Goal: Task Accomplishment & Management: Manage account settings

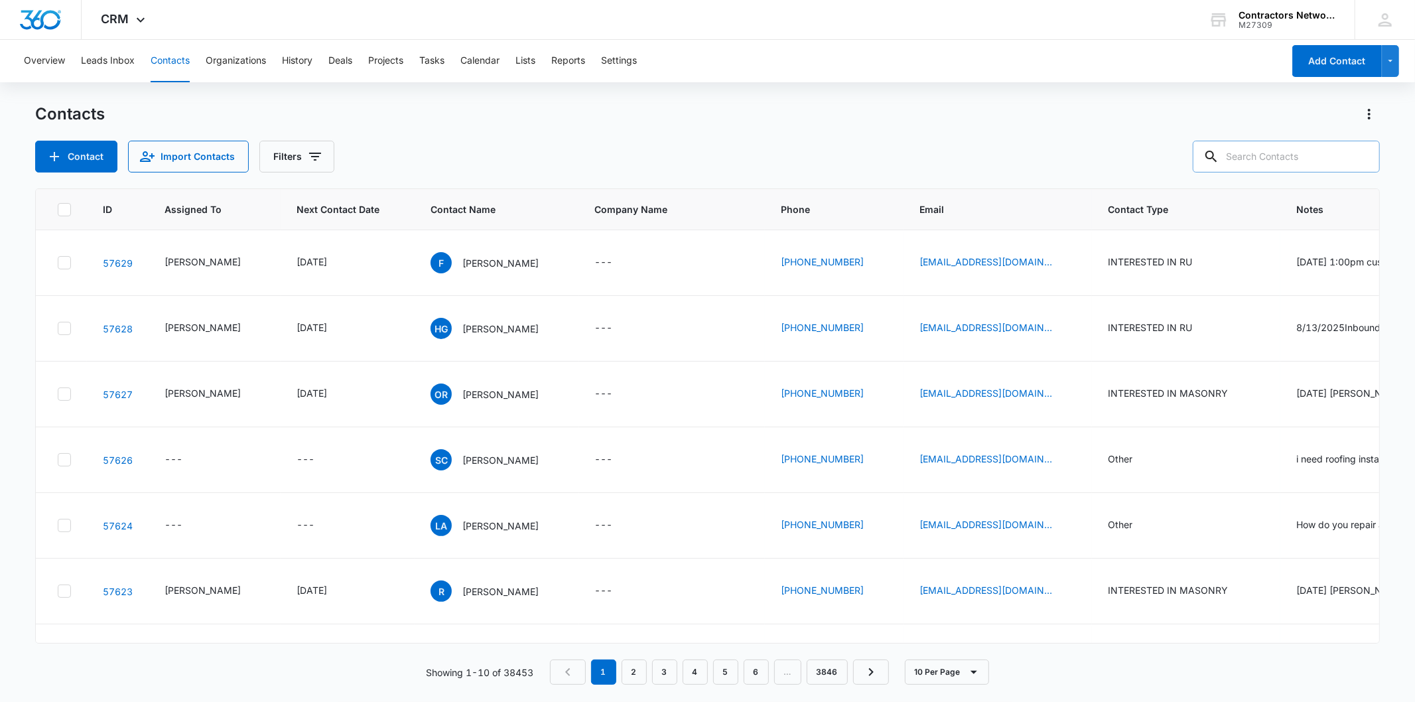
click at [1287, 161] on input "text" at bounding box center [1286, 157] width 187 height 32
type input "6029"
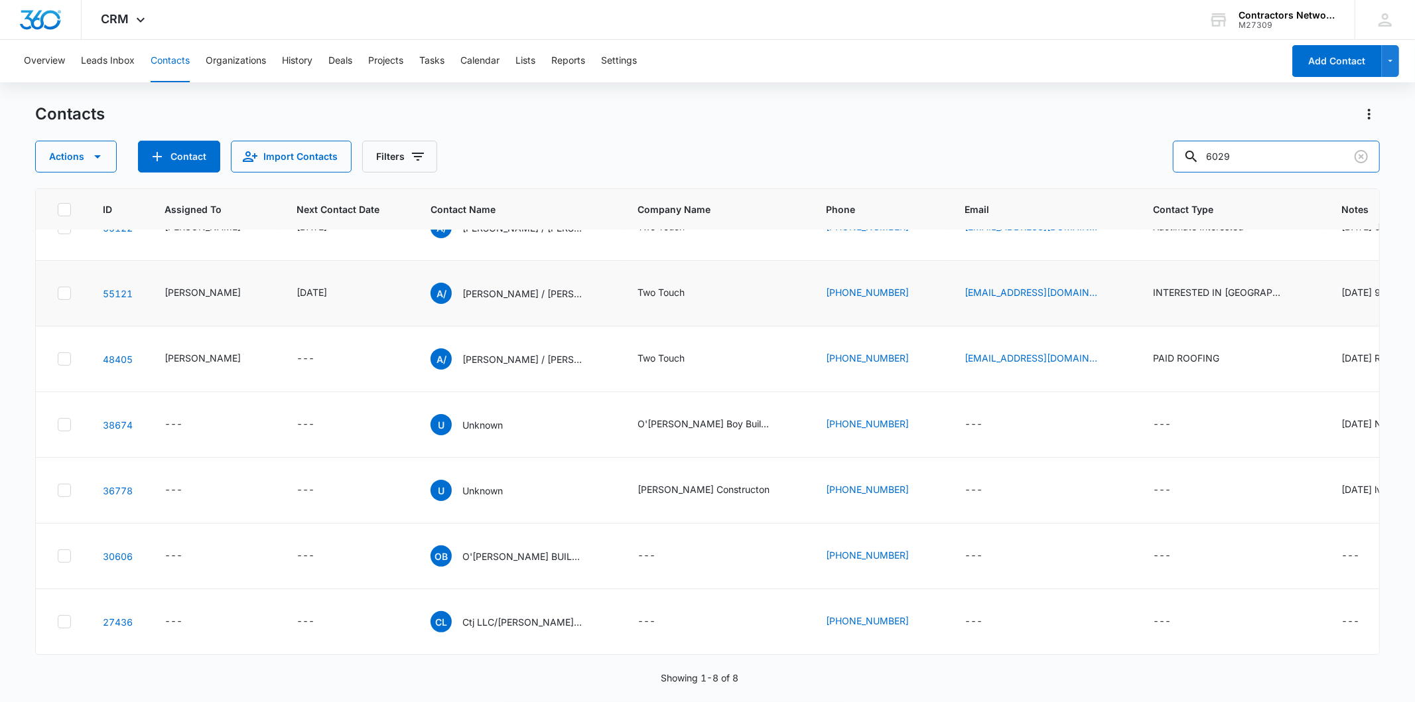
scroll to position [294, 0]
click at [1105, 367] on icon "Email - antonio.abundez123@gmail.com - Select to Edit Field" at bounding box center [1113, 359] width 16 height 16
click at [985, 279] on input "antonio.abundez123@gmail.com" at bounding box center [981, 286] width 167 height 32
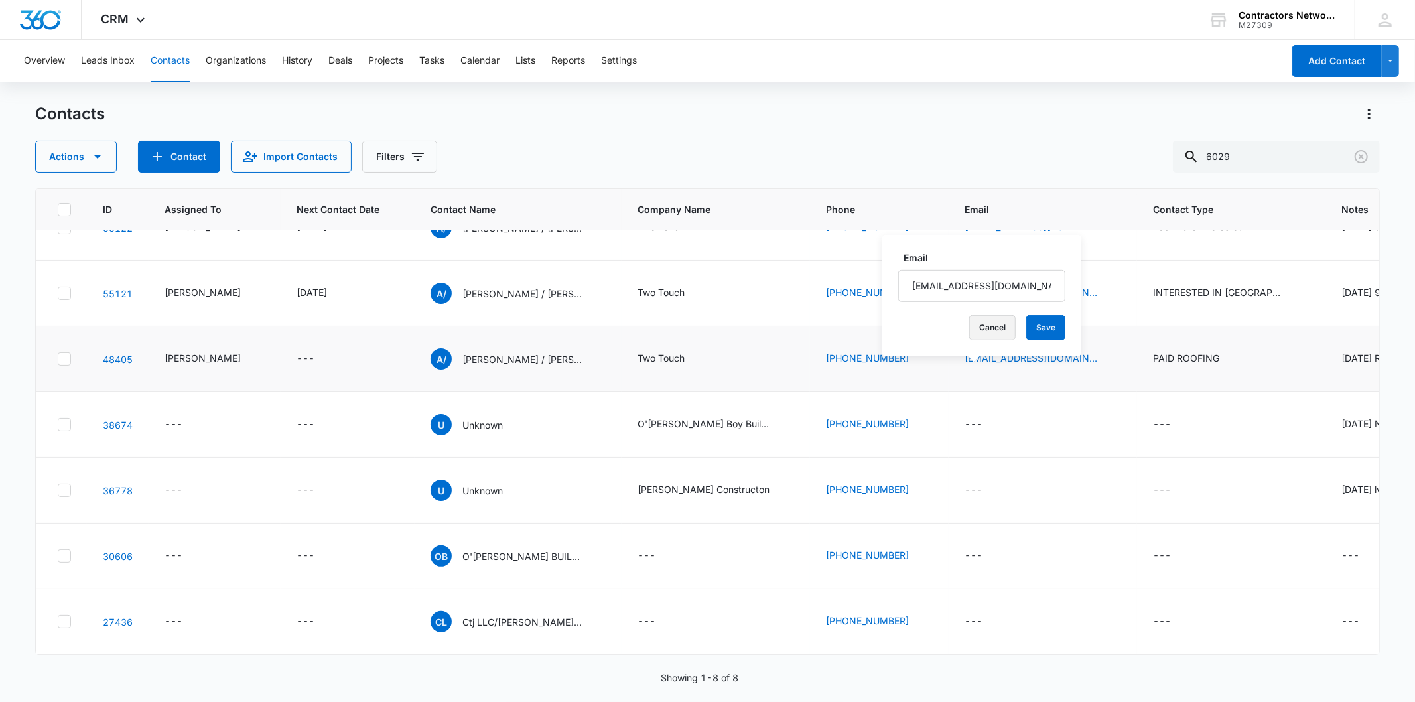
click at [989, 328] on button "Cancel" at bounding box center [992, 327] width 46 height 25
click at [483, 366] on p "Anthony / Antonio Abundez" at bounding box center [521, 359] width 119 height 14
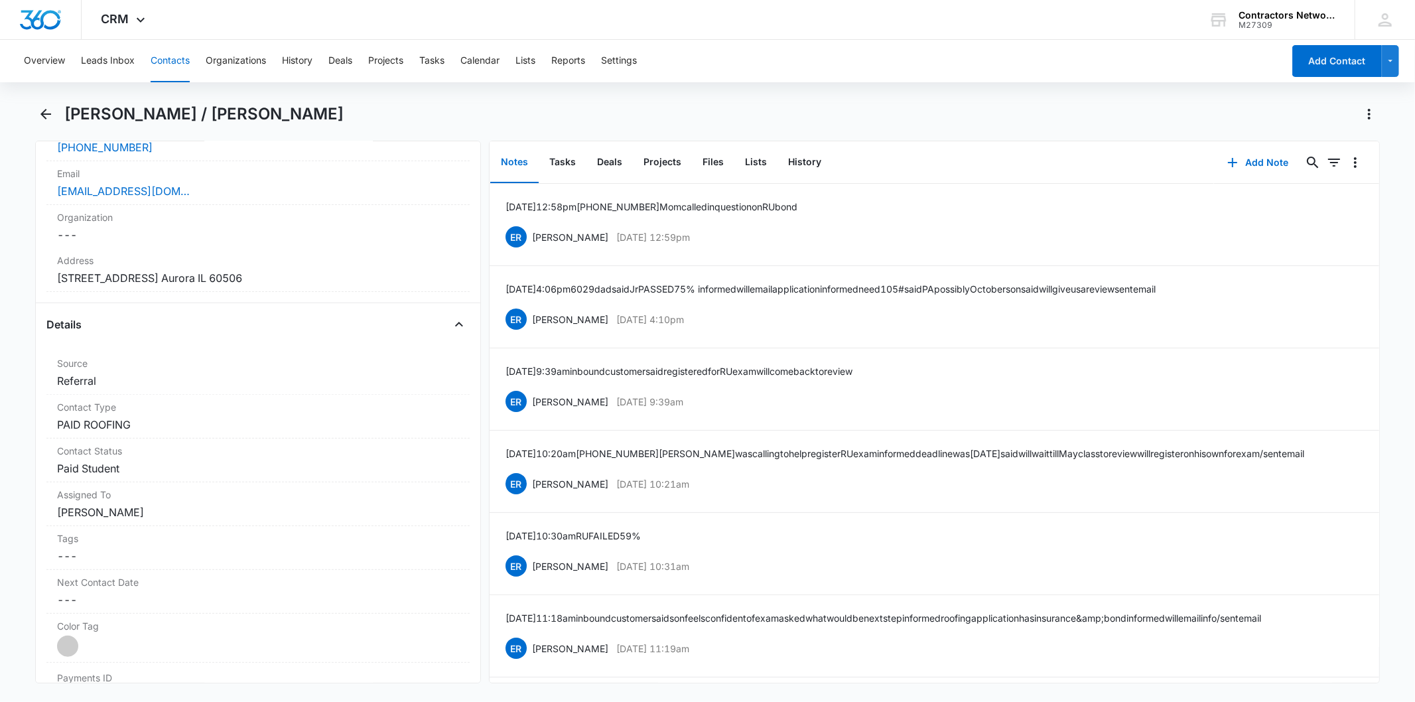
scroll to position [294, 0]
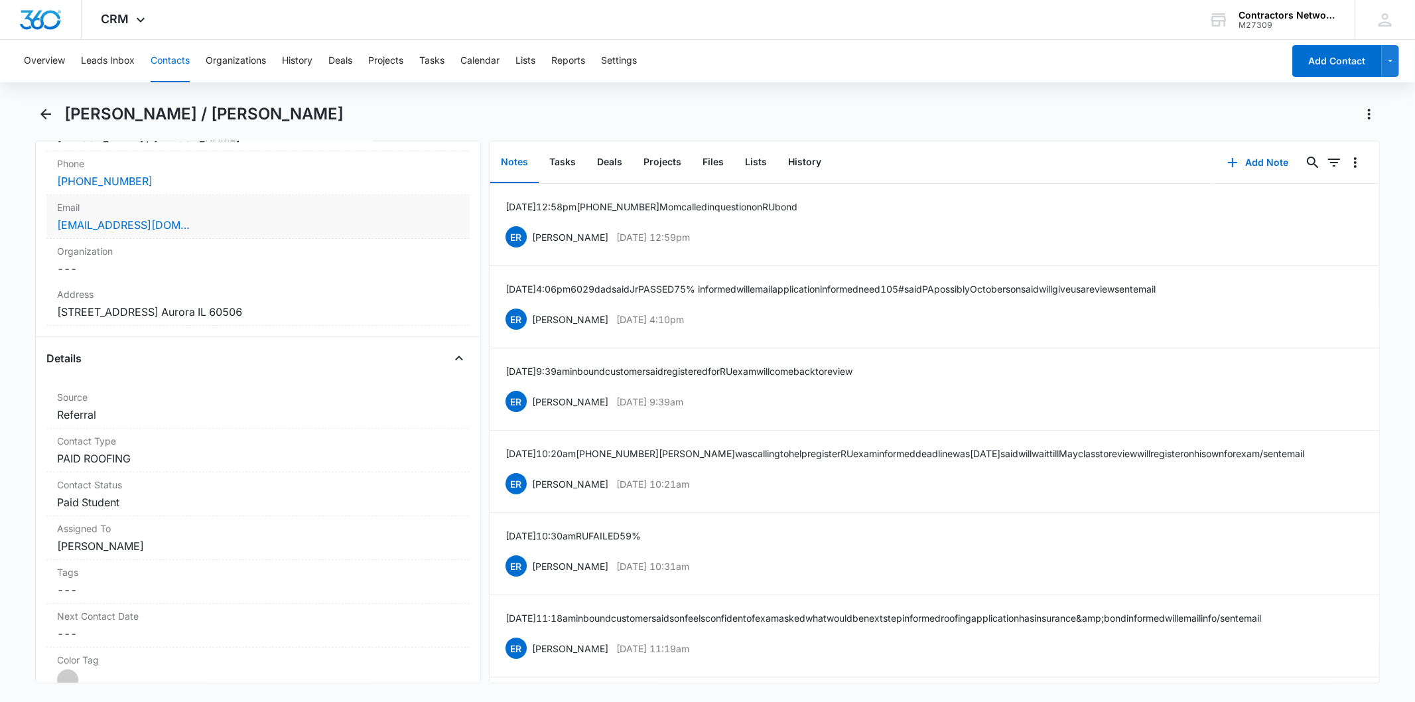
click at [236, 219] on div "antonio.abundez123@gmail.com" at bounding box center [257, 225] width 401 height 16
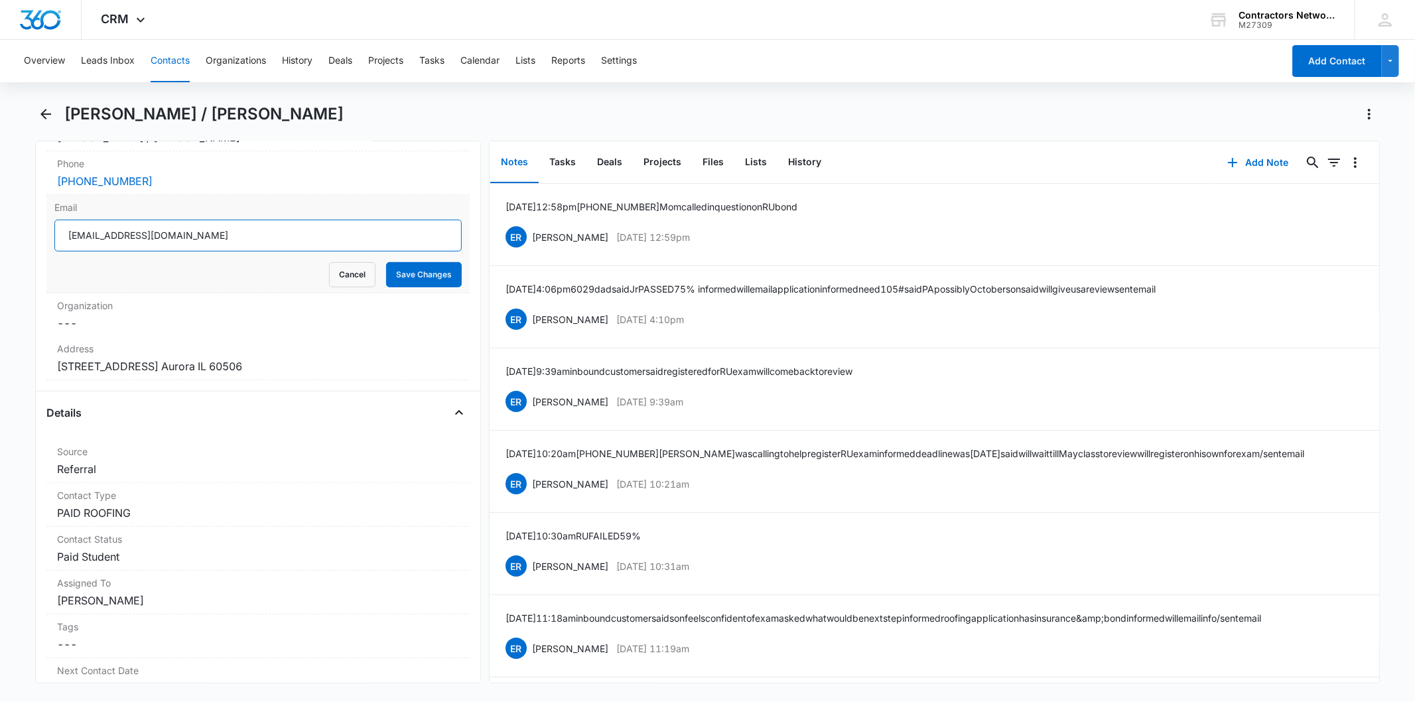
click at [178, 233] on input "antonio.abundez123@gmail.com" at bounding box center [257, 236] width 407 height 32
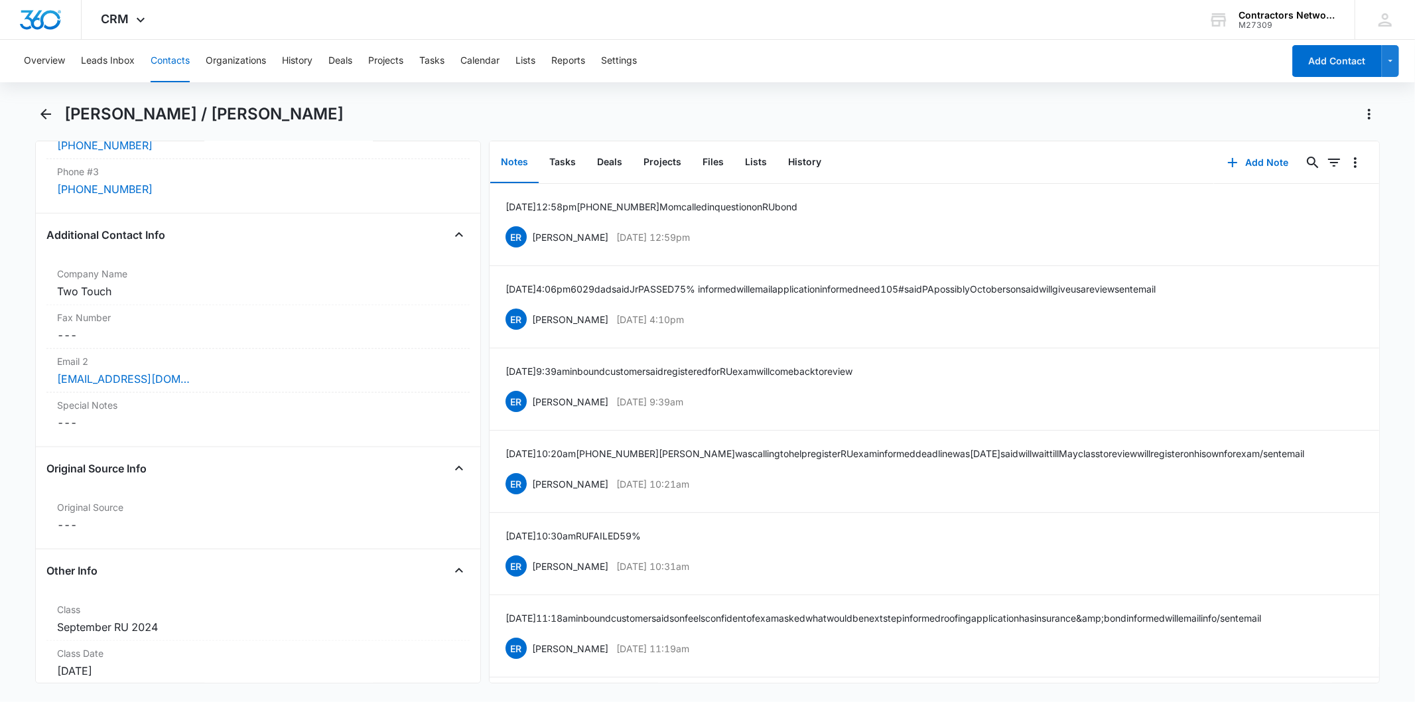
scroll to position [1179, 0]
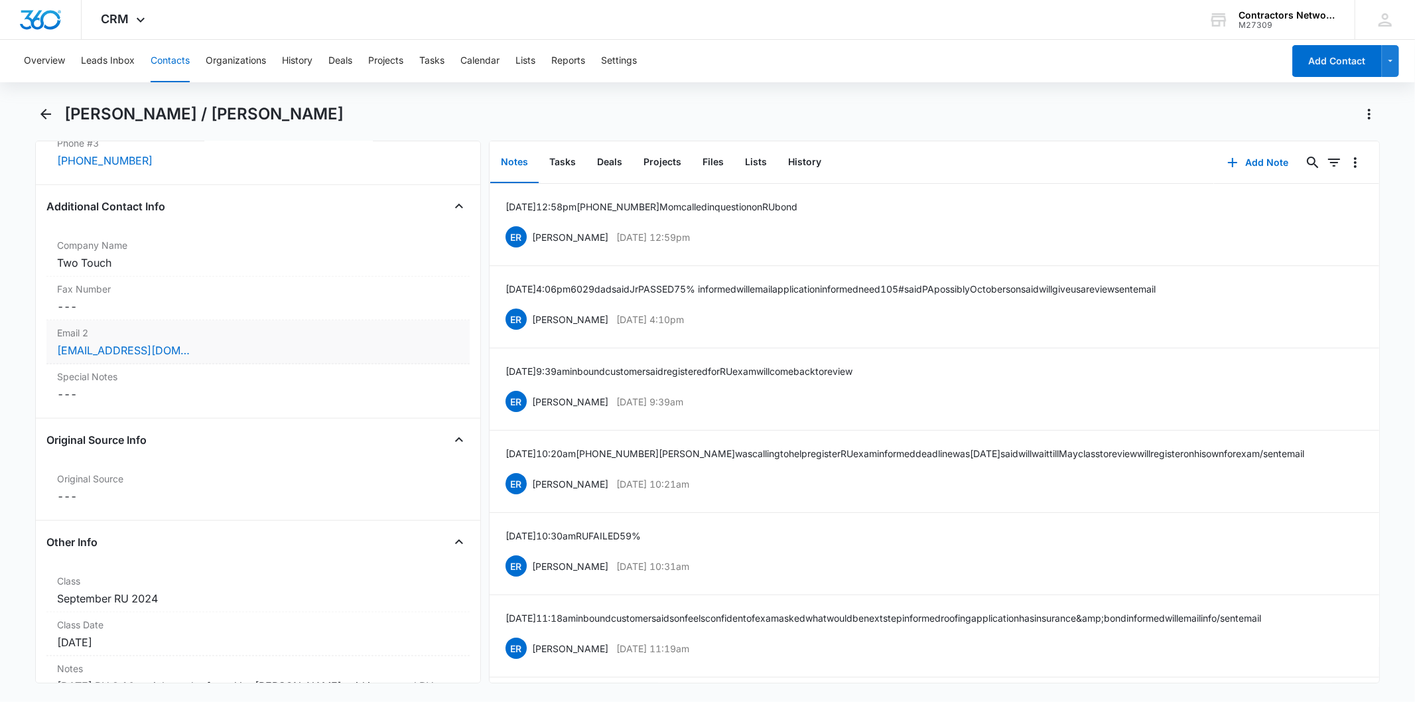
click at [217, 337] on label "Email 2" at bounding box center [257, 333] width 401 height 14
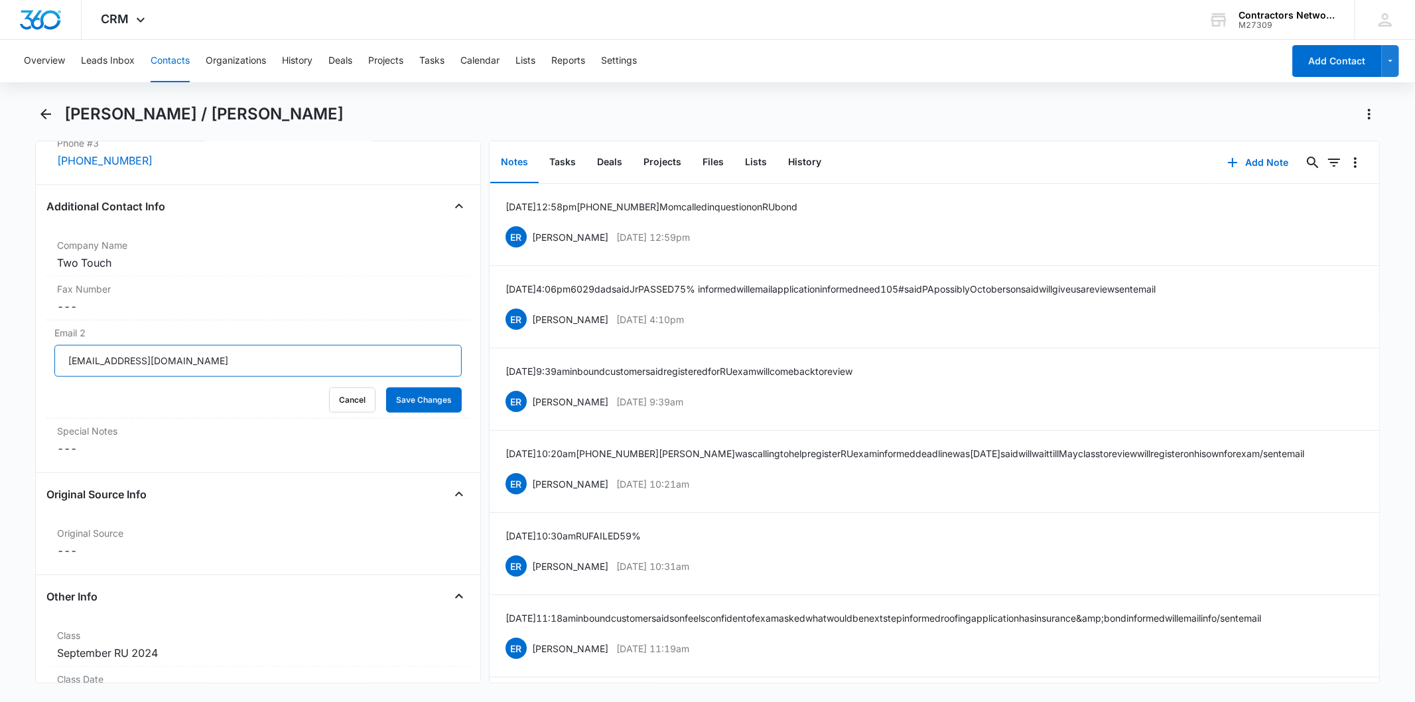
click at [161, 367] on input "tonyabundez1@gmail.com" at bounding box center [257, 361] width 407 height 32
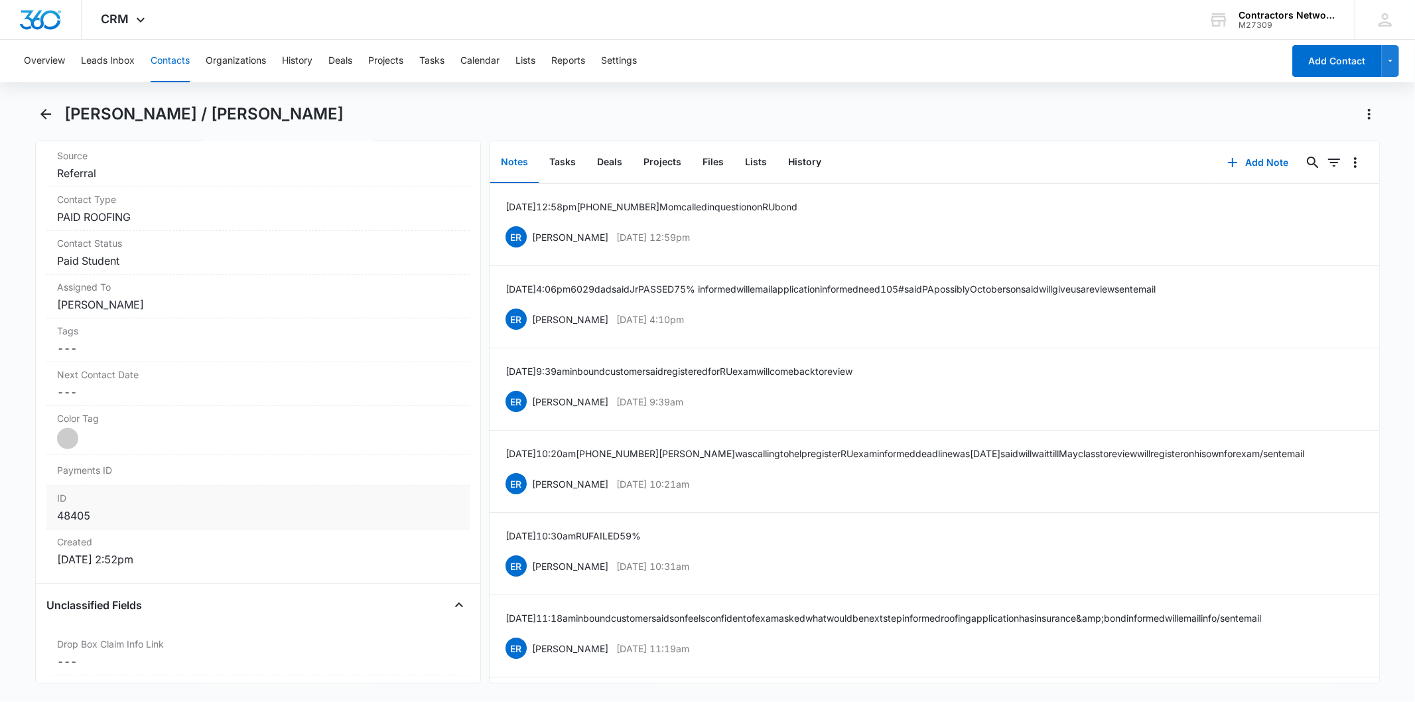
scroll to position [294, 0]
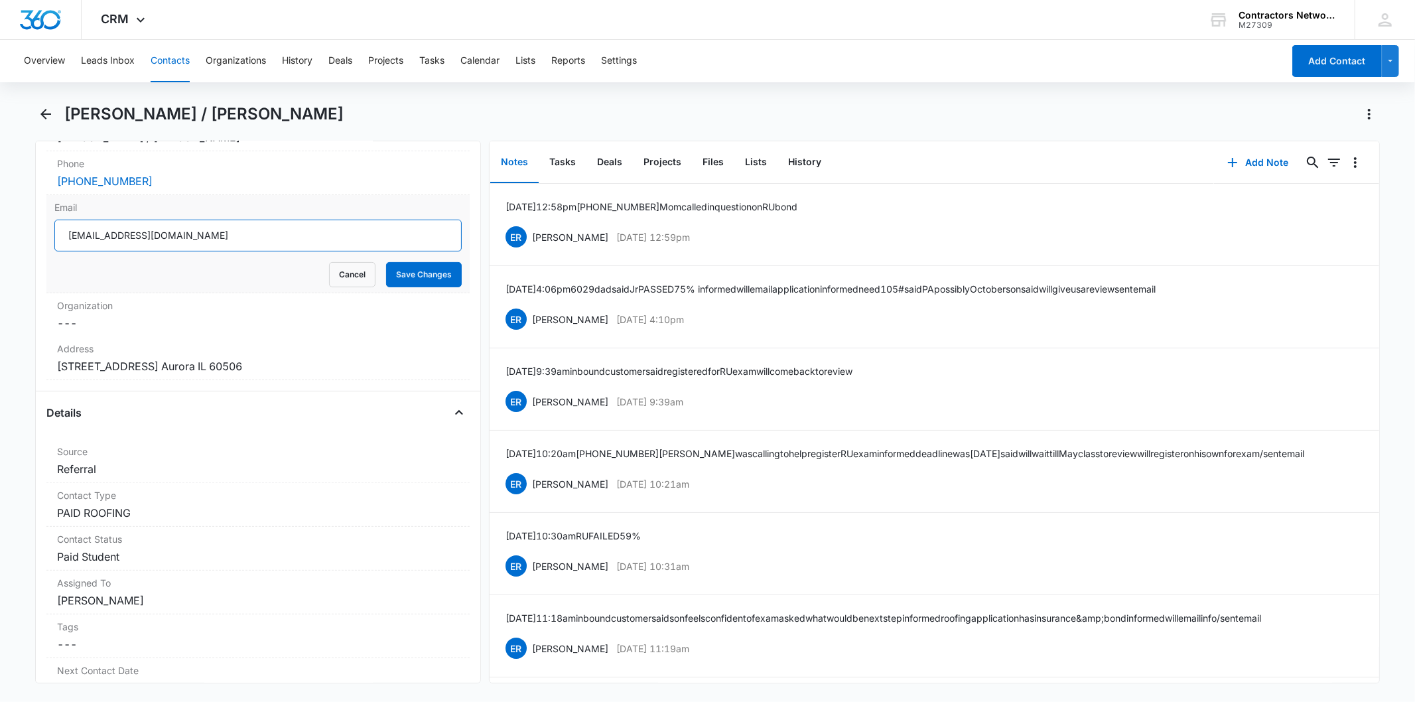
click at [251, 231] on input "antonio.abundez123@gmail.com" at bounding box center [257, 236] width 407 height 32
click at [342, 275] on button "Cancel" at bounding box center [352, 274] width 46 height 25
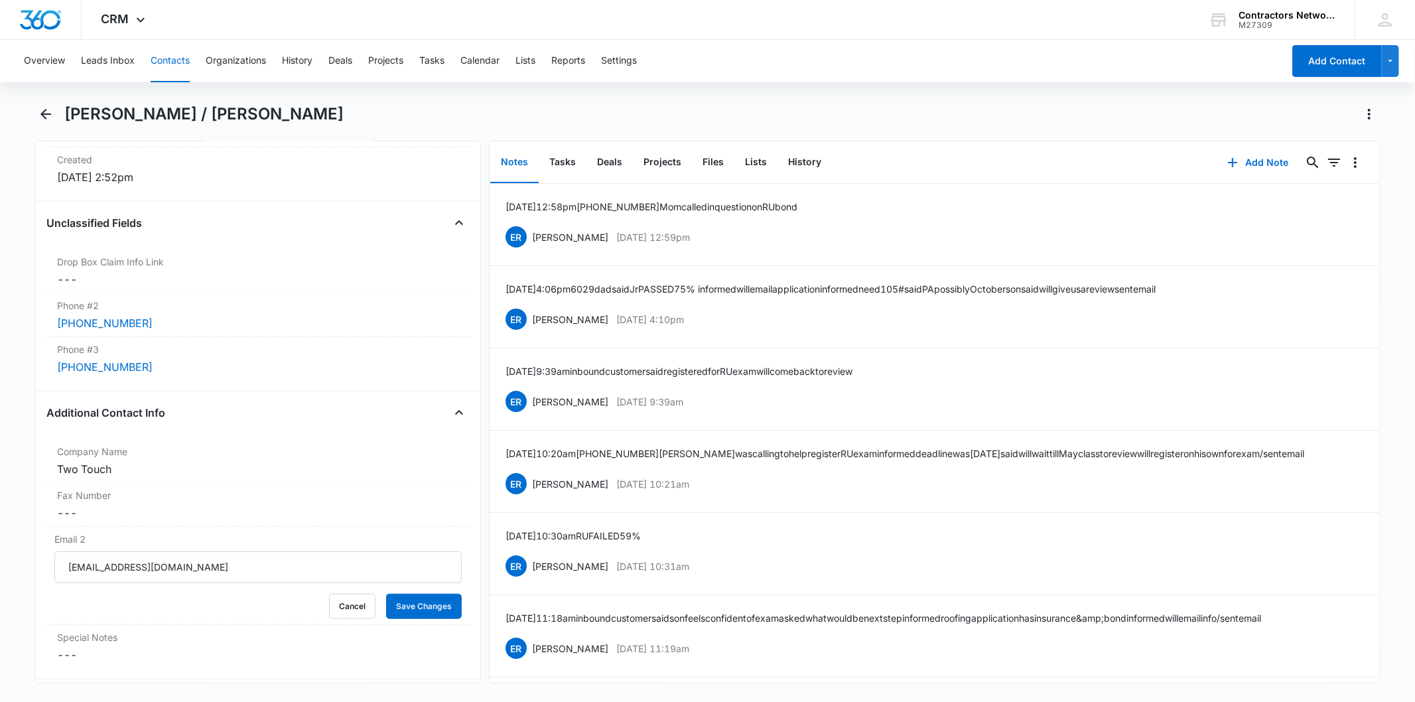
scroll to position [958, 0]
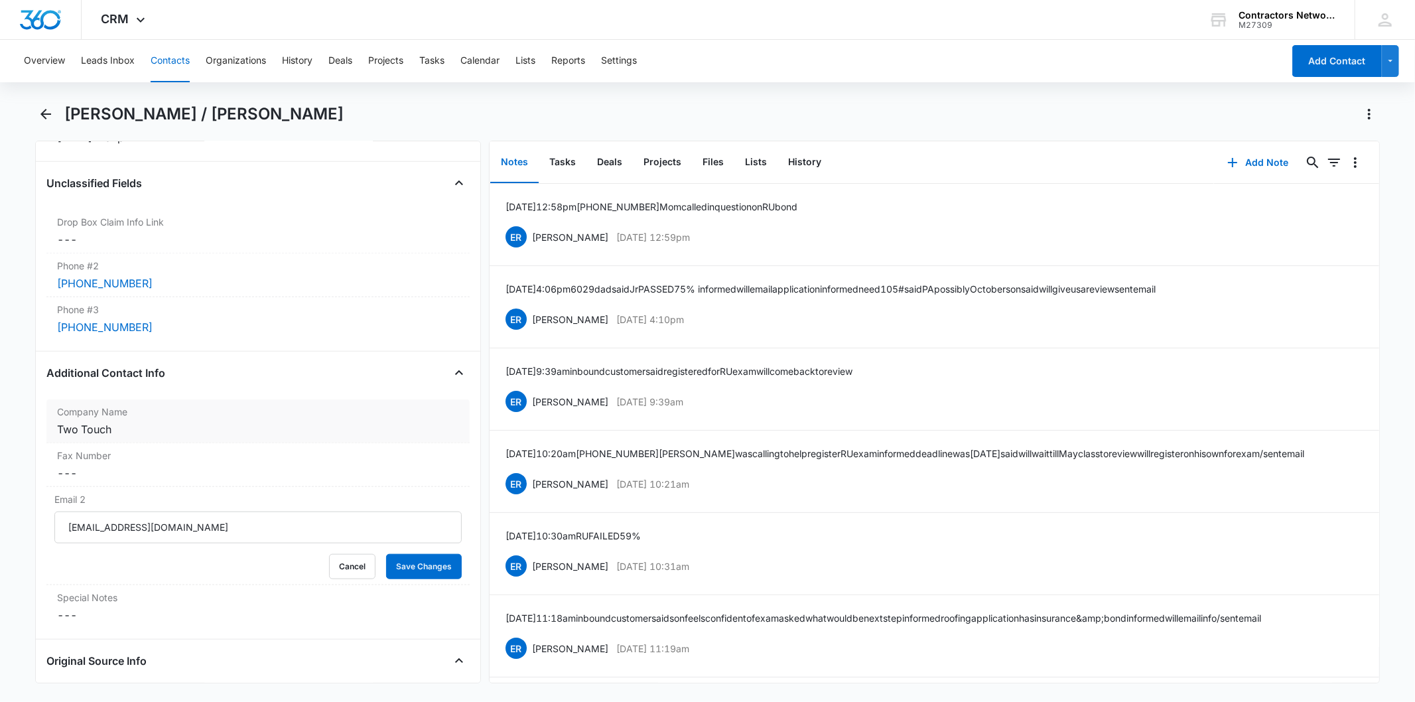
click at [274, 439] on div "Company Name Cancel Save Changes Two Touch" at bounding box center [257, 421] width 423 height 44
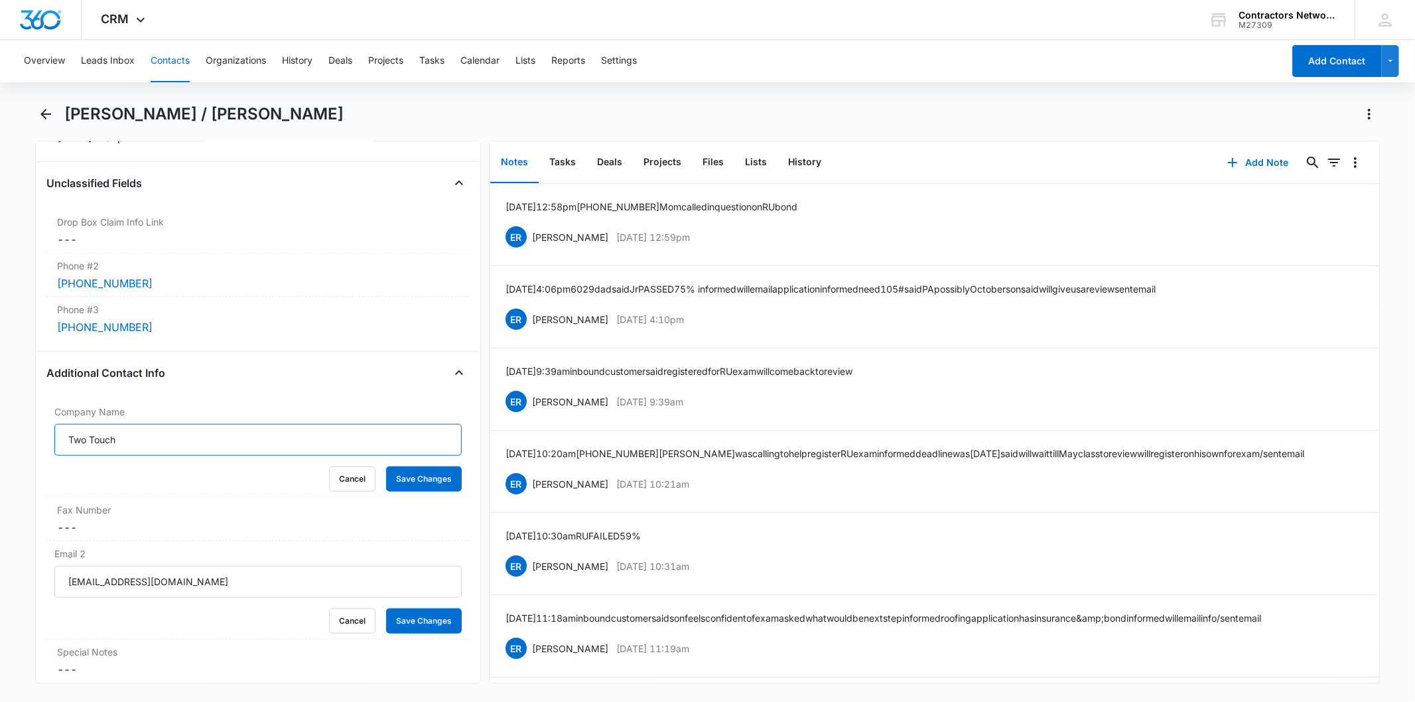
click at [201, 440] on input "Two Touch" at bounding box center [257, 440] width 407 height 32
type input "IL Master Exteriors Inc."
click at [407, 473] on button "Save Changes" at bounding box center [424, 478] width 76 height 25
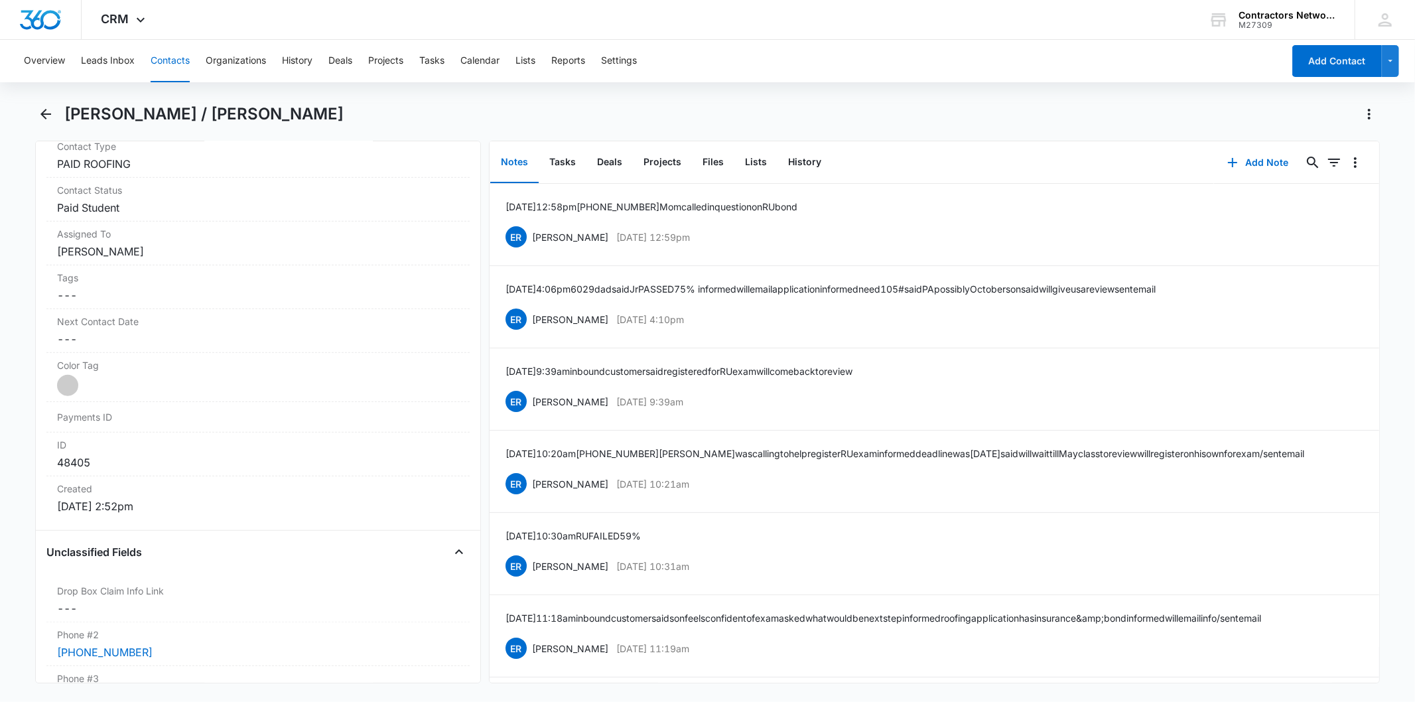
scroll to position [147, 0]
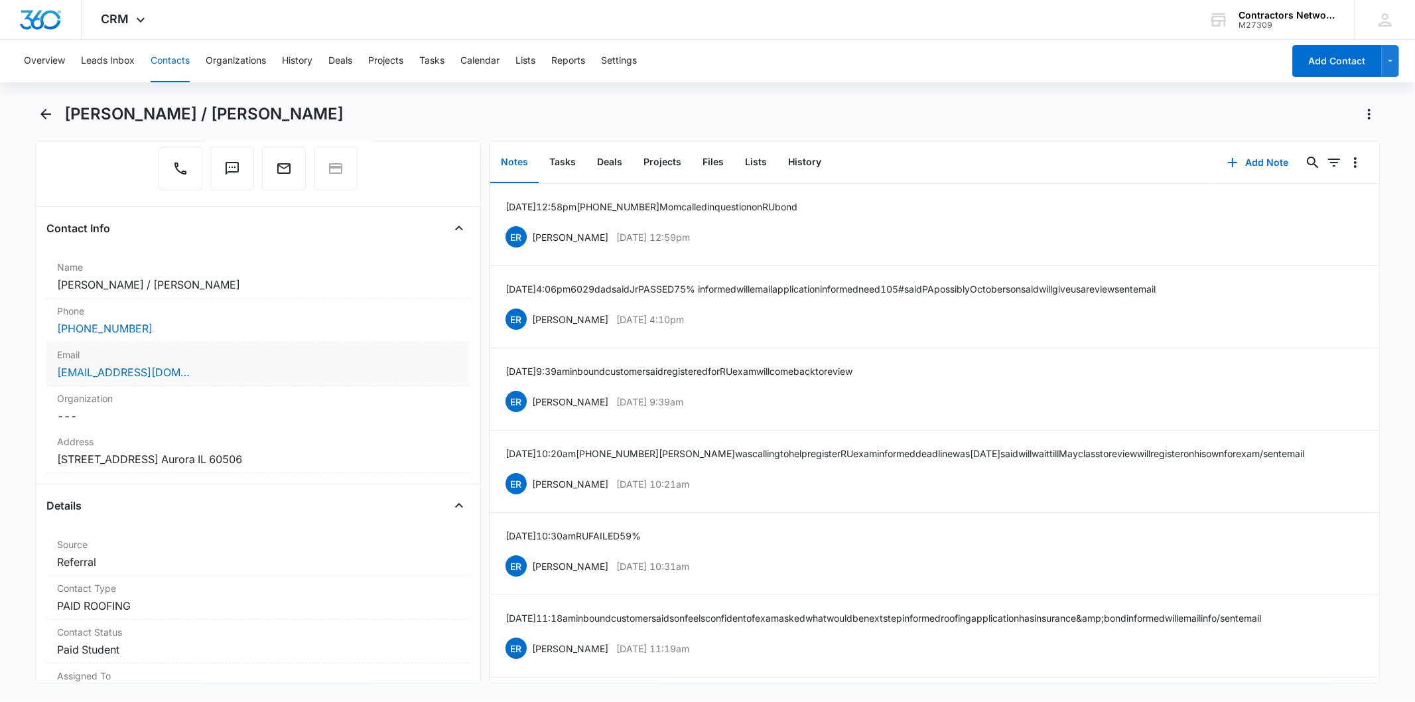
click at [300, 370] on div "antonio.abundez123@gmail.com" at bounding box center [257, 372] width 401 height 16
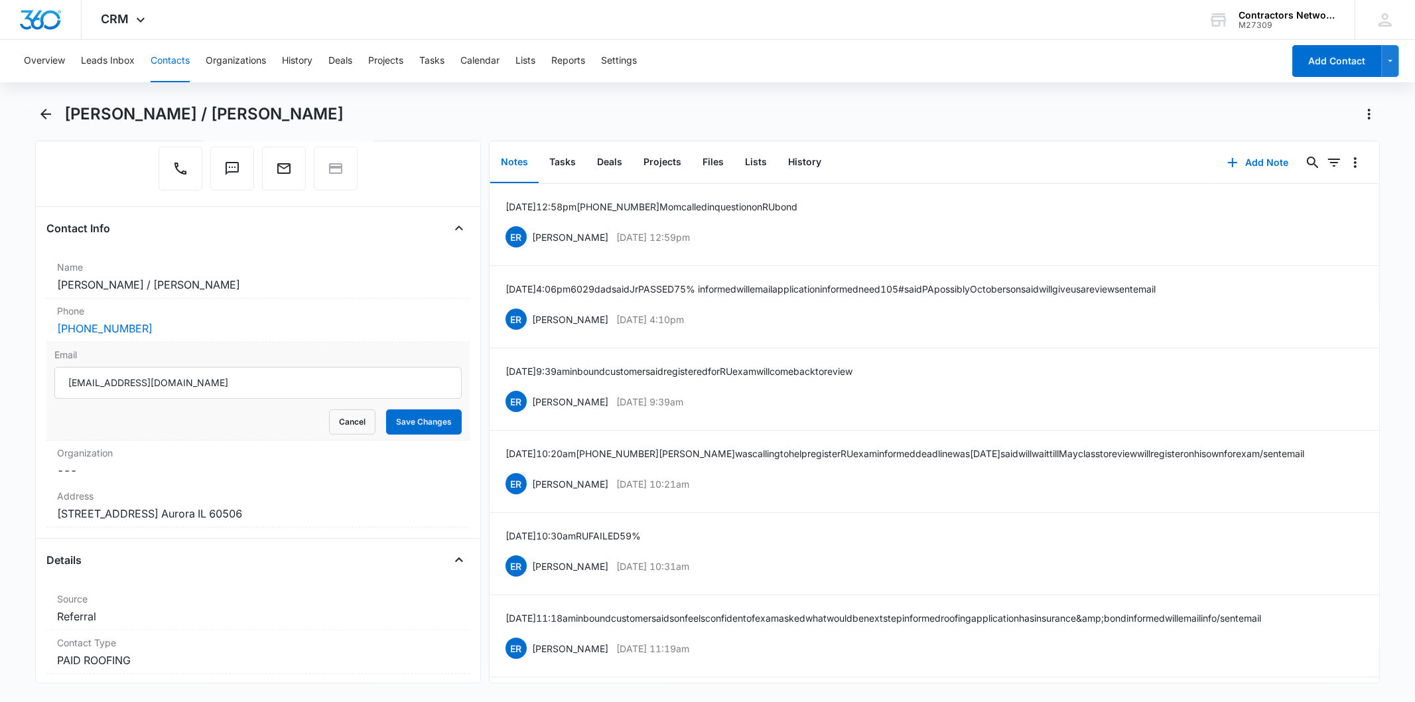
click at [335, 436] on div "Email antonio.abundez123@gmail.com Cancel Save Changes" at bounding box center [257, 391] width 423 height 98
click at [330, 420] on button "Cancel" at bounding box center [352, 421] width 46 height 25
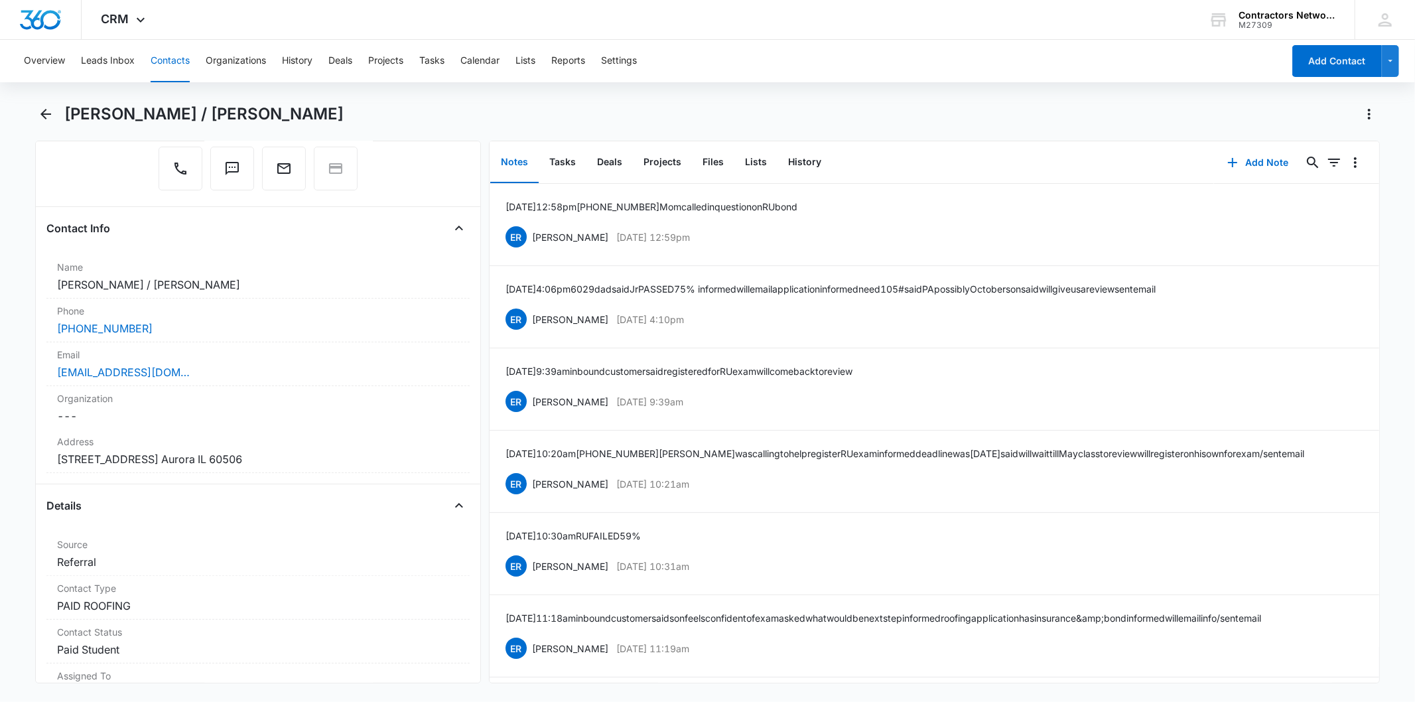
click at [170, 61] on button "Contacts" at bounding box center [170, 61] width 39 height 42
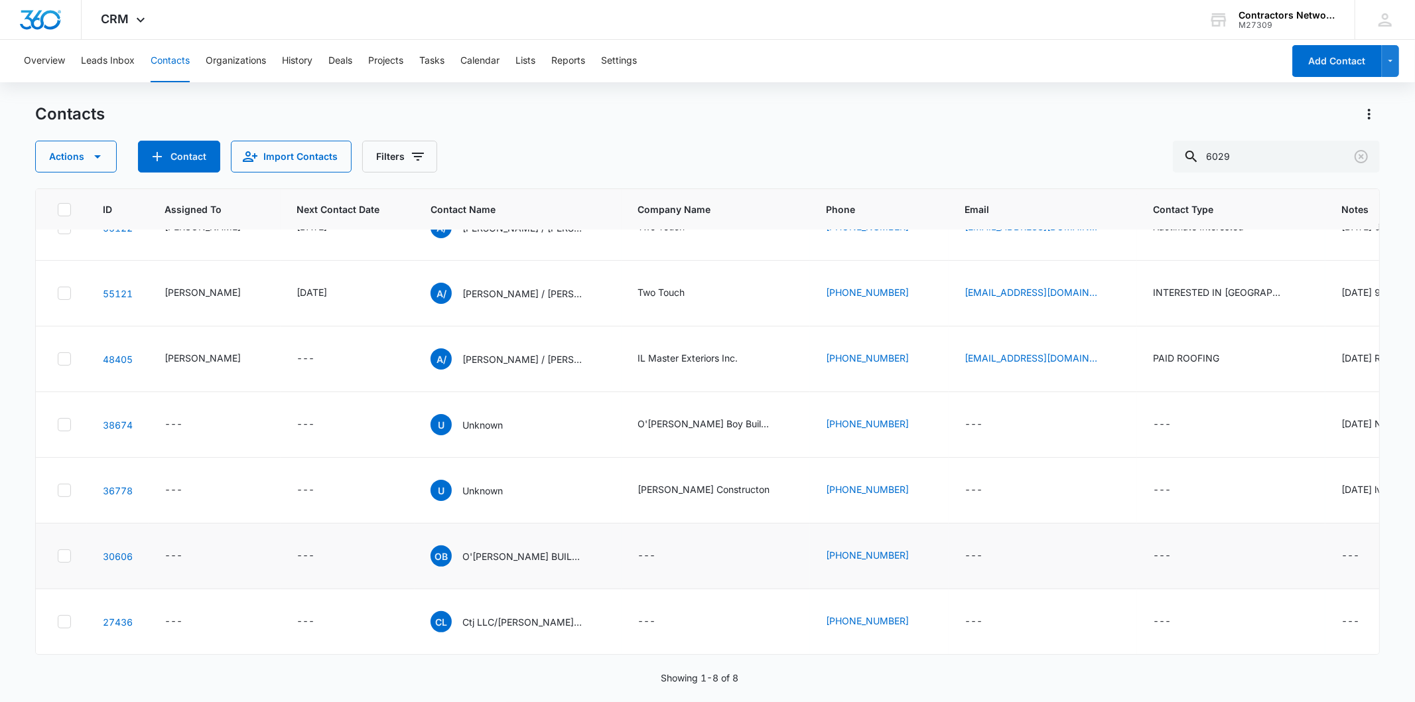
scroll to position [348, 0]
click at [482, 352] on p "Anthony / Antonio Abundez" at bounding box center [521, 359] width 119 height 14
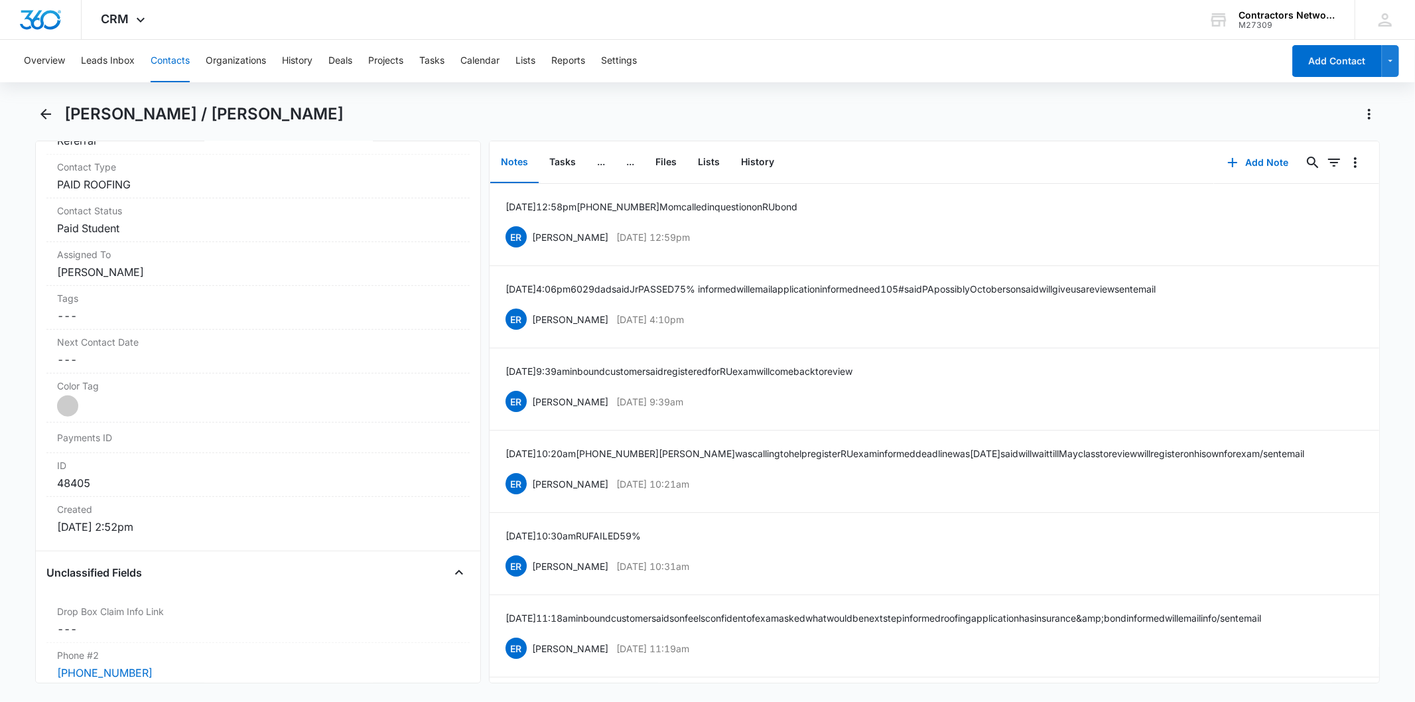
scroll to position [663, 0]
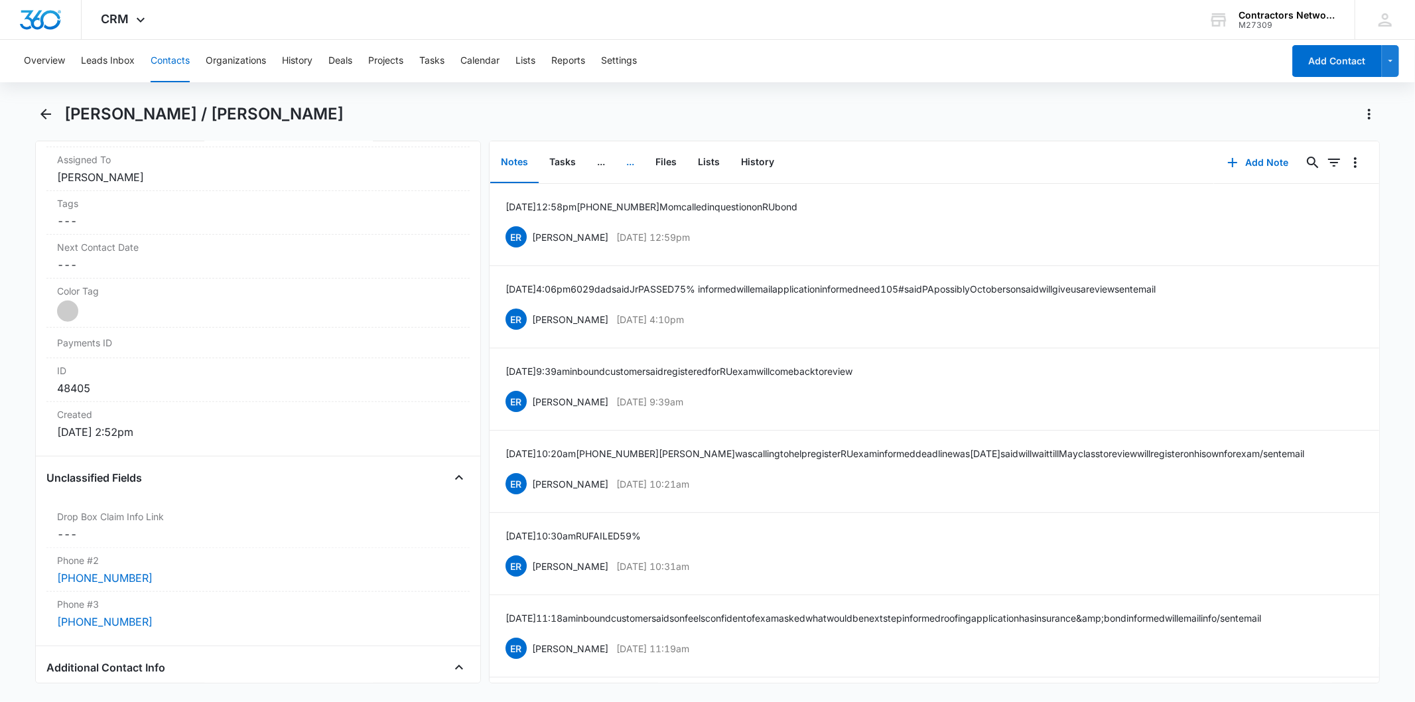
click at [637, 161] on button "..." at bounding box center [630, 162] width 29 height 41
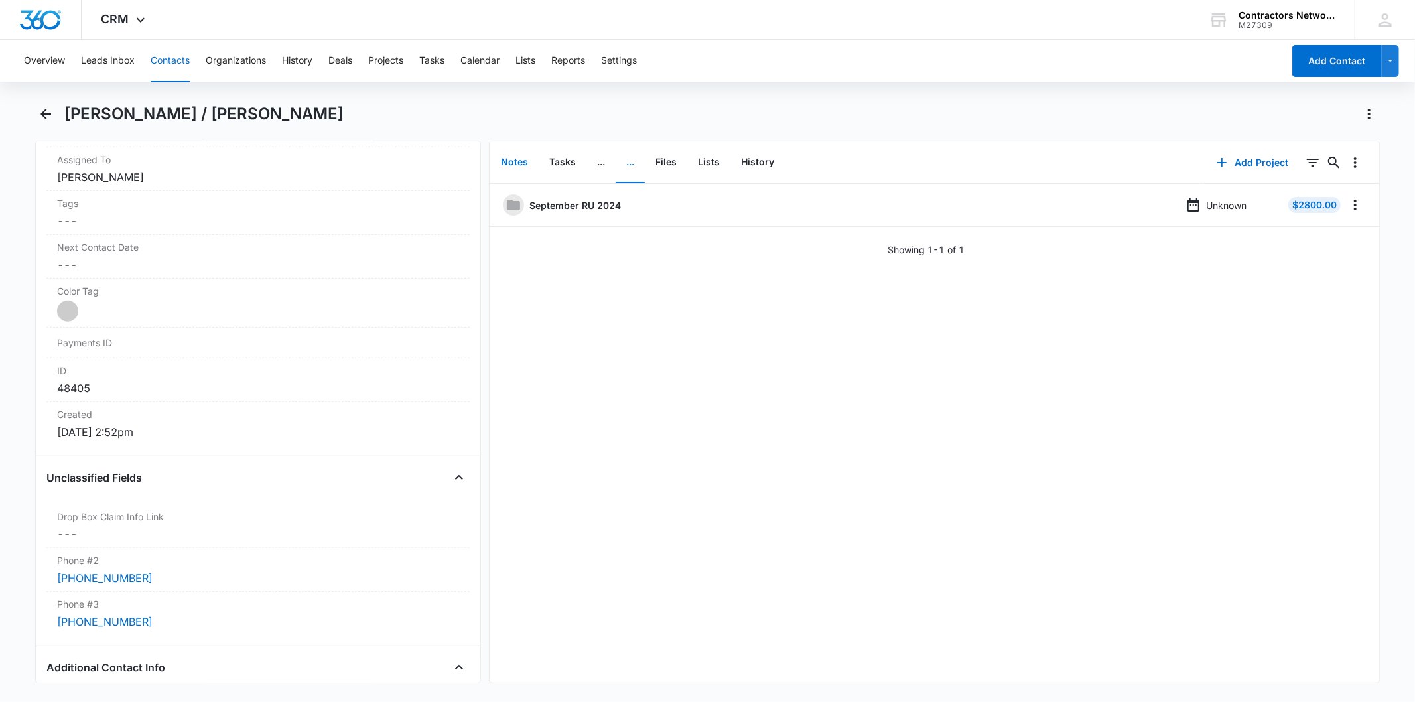
click at [509, 162] on button "Notes" at bounding box center [514, 162] width 48 height 41
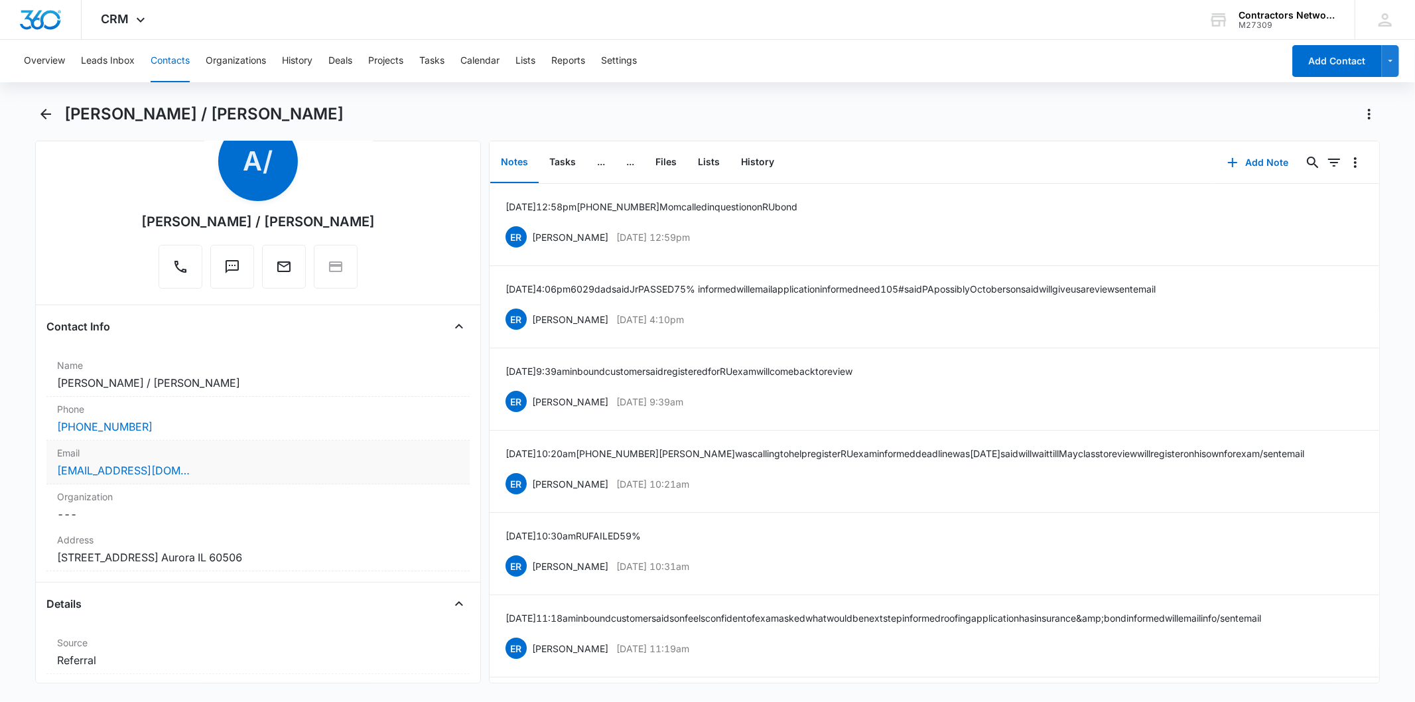
scroll to position [147, 0]
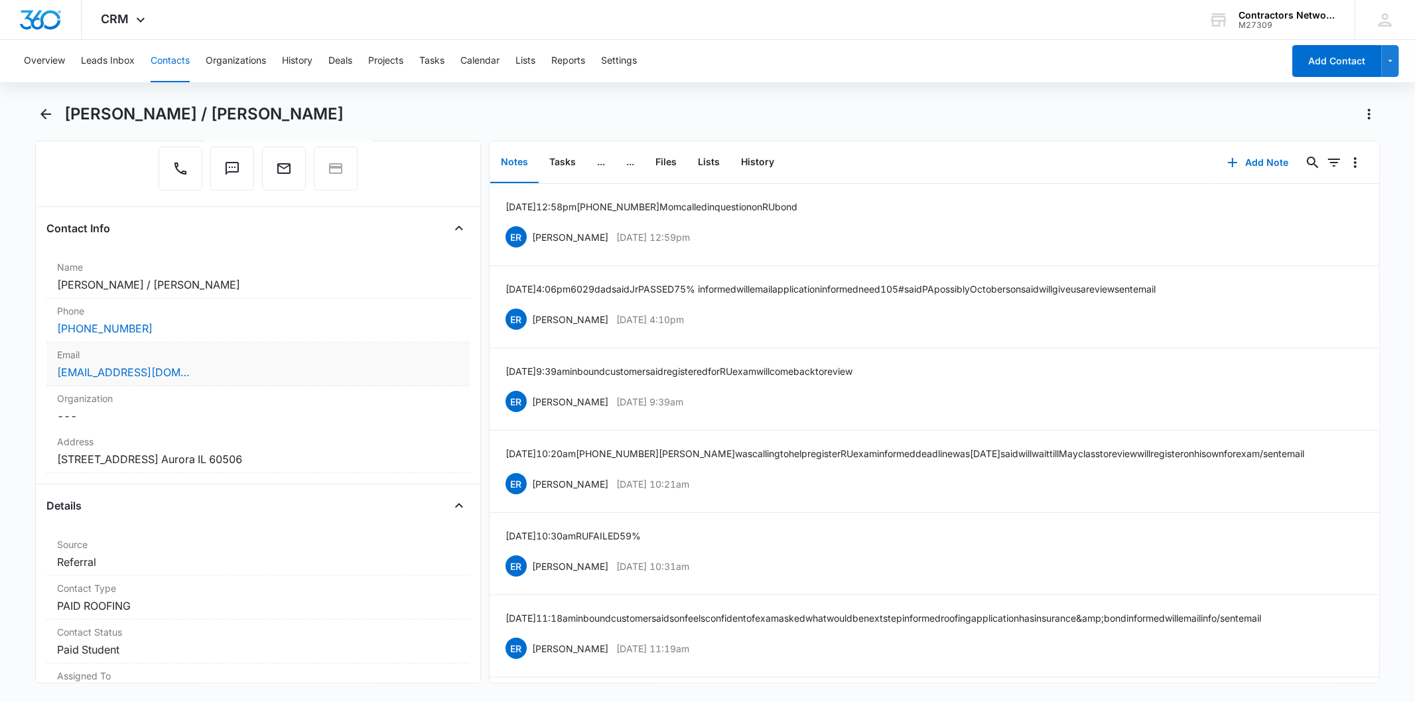
click at [261, 362] on div "Email Cancel Save Changes antonio.abundez123@gmail.com" at bounding box center [257, 364] width 423 height 44
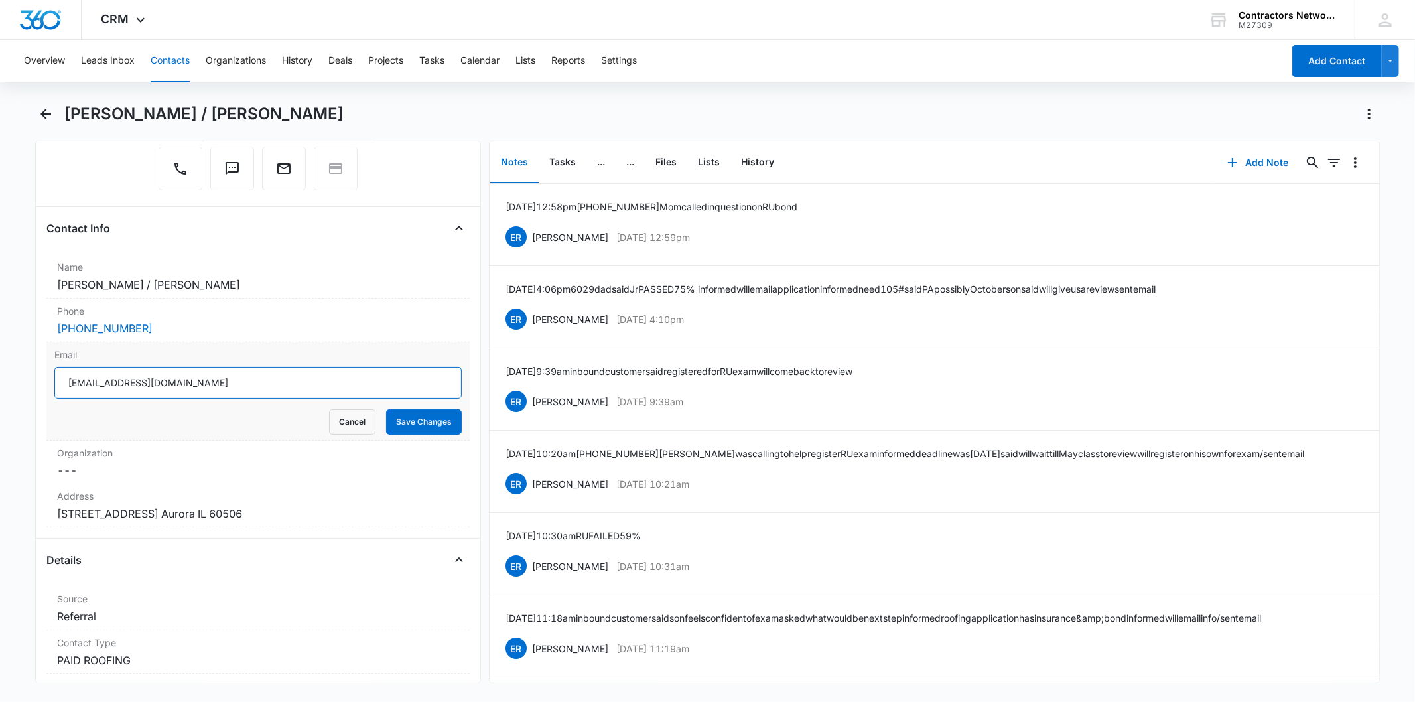
click at [161, 372] on input "antonio.abundez123@gmail.com" at bounding box center [257, 383] width 407 height 32
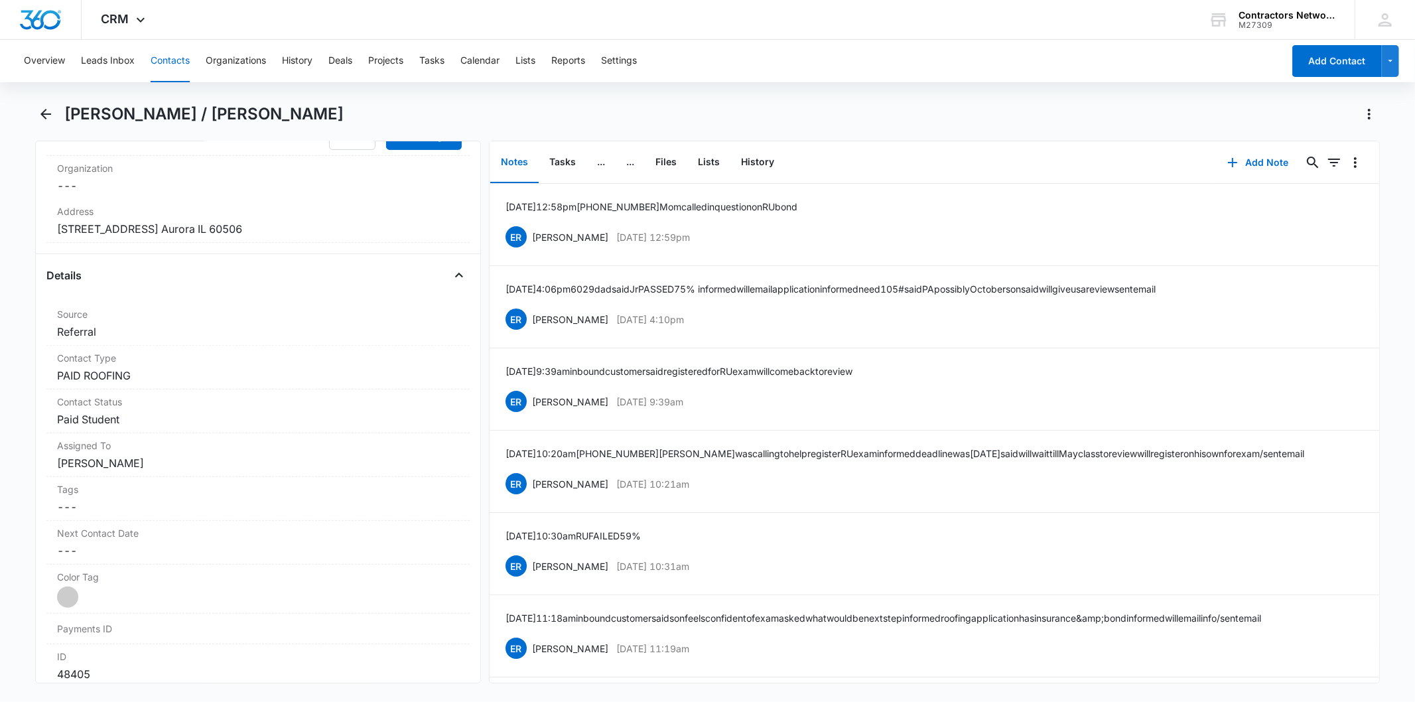
scroll to position [294, 0]
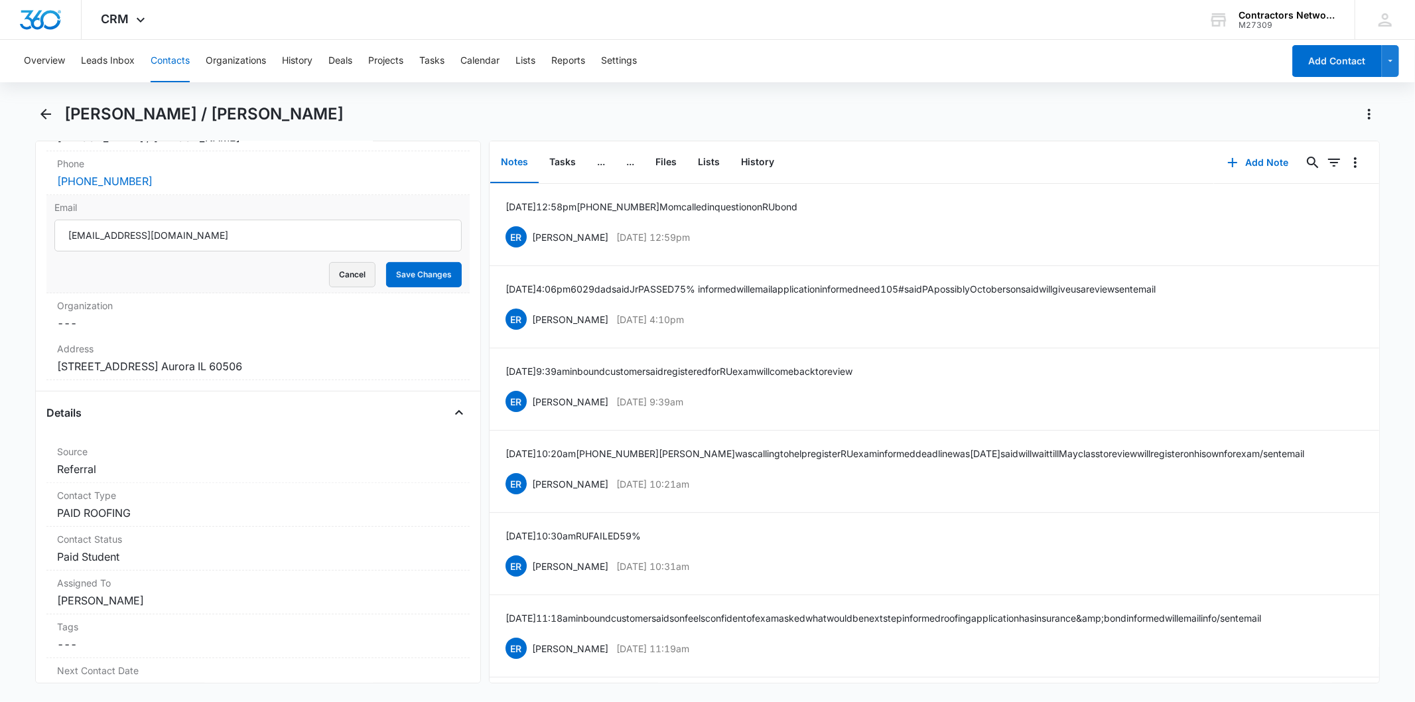
click at [333, 275] on button "Cancel" at bounding box center [352, 274] width 46 height 25
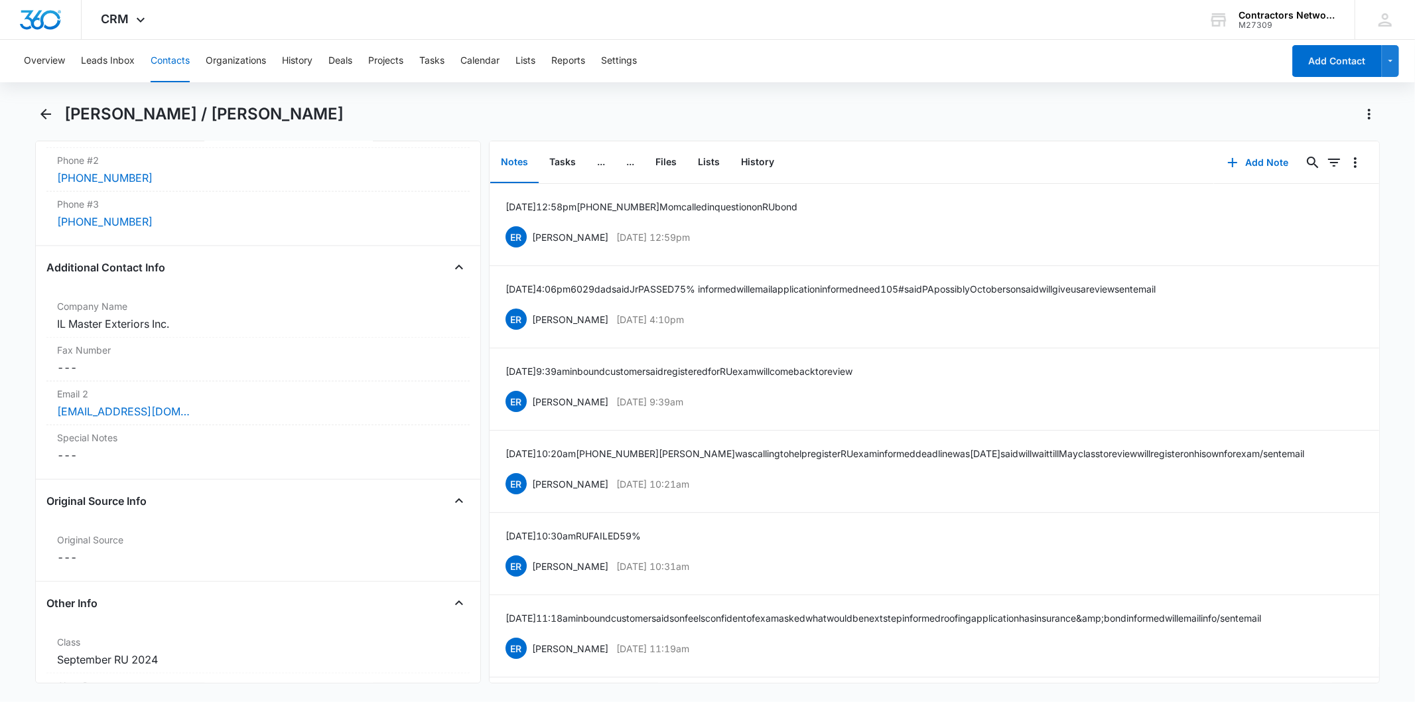
scroll to position [1105, 0]
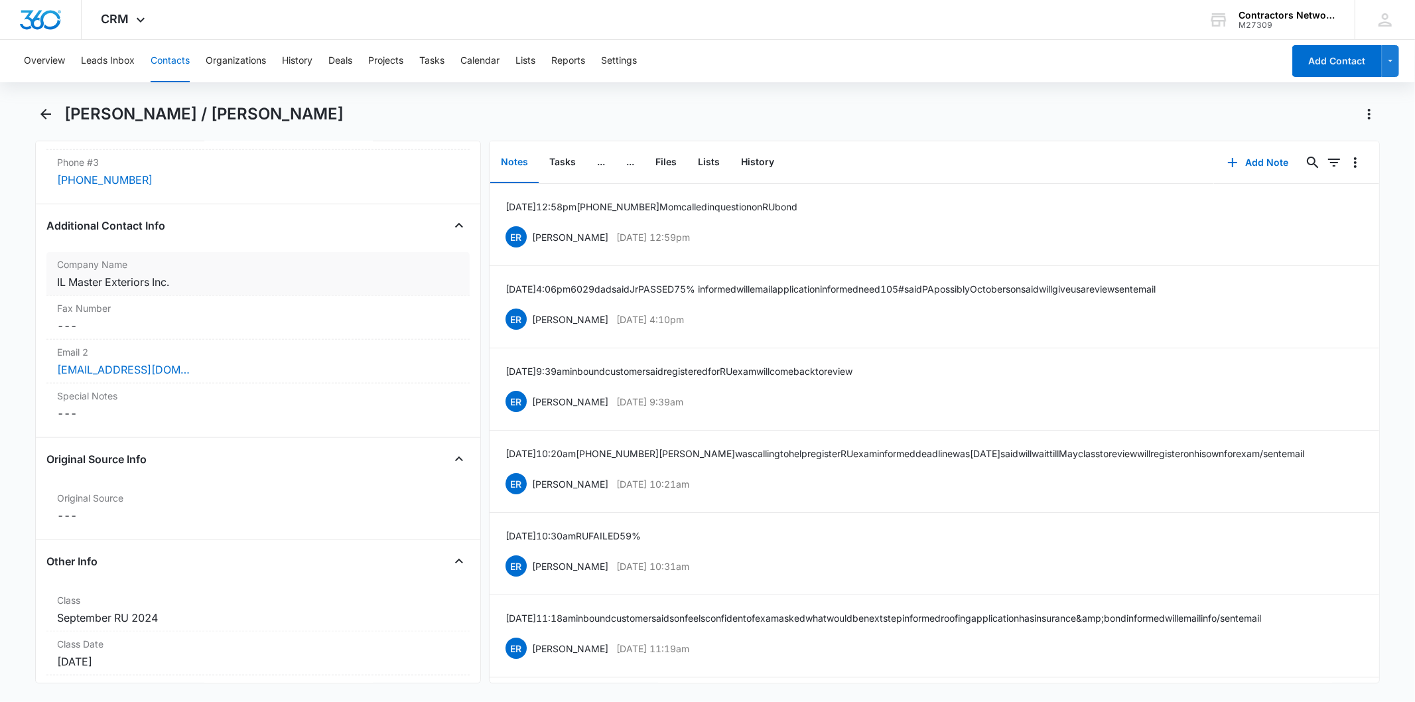
click at [235, 288] on div "IL Master Exteriors Inc." at bounding box center [257, 282] width 401 height 16
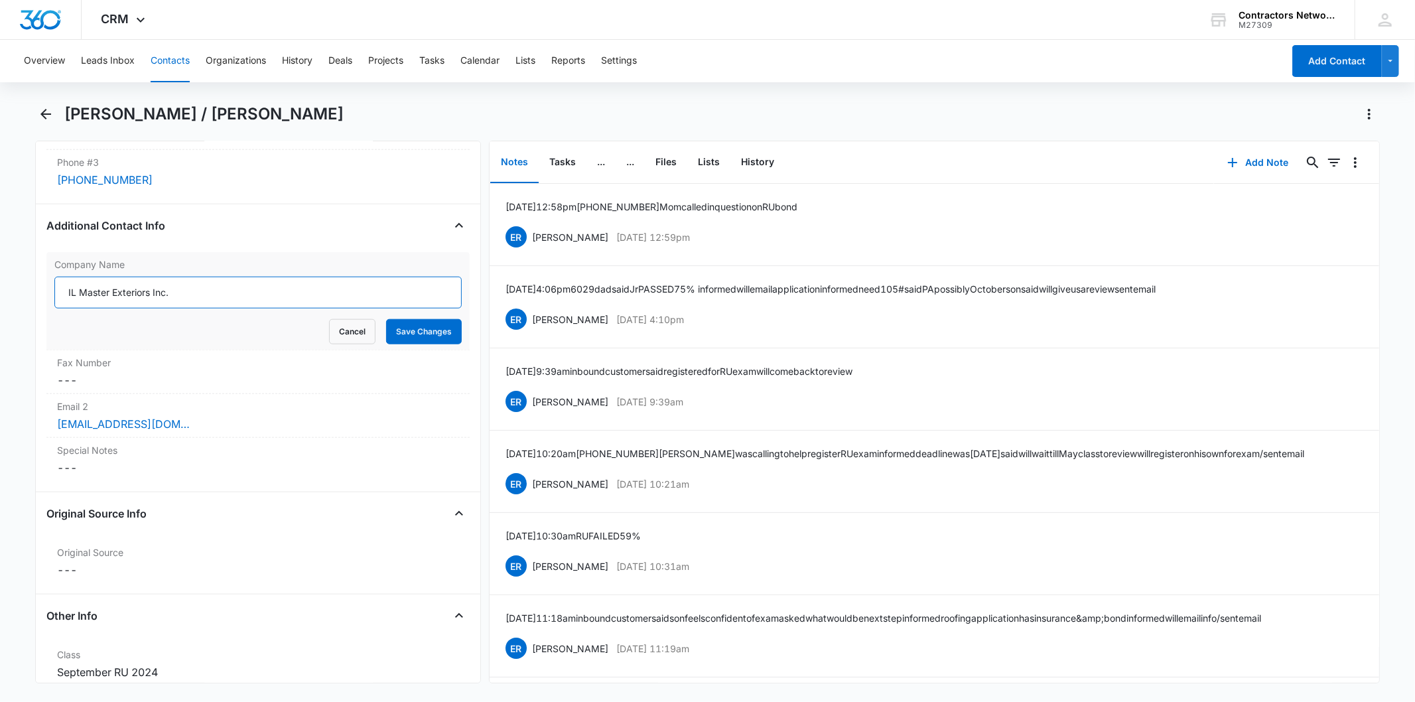
click at [190, 299] on input "IL Master Exteriors Inc." at bounding box center [257, 293] width 407 height 32
click at [170, 53] on button "Contacts" at bounding box center [170, 61] width 39 height 42
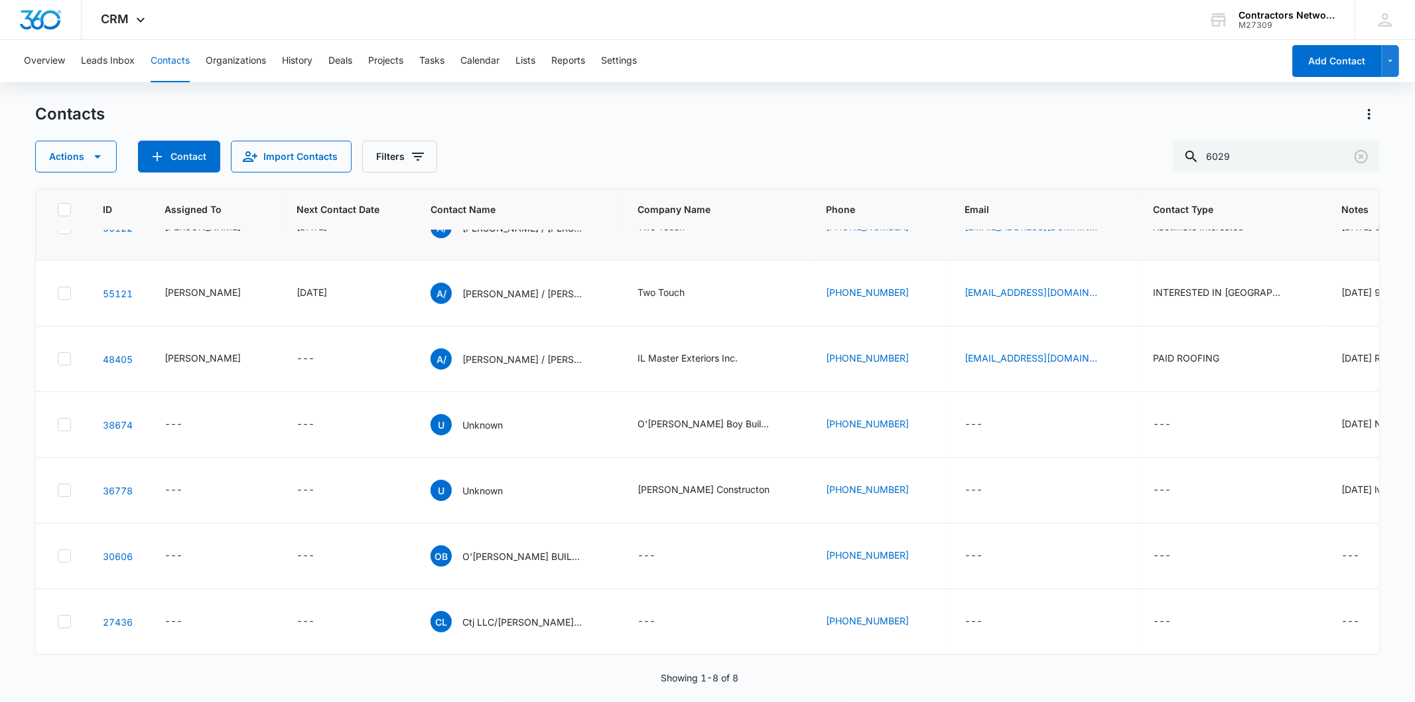
scroll to position [221, 0]
click at [466, 366] on p "Anthony / Antonio Abundez" at bounding box center [521, 359] width 119 height 14
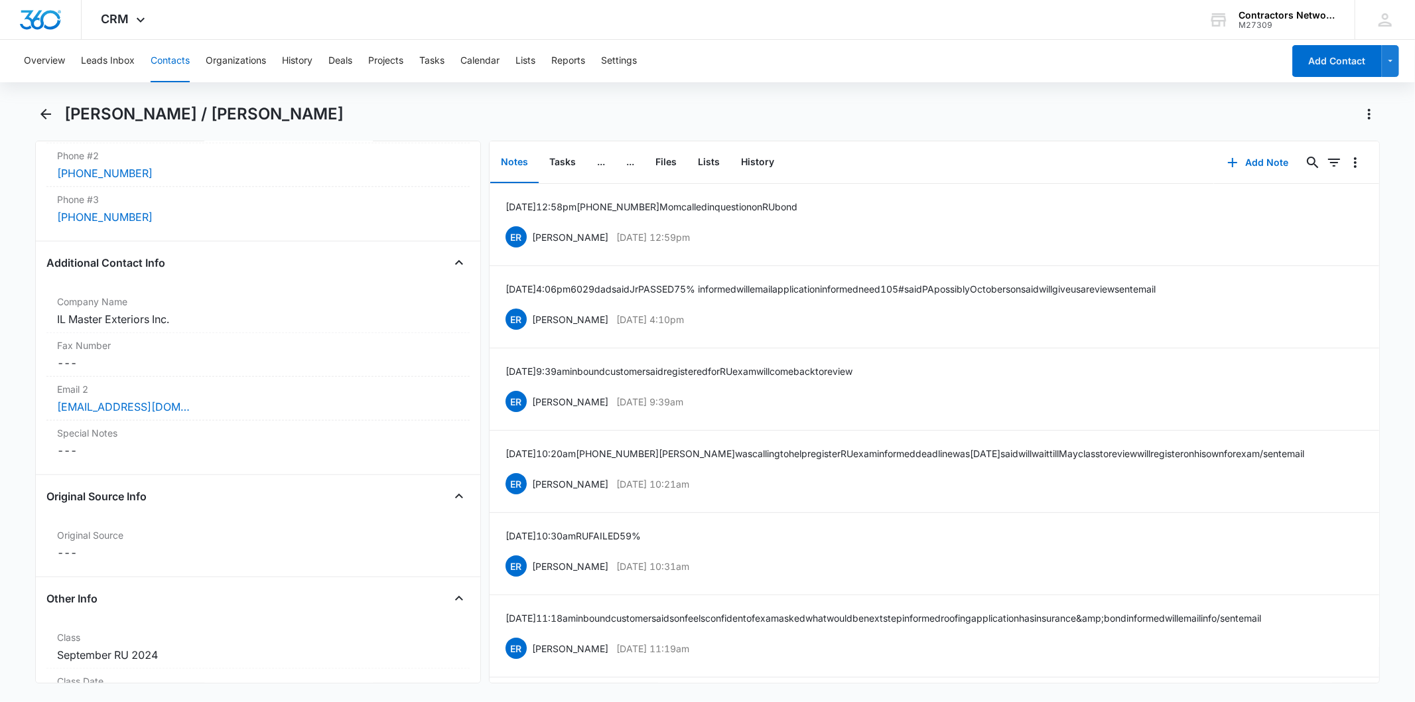
scroll to position [958, 0]
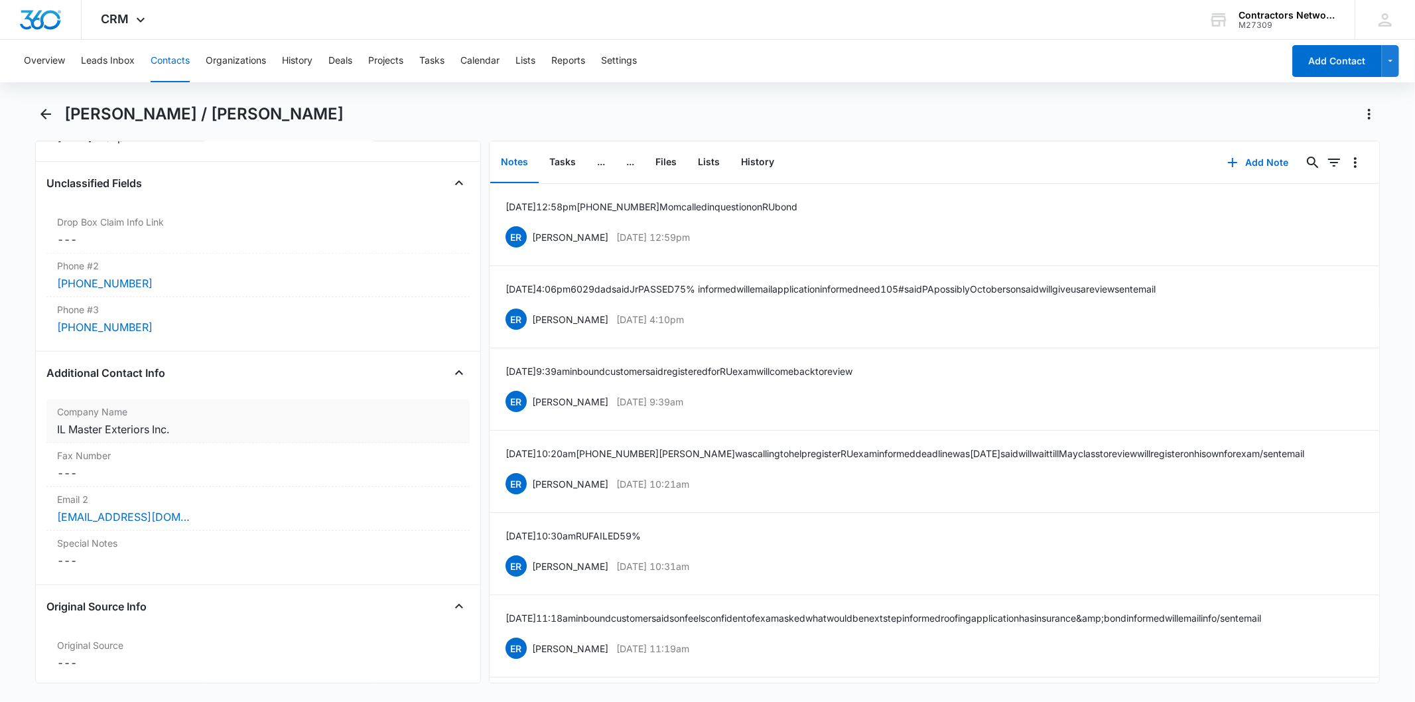
click at [226, 433] on div "IL Master Exteriors Inc." at bounding box center [257, 429] width 401 height 16
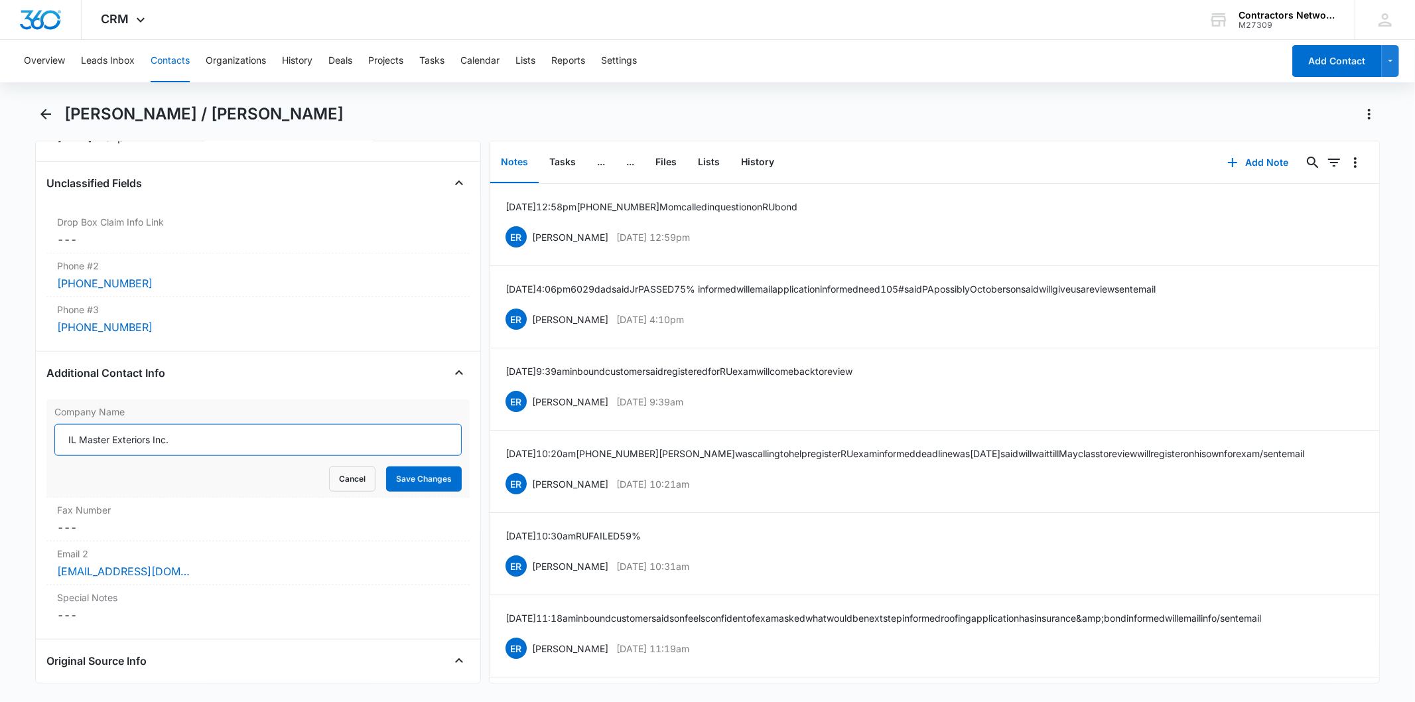
click at [138, 446] on input "IL Master Exteriors Inc." at bounding box center [257, 440] width 407 height 32
click at [1261, 159] on button "Add Note" at bounding box center [1258, 163] width 88 height 32
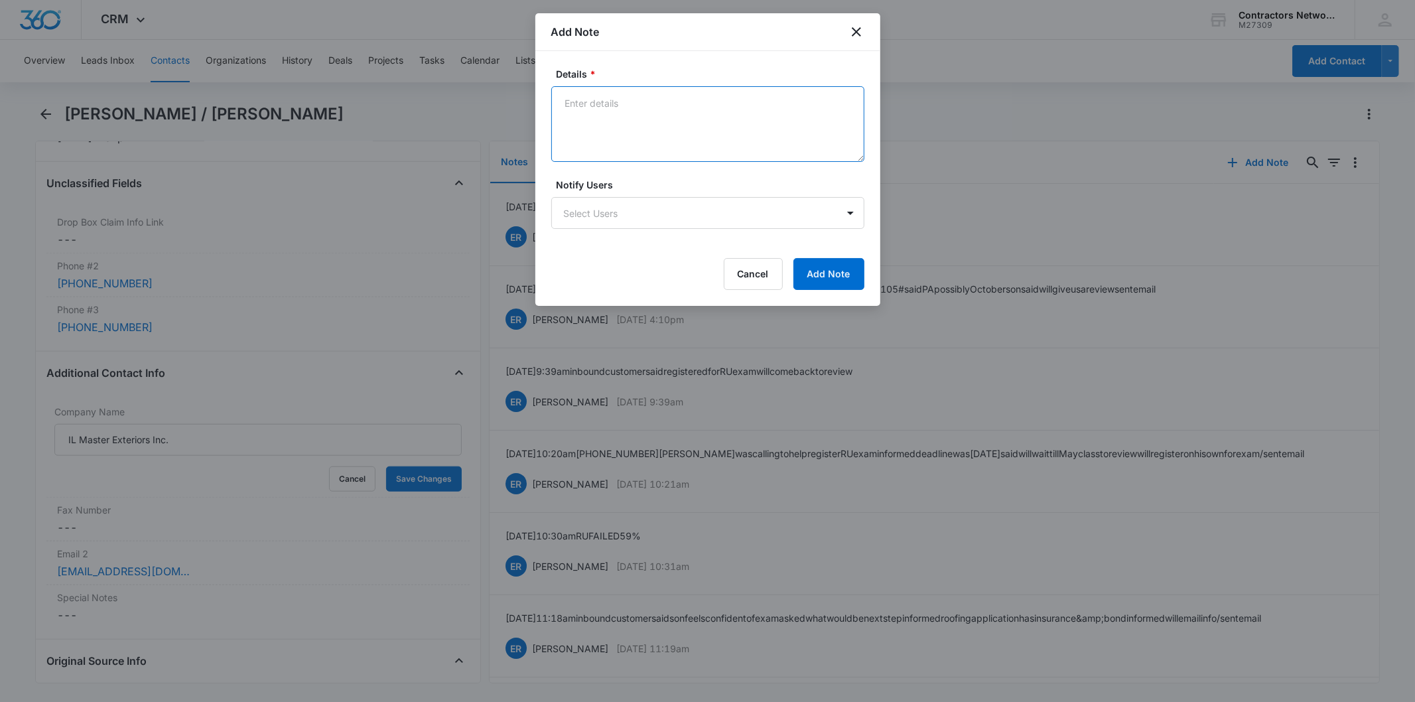
click at [606, 113] on textarea "Details *" at bounding box center [707, 124] width 313 height 76
paste textarea "8/14/2025 11:38am 6029 Antonio dad called in asked to please email him invoice …"
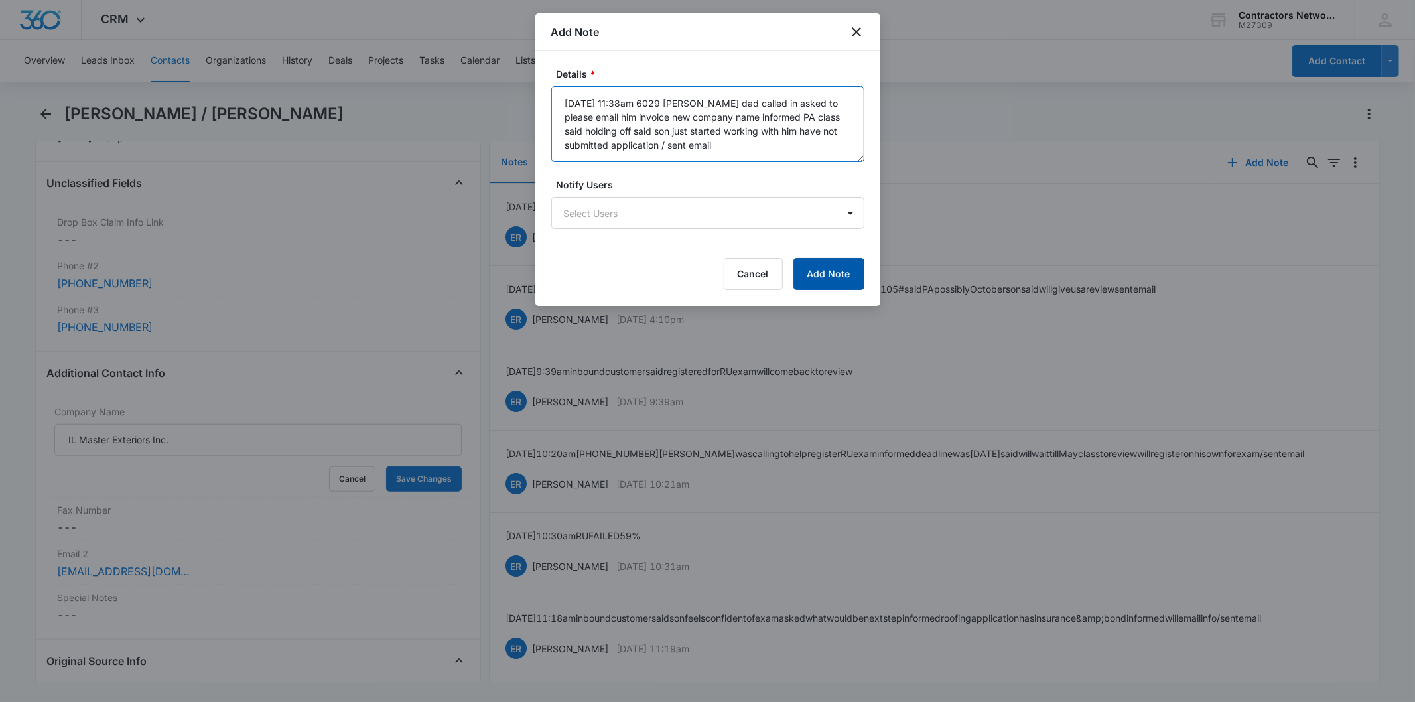
type textarea "8/14/2025 11:38am 6029 Antonio dad called in asked to please email him invoice …"
click at [833, 268] on button "Add Note" at bounding box center [828, 274] width 71 height 32
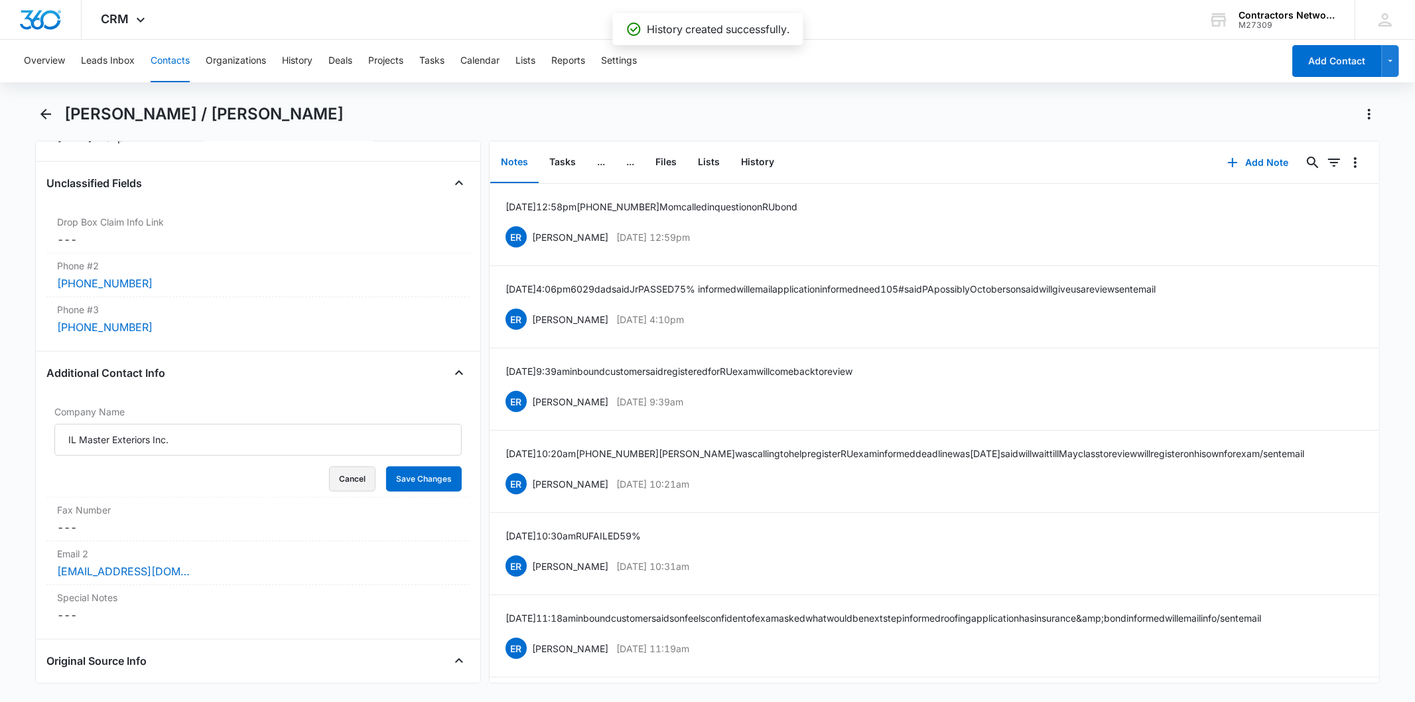
click at [336, 489] on button "Cancel" at bounding box center [352, 478] width 46 height 25
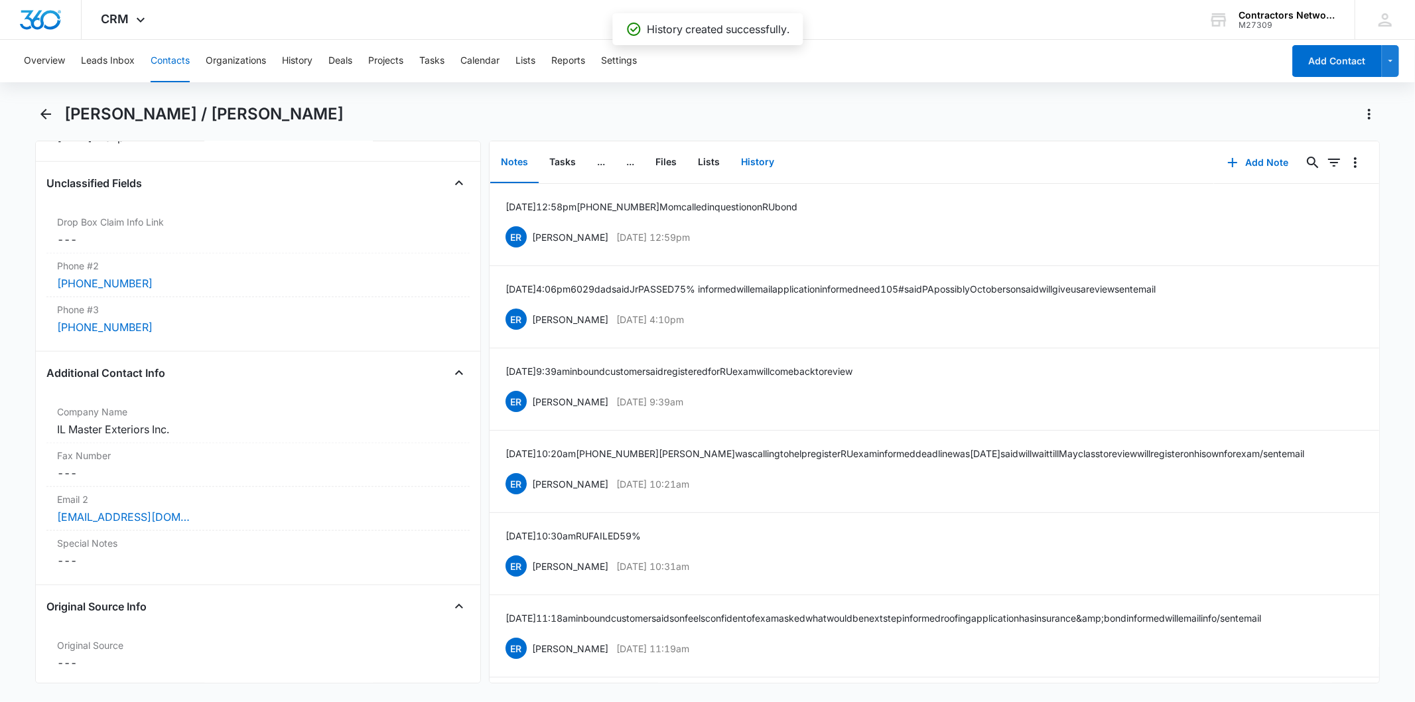
click at [746, 153] on button "History" at bounding box center [757, 162] width 54 height 41
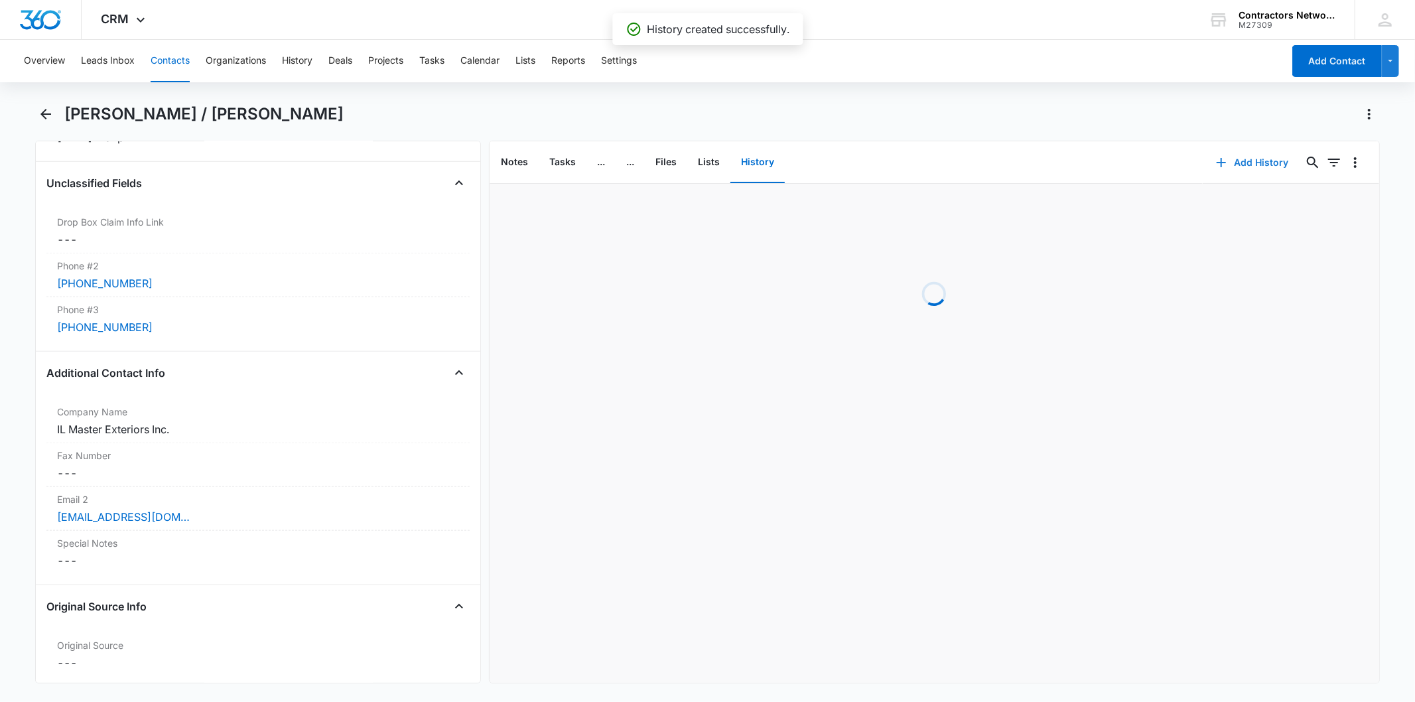
click at [1222, 155] on button "Add History" at bounding box center [1252, 163] width 99 height 32
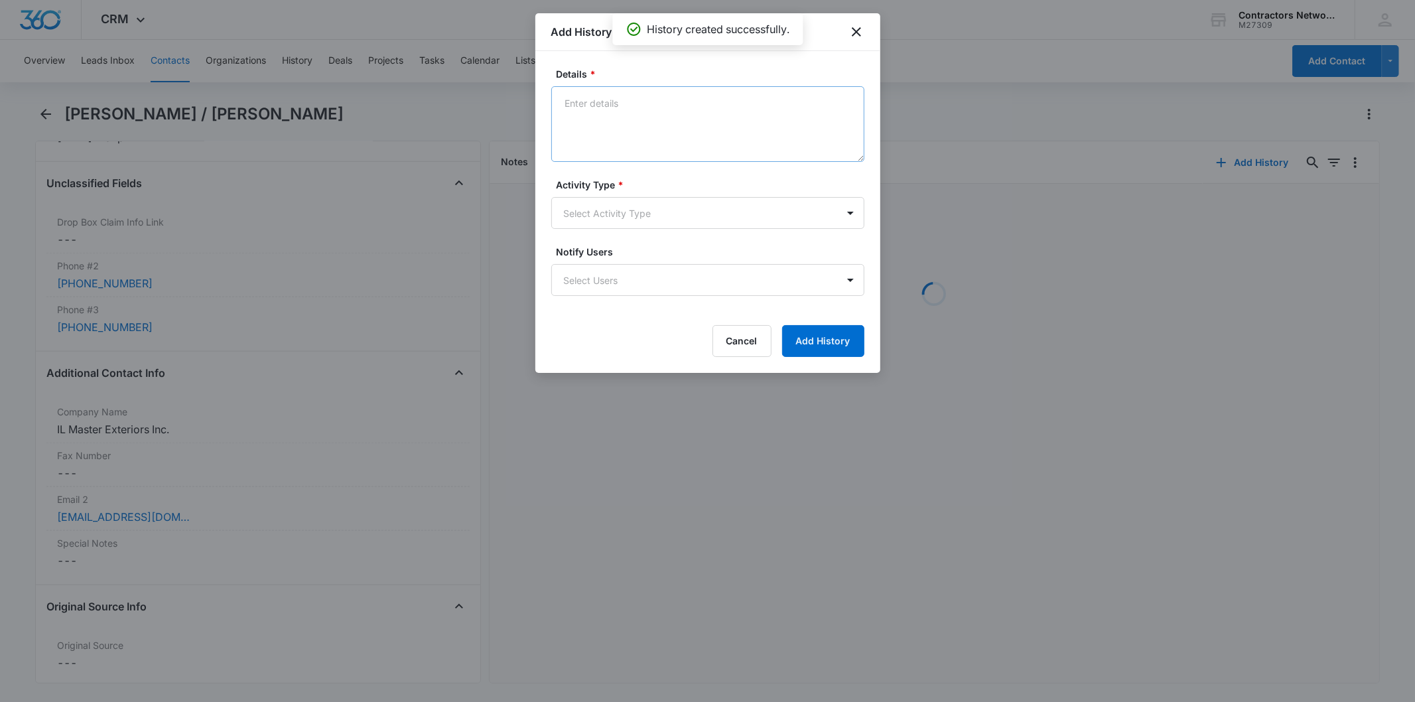
click at [635, 116] on textarea "Details *" at bounding box center [707, 124] width 313 height 76
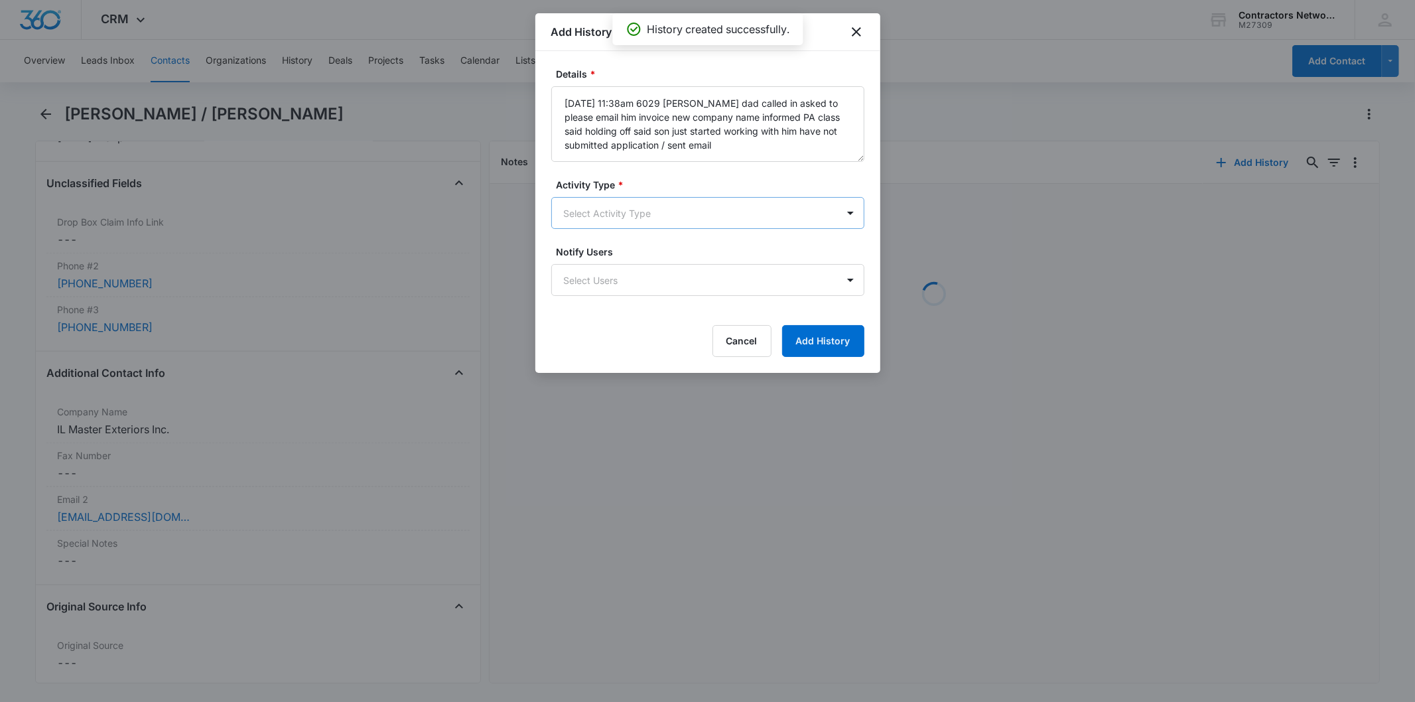
type textarea "8/14/2025 11:38am 6029 Antonio dad called in asked to please email him invoice …"
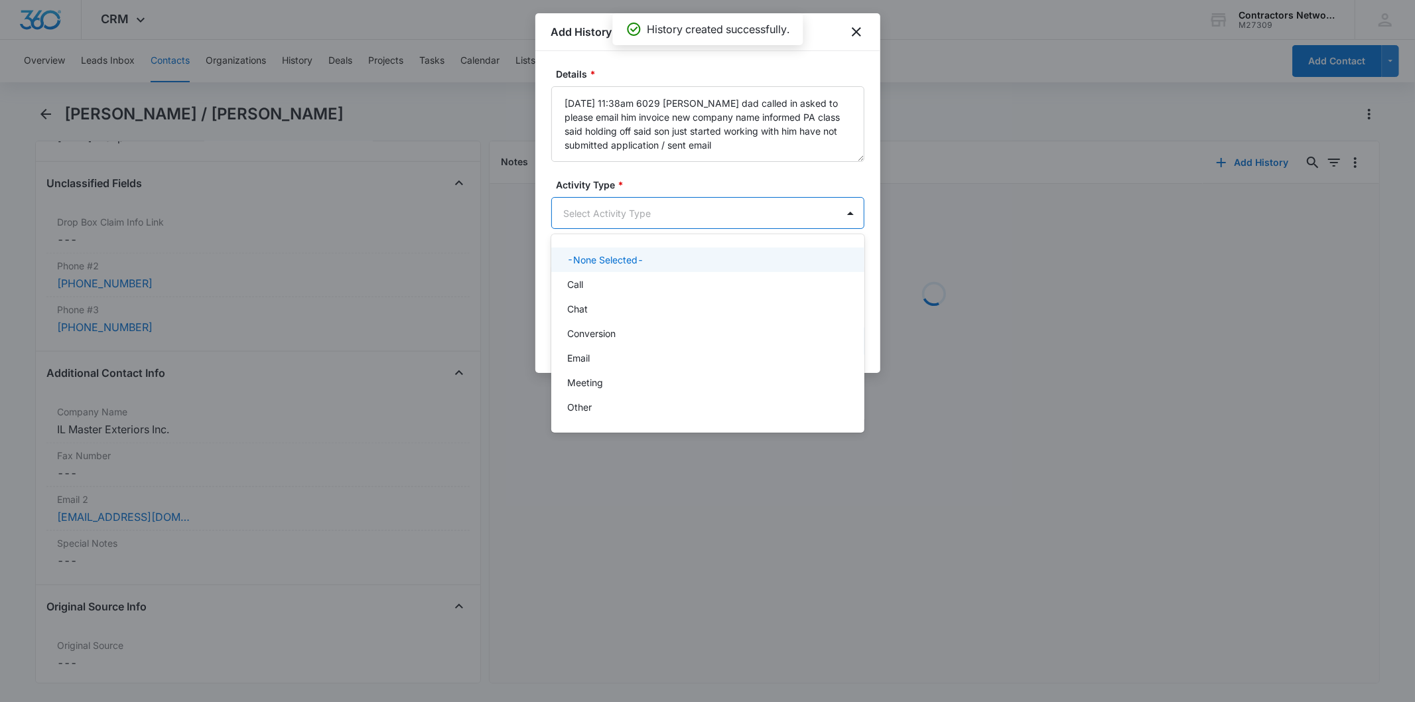
click at [566, 220] on body "CRM Apps Reputation Websites Forms CRM Email Social Shop Payments POS Content A…" at bounding box center [707, 351] width 1415 height 702
click at [575, 306] on p "Chat" at bounding box center [577, 309] width 21 height 14
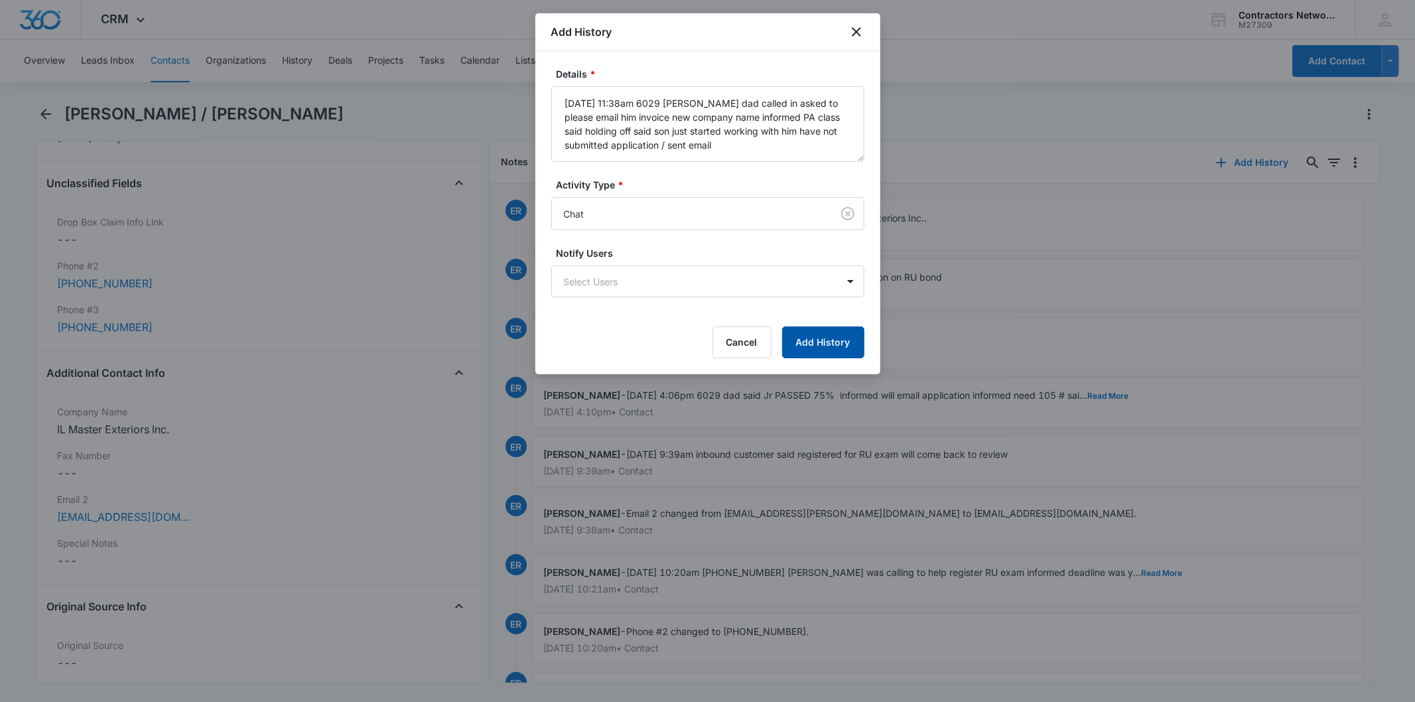
click at [803, 329] on button "Add History" at bounding box center [823, 342] width 82 height 32
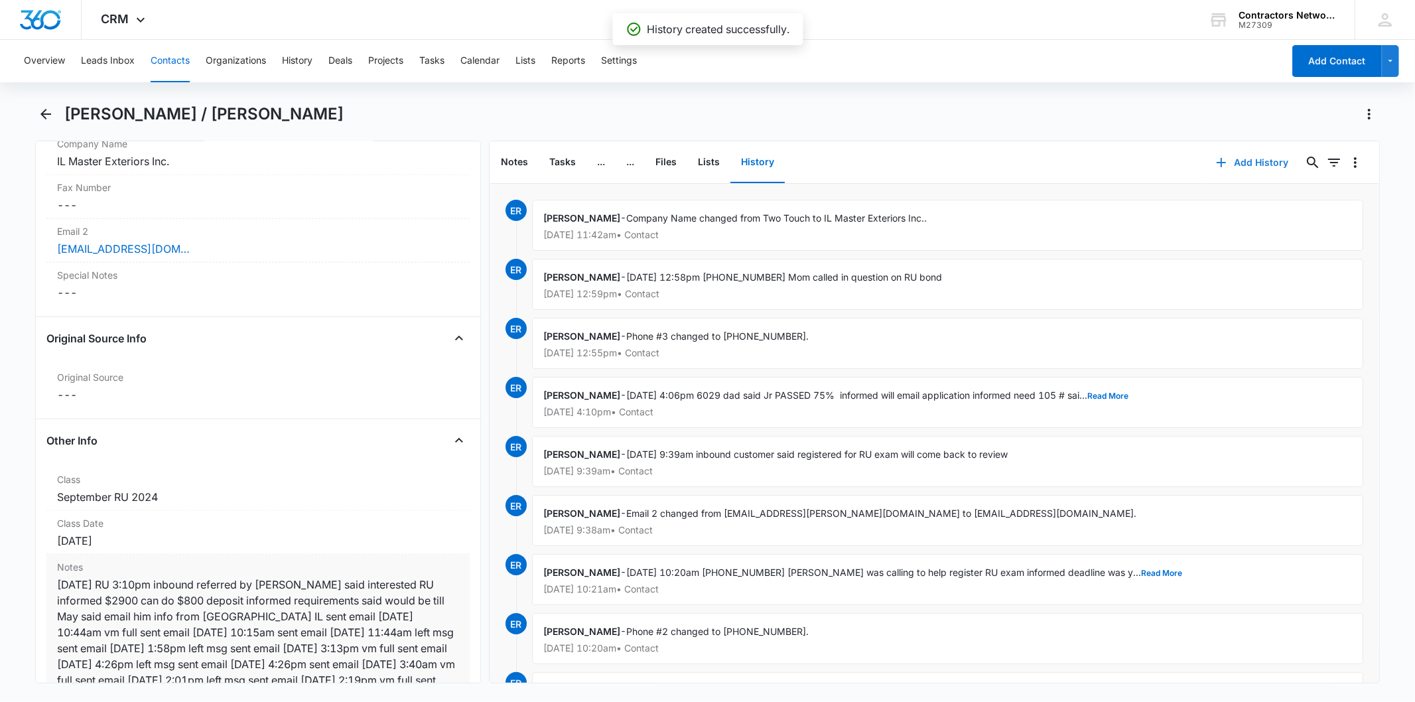
scroll to position [1547, 0]
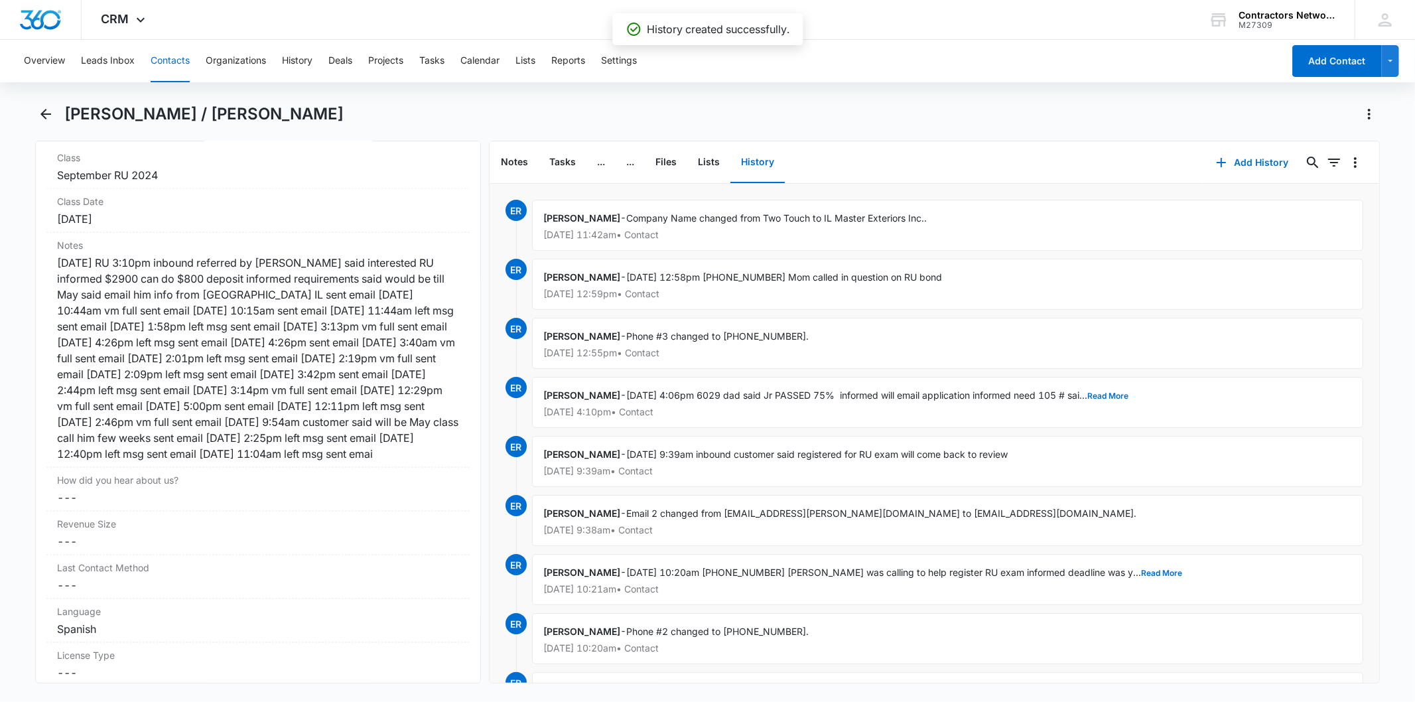
click at [166, 55] on button "Contacts" at bounding box center [170, 61] width 39 height 42
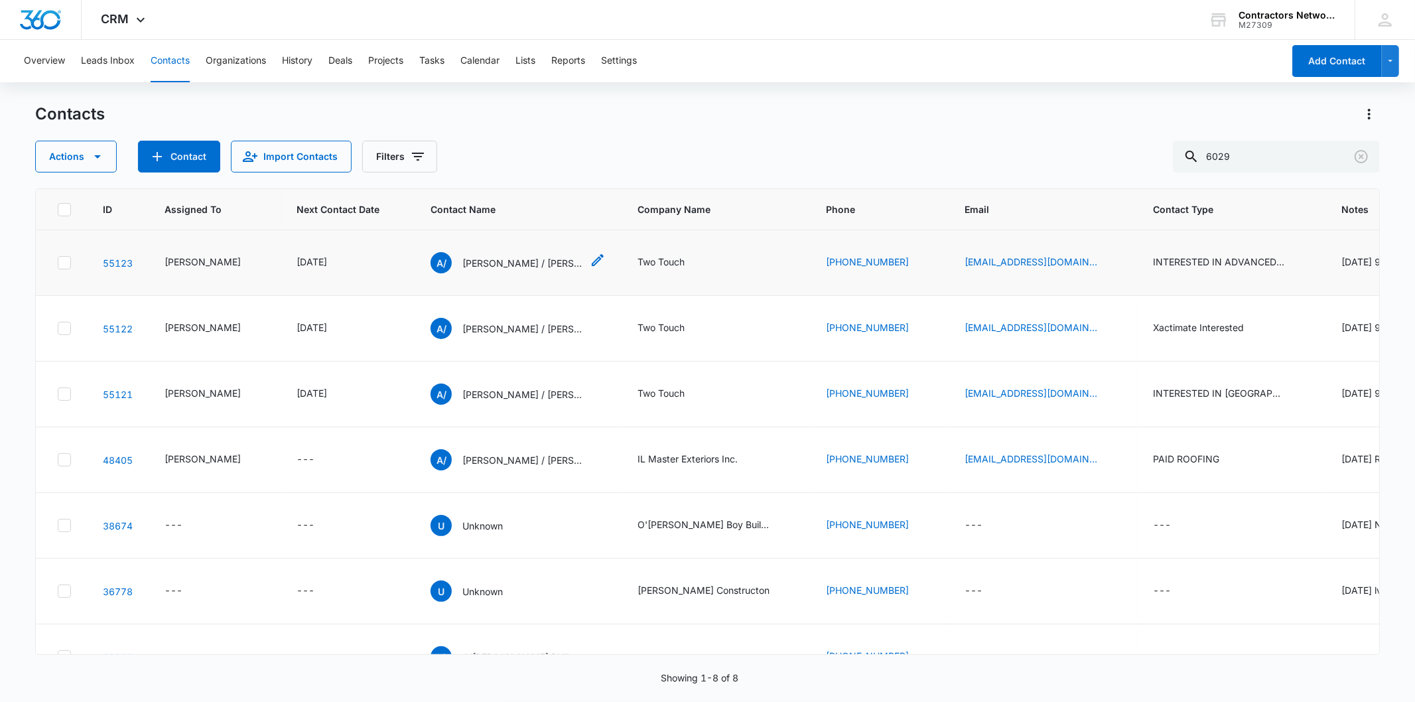
click at [487, 270] on p "Anthony / Antonio Abundez" at bounding box center [521, 263] width 119 height 14
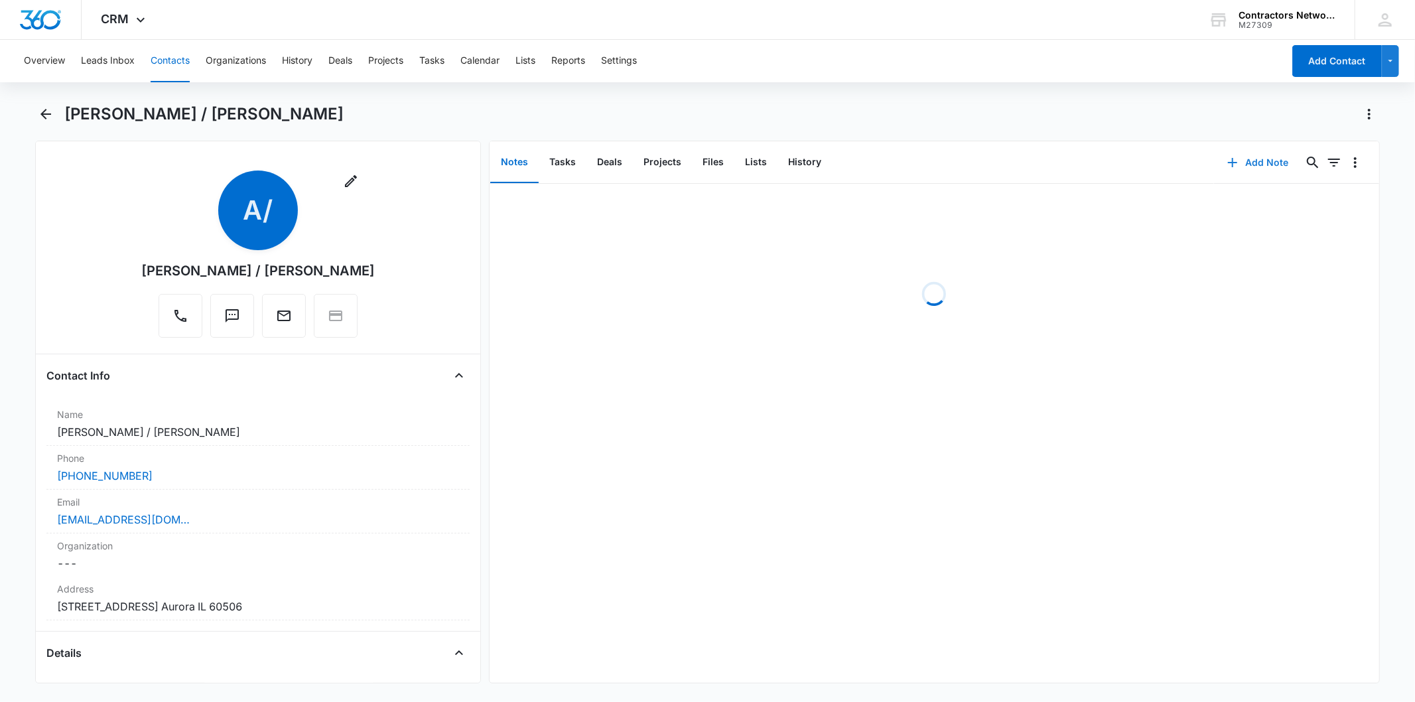
click at [1214, 166] on button "Add Note" at bounding box center [1258, 163] width 88 height 32
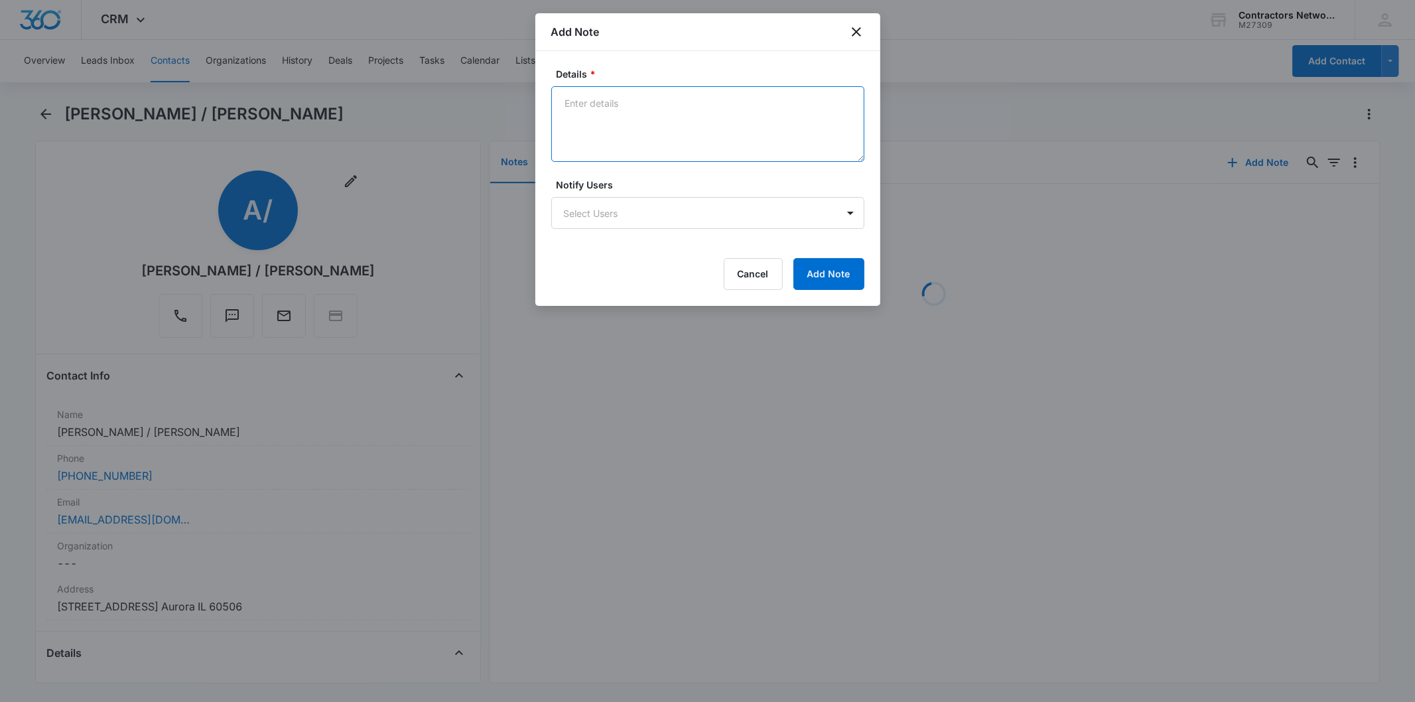
click at [596, 115] on textarea "Details *" at bounding box center [707, 124] width 313 height 76
paste textarea "8/14/2025 11:38am 6029 Antonio dad called in asked to please email him invoice …"
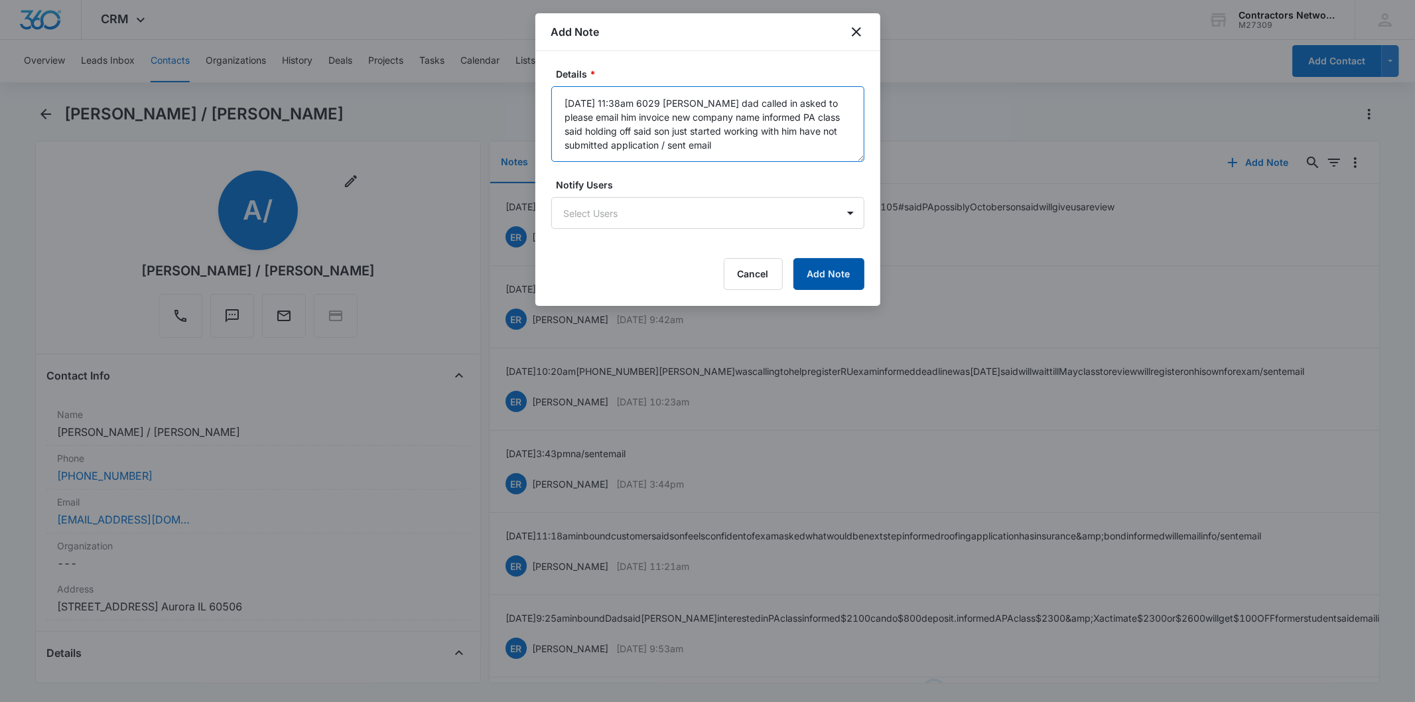
type textarea "8/14/2025 11:38am 6029 Antonio dad called in asked to please email him invoice …"
click at [830, 263] on button "Add Note" at bounding box center [828, 274] width 71 height 32
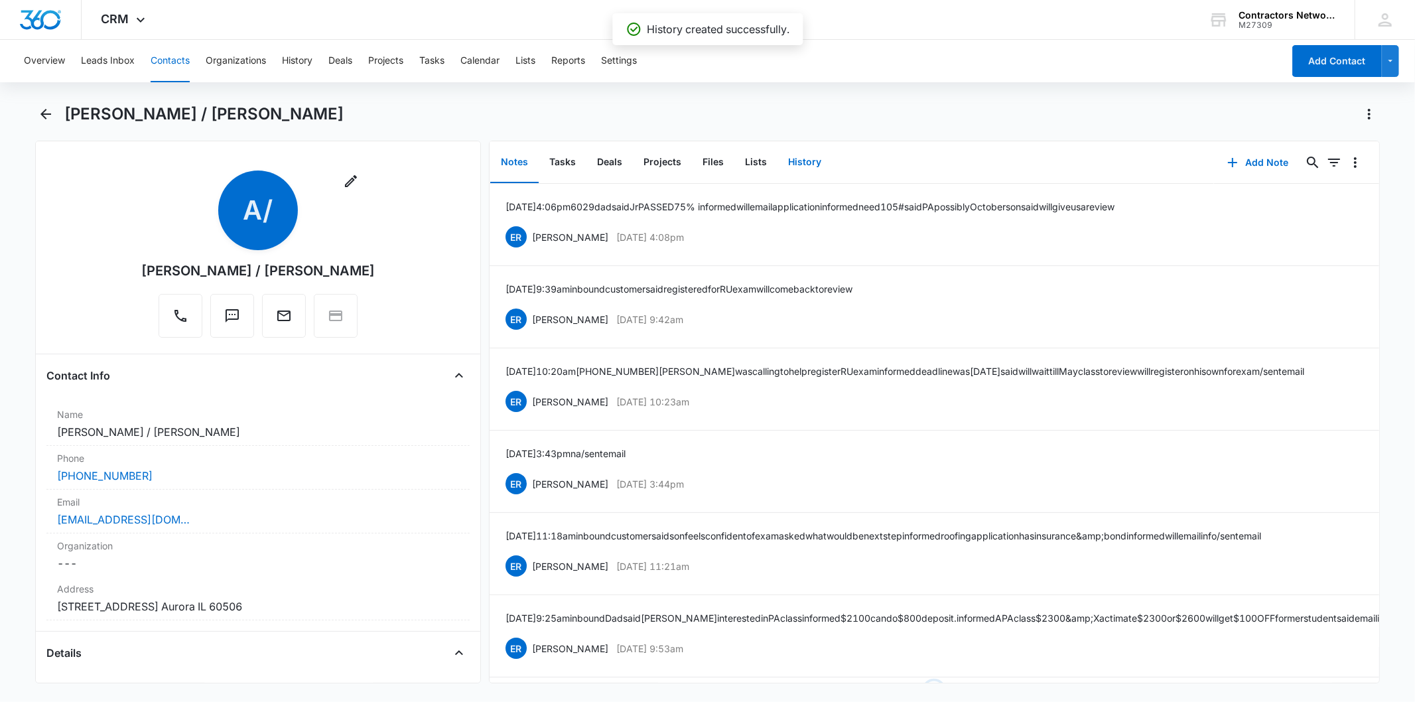
click at [795, 162] on button "History" at bounding box center [804, 162] width 54 height 41
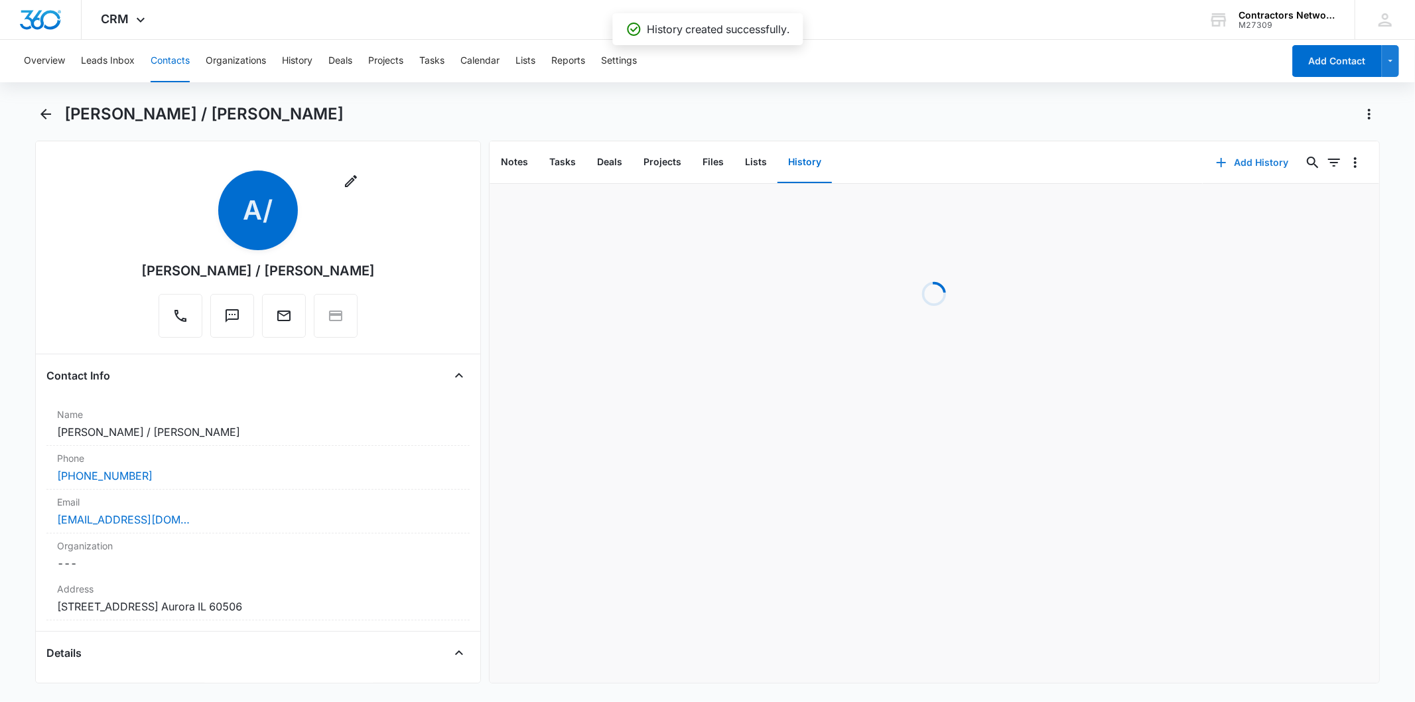
click at [1221, 162] on button "Add History" at bounding box center [1252, 163] width 99 height 32
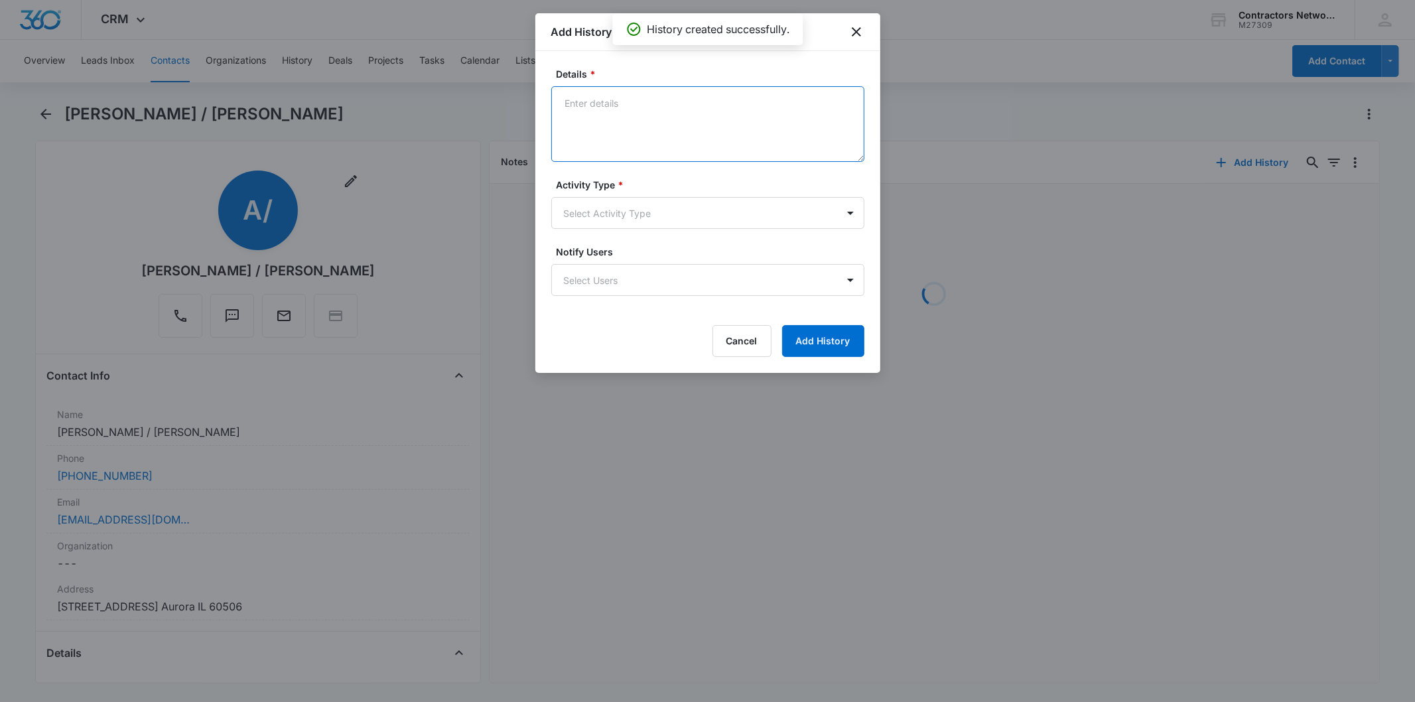
click at [593, 115] on textarea "Details *" at bounding box center [707, 124] width 313 height 76
paste textarea "8/14/2025 11:38am 6029 Antonio dad called in asked to please email him invoice …"
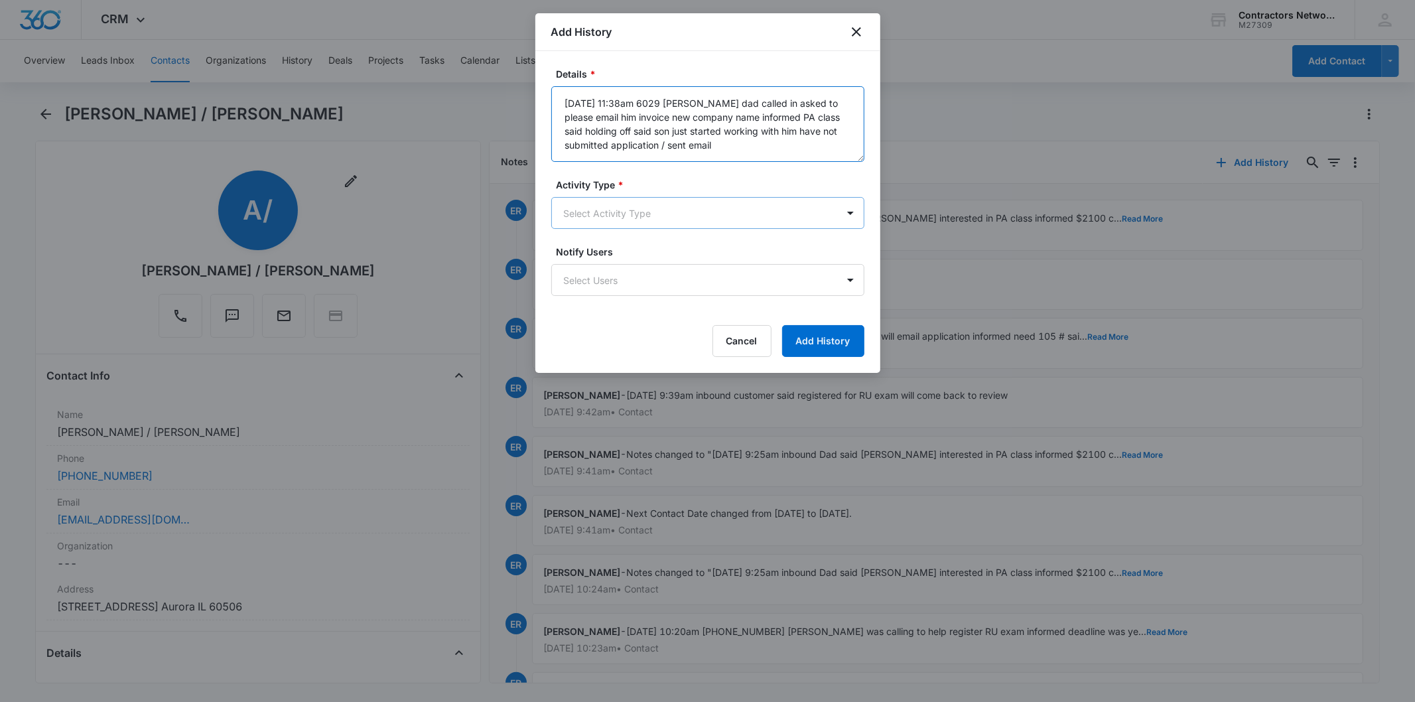
type textarea "8/14/2025 11:38am 6029 Antonio dad called in asked to please email him invoice …"
click at [589, 203] on body "CRM Apps Reputation Websites Forms CRM Email Social Shop Payments POS Content A…" at bounding box center [707, 351] width 1415 height 702
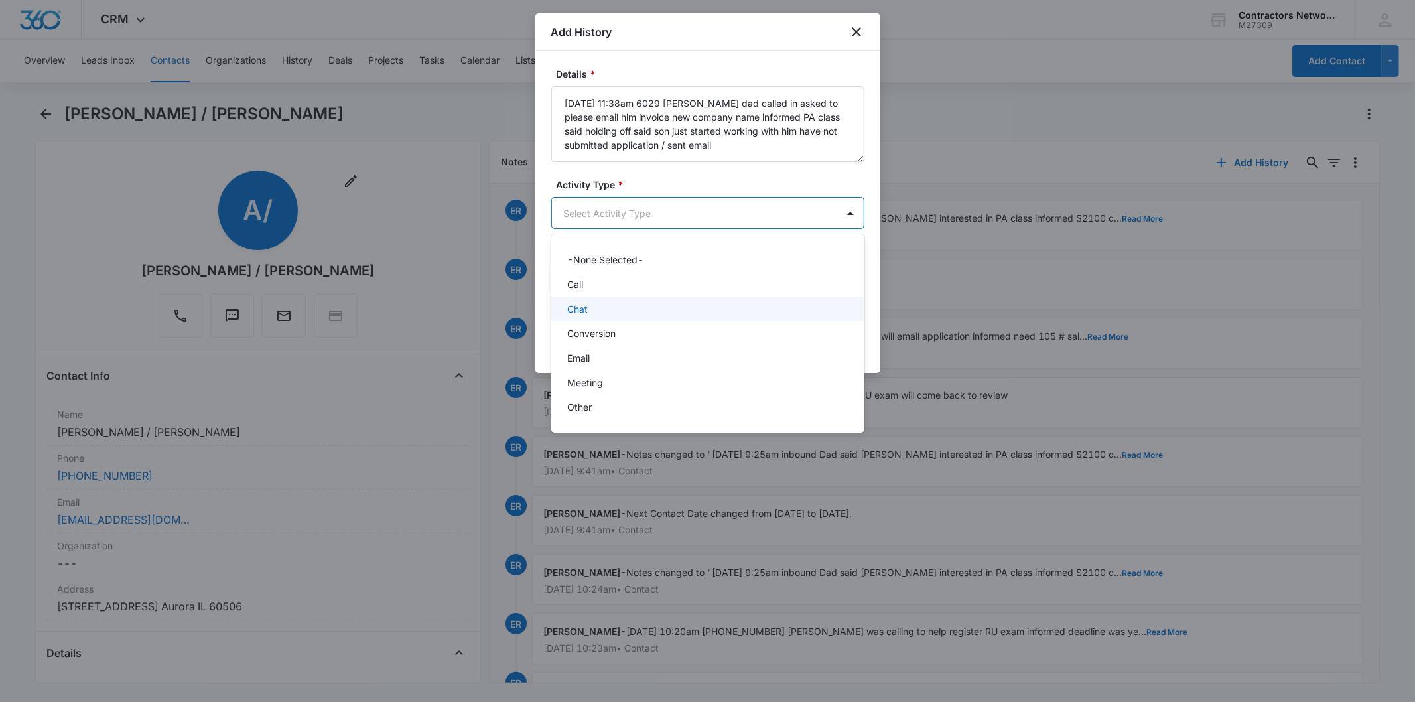
click at [607, 304] on div "Chat" at bounding box center [706, 309] width 279 height 14
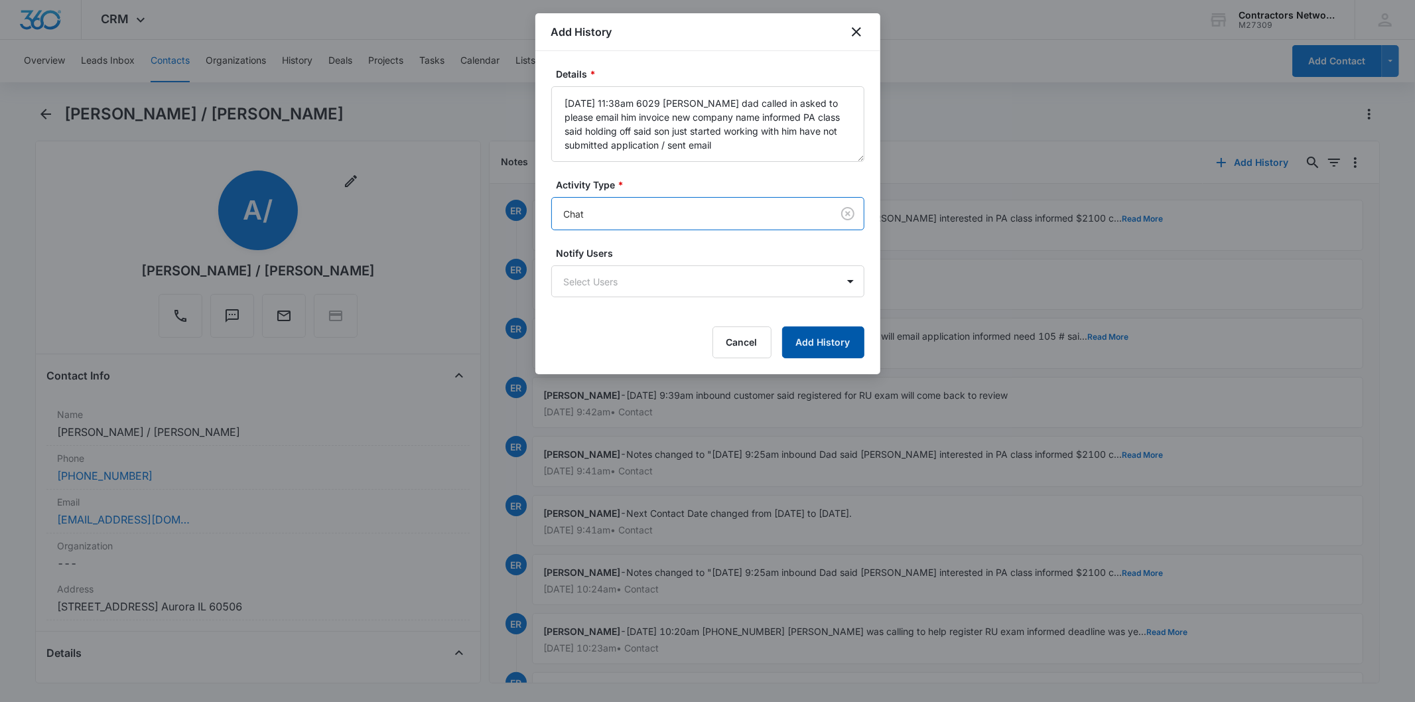
click at [791, 338] on button "Add History" at bounding box center [823, 342] width 82 height 32
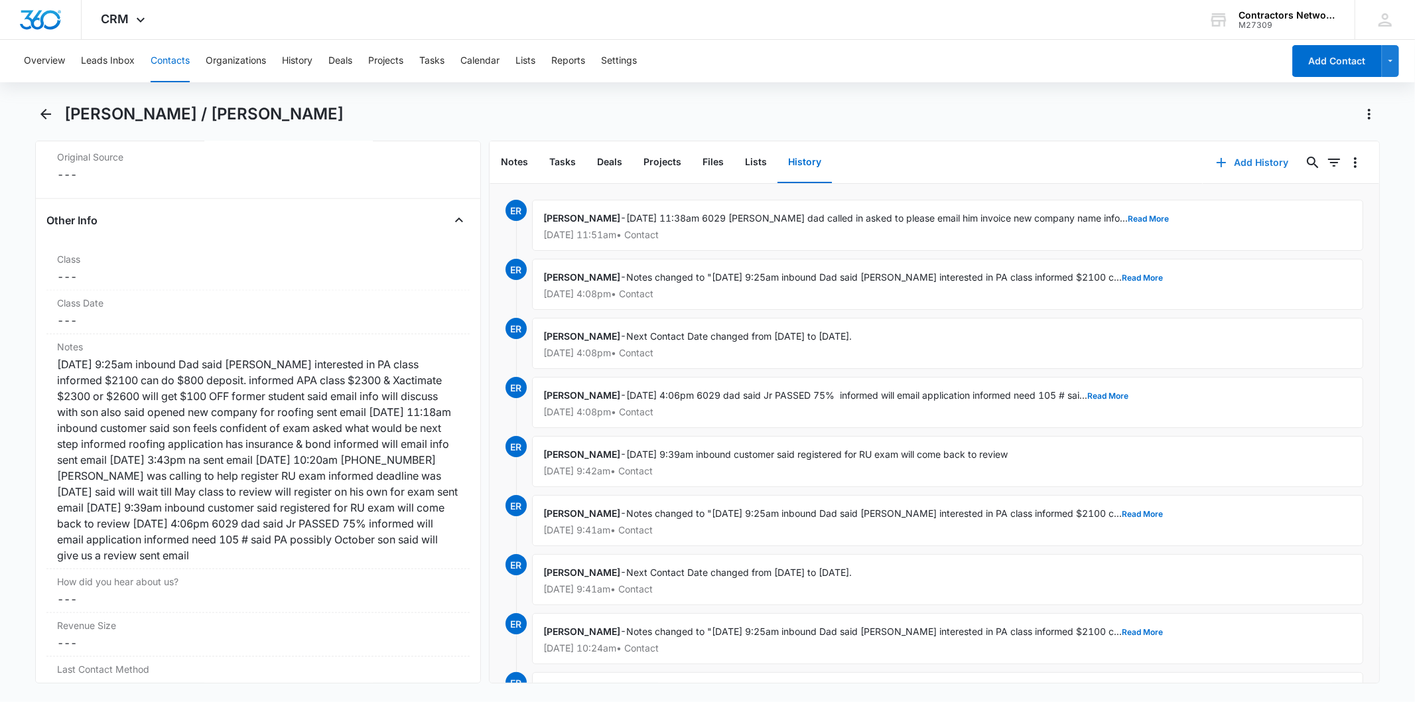
scroll to position [1474, 0]
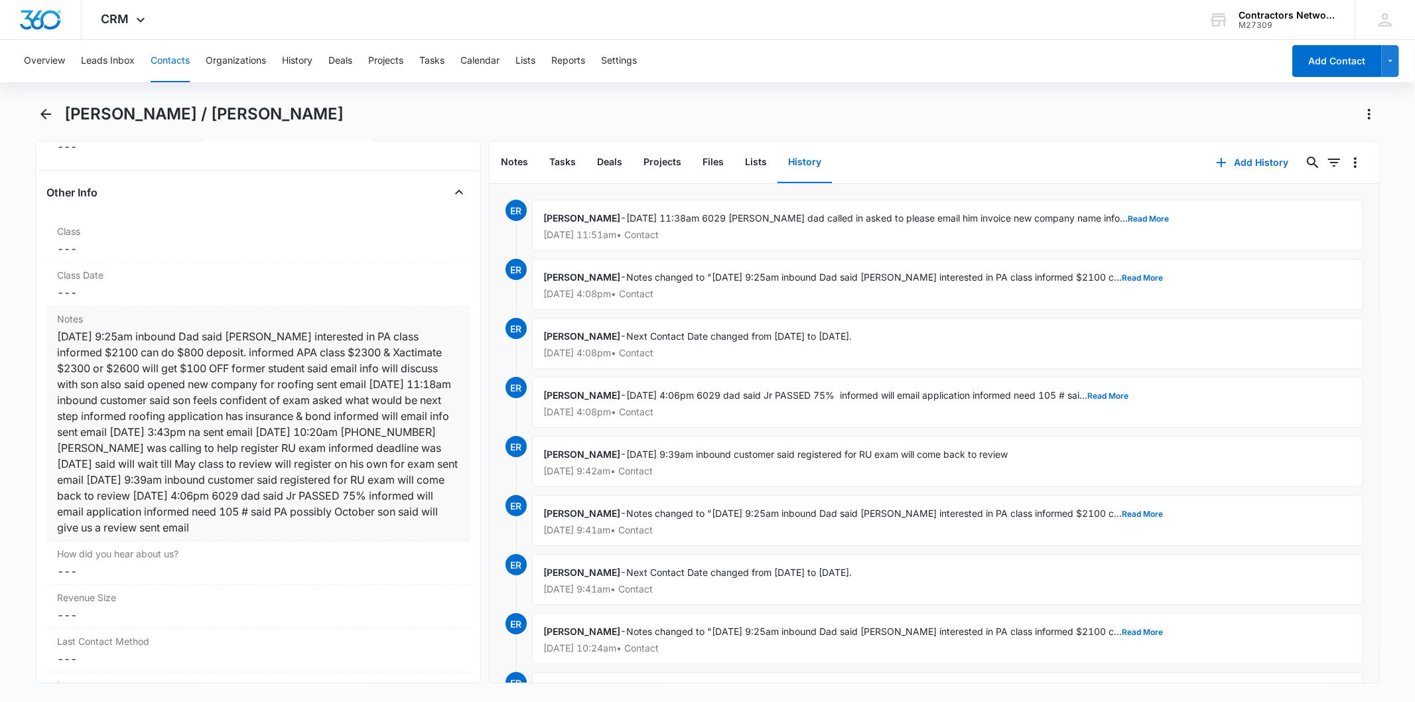
click at [334, 381] on div "10/30/2024 9:25am inbound Dad said Anthony interested in PA class informed $210…" at bounding box center [257, 431] width 401 height 207
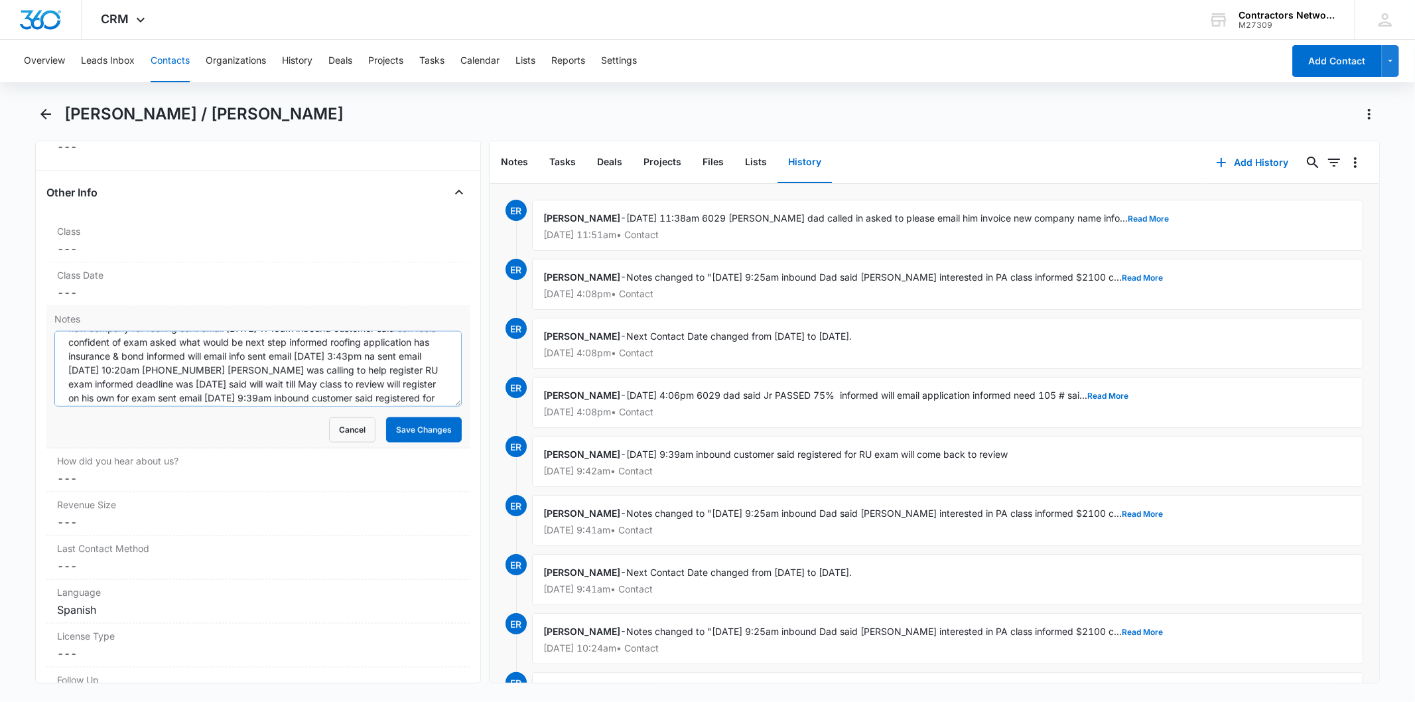
scroll to position [125, 0]
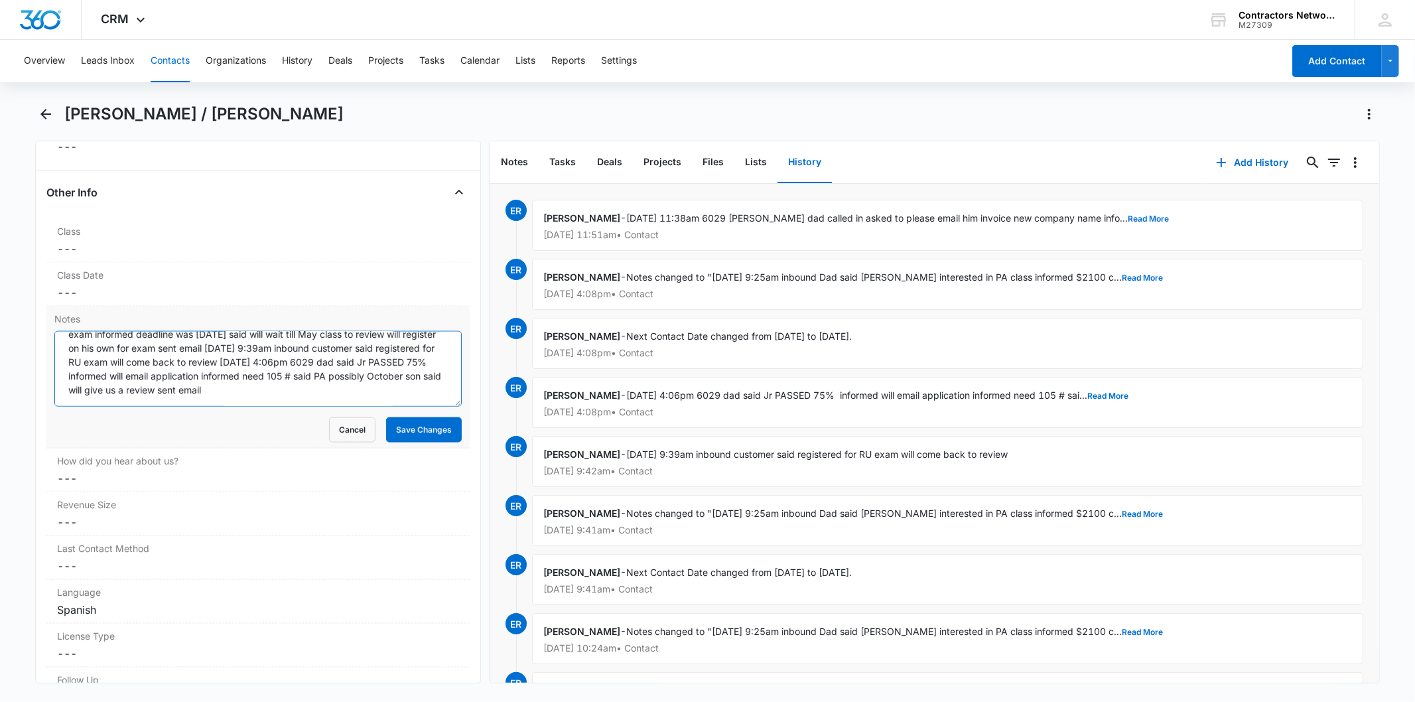
paste textarea "8/14/2025 11:38am 6029 Antonio dad called in asked to please email him invoice …"
click at [400, 452] on div "How did you hear about us? Cancel Save Changes ---" at bounding box center [257, 470] width 423 height 44
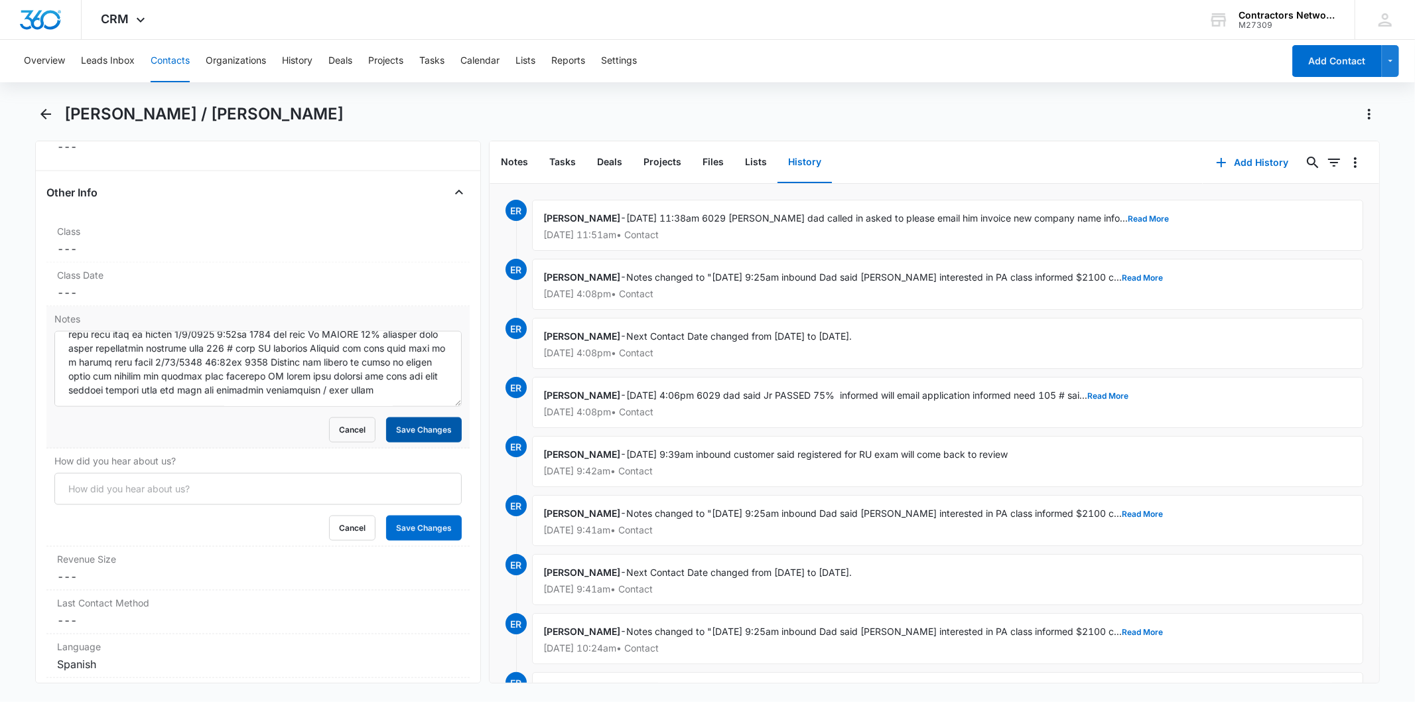
click at [393, 430] on button "Save Changes" at bounding box center [424, 429] width 76 height 25
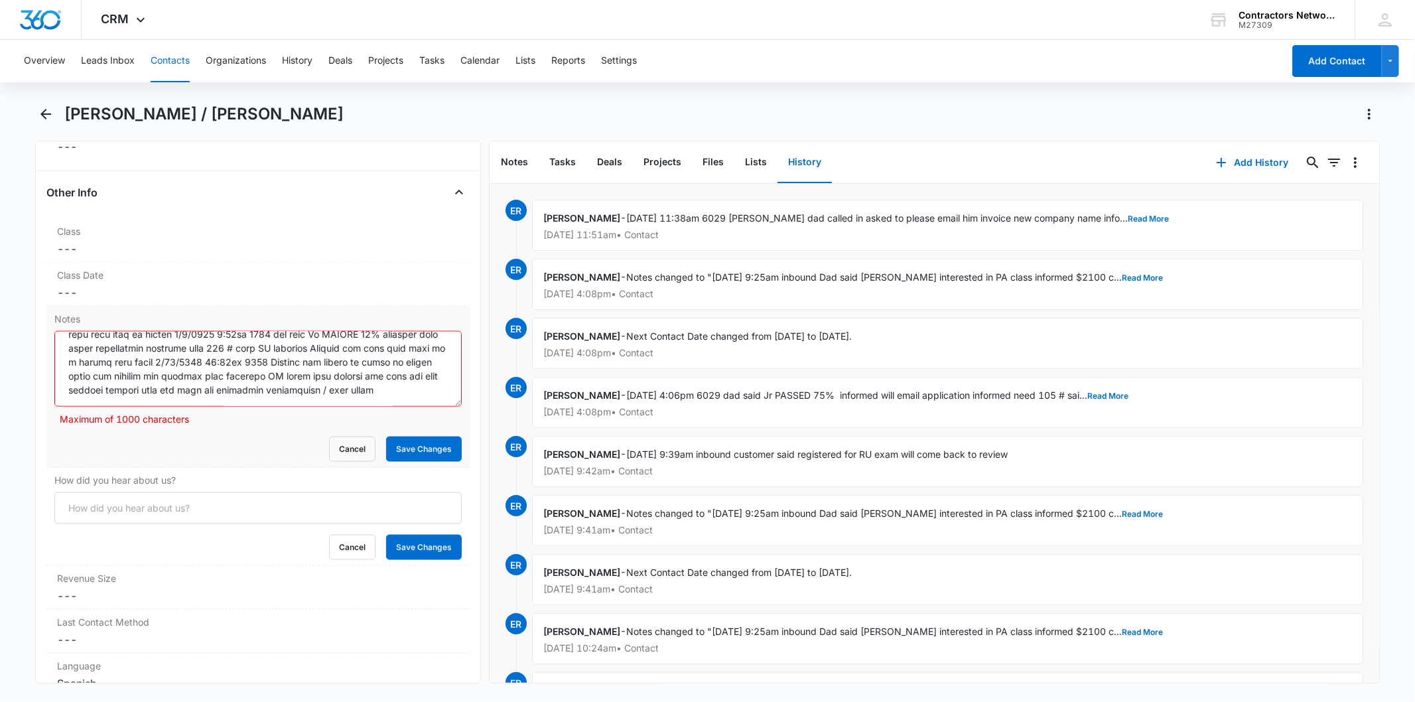
scroll to position [153, 0]
drag, startPoint x: 356, startPoint y: 403, endPoint x: 415, endPoint y: 393, distance: 60.0
click at [415, 393] on textarea "Notes" at bounding box center [257, 369] width 407 height 76
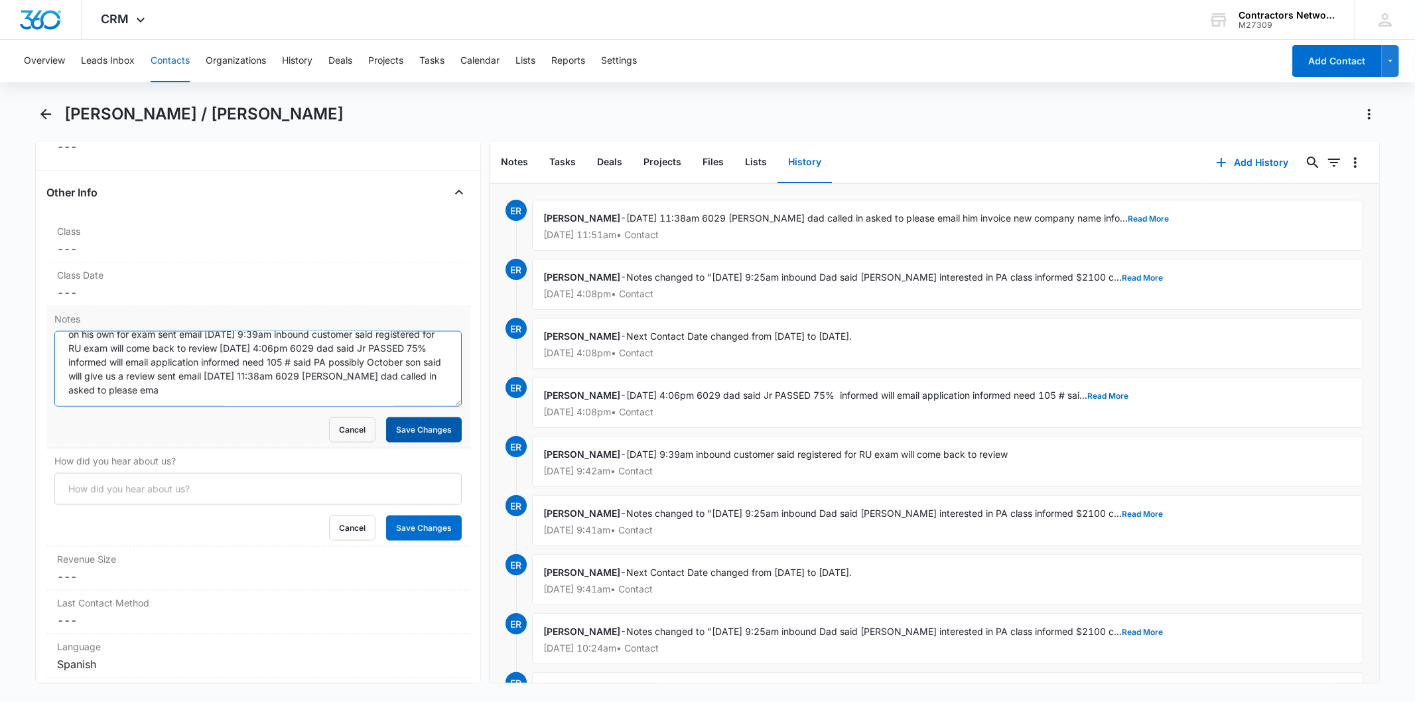
type textarea "10/30/2024 9:25am inbound Dad said Anthony interested in PA class informed $210…"
click at [421, 433] on button "Save Changes" at bounding box center [424, 429] width 76 height 25
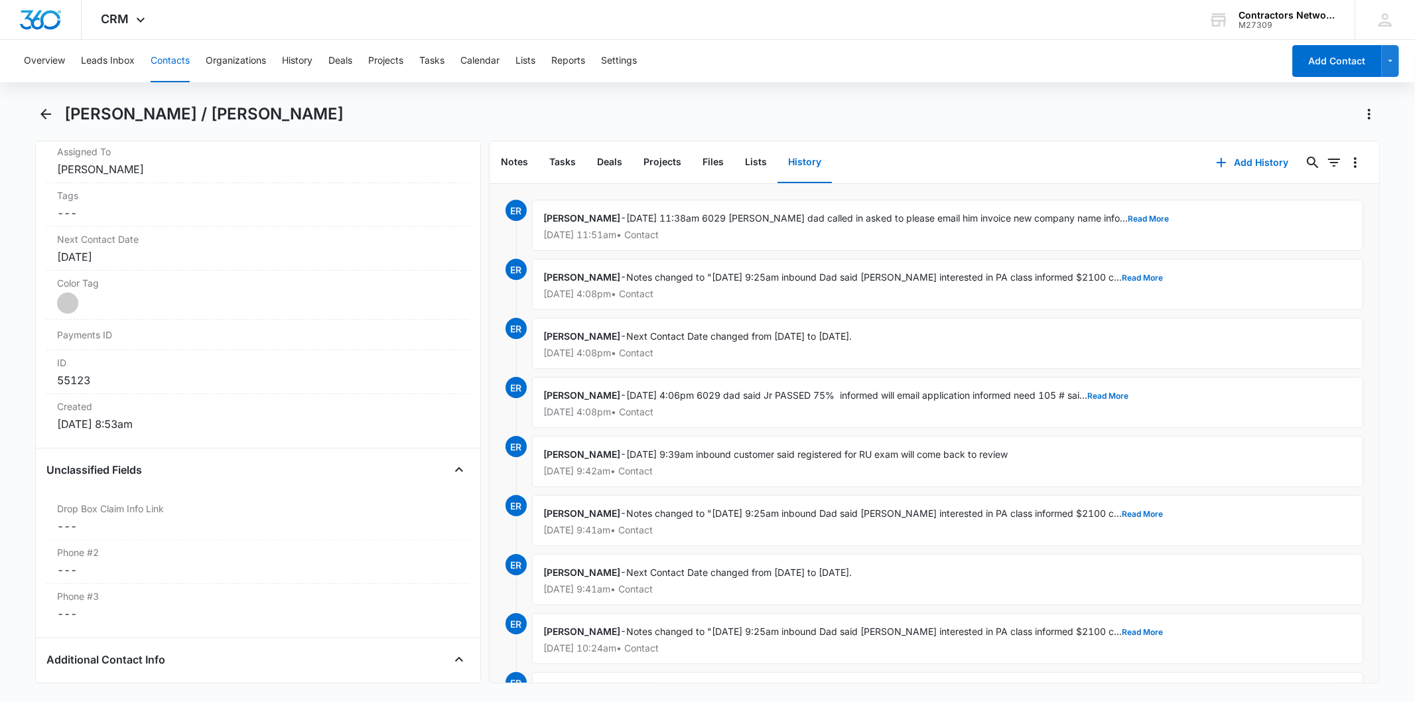
scroll to position [663, 0]
click at [180, 269] on div "[DATE]" at bounding box center [257, 265] width 401 height 16
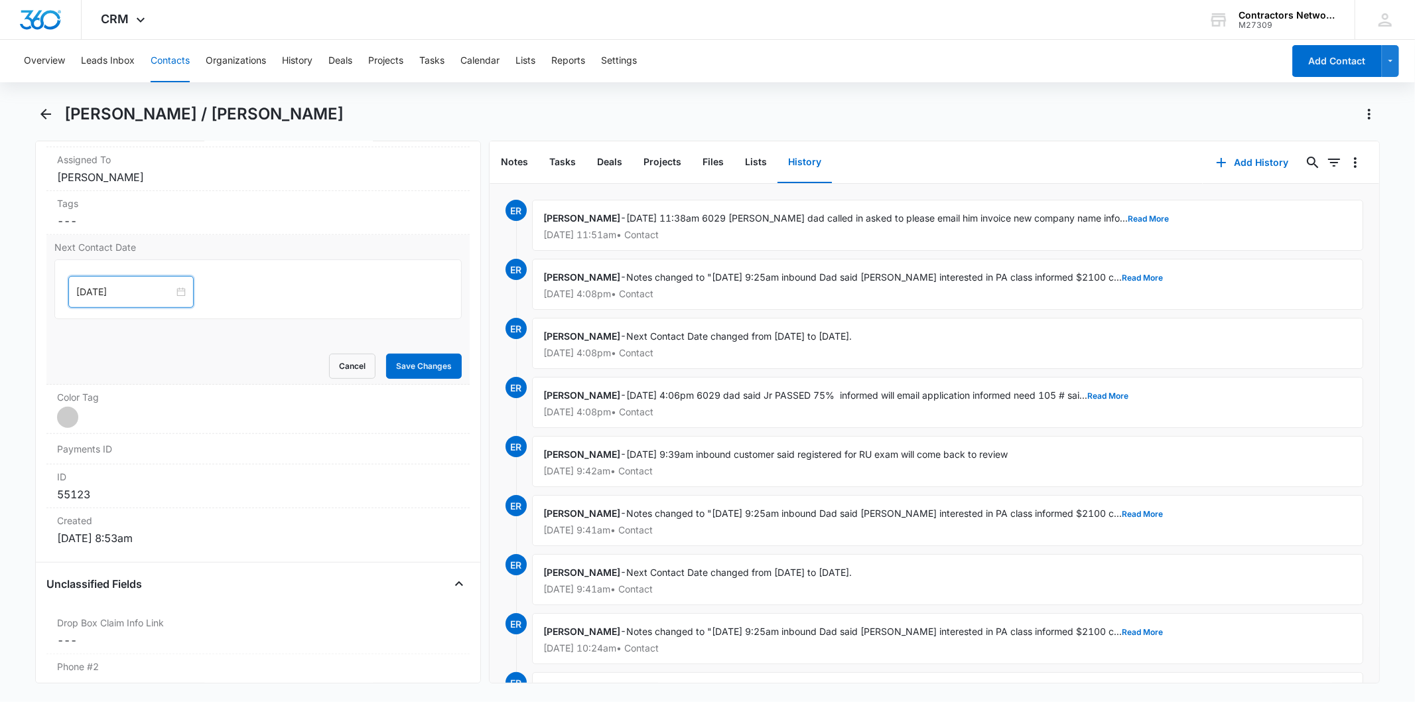
click at [149, 289] on input "[DATE]" at bounding box center [125, 292] width 98 height 15
click at [228, 321] on button "button" at bounding box center [226, 323] width 15 height 27
type input "[DATE]"
click at [108, 482] on td "6" at bounding box center [112, 474] width 24 height 20
click at [432, 367] on button "Save Changes" at bounding box center [424, 366] width 76 height 25
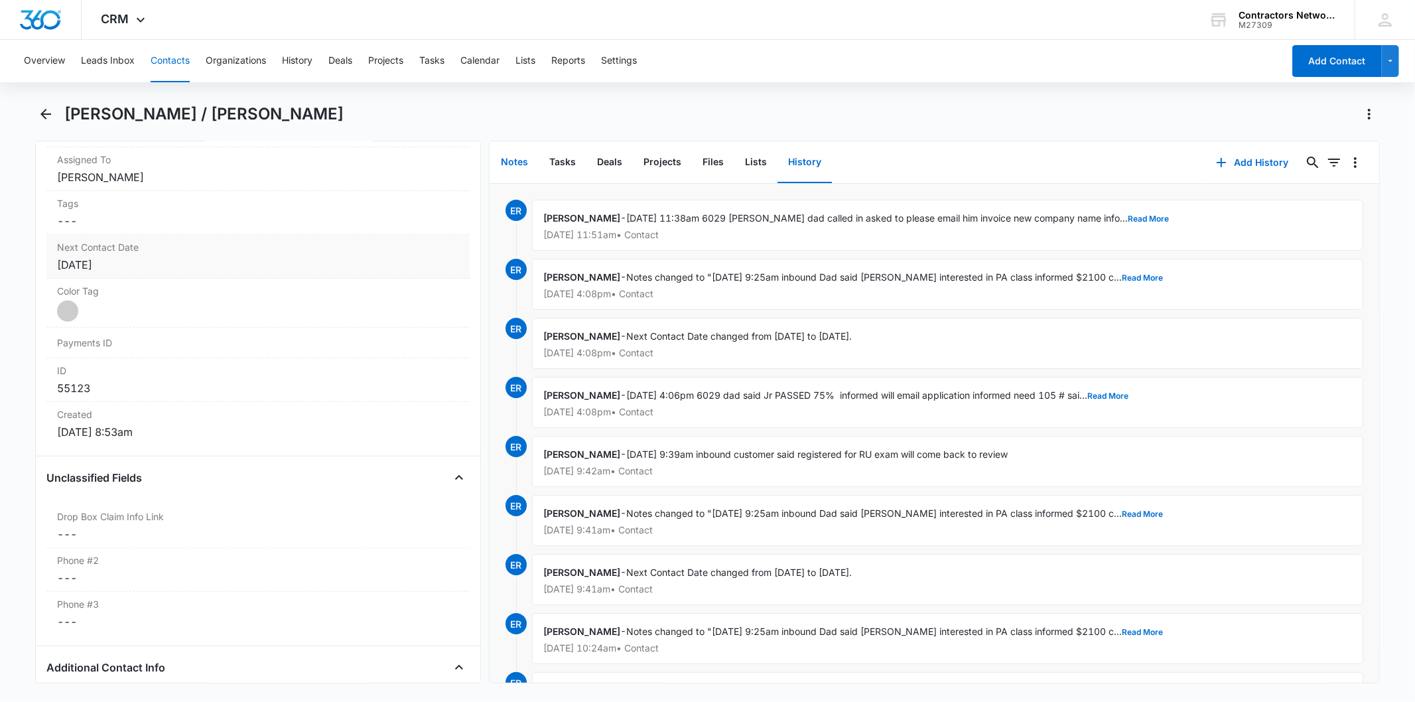
click at [521, 161] on button "Notes" at bounding box center [514, 162] width 48 height 41
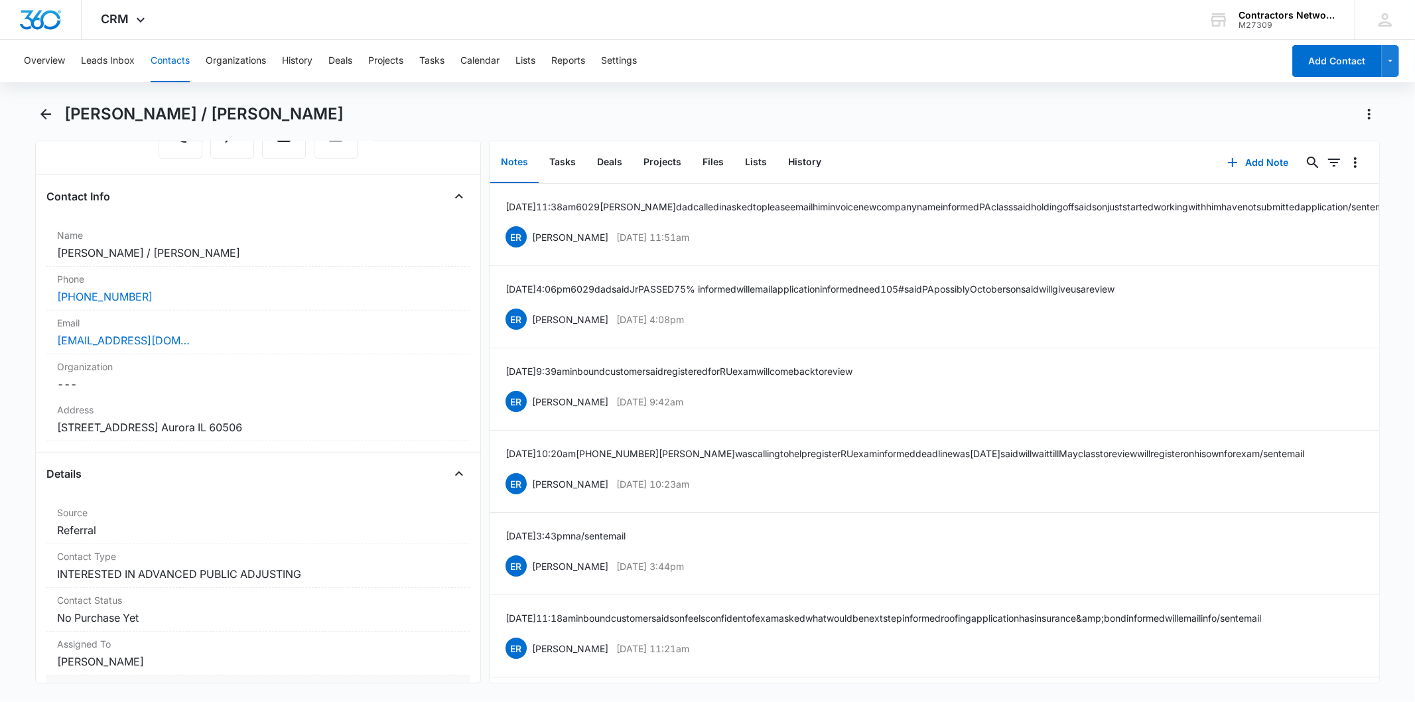
scroll to position [147, 0]
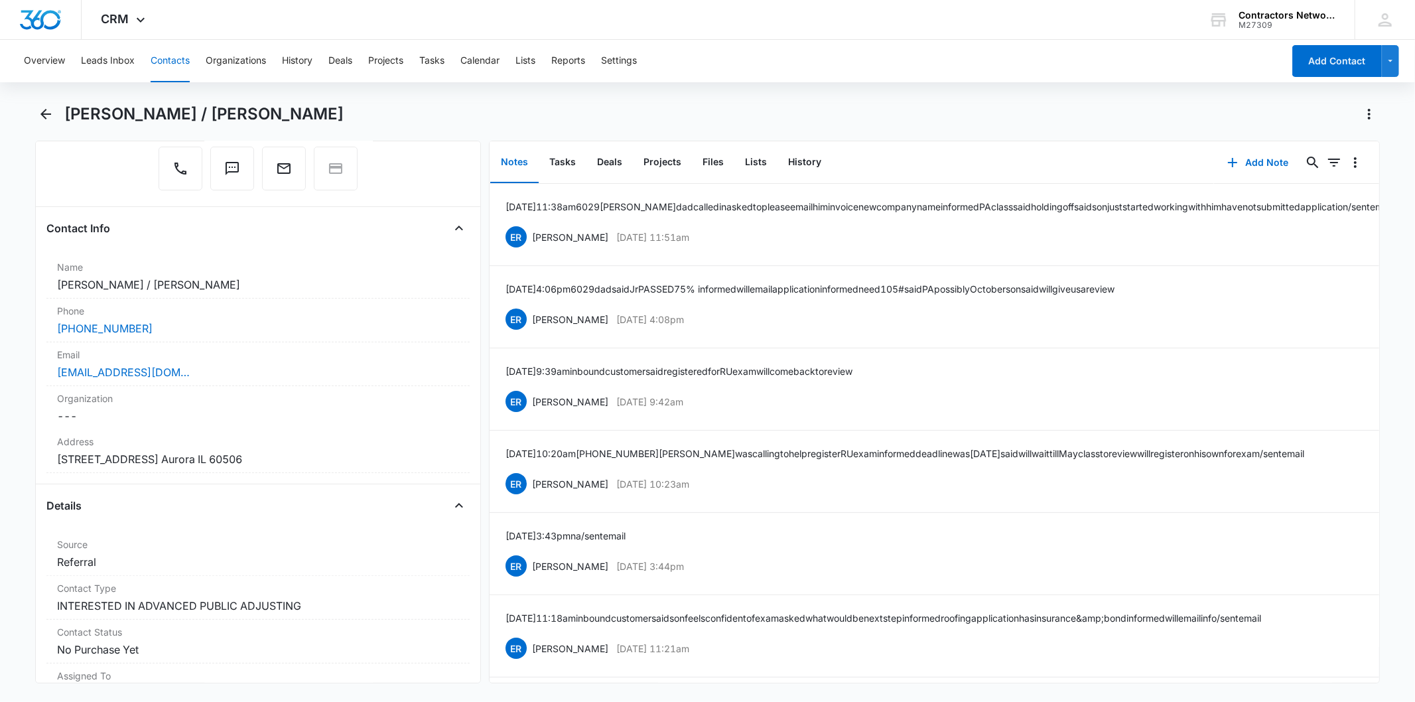
click at [181, 69] on button "Contacts" at bounding box center [170, 61] width 39 height 42
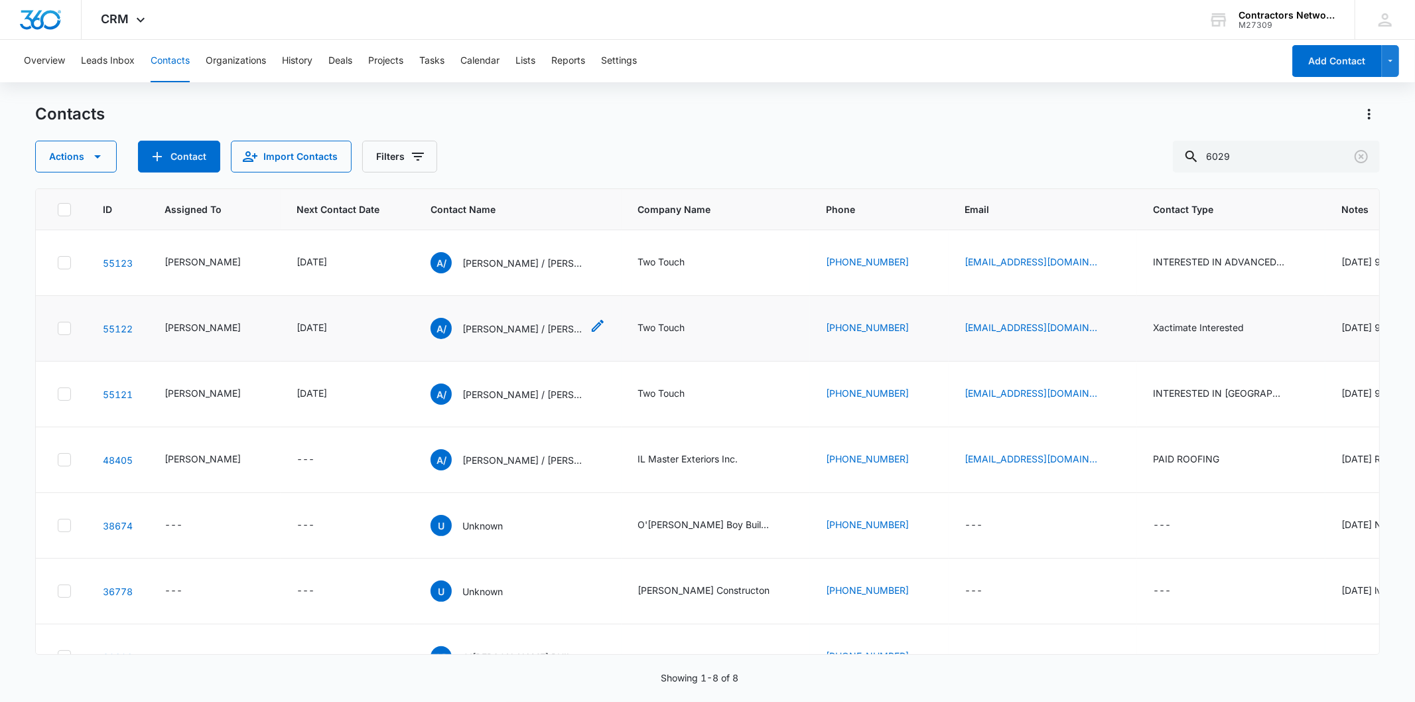
click at [476, 336] on p "Anthony / Antonio Abundez" at bounding box center [521, 329] width 119 height 14
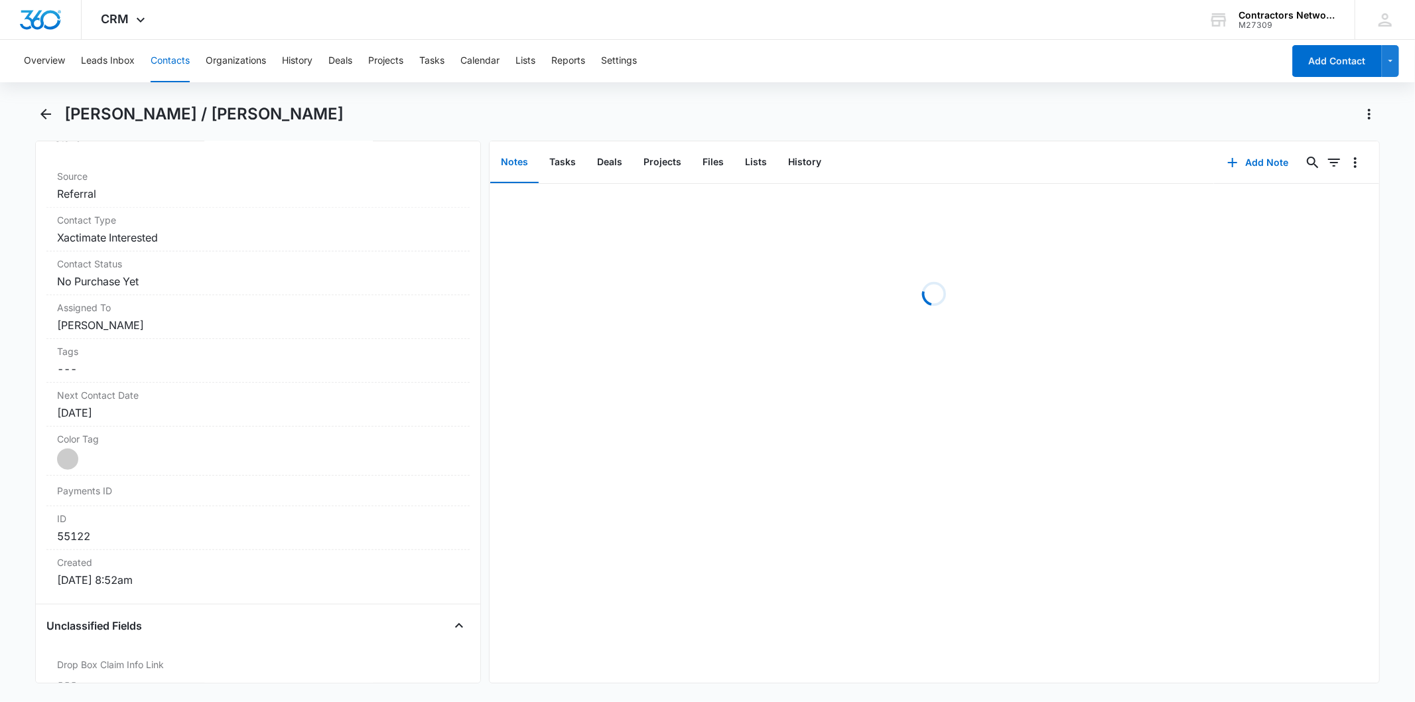
scroll to position [663, 0]
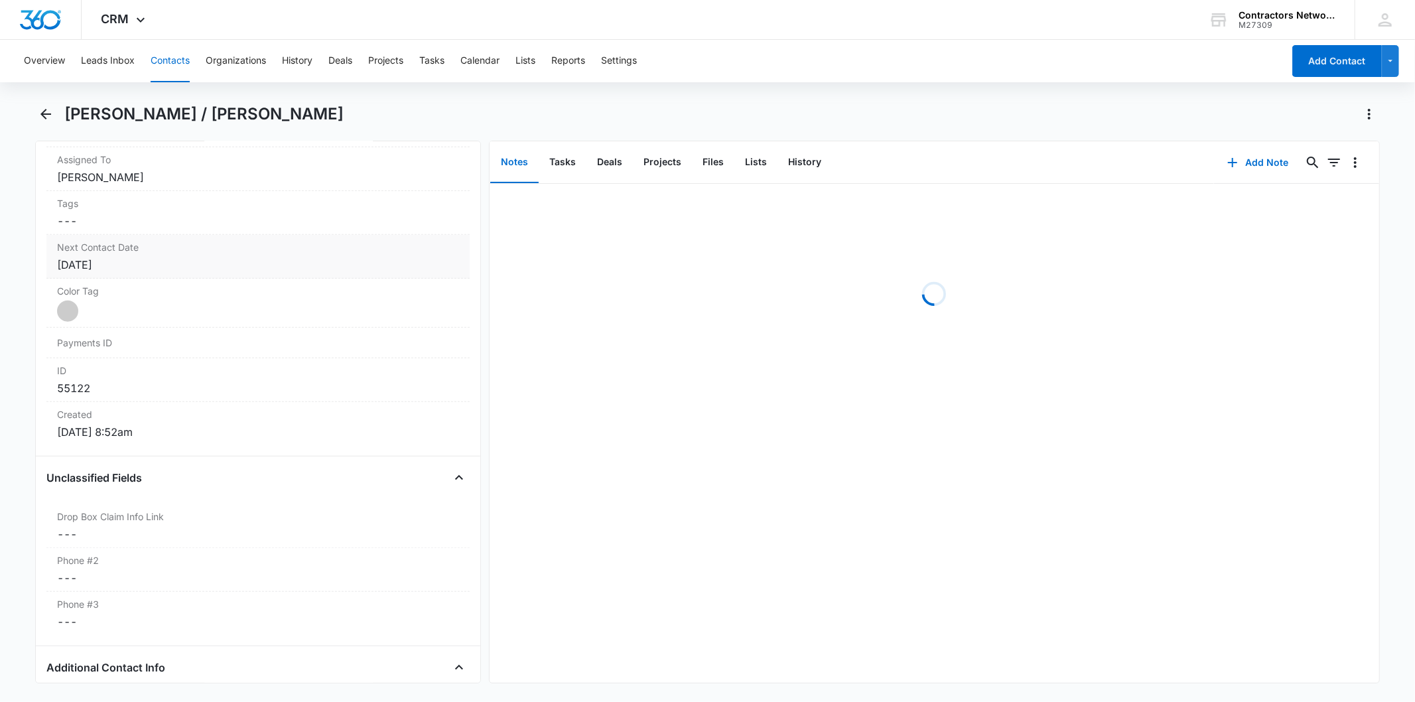
click at [153, 263] on div "[DATE]" at bounding box center [257, 265] width 401 height 16
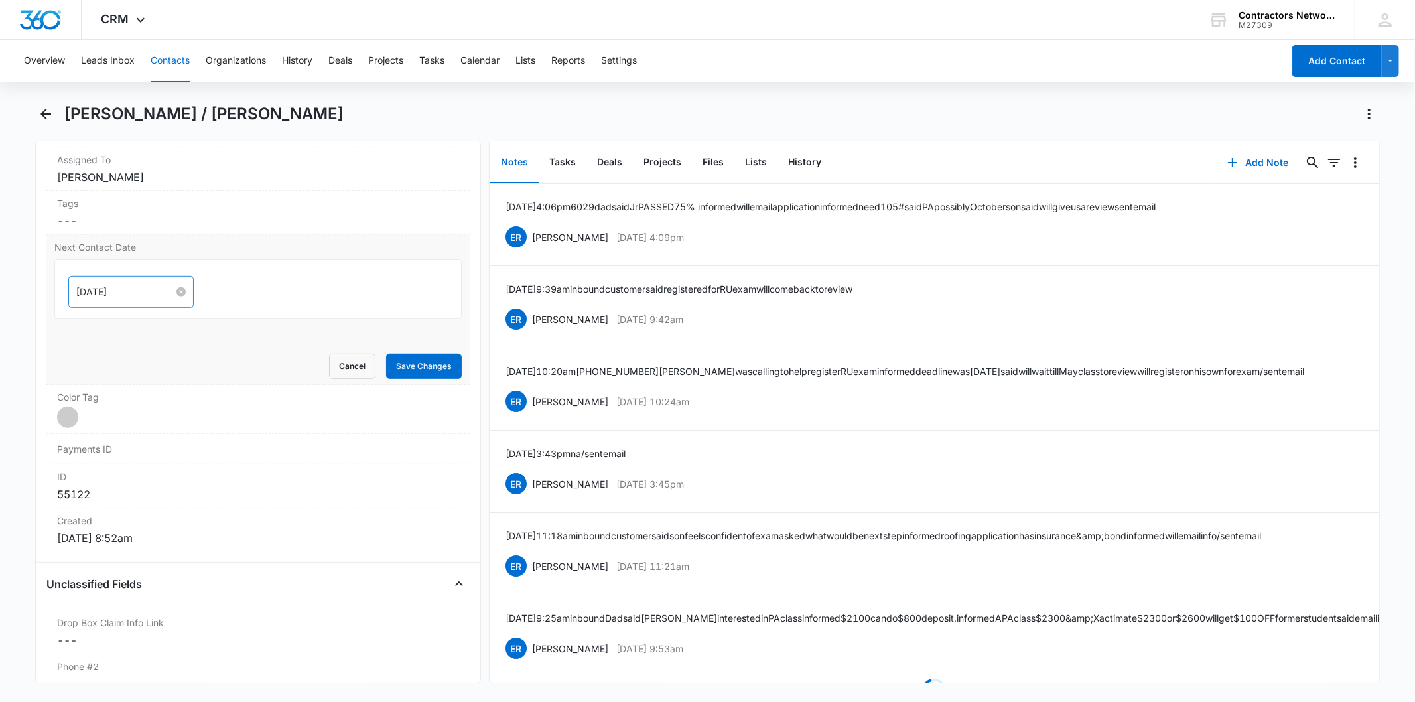
click at [130, 289] on input "[DATE]" at bounding box center [125, 292] width 98 height 15
click at [226, 328] on button "button" at bounding box center [226, 323] width 15 height 27
type input "[DATE]"
click at [116, 480] on div "6" at bounding box center [112, 474] width 16 height 16
click at [395, 368] on button "Save Changes" at bounding box center [424, 366] width 76 height 25
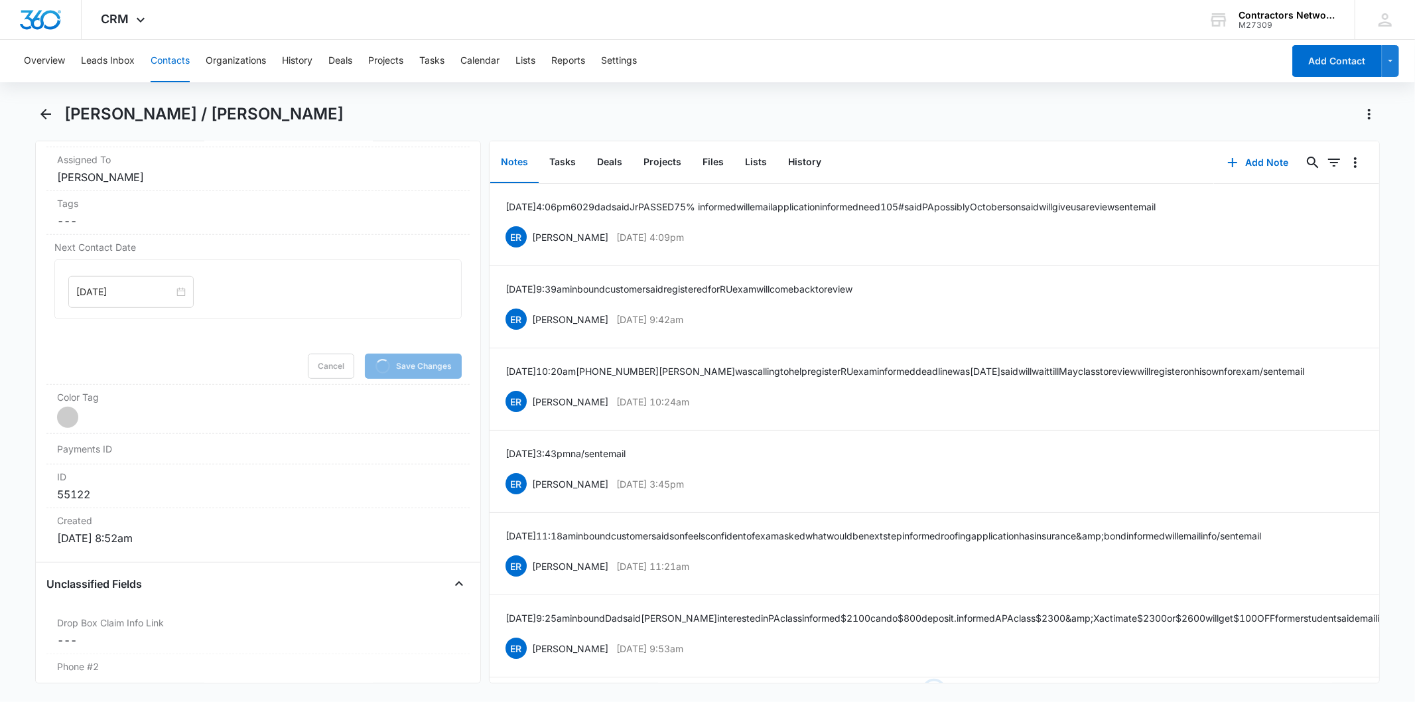
click at [1246, 139] on div "Anthony / Antonio Abundez" at bounding box center [707, 121] width 1344 height 37
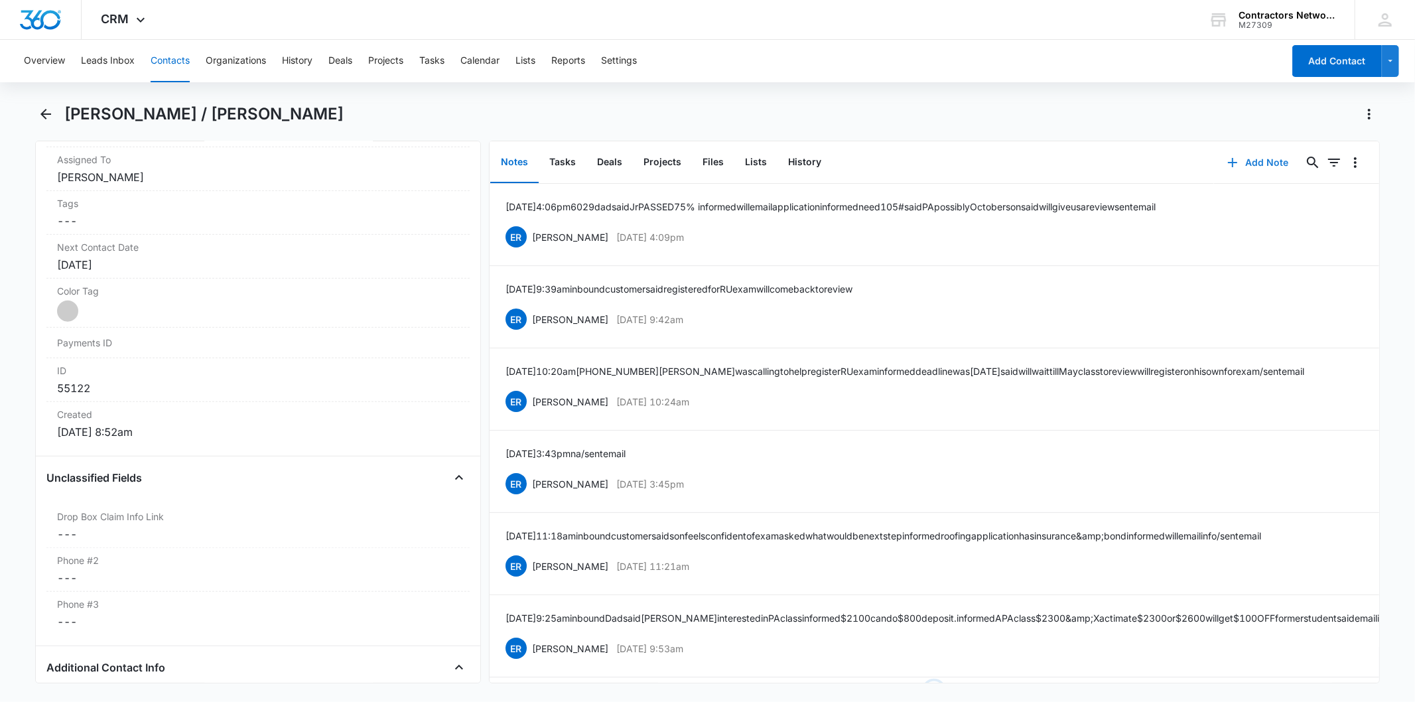
click at [1224, 157] on icon "button" at bounding box center [1232, 163] width 16 height 16
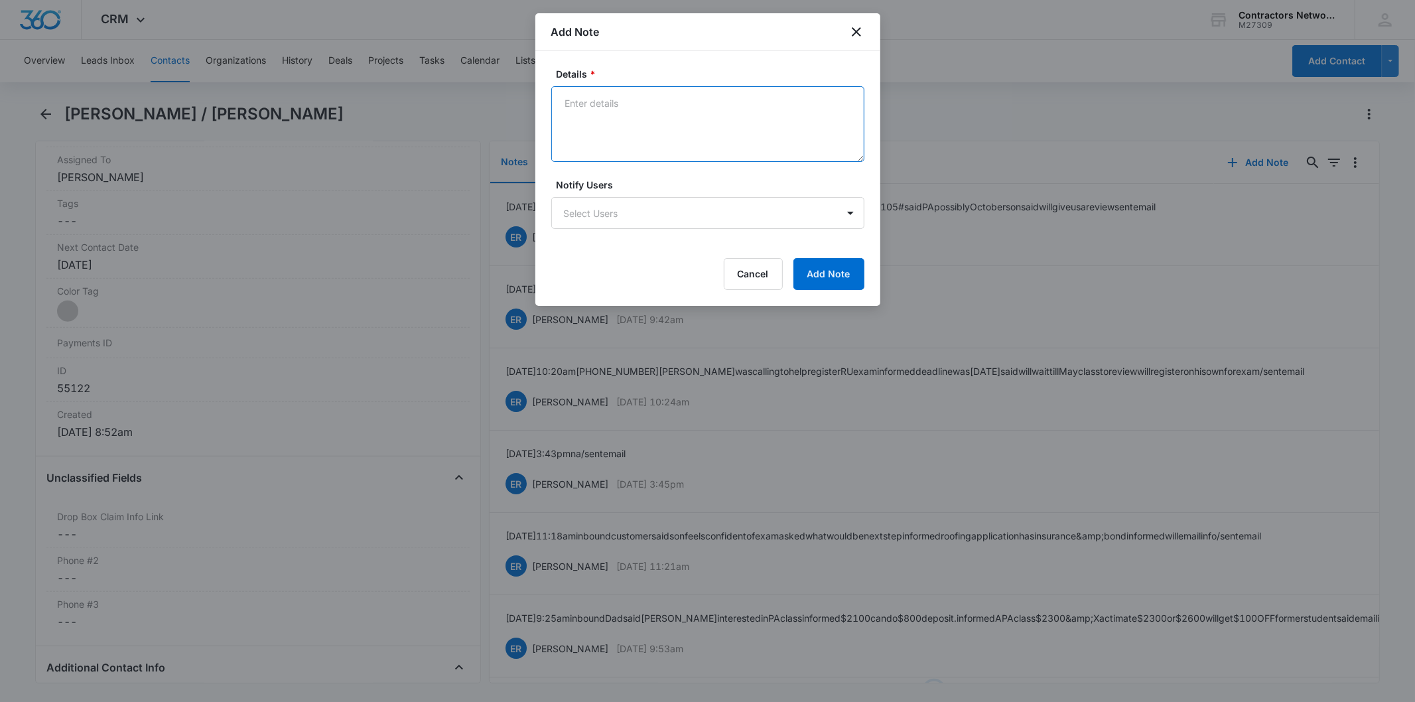
click at [606, 126] on textarea "Details *" at bounding box center [707, 124] width 313 height 76
paste textarea "8/14/2025 11:38am 6029 Antonio dad called in asked to please email him invoice …"
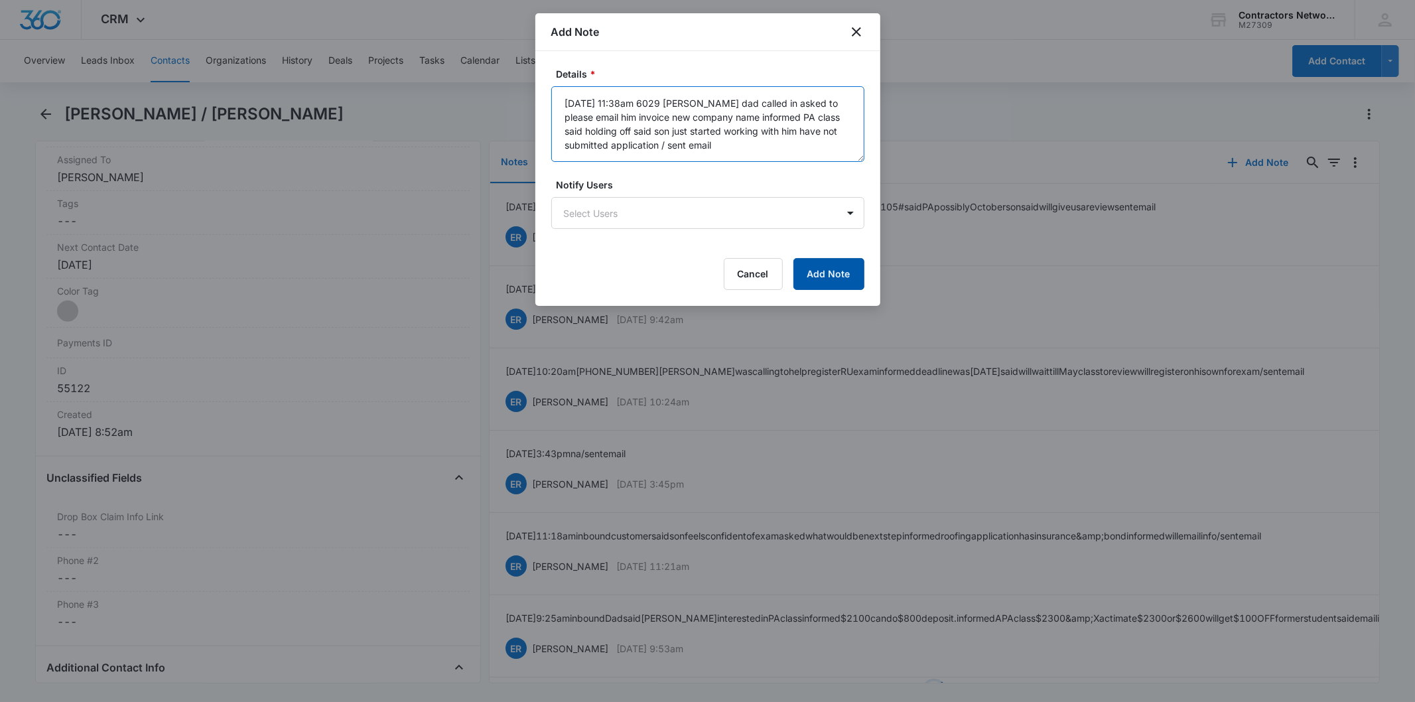
type textarea "8/14/2025 11:38am 6029 Antonio dad called in asked to please email him invoice …"
click at [819, 266] on button "Add Note" at bounding box center [828, 274] width 71 height 32
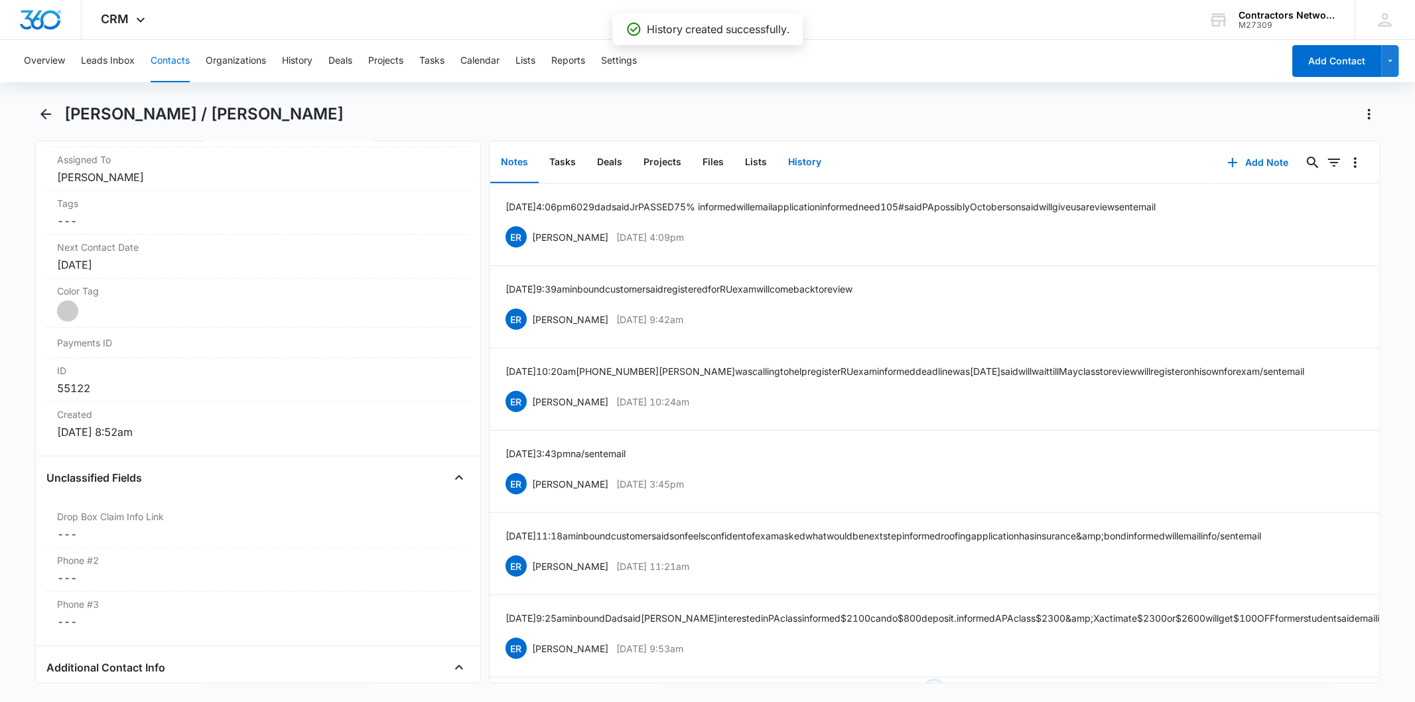
click at [807, 160] on button "History" at bounding box center [804, 162] width 54 height 41
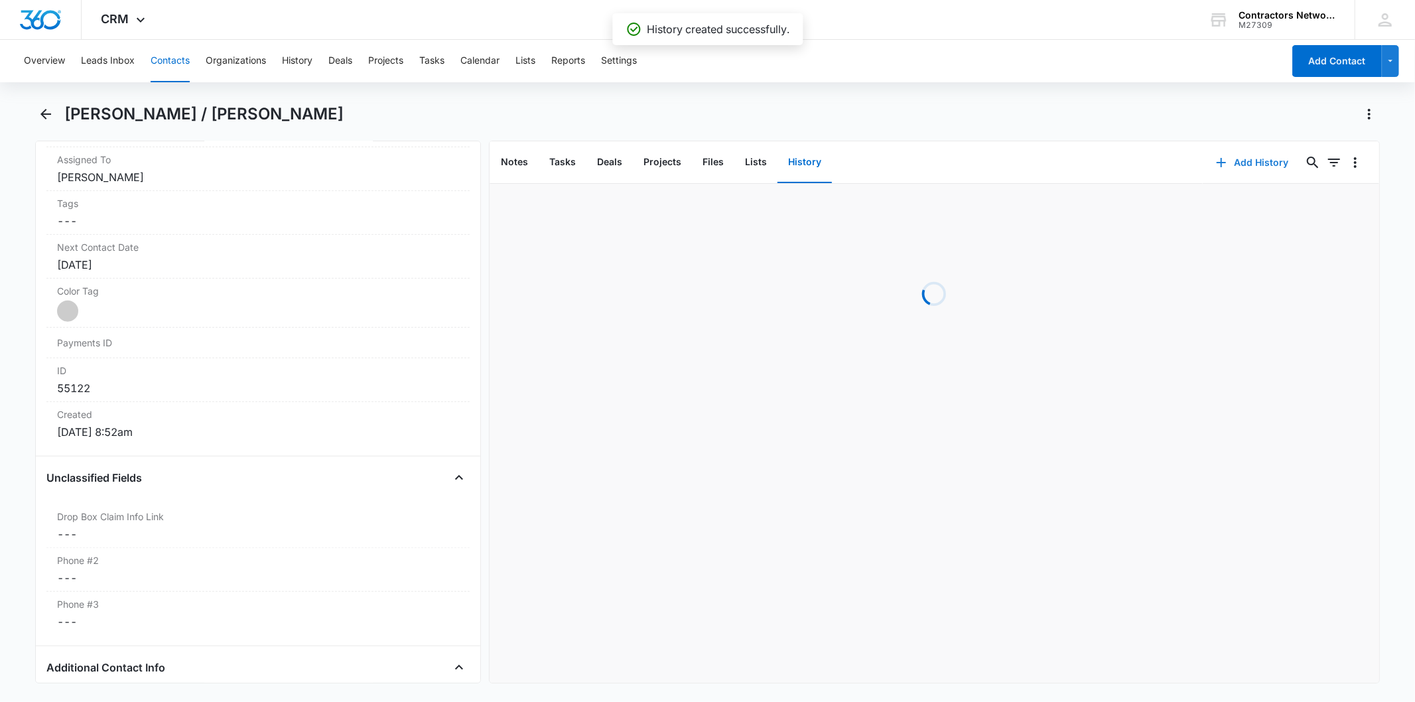
click at [1238, 159] on button "Add History" at bounding box center [1252, 163] width 99 height 32
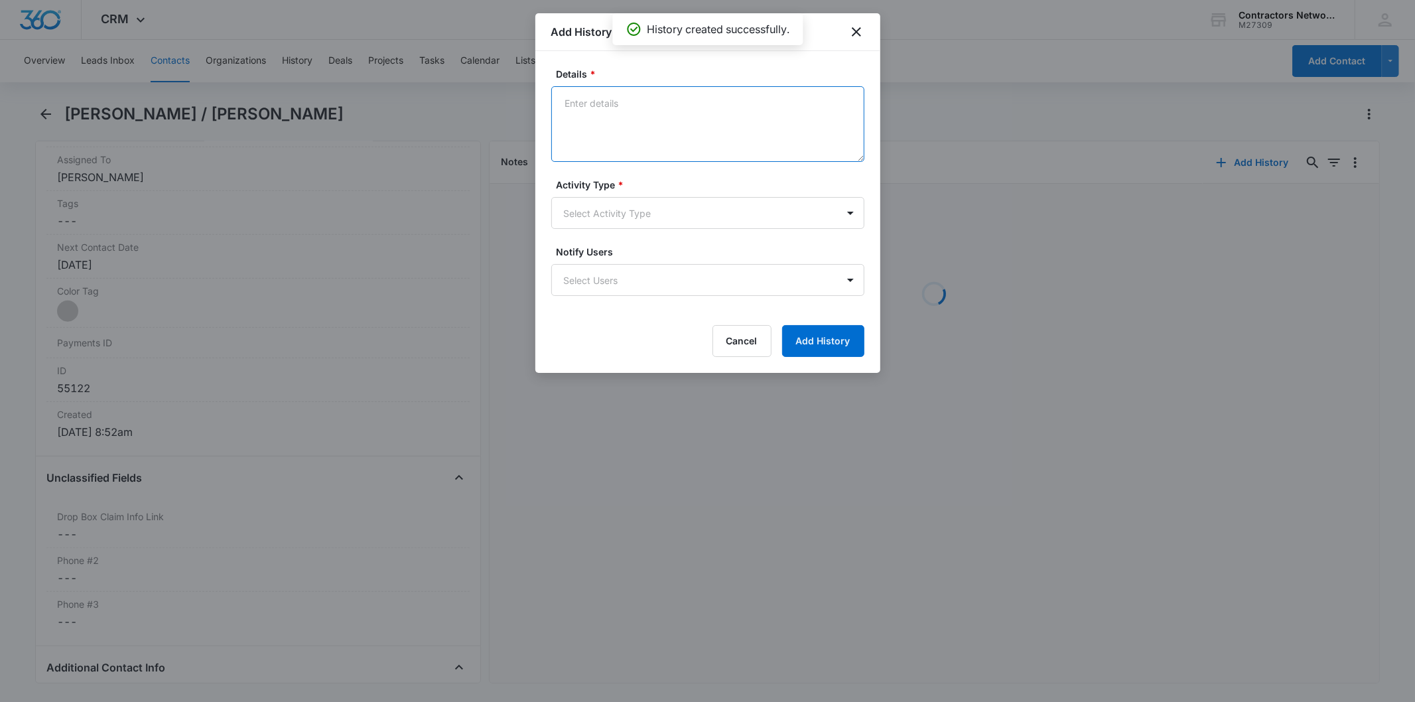
click at [584, 123] on textarea "Details *" at bounding box center [707, 124] width 313 height 76
paste textarea "8/14/2025 11:38am 6029 Antonio dad called in asked to please email him invoice …"
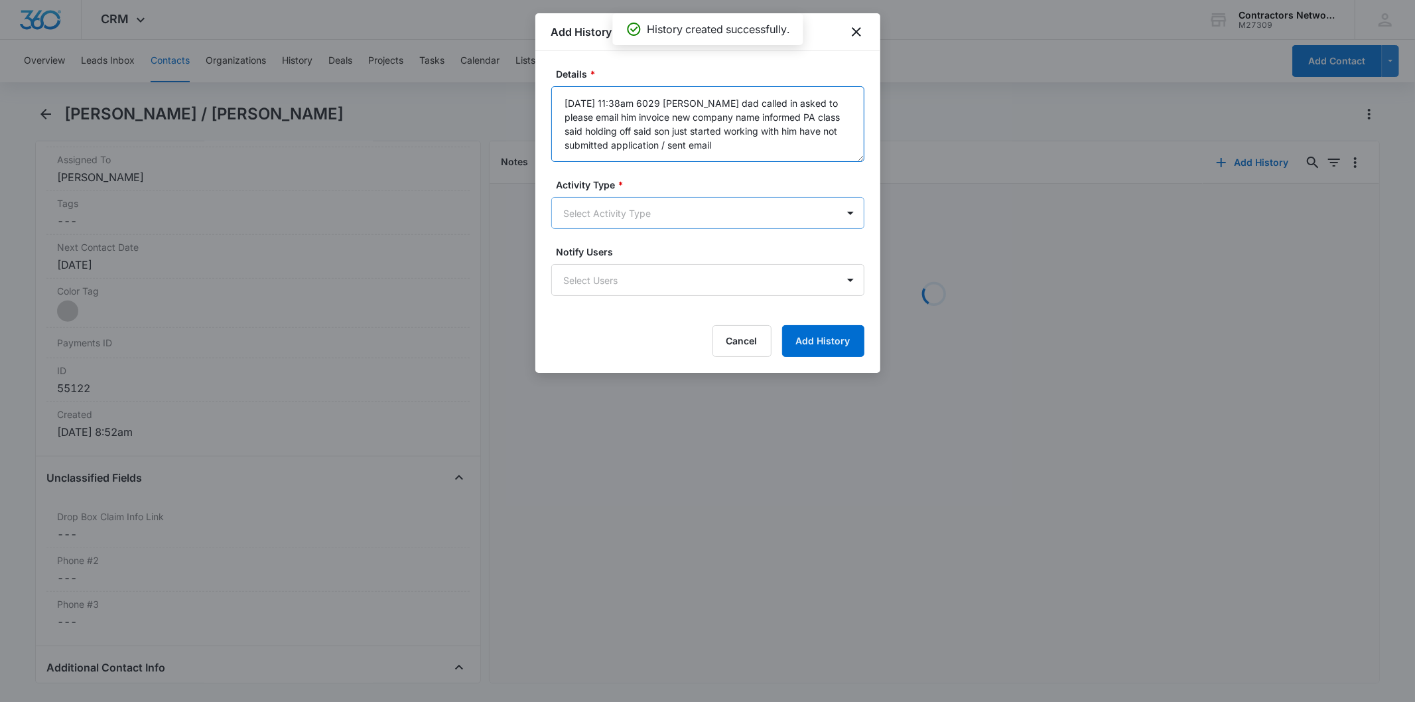
type textarea "8/14/2025 11:38am 6029 Antonio dad called in asked to please email him invoice …"
click at [605, 228] on body "CRM Apps Reputation Websites Forms CRM Email Social Shop Payments POS Content A…" at bounding box center [707, 351] width 1415 height 702
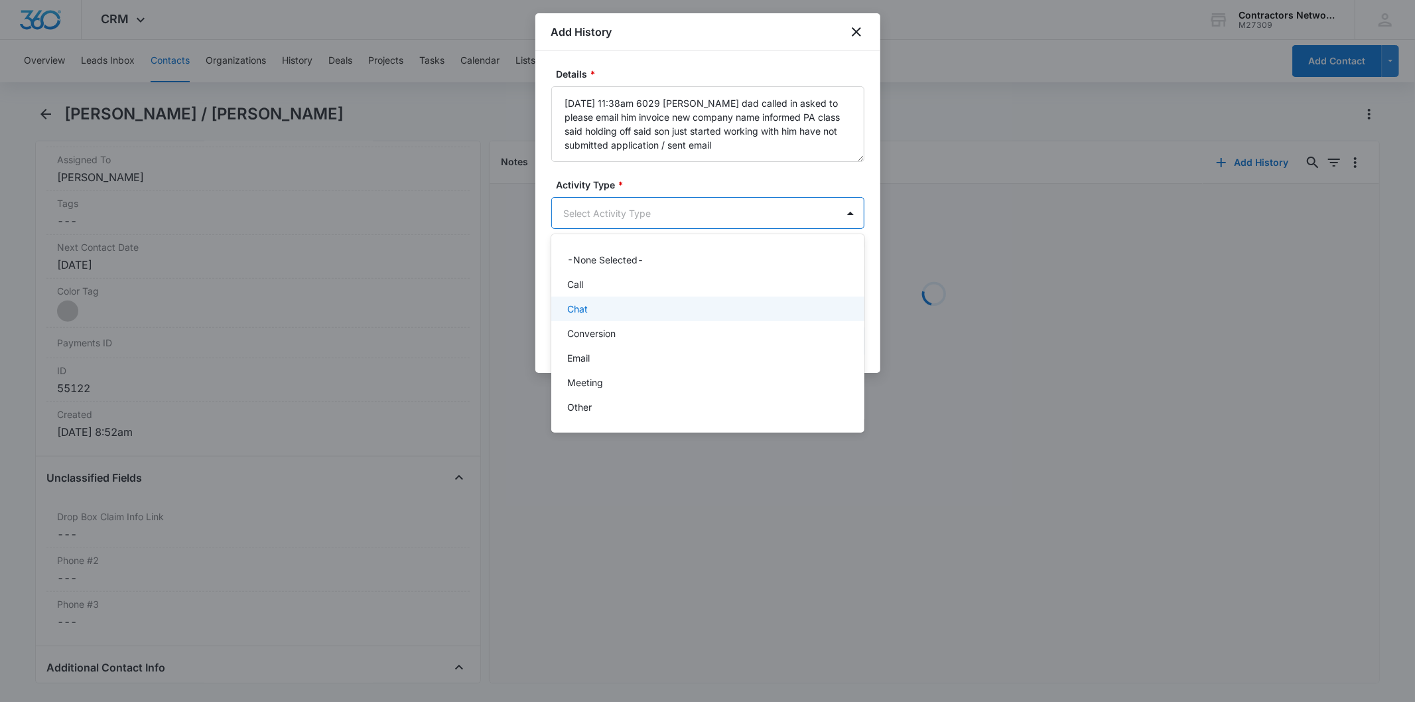
click at [618, 314] on div "Chat" at bounding box center [706, 309] width 279 height 14
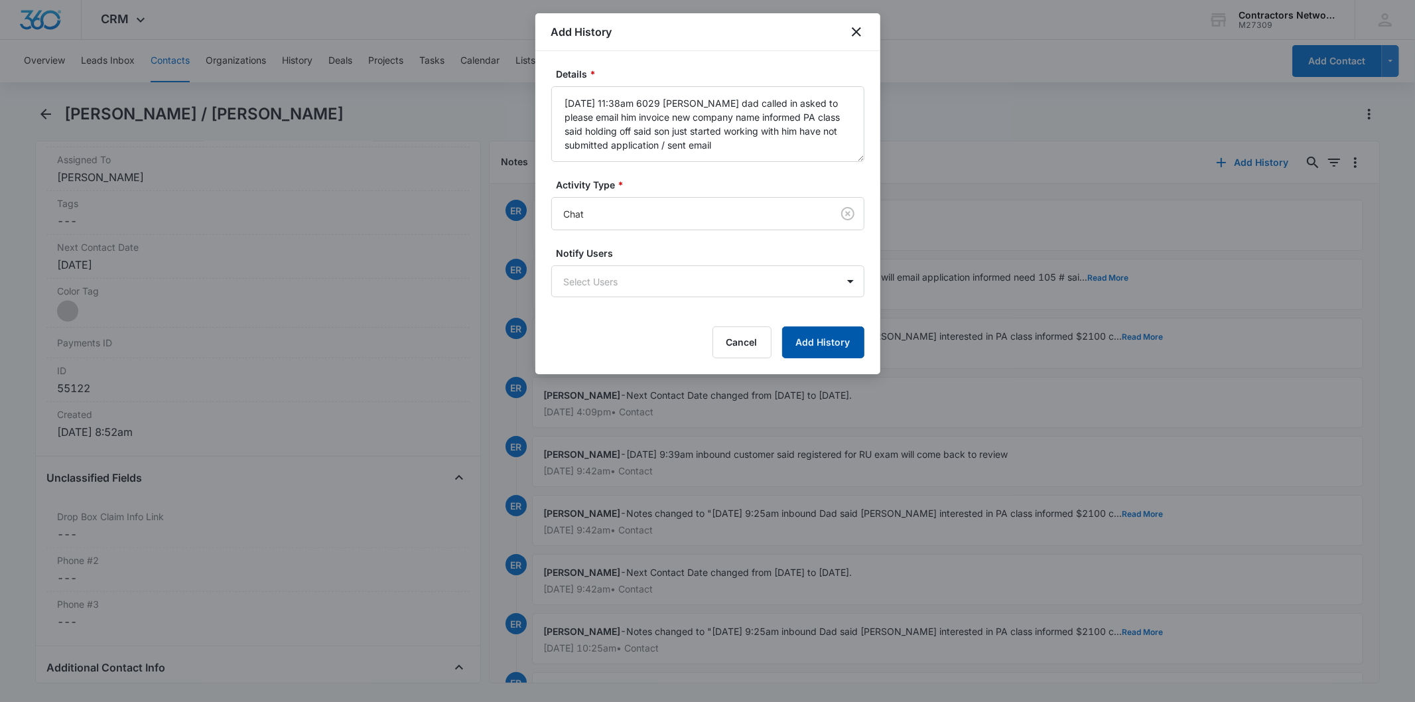
click at [820, 350] on button "Add History" at bounding box center [823, 342] width 82 height 32
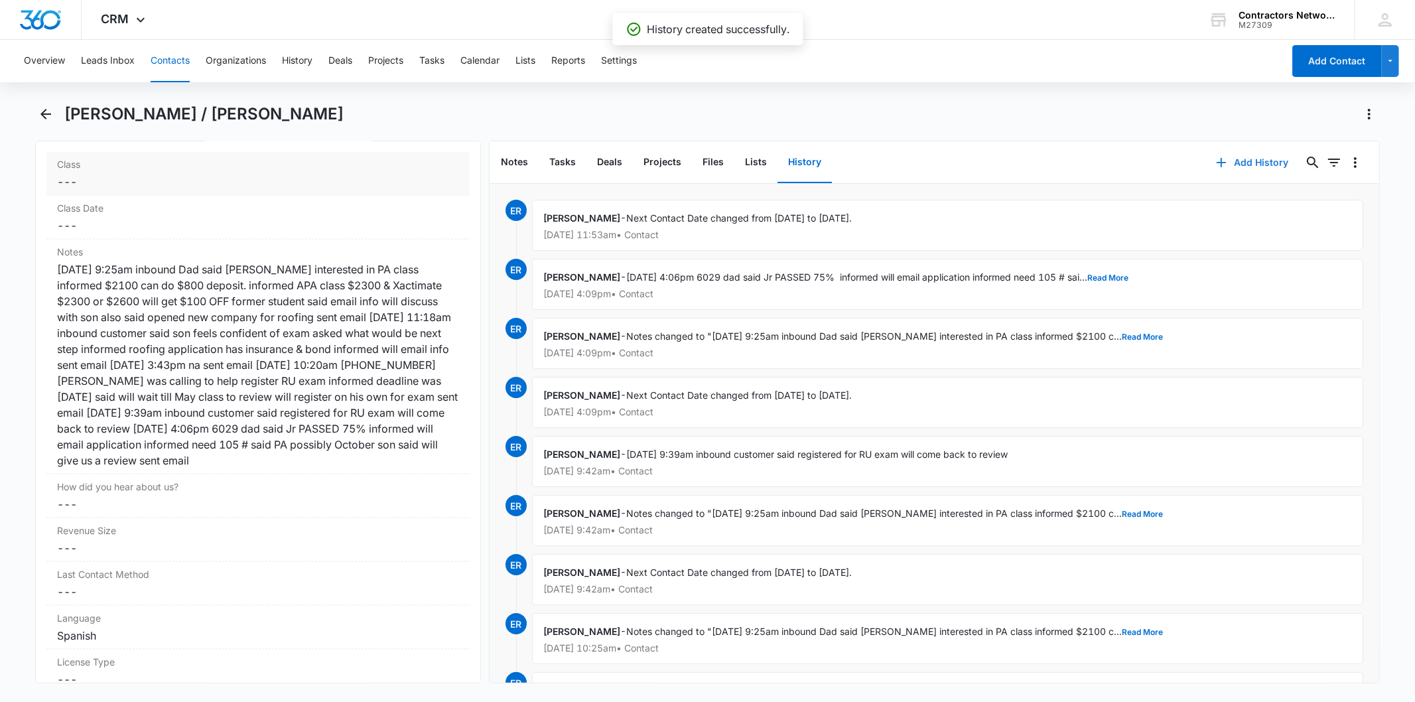
scroll to position [1547, 0]
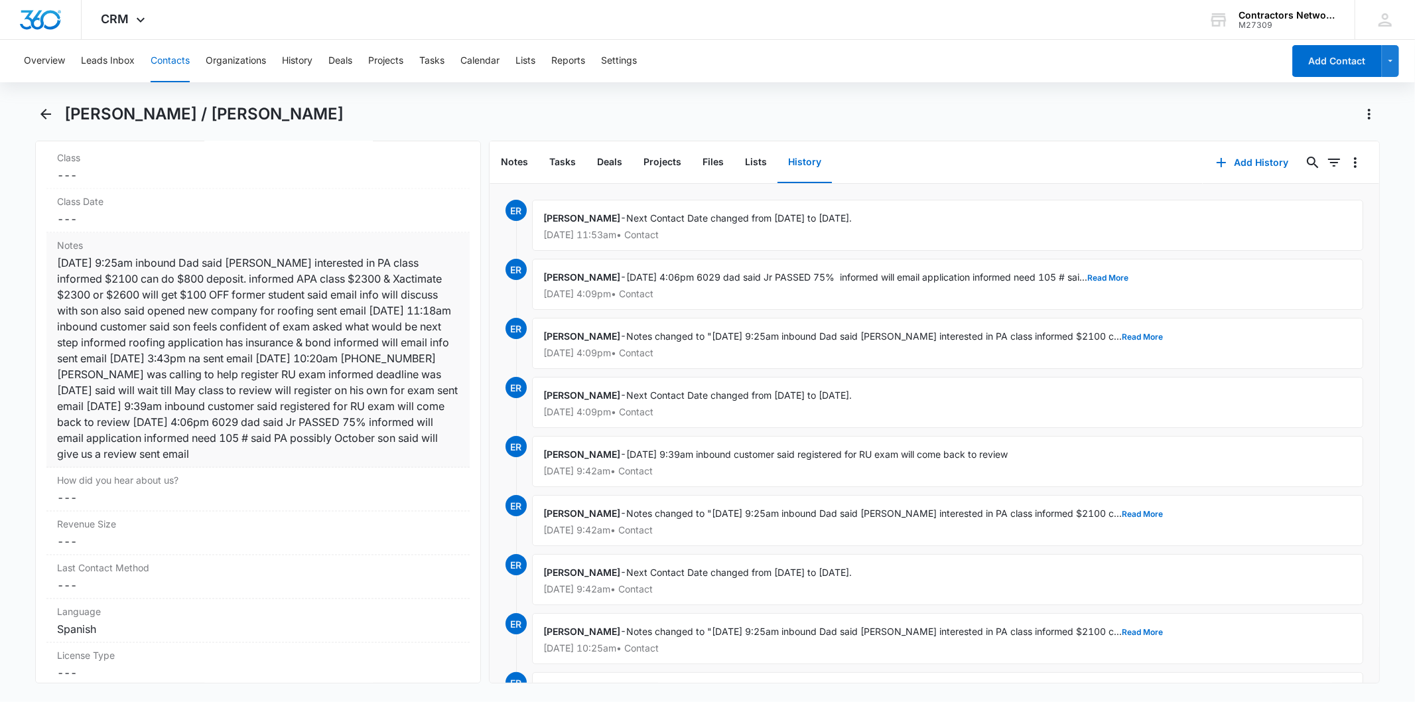
click at [335, 327] on div "10/30/2024 9:25am inbound Dad said Anthony interested in PA class informed $210…" at bounding box center [257, 358] width 401 height 207
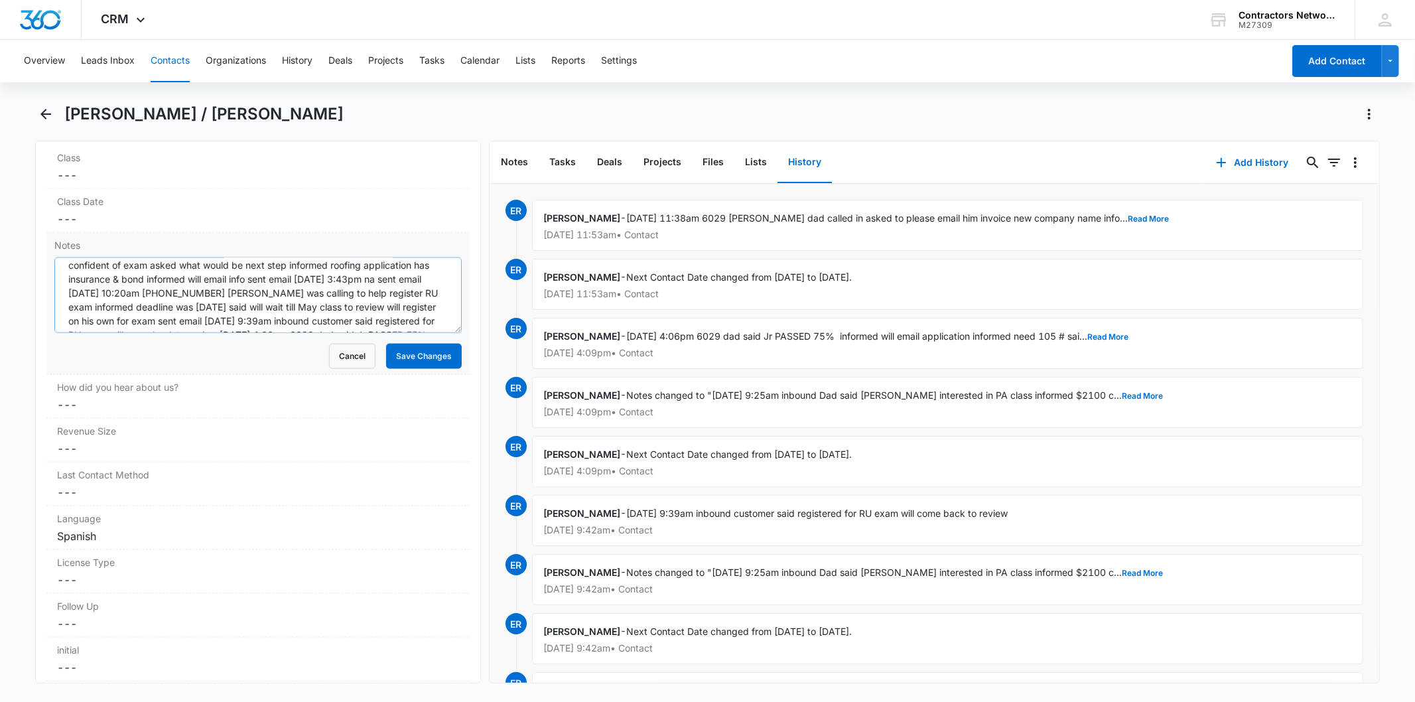
scroll to position [125, 0]
click at [323, 326] on textarea "10/30/2024 9:25am inbound Dad said Anthony interested in PA class informed $210…" at bounding box center [257, 295] width 407 height 76
paste textarea "8/14/2025 11:38am 6029 Antonio dad called in asked to please email him invoice …"
drag, startPoint x: 67, startPoint y: 328, endPoint x: 501, endPoint y: 306, distance: 435.0
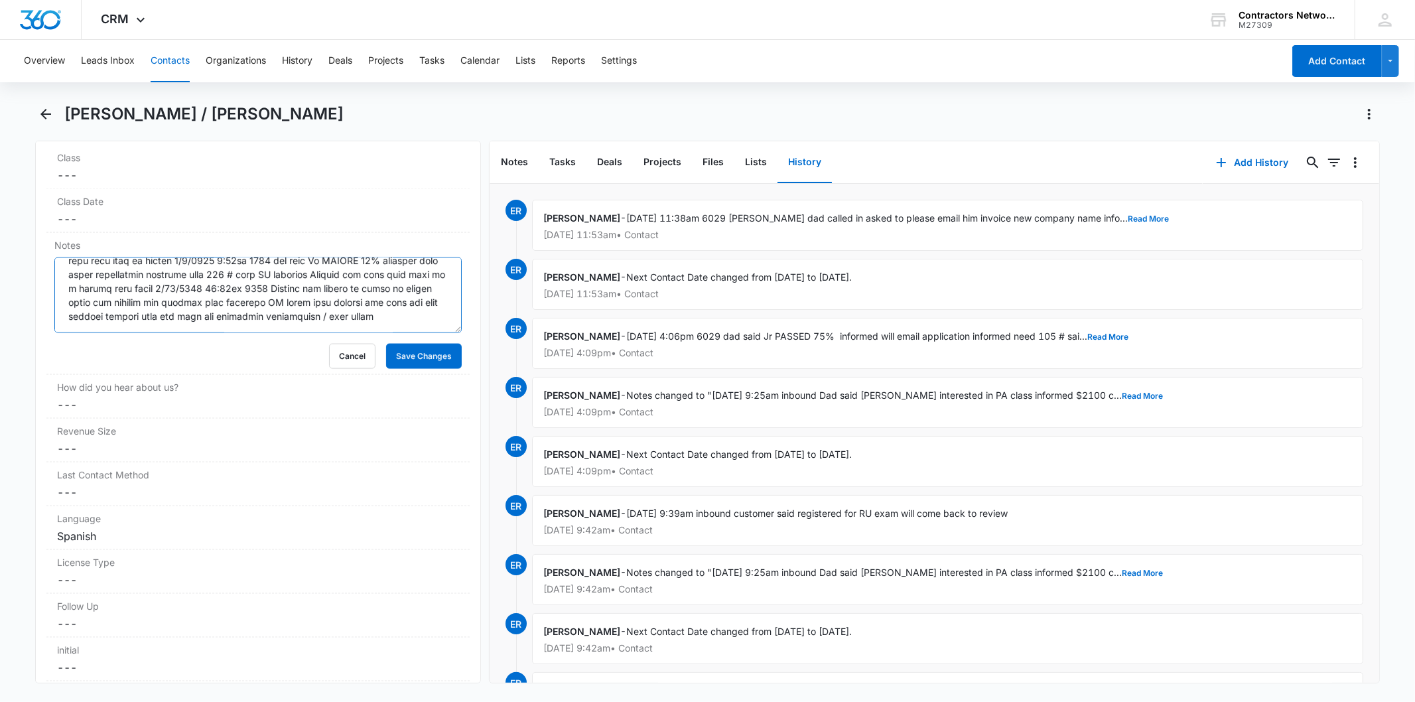
click at [501, 306] on div "Remove A/ Anthony / Antonio Abundez Contact Info Name Cancel Save Changes Antho…" at bounding box center [707, 412] width 1344 height 543
drag, startPoint x: 420, startPoint y: 314, endPoint x: 53, endPoint y: 347, distance: 368.3
click at [53, 347] on div "Notes Cancel Save Changes" at bounding box center [257, 304] width 423 height 142
click at [412, 354] on button "Save Changes" at bounding box center [424, 356] width 76 height 25
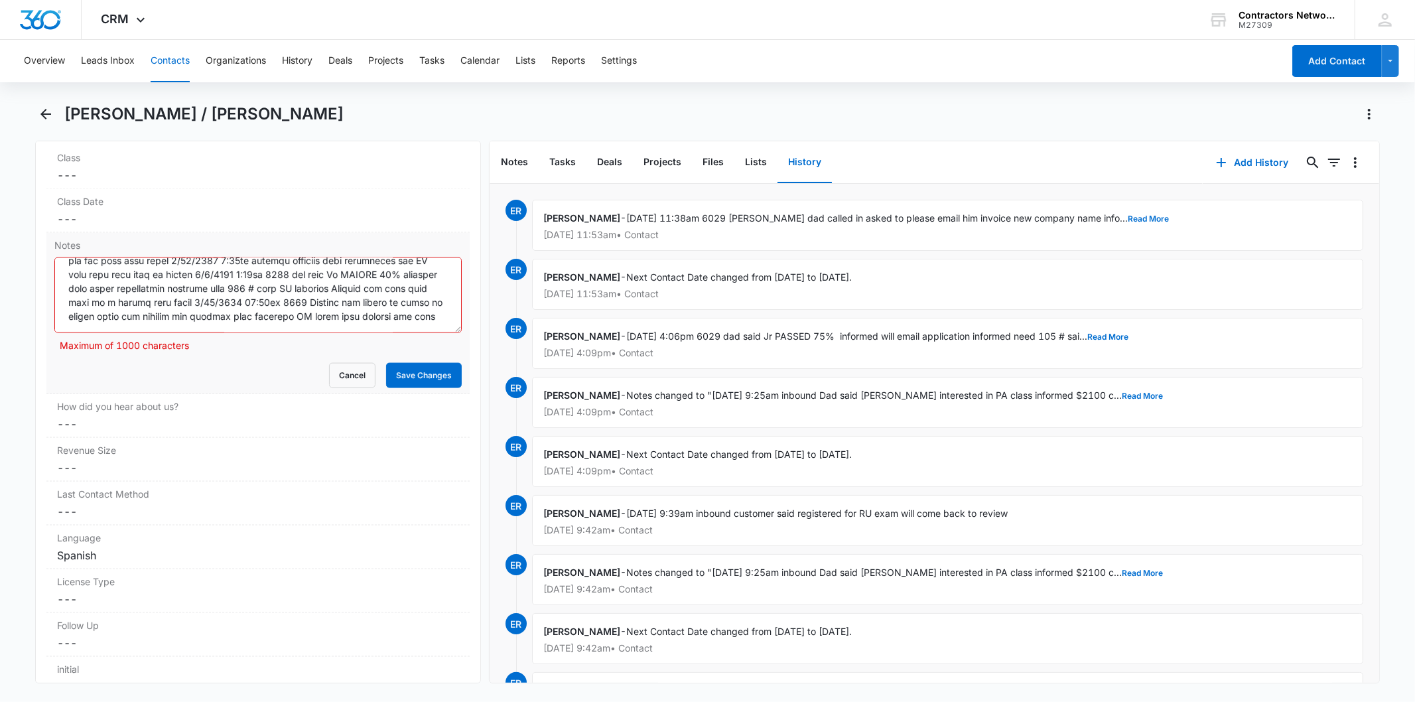
click at [422, 321] on textarea "Notes" at bounding box center [257, 295] width 407 height 76
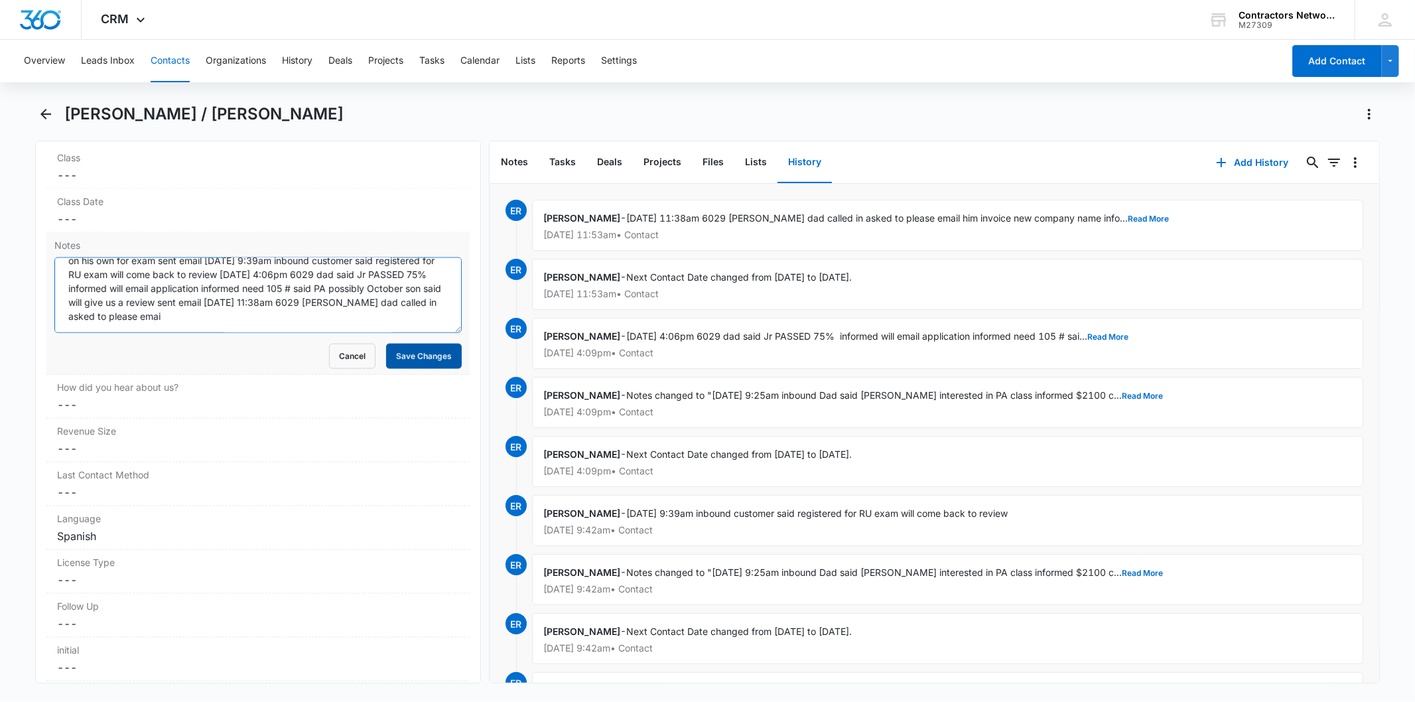
type textarea "10/30/2024 9:25am inbound Dad said Anthony interested in PA class informed $210…"
click at [413, 347] on button "Save Changes" at bounding box center [424, 356] width 76 height 25
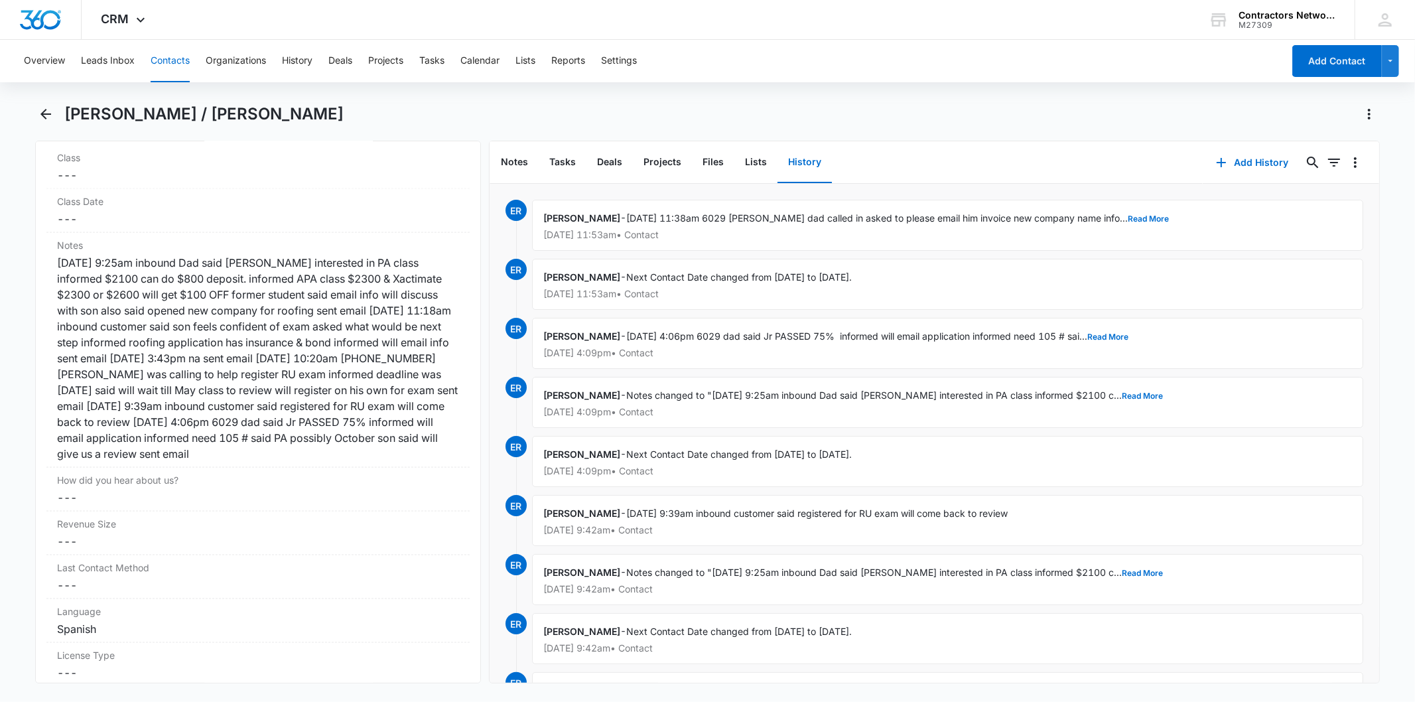
click at [168, 57] on button "Contacts" at bounding box center [170, 61] width 39 height 42
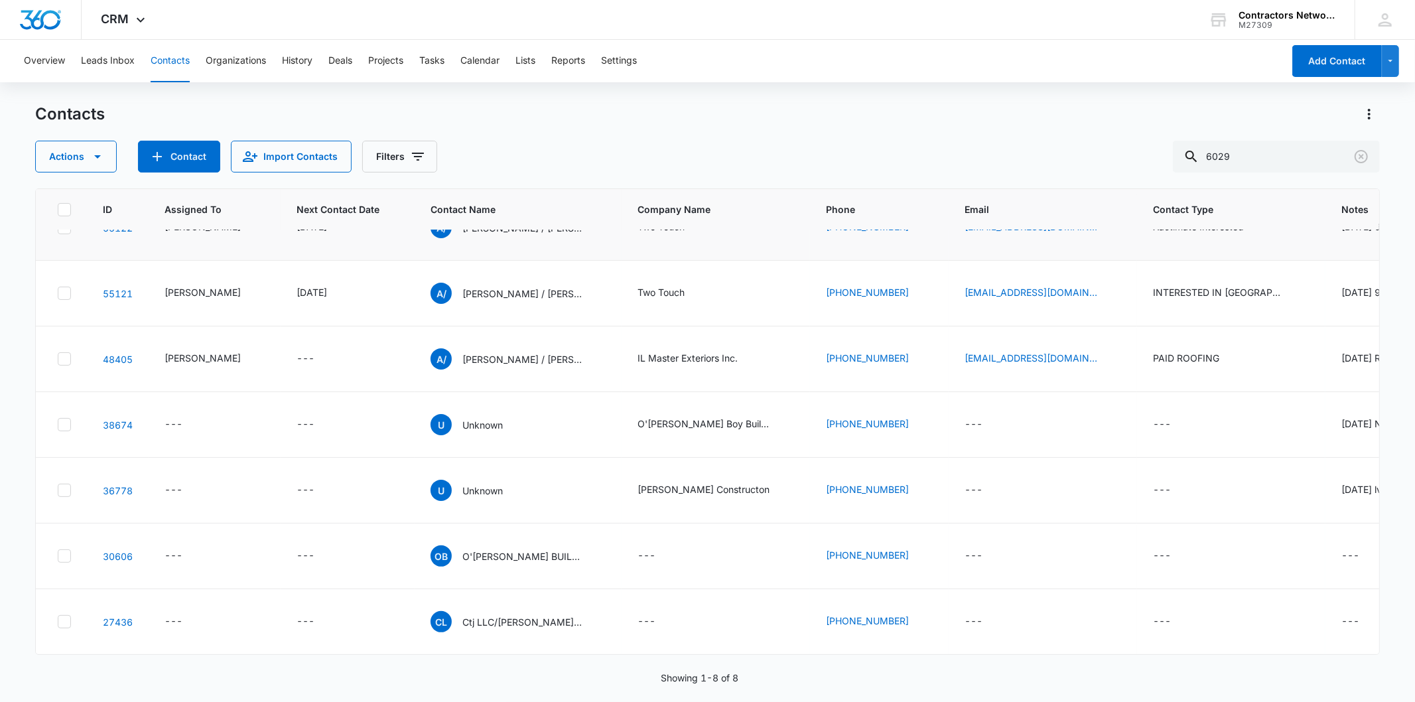
scroll to position [147, 0]
click at [466, 300] on p "Anthony / Antonio Abundez" at bounding box center [521, 294] width 119 height 14
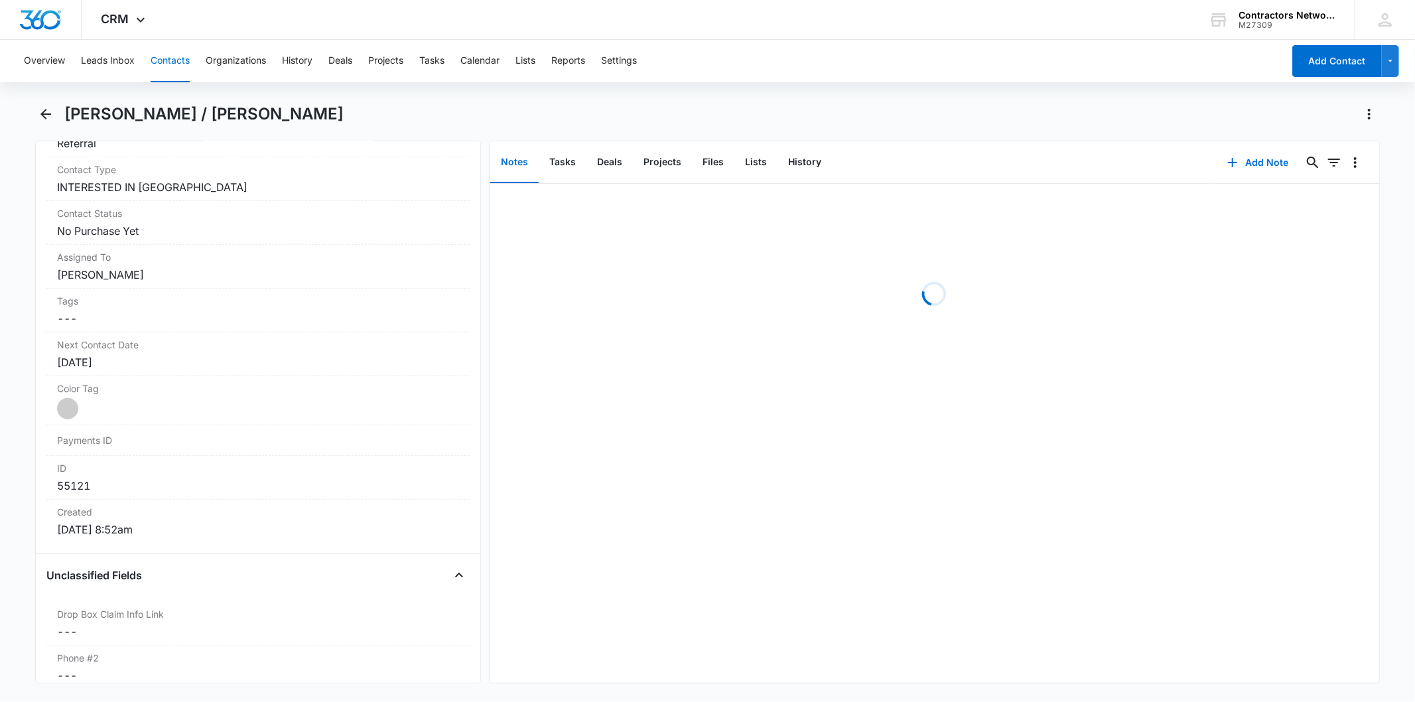
scroll to position [589, 0]
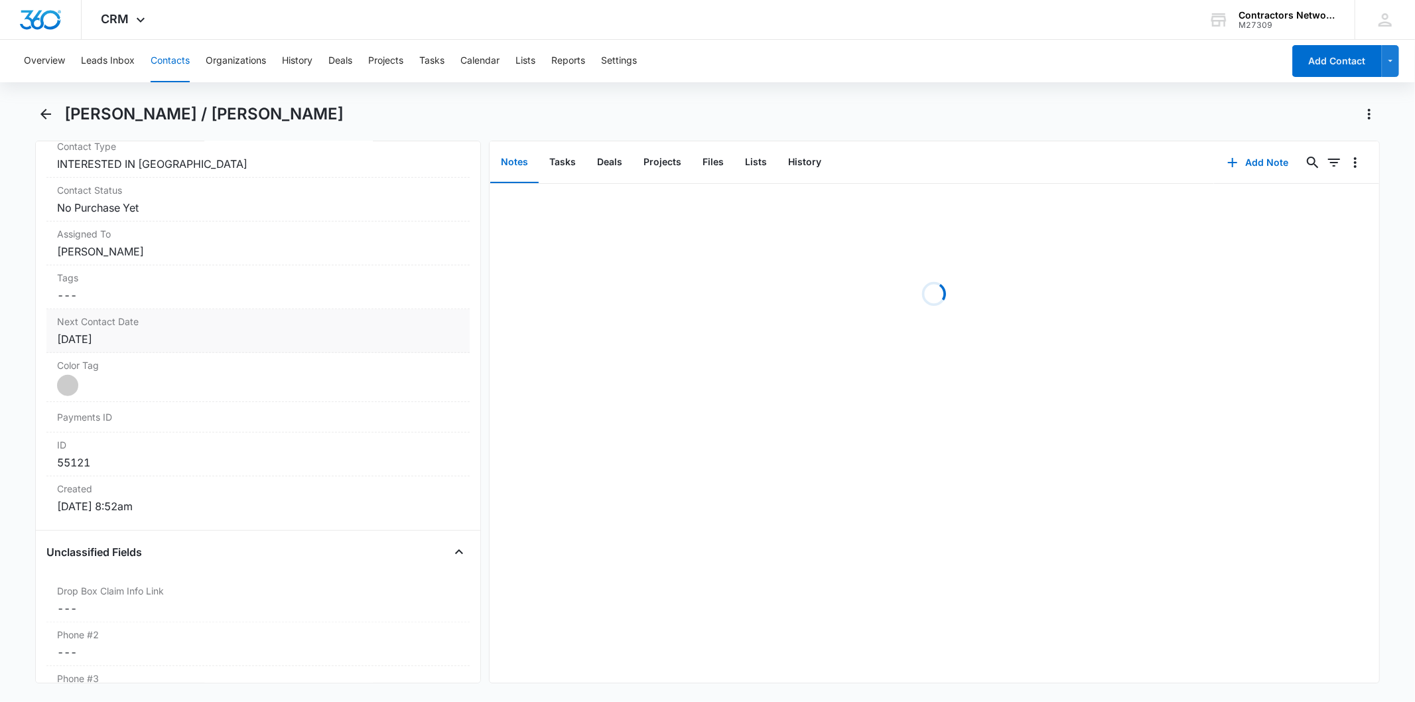
click at [133, 336] on div "[DATE]" at bounding box center [257, 339] width 401 height 16
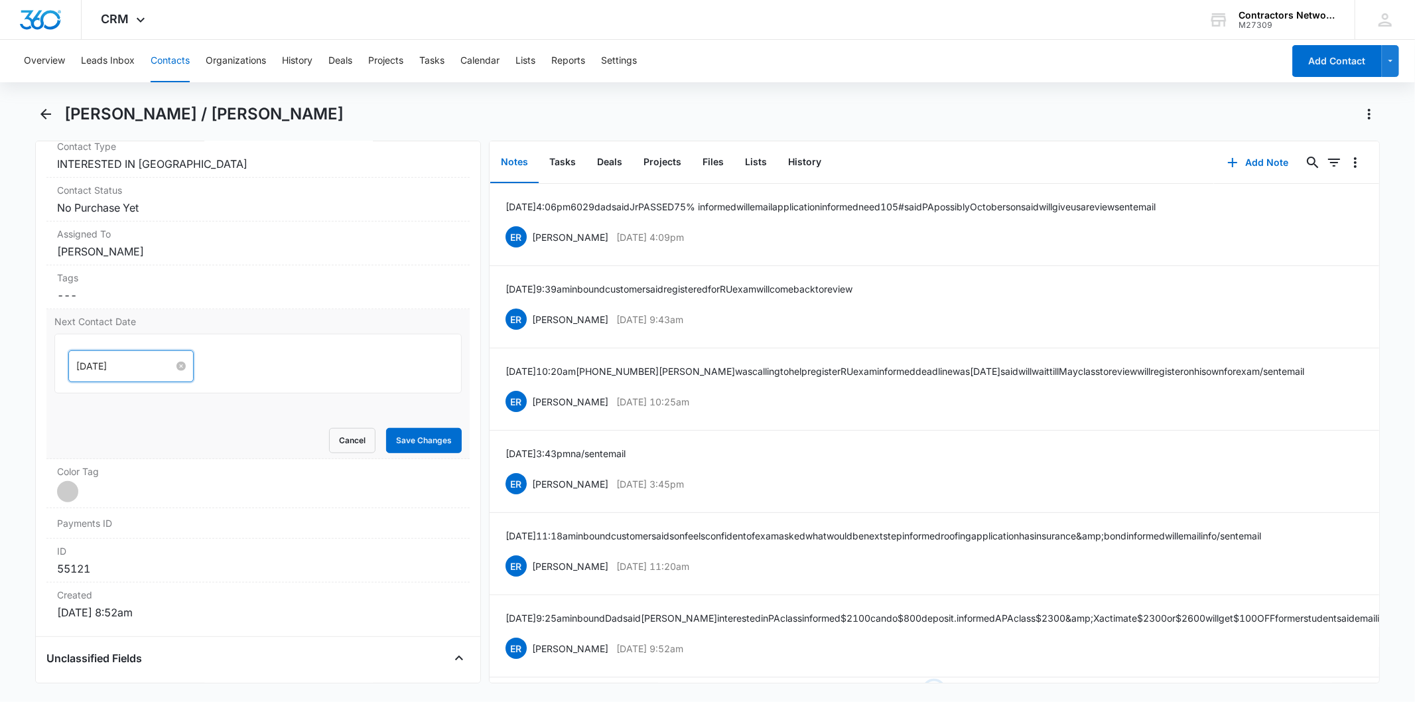
click at [141, 365] on input "[DATE]" at bounding box center [125, 366] width 98 height 15
click at [223, 396] on span "button" at bounding box center [226, 398] width 7 height 7
type input "[DATE]"
click at [111, 554] on div "6" at bounding box center [112, 547] width 16 height 16
click at [420, 431] on button "Save Changes" at bounding box center [424, 440] width 76 height 25
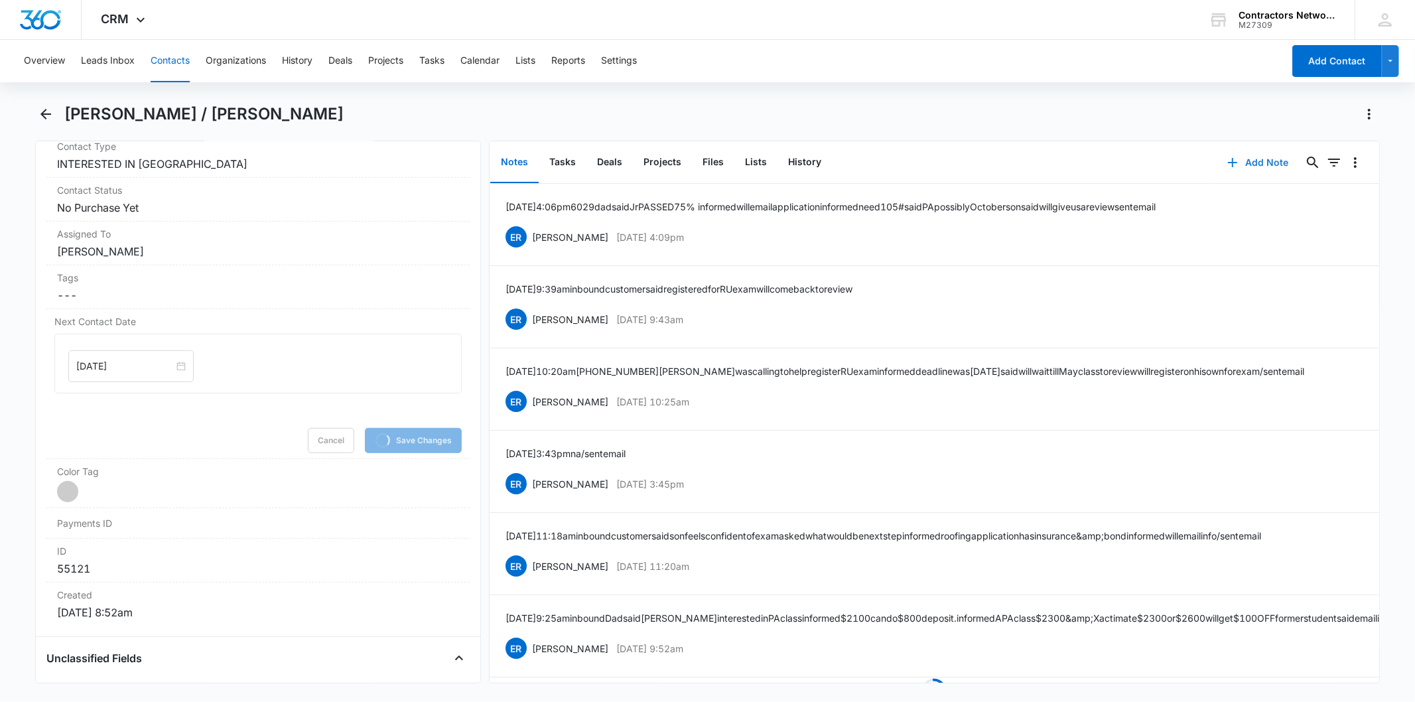
click at [1250, 163] on button "Add Note" at bounding box center [1258, 163] width 88 height 32
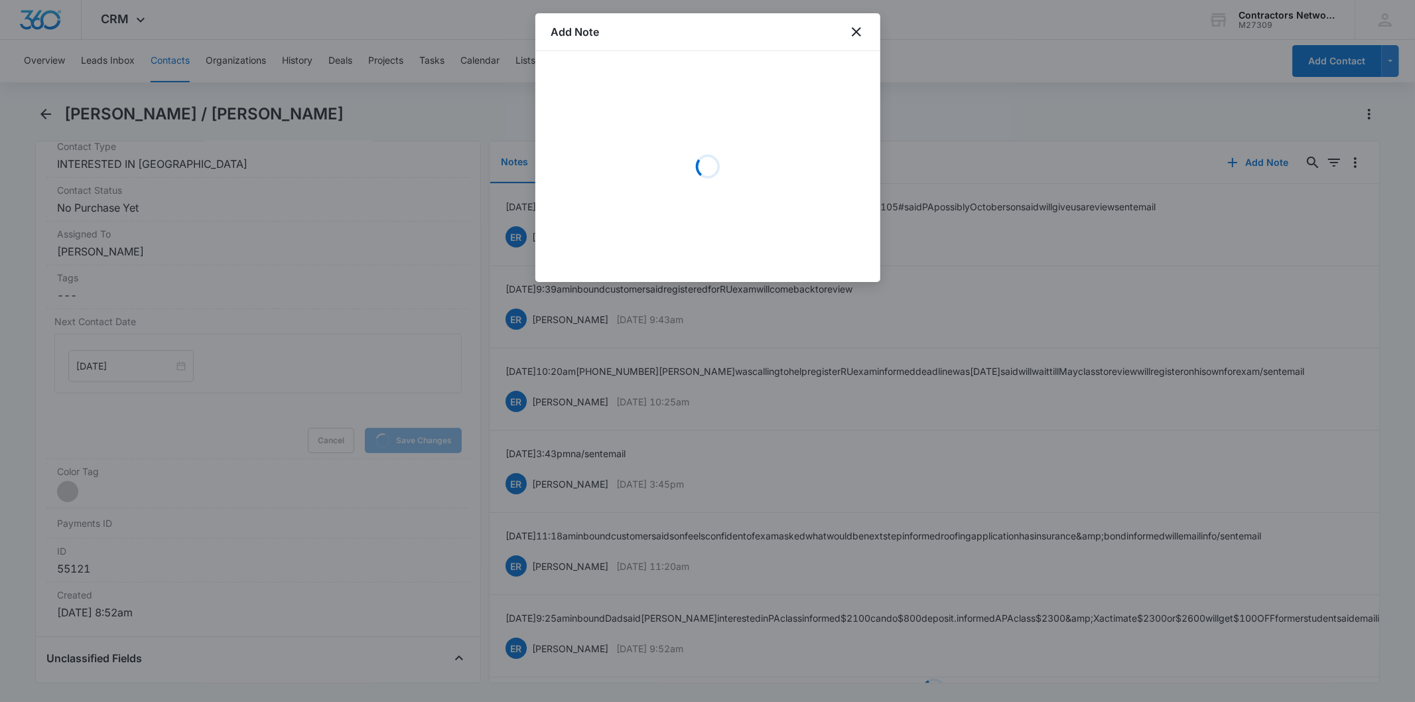
click at [615, 125] on div "Loading" at bounding box center [707, 166] width 313 height 199
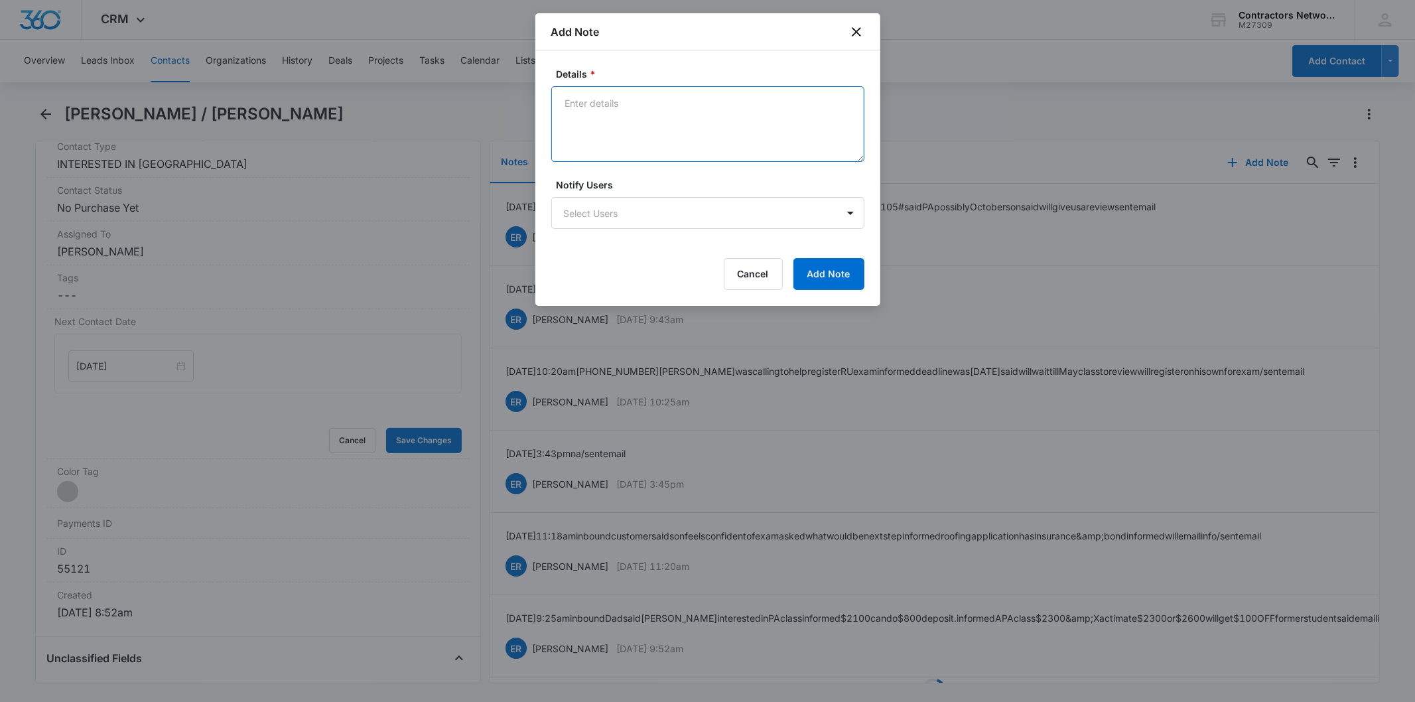
click at [614, 125] on textarea "Details *" at bounding box center [707, 124] width 313 height 76
paste textarea "8/14/2025 11:38am 6029 Antonio dad called in asked to please email him invoice …"
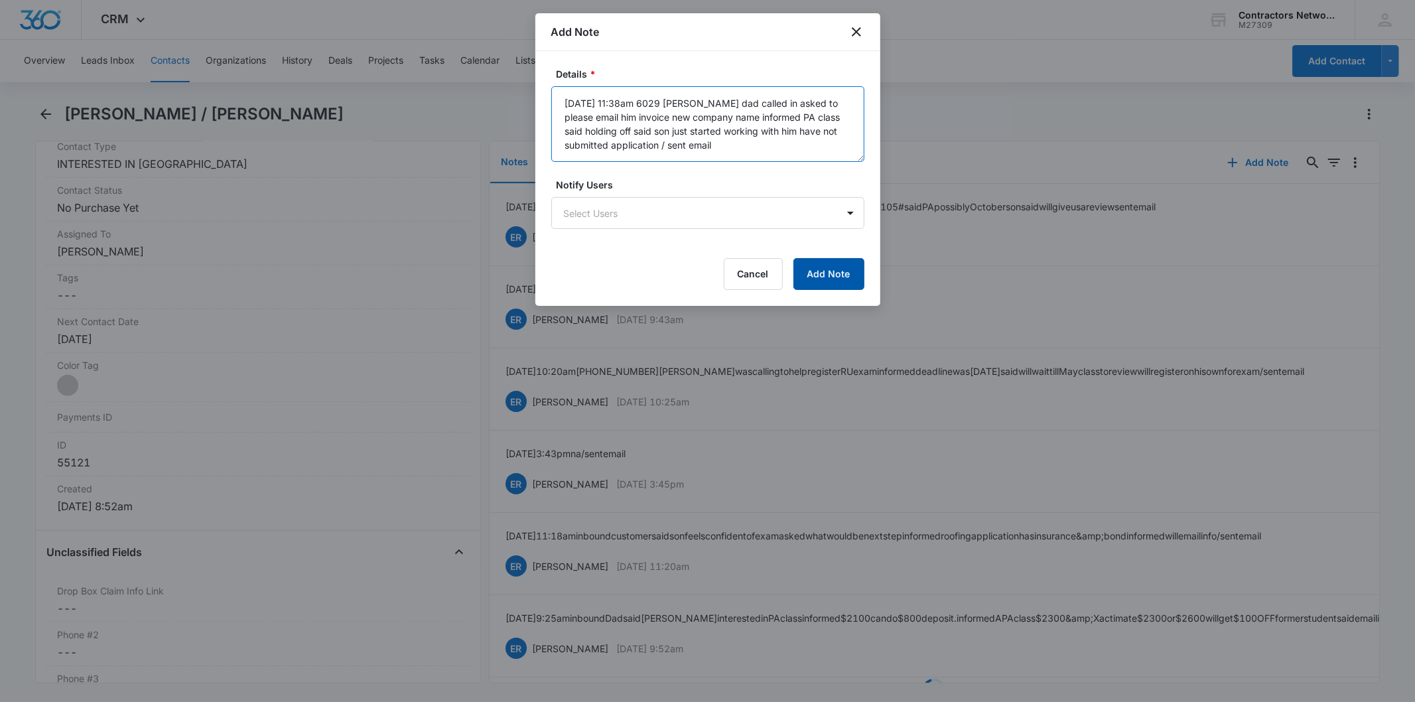
type textarea "8/14/2025 11:38am 6029 Antonio dad called in asked to please email him invoice …"
click at [814, 271] on button "Add Note" at bounding box center [828, 274] width 71 height 32
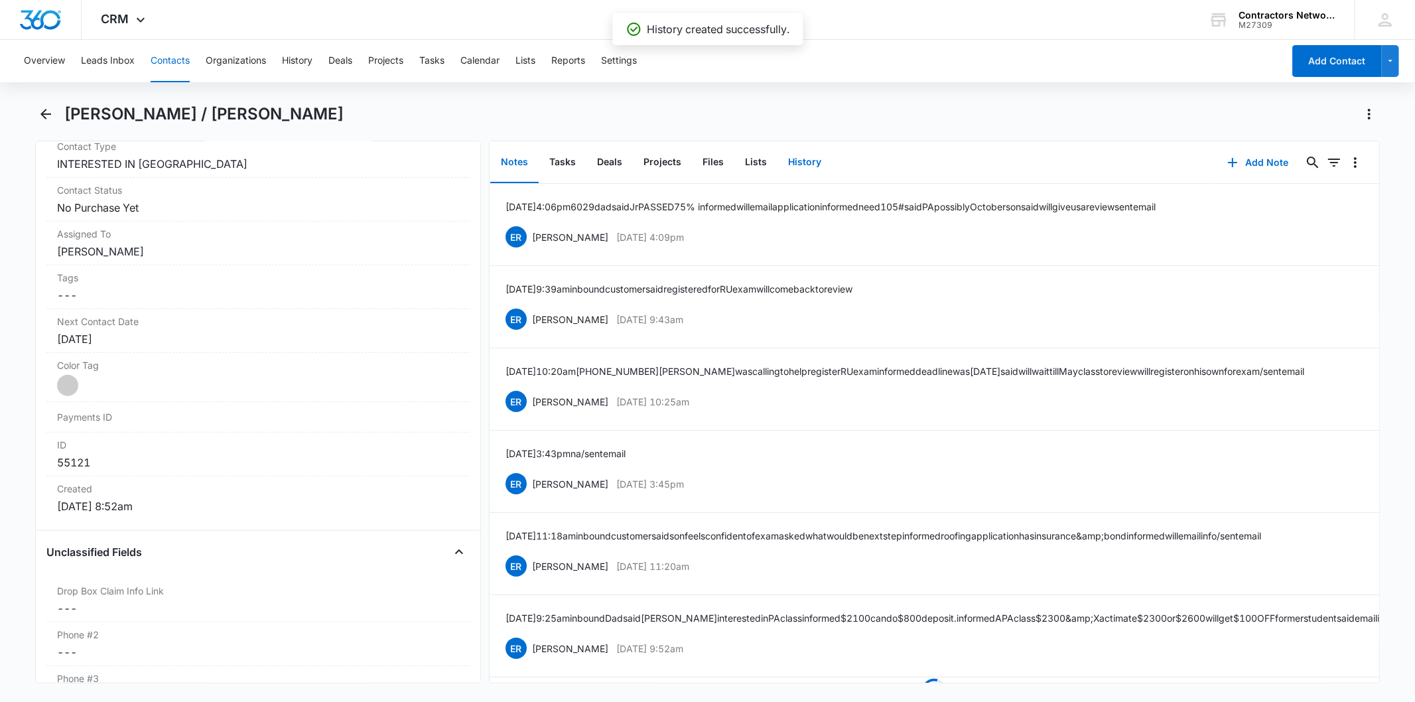
click at [795, 142] on button "History" at bounding box center [804, 162] width 54 height 41
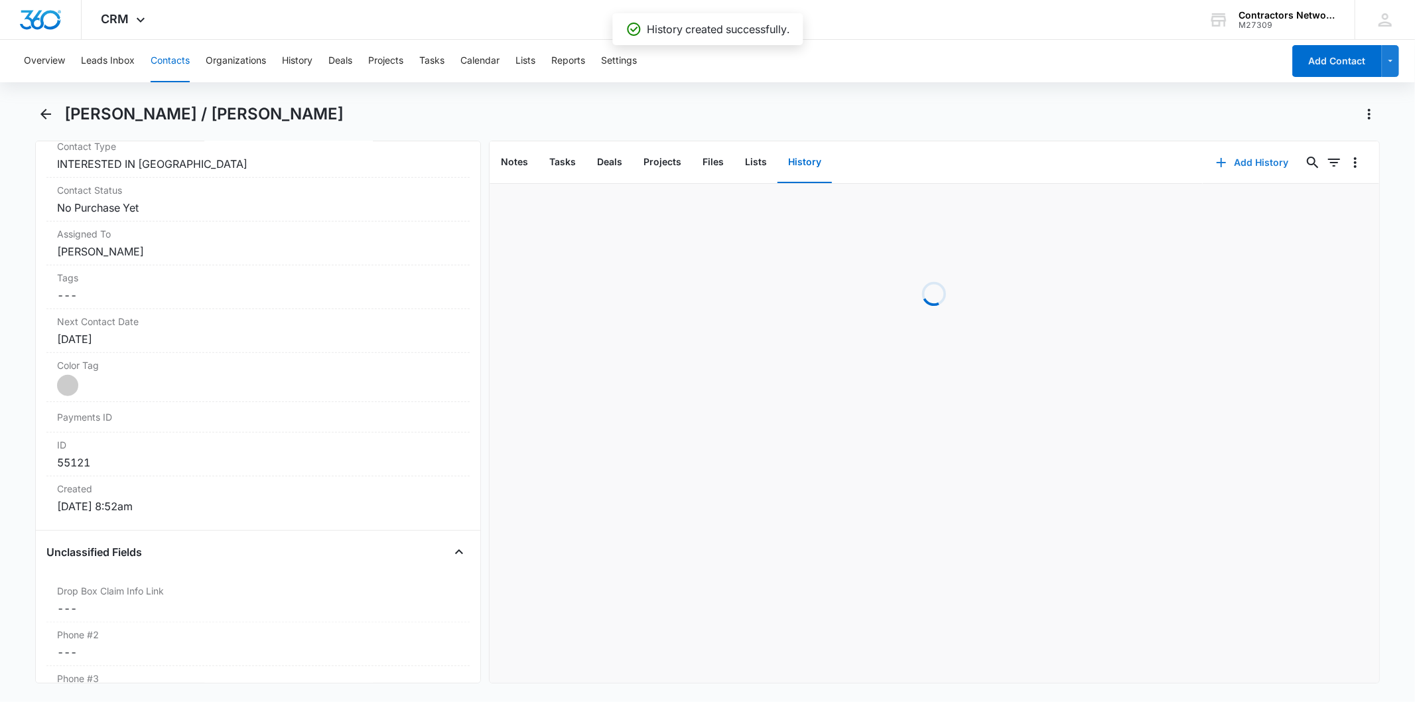
click at [1248, 148] on button "Add History" at bounding box center [1252, 163] width 99 height 32
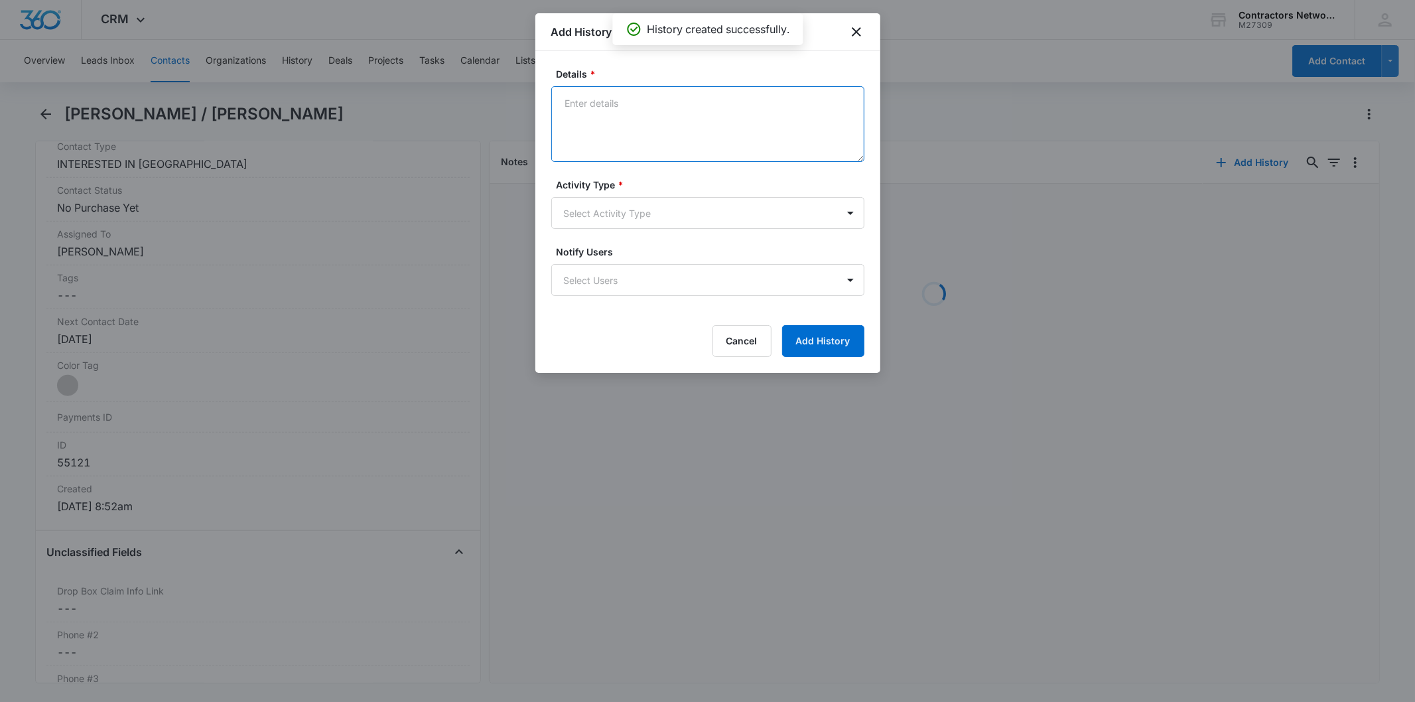
click at [606, 124] on textarea "Details *" at bounding box center [707, 124] width 313 height 76
paste textarea "8/14/2025 11:38am 6029 Antonio dad called in asked to please email him invoice …"
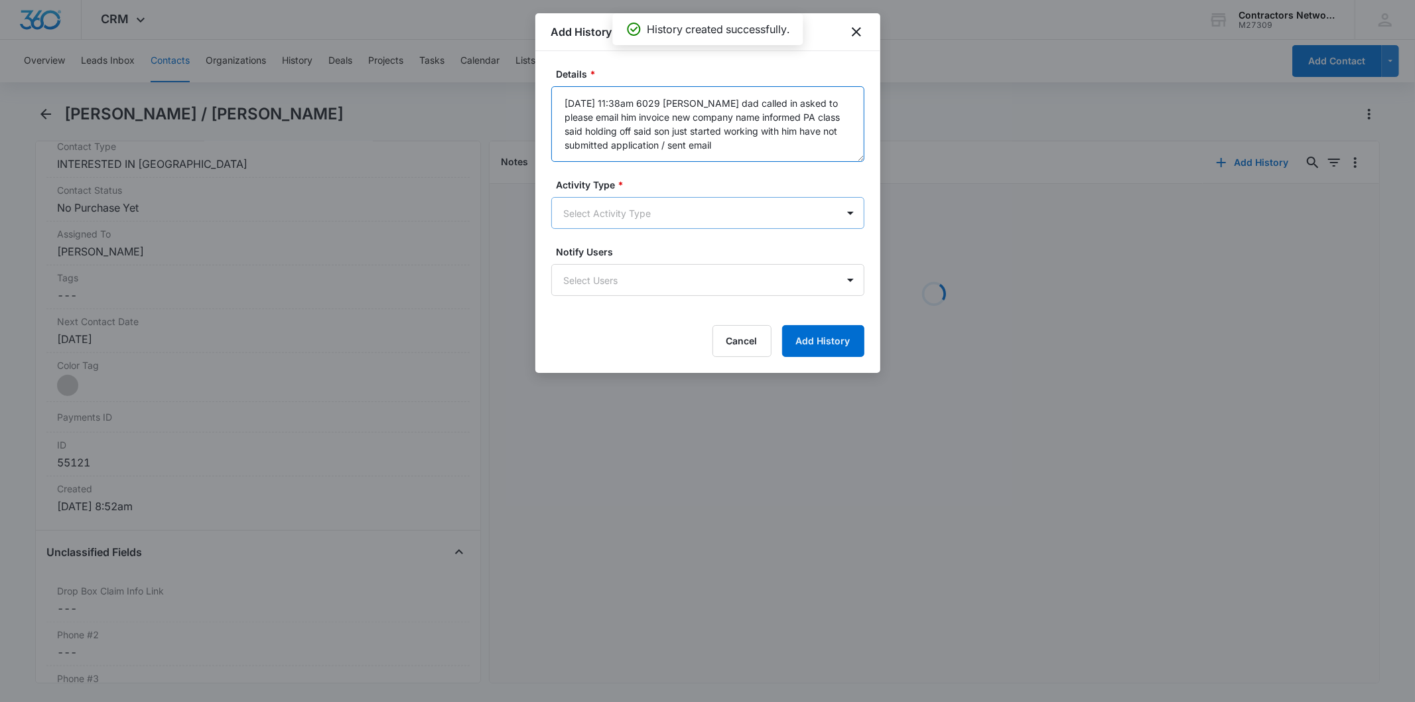
type textarea "8/14/2025 11:38am 6029 Antonio dad called in asked to please email him invoice …"
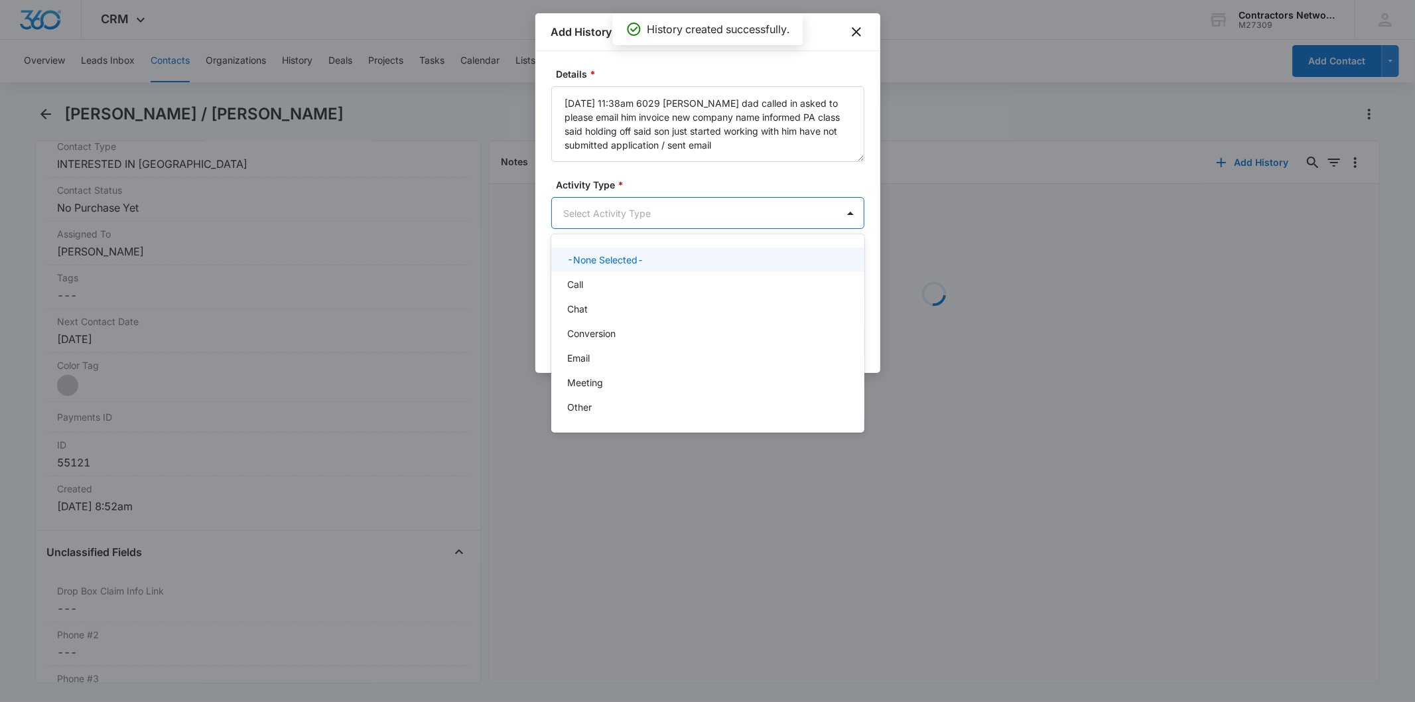
click at [592, 227] on body "CRM Apps Reputation Websites Forms CRM Email Social Shop Payments POS Content A…" at bounding box center [707, 351] width 1415 height 702
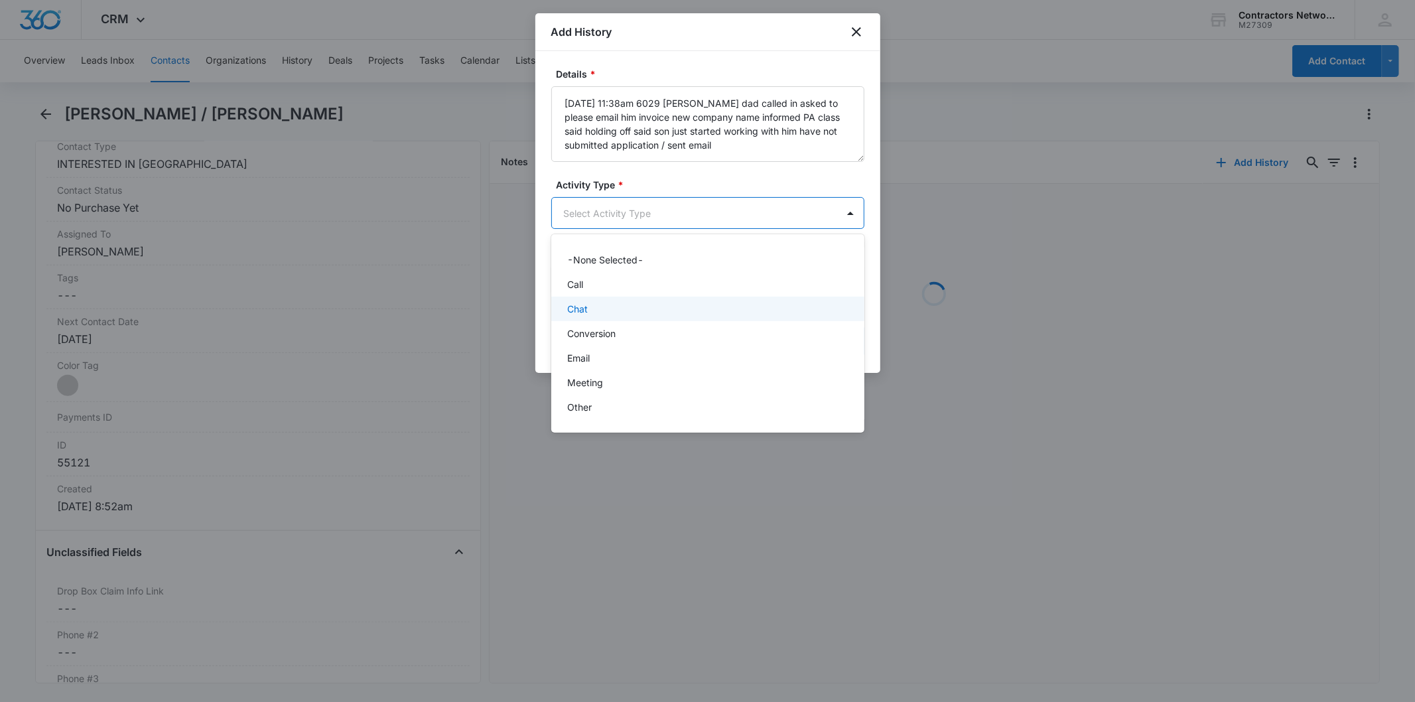
click at [595, 309] on div "Chat" at bounding box center [706, 309] width 279 height 14
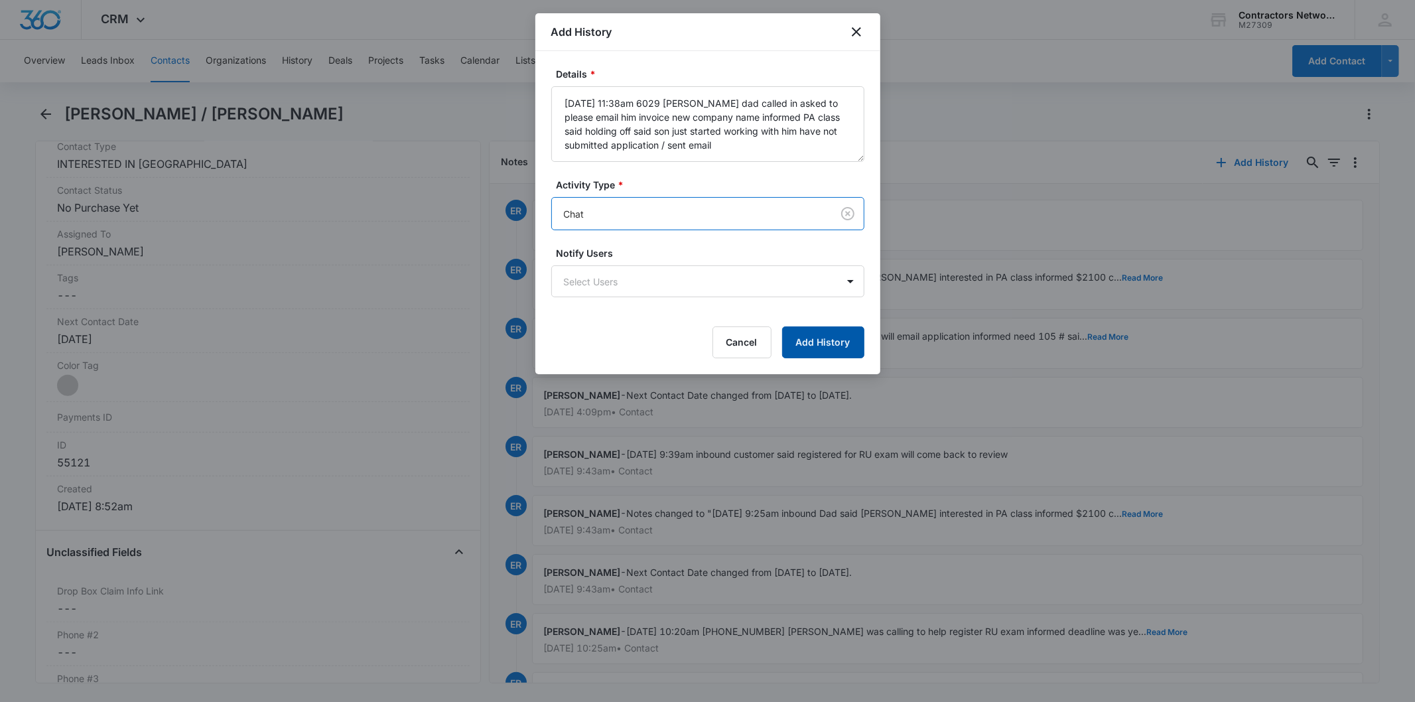
click at [849, 334] on button "Add History" at bounding box center [823, 342] width 82 height 32
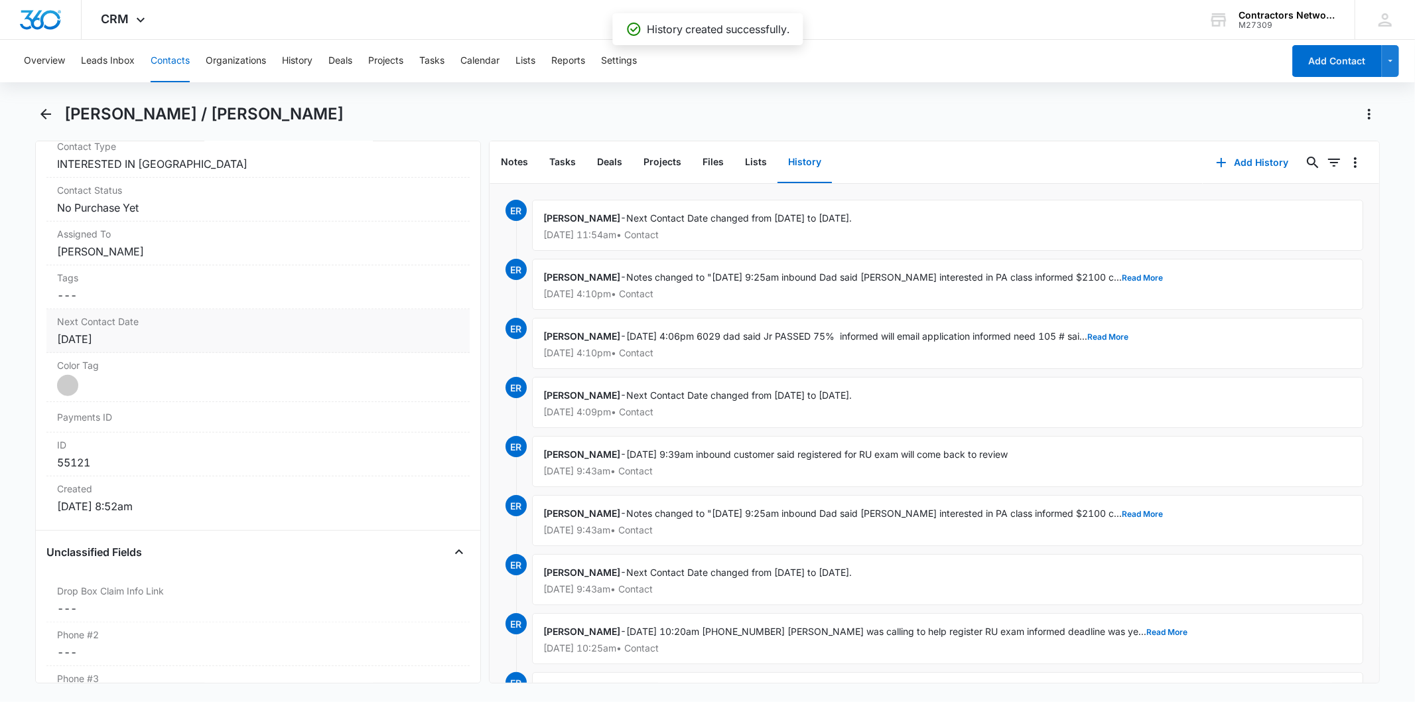
click at [195, 337] on div "[DATE]" at bounding box center [257, 339] width 401 height 16
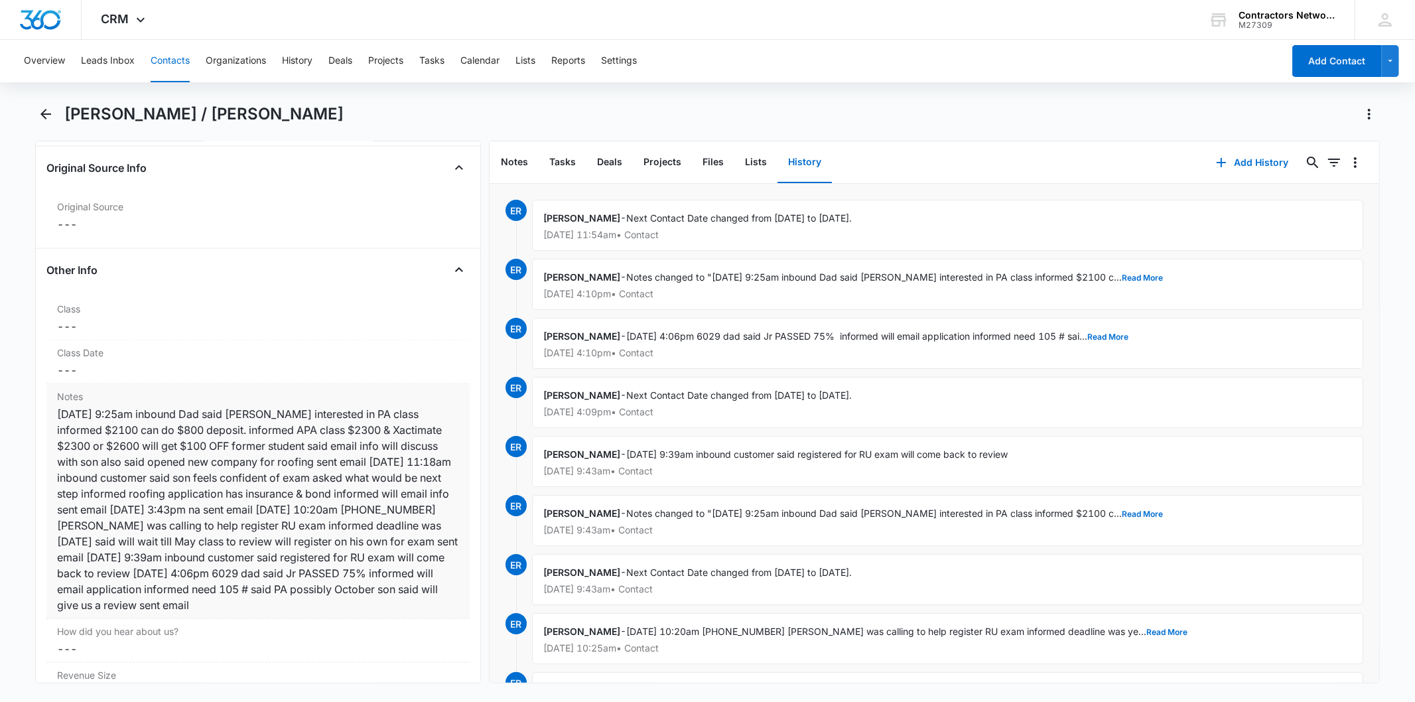
scroll to position [1695, 0]
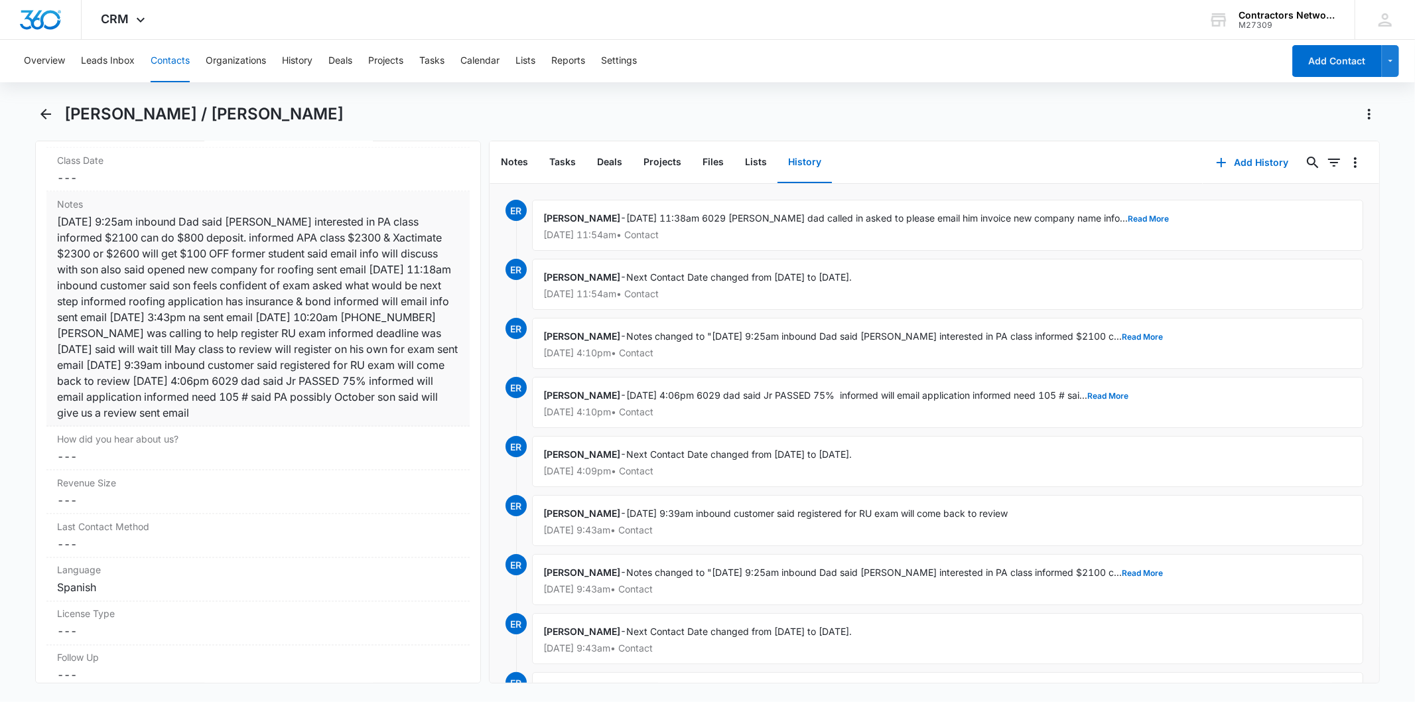
click at [263, 295] on div "10/30/2024 9:25am inbound Dad said Anthony interested in PA class informed $210…" at bounding box center [257, 317] width 401 height 207
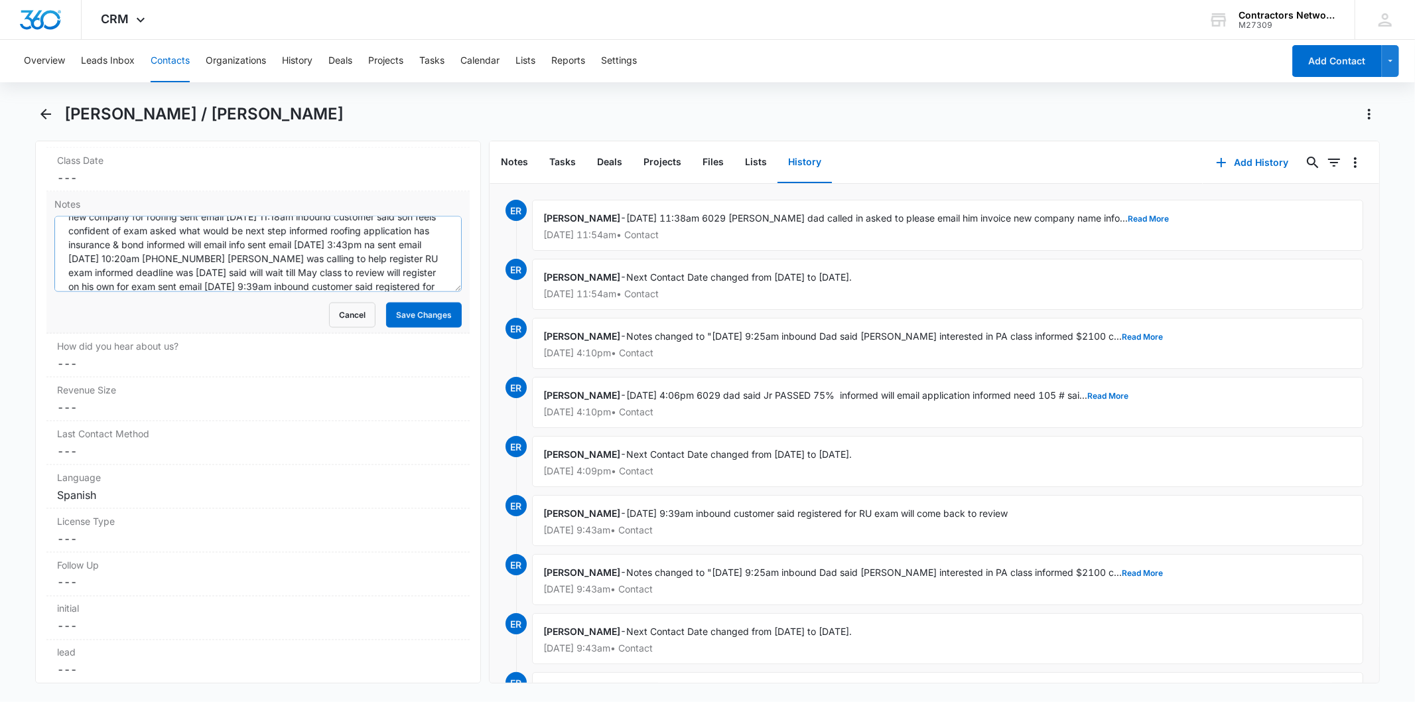
scroll to position [125, 0]
paste textarea "8/14/2025 11:38am 6029 Antonio dad called in asked to please email him invoice …"
drag, startPoint x: 93, startPoint y: 269, endPoint x: 405, endPoint y: 300, distance: 313.3
click at [405, 300] on form "Cancel Save Changes" at bounding box center [257, 271] width 407 height 111
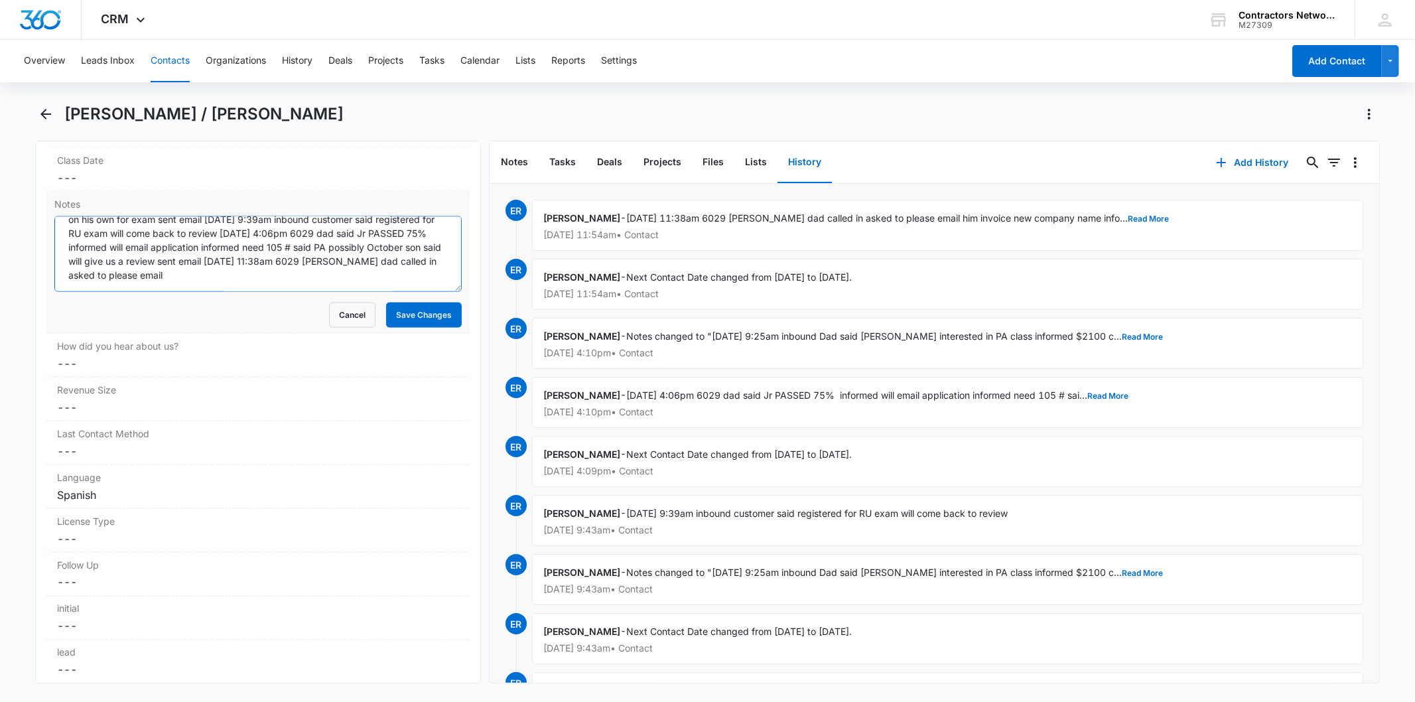
scroll to position [139, 0]
click at [399, 318] on button "Save Changes" at bounding box center [424, 314] width 76 height 25
type textarea "10/30/2024 9:25am inbound Dad said Anthony interested in PA class informed $210…"
click at [389, 313] on button "Save Changes" at bounding box center [424, 314] width 76 height 25
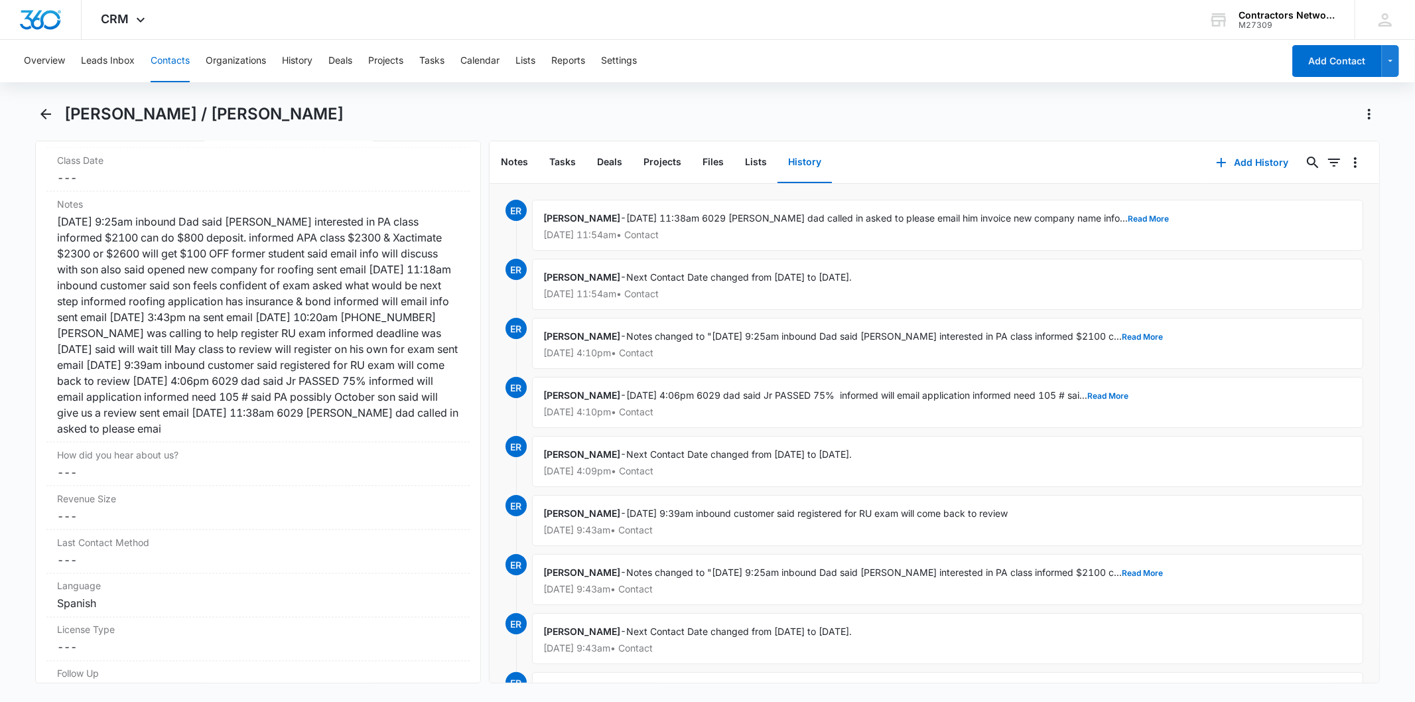
click at [161, 61] on button "Contacts" at bounding box center [170, 61] width 39 height 42
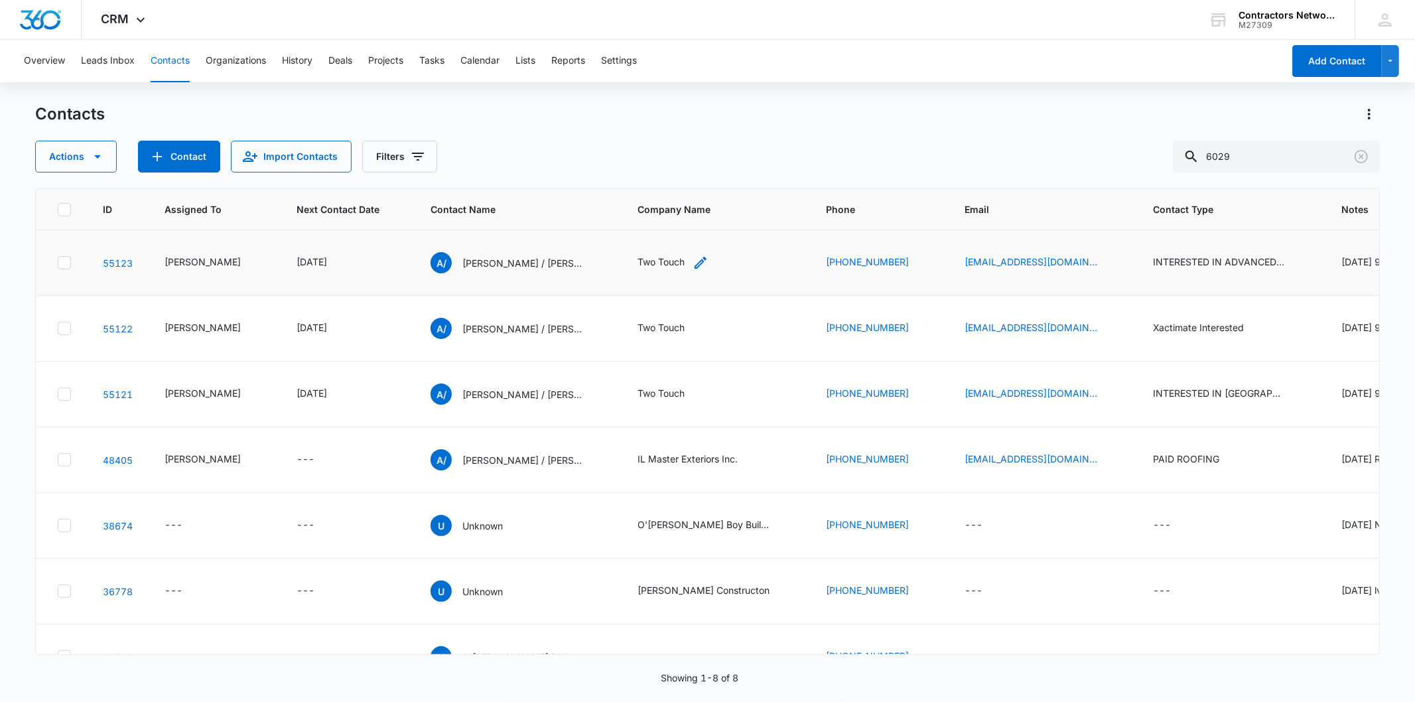
click at [692, 271] on icon "Company Name - Two Touch - Select to Edit Field" at bounding box center [700, 263] width 16 height 16
click at [637, 210] on input "Two Touch" at bounding box center [656, 207] width 167 height 32
paste input "IL Master Exteriors Inc."
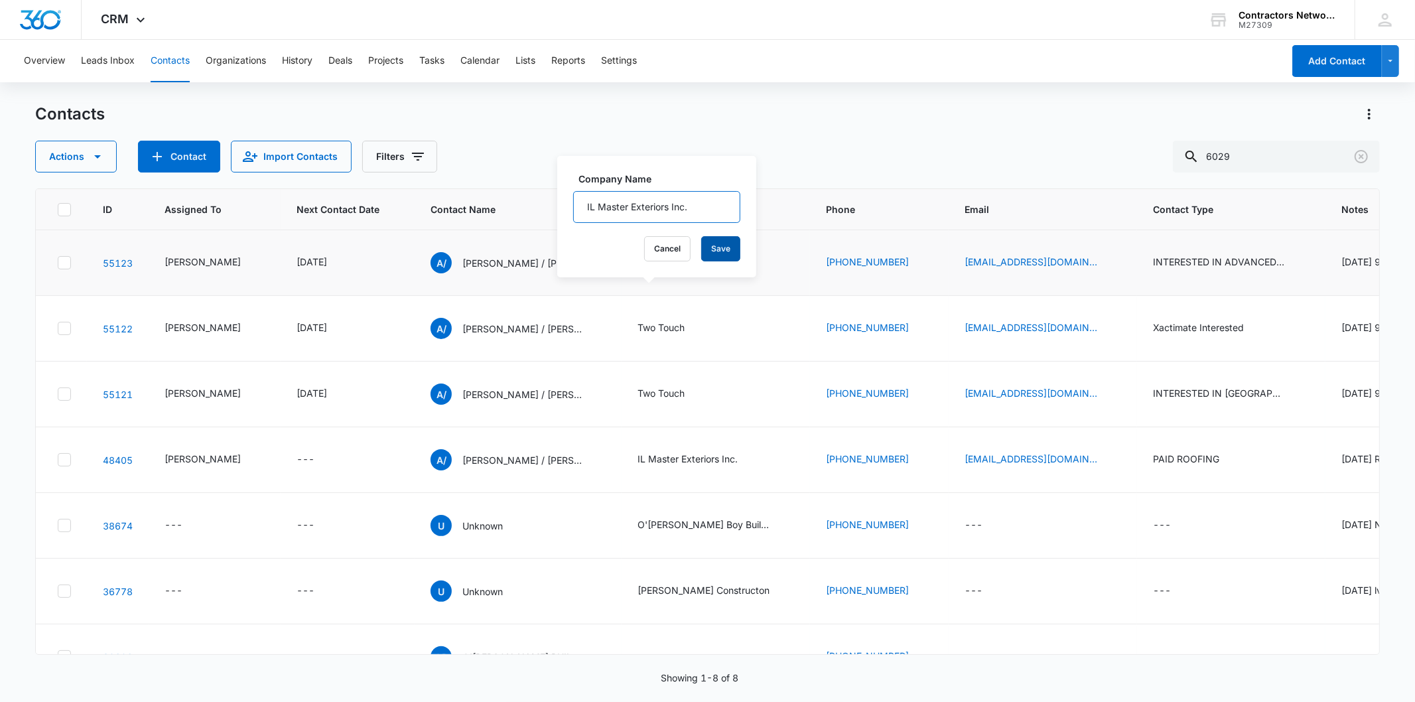
type input "IL Master Exteriors Inc."
click at [701, 250] on button "Save" at bounding box center [720, 248] width 39 height 25
click at [692, 336] on icon "Company Name - Two Touch - Select to Edit Field" at bounding box center [700, 328] width 16 height 16
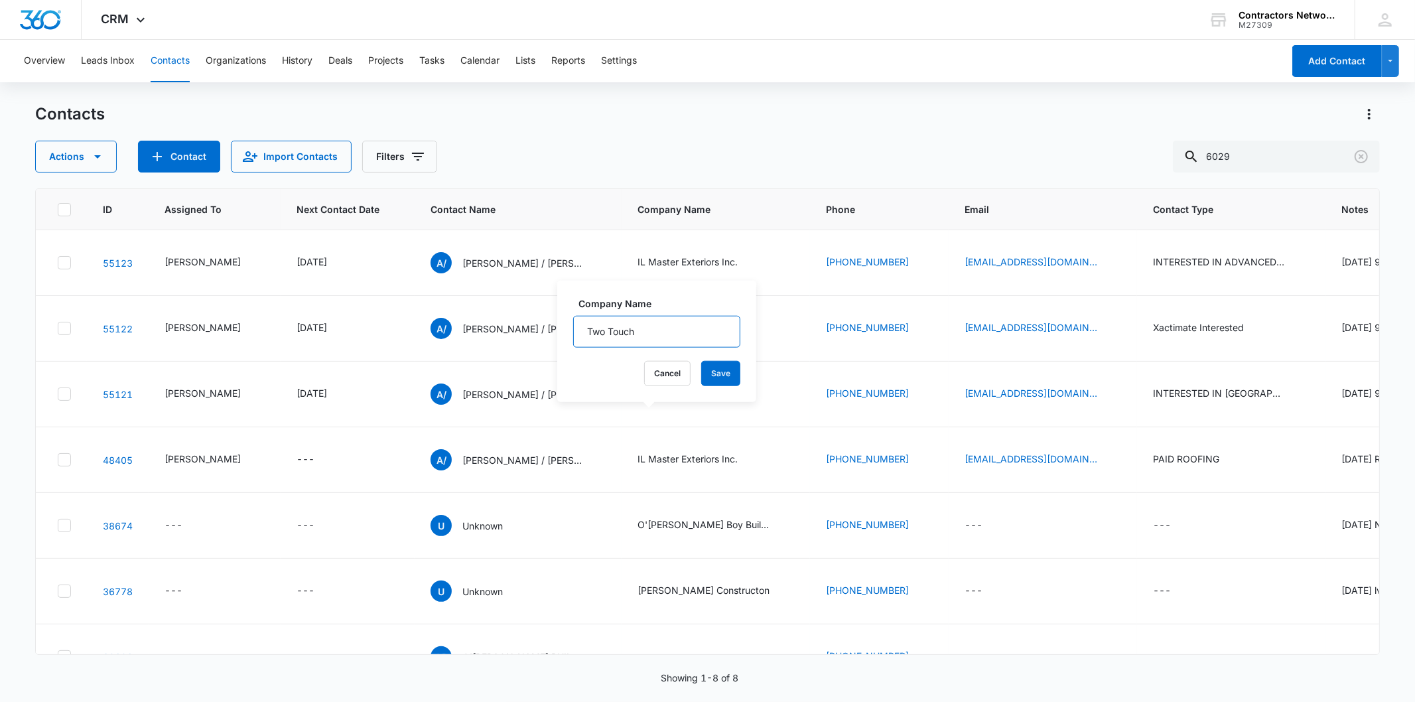
click at [655, 332] on input "Two Touch" at bounding box center [656, 332] width 167 height 32
paste input "IL Master Exteriors Inc."
type input "IL Master Exteriors Inc."
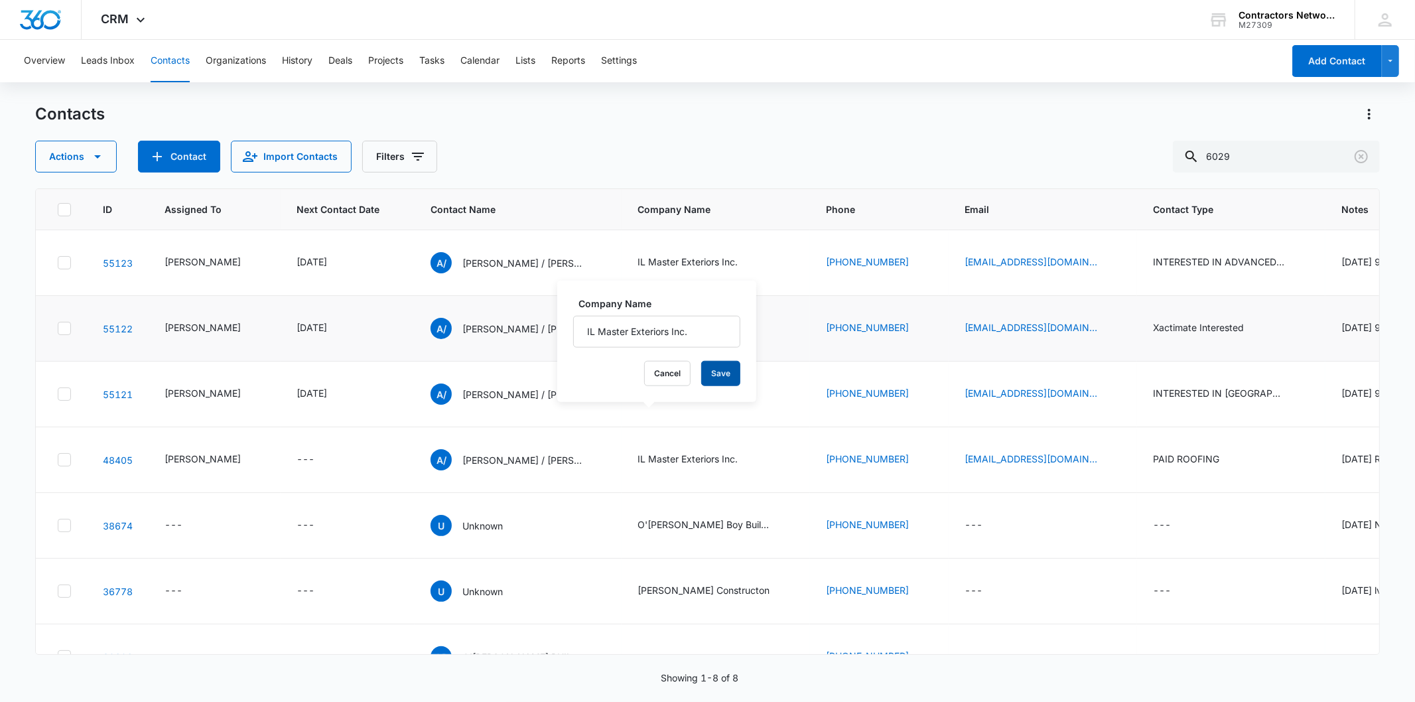
click at [704, 374] on button "Save" at bounding box center [720, 373] width 39 height 25
click at [692, 402] on icon "Company Name - Two Touch - Select to Edit Field" at bounding box center [700, 394] width 16 height 16
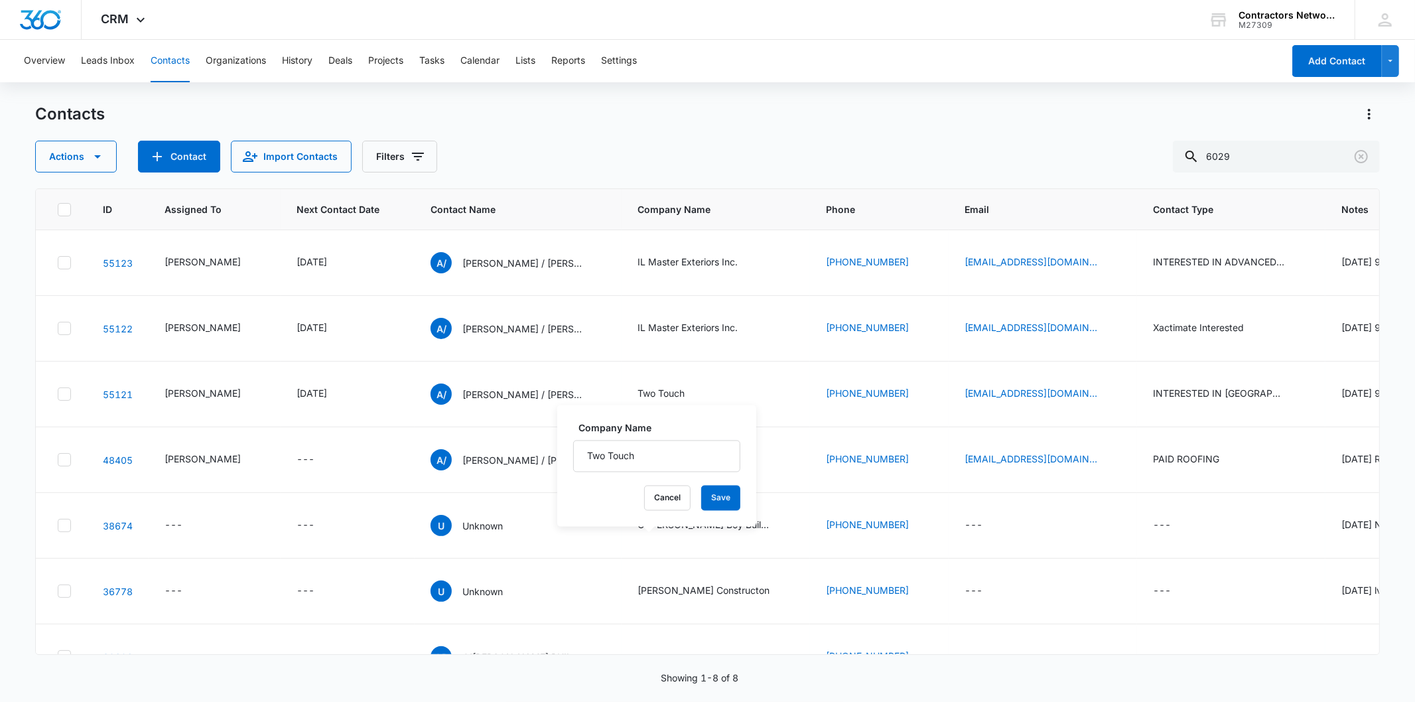
click at [654, 452] on input "Two Touch" at bounding box center [656, 456] width 167 height 32
type input "IL Master Exteriors Inc."
click at [704, 505] on button "Save" at bounding box center [720, 498] width 39 height 25
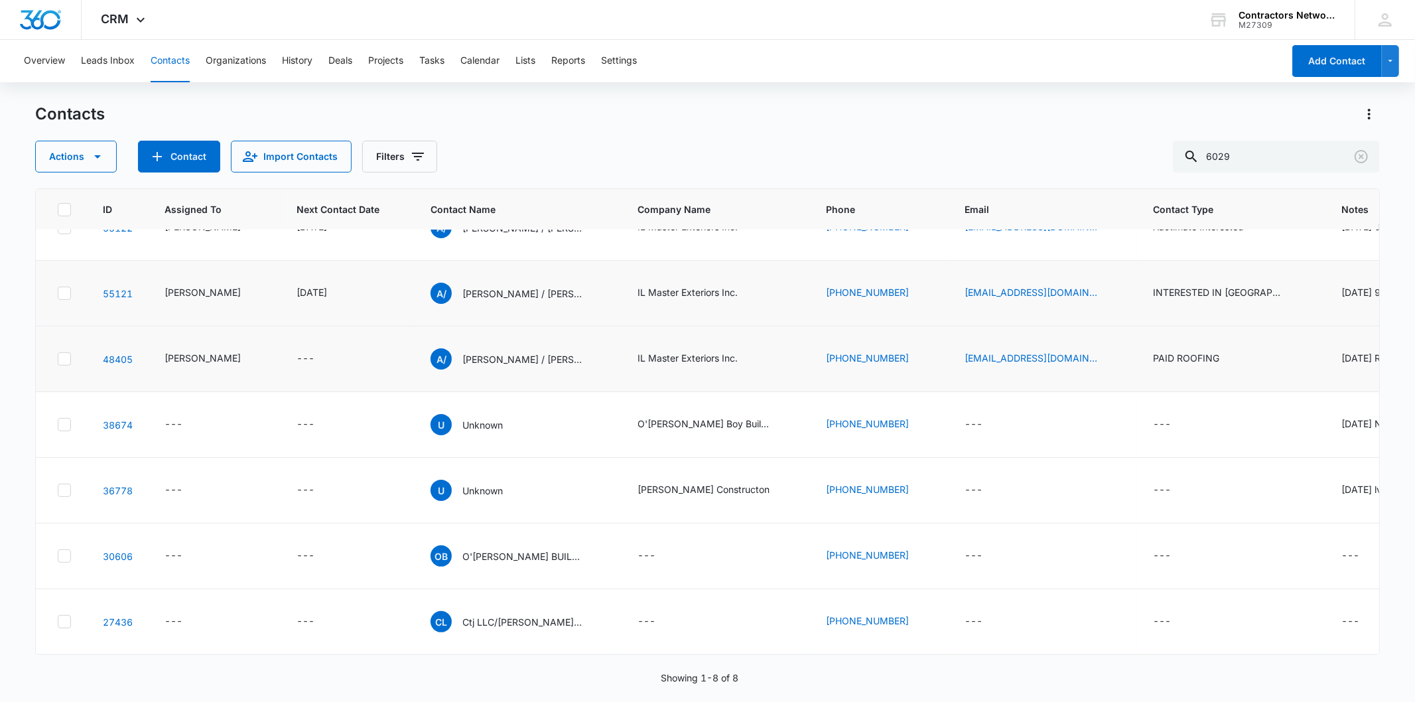
scroll to position [348, 0]
click at [1360, 156] on icon "Clear" at bounding box center [1360, 156] width 13 height 13
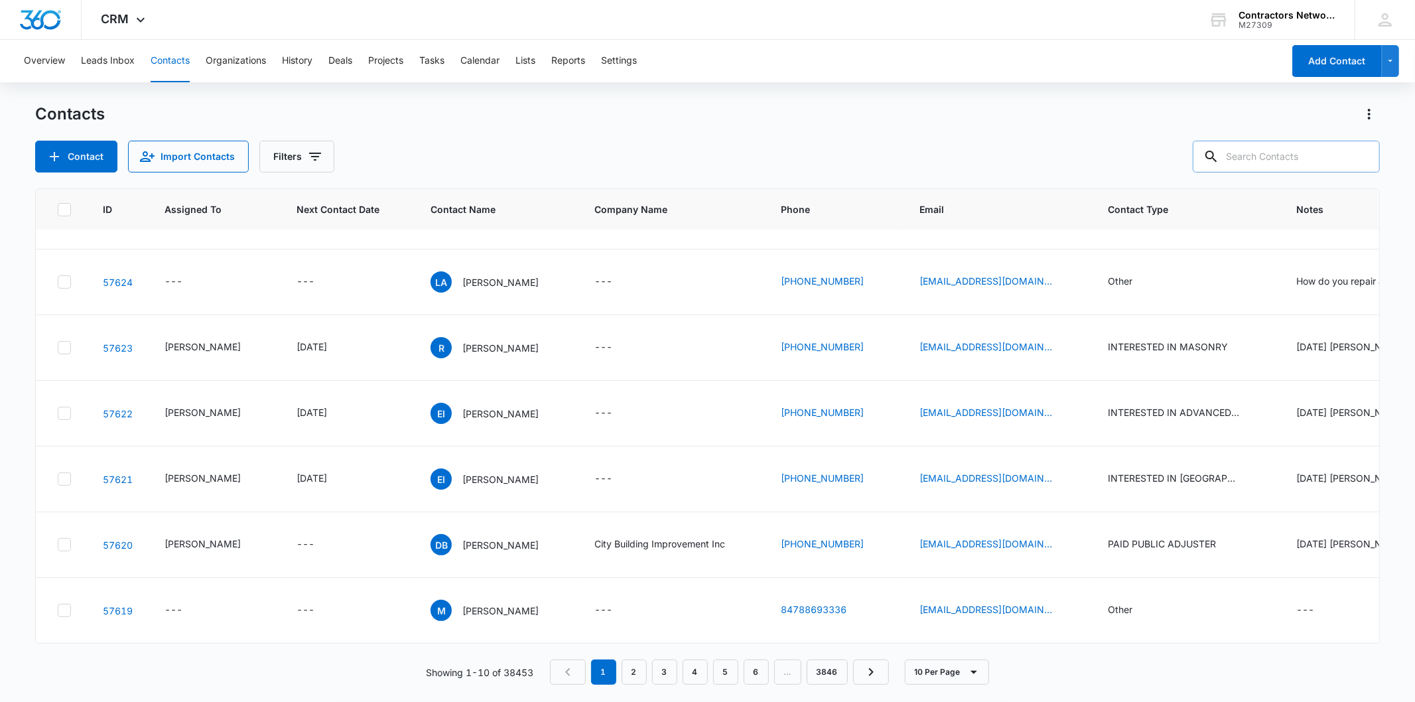
scroll to position [0, 0]
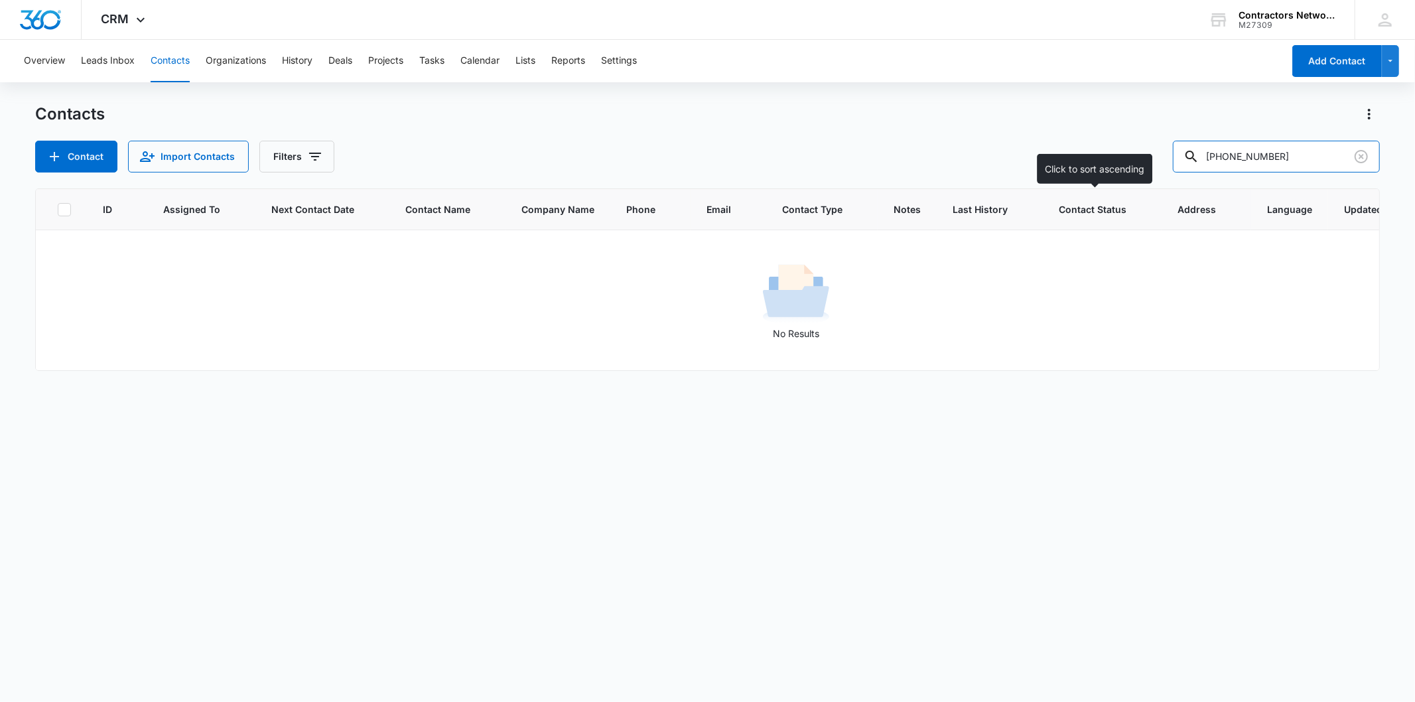
drag, startPoint x: 1264, startPoint y: 157, endPoint x: 1097, endPoint y: 189, distance: 169.6
click at [1097, 189] on div "Contacts Contact Import Contacts Filters 773-680-5806 ID Assigned To Next Conta…" at bounding box center [707, 401] width 1344 height 597
type input "5806"
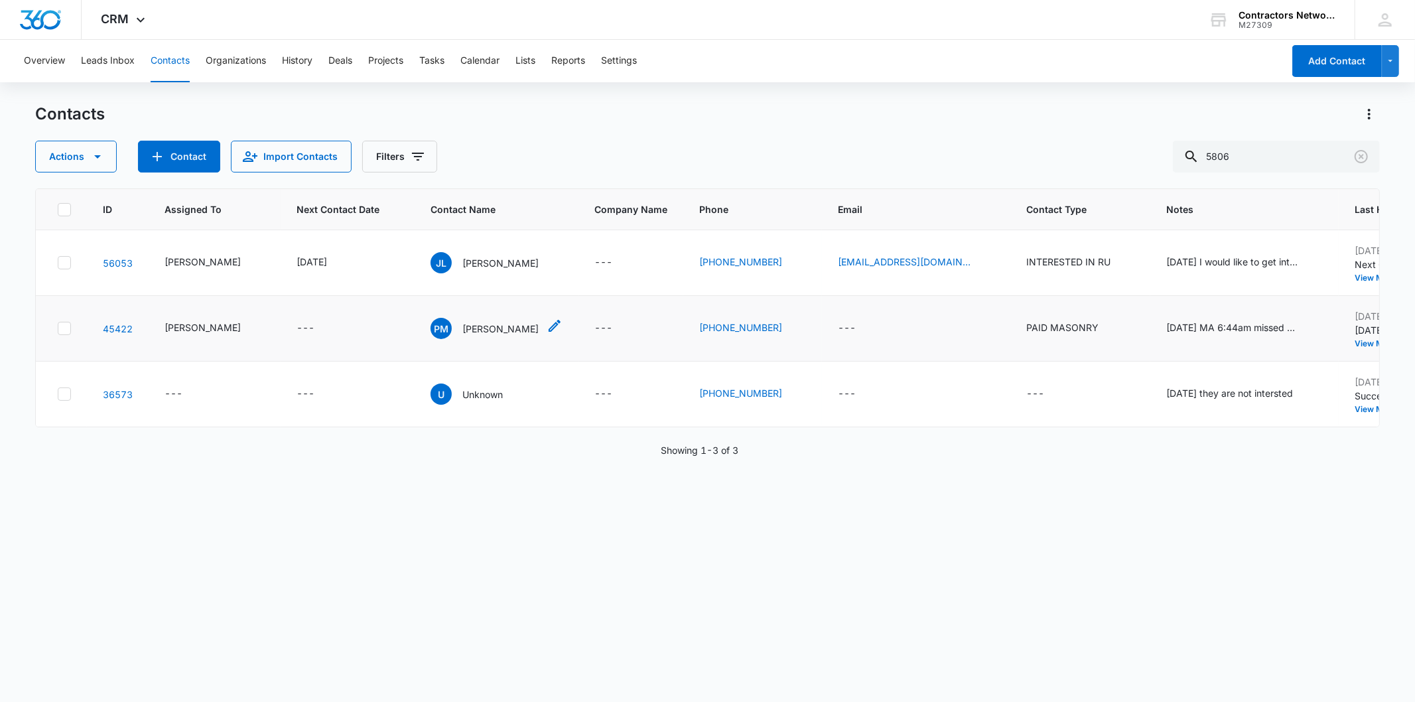
click at [473, 327] on p "Peter Mendoza" at bounding box center [500, 329] width 76 height 14
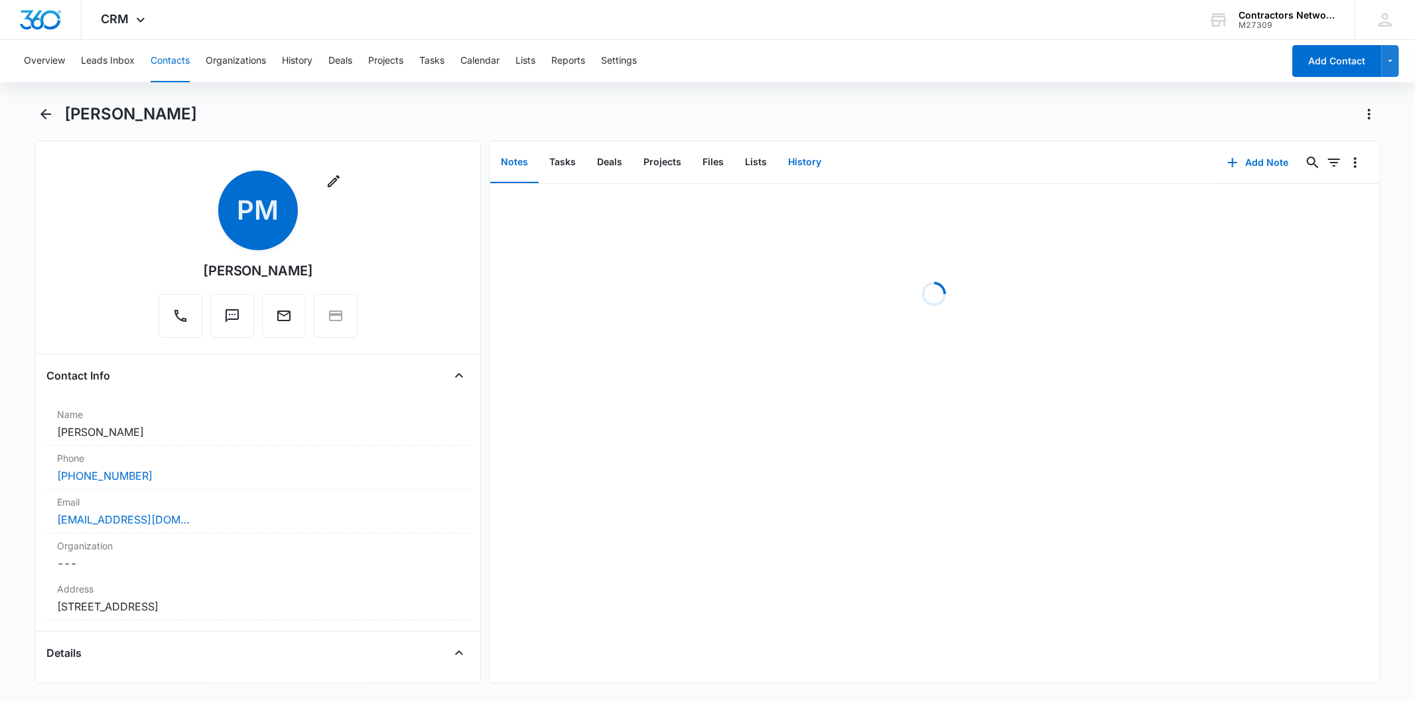
click at [803, 155] on button "History" at bounding box center [804, 162] width 54 height 41
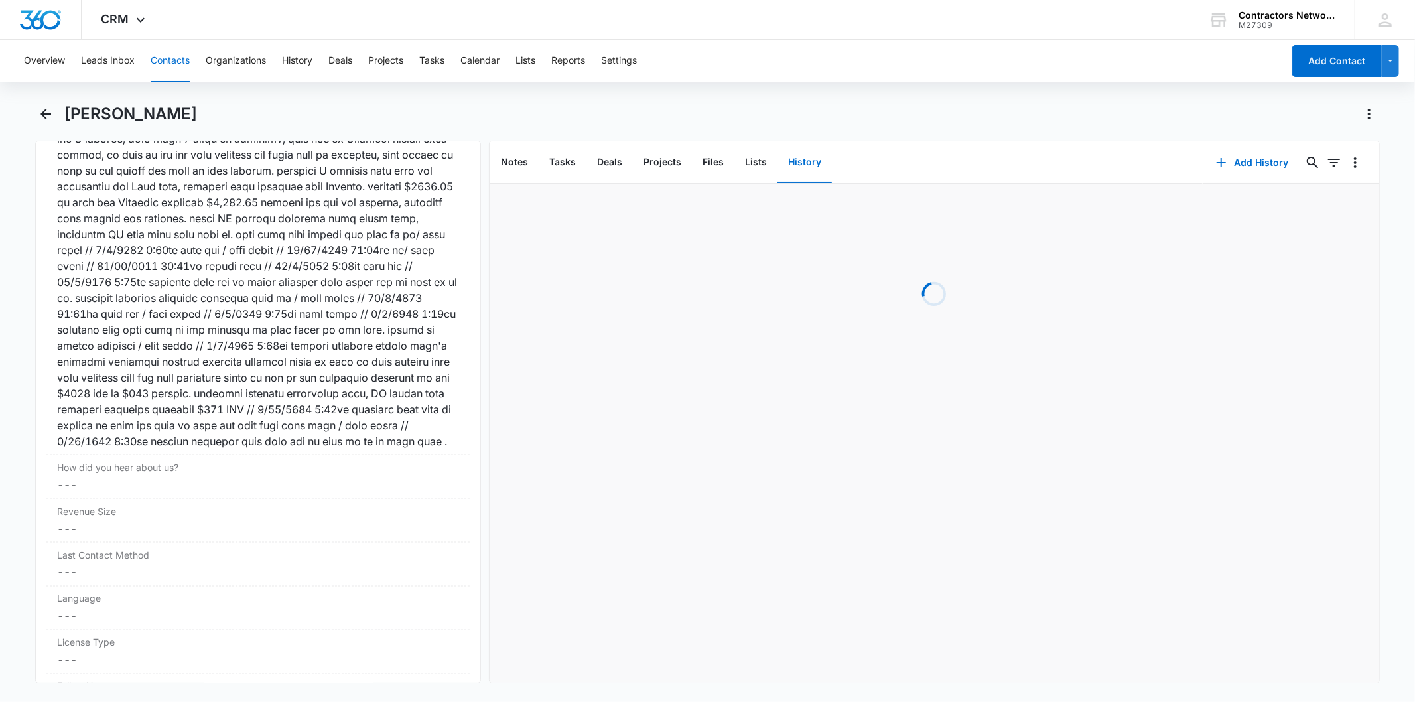
scroll to position [1695, 0]
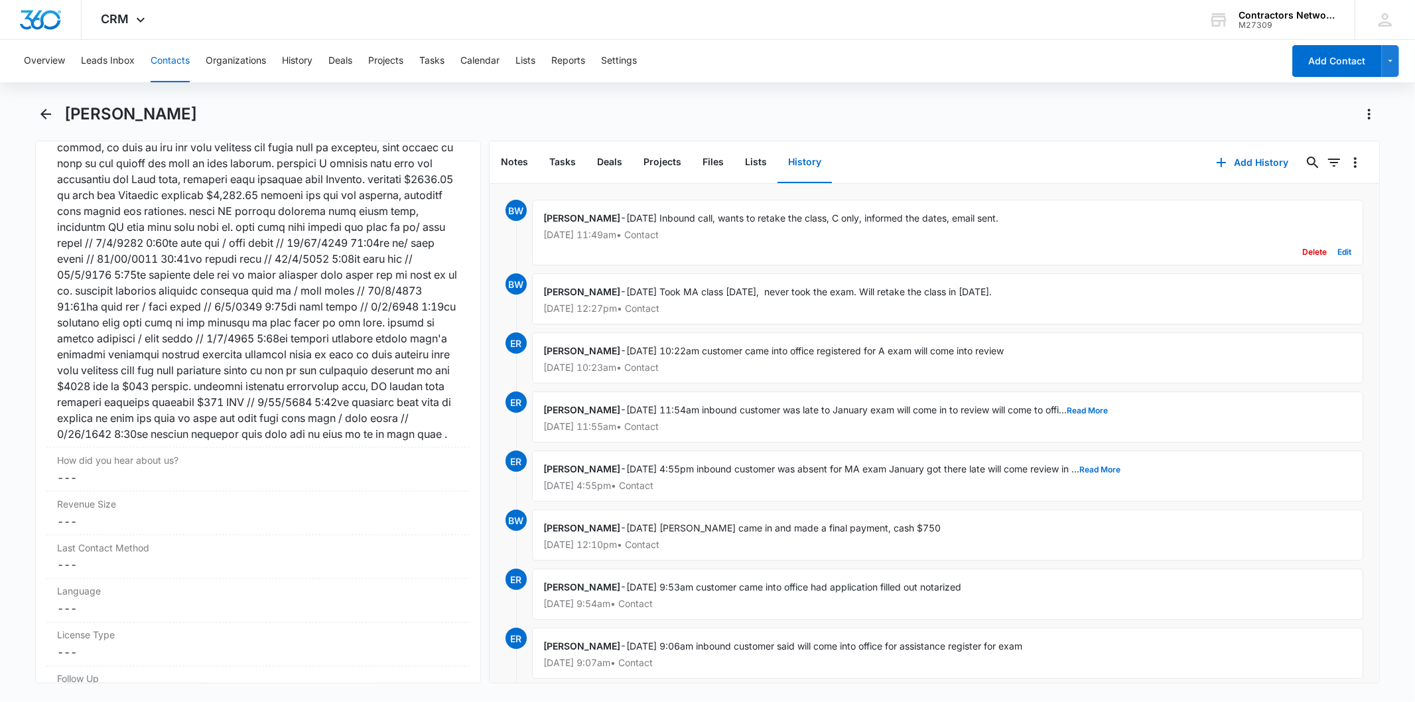
drag, startPoint x: 621, startPoint y: 214, endPoint x: 1019, endPoint y: 206, distance: 397.4
click at [1019, 206] on div "Bozena Wojnar - 8/14/2025 Inbound call, wants to retake the class, C only, info…" at bounding box center [947, 233] width 831 height 66
copy span "8/14/2025 Inbound call, wants to retake the class, C only, informed the dates, …"
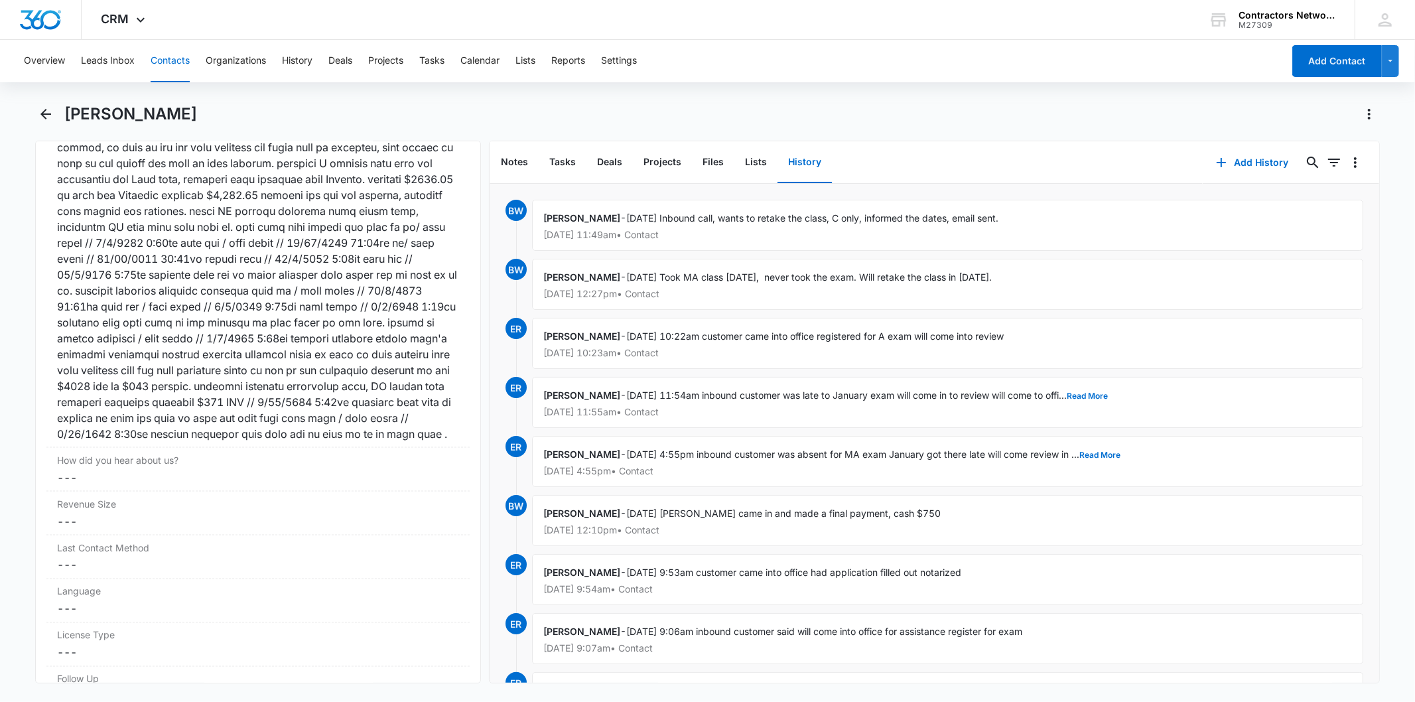
click at [170, 60] on button "Contacts" at bounding box center [170, 61] width 39 height 42
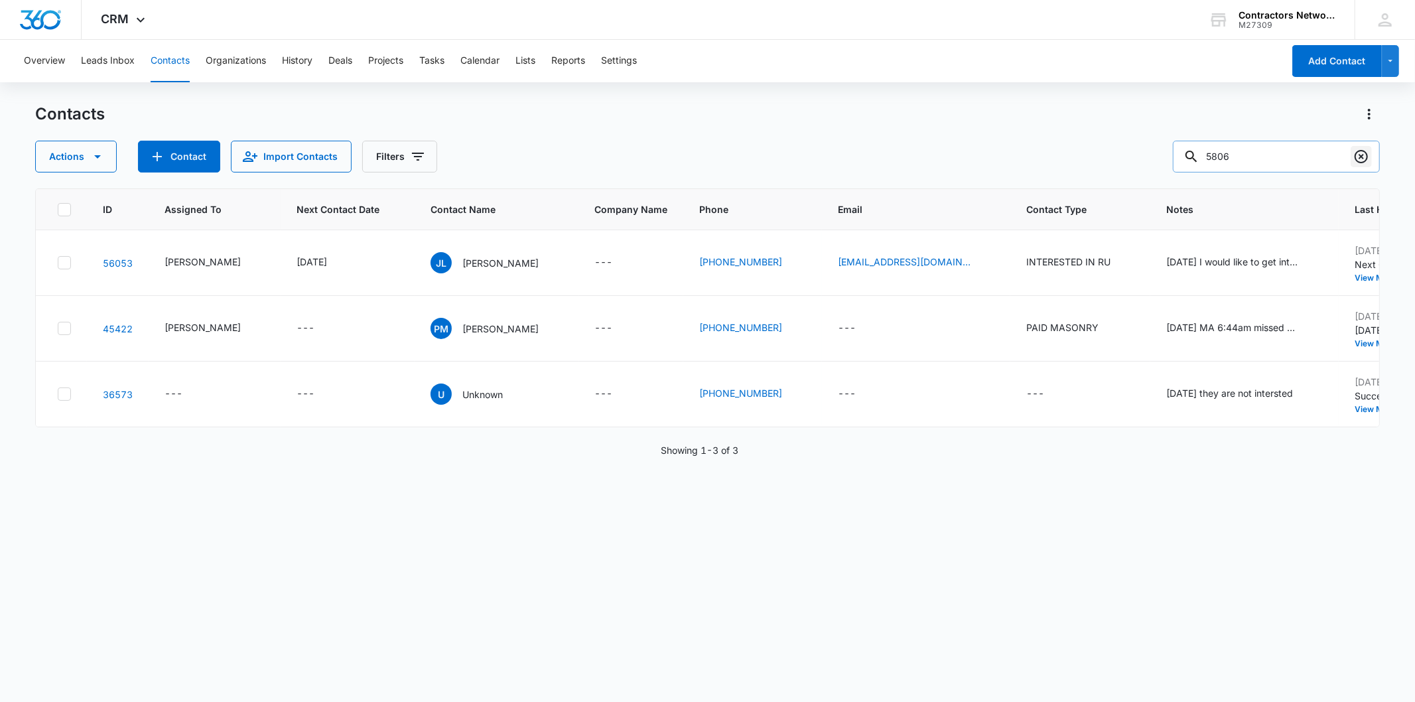
click at [1360, 151] on icon "Clear" at bounding box center [1360, 156] width 13 height 13
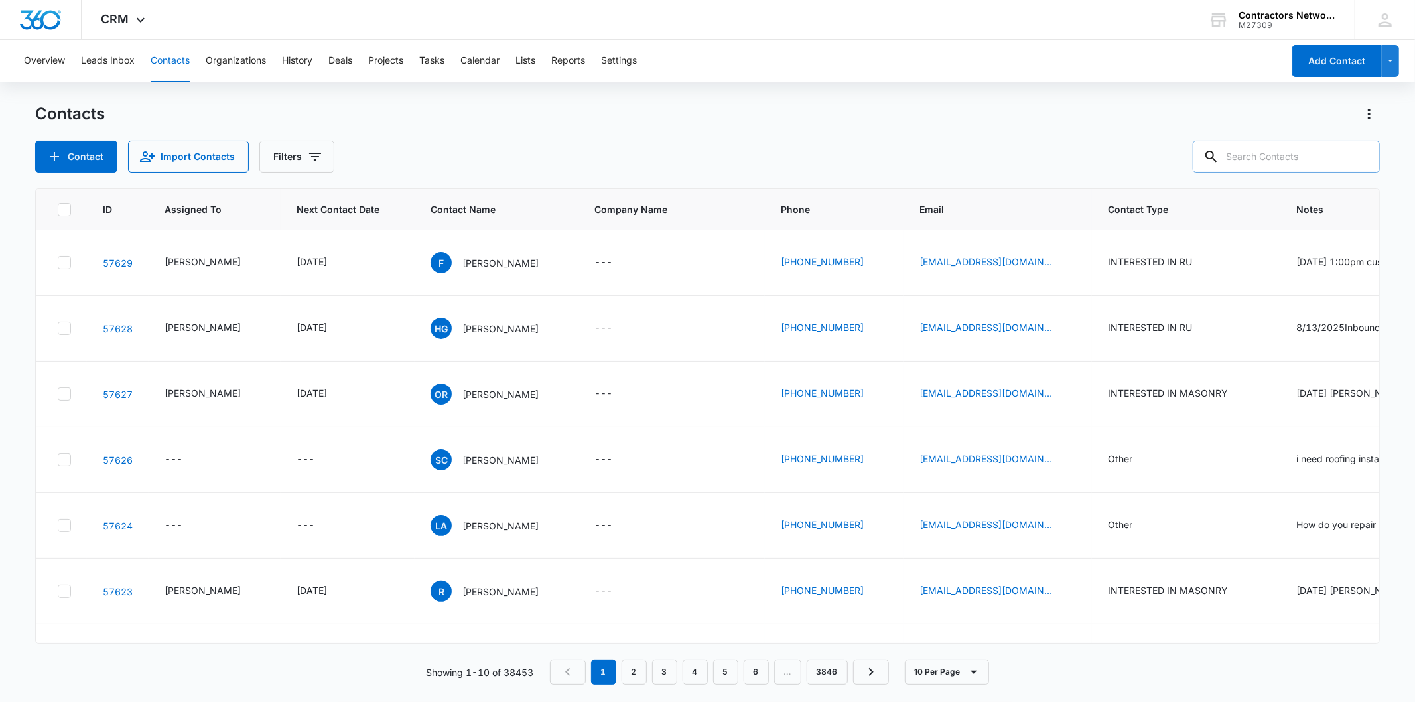
paste input "[DOMAIN_NAME][EMAIL_ADDRESS][DOMAIN_NAME]"
type input "[DOMAIN_NAME][EMAIL_ADDRESS][DOMAIN_NAME]"
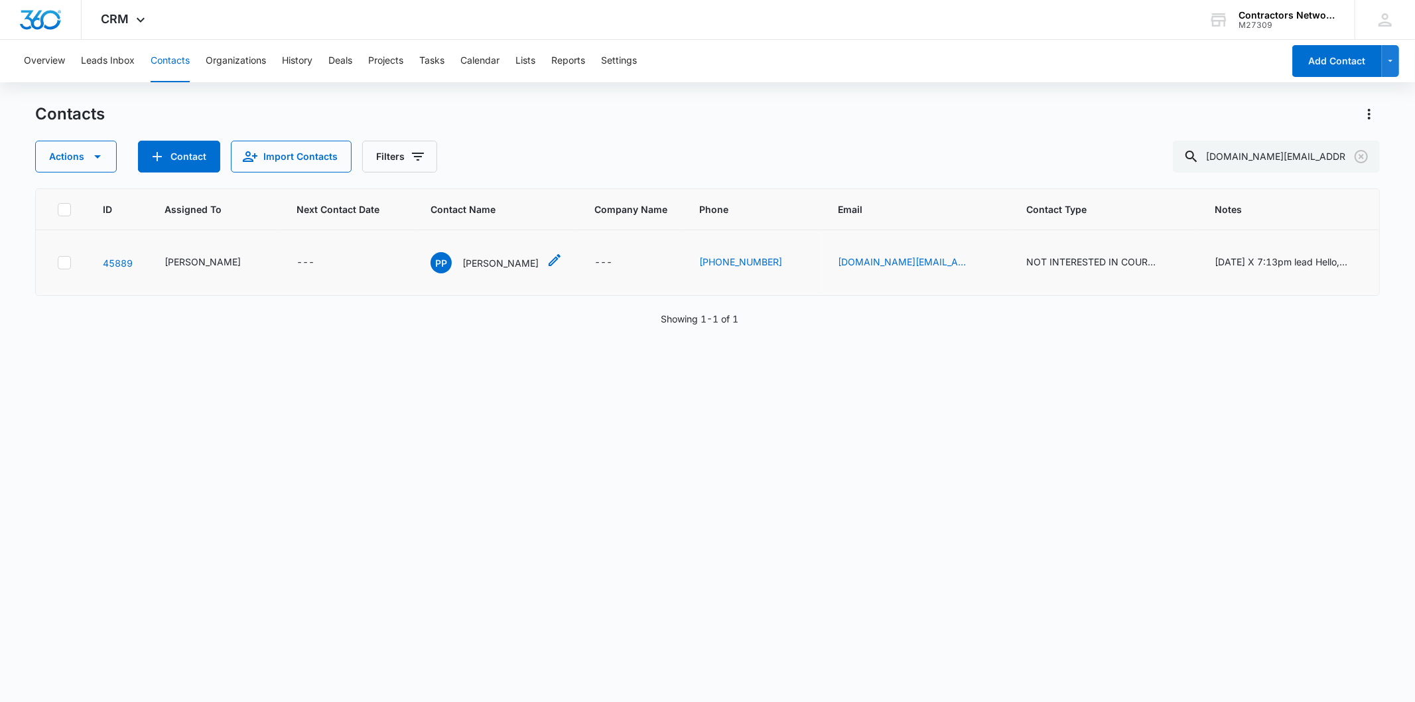
click at [462, 261] on p "[PERSON_NAME]" at bounding box center [500, 263] width 76 height 14
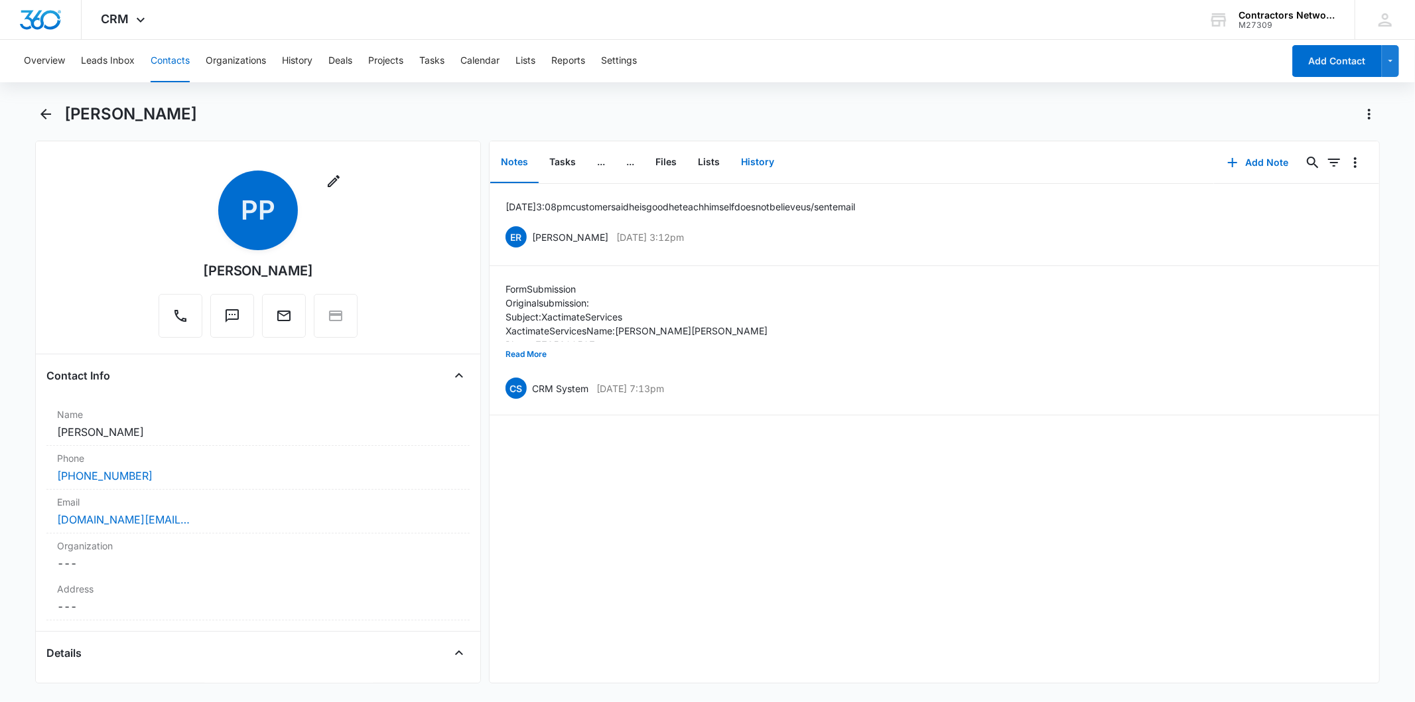
click at [740, 156] on button "History" at bounding box center [757, 162] width 54 height 41
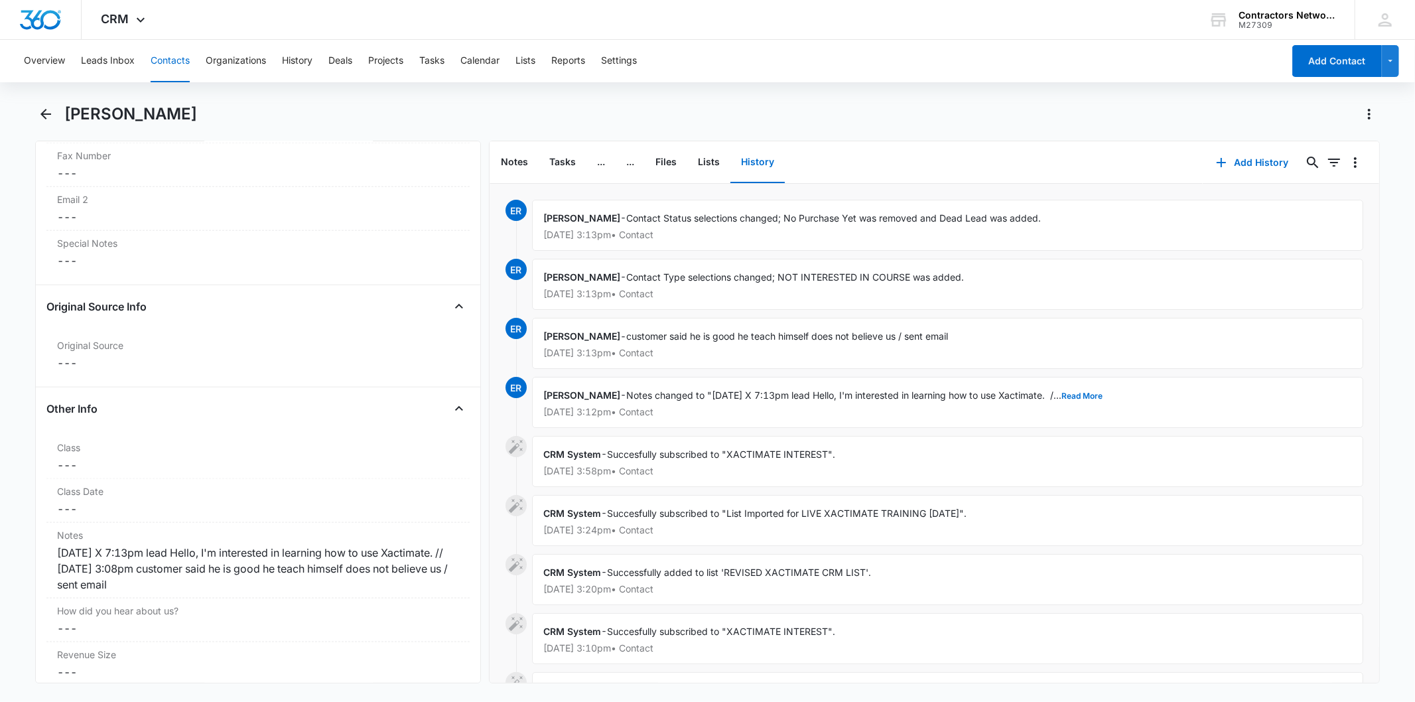
scroll to position [1547, 0]
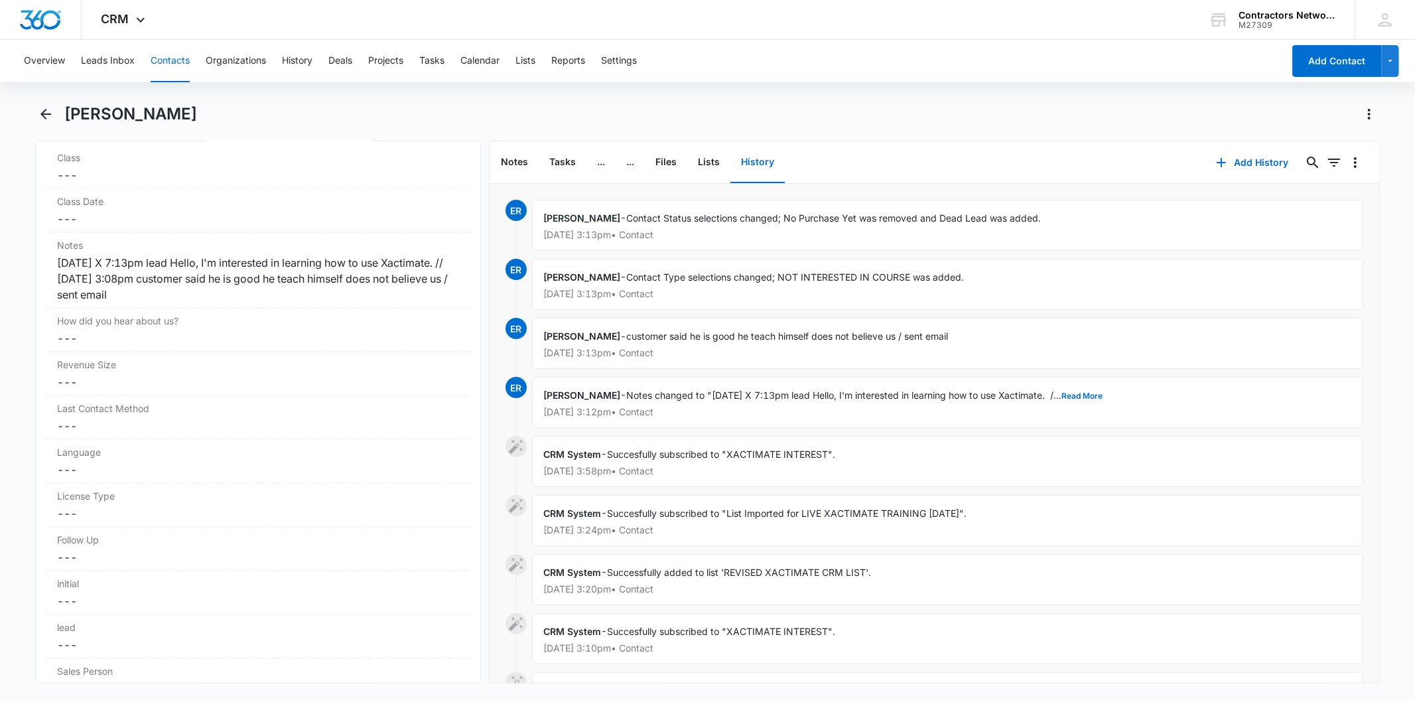
click at [178, 50] on button "Contacts" at bounding box center [170, 61] width 39 height 42
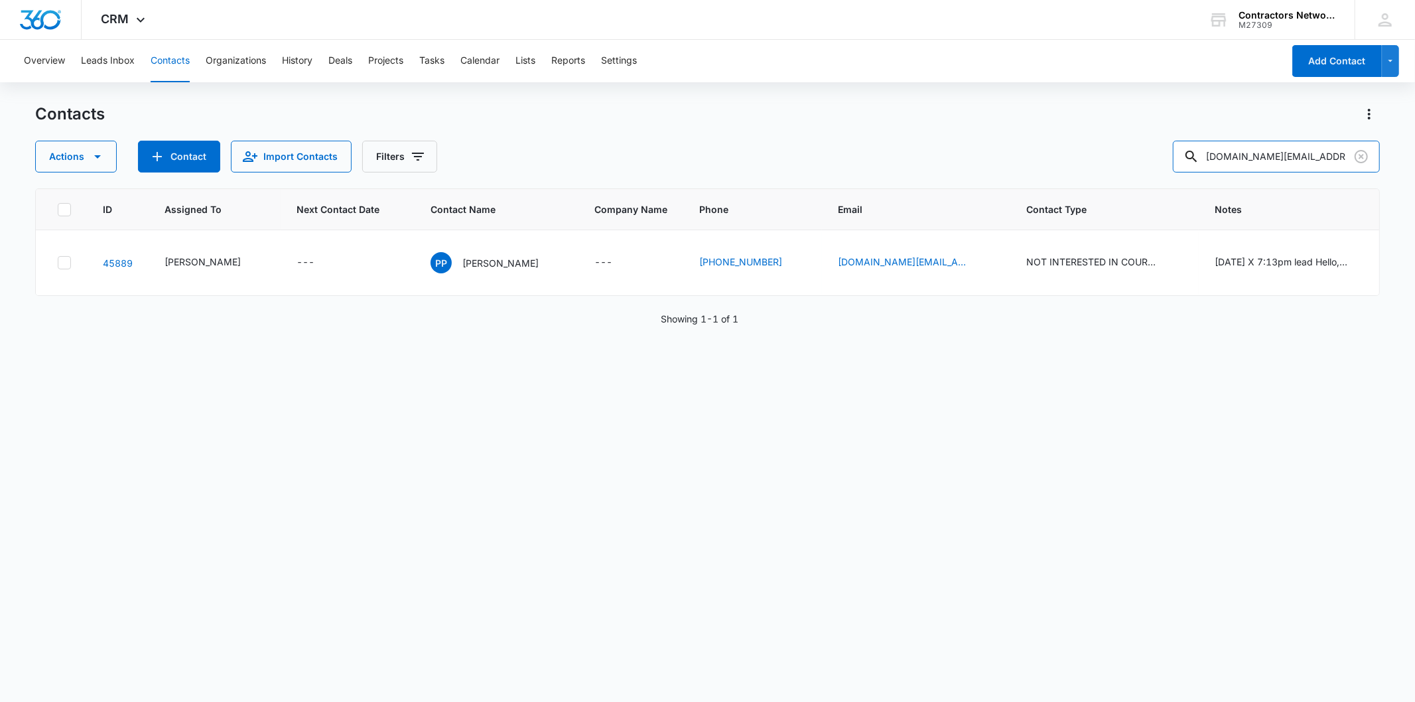
drag, startPoint x: 1341, startPoint y: 159, endPoint x: 1090, endPoint y: 167, distance: 251.5
click at [1090, 167] on div "Actions Contact Import Contacts Filters vmc.4.group@gmail.com" at bounding box center [707, 157] width 1344 height 32
type input "0597"
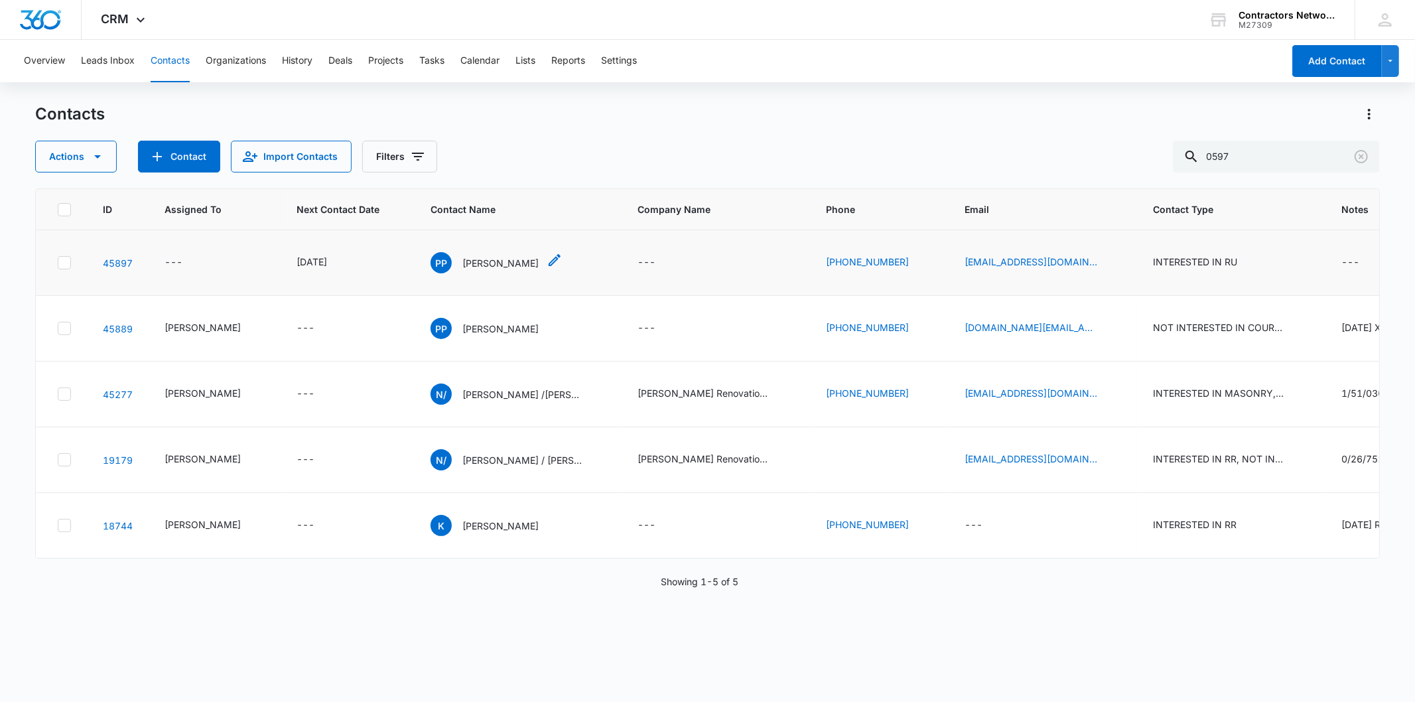
click at [462, 268] on p "[PERSON_NAME]" at bounding box center [500, 263] width 76 height 14
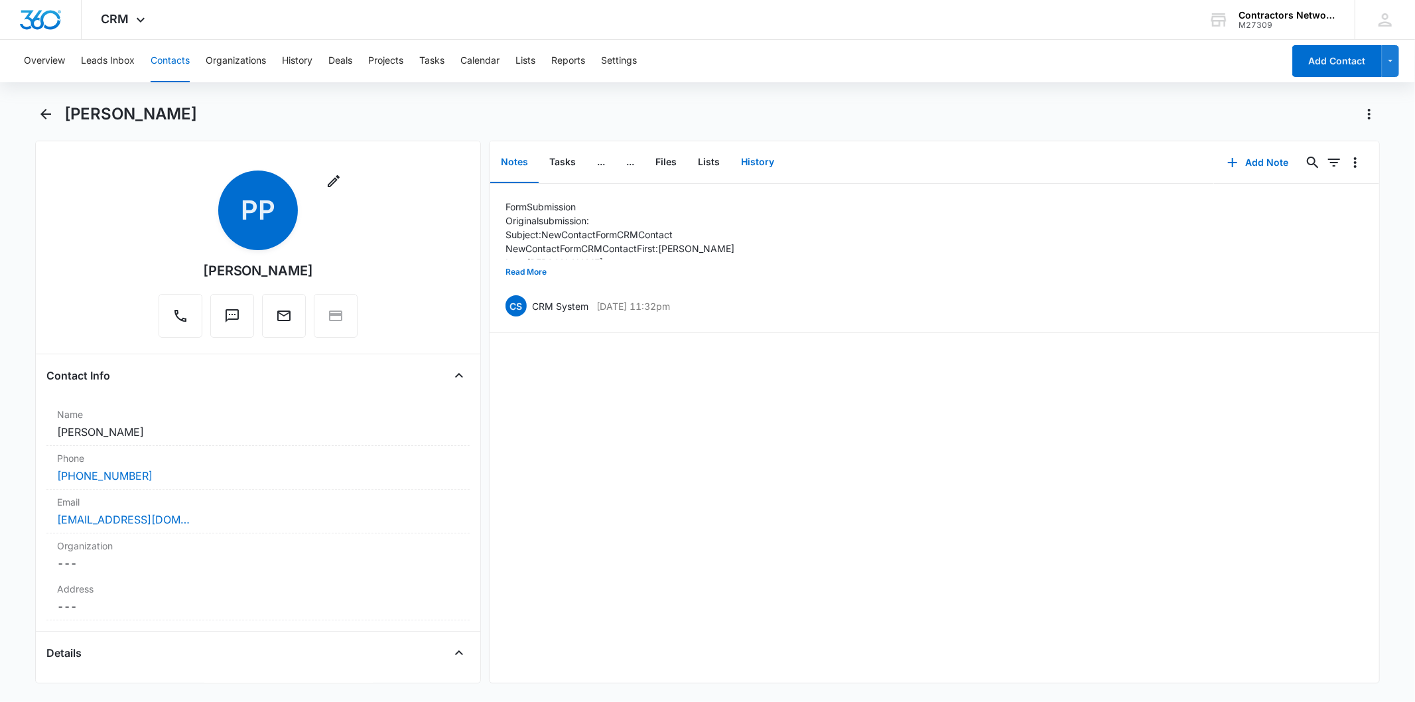
click at [760, 160] on button "History" at bounding box center [757, 162] width 54 height 41
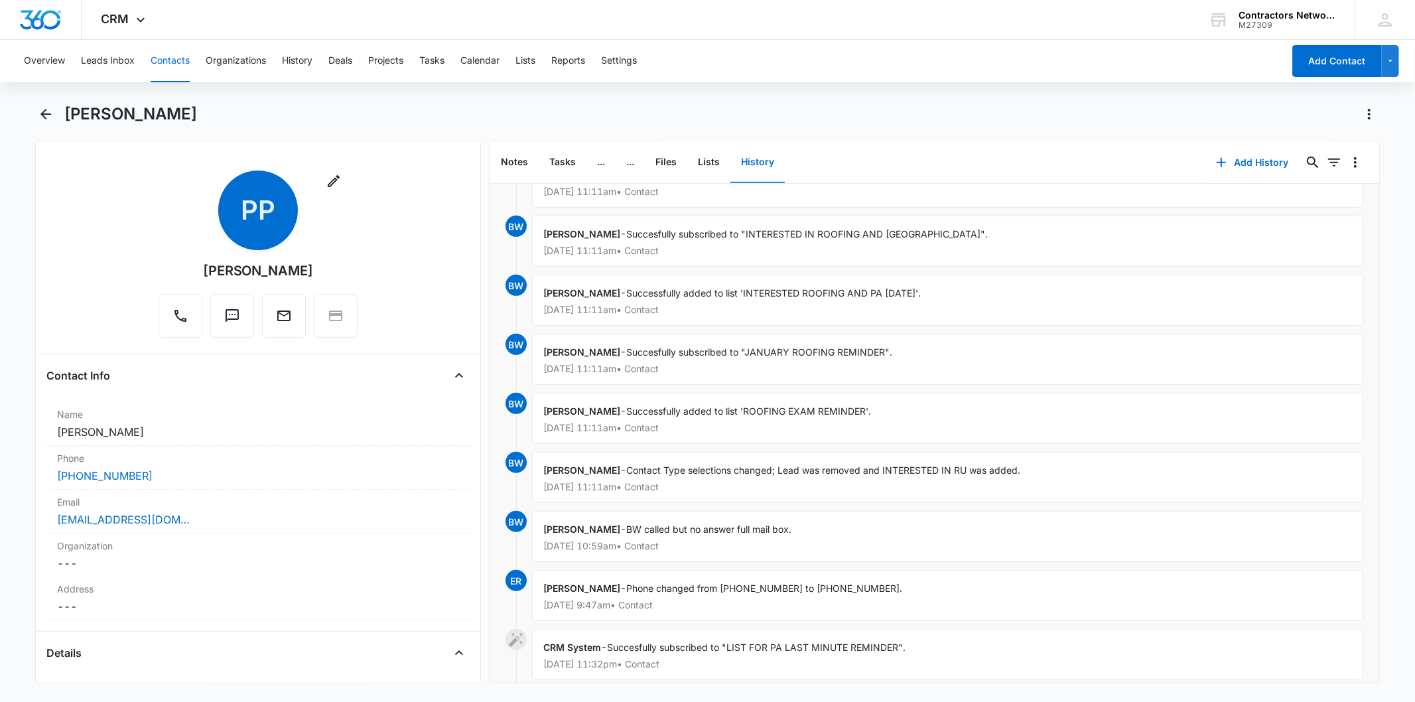
scroll to position [836, 0]
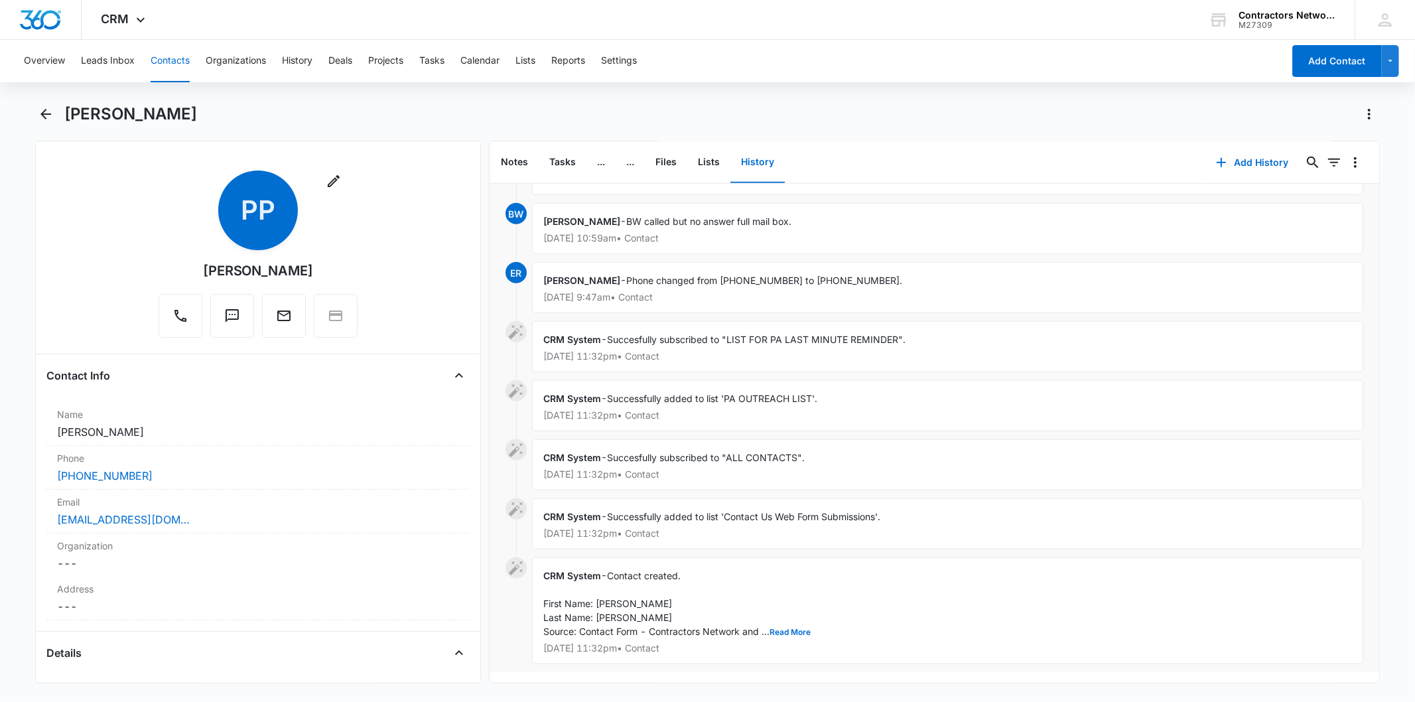
click at [168, 60] on button "Contacts" at bounding box center [170, 61] width 39 height 42
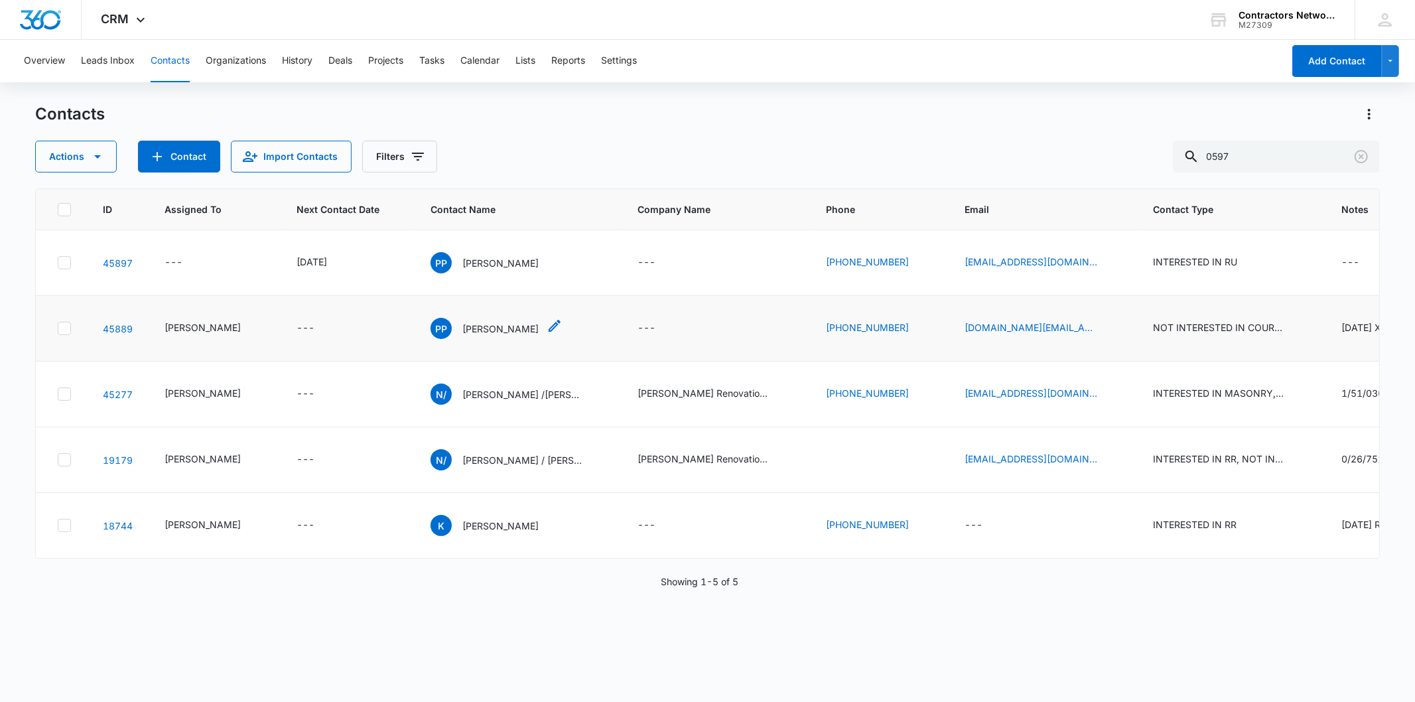
click at [462, 330] on p "[PERSON_NAME]" at bounding box center [500, 329] width 76 height 14
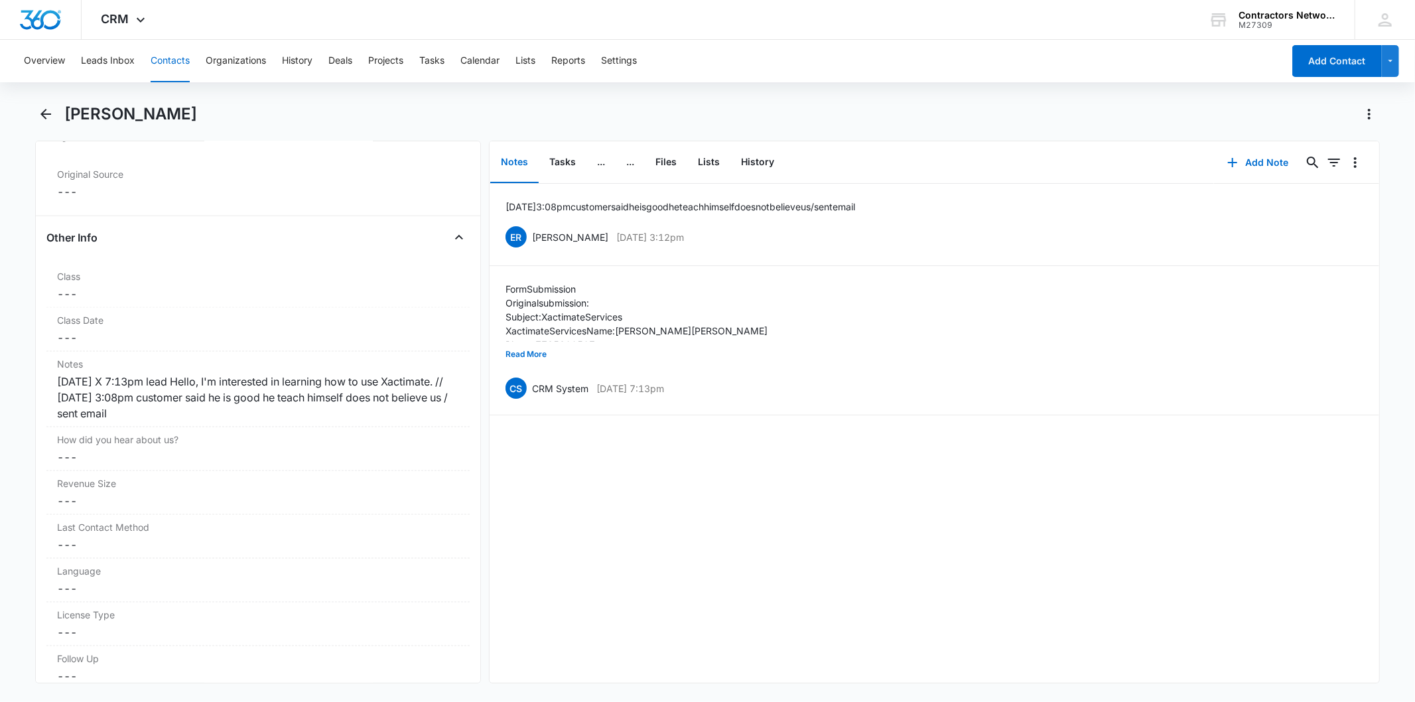
scroll to position [1474, 0]
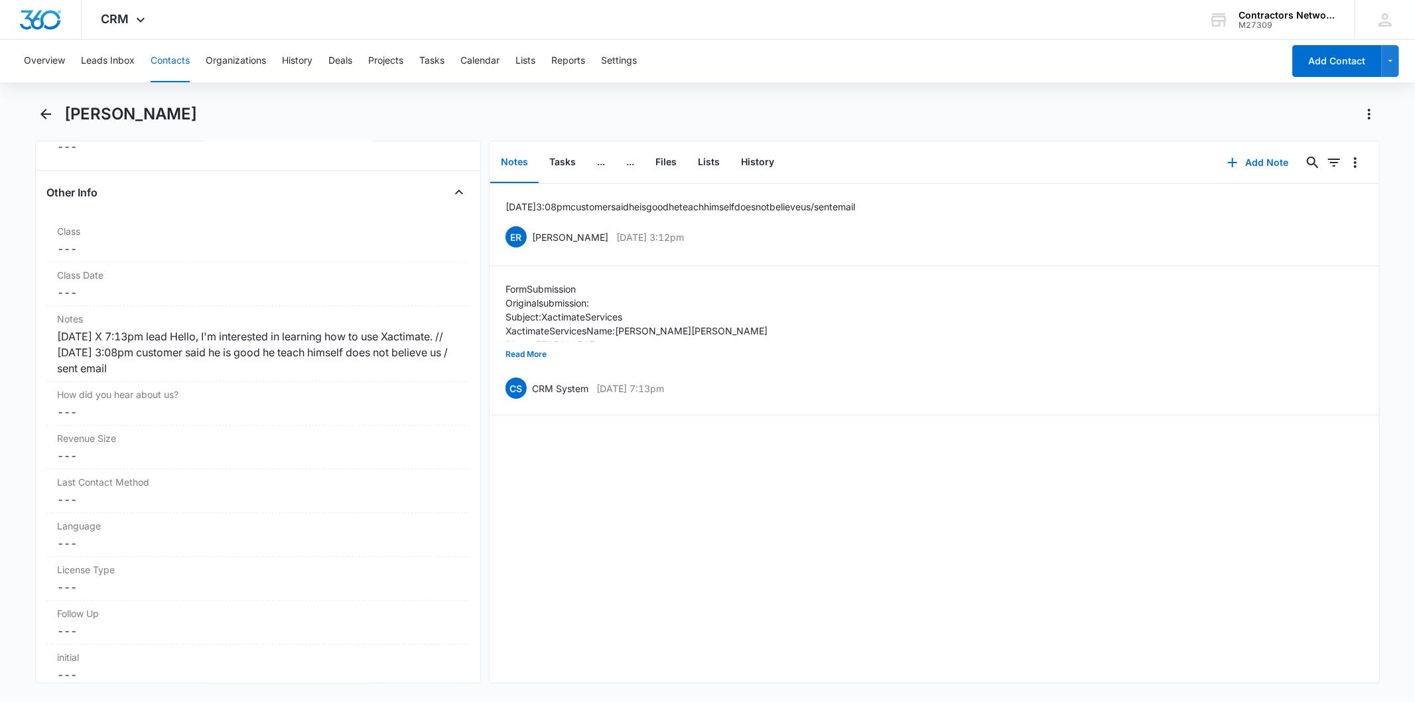
click at [184, 54] on button "Contacts" at bounding box center [170, 61] width 39 height 42
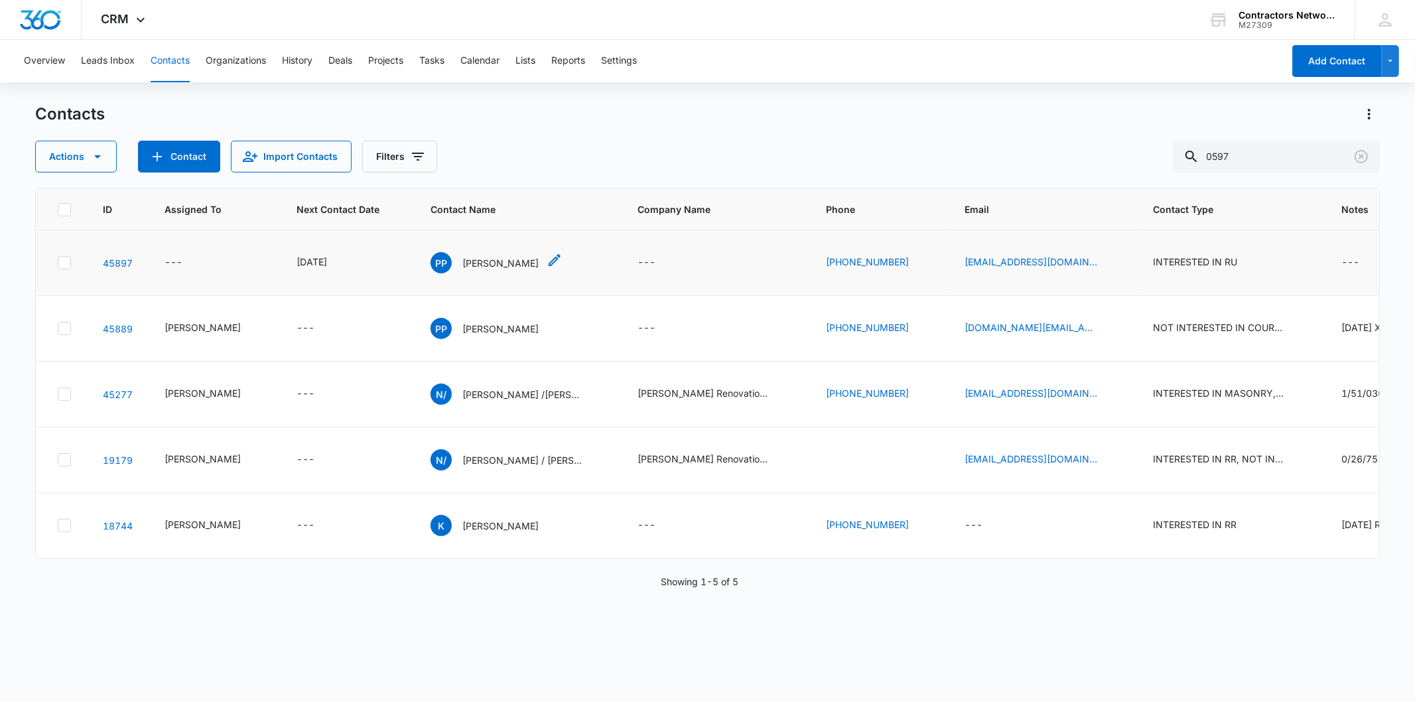
click at [468, 263] on p "[PERSON_NAME]" at bounding box center [500, 263] width 76 height 14
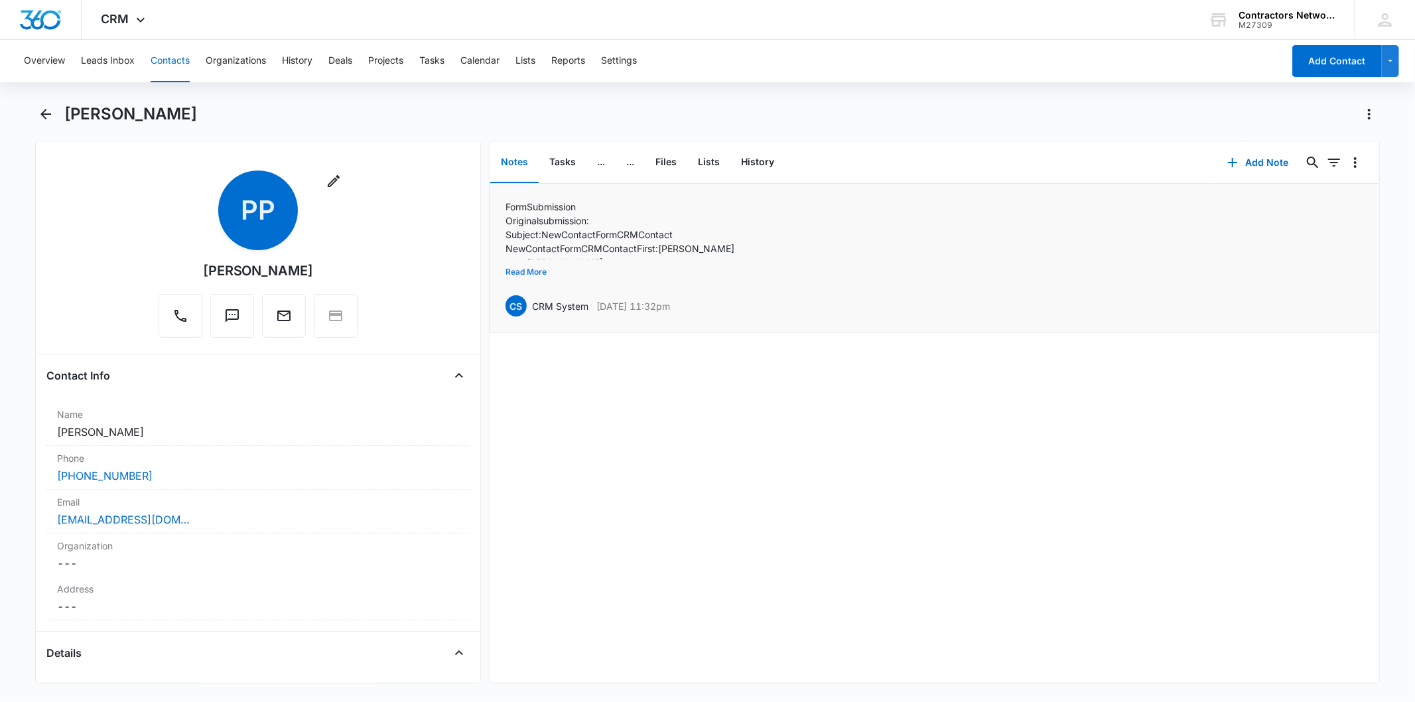
click at [526, 270] on button "Read More" at bounding box center [525, 271] width 41 height 25
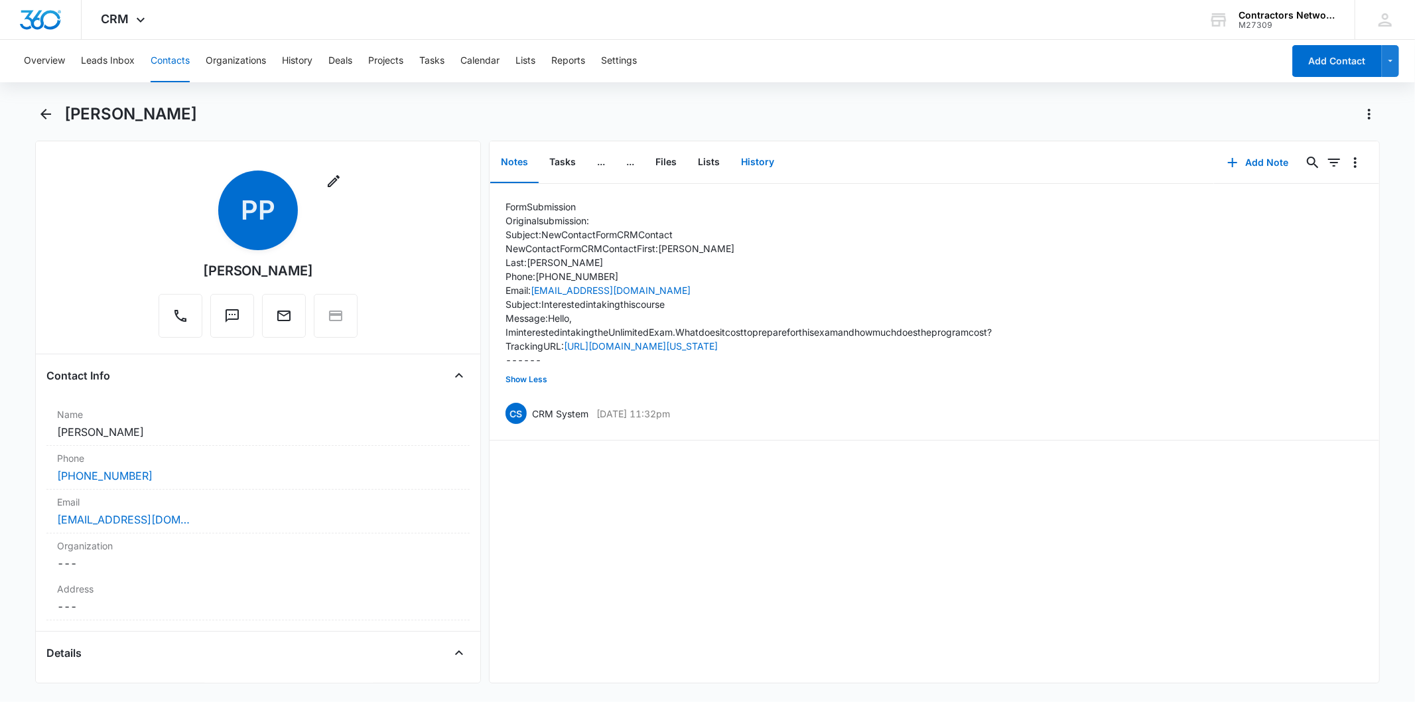
click at [769, 155] on button "History" at bounding box center [757, 162] width 54 height 41
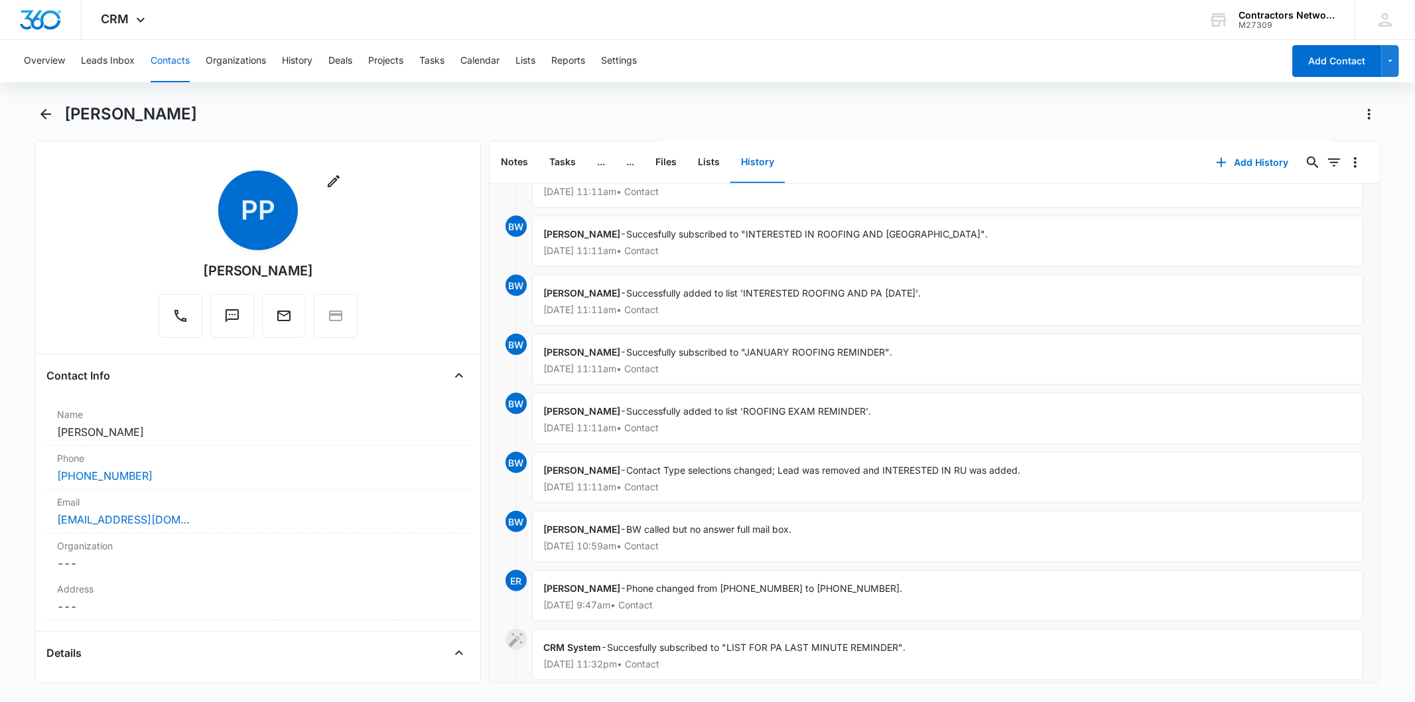
scroll to position [836, 0]
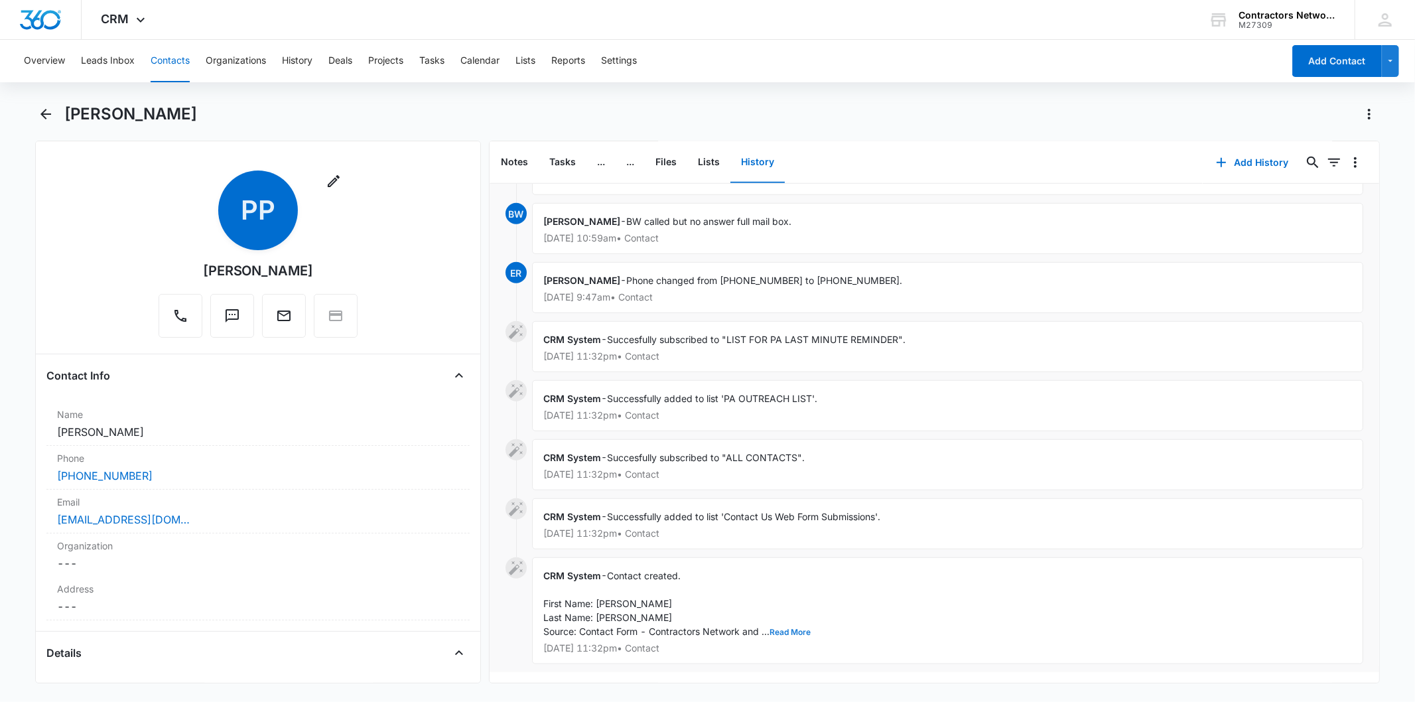
click at [803, 628] on button "Read More" at bounding box center [789, 632] width 41 height 8
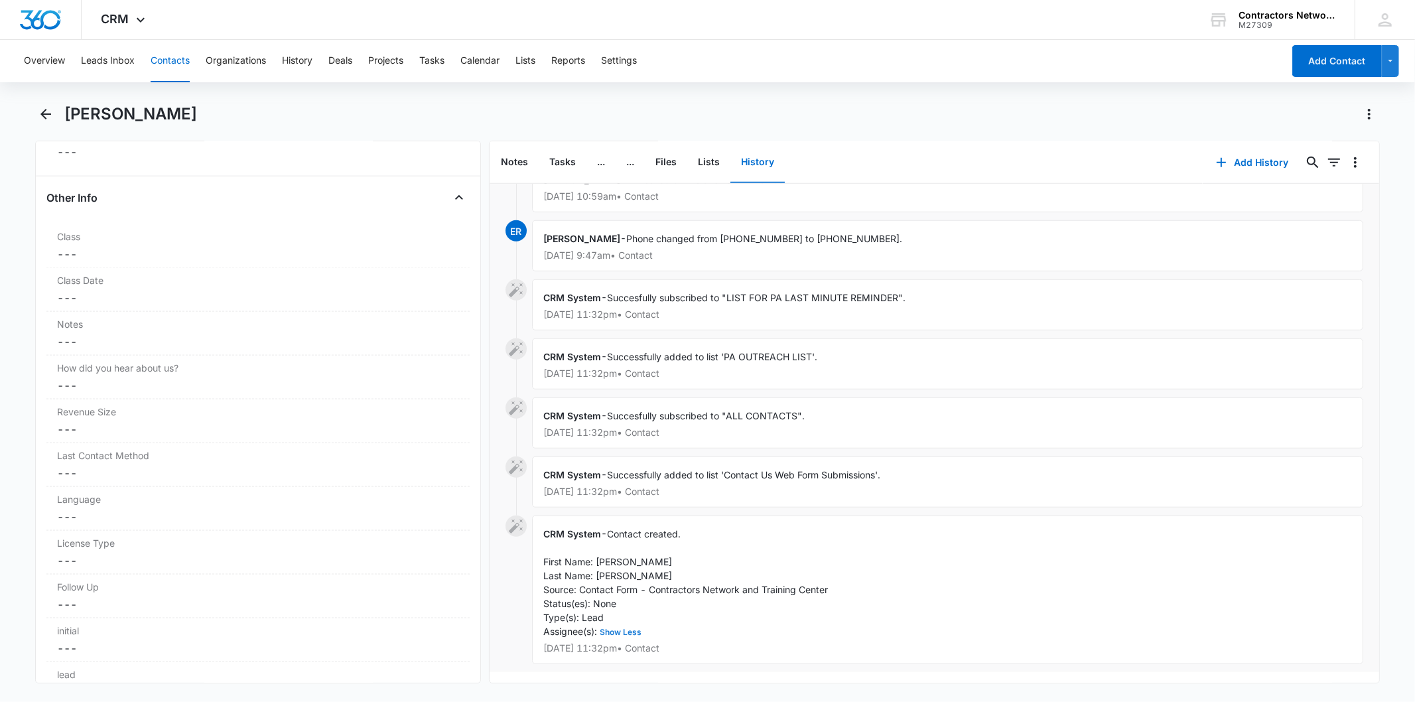
scroll to position [1725, 0]
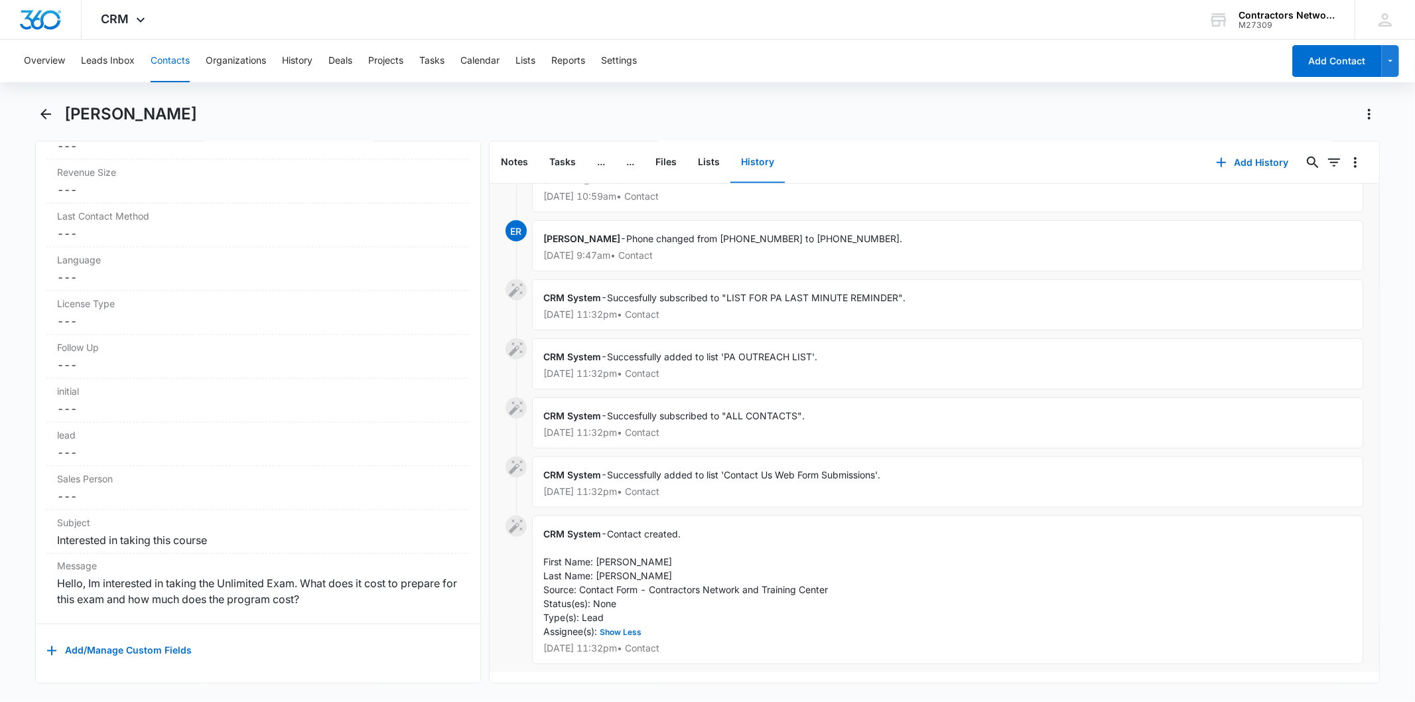
click at [171, 54] on button "Contacts" at bounding box center [170, 61] width 39 height 42
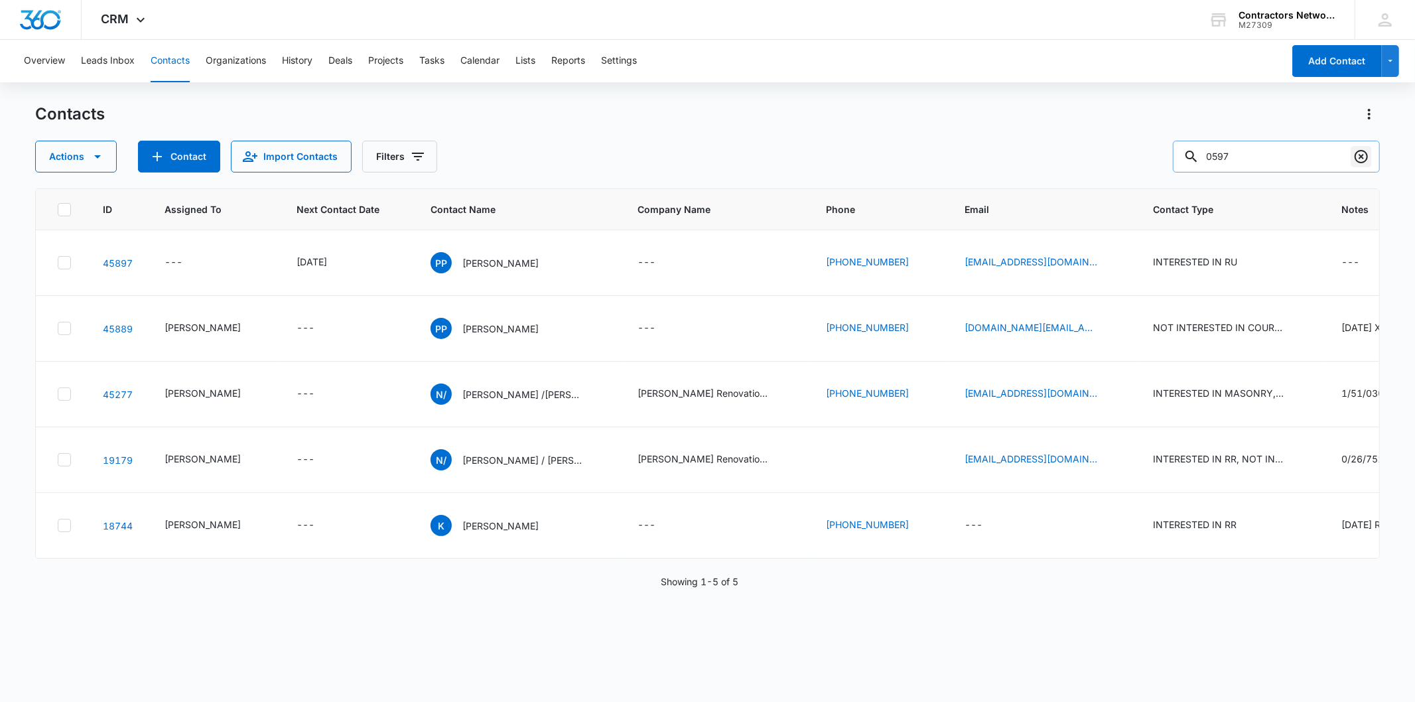
click at [1362, 157] on icon "Clear" at bounding box center [1361, 157] width 16 height 16
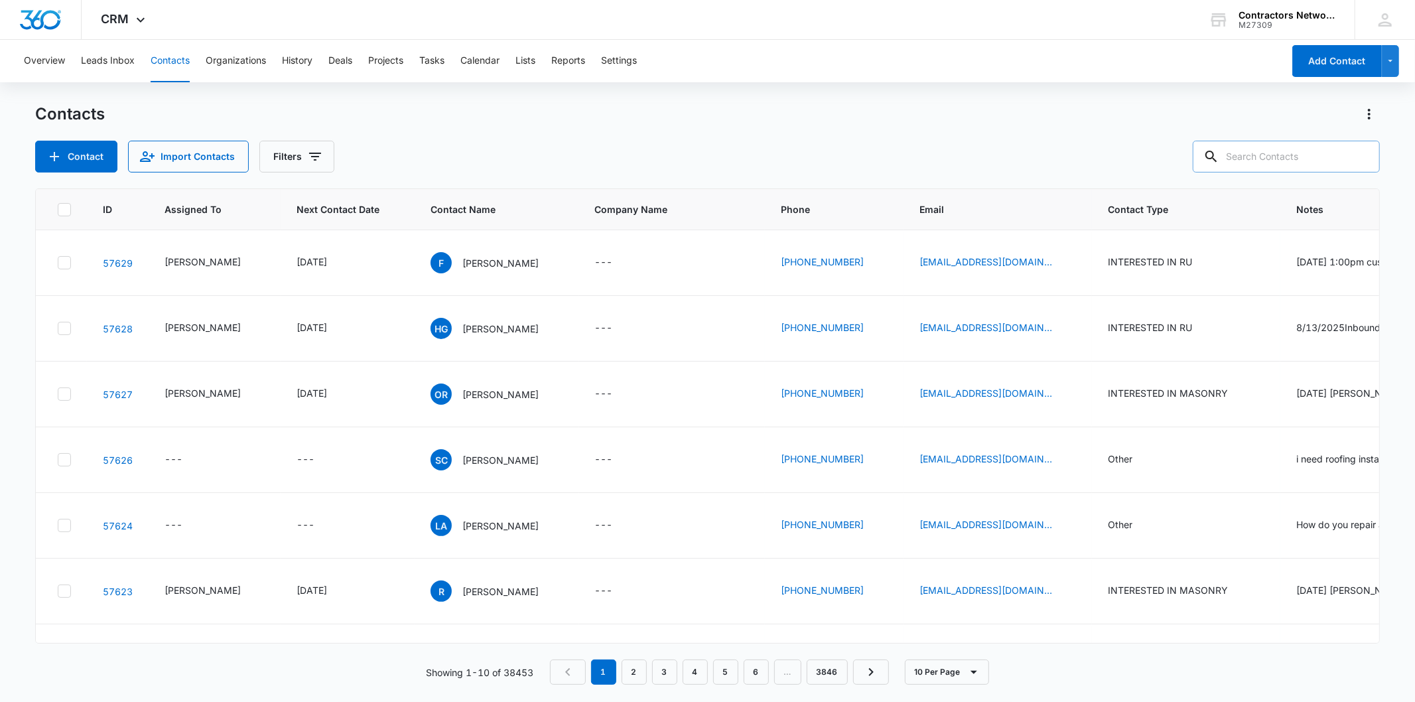
click at [1250, 149] on input "text" at bounding box center [1286, 157] width 187 height 32
paste input "velasquezproroofingllc@gmail.com"
type input "velasquezproroofingllc@gmail.com"
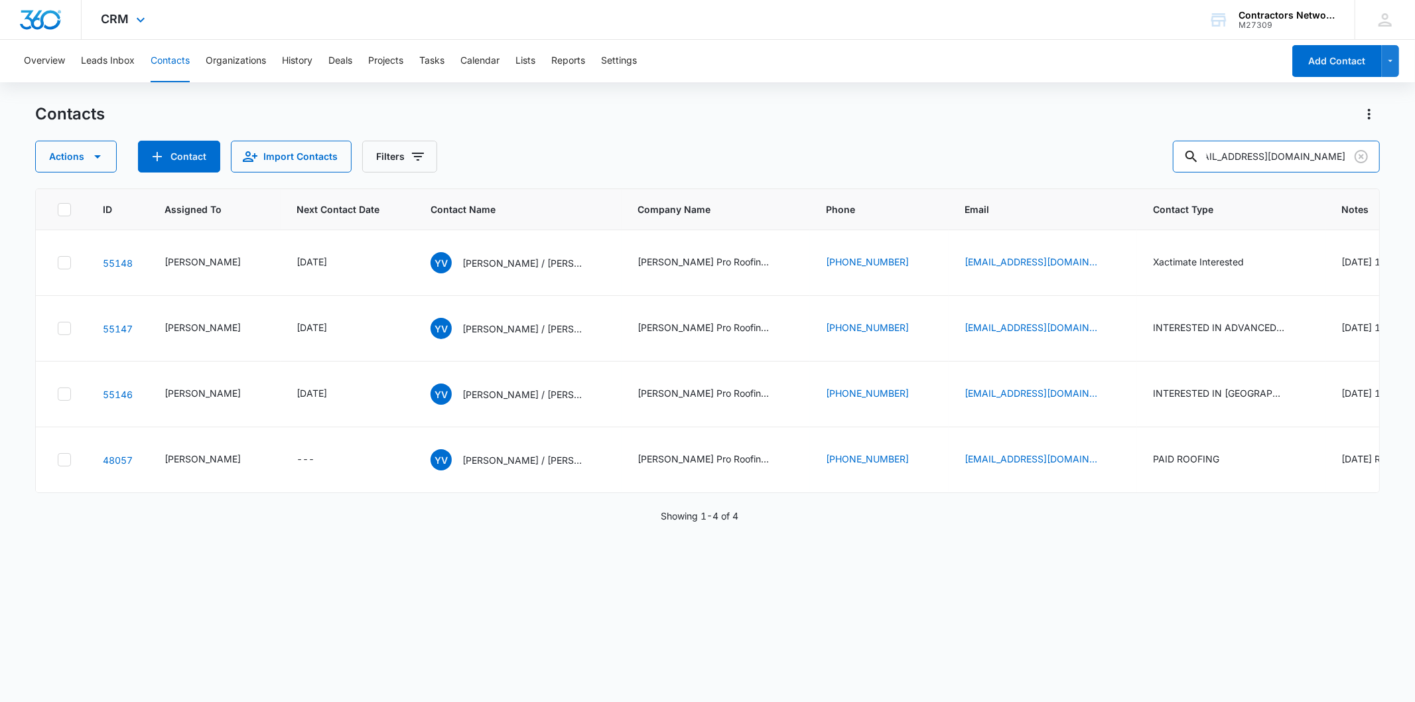
scroll to position [0, 0]
click at [1358, 161] on icon "Clear" at bounding box center [1360, 156] width 13 height 13
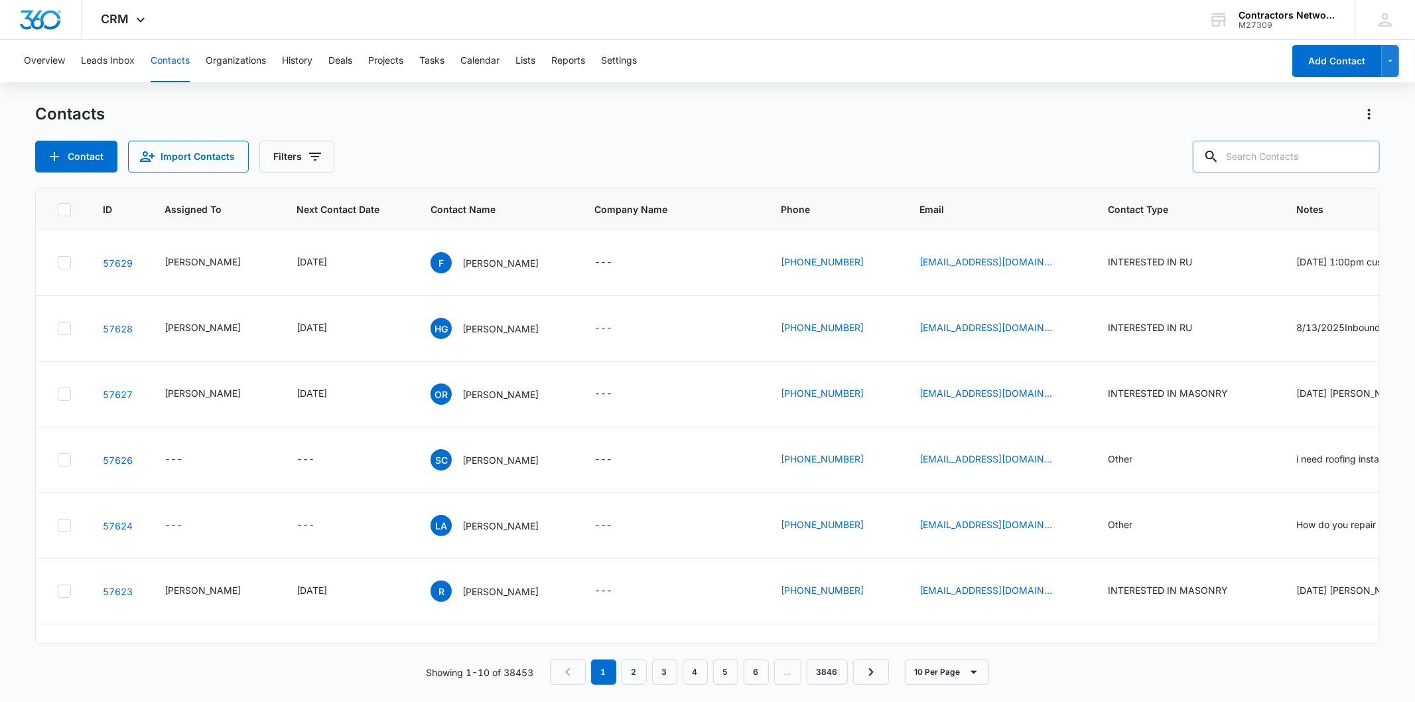
click at [1262, 162] on input "text" at bounding box center [1286, 157] width 187 height 32
paste input "edwinsims144@yahoo.com"
type input "edwinsims144@yahoo.com"
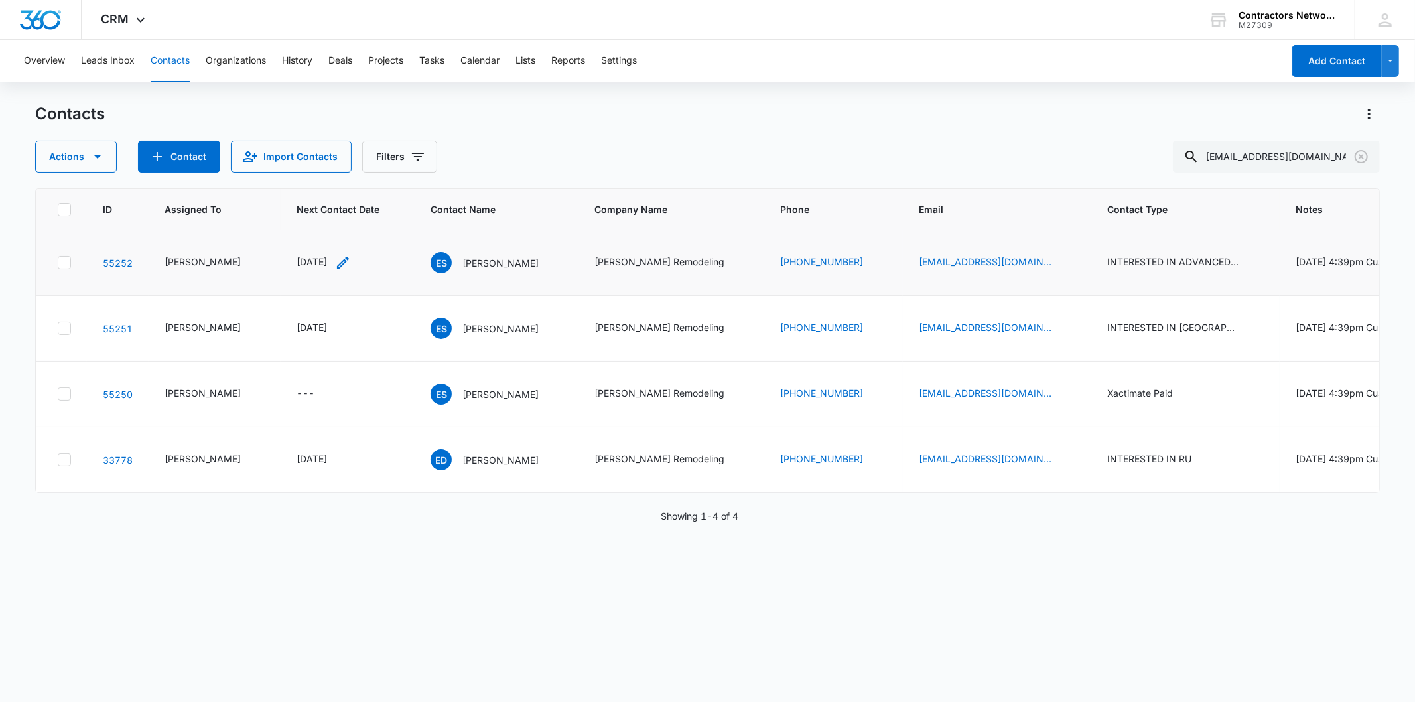
click at [350, 271] on icon "Next Contact Date - 1754265600 - Select to Edit Field" at bounding box center [343, 263] width 16 height 16
click at [326, 180] on input "[DATE]" at bounding box center [312, 179] width 98 height 15
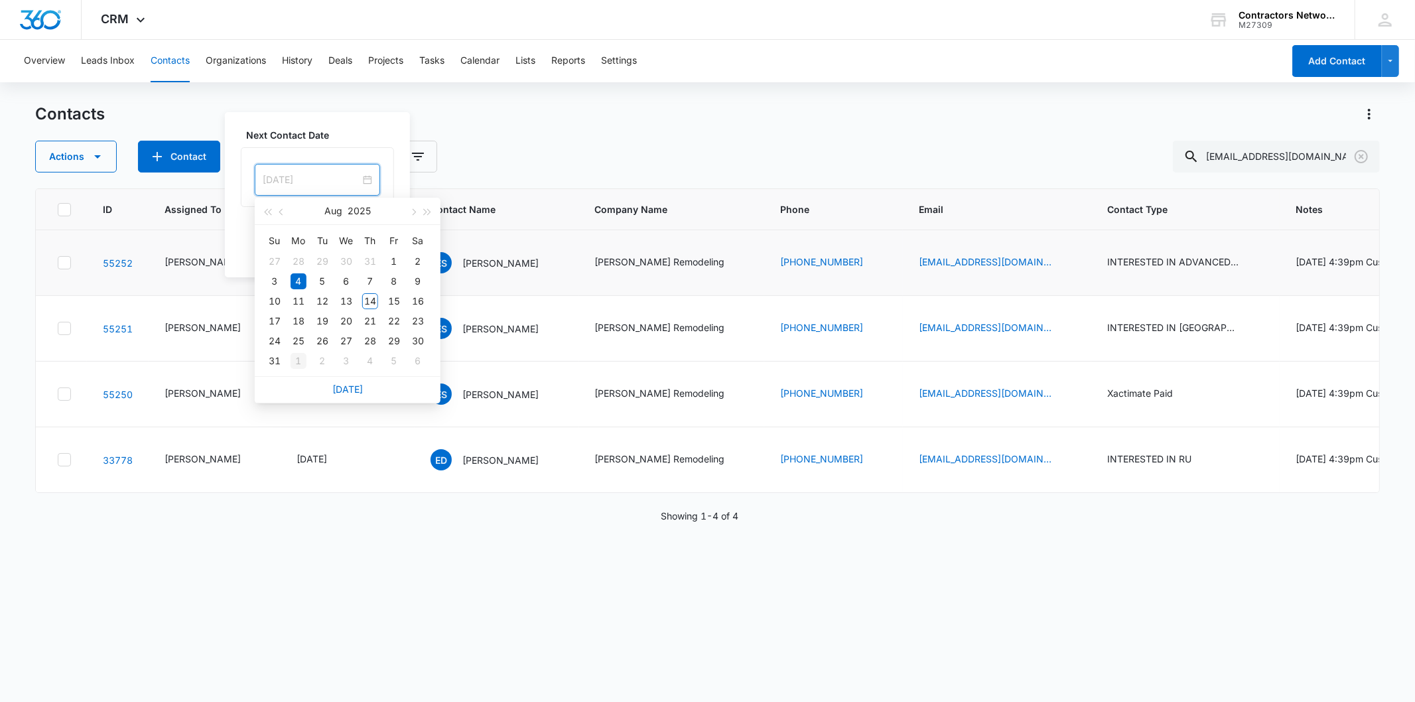
type input "[DATE]"
click at [296, 365] on div "1" at bounding box center [299, 361] width 16 height 16
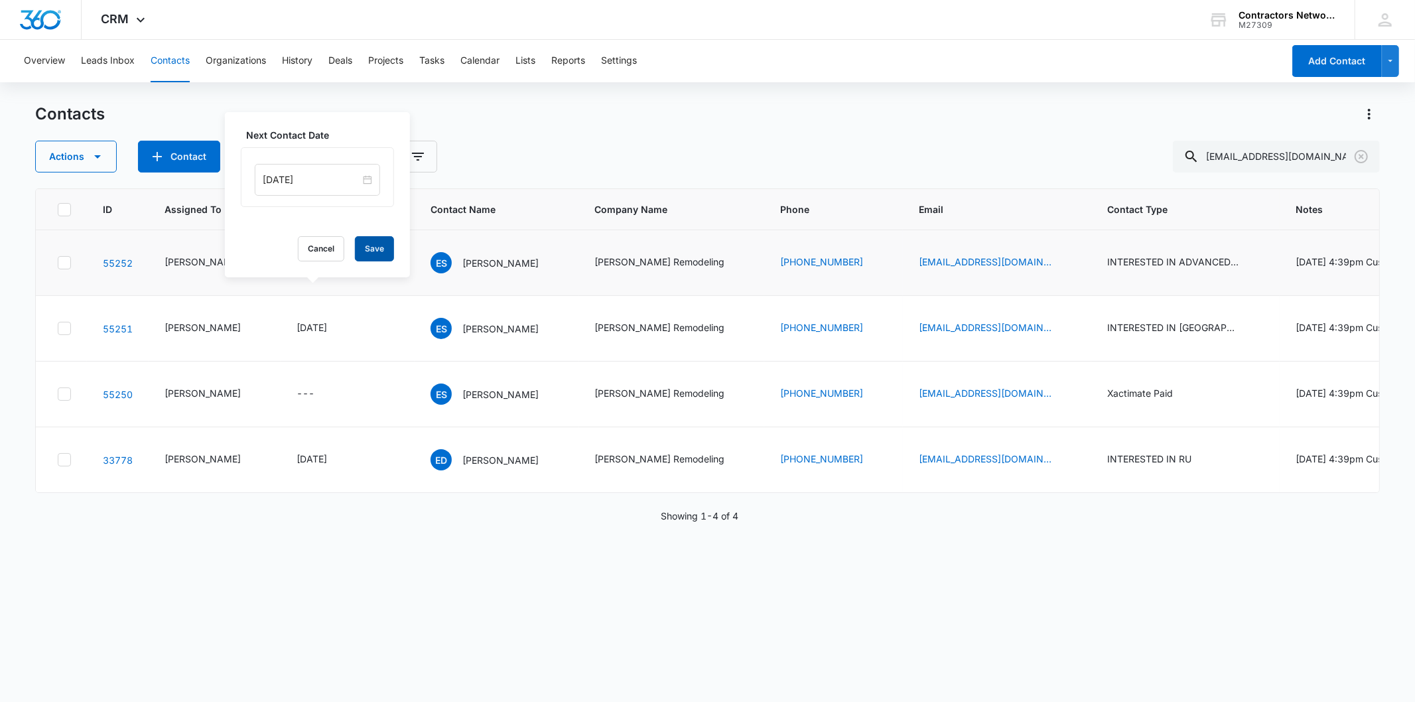
click at [381, 247] on button "Save" at bounding box center [374, 248] width 39 height 25
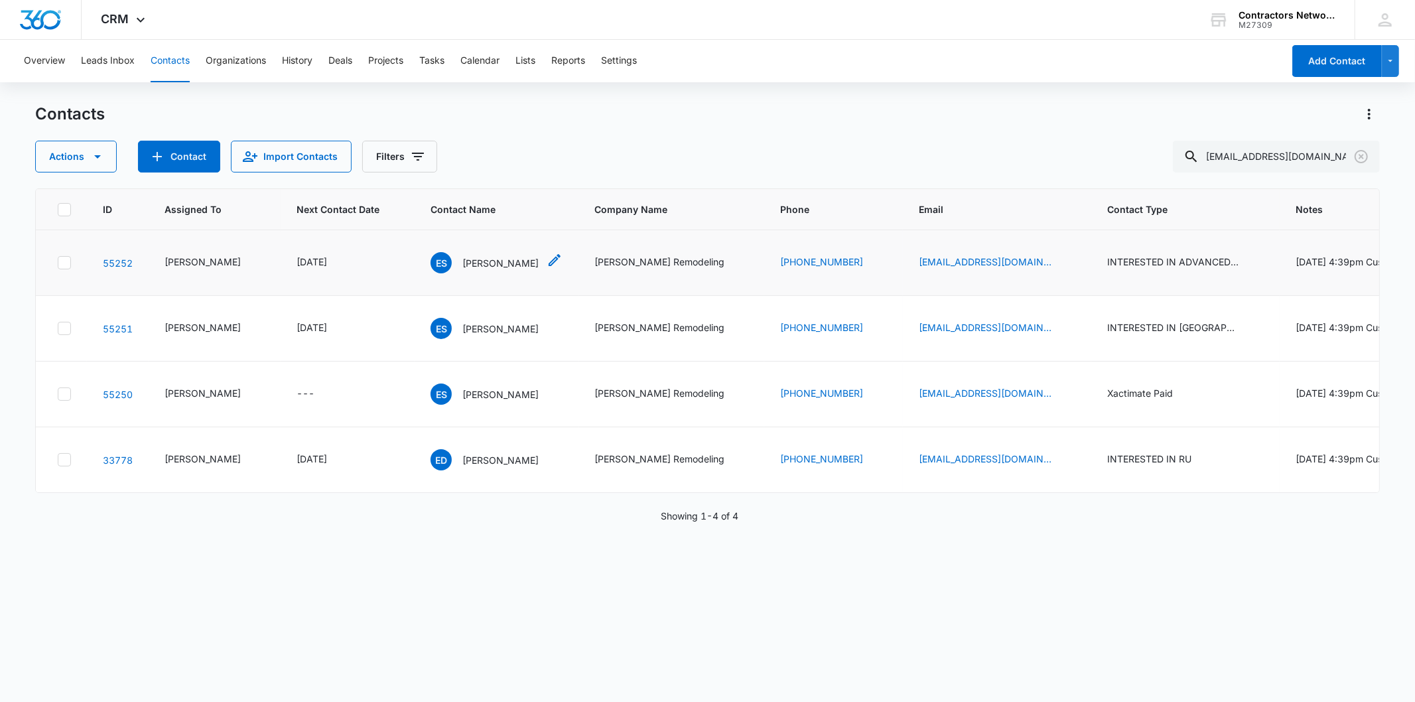
click at [468, 270] on p "Edwin Sims" at bounding box center [500, 263] width 76 height 14
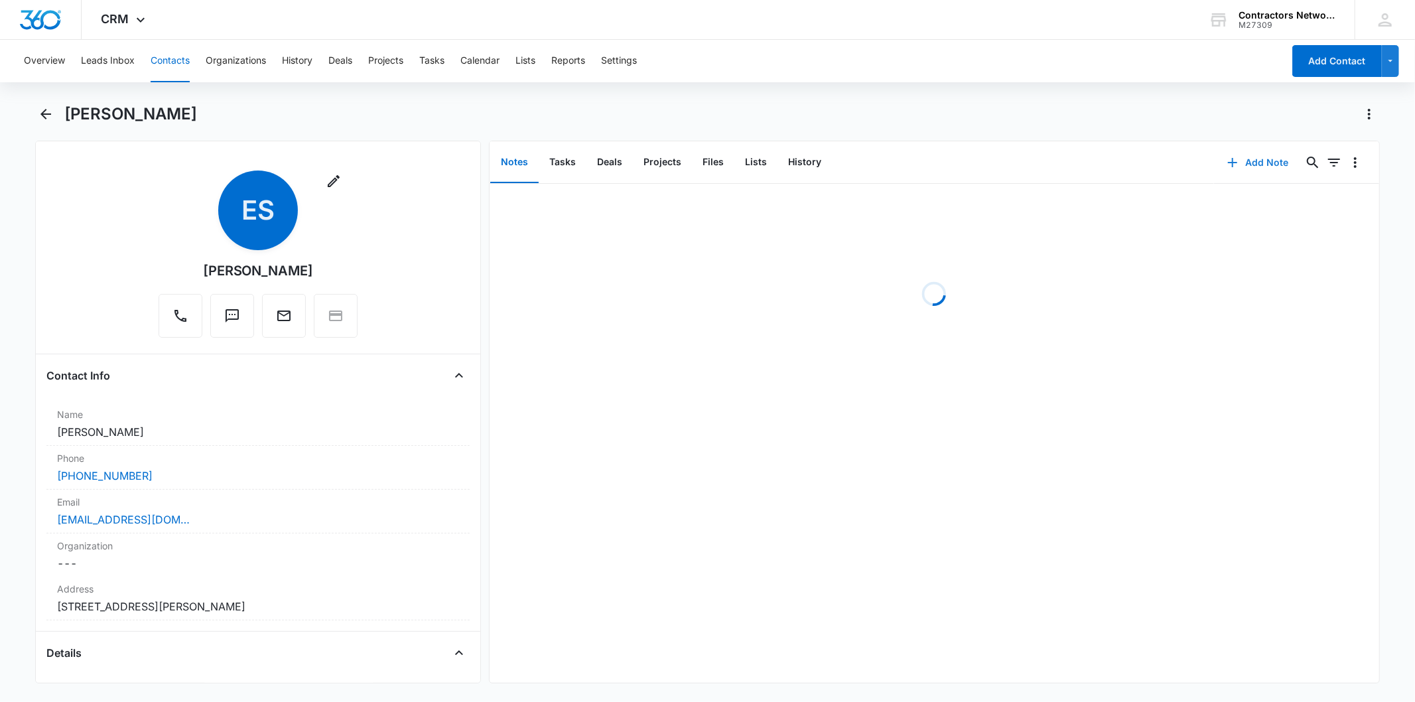
click at [1261, 153] on button "Add Note" at bounding box center [1258, 163] width 88 height 32
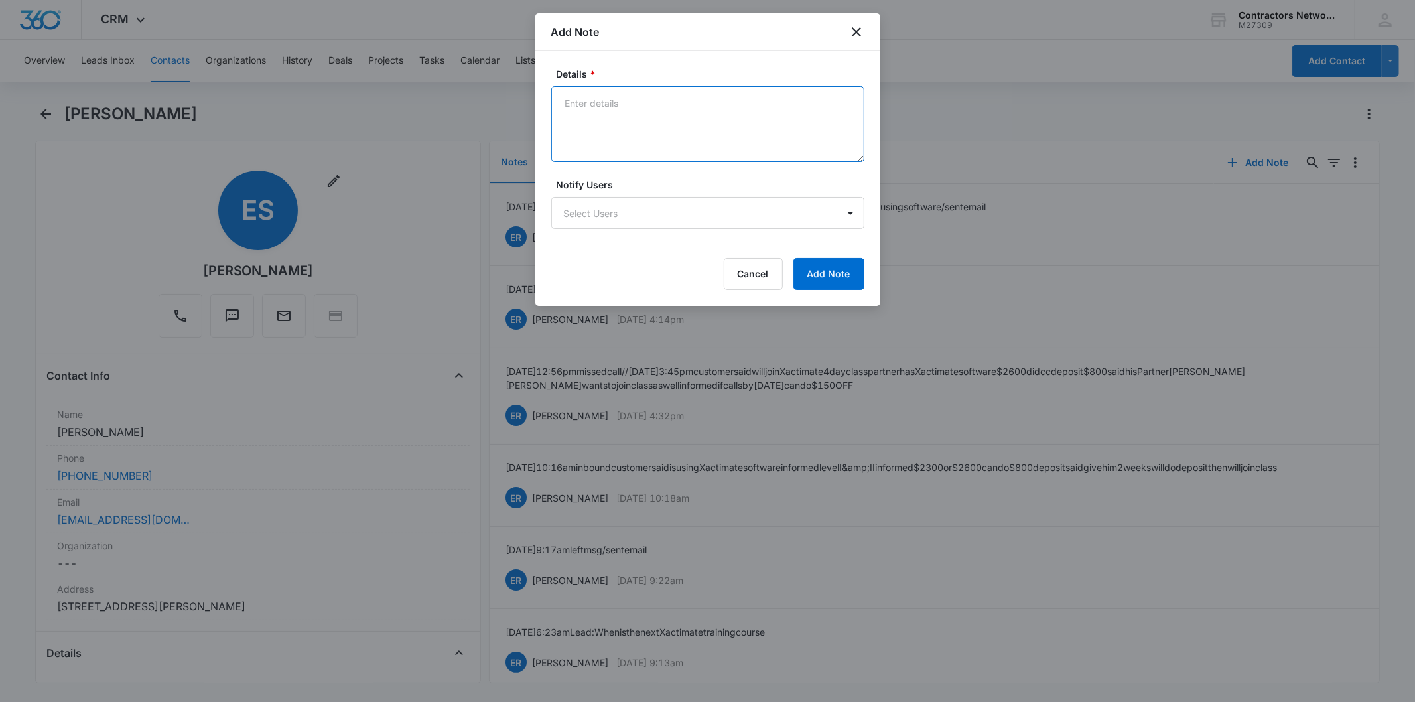
click at [606, 127] on textarea "Details *" at bounding box center [707, 124] width 313 height 76
paste textarea "7/18/2025 3:40pm sent email // 8/7/2025 2:34pm sent email // 8/14/2025 12:09pm …"
type textarea "7/18/2025 3:40pm sent email // 8/7/2025 2:34pm sent email // 8/14/2025 12:09pm …"
click at [632, 304] on div "Details * 7/18/2025 3:40pm sent email // 8/7/2025 2:34pm sent email // 8/14/202…" at bounding box center [707, 178] width 345 height 255
click at [810, 267] on button "Add Note" at bounding box center [828, 274] width 71 height 32
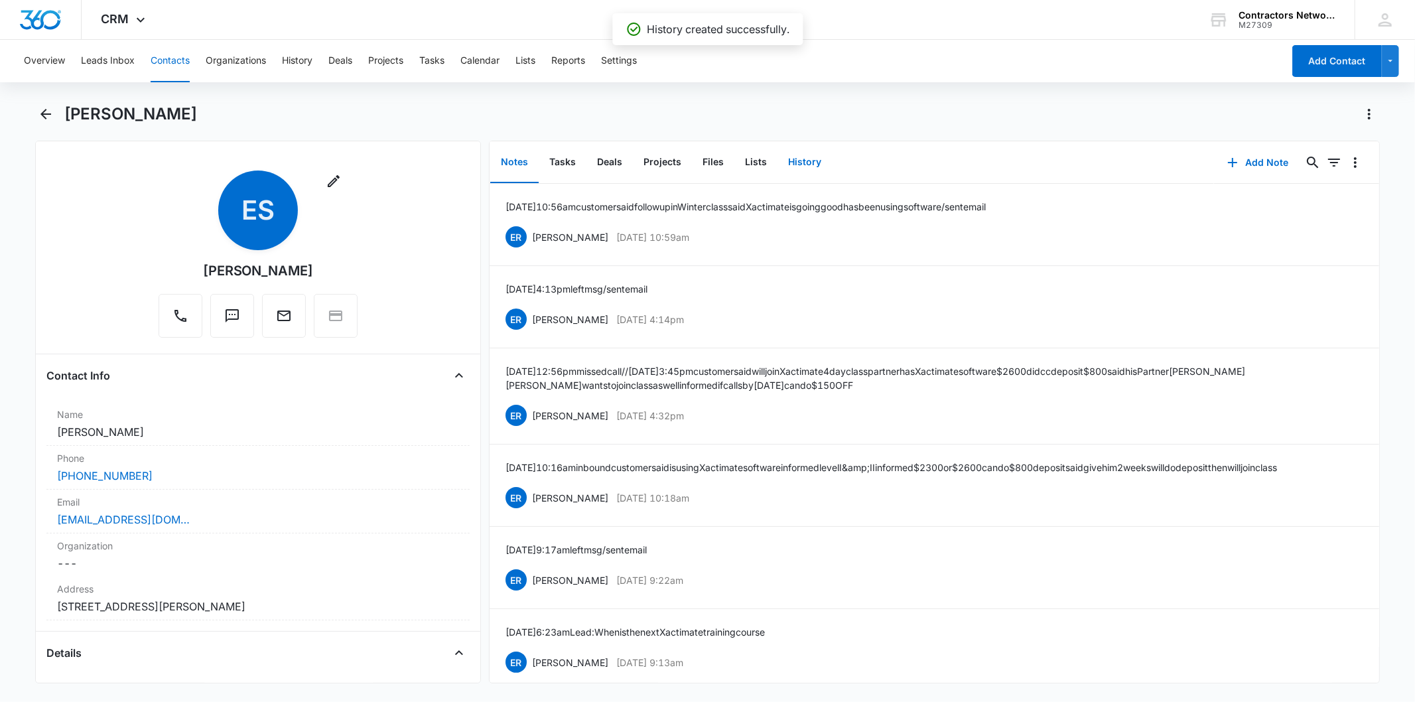
click at [810, 163] on button "History" at bounding box center [804, 162] width 54 height 41
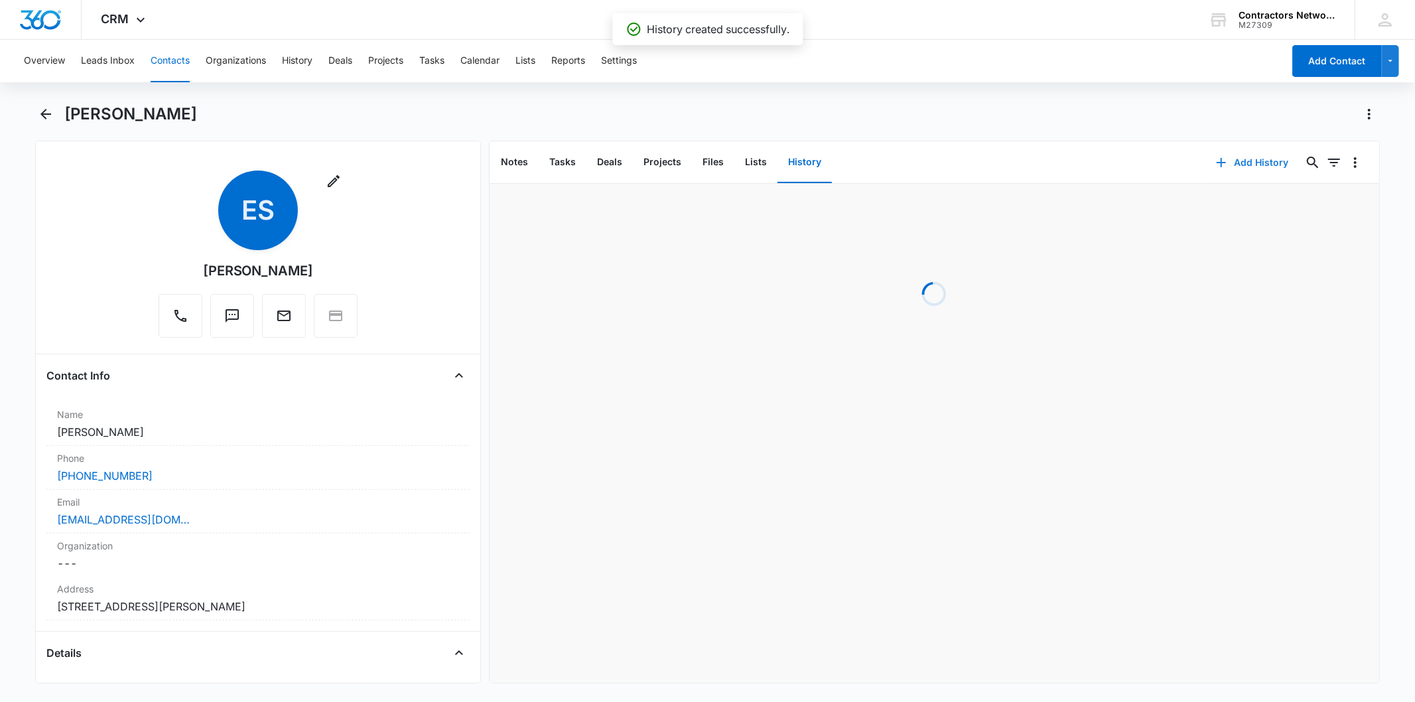
click at [1213, 161] on icon "button" at bounding box center [1221, 163] width 16 height 16
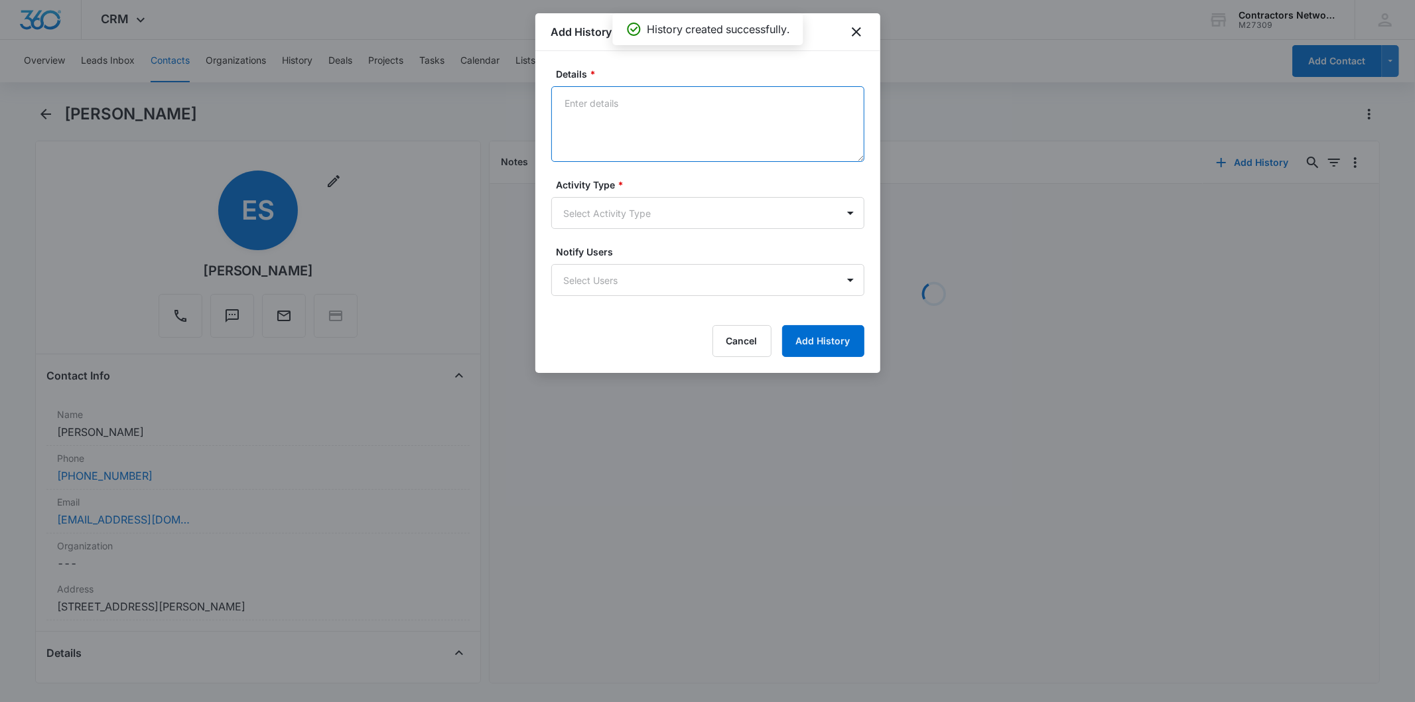
click at [592, 116] on textarea "Details *" at bounding box center [707, 124] width 313 height 76
paste textarea "7/18/2025 3:40pm sent email // 8/7/2025 2:34pm sent email // 8/14/2025 12:09pm …"
type textarea "7/18/2025 3:40pm sent email // 8/7/2025 2:34pm sent email // 8/14/2025 12:09pm …"
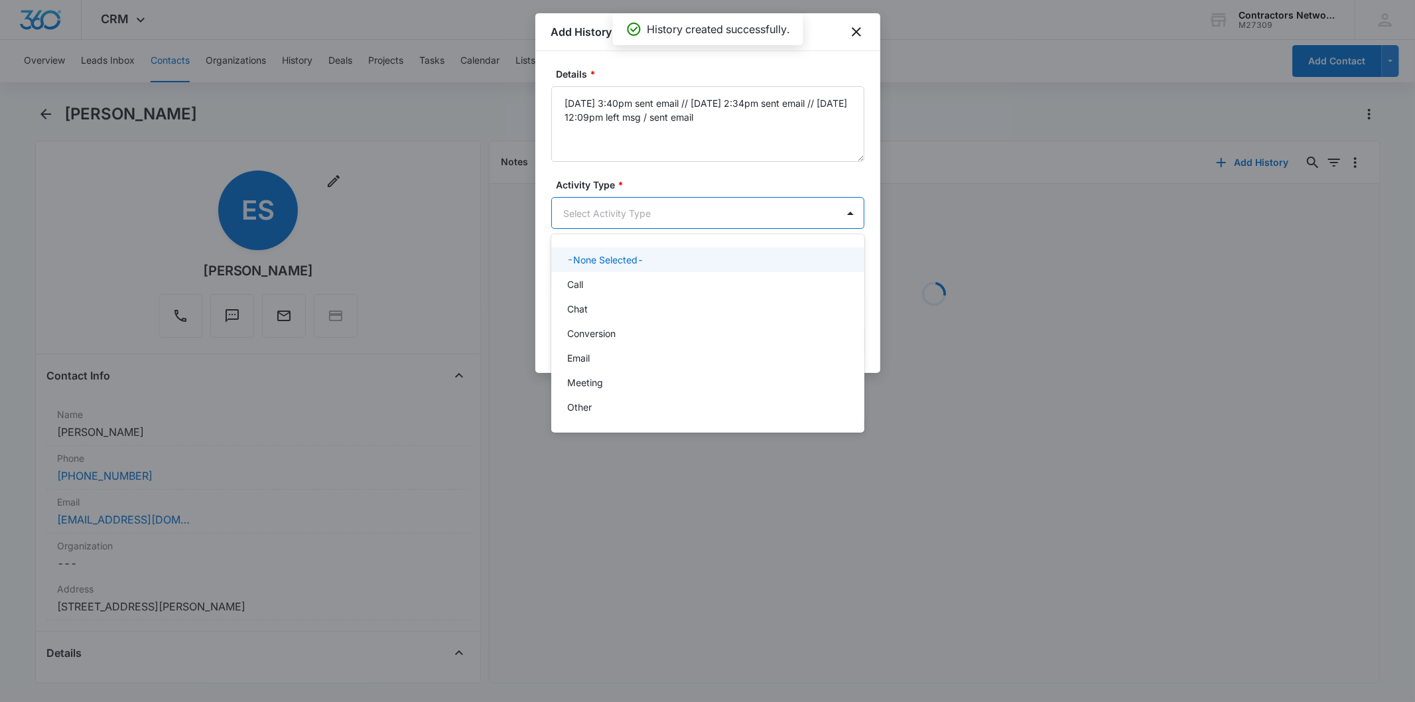
click at [619, 200] on body "CRM Apps Reputation Websites Forms CRM Email Social Shop Payments POS Content A…" at bounding box center [707, 351] width 1415 height 702
click at [586, 281] on div "Call" at bounding box center [706, 284] width 279 height 14
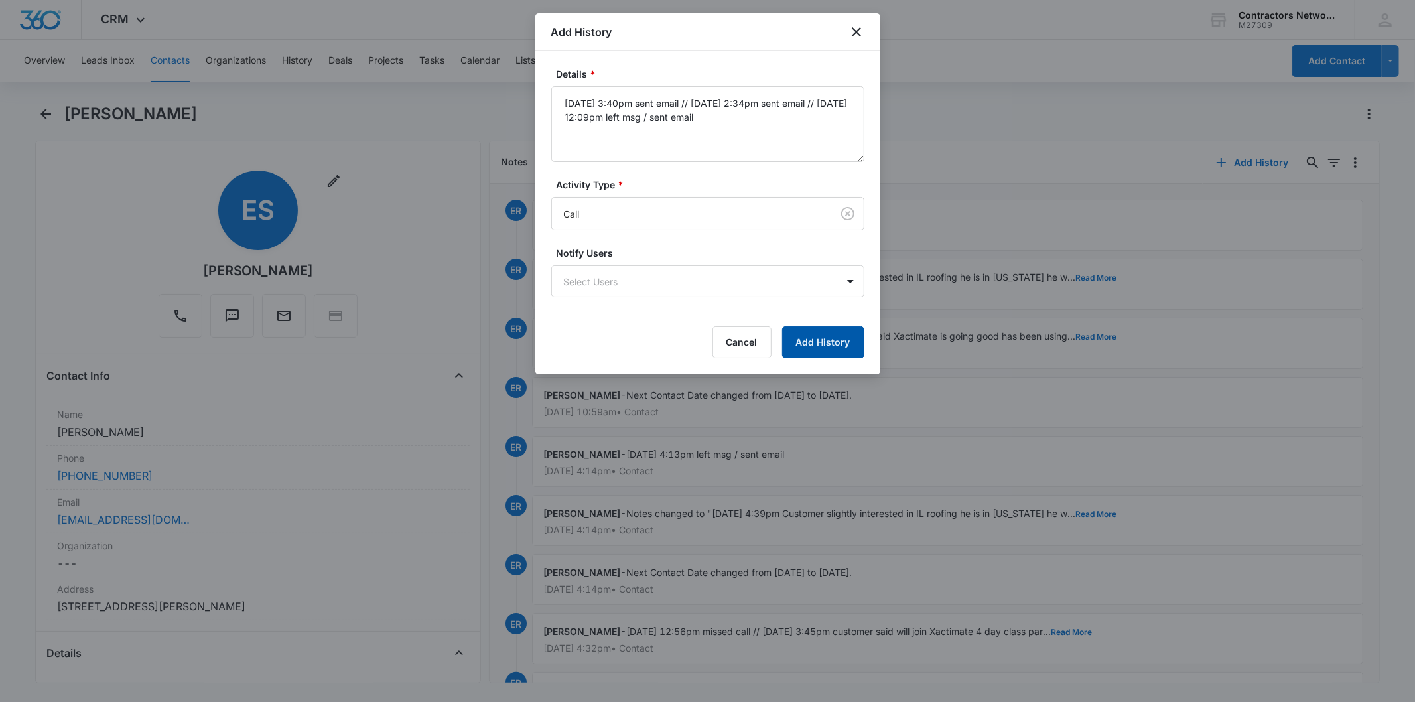
click at [825, 341] on button "Add History" at bounding box center [823, 342] width 82 height 32
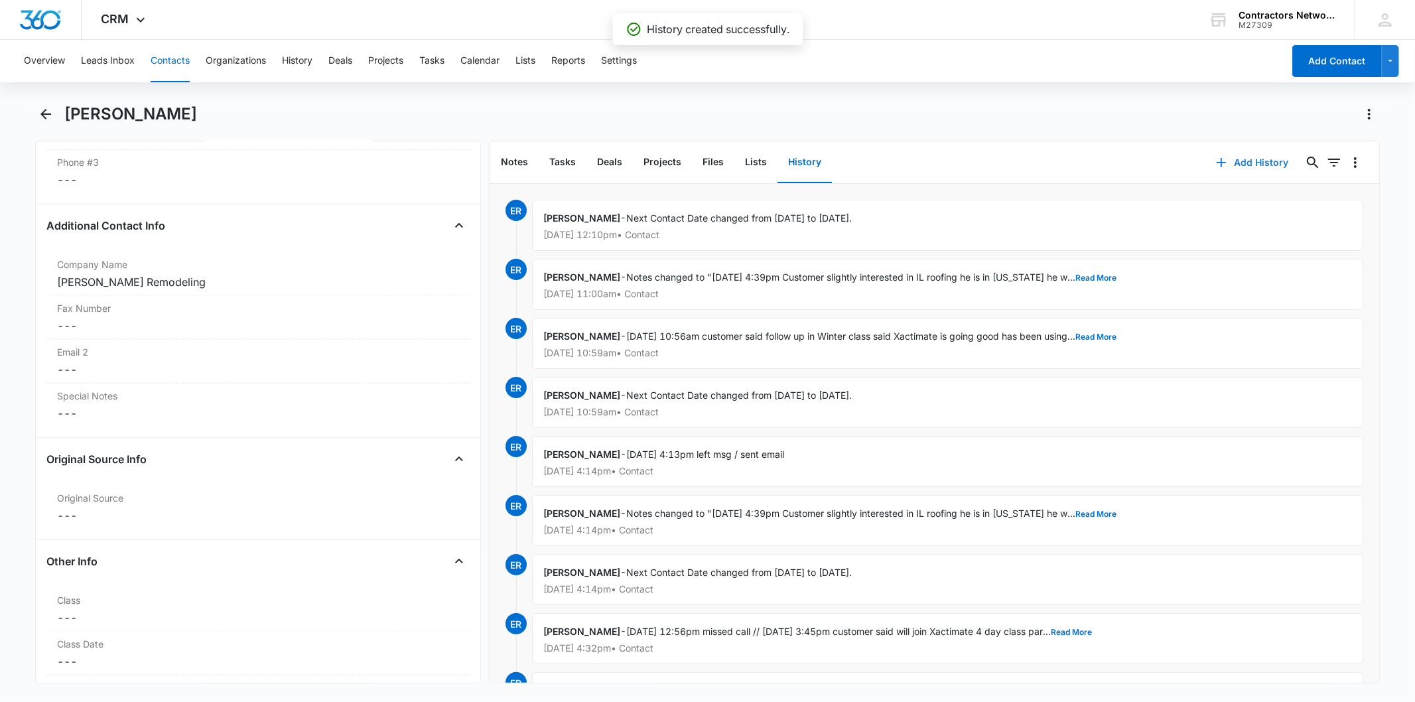
scroll to position [1621, 0]
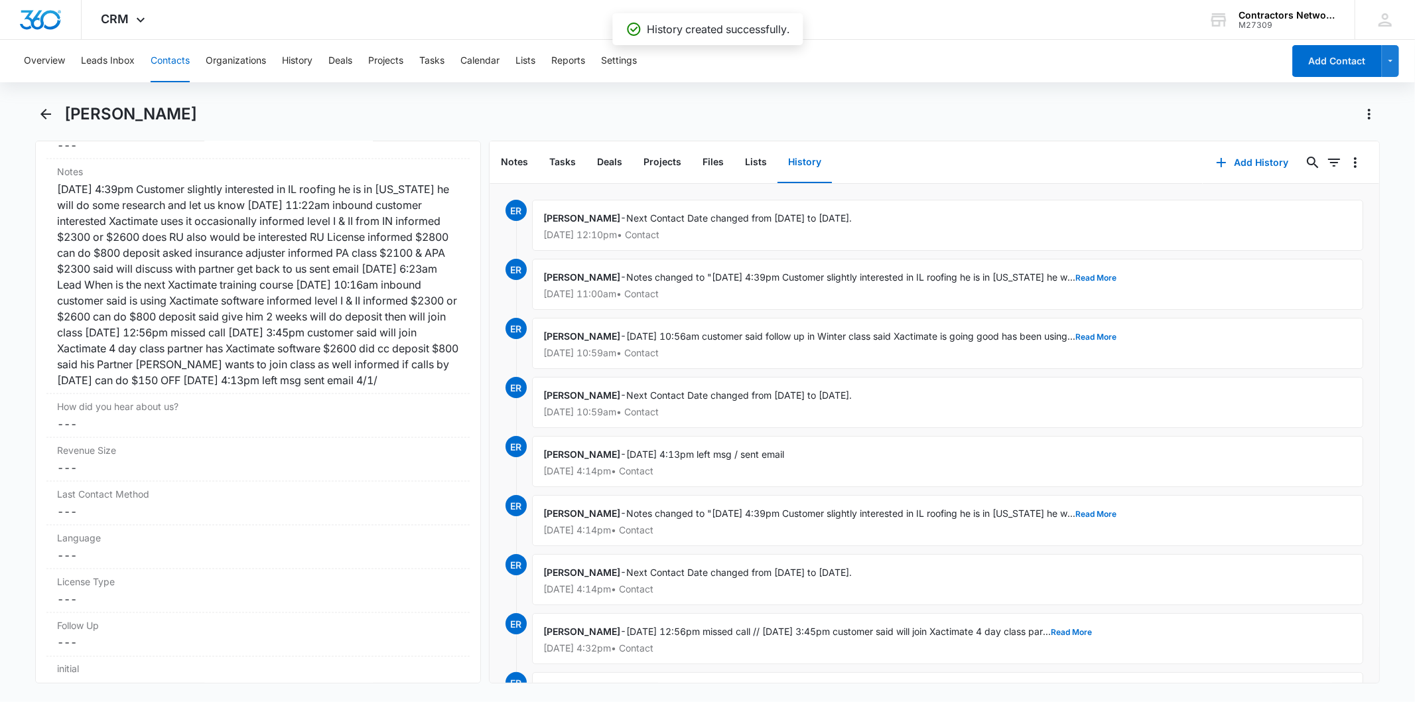
click at [168, 61] on button "Contacts" at bounding box center [170, 61] width 39 height 42
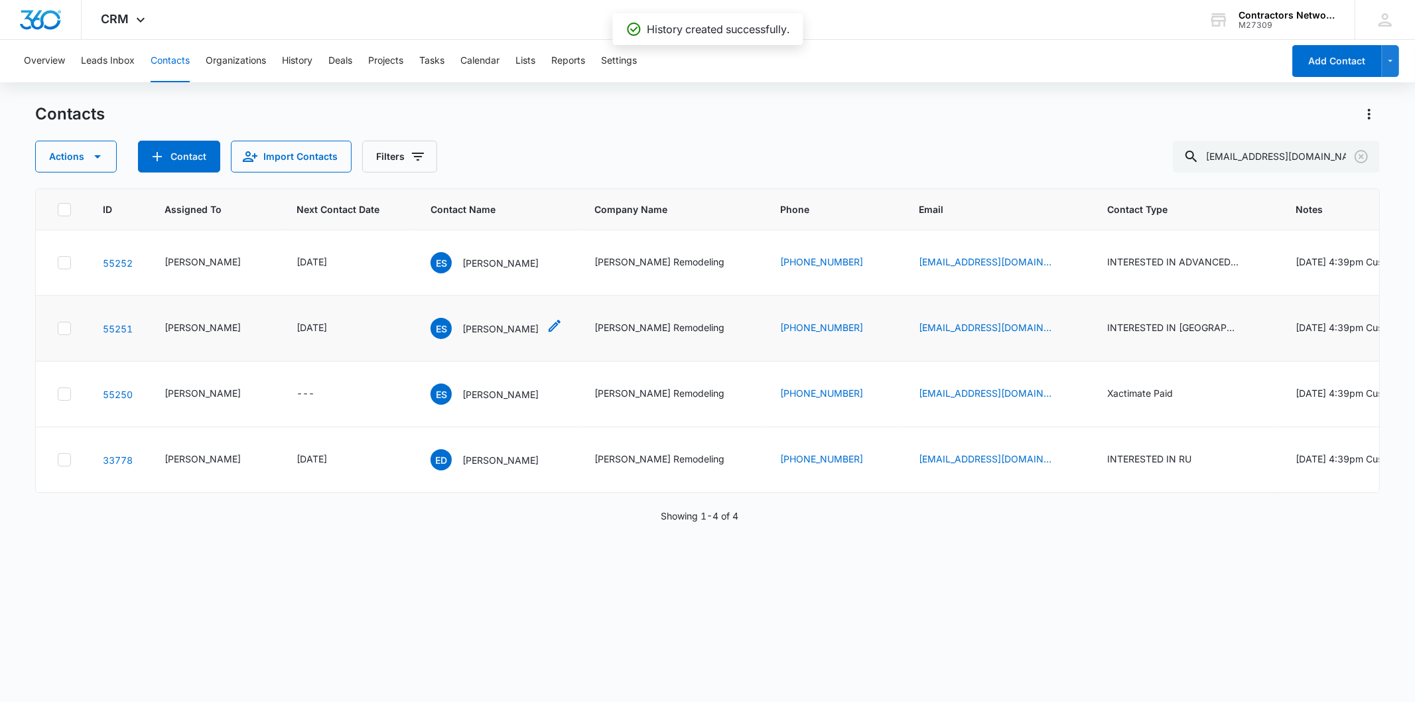
click at [468, 336] on p "Edwin Sims" at bounding box center [500, 329] width 76 height 14
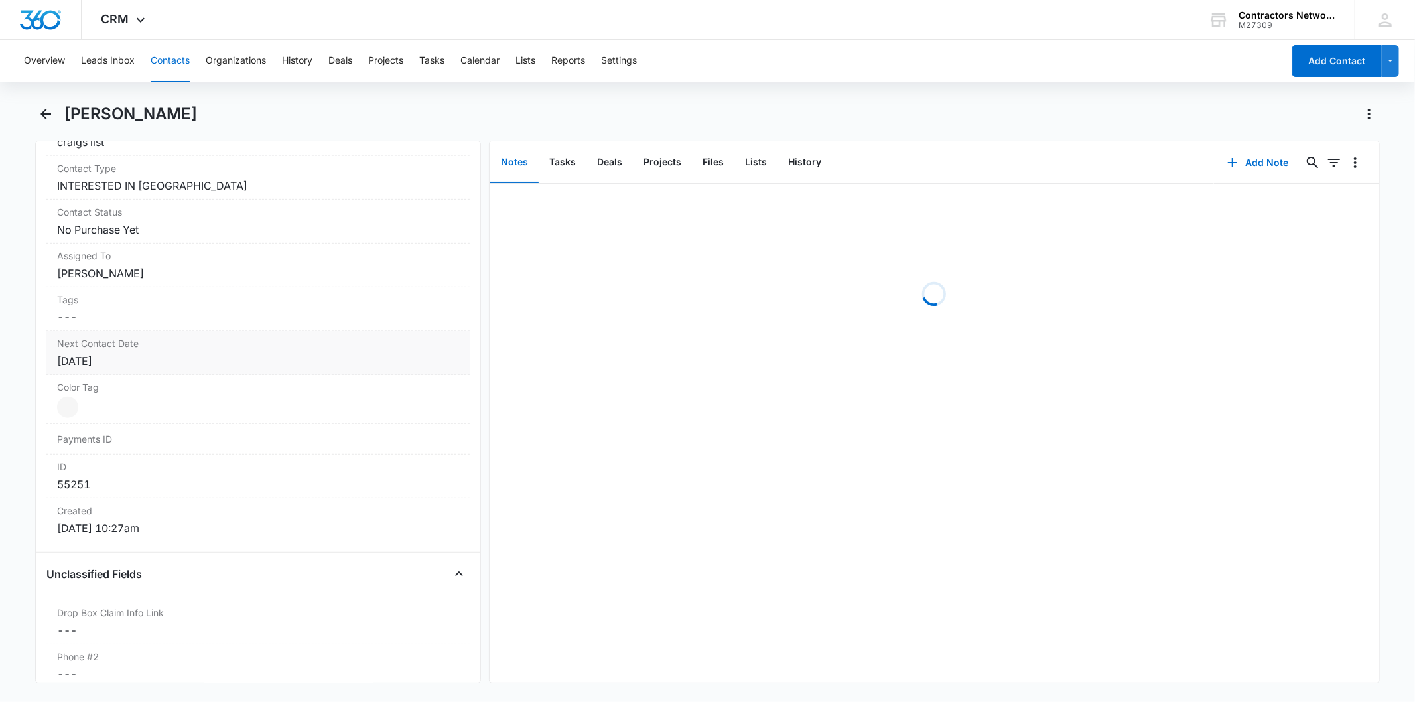
scroll to position [589, 0]
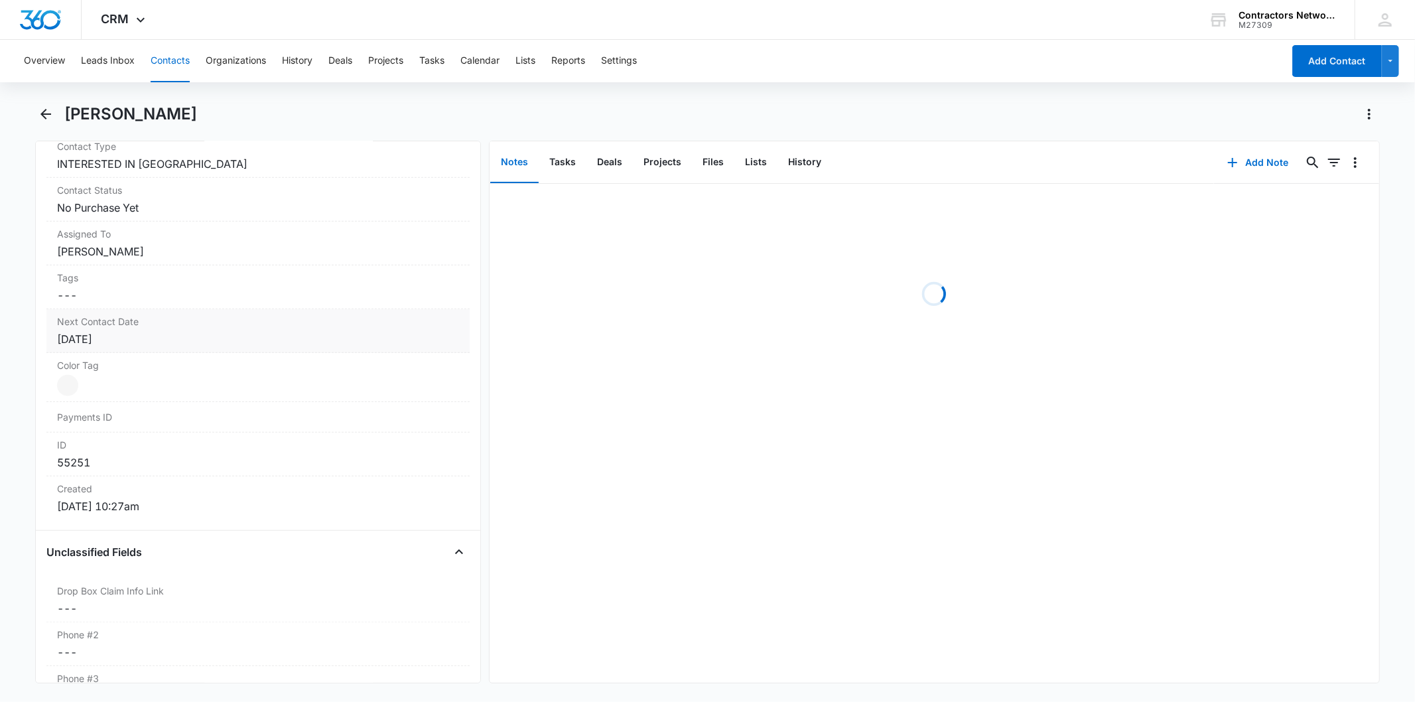
click at [184, 348] on div "Next Contact Date Cancel Save Changes [DATE]" at bounding box center [257, 331] width 423 height 44
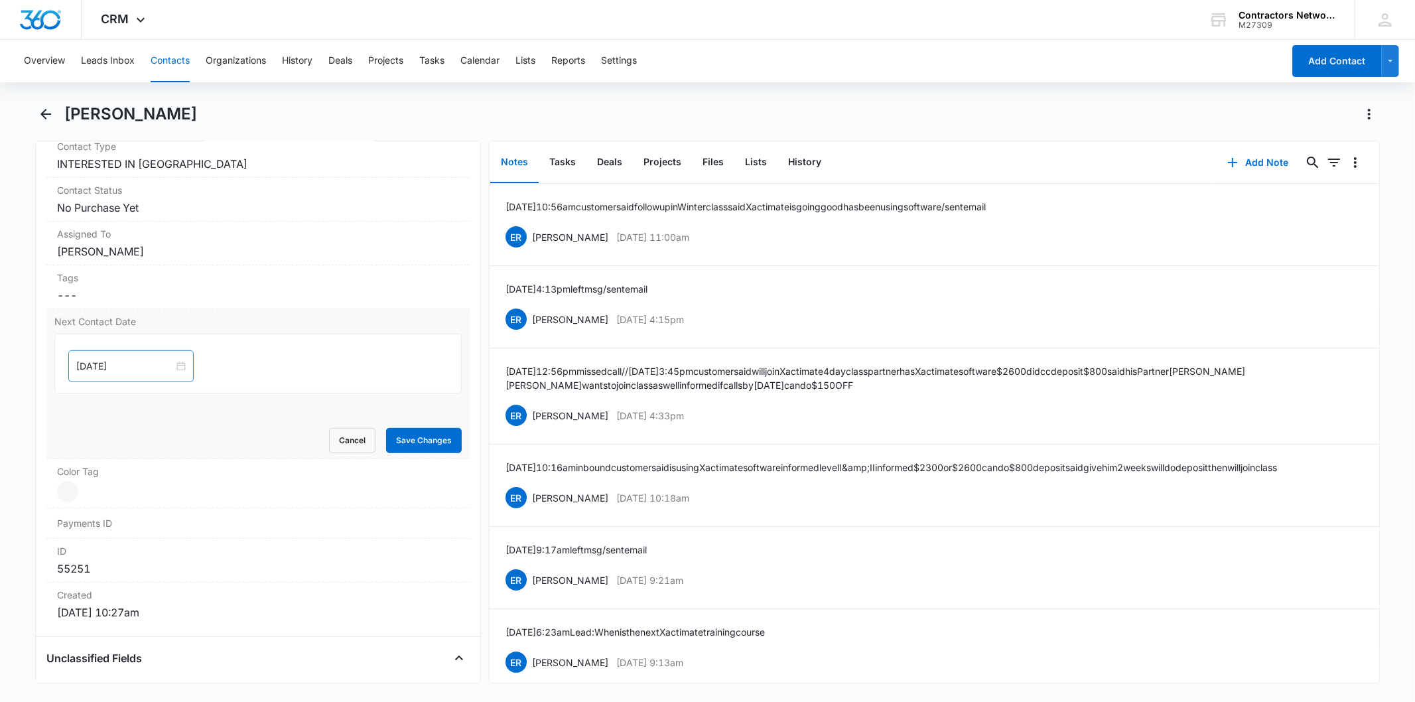
click at [144, 354] on div "[DATE]" at bounding box center [130, 366] width 125 height 32
type input "[DATE]"
click at [109, 549] on div "1" at bounding box center [112, 547] width 16 height 16
drag, startPoint x: 409, startPoint y: 427, endPoint x: 456, endPoint y: 401, distance: 53.1
click at [410, 428] on button "Save Changes" at bounding box center [424, 440] width 76 height 25
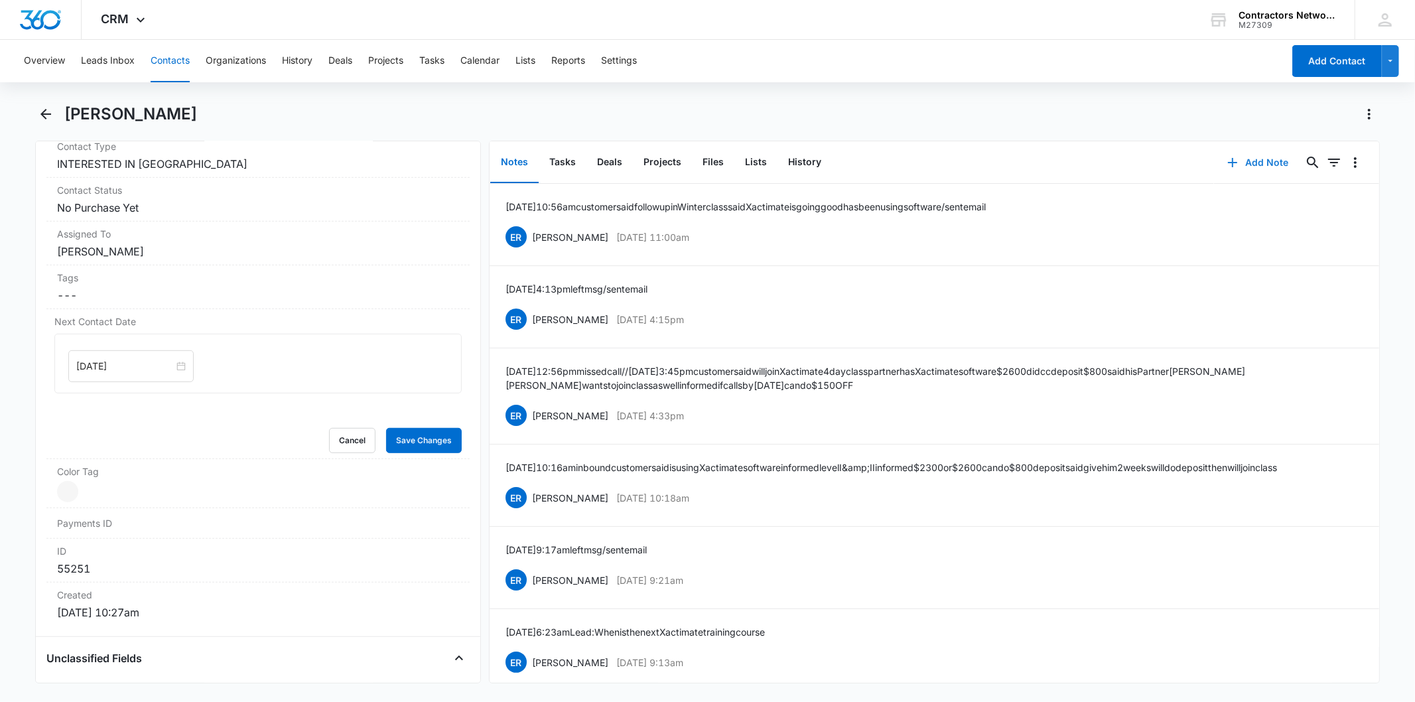
click at [1259, 162] on button "Add Note" at bounding box center [1258, 163] width 88 height 32
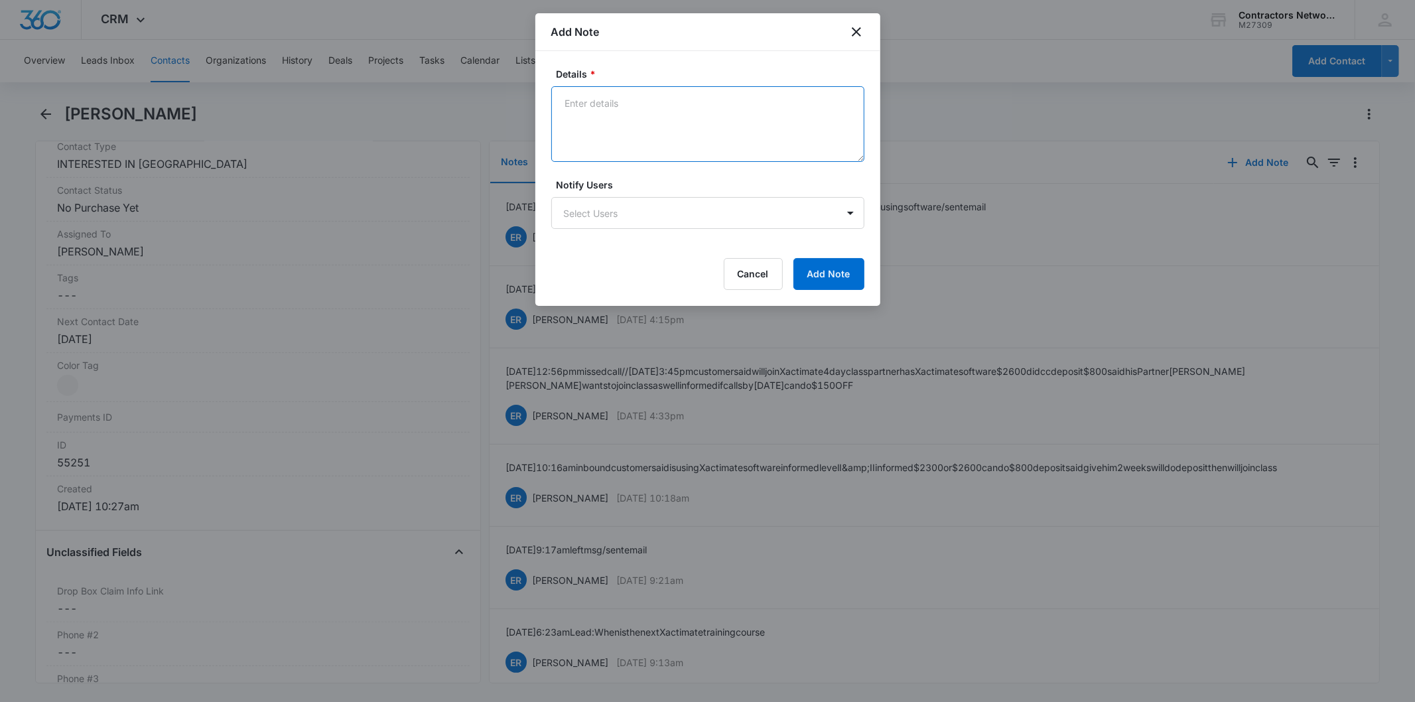
click at [629, 113] on textarea "Details *" at bounding box center [707, 124] width 313 height 76
paste textarea "7/18/2025 3:40pm sent email // 8/7/2025 2:34pm sent email // 8/14/2025 12:09pm …"
type textarea "7/18/2025 3:40pm sent email // 8/7/2025 2:34pm sent email // 8/14/2025 12:09pm …"
click at [796, 263] on button "Add Note" at bounding box center [828, 274] width 71 height 32
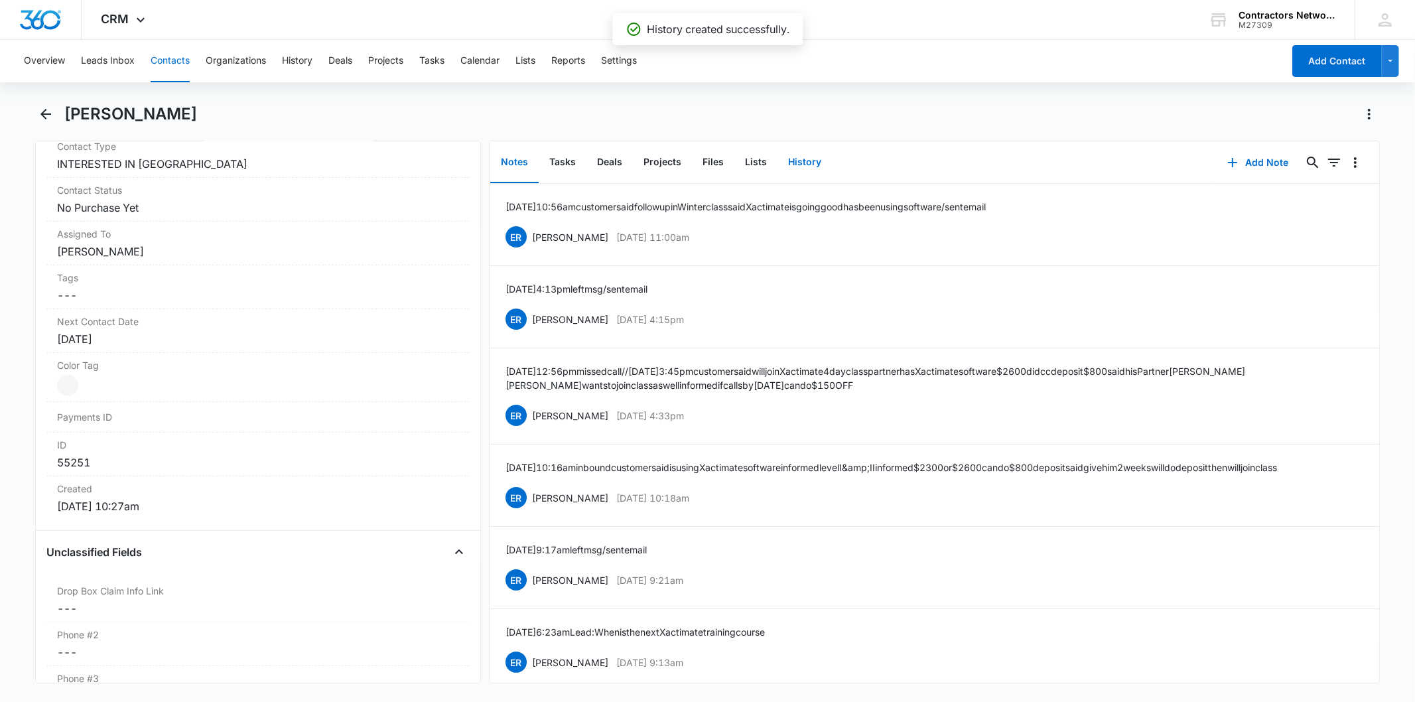
click at [787, 171] on button "History" at bounding box center [804, 162] width 54 height 41
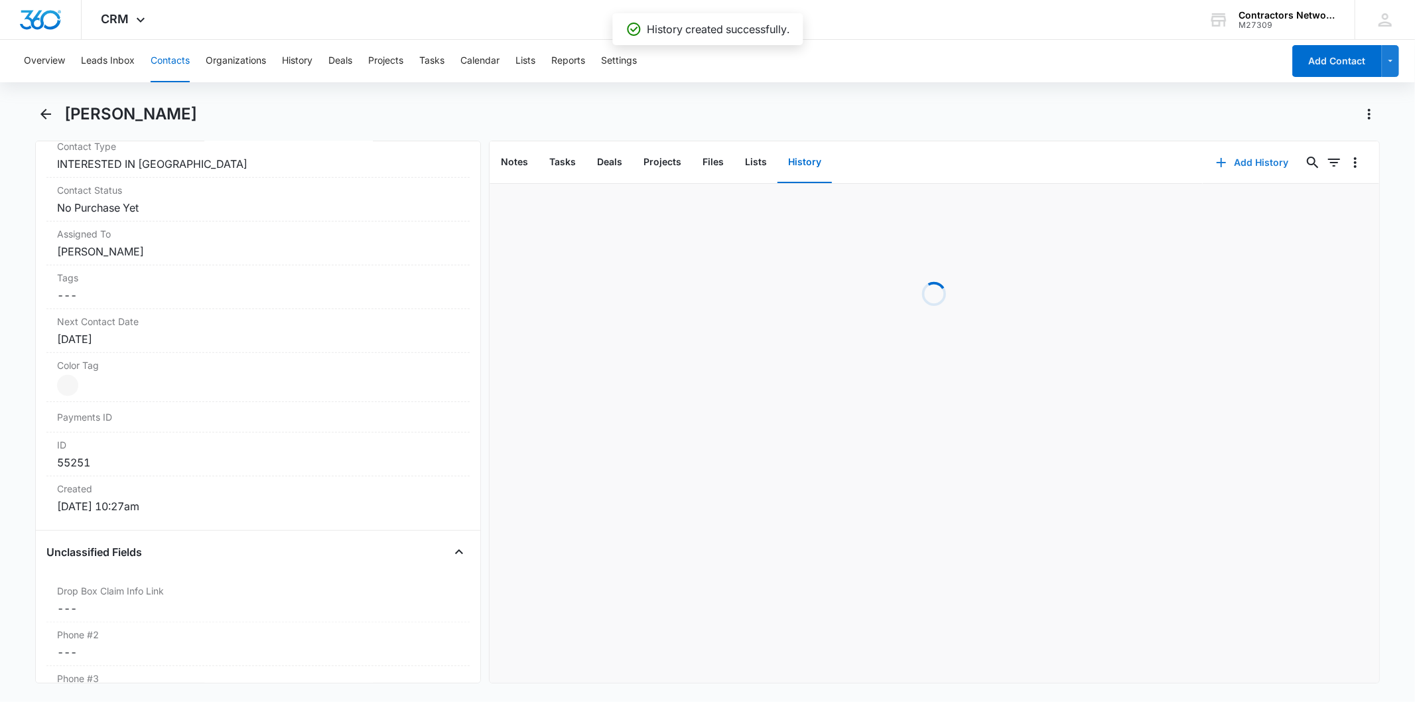
click at [1218, 160] on icon "button" at bounding box center [1221, 163] width 16 height 16
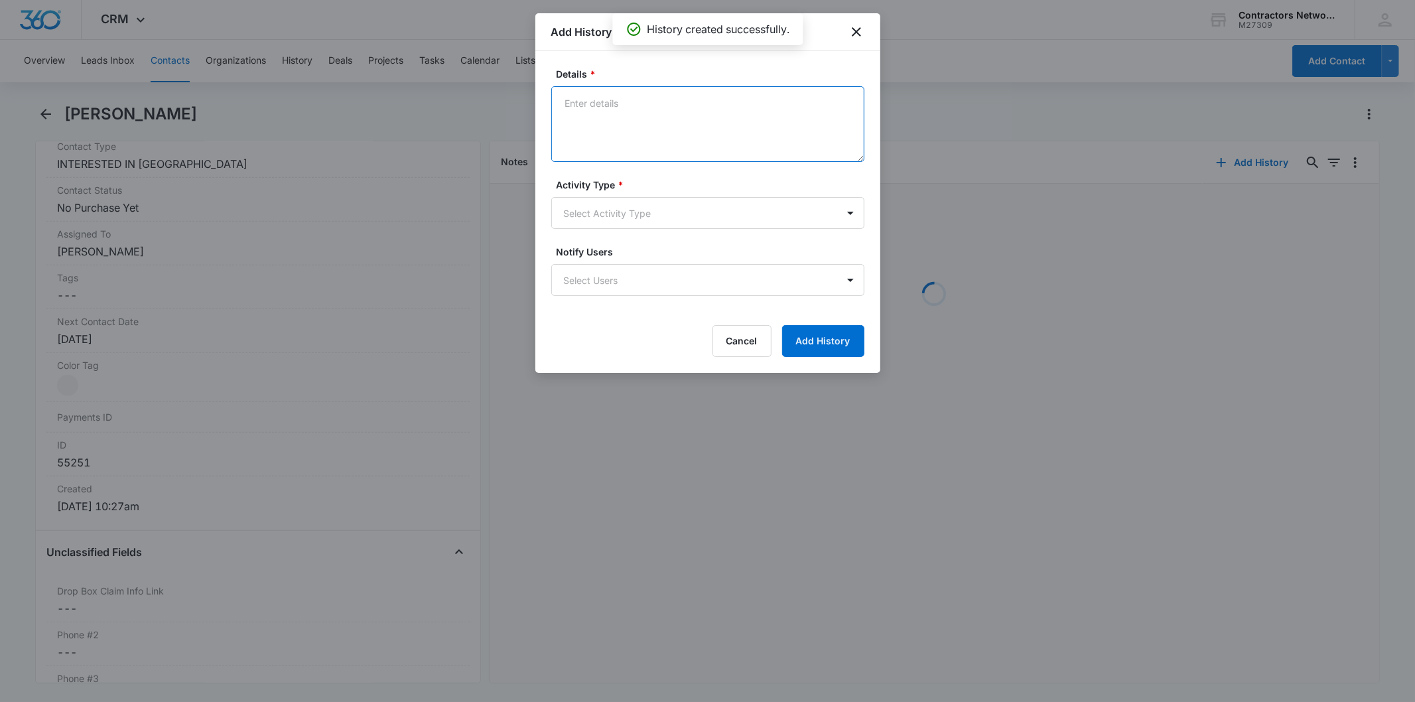
click at [604, 126] on textarea "Details *" at bounding box center [707, 124] width 313 height 76
paste textarea "7/18/2025 3:40pm sent email // 8/7/2025 2:34pm sent email // 8/14/2025 12:09pm …"
type textarea "7/18/2025 3:40pm sent email // 8/7/2025 2:34pm sent email // 8/14/2025 12:09pm …"
click at [620, 214] on body "CRM Apps Reputation Websites Forms CRM Email Social Shop Payments POS Content A…" at bounding box center [707, 351] width 1415 height 702
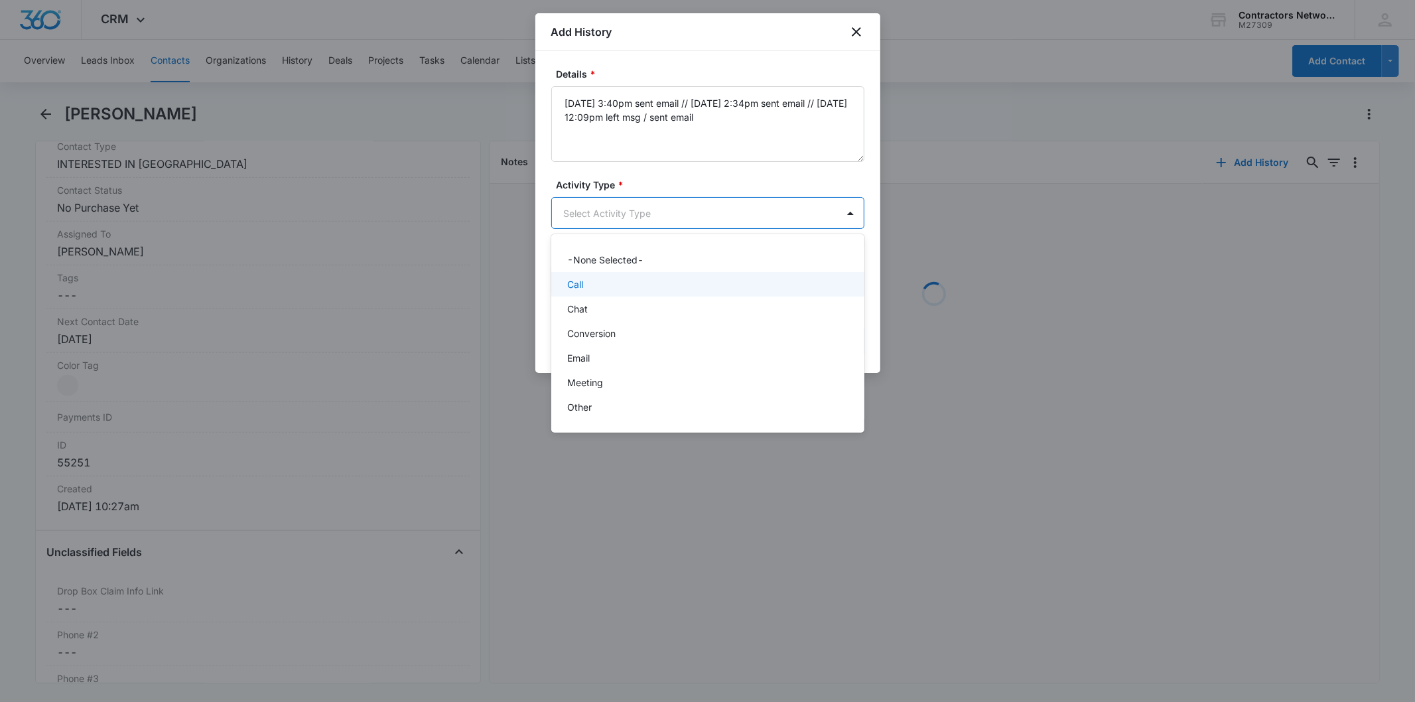
click at [596, 289] on div "Call" at bounding box center [706, 284] width 279 height 14
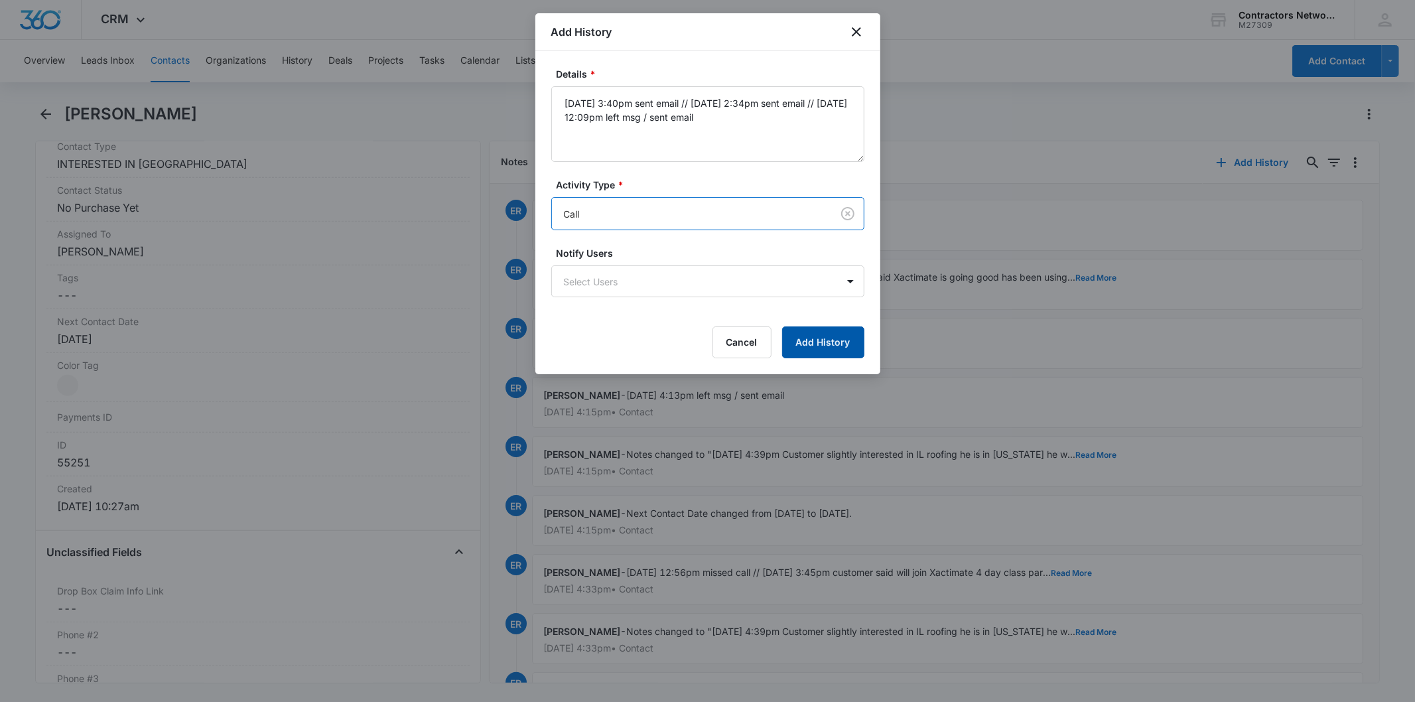
click at [810, 334] on button "Add History" at bounding box center [823, 342] width 82 height 32
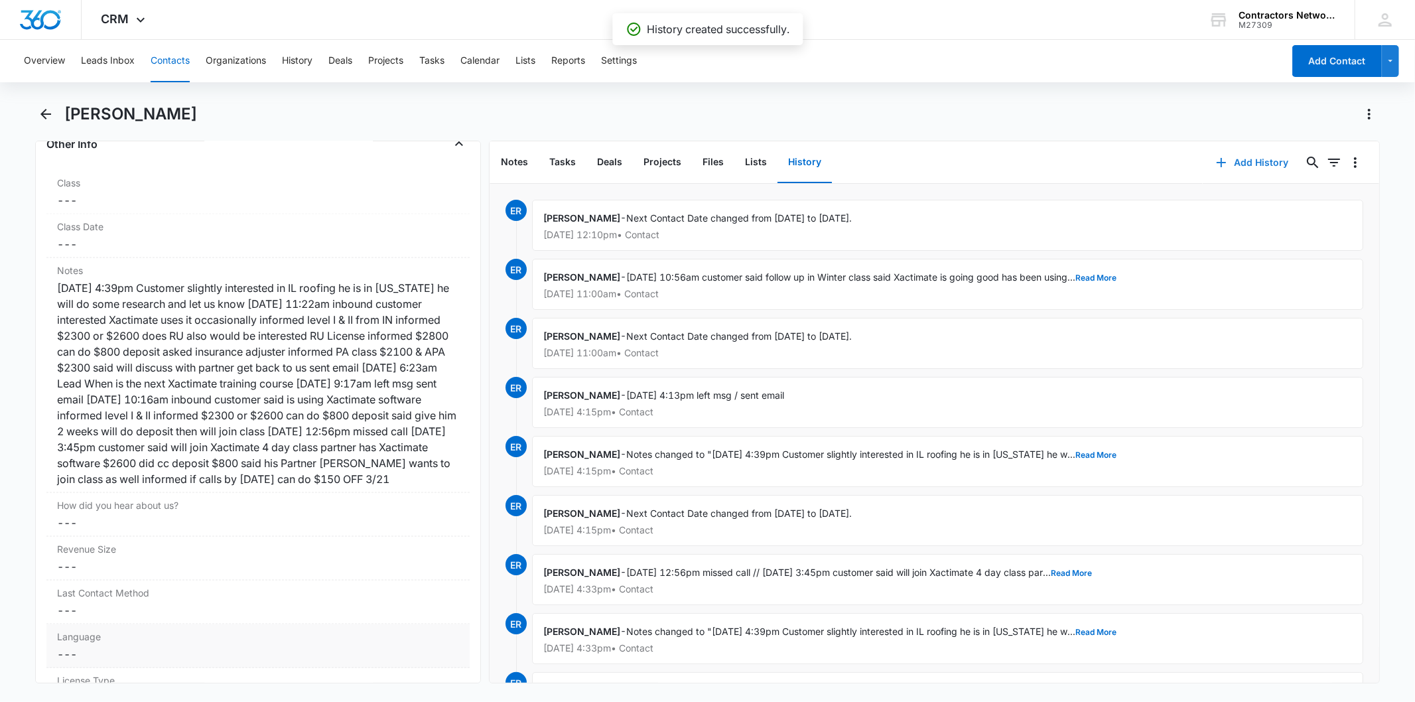
scroll to position [1768, 0]
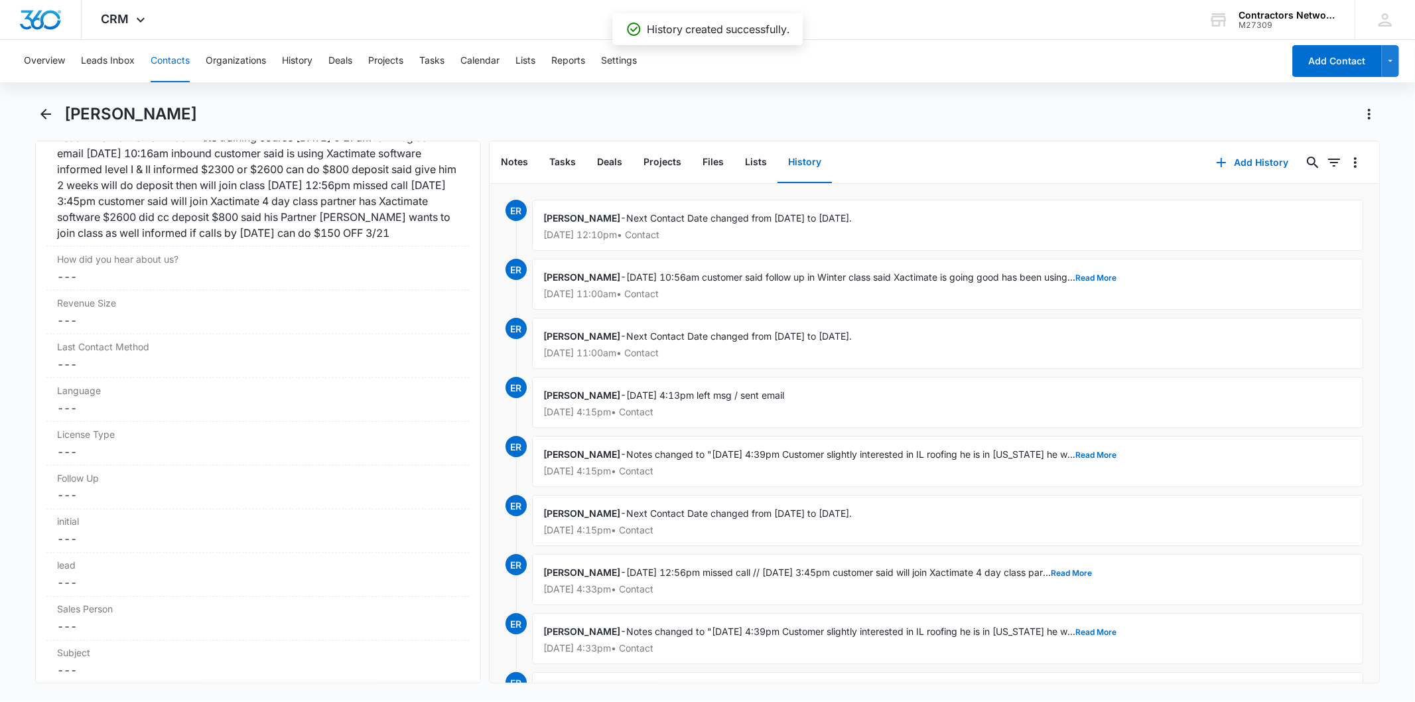
click at [177, 50] on button "Contacts" at bounding box center [170, 61] width 39 height 42
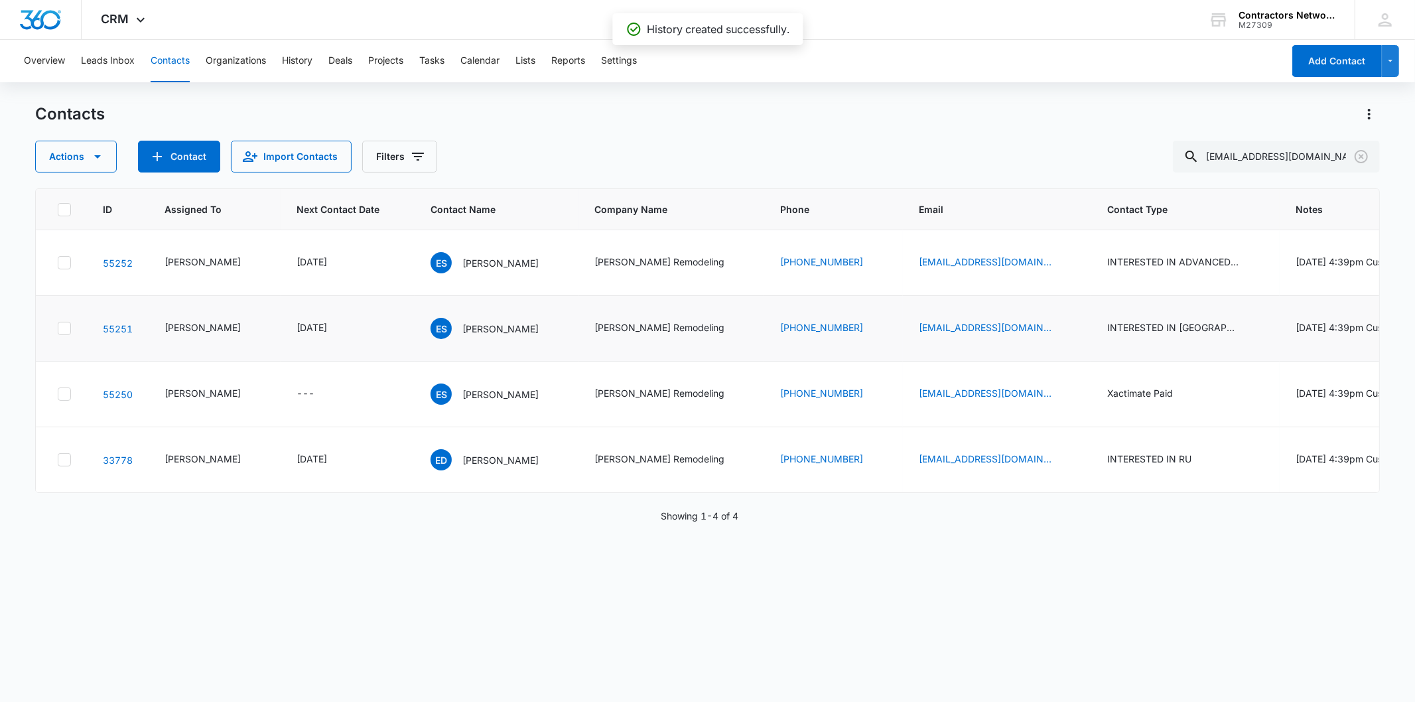
scroll to position [56, 0]
click at [462, 467] on p "Edwin DeAndre Sims" at bounding box center [500, 460] width 76 height 14
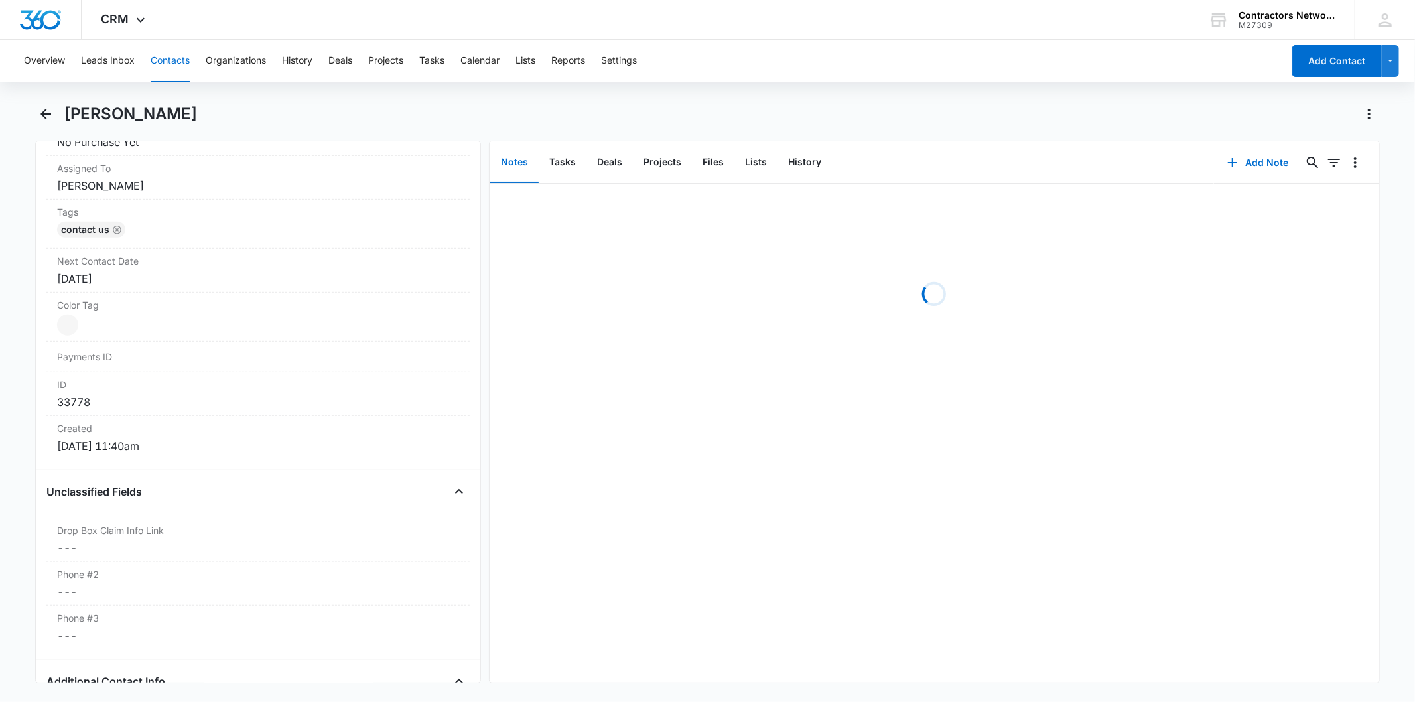
scroll to position [663, 0]
click at [187, 263] on div "[DATE]" at bounding box center [257, 270] width 401 height 16
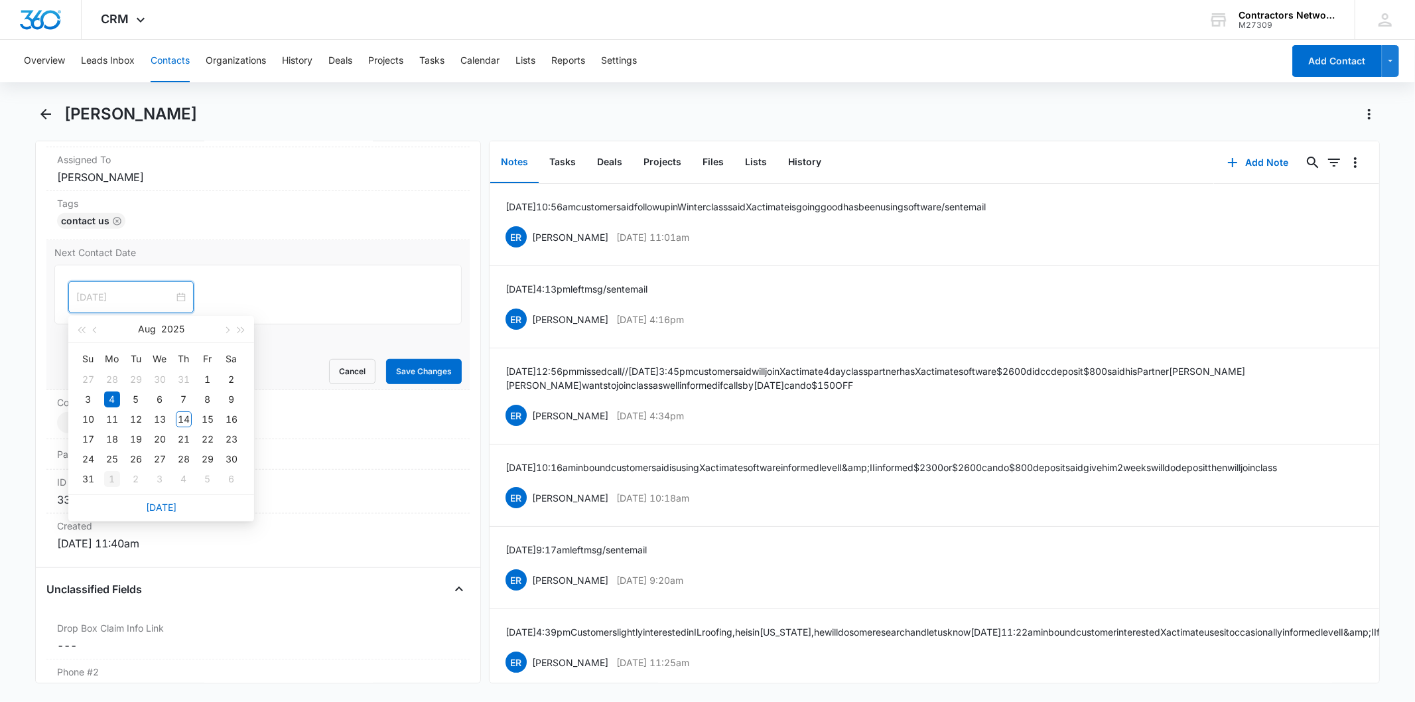
type input "[DATE]"
click at [113, 478] on div "1" at bounding box center [112, 479] width 16 height 16
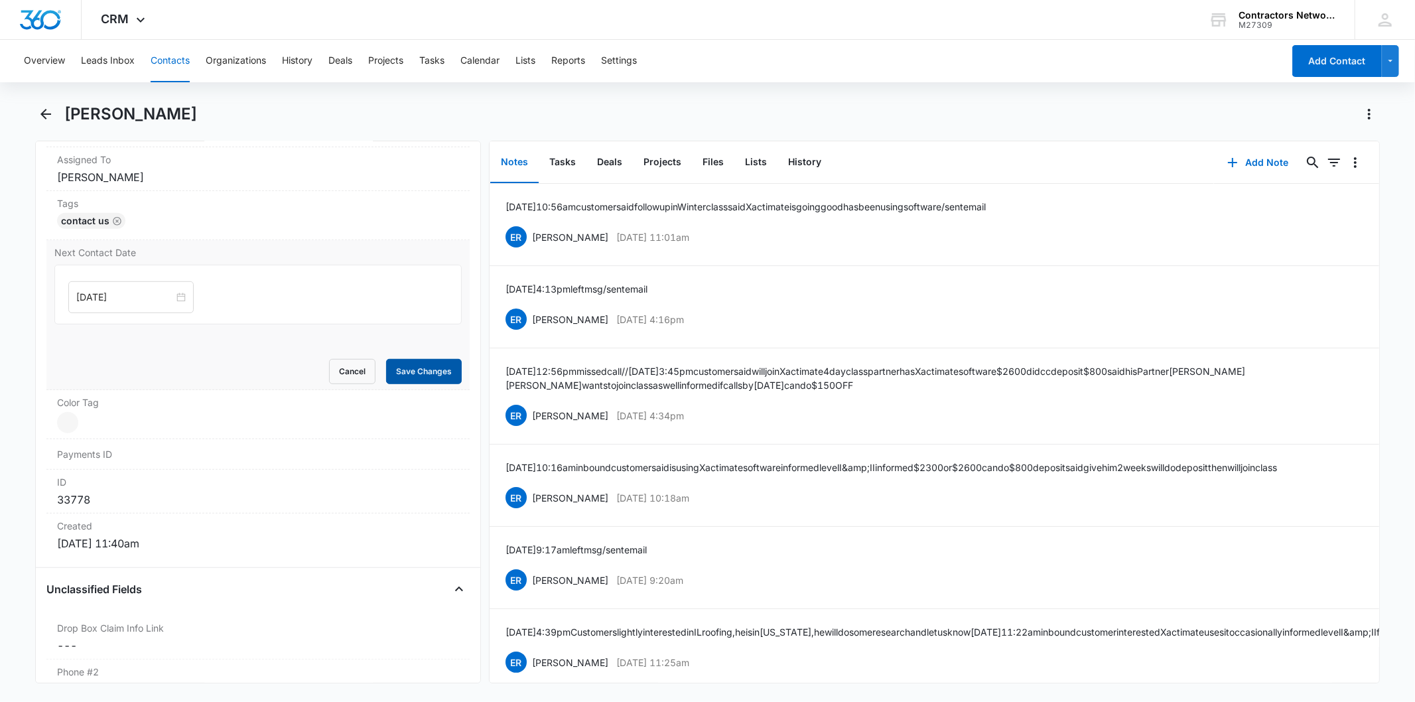
click at [426, 369] on button "Save Changes" at bounding box center [424, 371] width 76 height 25
click at [1270, 143] on div "Add Note 0 0" at bounding box center [1296, 162] width 165 height 42
click at [1254, 157] on button "Add Note" at bounding box center [1258, 163] width 88 height 32
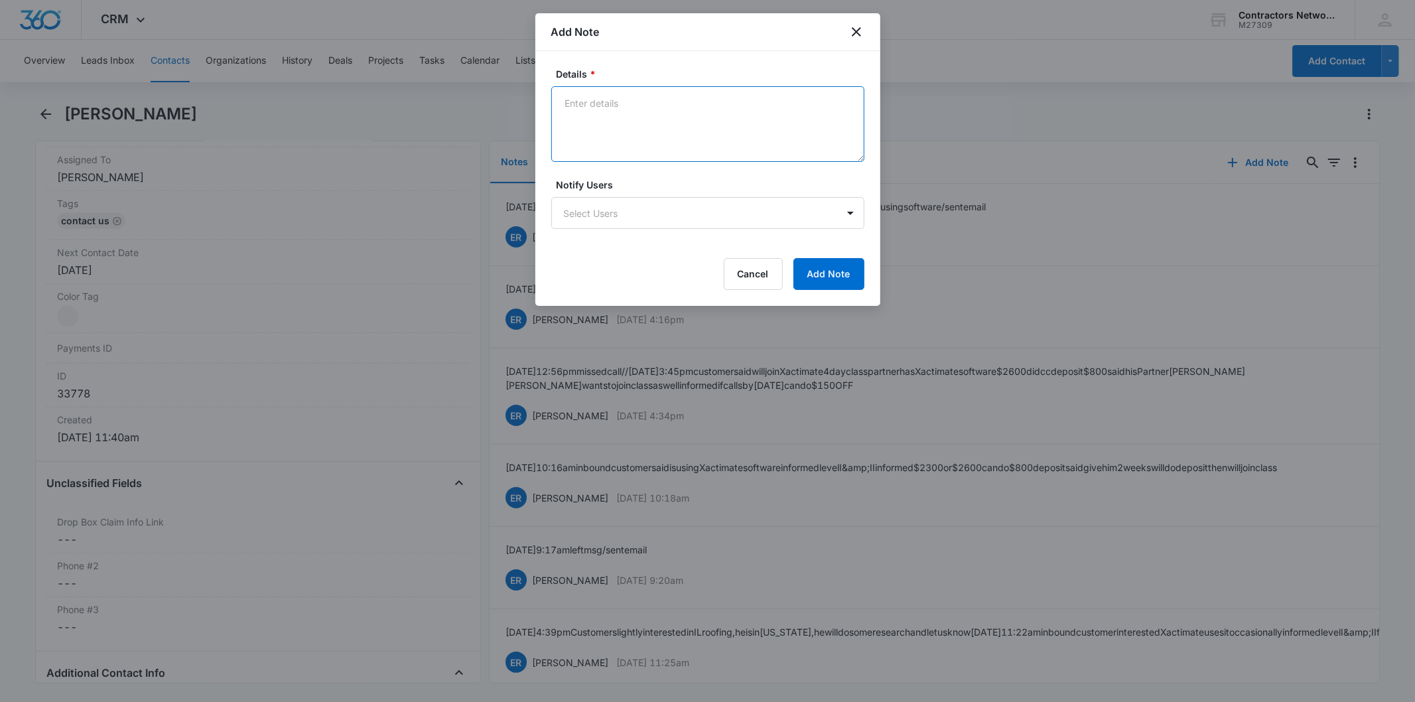
click at [591, 111] on textarea "Details *" at bounding box center [707, 124] width 313 height 76
paste textarea "7/18/2025 3:40pm sent email // 8/7/2025 2:34pm sent email // 8/14/2025 12:09pm …"
type textarea "7/18/2025 3:40pm sent email // 8/7/2025 2:34pm sent email // 8/14/2025 12:09pm …"
drag, startPoint x: 862, startPoint y: 257, endPoint x: 844, endPoint y: 266, distance: 20.2
click at [844, 266] on form "Details * 7/18/2025 3:40pm sent email // 8/7/2025 2:34pm sent email // 8/14/202…" at bounding box center [707, 178] width 313 height 223
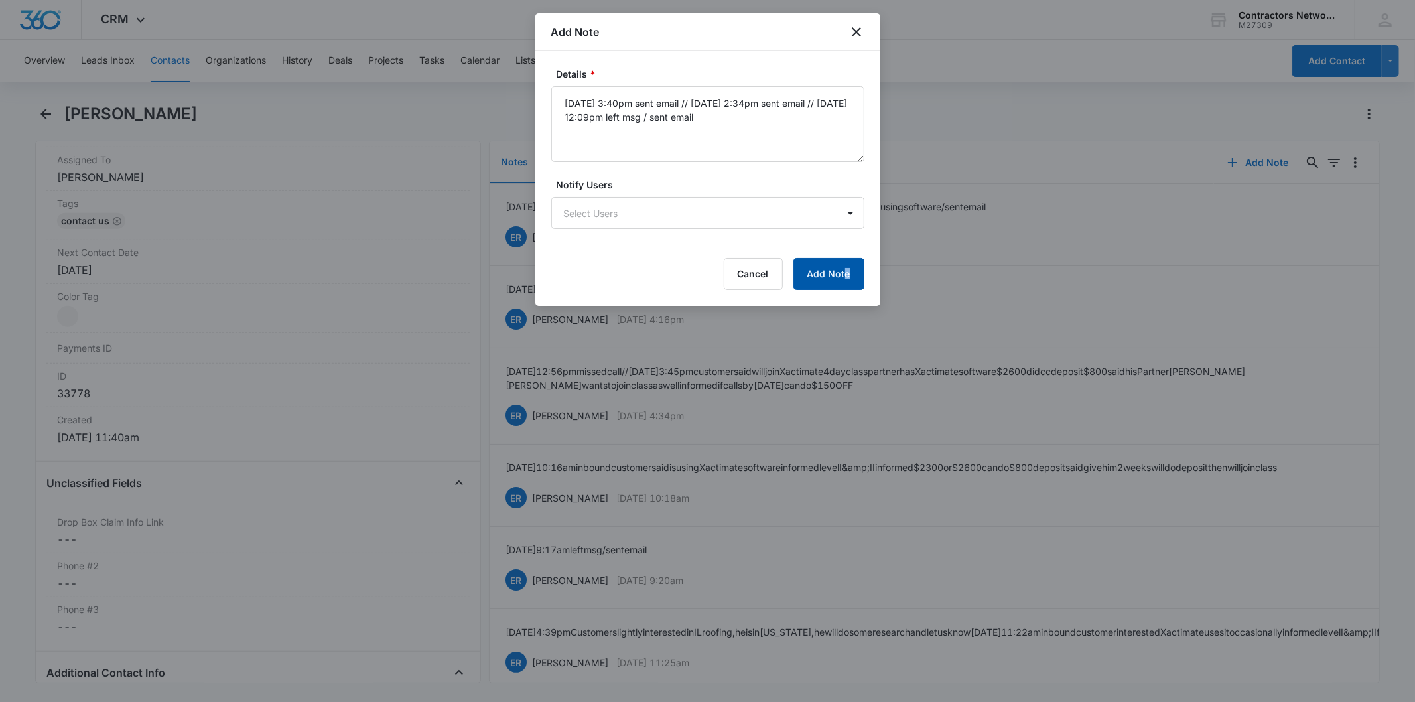
click at [844, 267] on button "Add Note" at bounding box center [828, 274] width 71 height 32
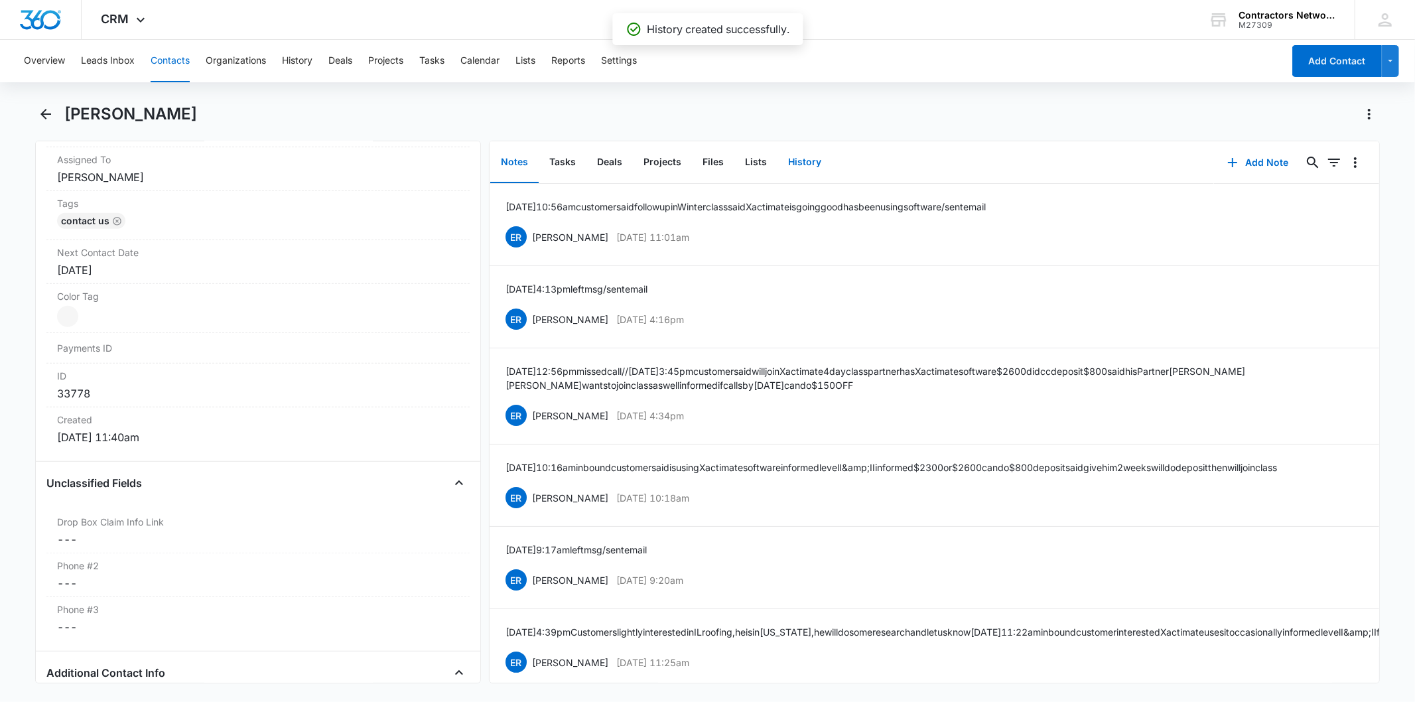
drag, startPoint x: 797, startPoint y: 163, endPoint x: 840, endPoint y: 175, distance: 45.6
click at [797, 163] on button "History" at bounding box center [804, 162] width 54 height 41
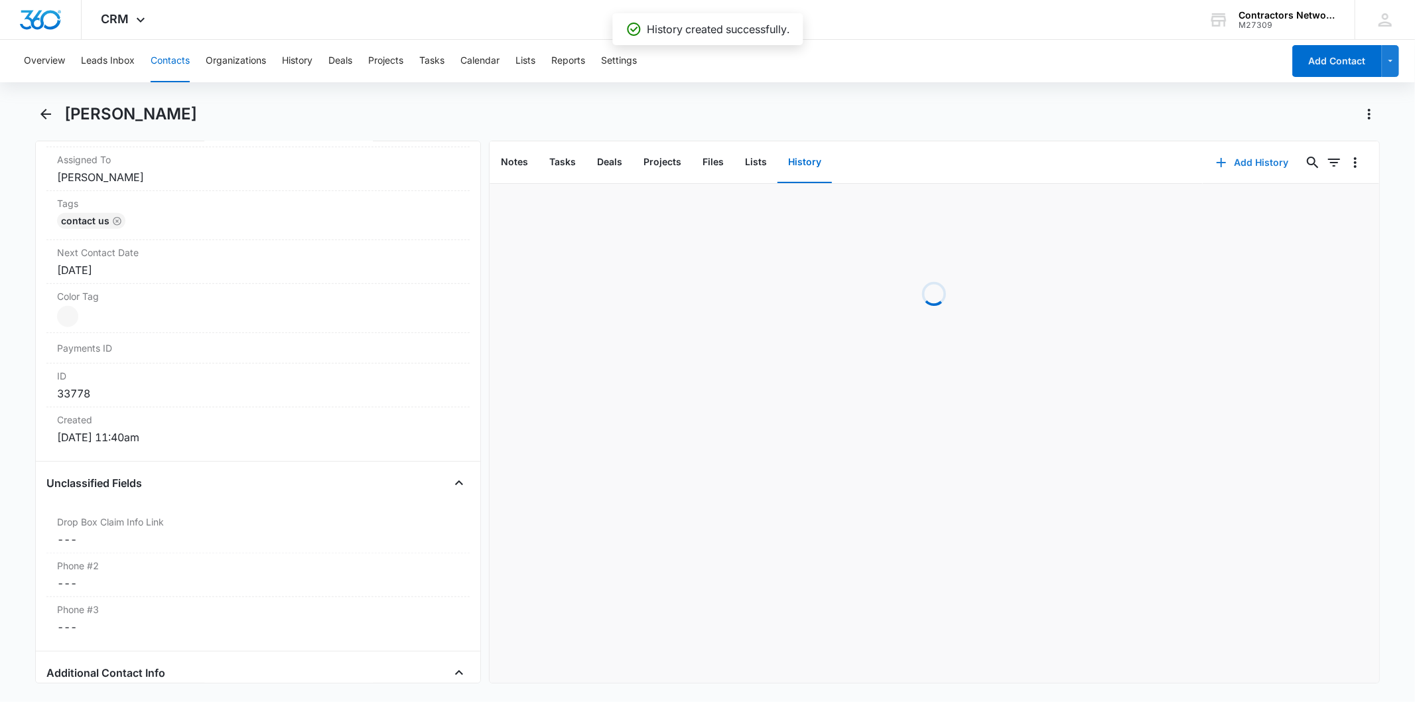
click at [1237, 168] on button "Add History" at bounding box center [1252, 163] width 99 height 32
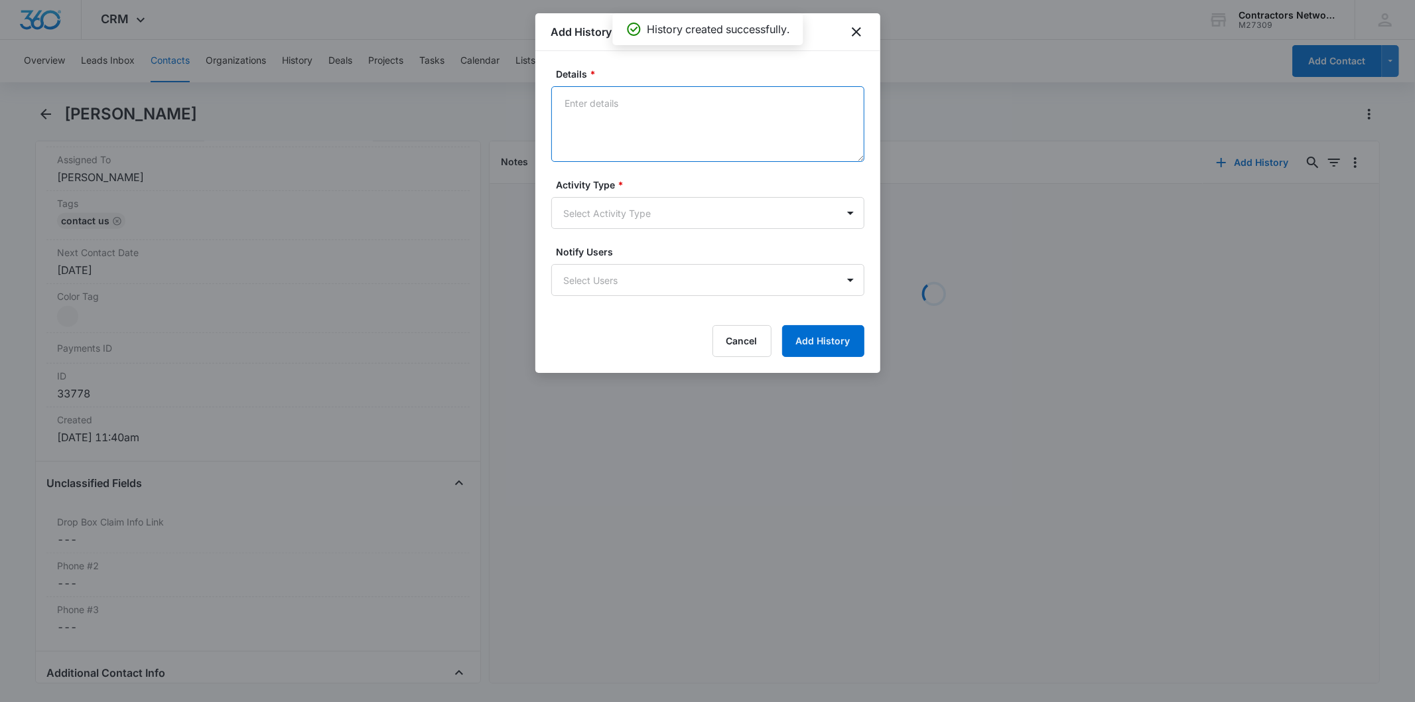
click at [592, 121] on textarea "Details *" at bounding box center [707, 124] width 313 height 76
paste textarea "7/18/2025 3:40pm sent email // 8/7/2025 2:34pm sent email // 8/14/2025 12:09pm …"
type textarea "7/18/2025 3:40pm sent email // 8/7/2025 2:34pm sent email // 8/14/2025 12:09pm …"
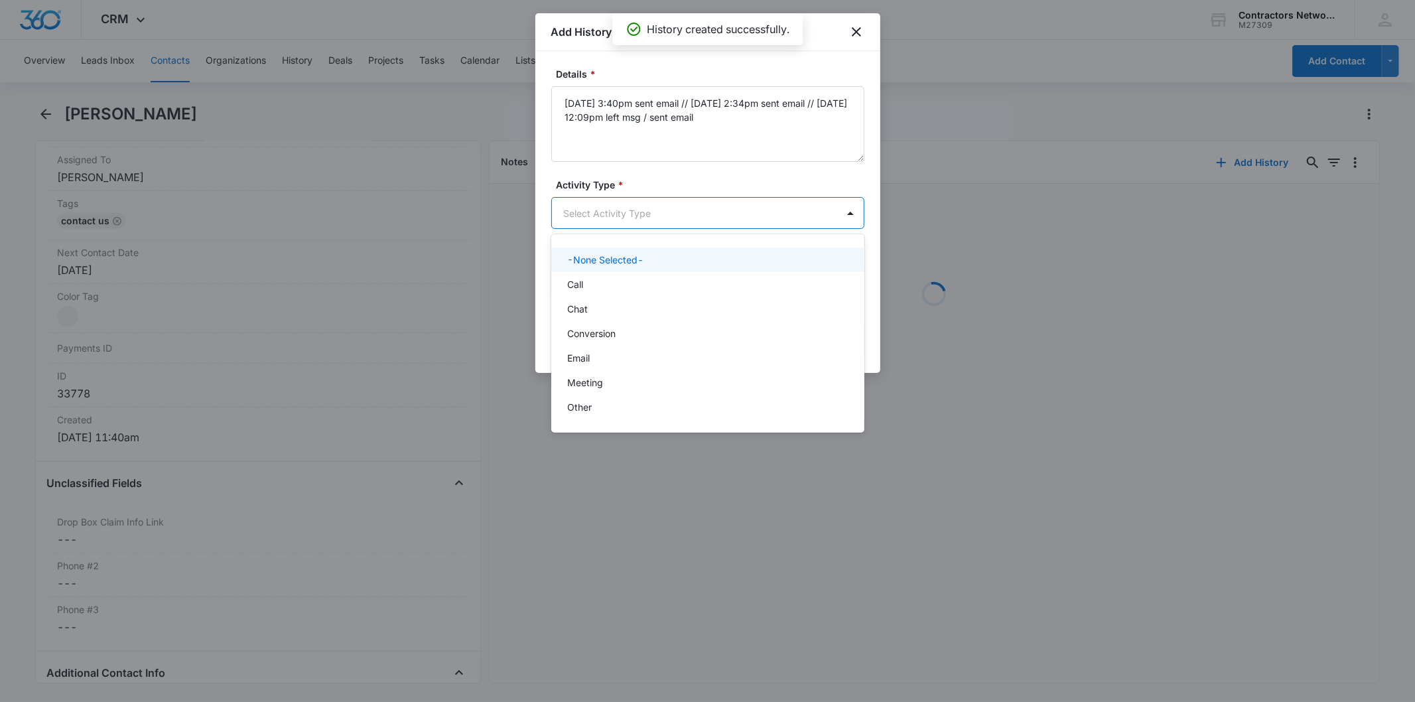
click at [604, 206] on body "CRM Apps Reputation Websites Forms CRM Email Social Shop Payments POS Content A…" at bounding box center [707, 351] width 1415 height 702
click at [591, 285] on div "Call" at bounding box center [706, 284] width 279 height 14
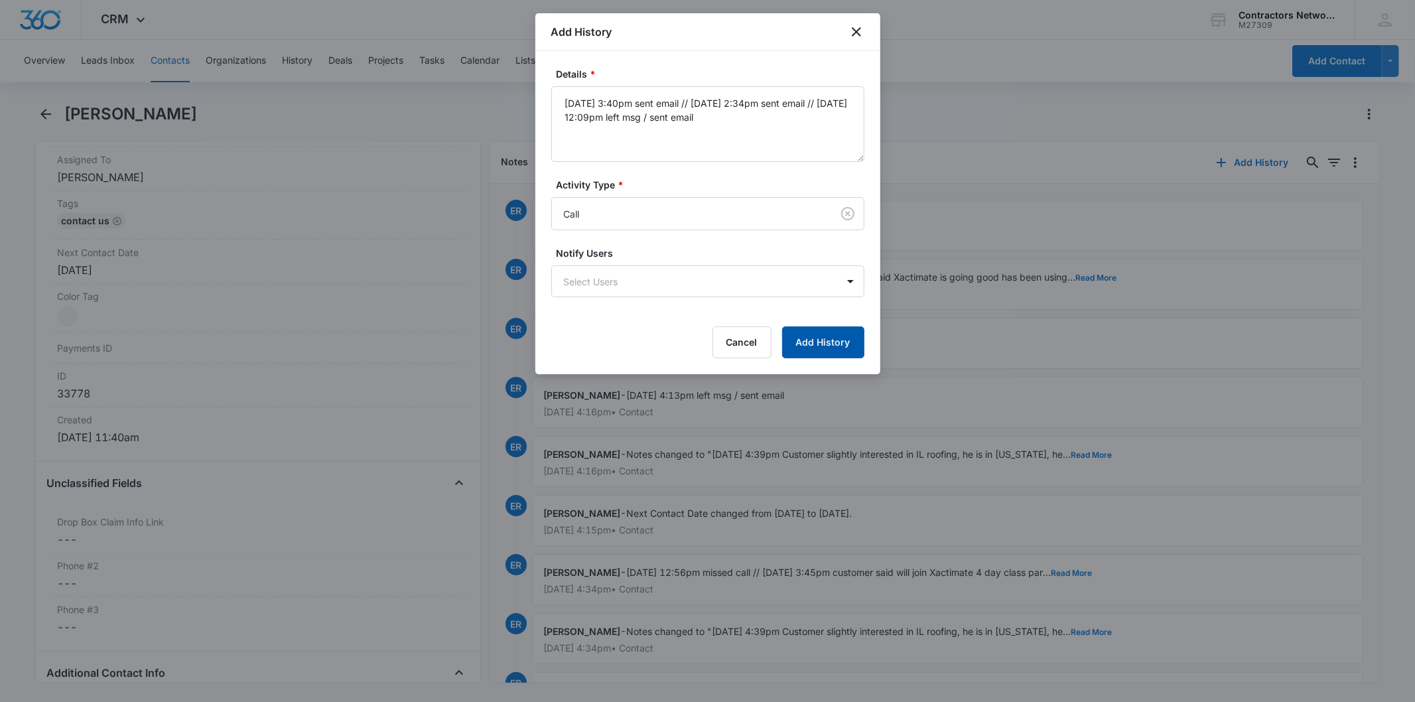
click at [817, 332] on button "Add History" at bounding box center [823, 342] width 82 height 32
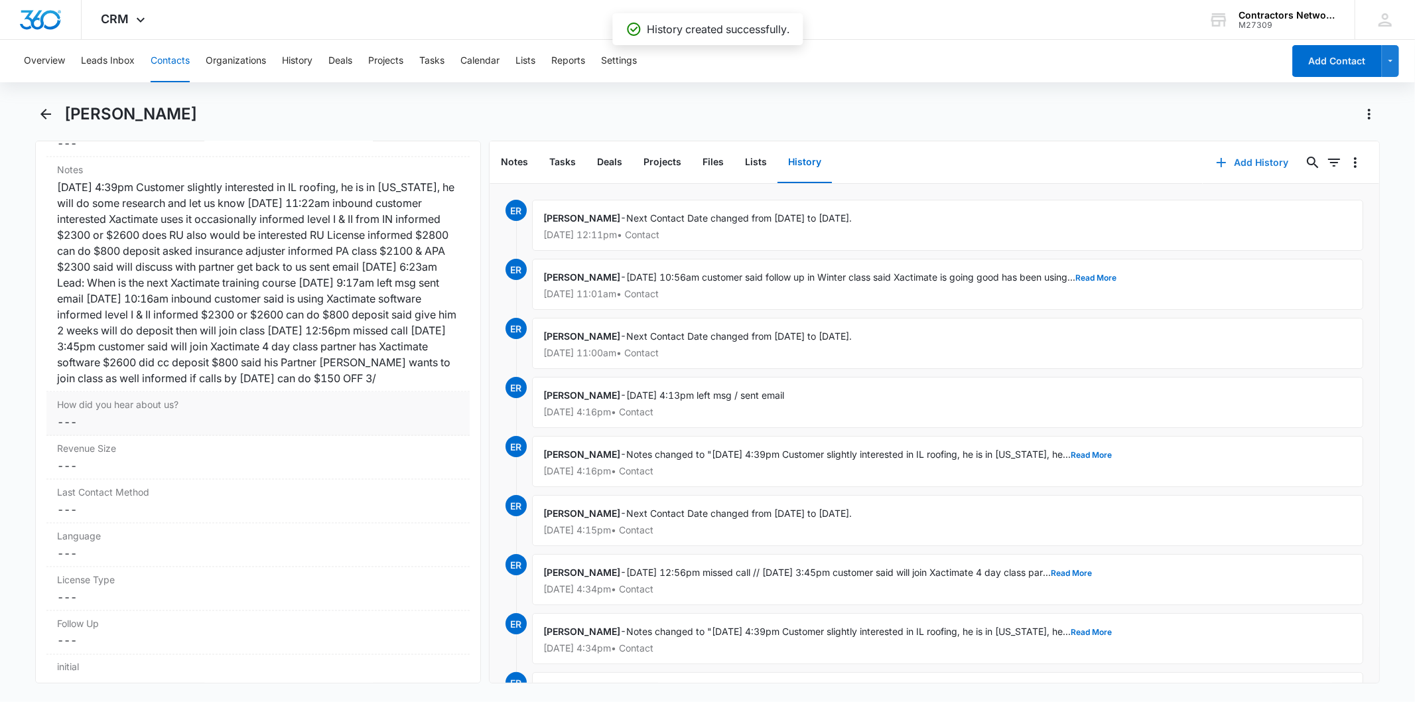
scroll to position [1621, 0]
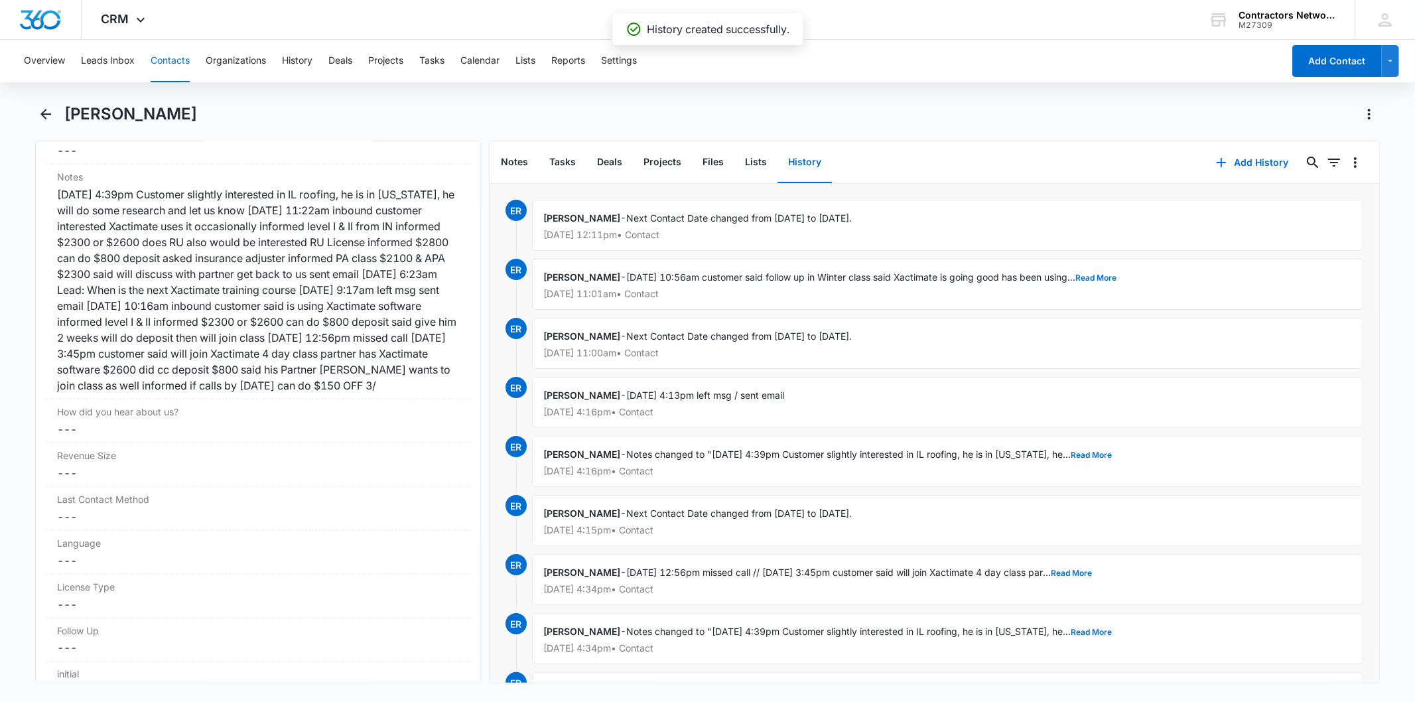
click at [172, 72] on button "Contacts" at bounding box center [170, 61] width 39 height 42
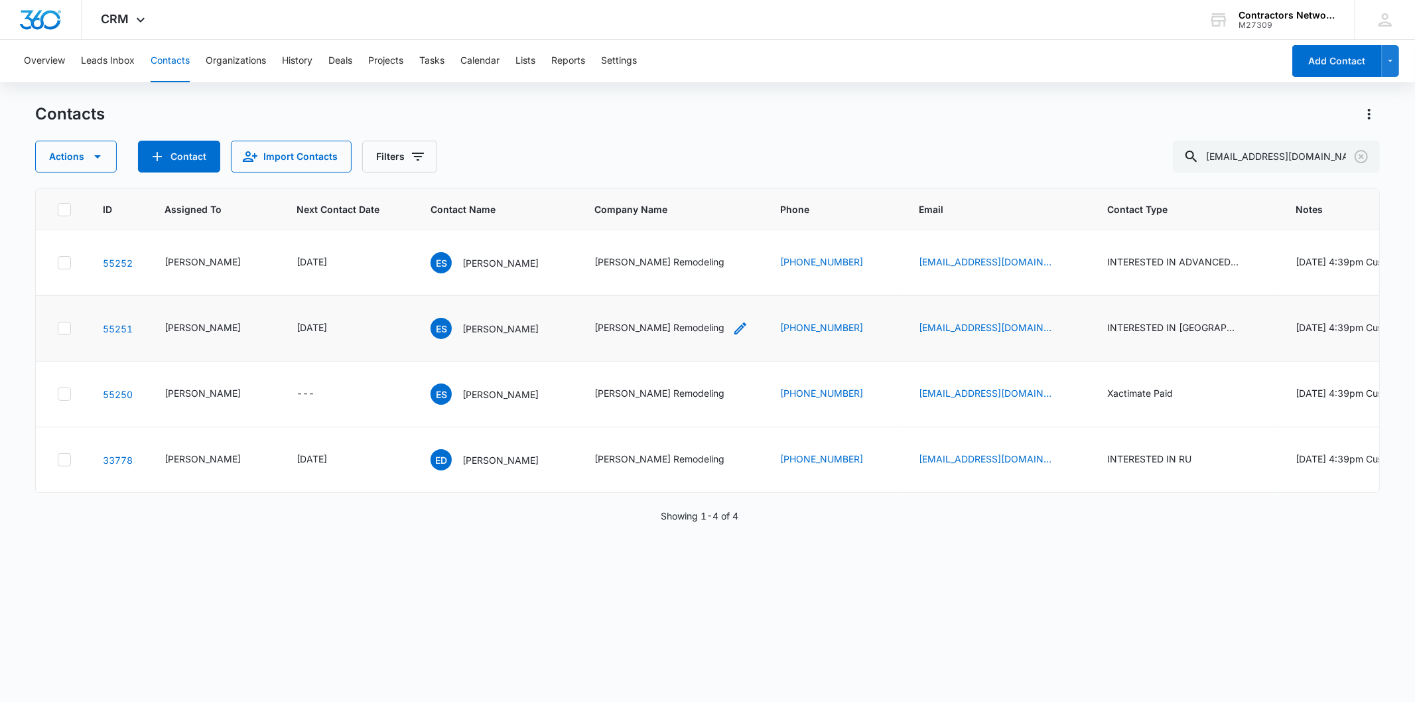
scroll to position [56, 0]
click at [1373, 155] on input "edwinsims144@yahoo.com" at bounding box center [1276, 157] width 207 height 32
drag, startPoint x: 1370, startPoint y: 155, endPoint x: 1171, endPoint y: 87, distance: 211.0
click at [1369, 157] on button "Clear" at bounding box center [1360, 156] width 21 height 21
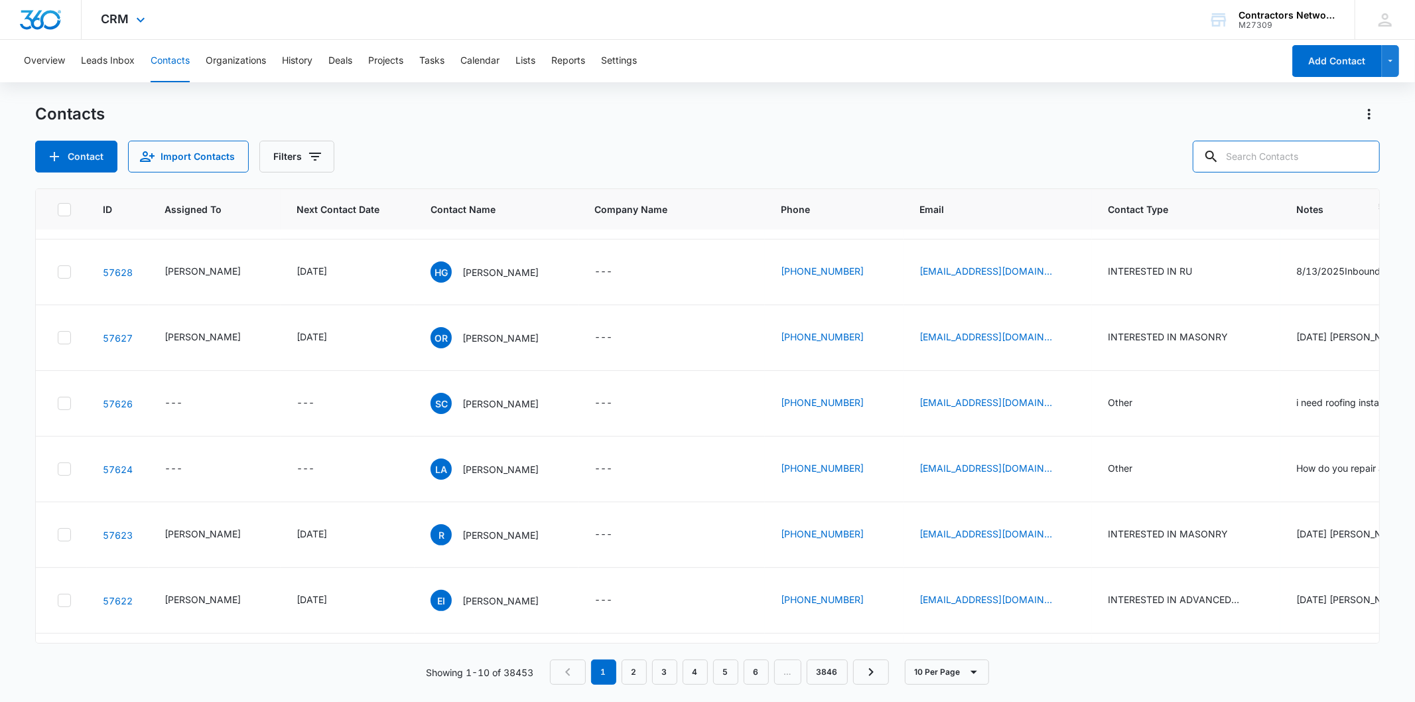
scroll to position [0, 0]
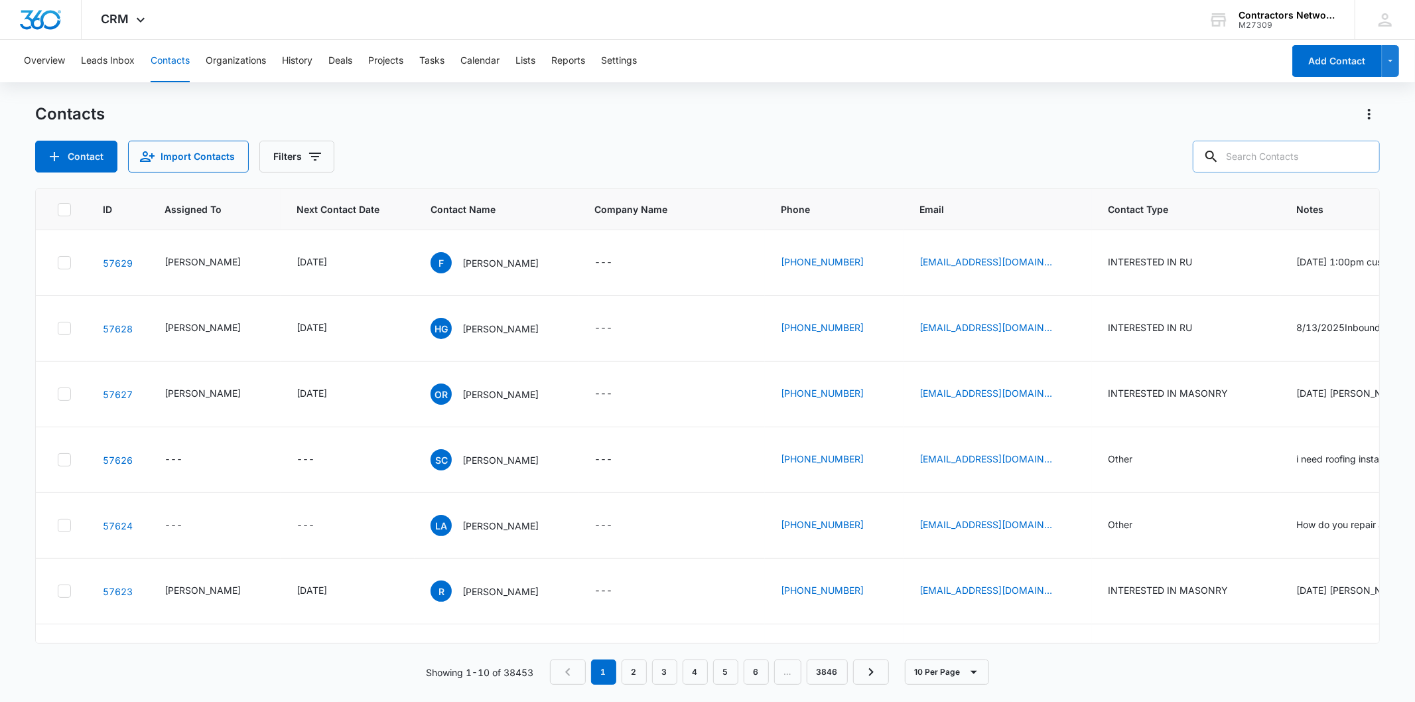
click at [1280, 163] on input "text" at bounding box center [1286, 157] width 187 height 32
paste input "aris@buyholdorsold.com"
type input "aris@buyholdorsold.com"
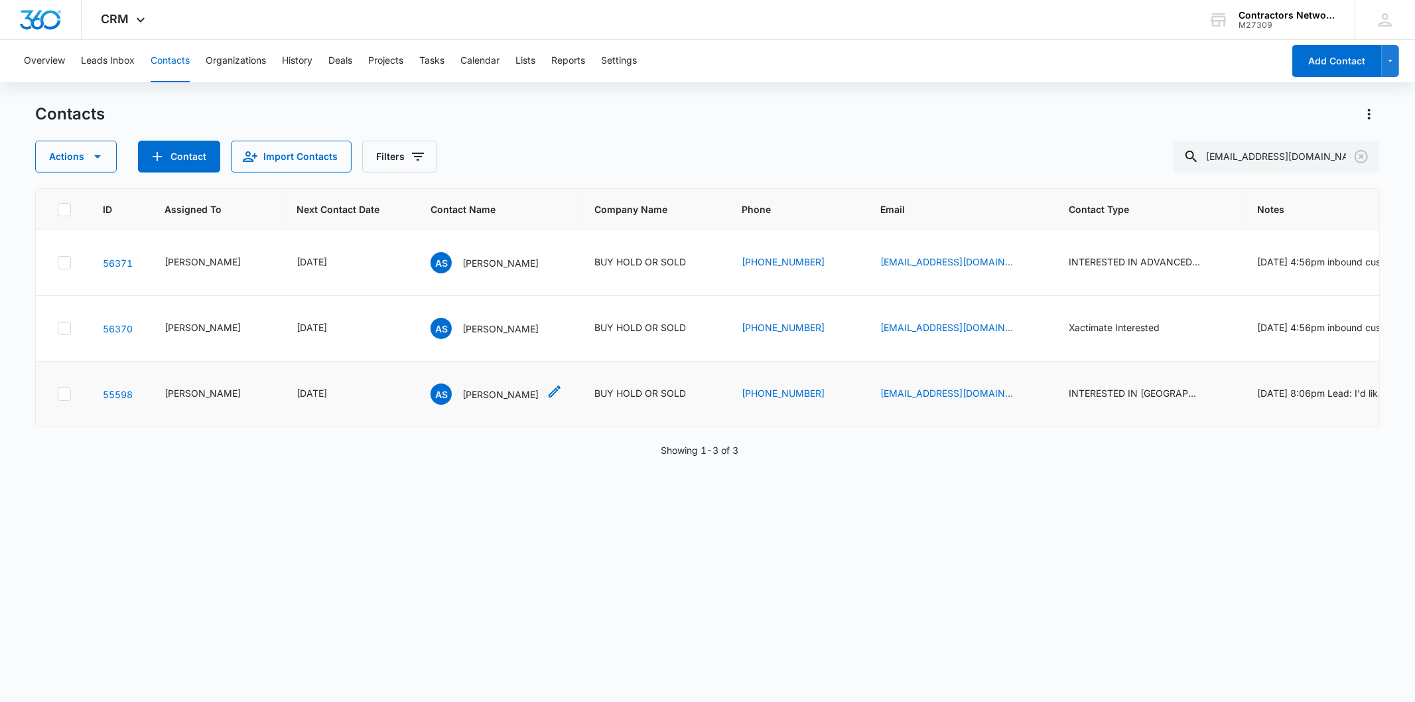
click at [433, 402] on div "AS Aris Snell" at bounding box center [484, 393] width 108 height 21
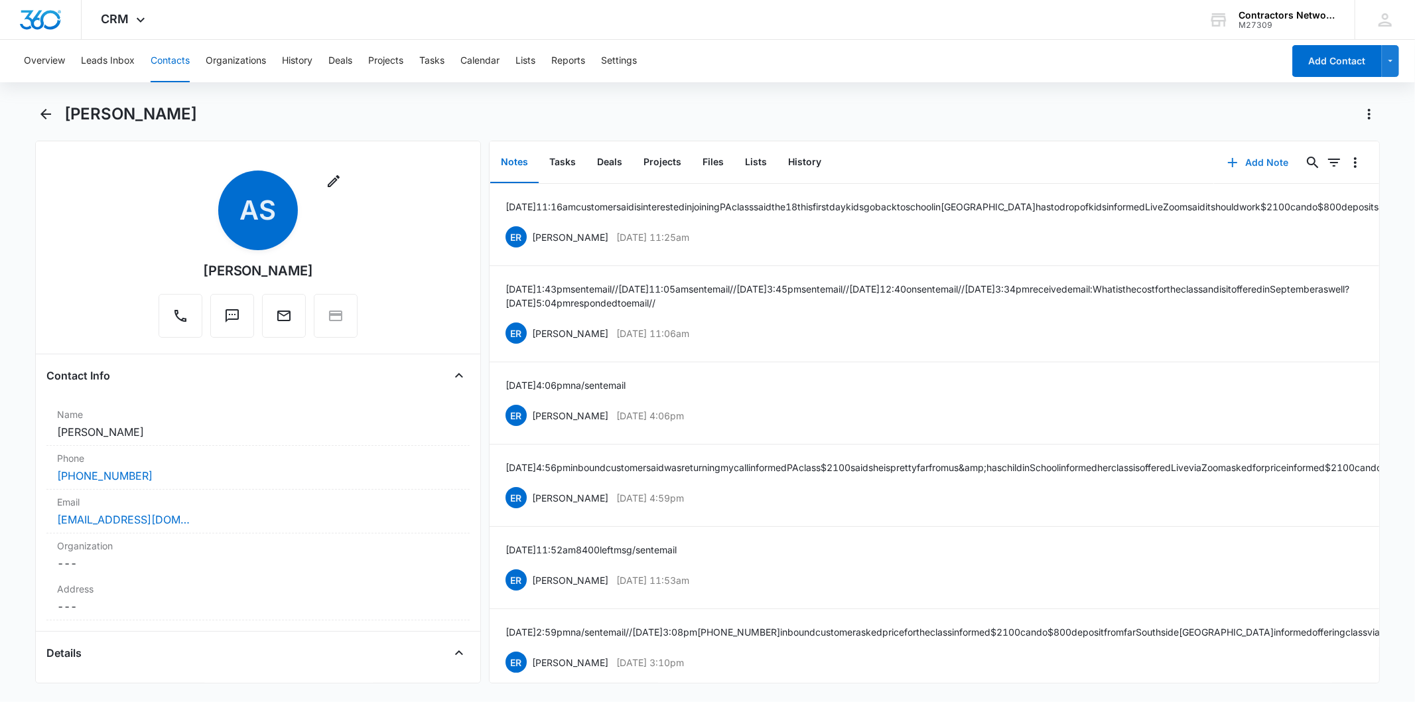
click at [1277, 155] on button "Add Note" at bounding box center [1258, 163] width 88 height 32
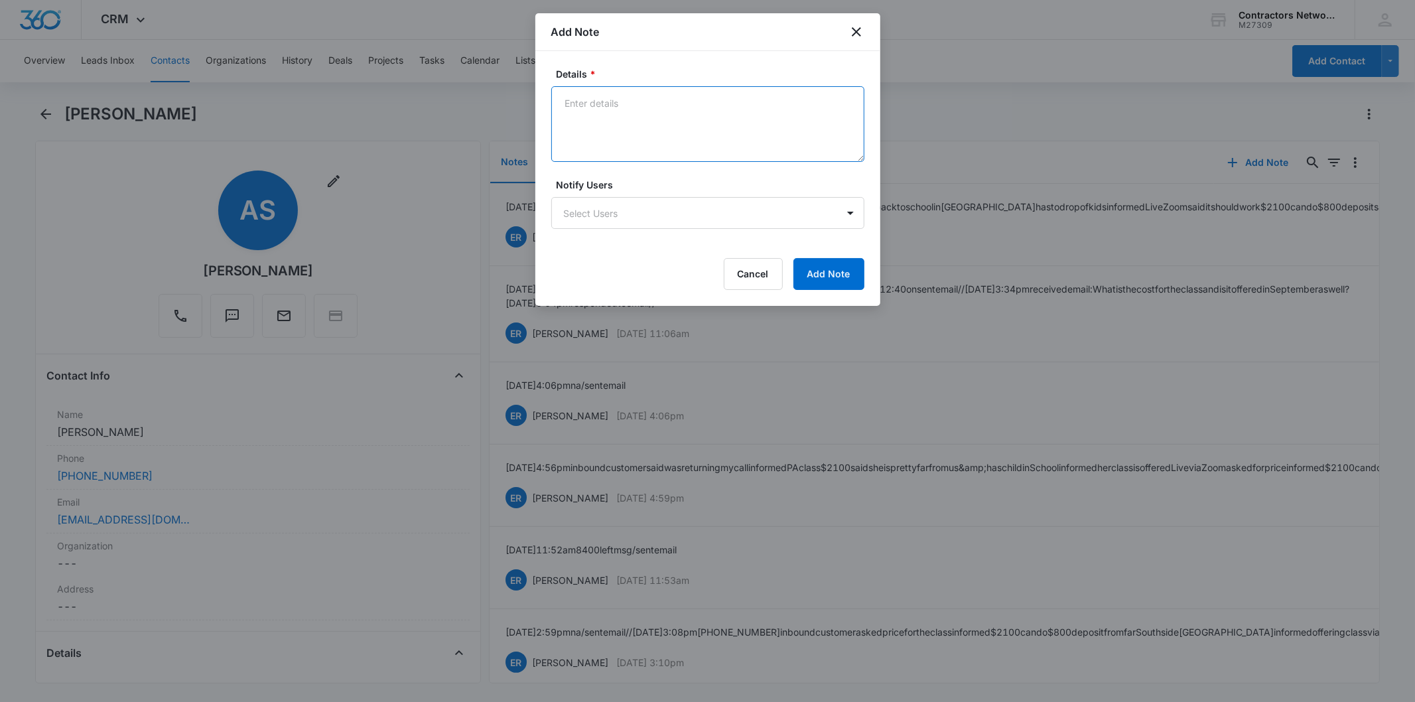
click at [574, 118] on textarea "Details *" at bounding box center [707, 124] width 313 height 76
paste textarea "8/14/2025 12:21pm customer said I cant talk right know will call back / sent em…"
type textarea "8/14/2025 12:21pm customer said I cant talk right know will call back / sent em…"
click at [820, 276] on button "Add Note" at bounding box center [828, 274] width 71 height 32
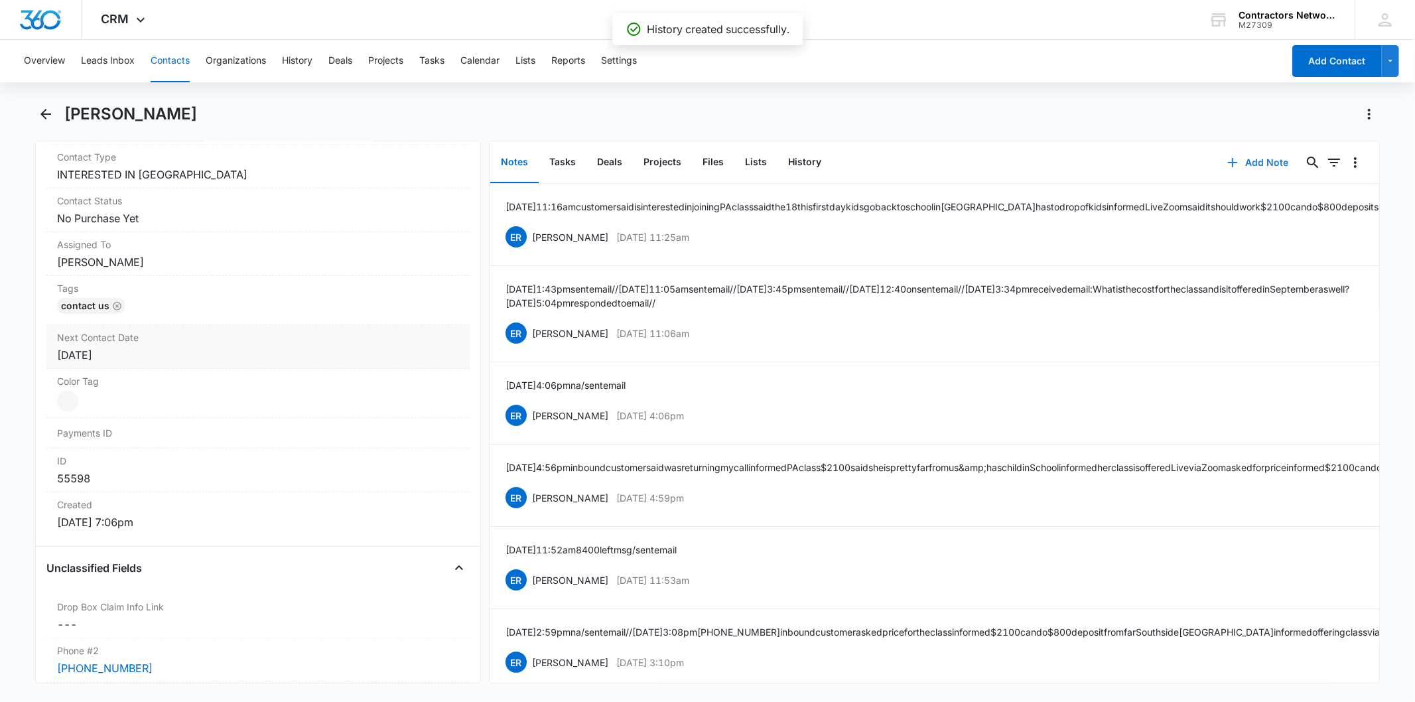
scroll to position [589, 0]
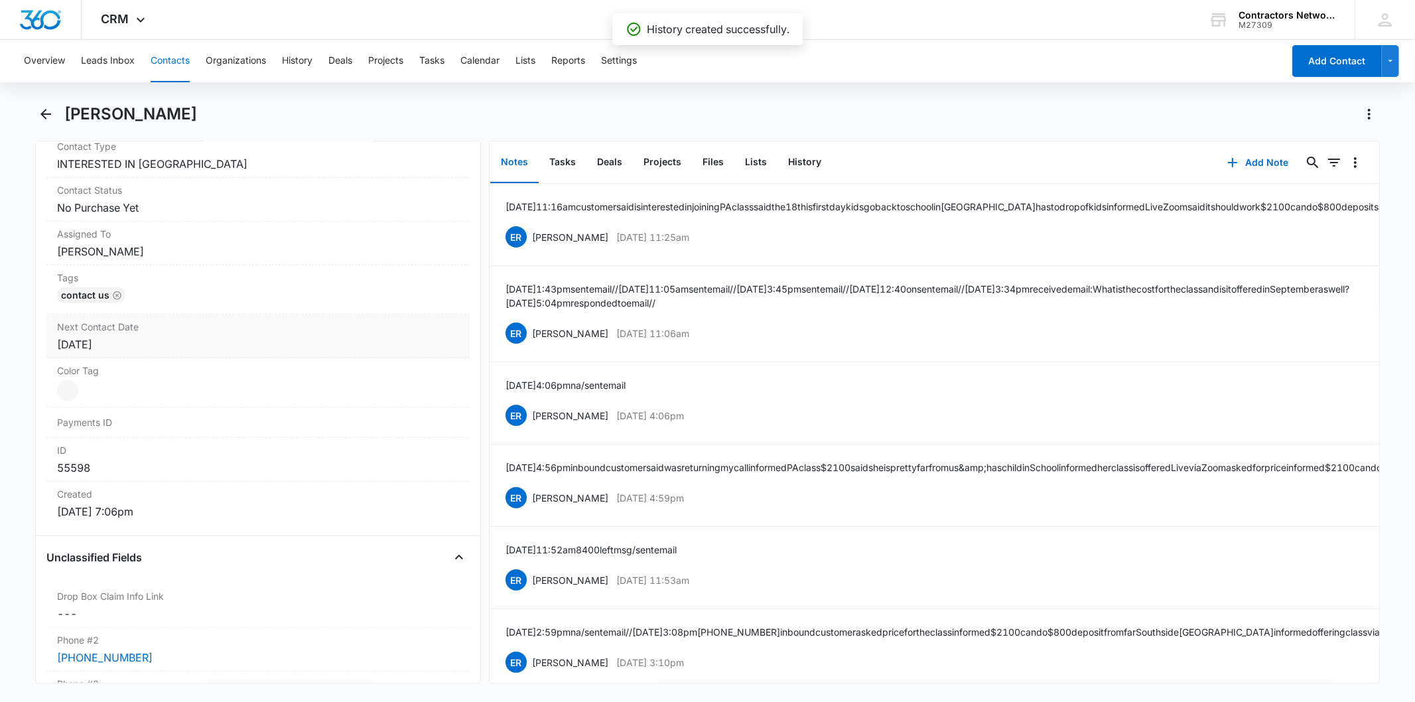
click at [213, 336] on div "[DATE]" at bounding box center [257, 344] width 401 height 16
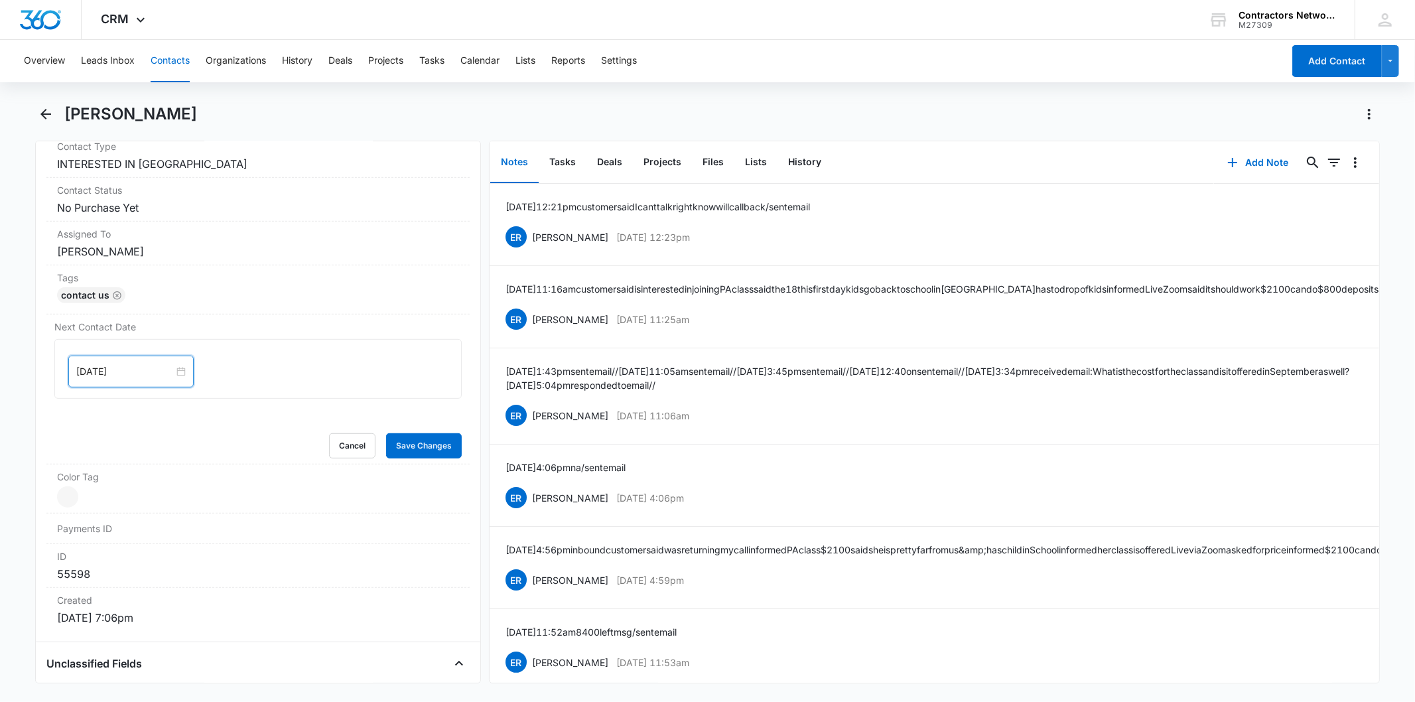
click at [161, 365] on input "[DATE]" at bounding box center [125, 371] width 98 height 15
type input "[DATE]"
click at [113, 548] on div "1" at bounding box center [112, 553] width 16 height 16
drag, startPoint x: 395, startPoint y: 454, endPoint x: 836, endPoint y: 223, distance: 497.8
click at [398, 454] on button "Save Changes" at bounding box center [424, 445] width 76 height 25
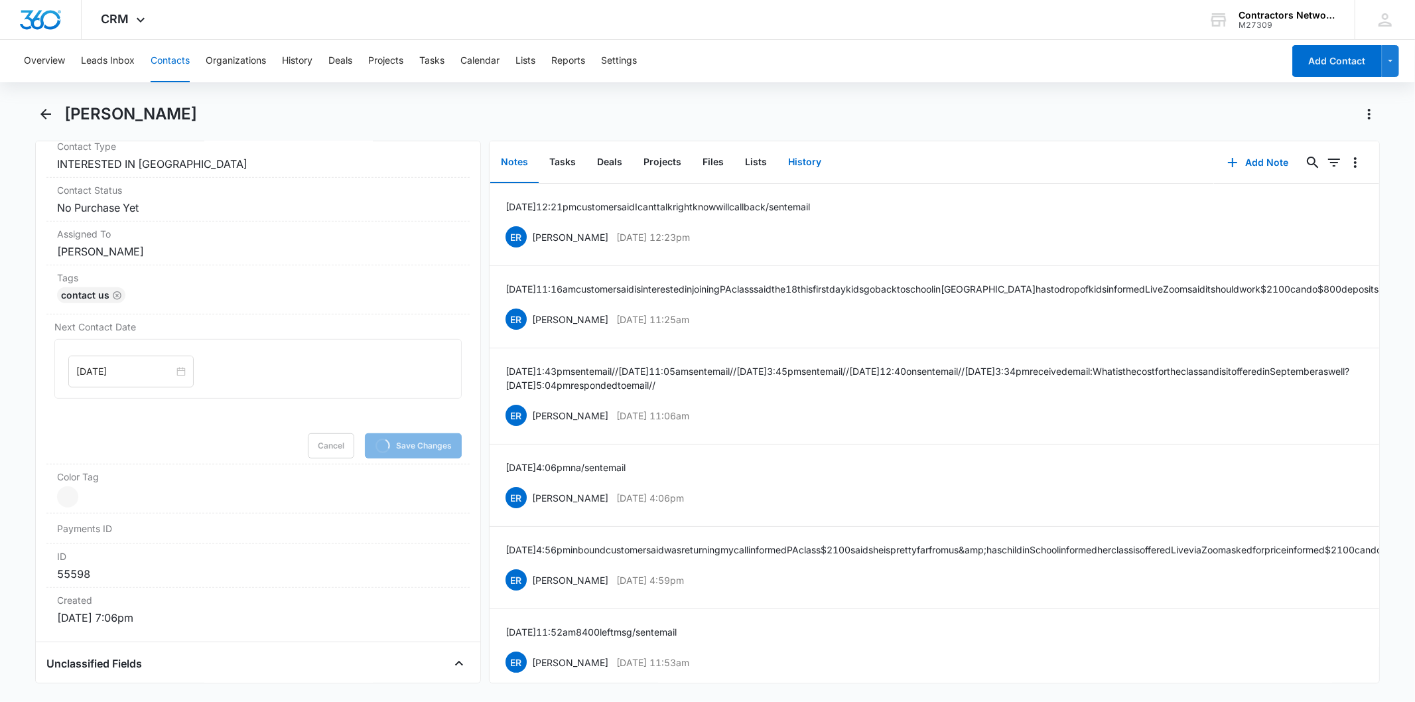
click at [807, 169] on button "History" at bounding box center [804, 162] width 54 height 41
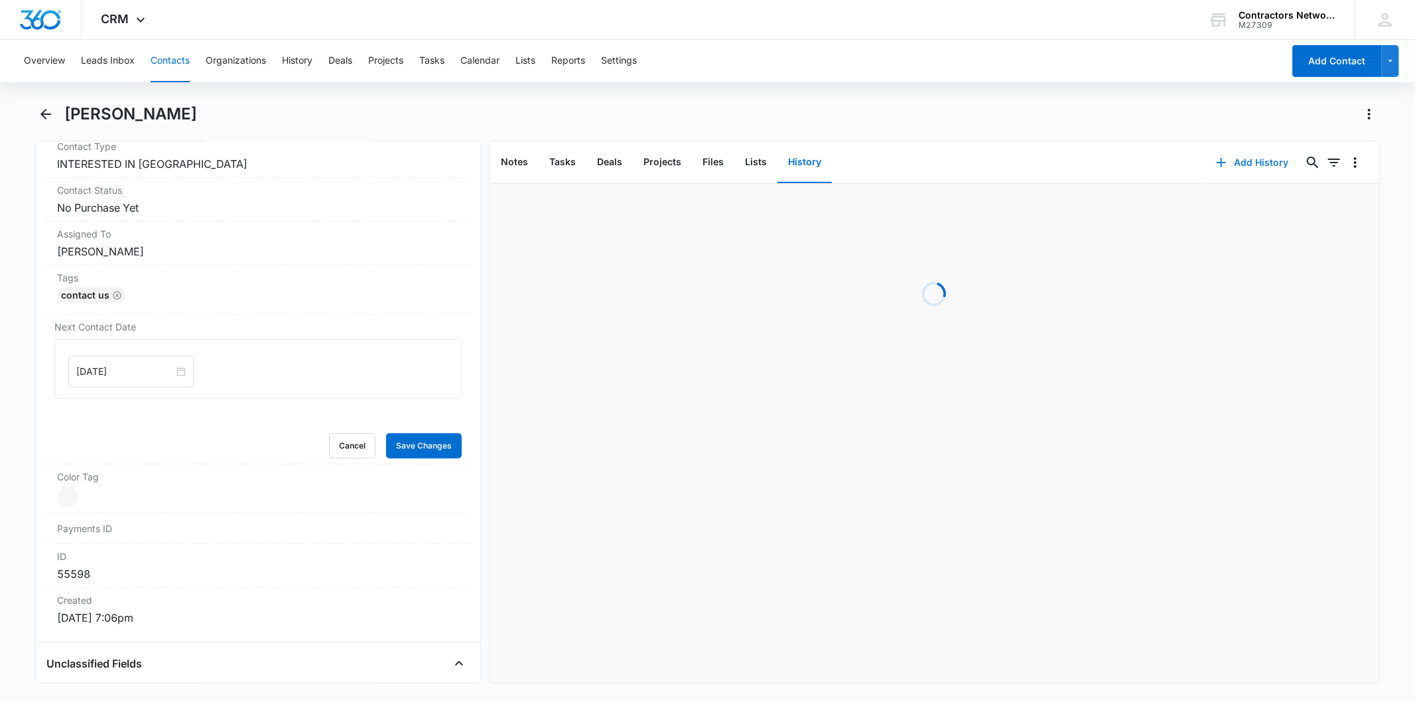
click at [1232, 151] on button "Add History" at bounding box center [1252, 163] width 99 height 32
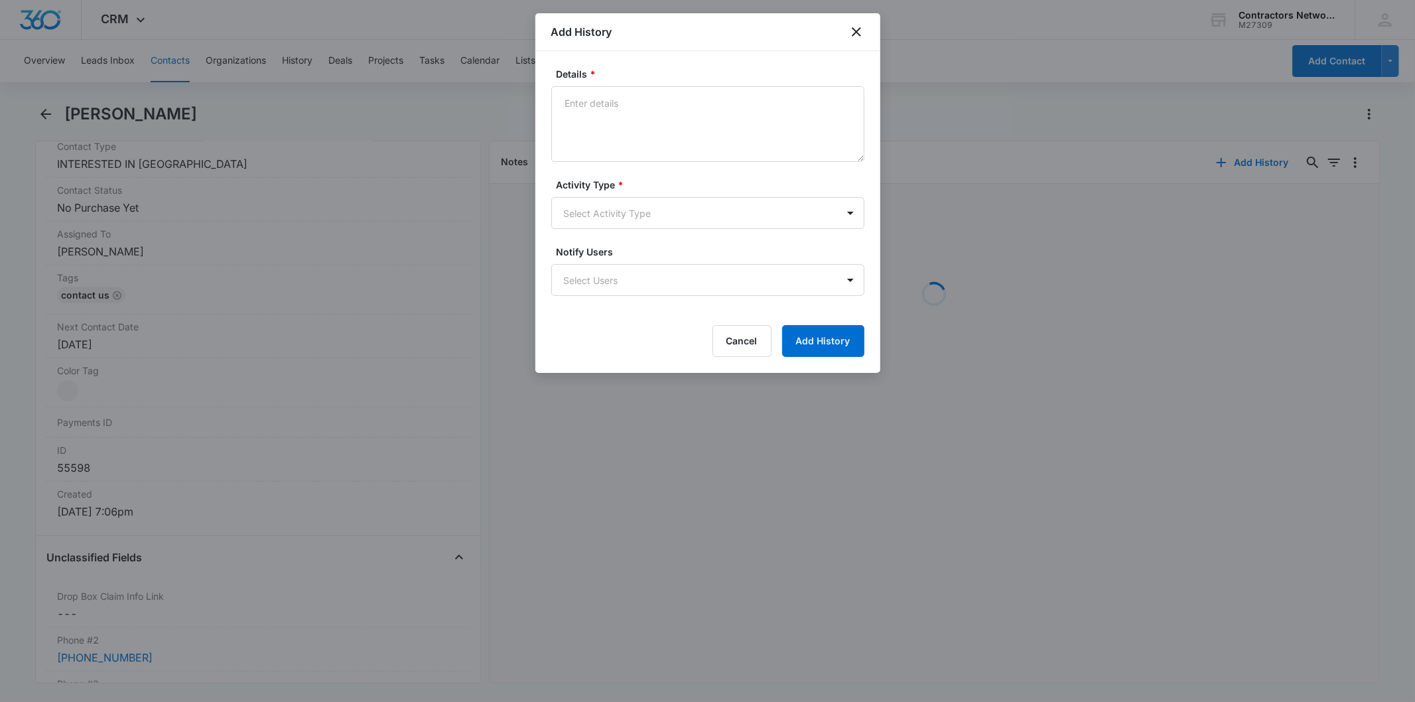
click at [615, 123] on textarea "Details *" at bounding box center [707, 124] width 313 height 76
type textarea "8/14/2025 12:21pm customer said I cant talk right know will call back / sent em…"
click at [596, 229] on form "Details * 8/14/2025 12:21pm customer said I cant talk right know will call back…" at bounding box center [707, 212] width 313 height 290
click at [581, 192] on div "Activity Type * Select Activity Type" at bounding box center [707, 203] width 313 height 51
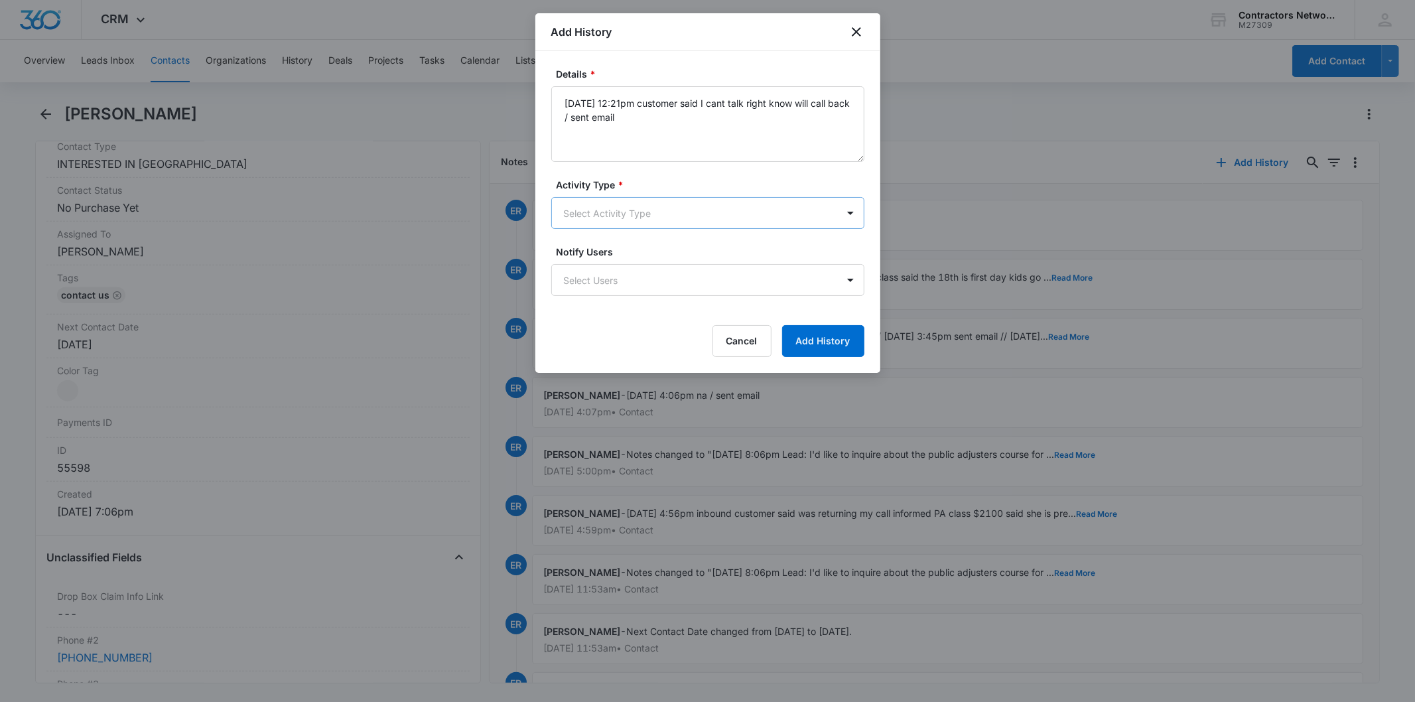
click at [586, 213] on body "CRM Apps Reputation Websites Forms CRM Email Social Shop Payments POS Content A…" at bounding box center [707, 351] width 1415 height 702
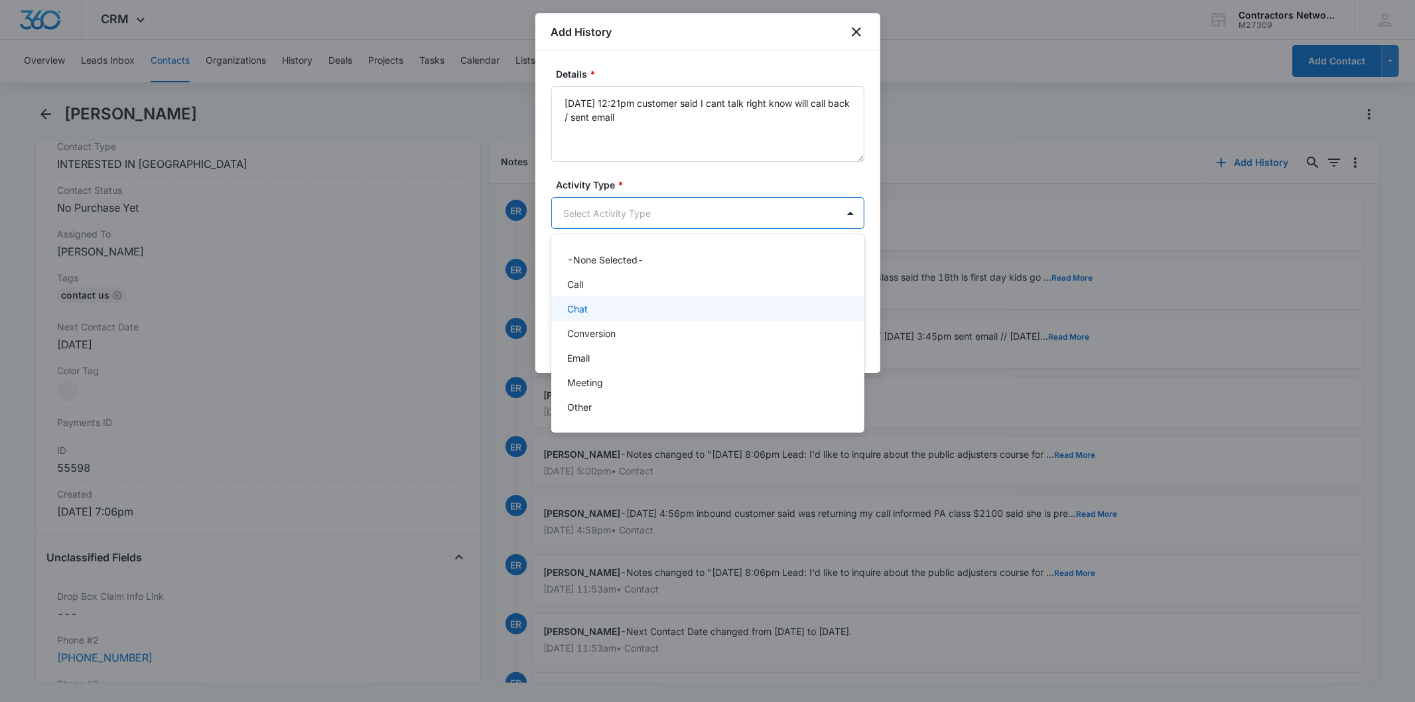
click at [608, 302] on div "Chat" at bounding box center [706, 309] width 279 height 14
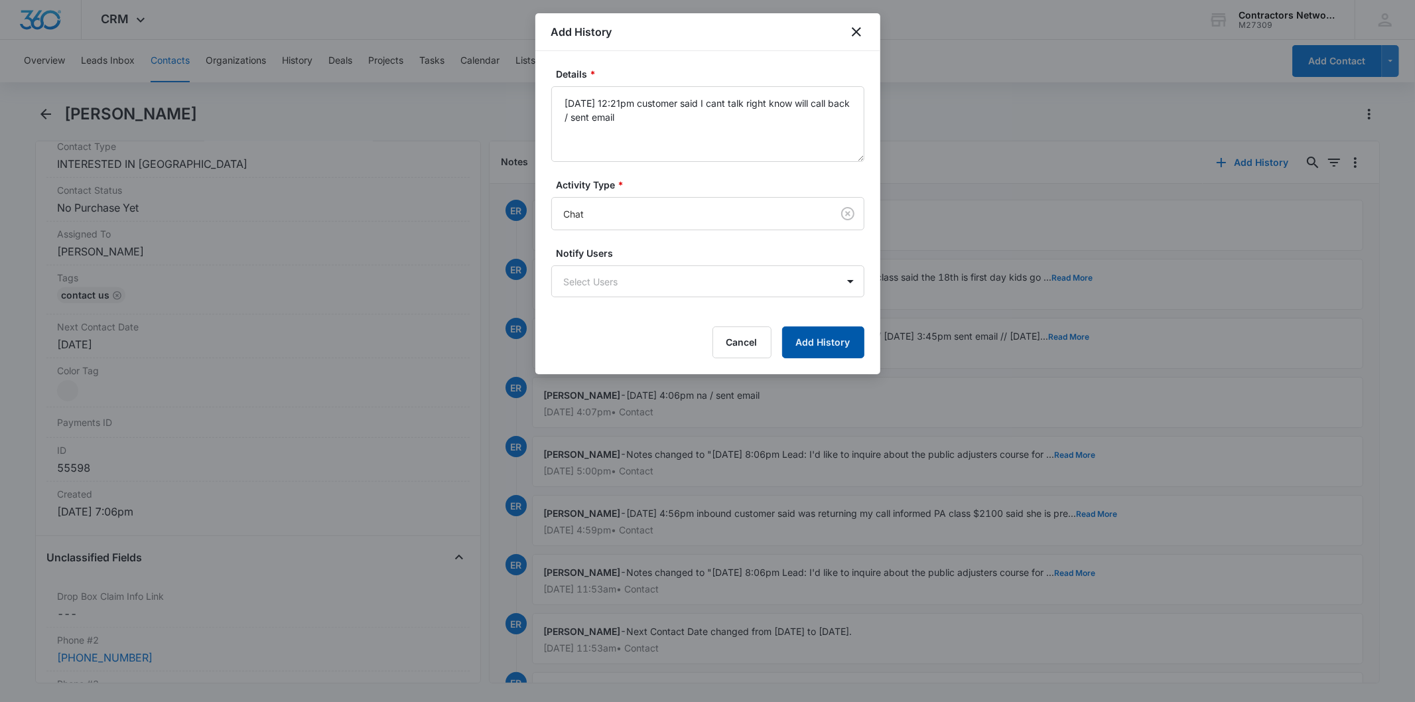
click at [823, 326] on button "Add History" at bounding box center [823, 342] width 82 height 32
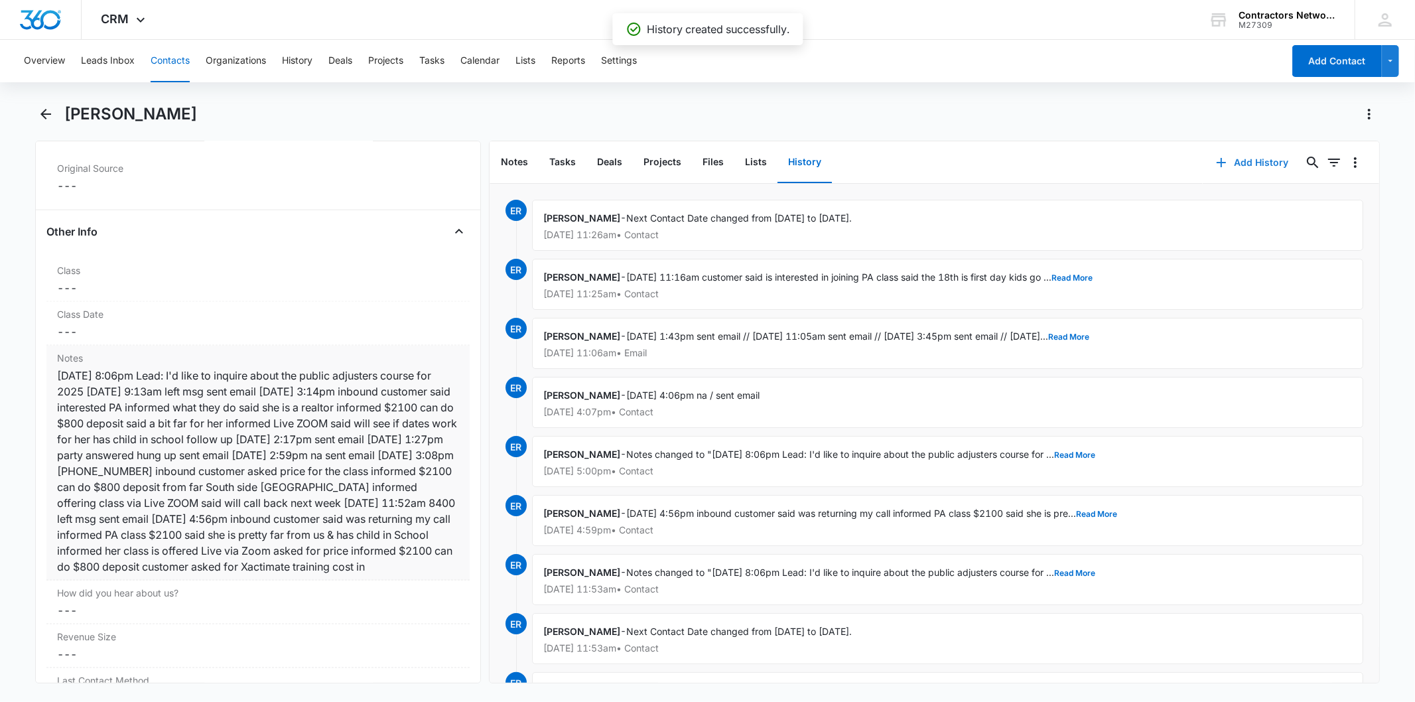
scroll to position [1474, 0]
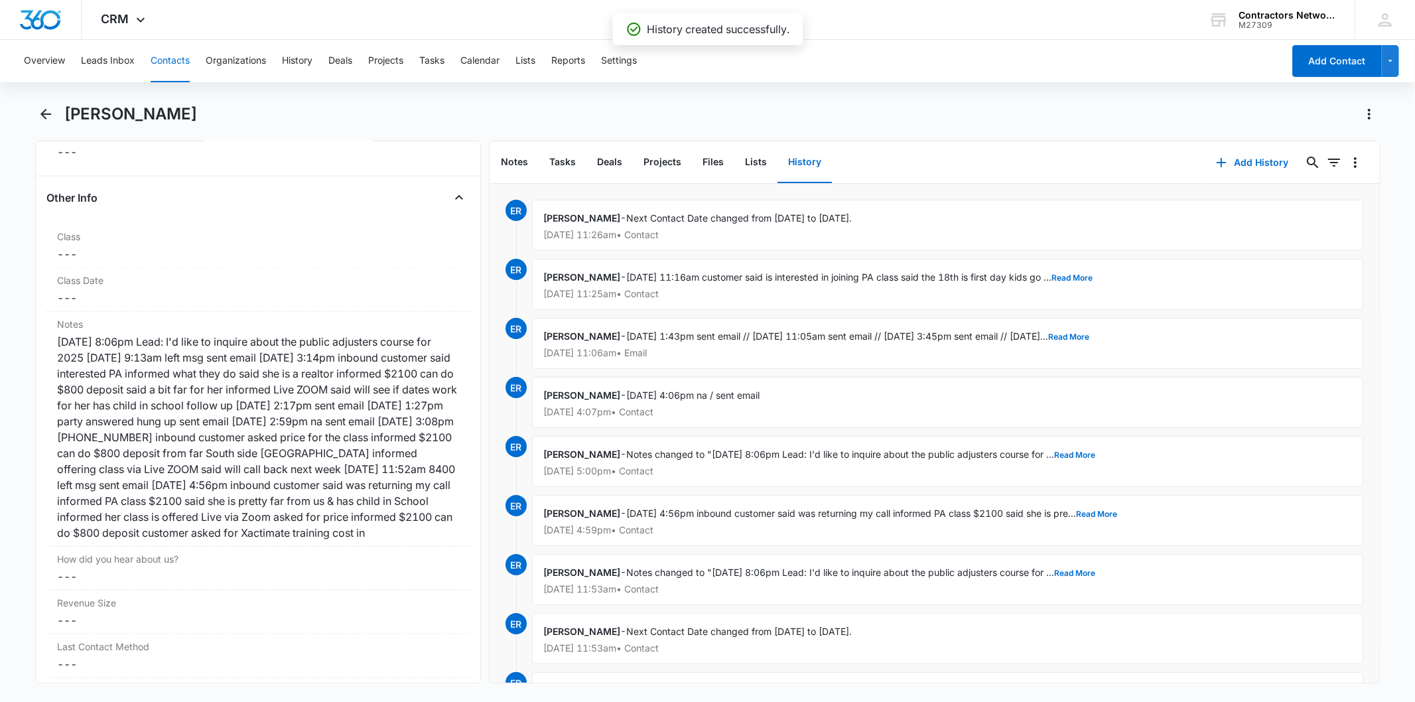
click at [166, 56] on button "Contacts" at bounding box center [170, 61] width 39 height 42
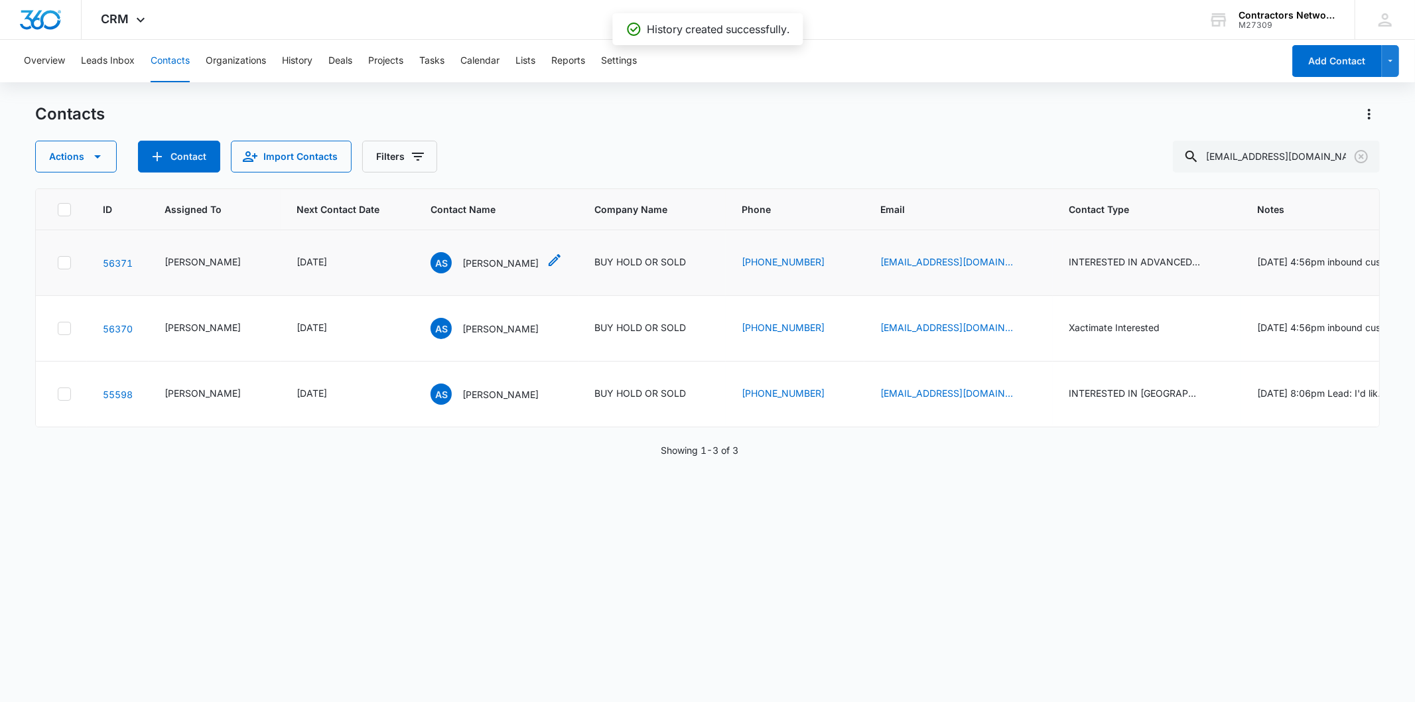
click at [466, 263] on p "Aris Snell" at bounding box center [500, 263] width 76 height 14
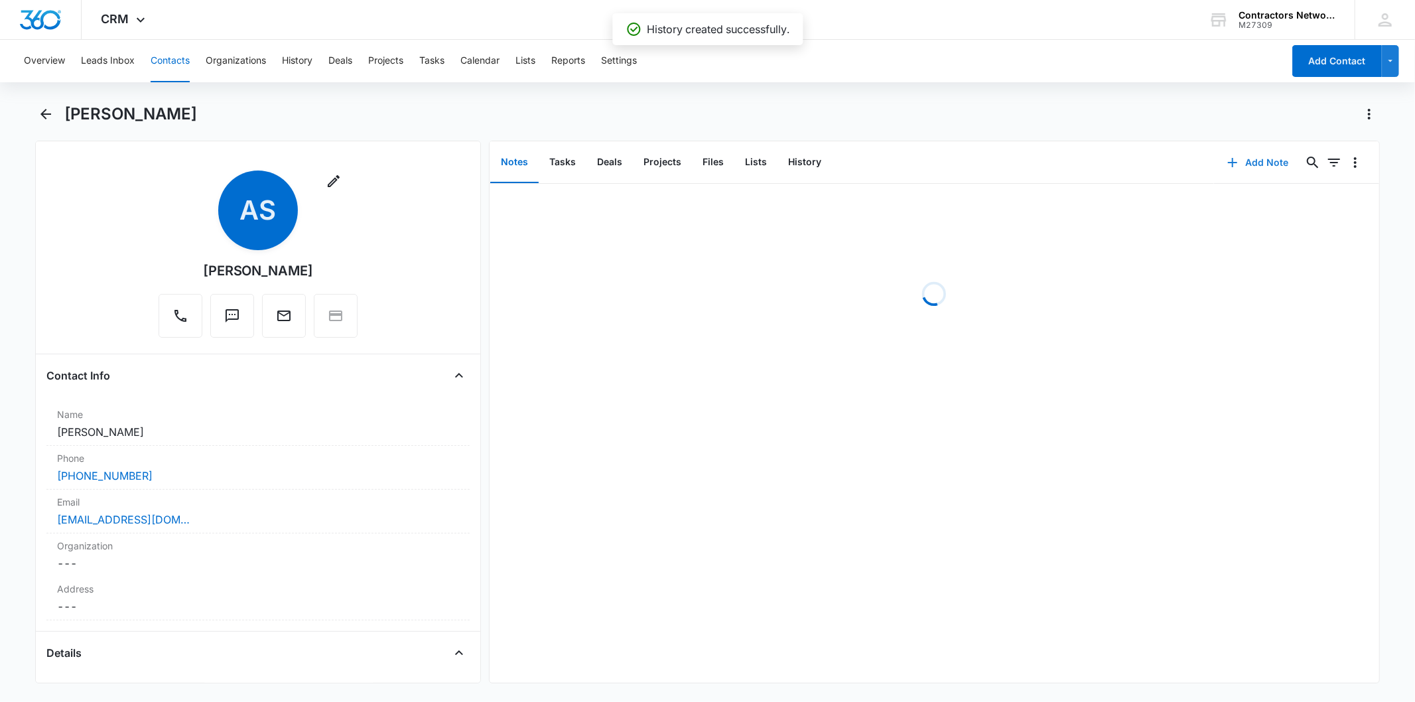
click at [1259, 169] on button "Add Note" at bounding box center [1258, 163] width 88 height 32
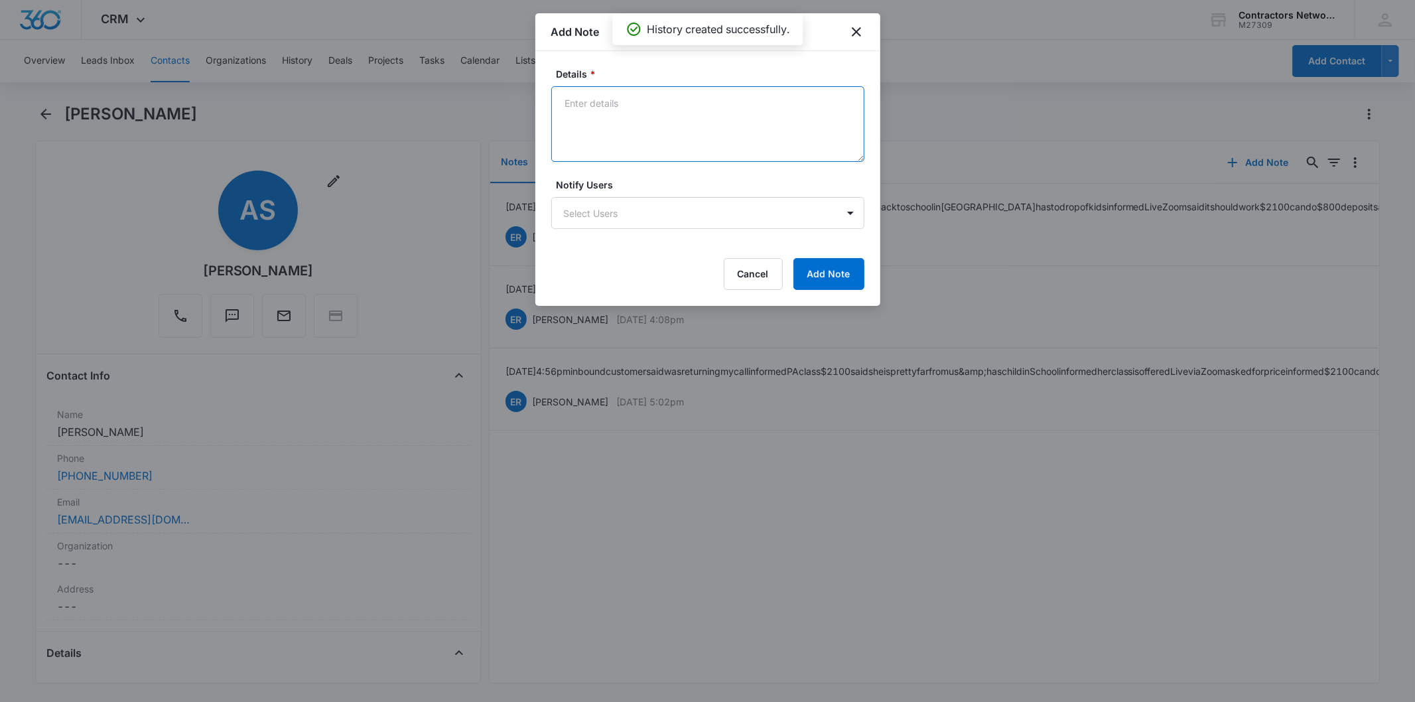
click at [606, 121] on textarea "Details *" at bounding box center [707, 124] width 313 height 76
paste textarea "8/14/2025 12:21pm customer said I cant talk right know will call back / sent em…"
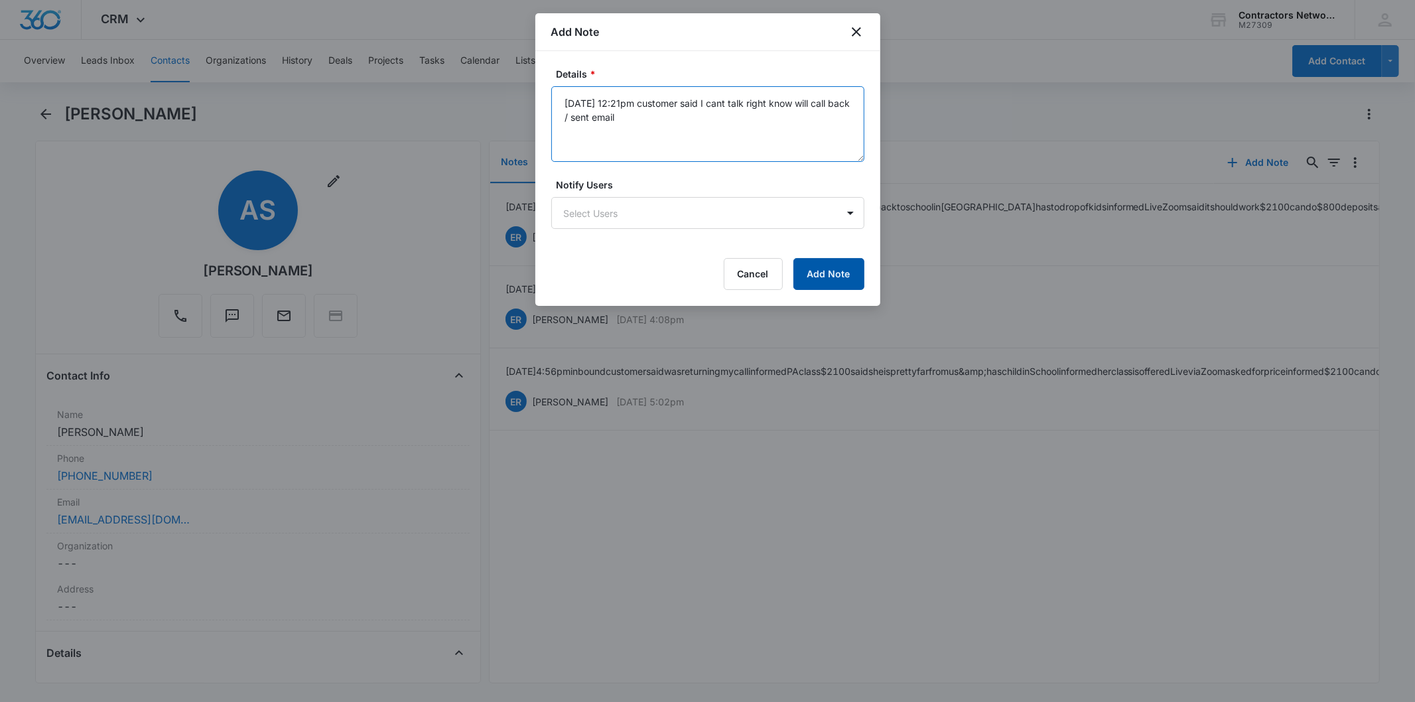
type textarea "8/14/2025 12:21pm customer said I cant talk right know will call back / sent em…"
click at [832, 274] on button "Add Note" at bounding box center [828, 274] width 71 height 32
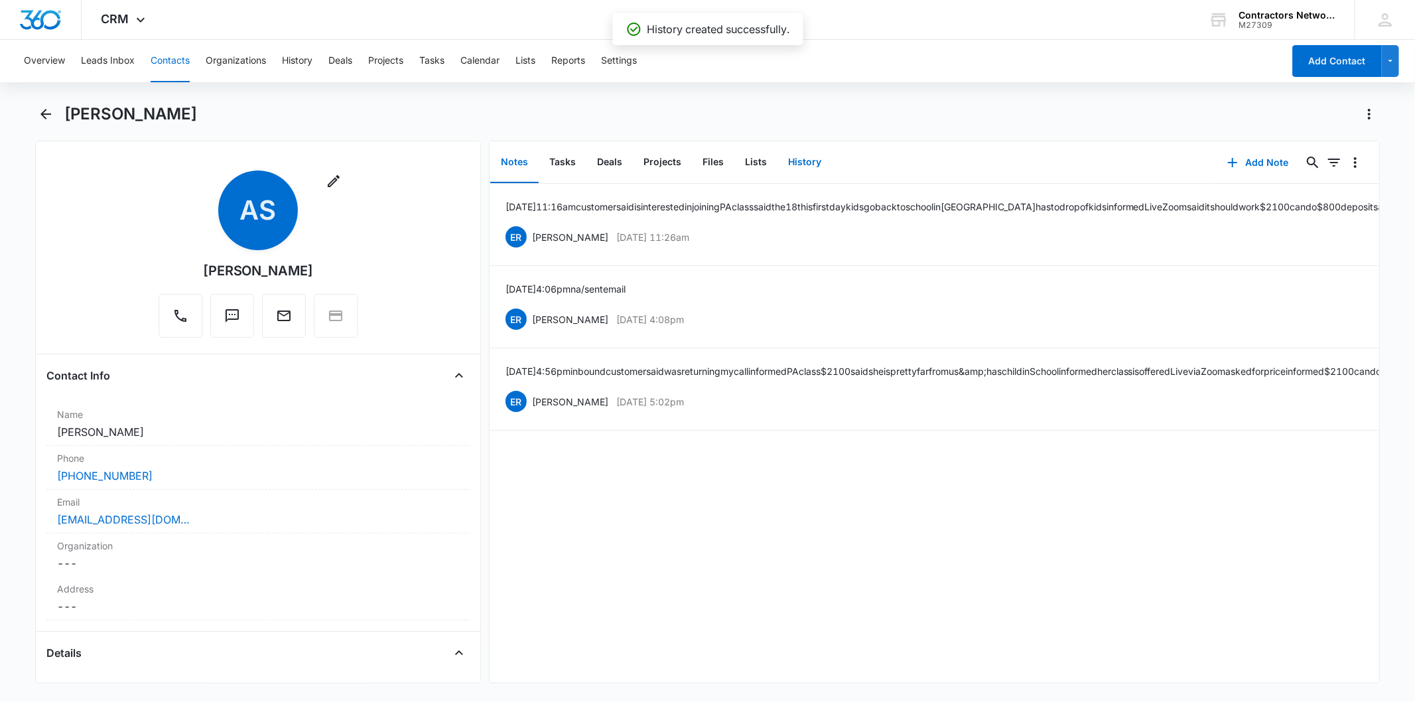
click at [793, 160] on button "History" at bounding box center [804, 162] width 54 height 41
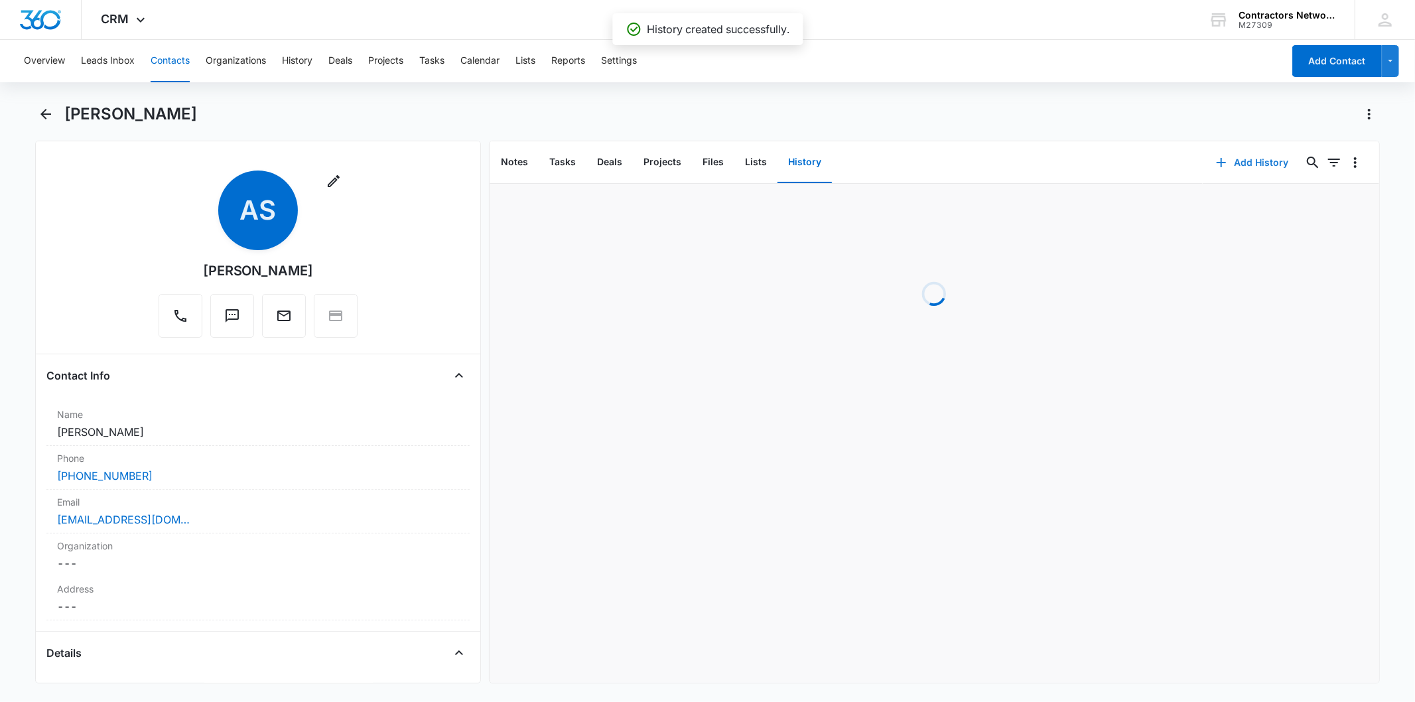
click at [1222, 153] on button "Add History" at bounding box center [1252, 163] width 99 height 32
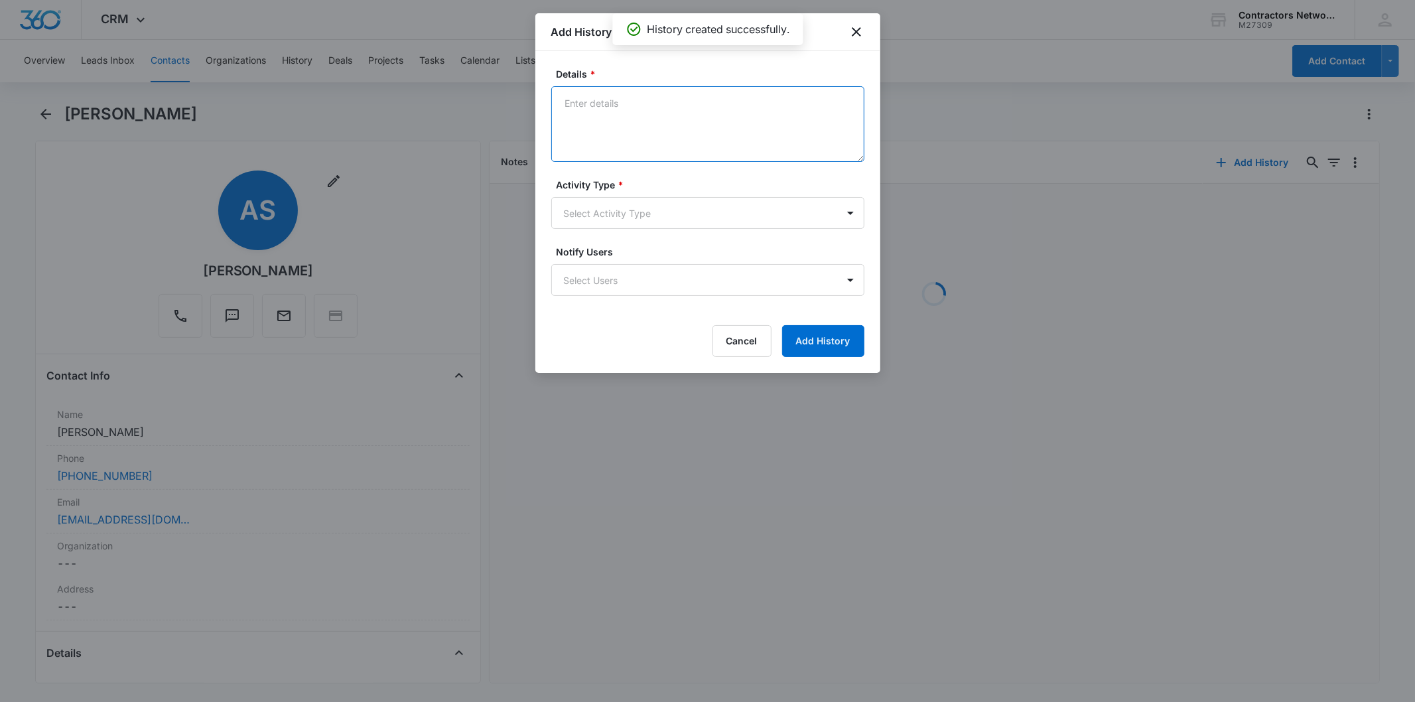
click at [598, 116] on textarea "Details *" at bounding box center [707, 124] width 313 height 76
paste textarea "8/14/2025 12:21pm customer said I cant talk right know will call back / sent em…"
type textarea "8/14/2025 12:21pm customer said I cant talk right know will call back / sent em…"
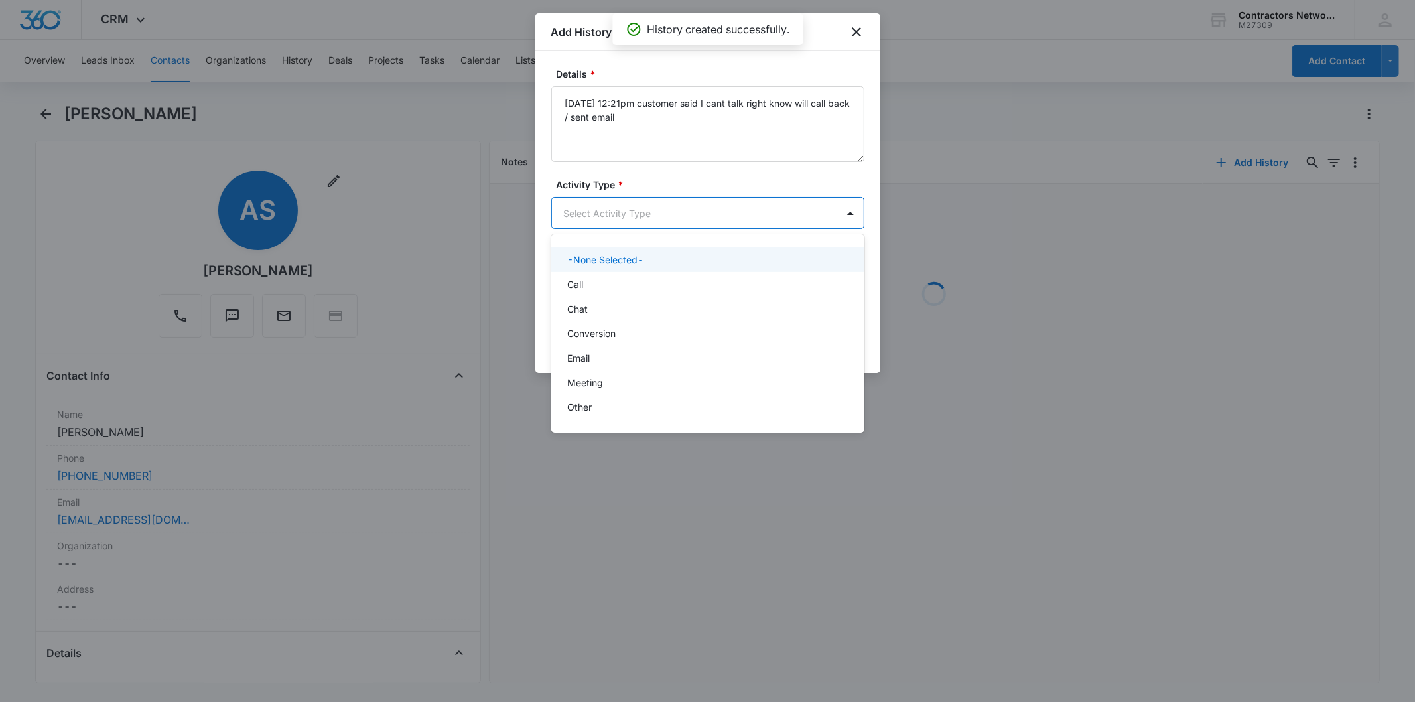
click at [602, 226] on body "CRM Apps Reputation Websites Forms CRM Email Social Shop Payments POS Content A…" at bounding box center [707, 351] width 1415 height 702
drag, startPoint x: 597, startPoint y: 301, endPoint x: 594, endPoint y: 308, distance: 7.1
click at [594, 308] on div "Chat" at bounding box center [707, 308] width 313 height 25
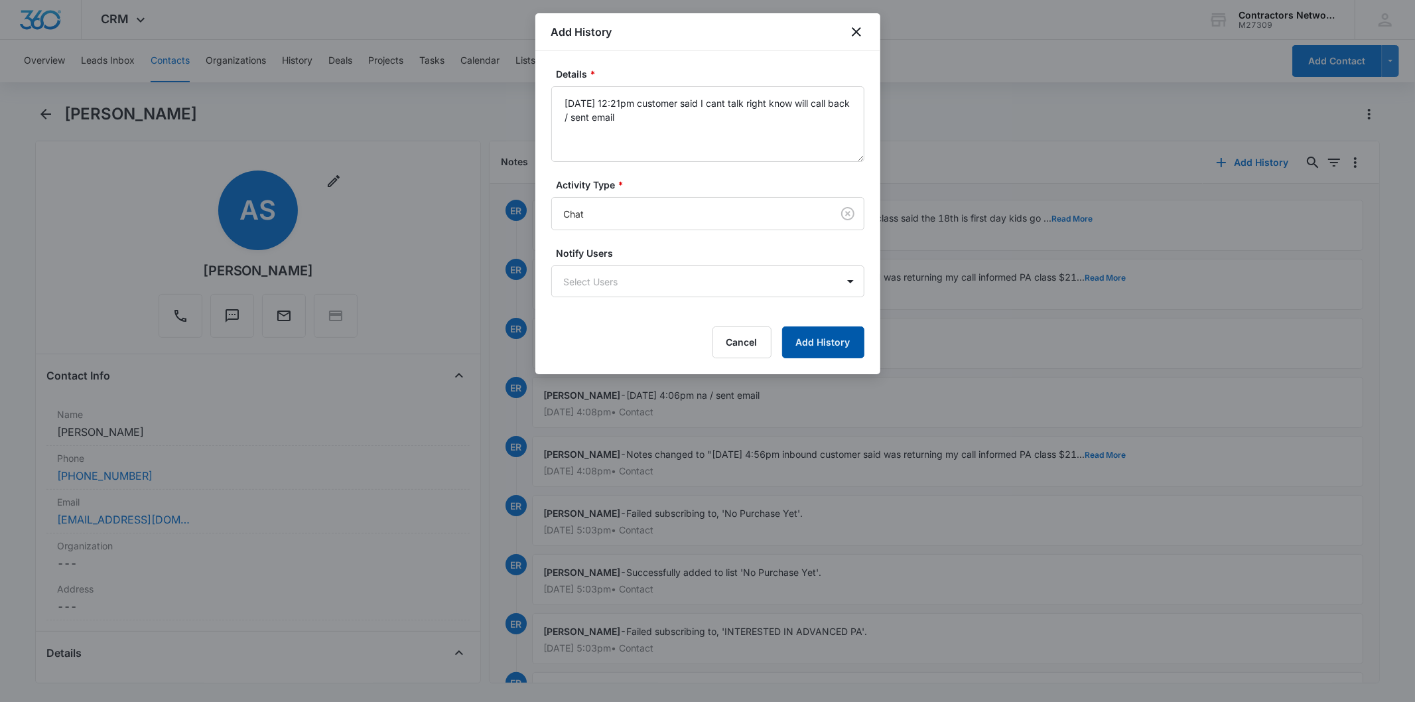
click at [822, 334] on button "Add History" at bounding box center [823, 342] width 82 height 32
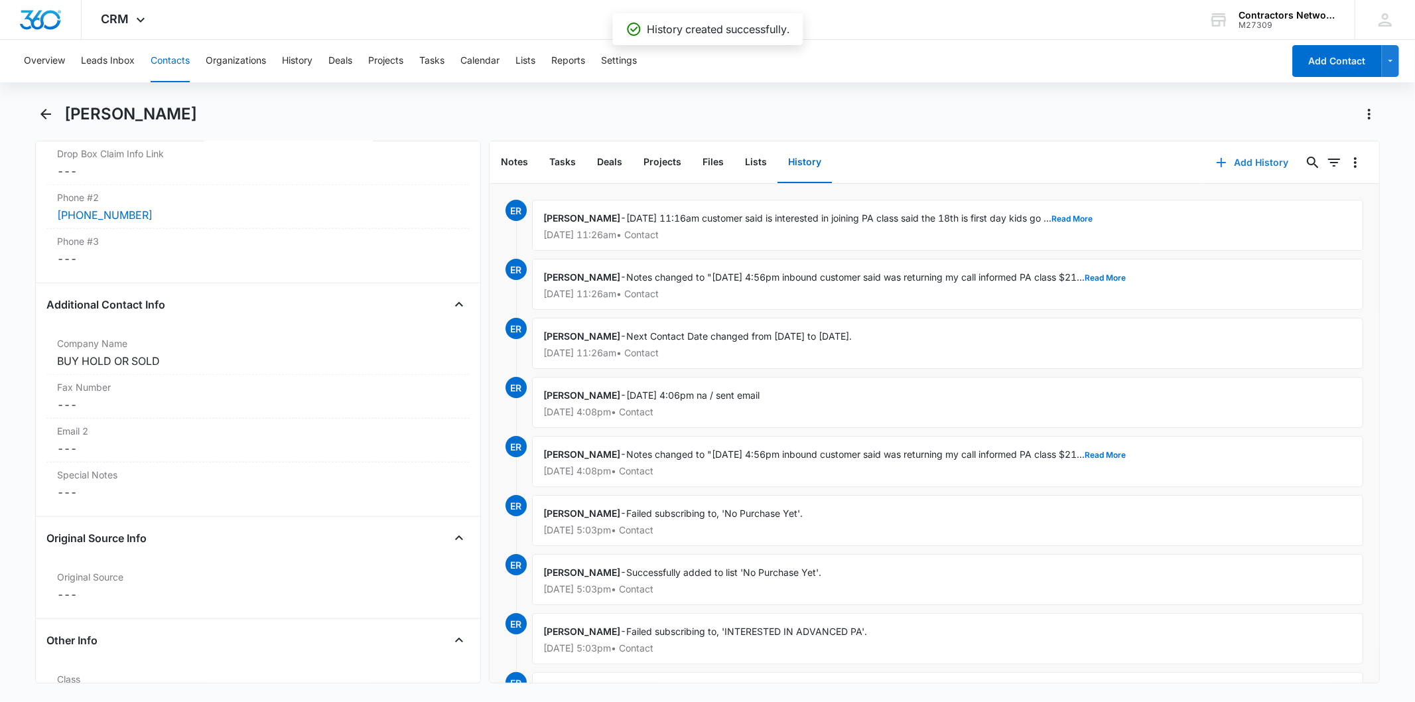
scroll to position [1547, 0]
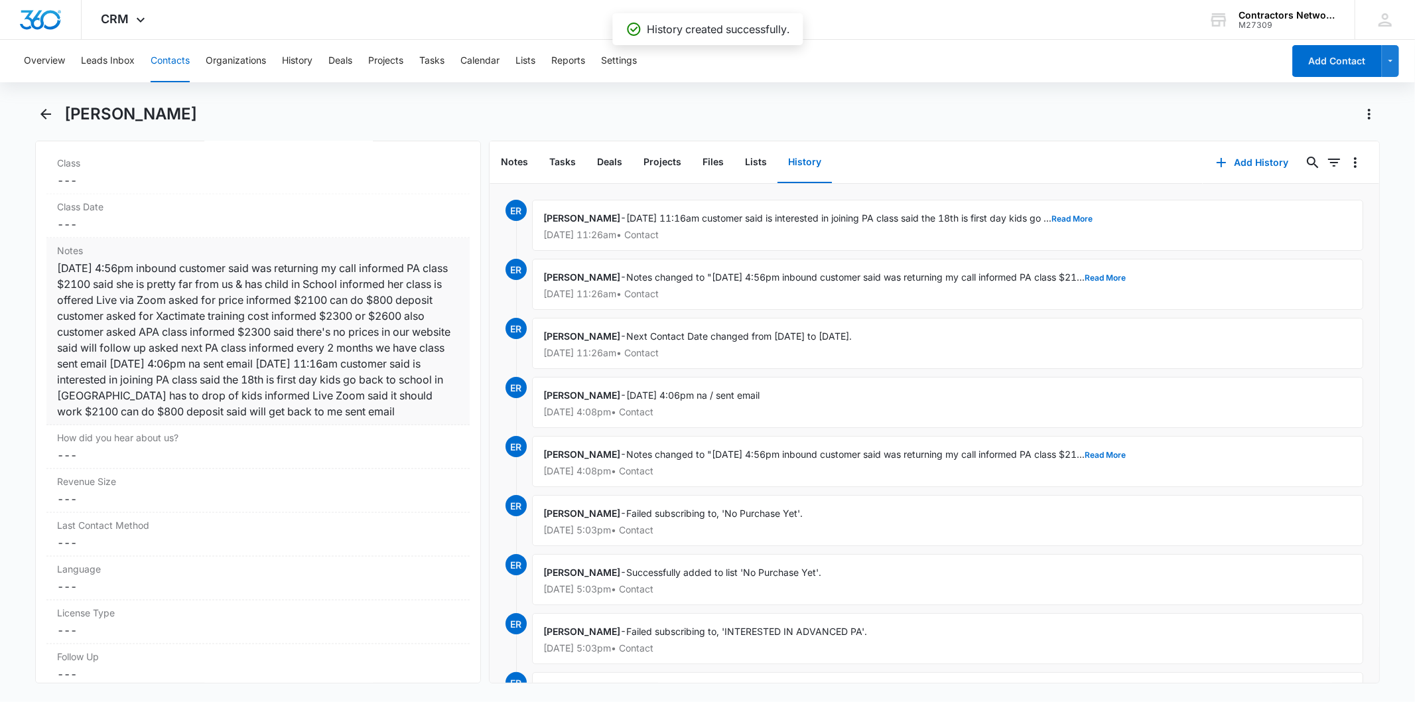
click at [366, 379] on div "3/24/2025 4:56pm inbound customer said was returning my call informed PA class …" at bounding box center [257, 339] width 401 height 159
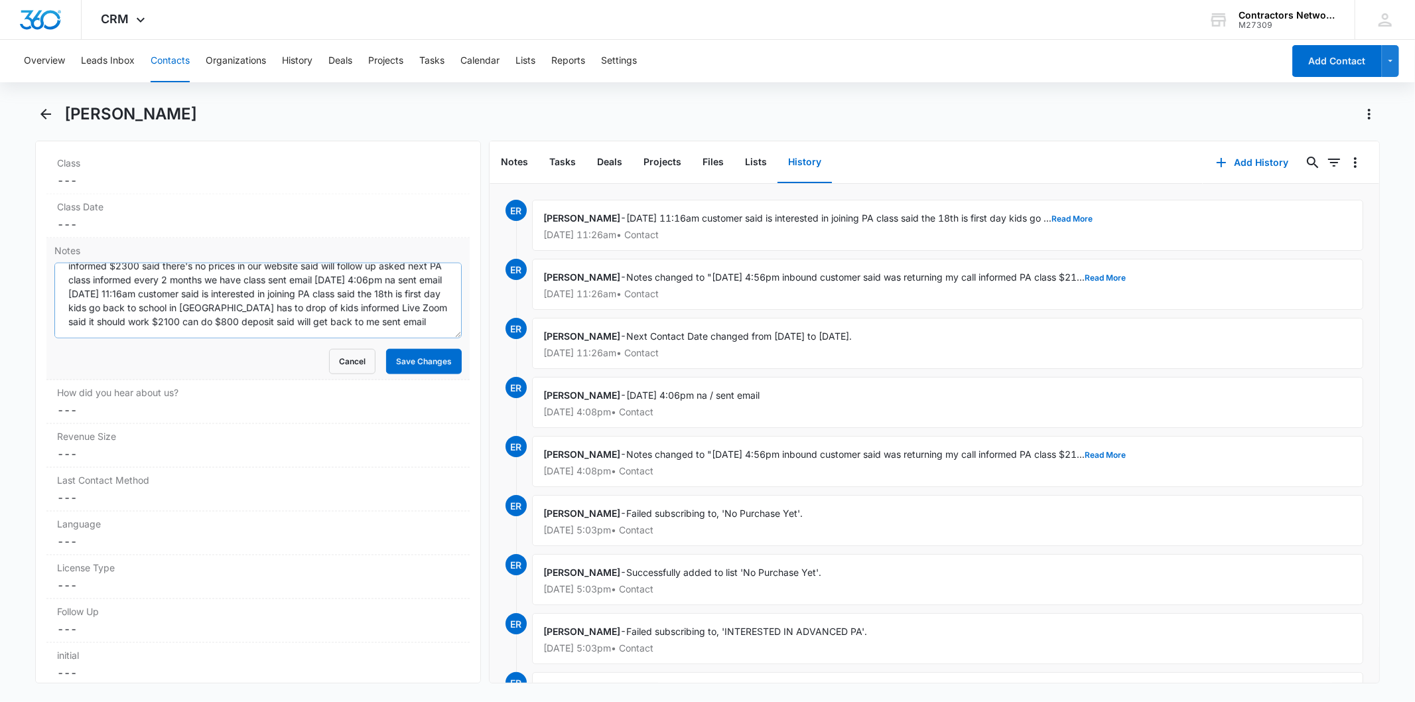
scroll to position [83, 0]
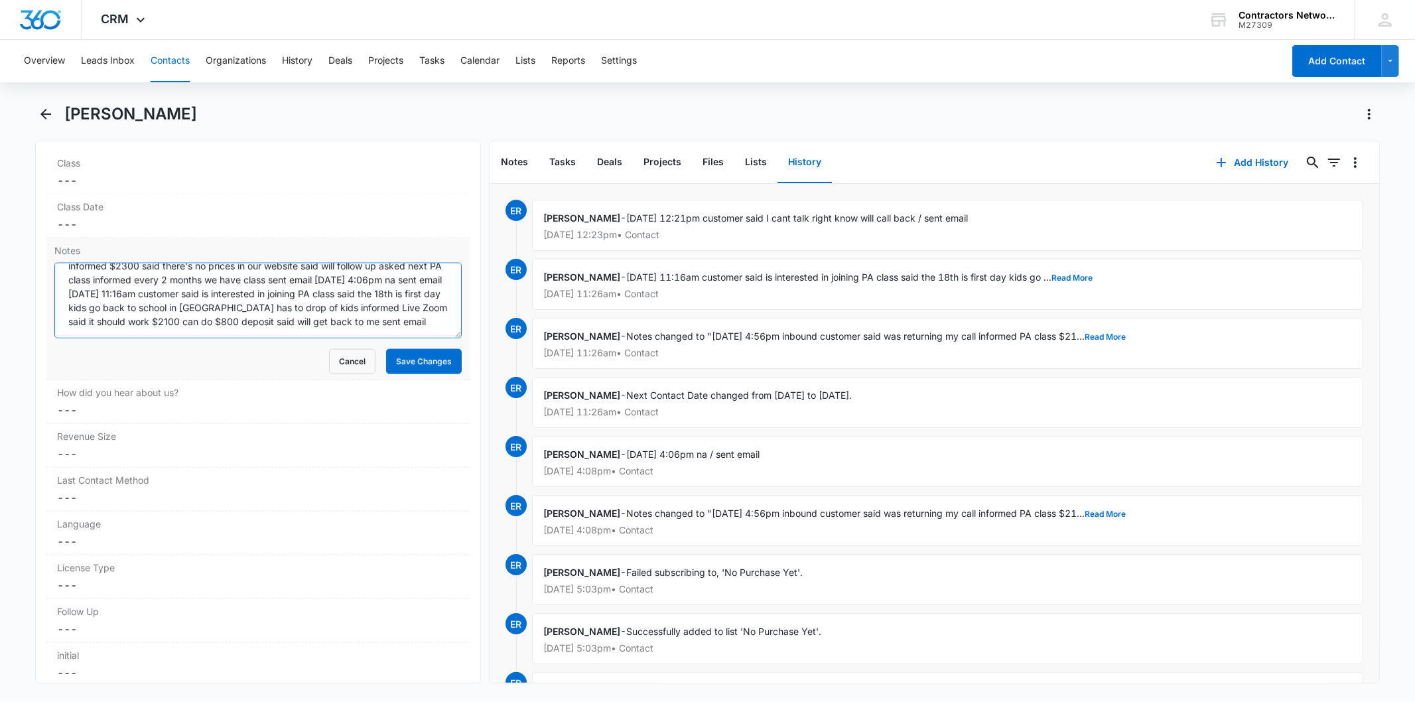
paste textarea "8/14/2025 12:21pm customer said I cant talk right know will call back / sent em…"
click at [245, 335] on textarea "3/24/2025 4:56pm inbound customer said was returning my call informed PA class …" at bounding box center [257, 301] width 407 height 76
type textarea "3/24/2025 4:56pm inbound customer said was returning my call informed PA class …"
click at [389, 362] on button "Save Changes" at bounding box center [424, 361] width 76 height 25
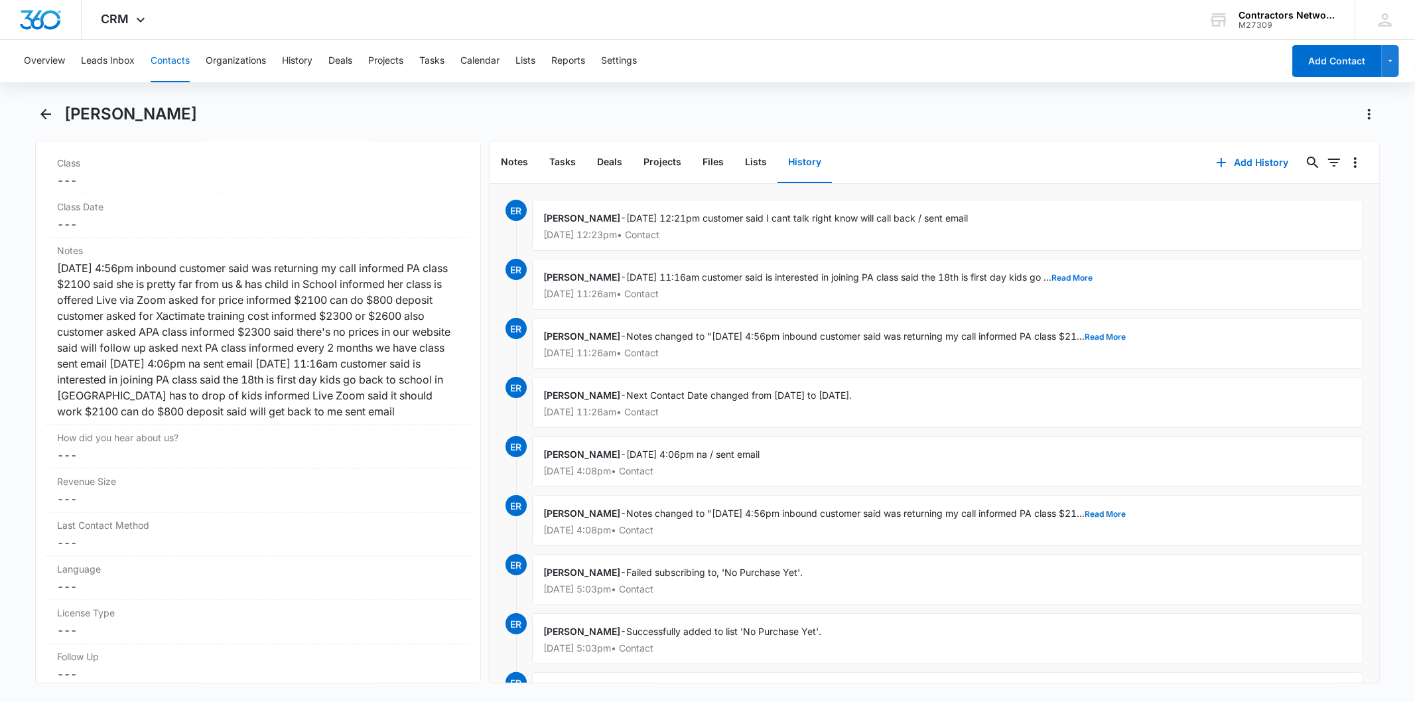
click at [164, 61] on button "Contacts" at bounding box center [170, 61] width 39 height 42
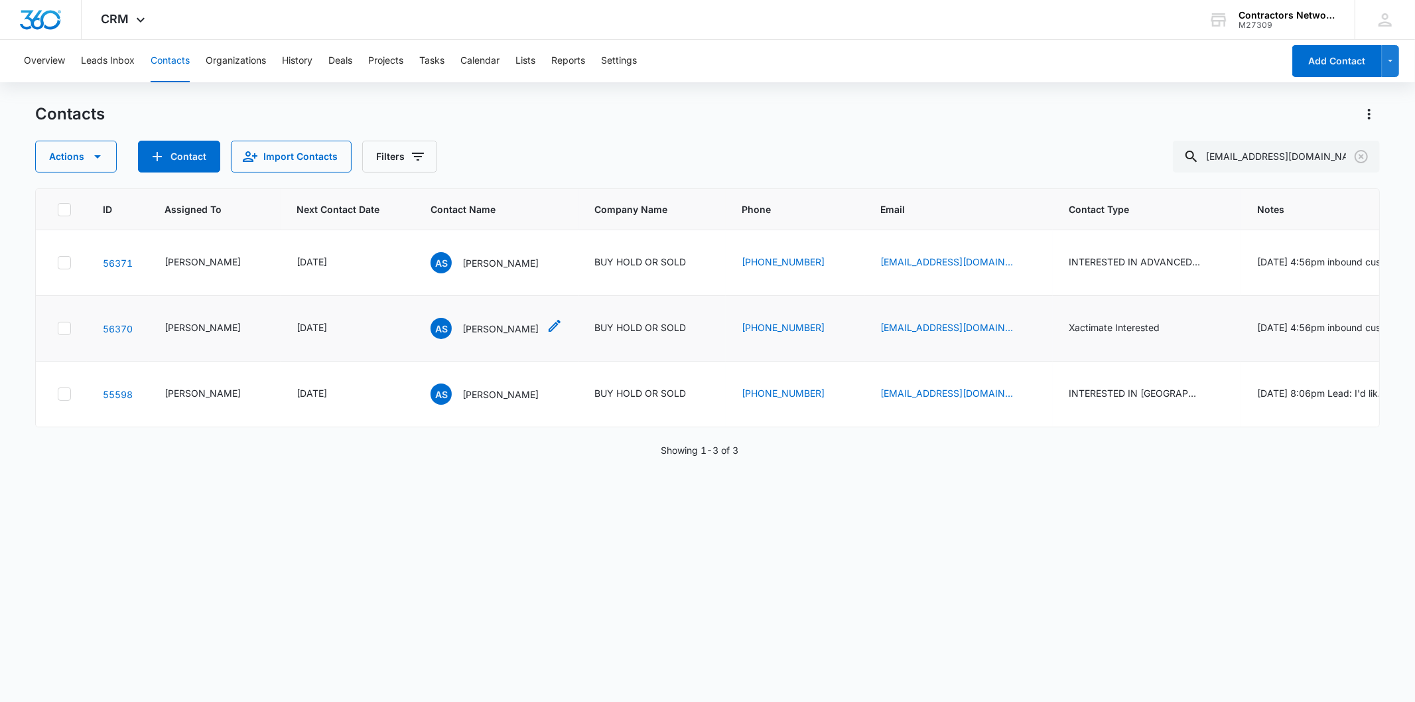
click at [462, 330] on p "Aris Snell" at bounding box center [500, 329] width 76 height 14
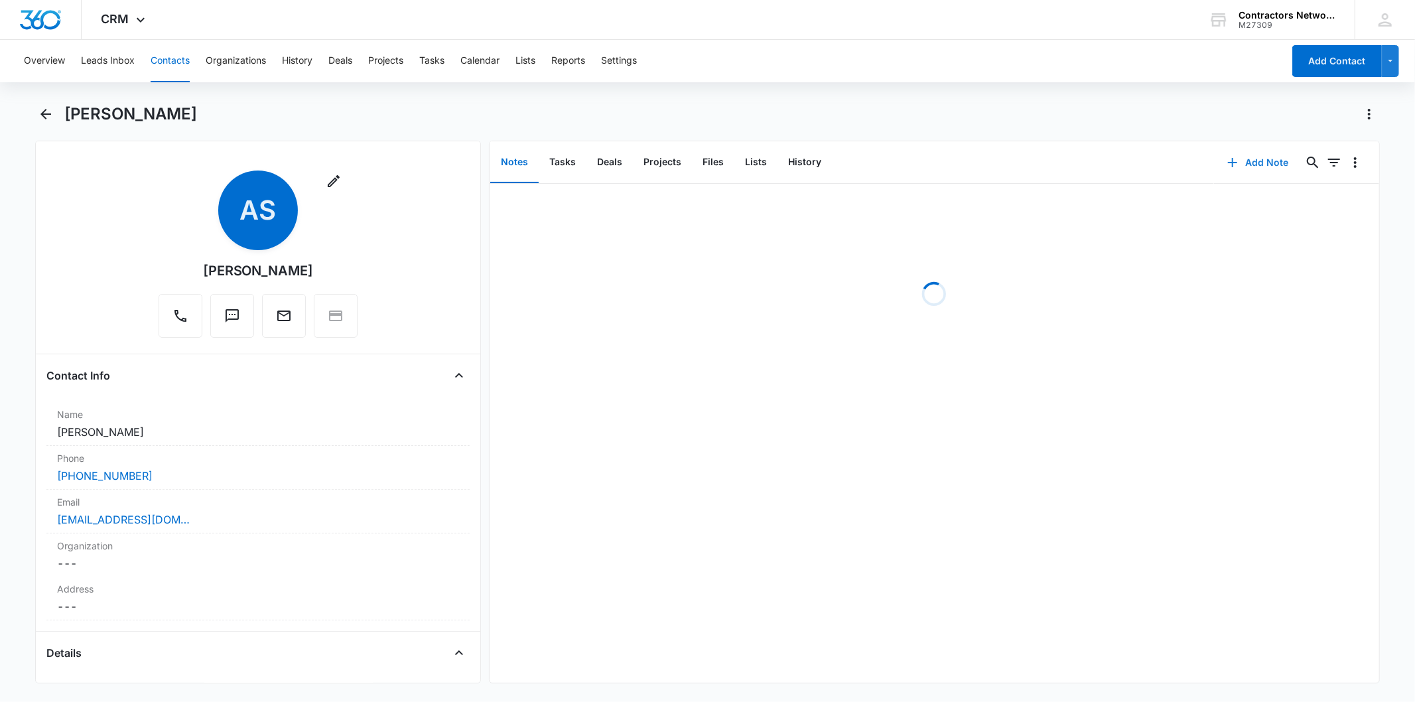
click at [1249, 163] on button "Add Note" at bounding box center [1258, 163] width 88 height 32
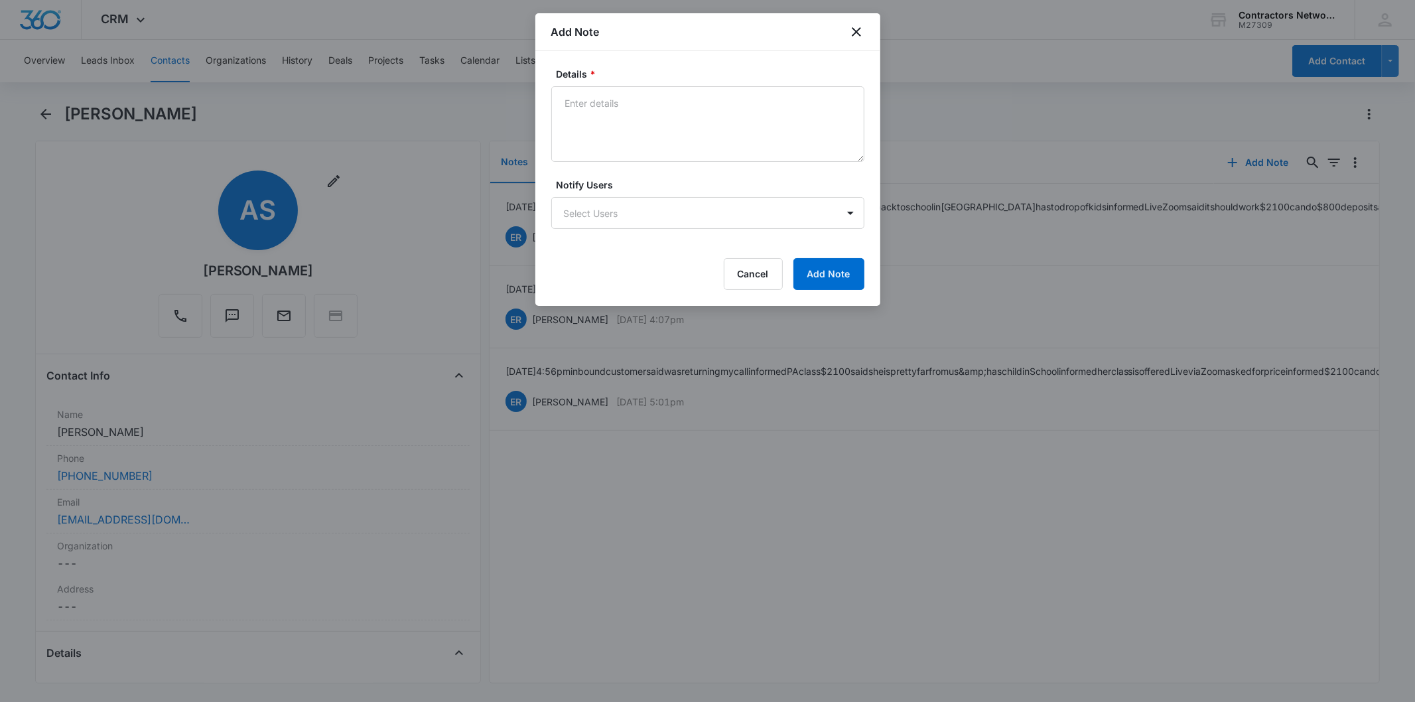
click at [606, 121] on textarea "Details *" at bounding box center [707, 124] width 313 height 76
type textarea "8/14/2025 12:21pm customer said I cant talk right know will call back / sent em…"
click at [807, 263] on button "Add Note" at bounding box center [828, 274] width 71 height 32
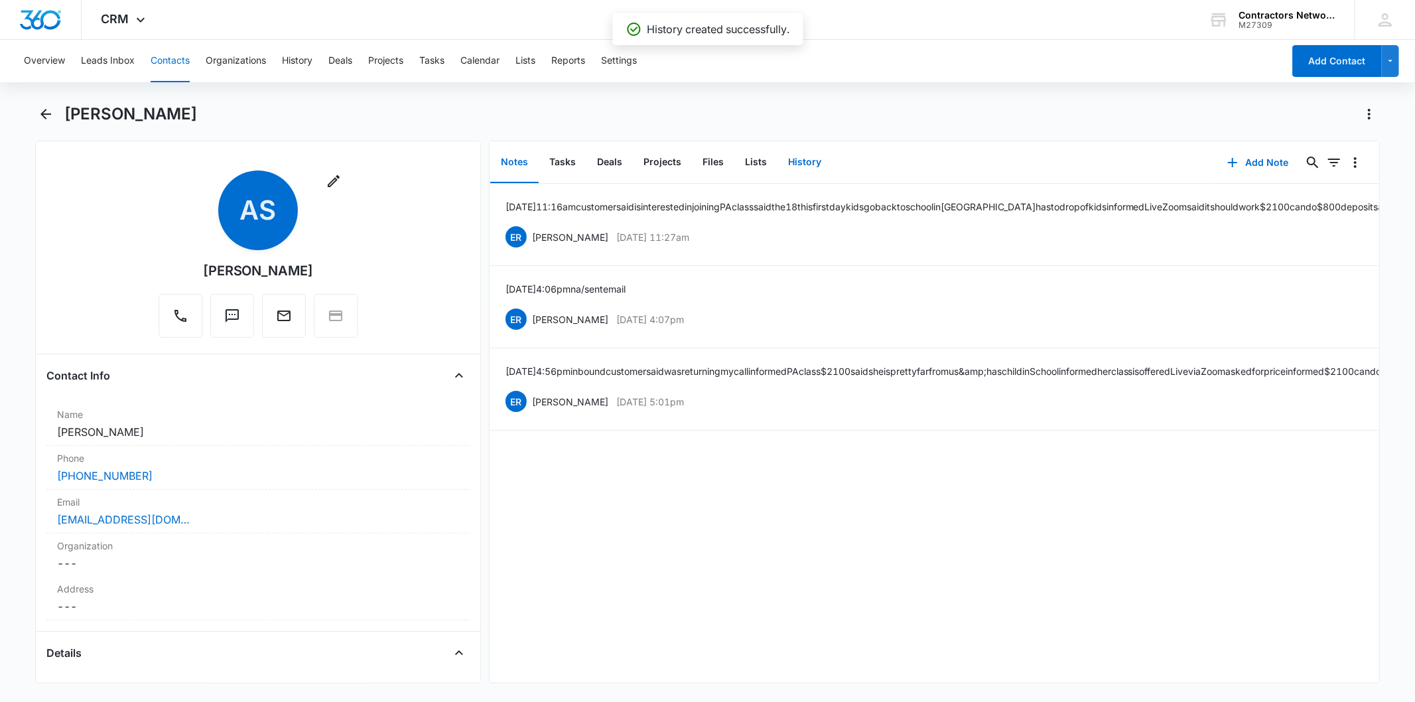
click at [805, 160] on button "History" at bounding box center [804, 162] width 54 height 41
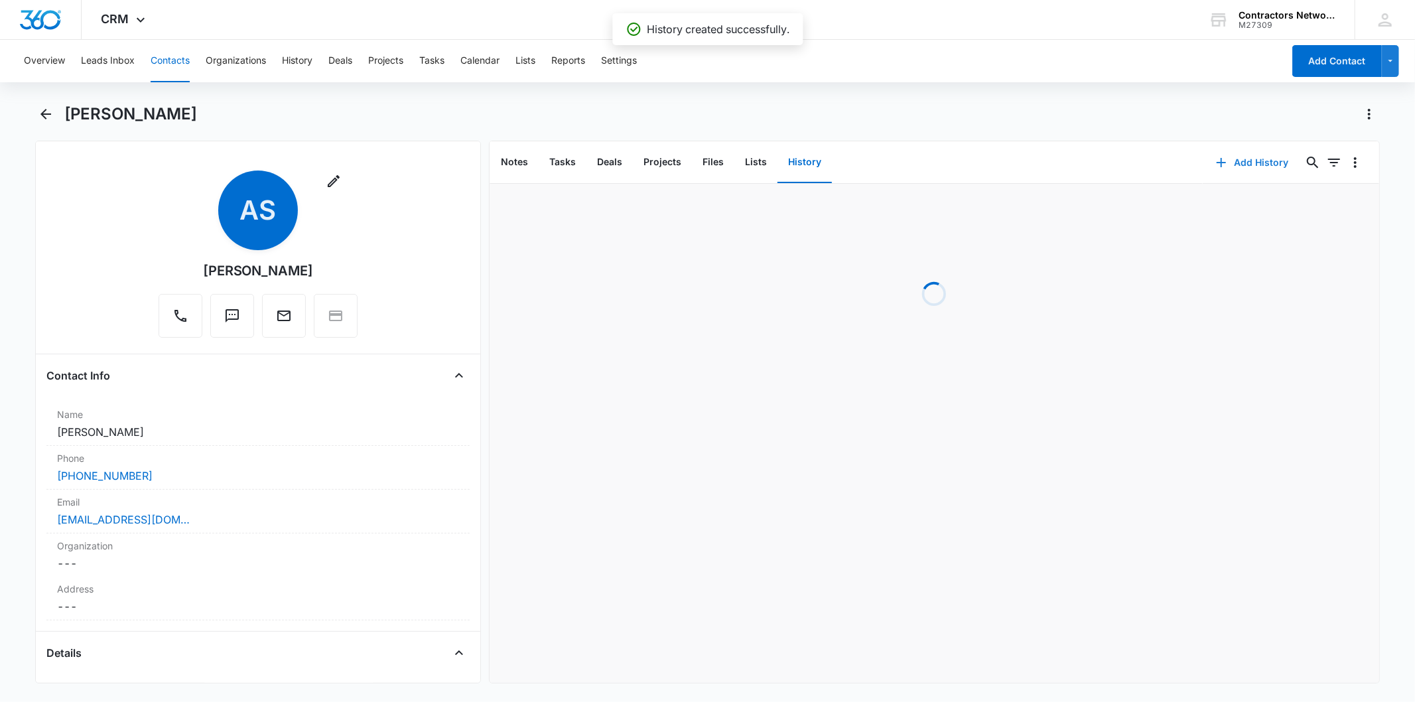
click at [1224, 155] on button "Add History" at bounding box center [1252, 163] width 99 height 32
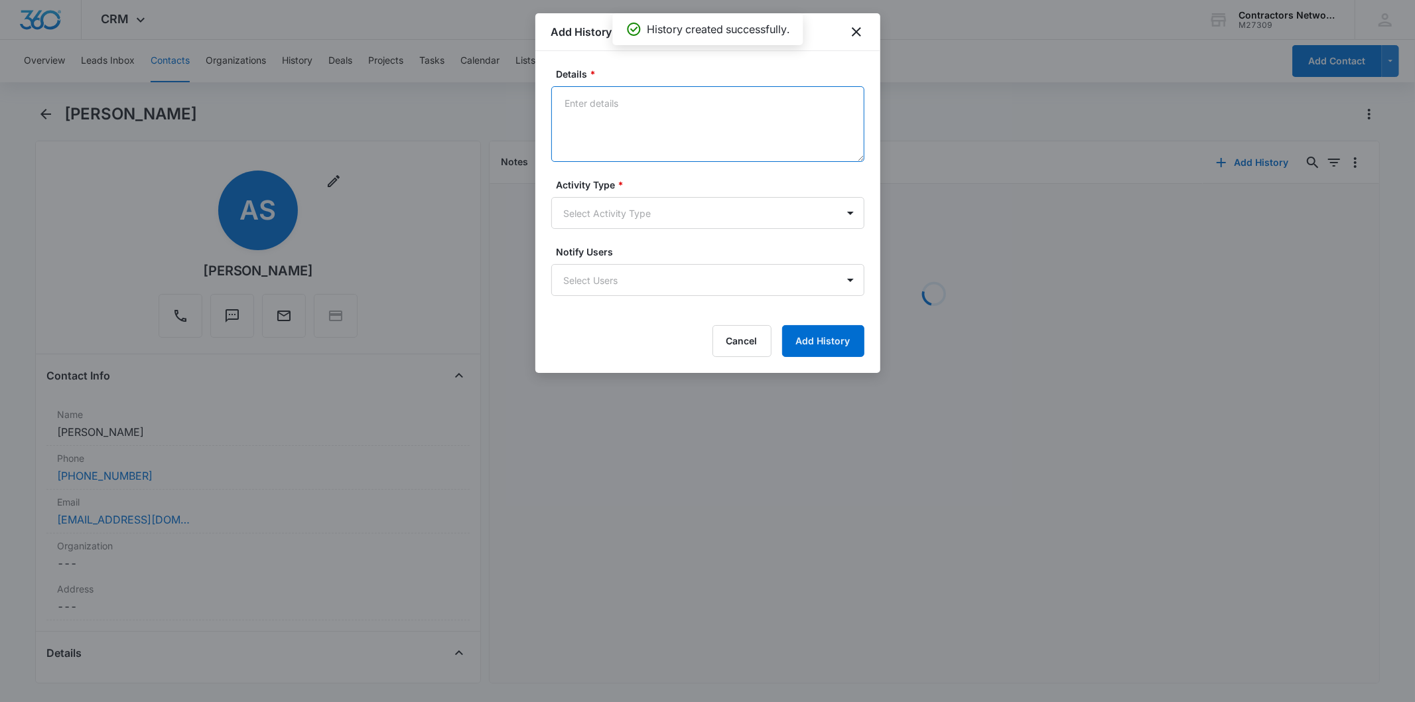
click at [609, 122] on textarea "Details *" at bounding box center [707, 124] width 313 height 76
paste textarea "8/14/2025 12:21pm customer said I cant talk right know will call back / sent em…"
type textarea "8/14/2025 12:21pm customer said I cant talk right know will call back / sent em…"
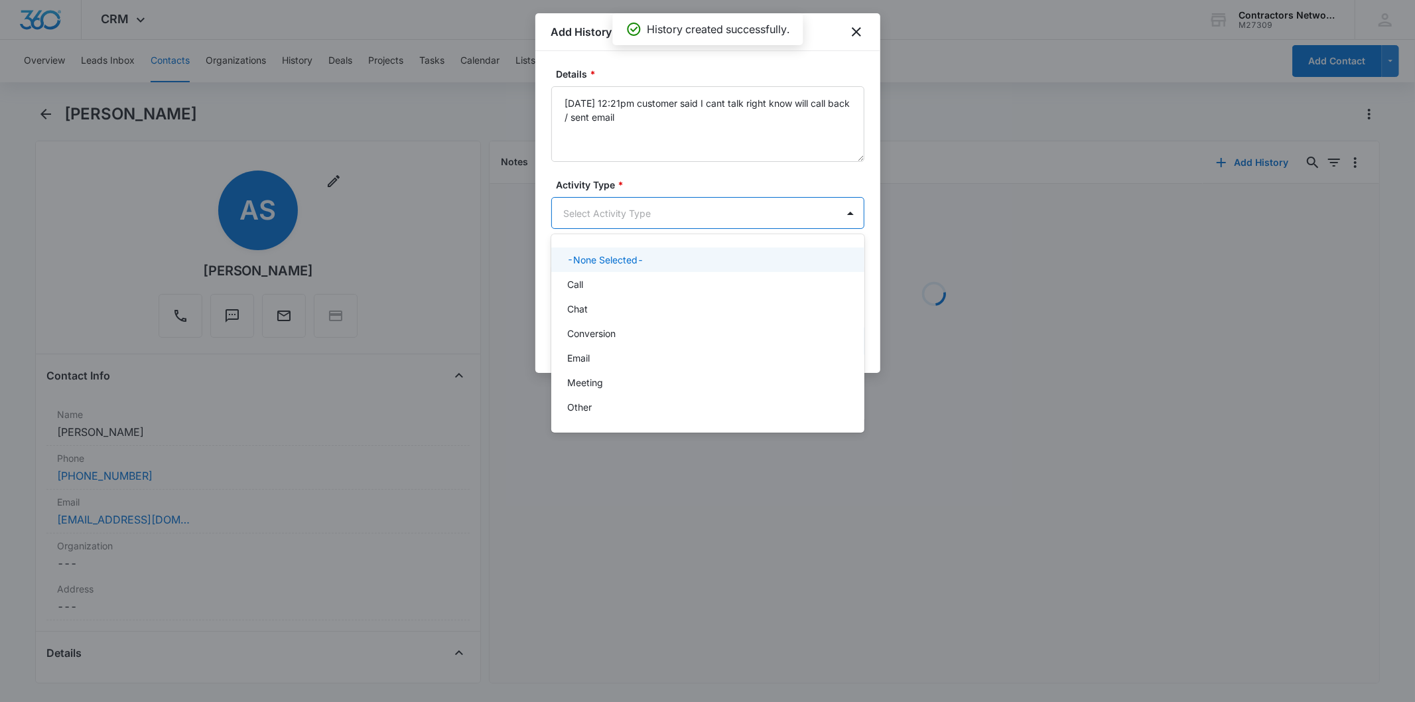
click at [615, 221] on body "CRM Apps Reputation Websites Forms CRM Email Social Shop Payments POS Content A…" at bounding box center [707, 351] width 1415 height 702
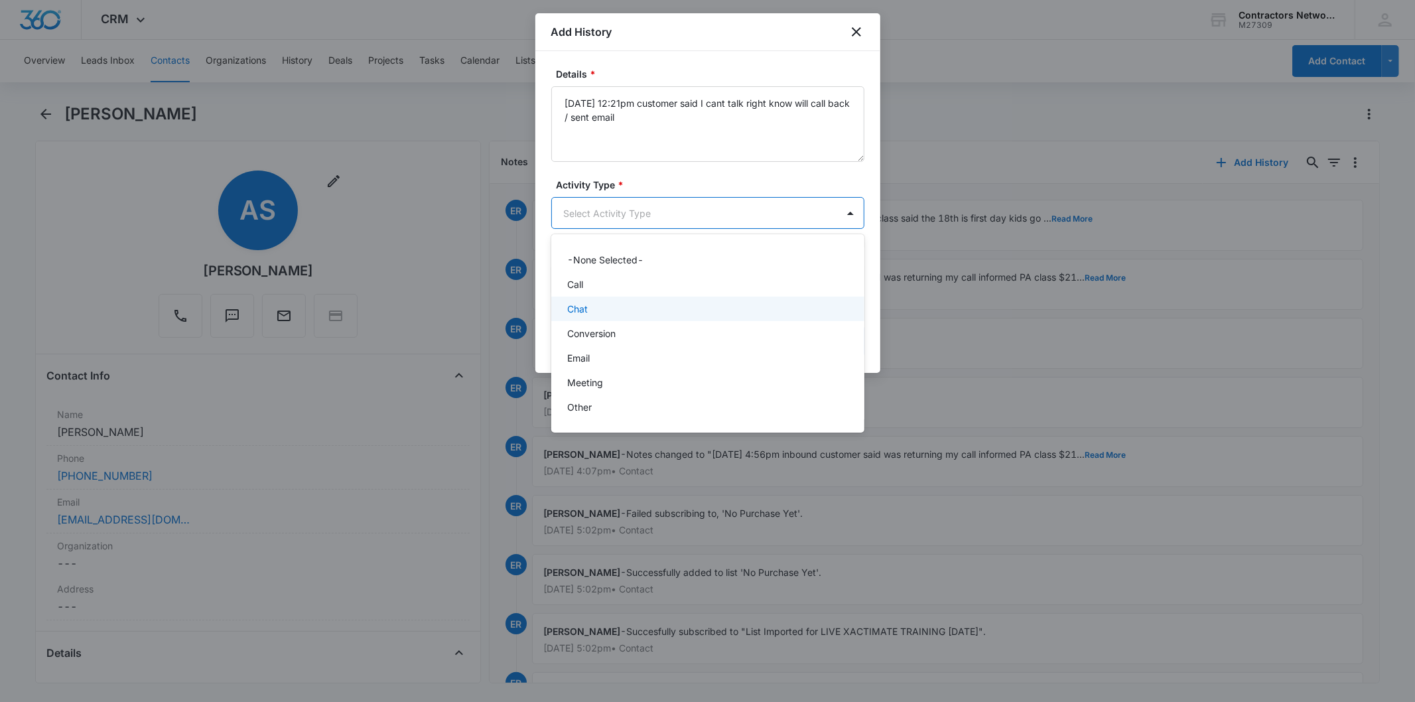
click at [604, 302] on div "Chat" at bounding box center [706, 309] width 279 height 14
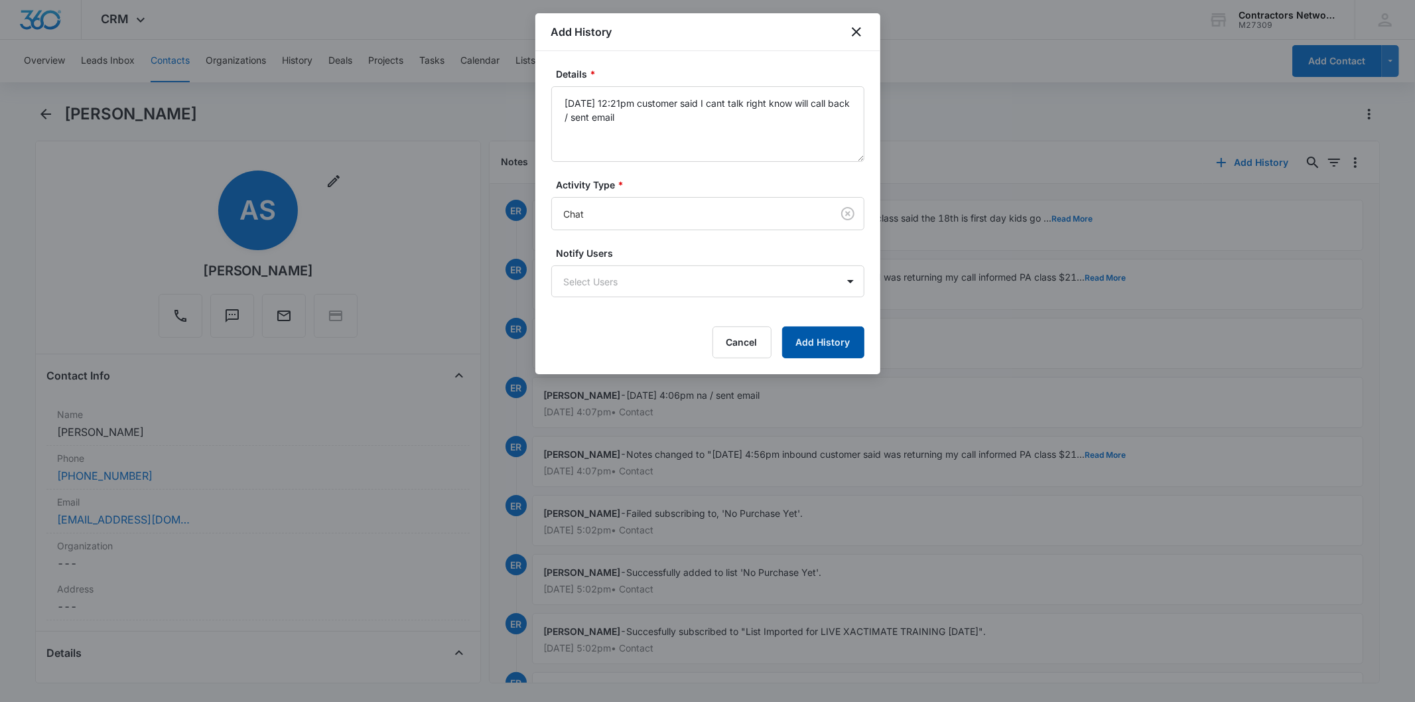
click at [825, 328] on button "Add History" at bounding box center [823, 342] width 82 height 32
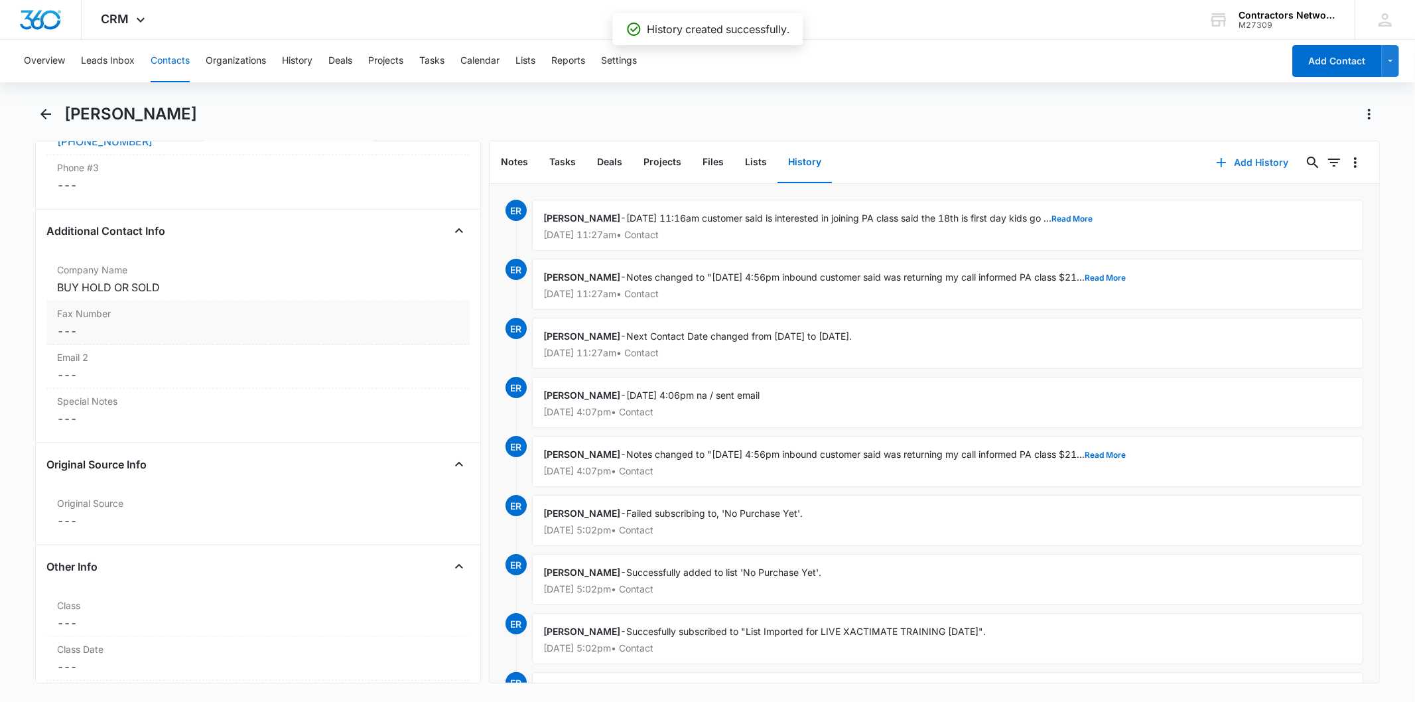
scroll to position [1621, 0]
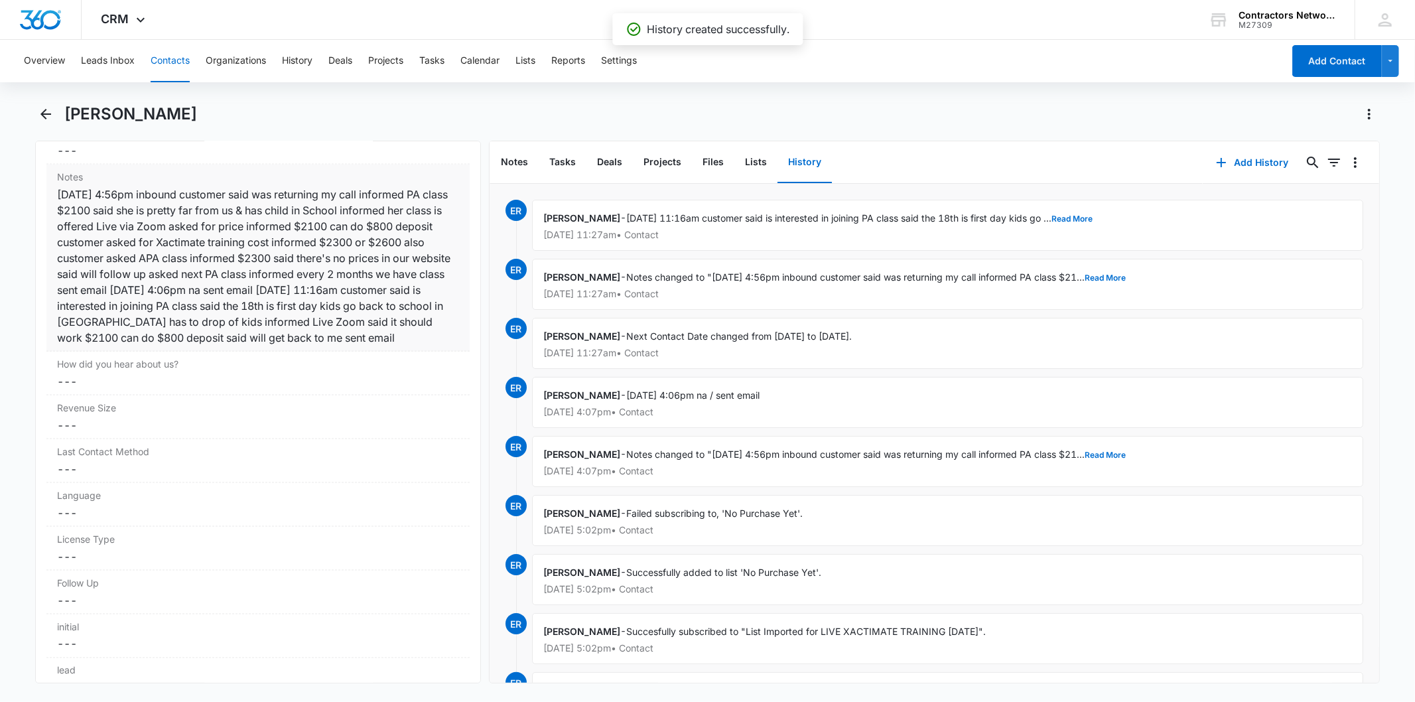
click at [237, 279] on div "3/24/2025 4:56pm inbound customer said was returning my call informed PA class …" at bounding box center [257, 265] width 401 height 159
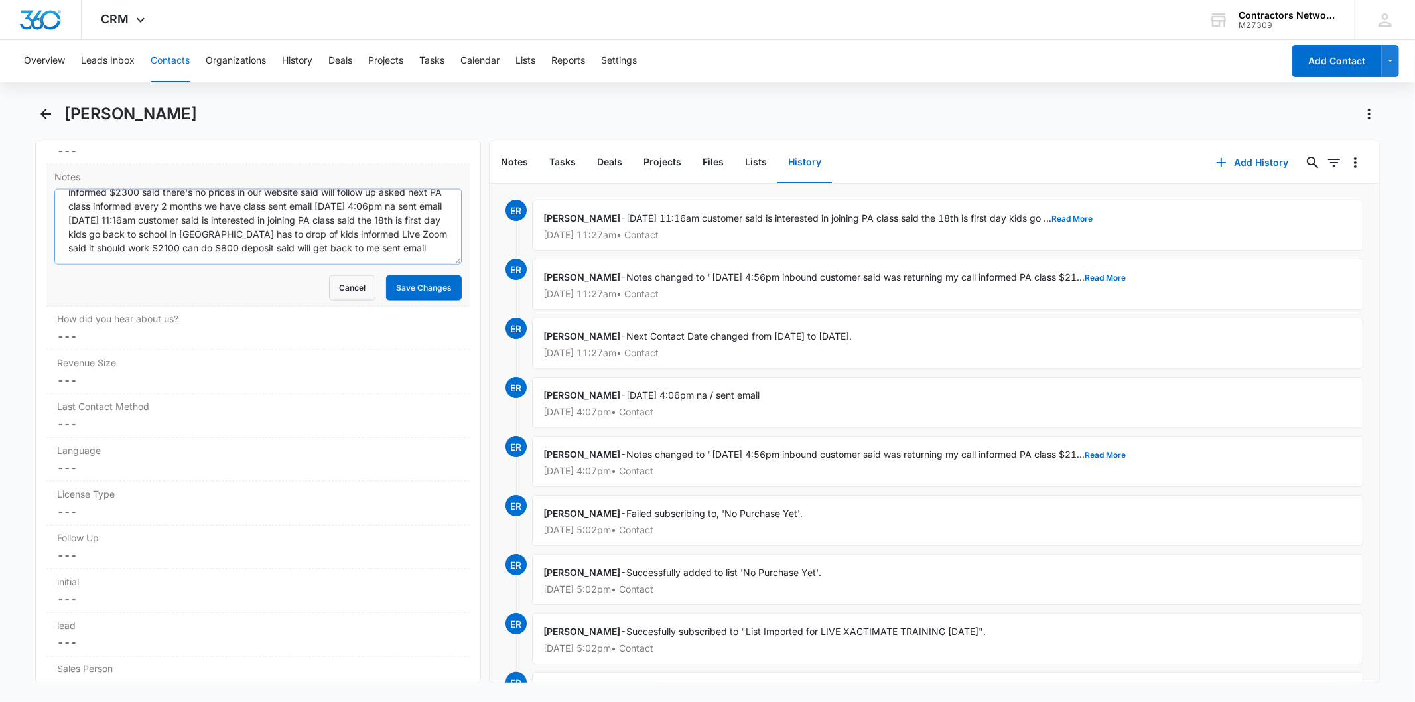
scroll to position [83, 0]
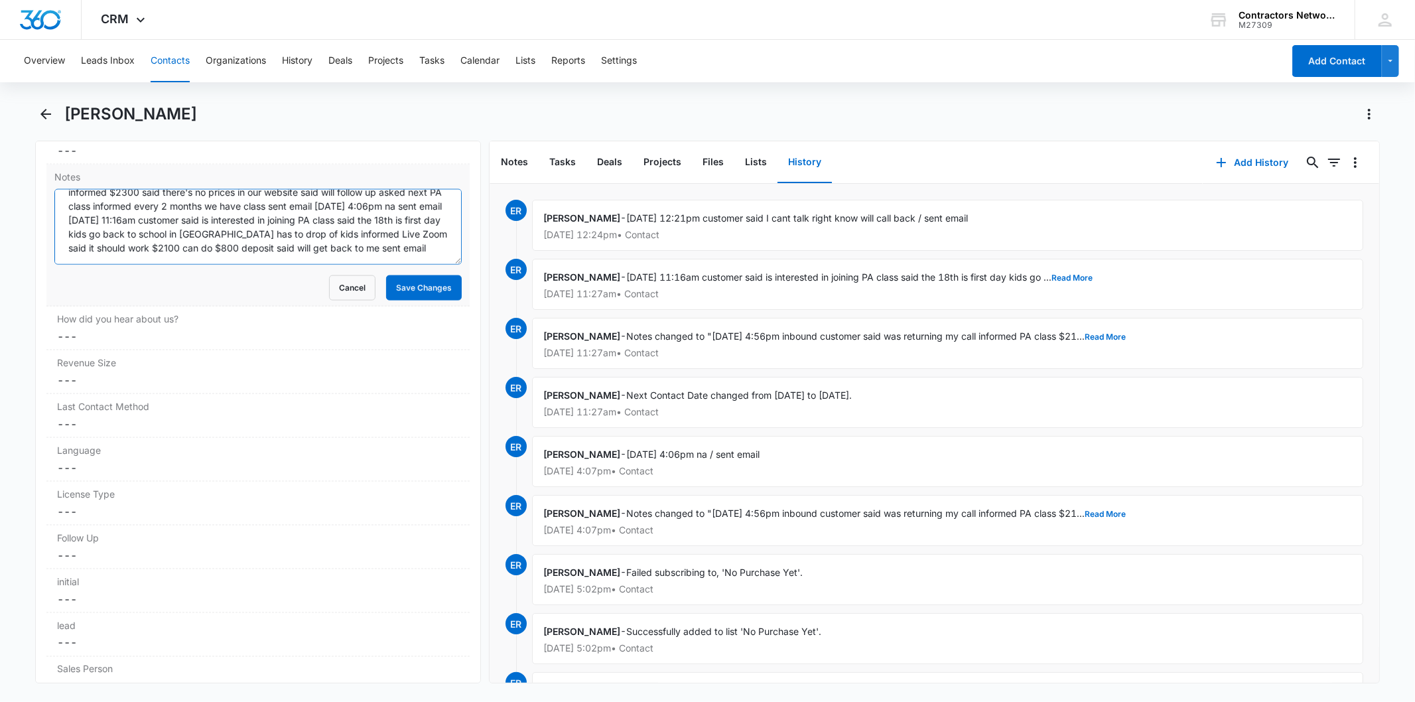
paste textarea "8/14/2025 12:21pm customer said I cant talk right know will call back / sent em…"
click at [247, 252] on textarea "3/24/2025 4:56pm inbound customer said was returning my call informed PA class …" at bounding box center [257, 227] width 407 height 76
click at [239, 255] on textarea "3/24/2025 4:56pm inbound customer said was returning my call informed PA class …" at bounding box center [257, 227] width 407 height 76
type textarea "3/24/2025 4:56pm inbound customer said was returning my call informed PA class …"
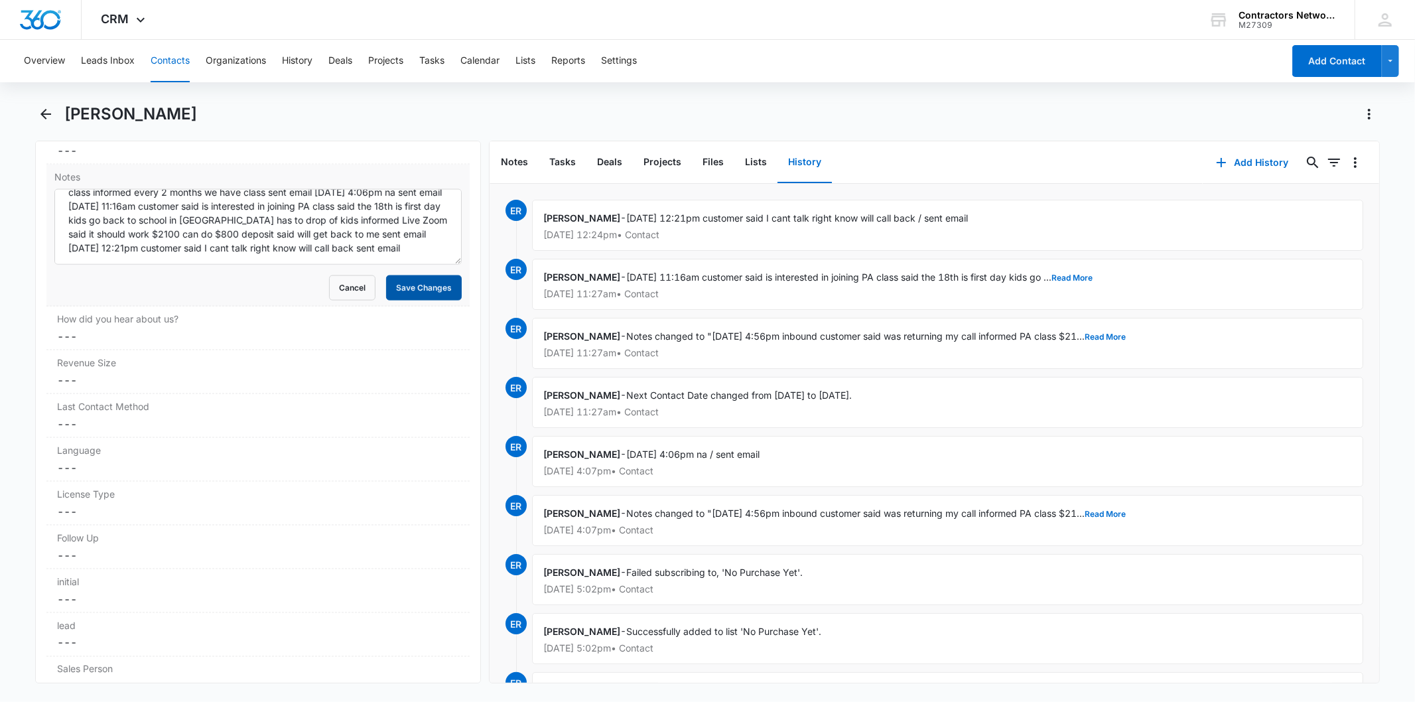
click at [406, 298] on button "Save Changes" at bounding box center [424, 287] width 76 height 25
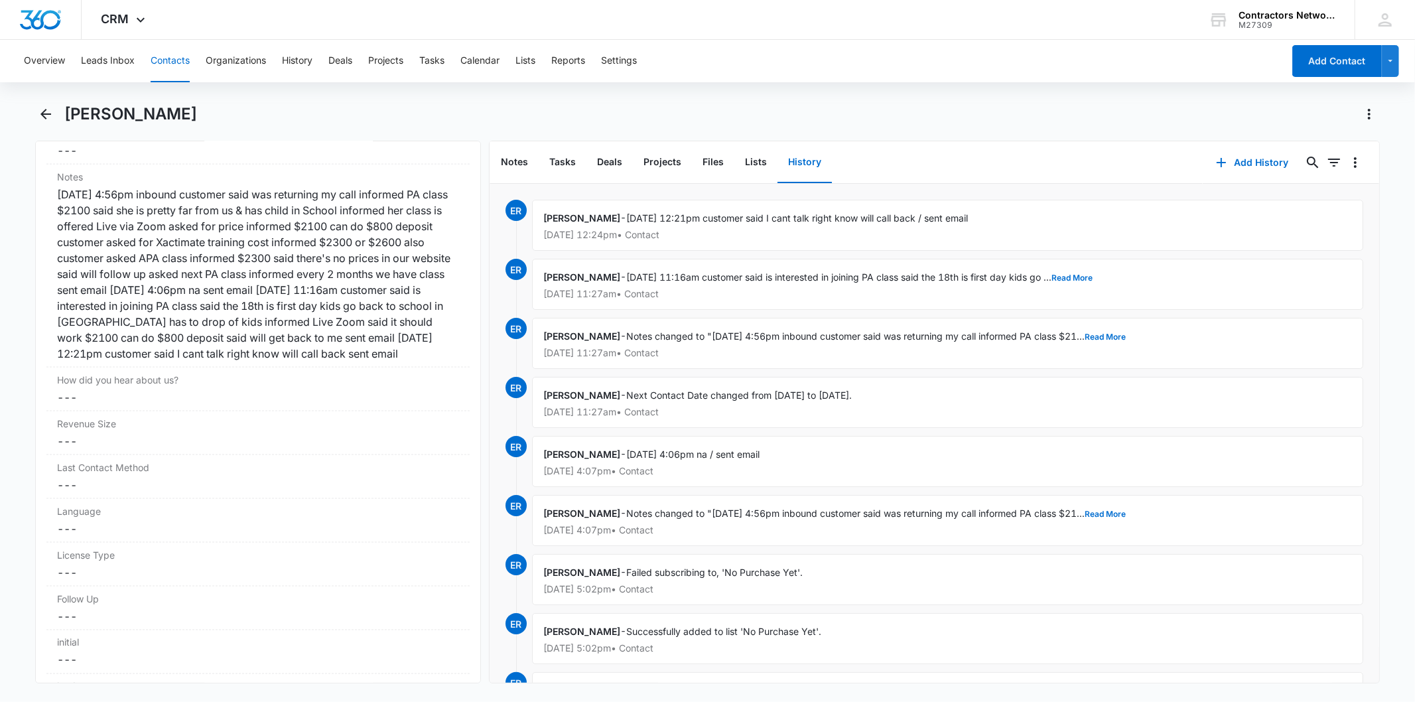
click at [166, 66] on button "Contacts" at bounding box center [170, 61] width 39 height 42
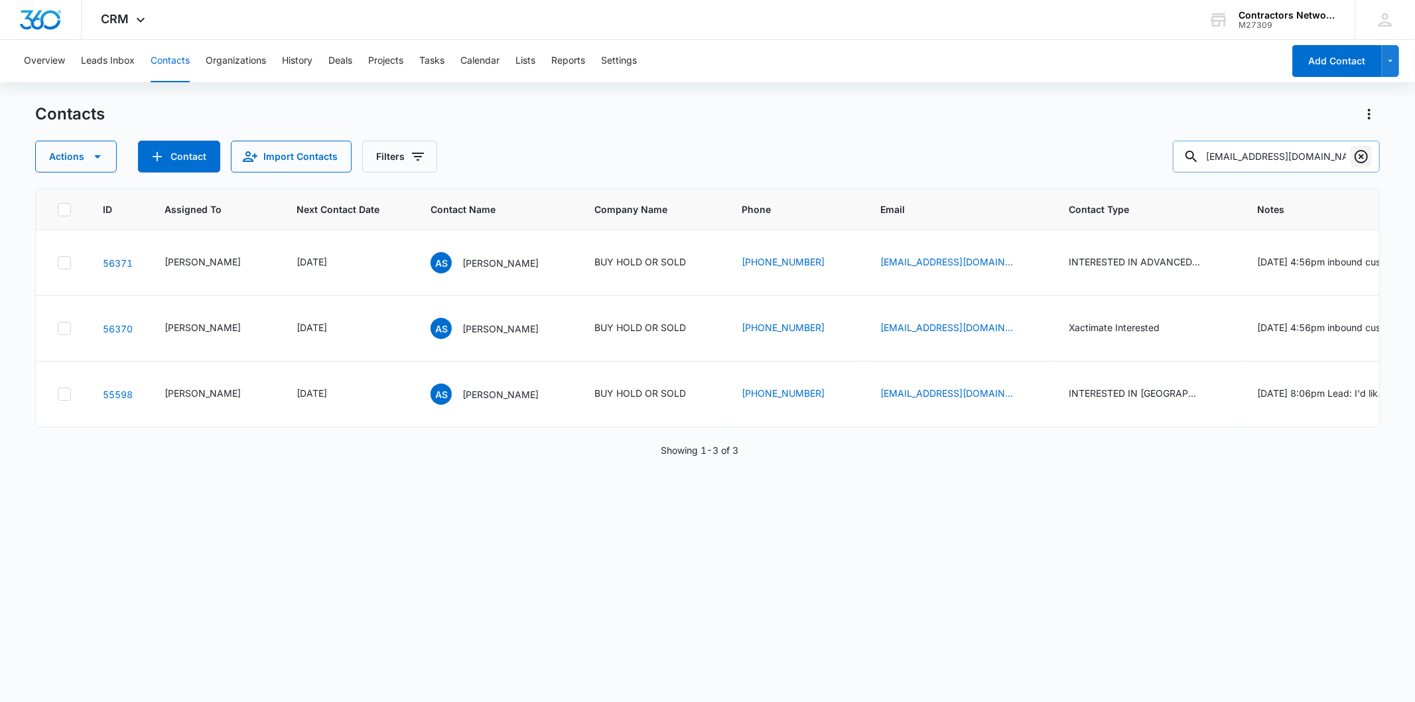
click at [1362, 147] on div at bounding box center [1360, 157] width 21 height 32
click at [1362, 147] on button "Clear" at bounding box center [1360, 156] width 21 height 21
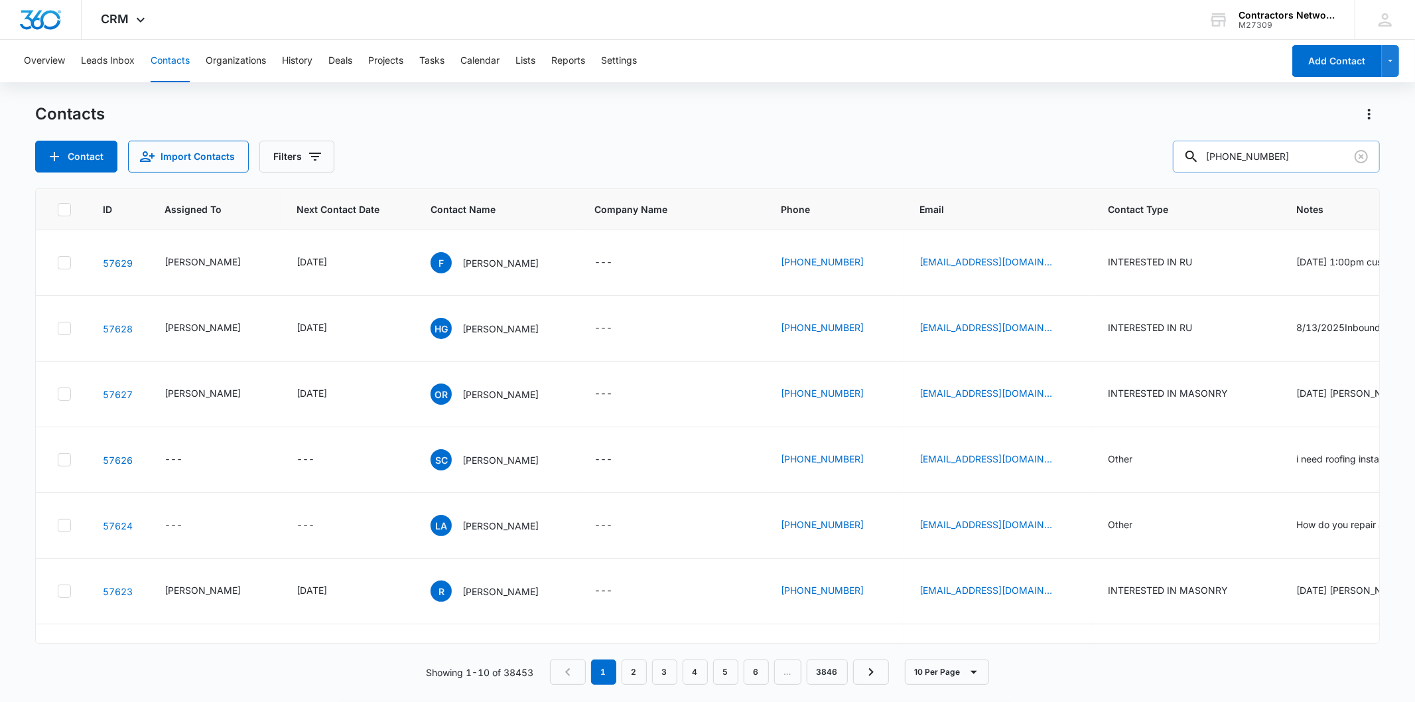
type input "219-455-3809"
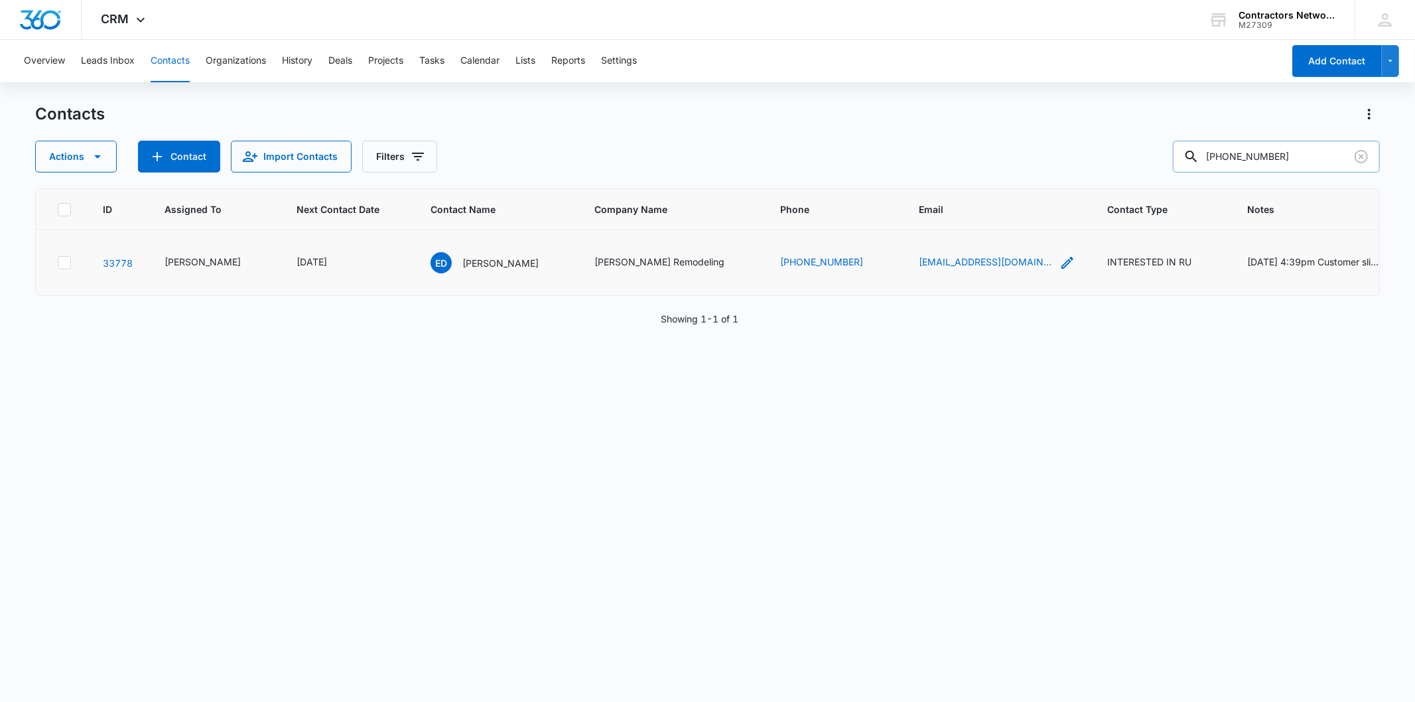
click at [1061, 269] on icon "Email - edwinsims144@yahoo.com - Select to Edit Field" at bounding box center [1067, 263] width 12 height 12
click at [920, 204] on input "edwinsims144@yahoo.com" at bounding box center [928, 207] width 167 height 32
click at [925, 259] on button "Cancel" at bounding box center [939, 248] width 46 height 25
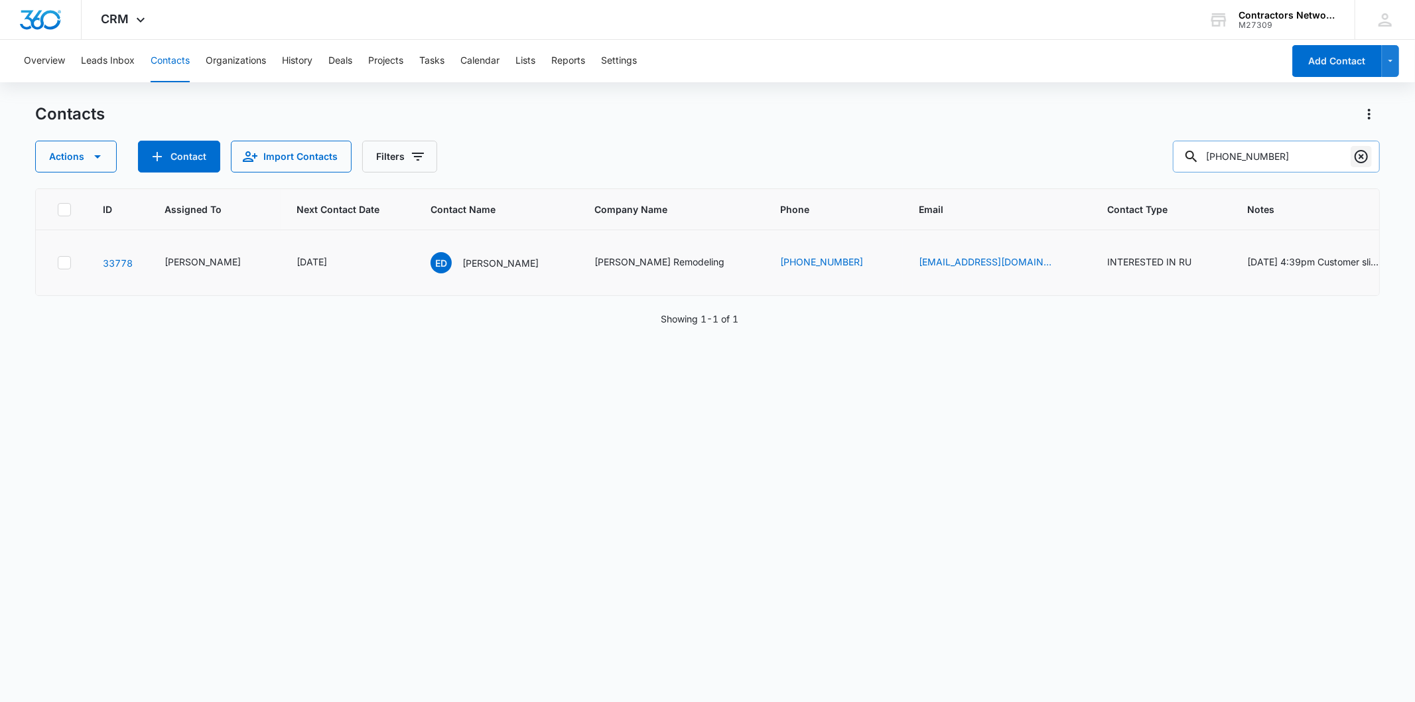
click at [1366, 158] on icon "Clear" at bounding box center [1360, 156] width 13 height 13
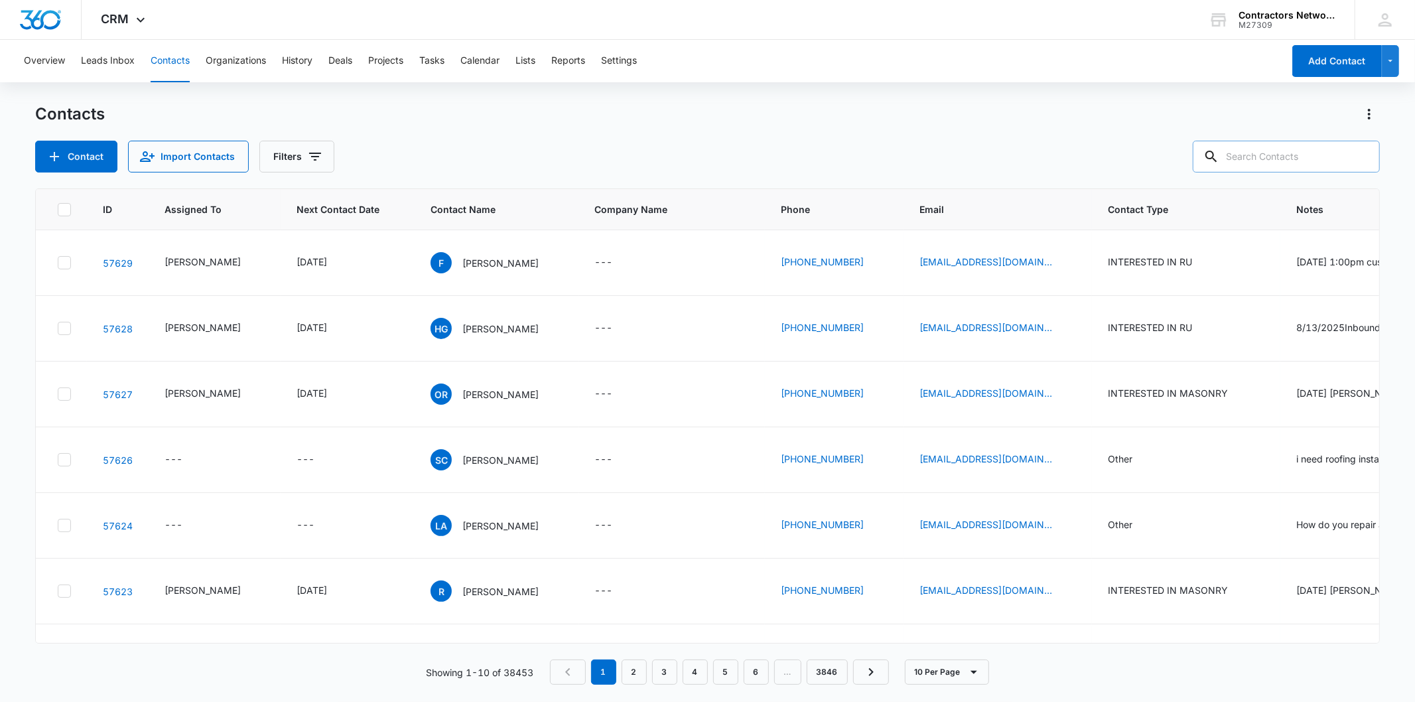
paste input "edwinsims144@yahoo.com"
type input "edwinsims144@yahoo.com"
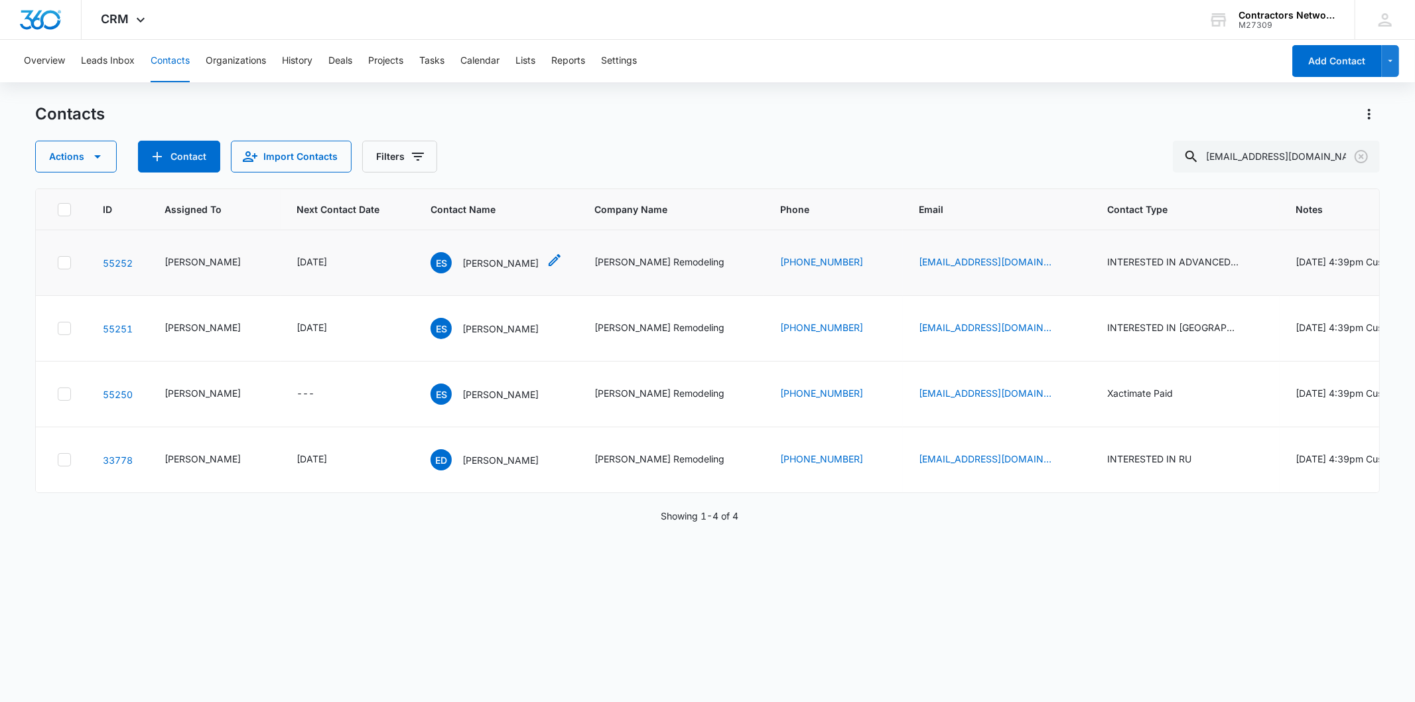
click at [462, 270] on p "Edwin Sims" at bounding box center [500, 263] width 76 height 14
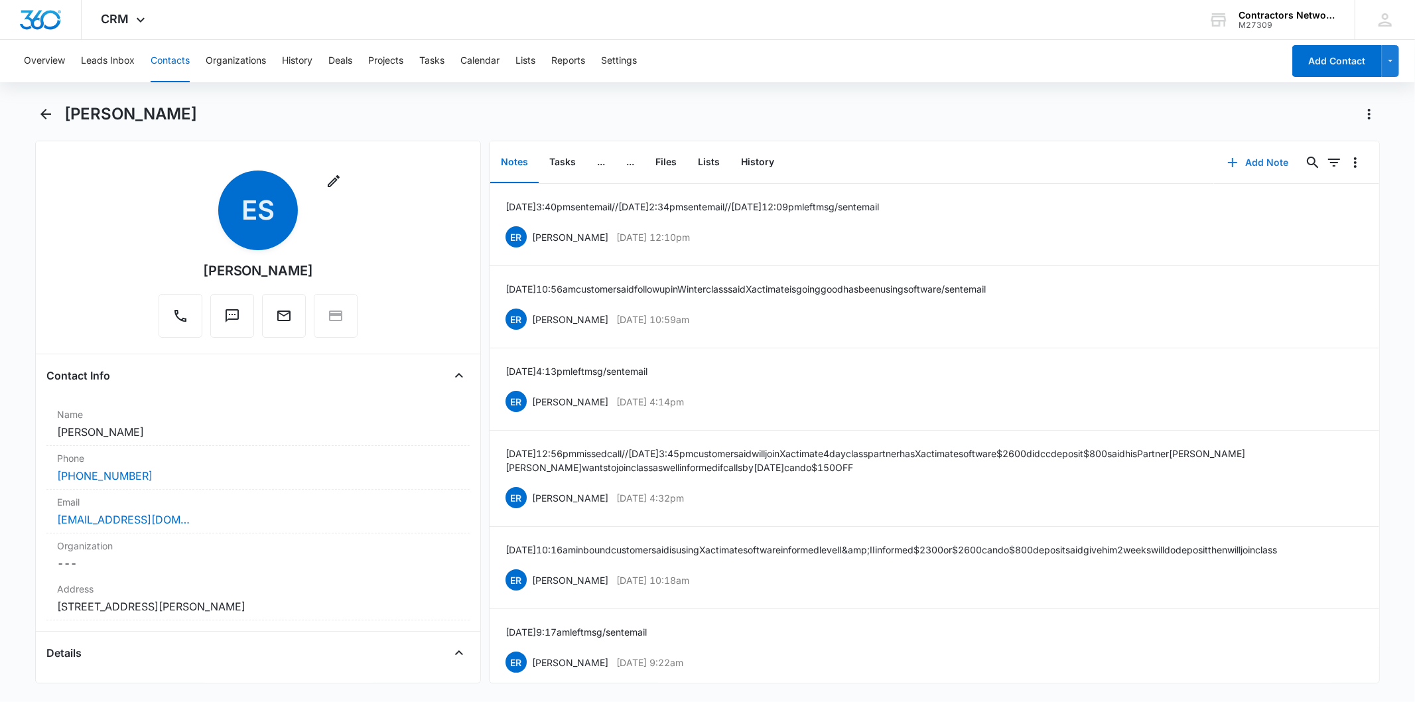
click at [1244, 155] on button "Add Note" at bounding box center [1258, 163] width 88 height 32
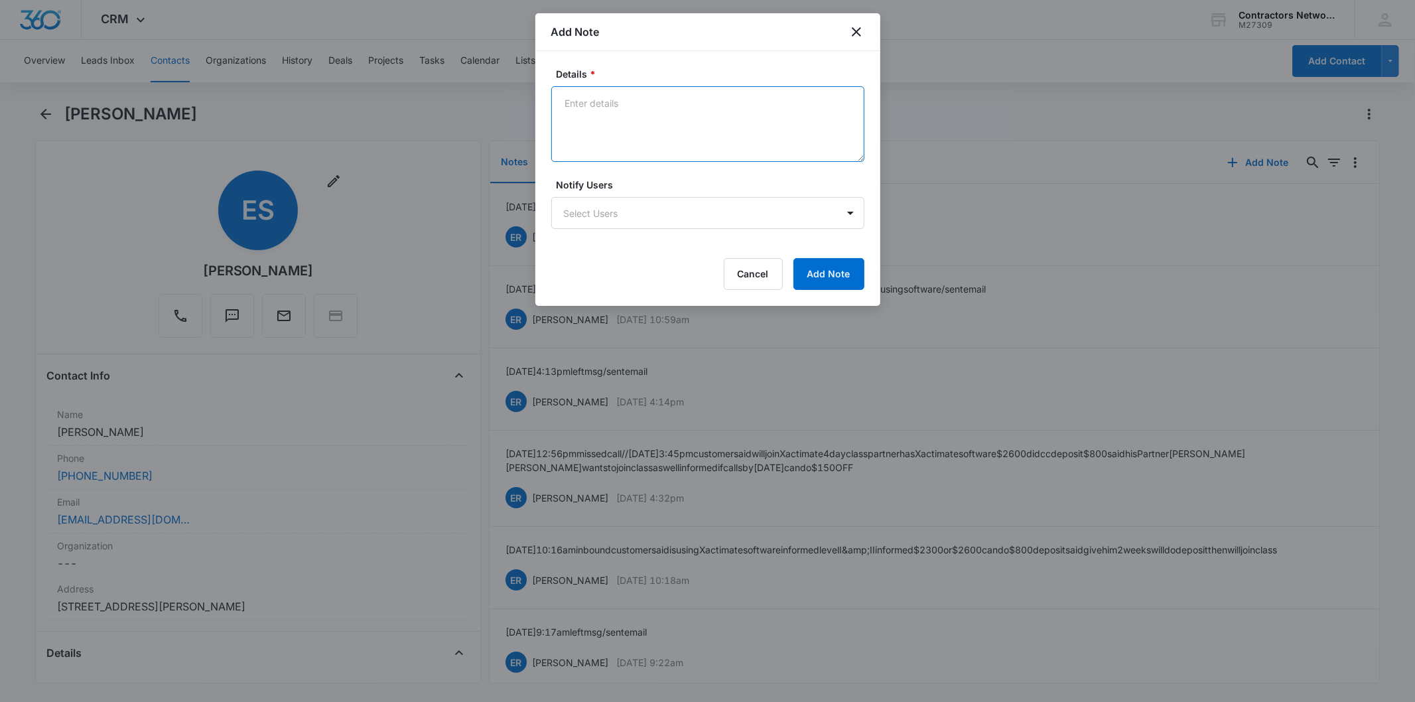
click at [598, 126] on textarea "Details *" at bounding box center [707, 124] width 313 height 76
paste textarea "8/14/2025 12:30pm inbound customer said unable to join new year winter"
type textarea "8/14/2025 12:30pm inbound customer said unable to join new year winter"
click at [805, 276] on button "Add Note" at bounding box center [828, 274] width 71 height 32
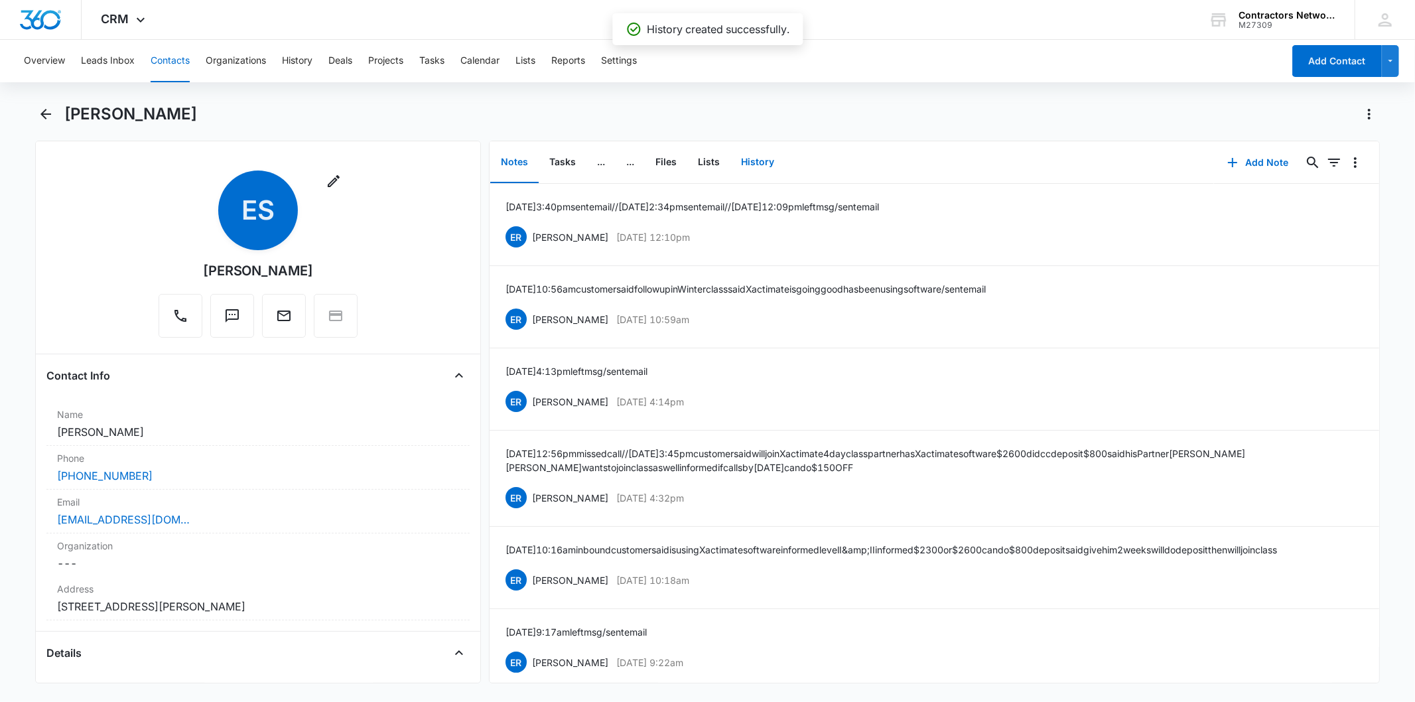
drag, startPoint x: 767, startPoint y: 162, endPoint x: 954, endPoint y: 178, distance: 187.1
click at [767, 161] on button "History" at bounding box center [757, 162] width 54 height 41
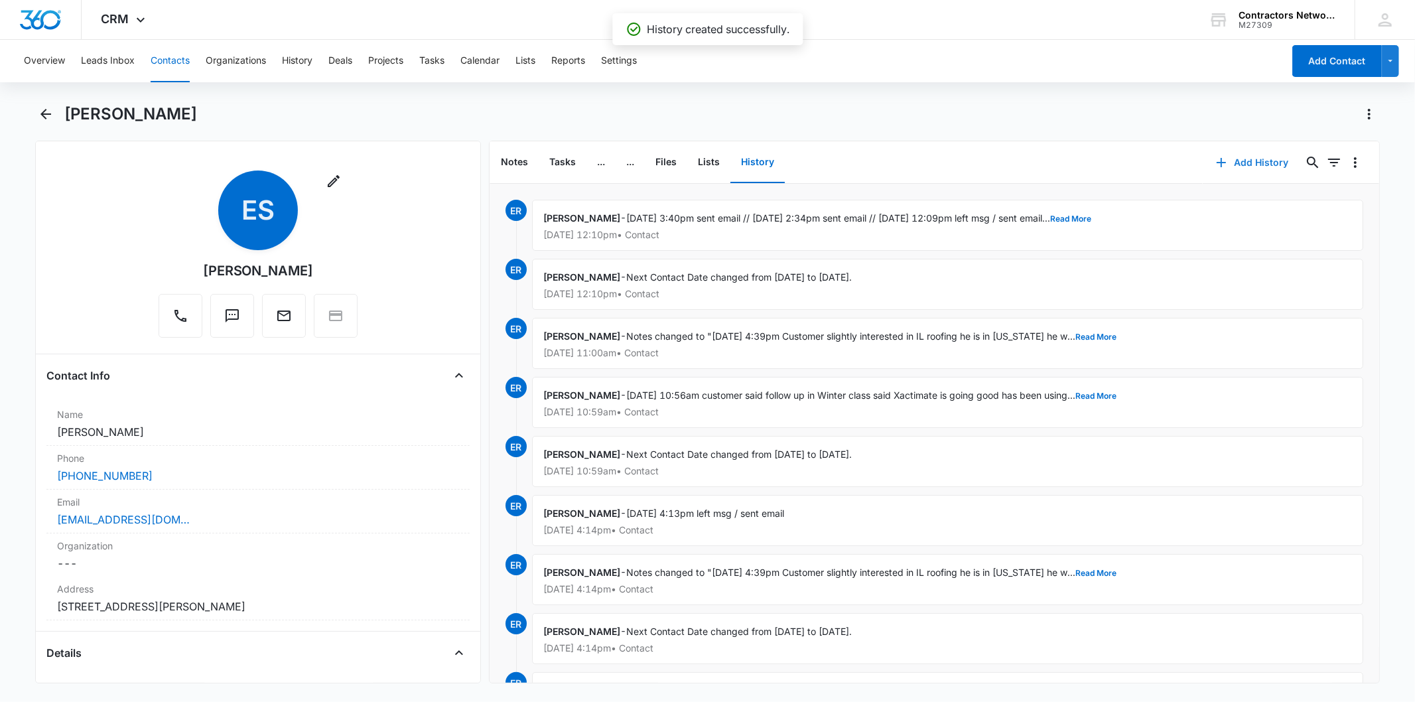
click at [1260, 161] on button "Add History" at bounding box center [1252, 163] width 99 height 32
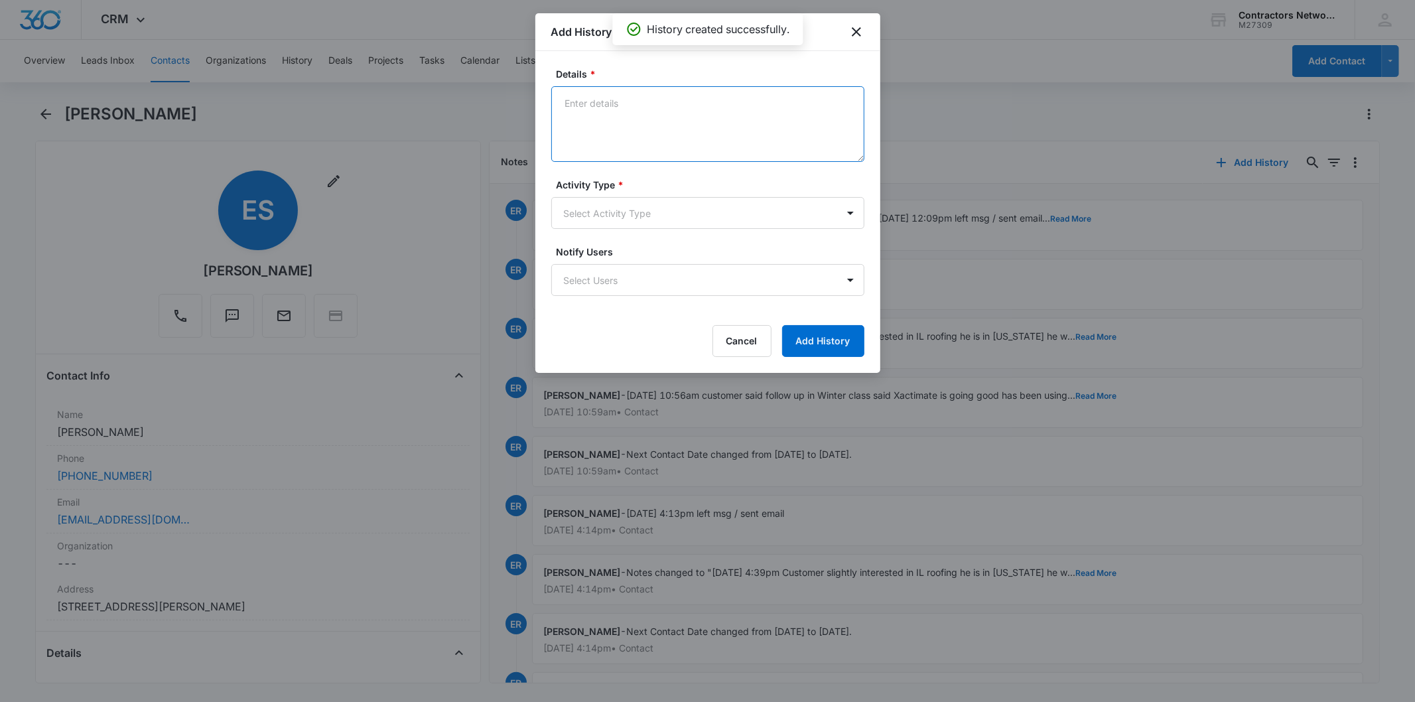
click at [637, 133] on textarea "Details *" at bounding box center [707, 124] width 313 height 76
paste textarea "8/14/2025 12:30pm inbound customer said unable to join new year winter"
type textarea "8/14/2025 12:30pm inbound customer said unable to join new year winter"
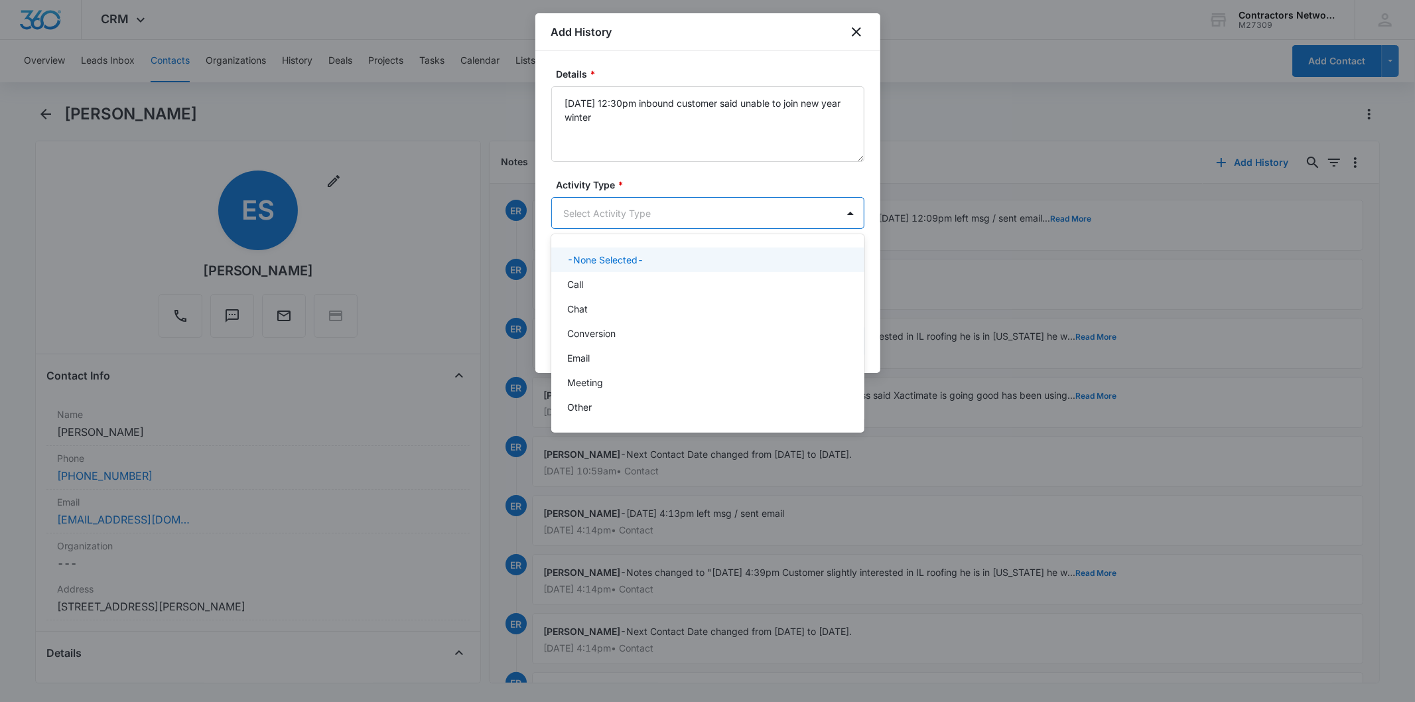
click at [614, 210] on body "CRM Apps Reputation Websites Forms CRM Email Social Shop Payments POS Content A…" at bounding box center [707, 351] width 1415 height 702
click at [595, 303] on div "Chat" at bounding box center [706, 309] width 279 height 14
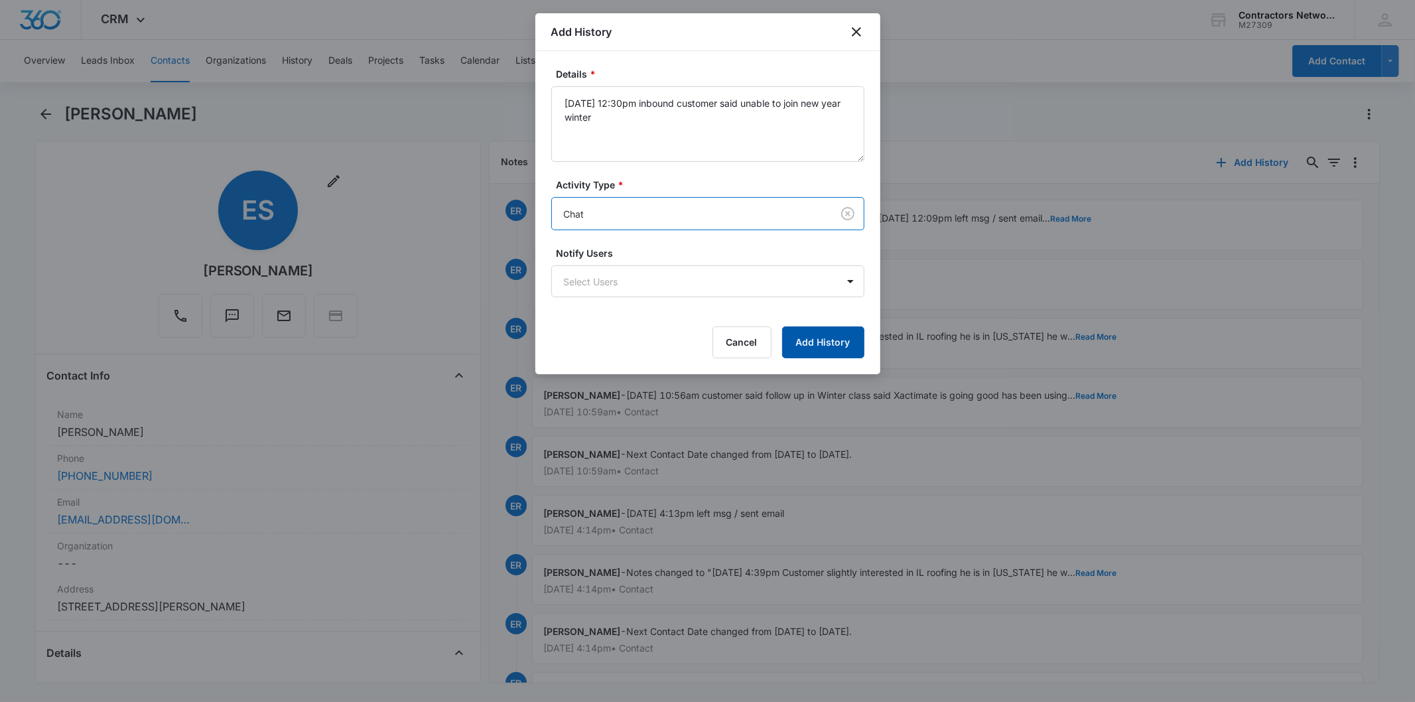
click at [834, 336] on button "Add History" at bounding box center [823, 342] width 82 height 32
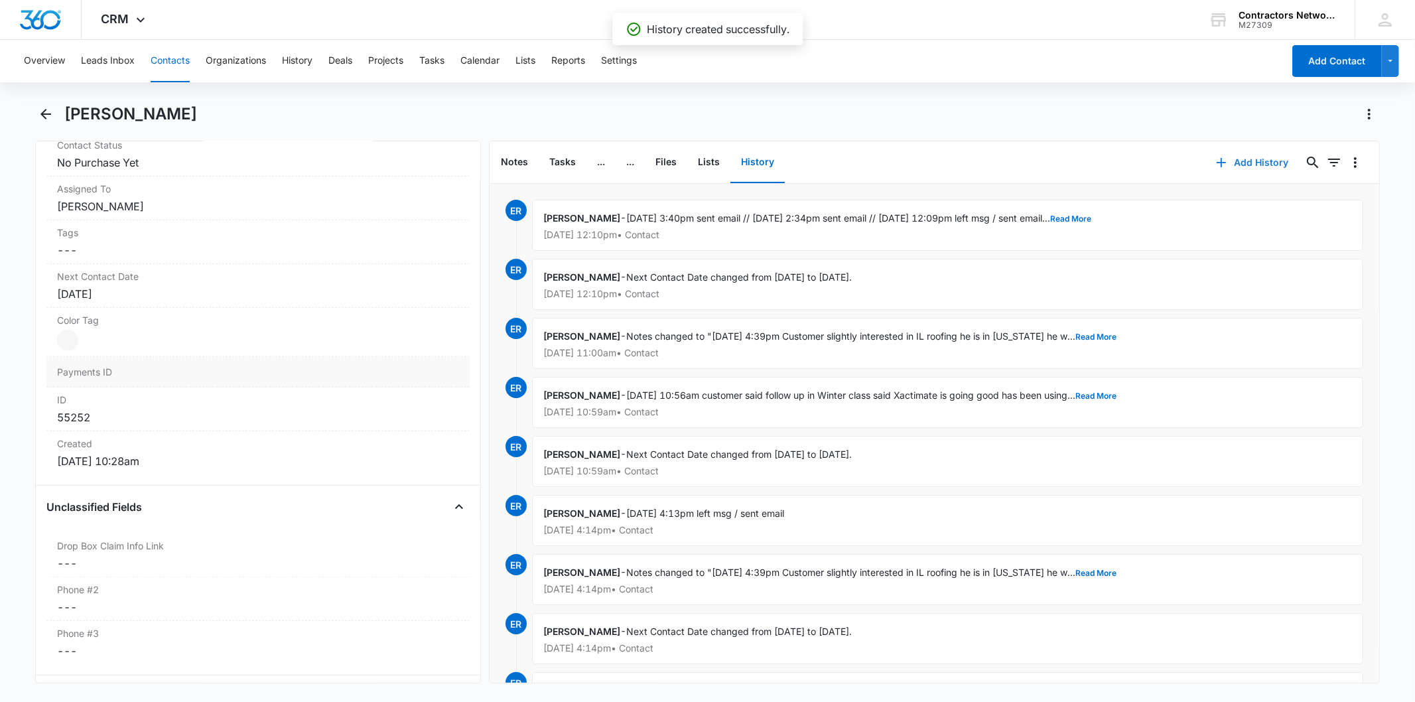
scroll to position [663, 0]
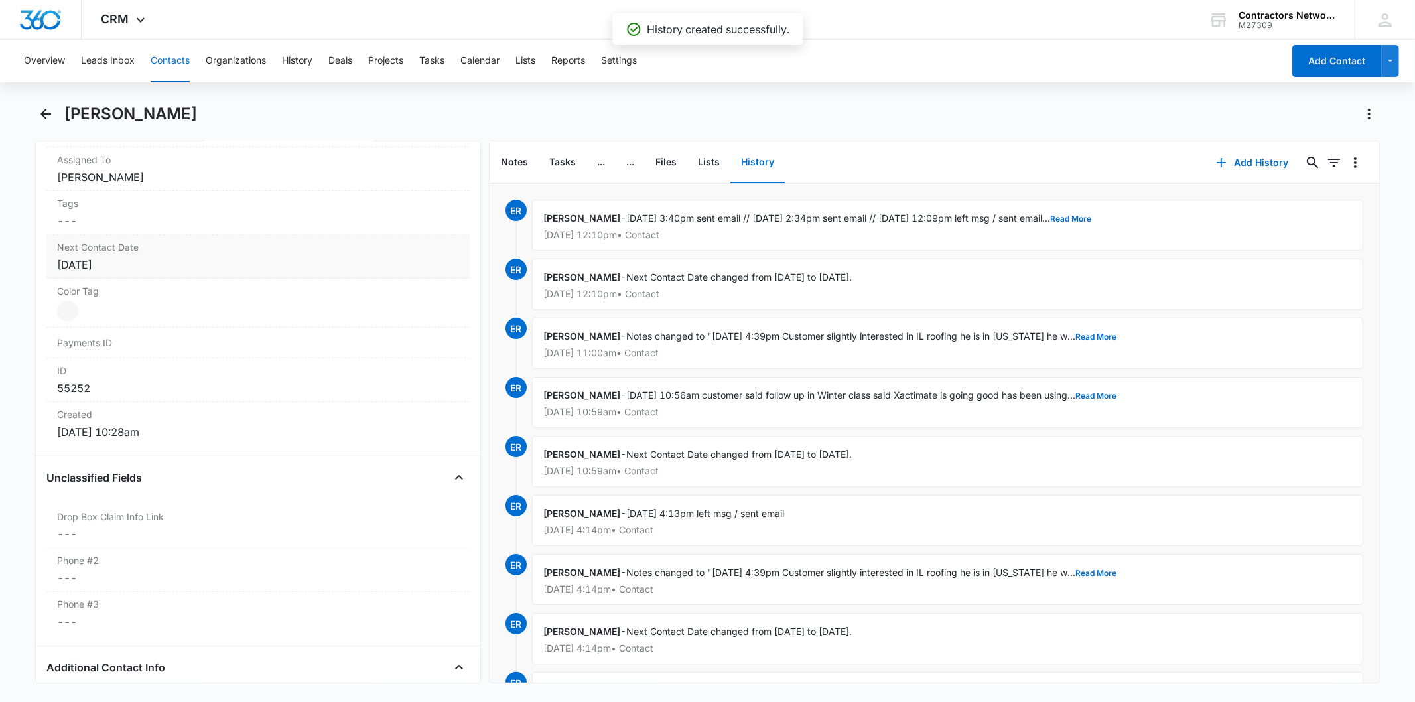
click at [198, 265] on div "[DATE]" at bounding box center [257, 265] width 401 height 16
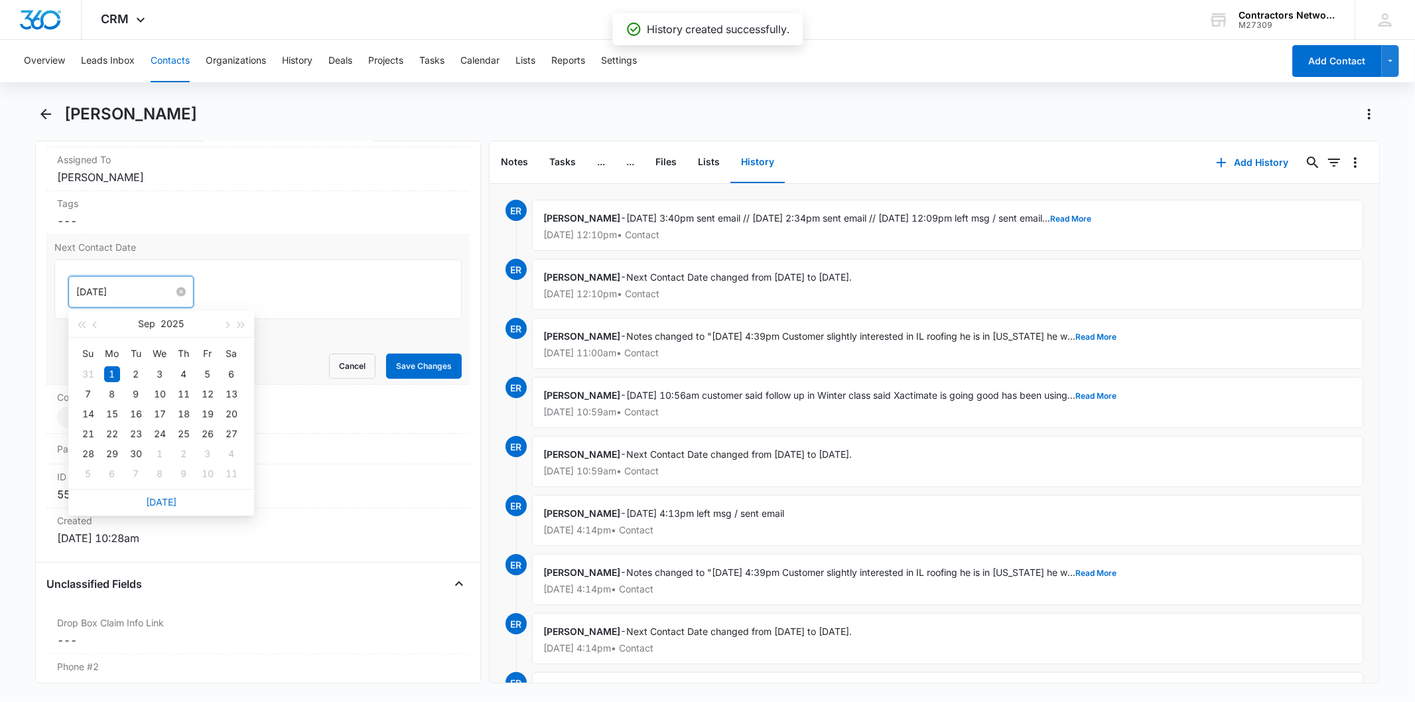
click at [143, 291] on input "[DATE]" at bounding box center [125, 292] width 98 height 15
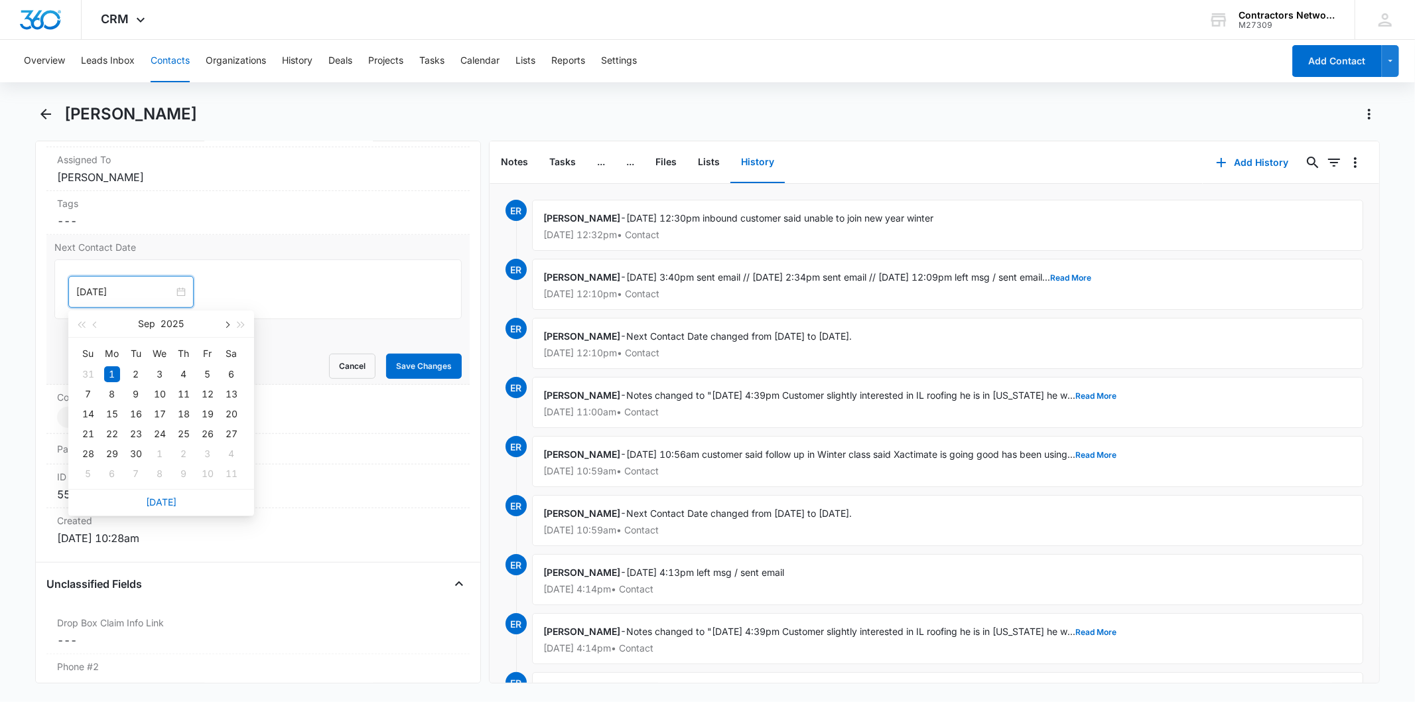
click at [228, 319] on button "button" at bounding box center [226, 323] width 15 height 27
type input "Jan 5, 2026"
click at [117, 476] on div "5" at bounding box center [112, 474] width 16 height 16
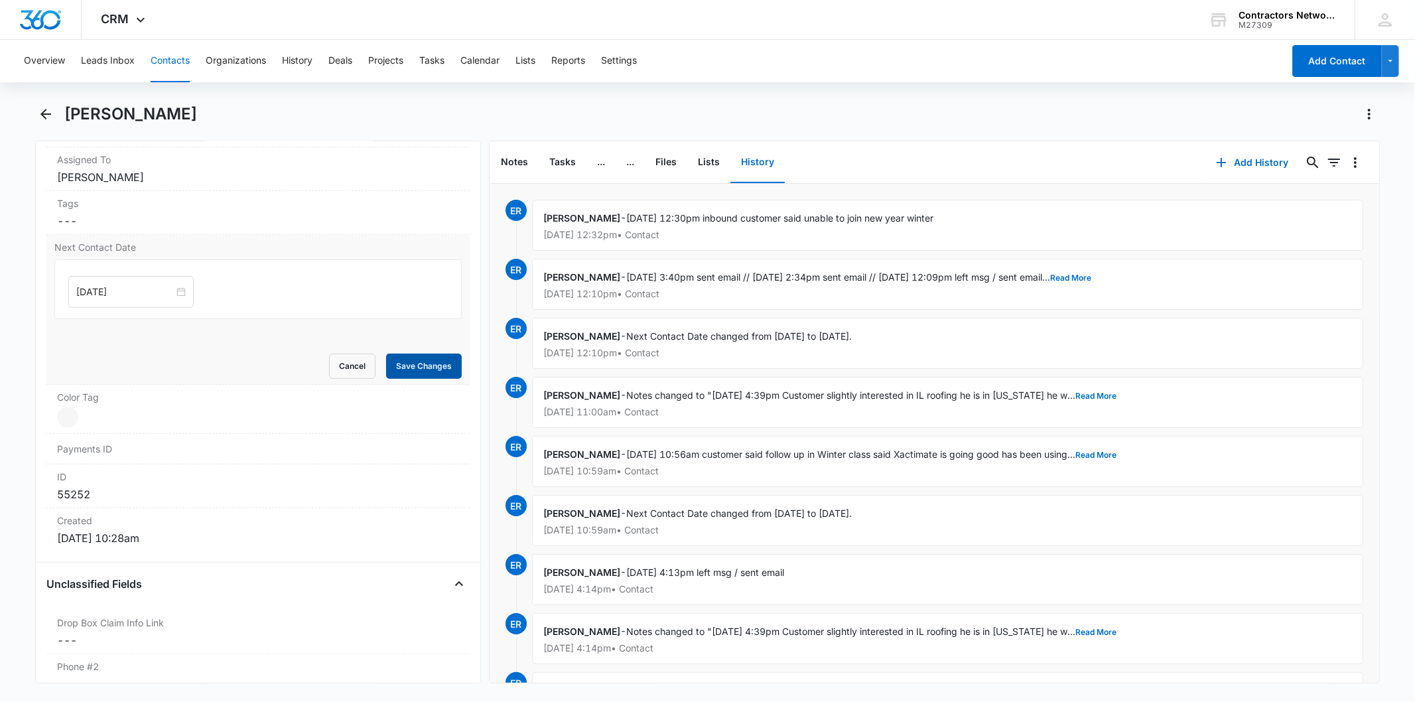
click at [421, 370] on button "Save Changes" at bounding box center [424, 366] width 76 height 25
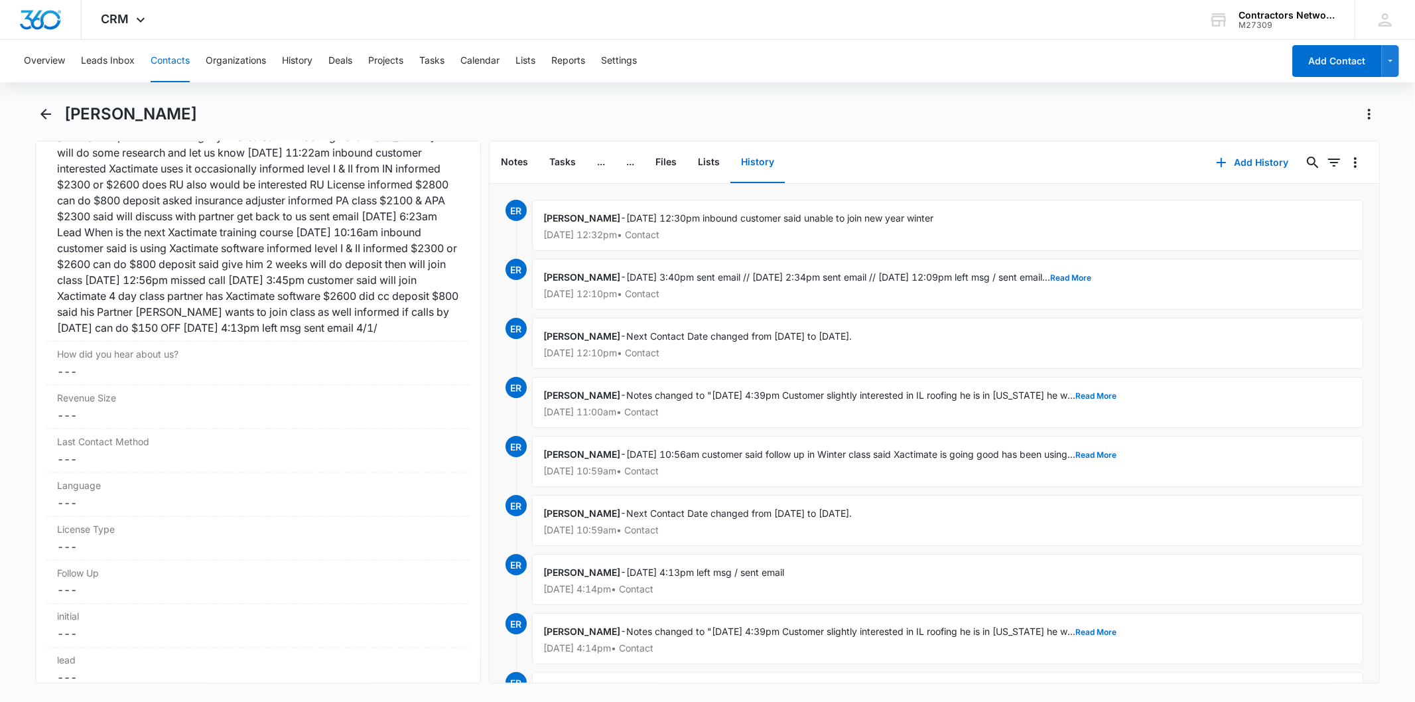
scroll to position [1662, 0]
click at [166, 67] on button "Contacts" at bounding box center [170, 61] width 39 height 42
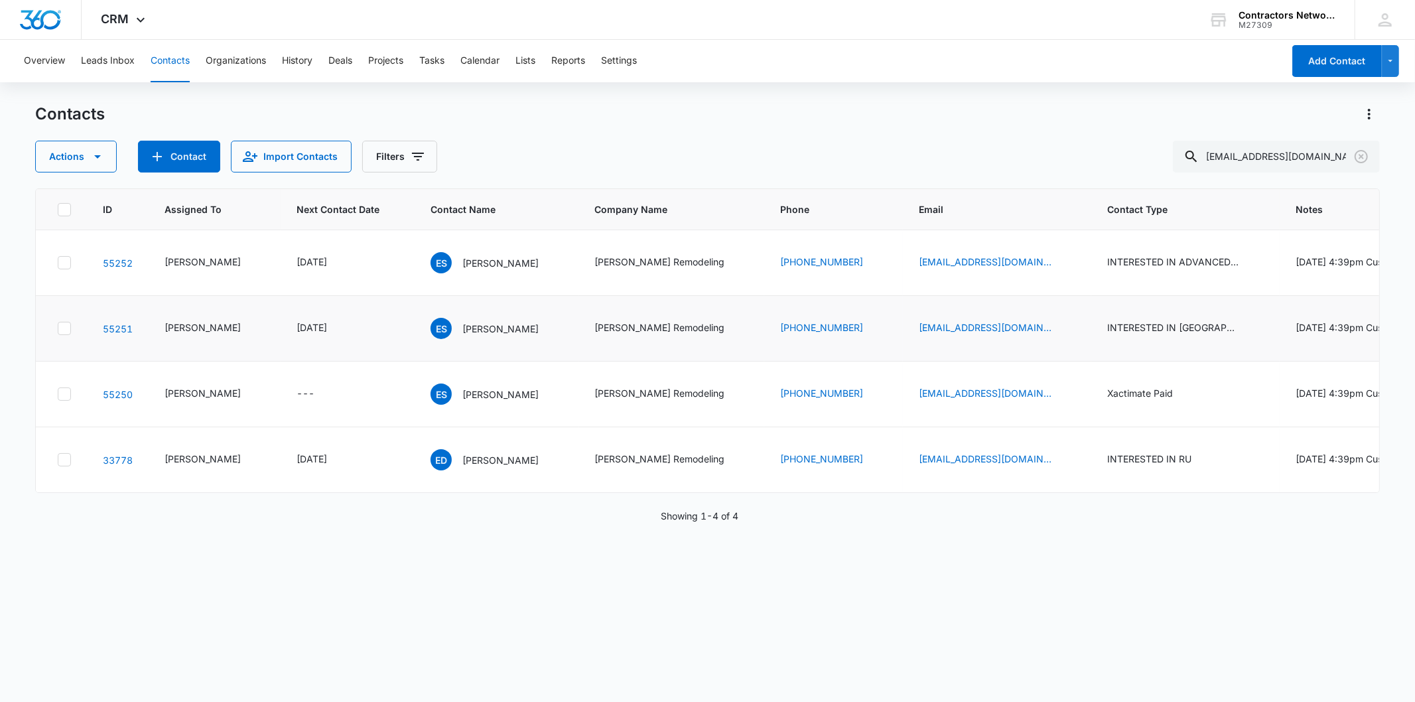
scroll to position [56, 0]
click at [462, 336] on p "Edwin Sims" at bounding box center [500, 329] width 76 height 14
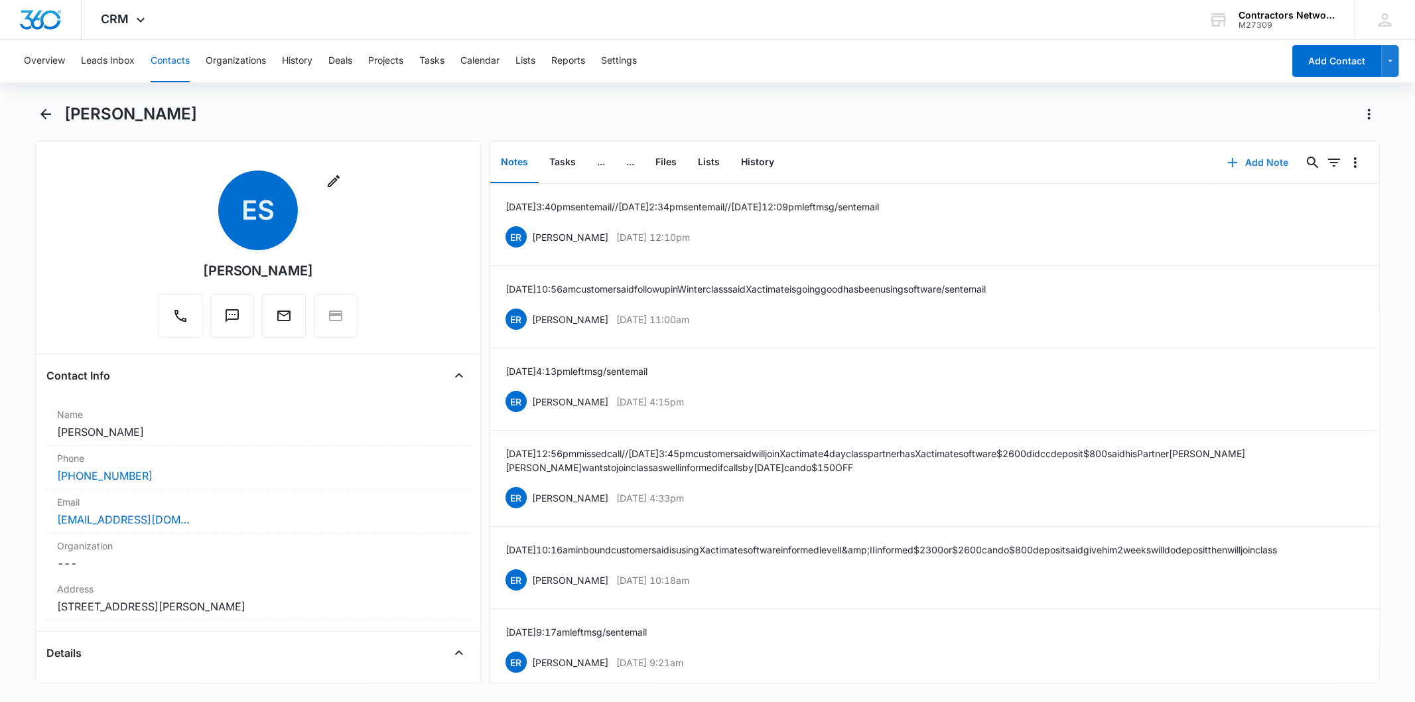
click at [1235, 163] on button "Add Note" at bounding box center [1258, 163] width 88 height 32
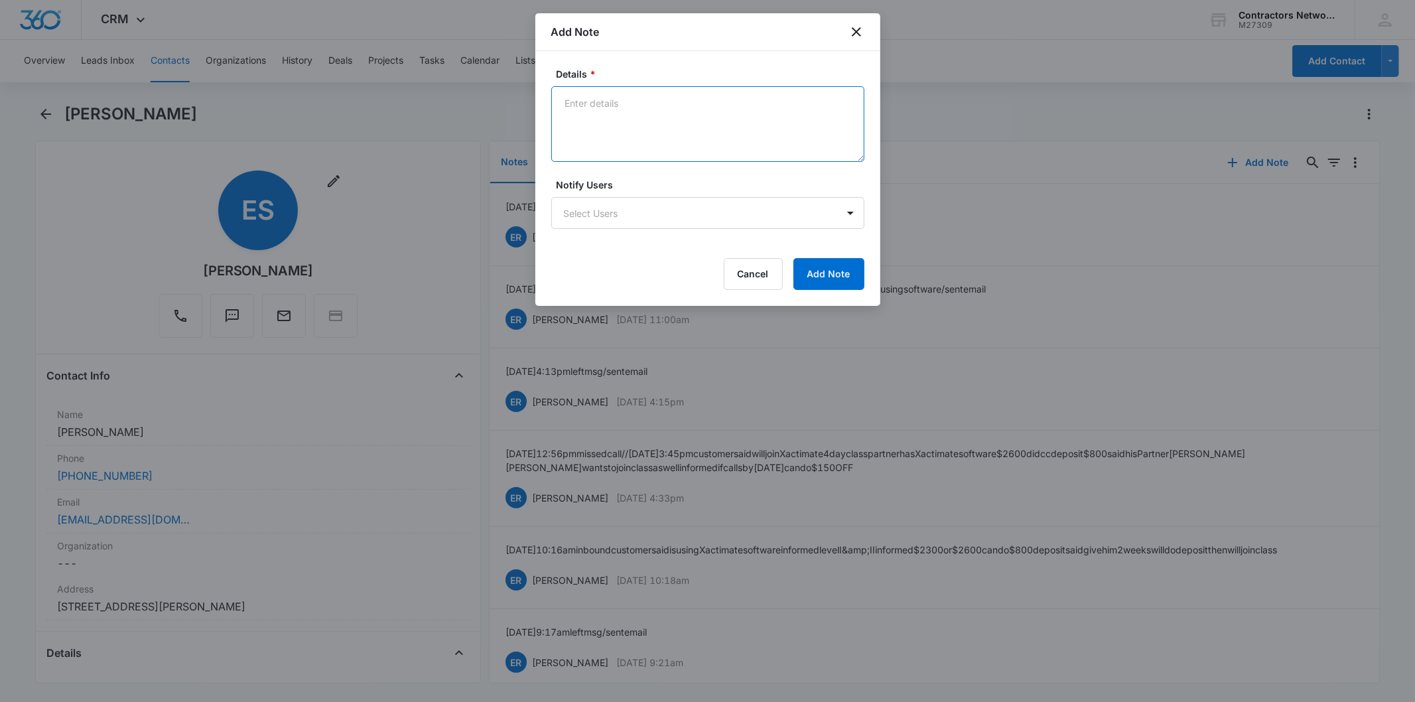
click at [584, 121] on textarea "Details *" at bounding box center [707, 124] width 313 height 76
paste textarea "8/14/2025 12:30pm inbound customer said unable to join new year winter"
type textarea "8/14/2025 12:30pm inbound customer said unable to join new year winter"
click at [811, 273] on button "Add Note" at bounding box center [828, 274] width 71 height 32
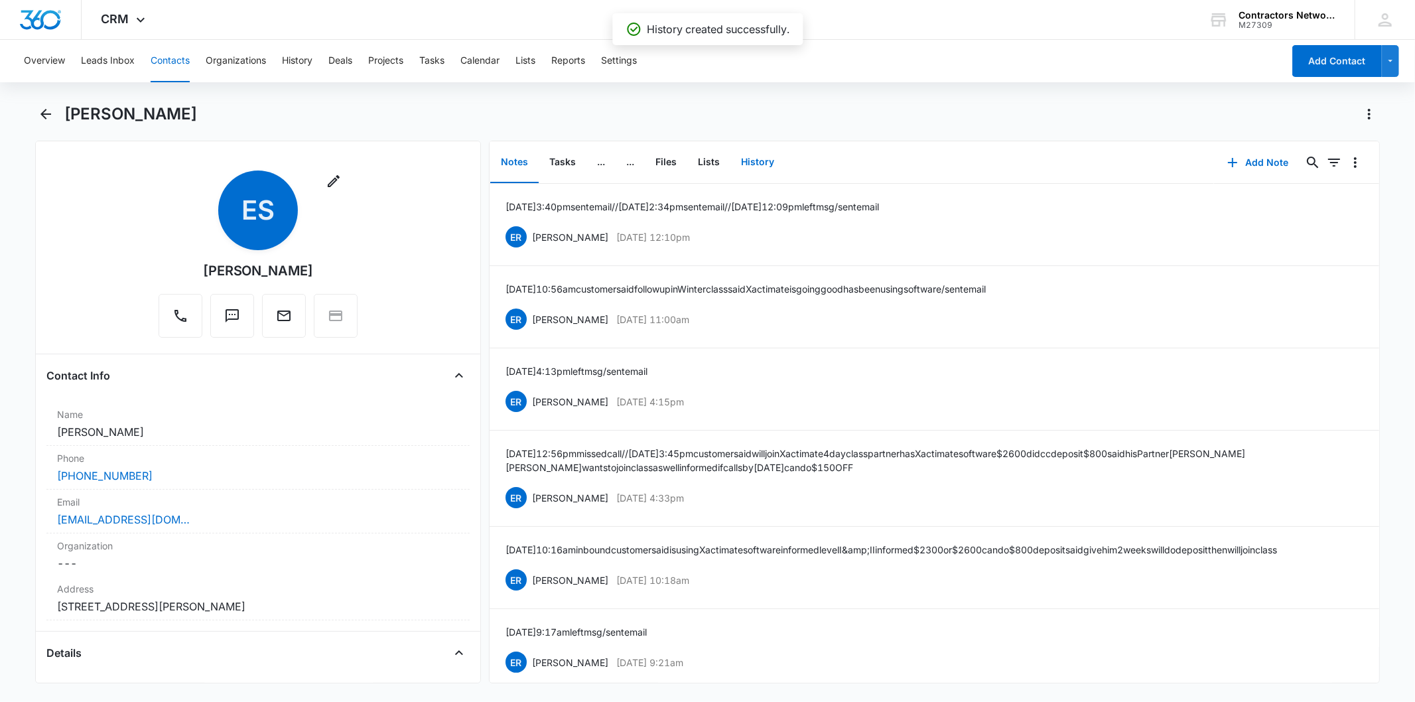
click at [756, 158] on button "History" at bounding box center [757, 162] width 54 height 41
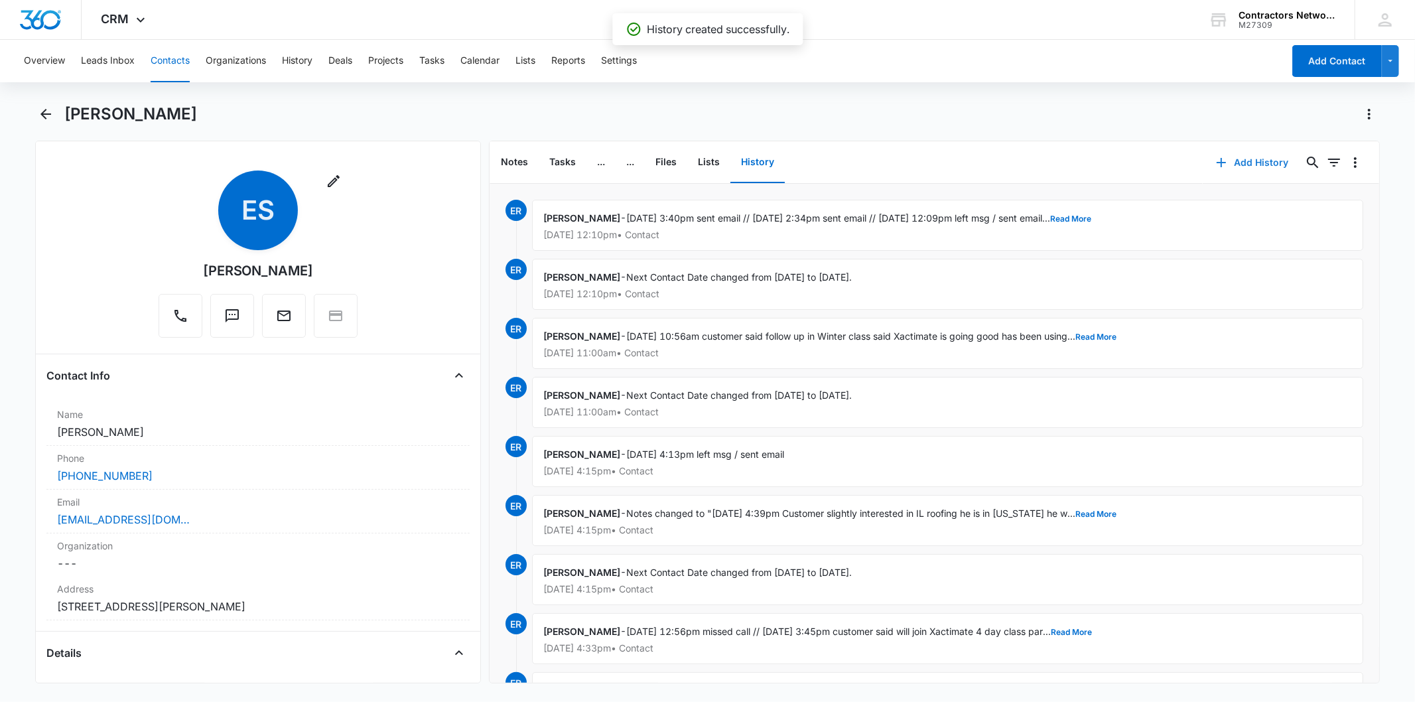
click at [1224, 163] on button "Add History" at bounding box center [1252, 163] width 99 height 32
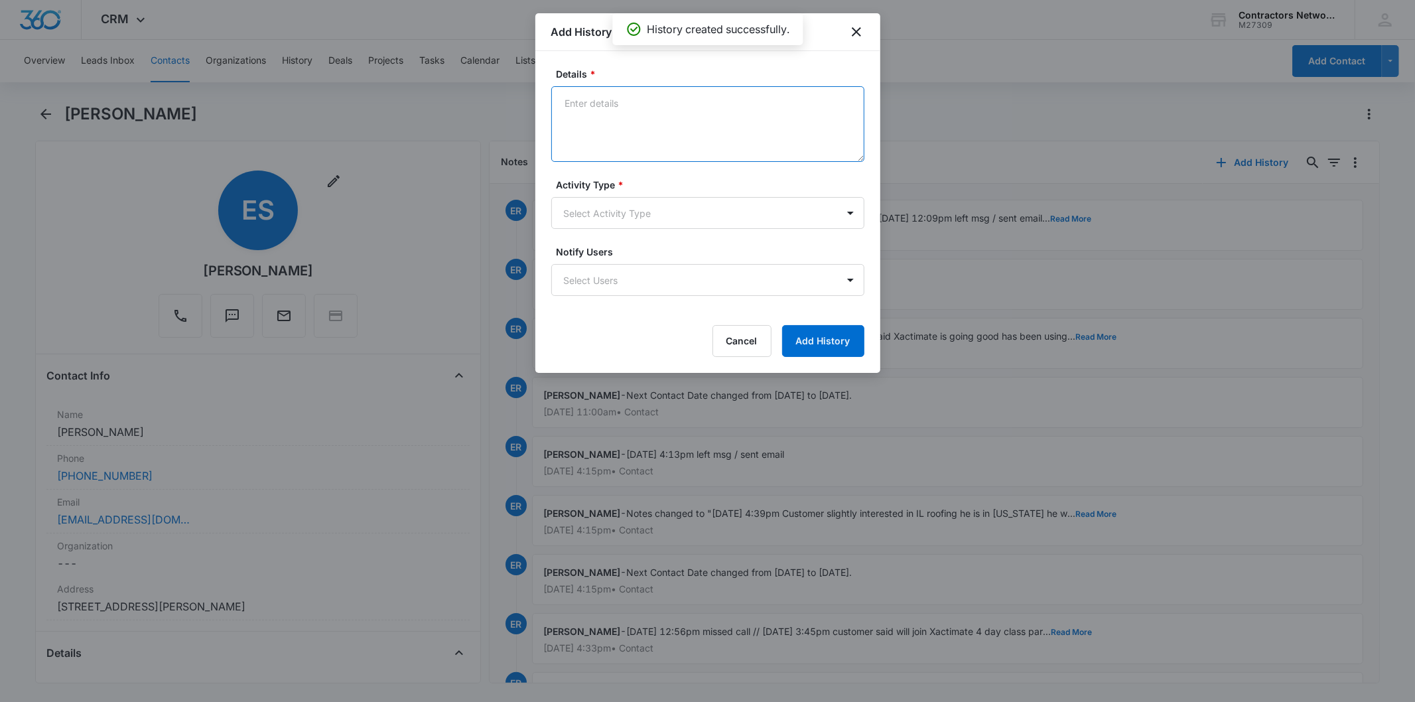
paste textarea "8/14/2025 12:30pm inbound customer said unable to join new year winter"
type textarea "8/14/2025 12:30pm inbound customer said unable to join new year winter"
click at [556, 202] on body "CRM Apps Reputation Websites Forms CRM Email Social Shop Payments POS Content A…" at bounding box center [707, 351] width 1415 height 702
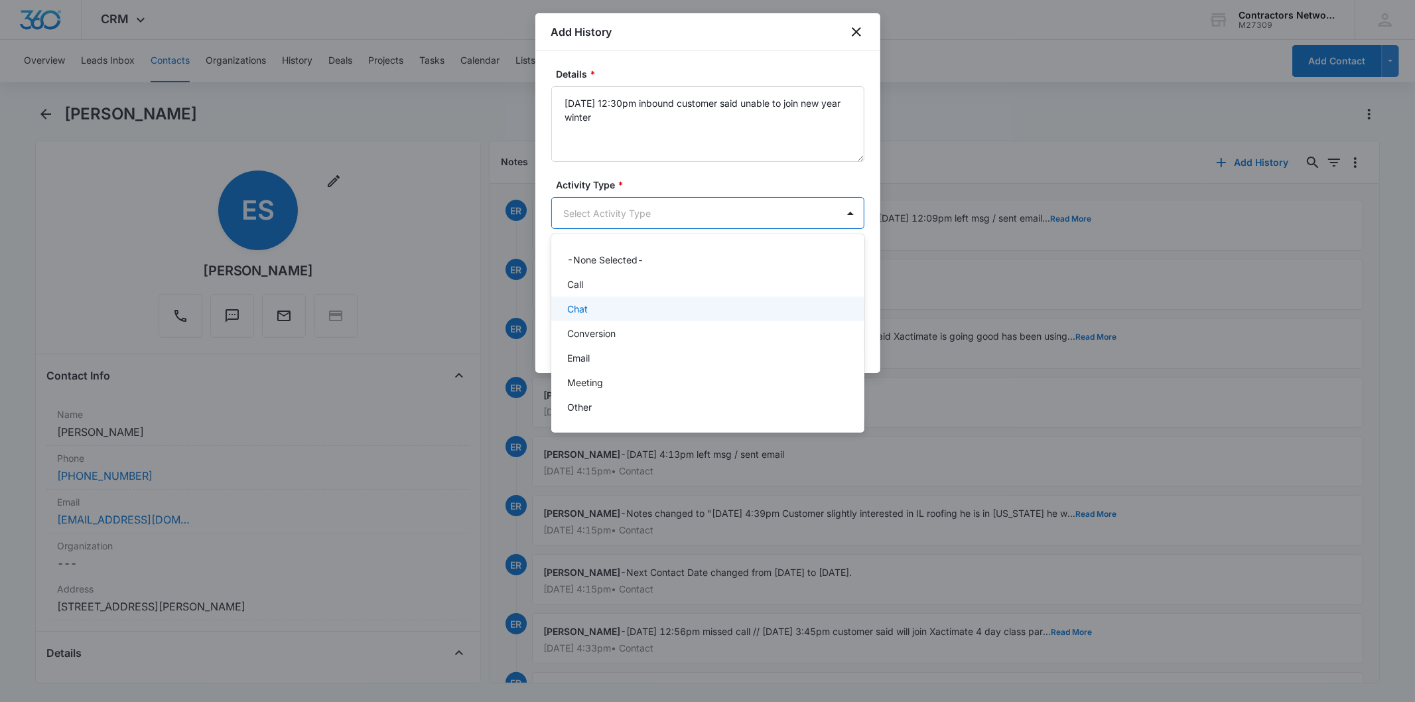
click at [582, 312] on p "Chat" at bounding box center [577, 309] width 21 height 14
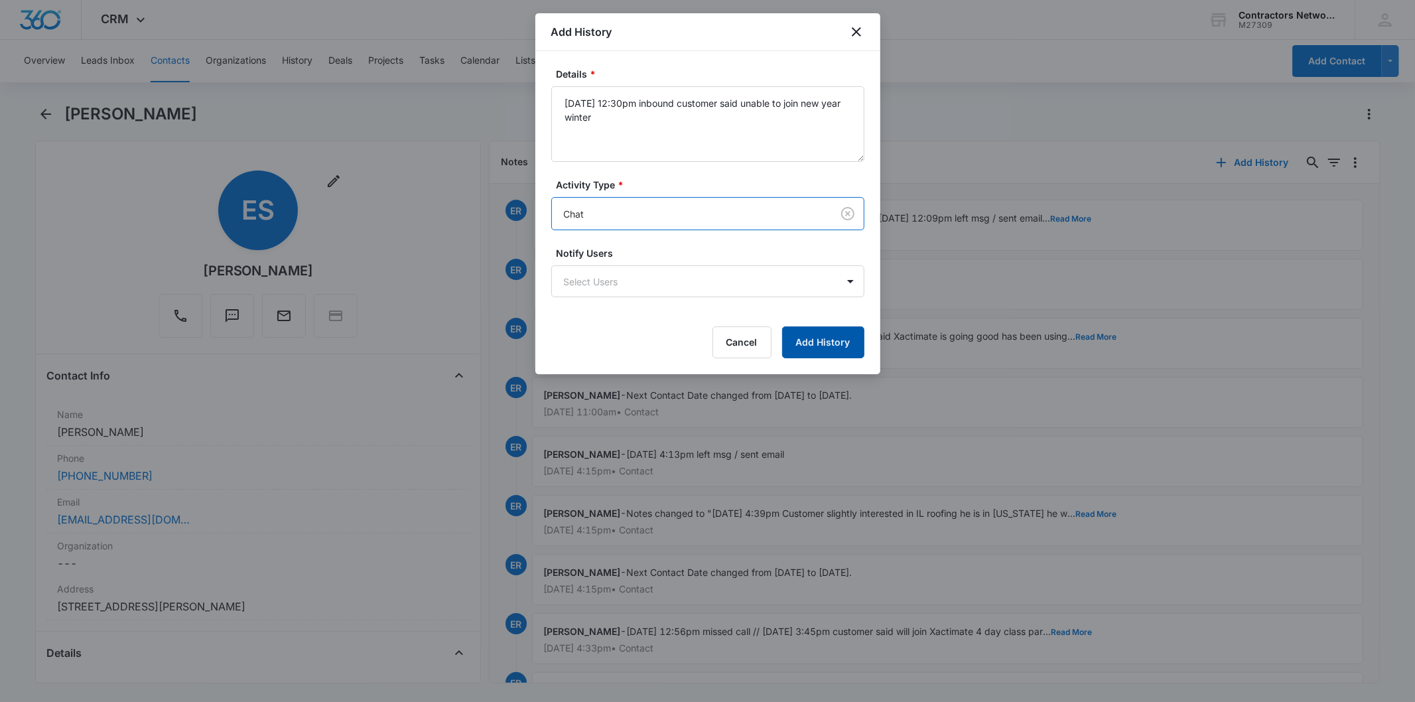
click at [844, 335] on button "Add History" at bounding box center [823, 342] width 82 height 32
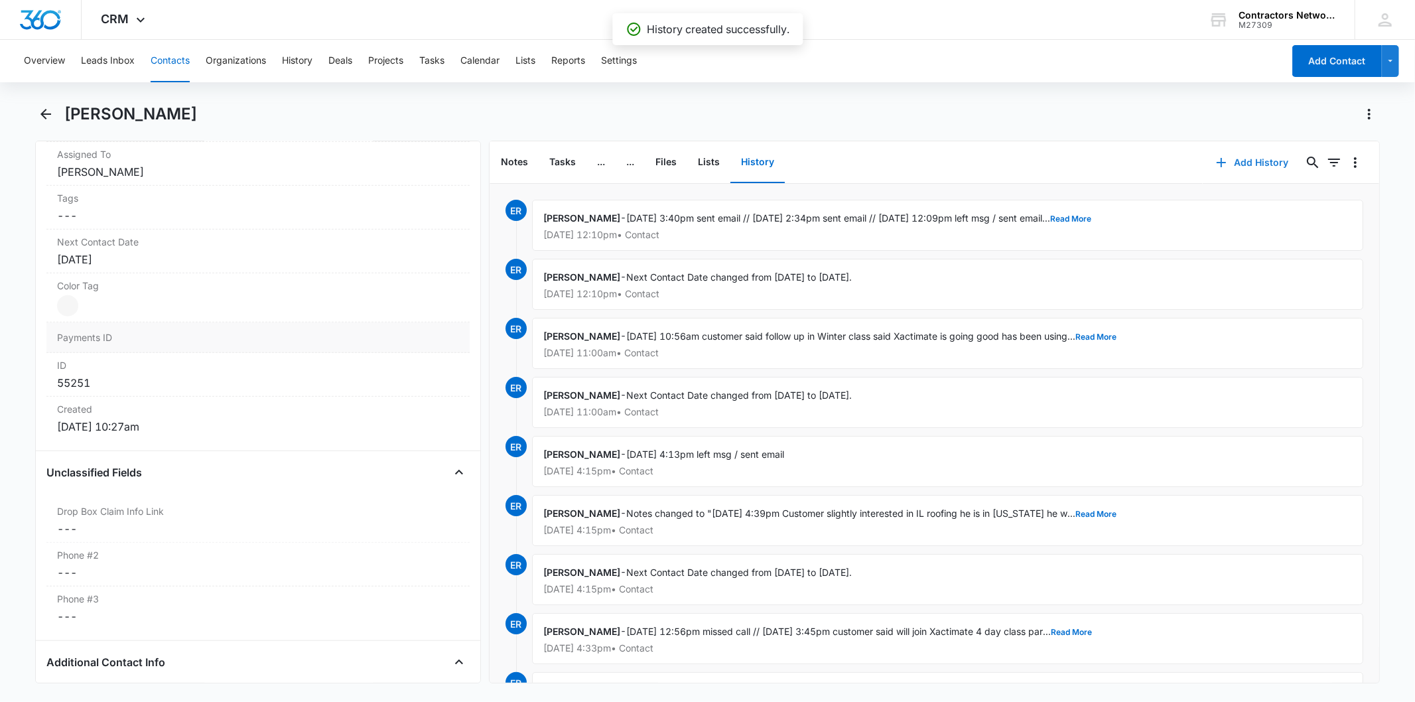
scroll to position [663, 0]
click at [143, 257] on div "[DATE]" at bounding box center [257, 265] width 401 height 16
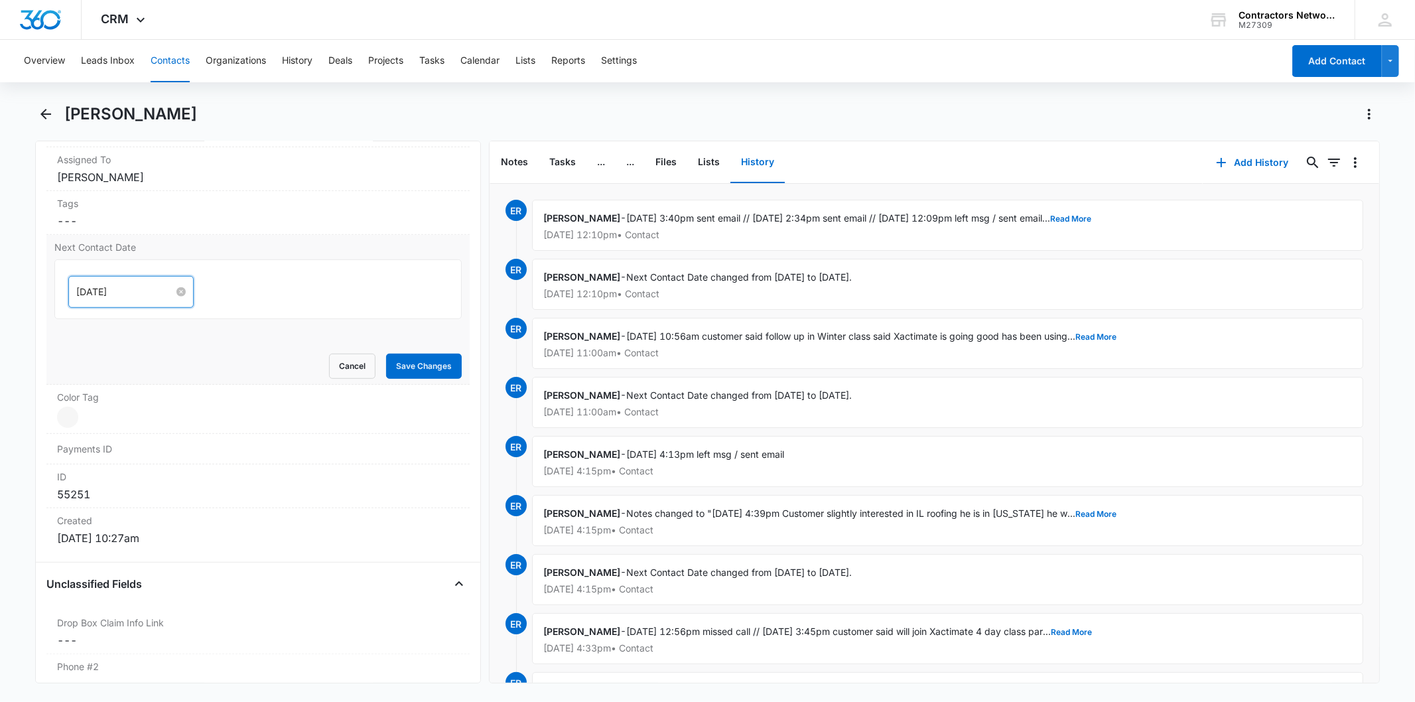
click at [137, 287] on input "[DATE]" at bounding box center [125, 292] width 98 height 15
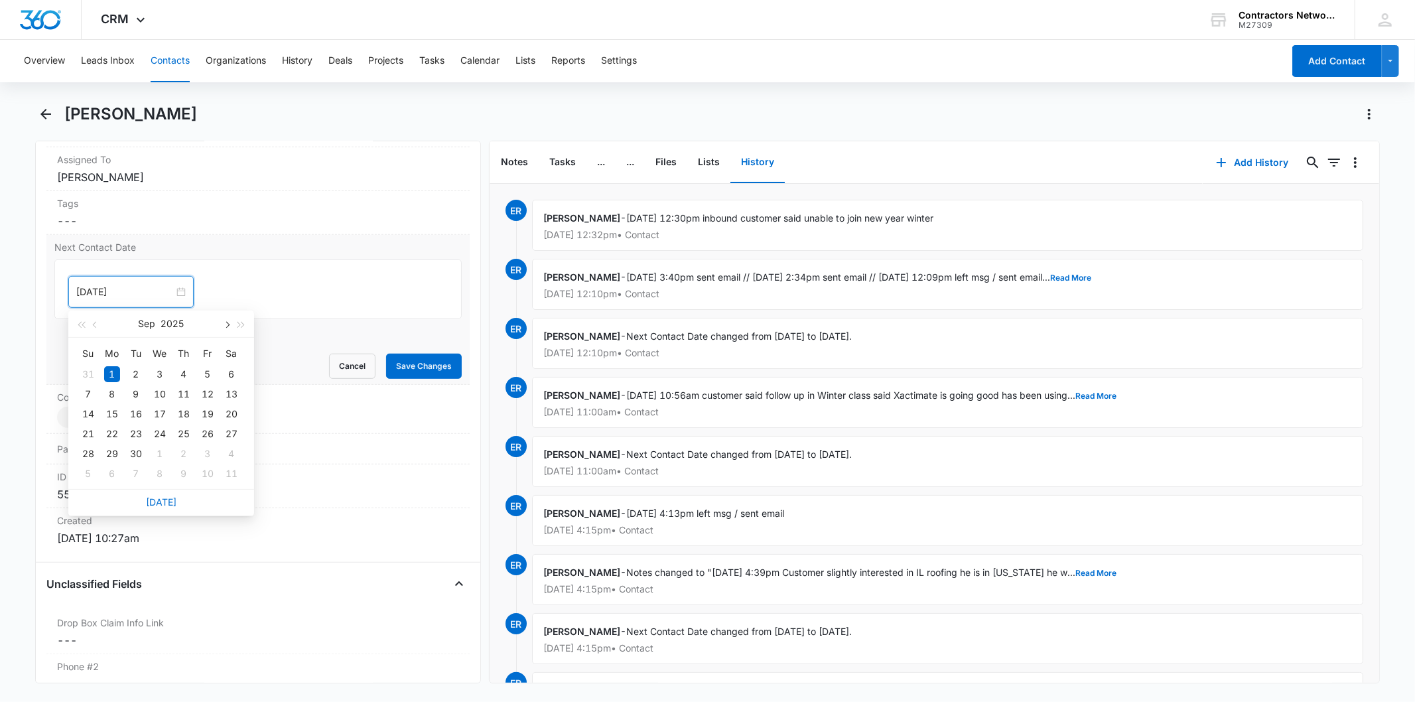
click at [219, 324] on button "button" at bounding box center [226, 323] width 15 height 27
type input "[DATE]"
click at [104, 478] on div "1" at bounding box center [112, 474] width 16 height 16
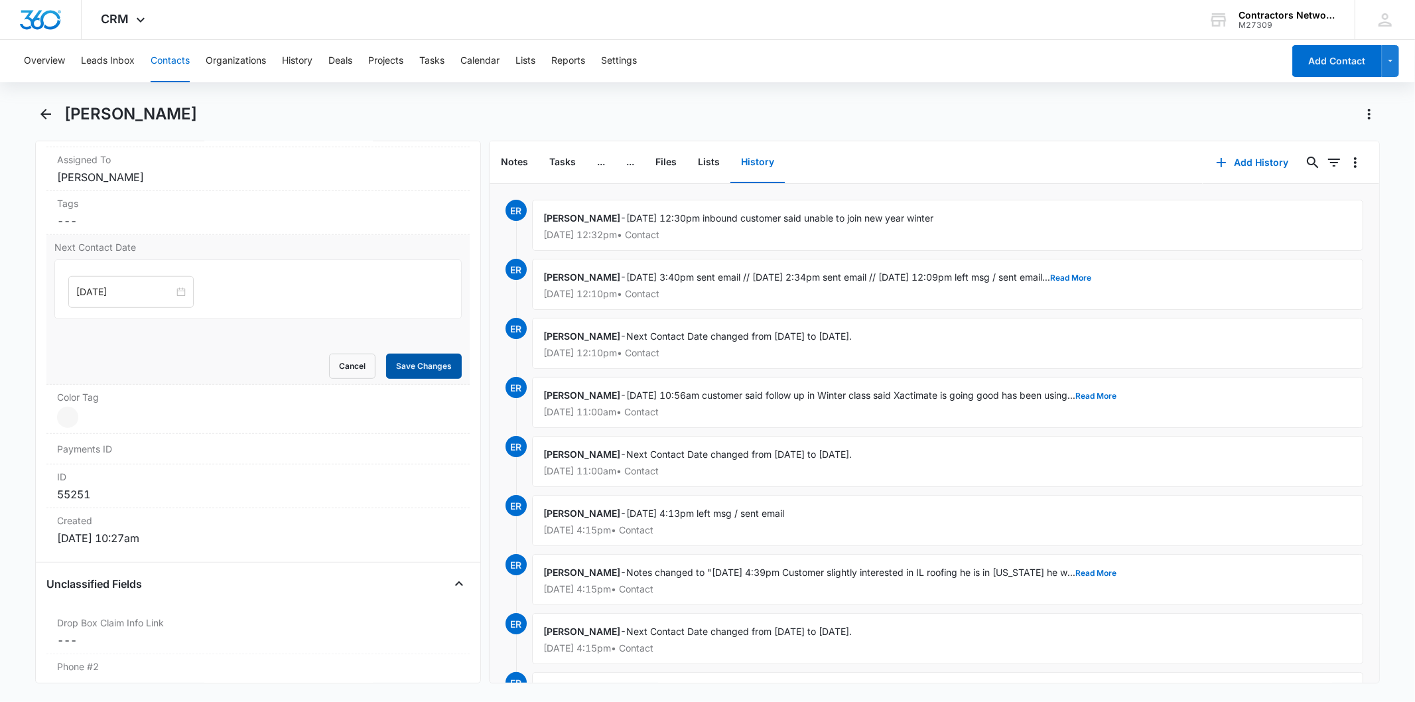
click at [411, 373] on button "Save Changes" at bounding box center [424, 366] width 76 height 25
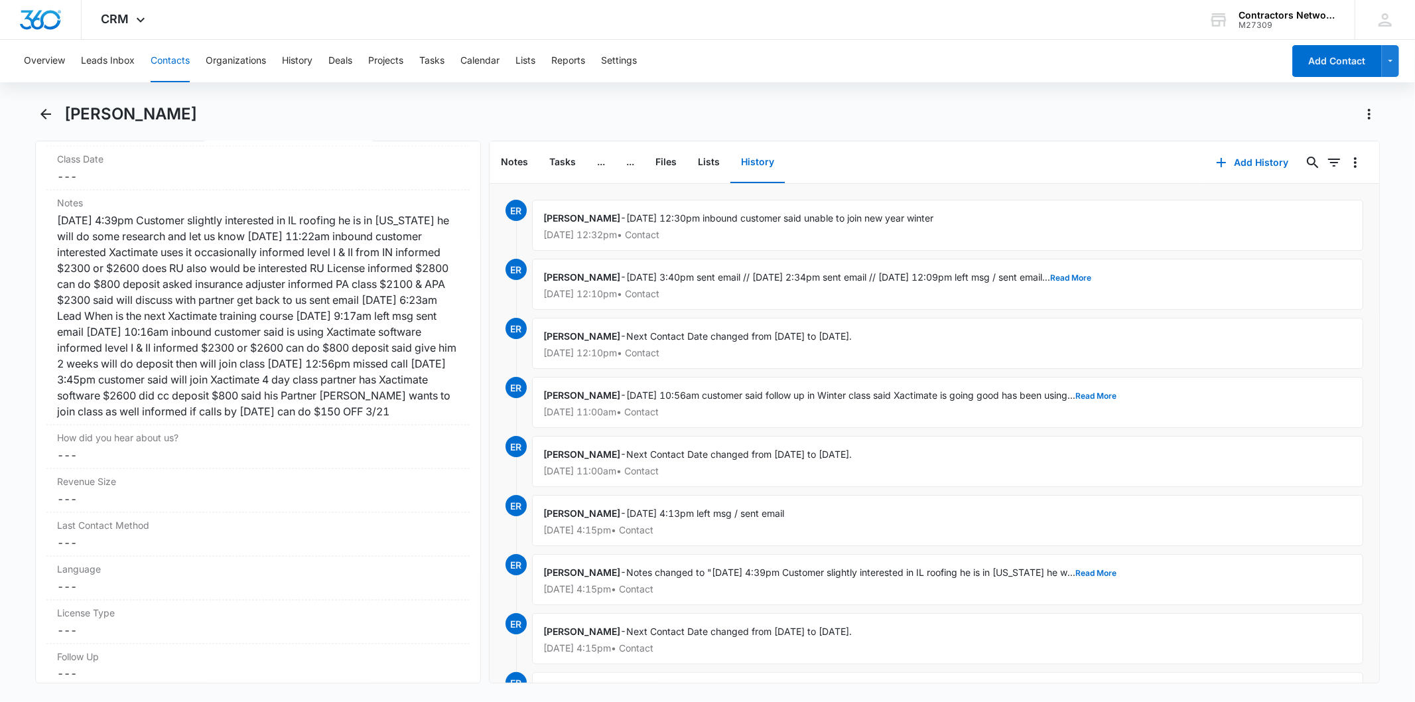
scroll to position [1589, 0]
click at [164, 74] on button "Contacts" at bounding box center [170, 61] width 39 height 42
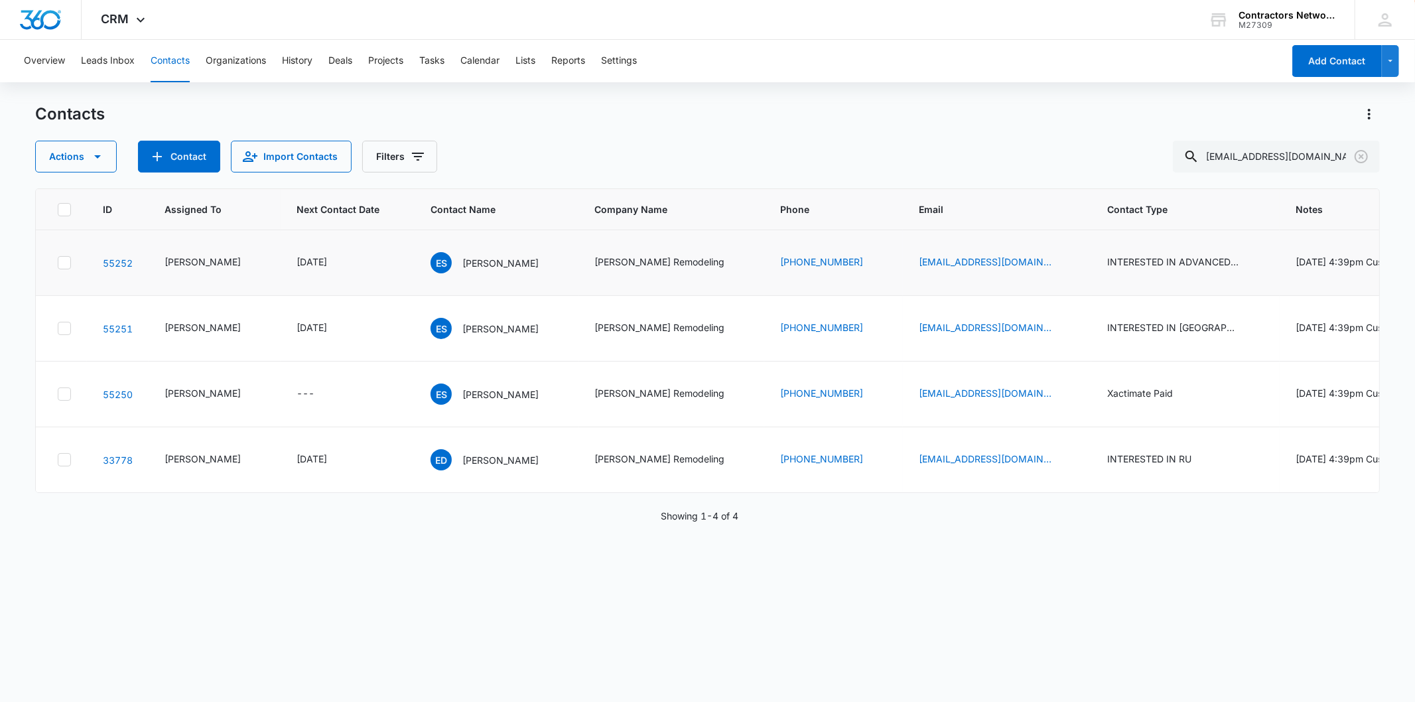
scroll to position [56, 0]
click at [487, 467] on p "Edwin DeAndre Sims" at bounding box center [500, 460] width 76 height 14
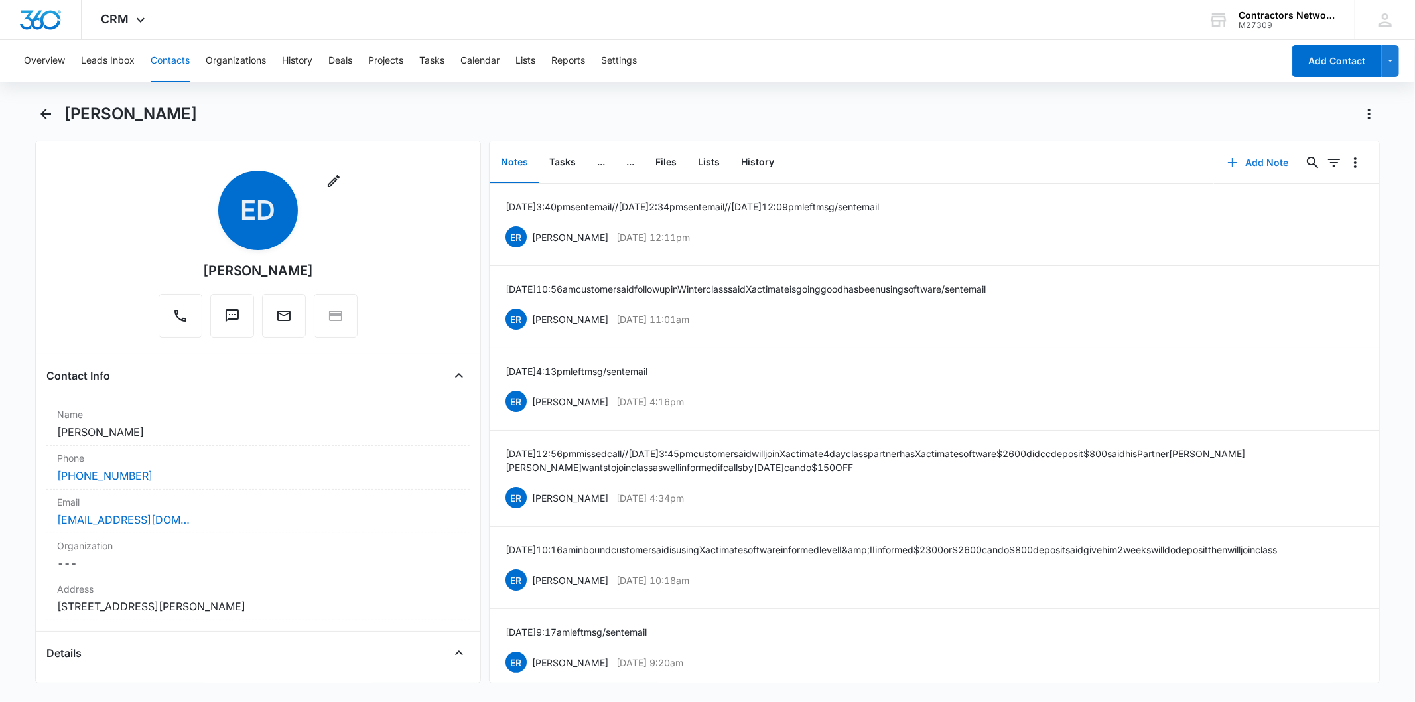
click at [1258, 155] on button "Add Note" at bounding box center [1258, 163] width 88 height 32
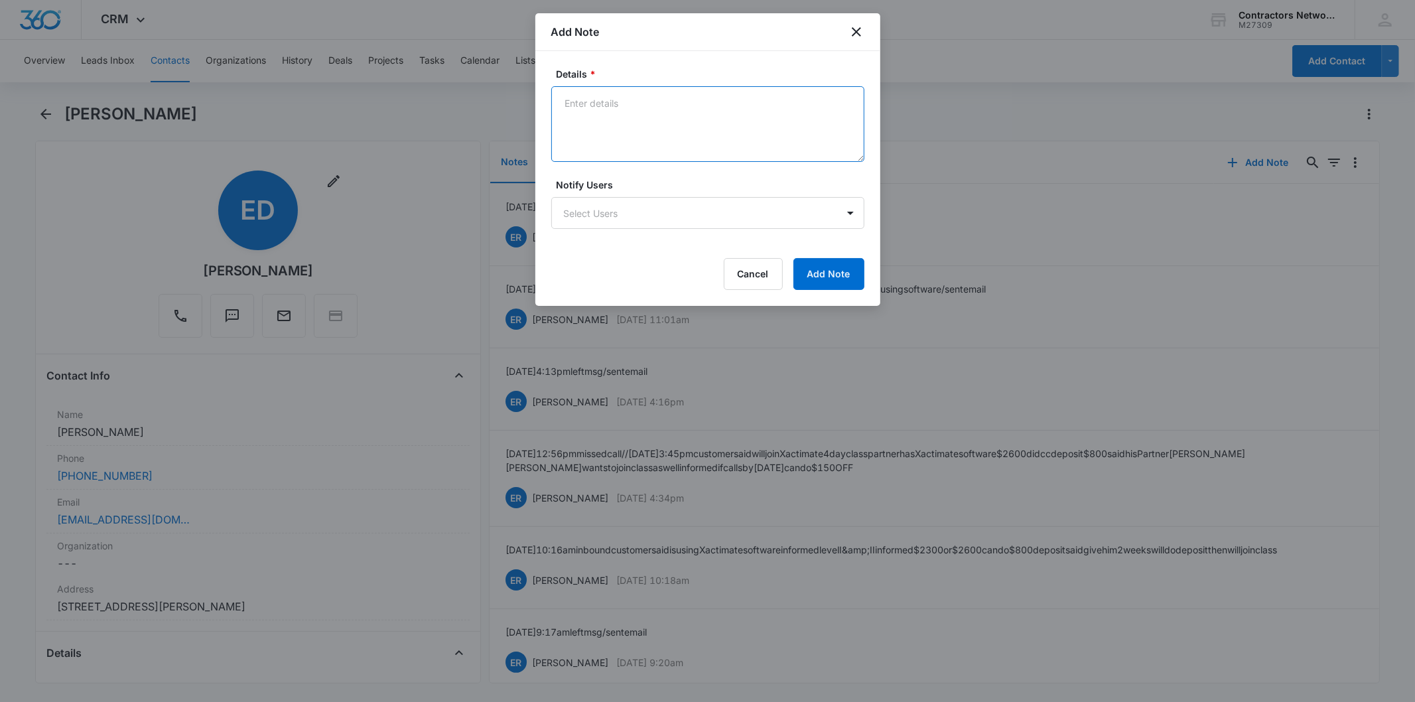
click at [588, 123] on textarea "Details *" at bounding box center [707, 124] width 313 height 76
paste textarea "8/14/2025 12:30pm inbound customer said unable to join new year winter"
type textarea "8/14/2025 12:30pm inbound customer said unable to join new year winter"
click at [832, 266] on button "Add Note" at bounding box center [828, 274] width 71 height 32
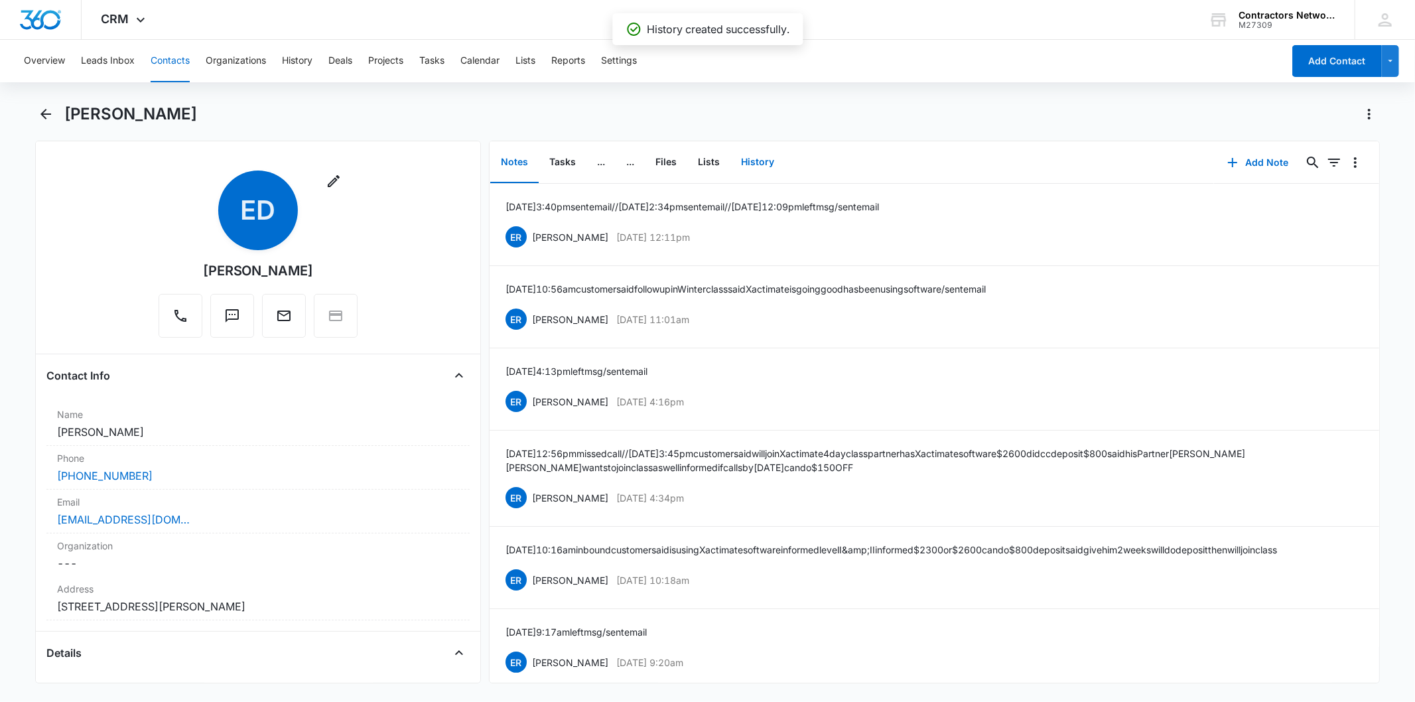
click at [763, 163] on button "History" at bounding box center [757, 162] width 54 height 41
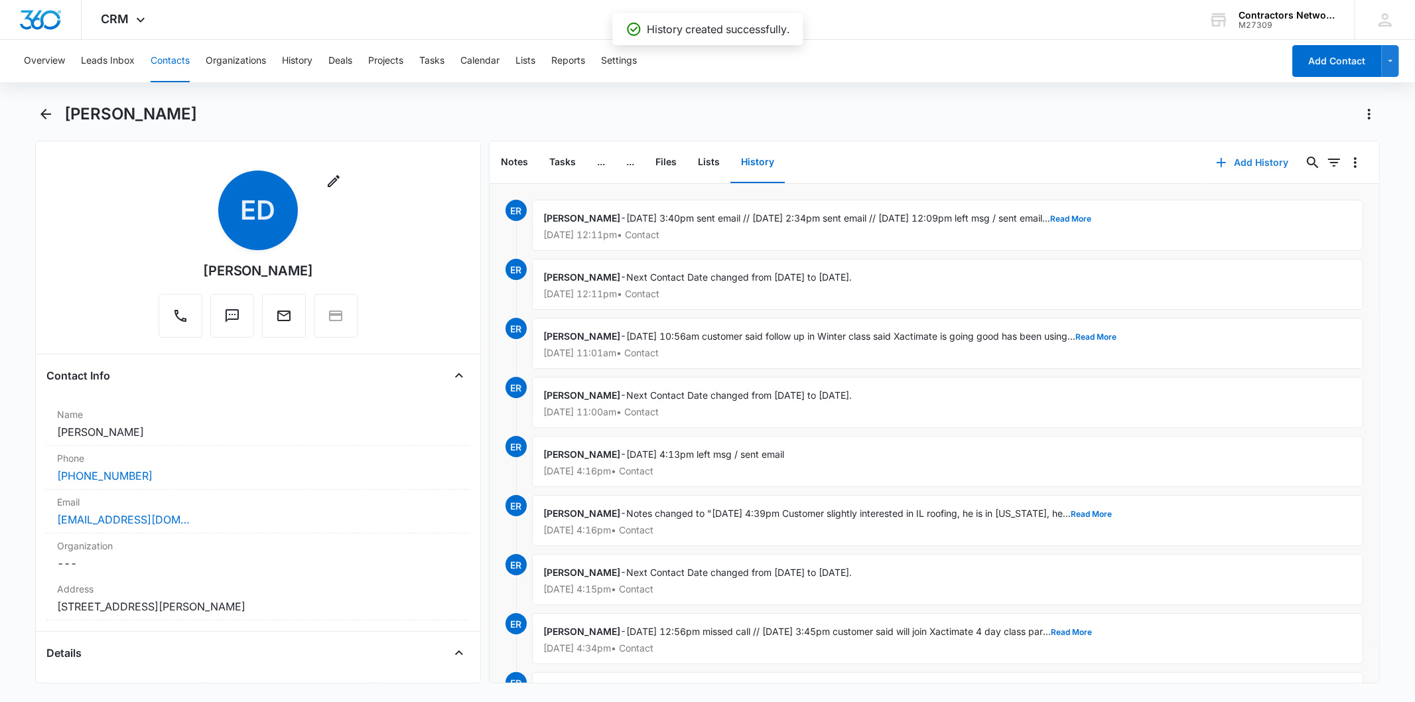
click at [1229, 161] on button "Add History" at bounding box center [1252, 163] width 99 height 32
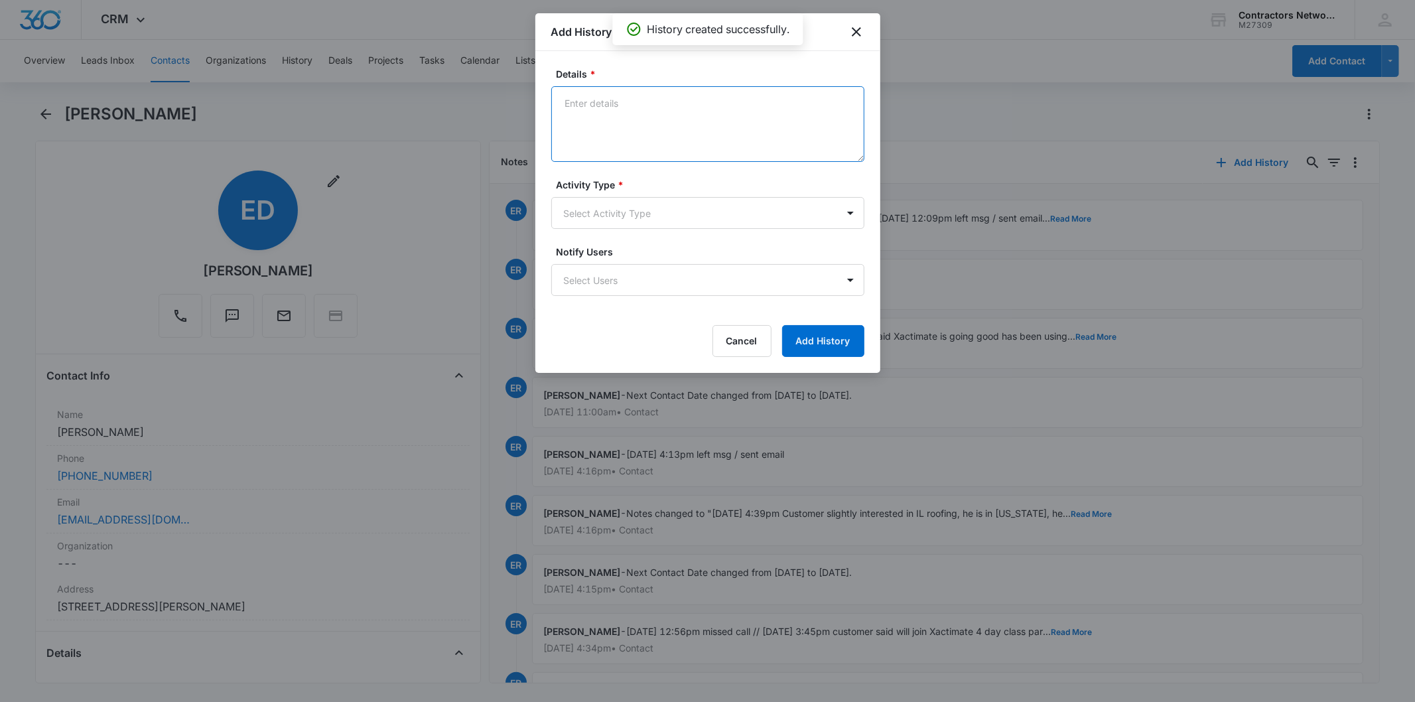
click at [602, 128] on textarea "Details *" at bounding box center [707, 124] width 313 height 76
paste textarea "8/14/2025 12:30pm inbound customer said unable to join new year winter"
type textarea "8/14/2025 12:30pm inbound customer said unable to join new year winter"
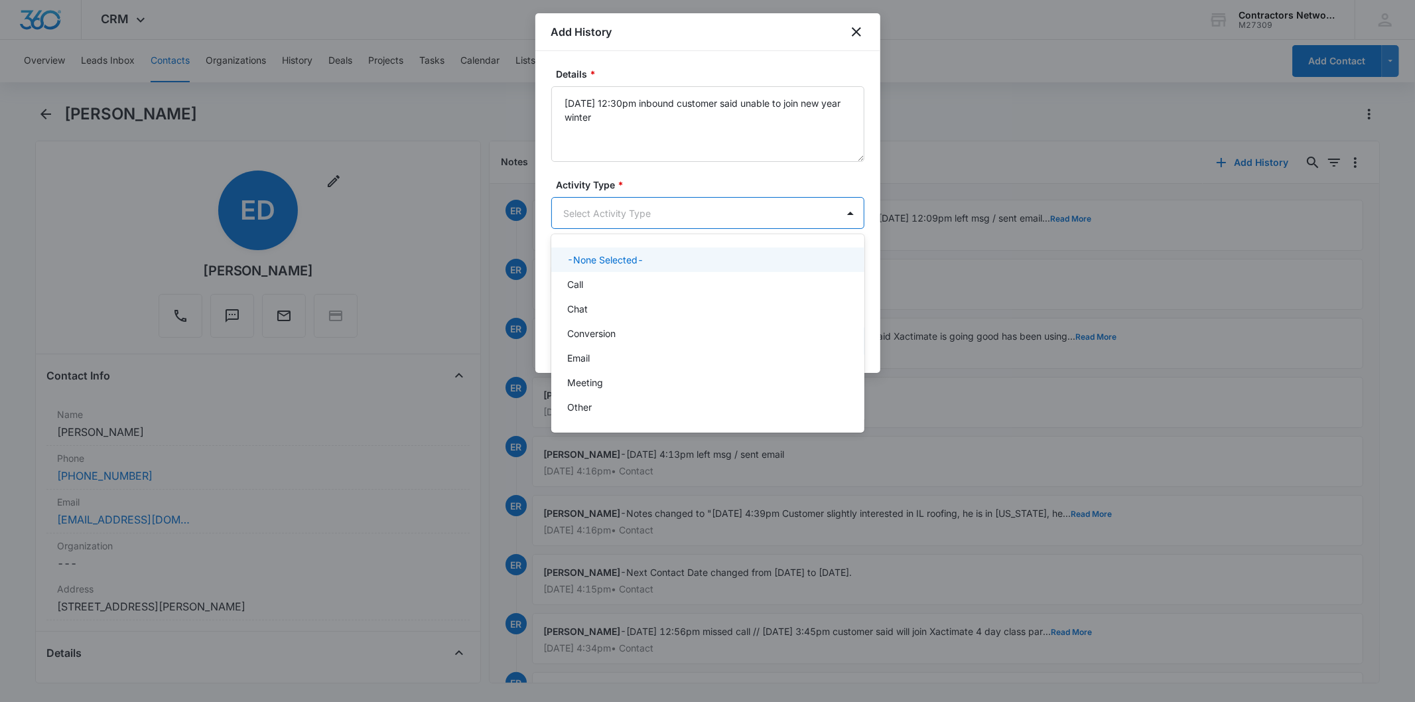
click at [580, 212] on body "CRM Apps Reputation Websites Forms CRM Email Social Shop Payments POS Content A…" at bounding box center [707, 351] width 1415 height 702
click at [584, 309] on p "Chat" at bounding box center [577, 309] width 21 height 14
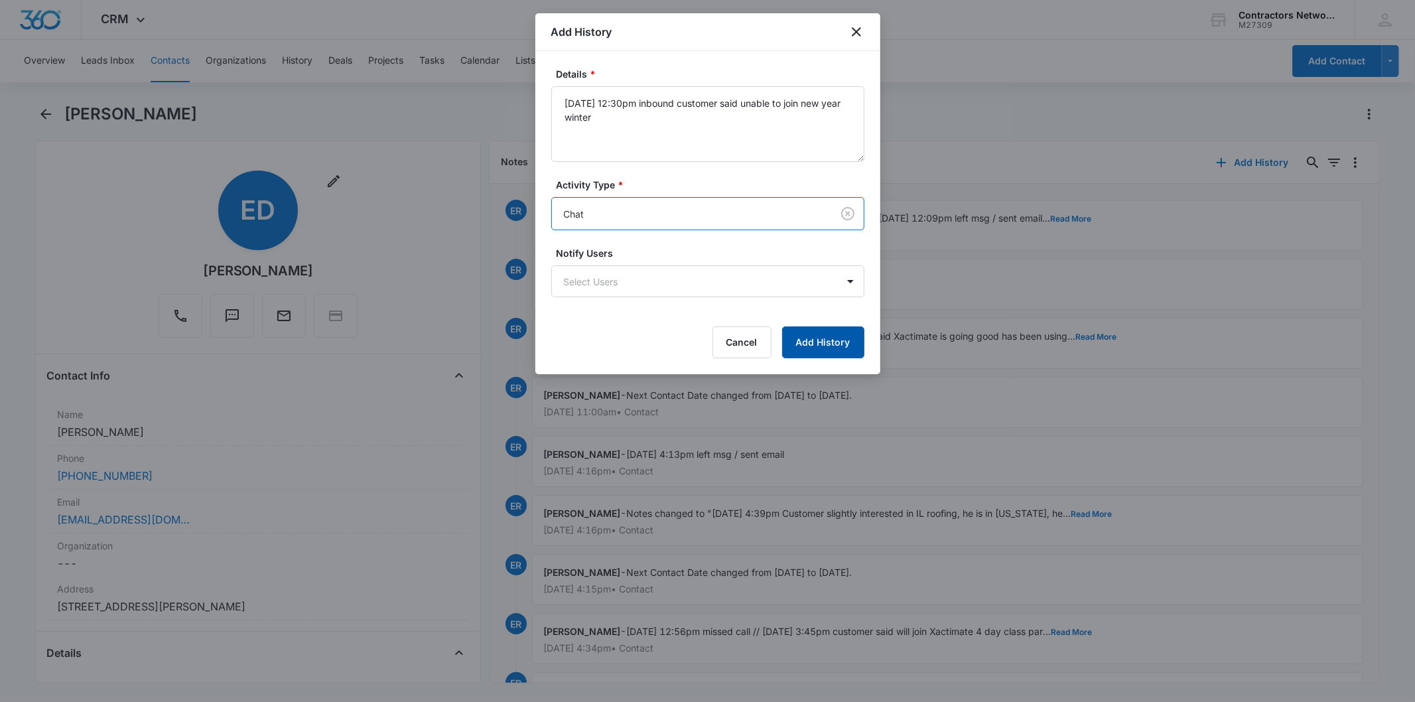
click at [814, 348] on button "Add History" at bounding box center [823, 342] width 82 height 32
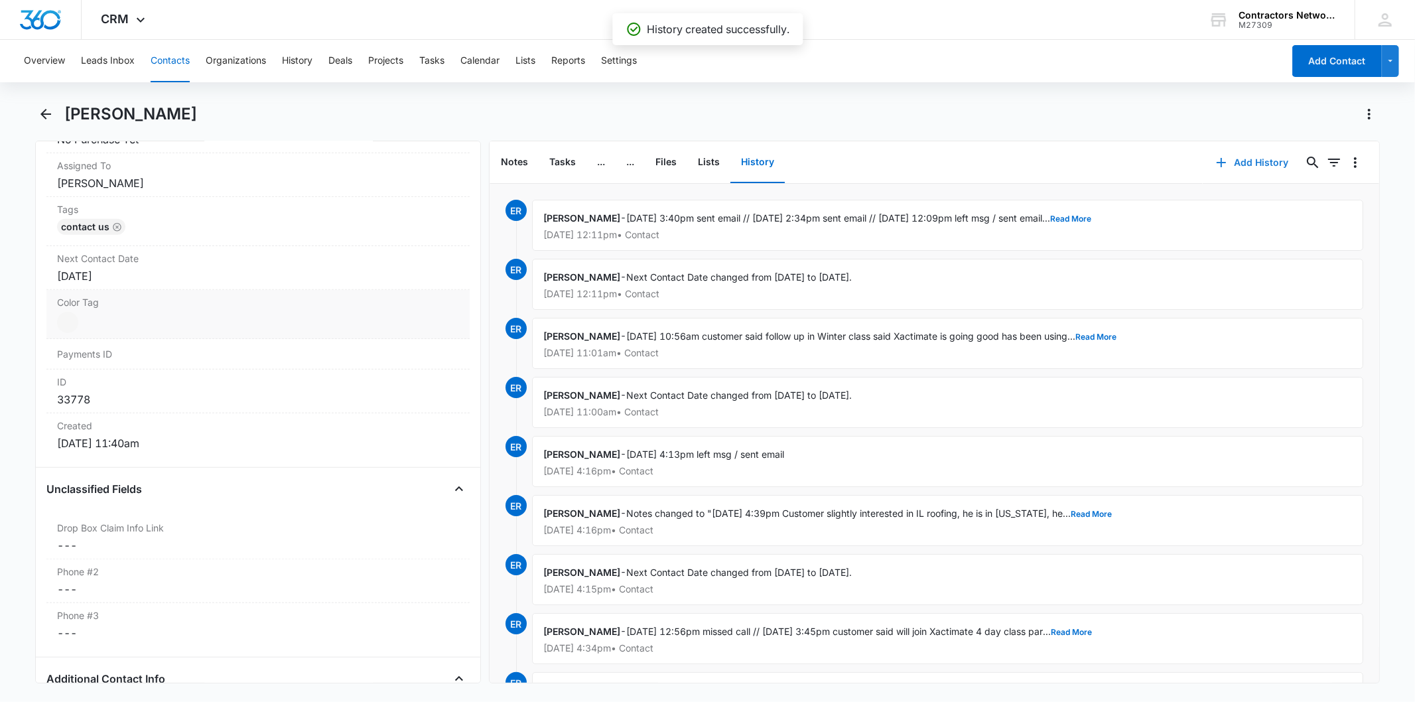
scroll to position [663, 0]
click at [155, 273] on div "[DATE]" at bounding box center [257, 270] width 401 height 16
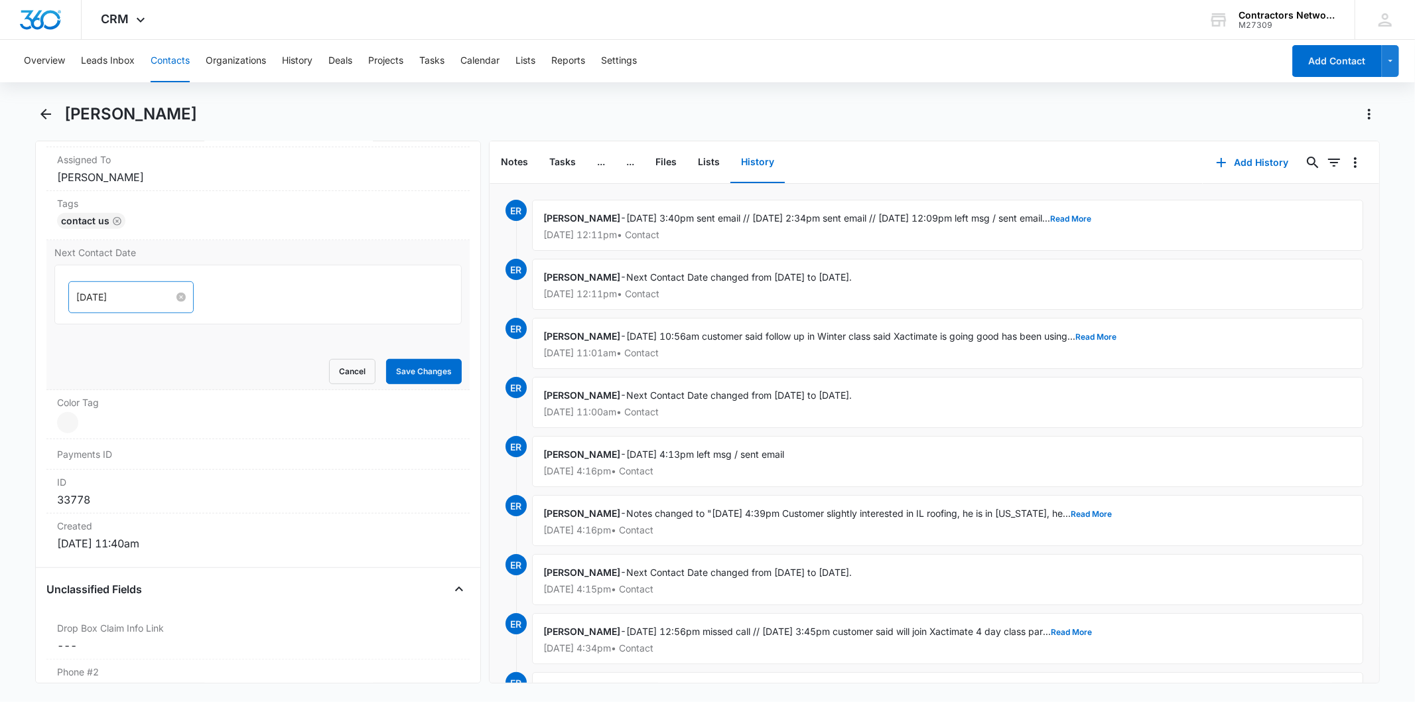
click at [147, 294] on input "[DATE]" at bounding box center [125, 297] width 98 height 15
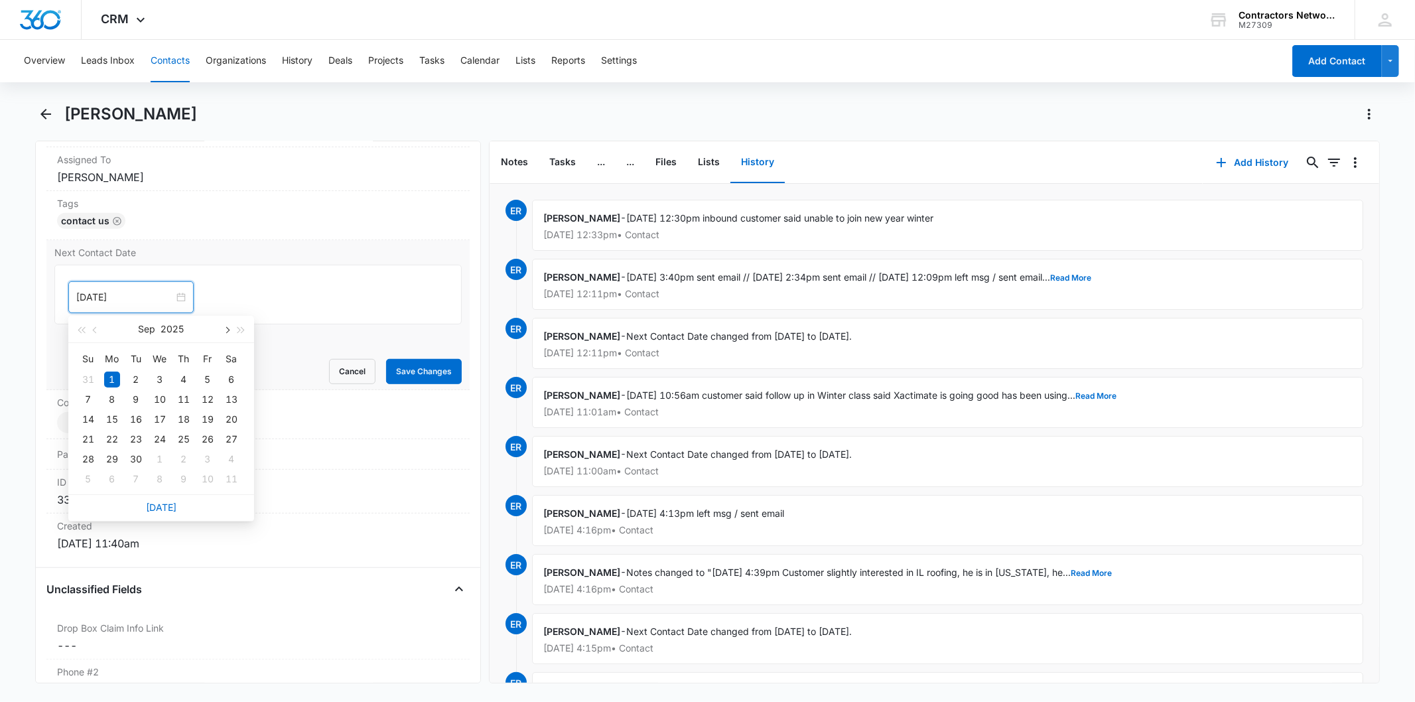
click at [223, 333] on button "button" at bounding box center [226, 329] width 15 height 27
click at [223, 330] on button "button" at bounding box center [226, 329] width 15 height 27
type input "Jan 5, 2026"
click at [117, 482] on div "5" at bounding box center [112, 479] width 16 height 16
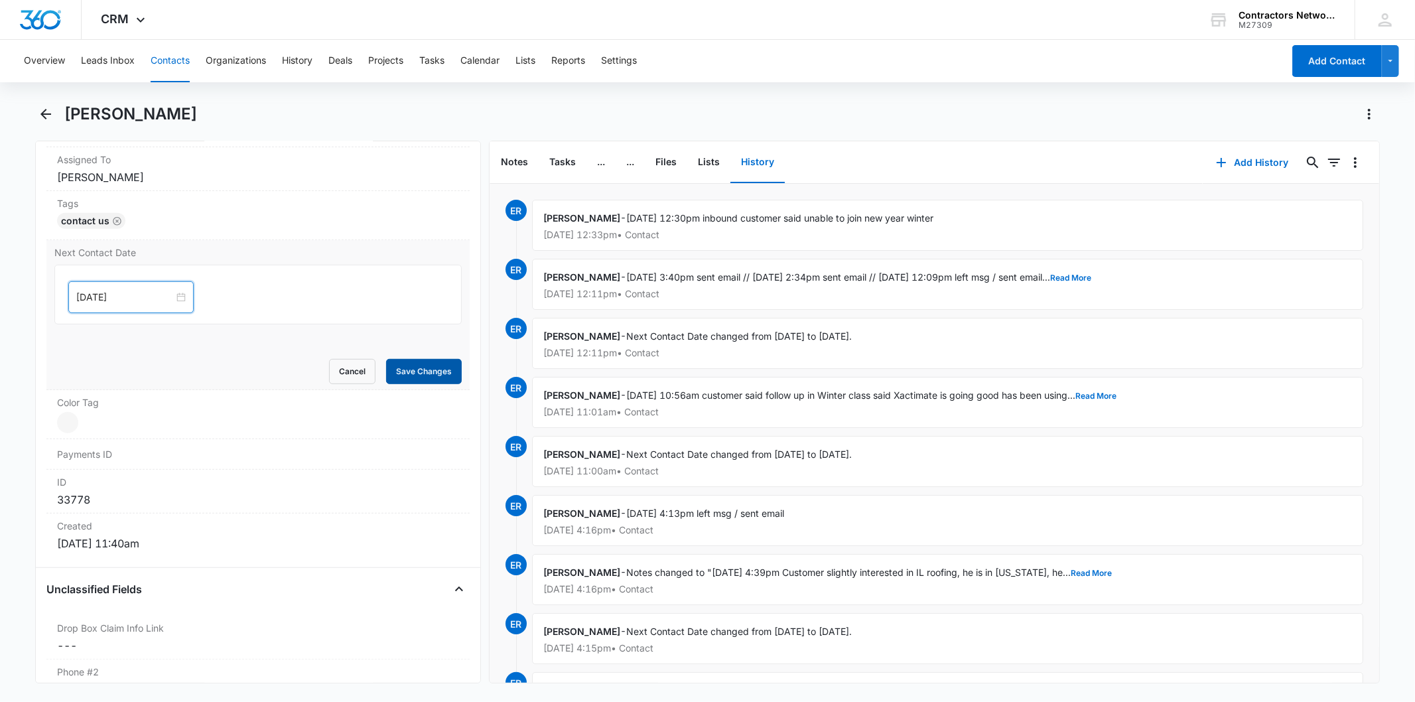
click at [408, 381] on button "Save Changes" at bounding box center [424, 371] width 76 height 25
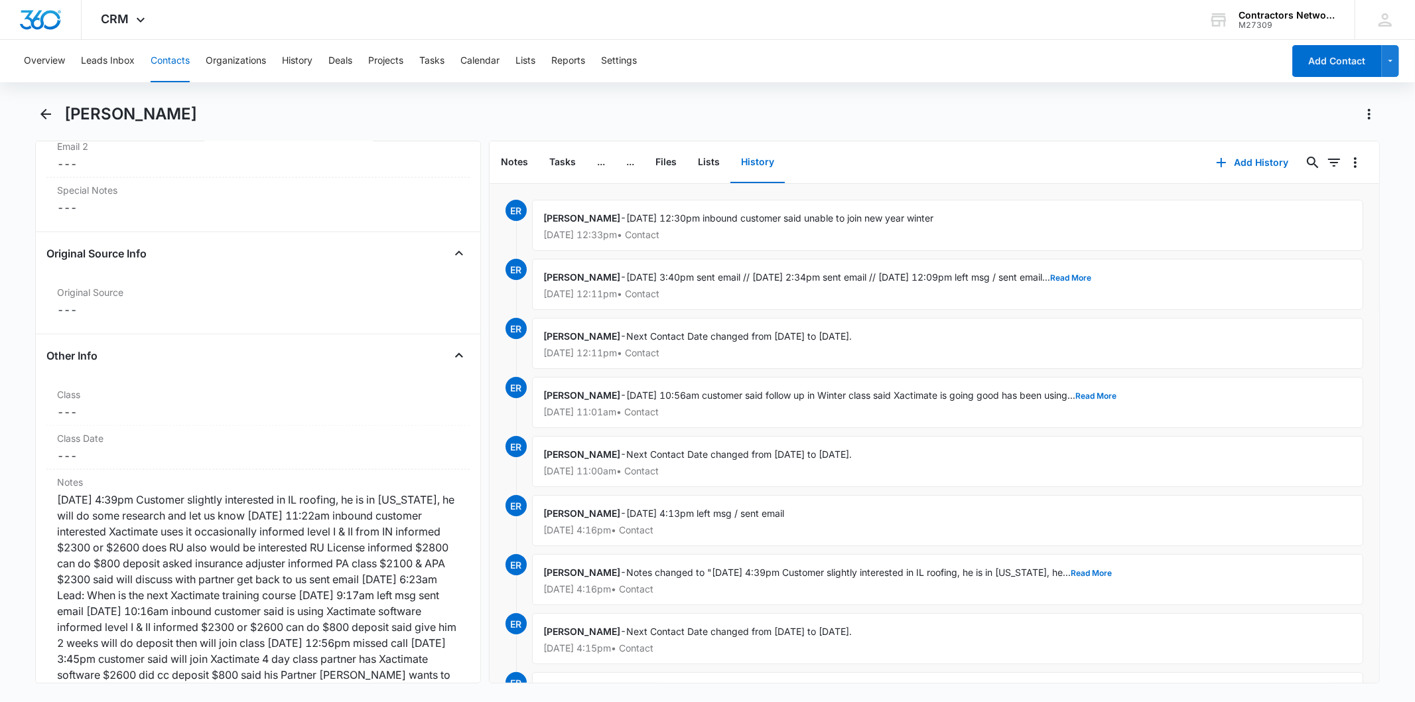
scroll to position [1768, 0]
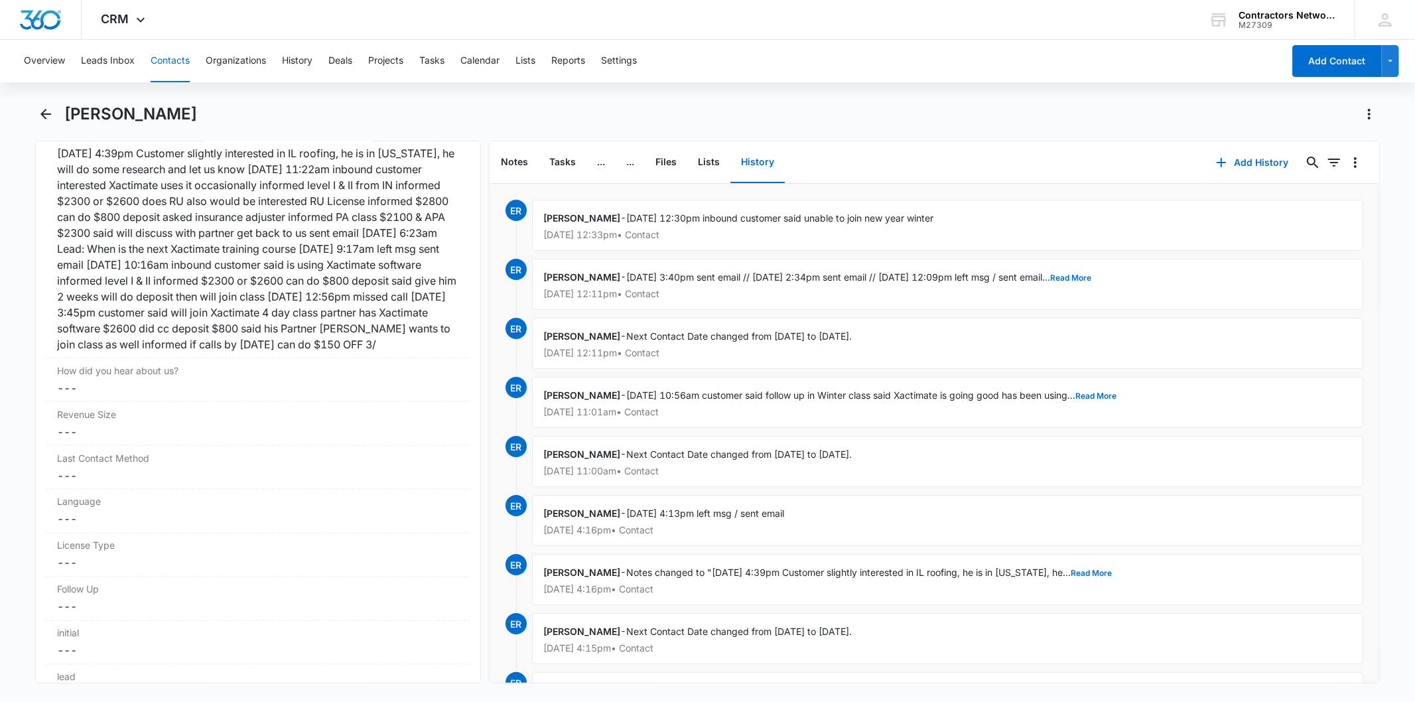
click at [177, 60] on button "Contacts" at bounding box center [170, 61] width 39 height 42
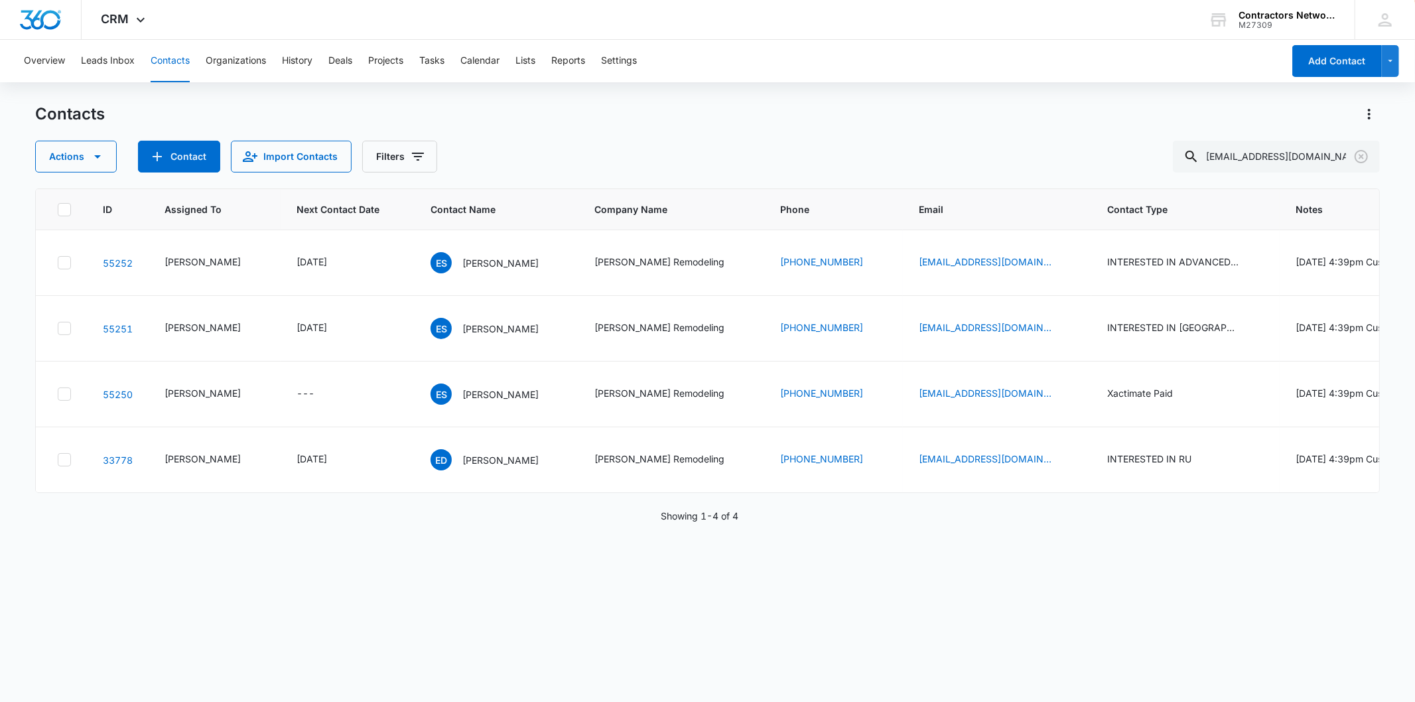
scroll to position [56, 0]
click at [355, 336] on div "[DATE]" at bounding box center [347, 328] width 102 height 16
click at [348, 334] on icon "Next Contact Date - 1764547200 - Select to Edit Field" at bounding box center [343, 328] width 12 height 12
click at [325, 247] on input "[DATE]" at bounding box center [312, 247] width 98 height 15
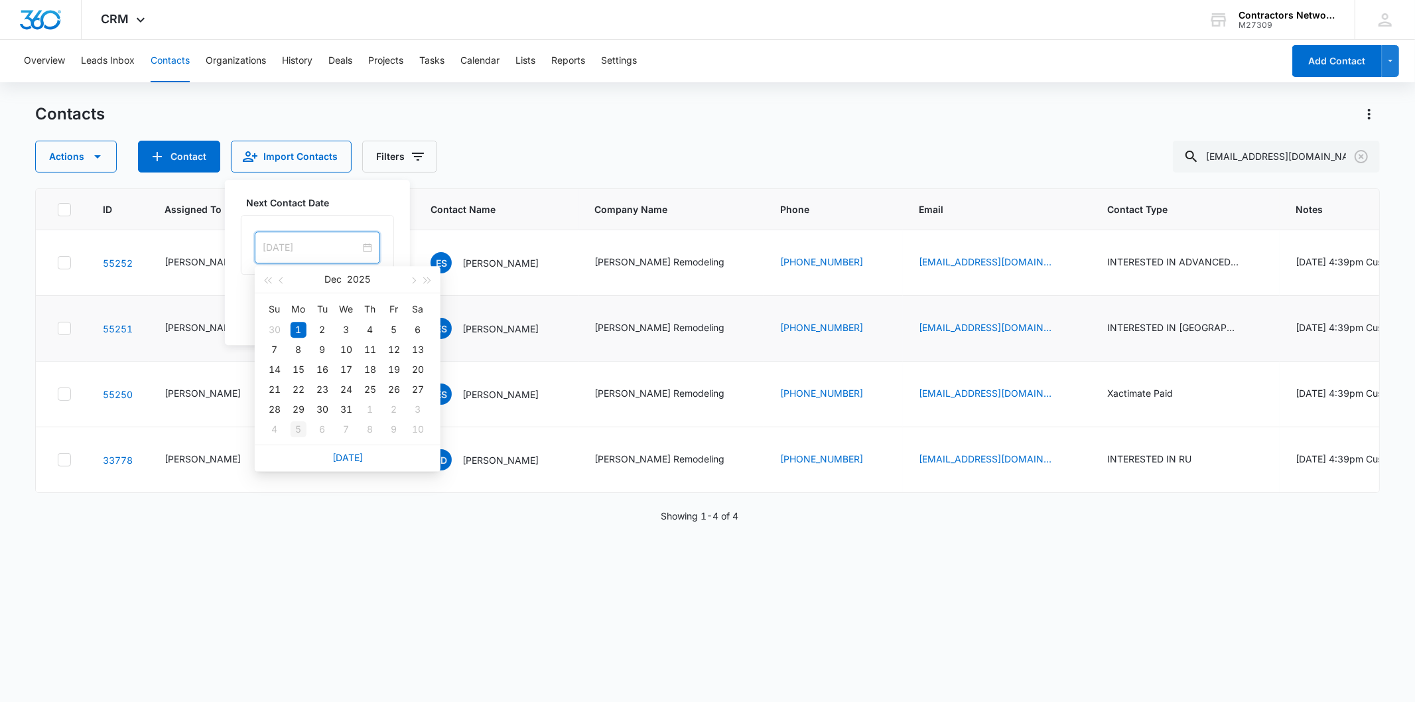
type input "Jan 5, 2026"
click at [306, 431] on div "5" at bounding box center [299, 429] width 16 height 16
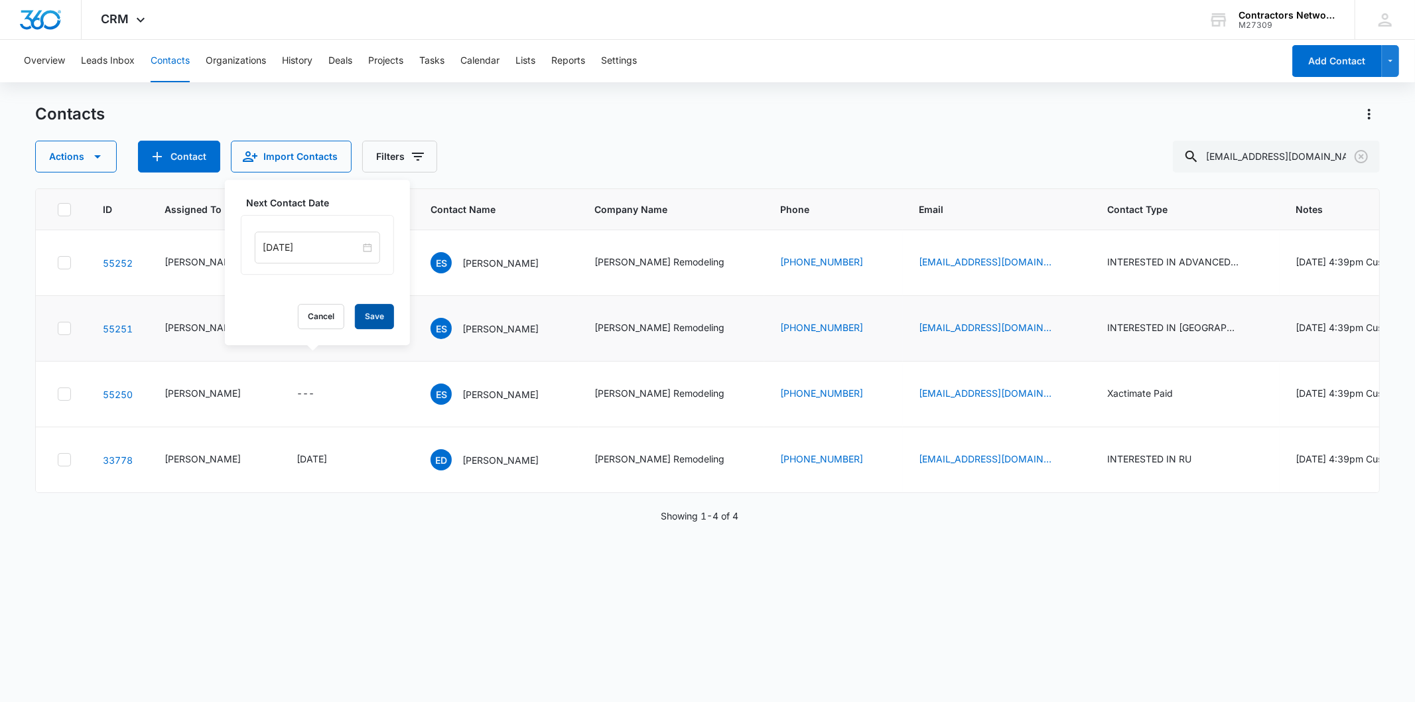
click at [367, 326] on button "Save" at bounding box center [374, 316] width 39 height 25
click at [1357, 156] on icon "Clear" at bounding box center [1361, 157] width 16 height 16
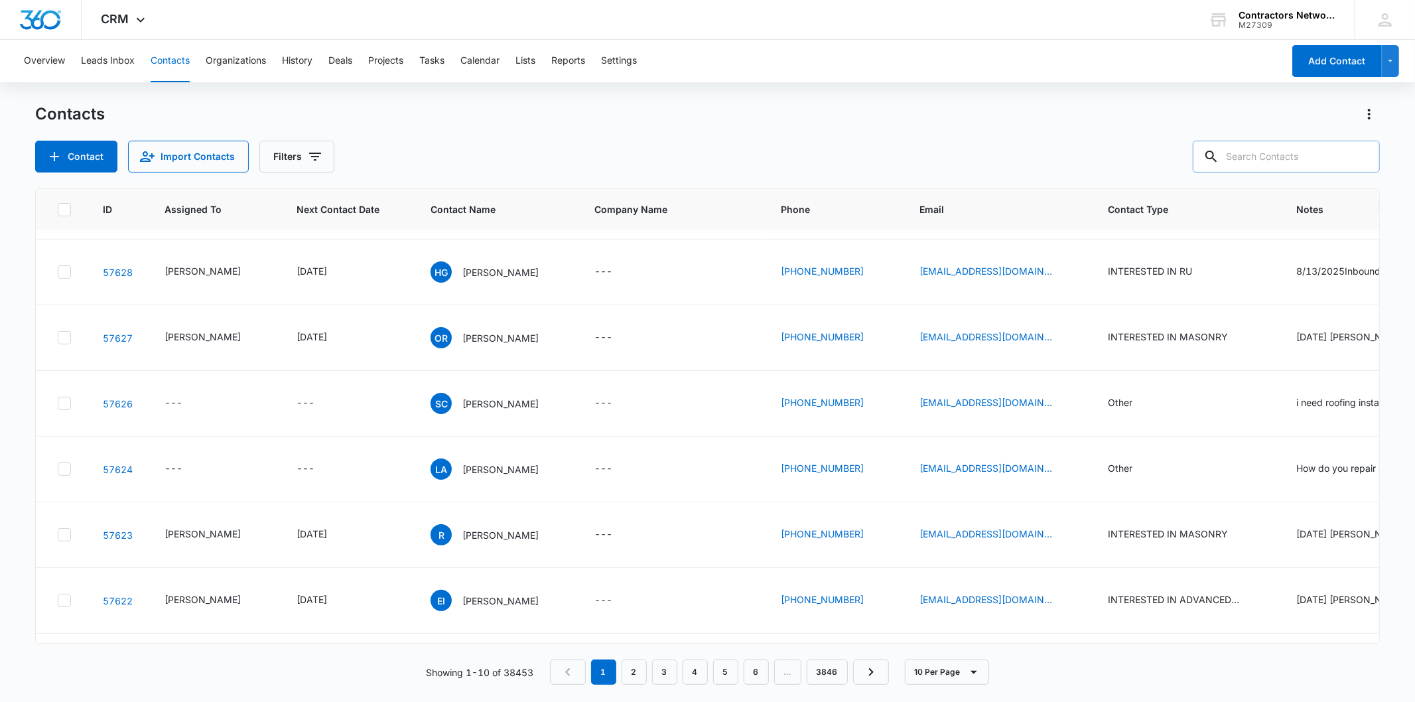
scroll to position [0, 0]
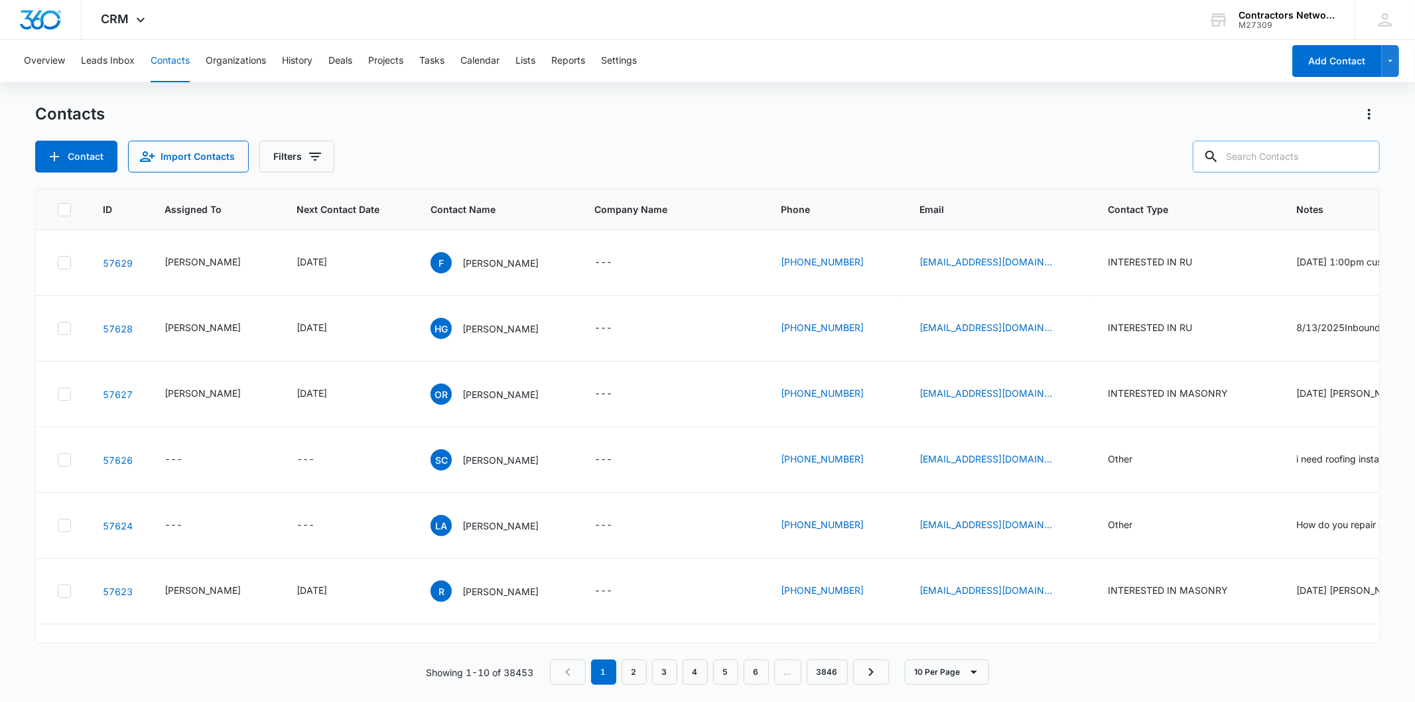
click at [1273, 153] on input "text" at bounding box center [1286, 157] width 187 height 32
paste input "info@japrestorations.com"
type input "info@japrestorations.com"
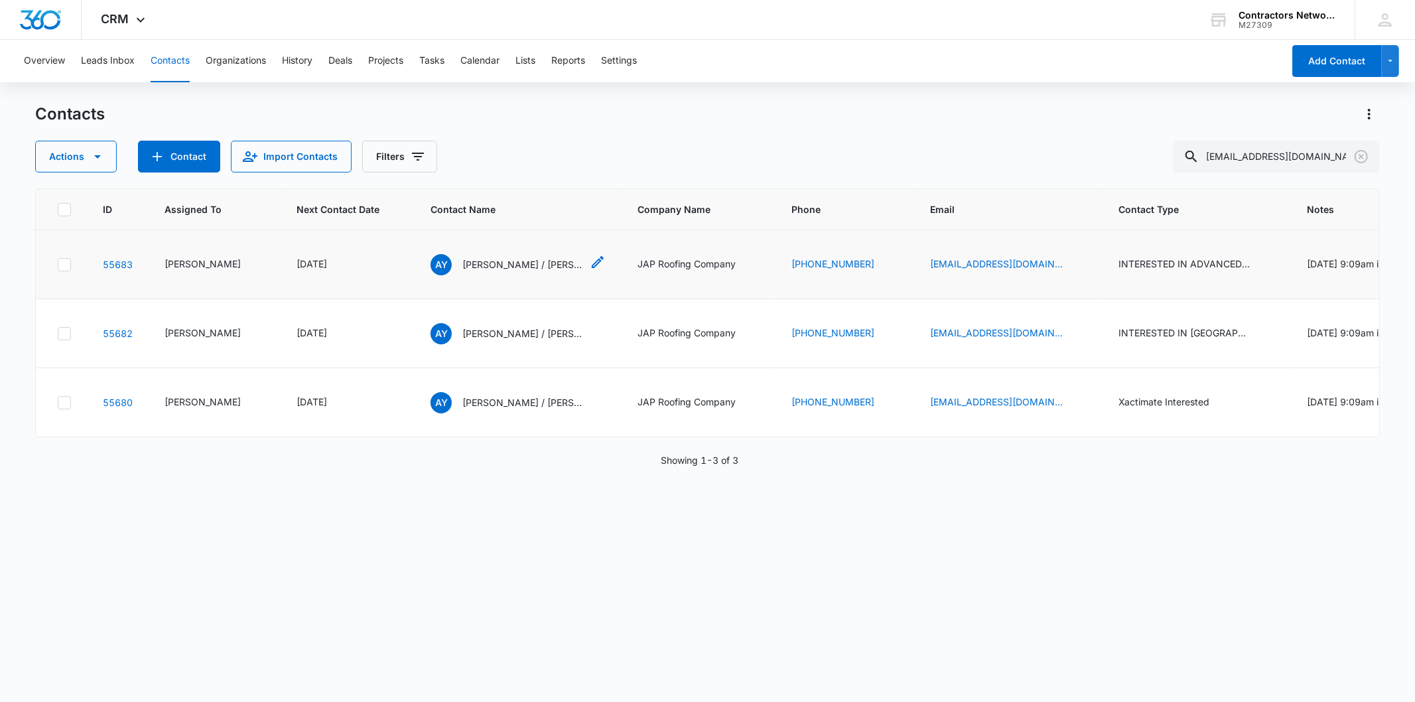
click at [505, 271] on p "Alma Yesenia Alvarez / Juan Agostadero" at bounding box center [521, 264] width 119 height 14
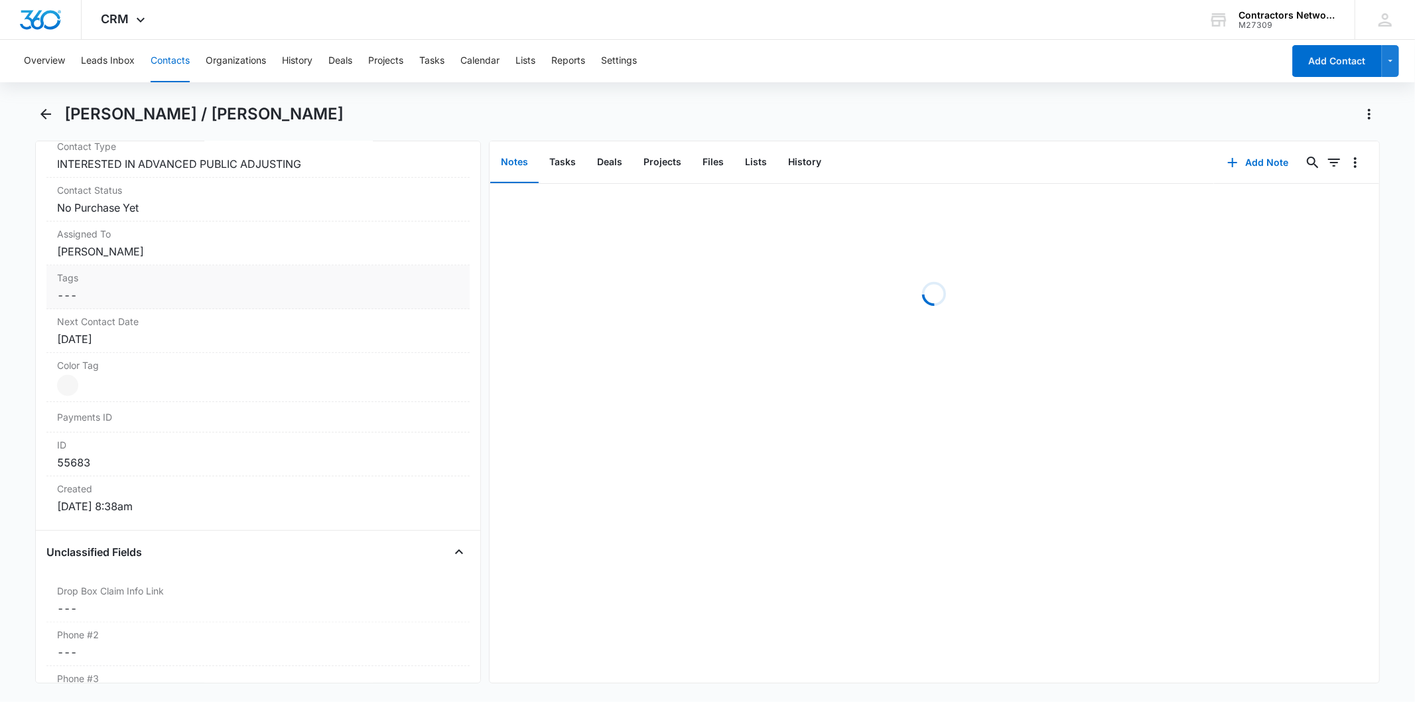
scroll to position [663, 0]
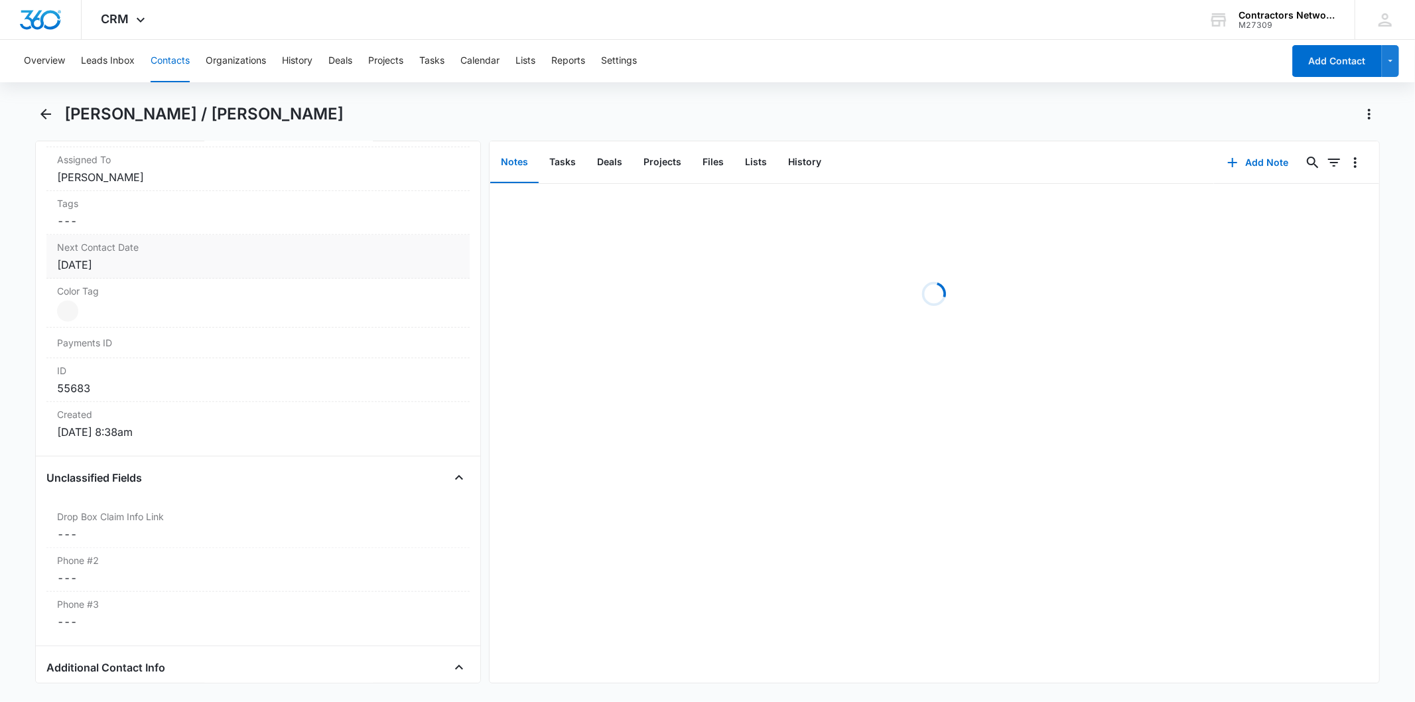
click at [197, 262] on div "[DATE]" at bounding box center [257, 265] width 401 height 16
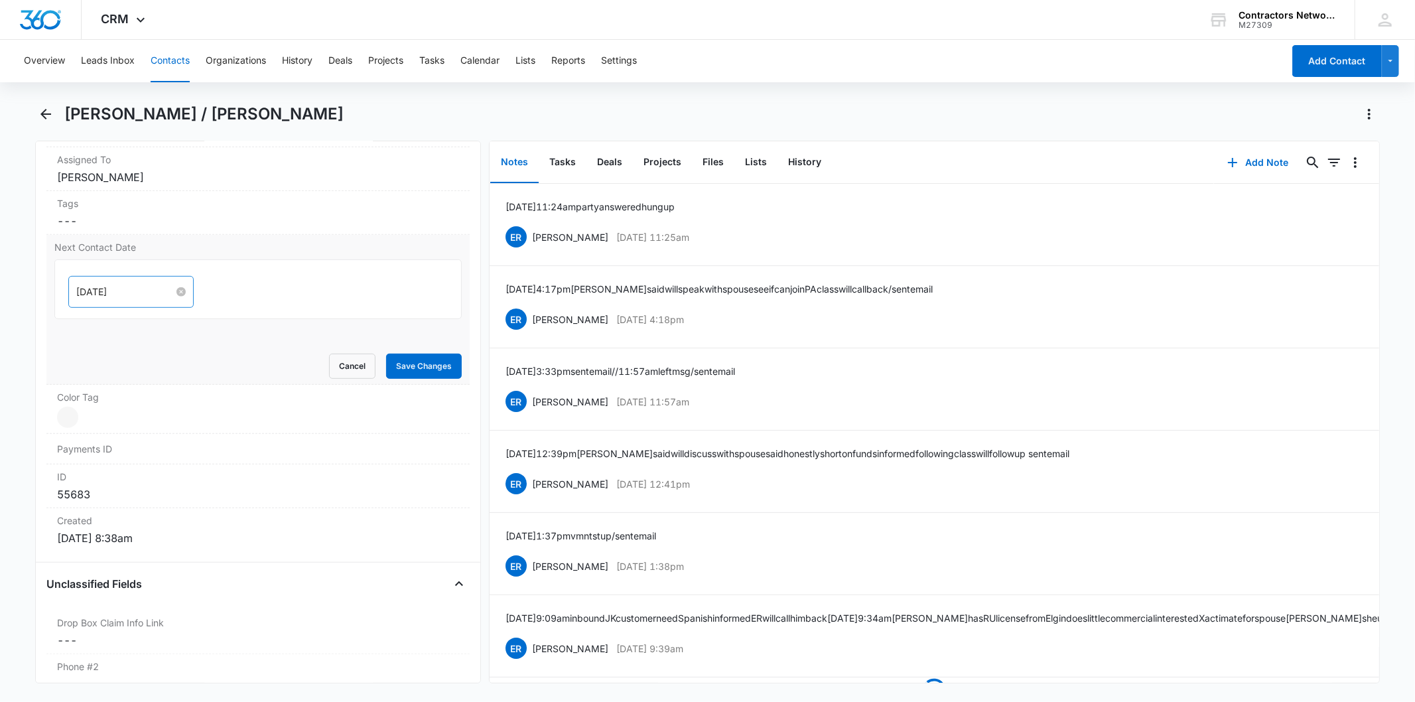
click at [138, 287] on input "[DATE]" at bounding box center [125, 292] width 98 height 15
click at [169, 492] on div "[DATE]" at bounding box center [161, 502] width 186 height 27
click at [161, 507] on link "[DATE]" at bounding box center [161, 501] width 31 height 11
click at [142, 295] on input "[DATE]" at bounding box center [125, 292] width 98 height 15
click at [233, 323] on button "button" at bounding box center [226, 323] width 15 height 27
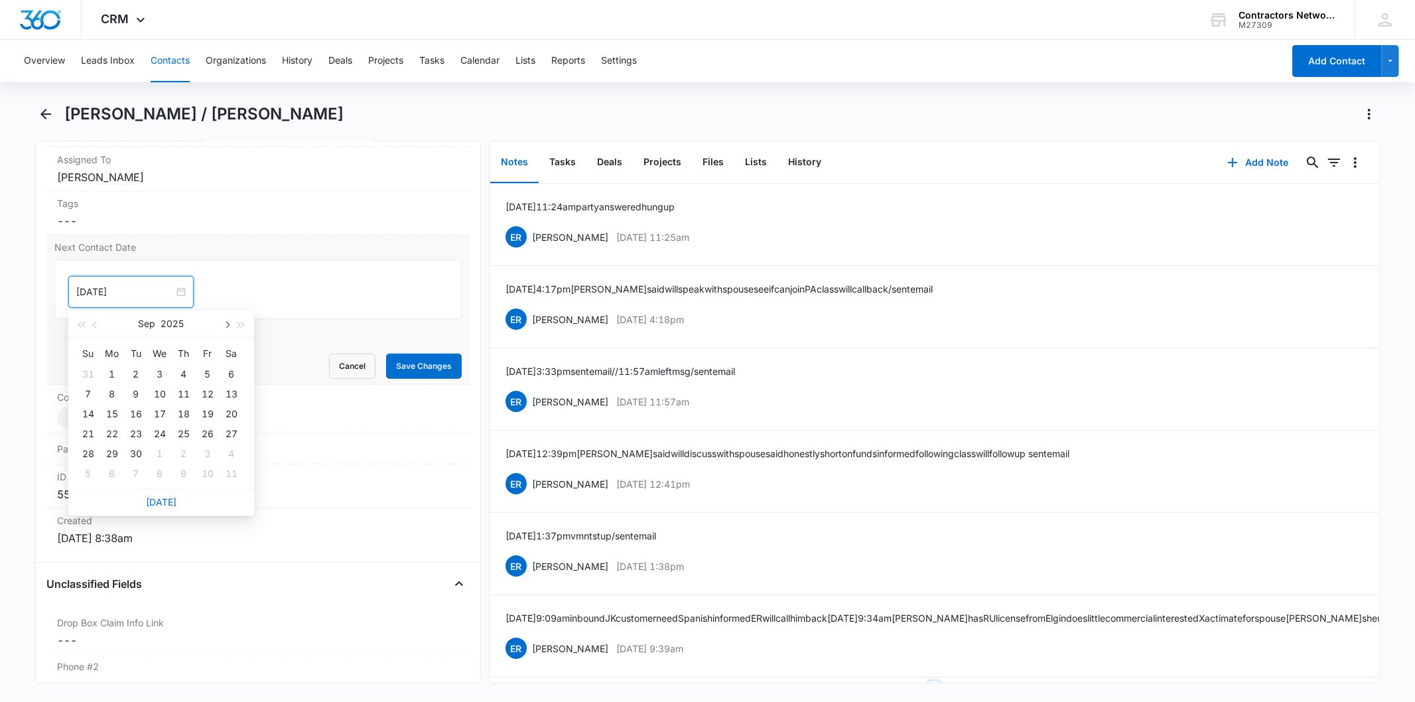
click at [229, 323] on button "button" at bounding box center [226, 323] width 15 height 27
type input "[DATE]"
click at [106, 468] on div "3" at bounding box center [112, 474] width 16 height 16
click at [430, 375] on button "Save Changes" at bounding box center [424, 366] width 76 height 25
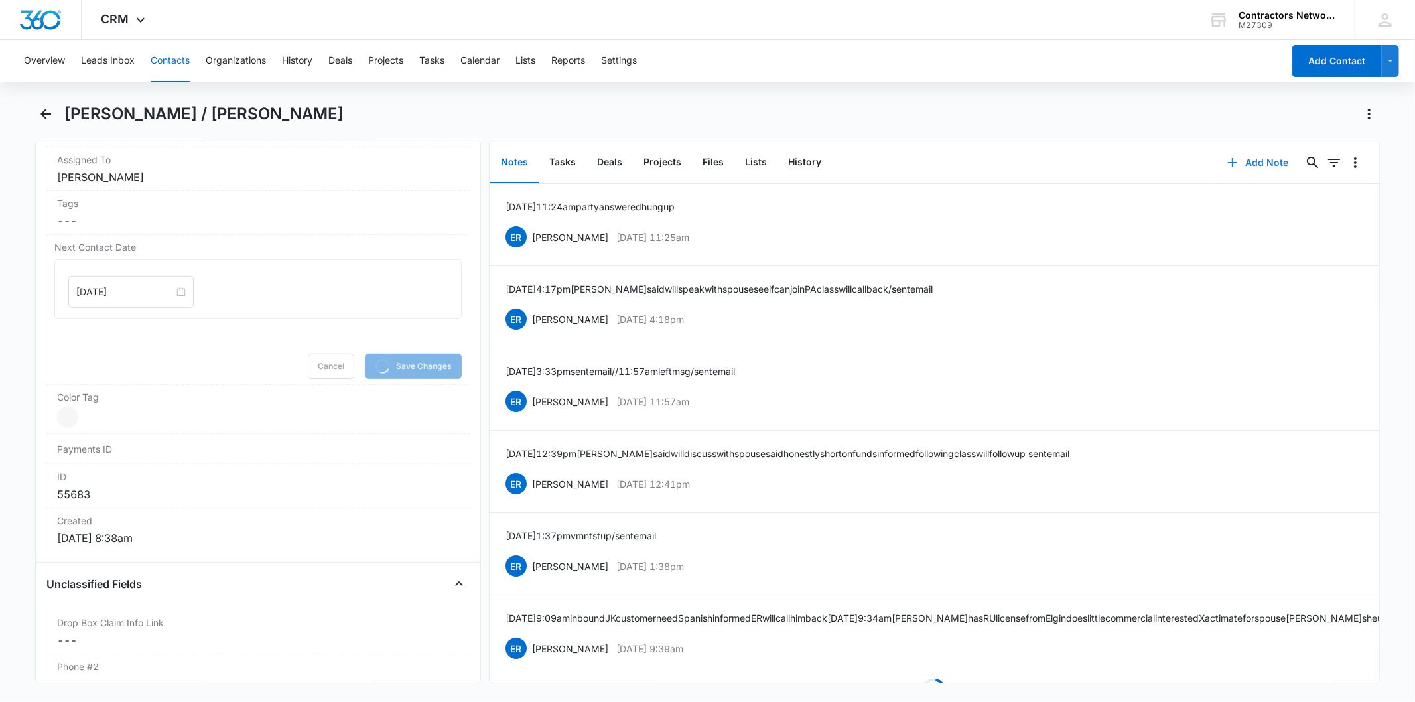
click at [1262, 166] on button "Add Note" at bounding box center [1258, 163] width 88 height 32
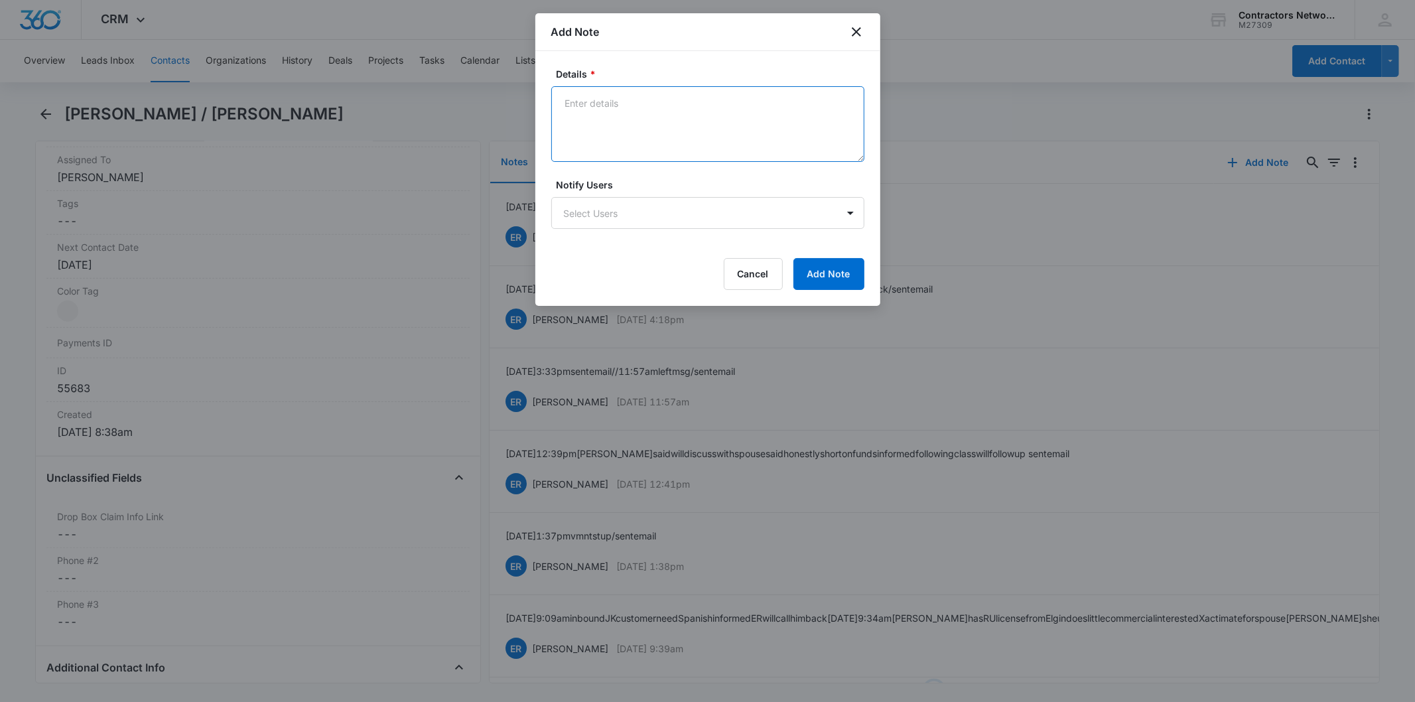
click at [614, 131] on textarea "Details *" at bounding box center [707, 124] width 313 height 76
paste textarea "8/14/2025 12:55pm customer said spouse has not received ITIN yet informed class…"
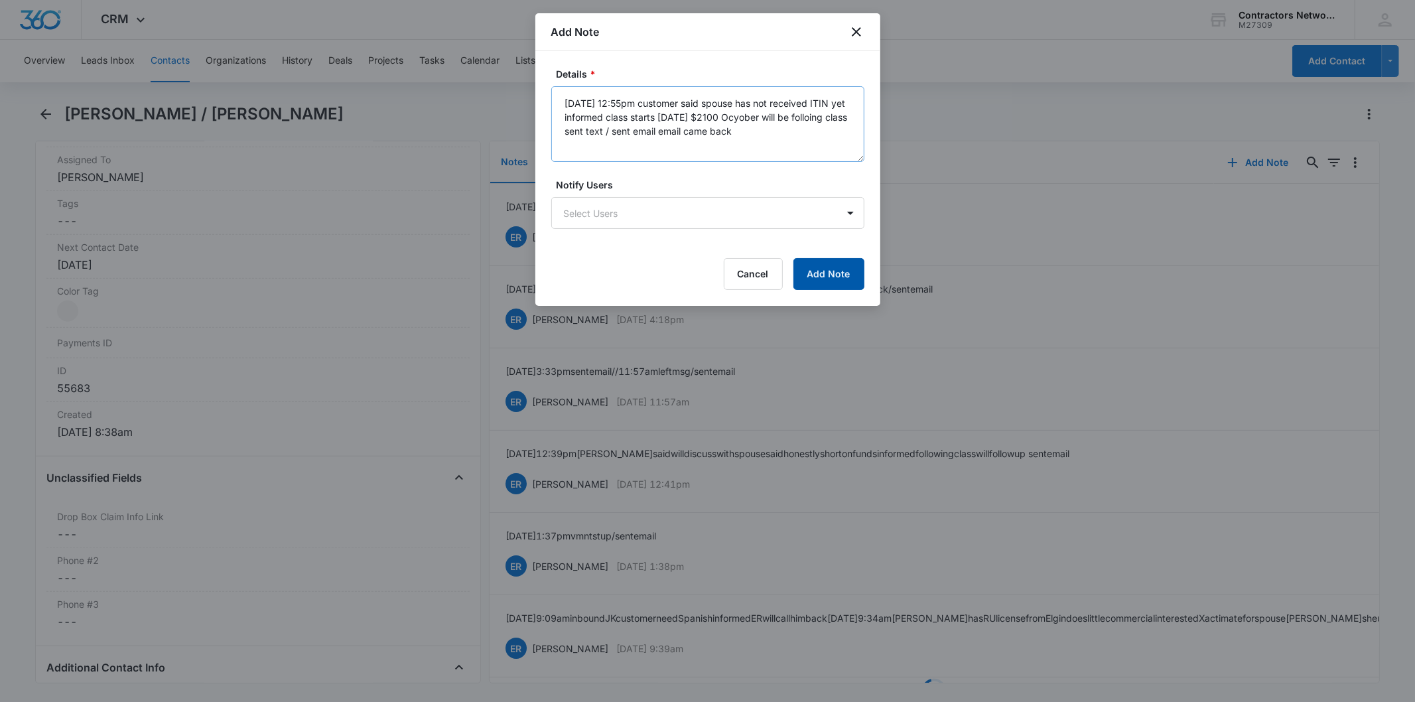
drag, startPoint x: 822, startPoint y: 274, endPoint x: 787, endPoint y: 121, distance: 157.3
click at [800, 129] on form "Details * 8/14/2025 12:55pm customer said spouse has not received ITIN yet info…" at bounding box center [707, 178] width 313 height 223
click at [757, 120] on textarea "8/14/2025 12:55pm customer said spouse has not received ITIN yet informed class…" at bounding box center [707, 124] width 313 height 76
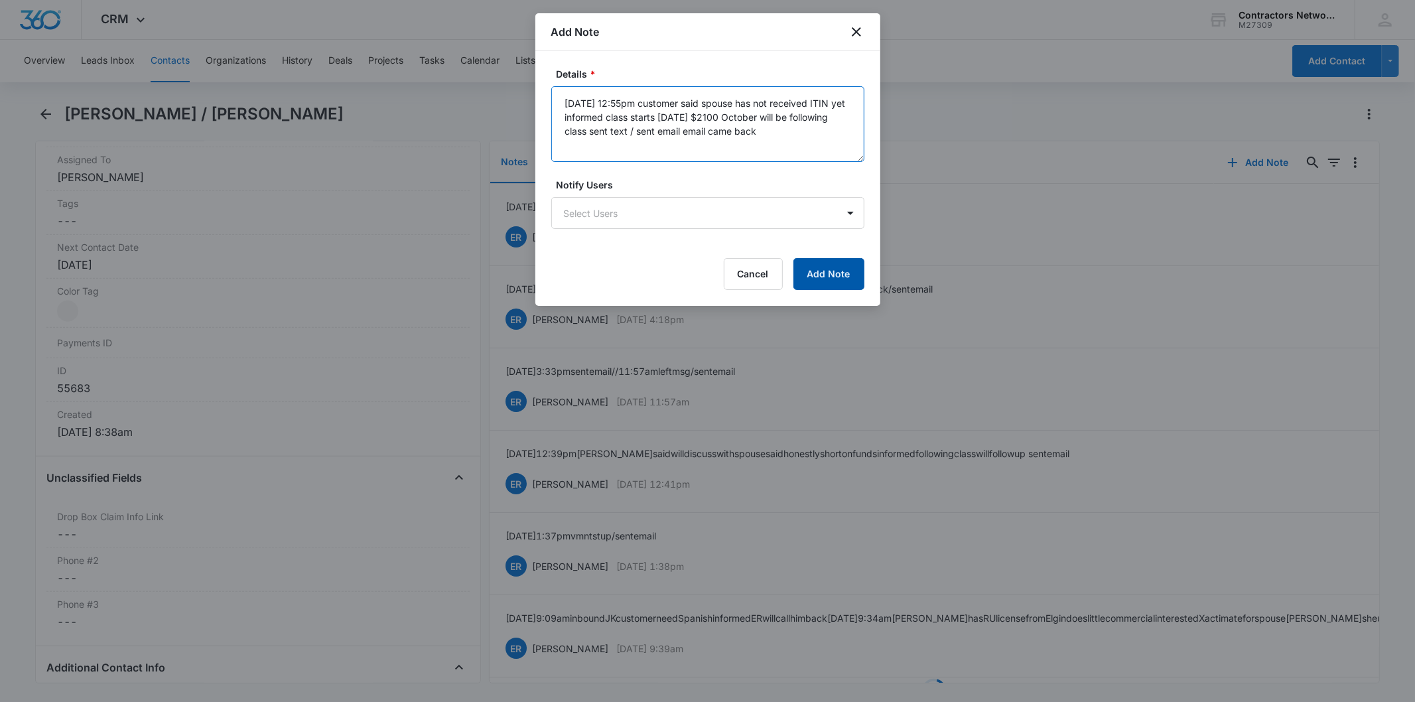
type textarea "8/14/2025 12:55pm customer said spouse has not received ITIN yet informed class…"
click at [813, 269] on button "Add Note" at bounding box center [828, 274] width 71 height 32
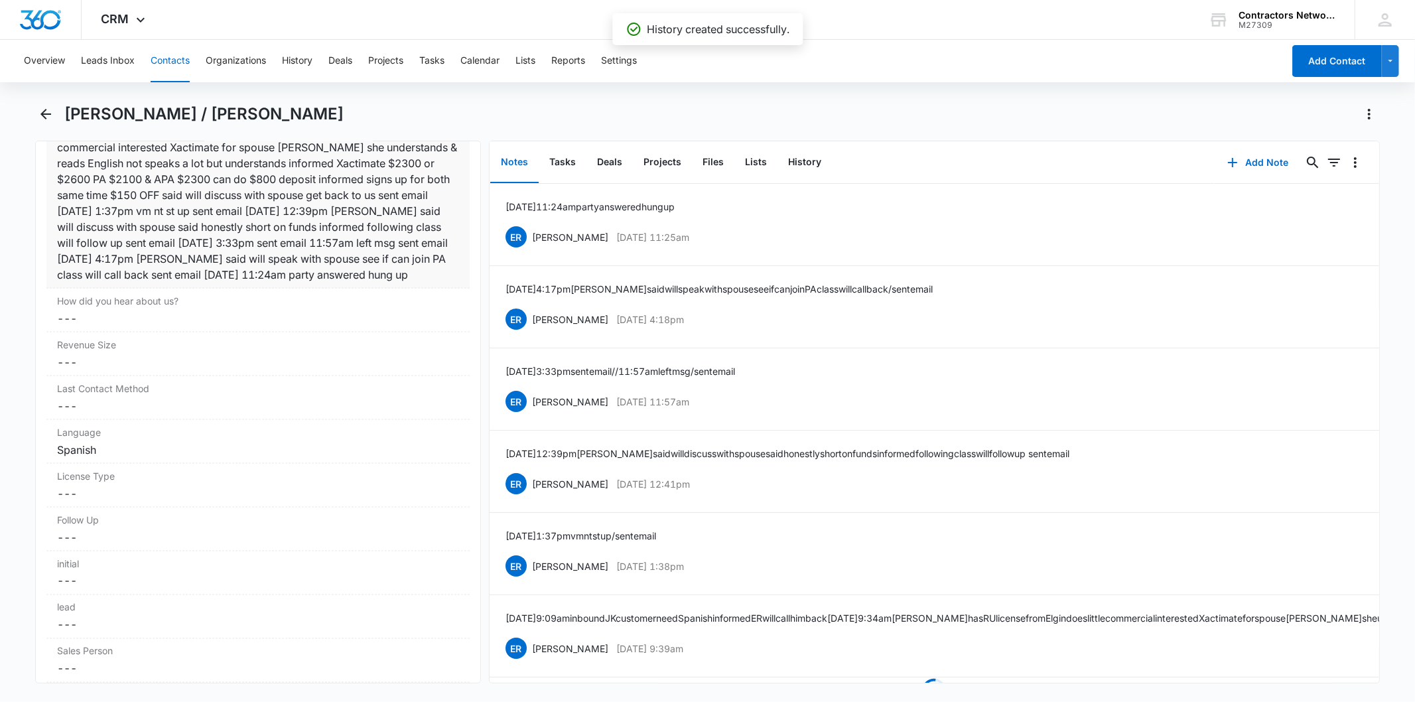
click at [267, 249] on div "1/7/2025 9:09am inbound JK customer need Spanish informed ER will call him back…" at bounding box center [257, 194] width 401 height 175
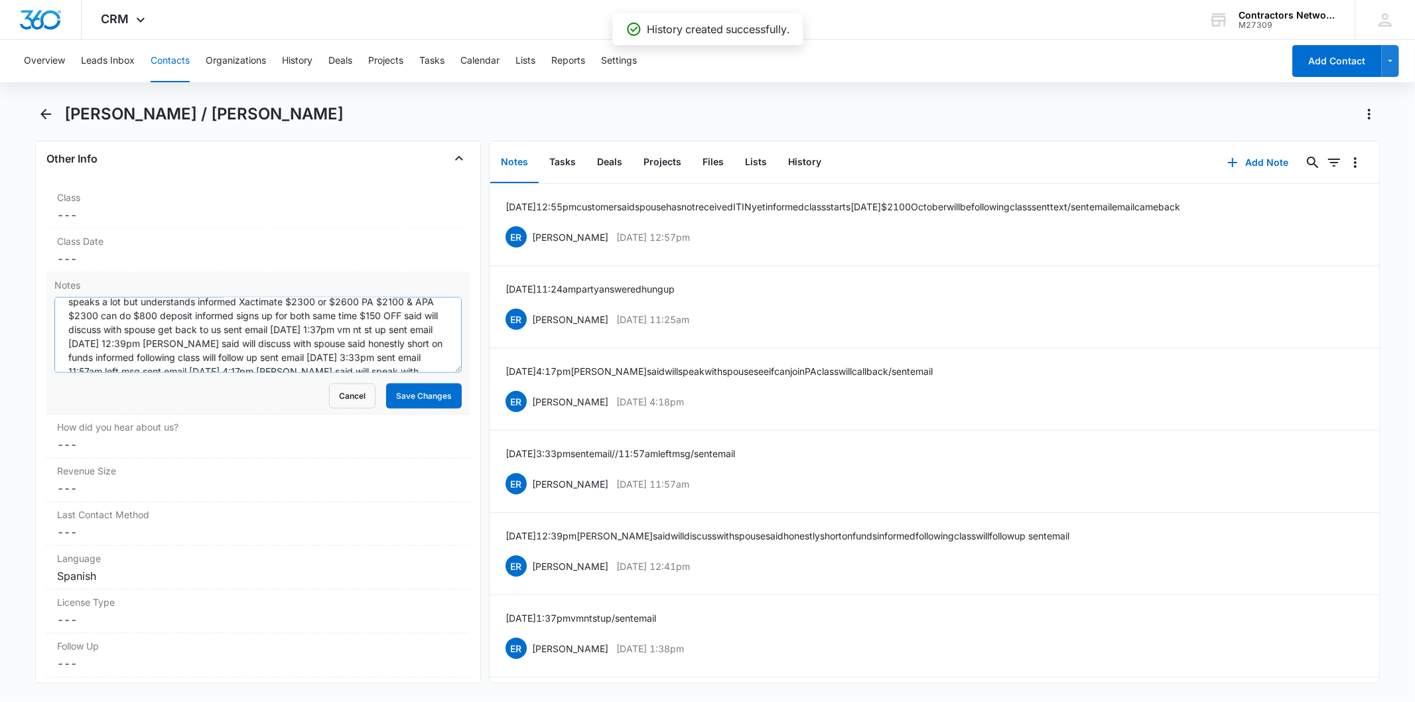
scroll to position [97, 0]
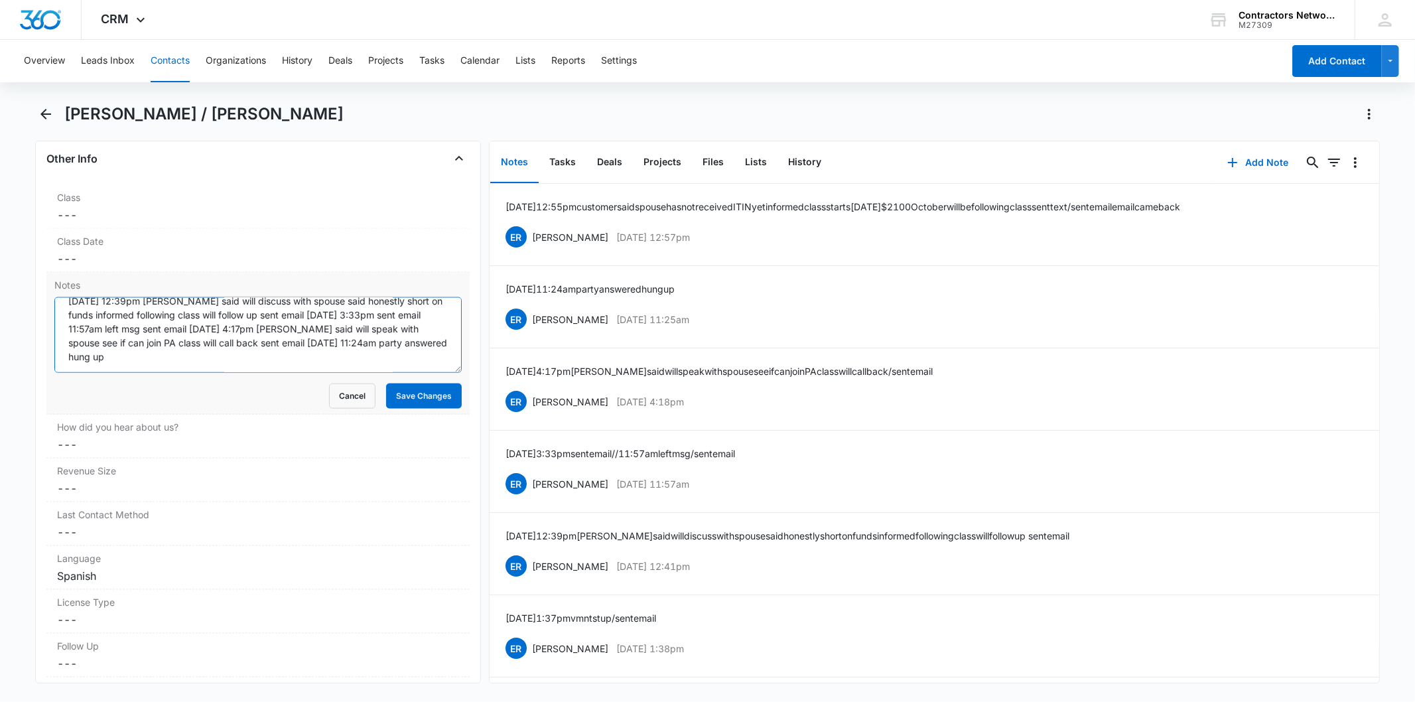
paste textarea "8/14/2025 12:55pm customer said spouse has not received ITIN yet informed class…"
click at [213, 365] on textarea "1/7/2025 9:09am inbound JK customer need Spanish informed ER will call him back…" at bounding box center [257, 335] width 407 height 76
type textarea "1/7/2025 9:09am inbound JK customer need Spanish informed ER will call him back…"
click at [415, 393] on button "Save Changes" at bounding box center [424, 395] width 76 height 25
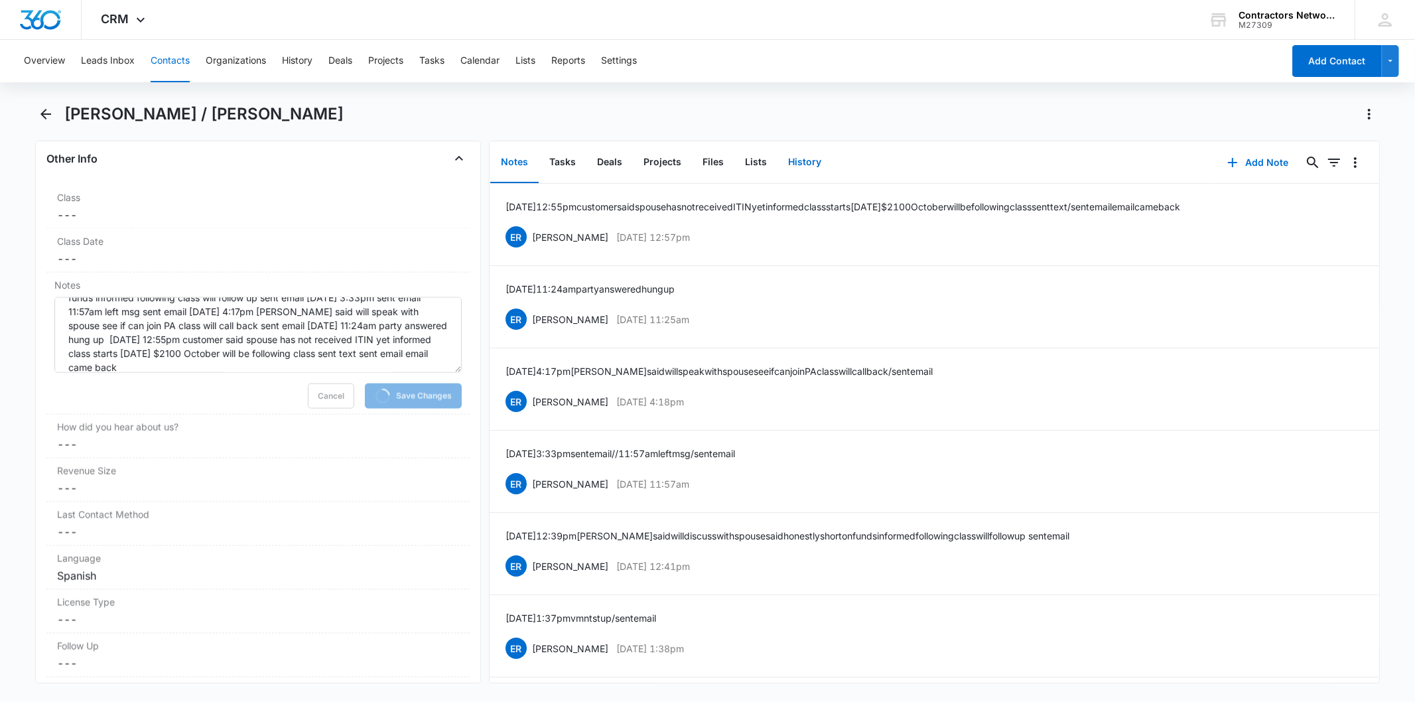
drag, startPoint x: 801, startPoint y: 157, endPoint x: 872, endPoint y: 182, distance: 76.2
click at [801, 156] on button "History" at bounding box center [804, 162] width 54 height 41
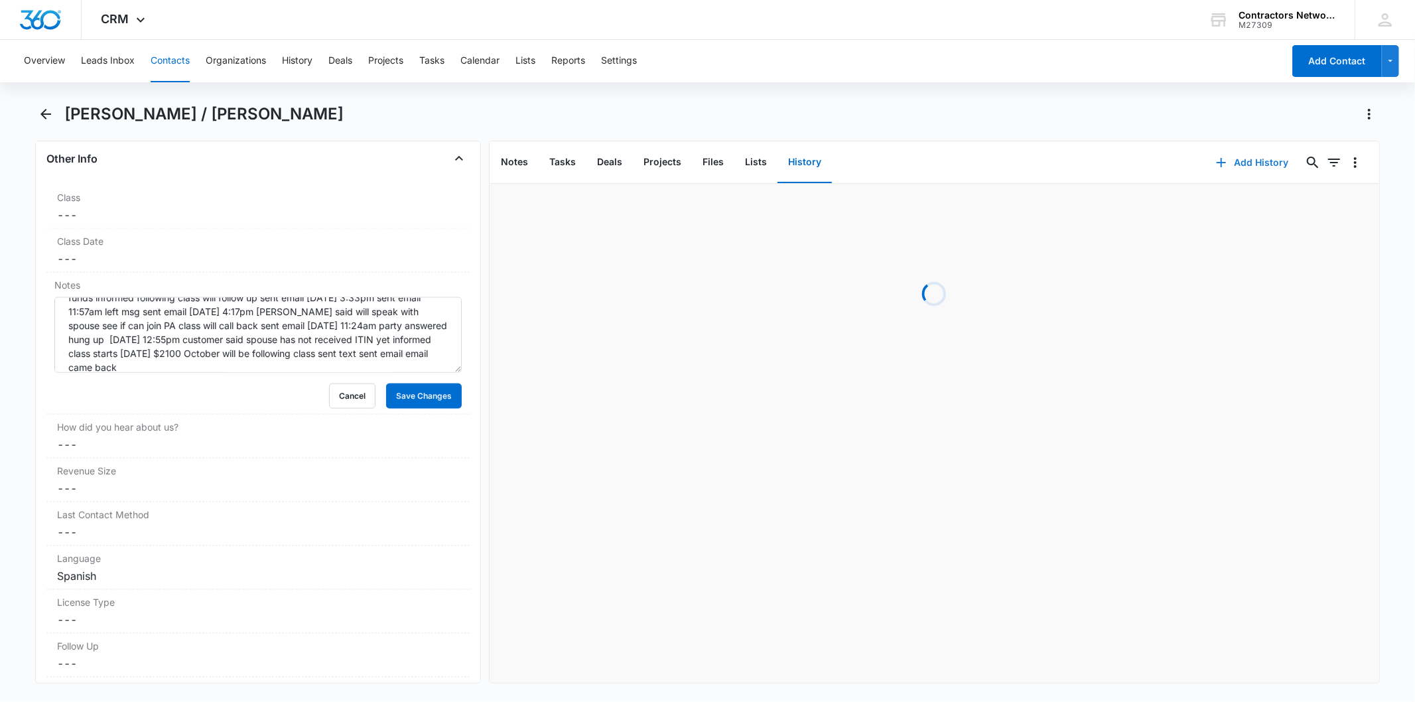
click at [1243, 162] on button "Add History" at bounding box center [1252, 163] width 99 height 32
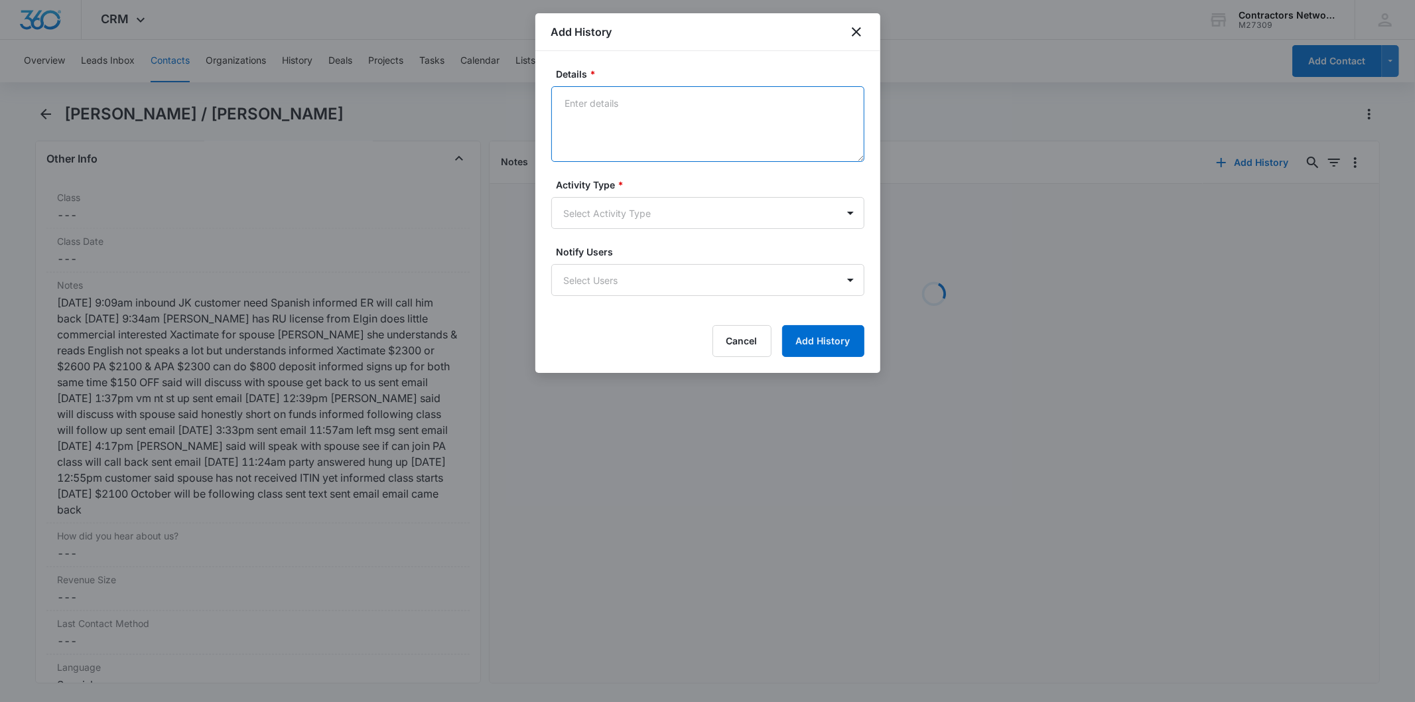
click at [595, 126] on textarea "Details *" at bounding box center [707, 124] width 313 height 76
paste textarea "8/14/2025 12:55pm customer said spouse has not received ITIN yet informed class…"
type textarea "8/14/2025 12:55pm customer said spouse has not received ITIN yet informed class…"
click at [594, 206] on body "CRM Apps Reputation Websites Forms CRM Email Social Shop Payments POS Content A…" at bounding box center [707, 351] width 1415 height 702
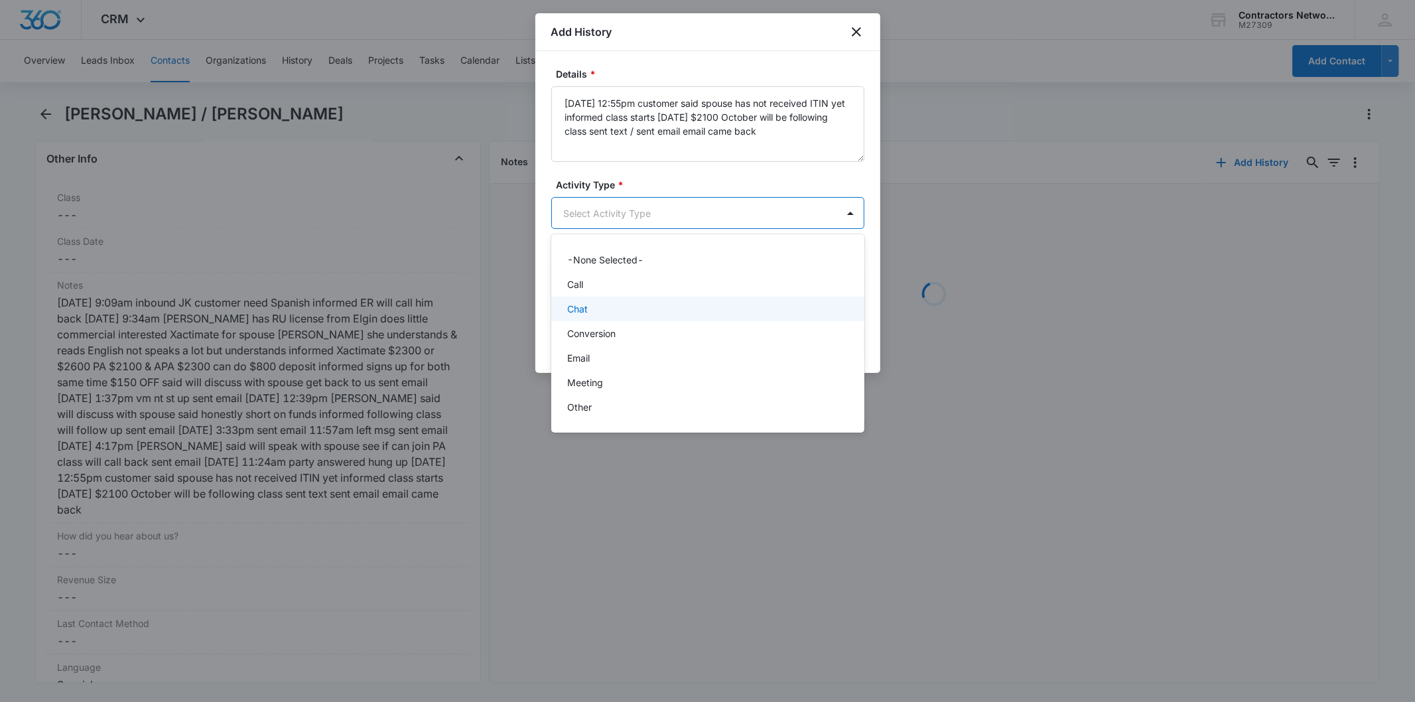
click at [599, 308] on div "Chat" at bounding box center [706, 309] width 279 height 14
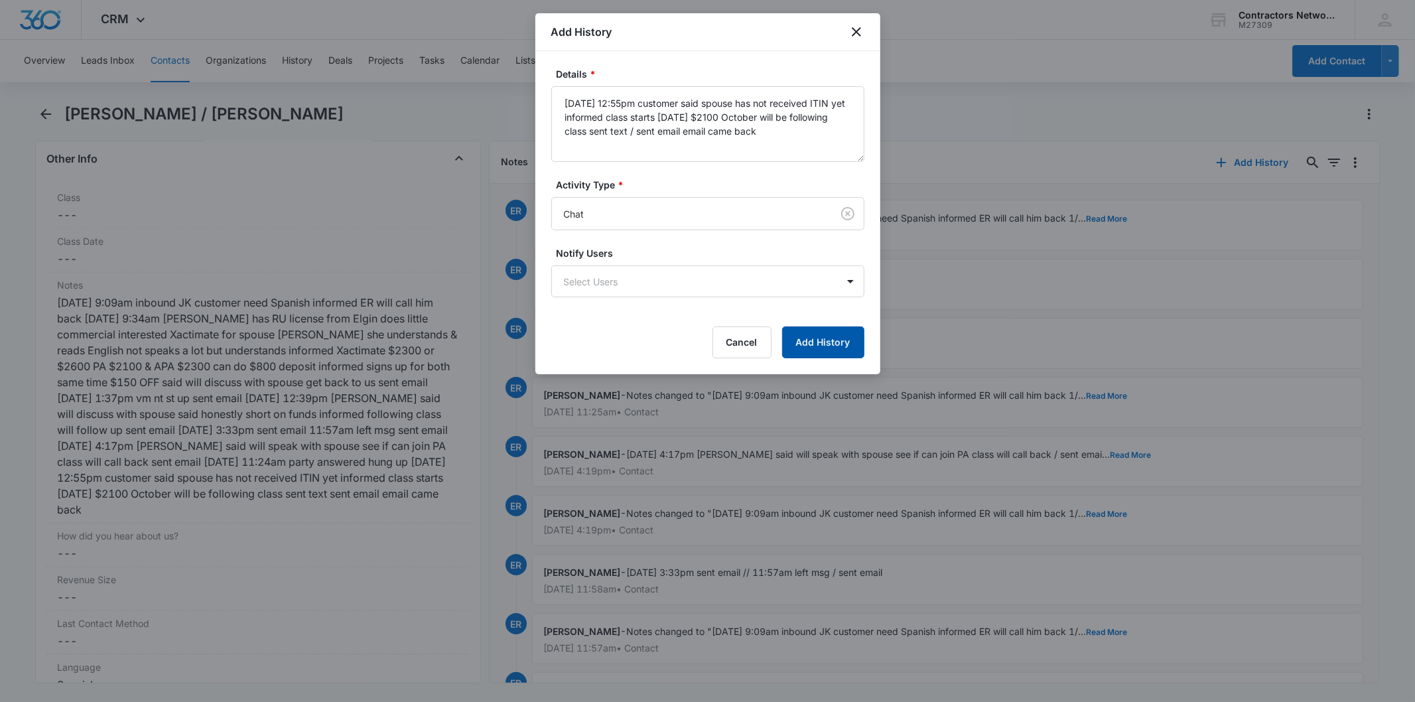
click at [828, 339] on button "Add History" at bounding box center [823, 342] width 82 height 32
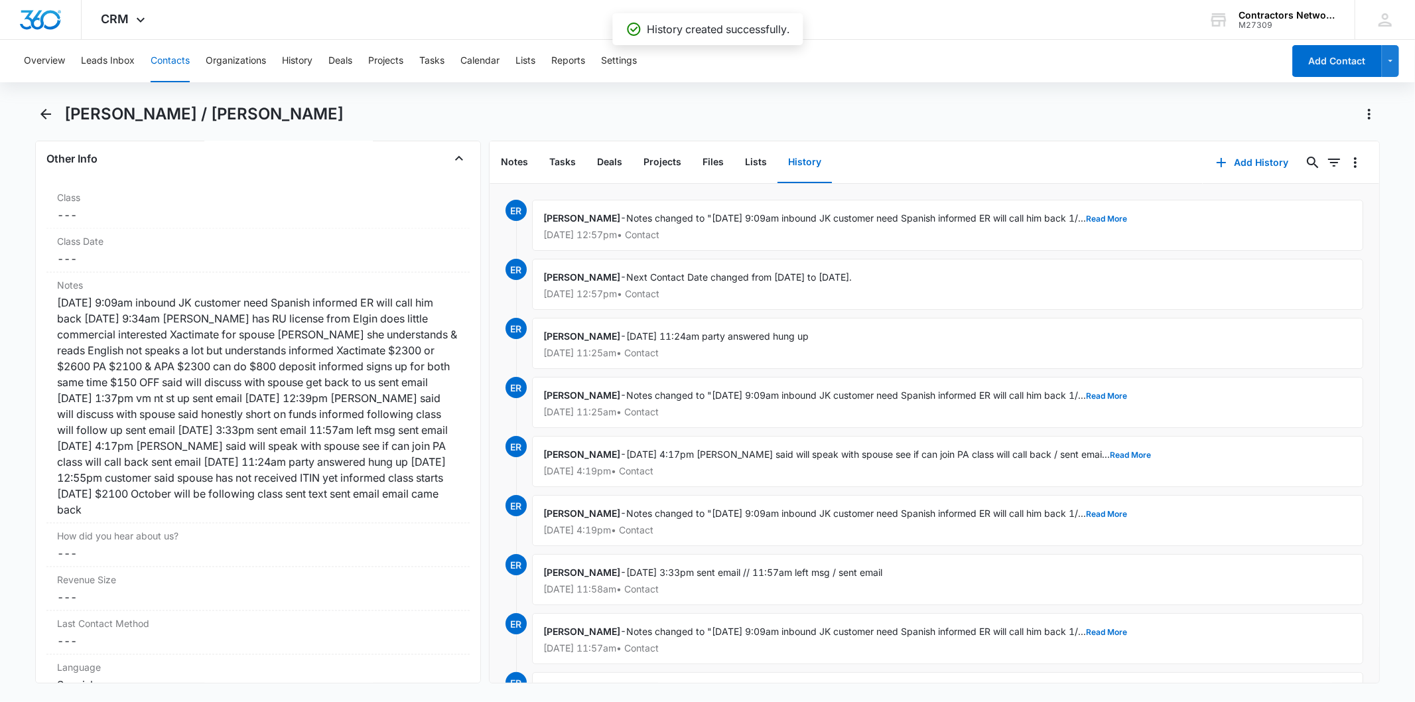
click at [170, 62] on button "Contacts" at bounding box center [170, 61] width 39 height 42
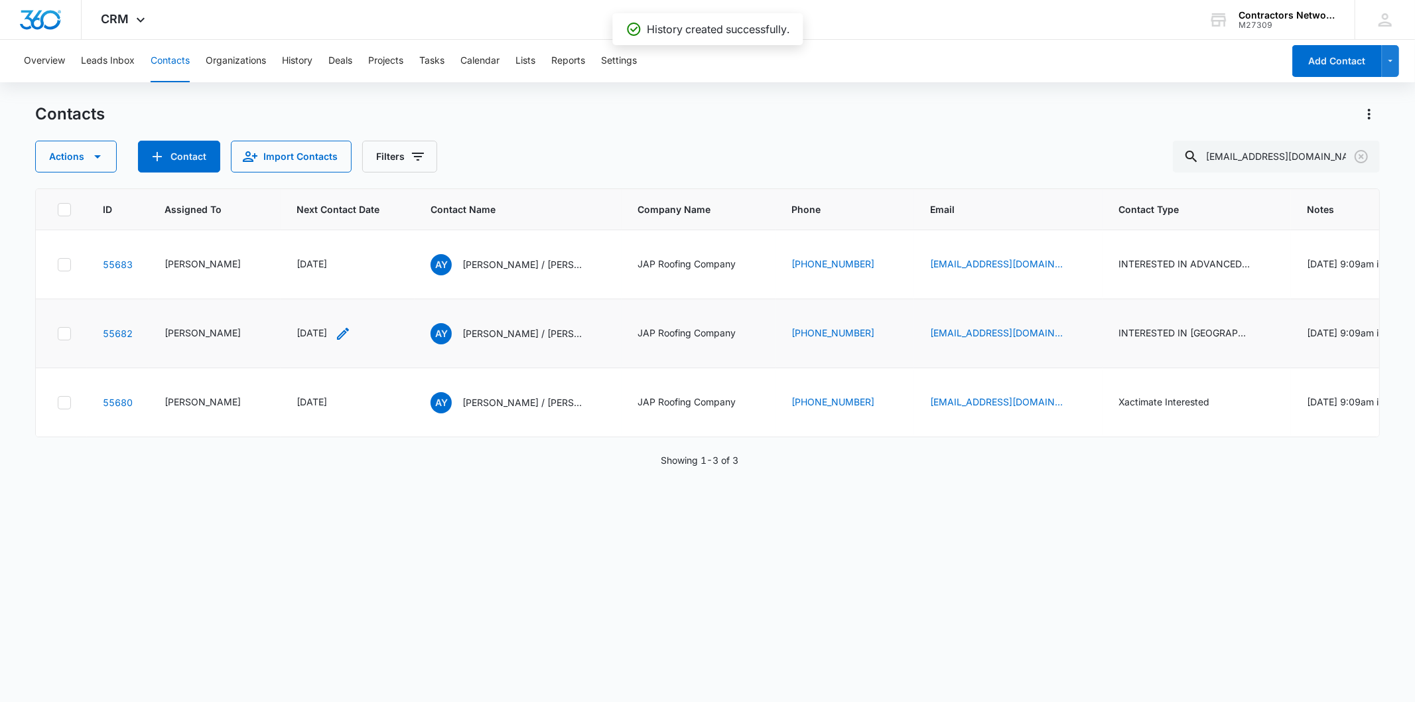
click at [350, 342] on icon "Next Contact Date - 1745193600 - Select to Edit Field" at bounding box center [343, 334] width 16 height 16
click at [322, 287] on input "Apr 21, 2025" at bounding box center [314, 284] width 98 height 15
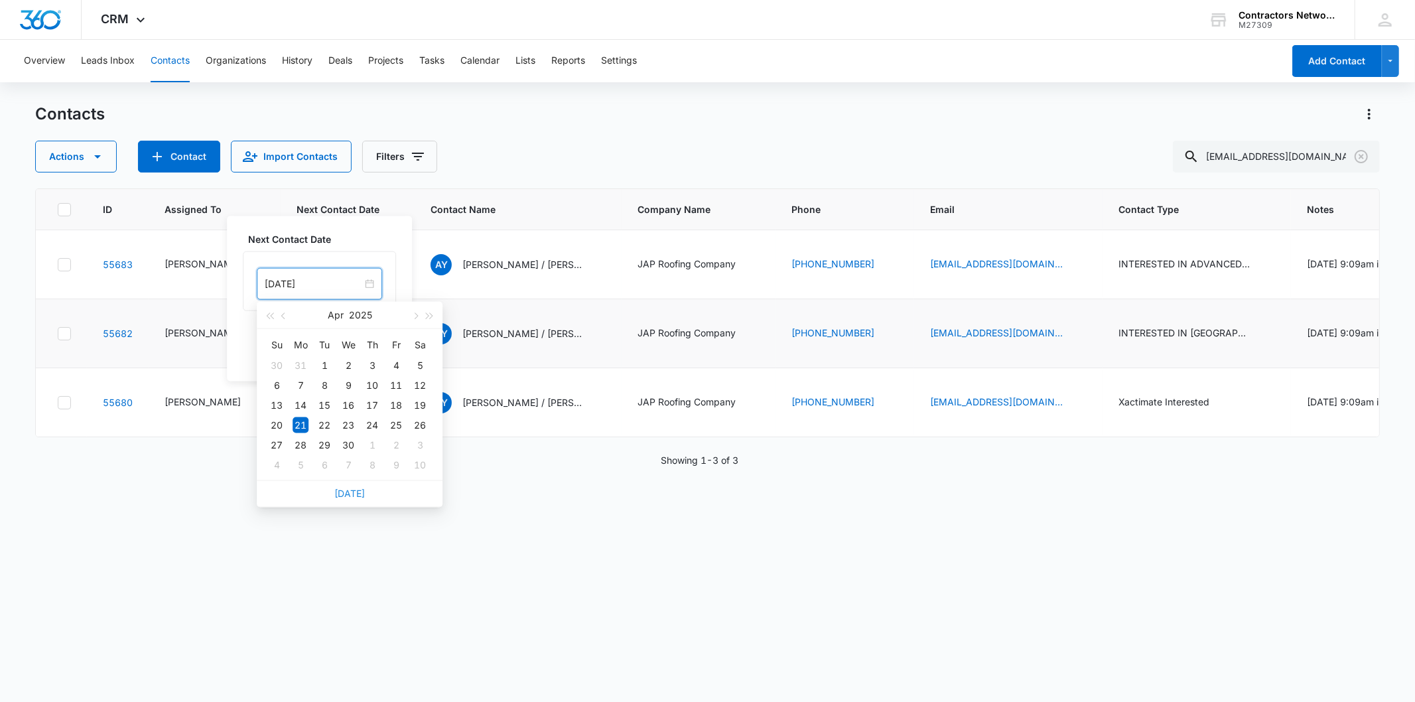
click at [348, 491] on link "[DATE]" at bounding box center [349, 493] width 31 height 11
click at [338, 282] on input "[DATE]" at bounding box center [314, 284] width 98 height 15
type input "[DATE]"
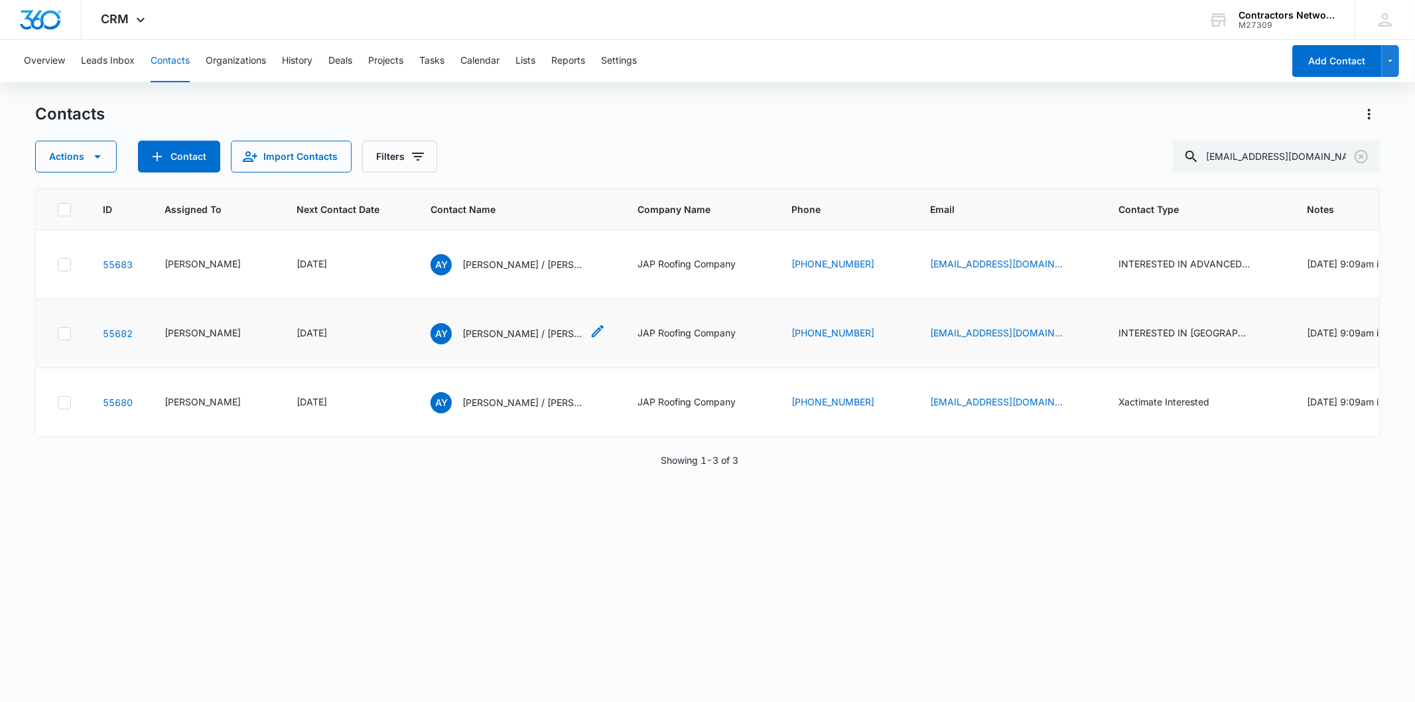
click at [489, 340] on p "Alma Yesenia Alvarez / Juan Agostadero" at bounding box center [521, 333] width 119 height 14
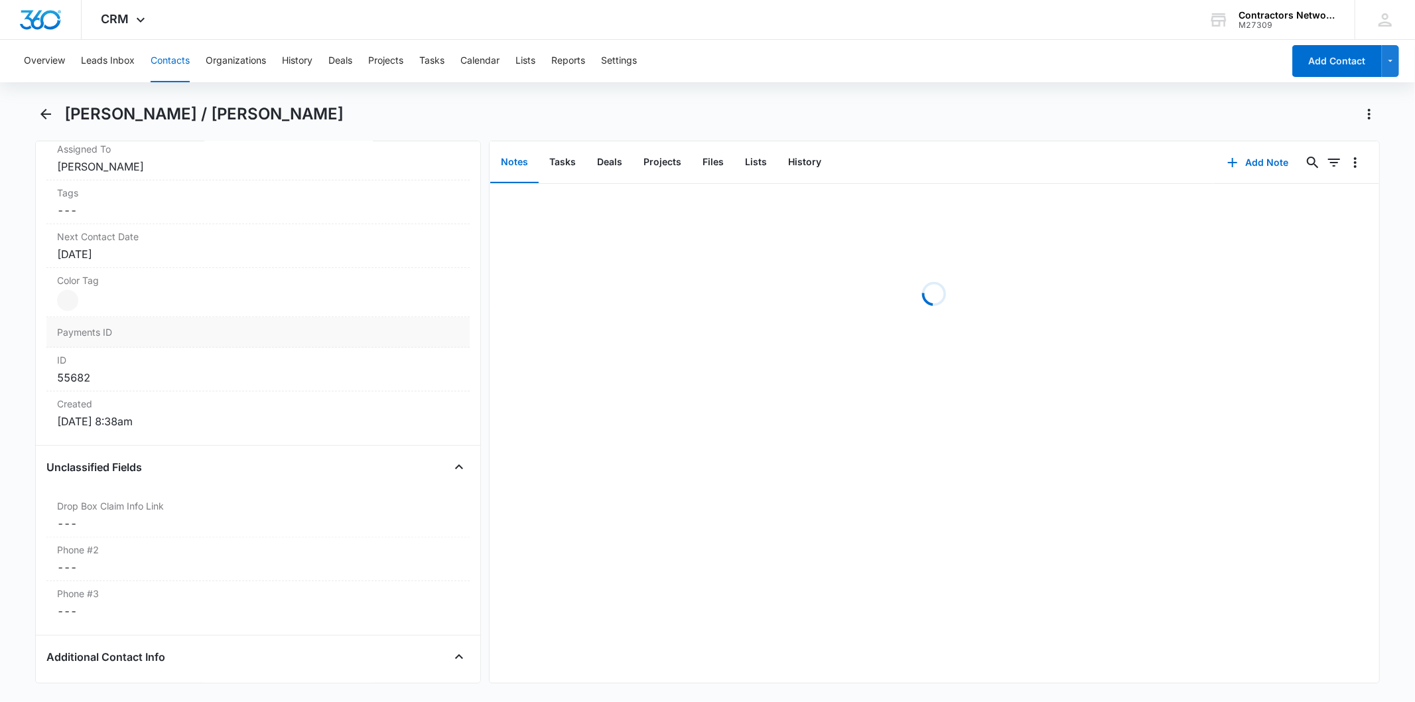
scroll to position [663, 0]
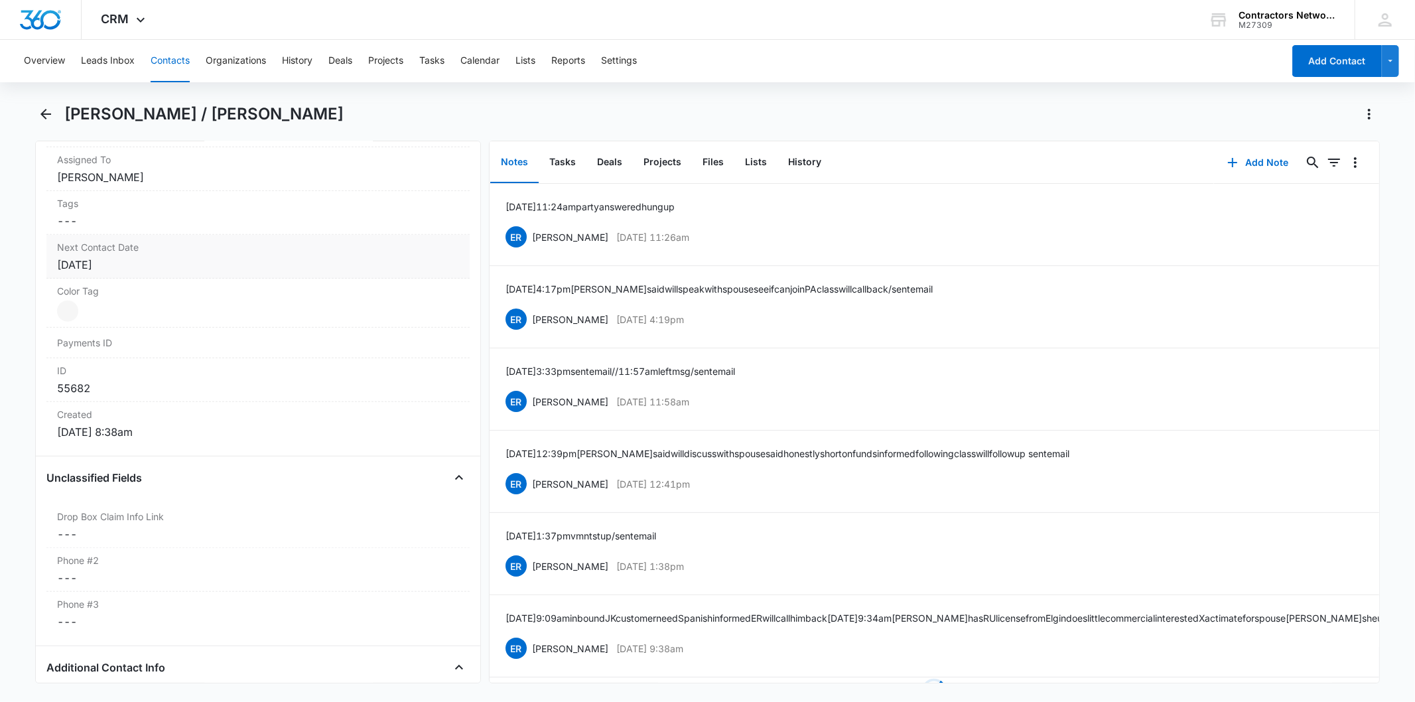
click at [176, 275] on div "Next Contact Date Cancel Save Changes Apr 21, 2025" at bounding box center [257, 257] width 423 height 44
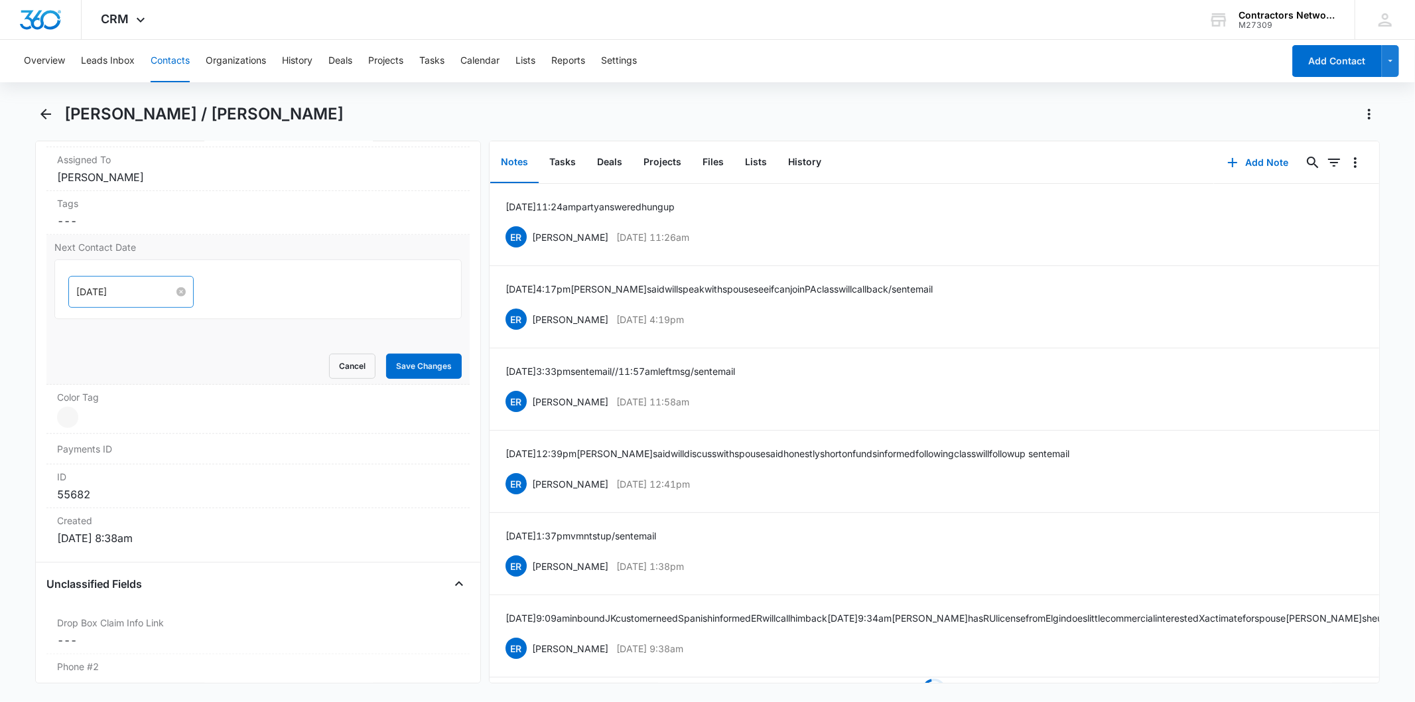
click at [155, 293] on input "Apr 21, 2025" at bounding box center [125, 292] width 98 height 15
click at [171, 489] on div "[DATE]" at bounding box center [161, 502] width 186 height 27
click at [166, 500] on link "[DATE]" at bounding box center [161, 501] width 31 height 11
click at [135, 294] on input "[DATE]" at bounding box center [125, 292] width 98 height 15
click at [221, 326] on button "button" at bounding box center [226, 323] width 15 height 27
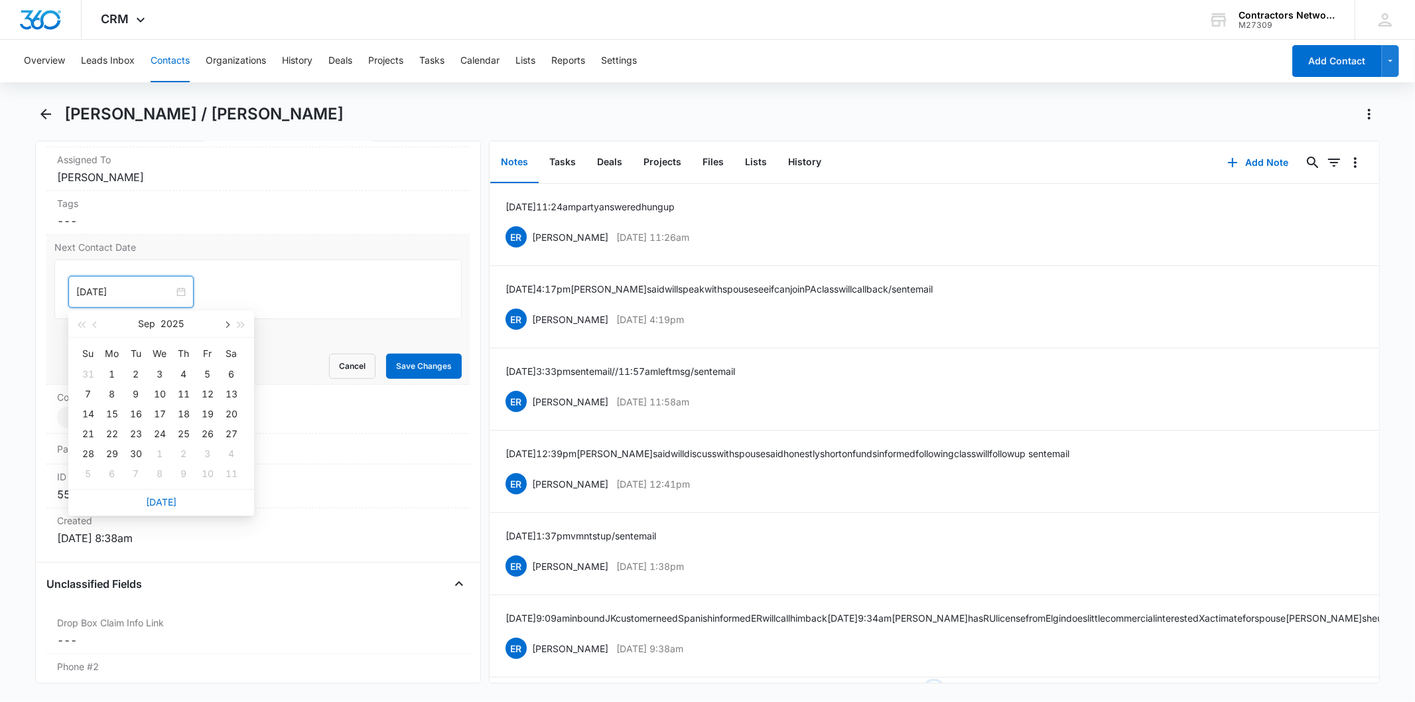
click at [221, 326] on button "button" at bounding box center [226, 323] width 15 height 27
type input "[DATE]"
click at [117, 393] on div "3" at bounding box center [112, 394] width 16 height 16
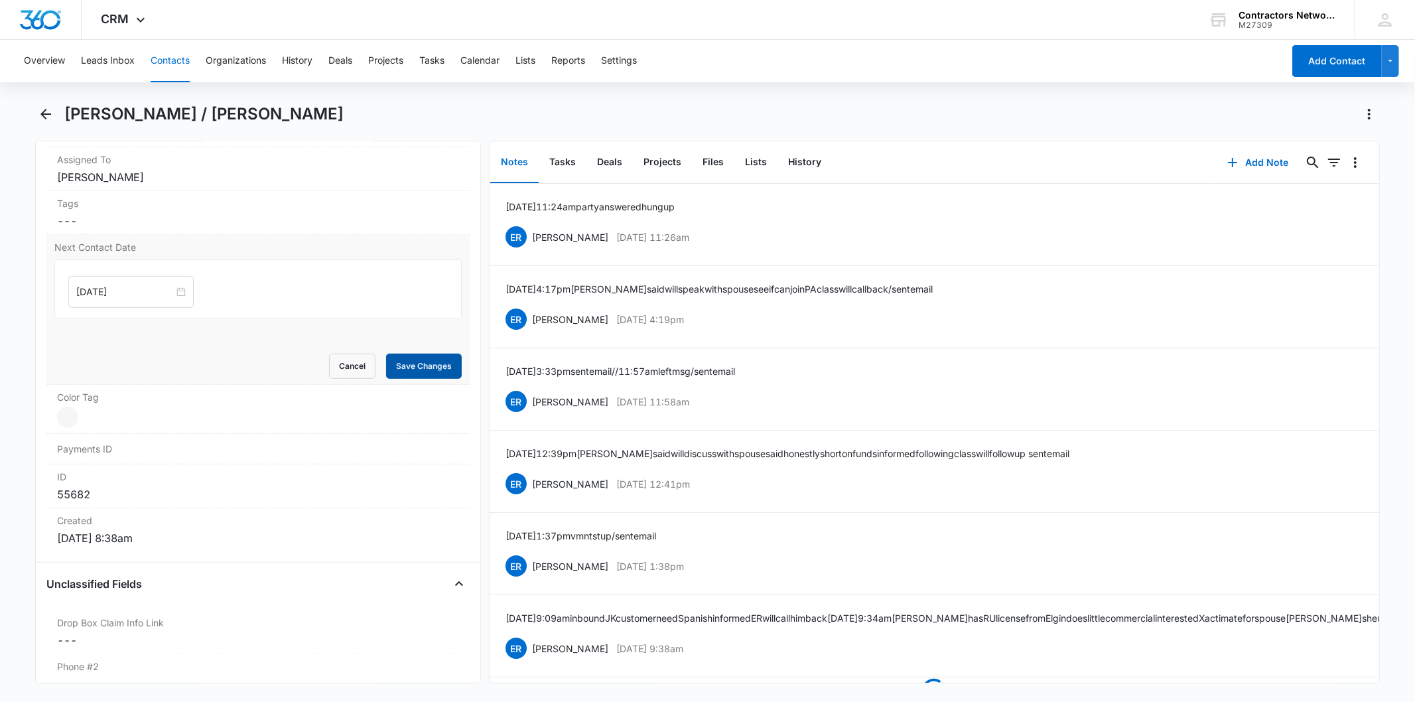
click at [407, 363] on button "Save Changes" at bounding box center [424, 366] width 76 height 25
click at [1237, 172] on button "Add Note" at bounding box center [1258, 163] width 88 height 32
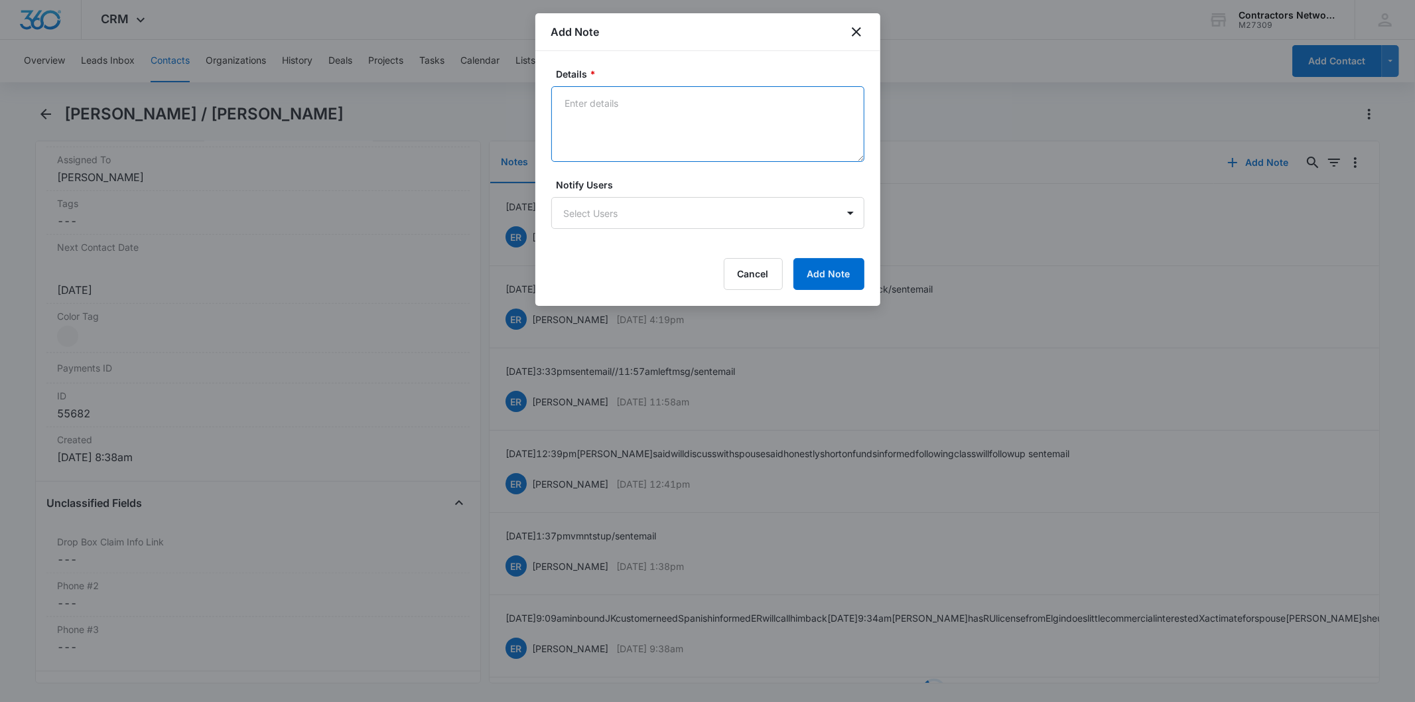
click at [595, 117] on textarea "Details *" at bounding box center [707, 124] width 313 height 76
paste textarea "8/14/2025 12:55pm customer said spouse has not received ITIN yet informed class…"
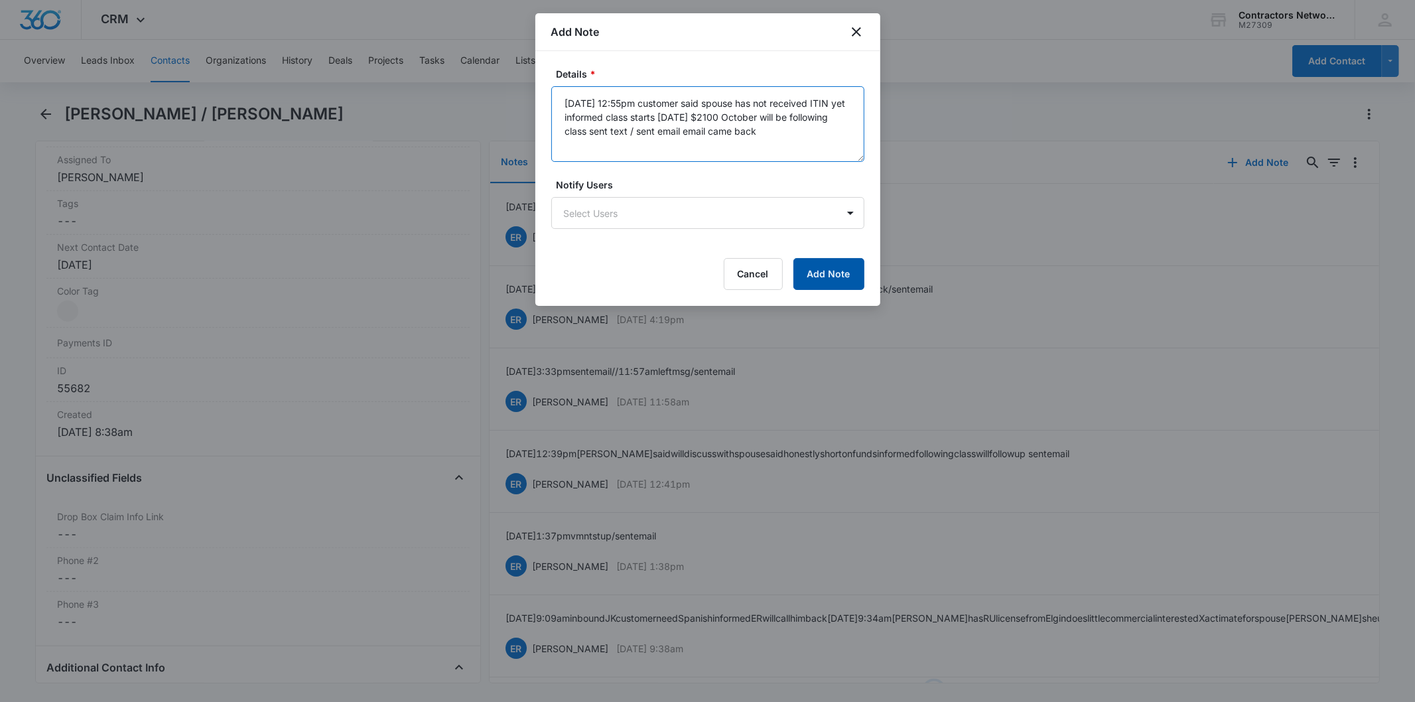
type textarea "8/14/2025 12:55pm customer said spouse has not received ITIN yet informed class…"
click at [799, 283] on button "Add Note" at bounding box center [828, 274] width 71 height 32
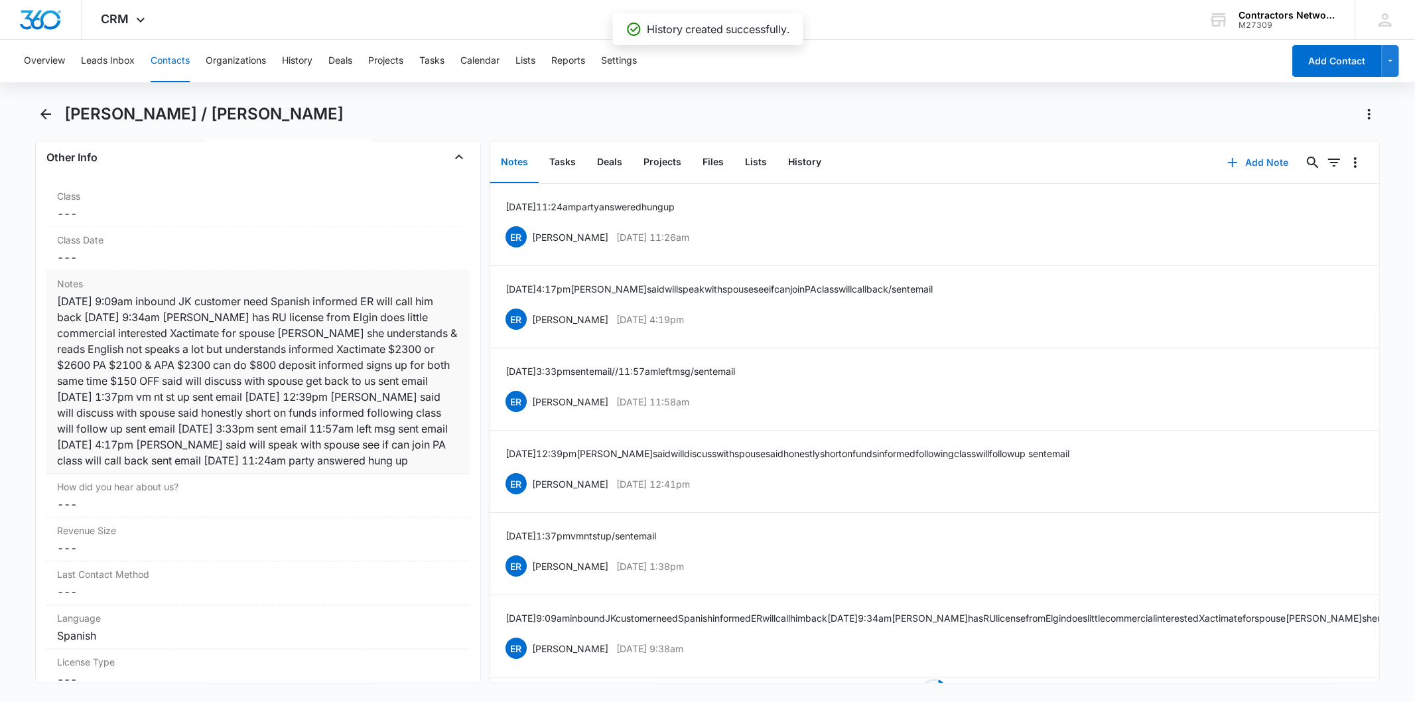
scroll to position [1474, 0]
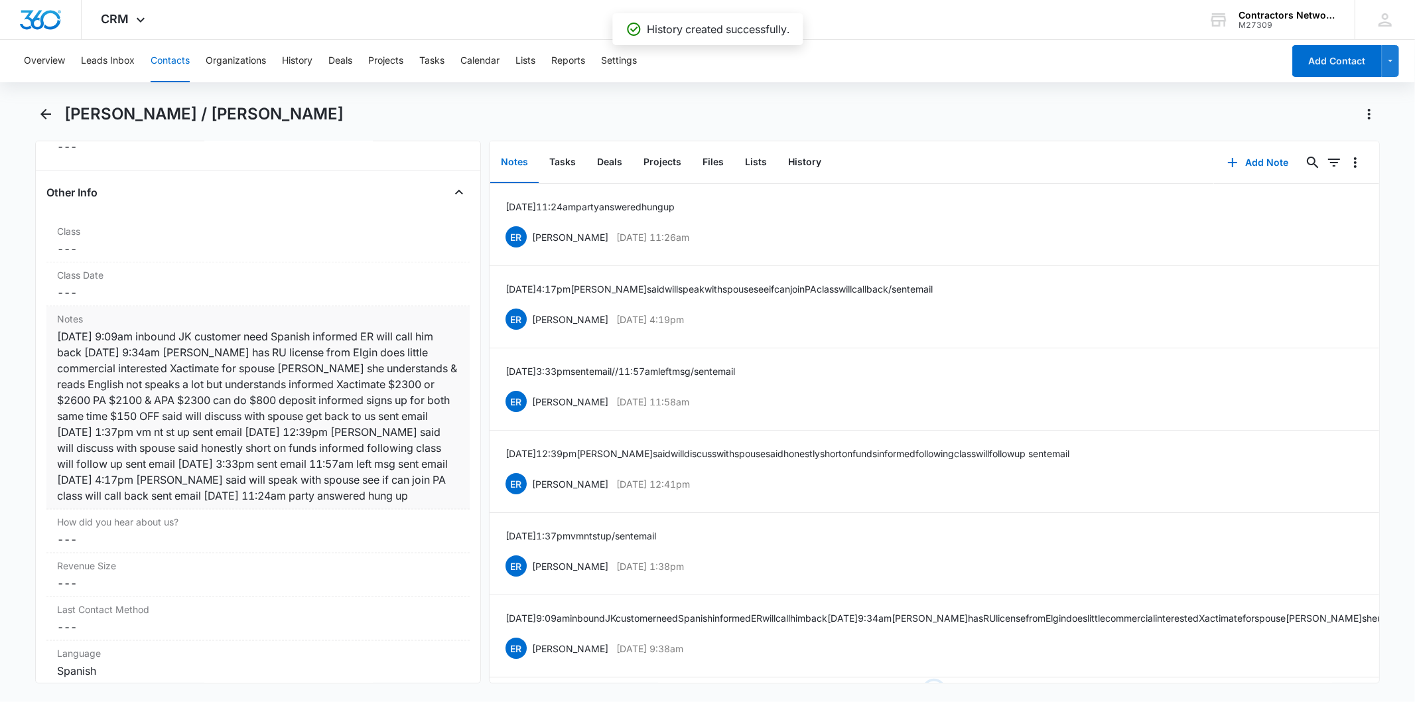
click at [290, 389] on div "1/7/2025 9:09am inbound JK customer need Spanish informed ER will call him back…" at bounding box center [257, 415] width 401 height 175
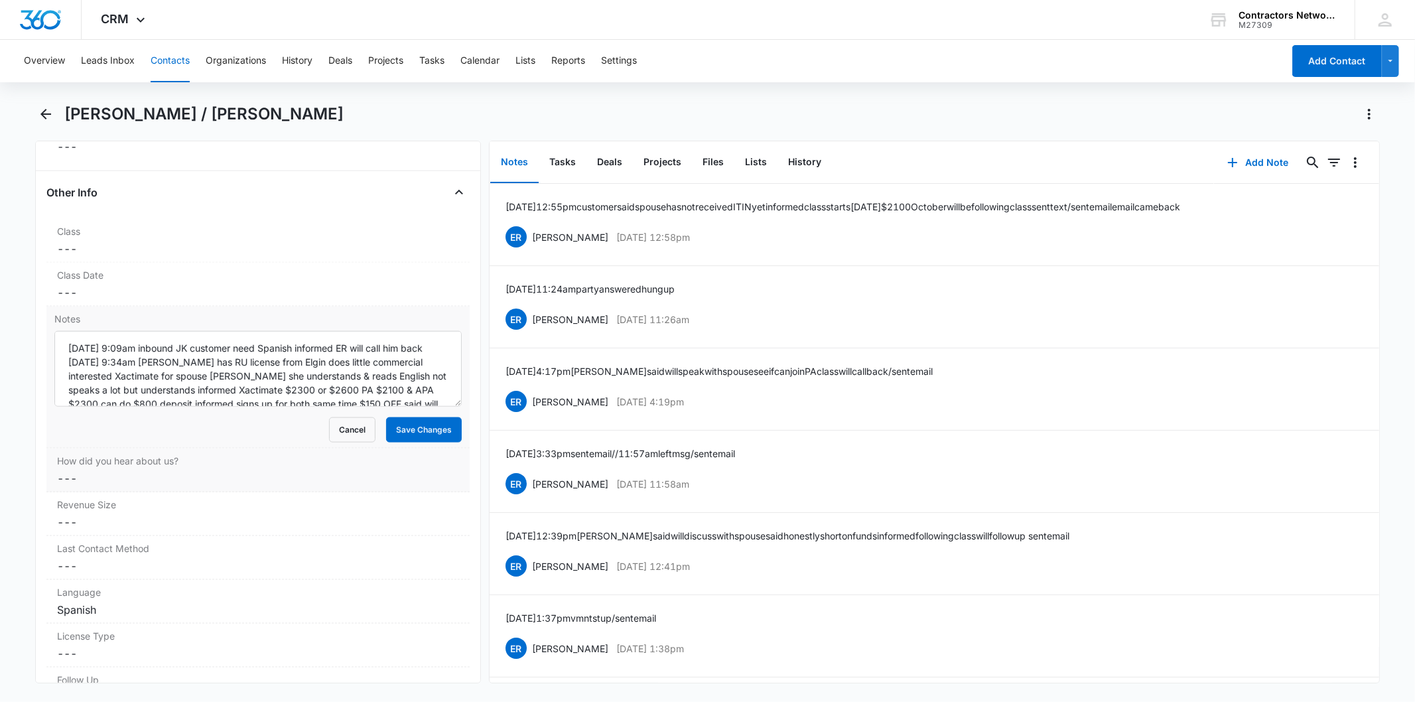
scroll to position [97, 0]
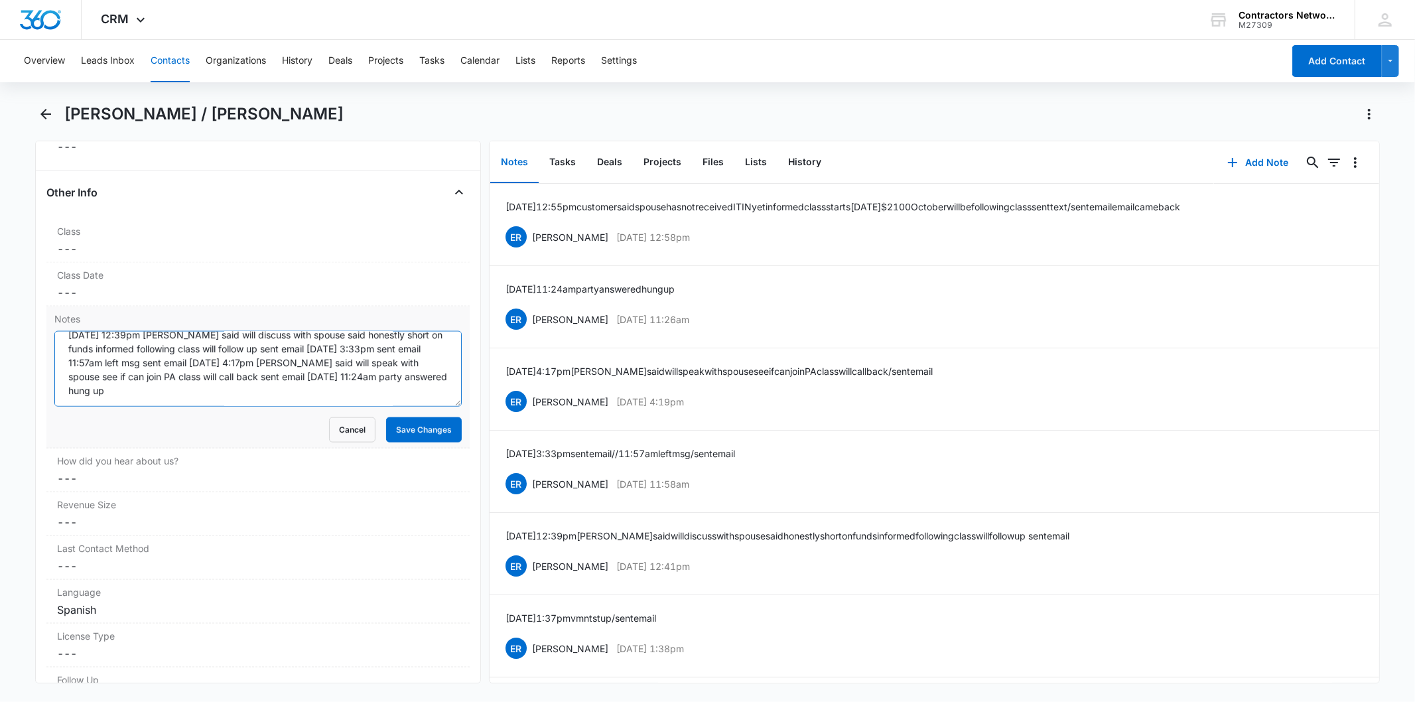
paste textarea "8/14/2025 12:55pm customer said spouse has not received ITIN yet informed class…"
click at [216, 398] on textarea "1/7/2025 9:09am inbound JK customer need Spanish informed ER will call him back…" at bounding box center [257, 369] width 407 height 76
click at [202, 399] on textarea "1/7/2025 9:09am inbound JK customer need Spanish informed ER will call him back…" at bounding box center [257, 369] width 407 height 76
click at [211, 392] on textarea "1/7/2025 9:09am inbound JK customer need Spanish informed ER will call him back…" at bounding box center [257, 369] width 407 height 76
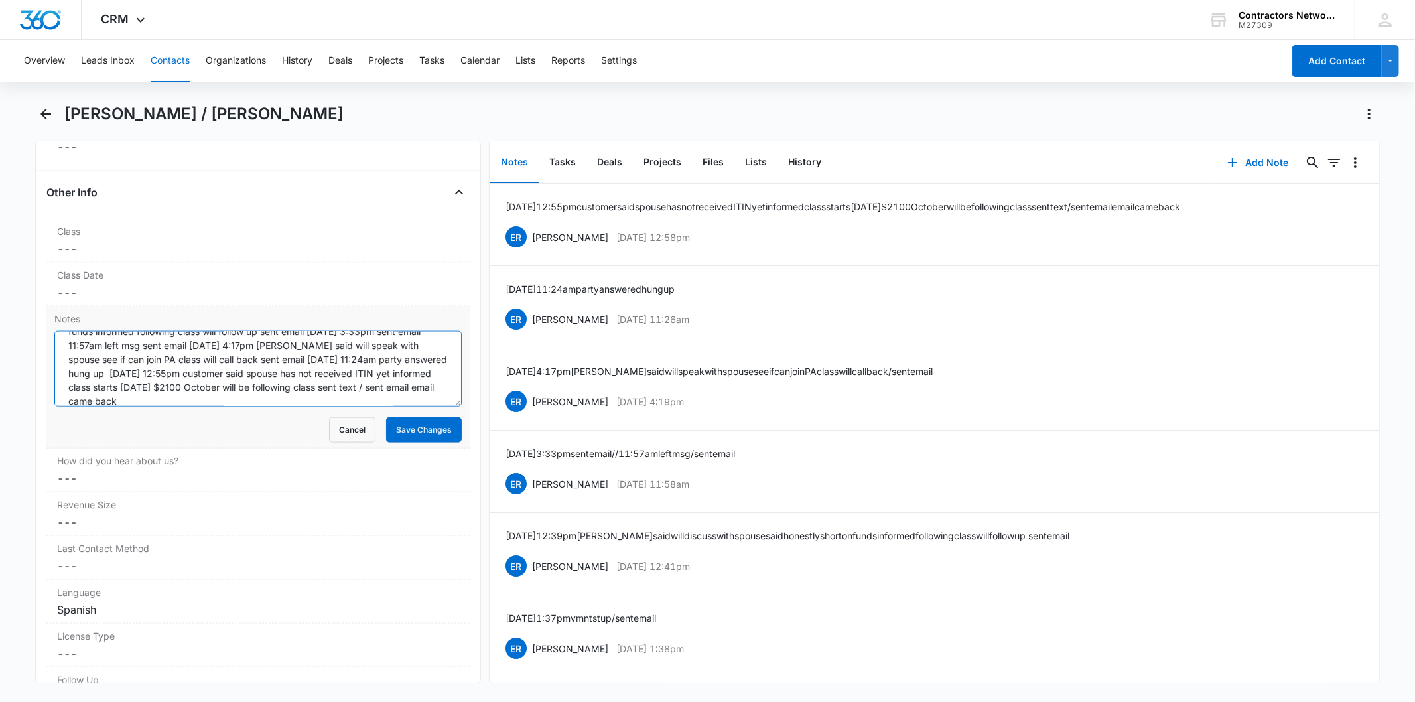
click at [212, 405] on textarea "1/7/2025 9:09am inbound JK customer need Spanish informed ER will call him back…" at bounding box center [257, 369] width 407 height 76
type textarea "1/7/2025 9:09am inbound JK customer need Spanish informed ER will call him back…"
click at [412, 435] on button "Save Changes" at bounding box center [424, 429] width 76 height 25
click at [816, 161] on button "History" at bounding box center [804, 162] width 54 height 41
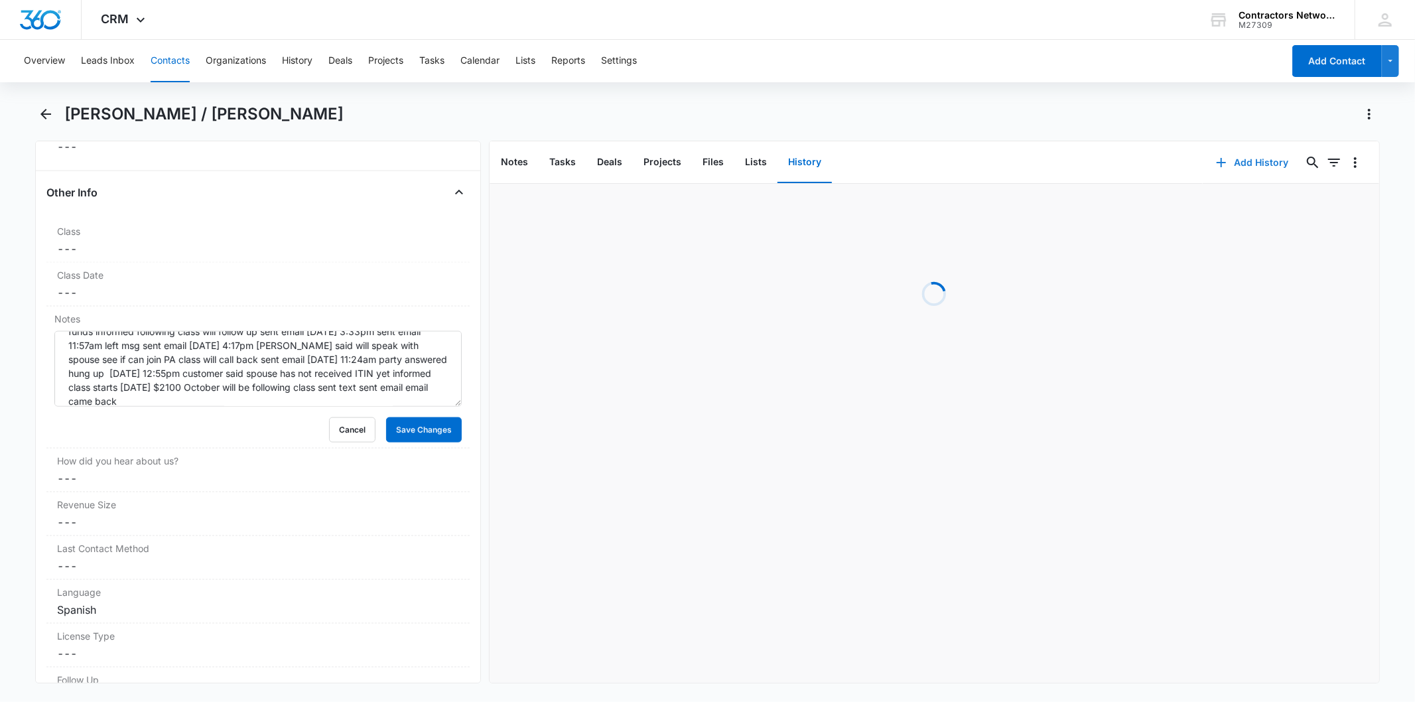
click at [1247, 149] on button "Add History" at bounding box center [1252, 163] width 99 height 32
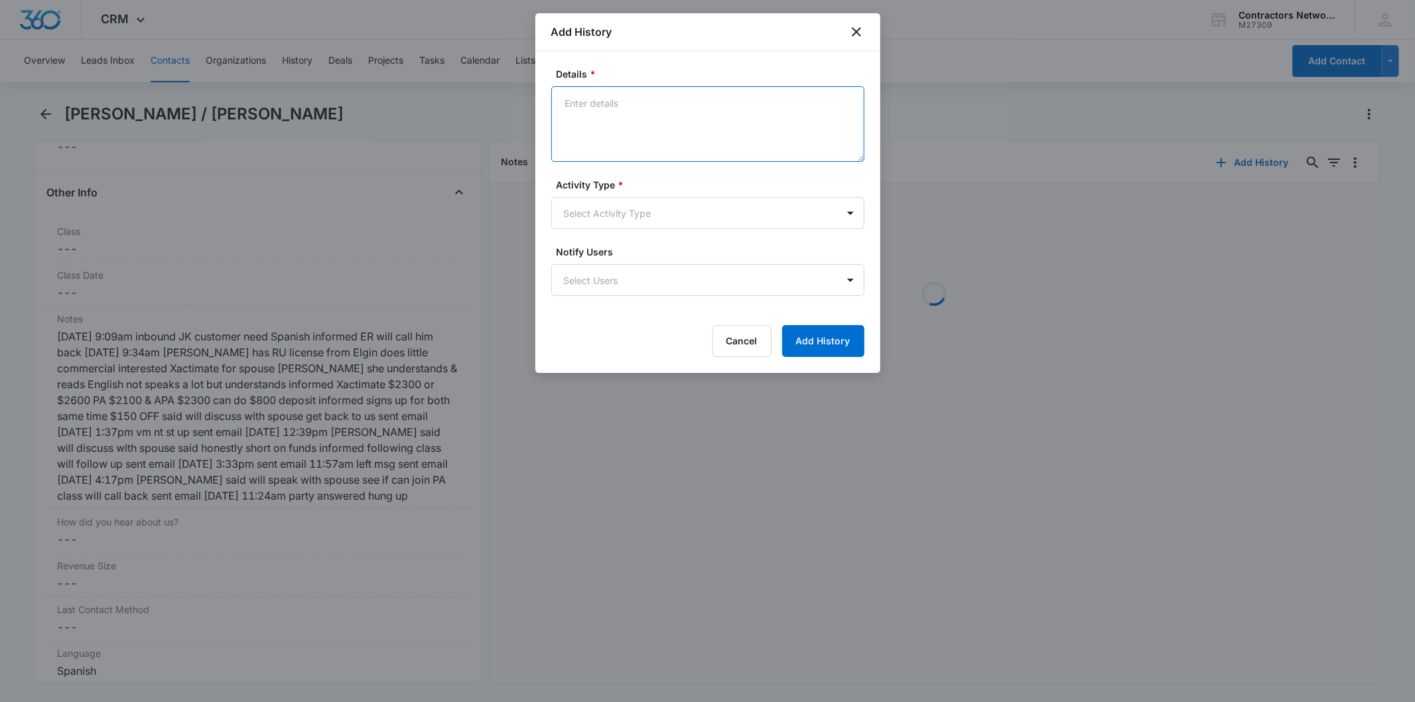
click at [625, 119] on textarea "Details *" at bounding box center [707, 124] width 313 height 76
paste textarea "8/14/2025 12:55pm customer said spouse has not received ITIN yet informed class…"
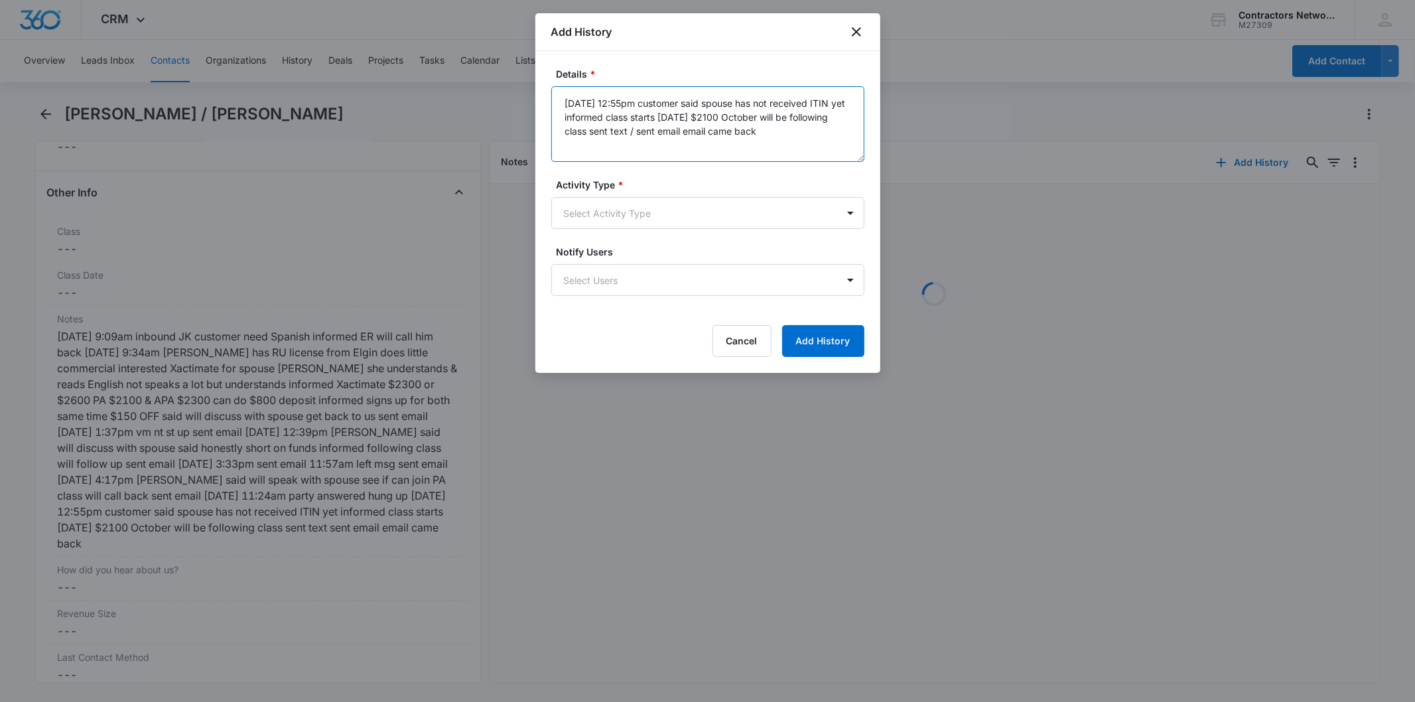
type textarea "8/14/2025 12:55pm customer said spouse has not received ITIN yet informed class…"
click at [616, 228] on form "Details * 8/14/2025 12:55pm customer said spouse has not received ITIN yet info…" at bounding box center [707, 212] width 313 height 290
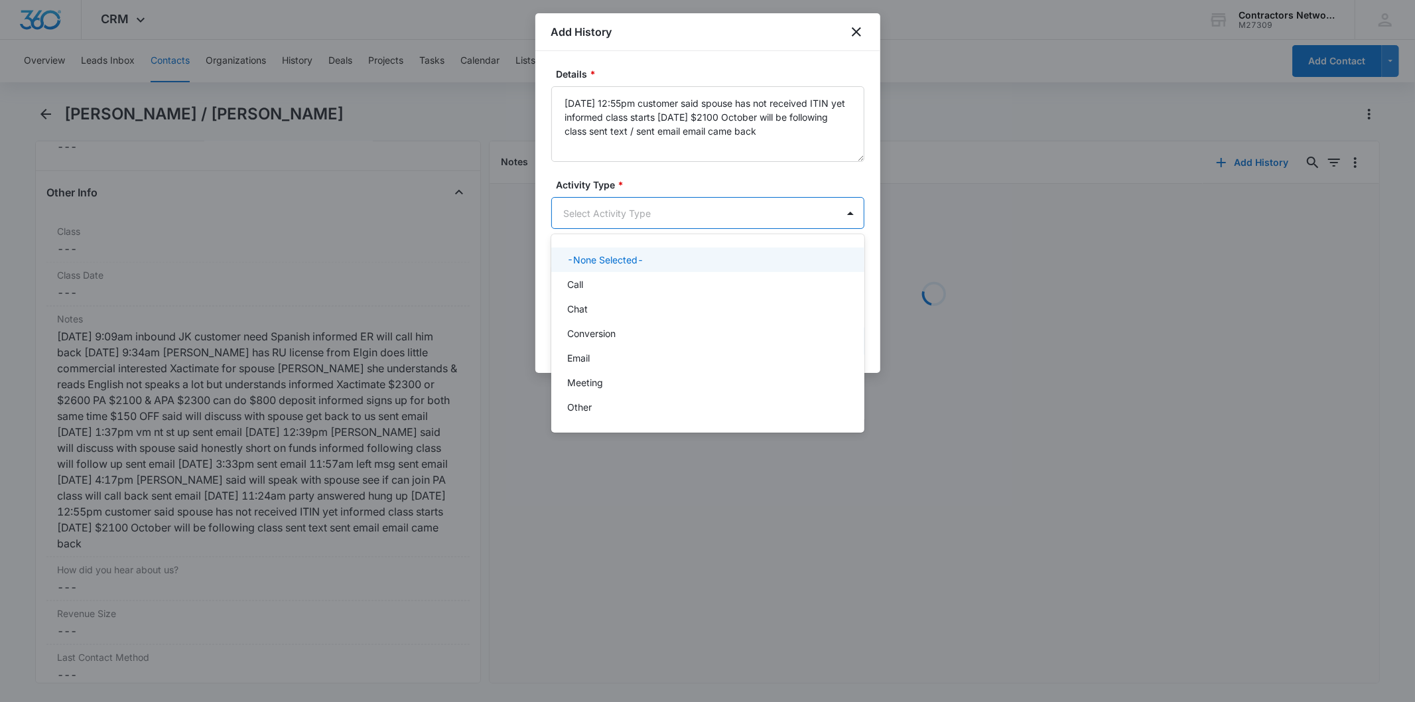
click at [613, 220] on body "CRM Apps Reputation Websites Forms CRM Email Social Shop Payments POS Content A…" at bounding box center [707, 351] width 1415 height 702
click at [621, 299] on div "Chat" at bounding box center [707, 308] width 313 height 25
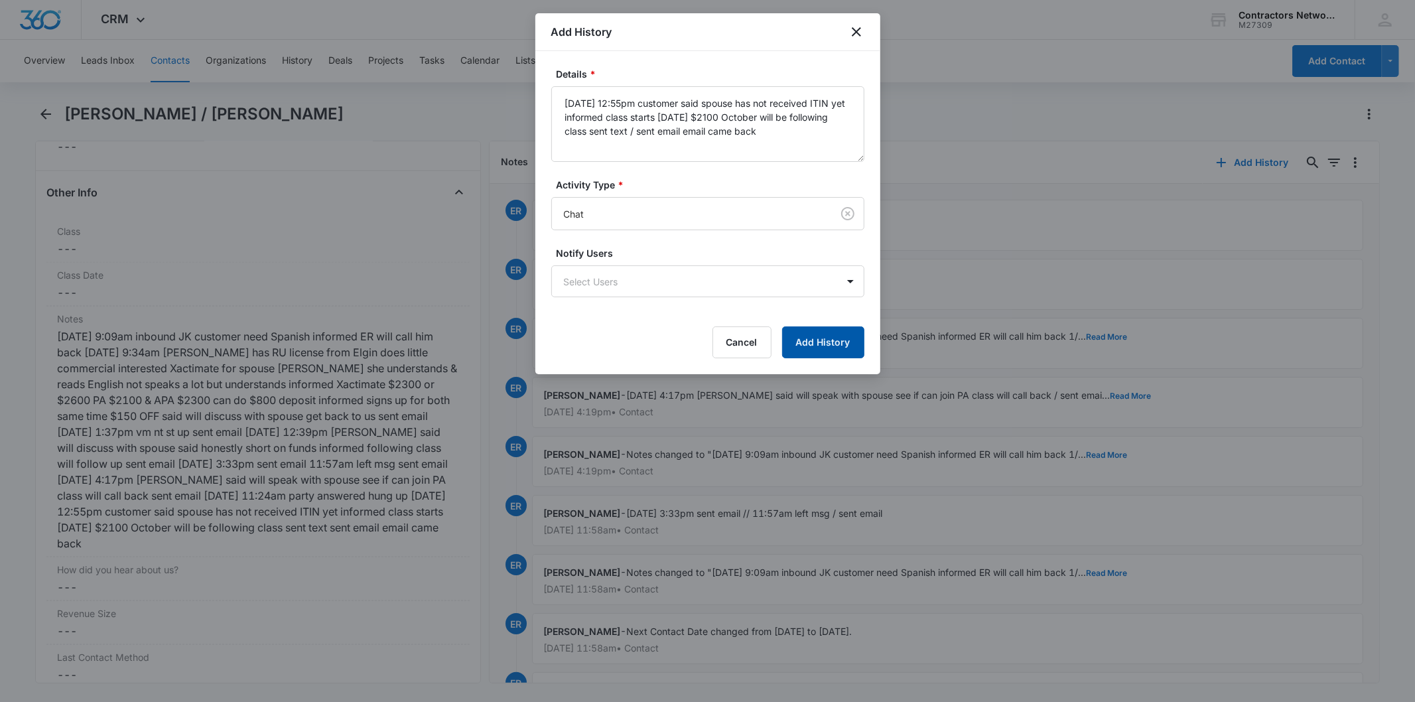
click at [813, 338] on button "Add History" at bounding box center [823, 342] width 82 height 32
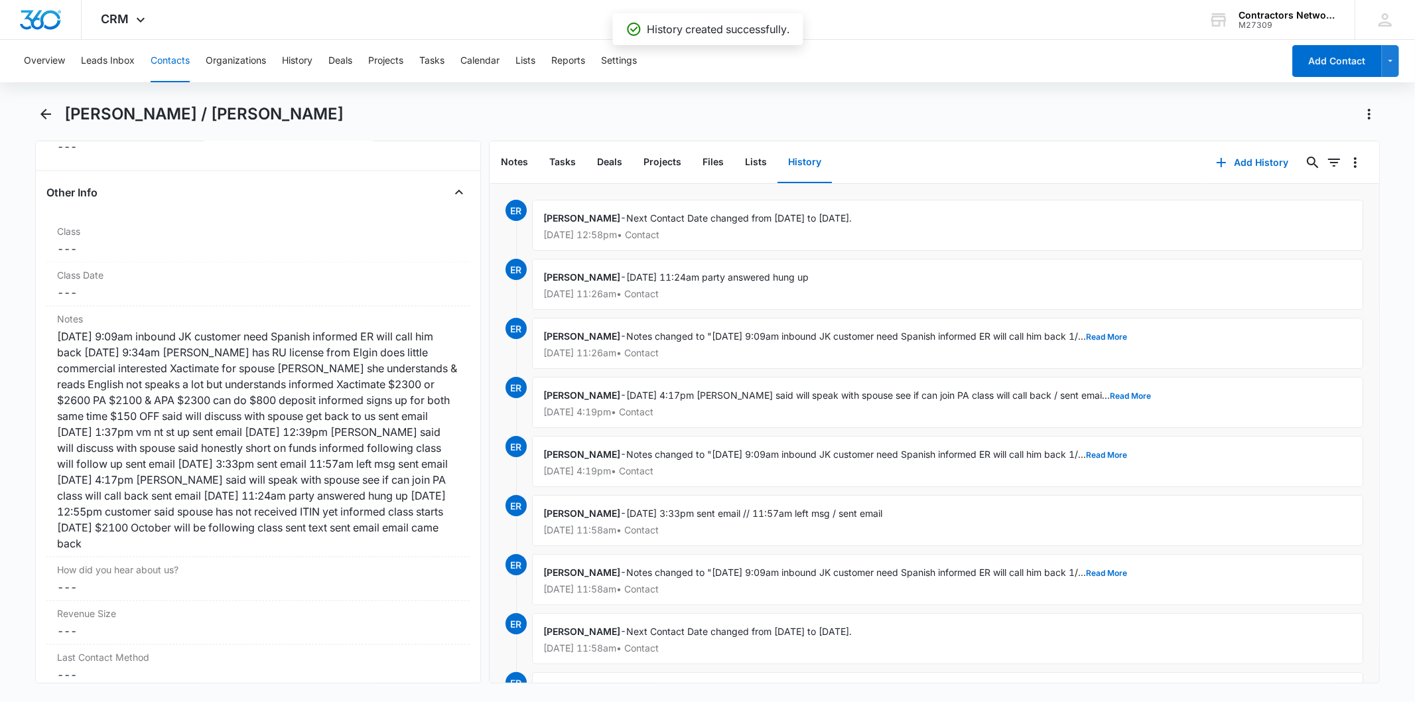
click at [170, 58] on button "Contacts" at bounding box center [170, 61] width 39 height 42
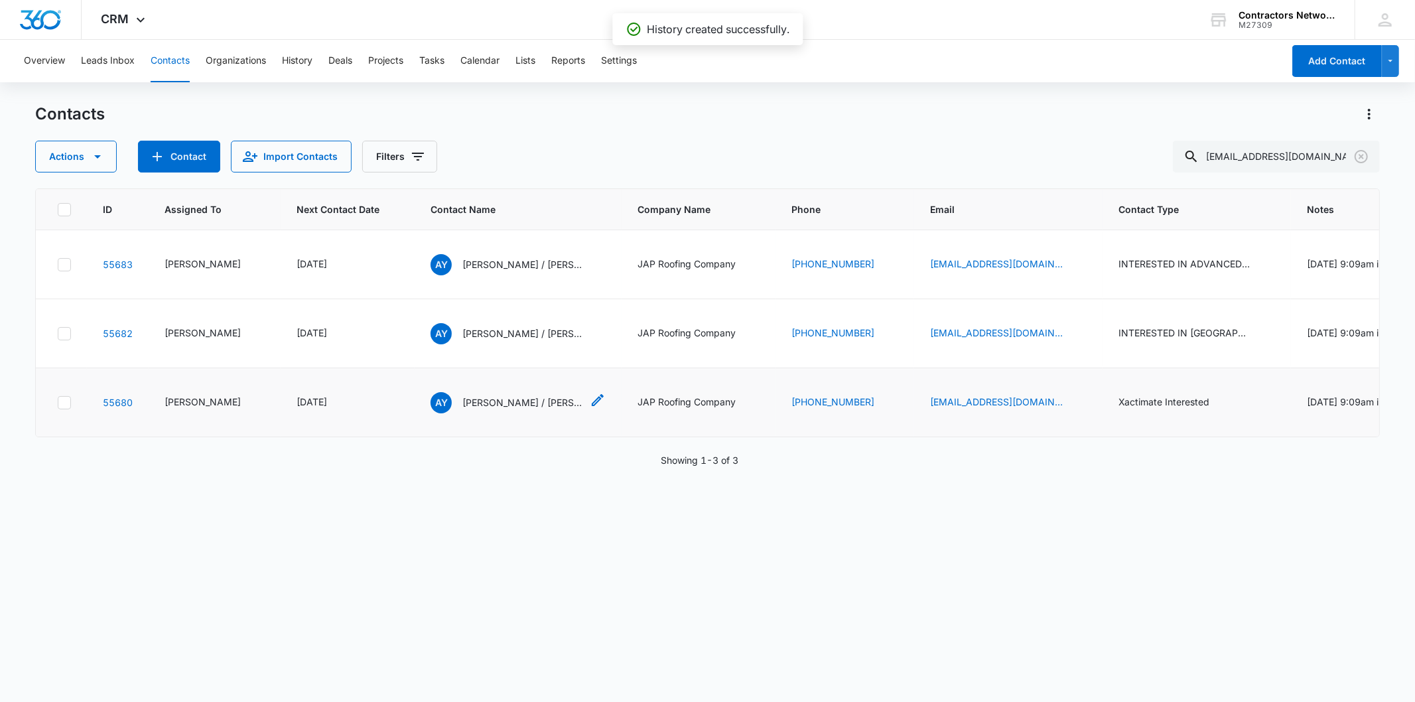
click at [480, 409] on p "Alma Yesenia Alvarez / Juan Agostadero" at bounding box center [521, 402] width 119 height 14
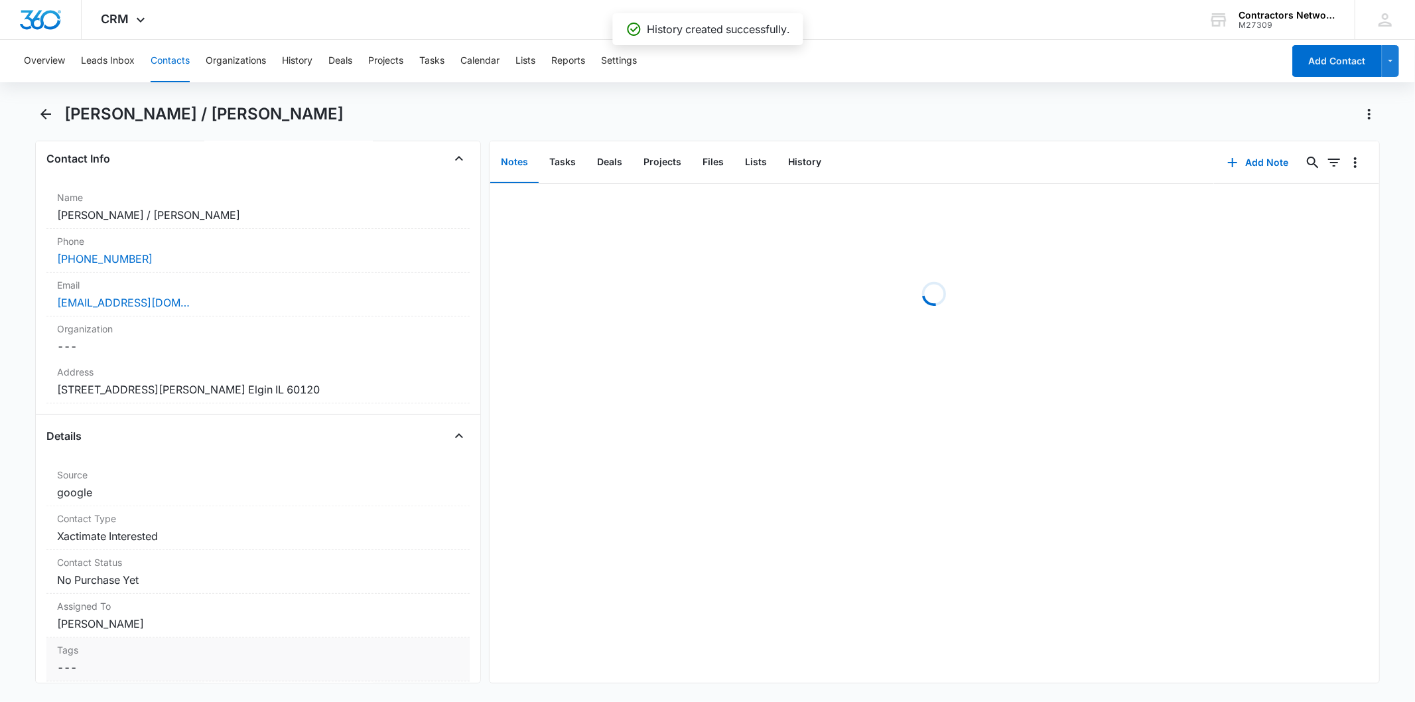
scroll to position [589, 0]
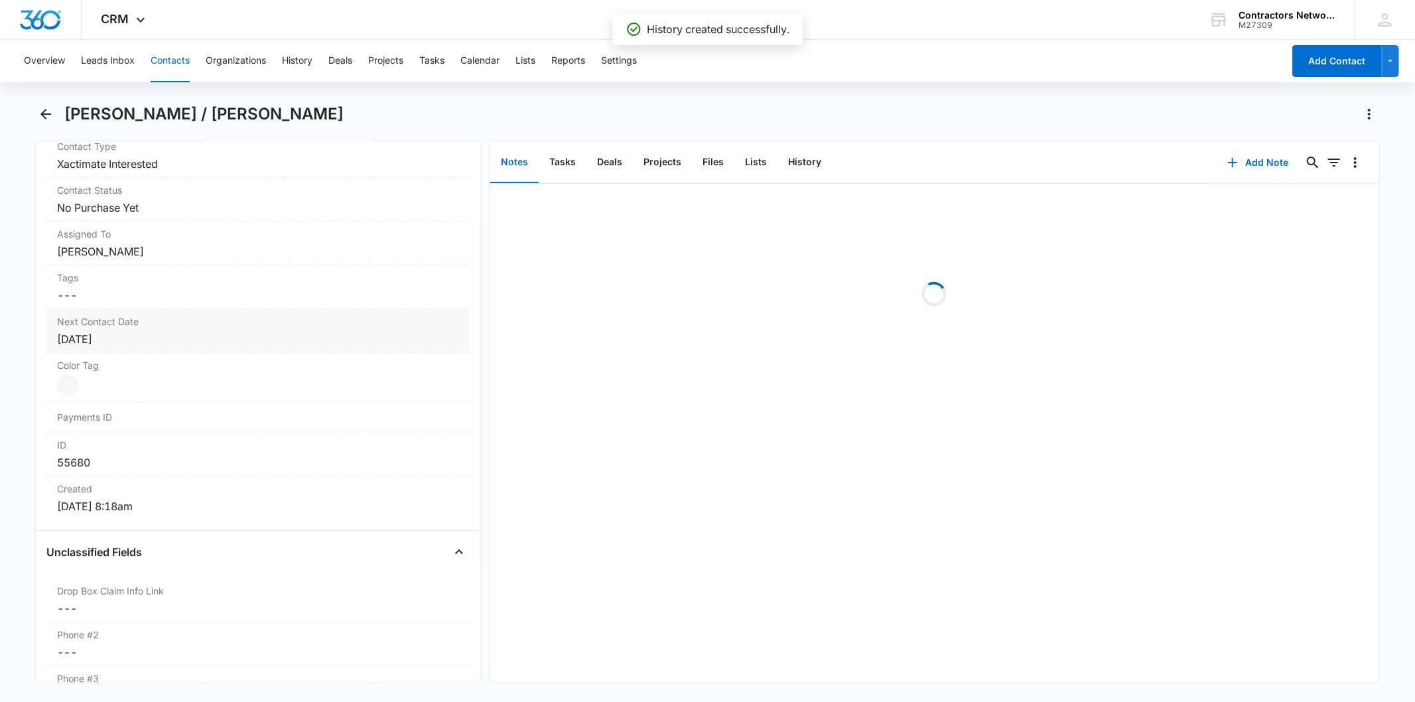
click at [169, 338] on div "Apr 21, 2025" at bounding box center [257, 339] width 401 height 16
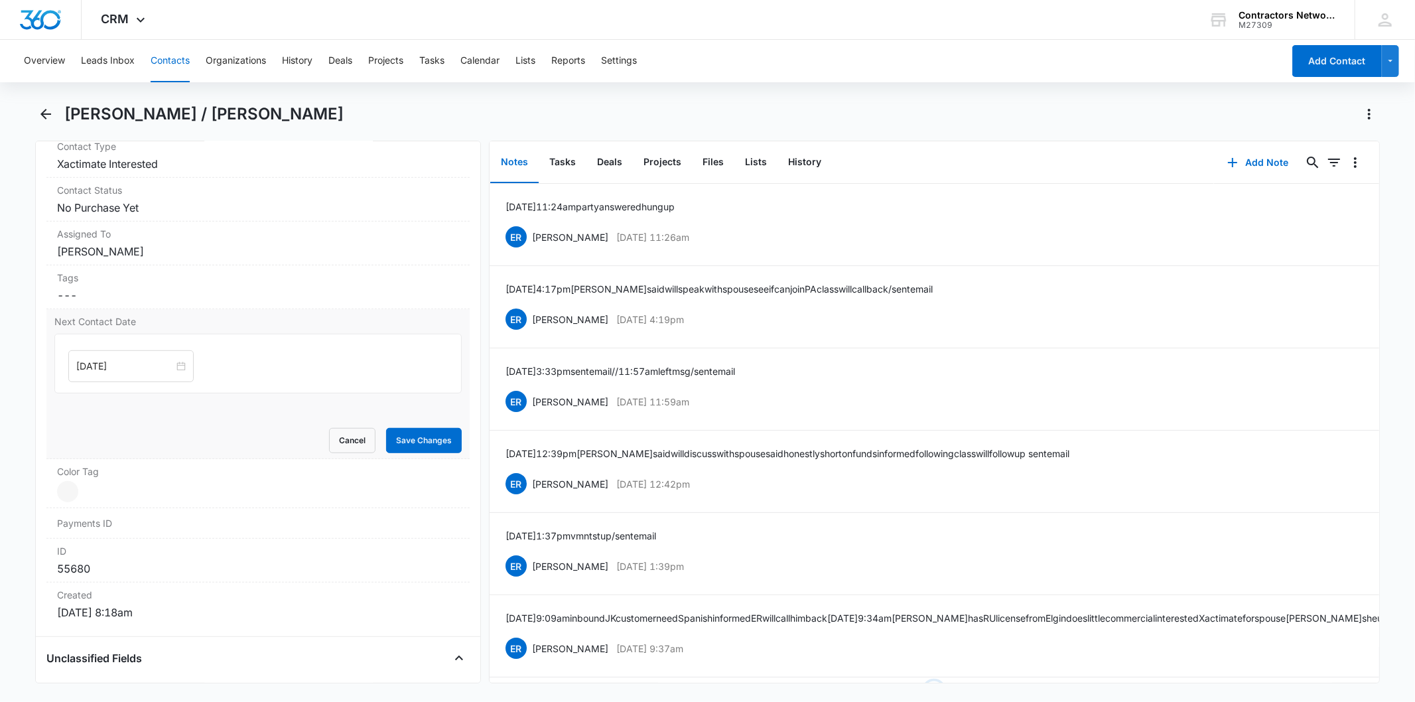
click at [142, 362] on input "Apr 21, 2025" at bounding box center [125, 366] width 98 height 15
click at [224, 400] on button "button" at bounding box center [226, 397] width 15 height 27
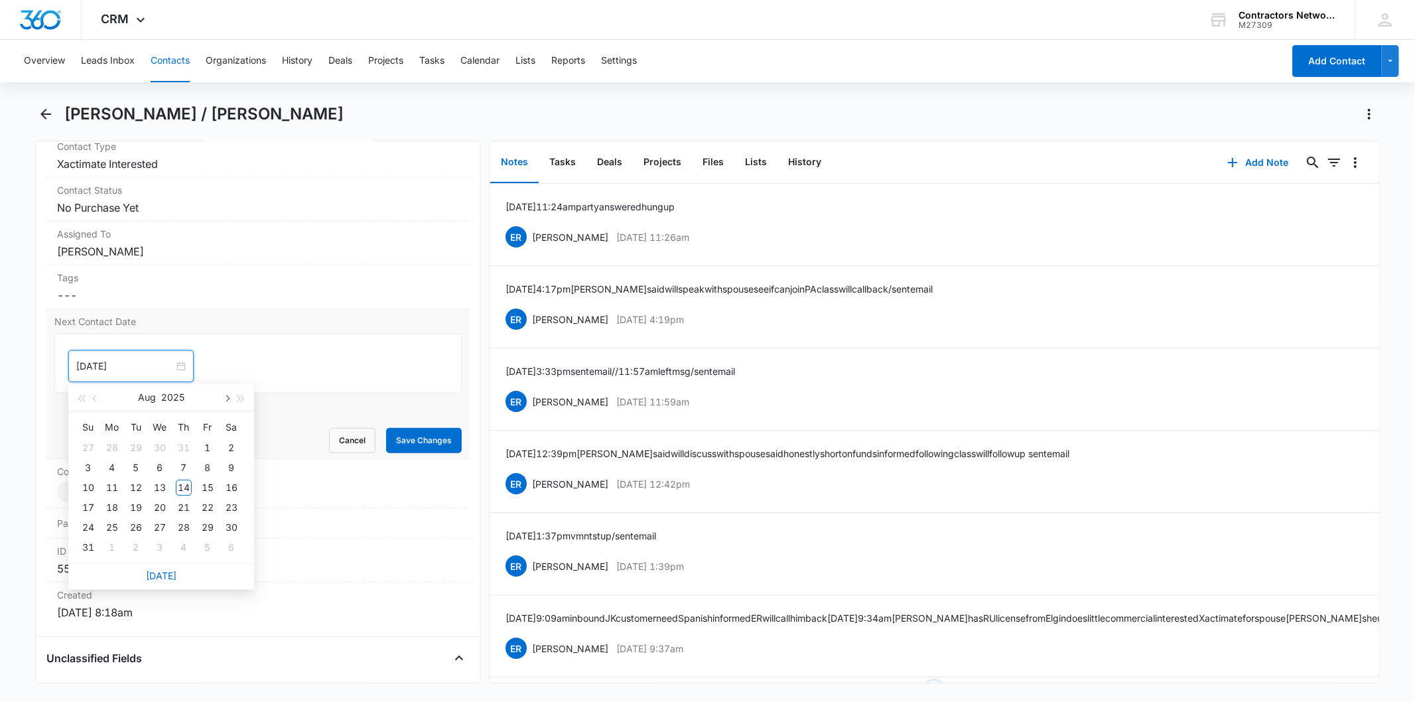
click at [224, 400] on button "button" at bounding box center [226, 397] width 15 height 27
type input "[DATE]"
click at [115, 462] on div "3" at bounding box center [112, 468] width 16 height 16
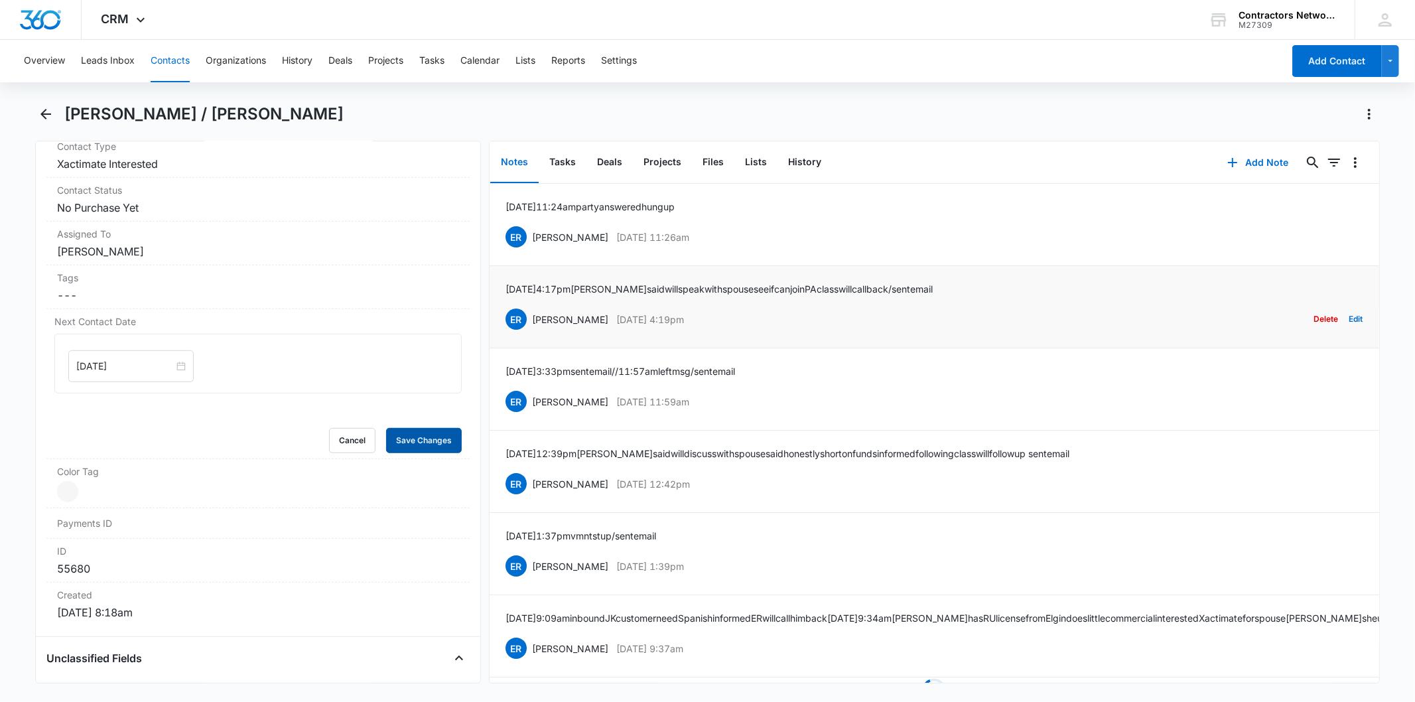
drag, startPoint x: 410, startPoint y: 438, endPoint x: 801, endPoint y: 322, distance: 408.2
click at [421, 436] on button "Save Changes" at bounding box center [424, 440] width 76 height 25
click at [1236, 175] on div "Add Note 0 0" at bounding box center [1296, 162] width 165 height 42
click at [1236, 166] on button "Add Note" at bounding box center [1258, 163] width 88 height 32
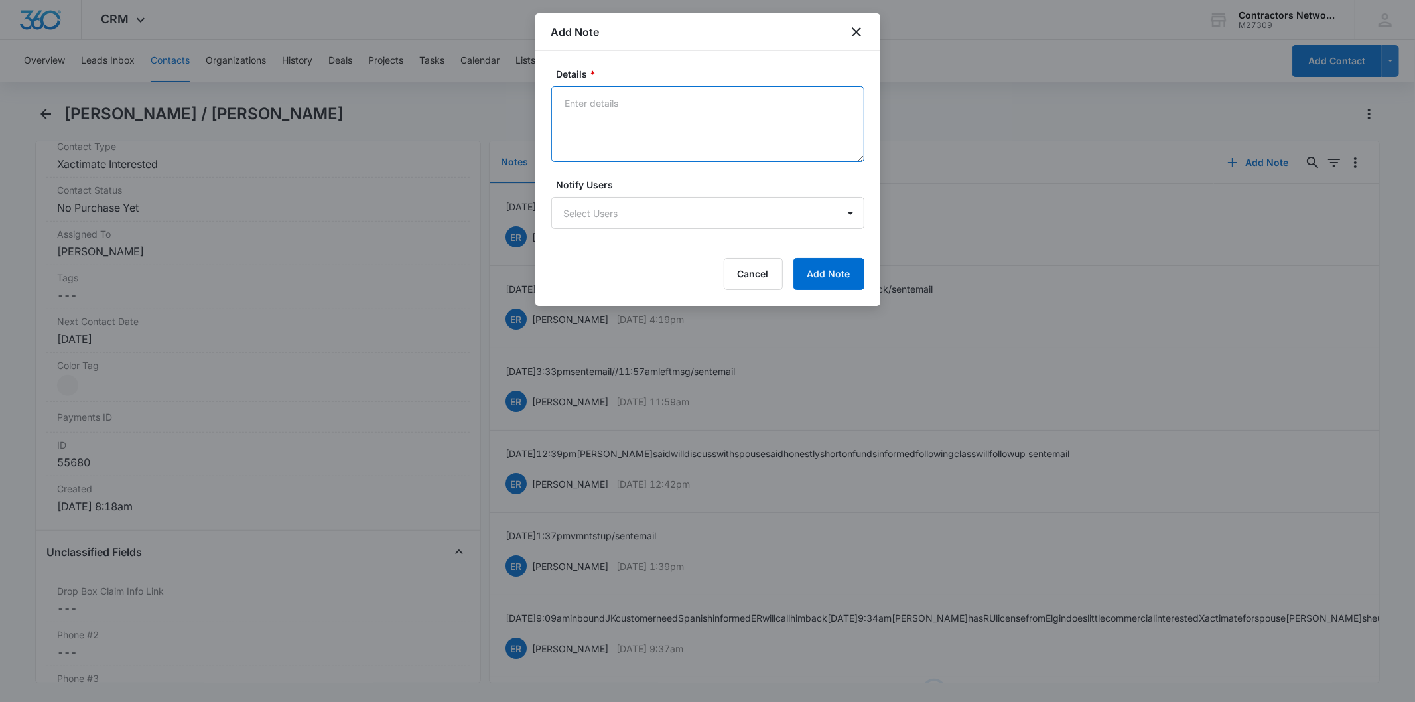
click at [637, 103] on textarea "Details *" at bounding box center [707, 124] width 313 height 76
paste textarea "8/14/2025 12:55pm customer said spouse has not received ITIN yet informed class…"
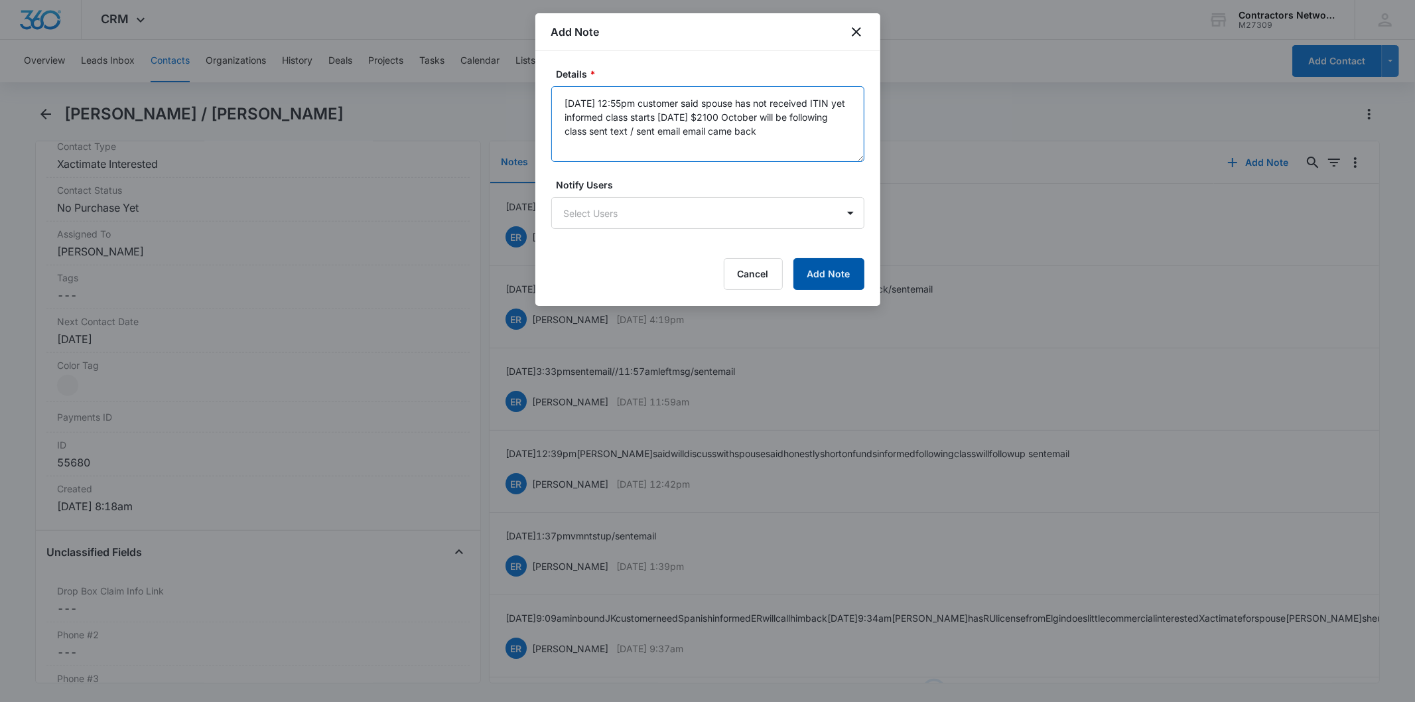
type textarea "8/14/2025 12:55pm customer said spouse has not received ITIN yet informed class…"
click at [799, 265] on button "Add Note" at bounding box center [828, 274] width 71 height 32
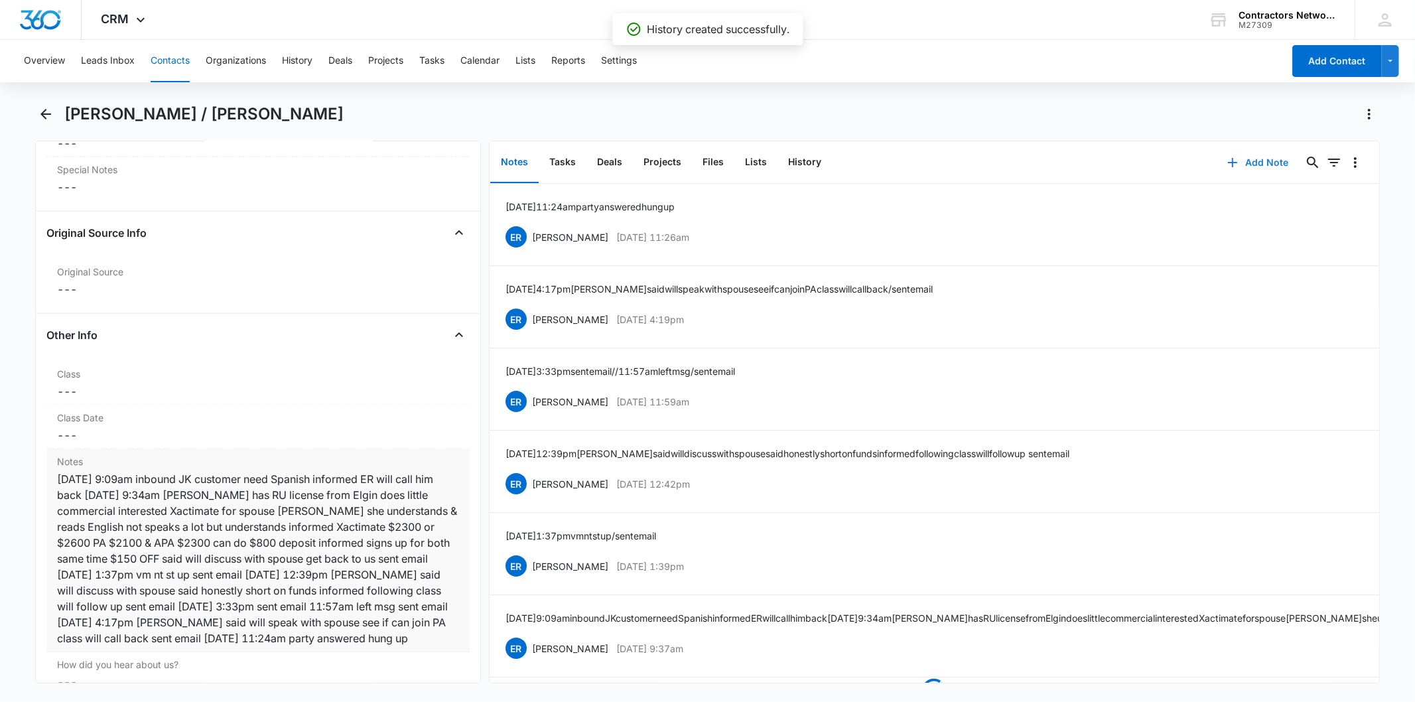
scroll to position [1621, 0]
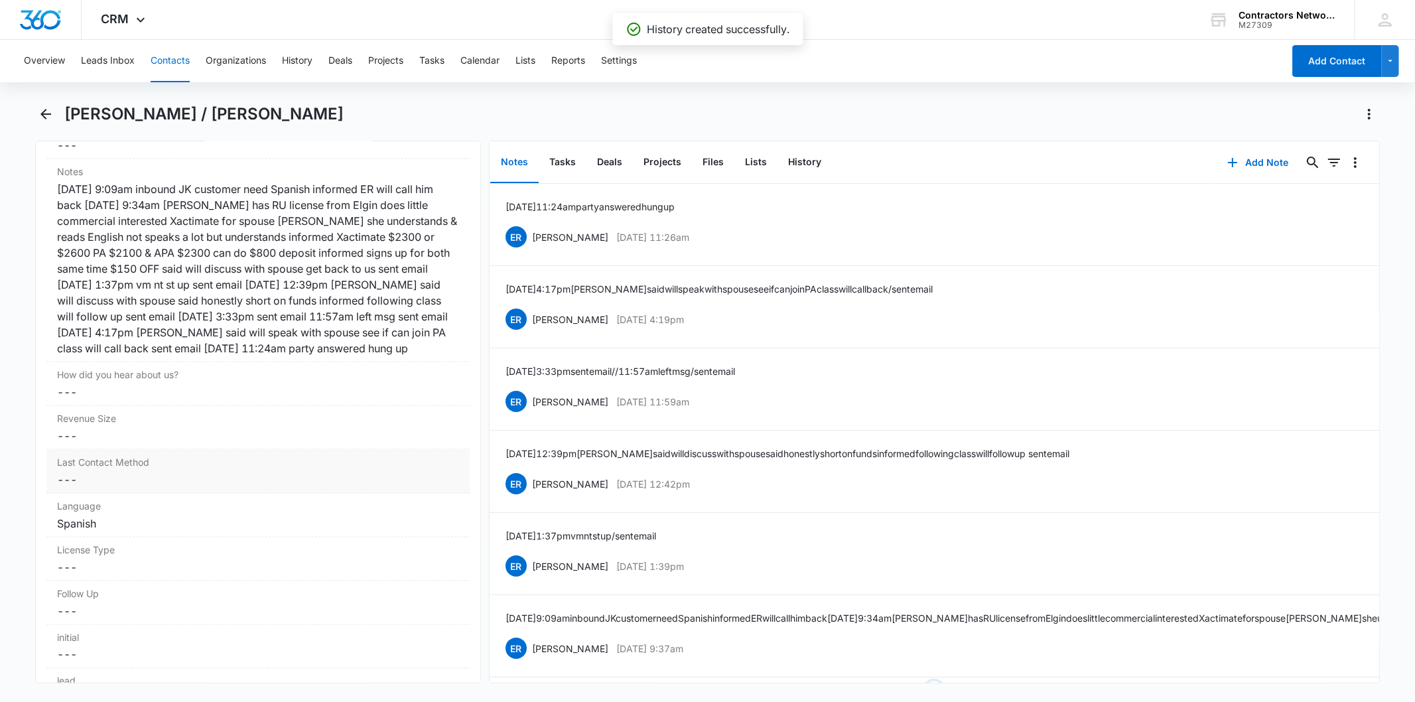
click at [350, 279] on div "1/7/2025 9:09am inbound JK customer need Spanish informed ER will call him back…" at bounding box center [257, 268] width 401 height 175
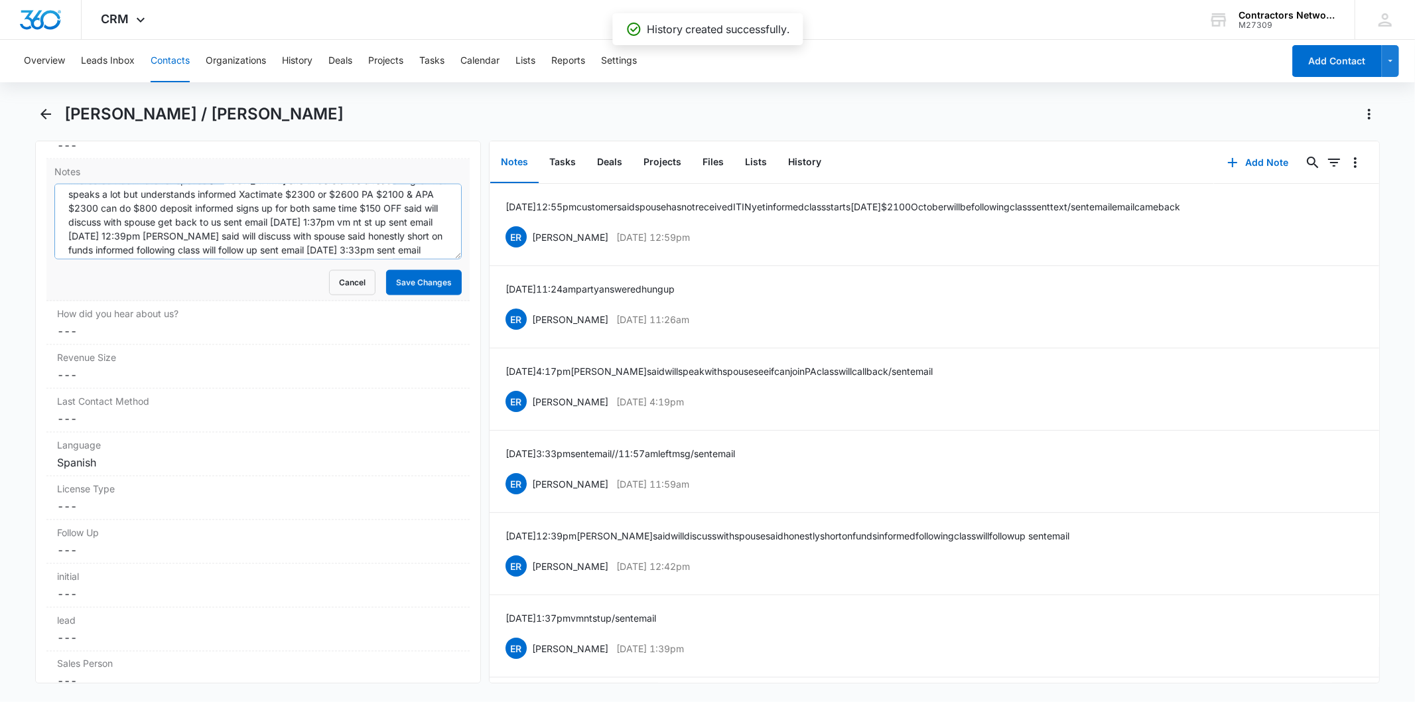
scroll to position [97, 0]
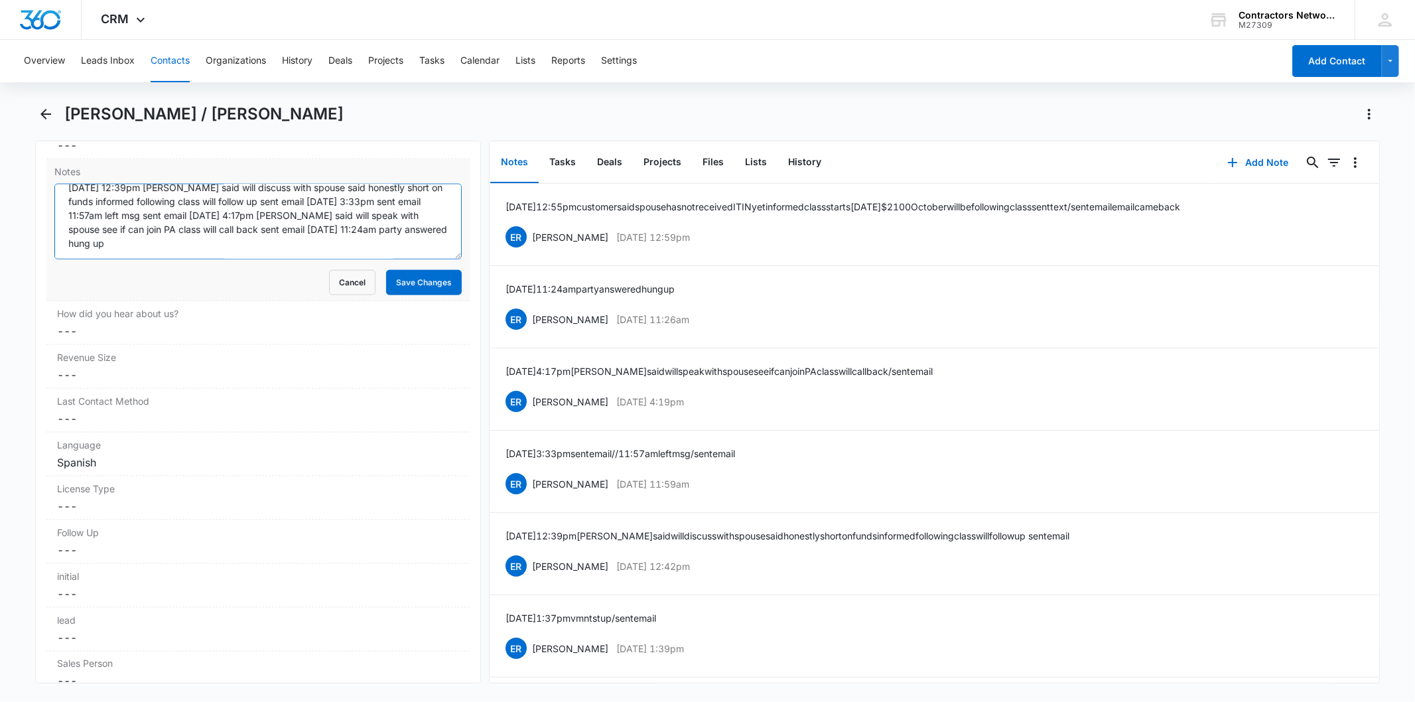
click at [353, 243] on textarea "1/7/2025 9:09am inbound JK customer need Spanish informed ER will call him back…" at bounding box center [257, 222] width 407 height 76
paste textarea "8/14/2025 12:55pm customer said spouse has not received ITIN yet informed class…"
click at [216, 255] on textarea "1/7/2025 9:09am inbound JK customer need Spanish informed ER will call him back…" at bounding box center [257, 222] width 407 height 76
click at [214, 253] on textarea "1/7/2025 9:09am inbound JK customer need Spanish informed ER will call him back…" at bounding box center [257, 222] width 407 height 76
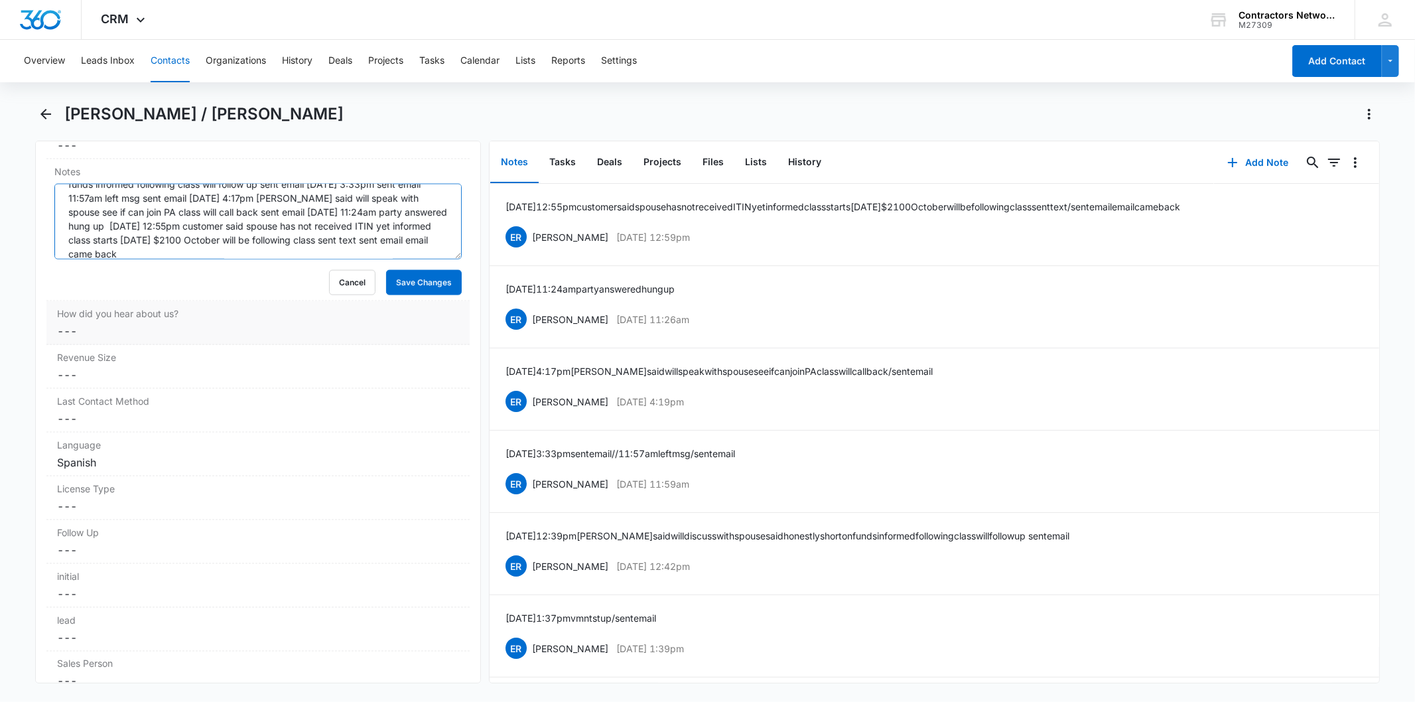
type textarea "1/7/2025 9:09am inbound JK customer need Spanish informed ER will call him back…"
click at [431, 313] on label "How did you hear about us?" at bounding box center [257, 313] width 401 height 14
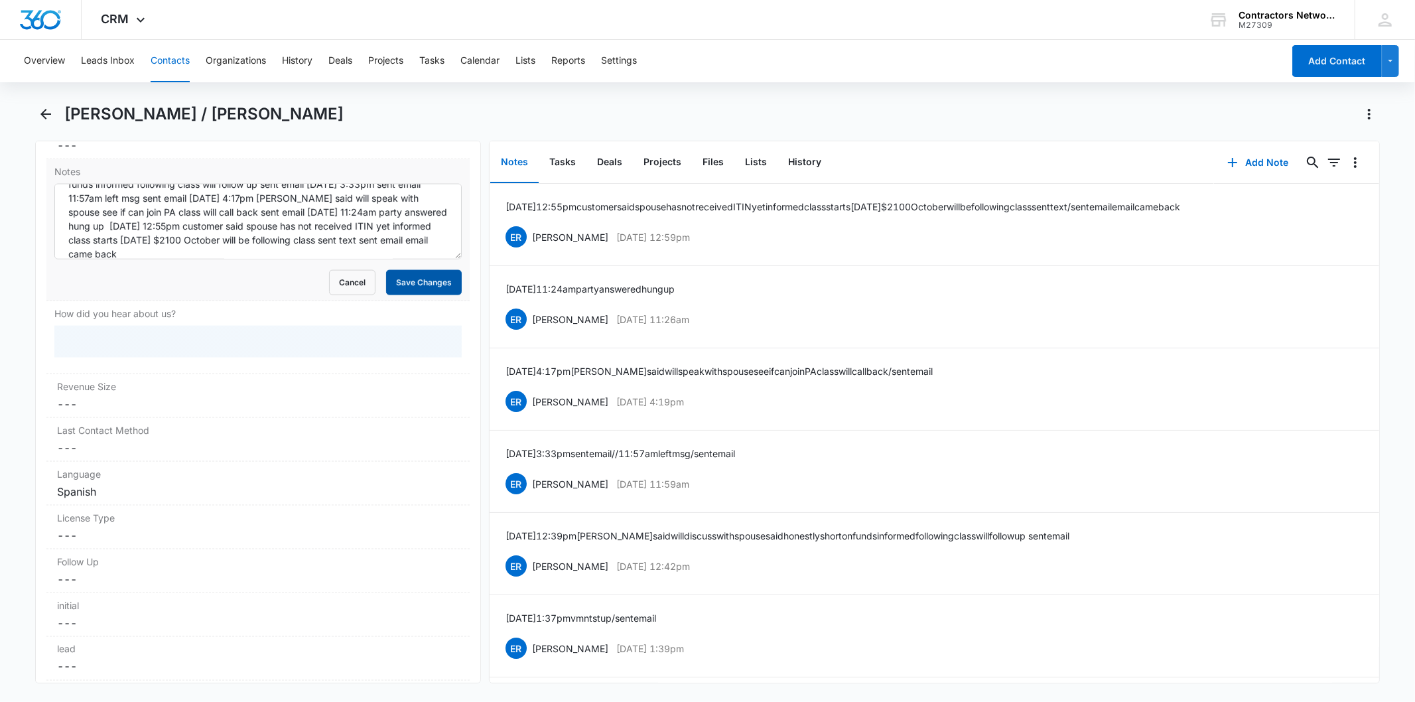
click at [419, 292] on button "Save Changes" at bounding box center [424, 282] width 76 height 25
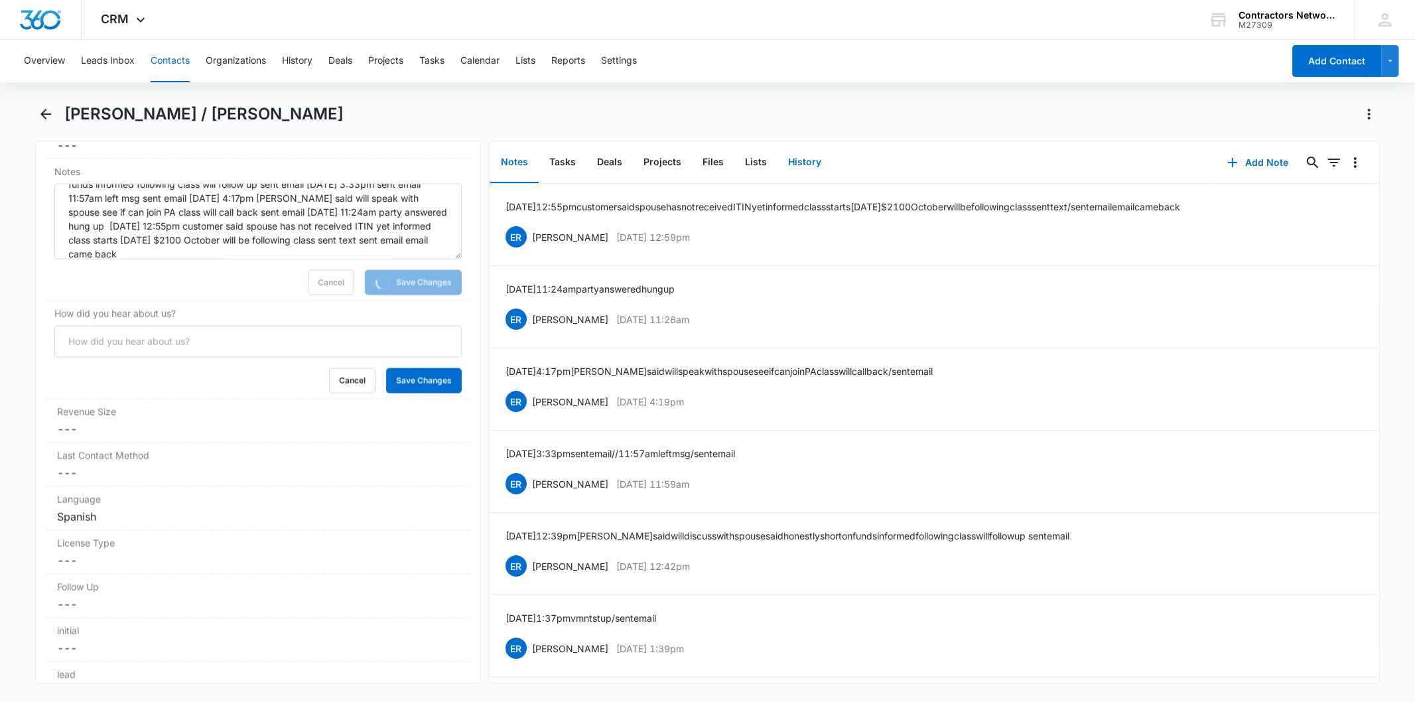
click at [814, 153] on button "History" at bounding box center [804, 162] width 54 height 41
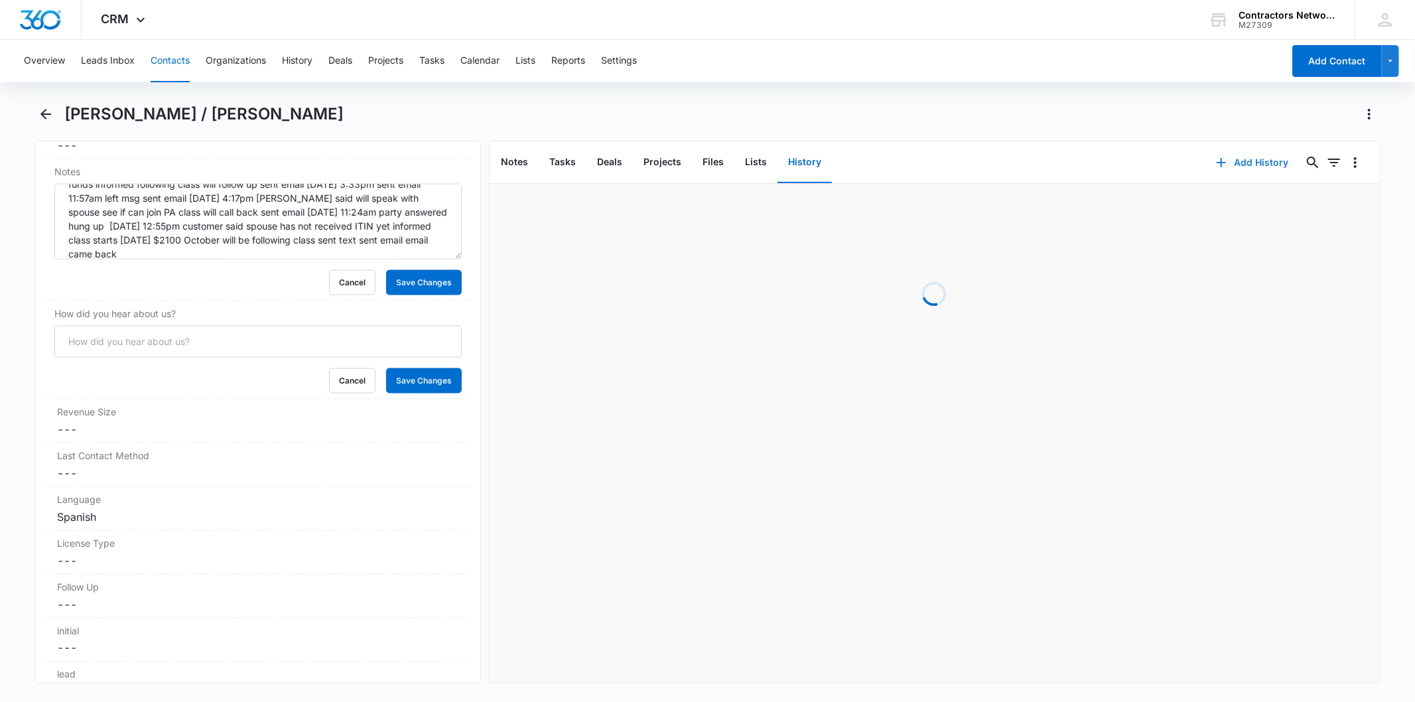
click at [1282, 158] on button "Add History" at bounding box center [1252, 163] width 99 height 32
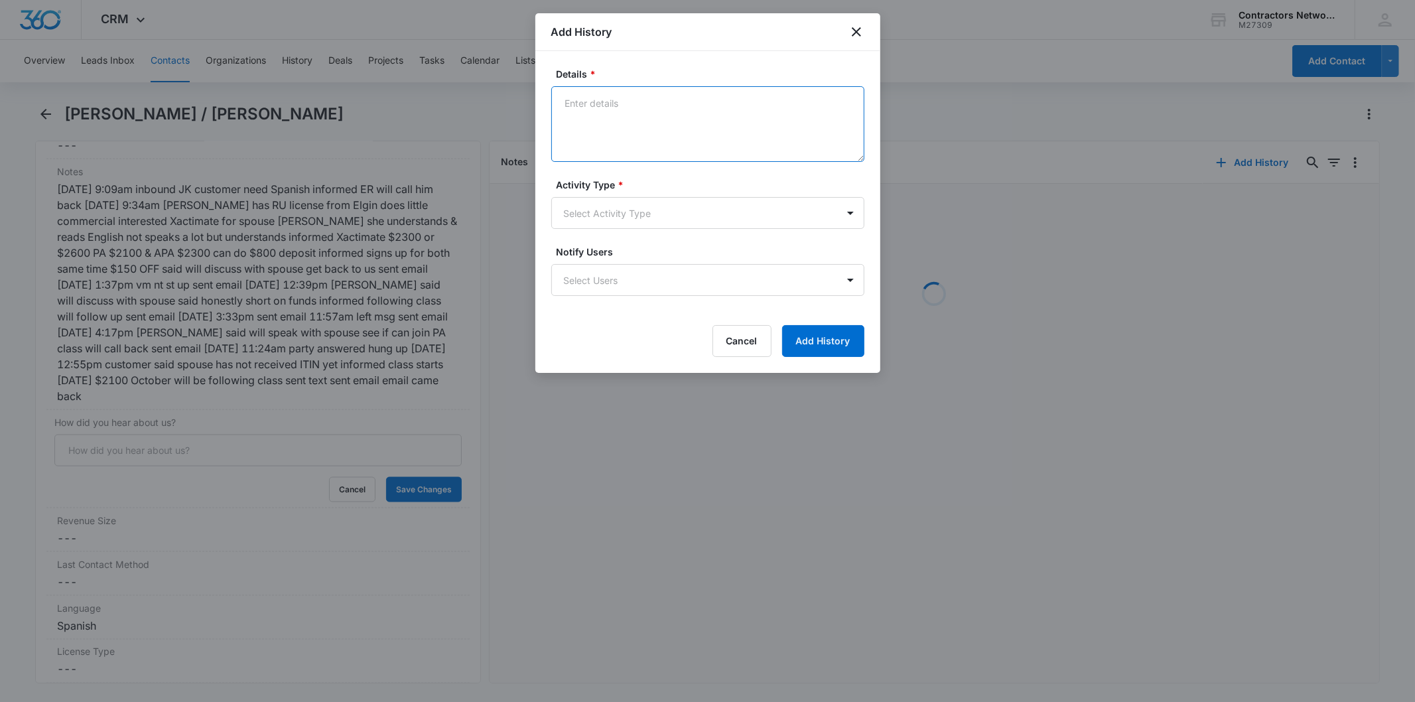
drag, startPoint x: 610, startPoint y: 108, endPoint x: 604, endPoint y: 113, distance: 8.5
click at [604, 113] on textarea "Details *" at bounding box center [707, 124] width 313 height 76
paste textarea "8/14/2025 12:55pm customer said spouse has not received ITIN yet informed class…"
type textarea "8/14/2025 12:55pm customer said spouse has not received ITIN yet informed class…"
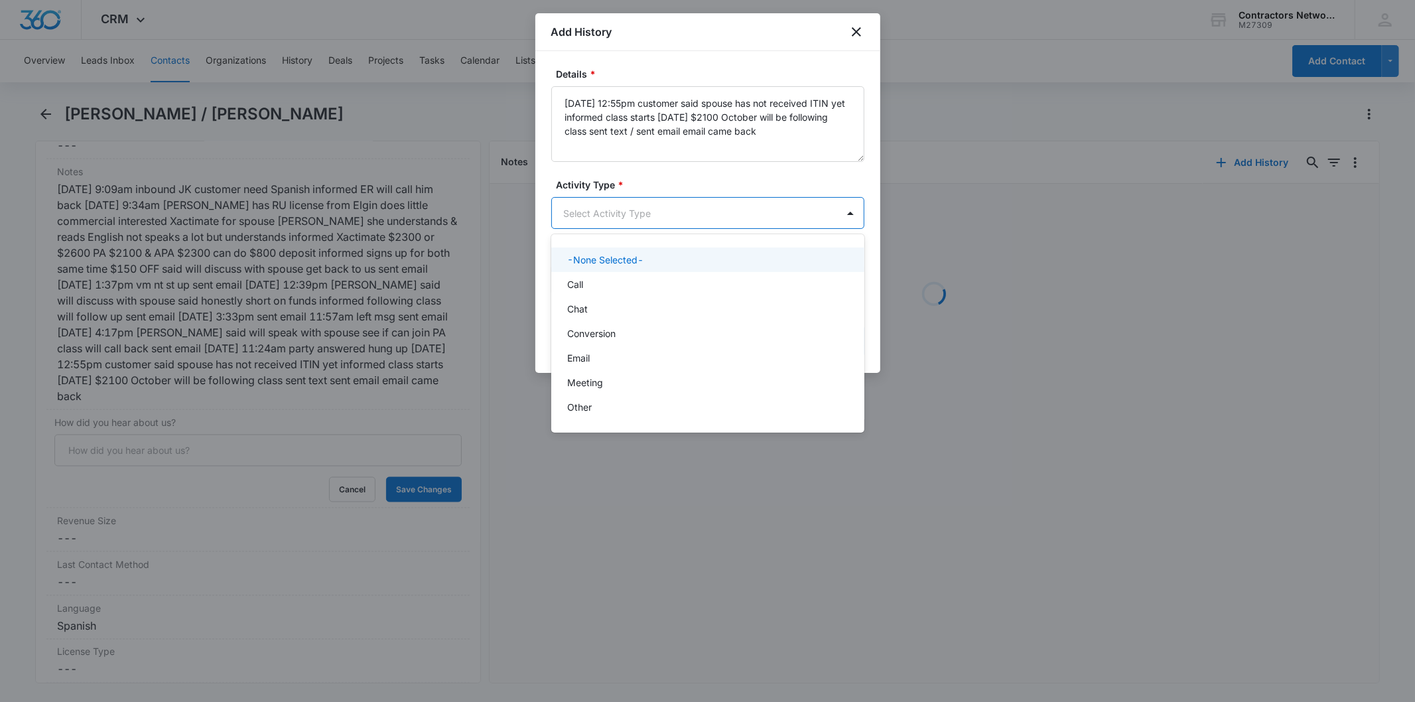
click at [624, 221] on body "CRM Apps Reputation Websites Forms CRM Email Social Shop Payments POS Content A…" at bounding box center [707, 351] width 1415 height 702
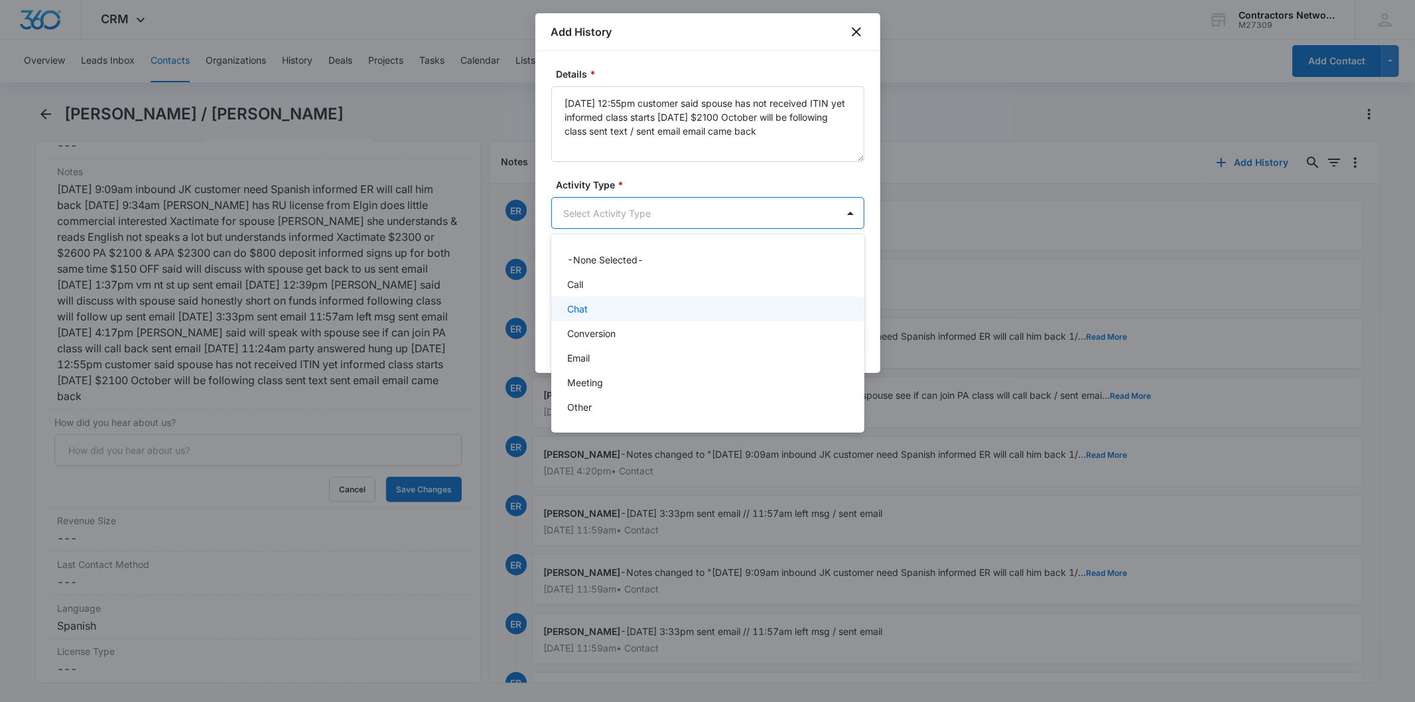
click at [584, 310] on p "Chat" at bounding box center [577, 309] width 21 height 14
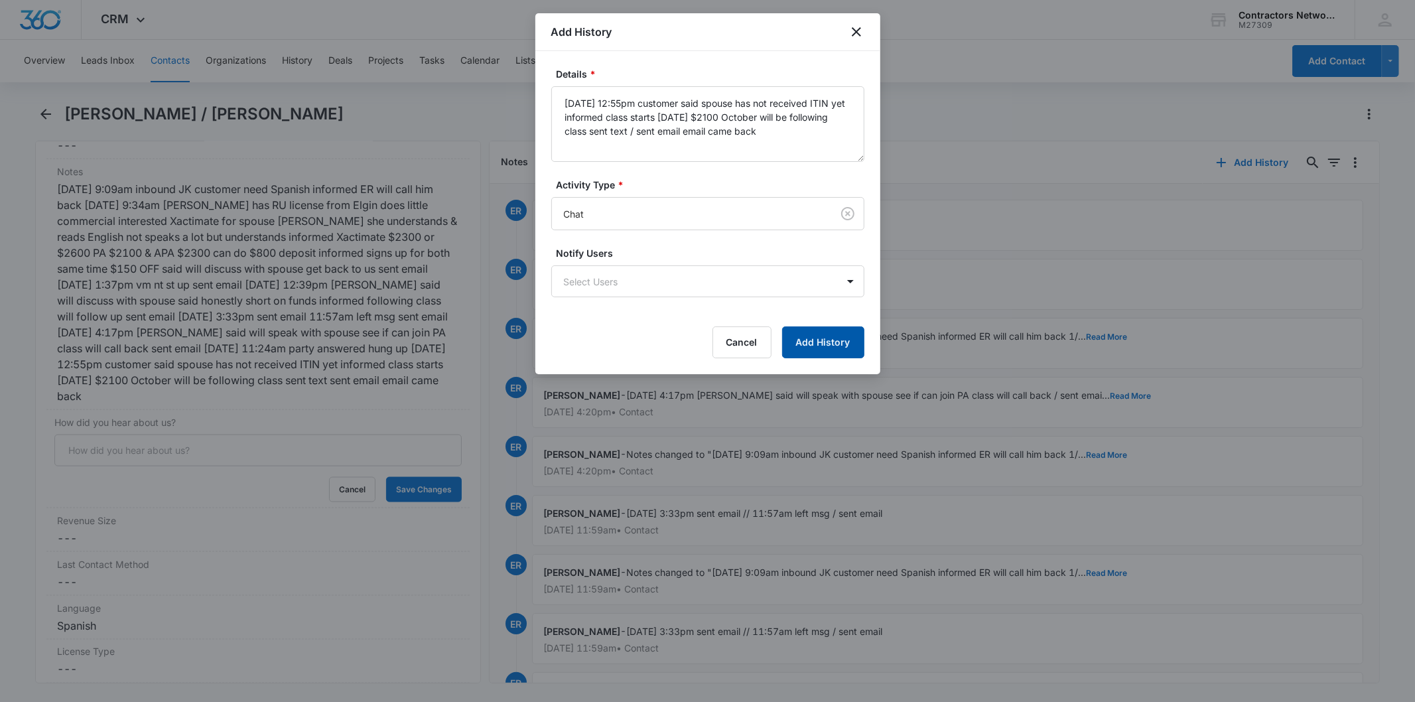
click at [844, 346] on button "Add History" at bounding box center [823, 342] width 82 height 32
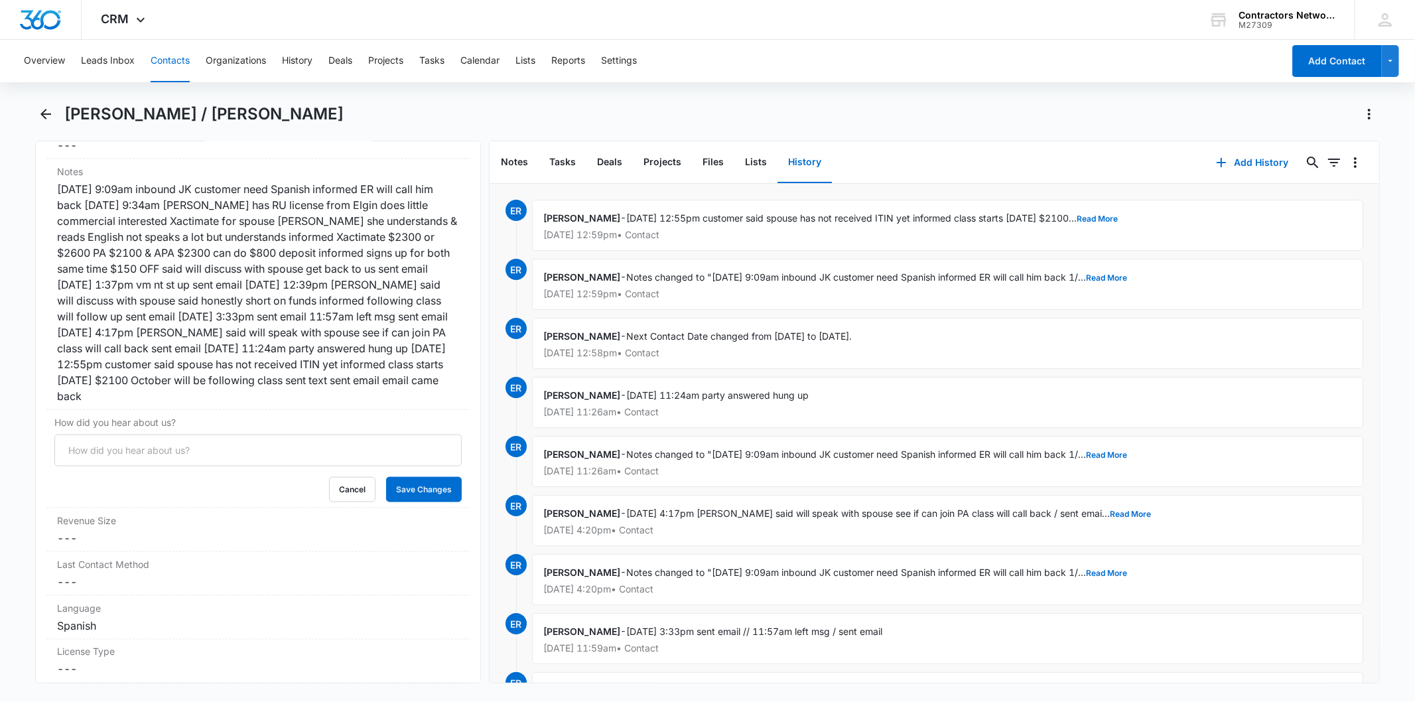
click at [157, 60] on button "Contacts" at bounding box center [170, 61] width 39 height 42
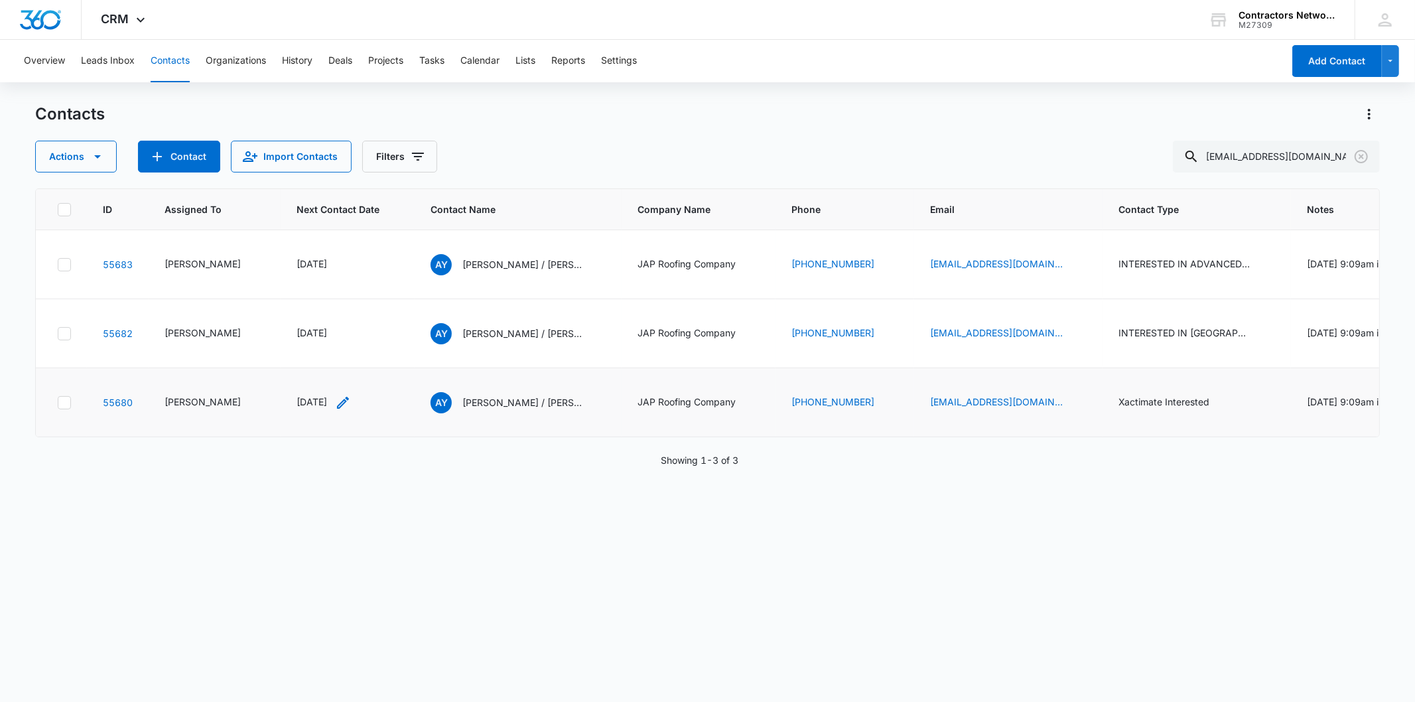
click at [342, 411] on icon "Next Contact Date - 1745193600 - Select to Edit Field" at bounding box center [343, 403] width 16 height 16
click at [1364, 156] on icon "Clear" at bounding box center [1361, 157] width 16 height 16
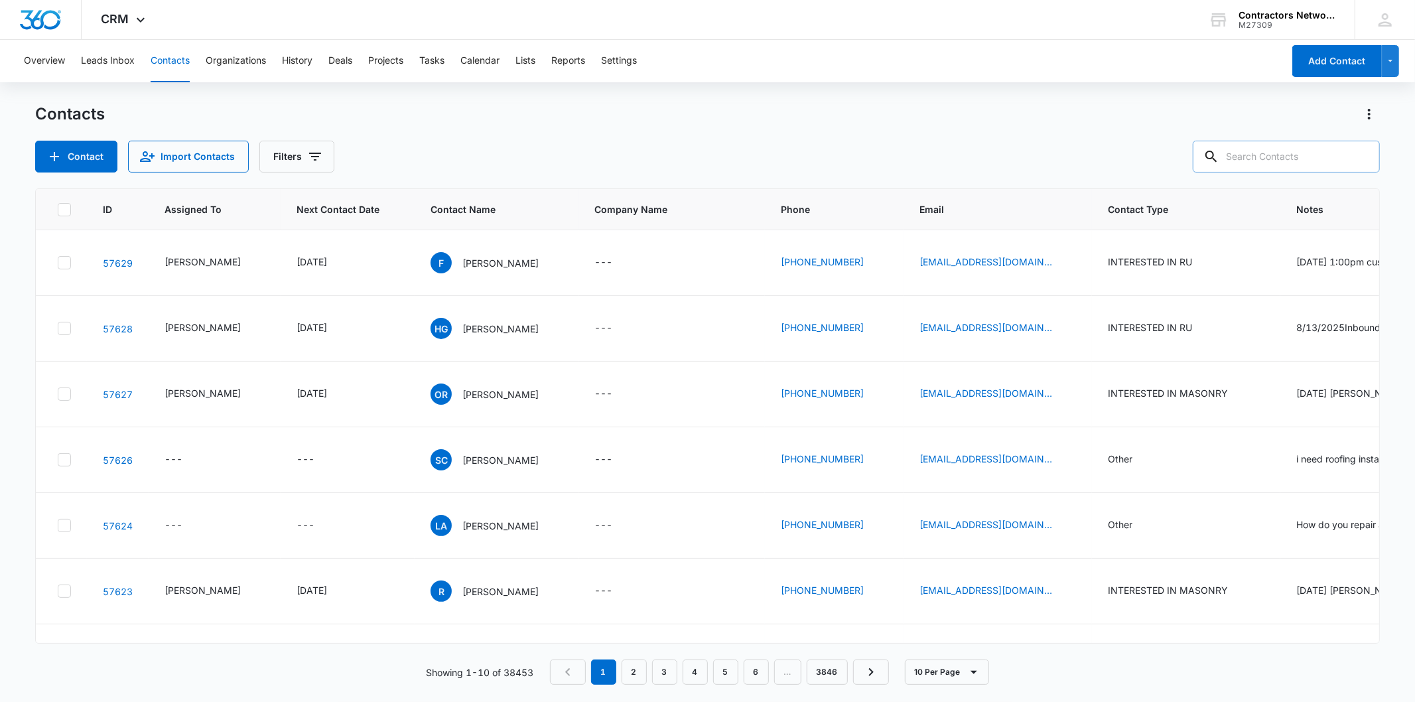
paste input "jesusm8894@gmail.com"
type input "jesusm8894@gmail.com"
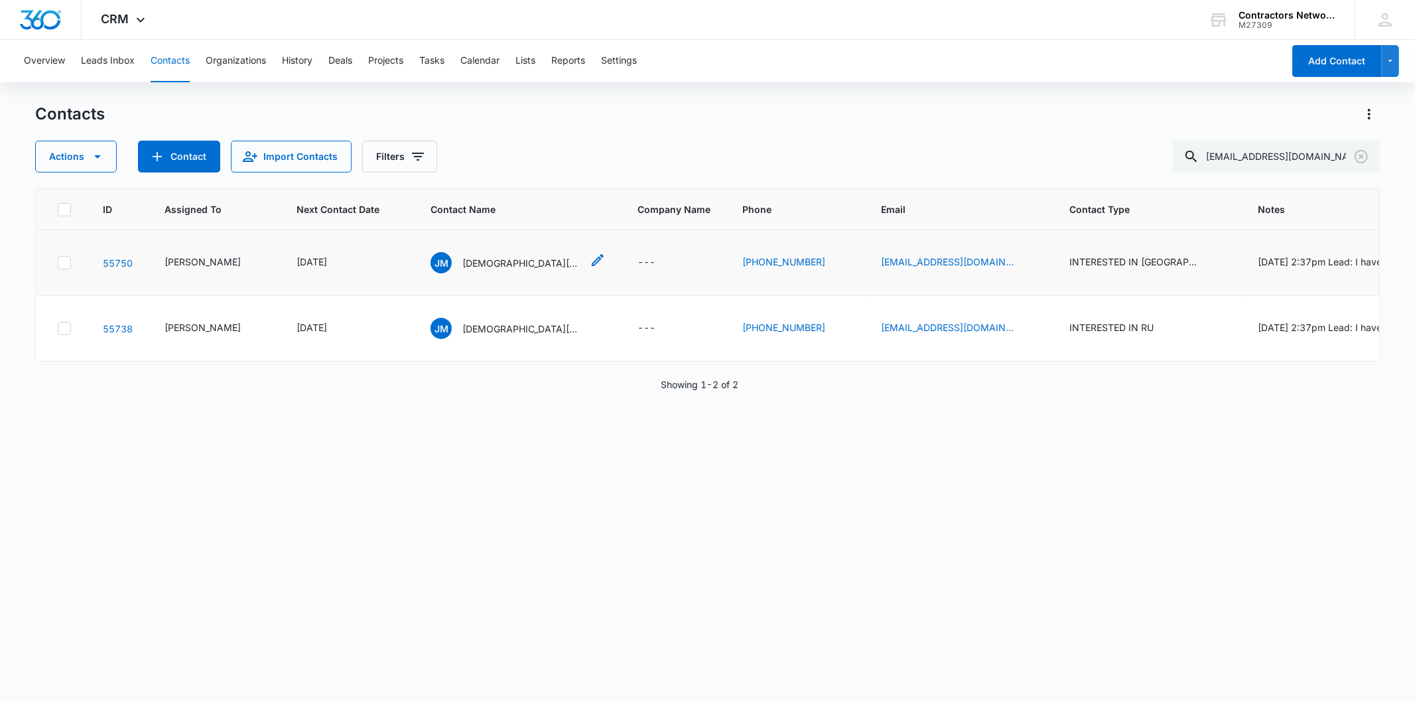
click at [462, 261] on p "Jesus Medina" at bounding box center [521, 263] width 119 height 14
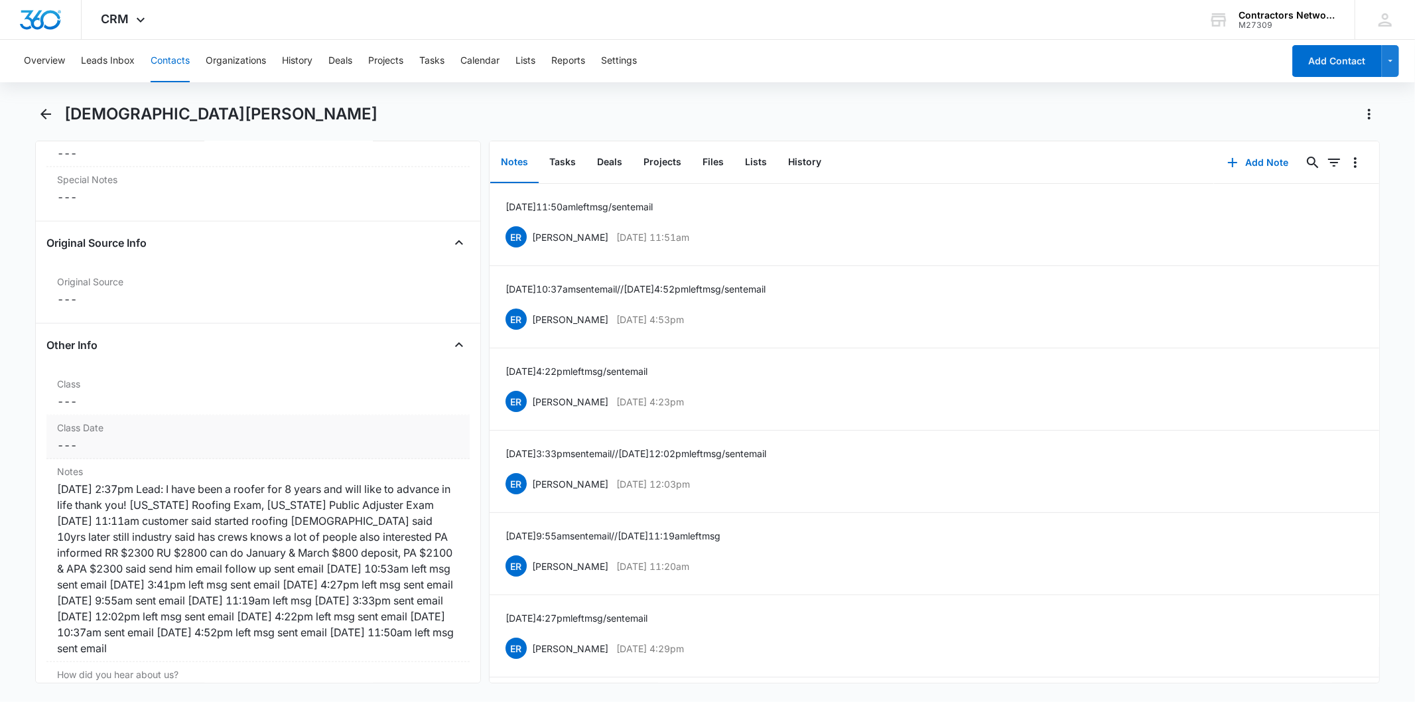
scroll to position [1474, 0]
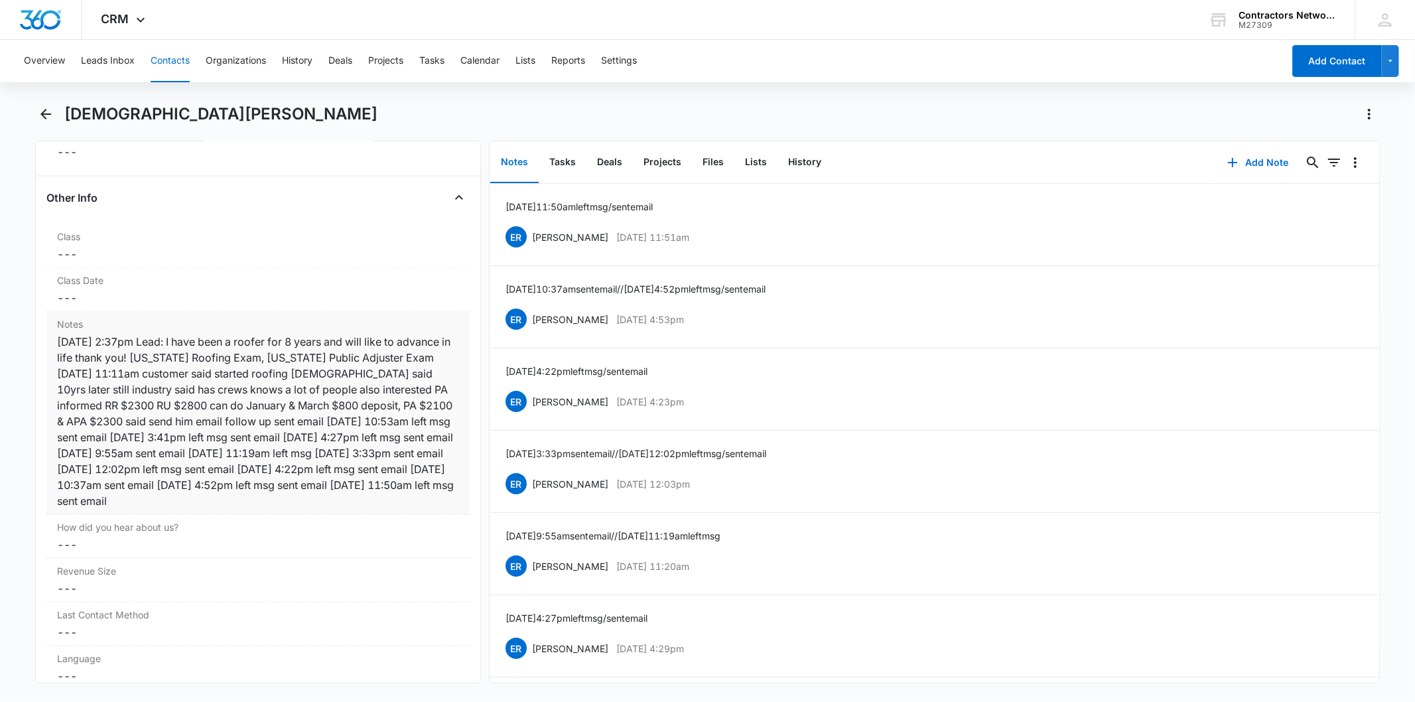
click at [281, 374] on div "1/12/2025 2:37pm Lead: I have been a roofer for 8 years and will like to advanc…" at bounding box center [257, 421] width 401 height 175
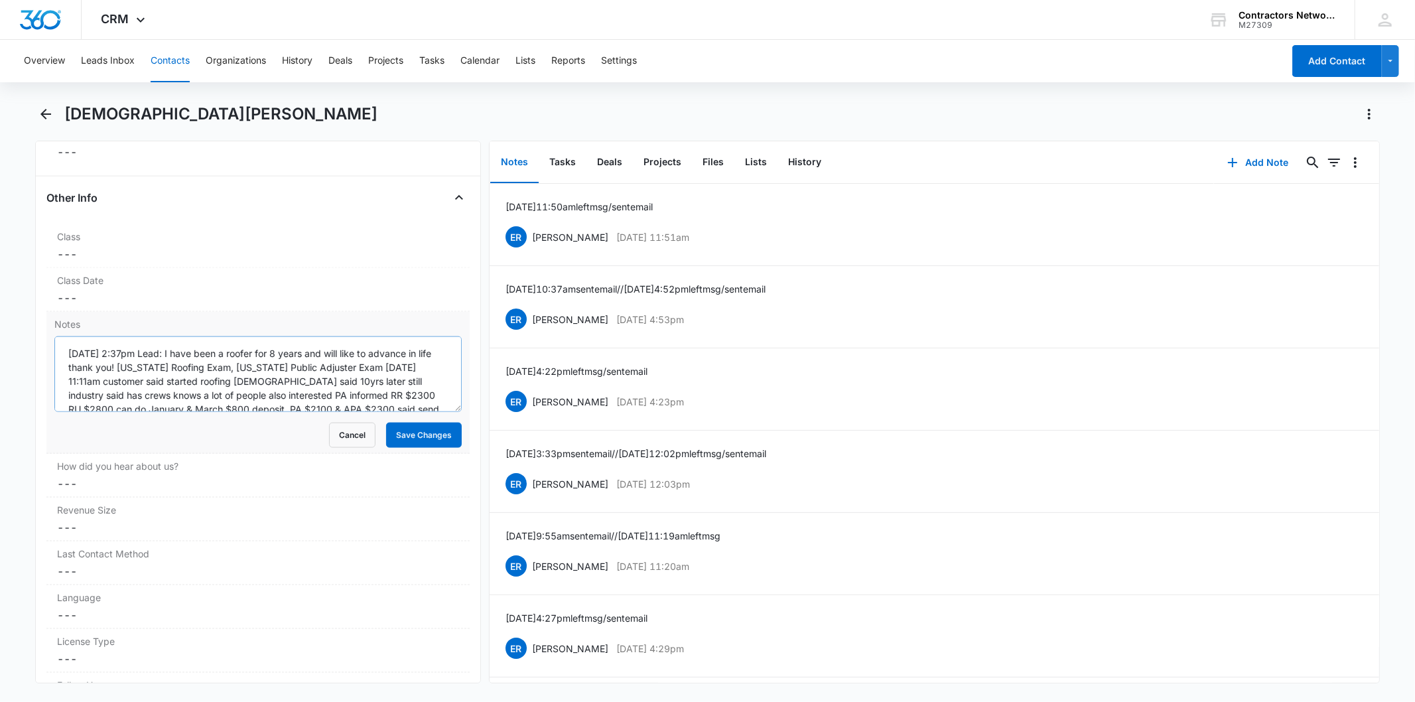
scroll to position [97, 0]
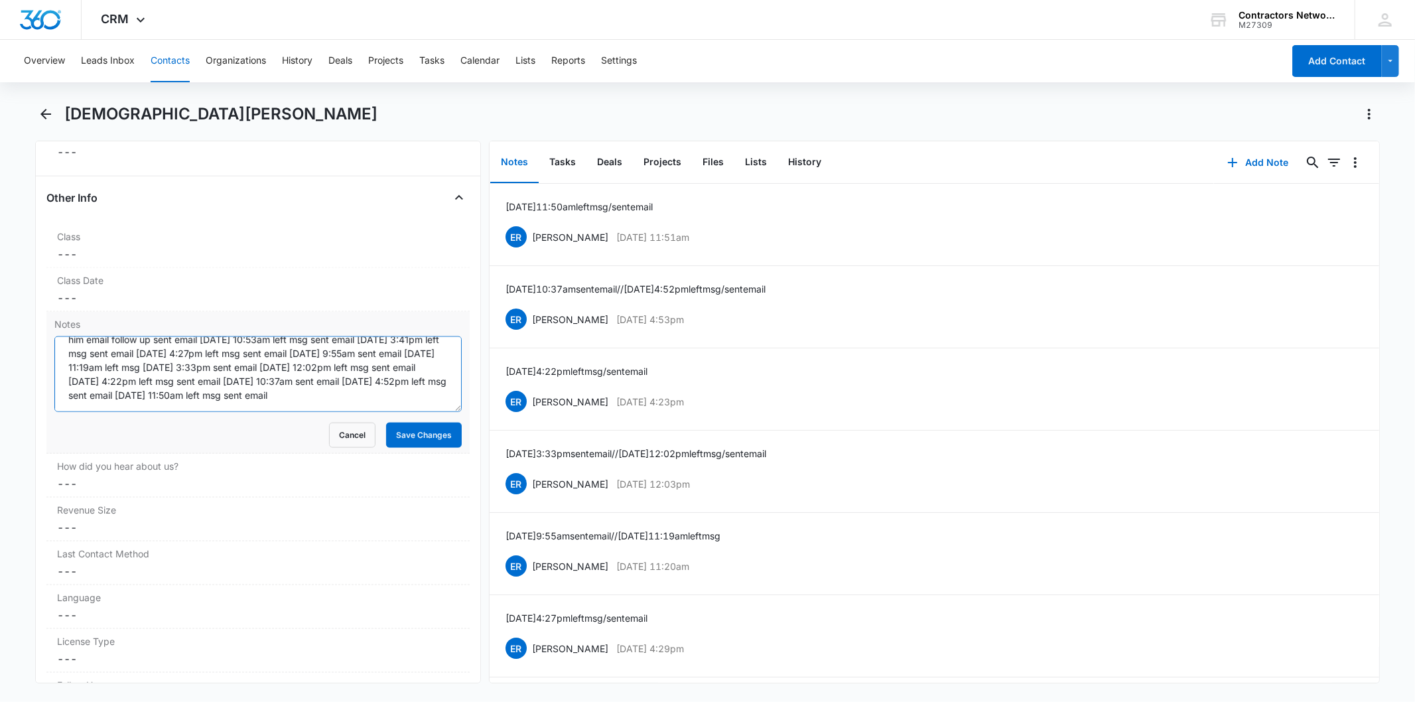
paste textarea "8/14/2025 1:00pm left msg / sent email"
click at [190, 394] on textarea "1/12/2025 2:37pm Lead: I have been a roofer for 8 years and will like to advanc…" at bounding box center [257, 374] width 407 height 76
type textarea "1/12/2025 2:37pm Lead: I have been a roofer for 8 years and will like to advanc…"
click at [405, 440] on button "Save Changes" at bounding box center [424, 435] width 76 height 25
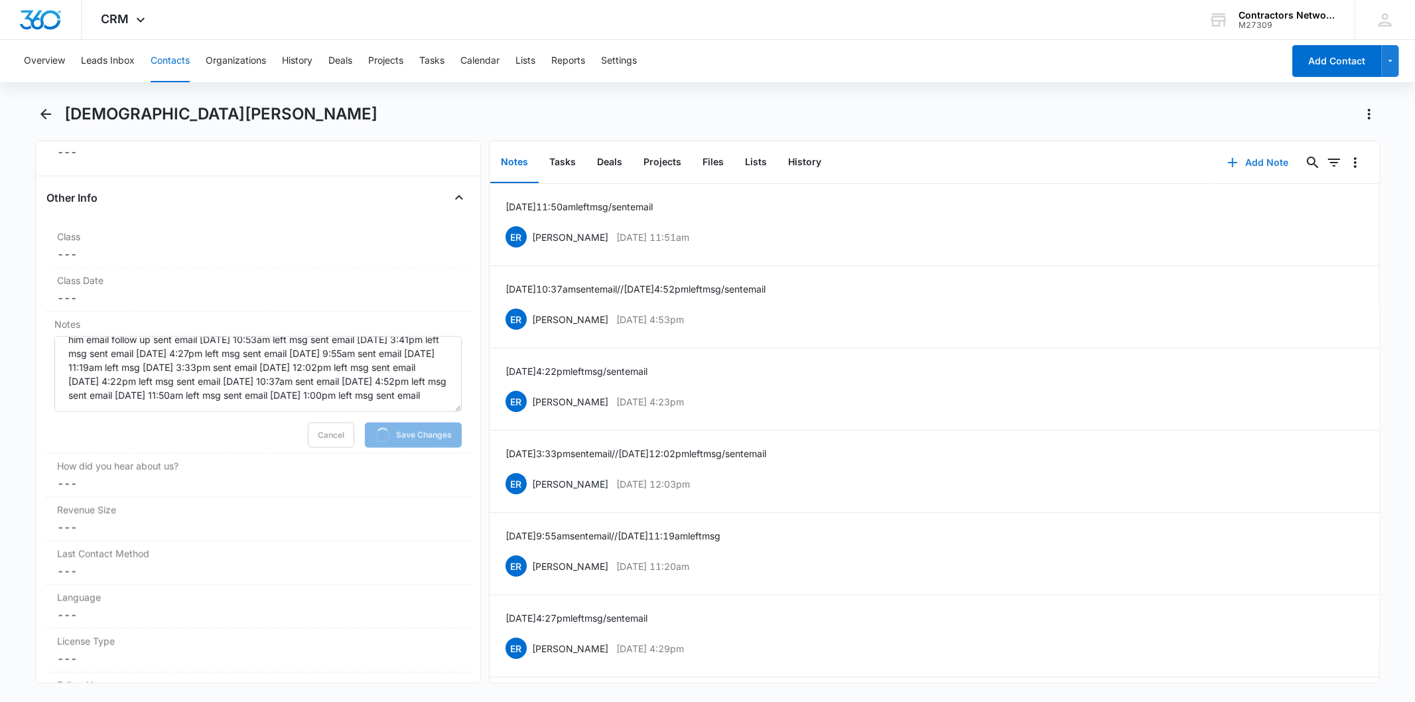
click at [1287, 153] on button "Add Note" at bounding box center [1258, 163] width 88 height 32
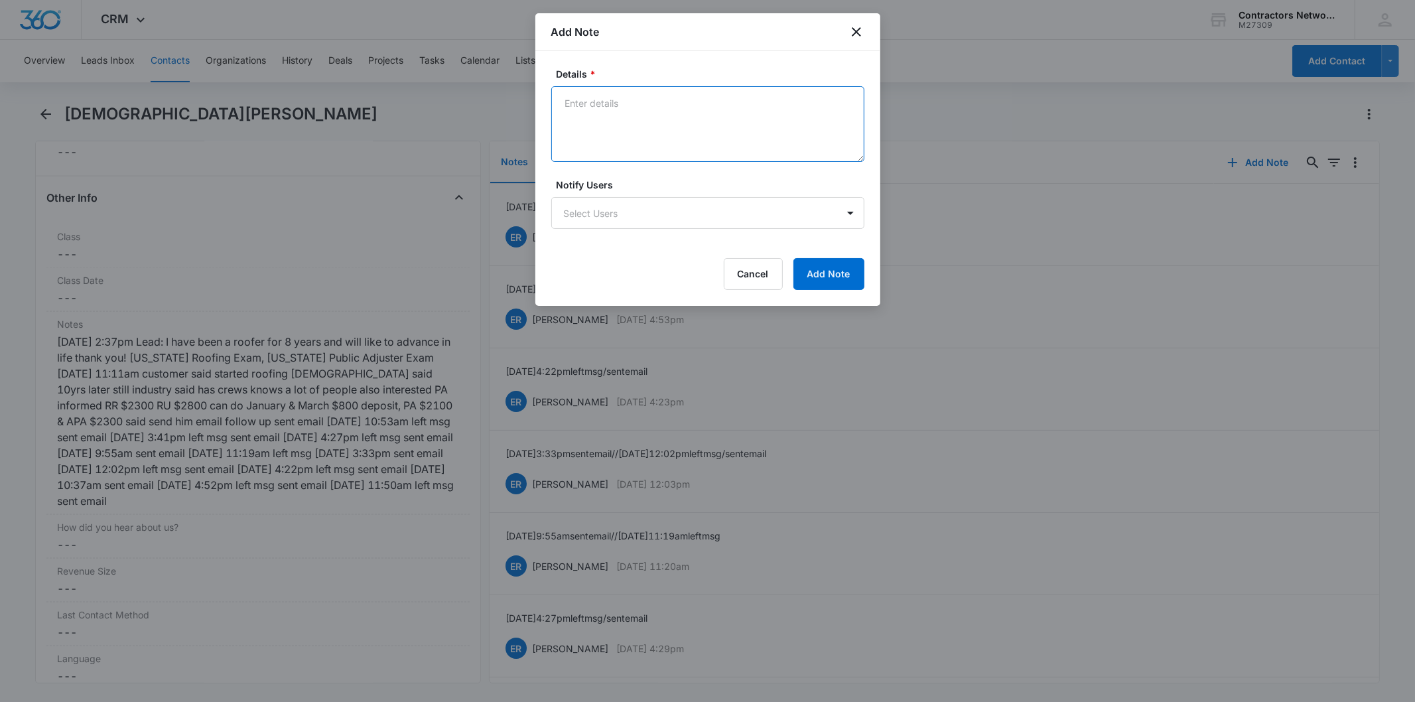
click at [648, 109] on textarea "Details *" at bounding box center [707, 124] width 313 height 76
paste textarea "8/14/2025 1:00pm left msg / sent email"
type textarea "8/14/2025 1:00pm left msg / sent email"
click at [860, 268] on button "Add Note" at bounding box center [828, 274] width 71 height 32
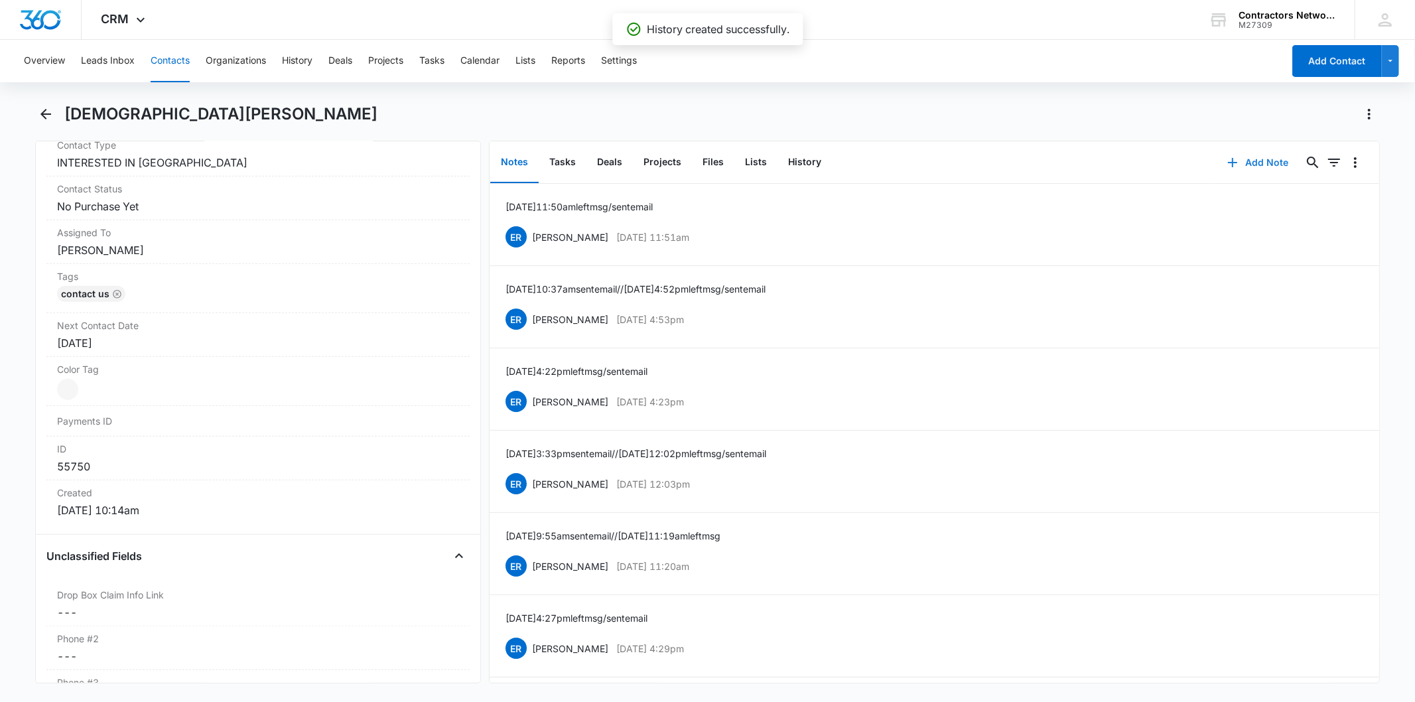
scroll to position [589, 0]
click at [162, 342] on div "Jun 2, 2025" at bounding box center [257, 344] width 401 height 16
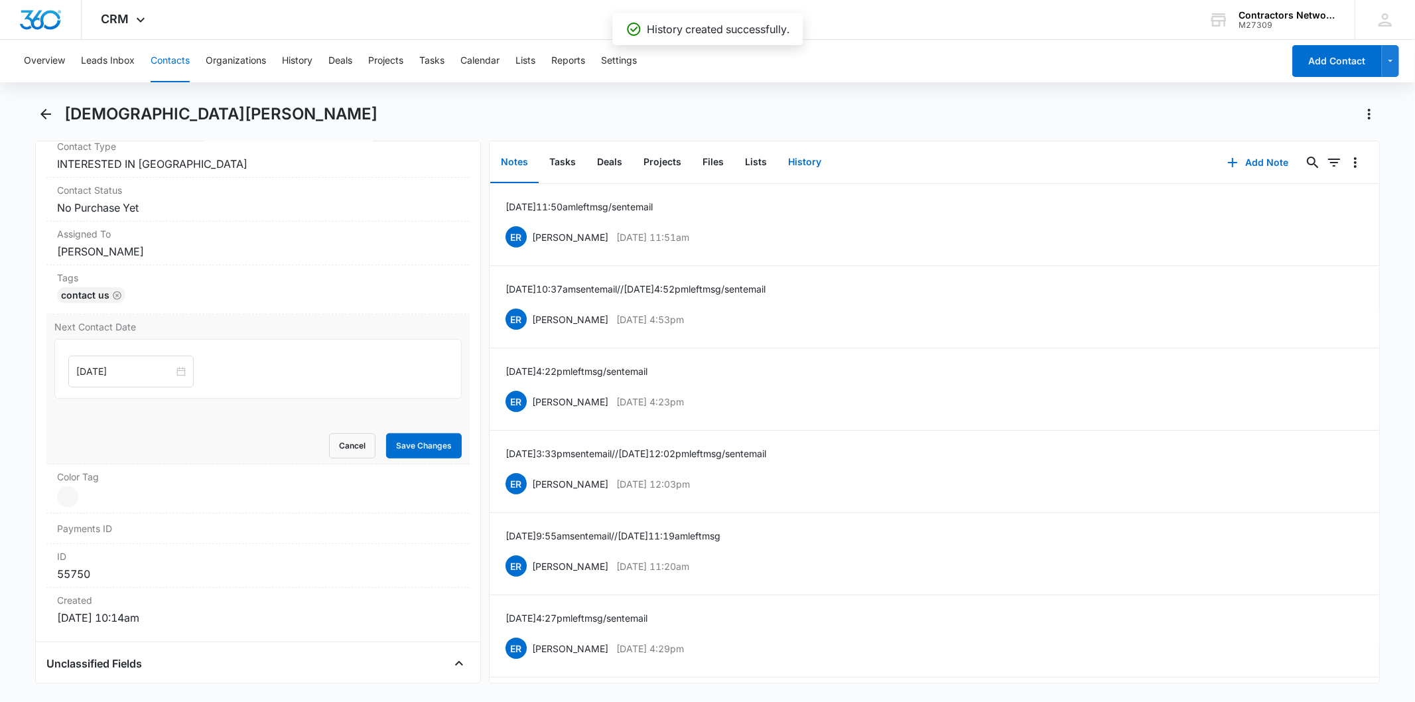
click at [813, 166] on button "History" at bounding box center [804, 162] width 54 height 41
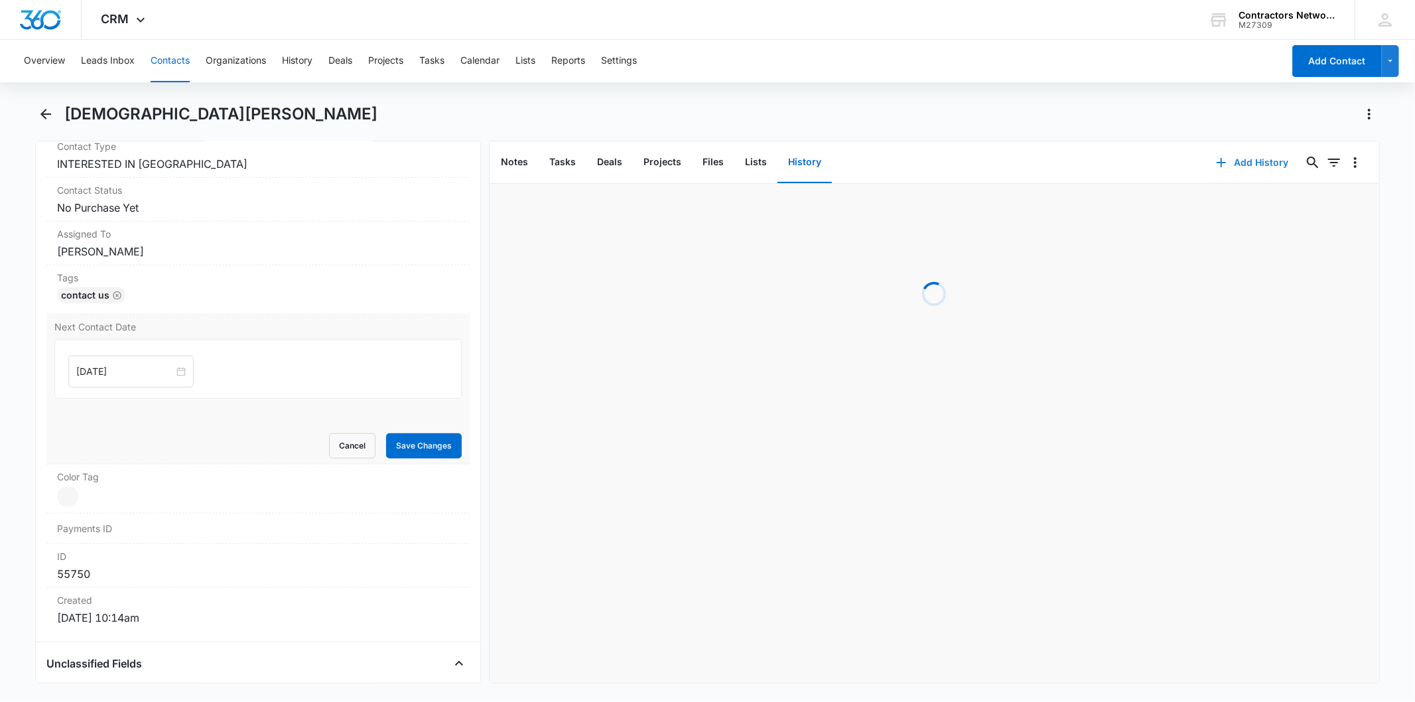
click at [1254, 163] on button "Add History" at bounding box center [1252, 163] width 99 height 32
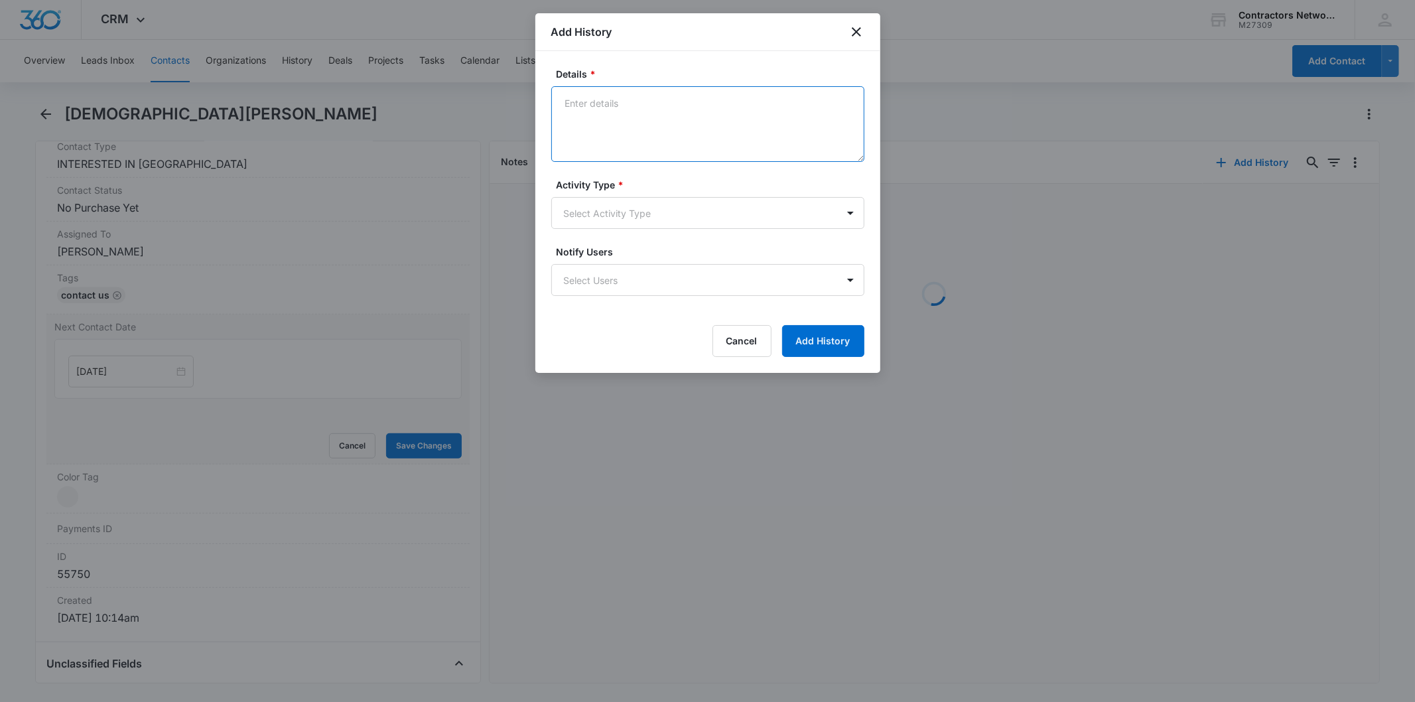
click at [633, 117] on textarea "Details *" at bounding box center [707, 124] width 313 height 76
paste textarea "8/14/2025 1:00pm left msg / sent email"
type textarea "8/14/2025 1:00pm left msg / sent email"
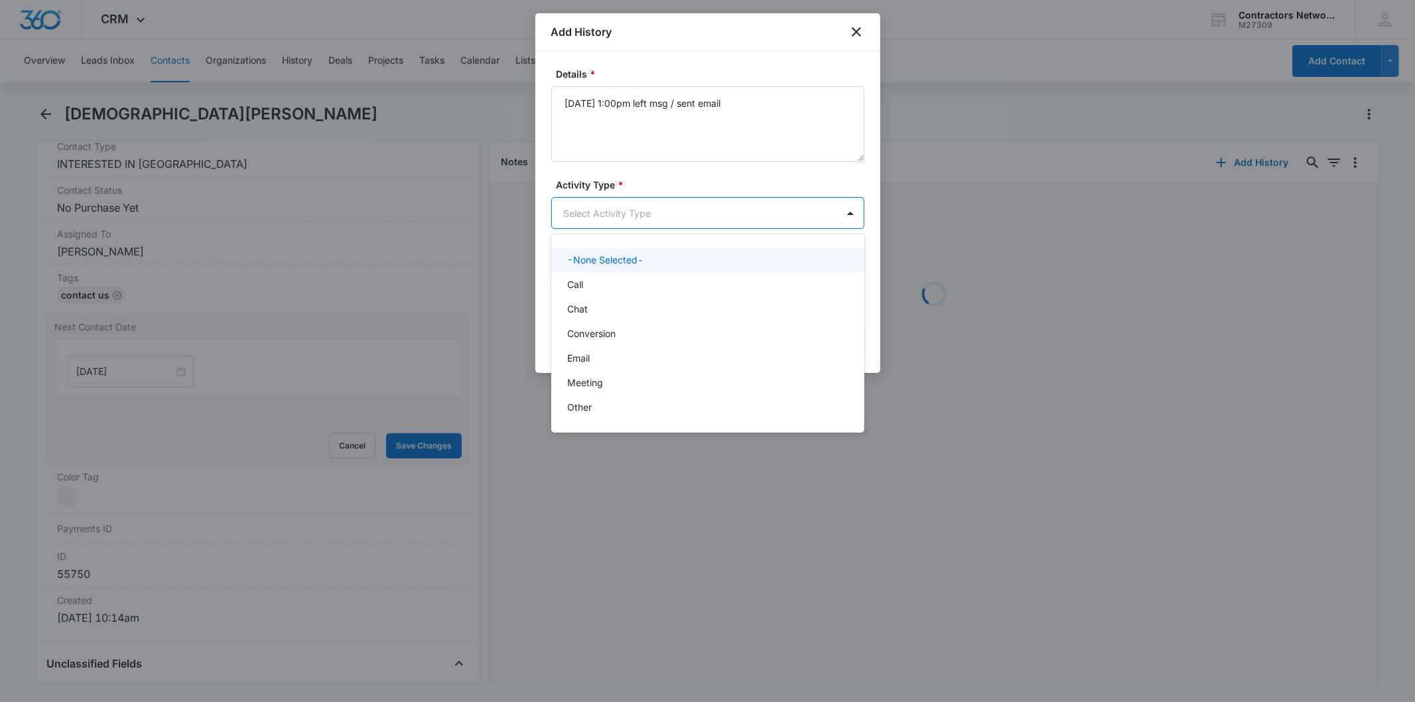
click at [566, 214] on body "CRM Apps Reputation Websites Forms CRM Email Social Shop Payments POS Content A…" at bounding box center [707, 351] width 1415 height 702
click at [615, 286] on div "Call" at bounding box center [706, 284] width 279 height 14
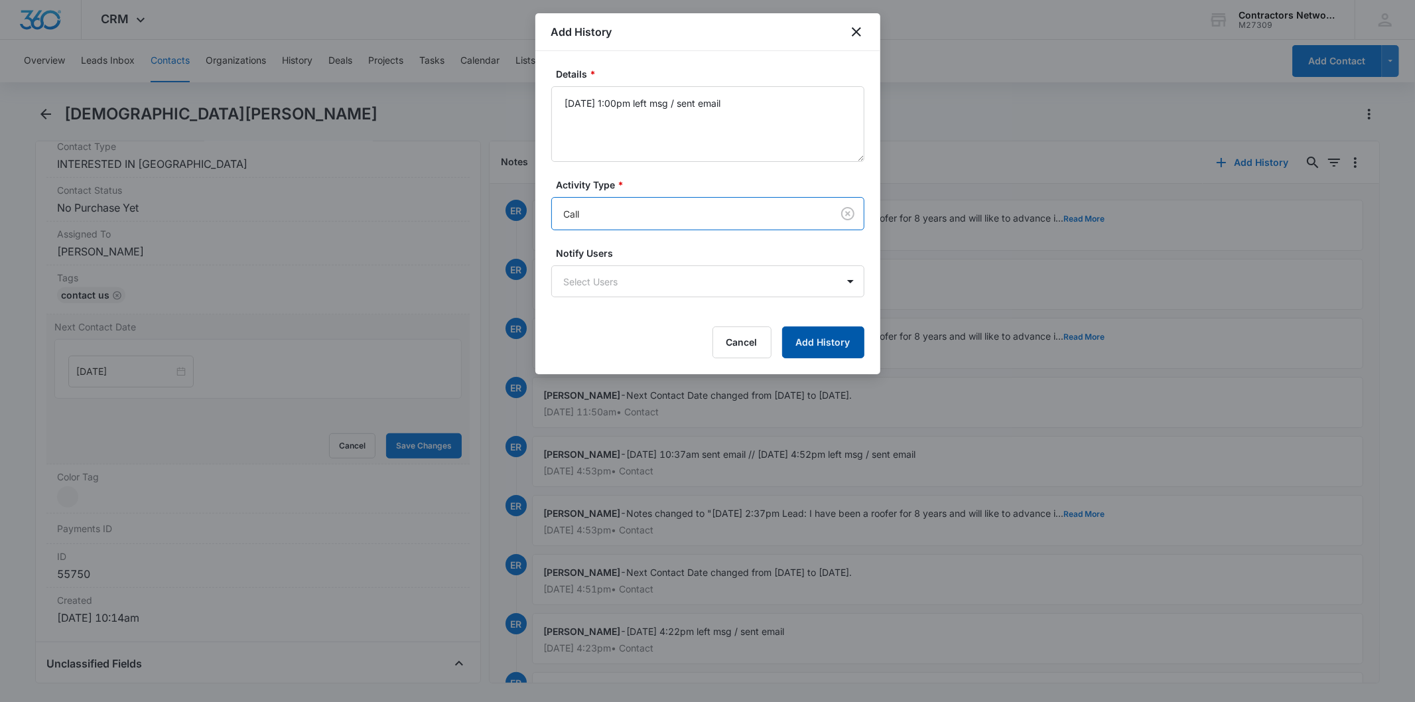
drag, startPoint x: 768, startPoint y: 320, endPoint x: 832, endPoint y: 341, distance: 67.1
click at [792, 328] on form "Details * 8/14/2025 1:00pm left msg / sent email Activity Type * option Call, s…" at bounding box center [707, 212] width 313 height 291
click at [832, 341] on button "Add History" at bounding box center [823, 342] width 82 height 32
click at [137, 374] on div at bounding box center [707, 351] width 1415 height 702
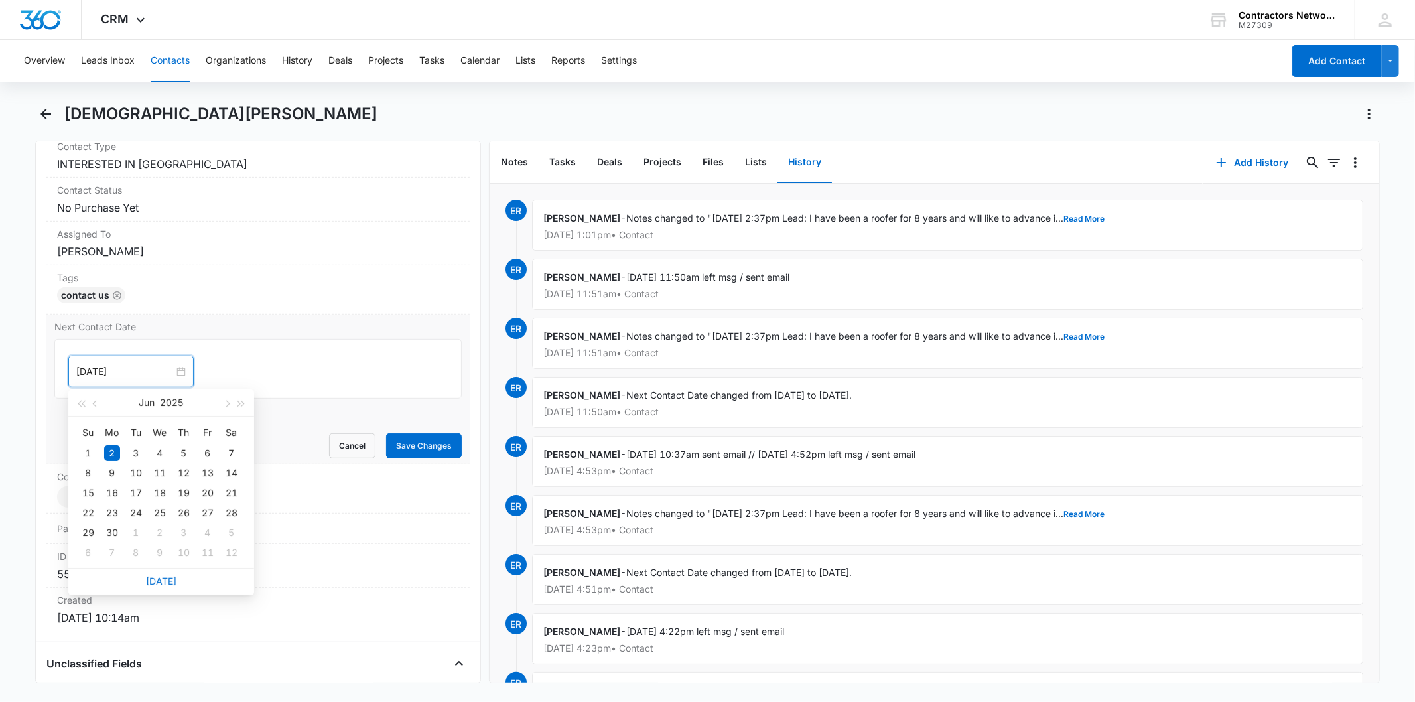
click at [137, 374] on input "Jun 2, 2025" at bounding box center [125, 371] width 98 height 15
click at [161, 586] on link "[DATE]" at bounding box center [161, 580] width 31 height 11
click at [146, 373] on input "[DATE]" at bounding box center [125, 371] width 98 height 15
click at [222, 401] on button "button" at bounding box center [226, 402] width 15 height 27
type input "[DATE]"
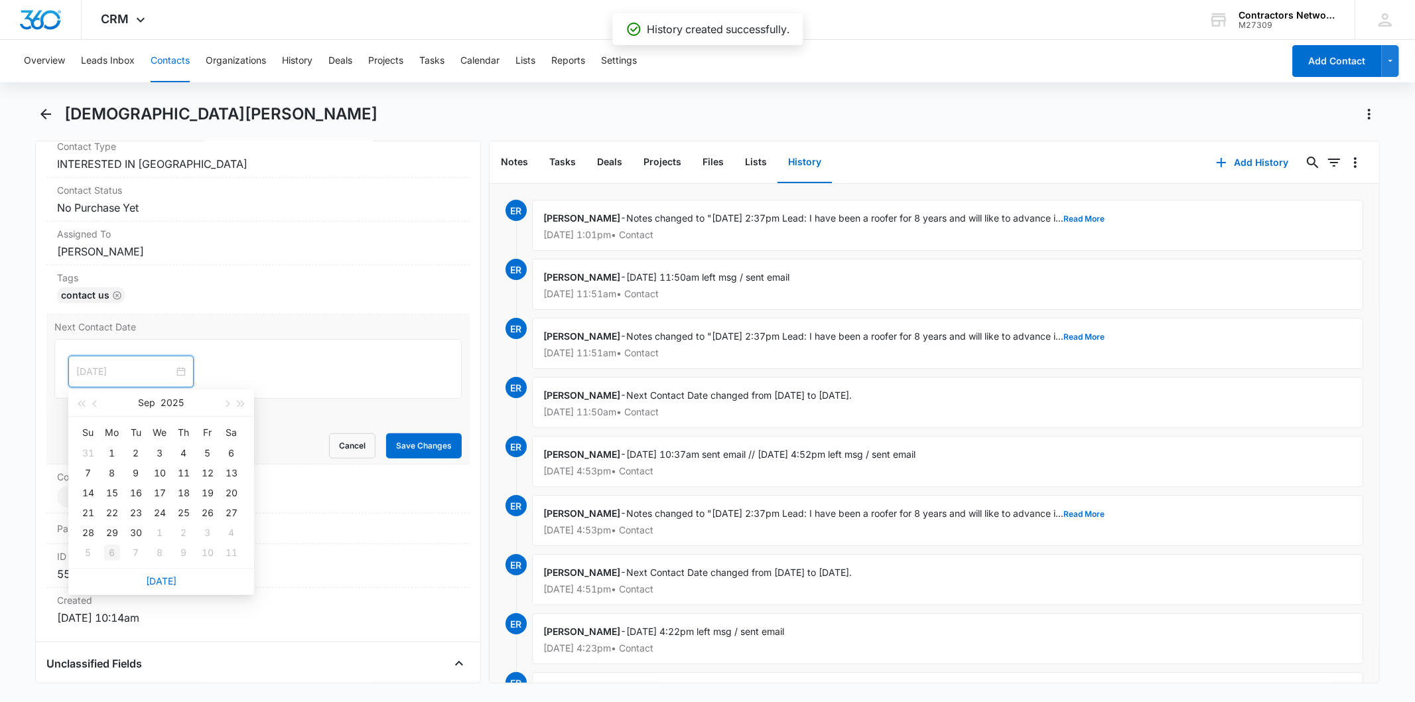
click at [110, 556] on div "6" at bounding box center [112, 553] width 16 height 16
click at [428, 433] on button "Save Changes" at bounding box center [424, 445] width 76 height 25
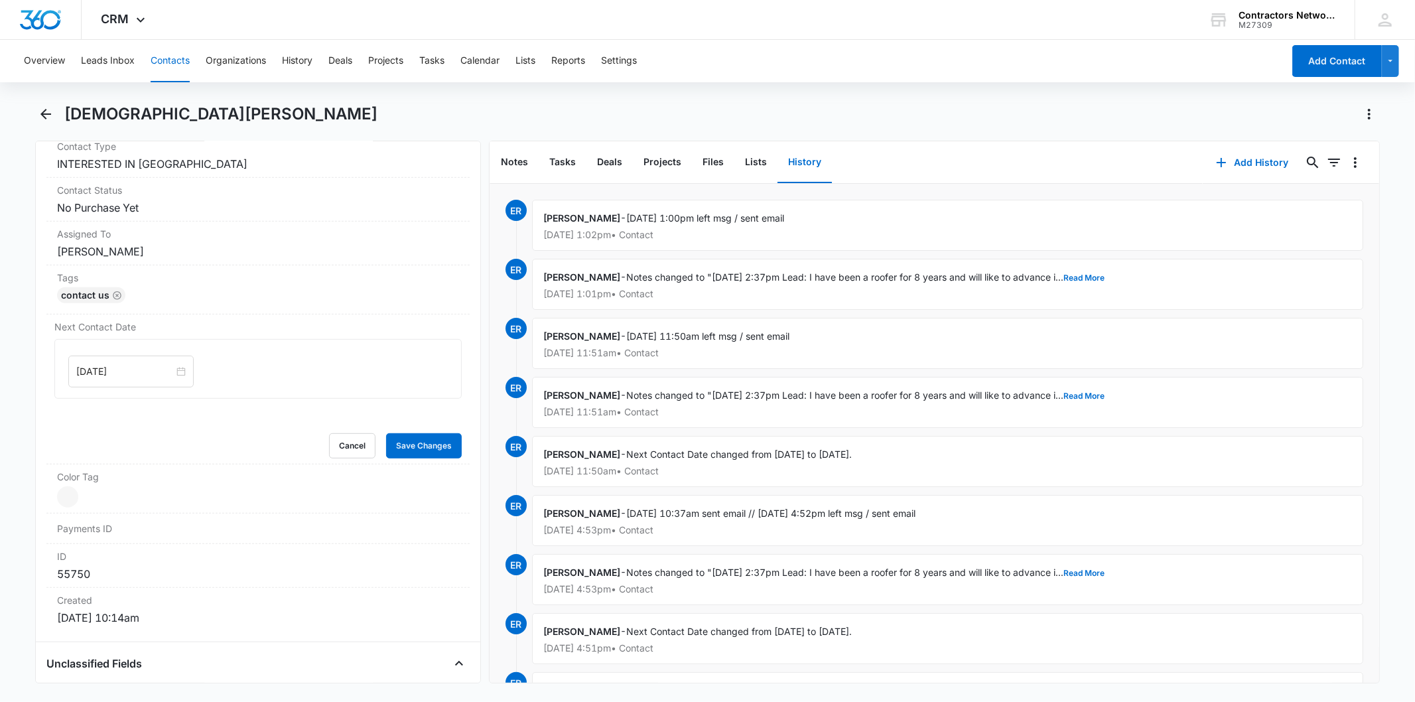
click at [163, 60] on button "Contacts" at bounding box center [170, 61] width 39 height 42
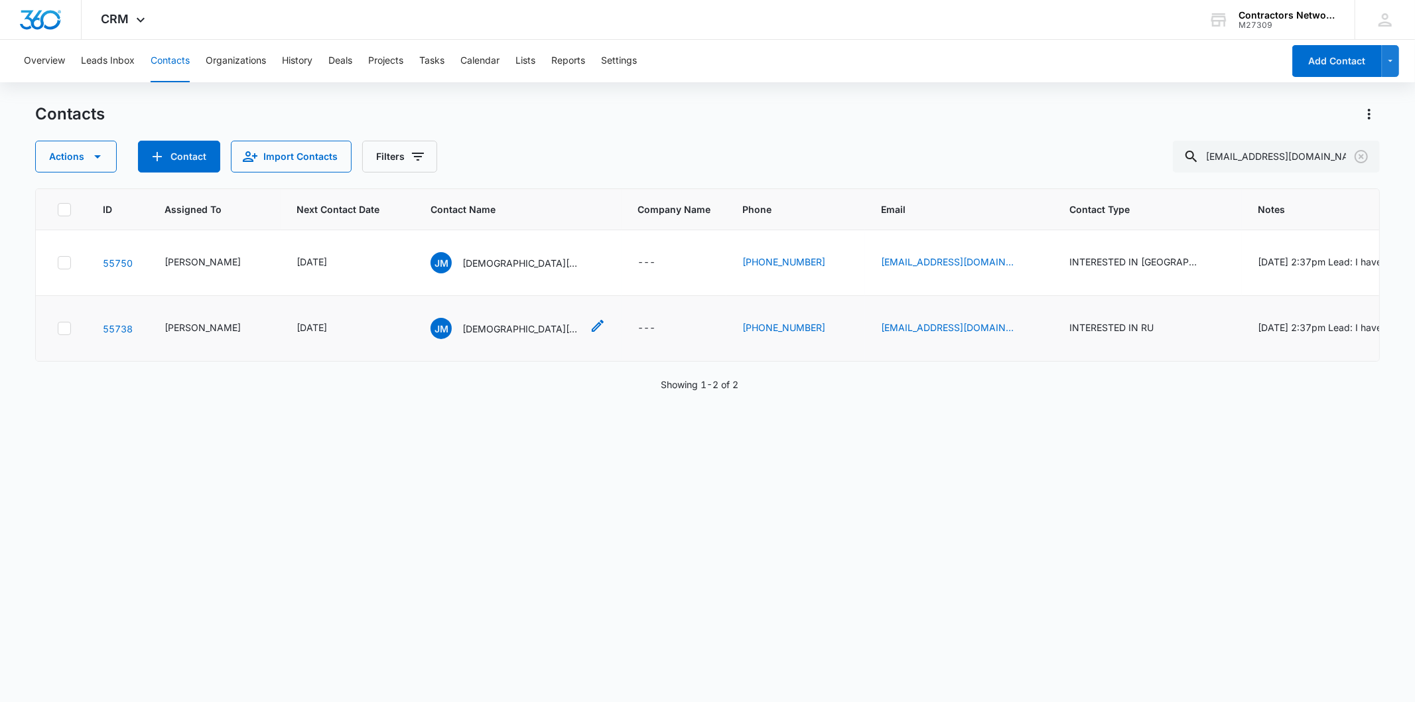
click at [462, 323] on p "Jesus Medina" at bounding box center [521, 329] width 119 height 14
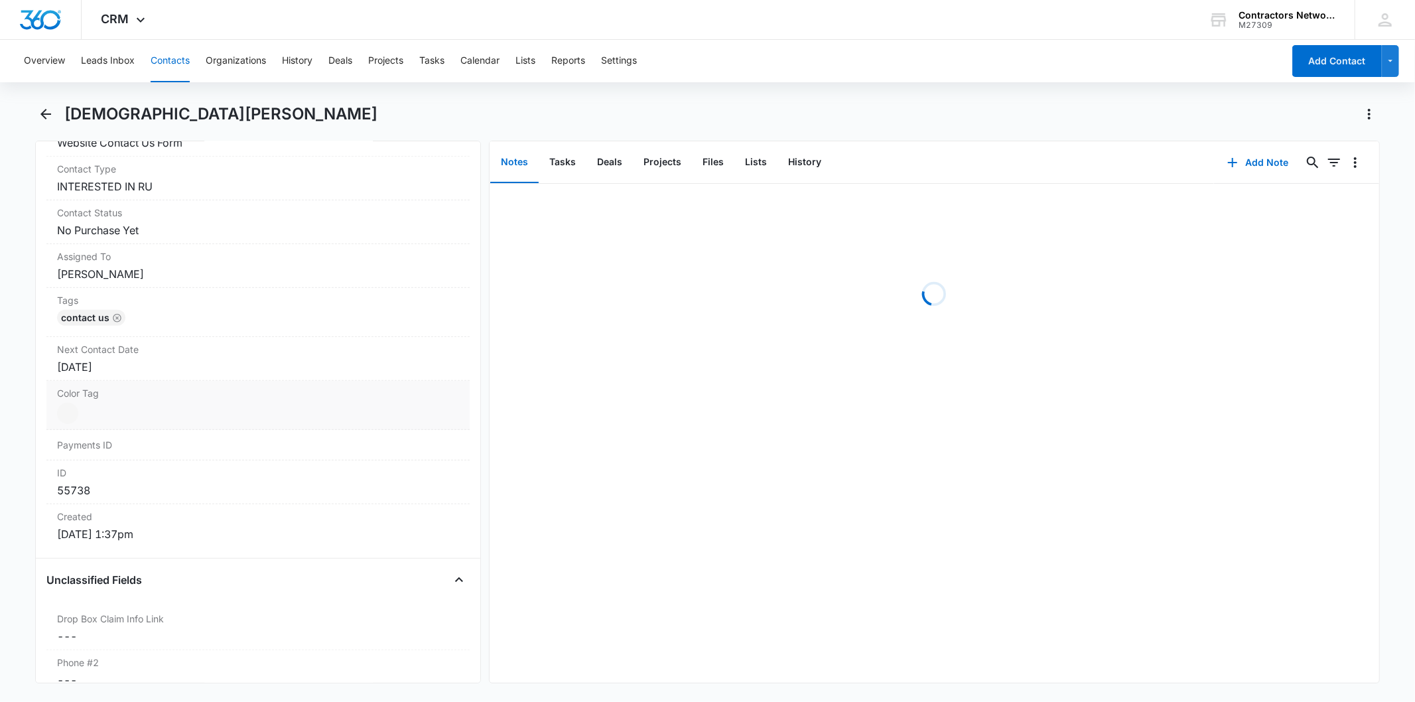
scroll to position [589, 0]
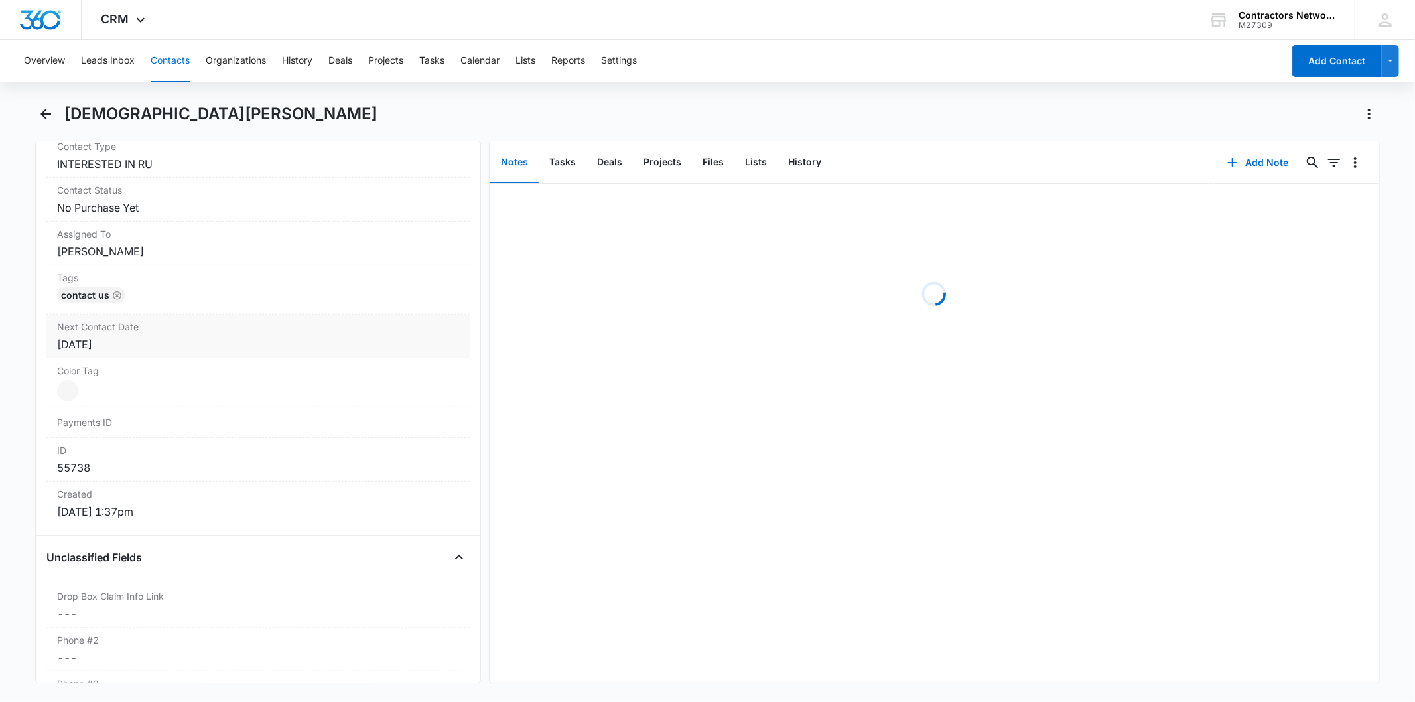
click at [168, 334] on div "Next Contact Date Cancel Save Changes Jun 2, 2025" at bounding box center [257, 336] width 423 height 44
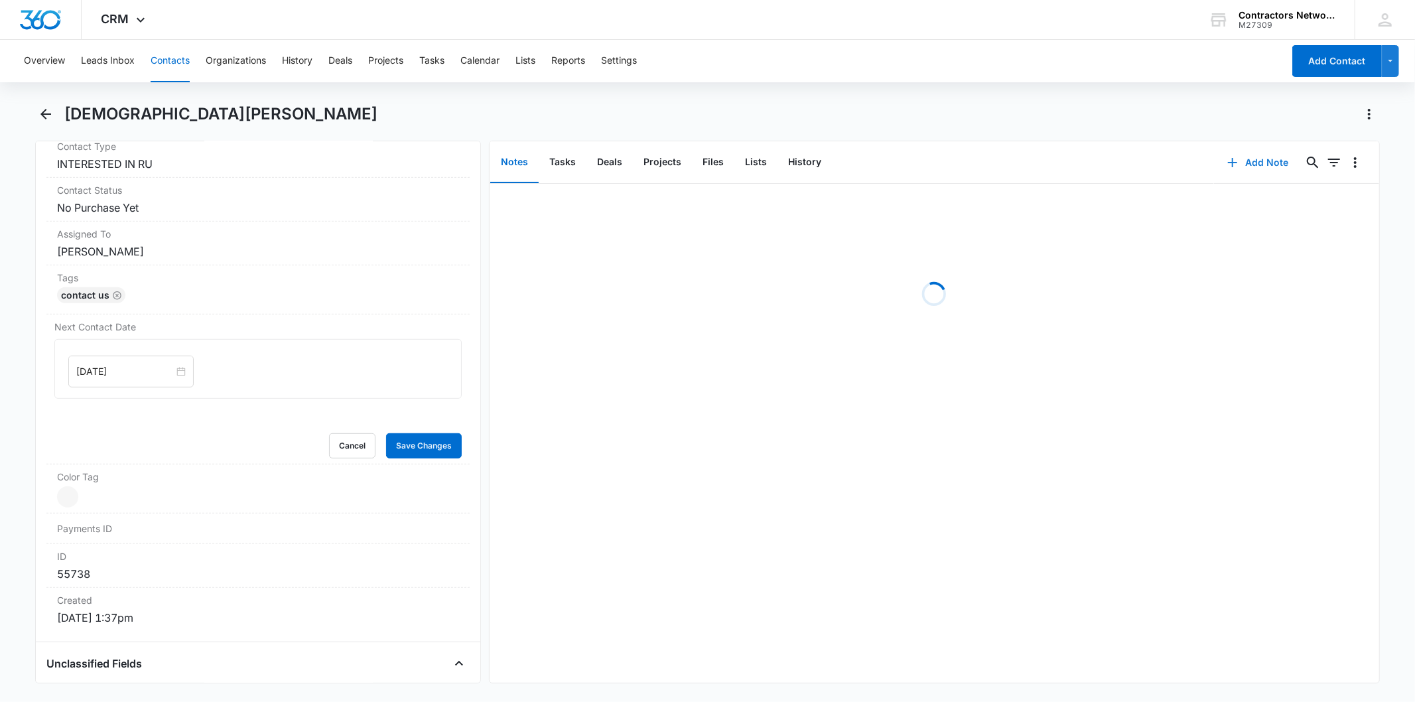
click at [1228, 147] on button "Add Note" at bounding box center [1258, 163] width 88 height 32
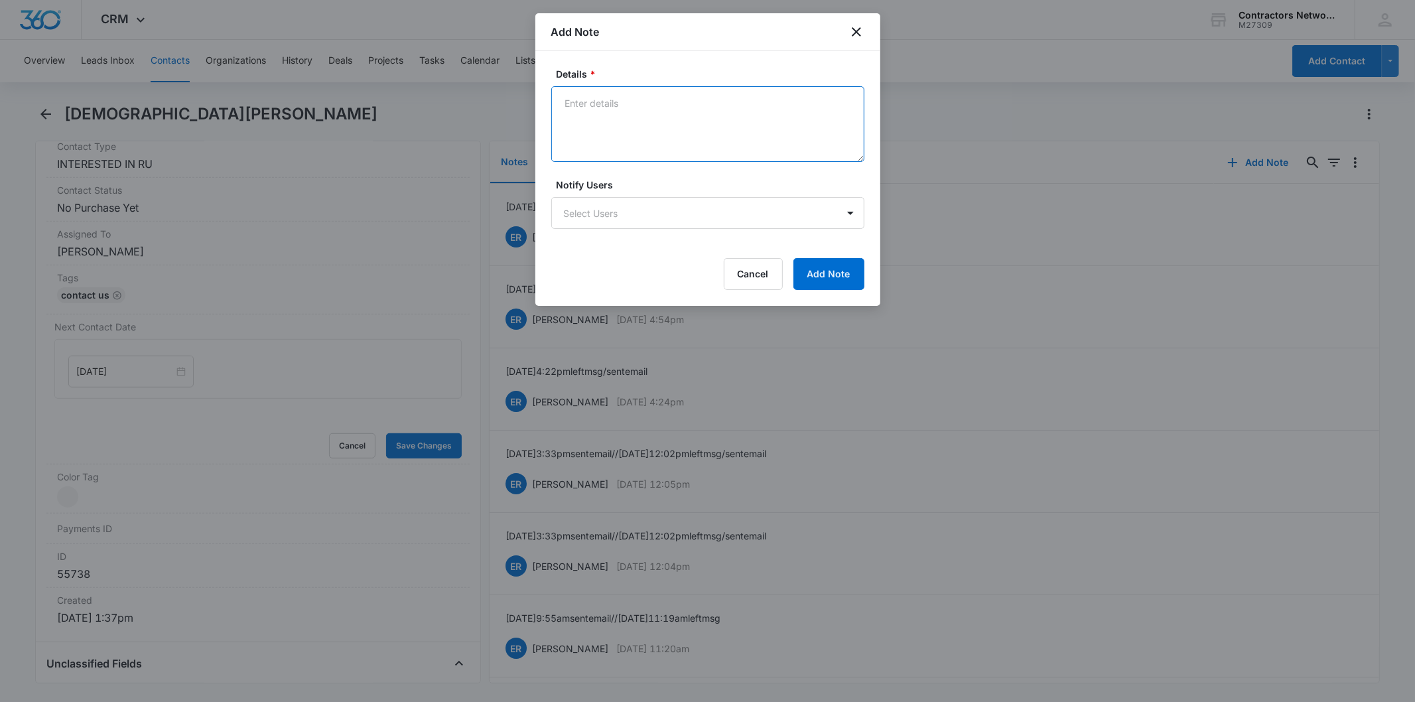
click at [631, 109] on textarea "Details *" at bounding box center [707, 124] width 313 height 76
paste textarea "8/14/2025 1:00pm left msg / sent email"
type textarea "8/14/2025 1:00pm left msg / sent email"
click at [820, 258] on button "Add Note" at bounding box center [828, 274] width 71 height 32
click at [130, 373] on div at bounding box center [707, 351] width 1415 height 702
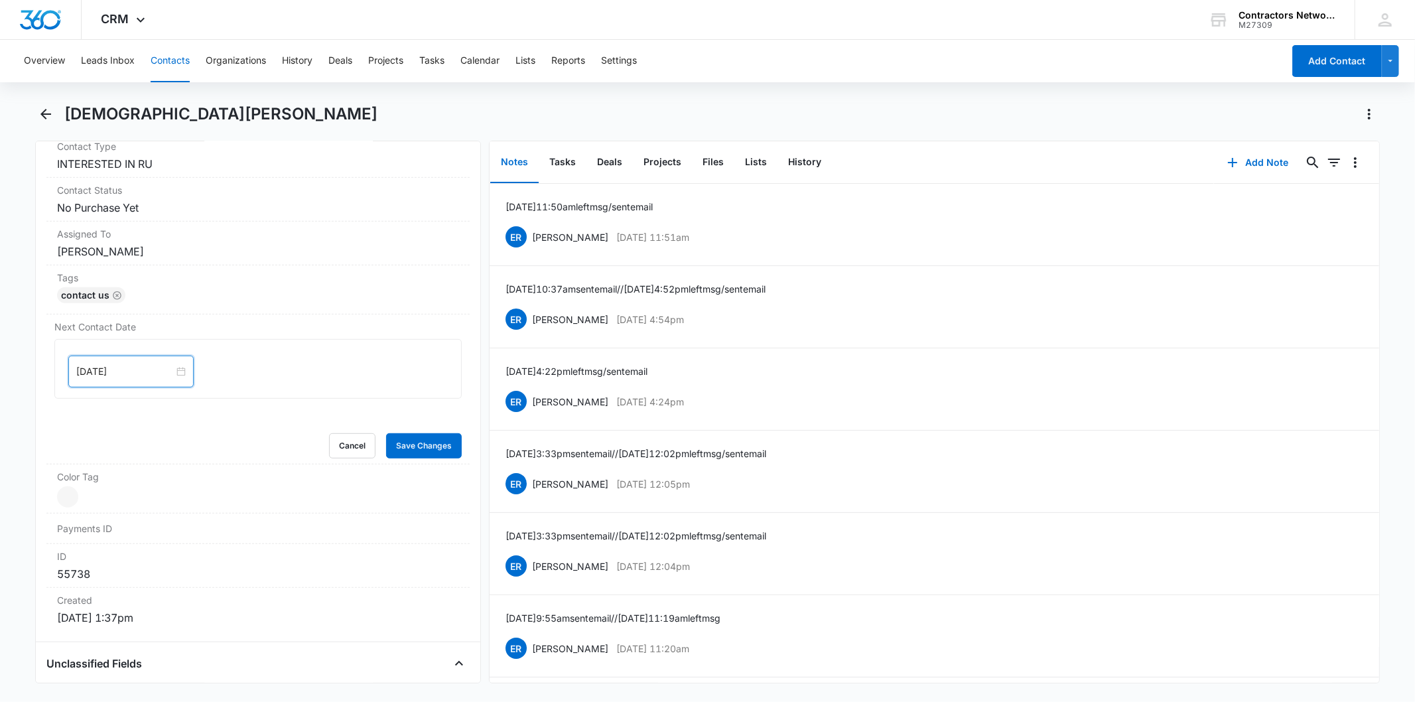
click at [130, 373] on input "Jun 2, 2025" at bounding box center [125, 371] width 98 height 15
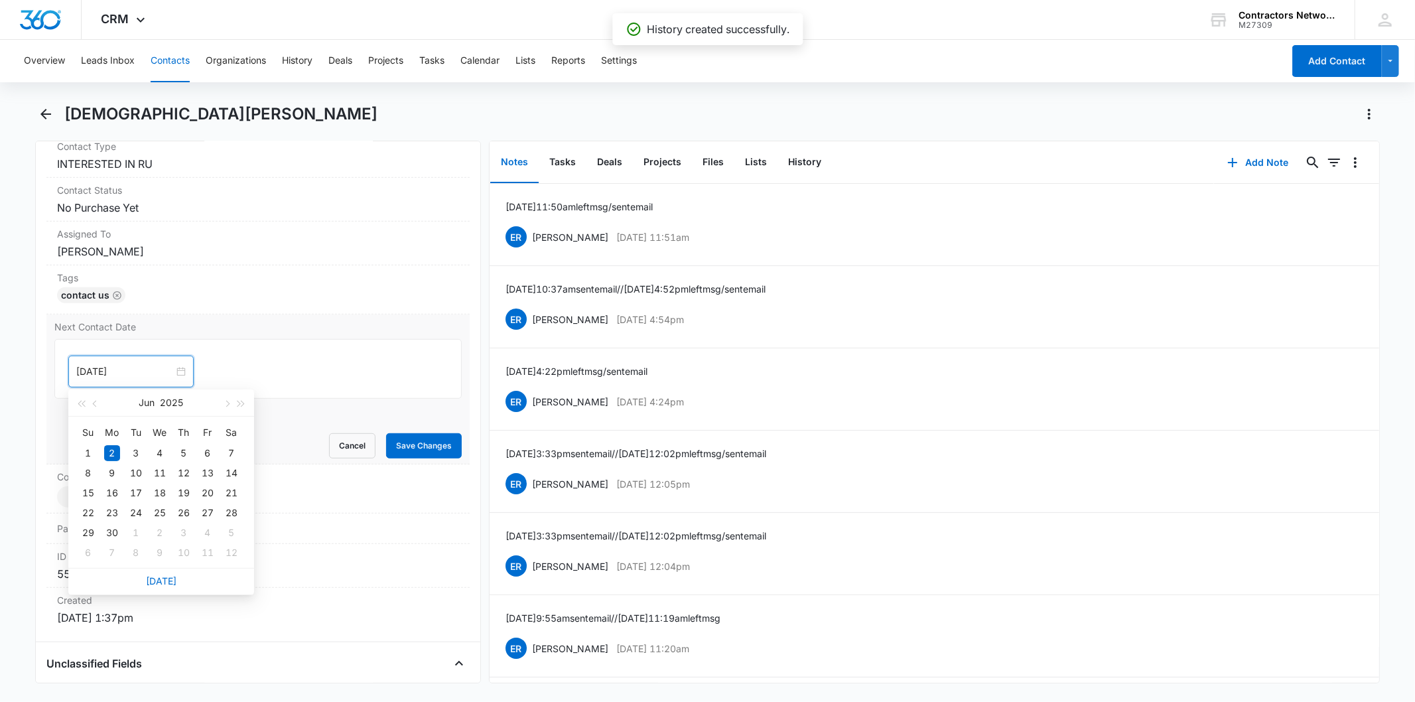
click at [166, 588] on div "[DATE]" at bounding box center [161, 581] width 186 height 27
click at [162, 578] on link "[DATE]" at bounding box center [161, 580] width 31 height 11
click at [137, 367] on input "[DATE]" at bounding box center [125, 371] width 98 height 15
click at [224, 407] on button "button" at bounding box center [226, 402] width 15 height 27
type input "[DATE]"
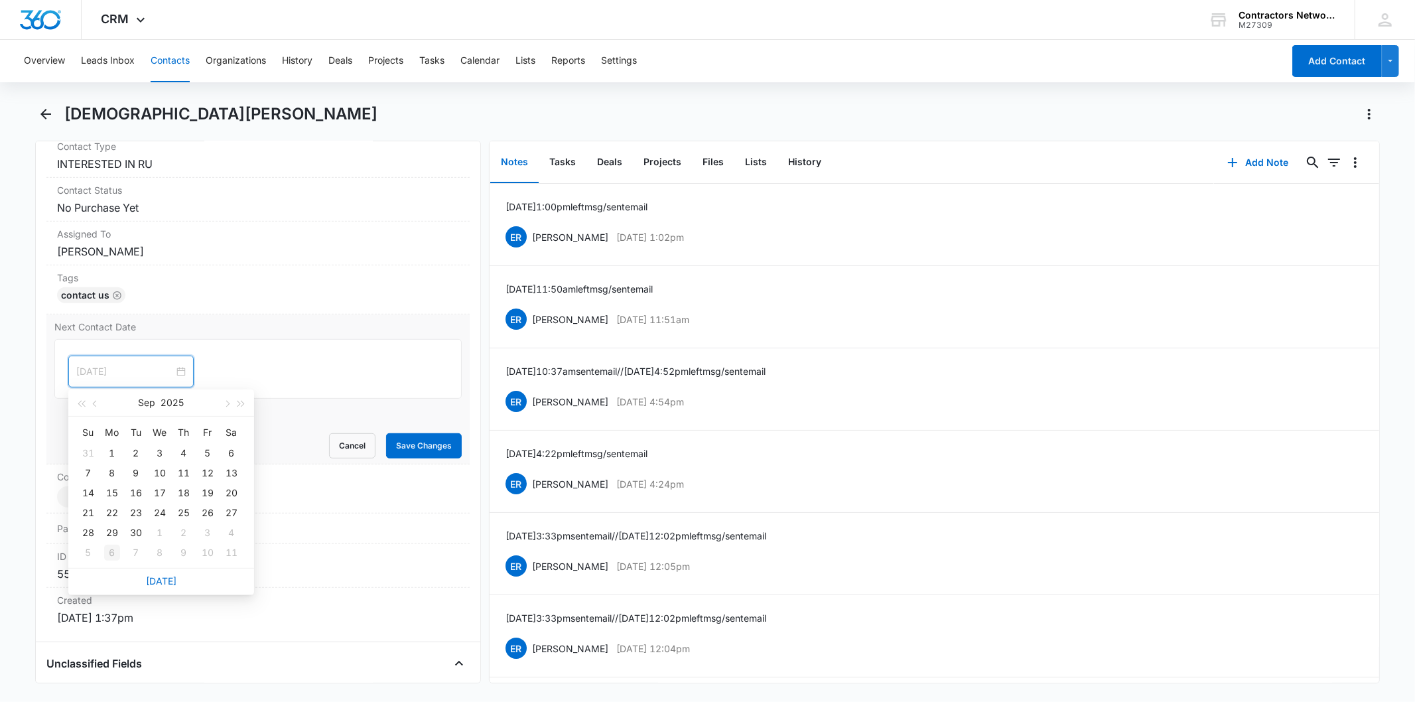
click at [115, 551] on div "6" at bounding box center [112, 553] width 16 height 16
click at [403, 445] on button "Save Changes" at bounding box center [424, 445] width 76 height 25
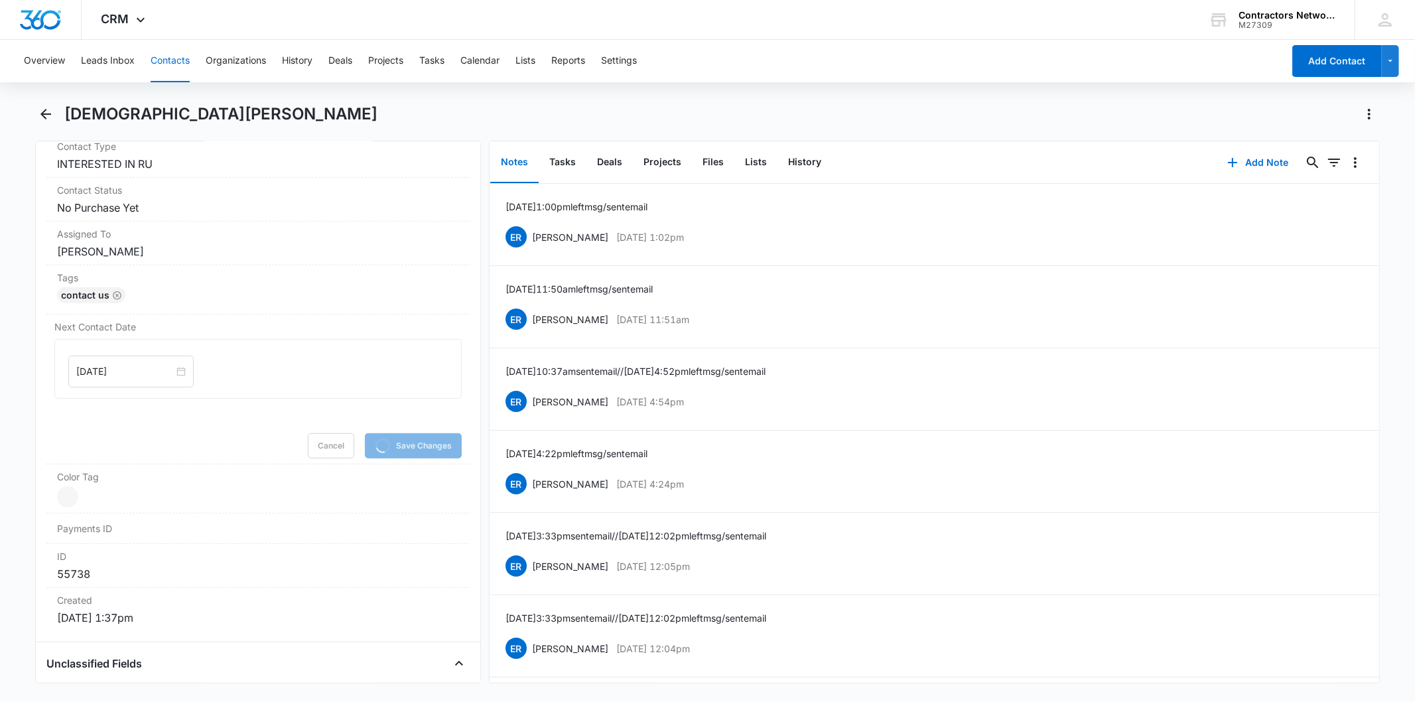
scroll to position [1179, 0]
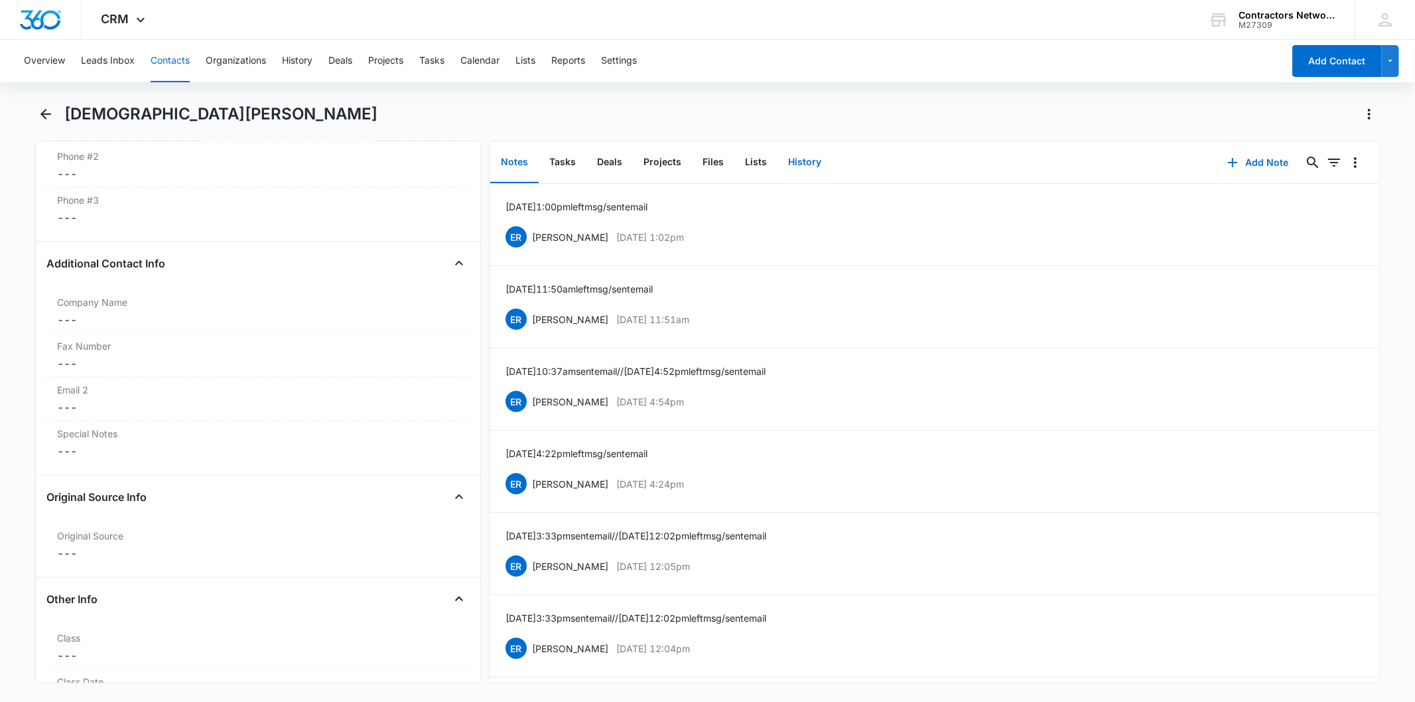
click at [808, 149] on button "History" at bounding box center [804, 162] width 54 height 41
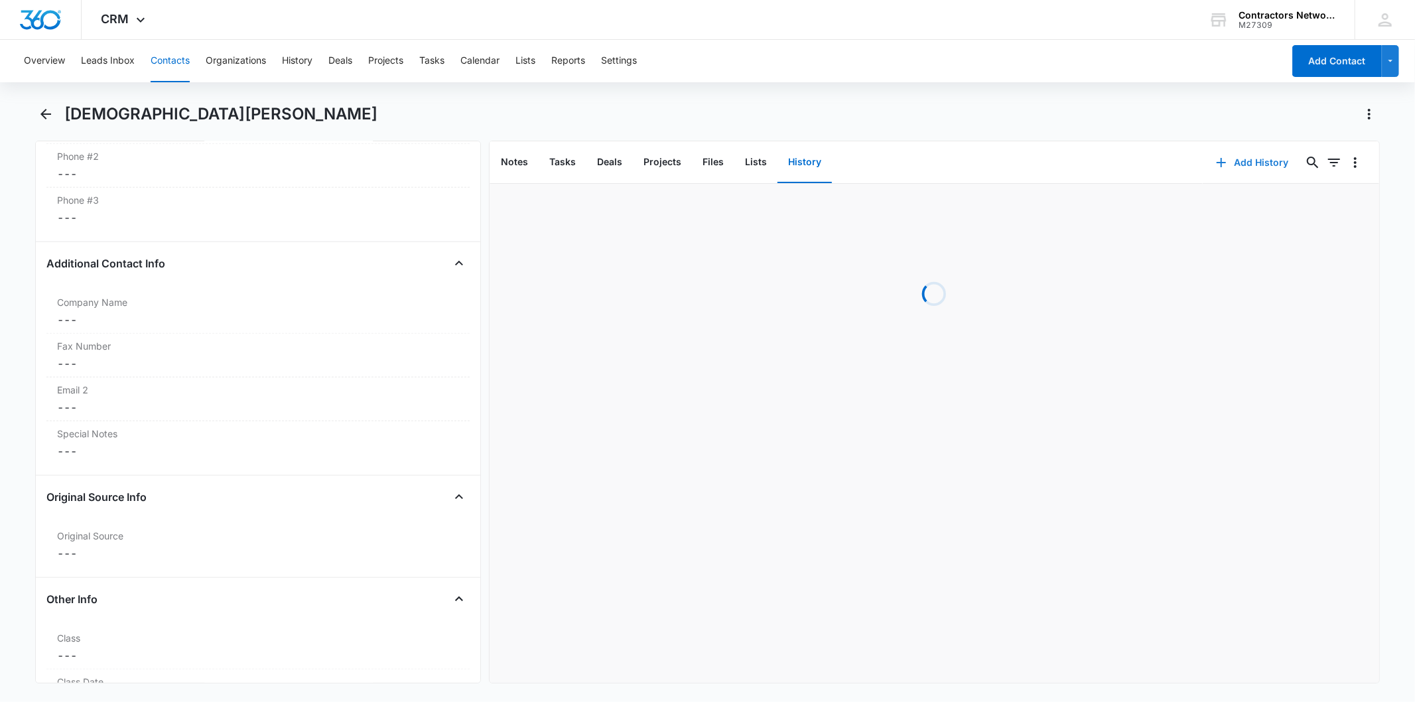
scroll to position [1073, 0]
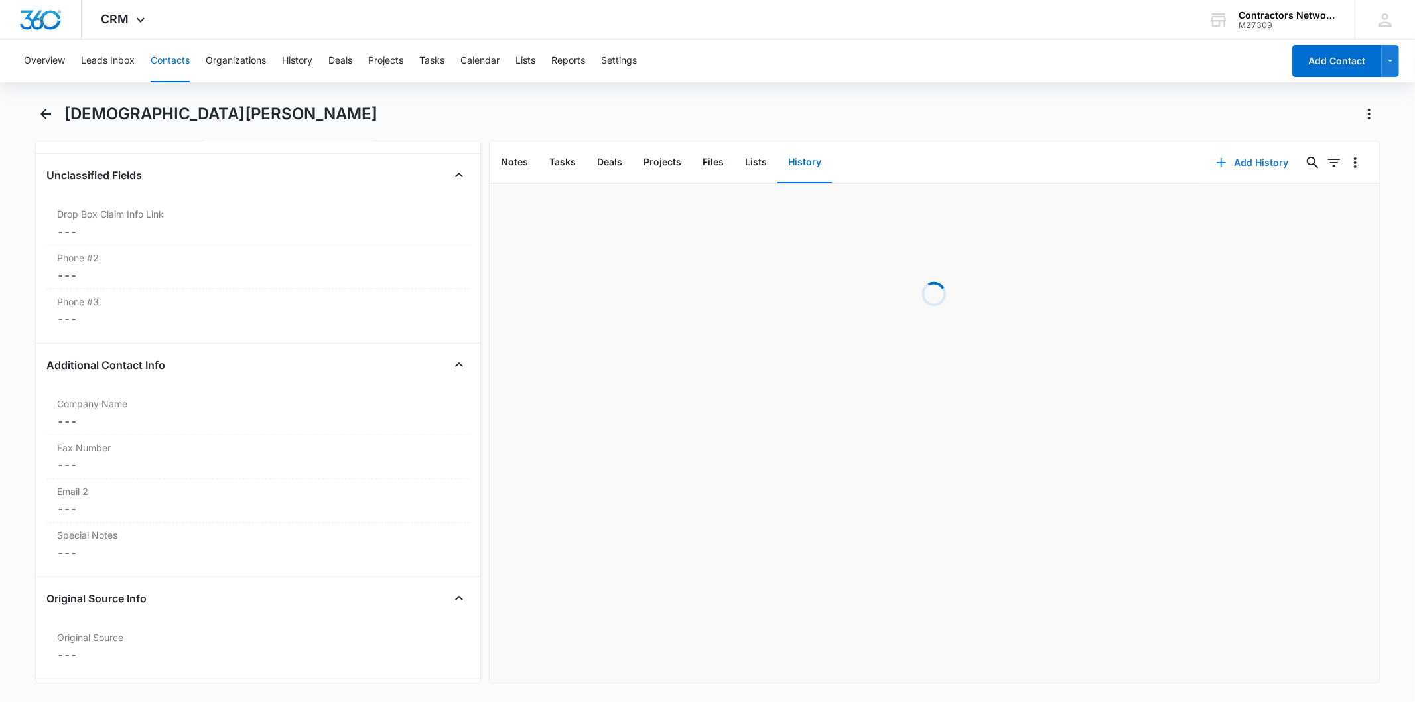
click at [1242, 162] on button "Add History" at bounding box center [1252, 163] width 99 height 32
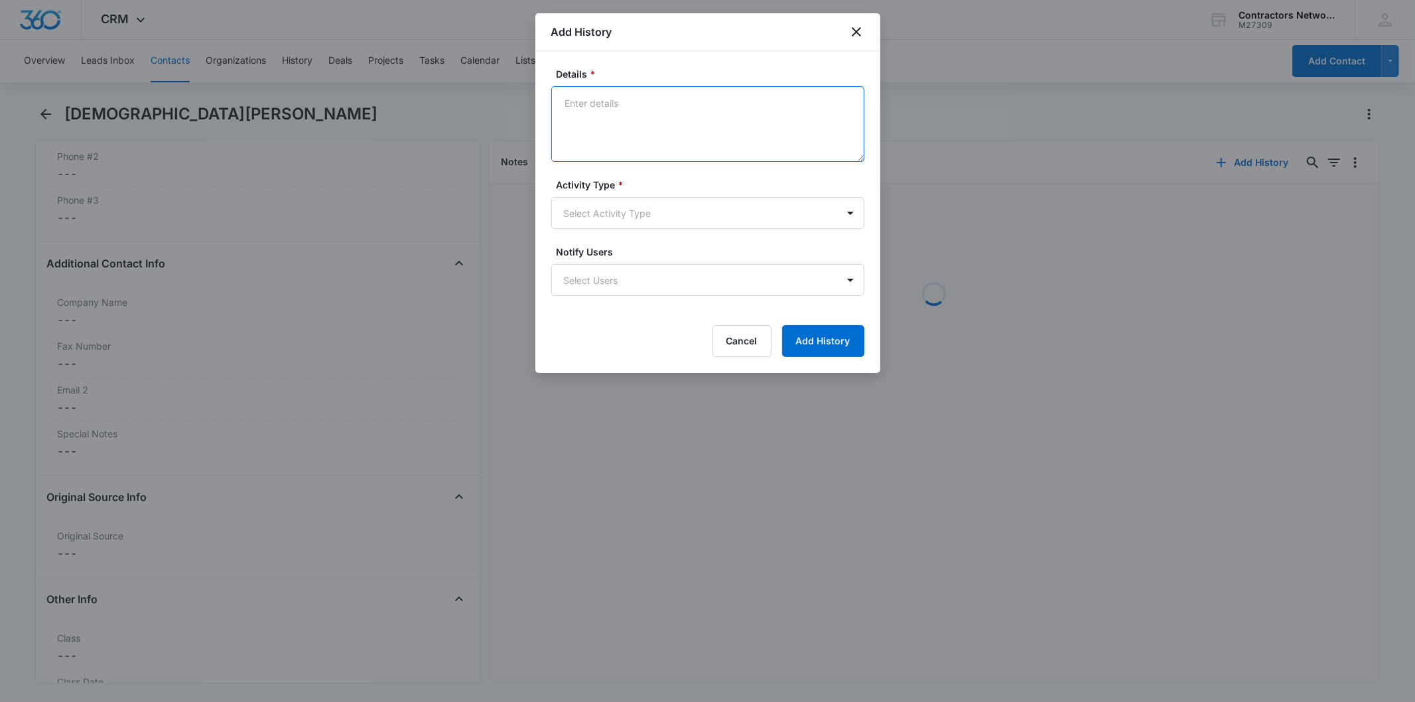
click at [627, 135] on textarea "Details *" at bounding box center [707, 124] width 313 height 76
paste textarea "8/14/2025 1:00pm left msg / sent email"
type textarea "8/14/2025 1:00pm left msg / sent email"
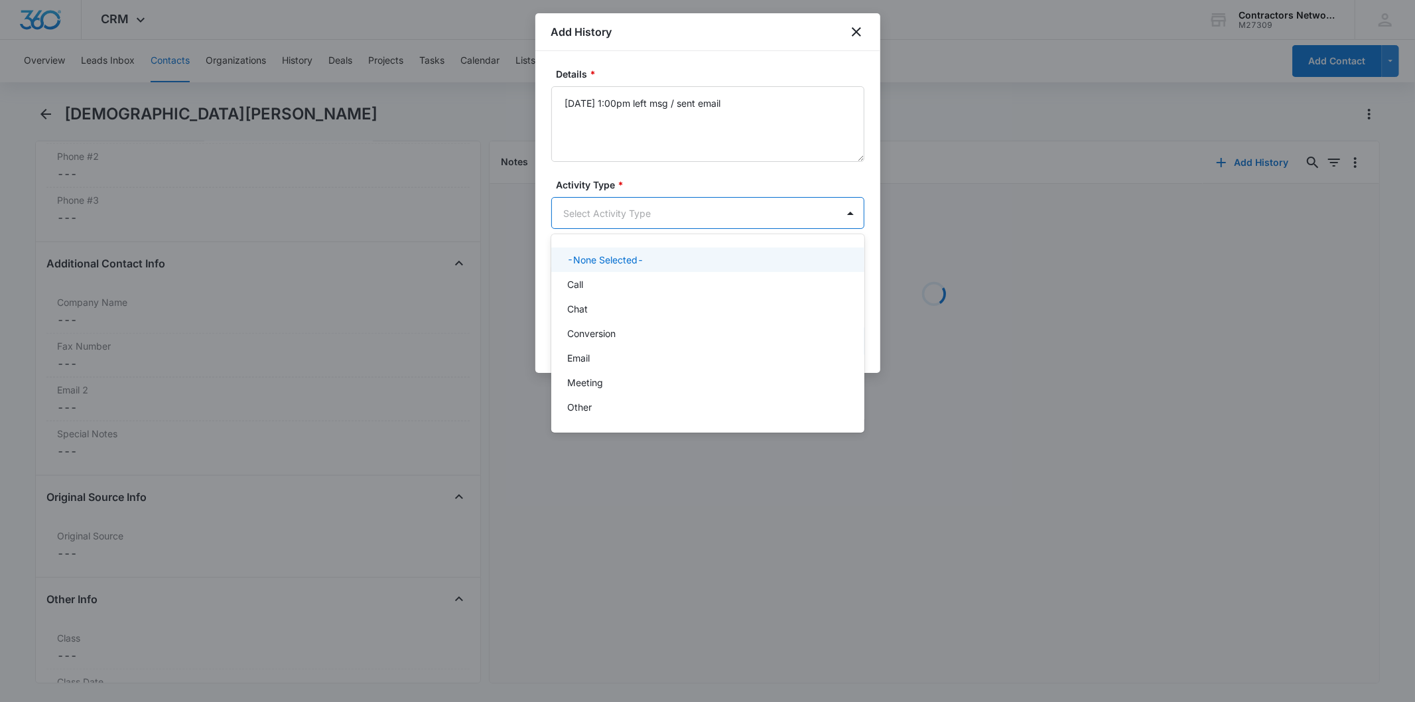
drag, startPoint x: 631, startPoint y: 228, endPoint x: 629, endPoint y: 272, distance: 43.8
click at [630, 228] on body "CRM Apps Reputation Websites Forms CRM Email Social Shop Payments POS Content A…" at bounding box center [707, 351] width 1415 height 702
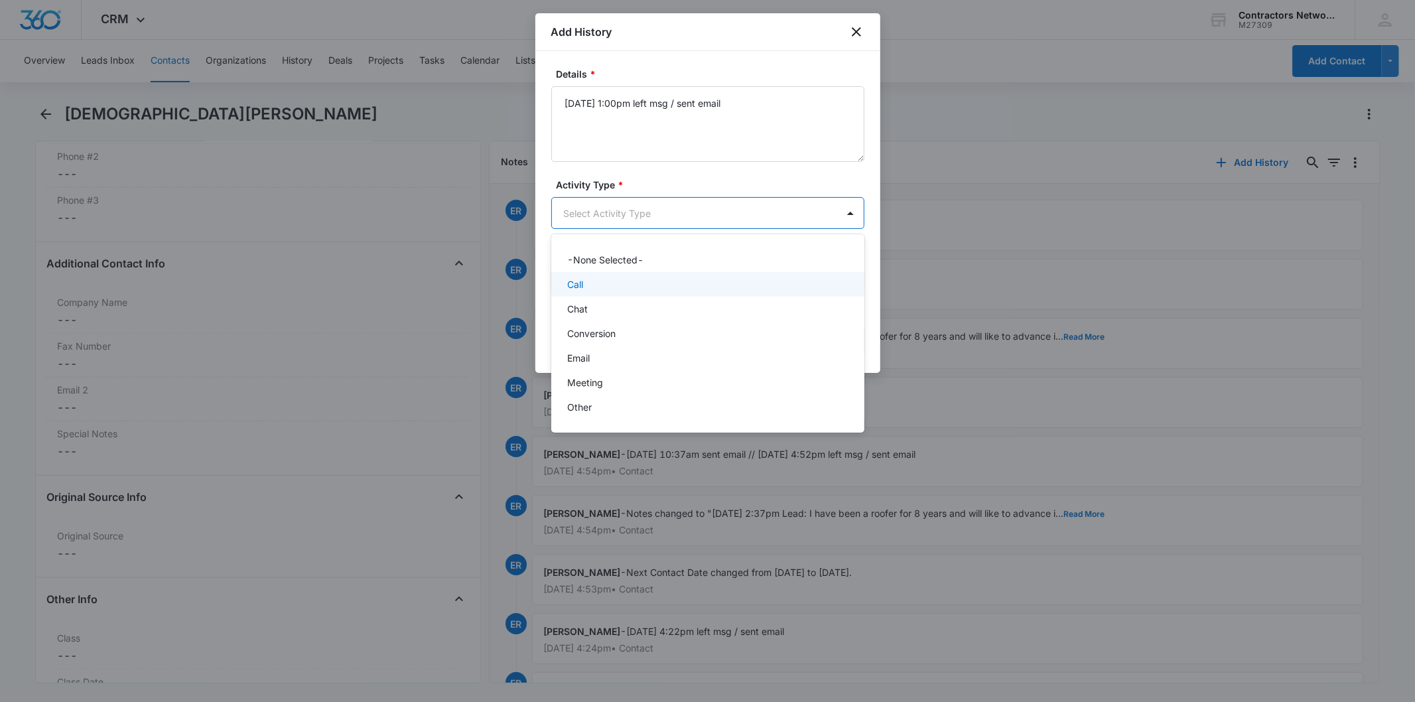
click at [612, 289] on div "Call" at bounding box center [706, 284] width 279 height 14
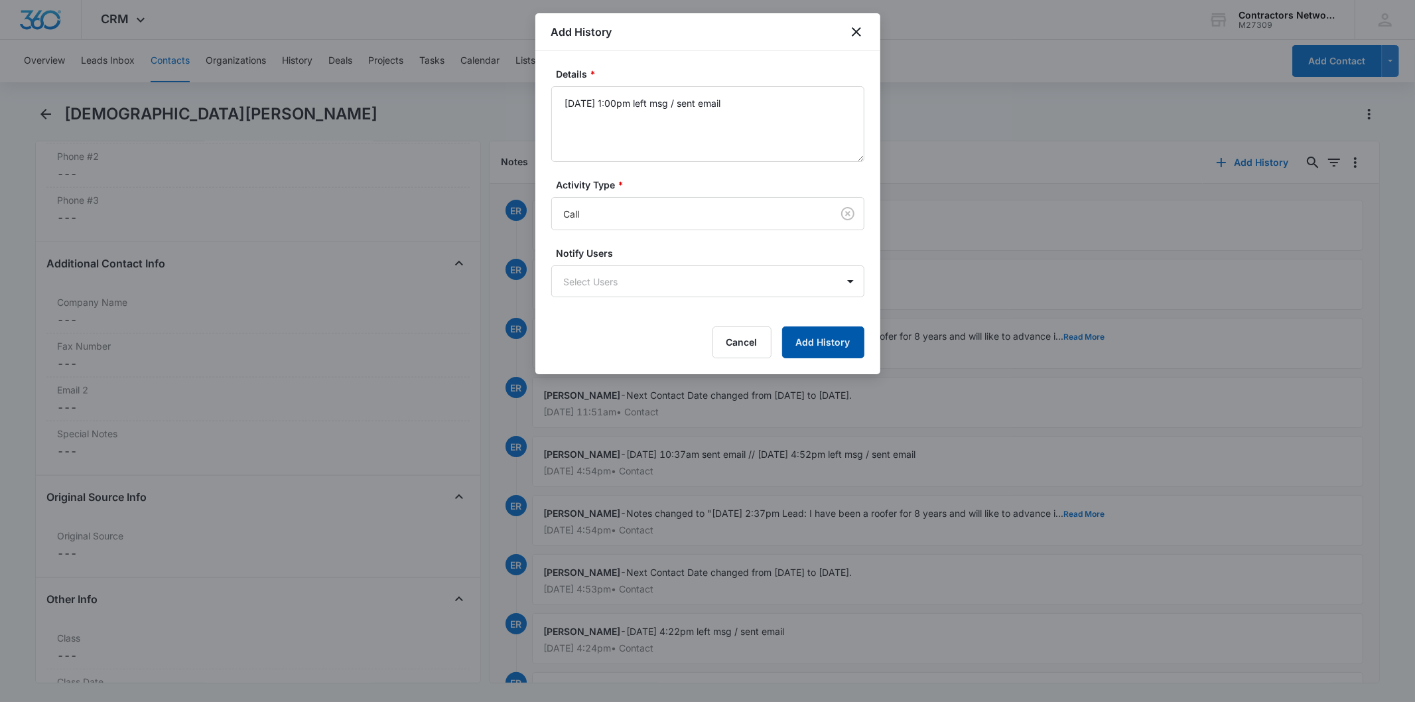
click at [827, 340] on button "Add History" at bounding box center [823, 342] width 82 height 32
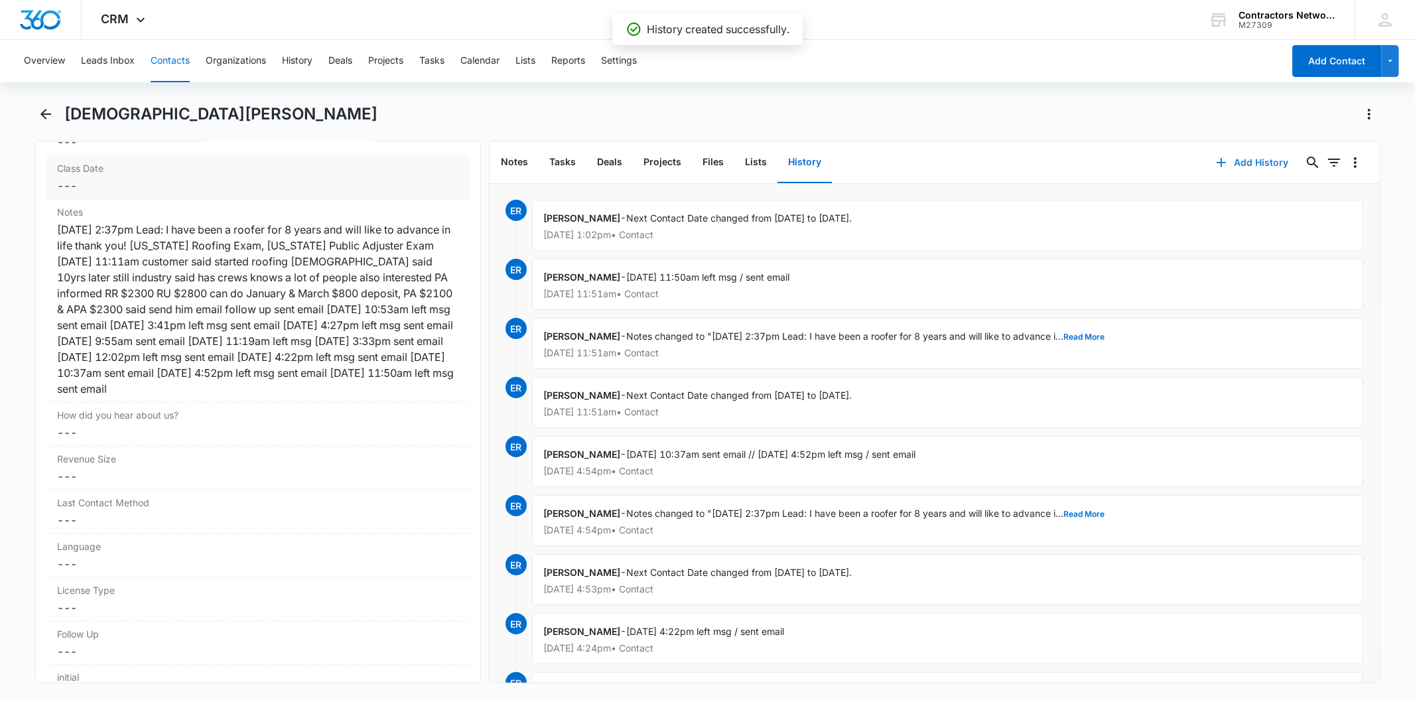
scroll to position [1662, 0]
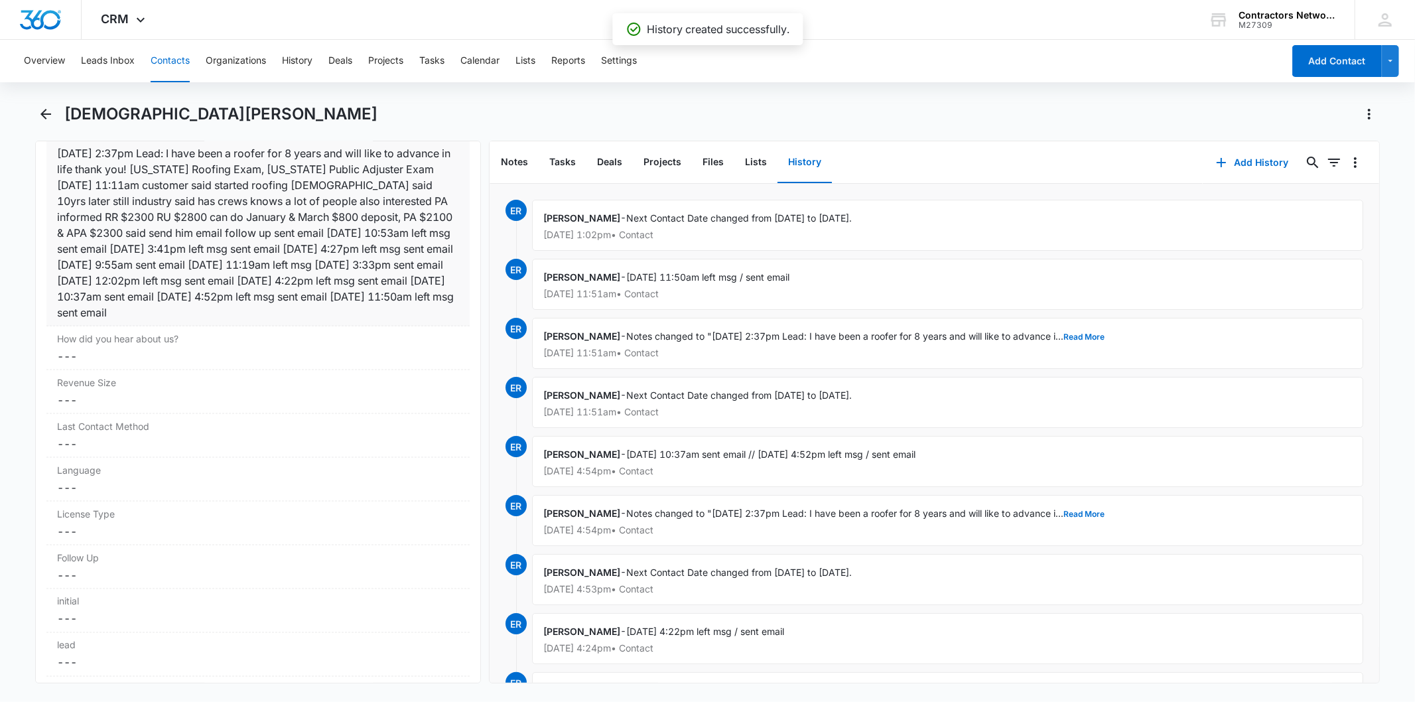
click at [294, 246] on div "1/12/2025 2:37pm Lead: I have been a roofer for 8 years and will like to advanc…" at bounding box center [257, 232] width 401 height 175
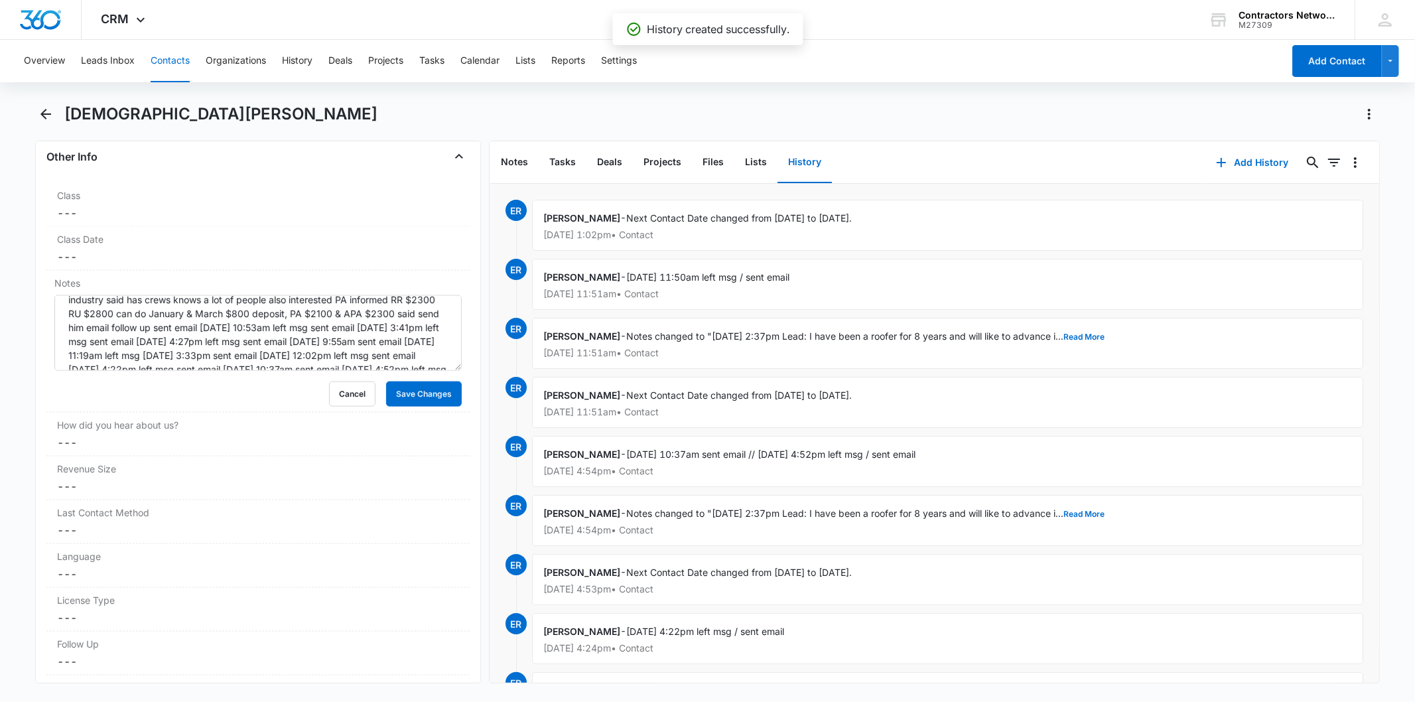
scroll to position [97, 0]
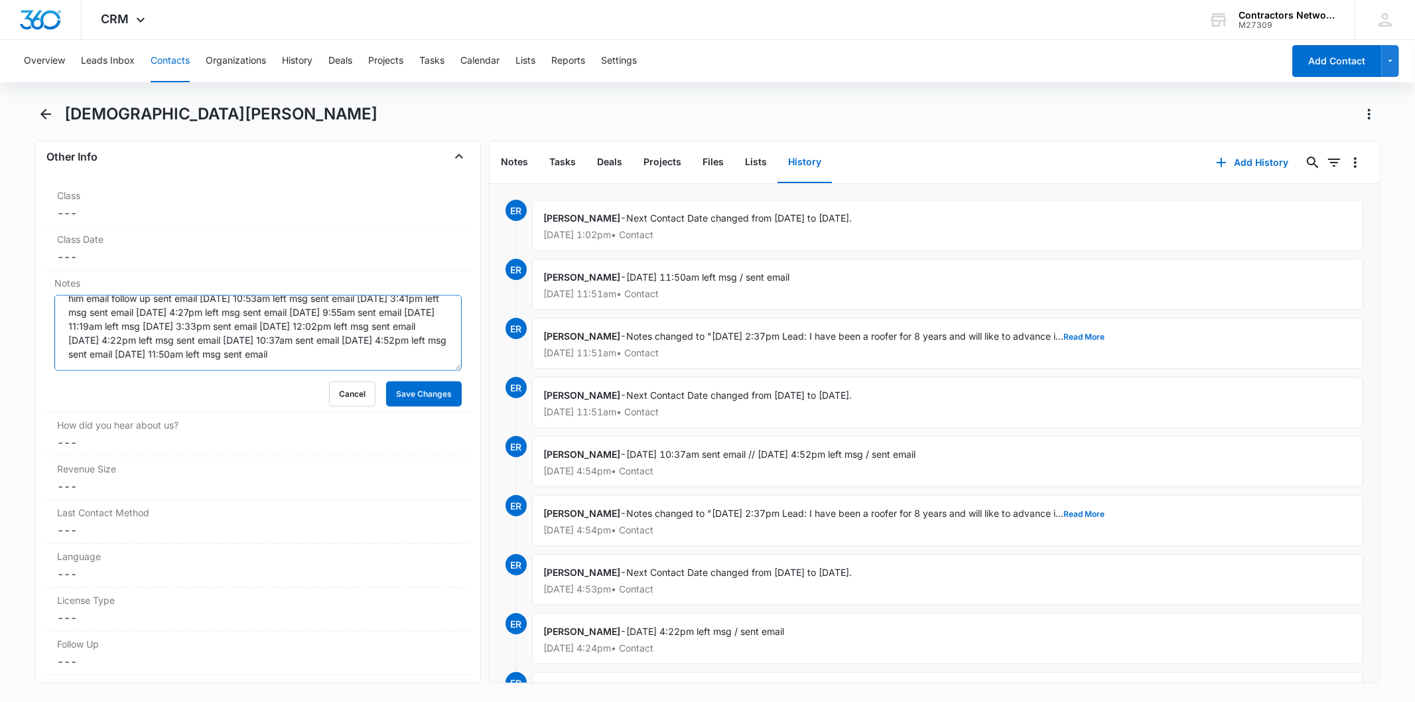
click at [271, 349] on textarea "1/12/2025 2:37pm Lead: I have been a roofer for 8 years and will like to advanc…" at bounding box center [257, 333] width 407 height 76
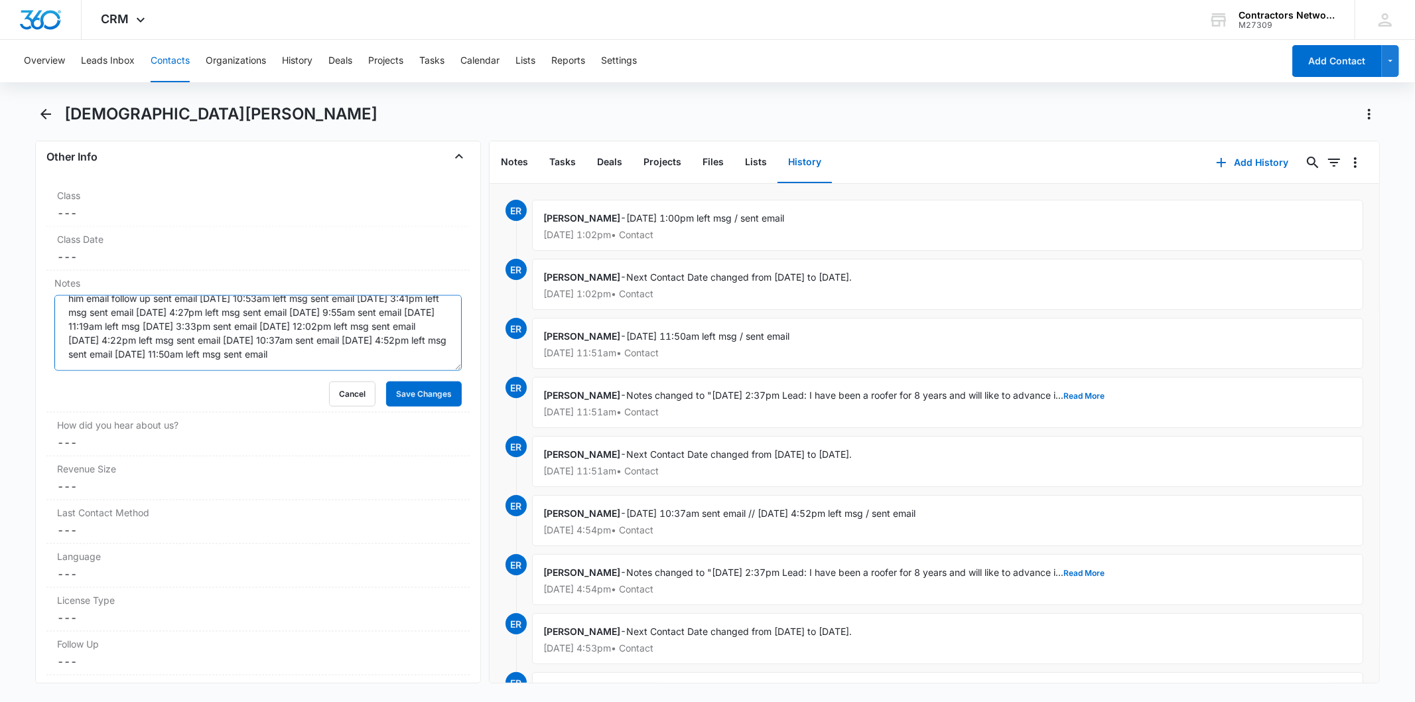
paste textarea "8/14/2025 1:00pm left msg / sent email"
click at [310, 358] on textarea "1/12/2025 2:37pm Lead: I have been a roofer for 8 years and will like to advanc…" at bounding box center [257, 333] width 407 height 76
click at [188, 354] on textarea "1/12/2025 2:37pm Lead: I have been a roofer for 8 years and will like to advanc…" at bounding box center [257, 333] width 407 height 76
type textarea "1/12/2025 2:37pm Lead: I have been a roofer for 8 years and will like to advanc…"
click at [411, 389] on button "Save Changes" at bounding box center [424, 393] width 76 height 25
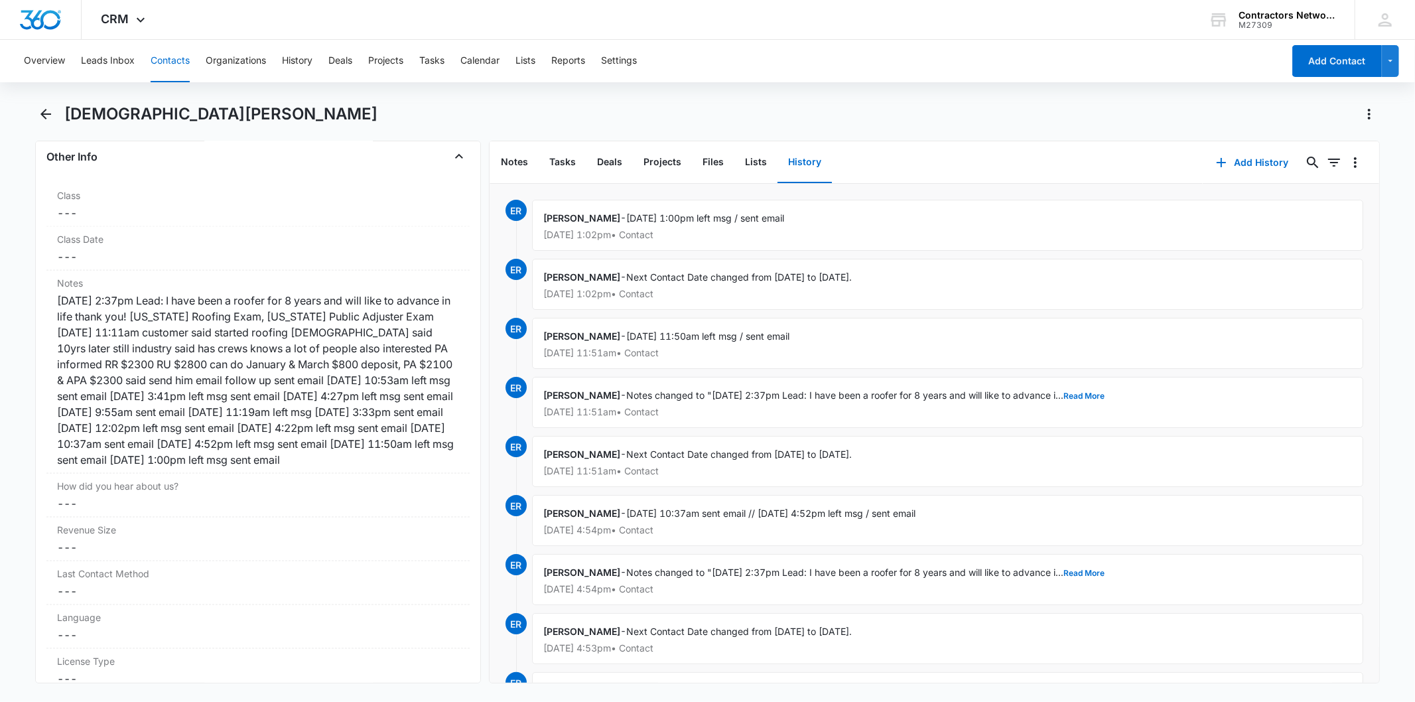
click at [177, 62] on button "Contacts" at bounding box center [170, 61] width 39 height 42
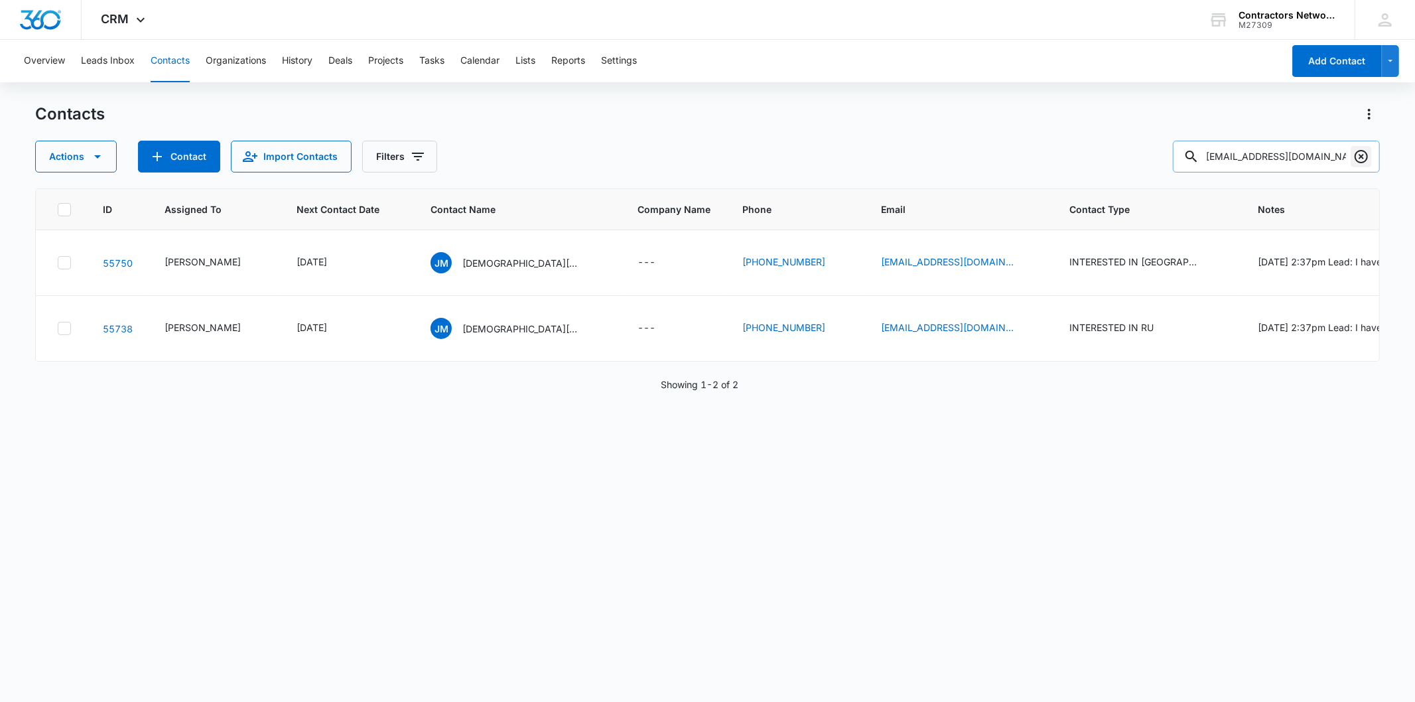
click at [1362, 157] on icon "Clear" at bounding box center [1360, 156] width 13 height 13
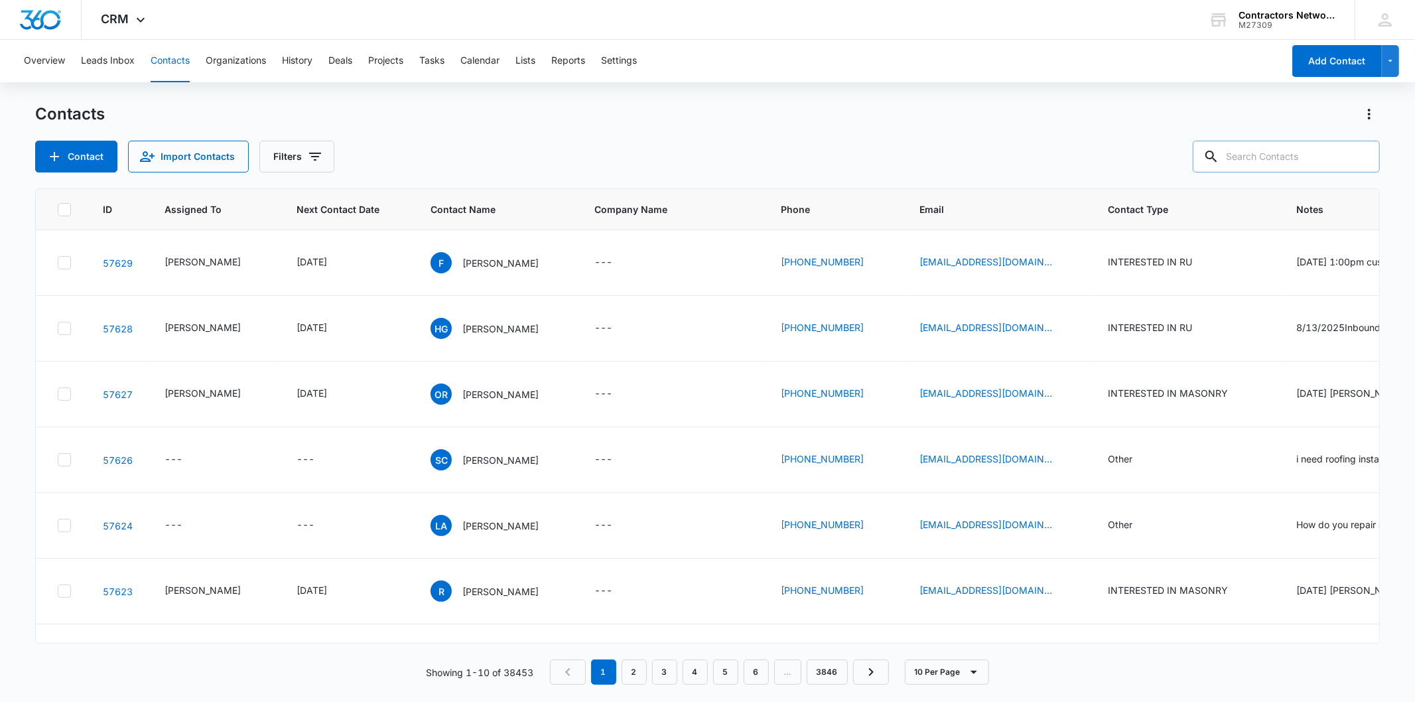
paste input "evychavez@yahoo.com"
type input "evychavez@yahoo.com"
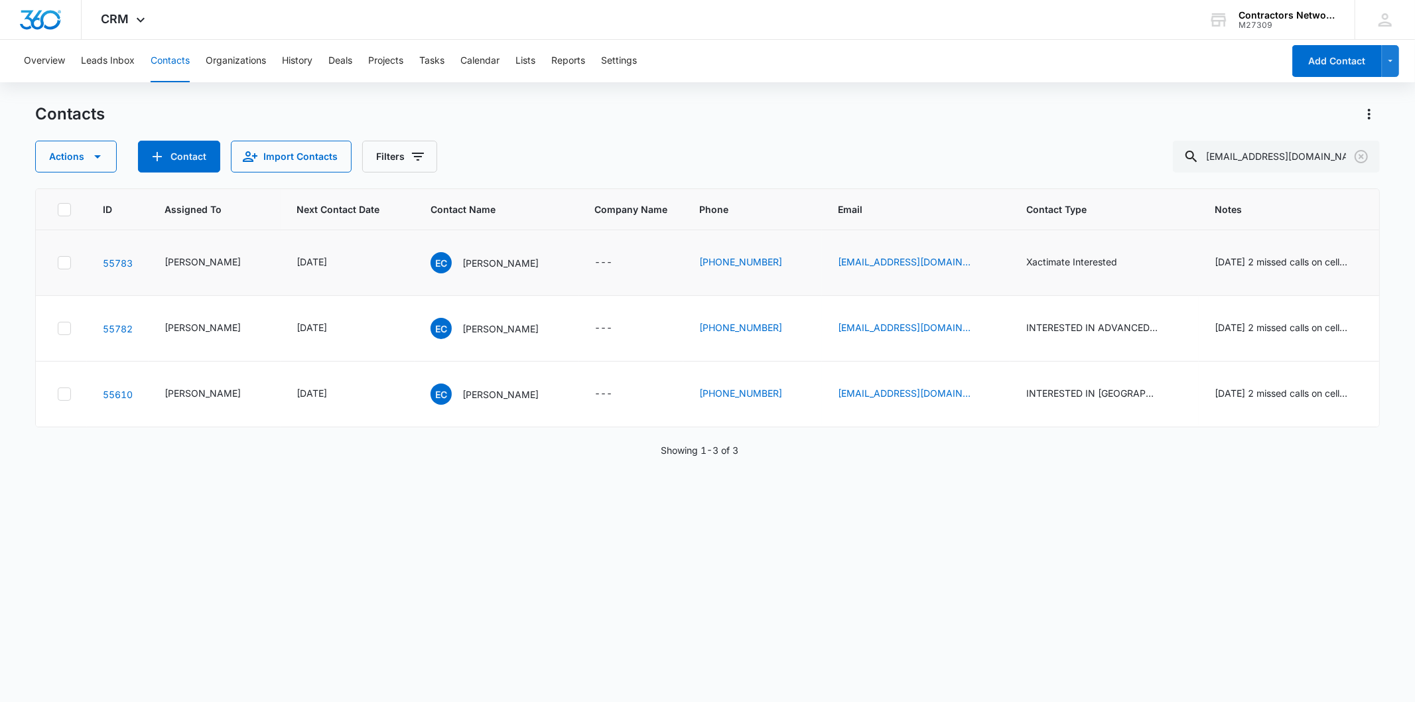
click at [361, 266] on div "May 1, 2025" at bounding box center [347, 263] width 102 height 16
click at [350, 263] on icon "Next Contact Date - 1746057600 - Select to Edit Field" at bounding box center [343, 263] width 16 height 16
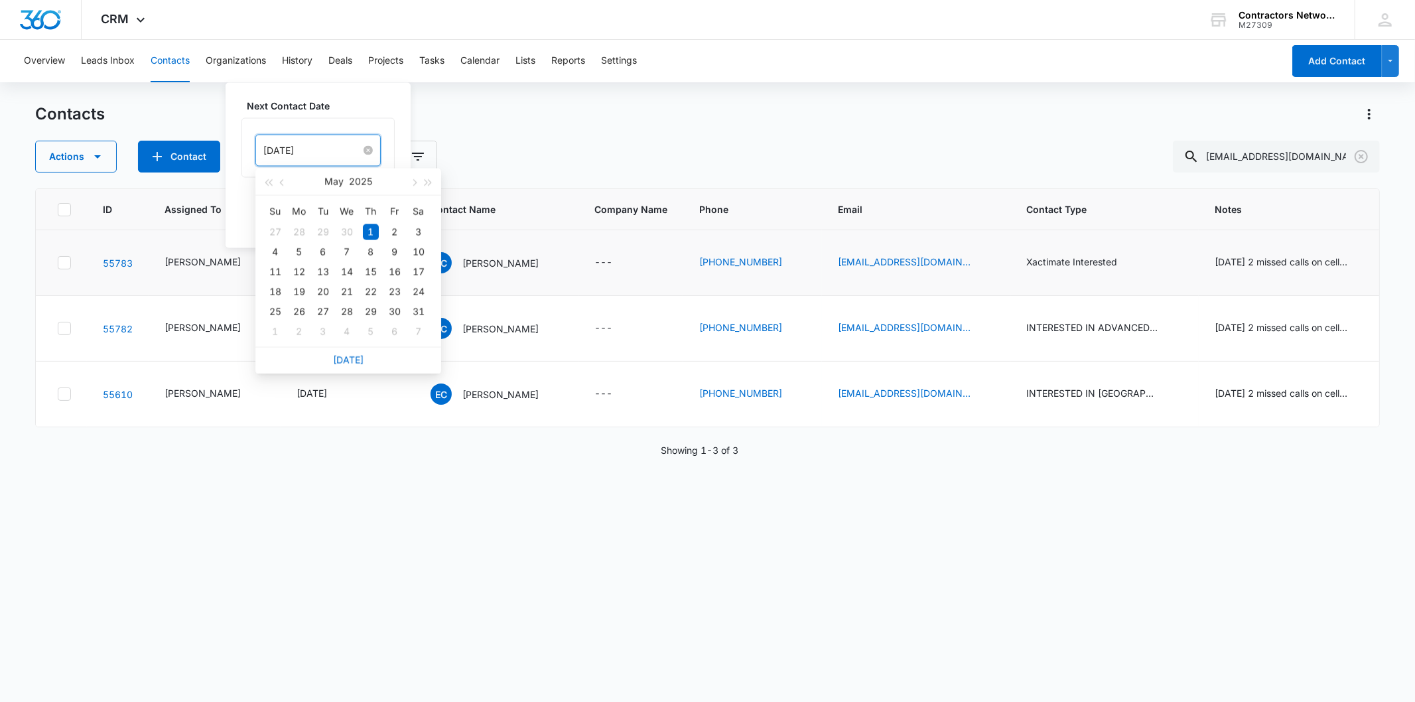
click at [328, 151] on input "May 1, 2025" at bounding box center [312, 150] width 98 height 15
click at [348, 357] on link "[DATE]" at bounding box center [348, 359] width 31 height 11
click at [329, 154] on input "[DATE]" at bounding box center [312, 150] width 98 height 15
click at [407, 182] on button "button" at bounding box center [413, 181] width 15 height 27
type input "[DATE]"
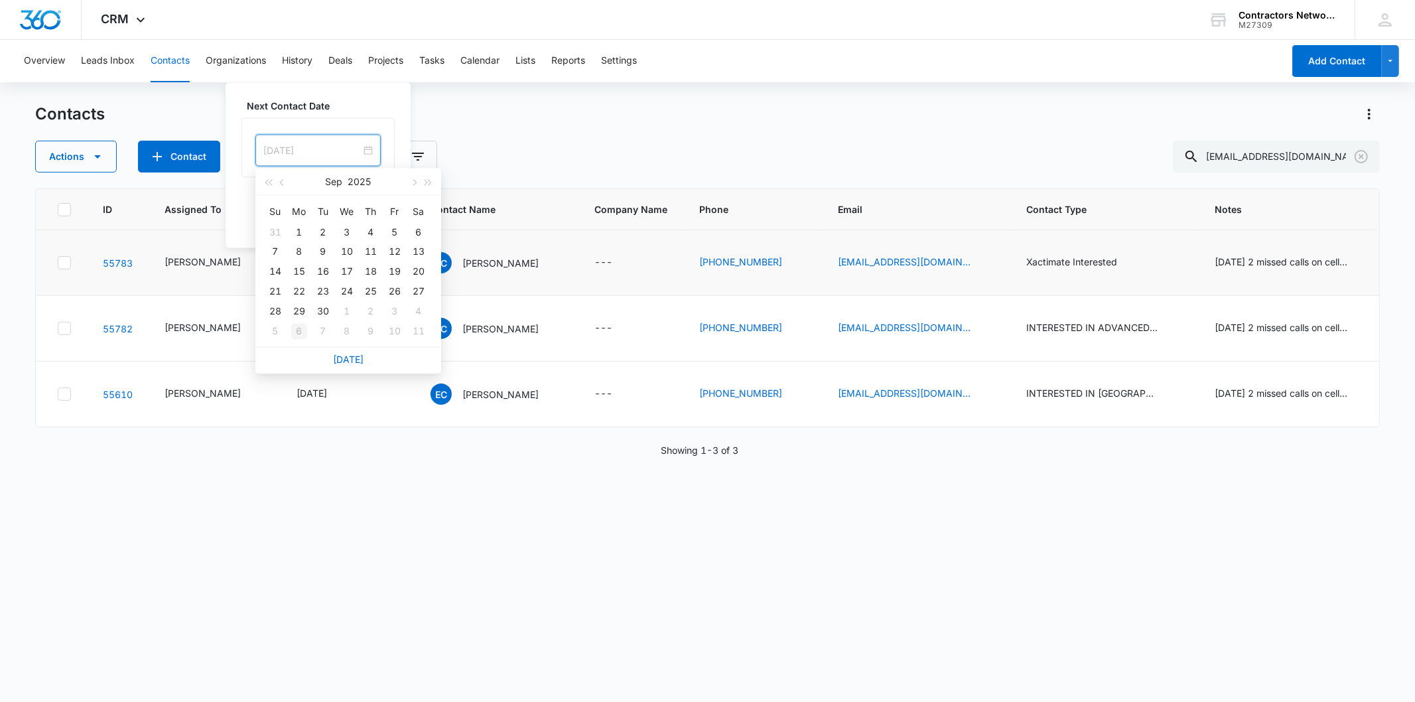
click at [303, 334] on div "6" at bounding box center [299, 332] width 16 height 16
click at [370, 211] on button "Save" at bounding box center [375, 219] width 39 height 25
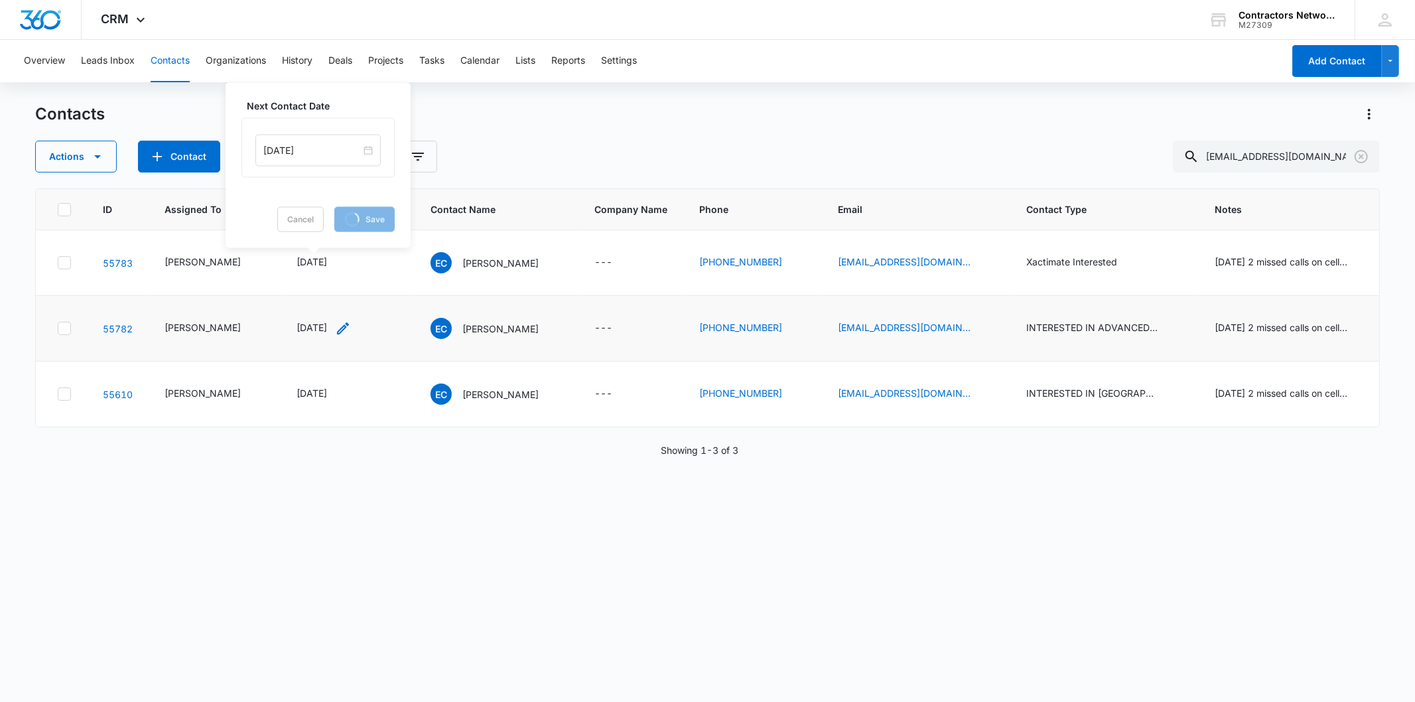
click at [349, 330] on icon "Next Contact Date - 1746057600 - Select to Edit Field" at bounding box center [343, 328] width 16 height 16
click at [327, 227] on div "May 1, 2025" at bounding box center [317, 216] width 125 height 32
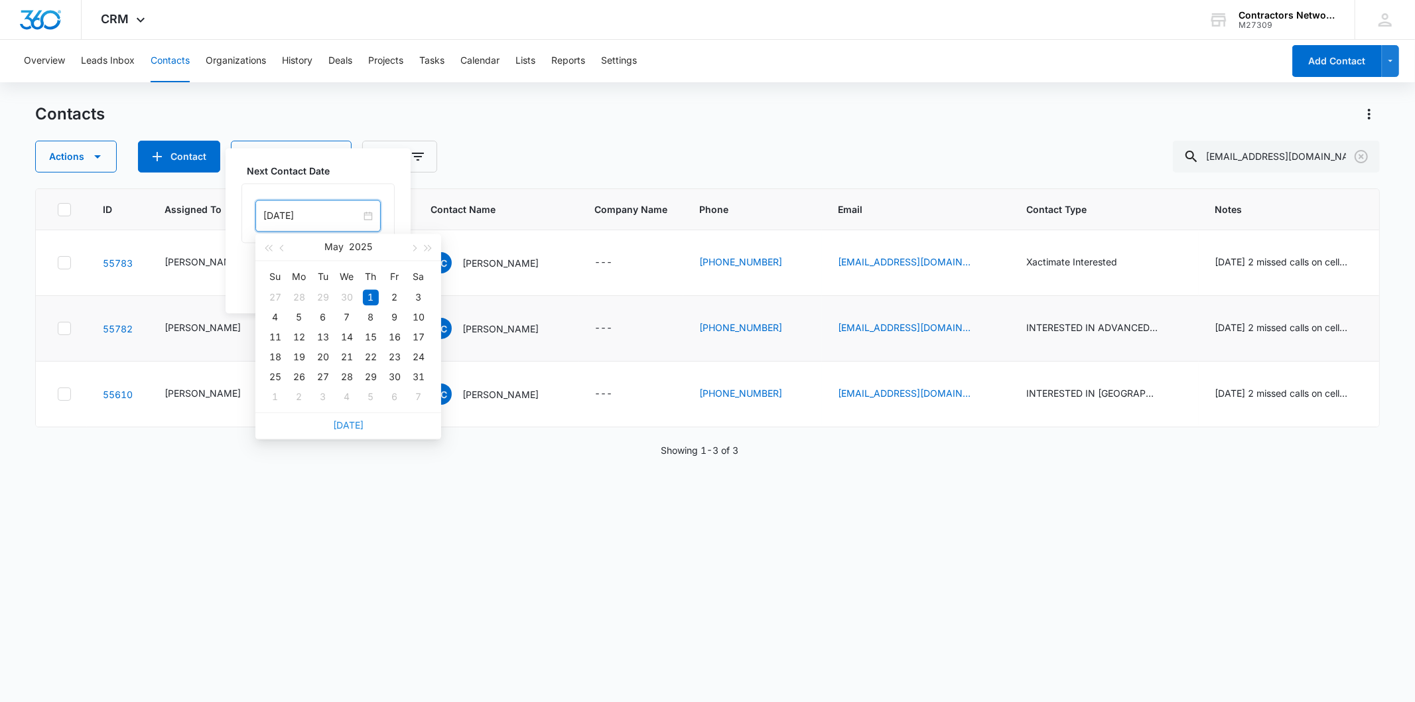
click at [350, 429] on link "[DATE]" at bounding box center [348, 424] width 31 height 11
click at [333, 214] on input "[DATE]" at bounding box center [312, 215] width 98 height 15
click at [414, 248] on span "button" at bounding box center [413, 248] width 7 height 7
type input "[DATE]"
click at [306, 396] on div "6" at bounding box center [299, 397] width 16 height 16
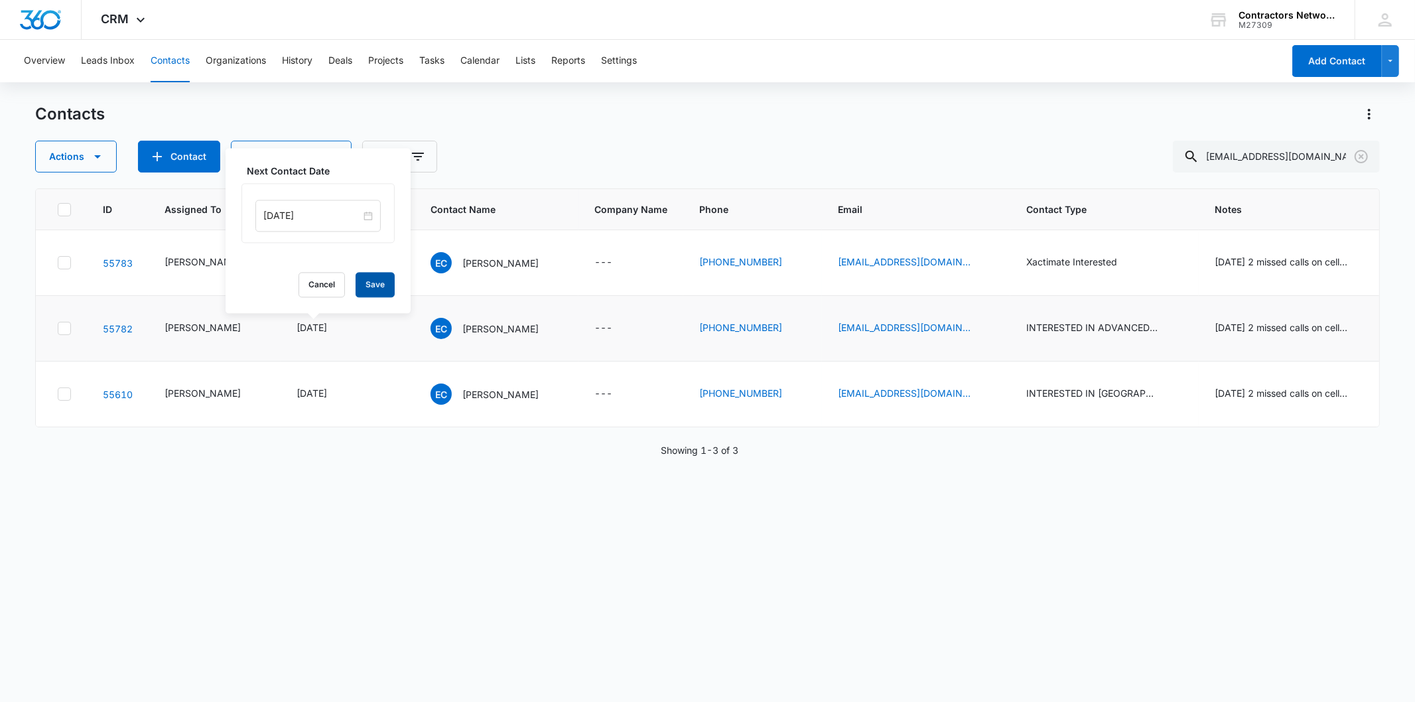
click at [367, 283] on button "Save" at bounding box center [375, 284] width 39 height 25
click at [335, 392] on div "[DATE]" at bounding box center [323, 394] width 54 height 16
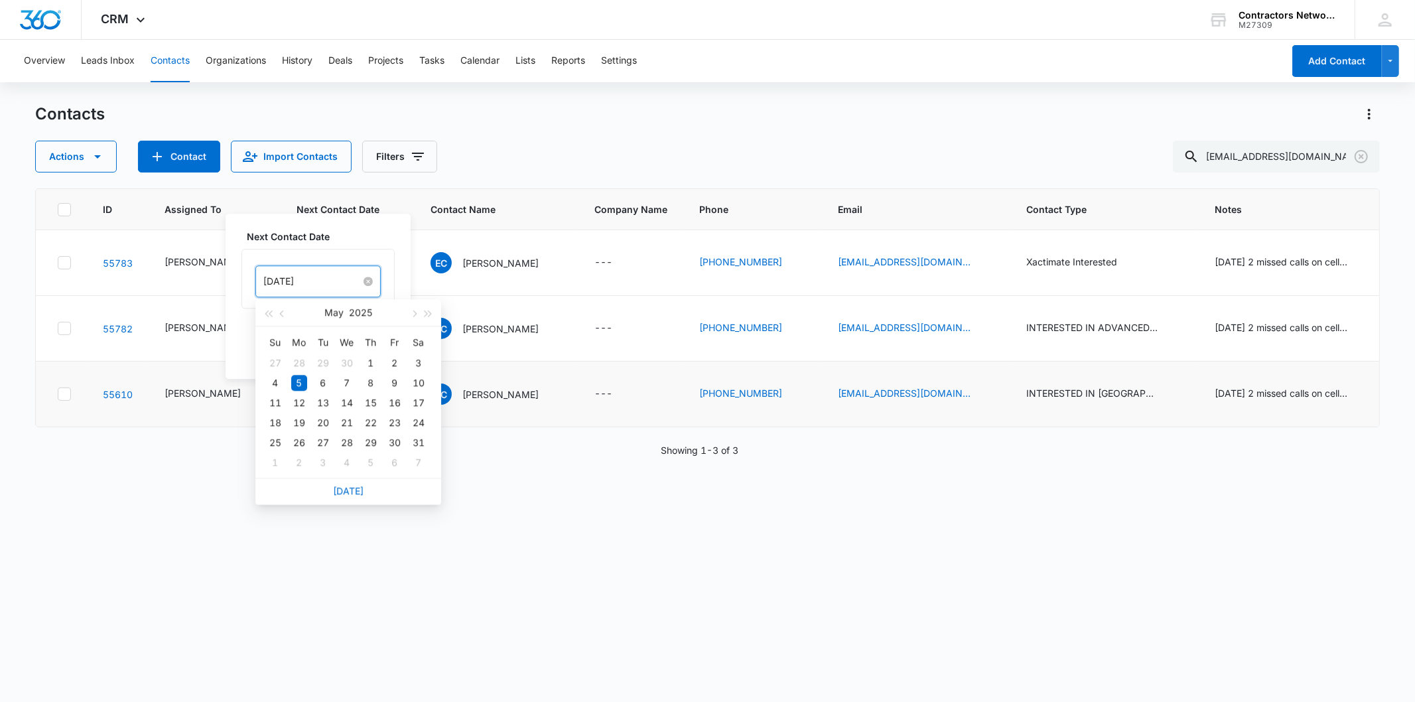
click at [318, 283] on input "[DATE]" at bounding box center [312, 281] width 98 height 15
drag, startPoint x: 342, startPoint y: 492, endPoint x: 367, endPoint y: 354, distance: 140.9
click at [342, 486] on link "[DATE]" at bounding box center [348, 490] width 31 height 11
click at [336, 281] on input "[DATE]" at bounding box center [312, 281] width 98 height 15
click at [418, 314] on button "button" at bounding box center [413, 312] width 15 height 27
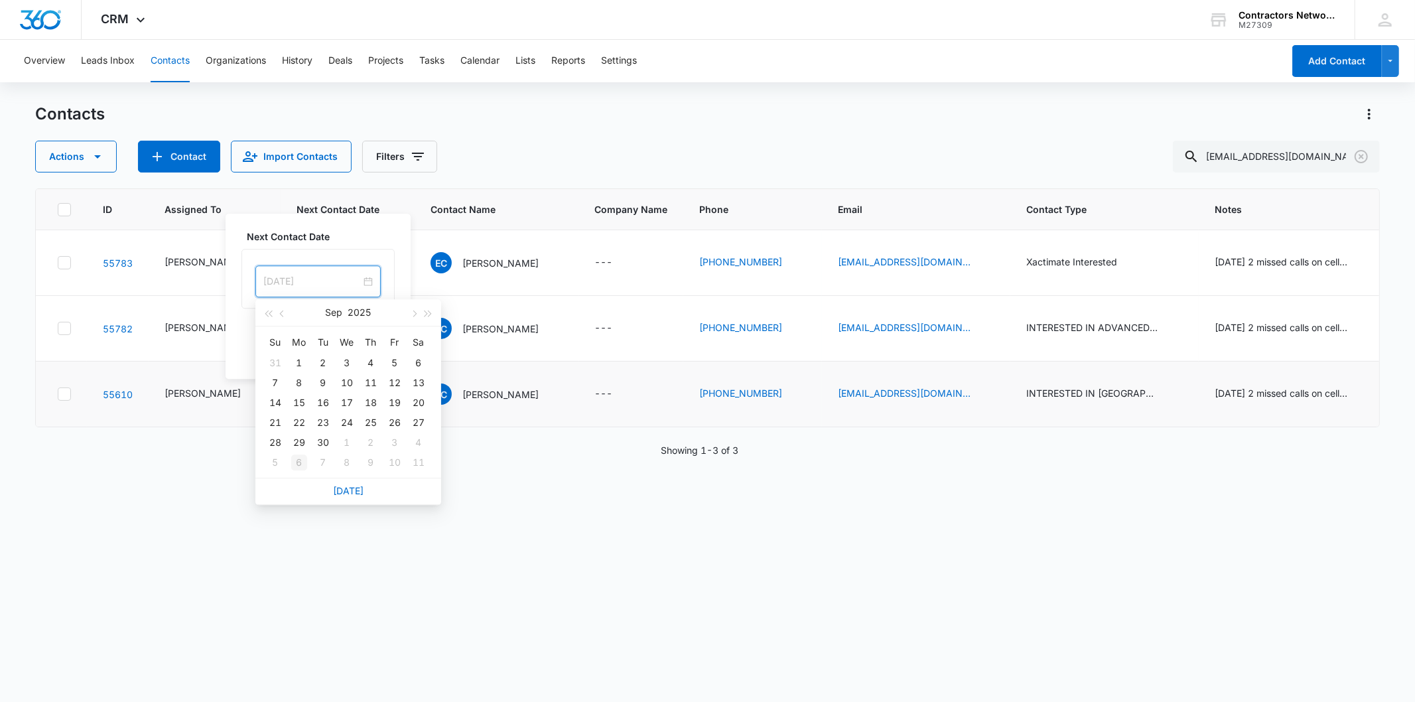
type input "[DATE]"
click at [296, 463] on div "6" at bounding box center [299, 462] width 16 height 16
click at [356, 346] on button "Save" at bounding box center [375, 350] width 39 height 25
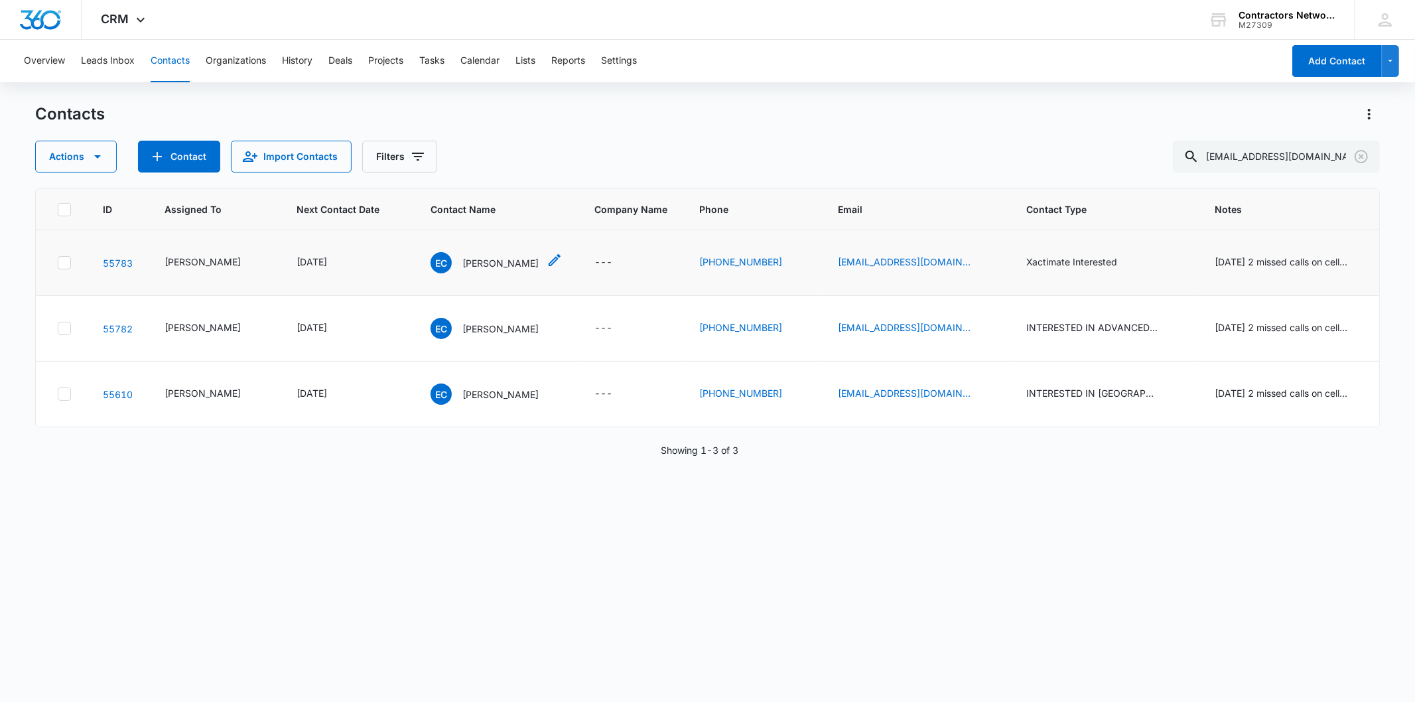
click at [466, 253] on div "EC Evelyn Chavez" at bounding box center [484, 262] width 108 height 21
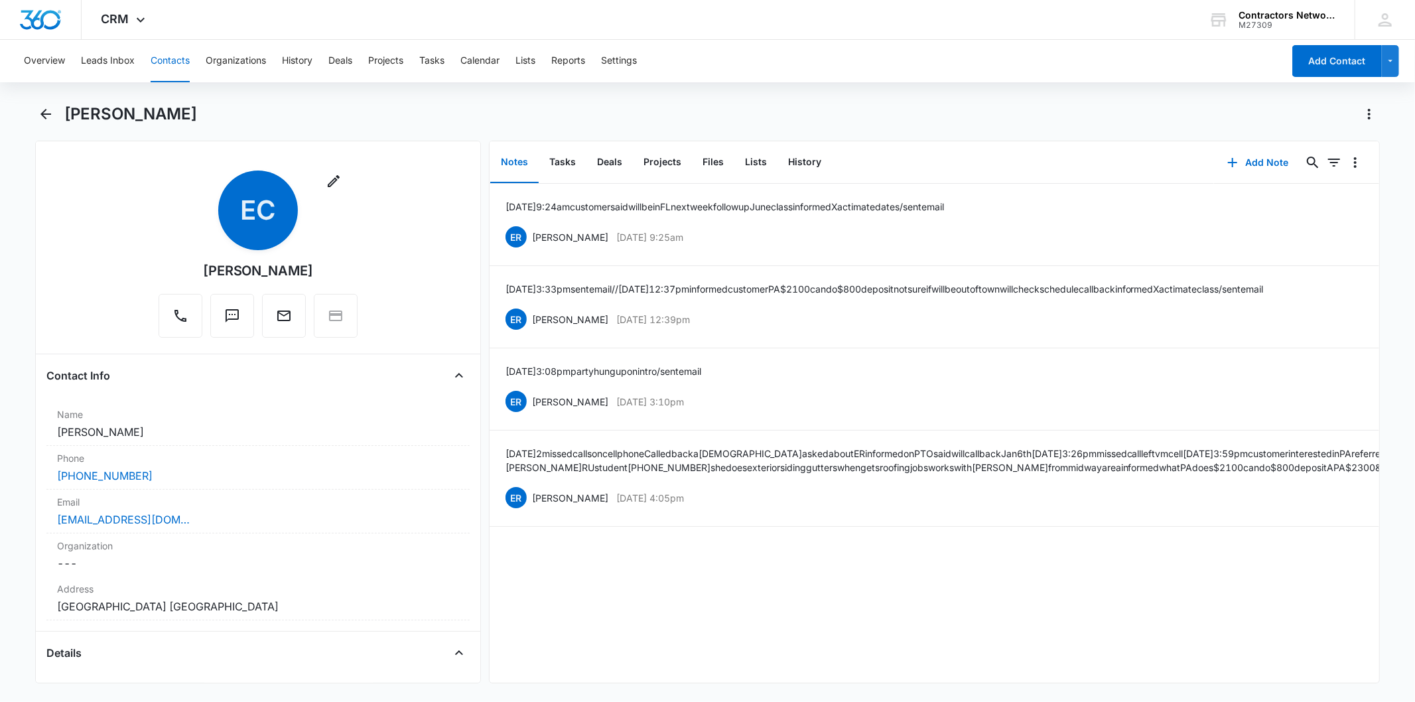
click at [1197, 163] on div "Notes Tasks Deals Projects Files Lists History" at bounding box center [851, 162] width 724 height 42
click at [1234, 151] on button "Add Note" at bounding box center [1258, 163] width 88 height 32
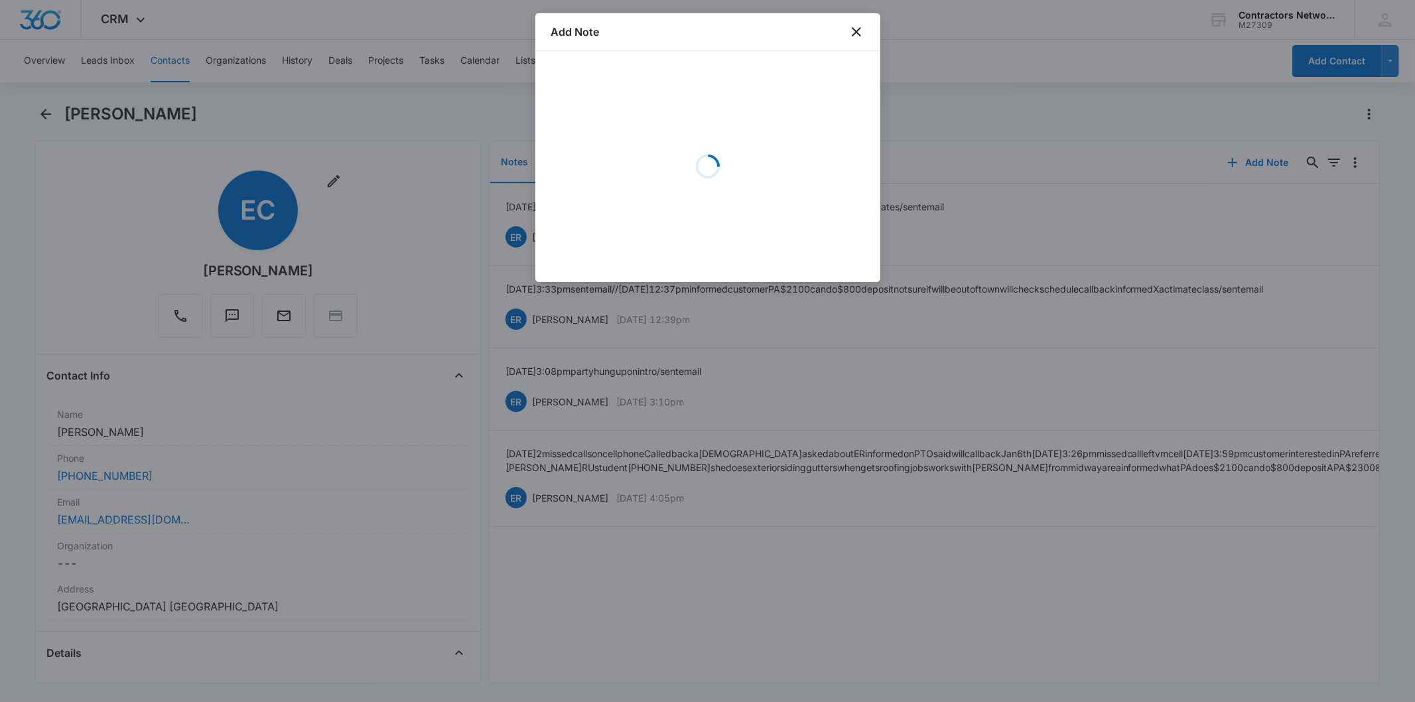
click at [586, 108] on div "Loading" at bounding box center [707, 166] width 313 height 199
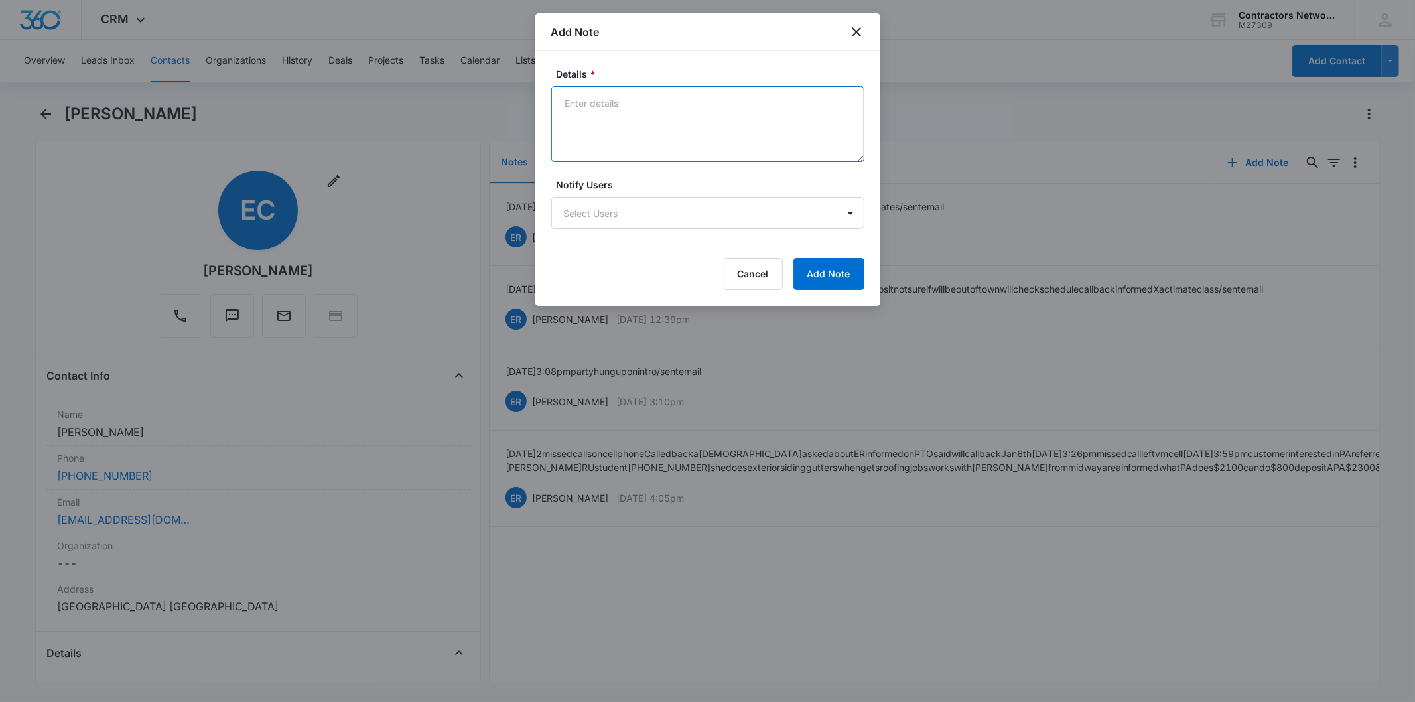
click at [586, 108] on textarea "Details *" at bounding box center [707, 124] width 313 height 76
paste textarea "8/14/2025 1:07pm left msg / sent email"
type textarea "8/14/2025 1:07pm left msg / sent email"
click at [808, 279] on button "Add Note" at bounding box center [828, 274] width 71 height 32
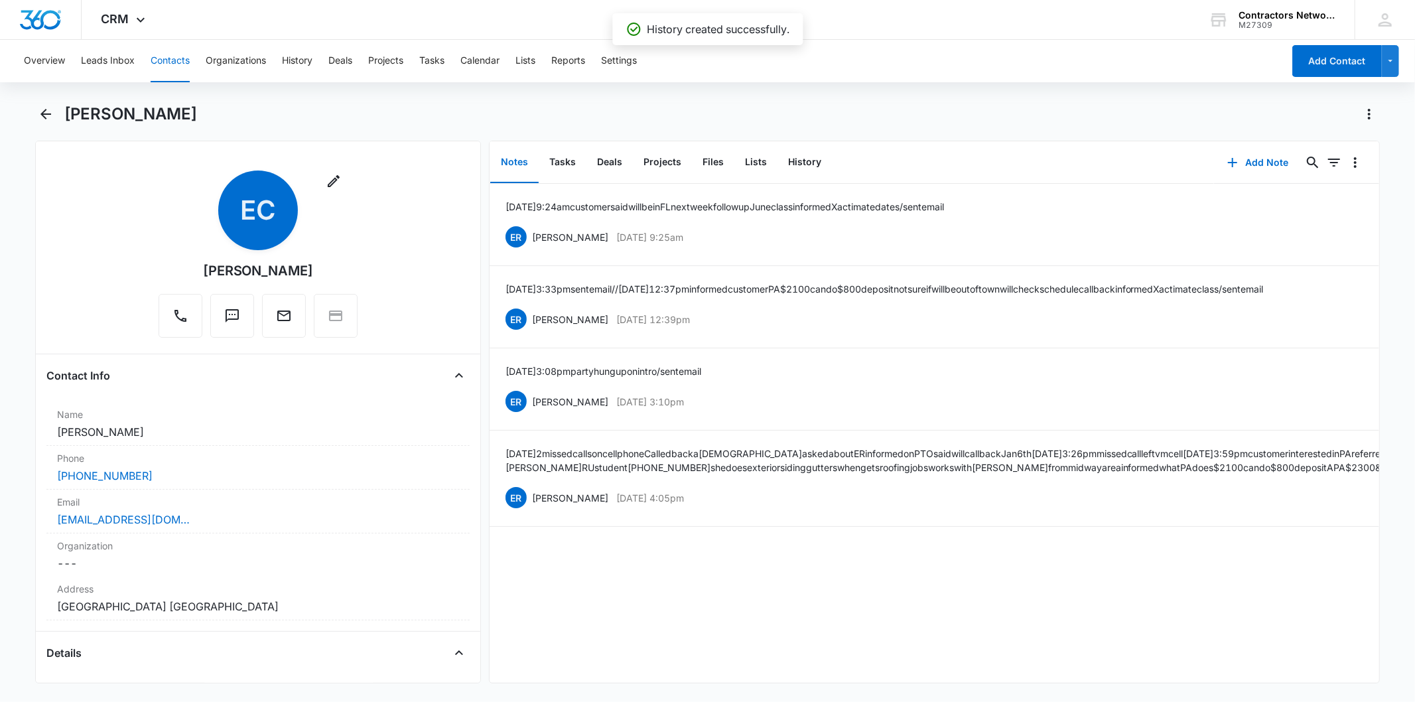
click at [834, 157] on div "Notes Tasks Deals Projects Files Lists History" at bounding box center [851, 162] width 724 height 42
click at [808, 157] on button "History" at bounding box center [804, 162] width 54 height 41
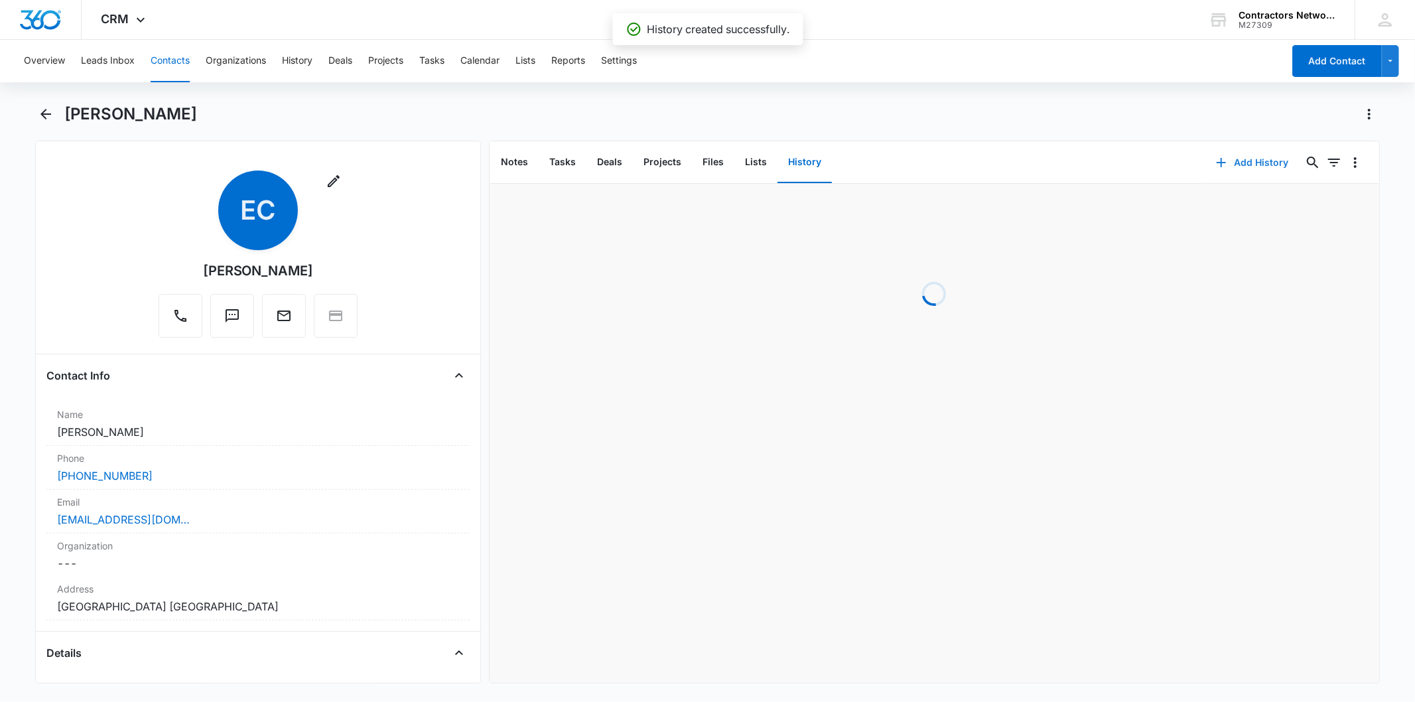
click at [1203, 162] on button "Add History" at bounding box center [1252, 163] width 99 height 32
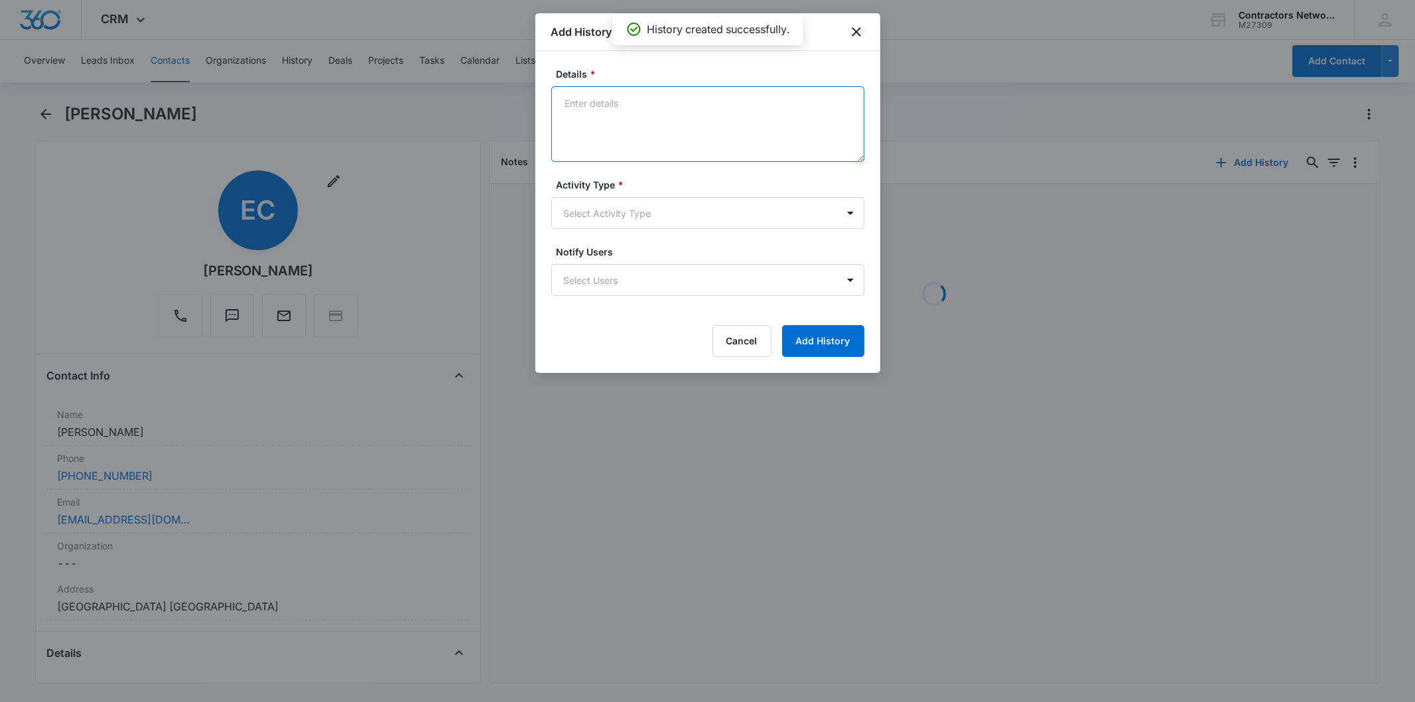
click at [623, 109] on textarea "Details *" at bounding box center [707, 124] width 313 height 76
paste textarea "8/14/2025 1:07pm left msg / sent email"
type textarea "8/14/2025 1:07pm left msg / sent email"
click at [608, 230] on form "Details * 8/14/2025 1:07pm left msg / sent email Activity Type * Select Activit…" at bounding box center [707, 212] width 313 height 290
click at [598, 213] on body "CRM Apps Reputation Websites Forms CRM Email Social Shop Payments POS Content A…" at bounding box center [707, 351] width 1415 height 702
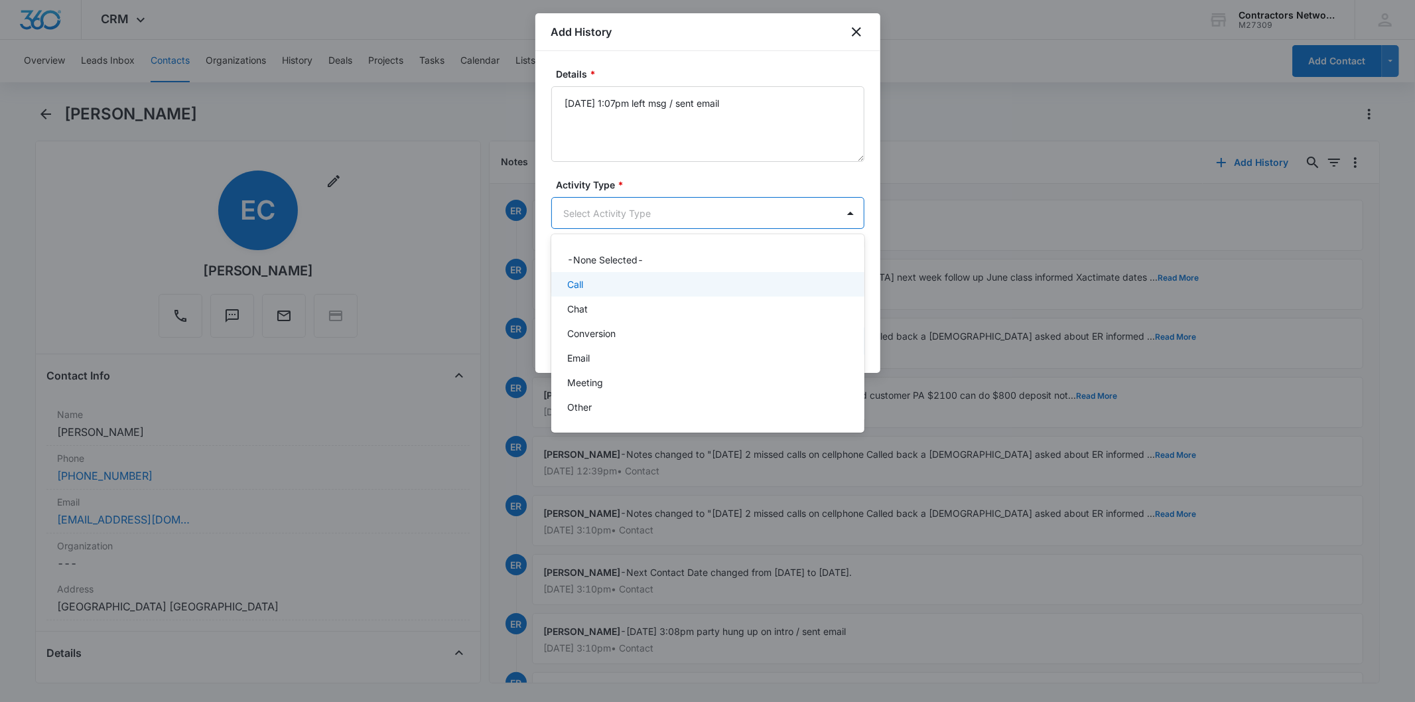
click at [592, 287] on div "Call" at bounding box center [706, 284] width 279 height 14
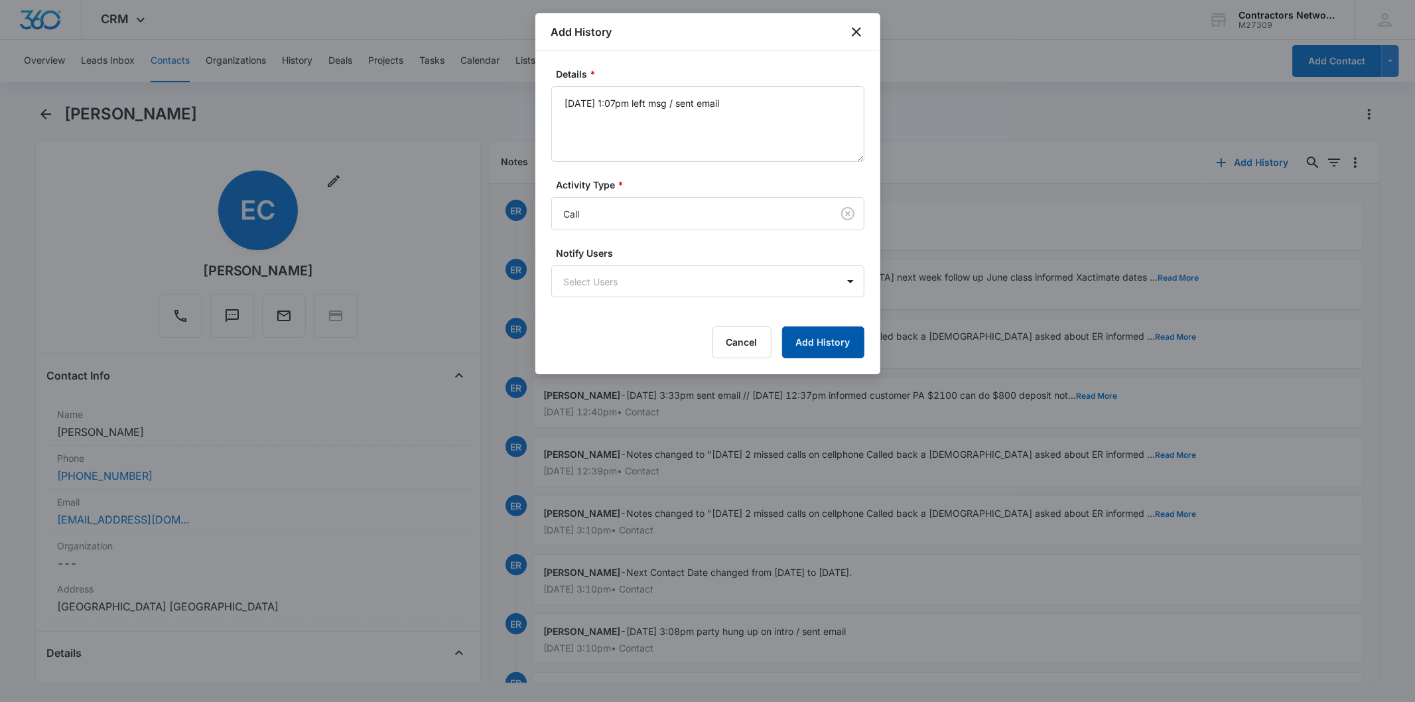
click at [799, 348] on button "Add History" at bounding box center [823, 342] width 82 height 32
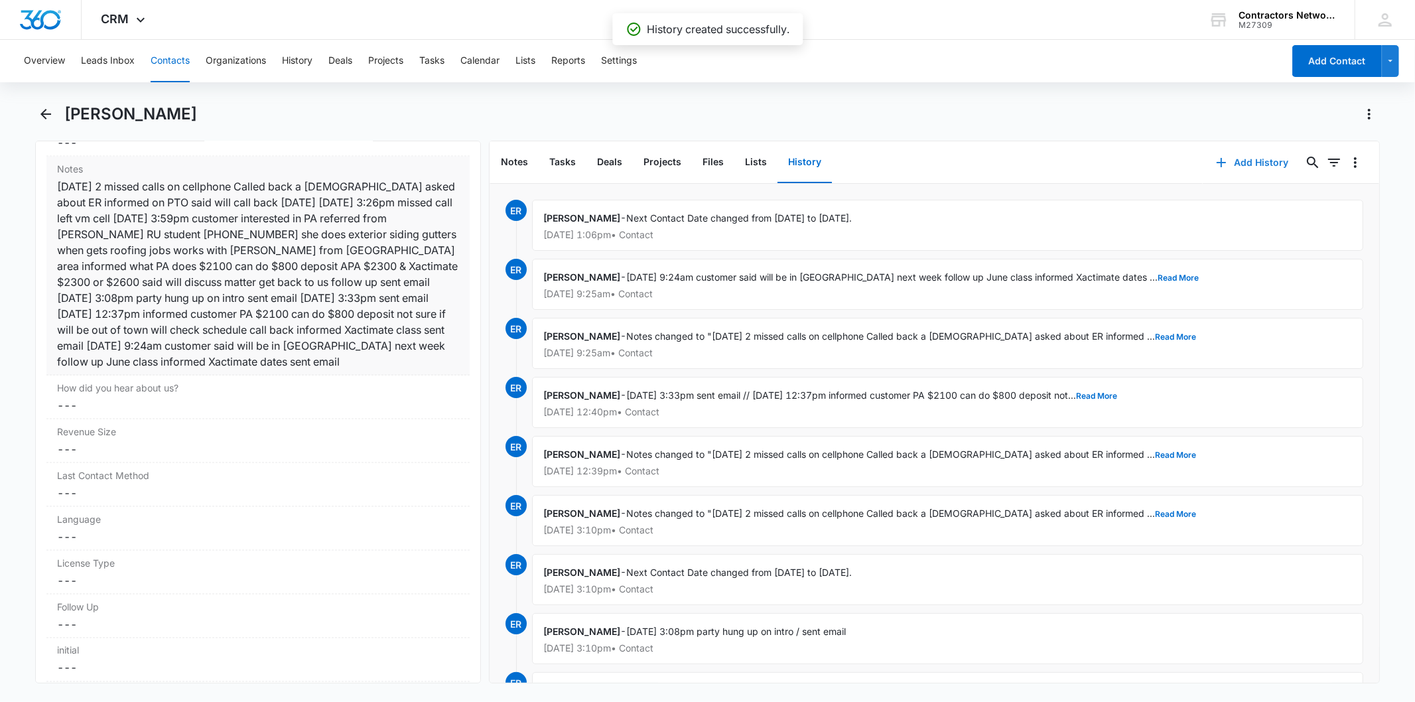
scroll to position [1547, 0]
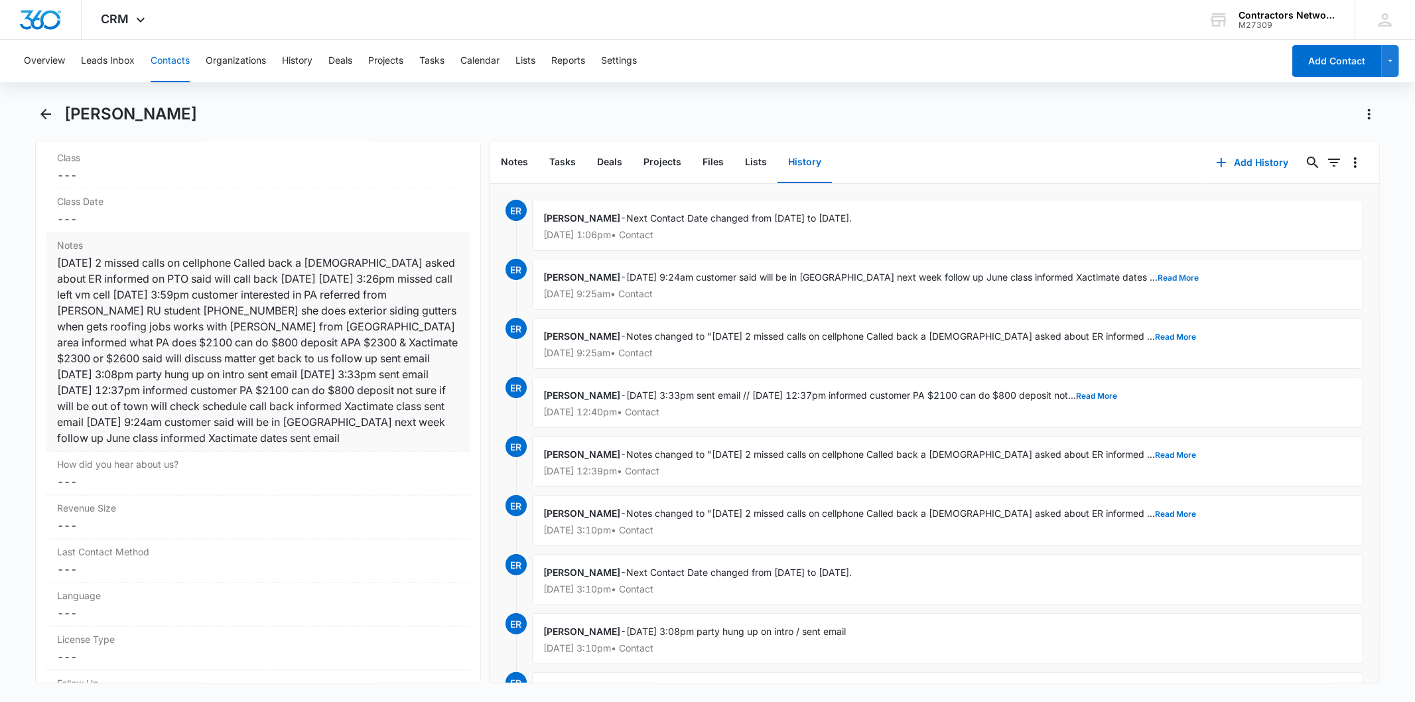
click at [295, 334] on div "12/27/24 2 missed calls on cellphone Called back a female asked about ER inform…" at bounding box center [257, 350] width 401 height 191
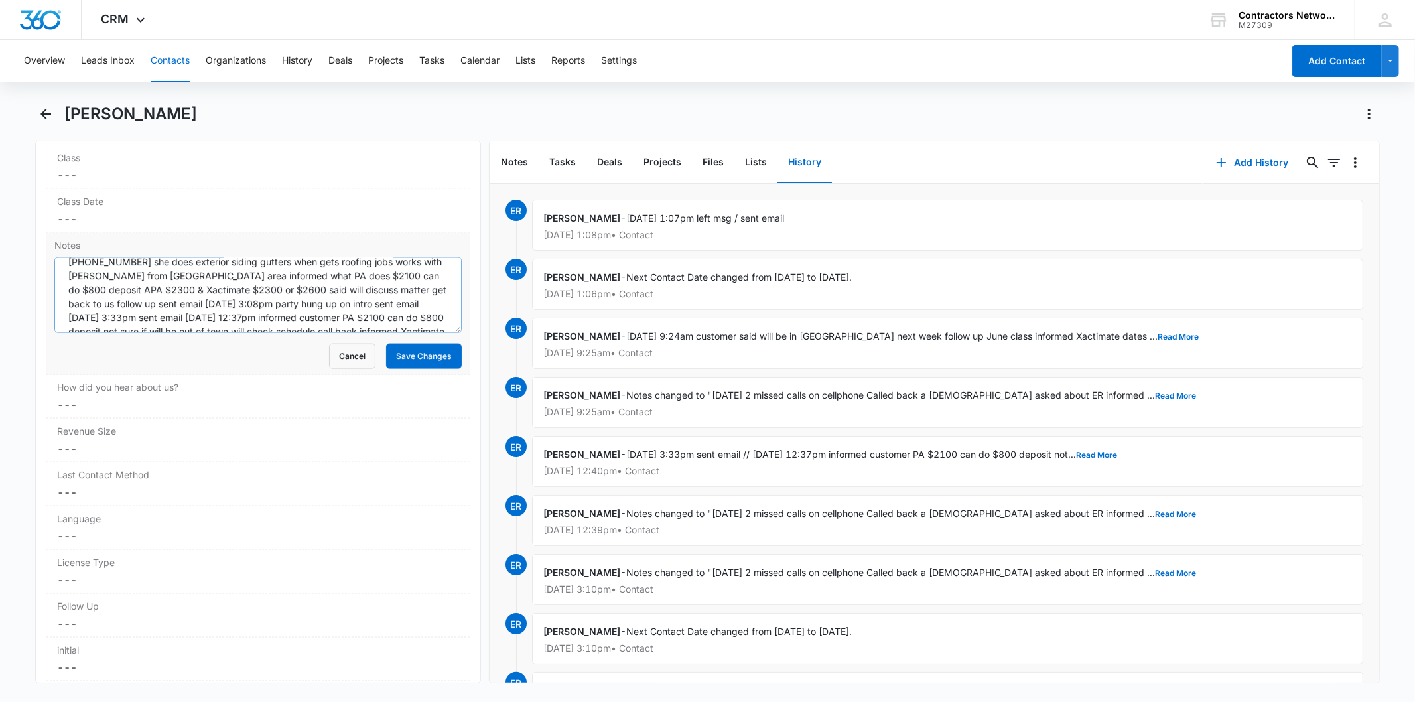
scroll to position [97, 0]
click at [420, 319] on textarea "12/27/24 2 missed calls on cellphone Called back a female asked about ER inform…" at bounding box center [257, 295] width 407 height 76
click at [430, 314] on textarea "12/27/24 2 missed calls on cellphone Called back a female asked about ER inform…" at bounding box center [257, 295] width 407 height 76
paste textarea "8/14/2025 1:07pm left msg / sent email"
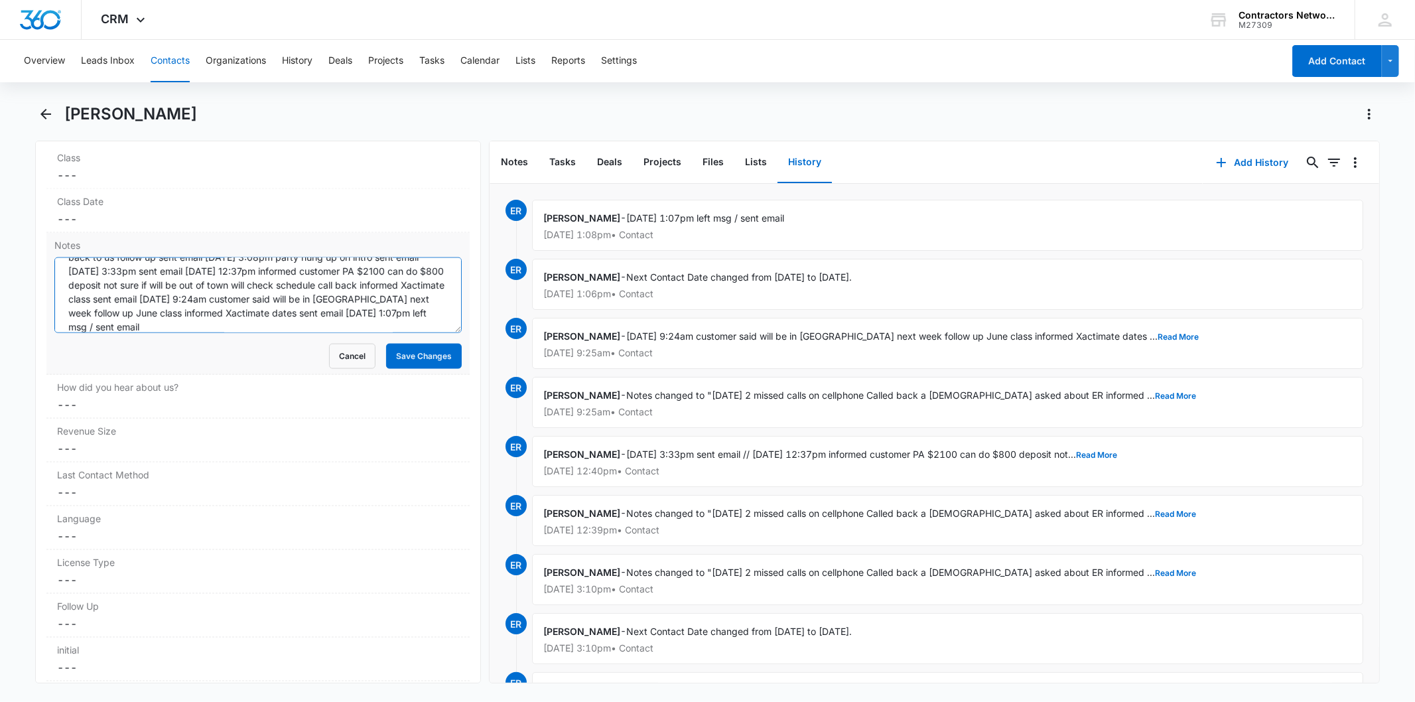
click at [194, 325] on textarea "12/27/24 2 missed calls on cellphone Called back a female asked about ER inform…" at bounding box center [257, 295] width 407 height 76
type textarea "12/27/24 2 missed calls on cellphone Called back a female asked about ER inform…"
click at [428, 356] on button "Save Changes" at bounding box center [424, 356] width 76 height 25
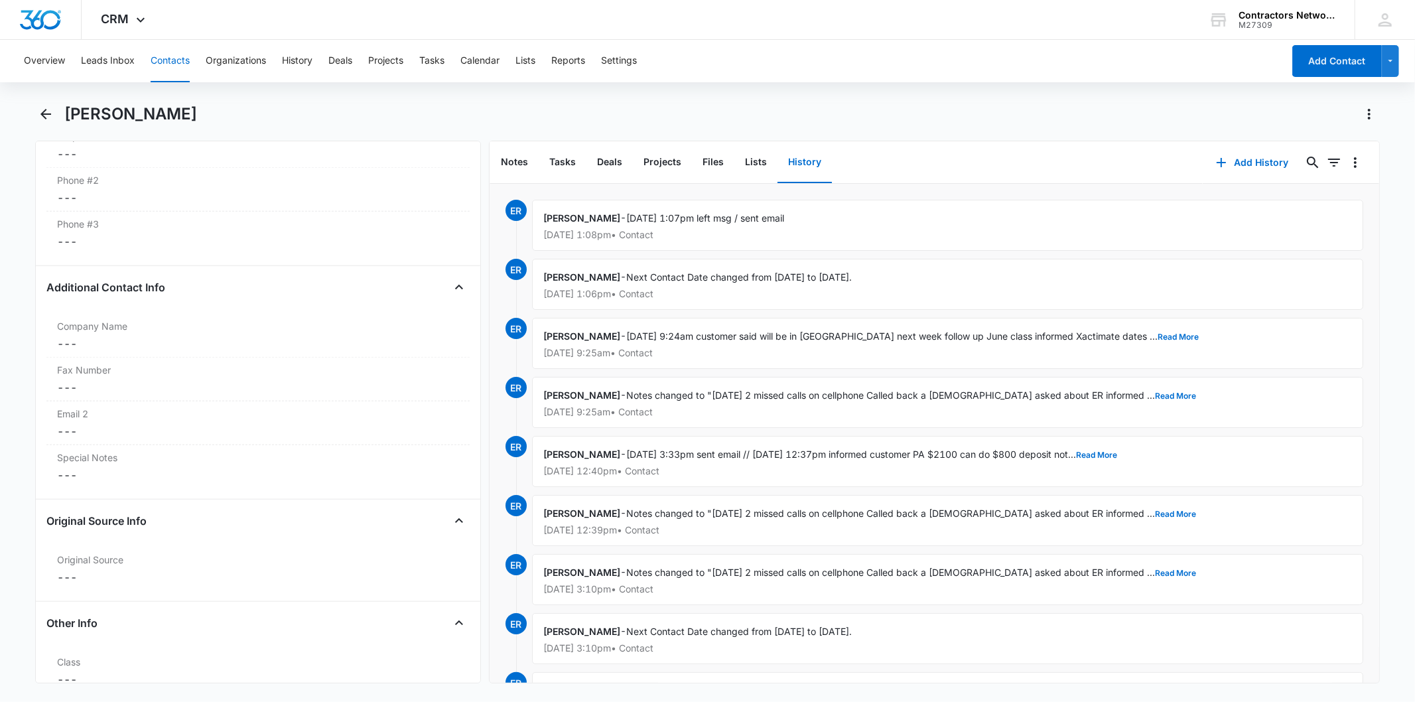
scroll to position [1031, 0]
click at [182, 64] on button "Contacts" at bounding box center [170, 61] width 39 height 42
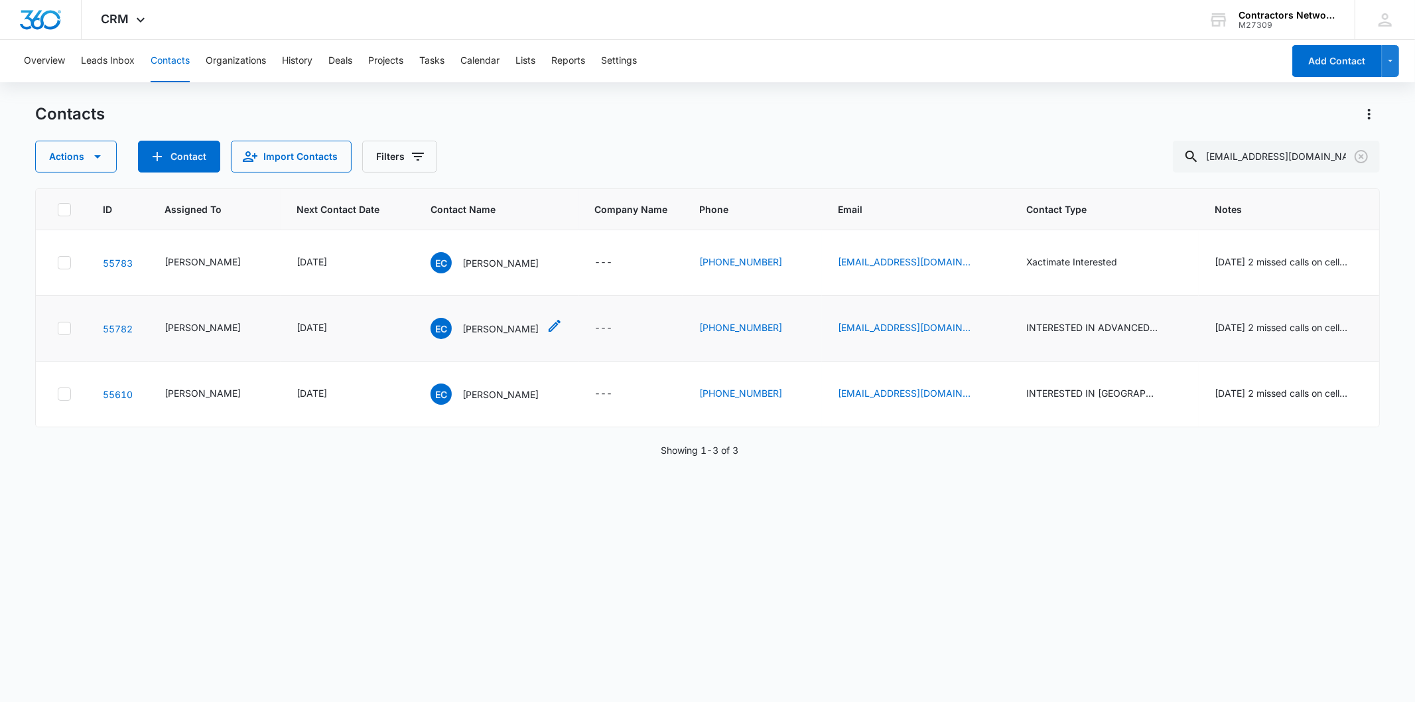
click at [481, 334] on p "Evelyn Chavez" at bounding box center [500, 329] width 76 height 14
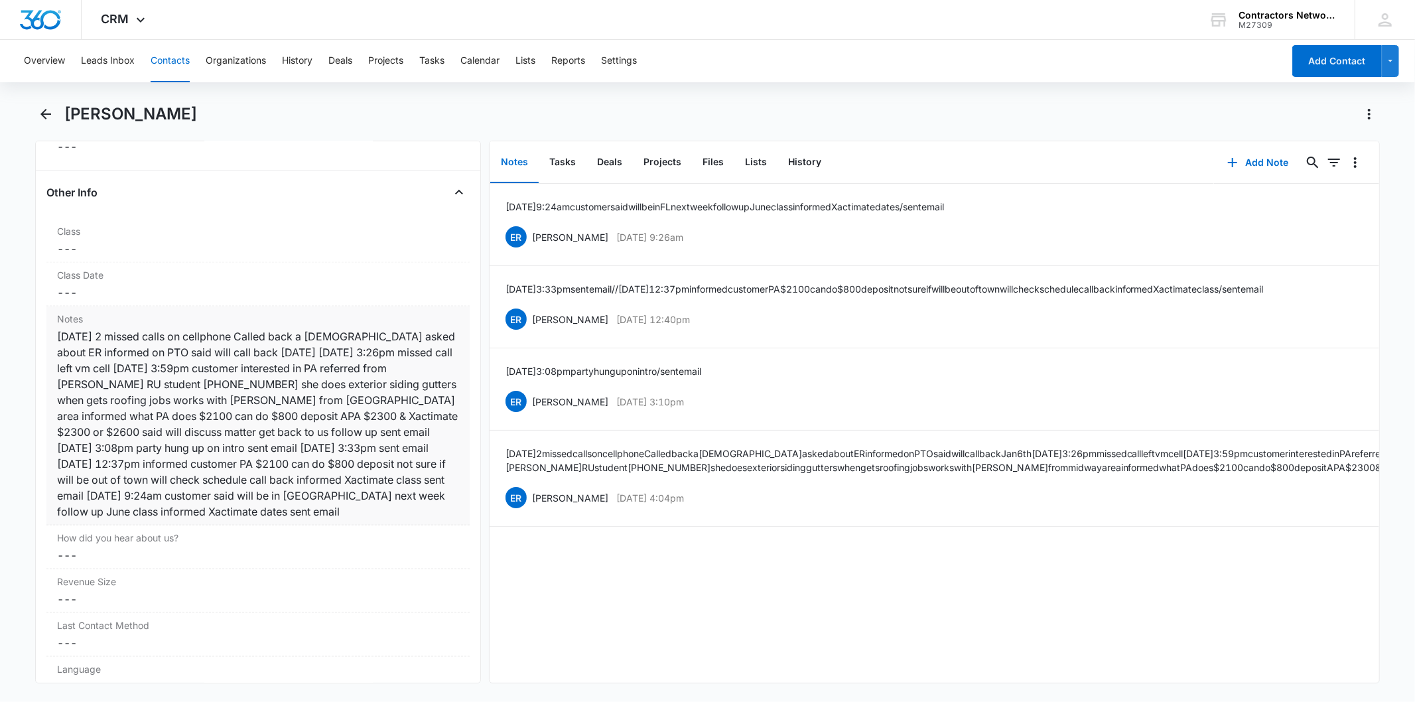
scroll to position [1547, 0]
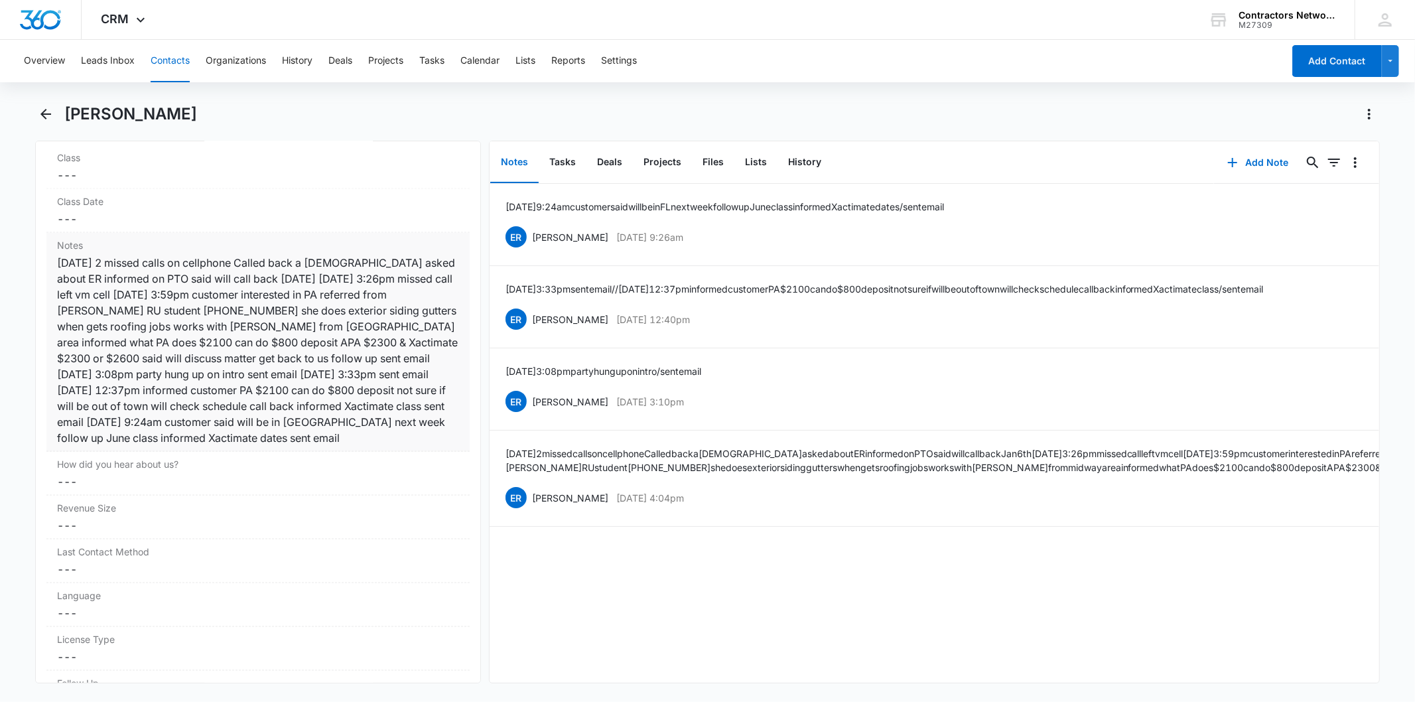
click at [314, 315] on div "12/27/24 2 missed calls on cellphone Called back a female asked about ER inform…" at bounding box center [257, 350] width 401 height 191
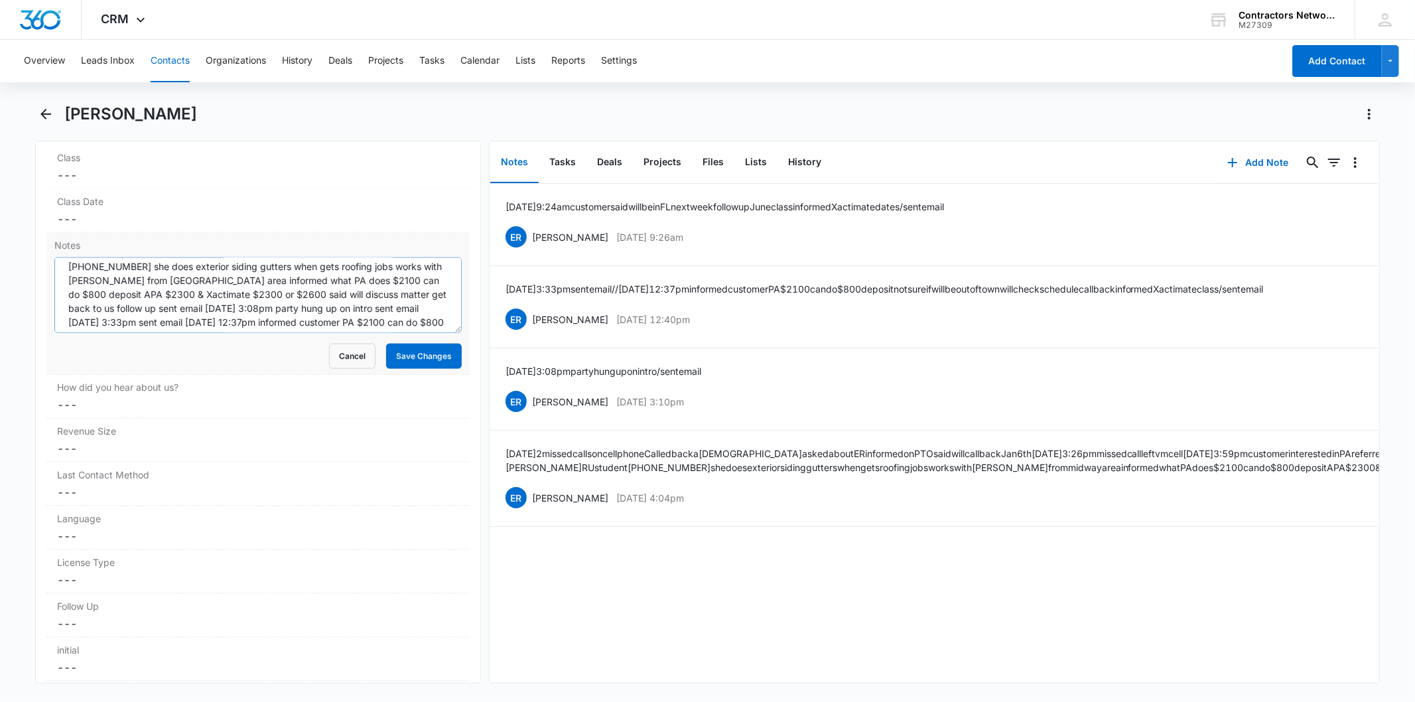
scroll to position [97, 0]
paste textarea "8/14/2025 1:07pm left msg / sent email"
click at [194, 323] on textarea "12/27/24 2 missed calls on cellphone Called back a female asked about ER inform…" at bounding box center [257, 295] width 407 height 76
type textarea "12/27/24 2 missed calls on cellphone Called back a female asked about ER inform…"
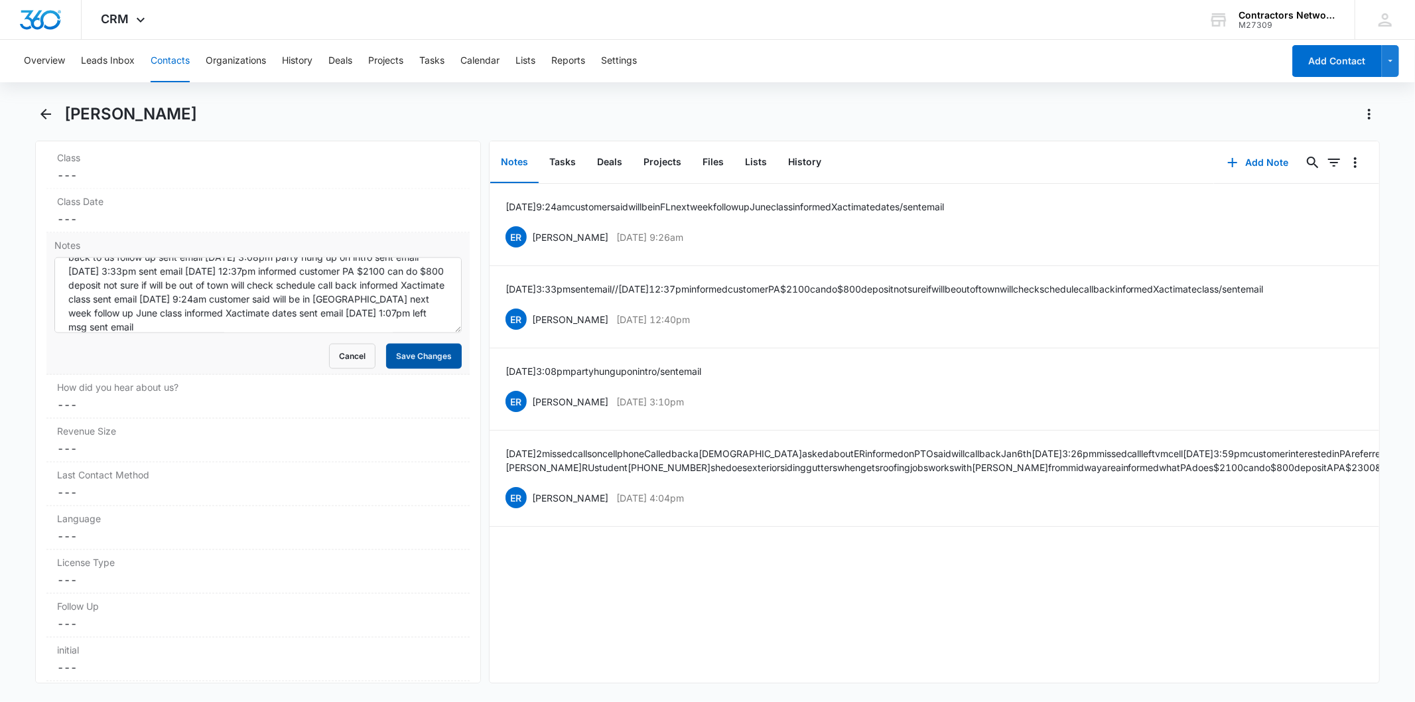
click at [434, 357] on button "Save Changes" at bounding box center [424, 356] width 76 height 25
click at [1243, 156] on button "Add Note" at bounding box center [1258, 163] width 88 height 32
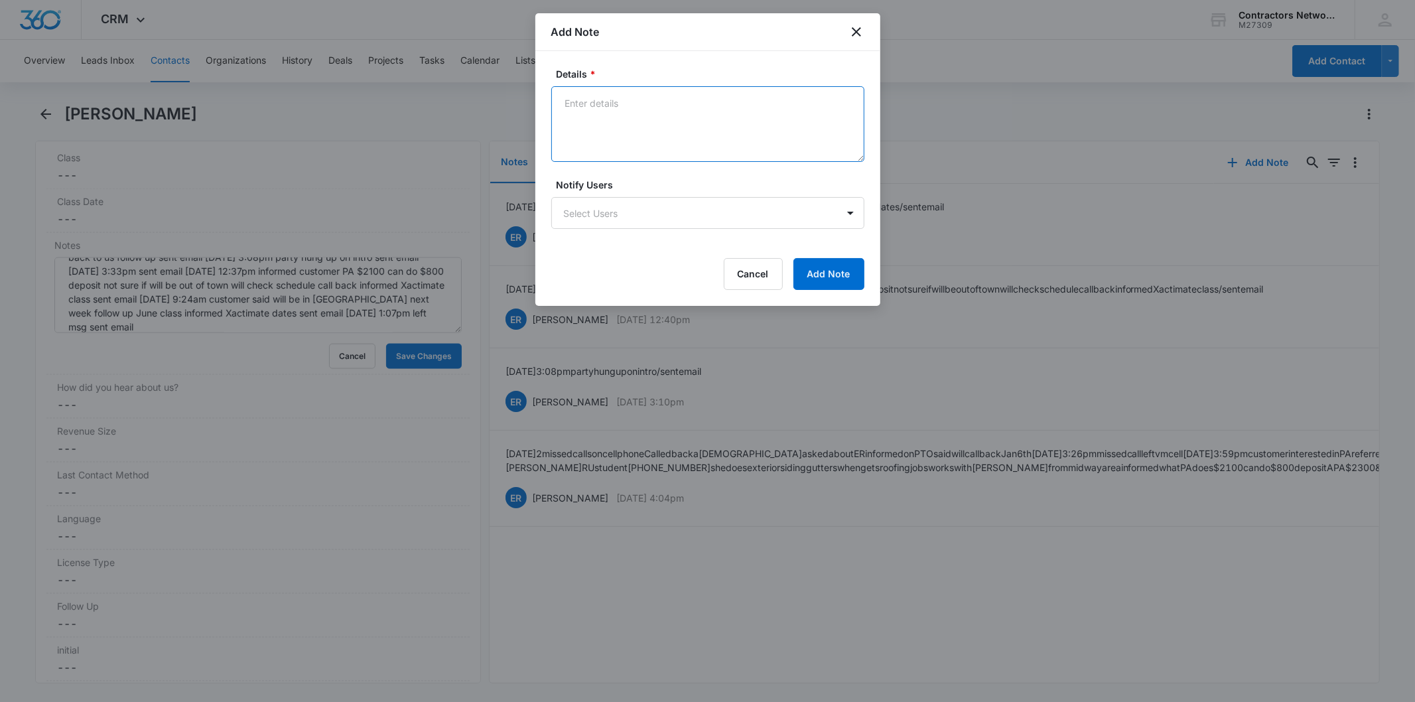
click at [610, 115] on textarea "Details *" at bounding box center [707, 124] width 313 height 76
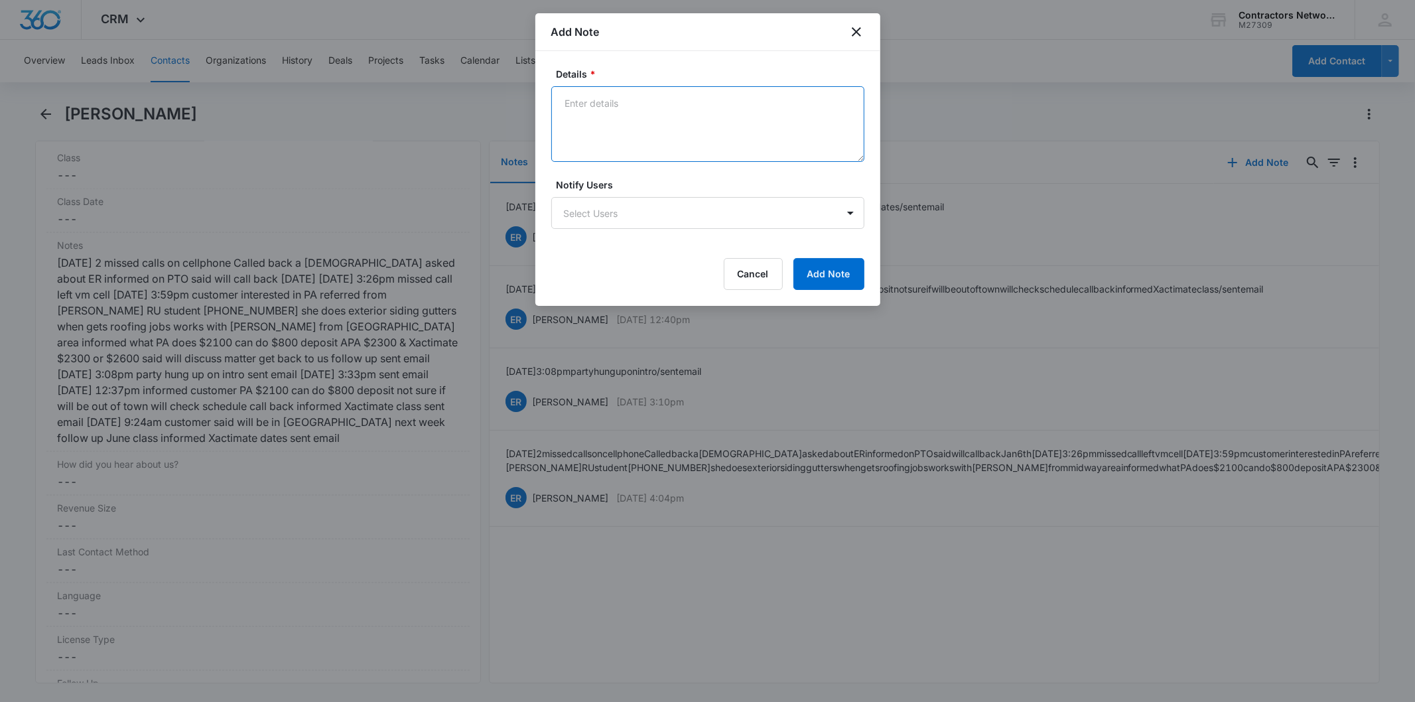
paste textarea "8/14/2025 1:07pm left msg / sent email"
type textarea "8/14/2025 1:07pm left msg / sent email"
click at [825, 277] on button "Add Note" at bounding box center [828, 274] width 71 height 32
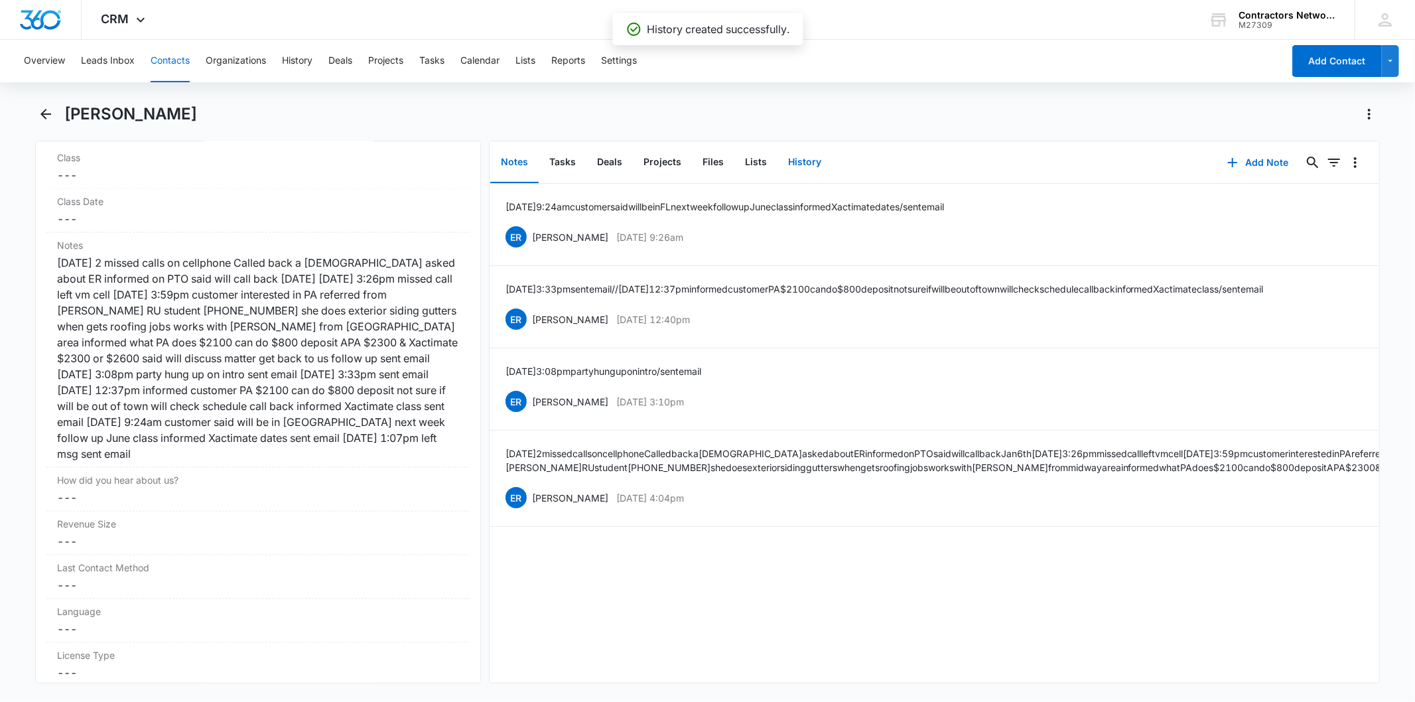
click at [796, 151] on button "History" at bounding box center [804, 162] width 54 height 41
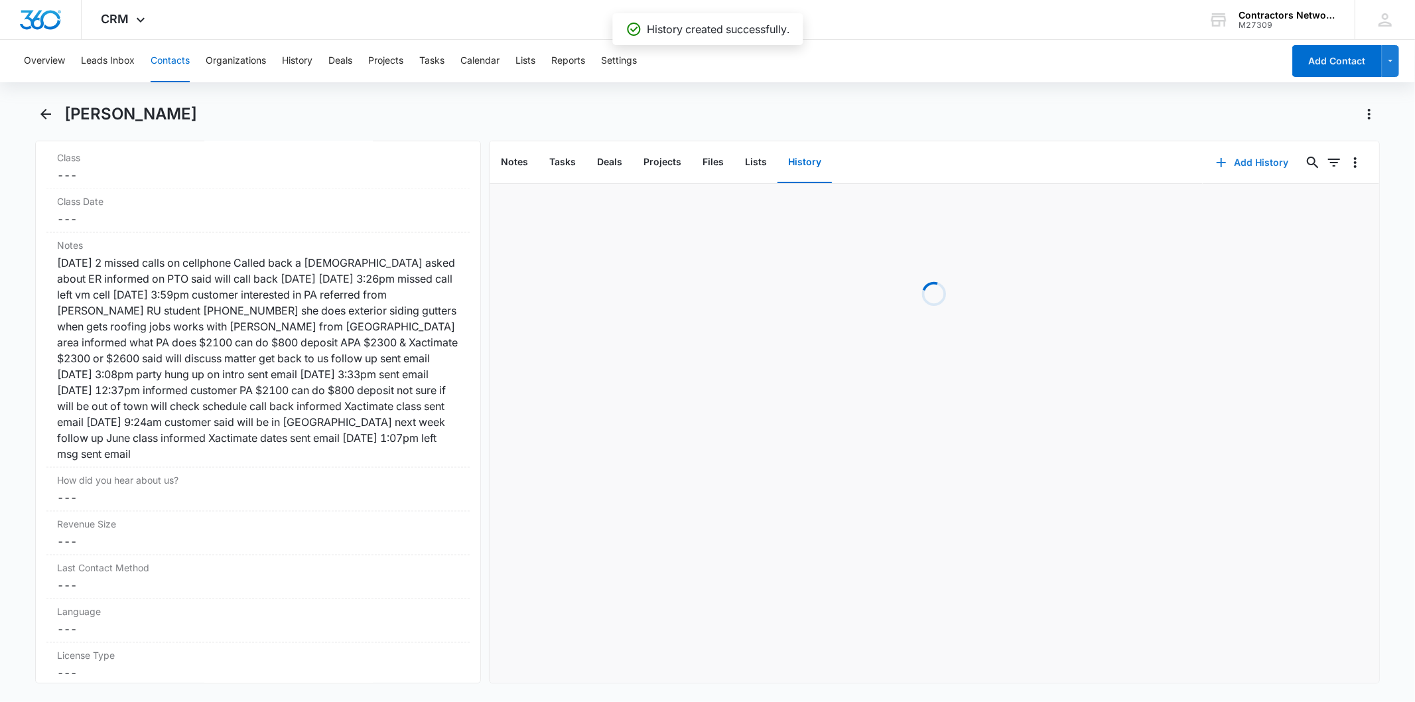
click at [1254, 155] on button "Add History" at bounding box center [1252, 163] width 99 height 32
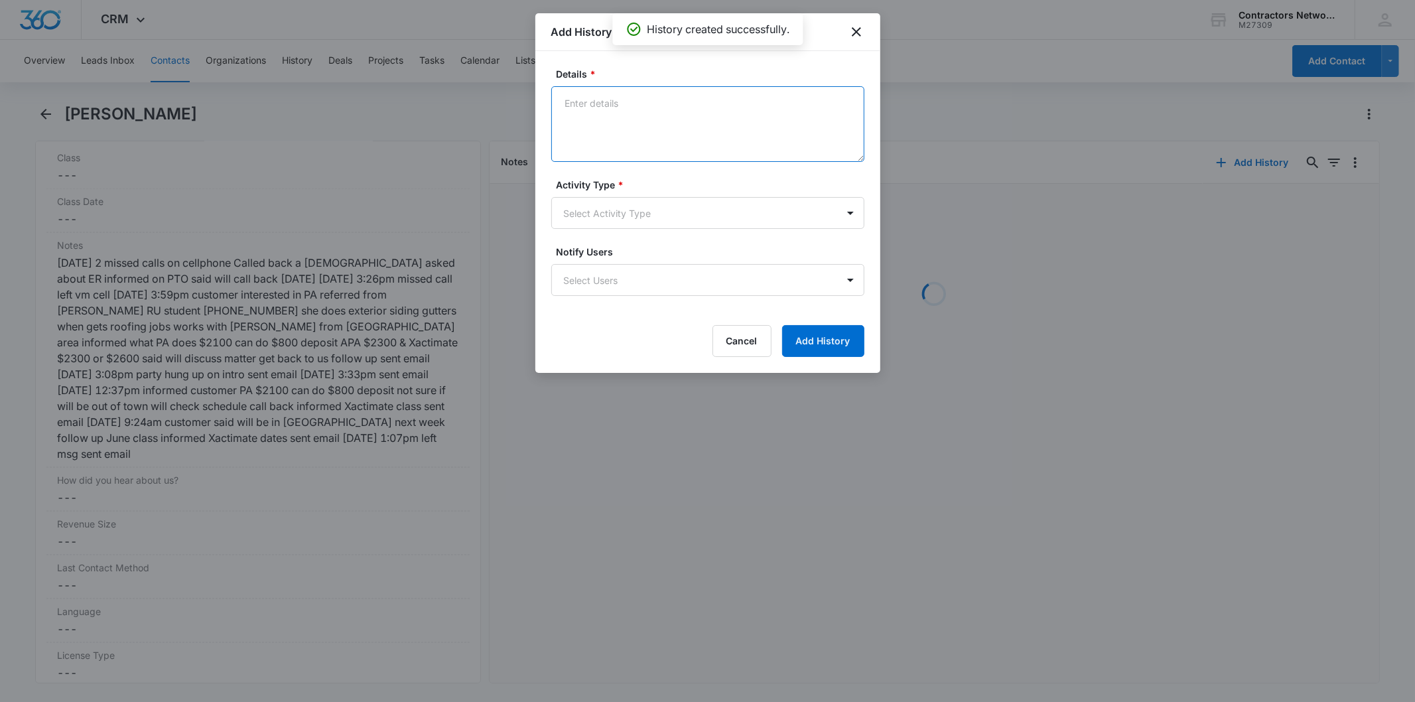
click at [600, 117] on textarea "Details *" at bounding box center [707, 124] width 313 height 76
paste textarea "8/14/2025 1:07pm left msg / sent email"
type textarea "8/14/2025 1:07pm left msg / sent email"
click at [601, 210] on body "CRM Apps Reputation Websites Forms CRM Email Social Shop Payments POS Content A…" at bounding box center [707, 351] width 1415 height 702
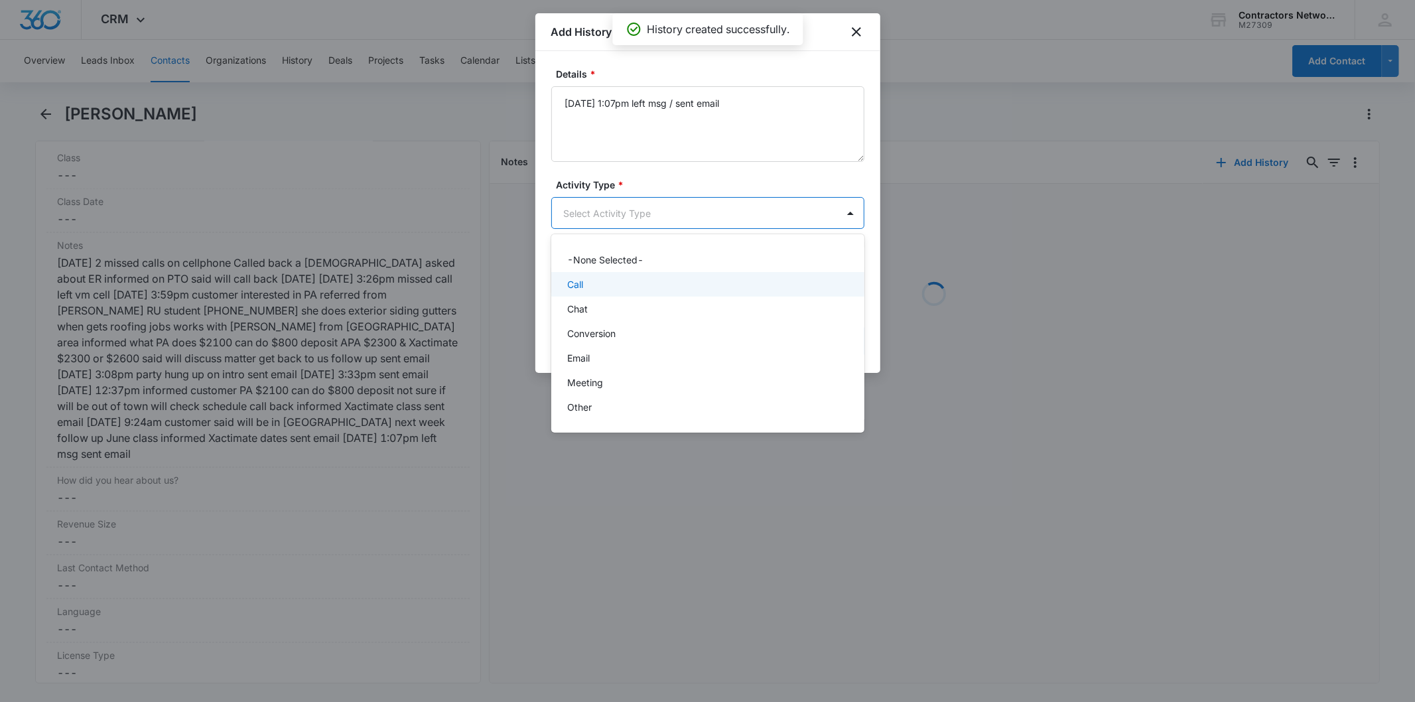
click at [600, 284] on div "Call" at bounding box center [706, 284] width 279 height 14
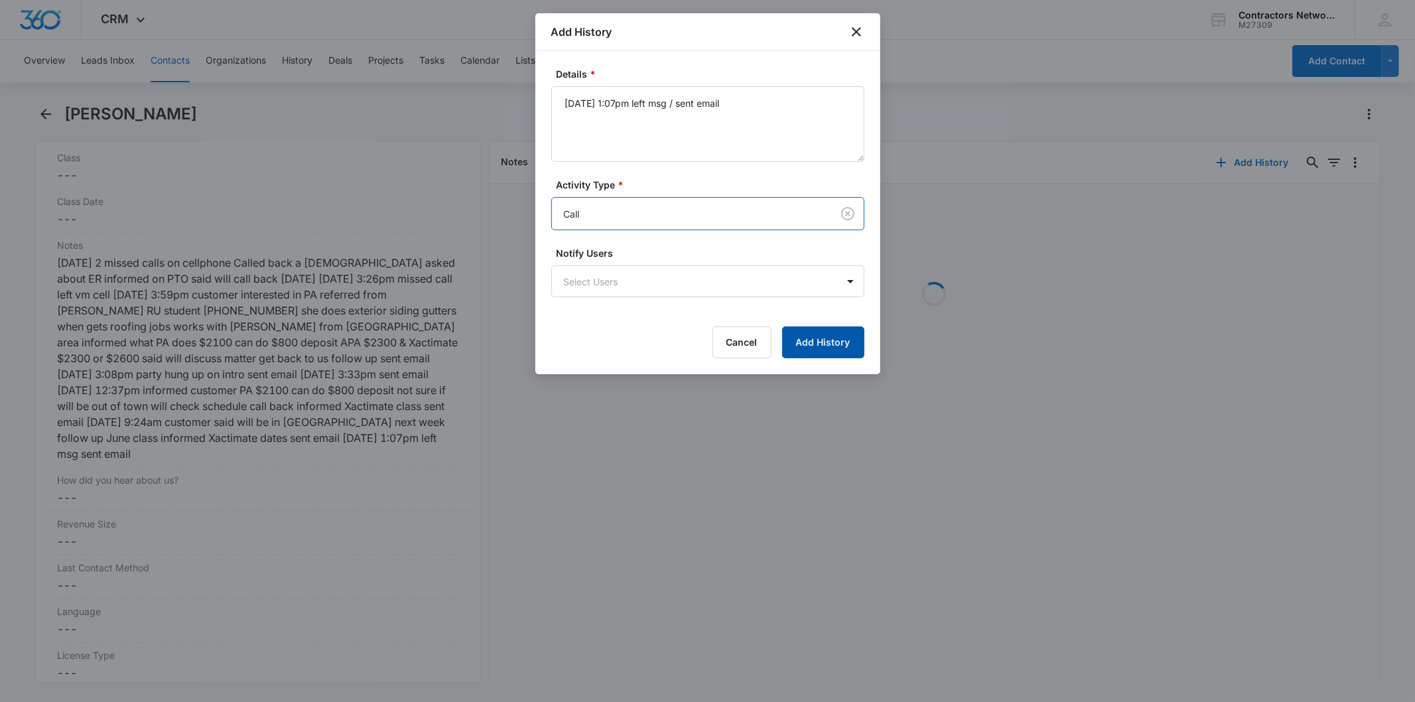
click at [829, 348] on button "Add History" at bounding box center [823, 342] width 82 height 32
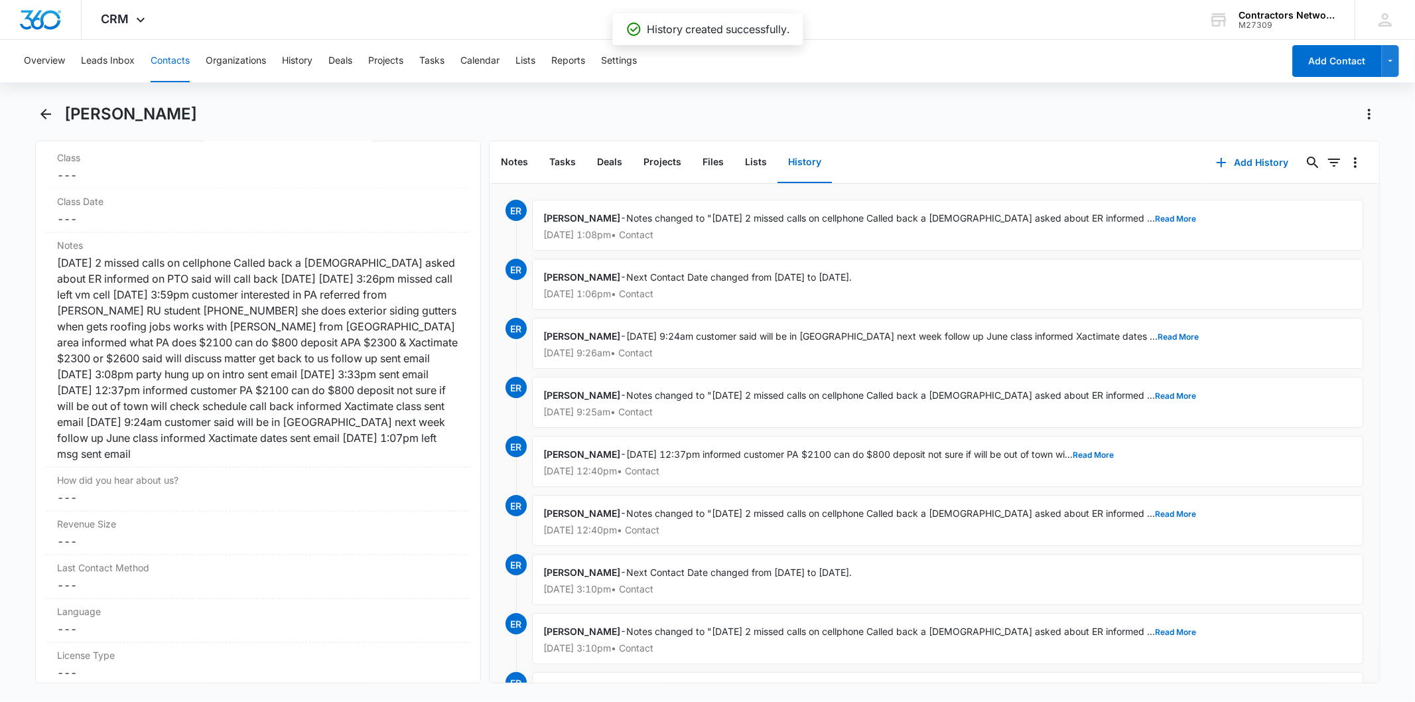
click at [168, 58] on button "Contacts" at bounding box center [170, 61] width 39 height 42
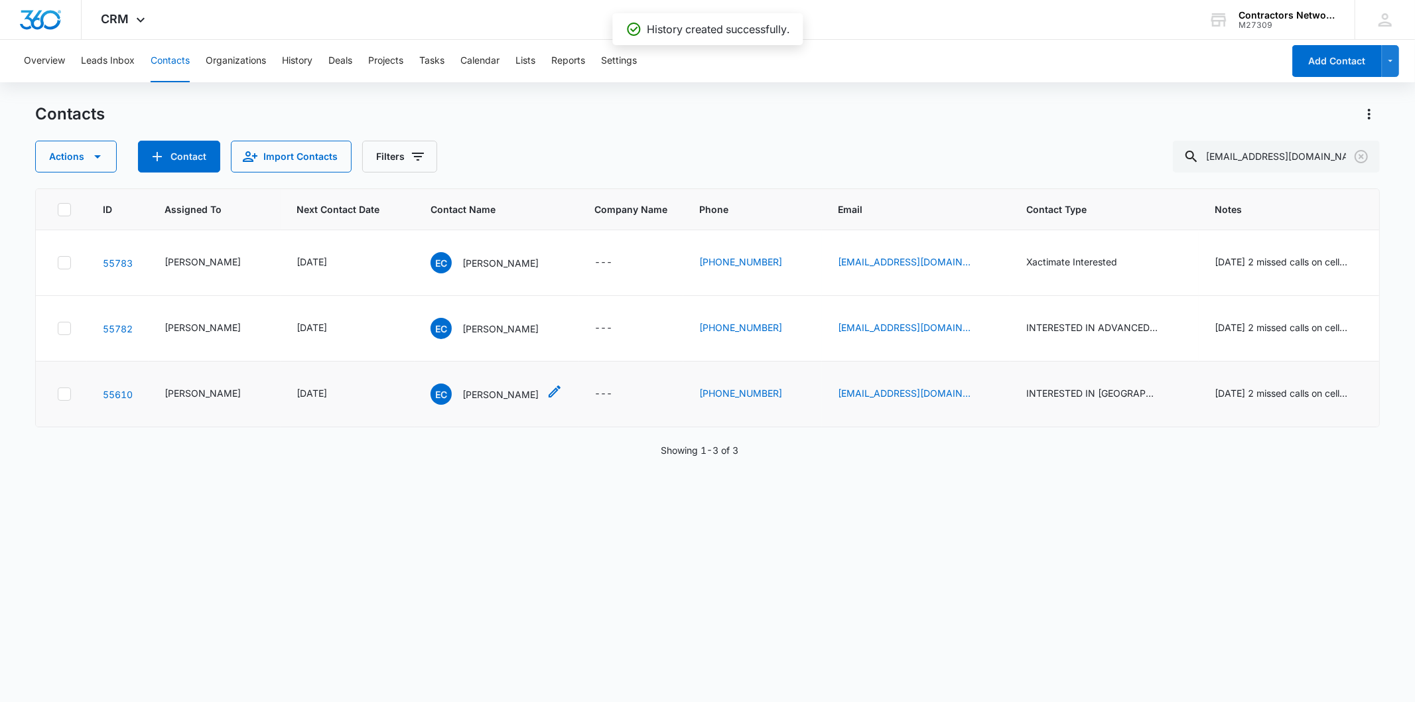
click at [462, 394] on p "Evelyn Chavez" at bounding box center [500, 394] width 76 height 14
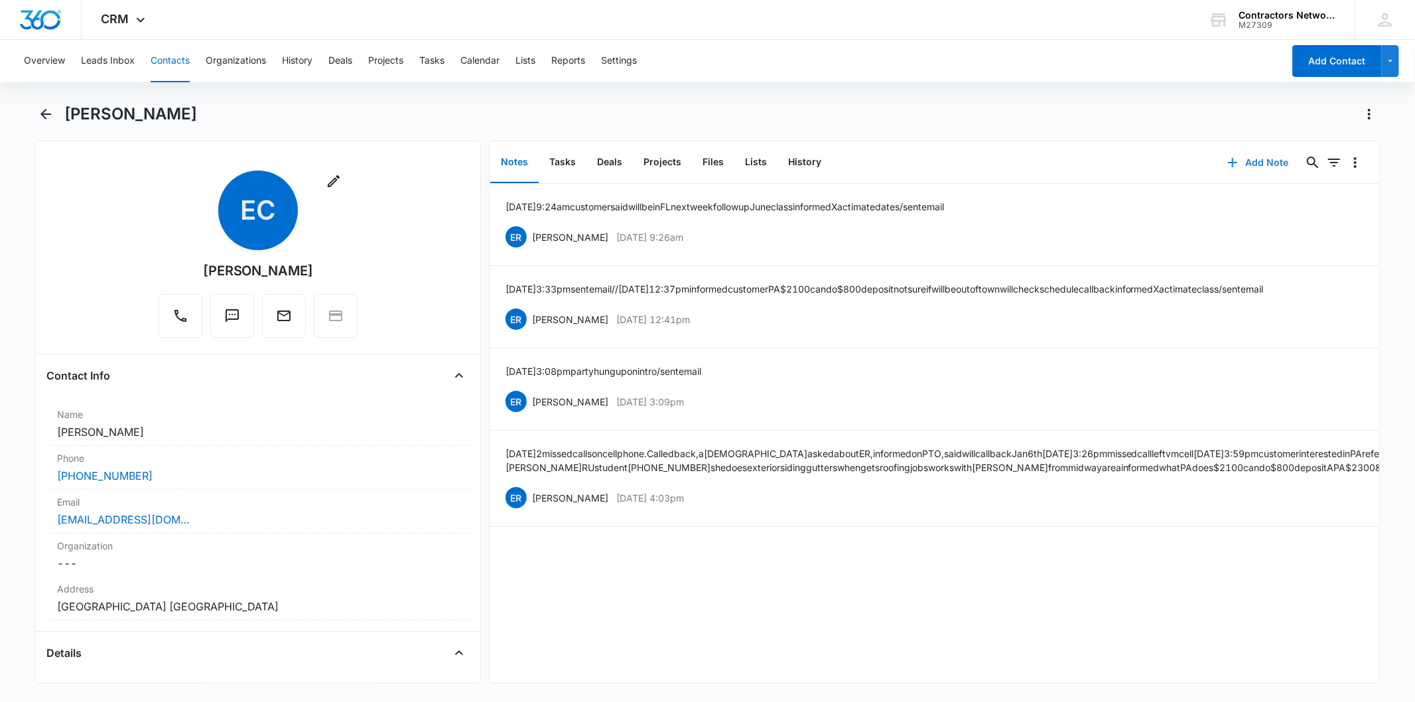
click at [1242, 156] on button "Add Note" at bounding box center [1258, 163] width 88 height 32
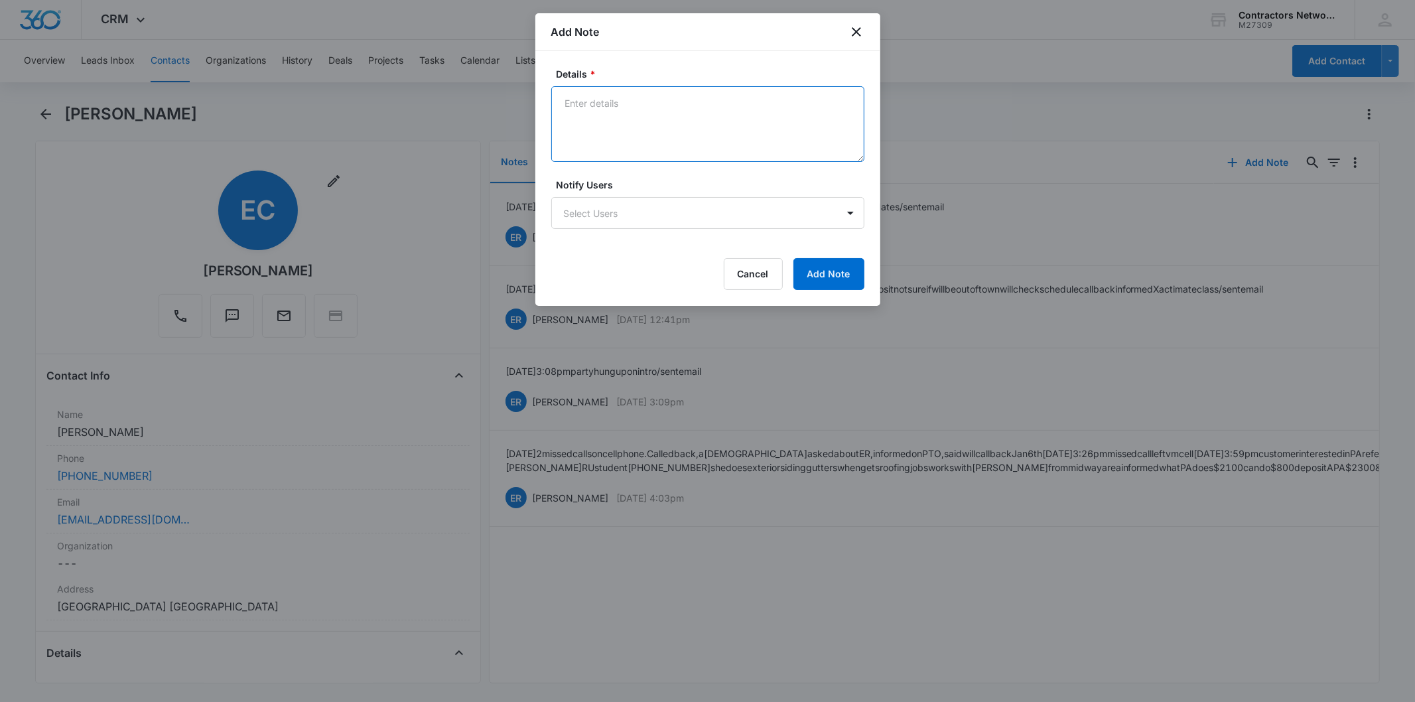
click at [655, 98] on textarea "Details *" at bounding box center [707, 124] width 313 height 76
paste textarea "8/14/2025 1:07pm left msg / sent email"
type textarea "8/14/2025 1:07pm left msg / sent email"
click at [826, 281] on button "Add Note" at bounding box center [828, 274] width 71 height 32
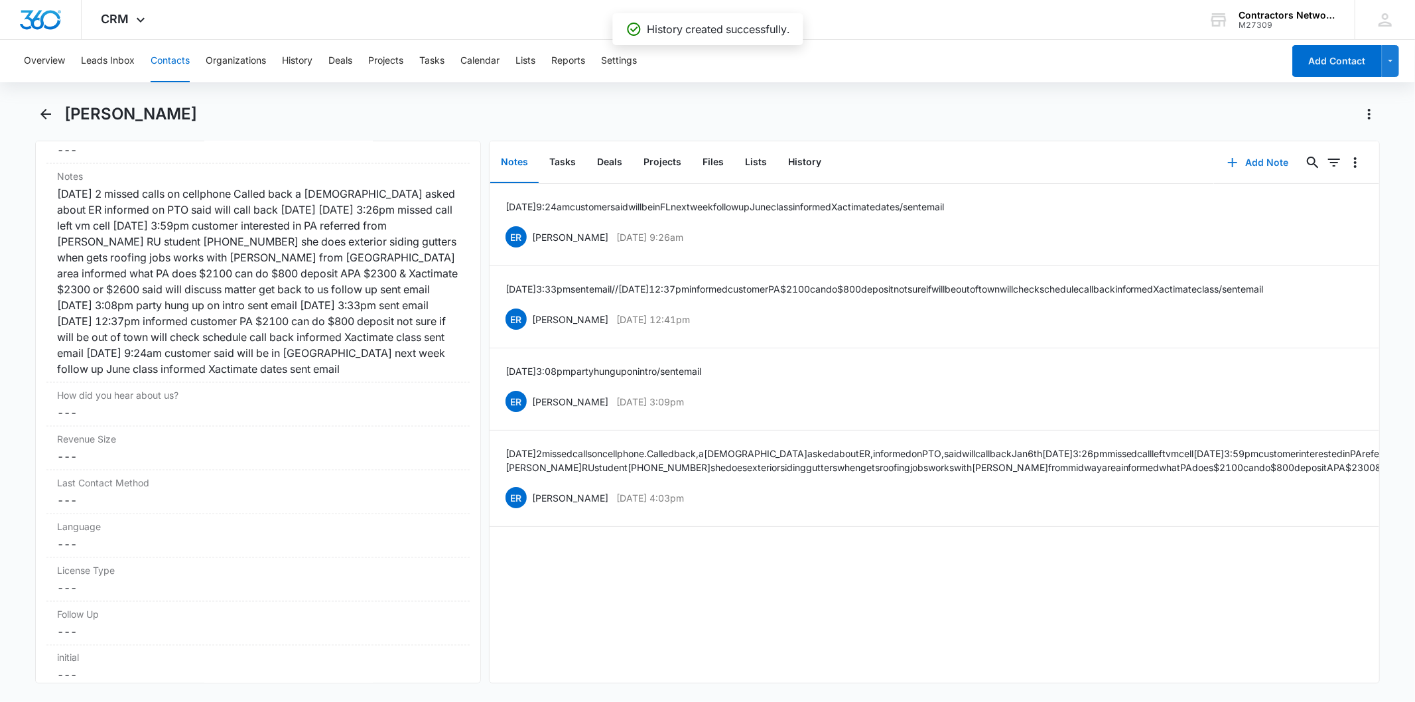
scroll to position [1621, 0]
click at [330, 260] on div "12/27/24 2 missed calls on cellphone Called back a female asked about ER inform…" at bounding box center [257, 276] width 401 height 191
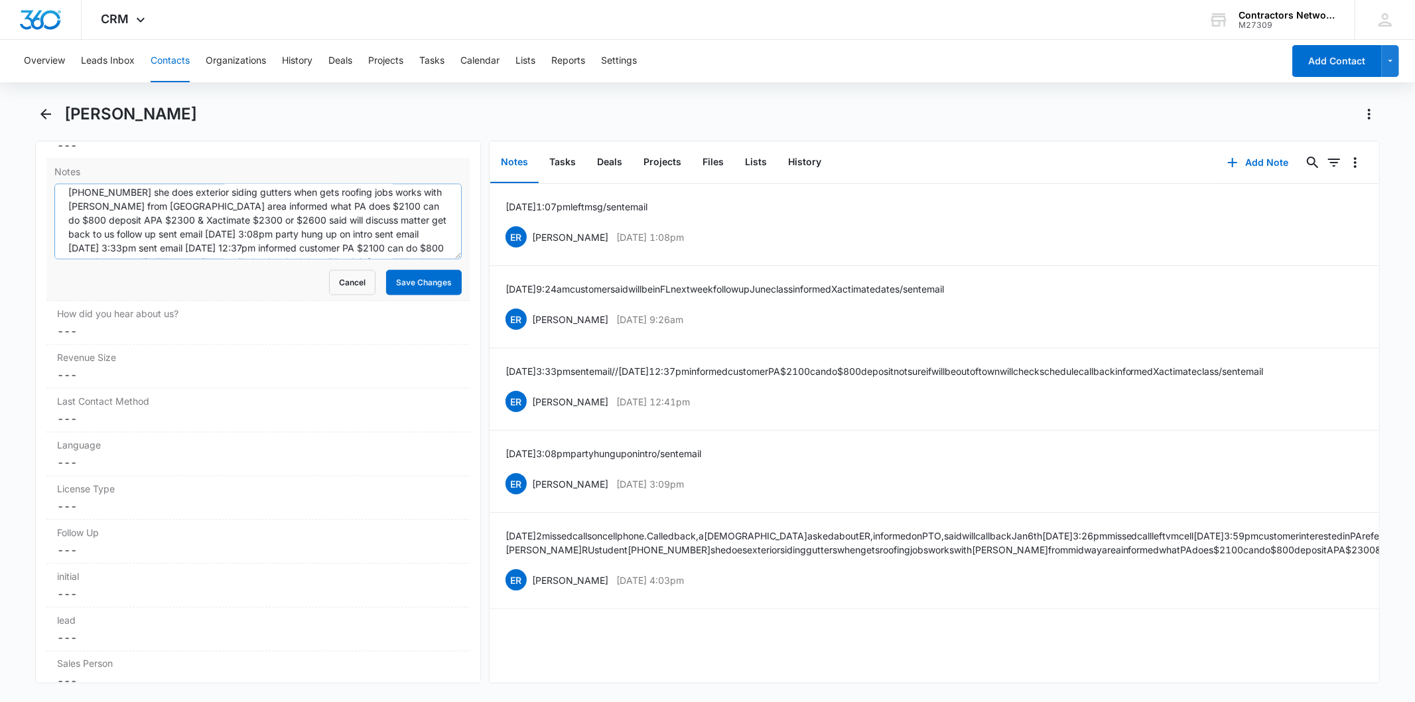
scroll to position [97, 0]
click at [434, 243] on textarea "12/27/24 2 missed calls on cellphone Called back a female asked about ER inform…" at bounding box center [257, 222] width 407 height 76
paste textarea "8/14/2025 1:07pm left msg / sent email"
click at [194, 251] on textarea "12/27/24 2 missed calls on cellphone Called back a female asked about ER inform…" at bounding box center [257, 222] width 407 height 76
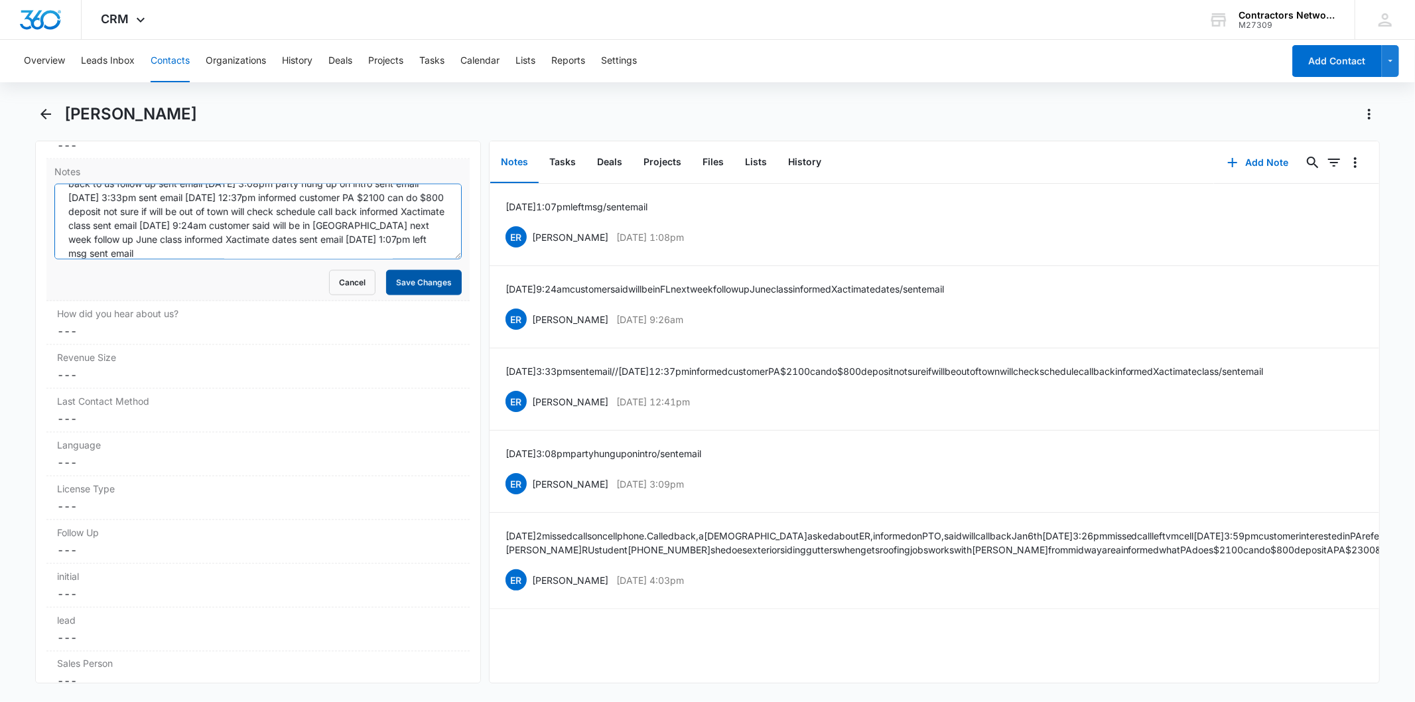
type textarea "12/27/24 2 missed calls on cellphone Called back a female asked about ER inform…"
drag, startPoint x: 401, startPoint y: 289, endPoint x: 655, endPoint y: 260, distance: 255.0
click at [406, 288] on button "Save Changes" at bounding box center [424, 282] width 76 height 25
click at [820, 161] on button "History" at bounding box center [804, 162] width 54 height 41
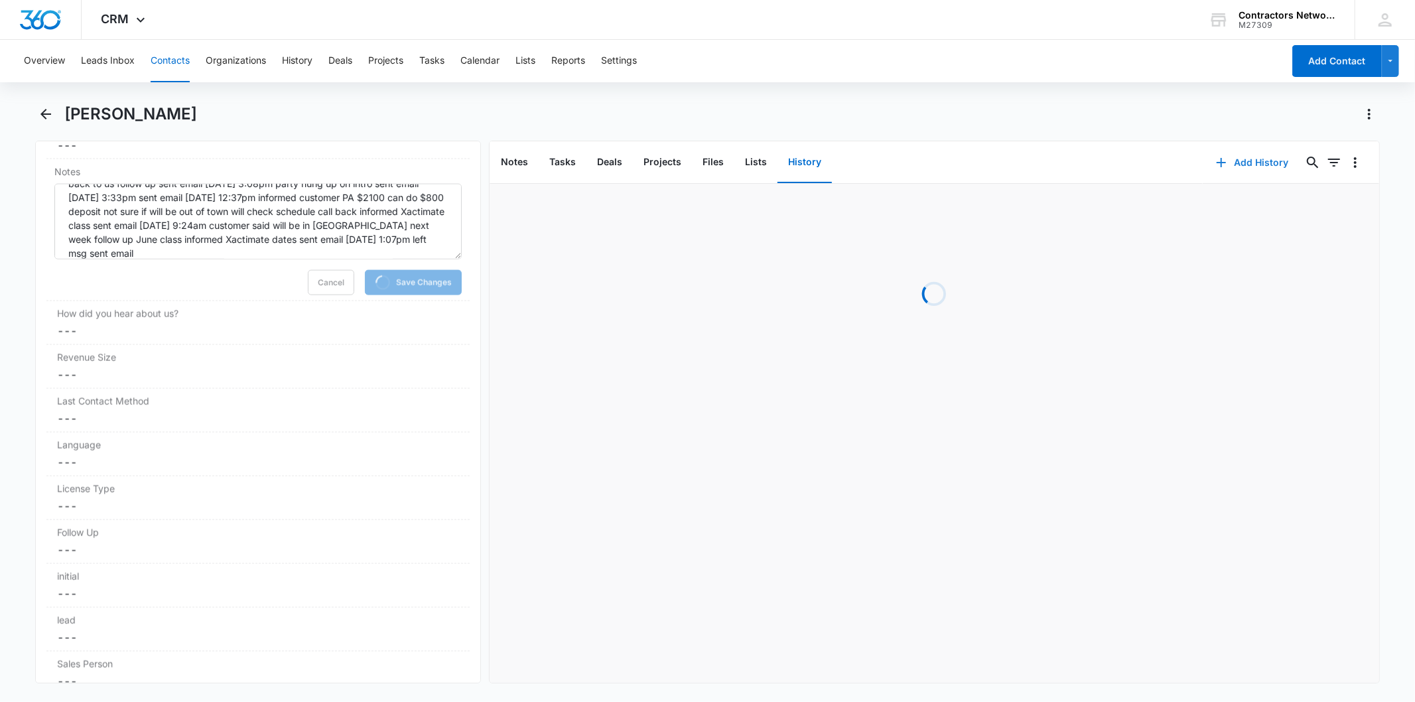
click at [1248, 162] on button "Add History" at bounding box center [1252, 163] width 99 height 32
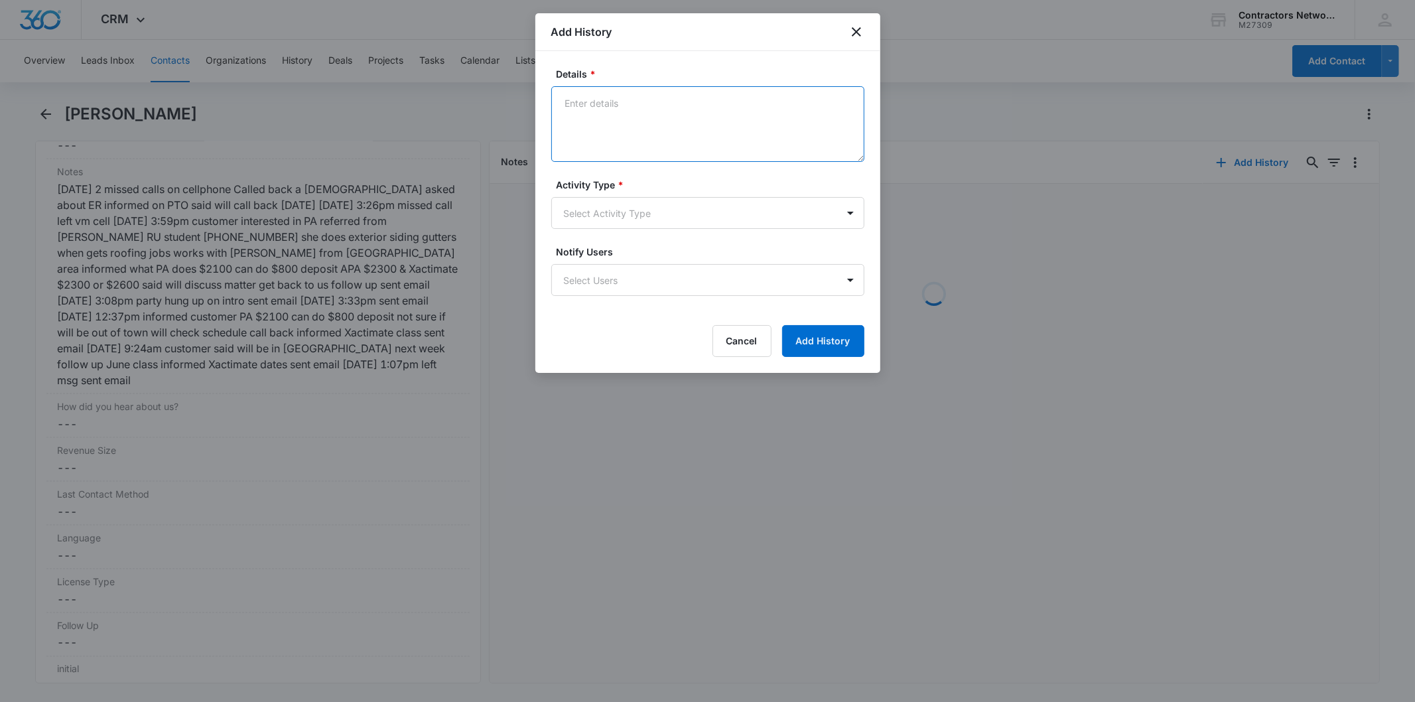
click at [647, 100] on textarea "Details *" at bounding box center [707, 124] width 313 height 76
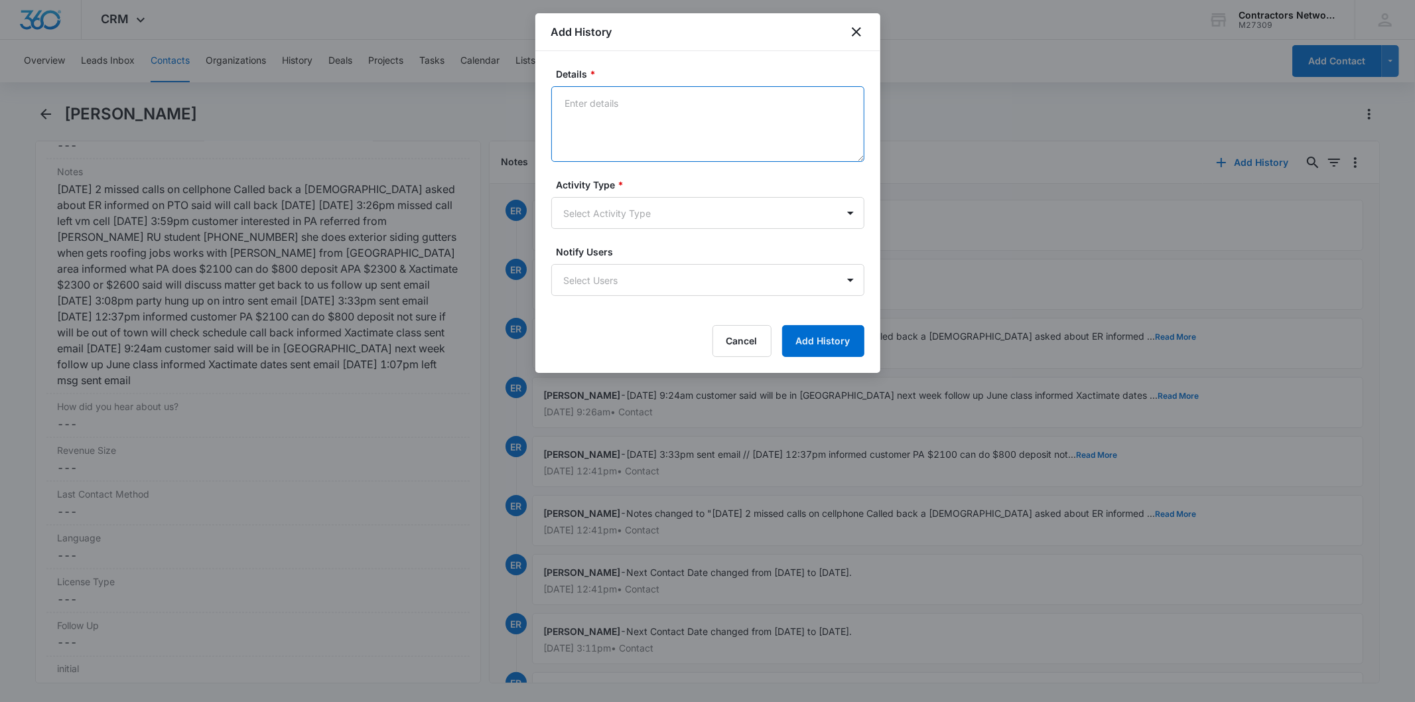
paste textarea "8/14/2025 1:07pm left msg / sent email"
type textarea "8/14/2025 1:07pm left msg / sent email"
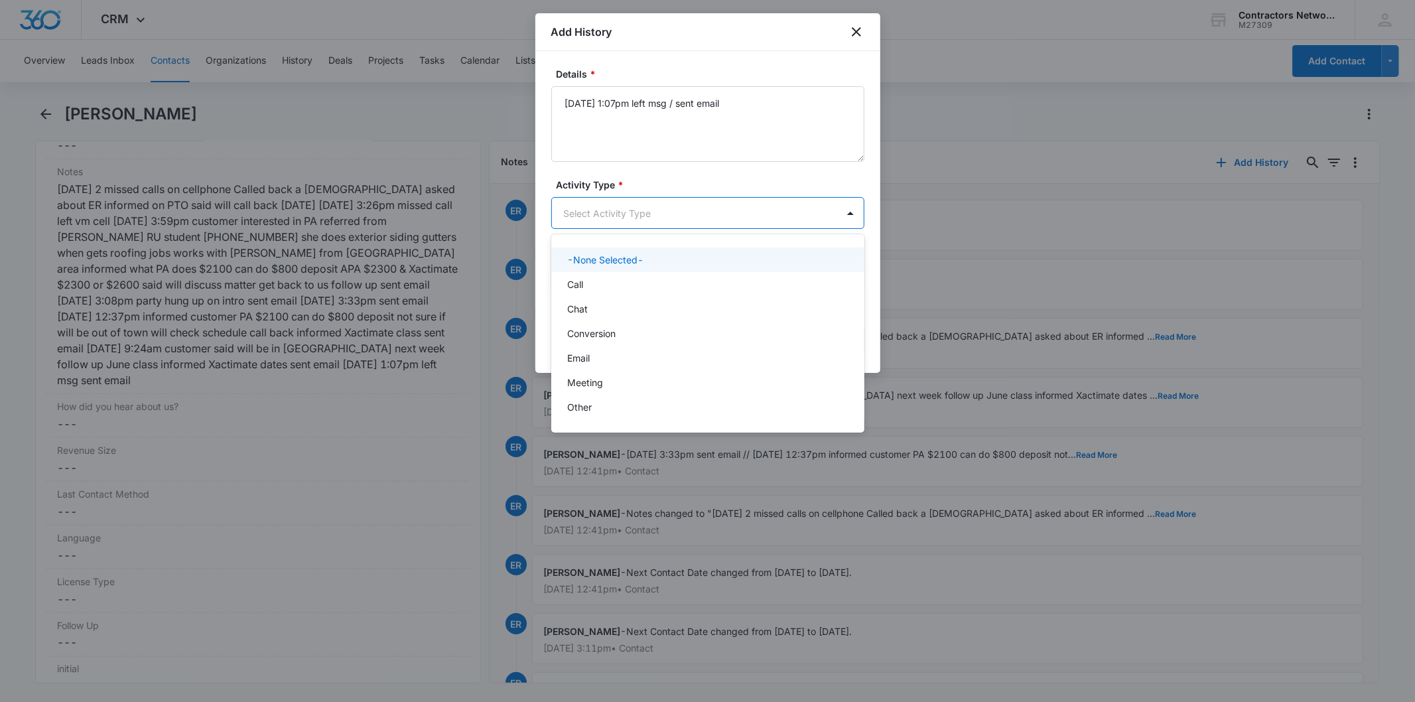
click at [616, 209] on body "CRM Apps Reputation Websites Forms CRM Email Social Shop Payments POS Content A…" at bounding box center [707, 351] width 1415 height 702
click at [593, 283] on div "Call" at bounding box center [706, 284] width 279 height 14
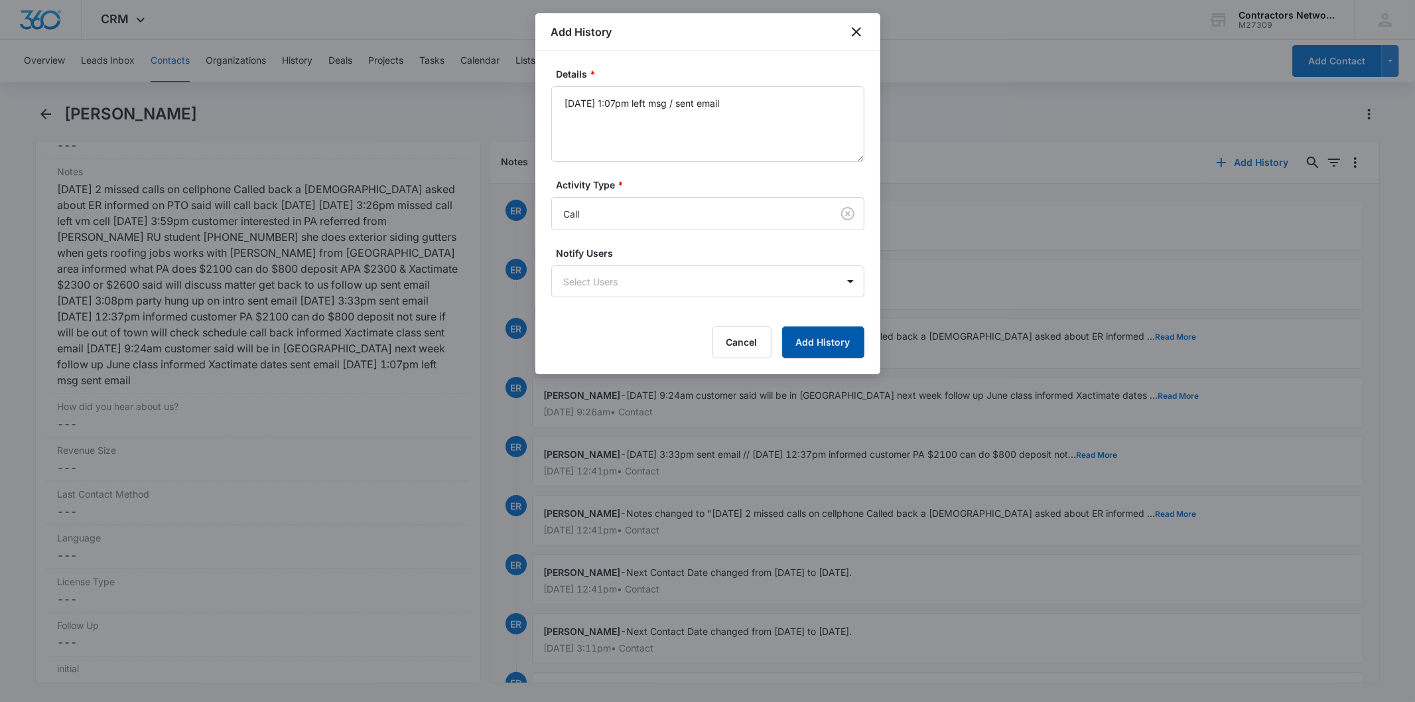
click at [807, 348] on button "Add History" at bounding box center [823, 342] width 82 height 32
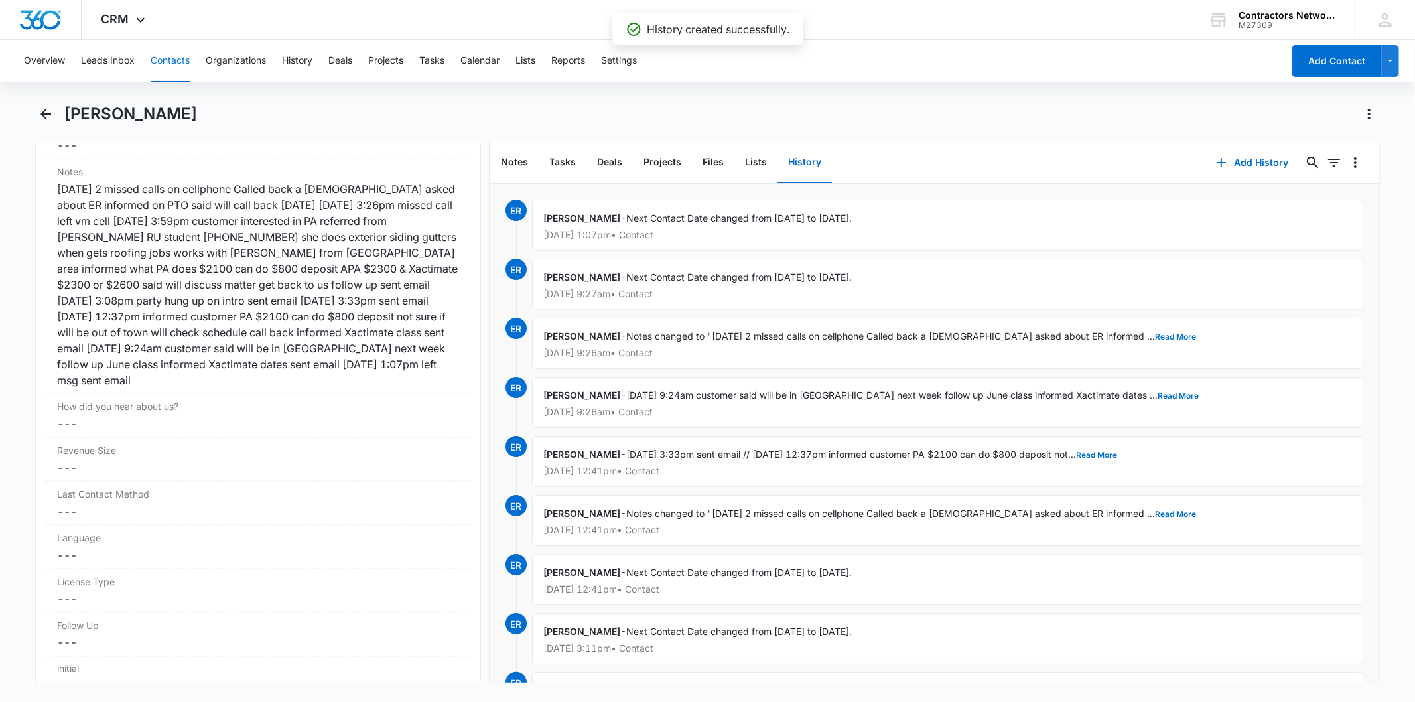
click at [157, 60] on button "Contacts" at bounding box center [170, 61] width 39 height 42
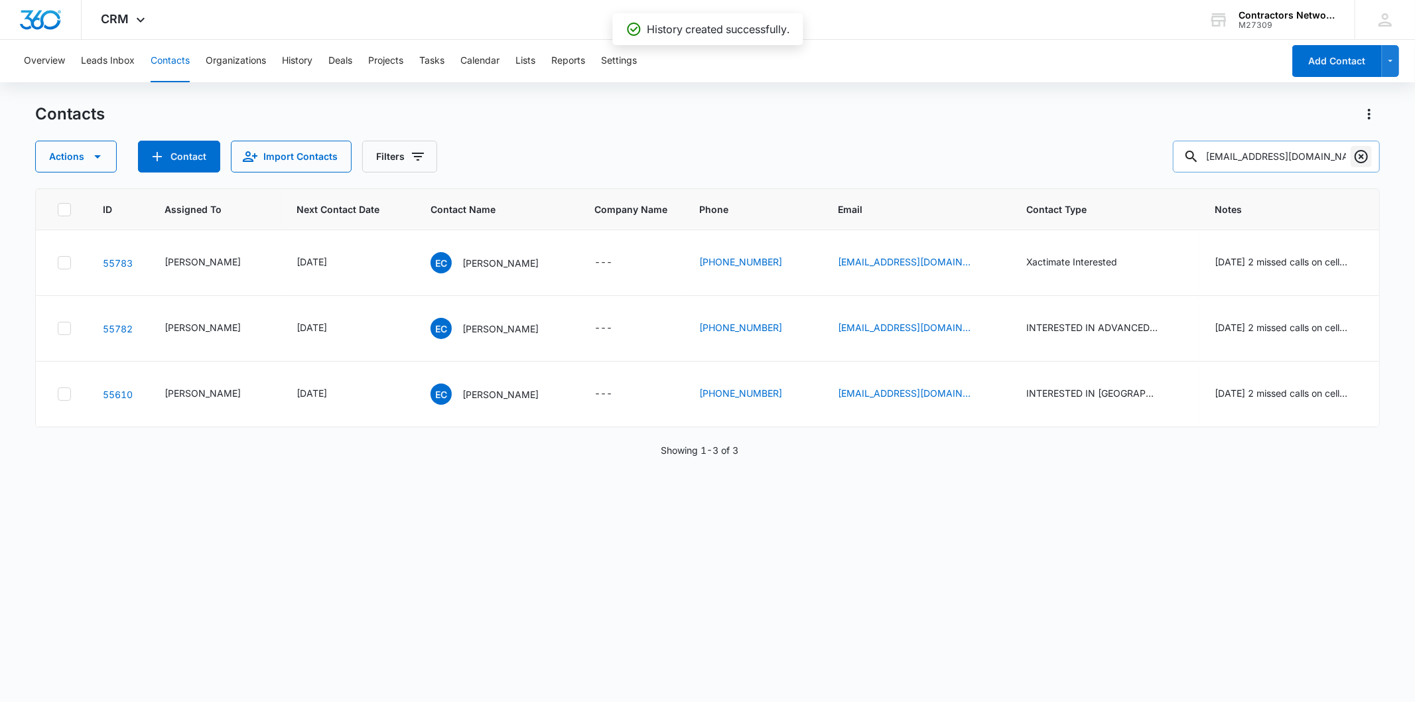
click at [1361, 159] on icon "Clear" at bounding box center [1361, 157] width 16 height 16
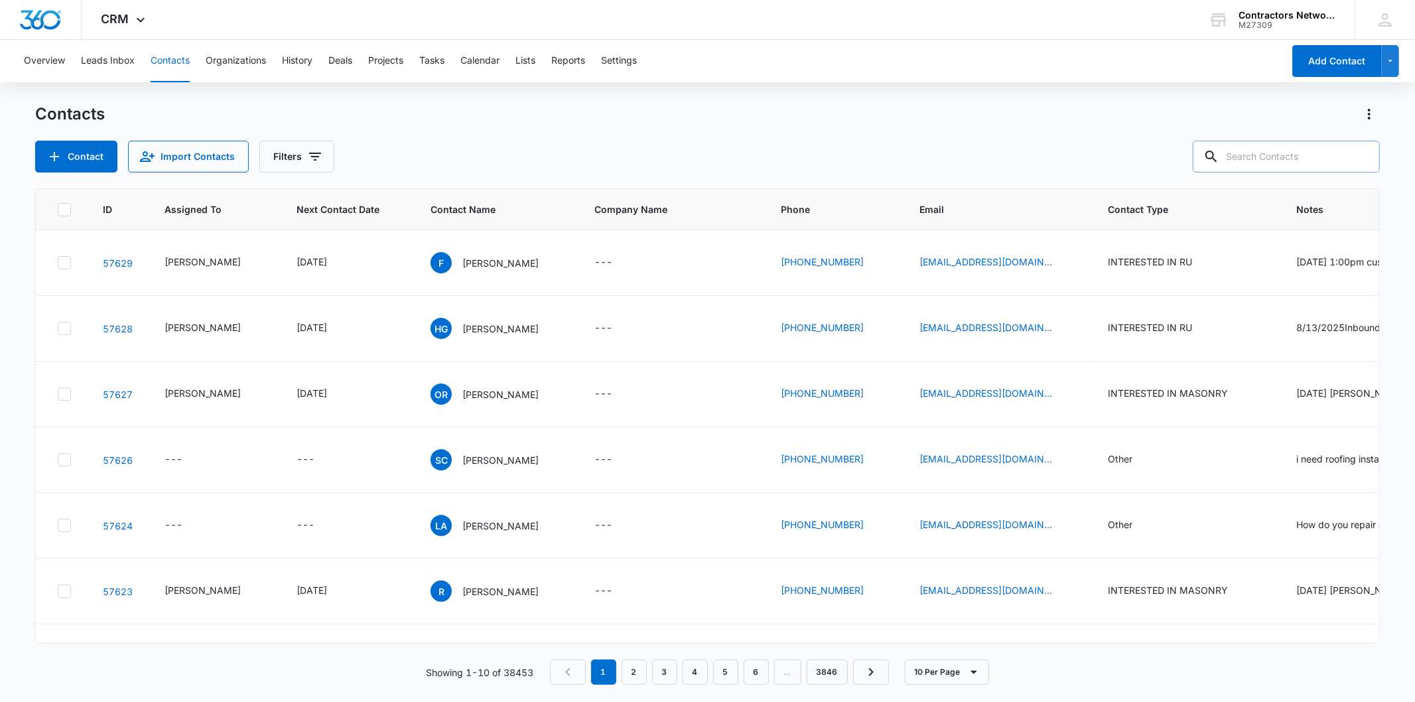
click at [1288, 163] on input "text" at bounding box center [1286, 157] width 187 height 32
paste input "ceden_pacheco@icloud.com"
type input "ceden_pacheco@icloud.com"
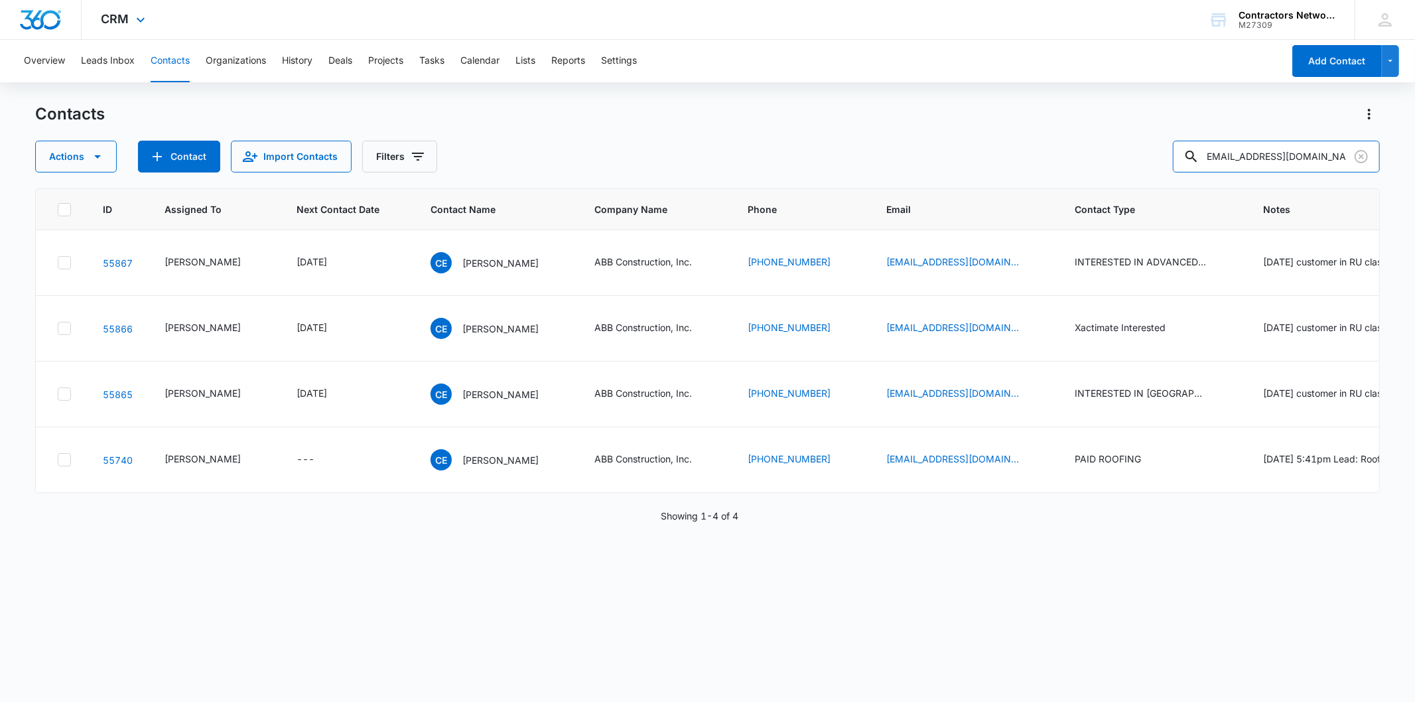
scroll to position [0, 0]
click at [462, 261] on p "Carlos E Pacheco" at bounding box center [500, 263] width 76 height 14
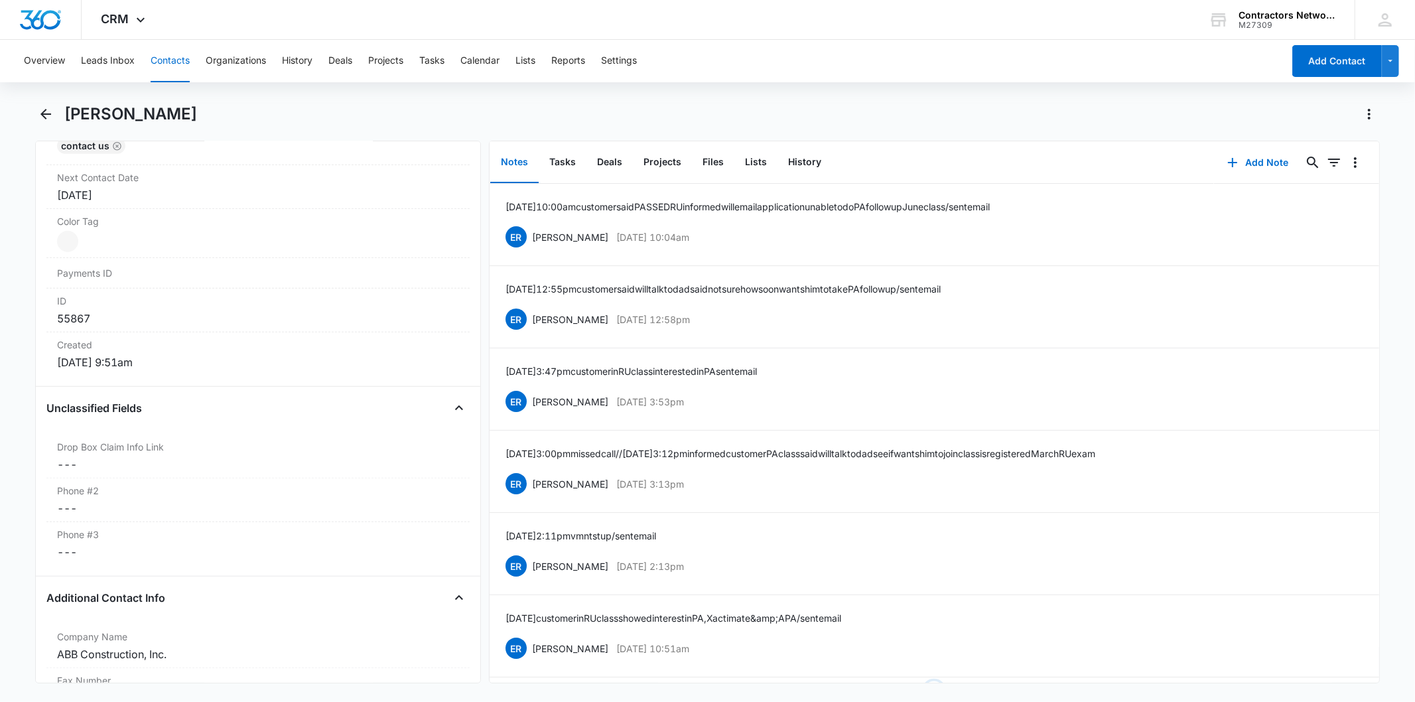
scroll to position [737, 0]
click at [163, 204] on div "Jun 2, 2025" at bounding box center [257, 196] width 401 height 16
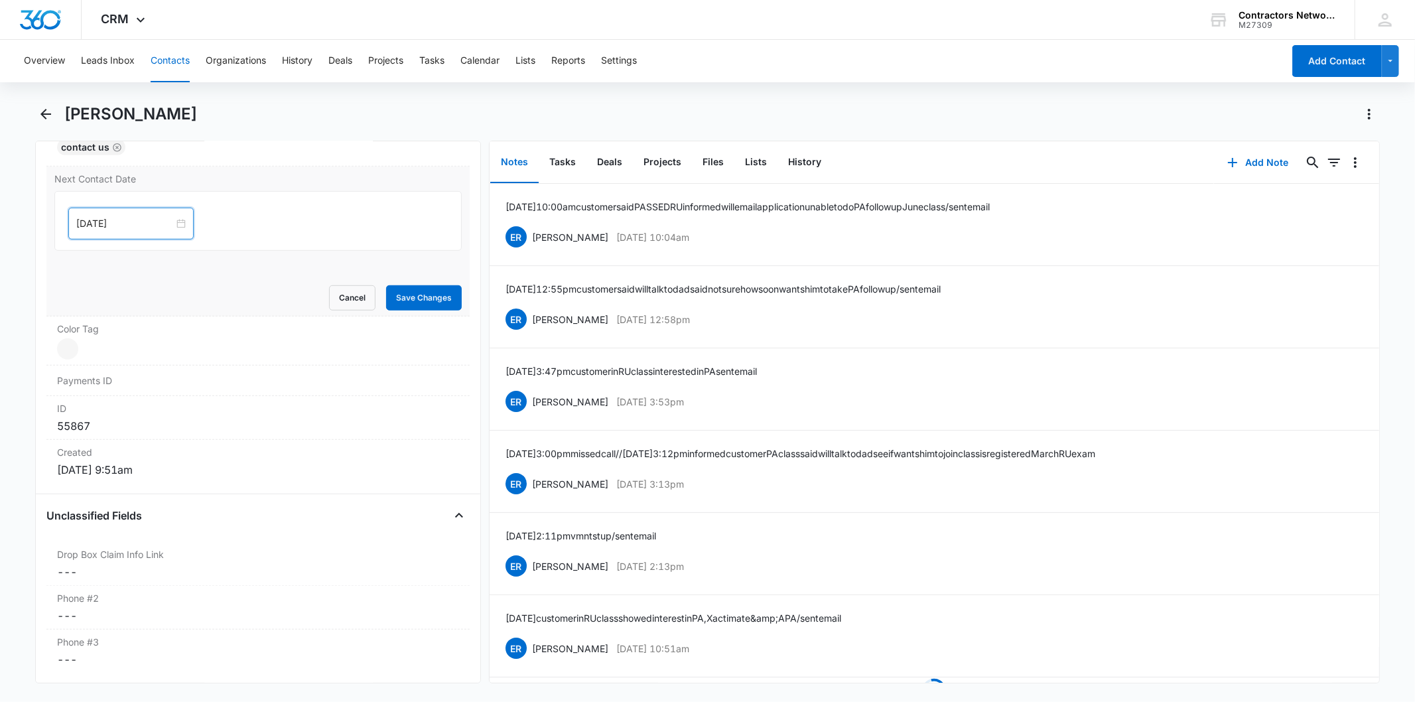
click at [130, 217] on input "Jun 2, 2025" at bounding box center [125, 223] width 98 height 15
click at [167, 429] on link "[DATE]" at bounding box center [161, 432] width 31 height 11
click at [141, 231] on input "[DATE]" at bounding box center [125, 223] width 98 height 15
click at [232, 249] on button "button" at bounding box center [226, 254] width 15 height 27
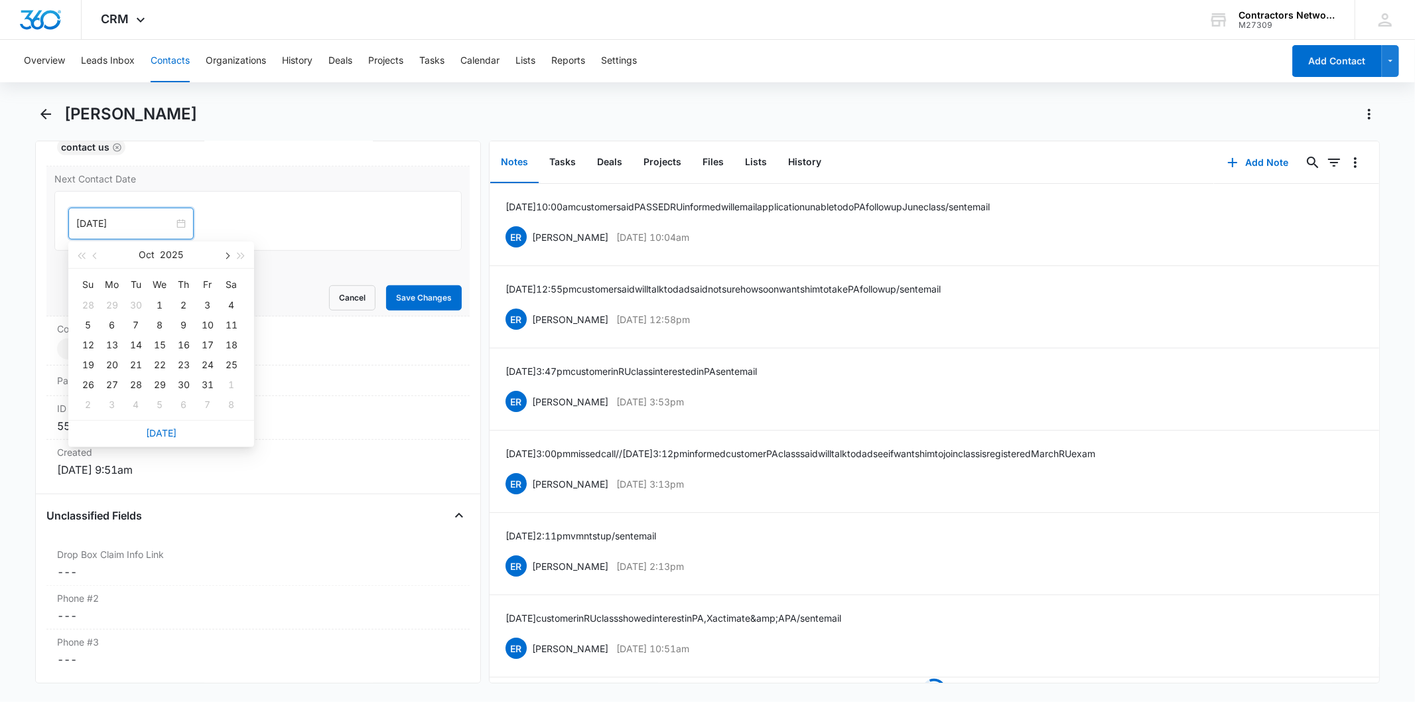
click at [232, 249] on button "button" at bounding box center [226, 254] width 15 height 27
type input "[DATE]"
drag, startPoint x: 107, startPoint y: 402, endPoint x: 207, endPoint y: 373, distance: 103.7
click at [108, 403] on div "1" at bounding box center [112, 405] width 16 height 16
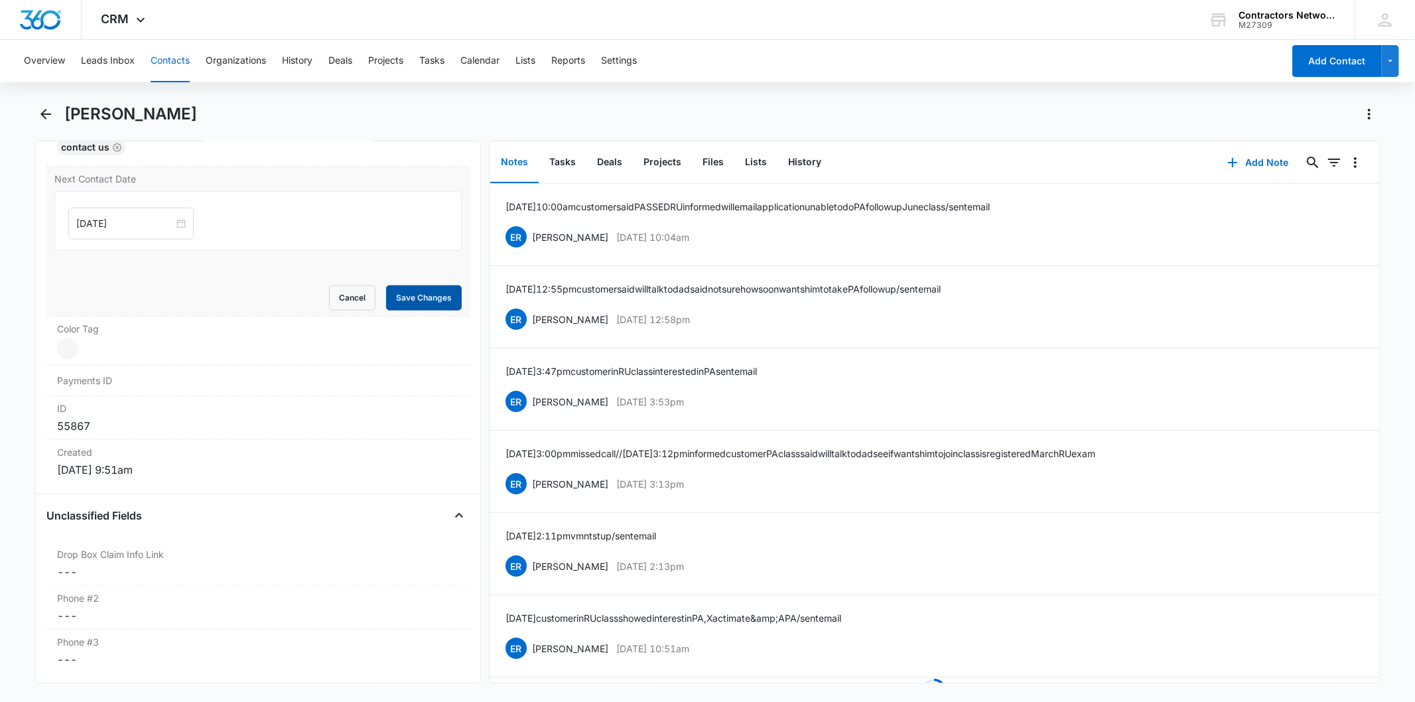
click at [388, 300] on button "Save Changes" at bounding box center [424, 297] width 76 height 25
click at [1258, 170] on button "Add Note" at bounding box center [1258, 163] width 88 height 32
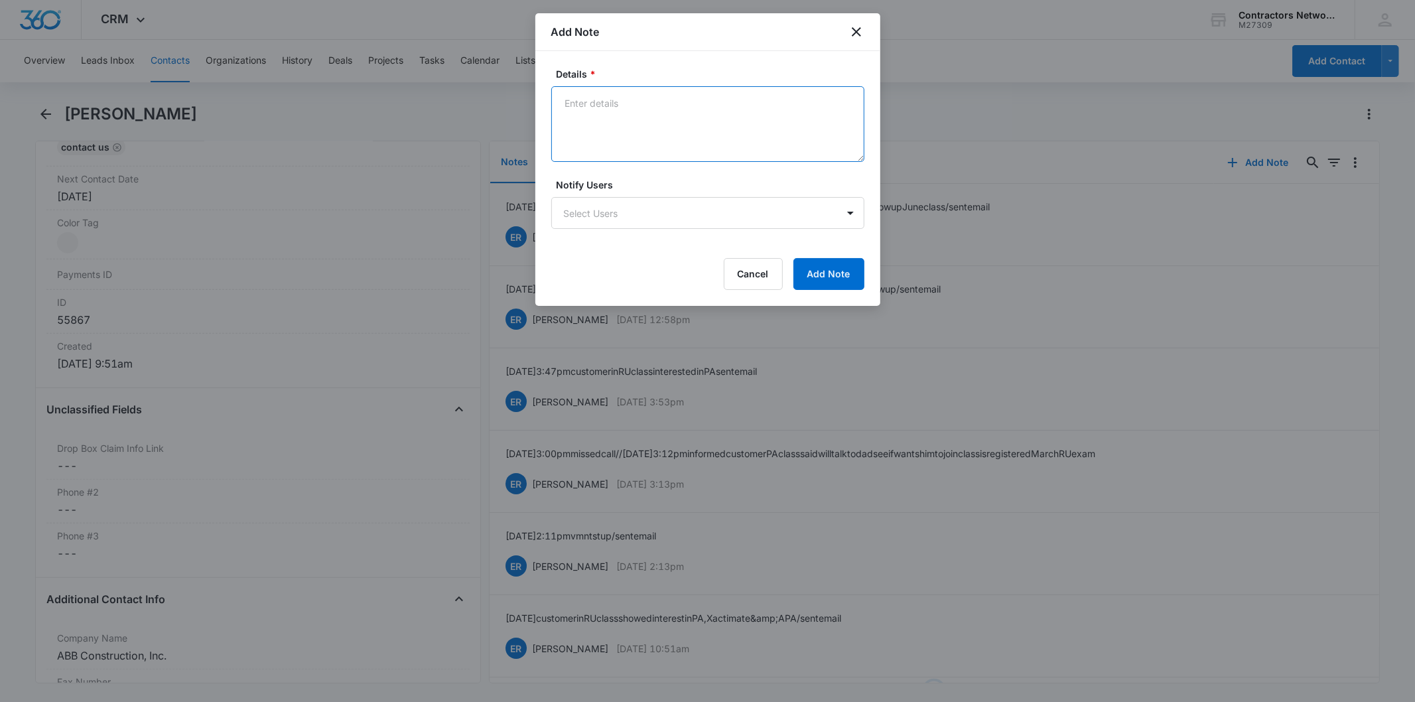
click at [622, 105] on textarea "Details *" at bounding box center [707, 124] width 313 height 76
paste textarea "8/14/2025 1:13pm customer said has not sent out roofing application said workin…"
type textarea "8/14/2025 1:13pm customer said has not sent out roofing application said workin…"
click at [811, 275] on button "Add Note" at bounding box center [828, 274] width 71 height 32
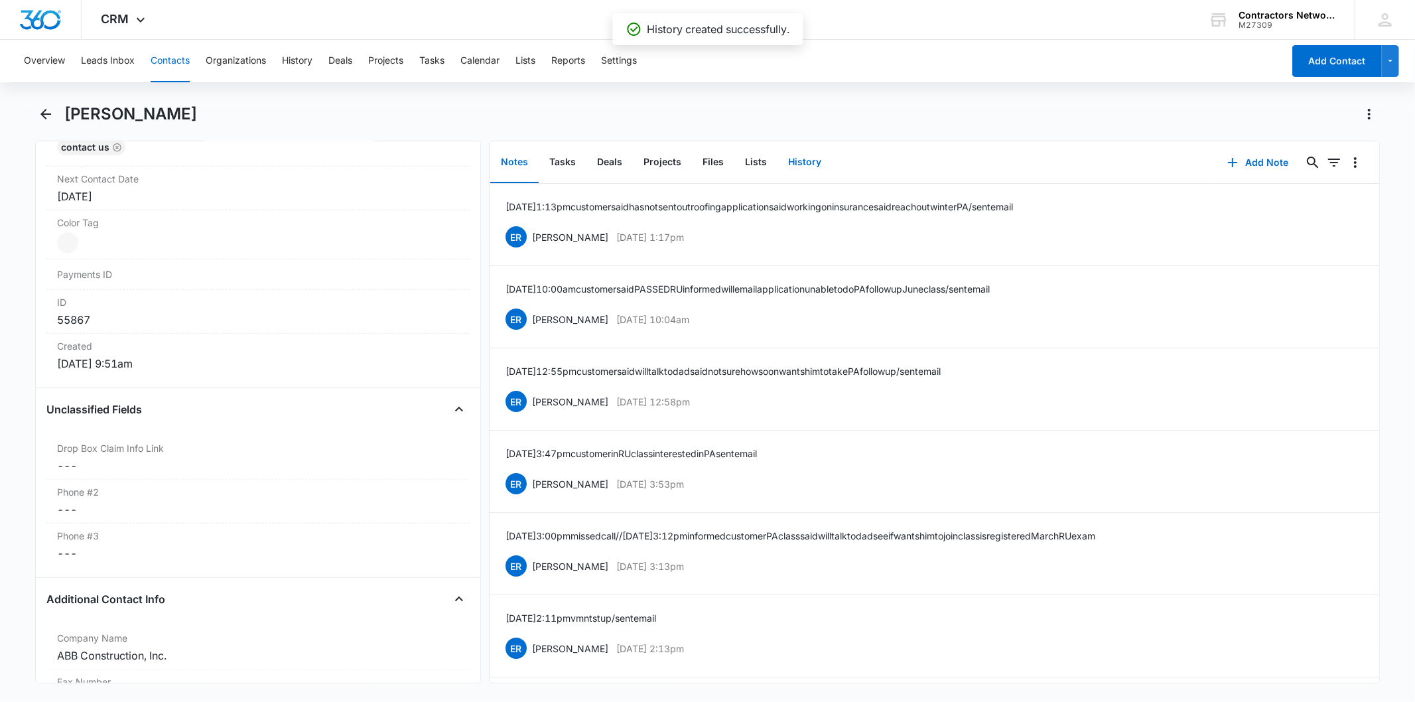
click at [793, 166] on button "History" at bounding box center [804, 162] width 54 height 41
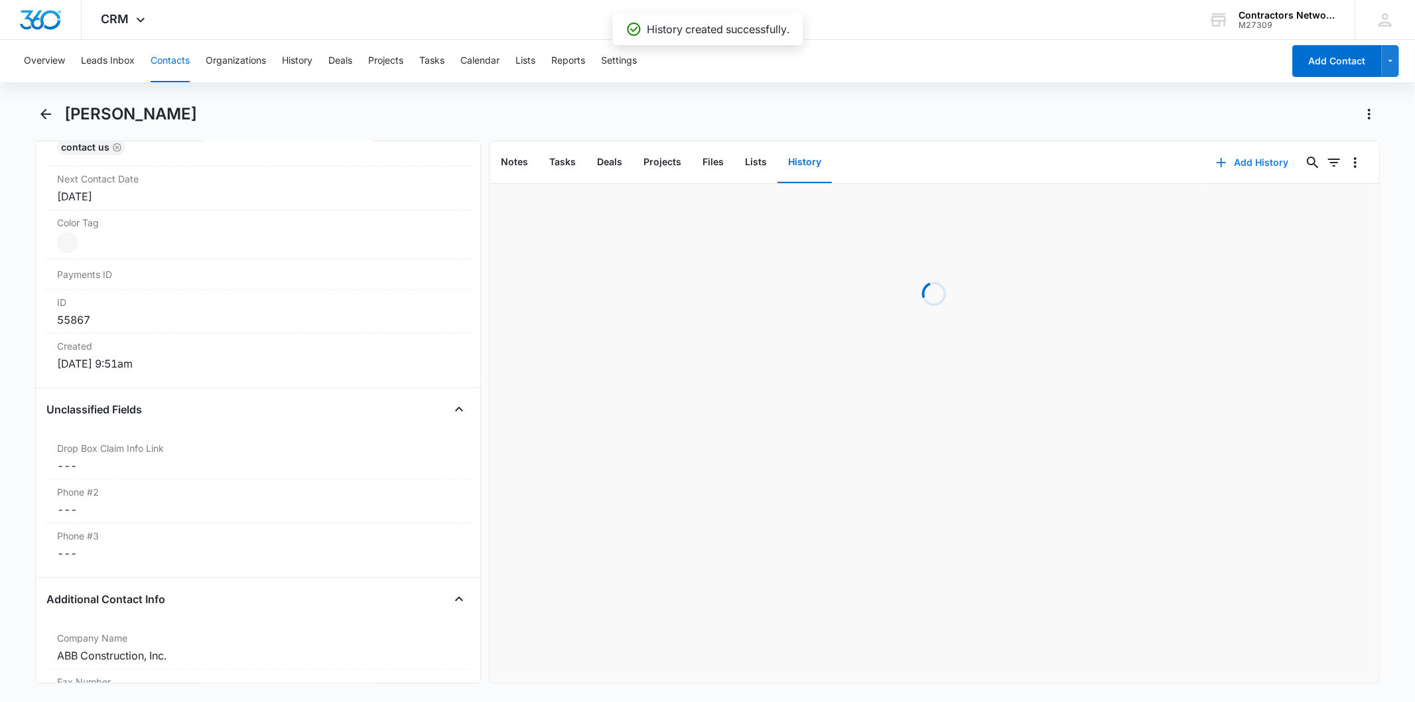
click at [1214, 161] on icon "button" at bounding box center [1221, 163] width 16 height 16
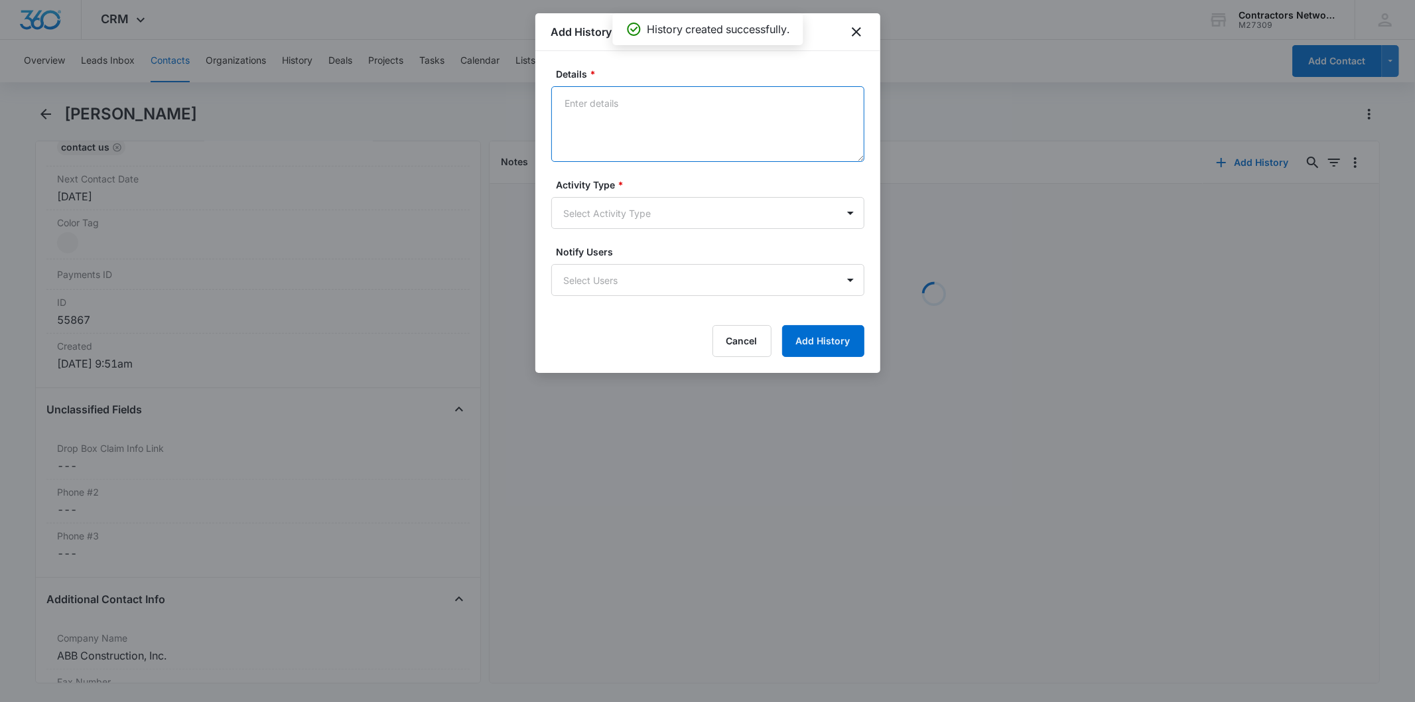
click at [654, 115] on textarea "Details *" at bounding box center [707, 124] width 313 height 76
paste textarea "8/14/2025 1:13pm customer said has not sent out roofing application said workin…"
type textarea "8/14/2025 1:13pm customer said has not sent out roofing application said workin…"
click at [625, 184] on label "Activity Type *" at bounding box center [712, 185] width 313 height 14
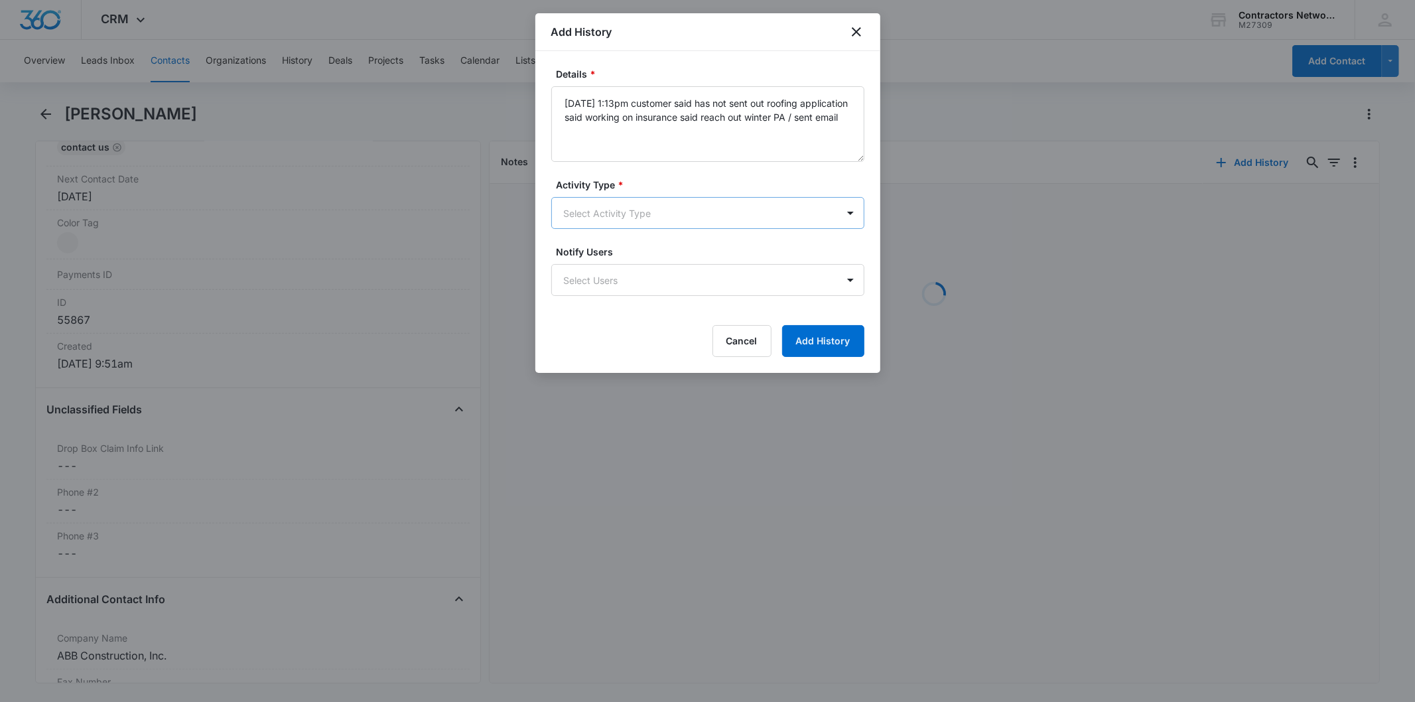
click at [610, 207] on body "CRM Apps Reputation Websites Forms CRM Email Social Shop Payments POS Content A…" at bounding box center [707, 351] width 1415 height 702
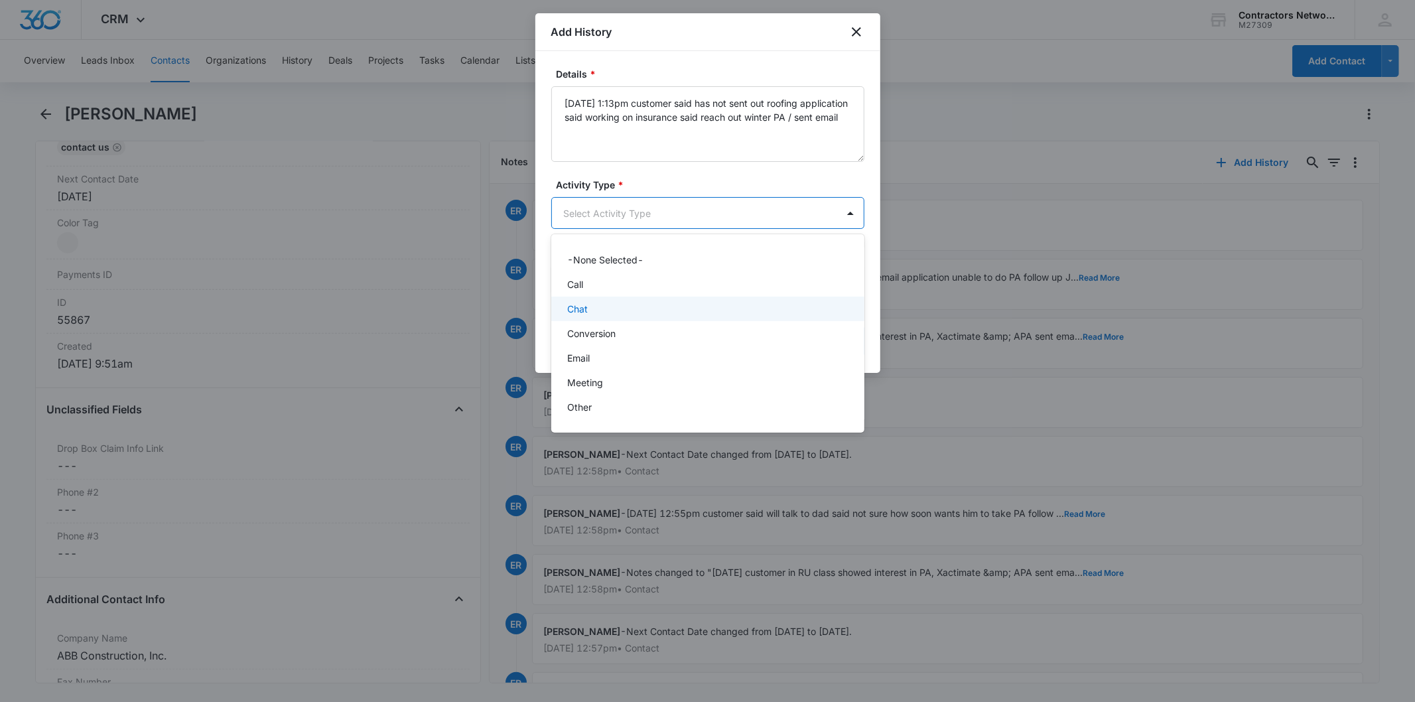
click at [586, 315] on p "Chat" at bounding box center [577, 309] width 21 height 14
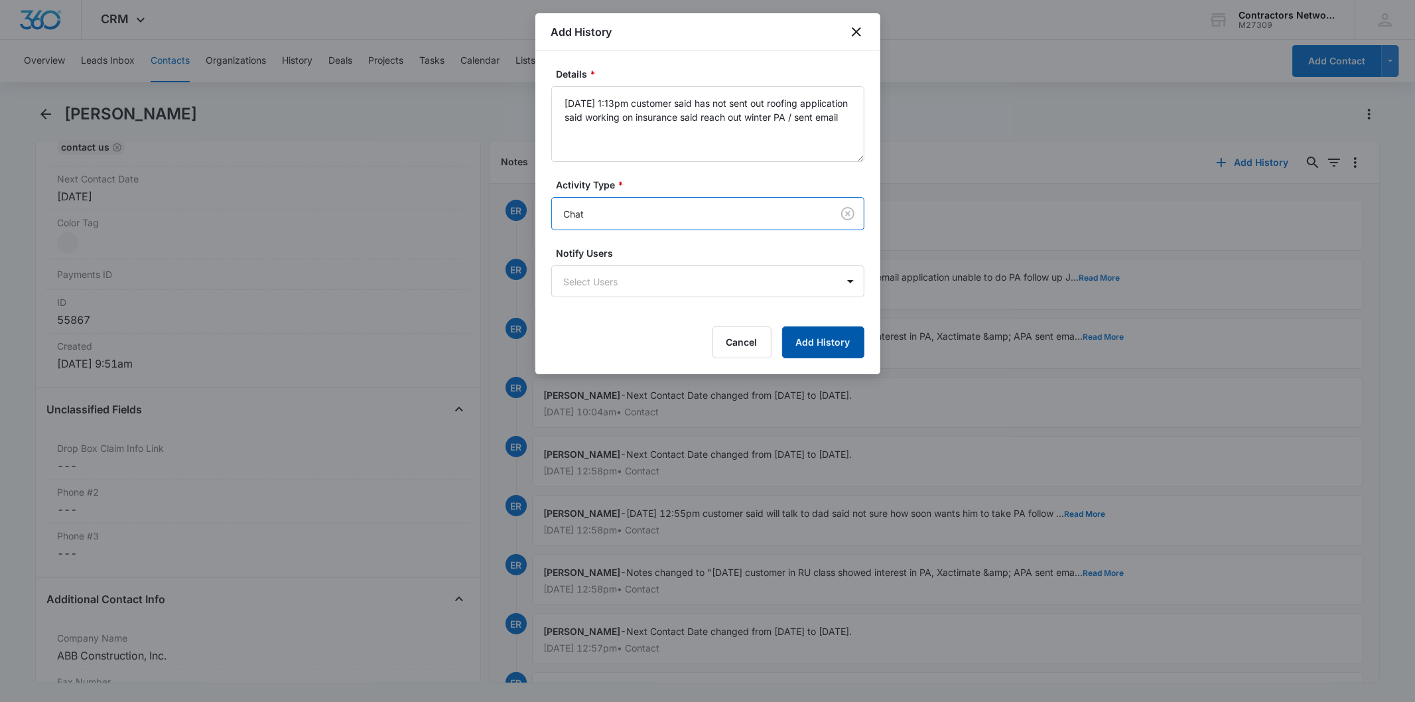
click at [815, 341] on button "Add History" at bounding box center [823, 342] width 82 height 32
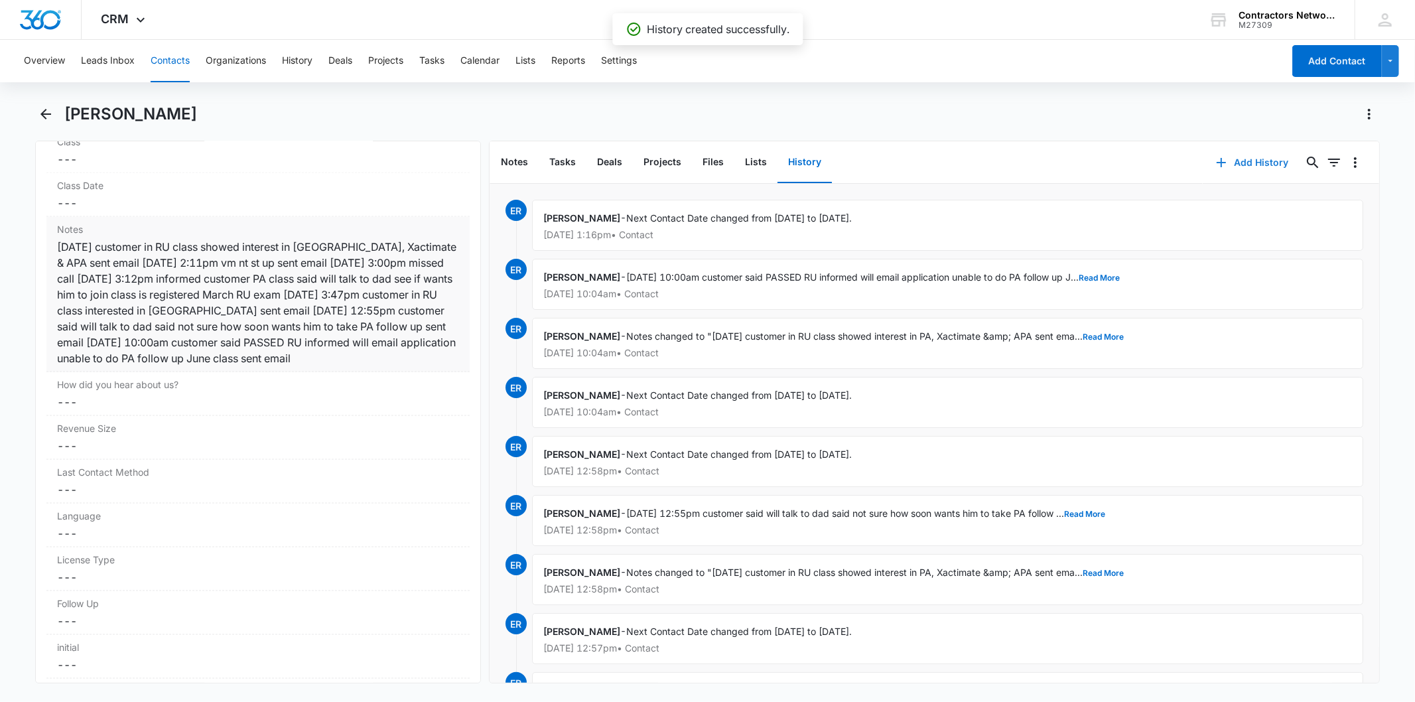
scroll to position [1547, 0]
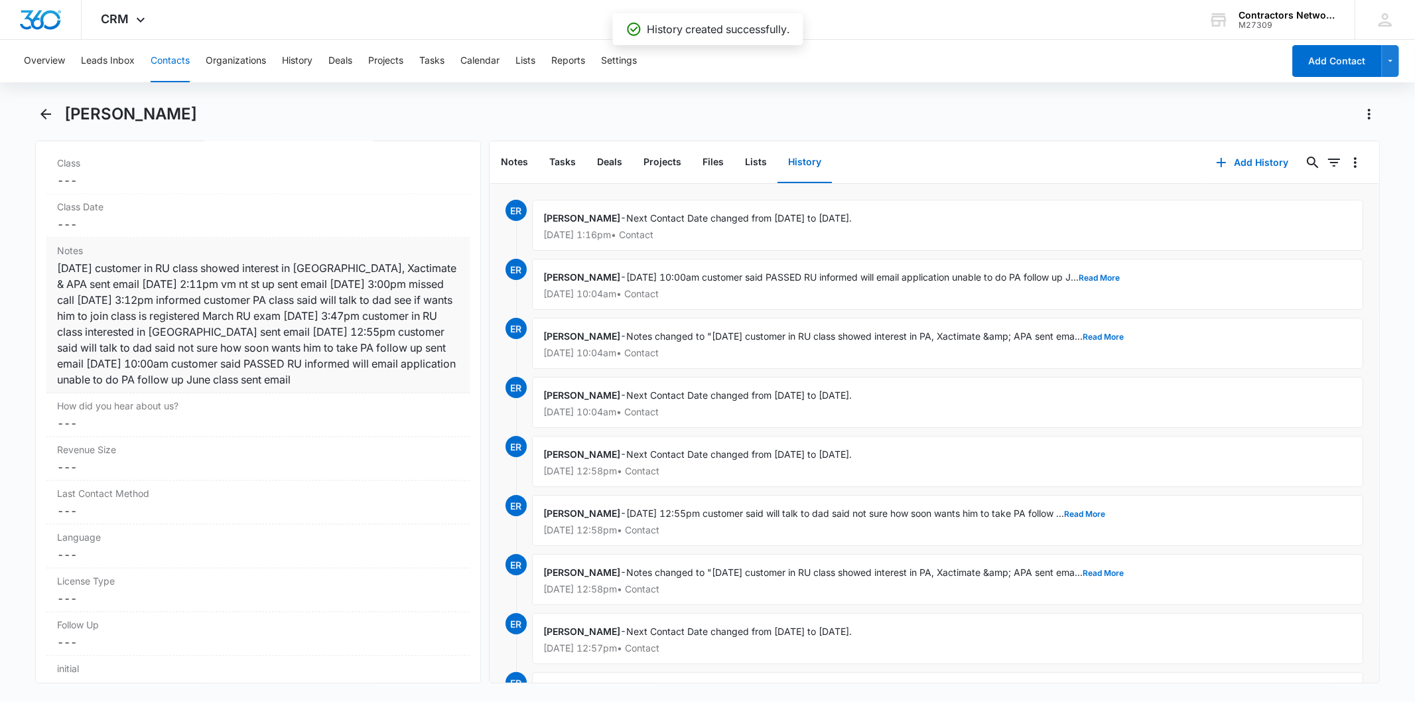
click at [332, 320] on div "1/23/2025 customer in RU class showed interest in PA, Xactimate & APA sent emai…" at bounding box center [257, 323] width 401 height 127
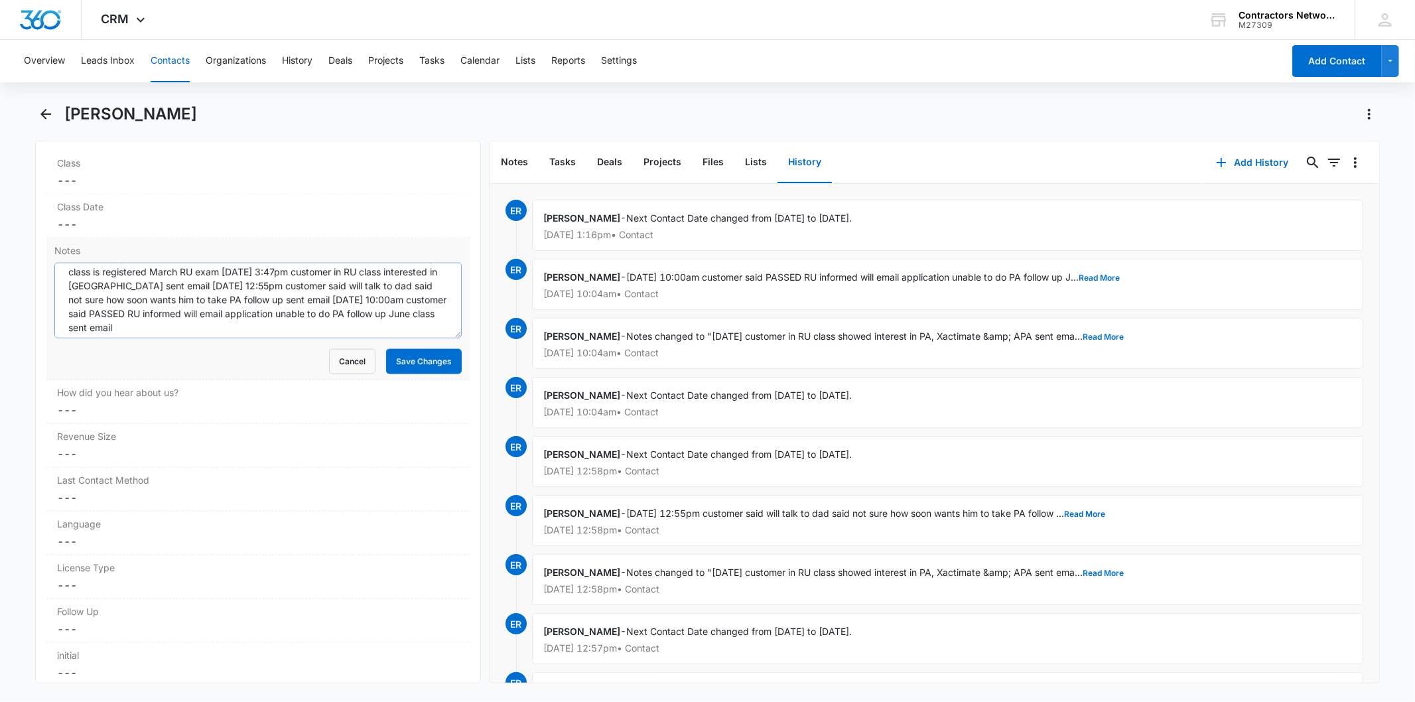
scroll to position [55, 0]
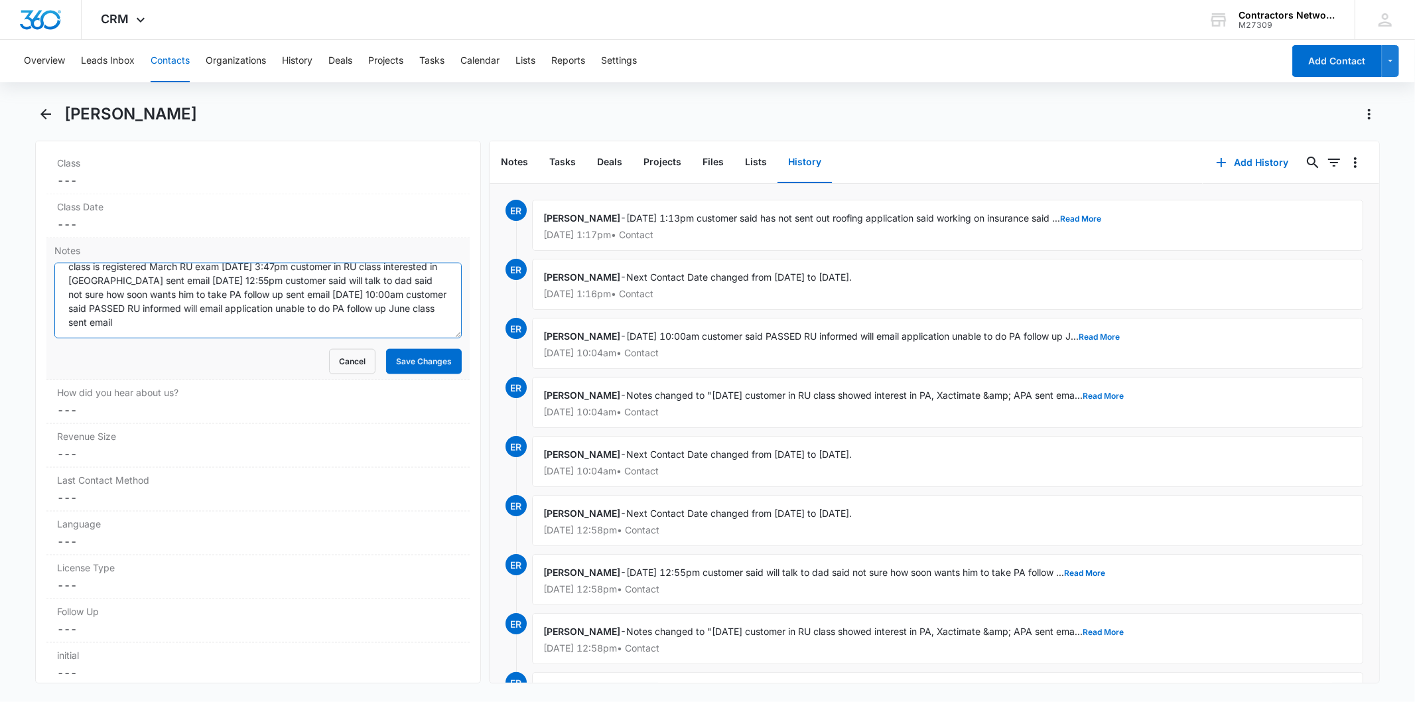
paste textarea "8/14/2025 1:13pm customer said has not sent out roofing application said workin…"
drag, startPoint x: 221, startPoint y: 306, endPoint x: 283, endPoint y: 365, distance: 84.9
click at [223, 309] on textarea "1/23/2025 customer in RU class showed interest in PA, Xactimate & APA sent emai…" at bounding box center [257, 301] width 407 height 76
type textarea "1/23/2025 customer in RU class showed interest in PA, Xactimate & APA sent emai…"
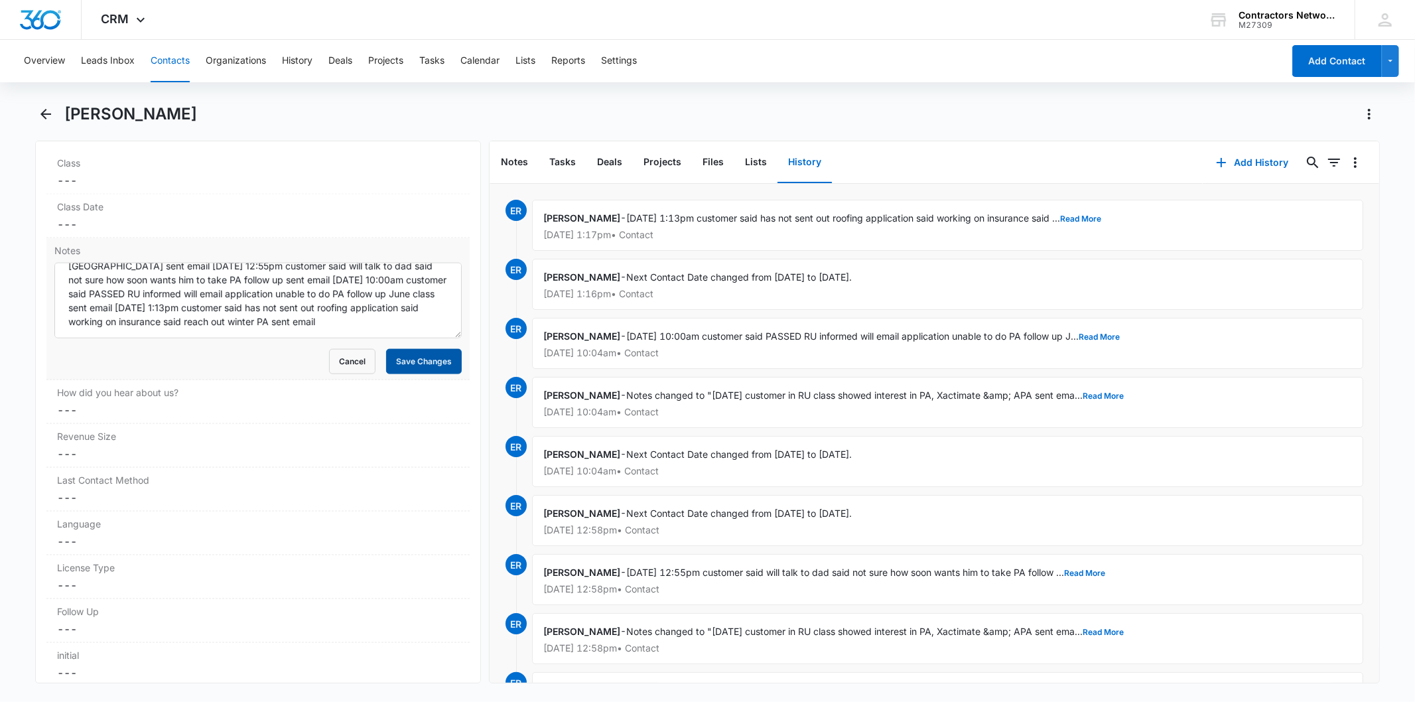
click at [403, 354] on button "Save Changes" at bounding box center [424, 361] width 76 height 25
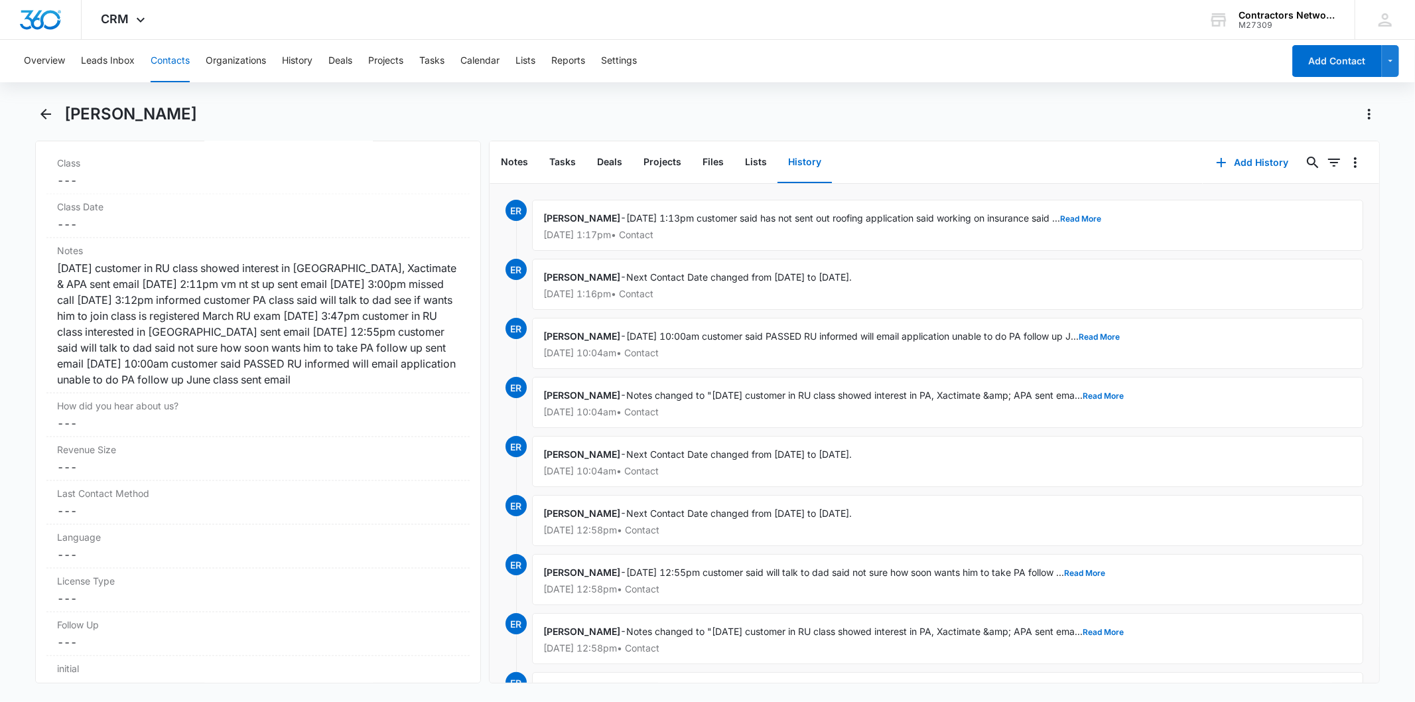
click at [166, 62] on button "Contacts" at bounding box center [170, 61] width 39 height 42
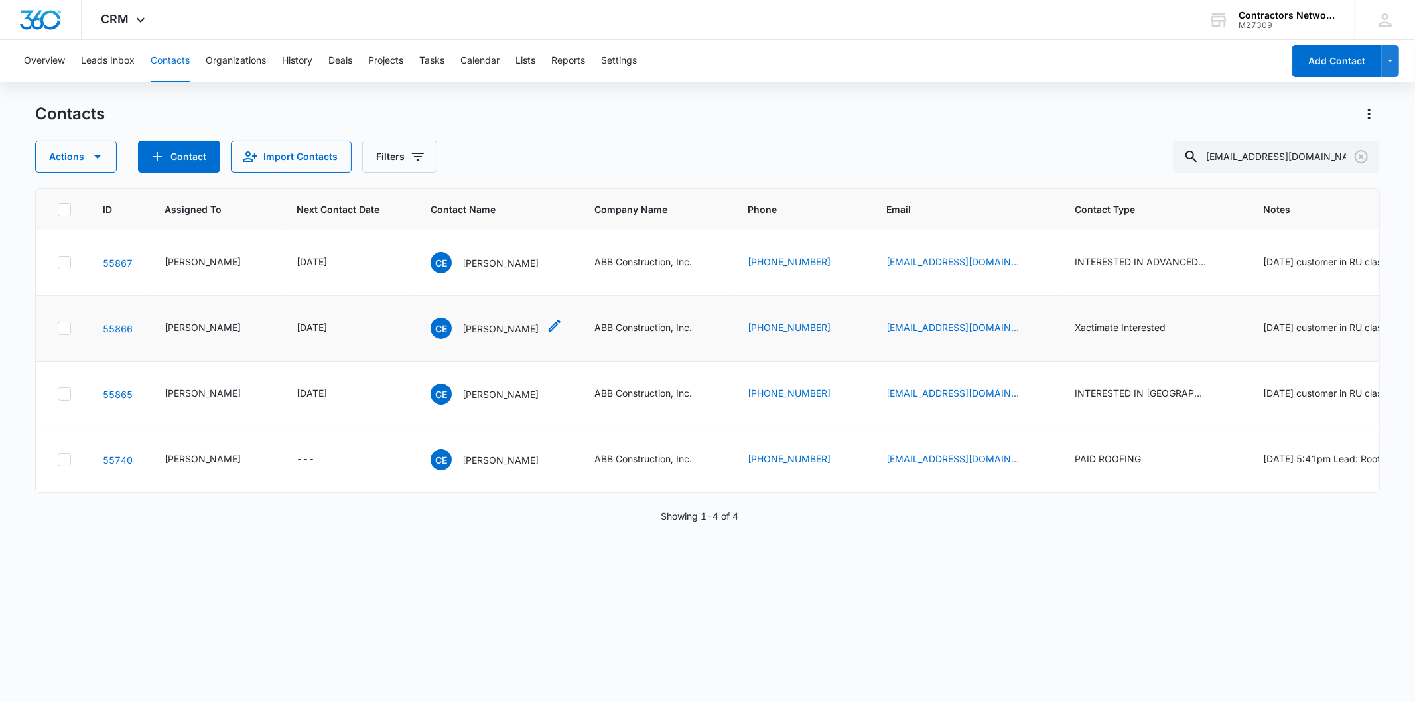
click at [462, 329] on p "Carlos E Pacheco" at bounding box center [500, 329] width 76 height 14
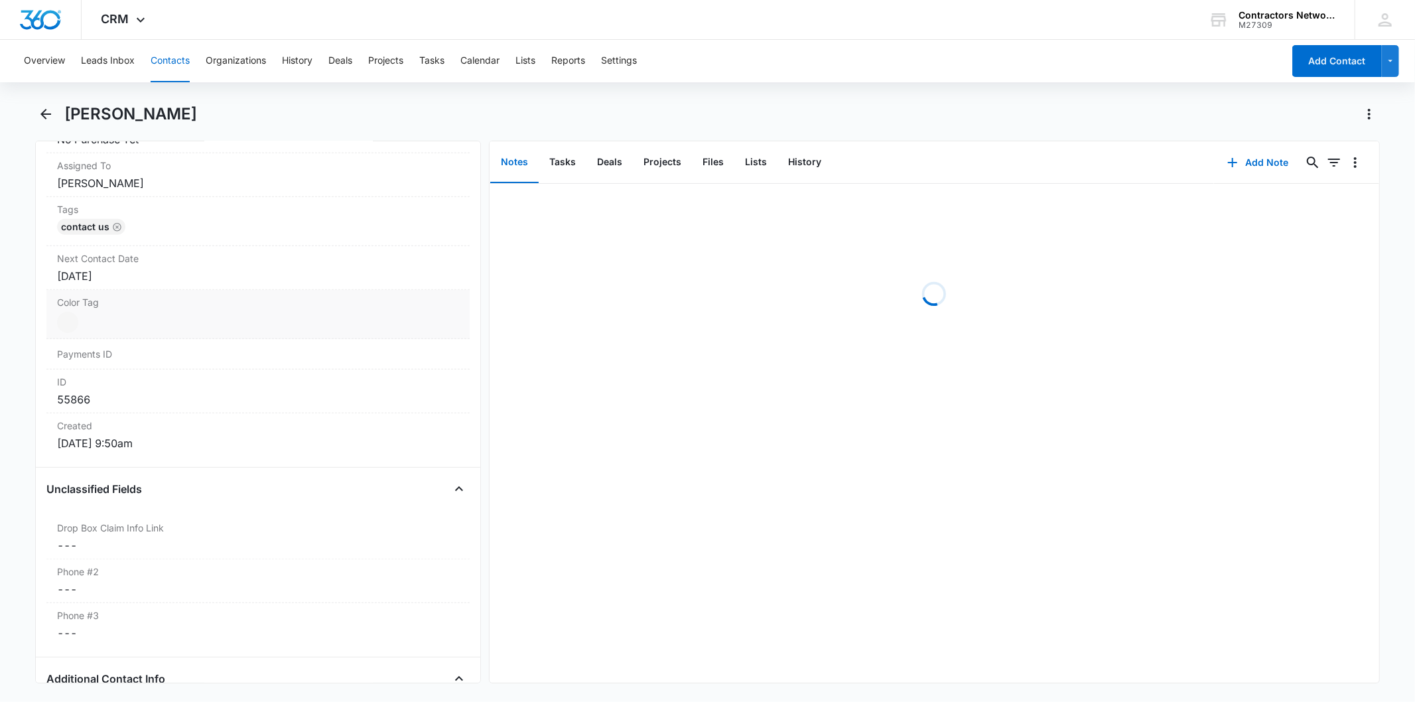
scroll to position [663, 0]
click at [133, 255] on label "Next Contact Date" at bounding box center [257, 252] width 401 height 14
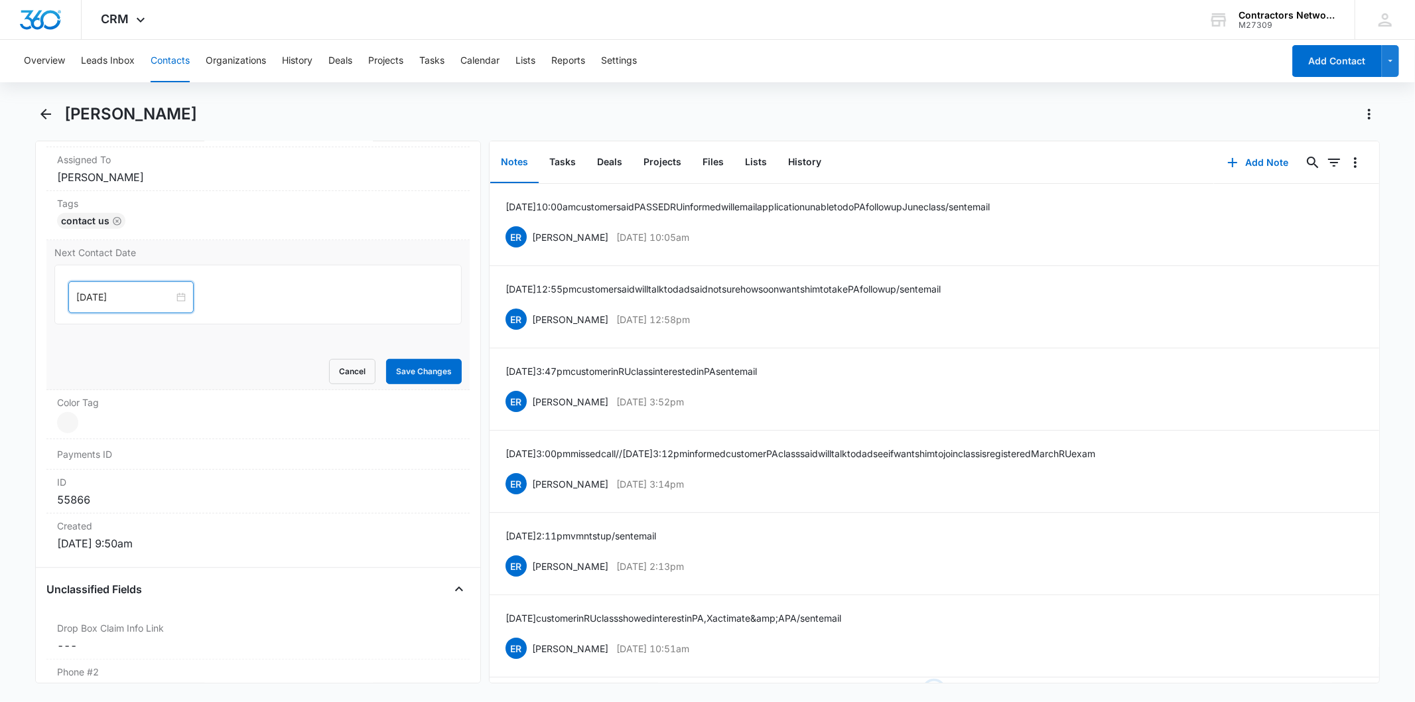
click at [141, 299] on input "Jun 2, 2025" at bounding box center [125, 297] width 98 height 15
drag, startPoint x: 158, startPoint y: 515, endPoint x: 160, endPoint y: 508, distance: 6.9
click at [158, 513] on div "[DATE]" at bounding box center [161, 507] width 186 height 27
click at [160, 508] on link "[DATE]" at bounding box center [161, 506] width 31 height 11
click at [135, 302] on input "[DATE]" at bounding box center [125, 297] width 98 height 15
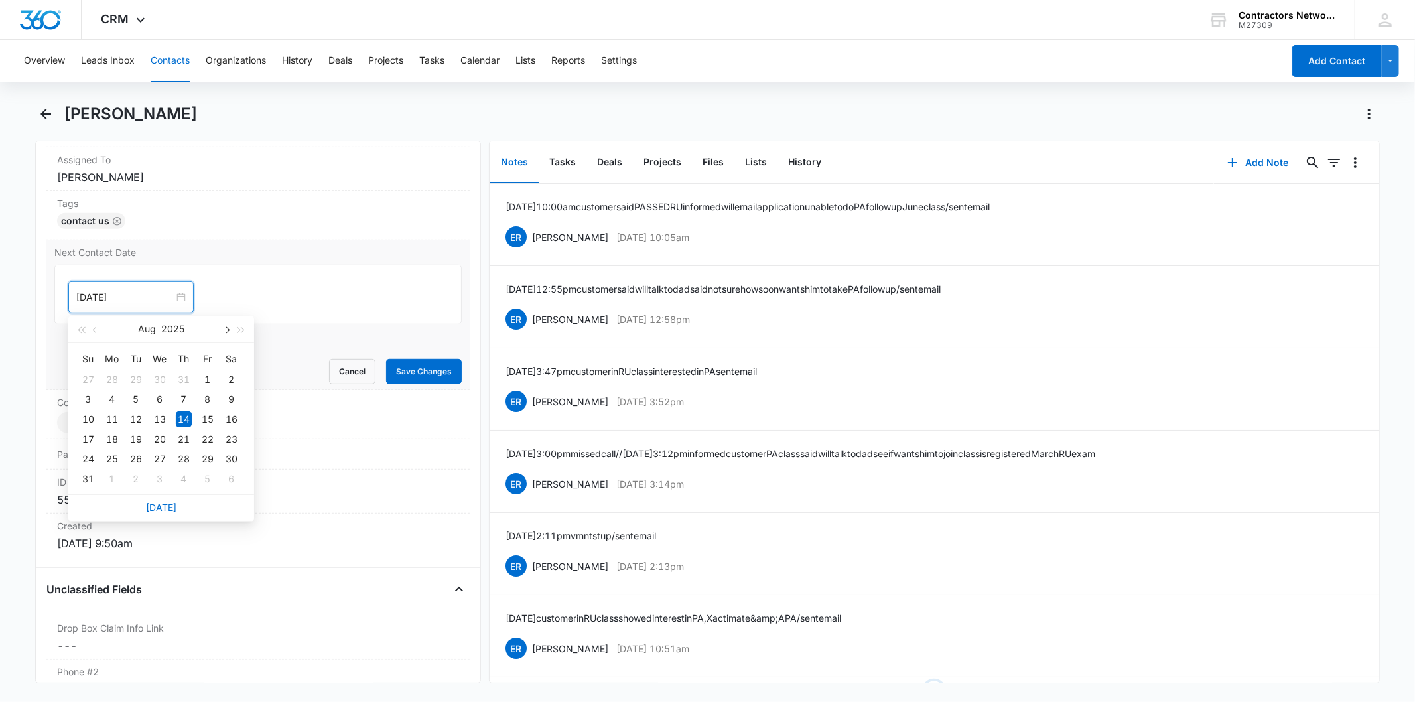
click at [220, 329] on button "button" at bounding box center [226, 329] width 15 height 27
click at [220, 325] on button "button" at bounding box center [226, 329] width 15 height 27
type input "[DATE]"
click at [110, 480] on div "1" at bounding box center [112, 479] width 16 height 16
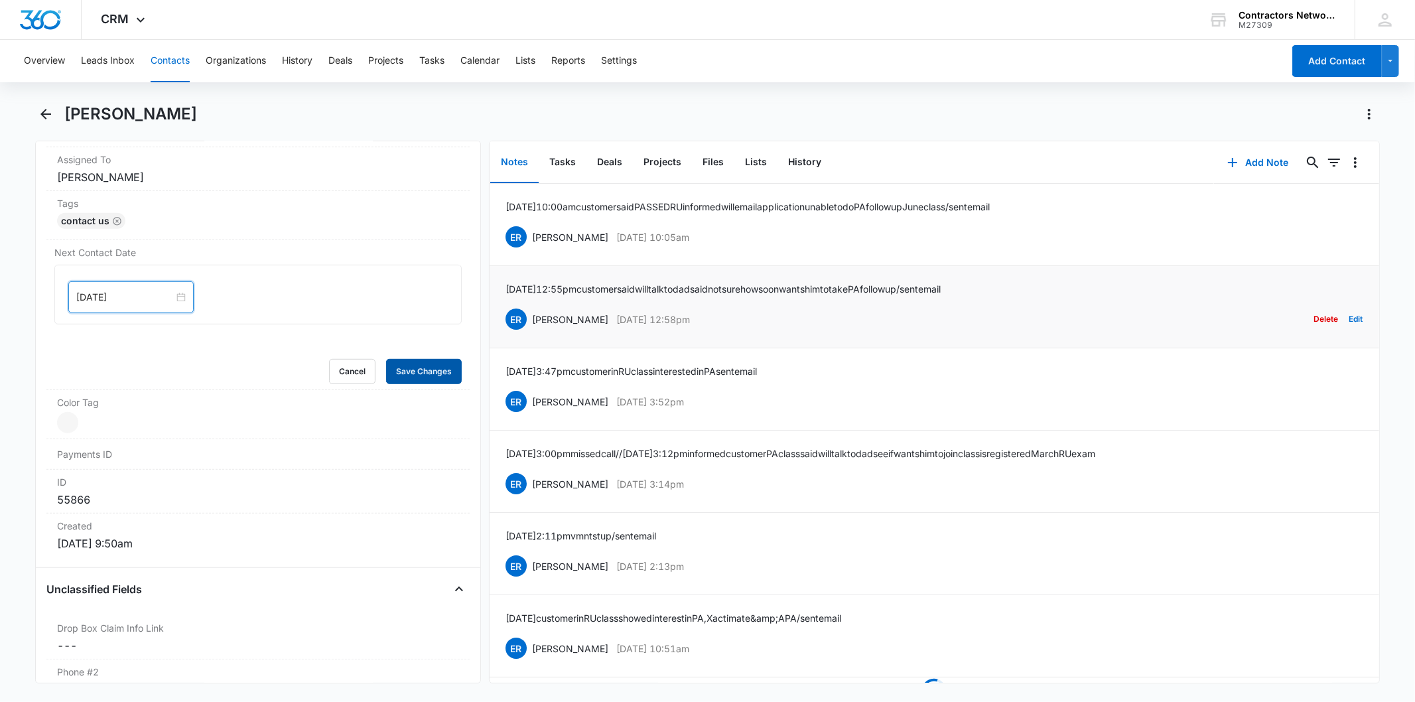
drag, startPoint x: 425, startPoint y: 365, endPoint x: 755, endPoint y: 320, distance: 332.7
click at [425, 365] on button "Save Changes" at bounding box center [424, 371] width 76 height 25
click at [1262, 163] on button "Add Note" at bounding box center [1258, 163] width 88 height 32
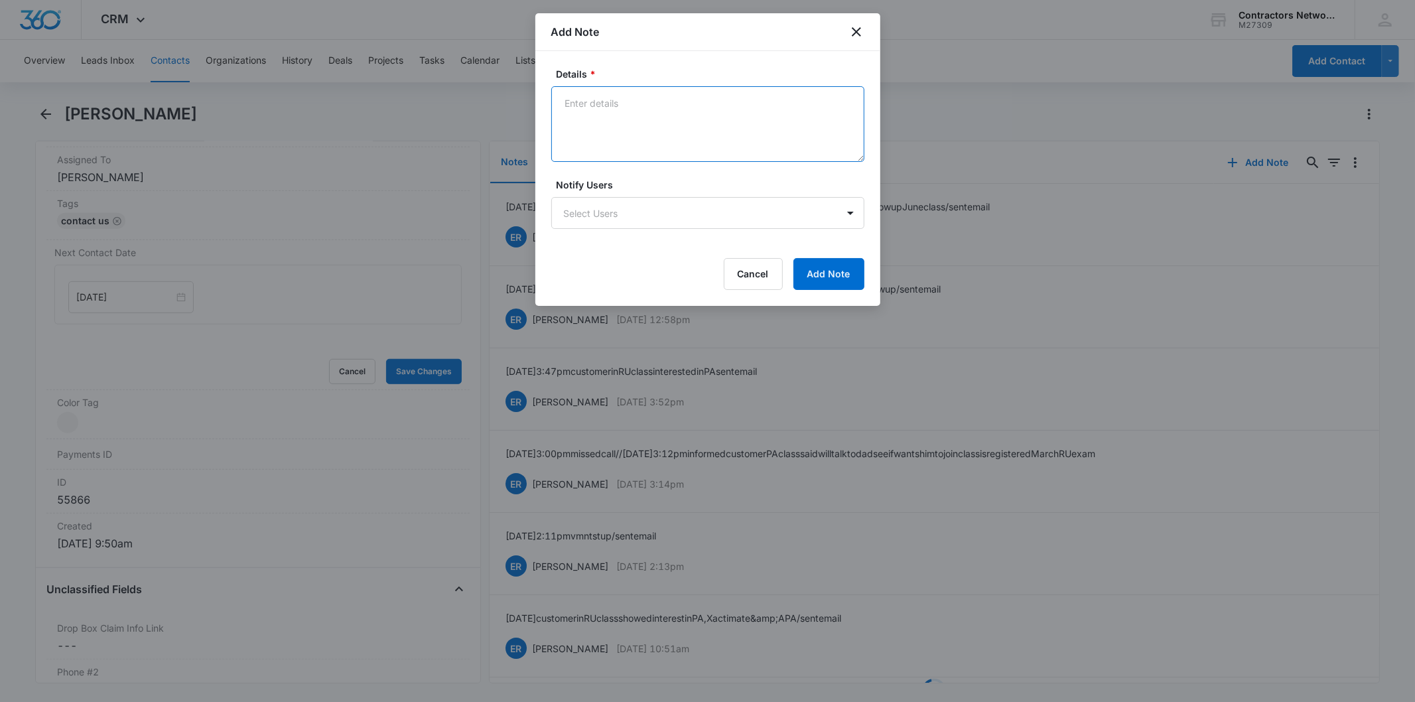
click at [610, 121] on textarea "Details *" at bounding box center [707, 124] width 313 height 76
paste textarea "8/14/2025 1:13pm customer said has not sent out roofing application said workin…"
type textarea "8/14/2025 1:13pm customer said has not sent out roofing application said workin…"
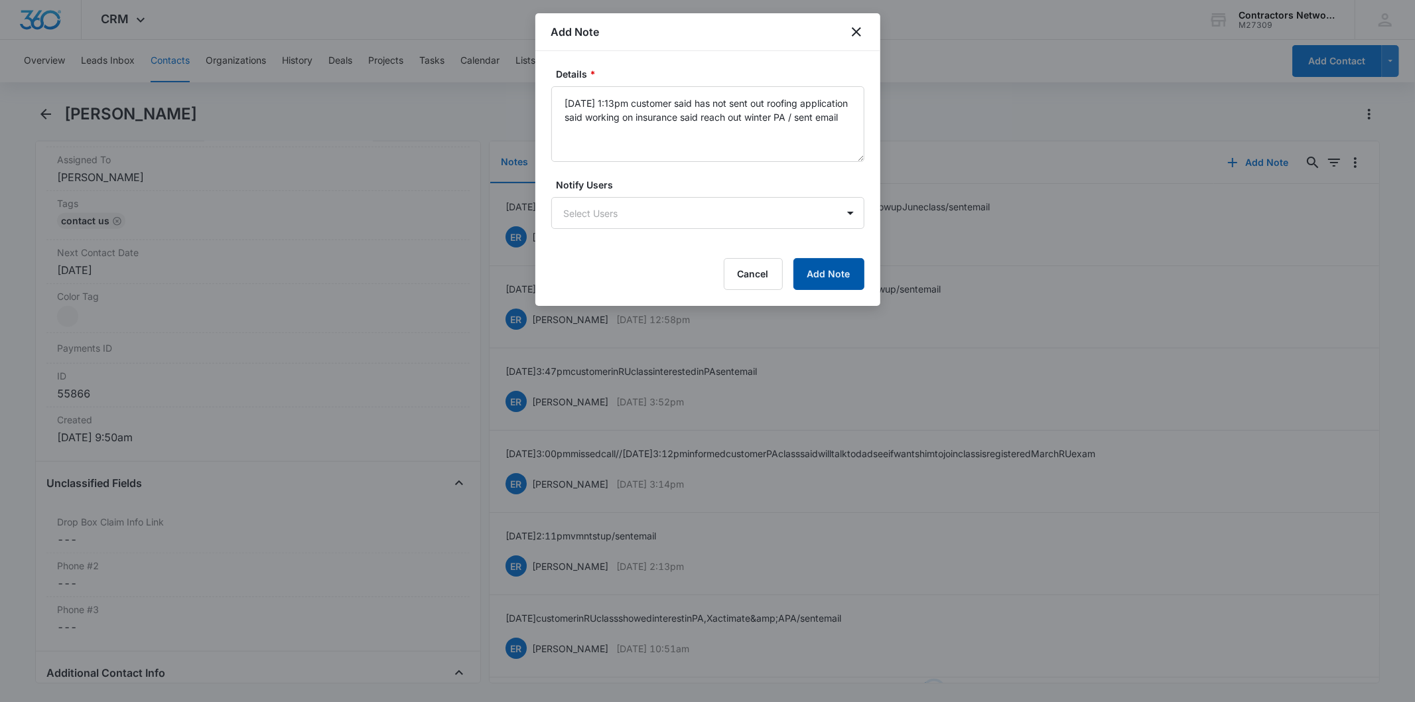
click at [850, 275] on button "Add Note" at bounding box center [828, 274] width 71 height 32
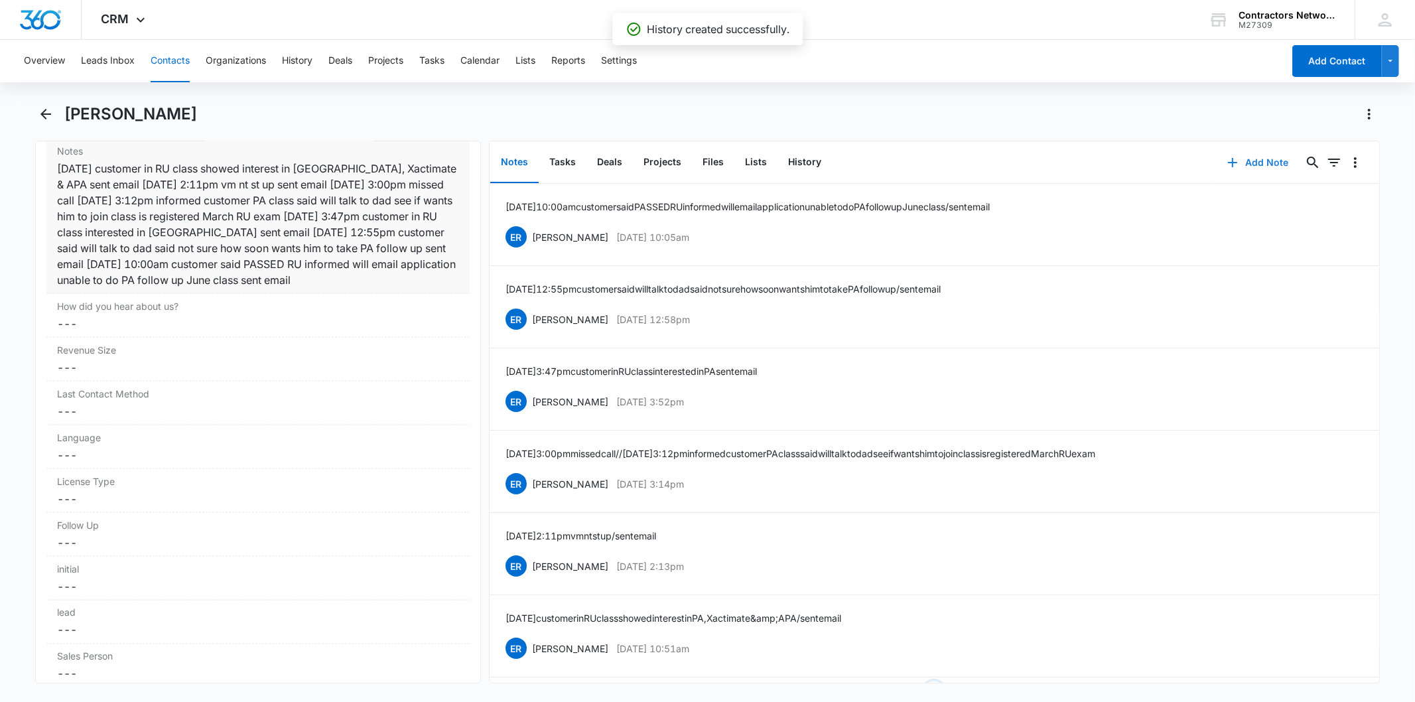
scroll to position [1621, 0]
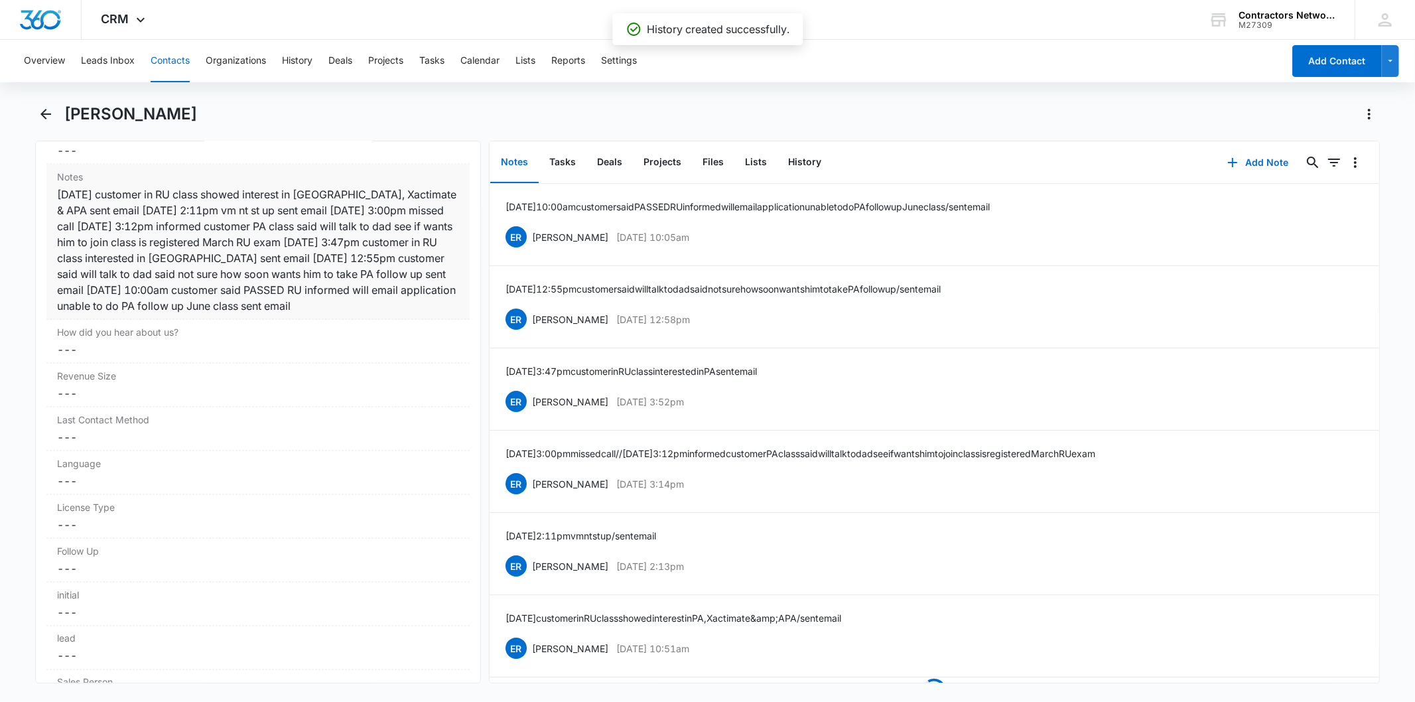
click at [325, 273] on div "1/23/2025 customer in RU class showed interest in PA, Xactimate & APA sent emai…" at bounding box center [257, 249] width 401 height 127
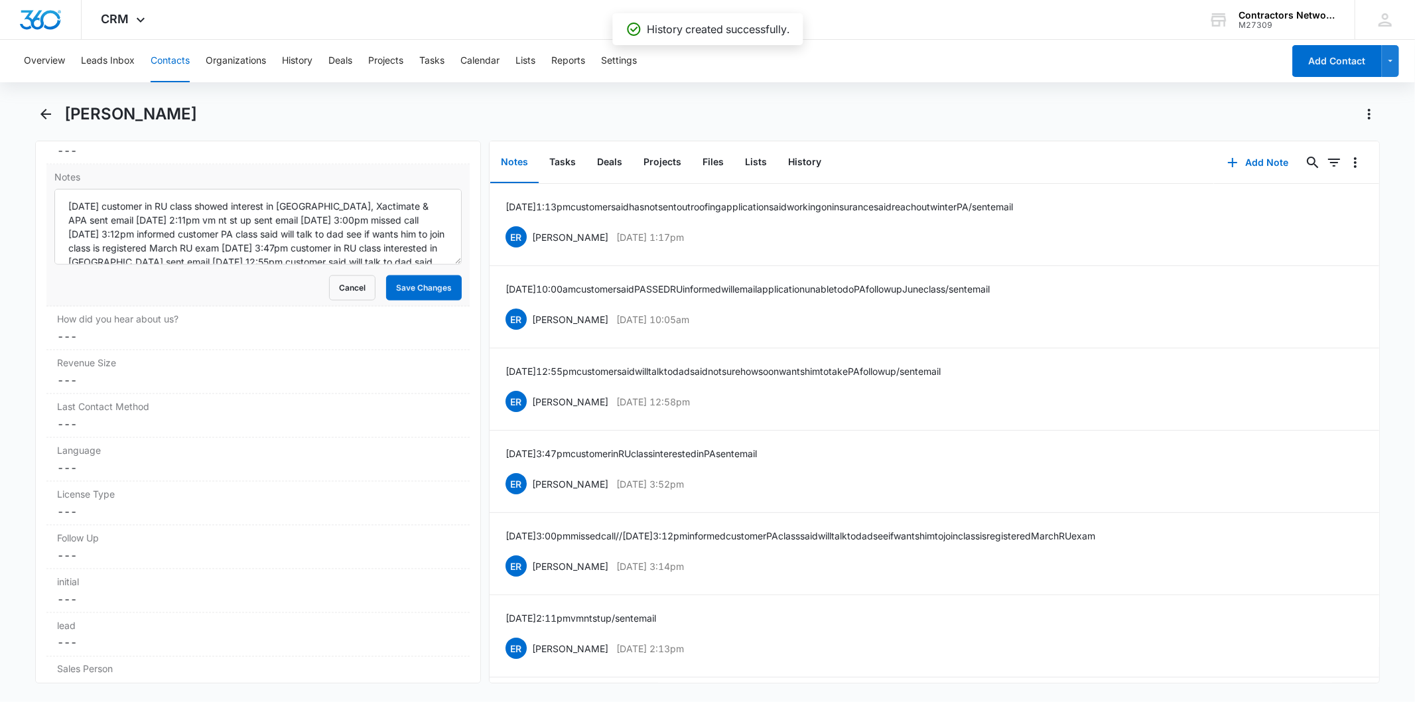
scroll to position [55, 0]
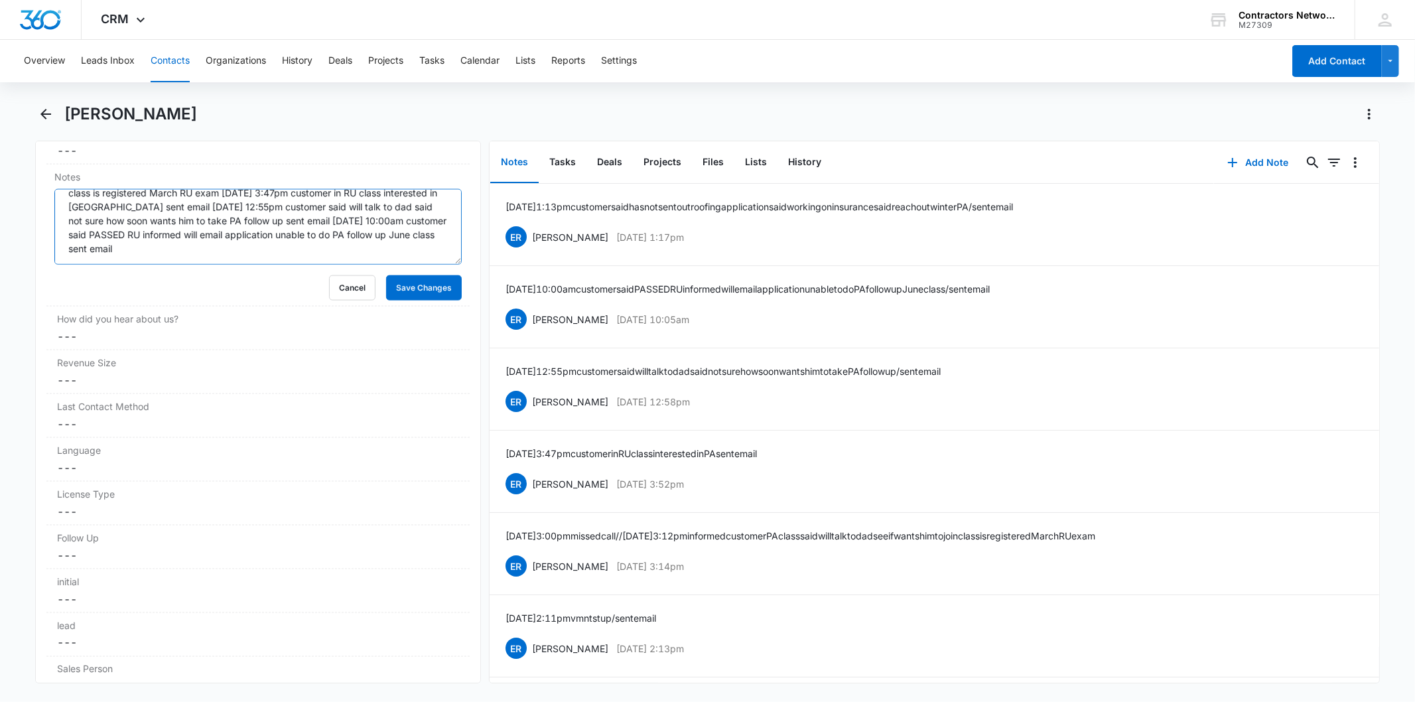
paste textarea "8/14/2025 1:13pm customer said has not sent out roofing application said workin…"
drag, startPoint x: 221, startPoint y: 232, endPoint x: 230, endPoint y: 246, distance: 16.7
click at [221, 233] on textarea "1/23/2025 customer in RU class showed interest in PA, Xactimate & APA sent emai…" at bounding box center [257, 227] width 407 height 76
type textarea "1/23/2025 customer in RU class showed interest in PA, Xactimate & APA sent emai…"
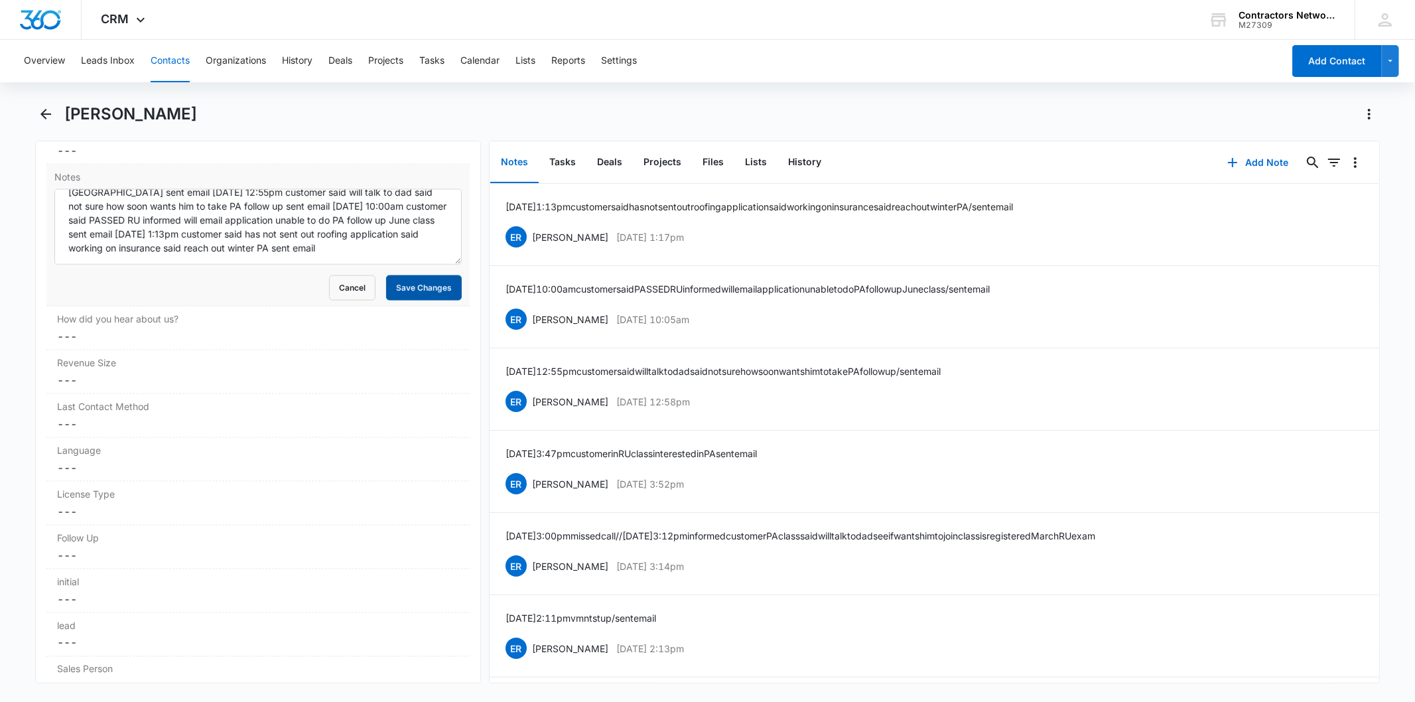
drag, startPoint x: 415, startPoint y: 289, endPoint x: 664, endPoint y: 257, distance: 251.5
click at [415, 289] on button "Save Changes" at bounding box center [424, 287] width 76 height 25
click at [801, 164] on button "History" at bounding box center [804, 162] width 54 height 41
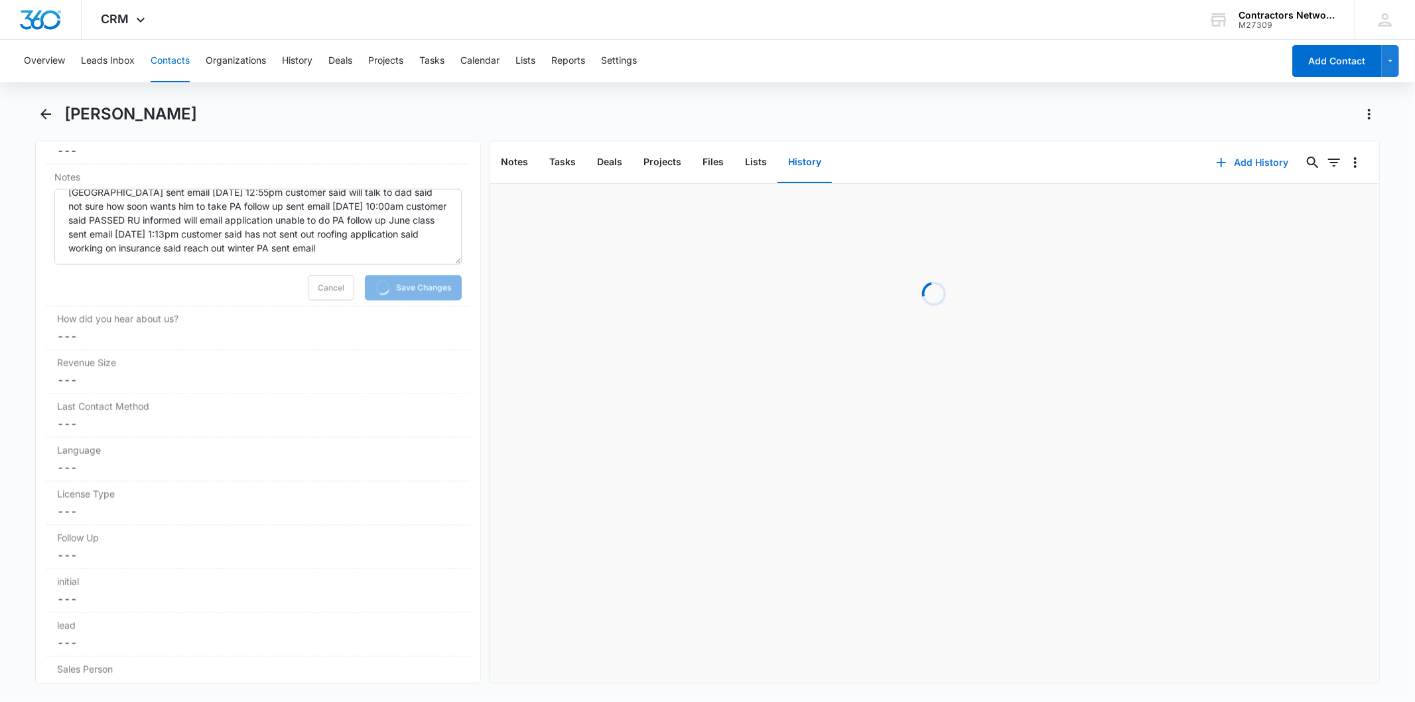
click at [1248, 164] on button "Add History" at bounding box center [1252, 163] width 99 height 32
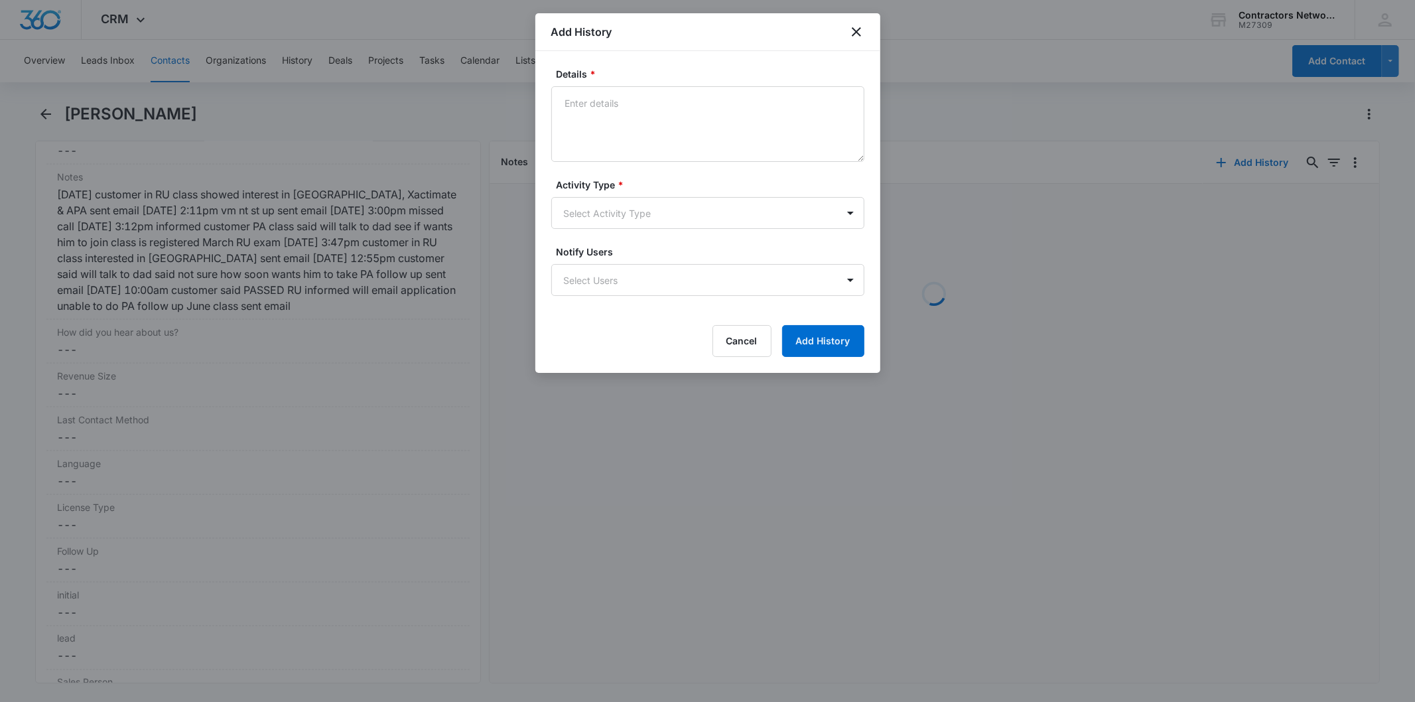
click at [625, 107] on textarea "Details *" at bounding box center [707, 124] width 313 height 76
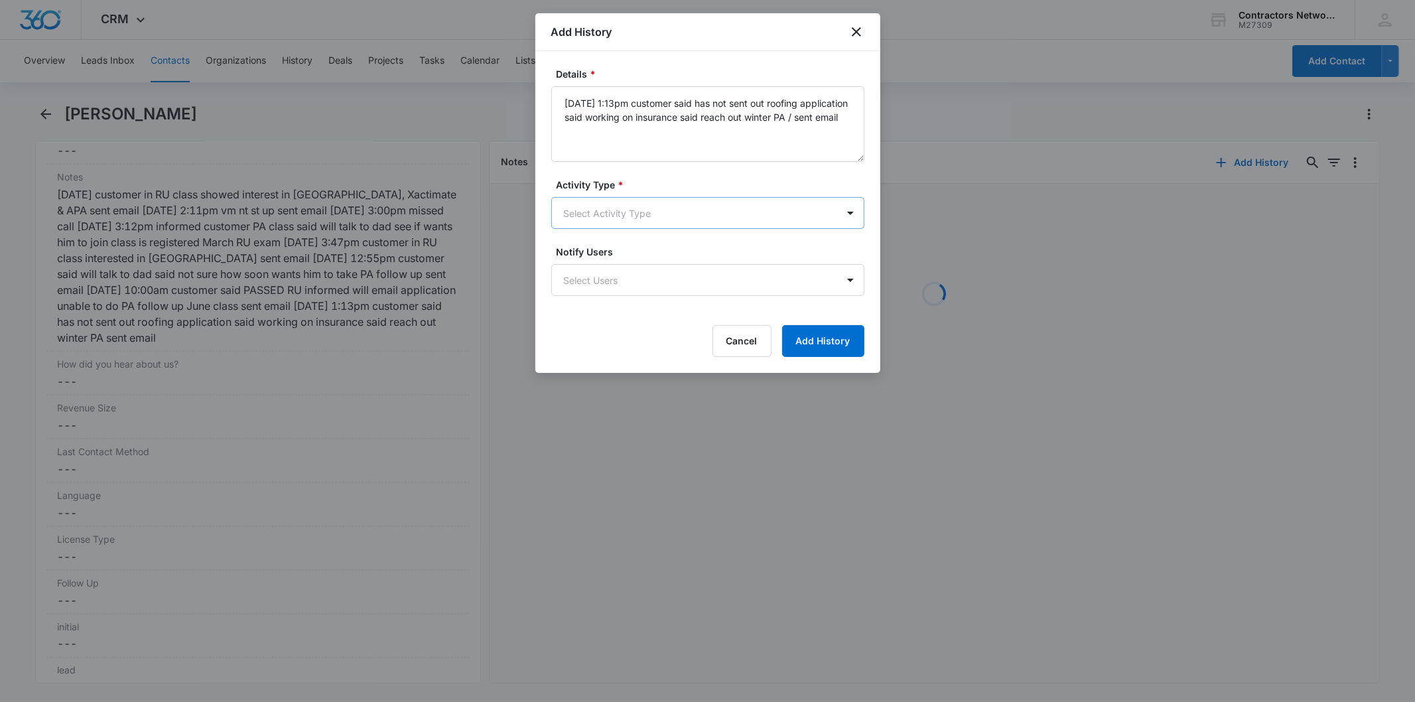
type textarea "8/14/2025 1:13pm customer said has not sent out roofing application said workin…"
click at [618, 216] on body "CRM Apps Reputation Websites Forms CRM Email Social Shop Payments POS Content A…" at bounding box center [707, 351] width 1415 height 702
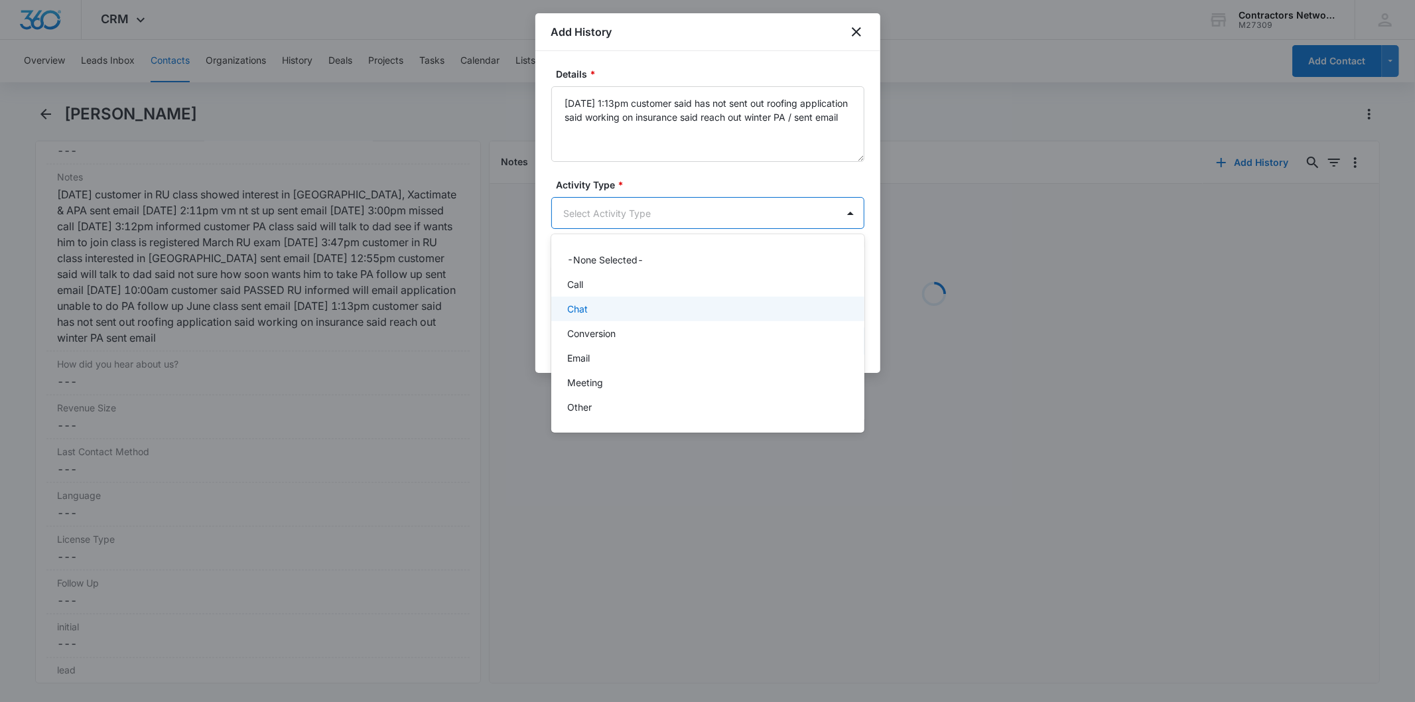
click at [605, 306] on div "Chat" at bounding box center [706, 309] width 279 height 14
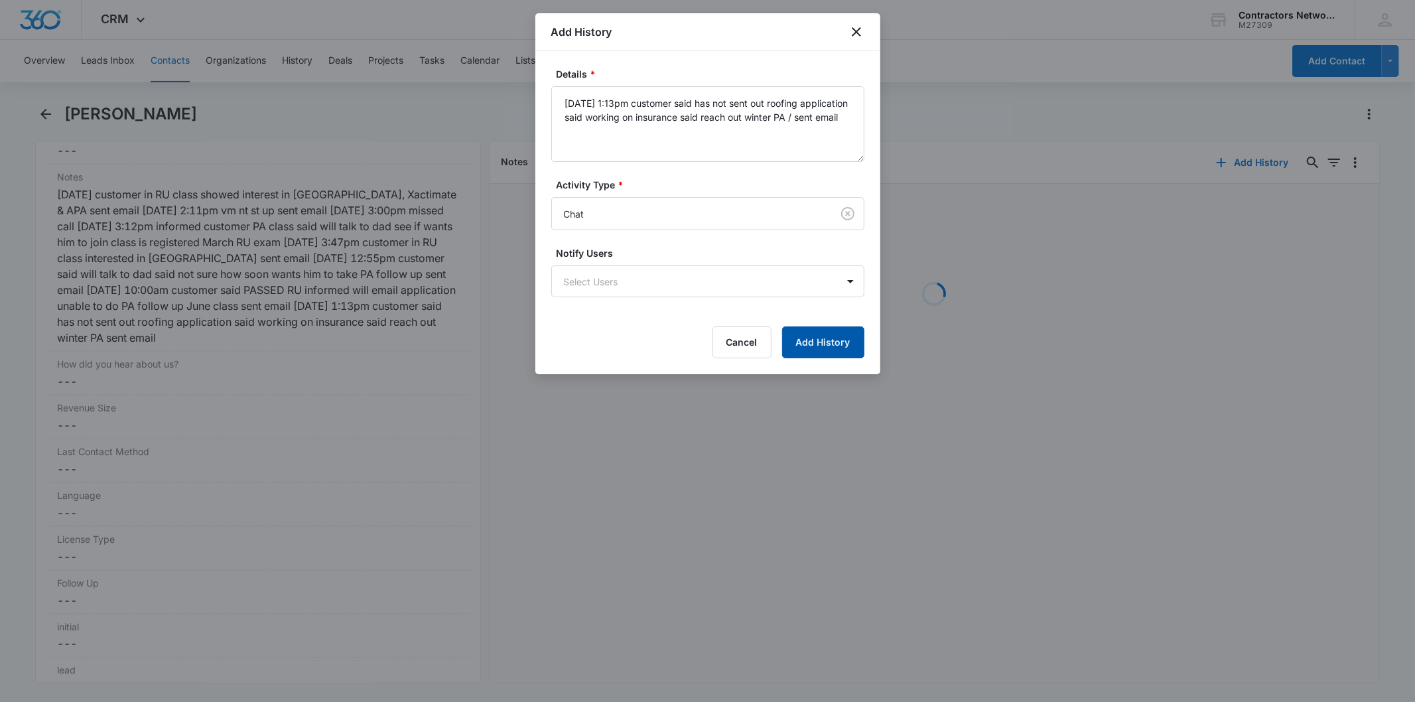
click at [822, 350] on button "Add History" at bounding box center [823, 342] width 82 height 32
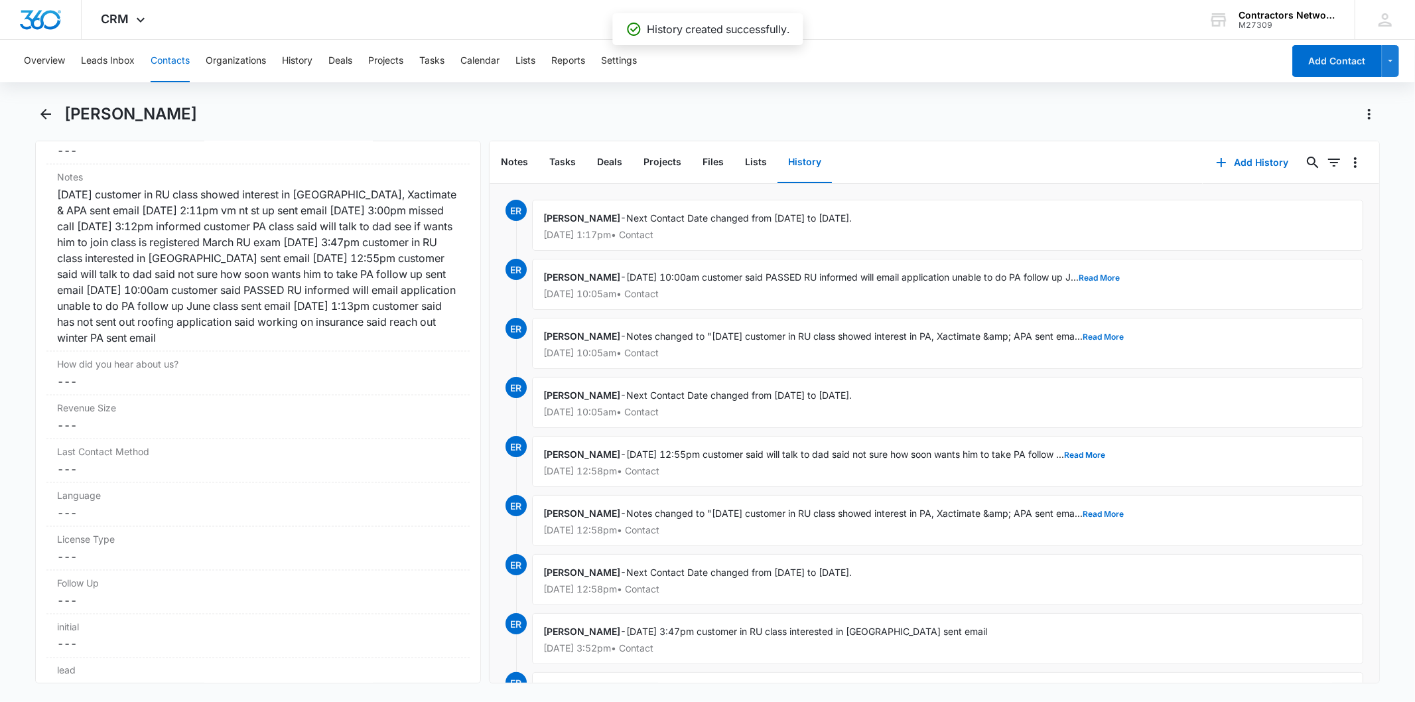
click at [171, 58] on button "Contacts" at bounding box center [170, 61] width 39 height 42
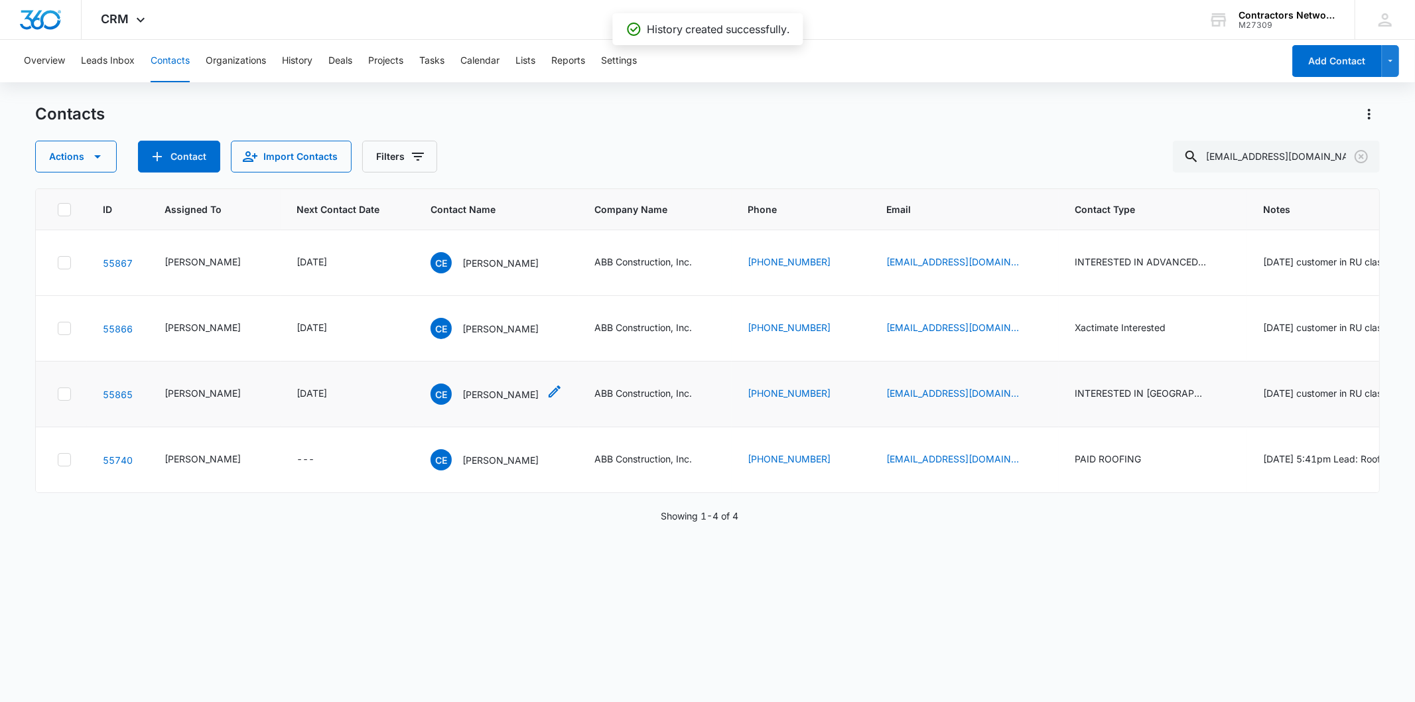
click at [473, 389] on p "Carlos E Pacheco" at bounding box center [500, 394] width 76 height 14
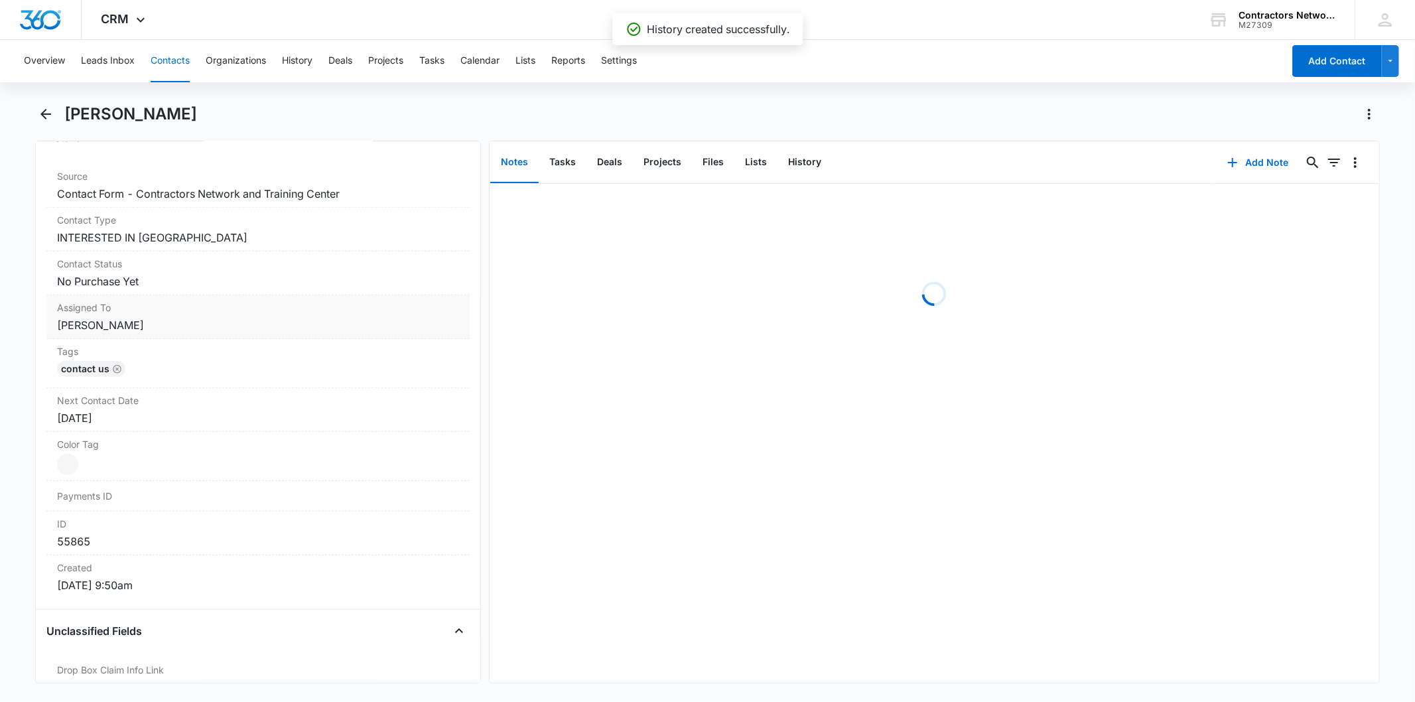
scroll to position [589, 0]
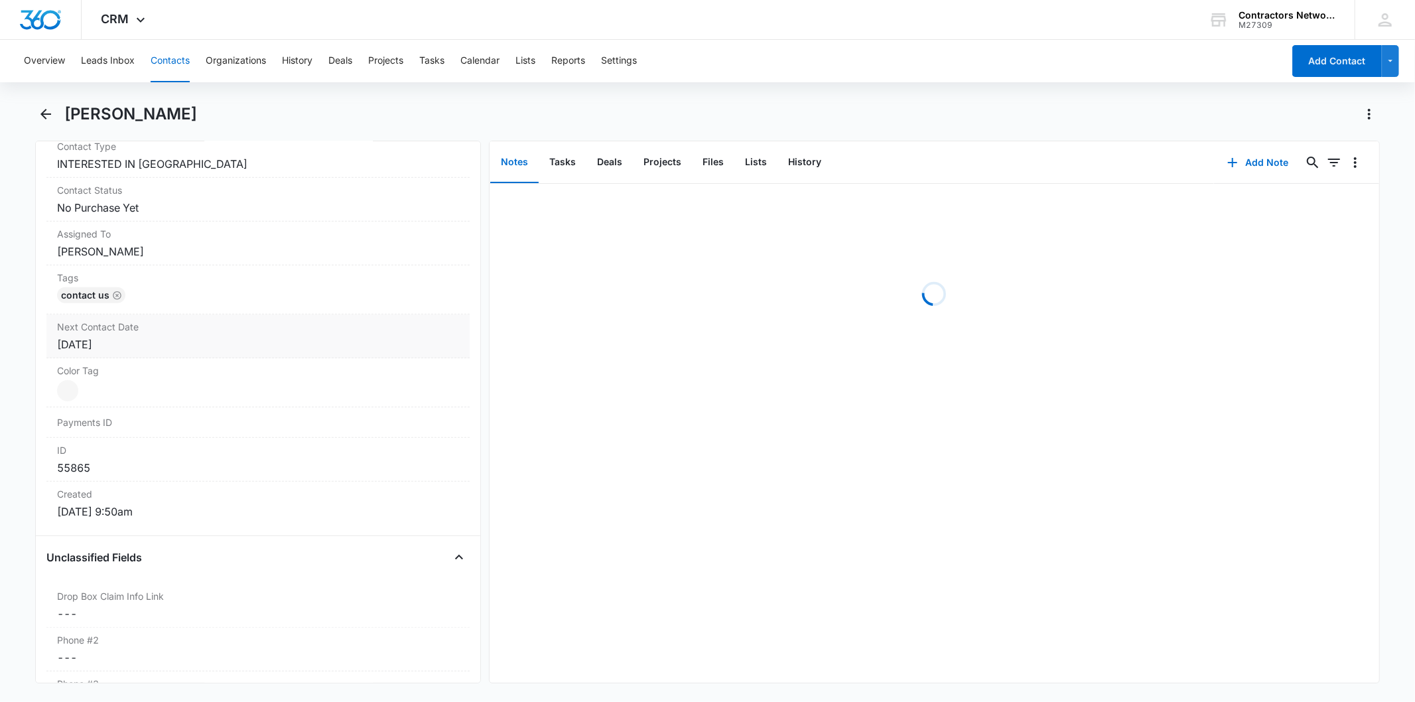
click at [161, 348] on div "Jun 2, 2025" at bounding box center [257, 344] width 401 height 16
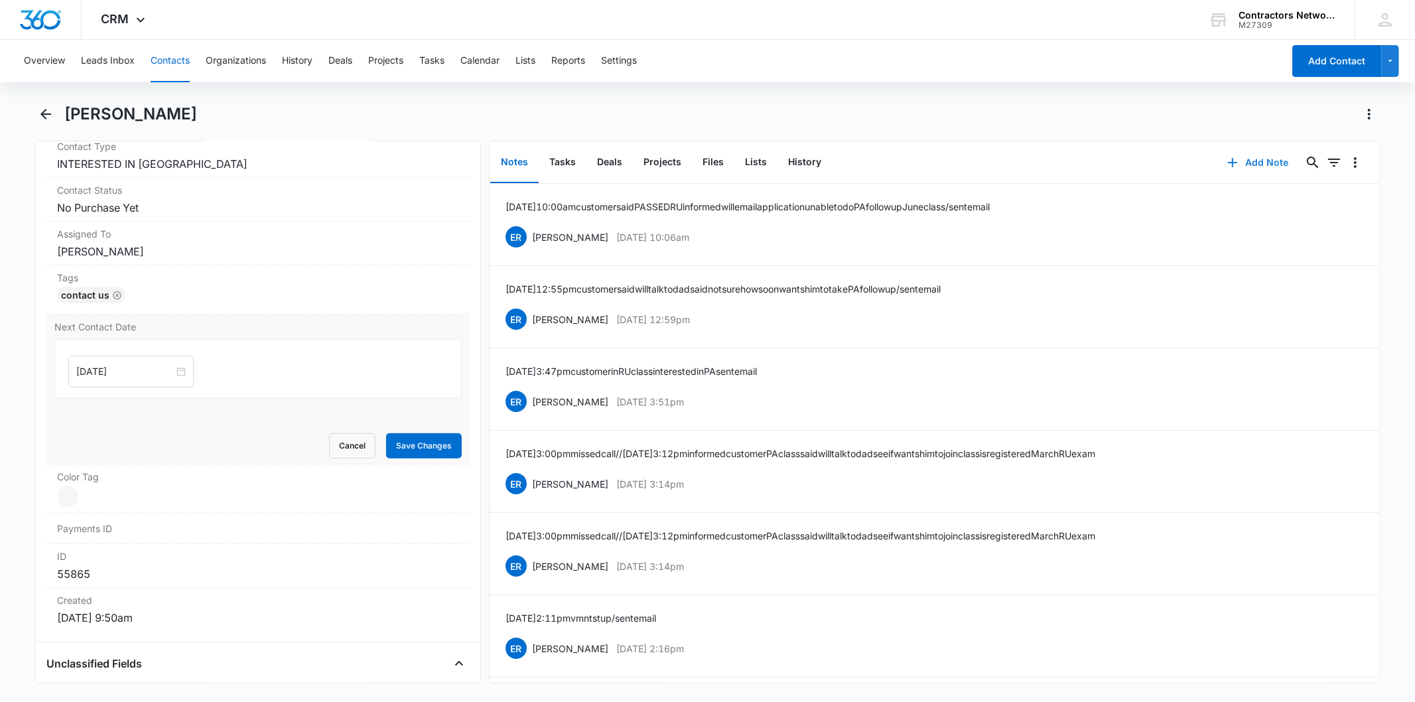
click at [1227, 155] on icon "button" at bounding box center [1232, 163] width 16 height 16
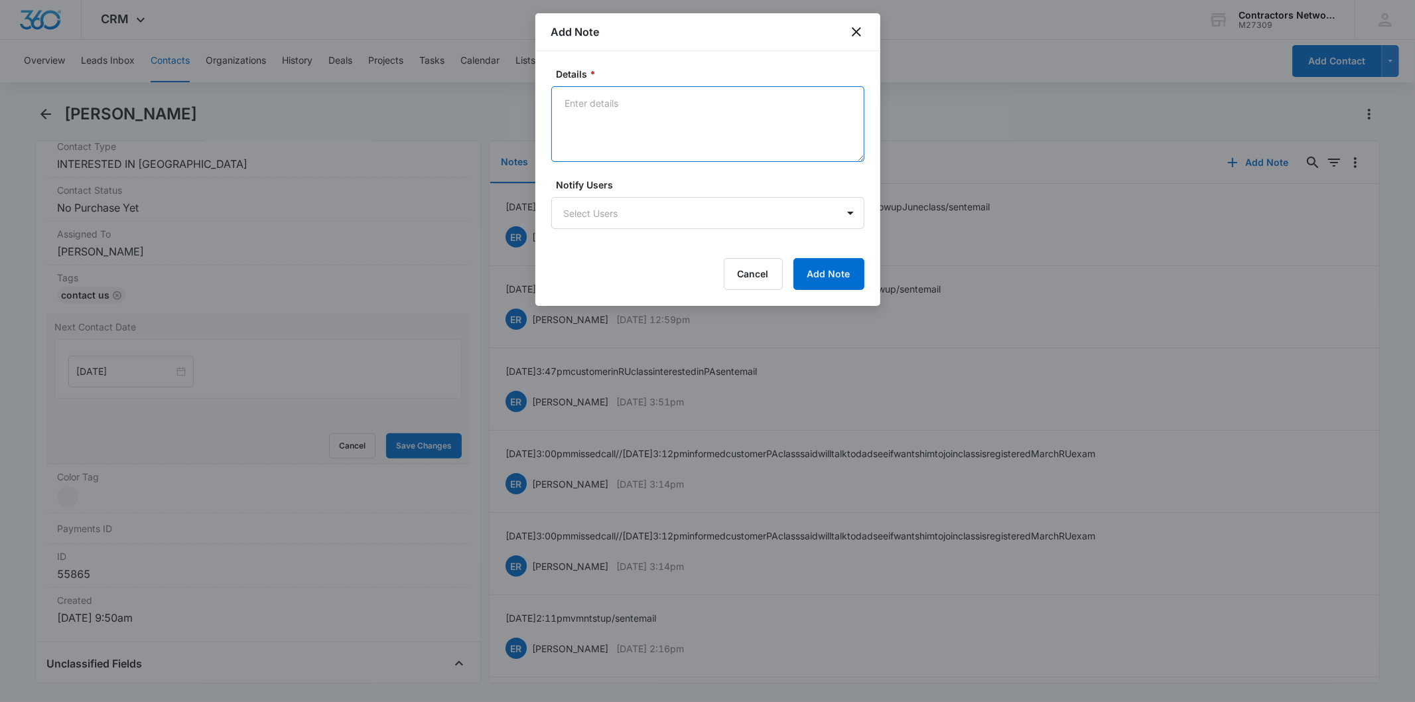
click at [629, 113] on textarea "Details *" at bounding box center [707, 124] width 313 height 76
paste textarea "8/14/2025 1:13pm customer said has not sent out roofing application said workin…"
type textarea "8/14/2025 1:13pm customer said has not sent out roofing application said workin…"
click at [818, 268] on button "Add Note" at bounding box center [828, 274] width 71 height 32
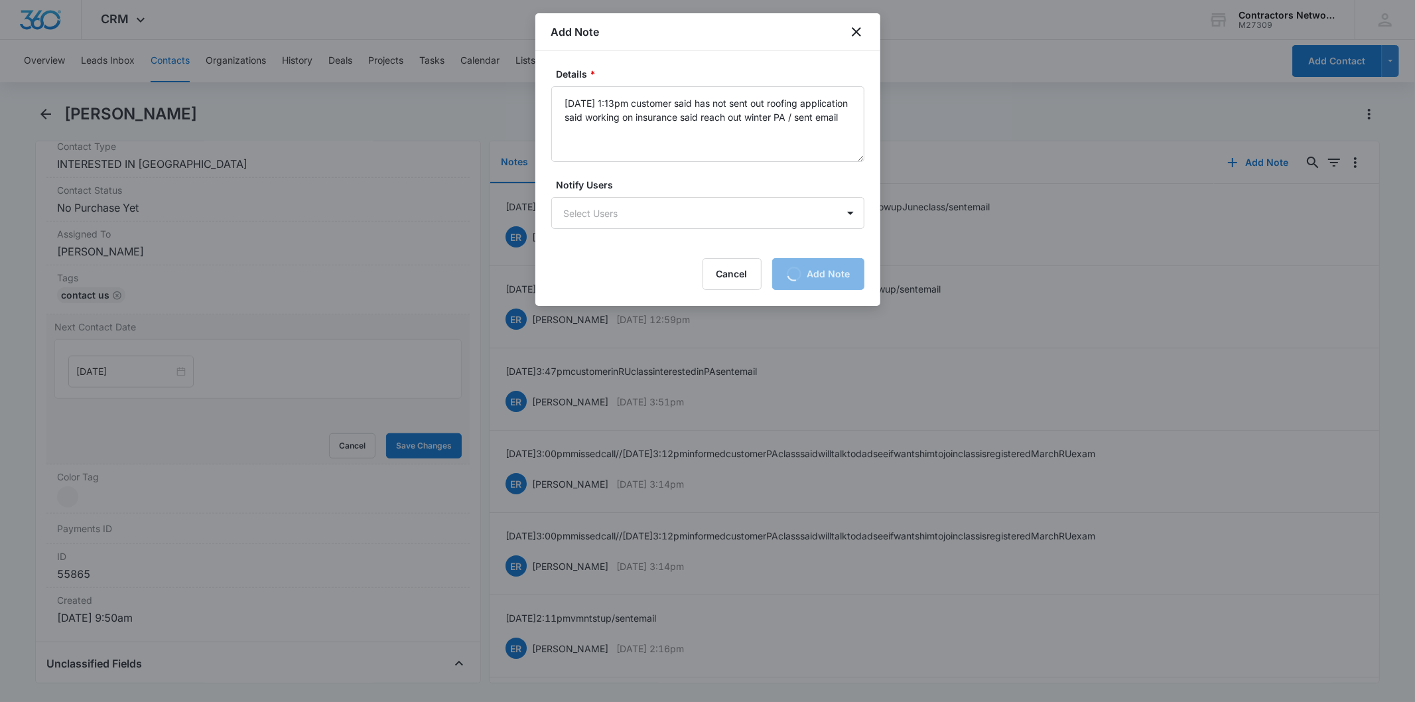
click at [141, 377] on div at bounding box center [707, 351] width 1415 height 702
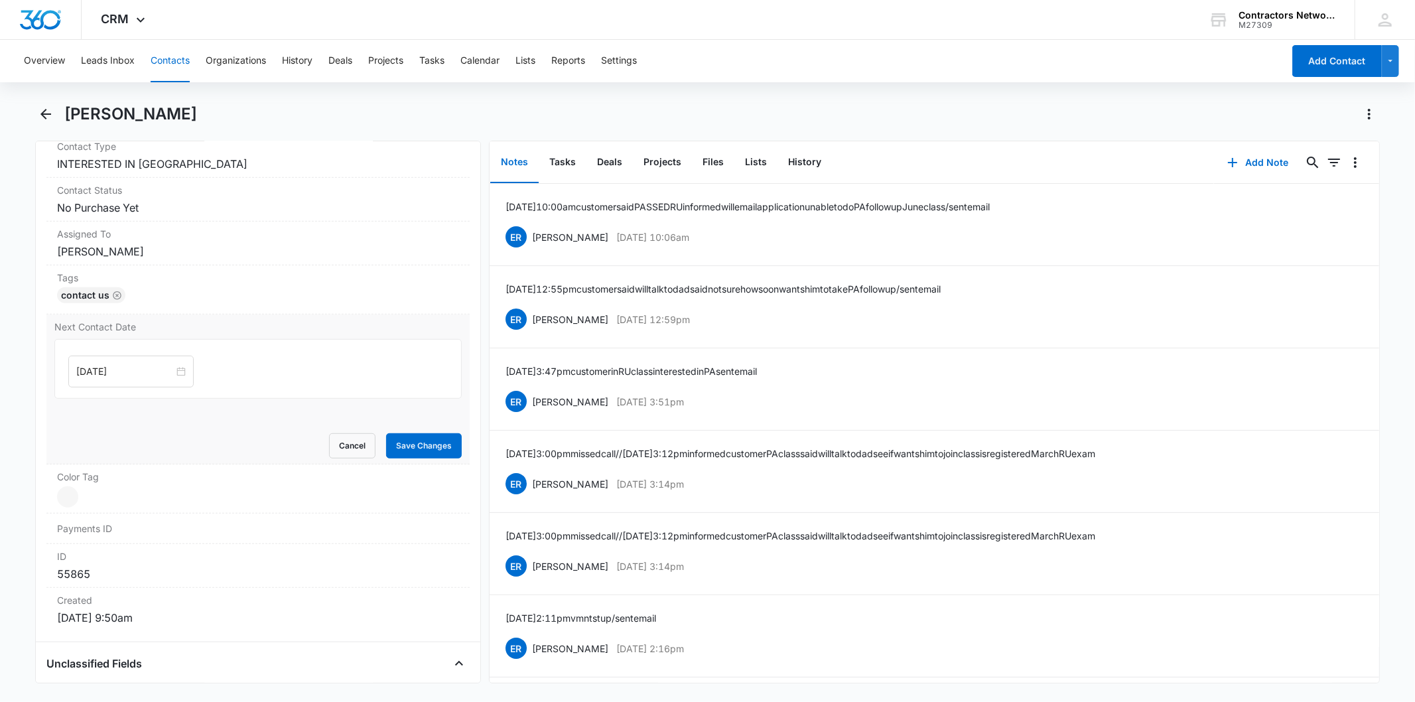
click at [141, 377] on input "Jun 2, 2025" at bounding box center [125, 371] width 98 height 15
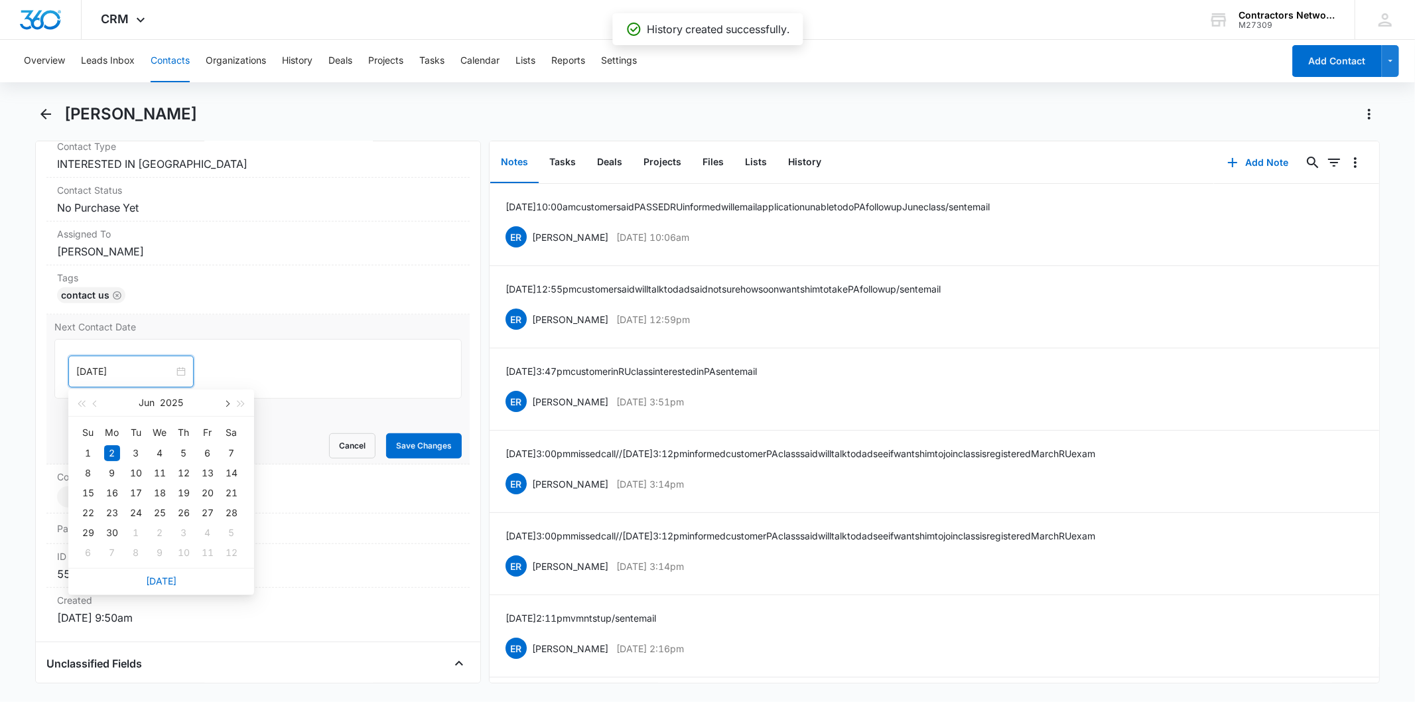
click at [223, 403] on span "button" at bounding box center [226, 404] width 7 height 7
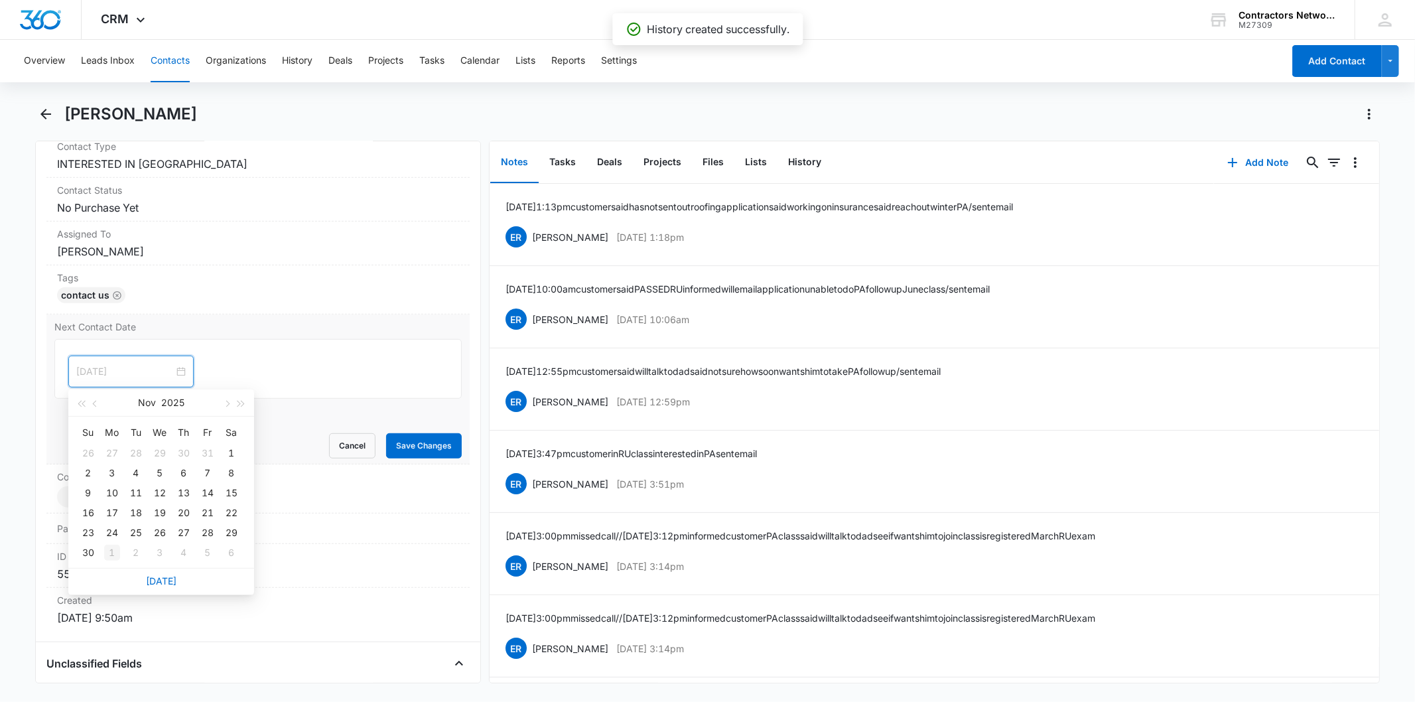
type input "[DATE]"
click at [116, 558] on div "1" at bounding box center [112, 553] width 16 height 16
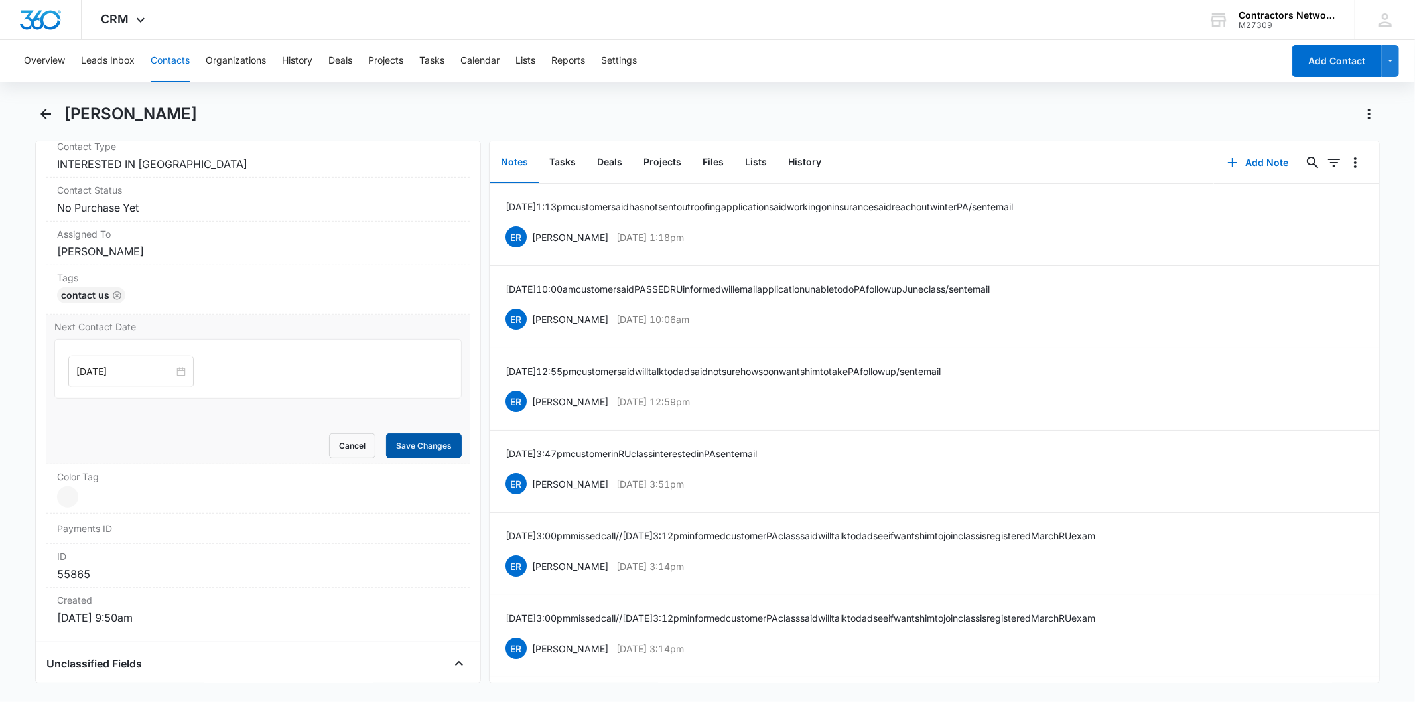
click at [410, 454] on button "Save Changes" at bounding box center [424, 445] width 76 height 25
click at [788, 163] on button "History" at bounding box center [804, 162] width 54 height 41
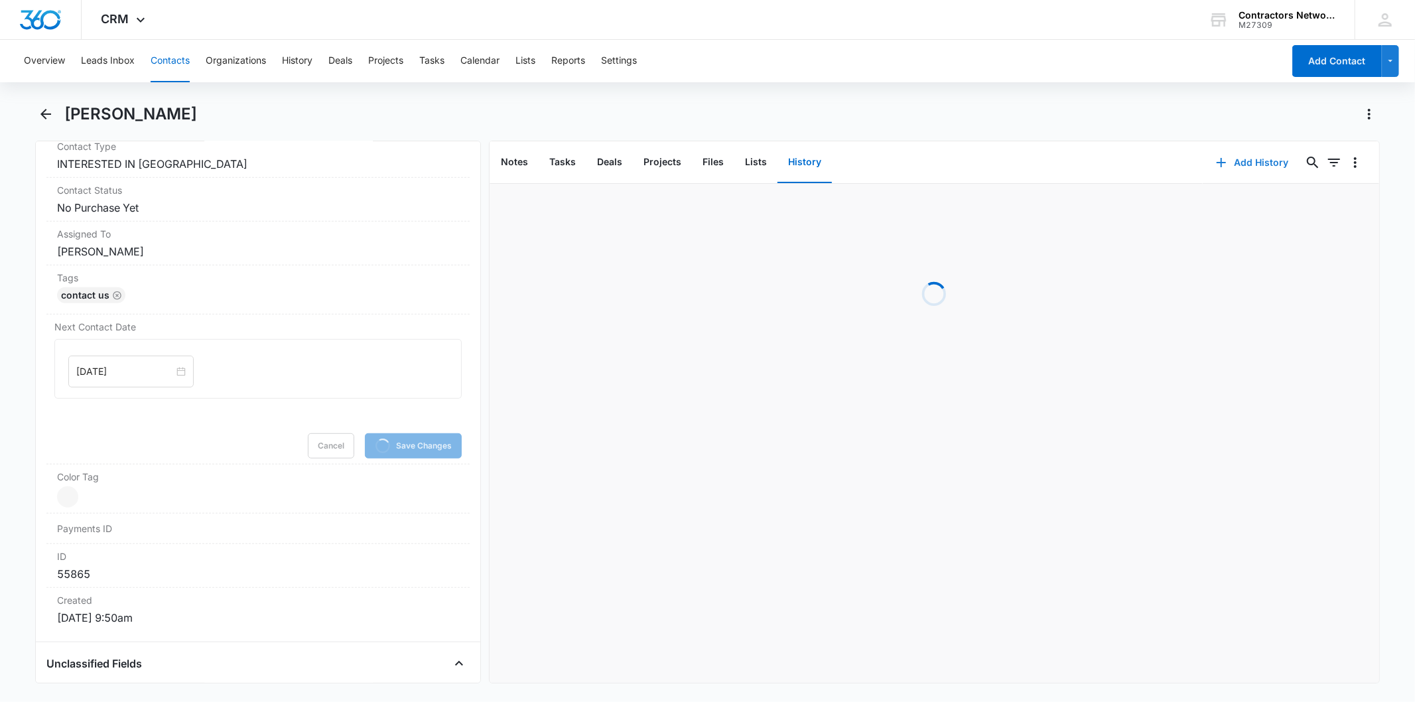
click at [1256, 167] on button "Add History" at bounding box center [1252, 163] width 99 height 32
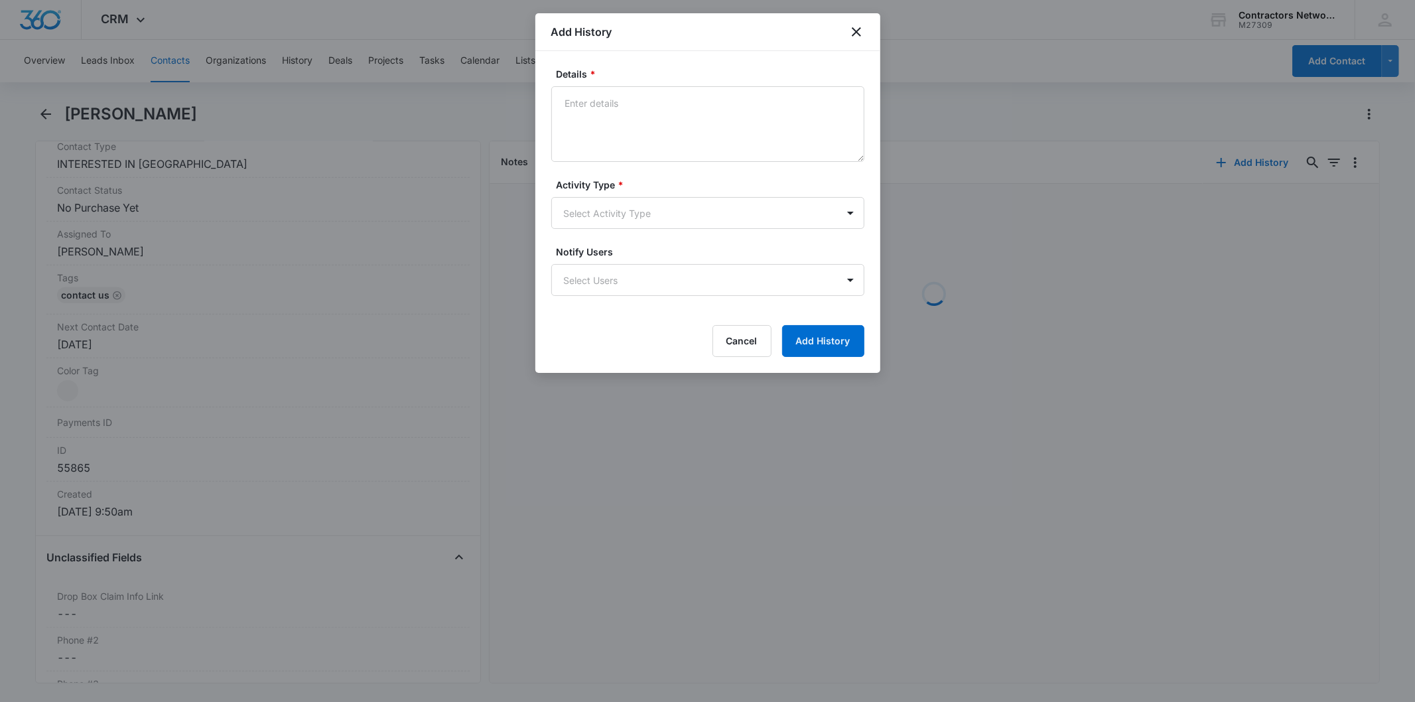
click at [633, 140] on textarea "Details *" at bounding box center [707, 124] width 313 height 76
type textarea "8/14/2025 1:13pm customer said has not sent out roofing application said workin…"
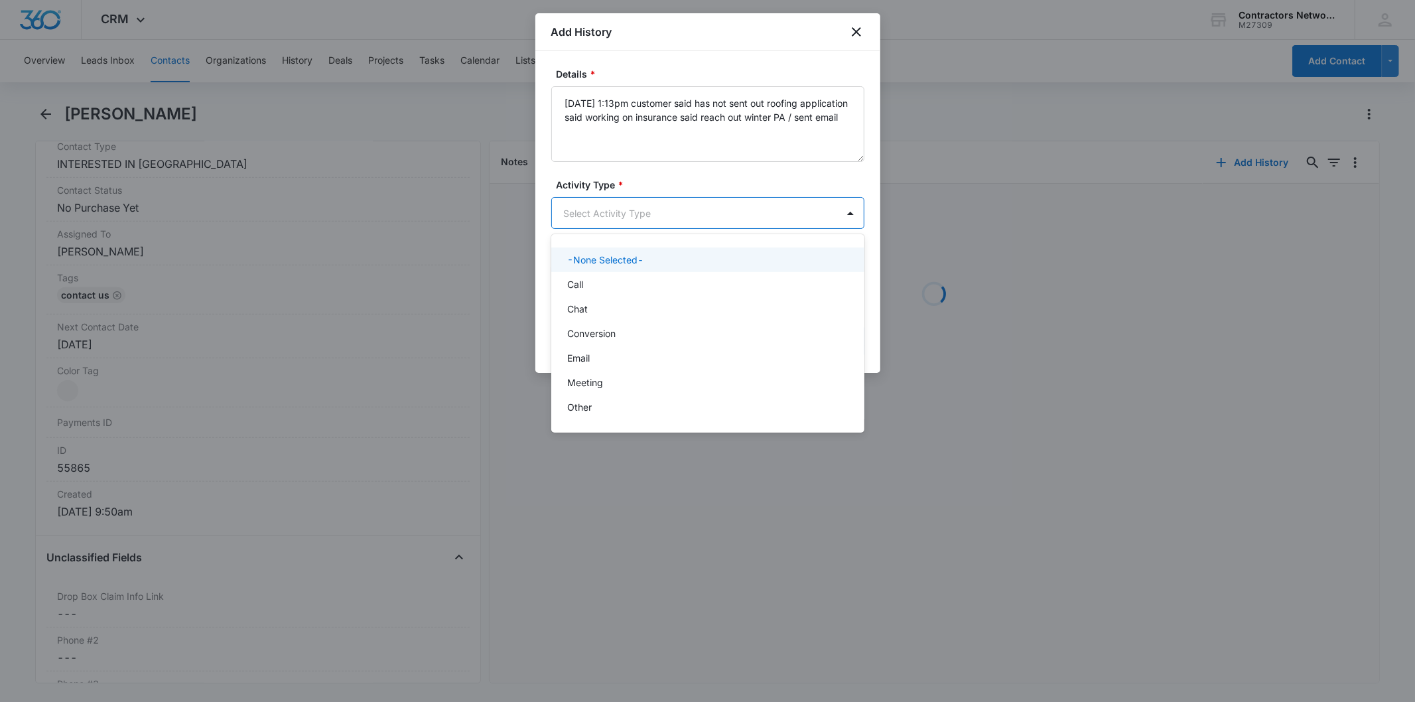
click at [622, 213] on body "CRM Apps Reputation Websites Forms CRM Email Social Shop Payments POS Content A…" at bounding box center [707, 351] width 1415 height 702
drag, startPoint x: 606, startPoint y: 313, endPoint x: 787, endPoint y: 342, distance: 183.3
click at [606, 314] on div "Chat" at bounding box center [706, 309] width 279 height 14
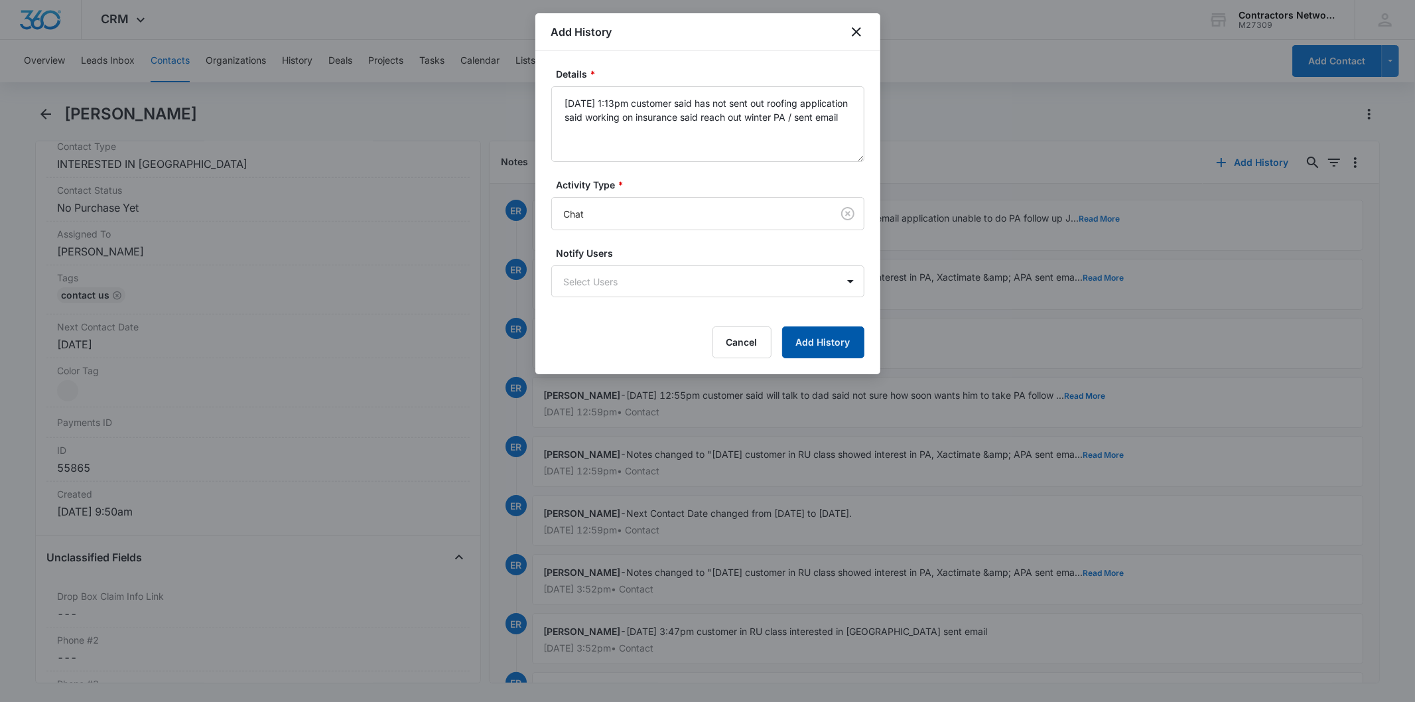
click at [856, 341] on button "Add History" at bounding box center [823, 342] width 82 height 32
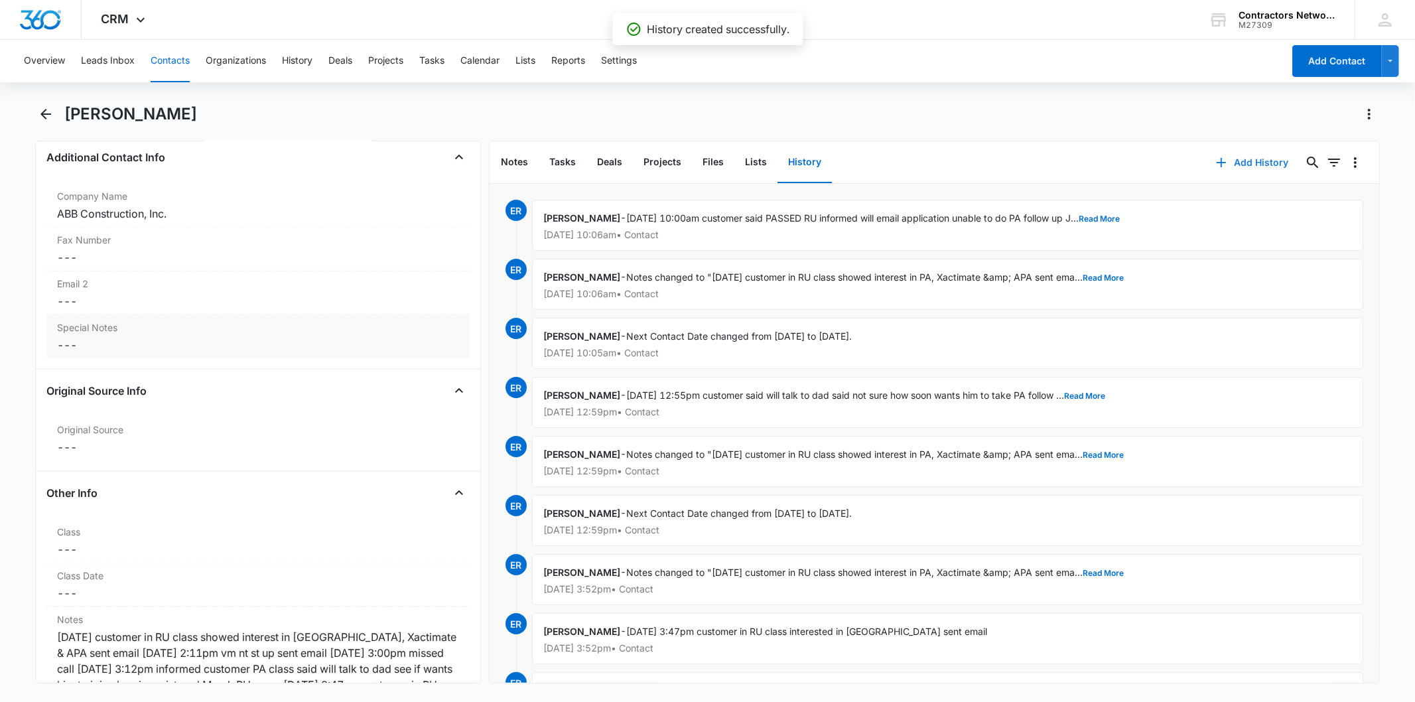
scroll to position [1621, 0]
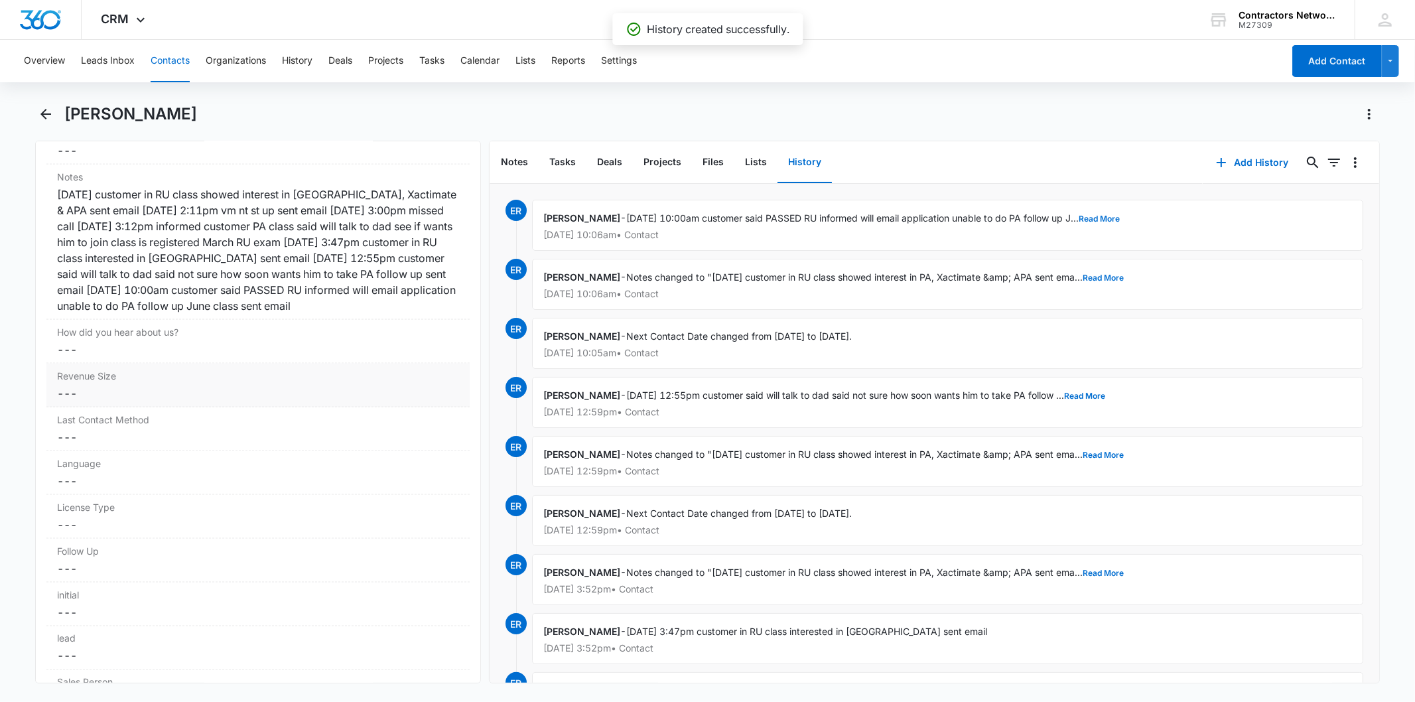
click at [213, 267] on div "1/23/2025 customer in RU class showed interest in PA, Xactimate & APA sent emai…" at bounding box center [257, 249] width 401 height 127
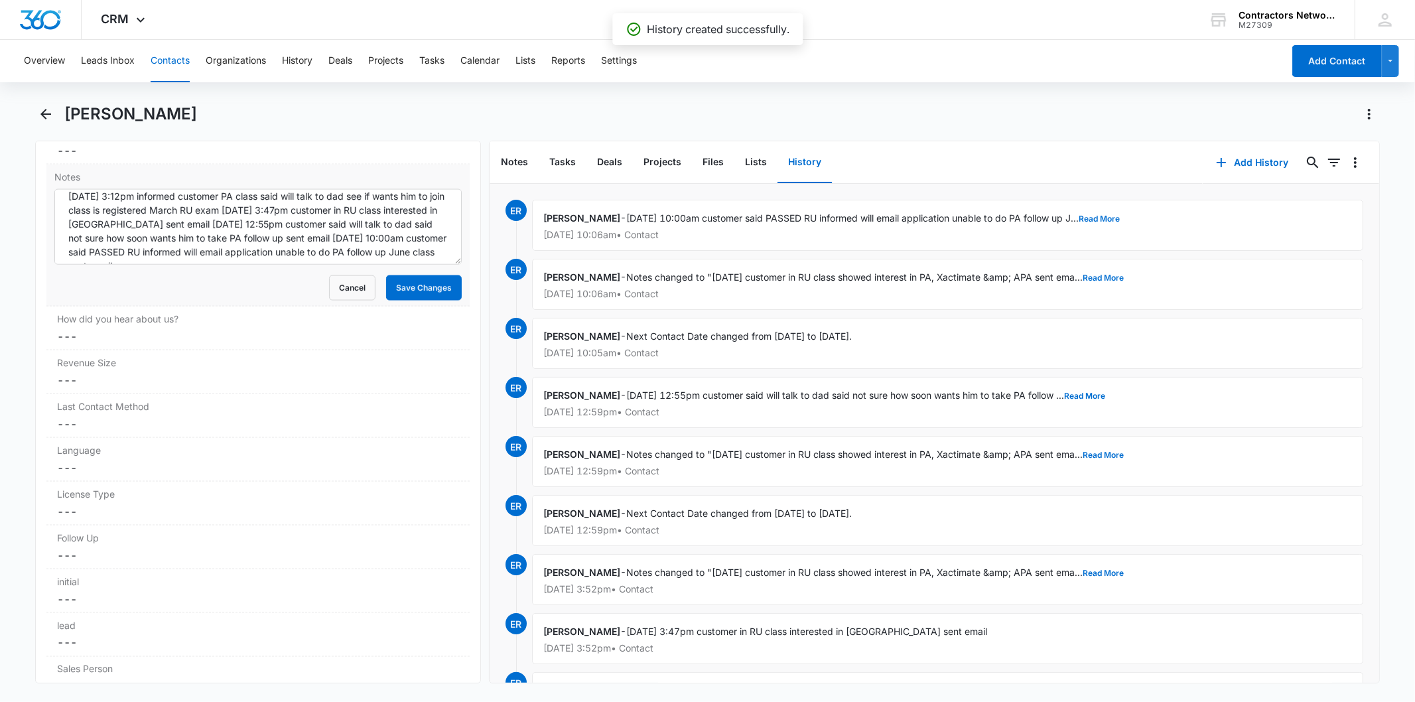
scroll to position [55, 0]
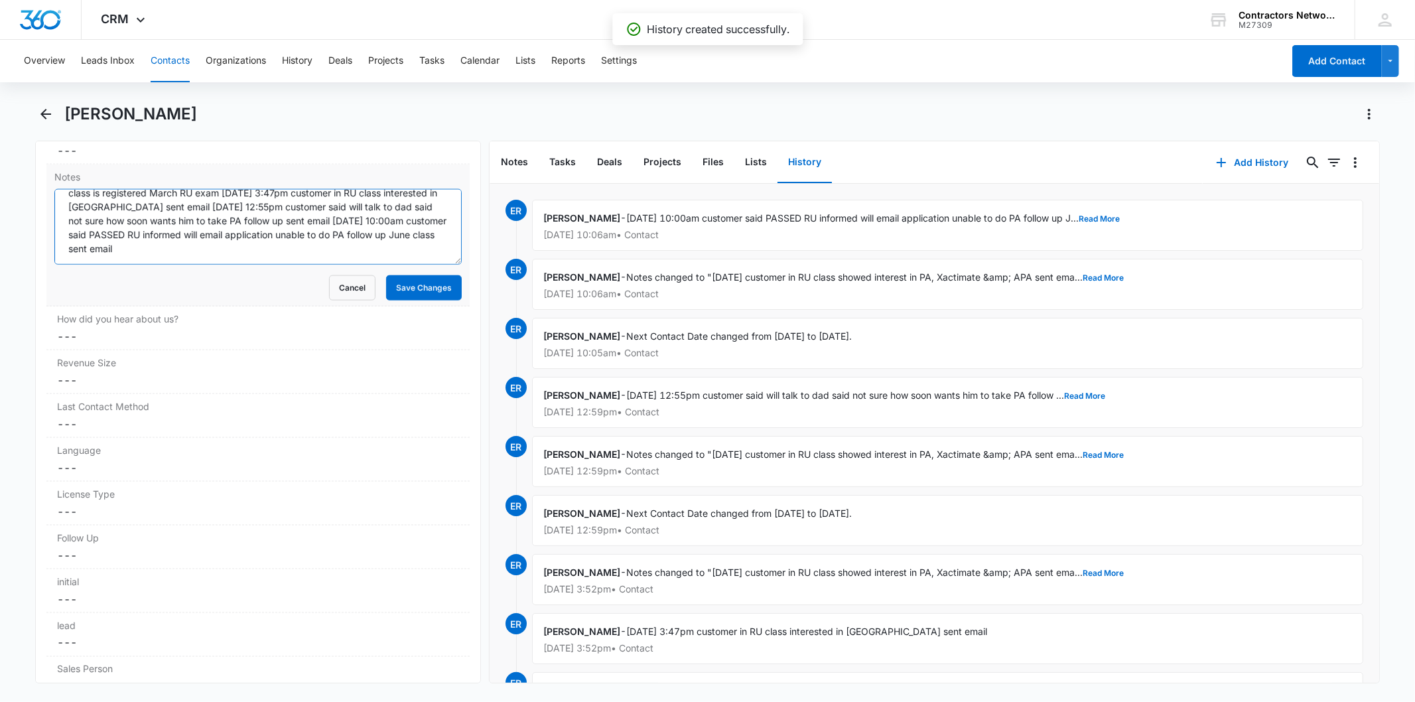
click at [296, 245] on textarea "1/23/2025 customer in RU class showed interest in PA, Xactimate & APA sent emai…" at bounding box center [257, 227] width 407 height 76
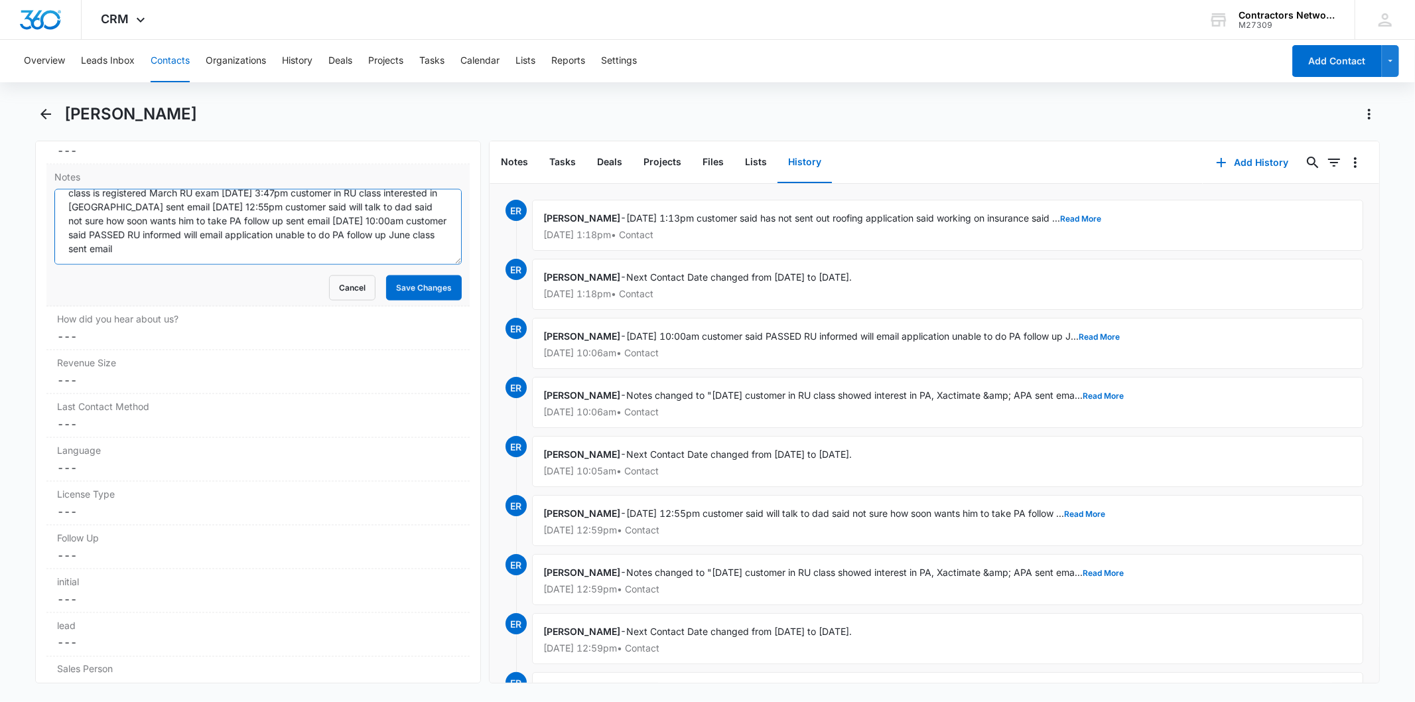
paste textarea "8/14/2025 1:13pm customer said has not sent out roofing application said workin…"
click at [401, 245] on textarea "1/23/2025 customer in RU class showed interest in PA, Xactimate & APA sent emai…" at bounding box center [257, 227] width 407 height 76
type textarea "1/23/2025 customer in RU class showed interest in PA, Xactimate & APA sent emai…"
click at [417, 293] on button "Save Changes" at bounding box center [424, 287] width 76 height 25
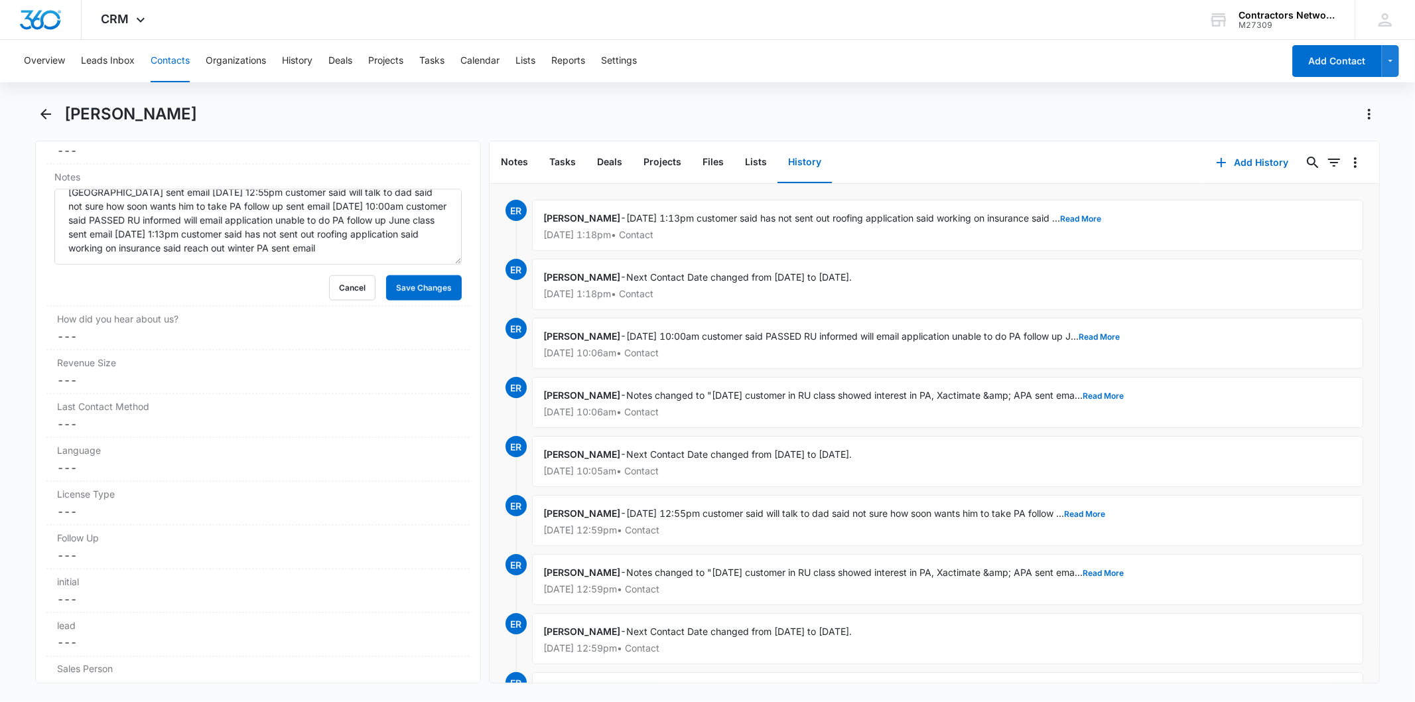
click at [164, 62] on button "Contacts" at bounding box center [170, 61] width 39 height 42
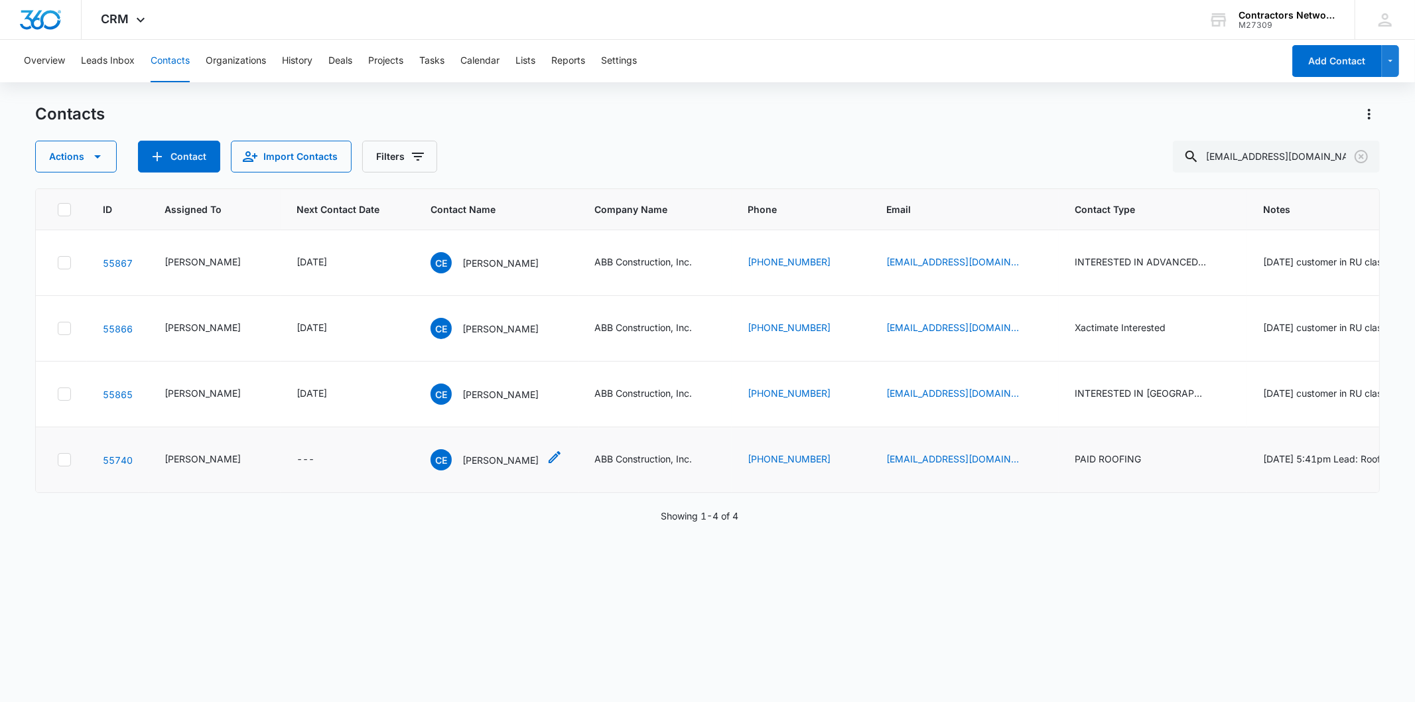
click at [488, 453] on p "Carlos E Pacheco" at bounding box center [500, 460] width 76 height 14
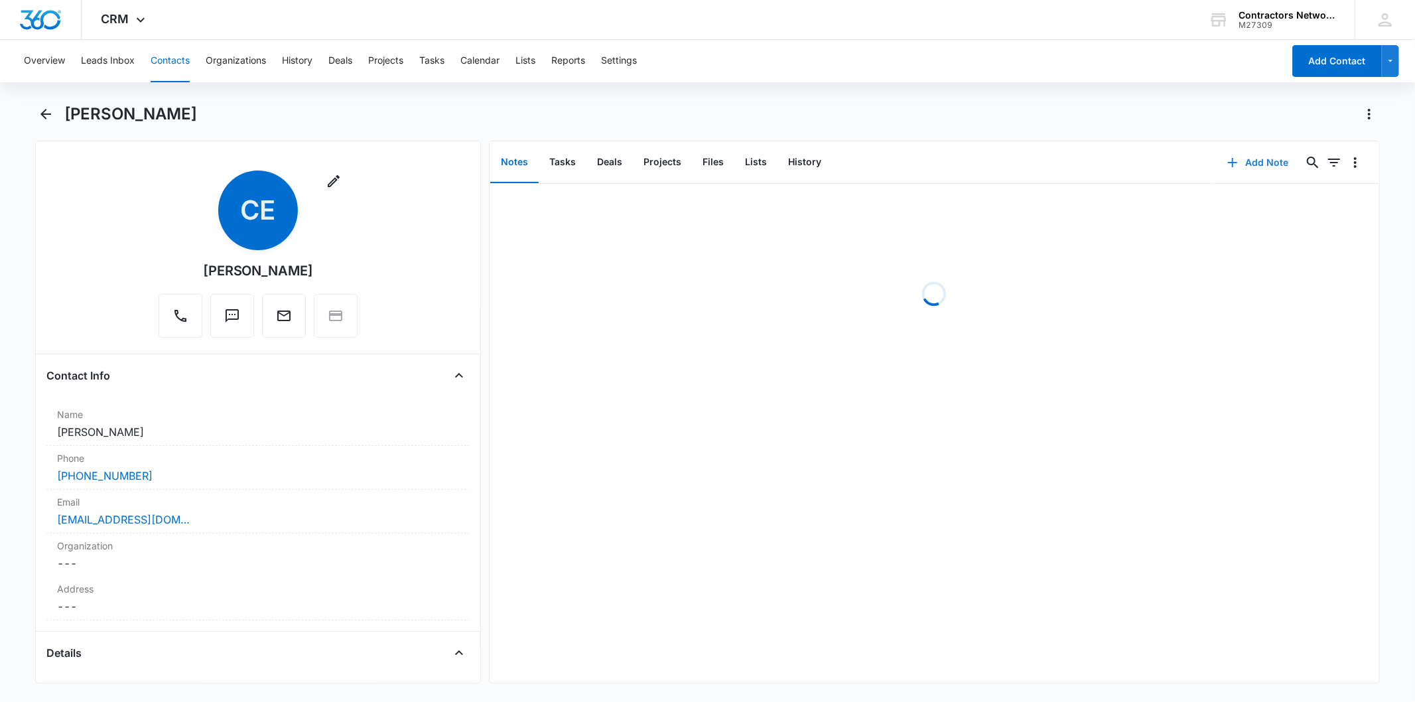
click at [1237, 153] on button "Add Note" at bounding box center [1258, 163] width 88 height 32
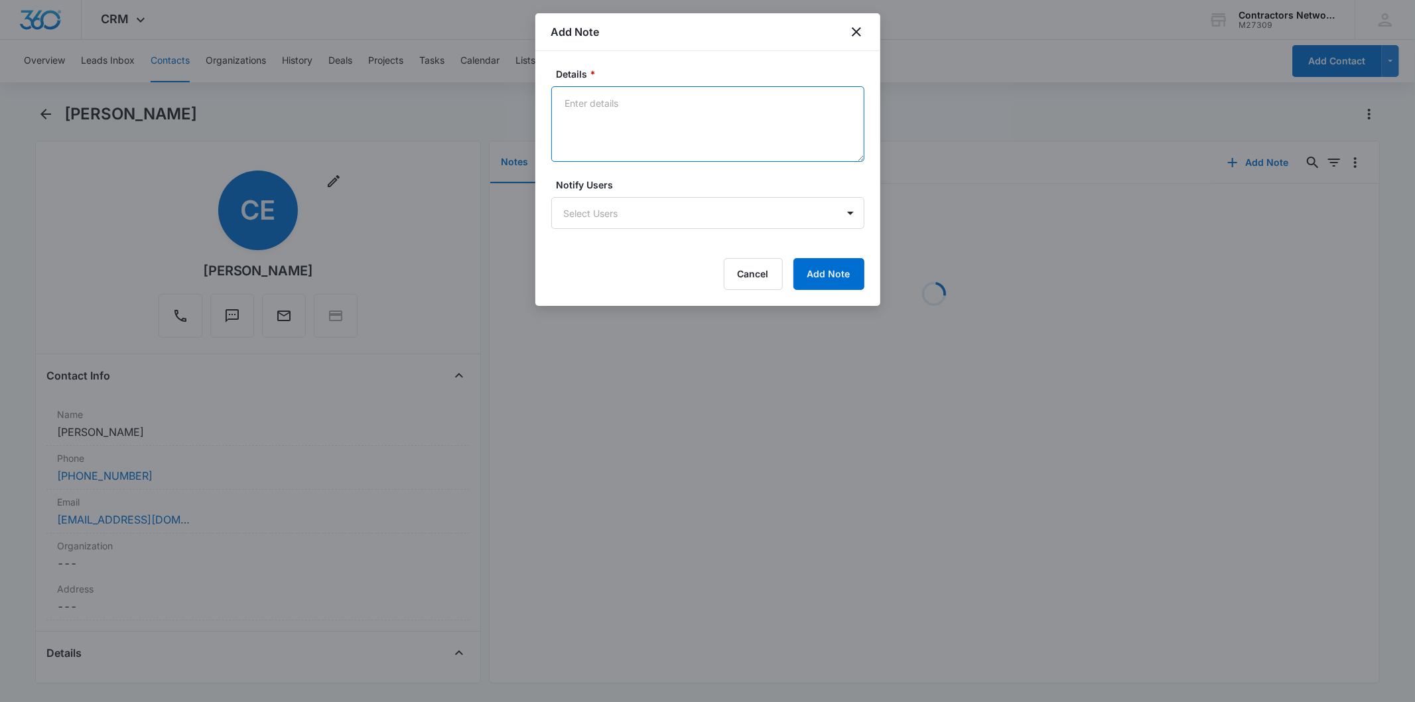
click at [598, 117] on textarea "Details *" at bounding box center [707, 124] width 313 height 76
paste textarea "8/14/2025 1:13pm customer said has not sent out roofing application said workin…"
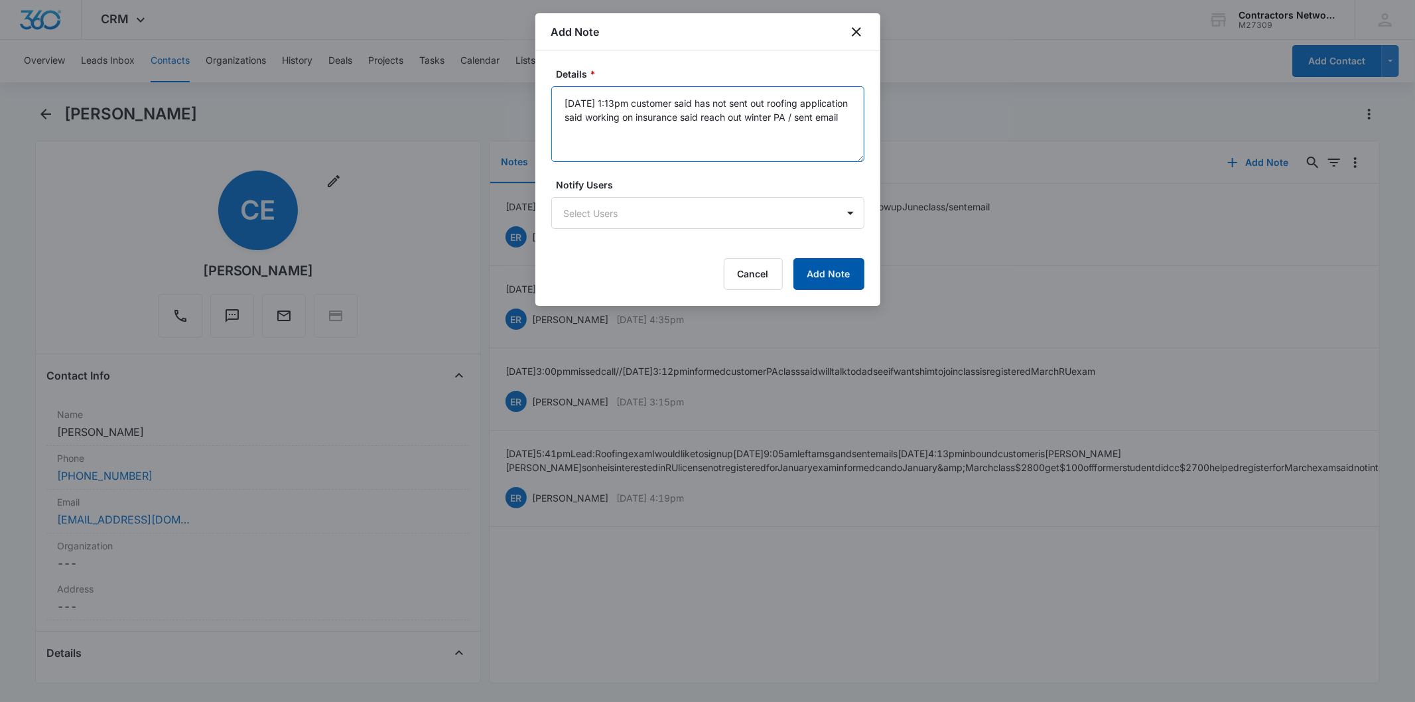
type textarea "8/14/2025 1:13pm customer said has not sent out roofing application said workin…"
click at [815, 277] on button "Add Note" at bounding box center [828, 274] width 71 height 32
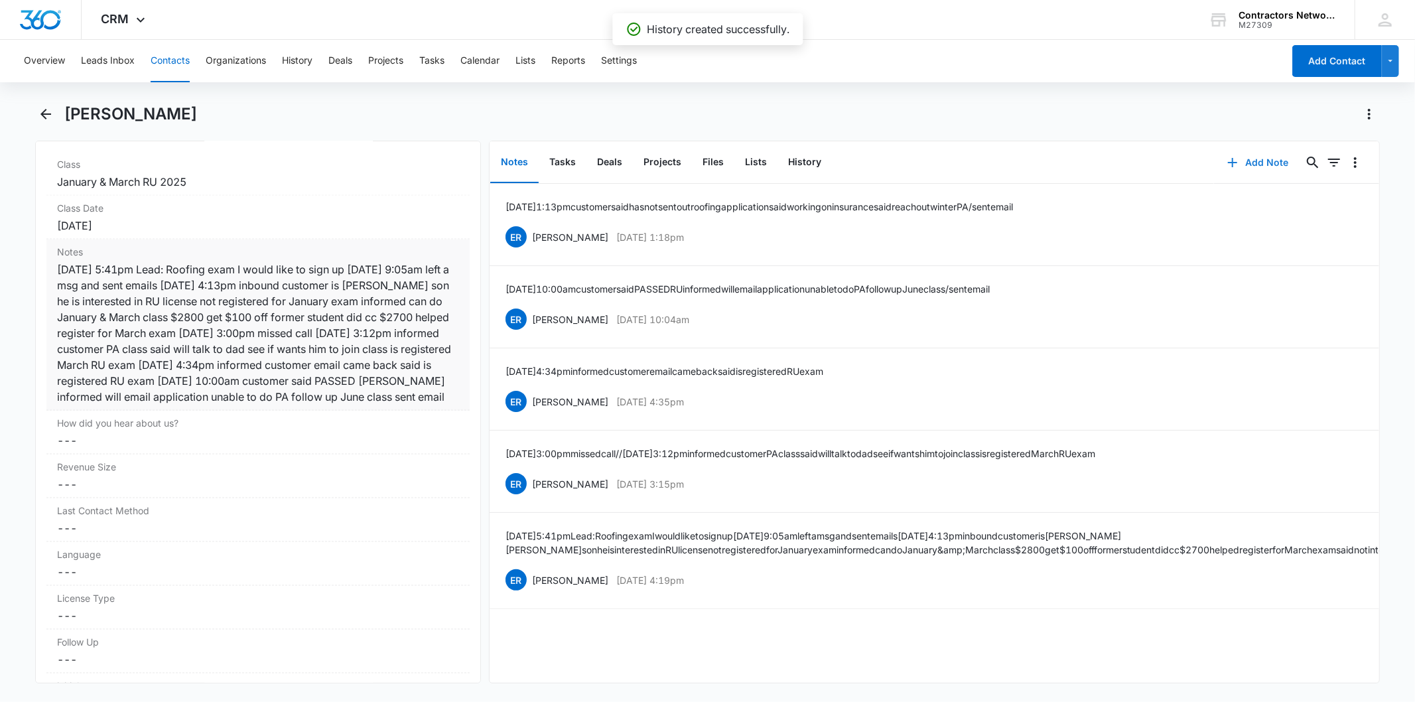
scroll to position [1547, 0]
click at [243, 342] on div "1/12/2025 5:41pm Lead: Roofing exam I would like to sign up 1/13/2025 9:05am le…" at bounding box center [257, 331] width 401 height 143
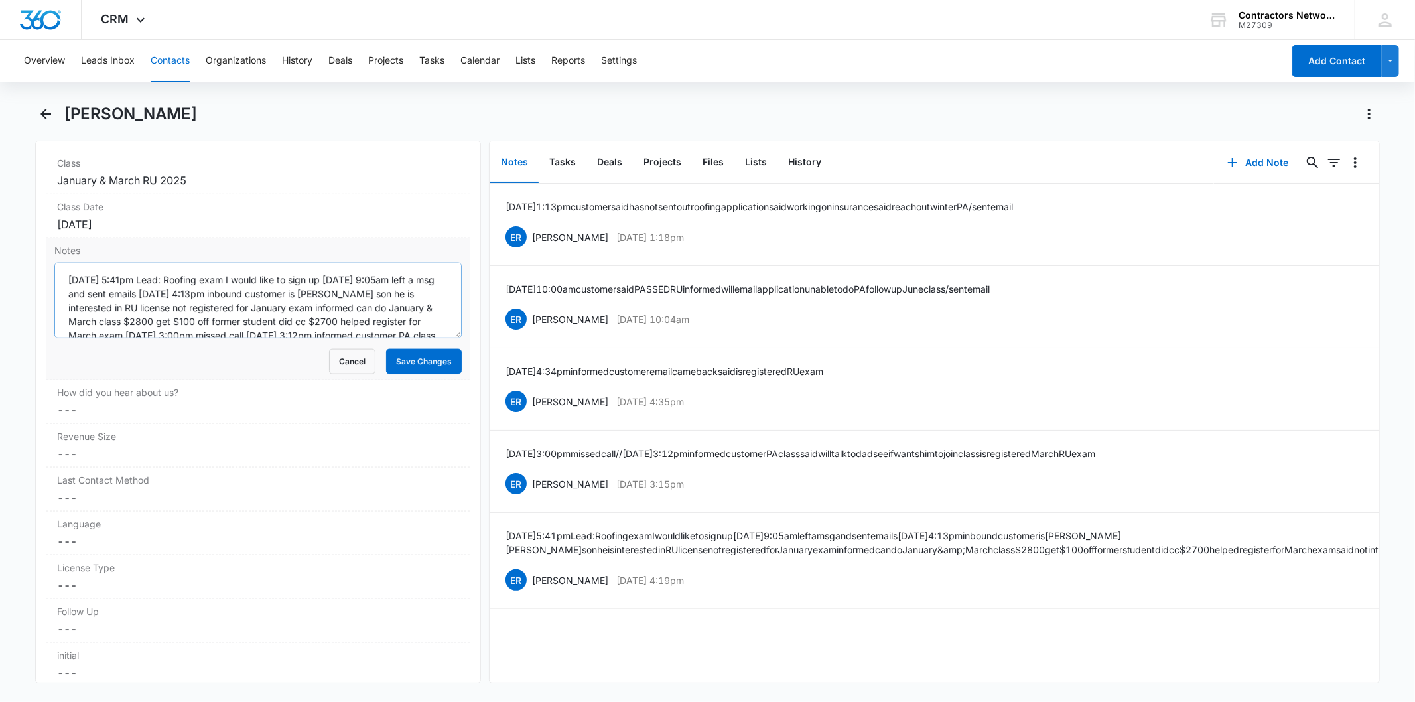
scroll to position [69, 0]
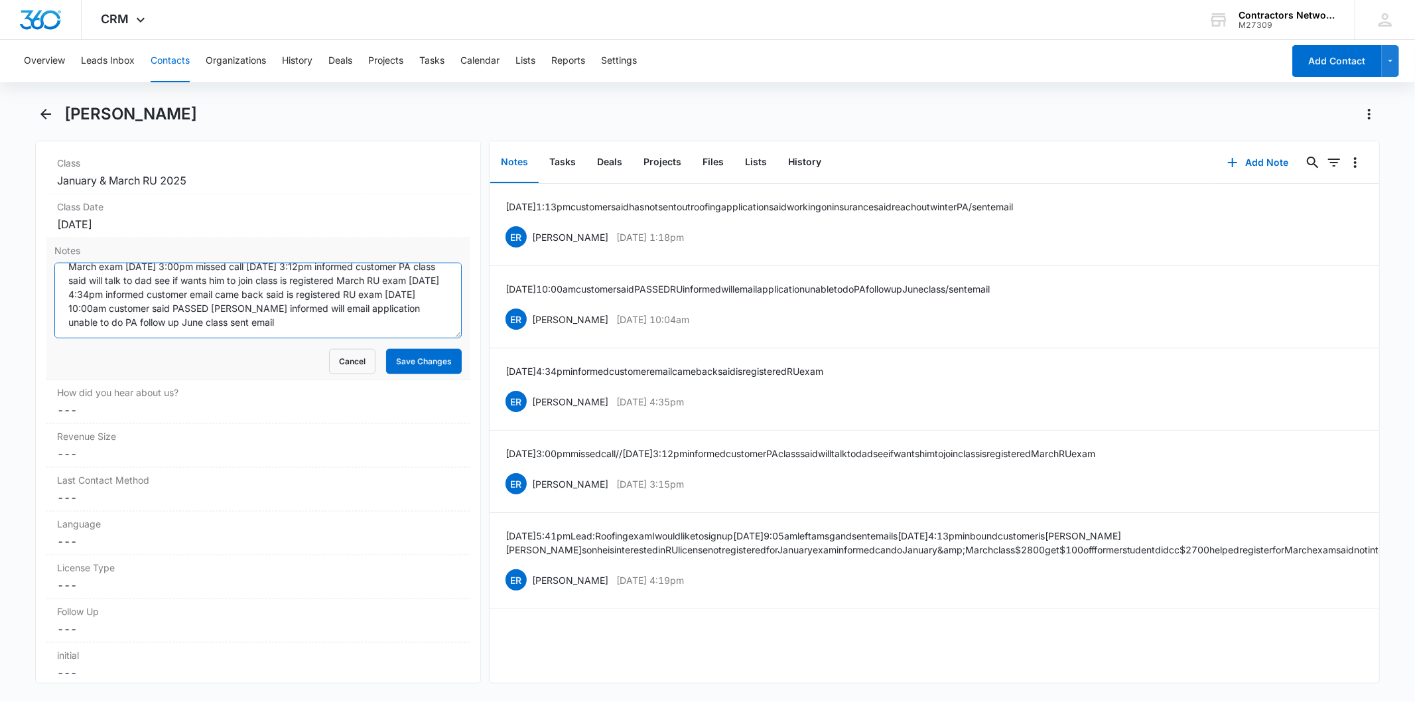
paste textarea "8/14/2025 1:13pm customer said has not sent out roofing application said workin…"
drag, startPoint x: 274, startPoint y: 324, endPoint x: 295, endPoint y: 346, distance: 30.5
click at [276, 326] on textarea "1/12/2025 5:41pm Lead: Roofing exam I would like to sign up 1/13/2025 9:05am le…" at bounding box center [257, 301] width 407 height 76
drag, startPoint x: 267, startPoint y: 318, endPoint x: 282, endPoint y: 339, distance: 25.2
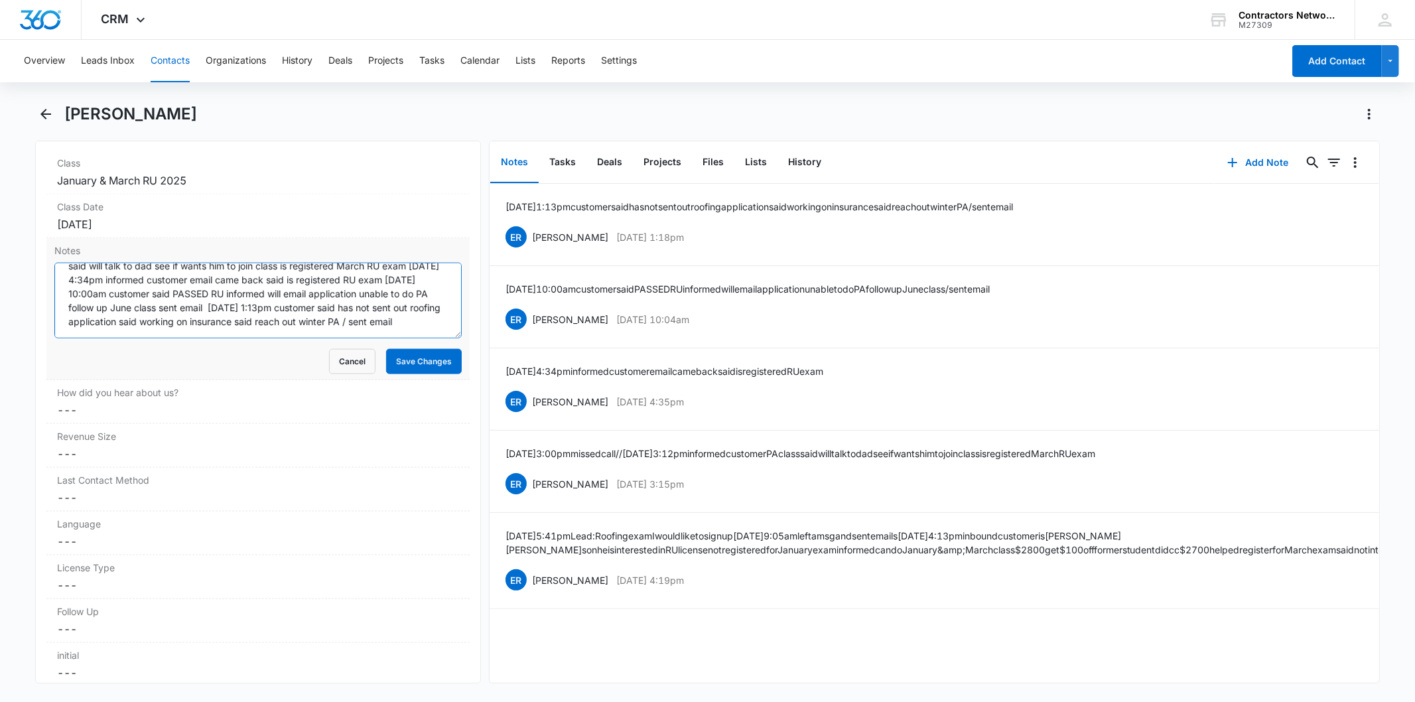
click at [273, 326] on textarea "1/12/2025 5:41pm Lead: Roofing exam I would like to sign up 1/13/2025 9:05am le…" at bounding box center [257, 301] width 407 height 76
click at [283, 330] on textarea "1/12/2025 5:41pm Lead: Roofing exam I would like to sign up 1/13/2025 9:05am le…" at bounding box center [257, 301] width 407 height 76
type textarea "1/12/2025 5:41pm Lead: Roofing exam I would like to sign up 1/13/2025 9:05am le…"
click at [386, 372] on button "Save Changes" at bounding box center [424, 361] width 76 height 25
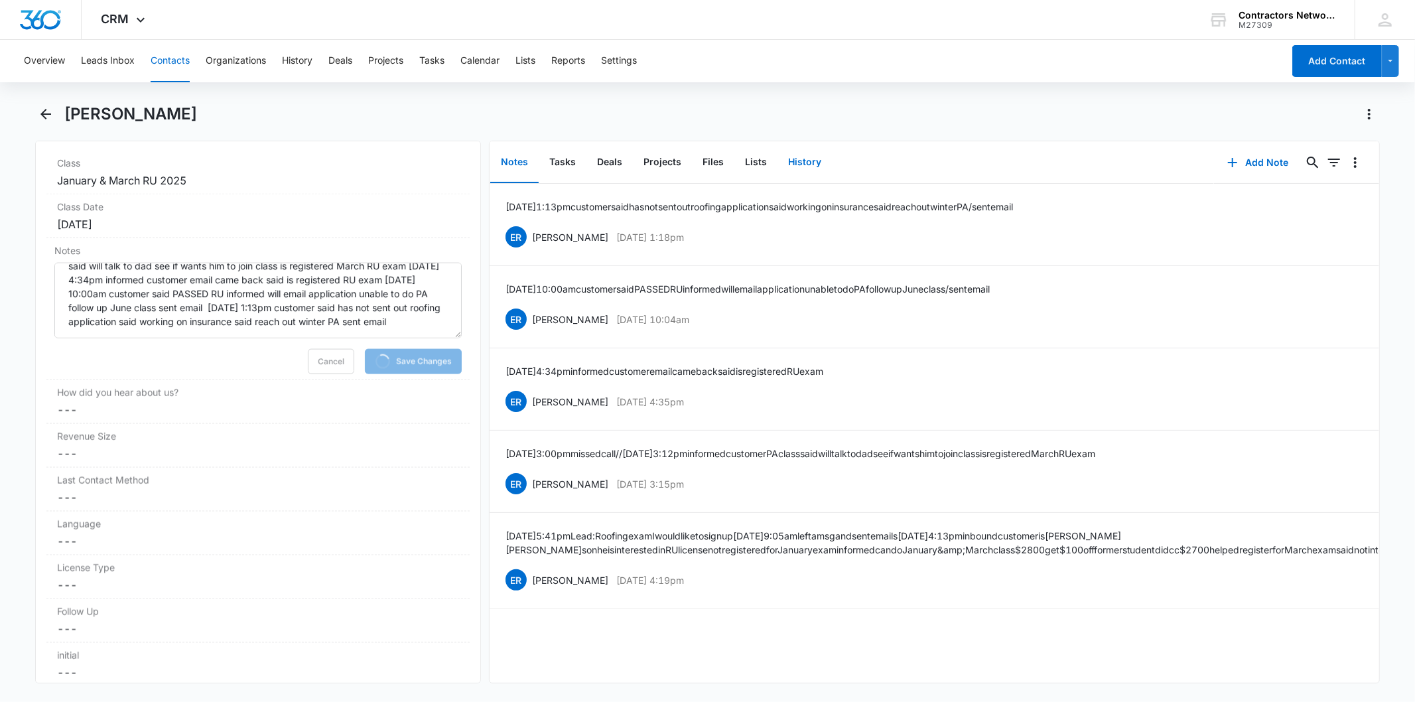
click at [805, 150] on button "History" at bounding box center [804, 162] width 54 height 41
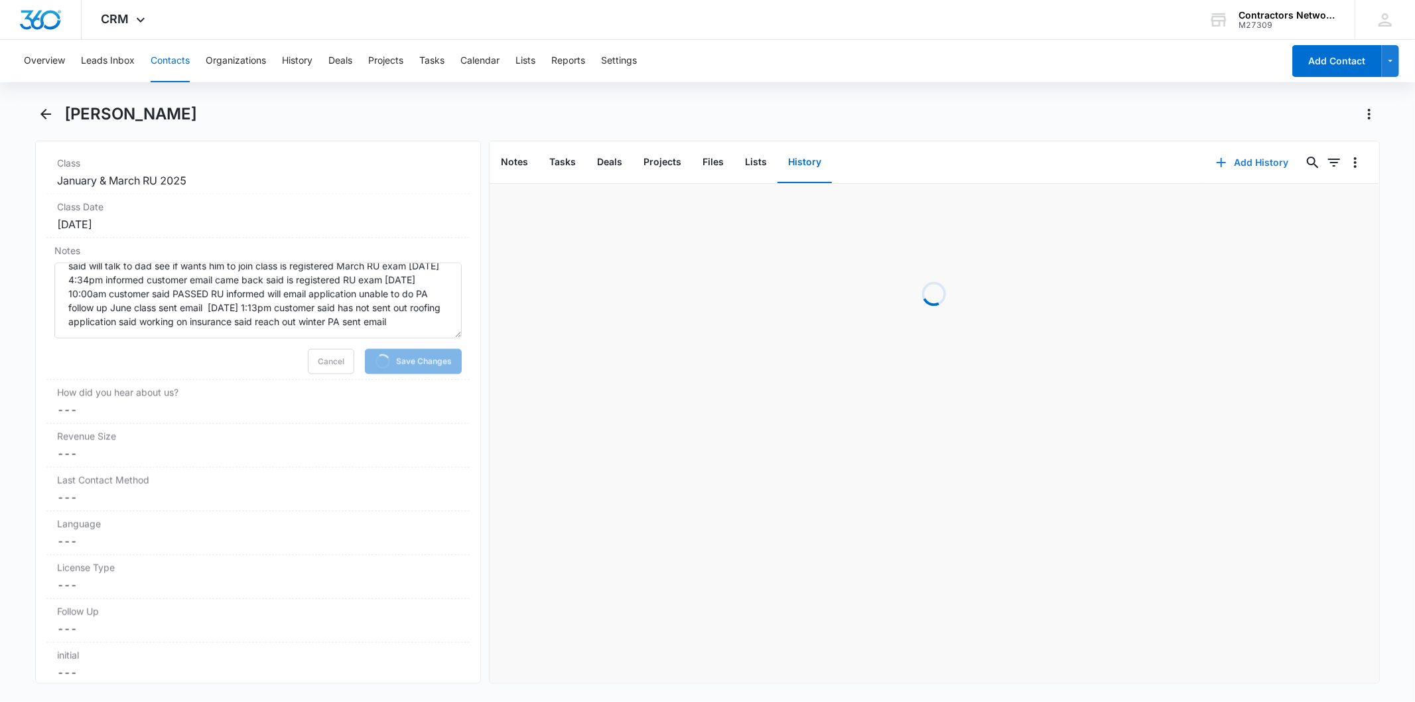
click at [1252, 169] on button "Add History" at bounding box center [1252, 163] width 99 height 32
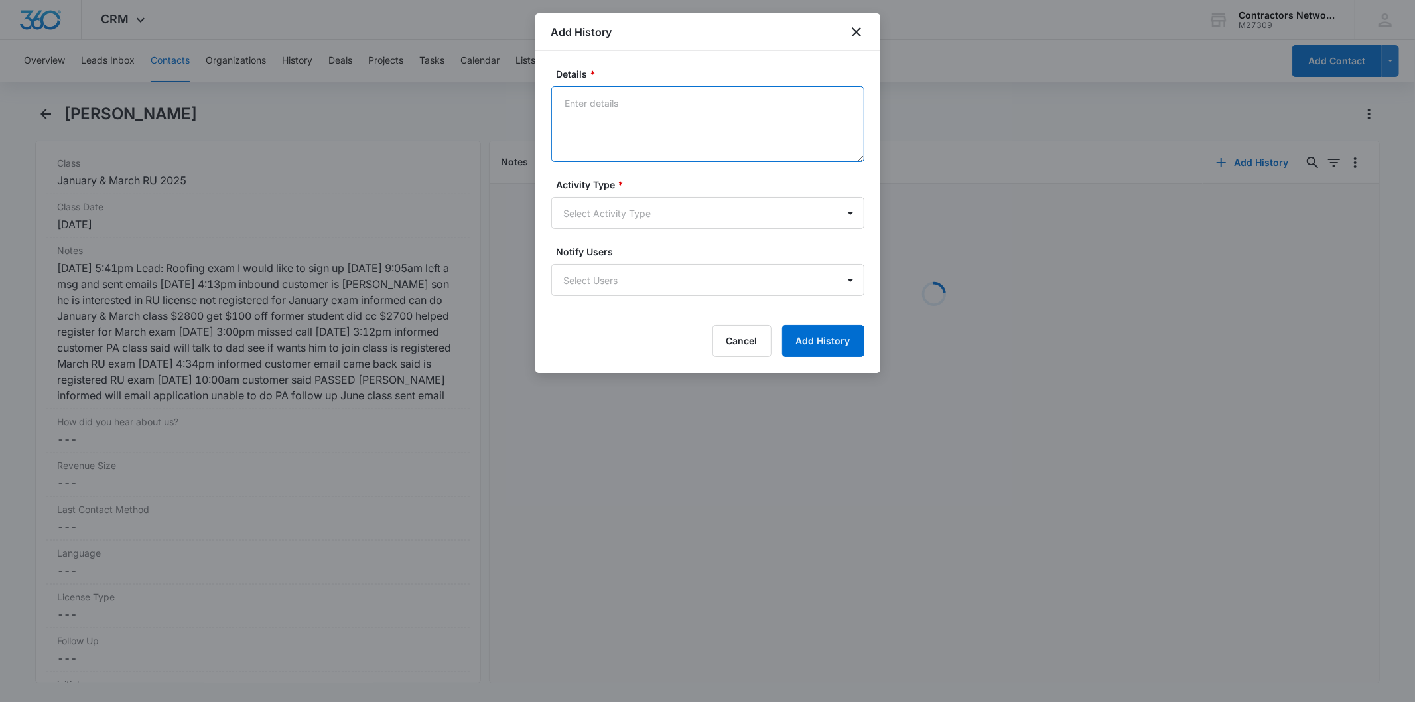
click at [606, 114] on textarea "Details *" at bounding box center [707, 124] width 313 height 76
paste textarea "8/14/2025 1:13pm customer said has not sent out roofing application said workin…"
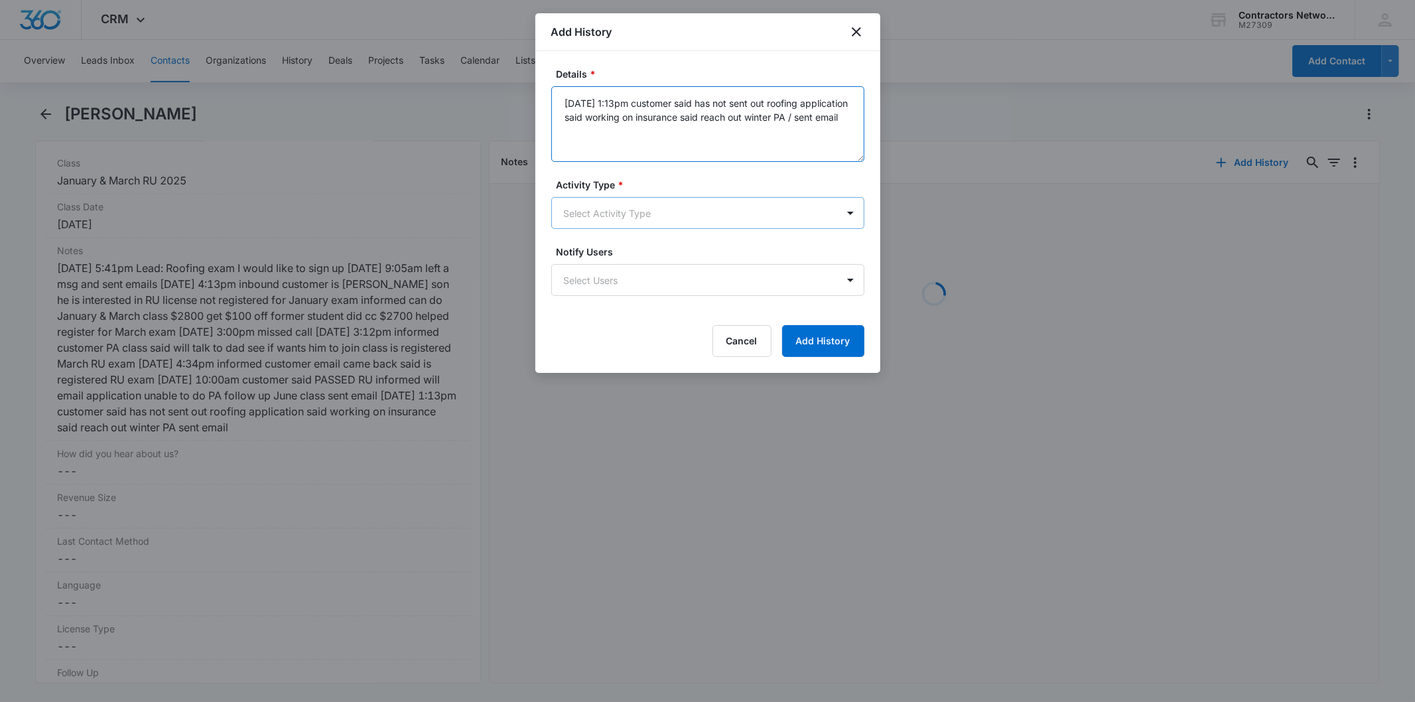
type textarea "8/14/2025 1:13pm customer said has not sent out roofing application said workin…"
click at [591, 226] on body "CRM Apps Reputation Websites Forms CRM Email Social Shop Payments POS Content A…" at bounding box center [707, 351] width 1415 height 702
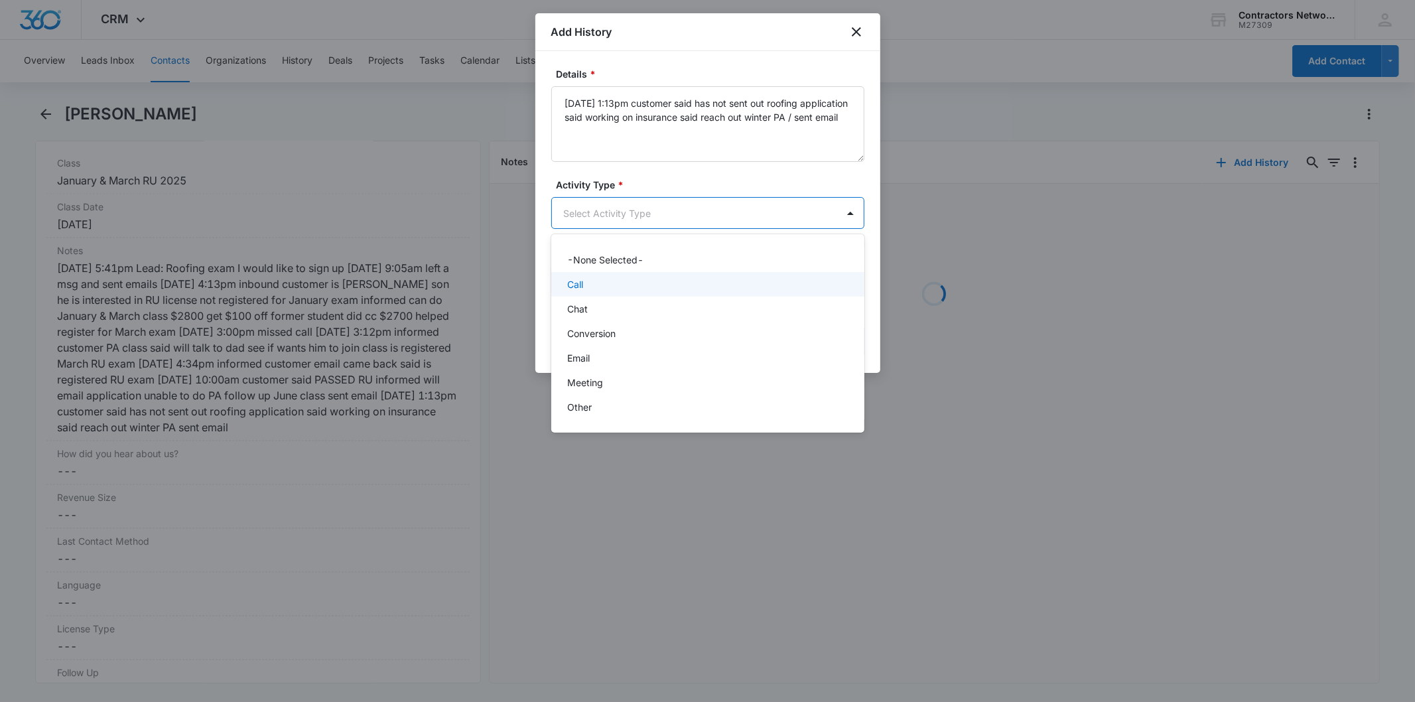
click at [624, 275] on div "Call" at bounding box center [707, 284] width 313 height 25
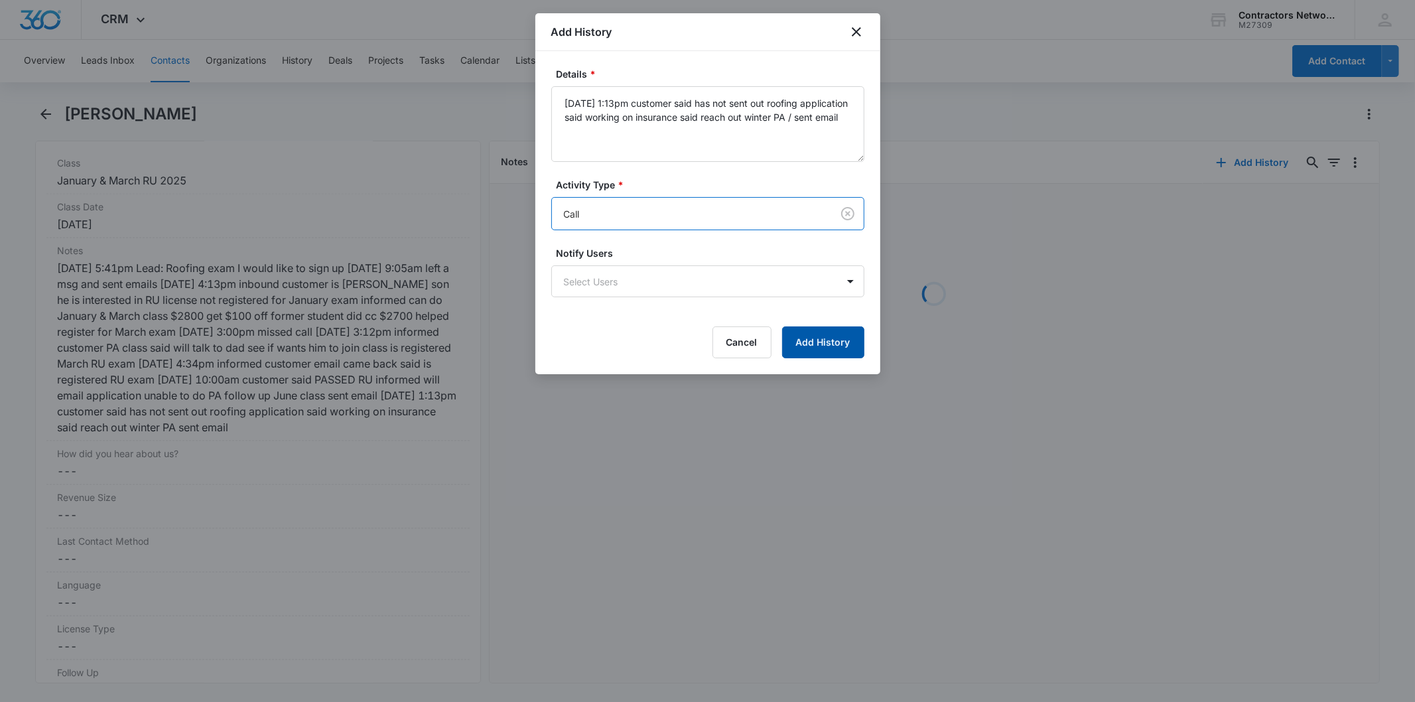
click at [820, 346] on button "Add History" at bounding box center [823, 342] width 82 height 32
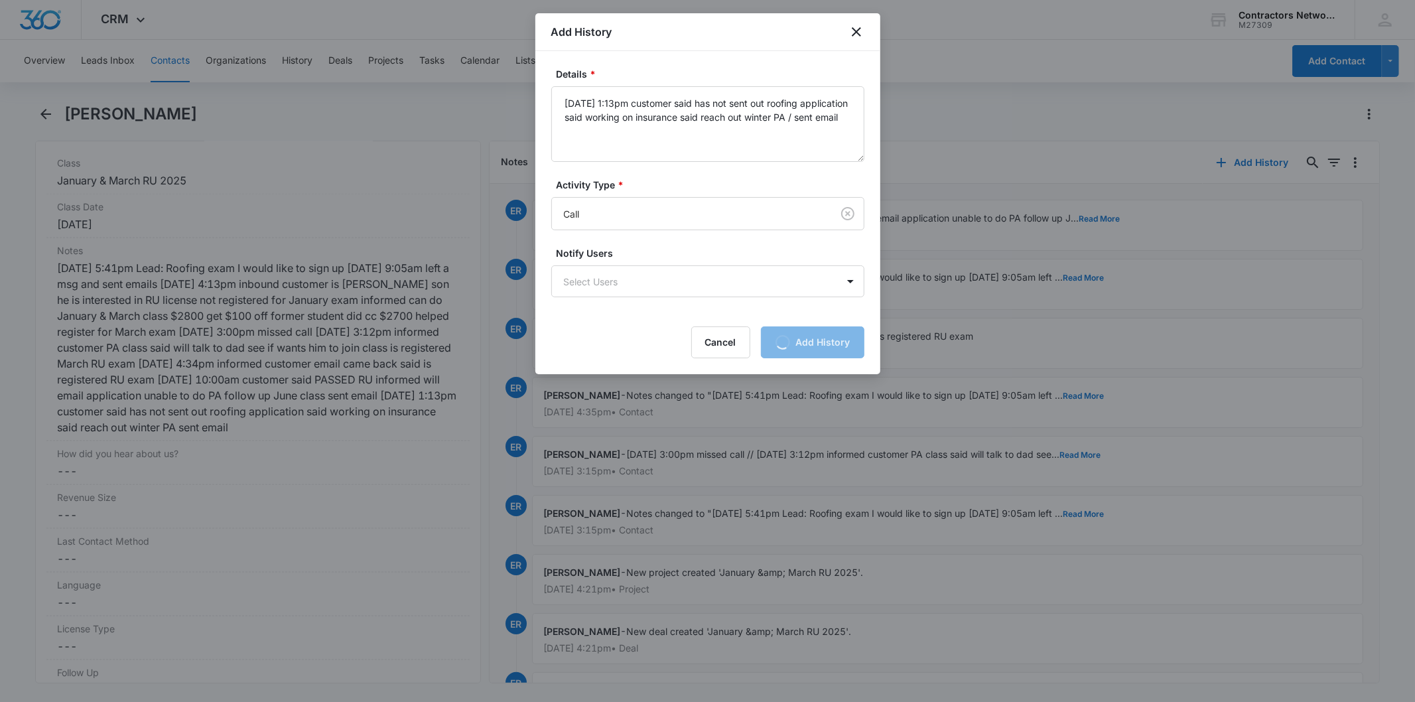
click at [161, 62] on div at bounding box center [707, 351] width 1415 height 702
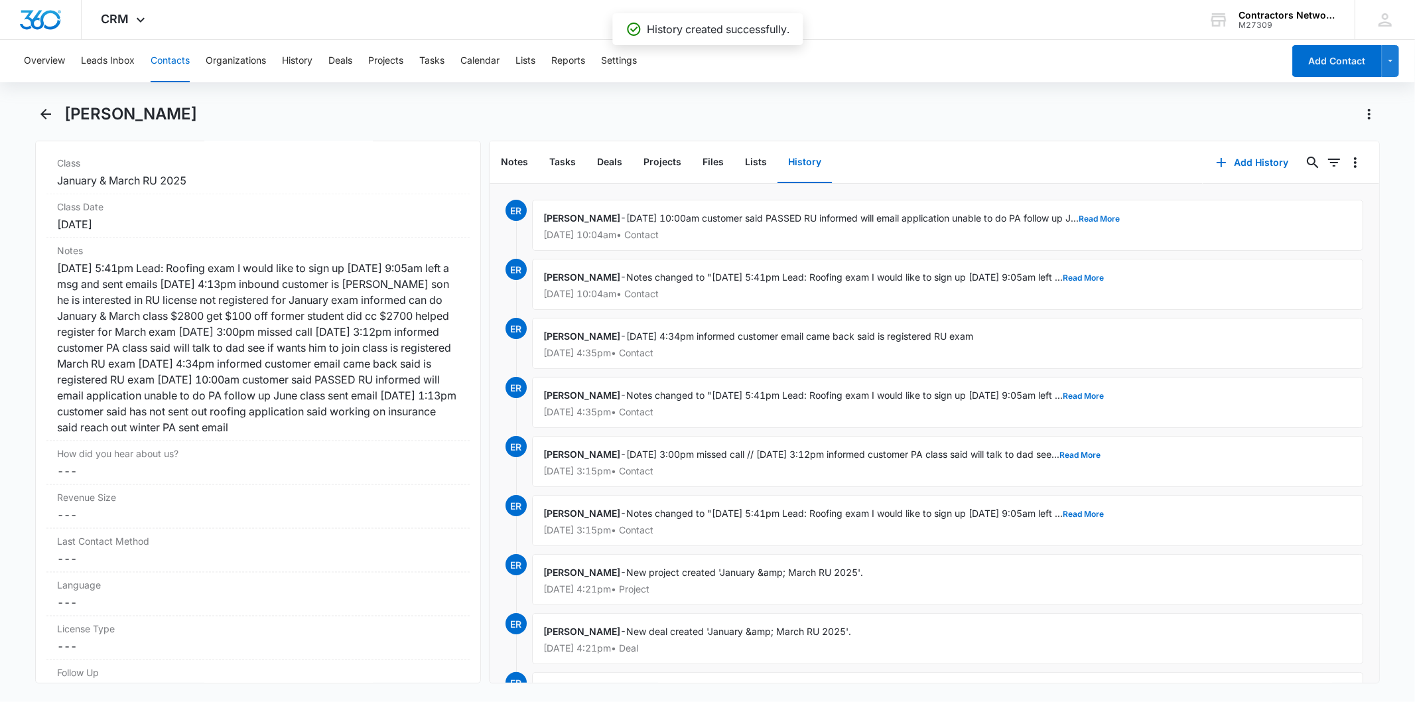
click at [174, 62] on button "Contacts" at bounding box center [170, 61] width 39 height 42
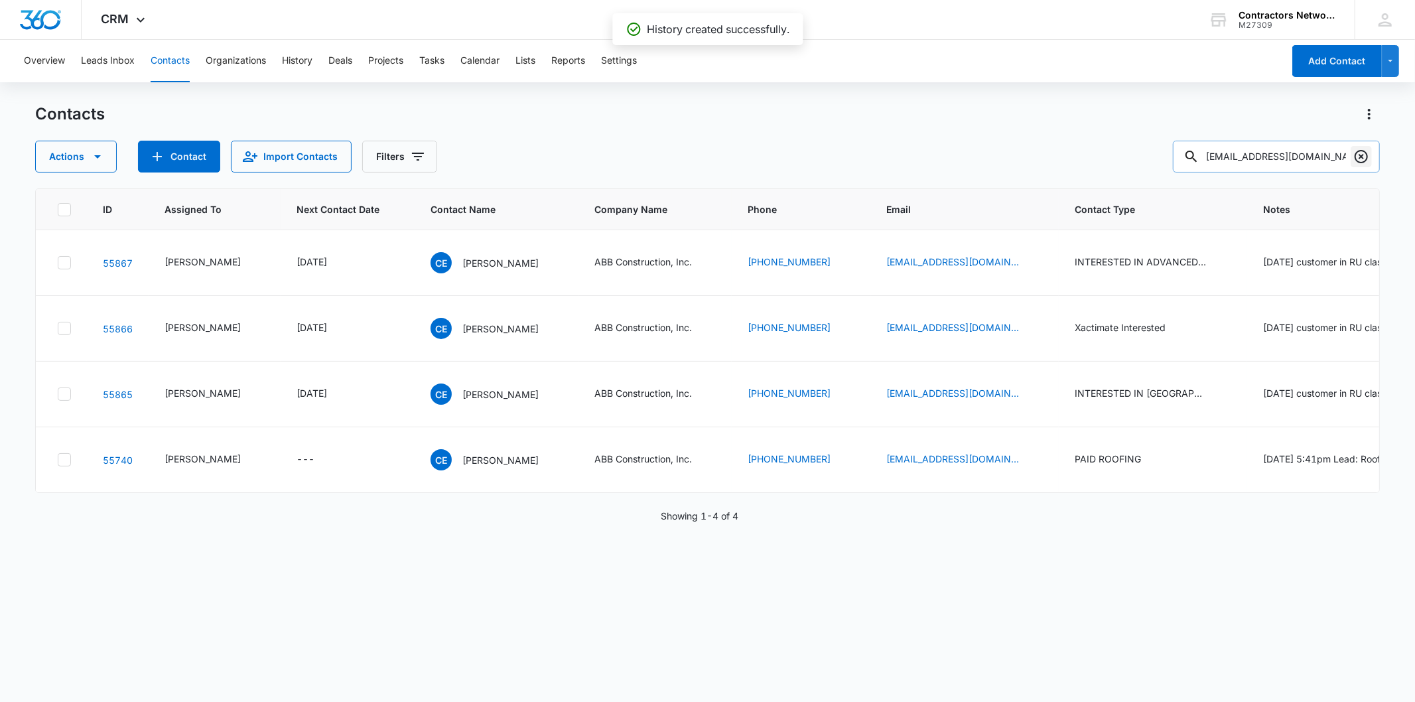
click at [1354, 155] on icon "Clear" at bounding box center [1361, 157] width 16 height 16
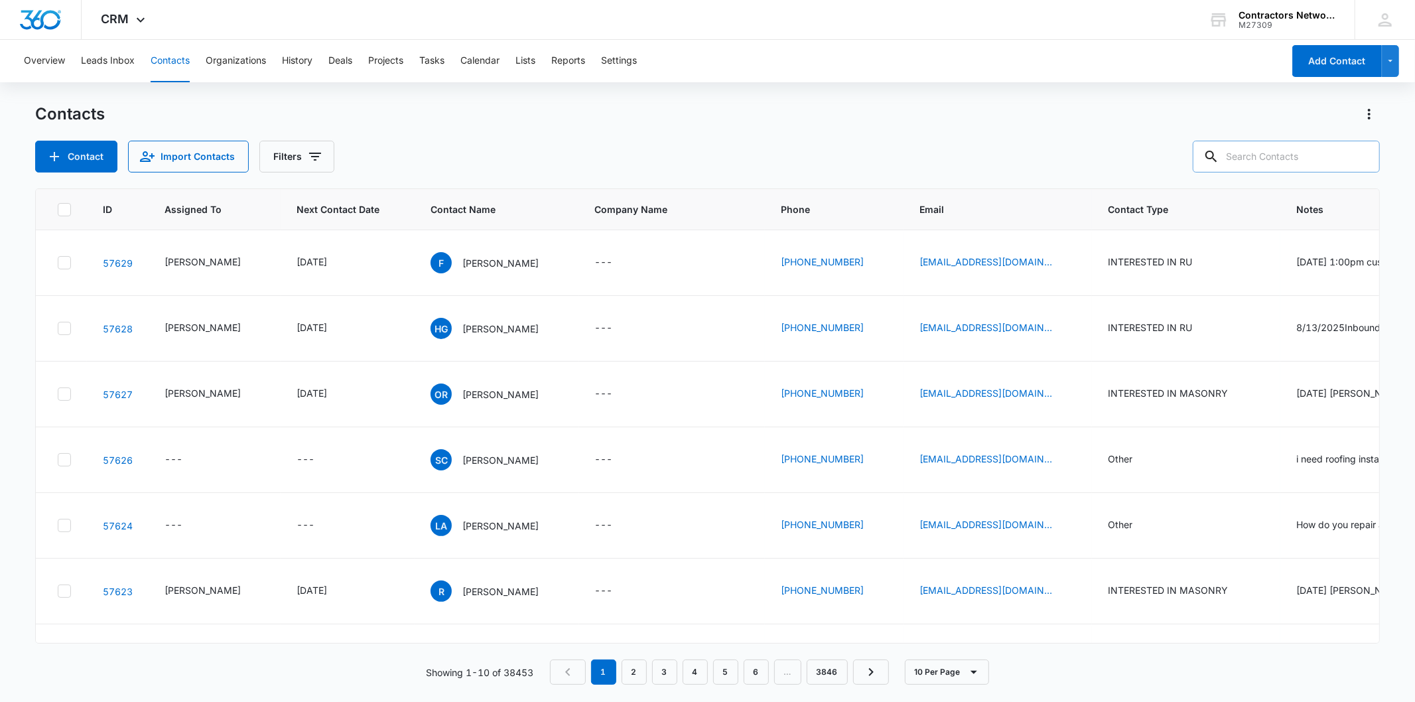
click at [1303, 153] on input "text" at bounding box center [1286, 157] width 187 height 32
paste input "noe.patino@yahoo.com"
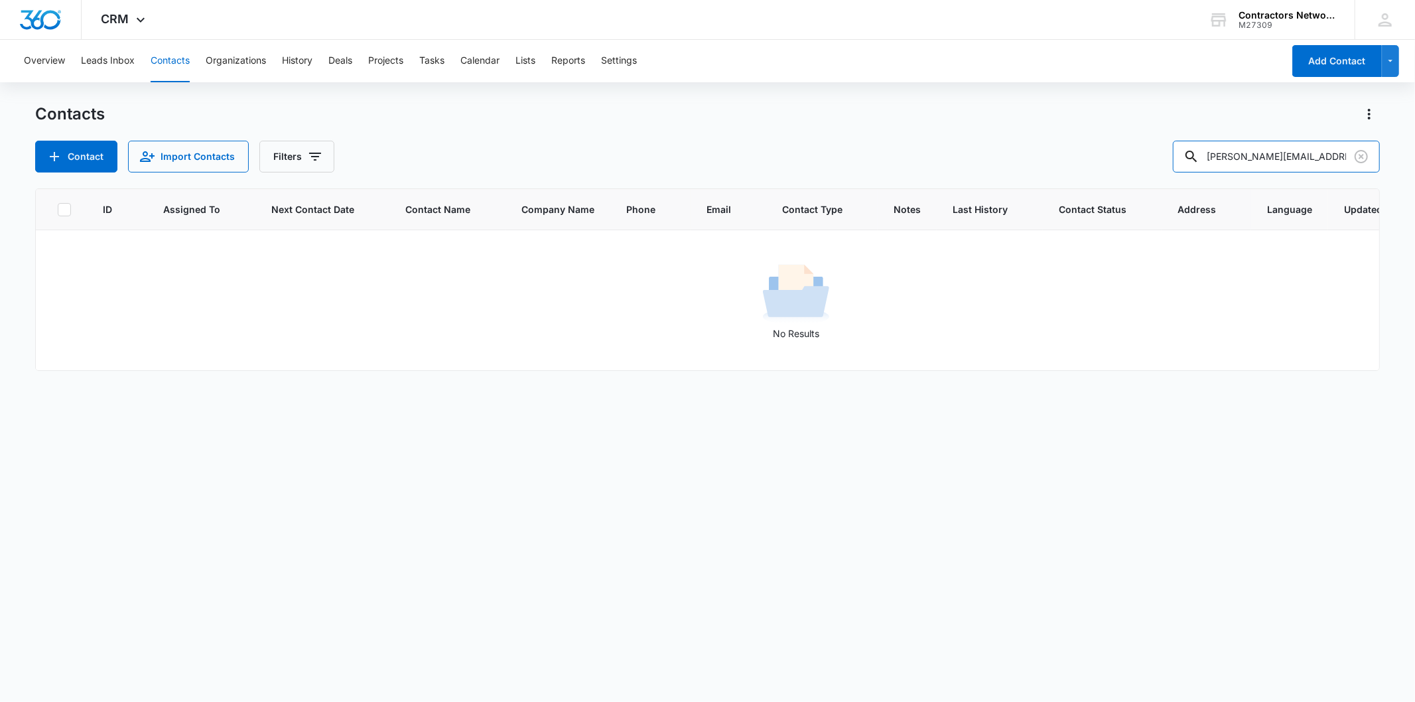
type input "noe.patino@yahoo.com"
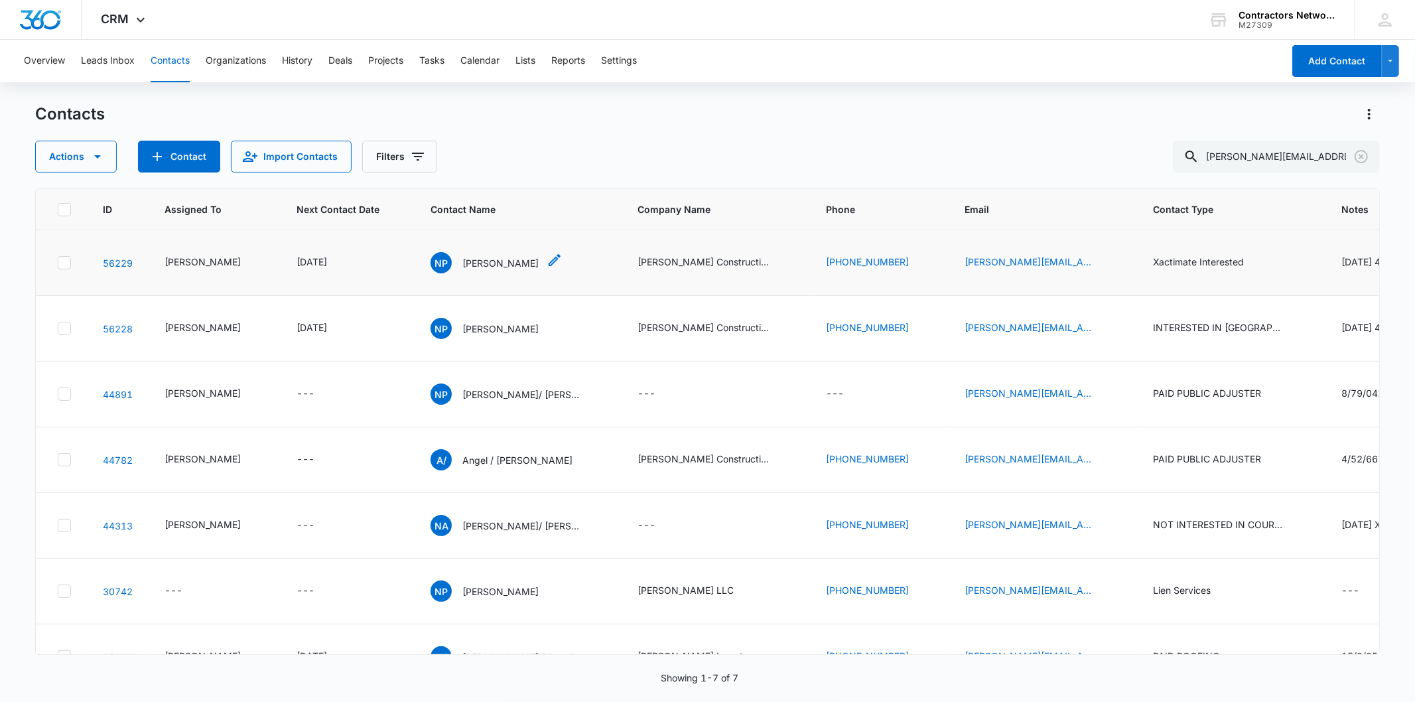
click at [474, 270] on p "Noe Patino" at bounding box center [500, 263] width 76 height 14
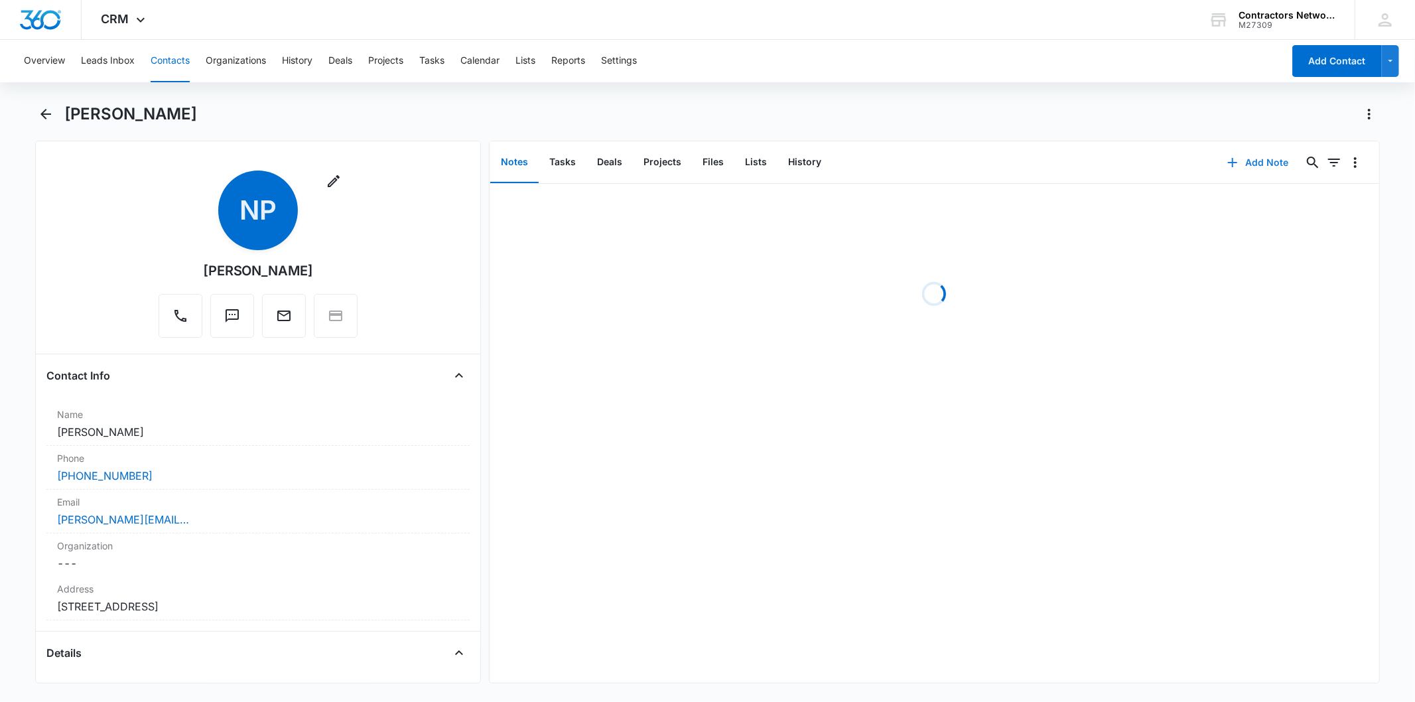
click at [1244, 171] on button "Add Note" at bounding box center [1258, 163] width 88 height 32
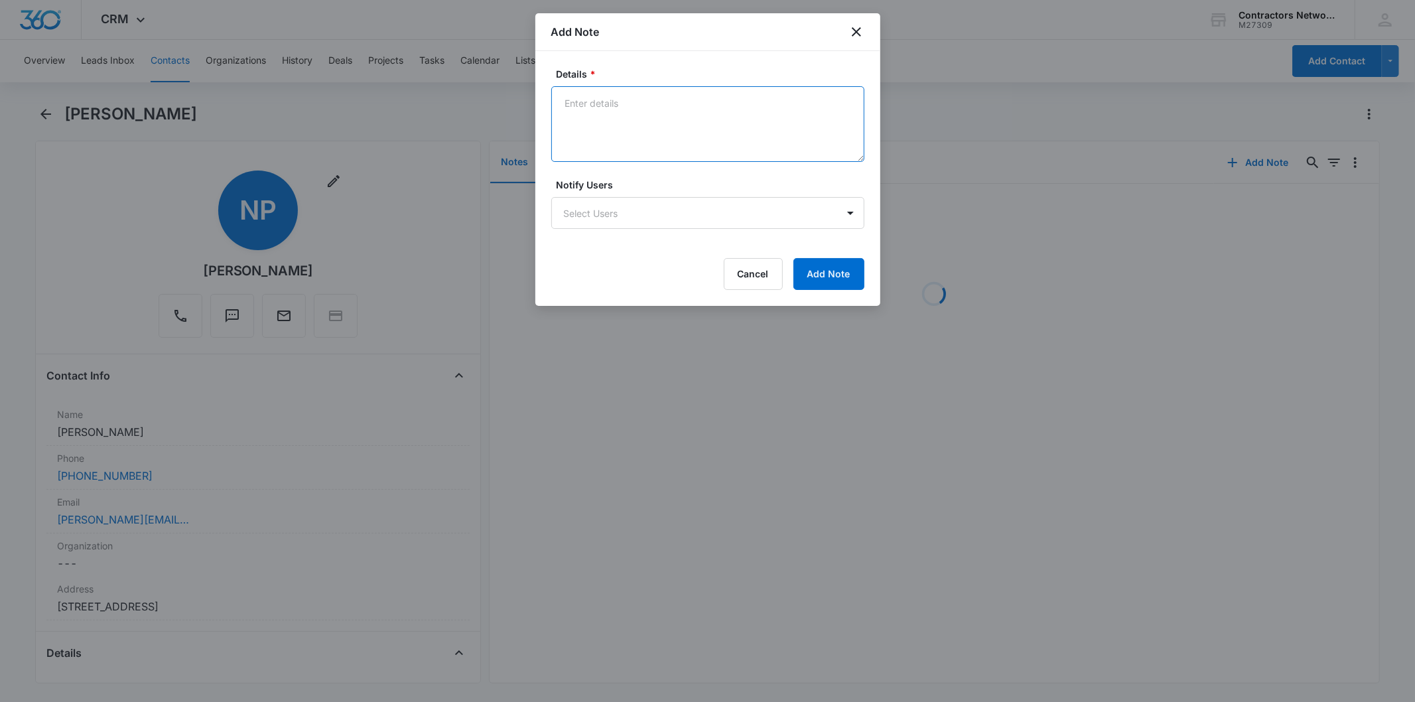
click at [621, 110] on textarea "Details *" at bounding box center [707, 124] width 313 height 76
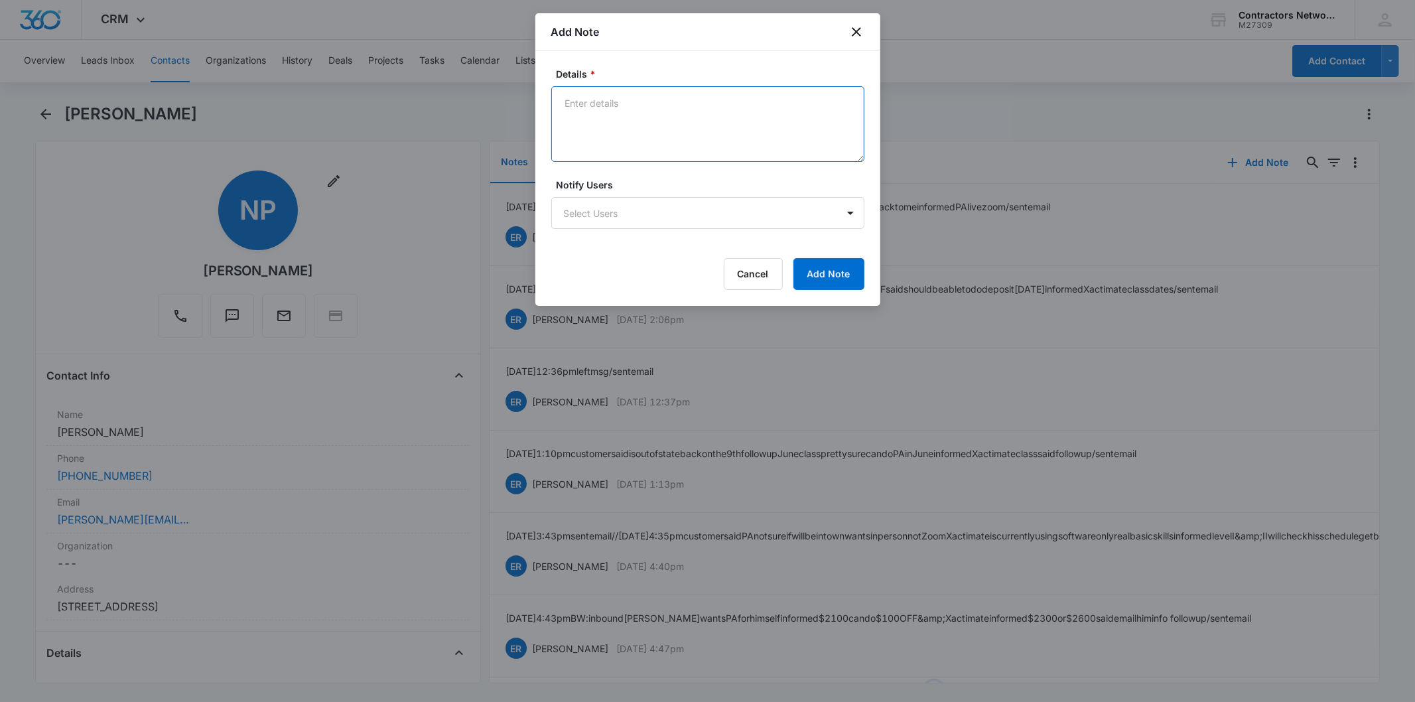
paste textarea "8/14/2025 1:27pm vm full"
type textarea "8/14/2025 1:27pm vm full"
click at [822, 279] on button "Add Note" at bounding box center [828, 274] width 71 height 32
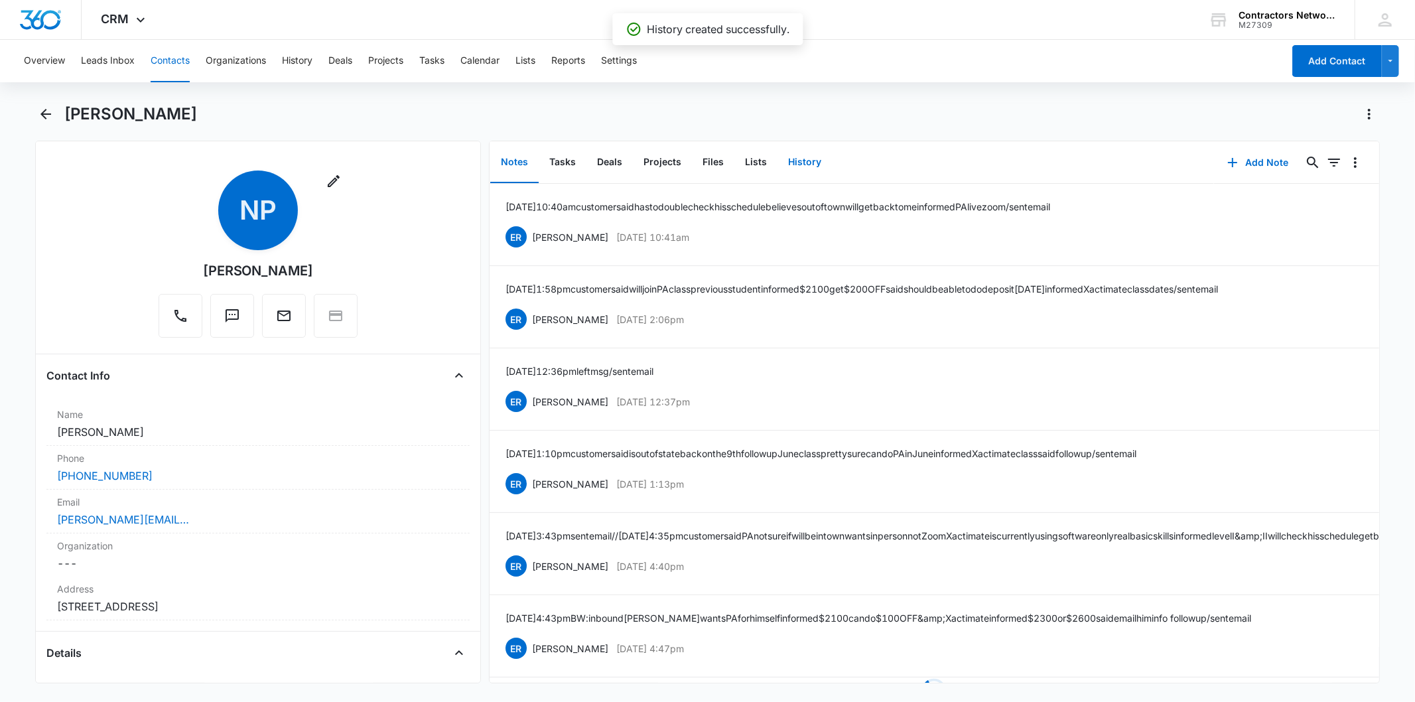
drag, startPoint x: 785, startPoint y: 161, endPoint x: 864, endPoint y: 180, distance: 81.4
click at [786, 161] on button "History" at bounding box center [804, 162] width 54 height 41
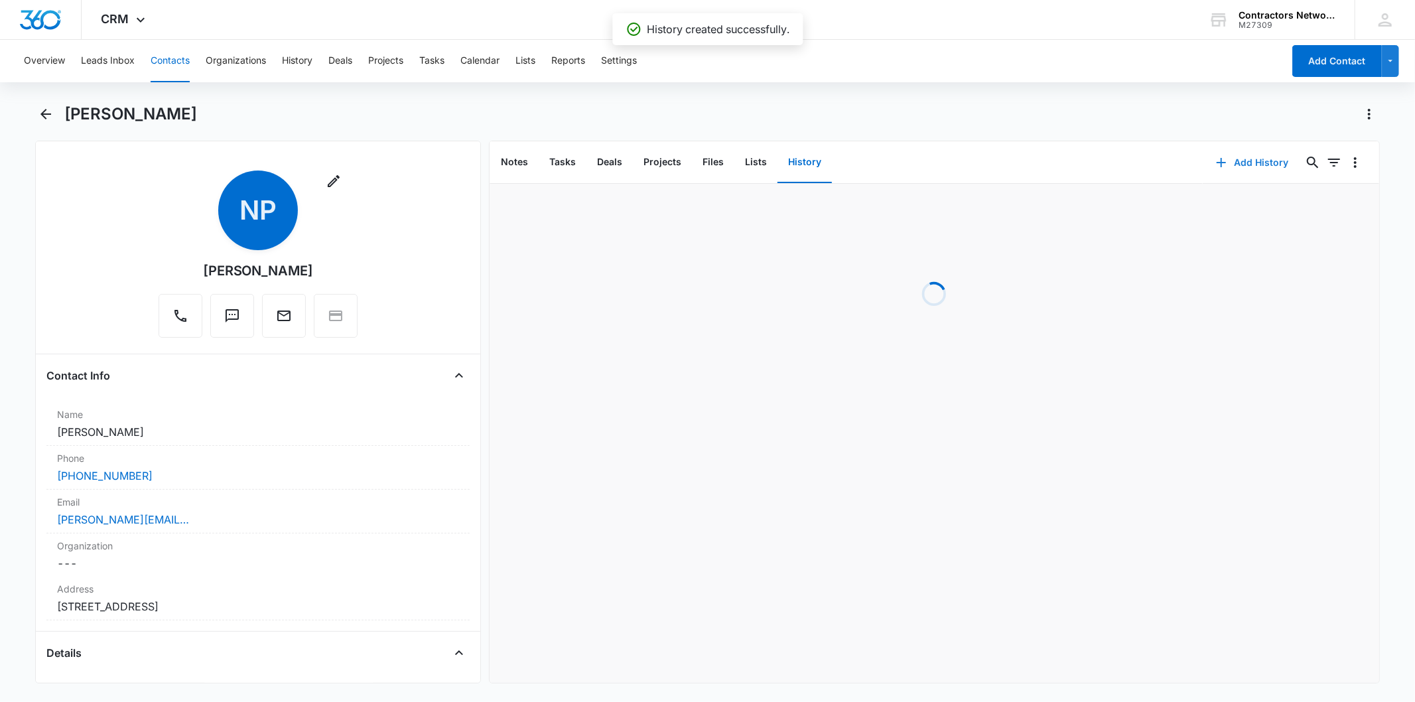
click at [1249, 164] on button "Add History" at bounding box center [1252, 163] width 99 height 32
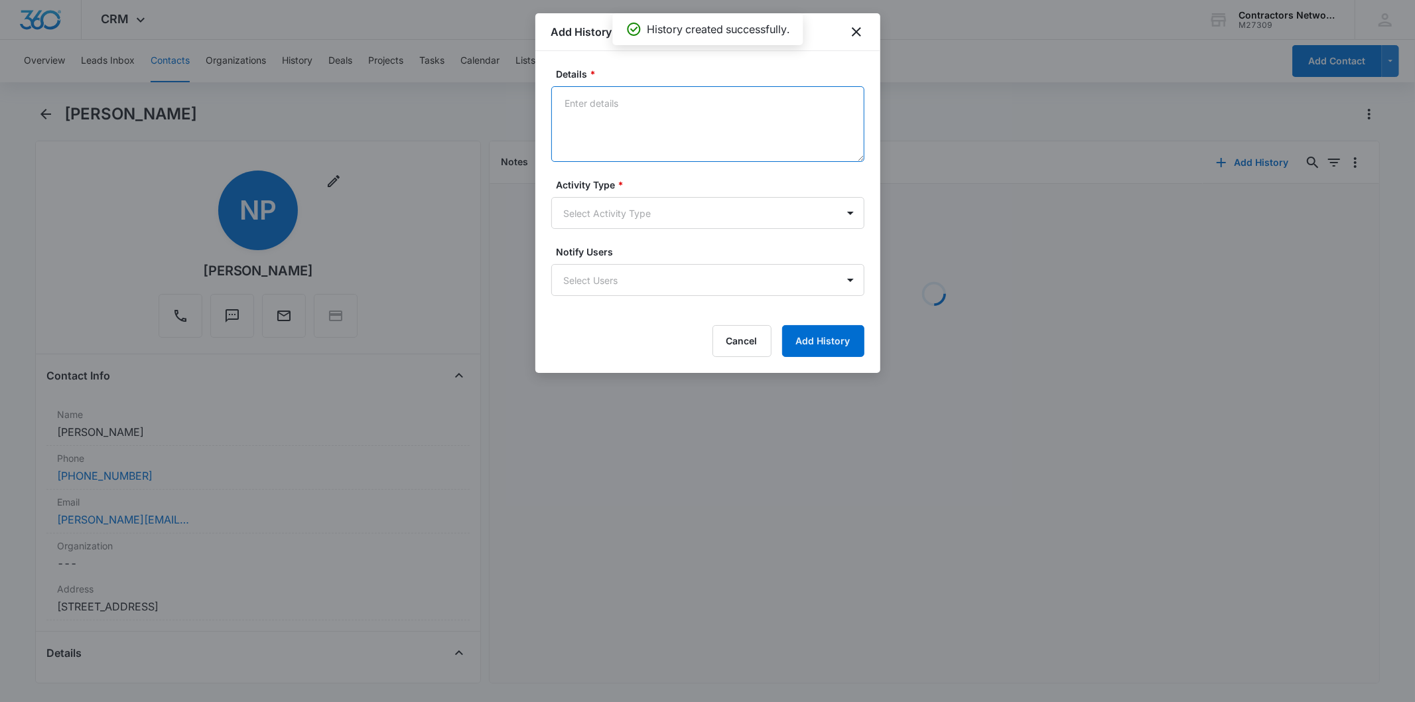
click at [602, 118] on textarea "Details *" at bounding box center [707, 124] width 313 height 76
paste textarea "8/14/2025 1:27pm vm full"
type textarea "8/14/2025 1:27pm vm full"
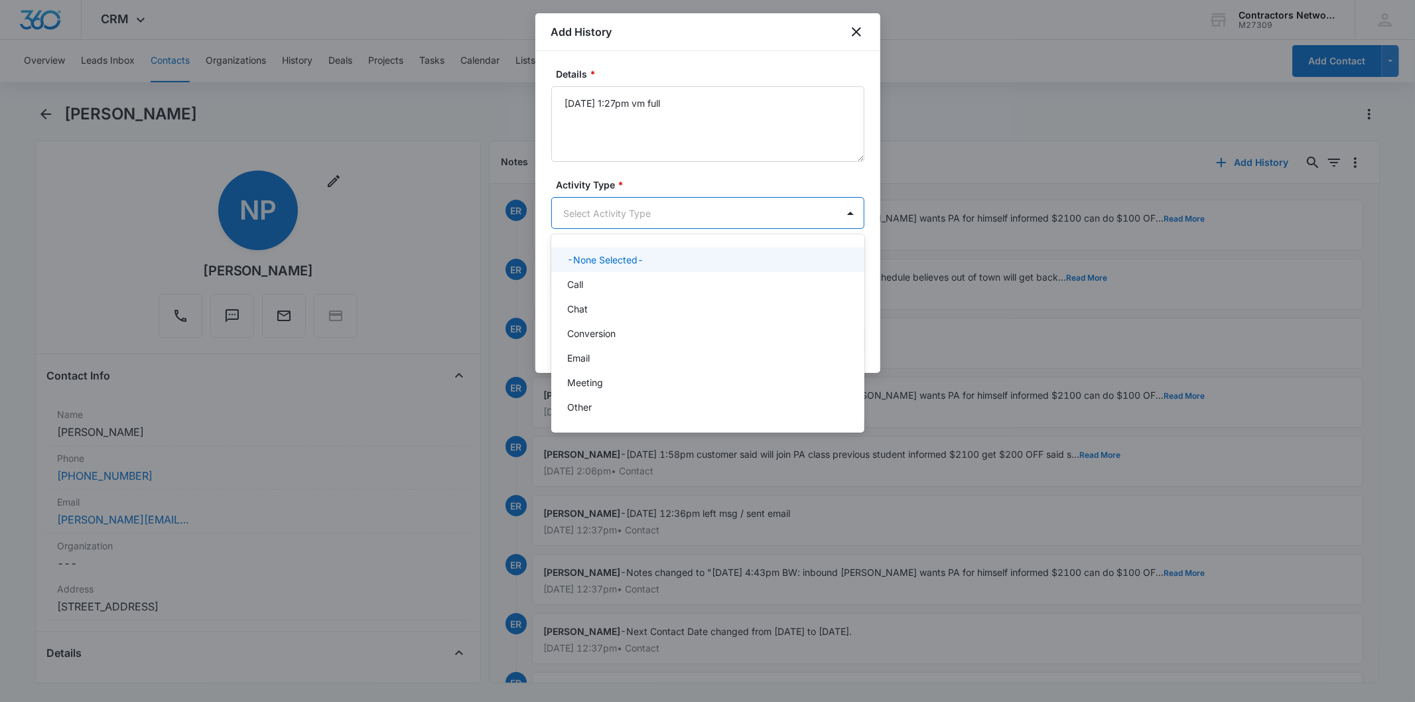
click at [602, 197] on body "CRM Apps Reputation Websites Forms CRM Email Social Shop Payments POS Content A…" at bounding box center [707, 351] width 1415 height 702
click at [612, 275] on div "Call" at bounding box center [707, 284] width 313 height 25
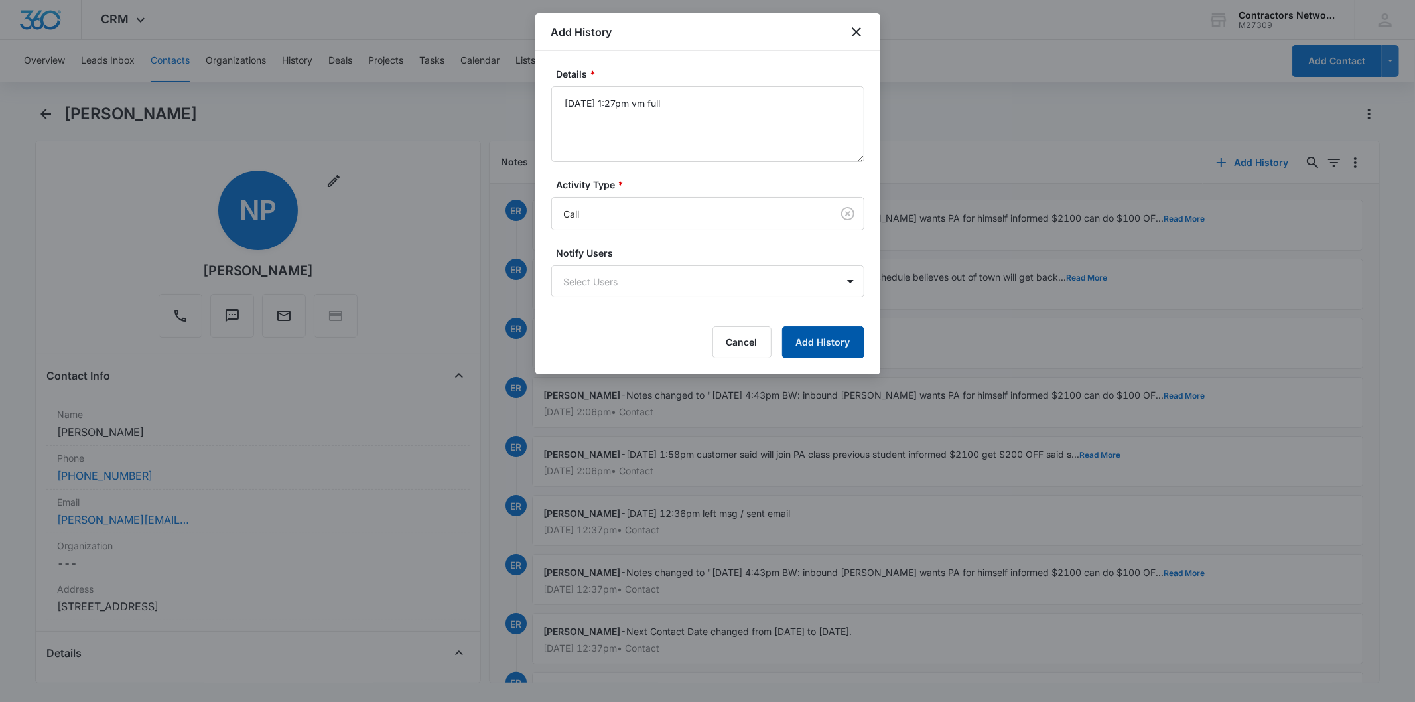
click at [847, 345] on button "Add History" at bounding box center [823, 342] width 82 height 32
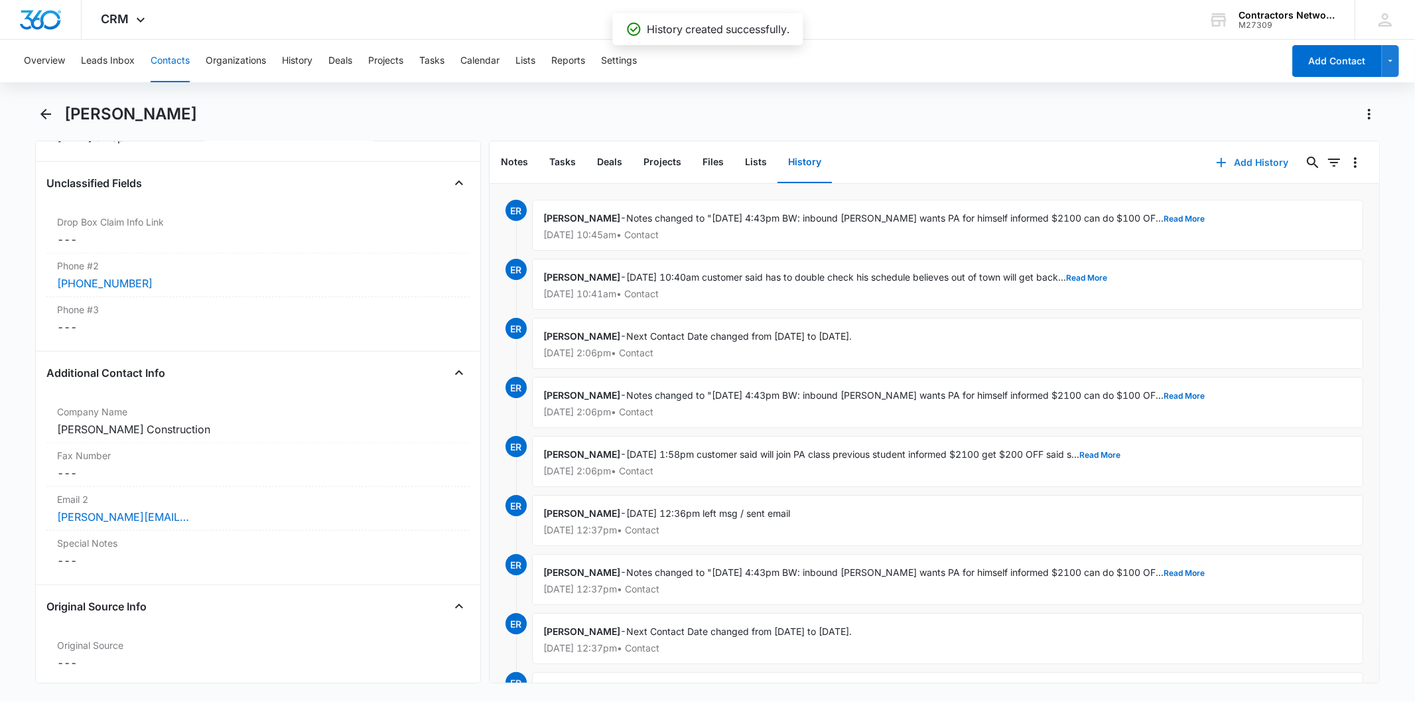
scroll to position [1474, 0]
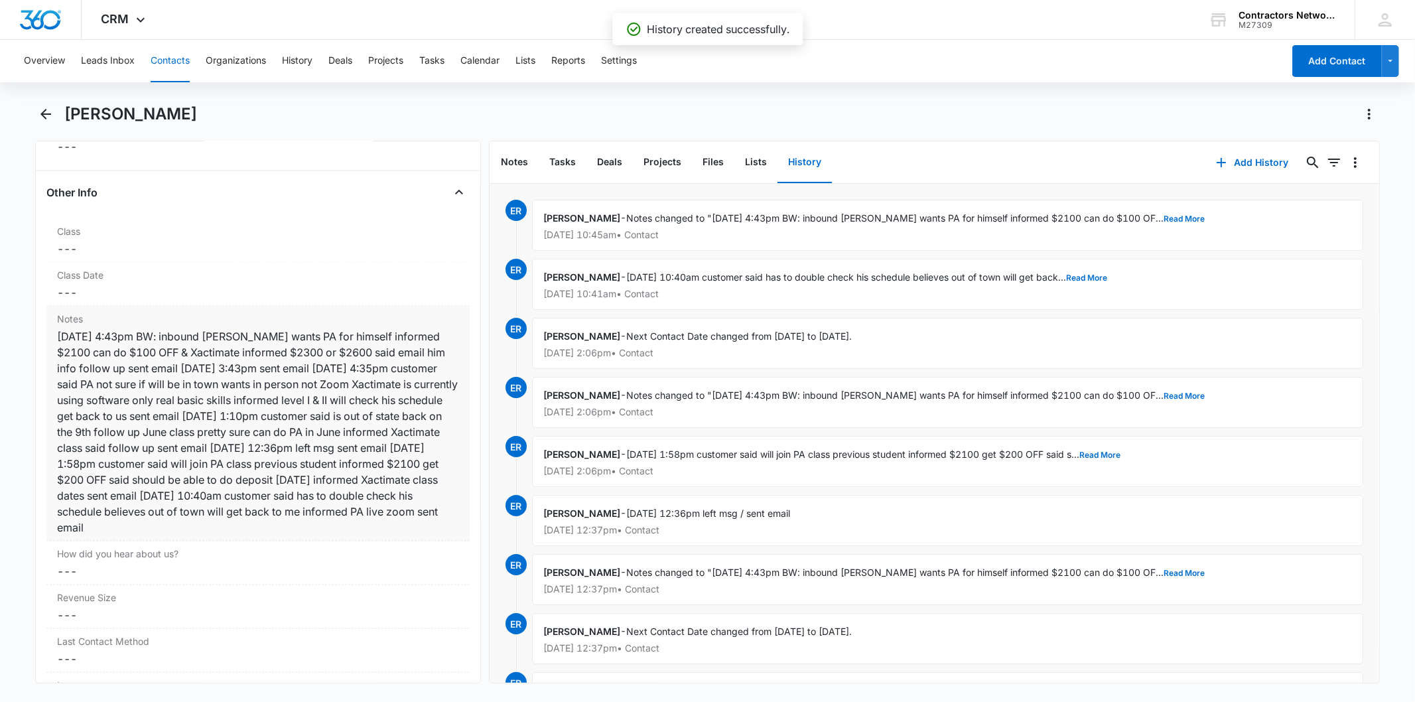
click at [301, 370] on div "3/7/2025 4:43pm BW: inbound Noe wants PA for himself informed $2100 can do $100…" at bounding box center [257, 431] width 401 height 207
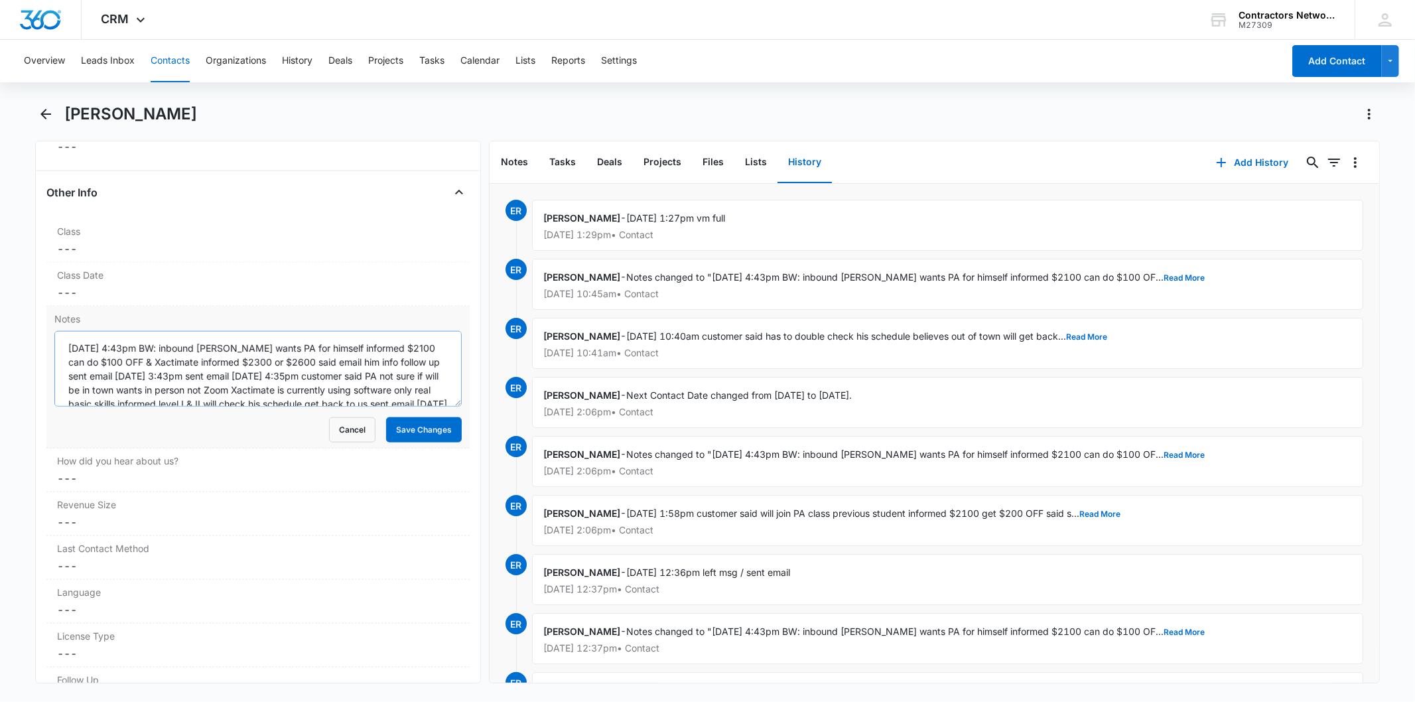
scroll to position [125, 0]
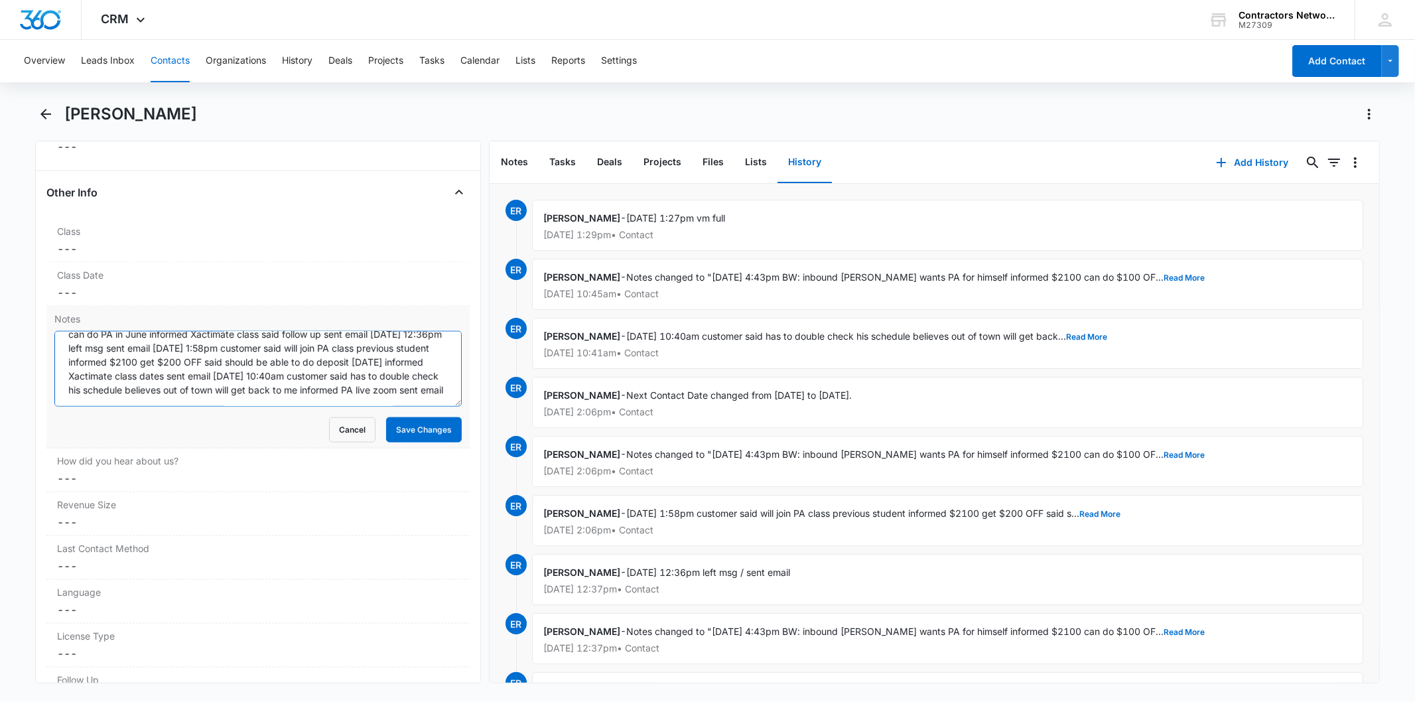
click at [313, 390] on textarea "3/7/2025 4:43pm BW: inbound Noe wants PA for himself informed $2100 can do $100…" at bounding box center [257, 369] width 407 height 76
paste textarea "8/14/2025 1:27pm vm full"
type textarea "3/7/2025 4:43pm BW: inbound Noe wants PA for himself informed $2100 can do $100…"
click at [389, 434] on button "Save Changes" at bounding box center [424, 429] width 76 height 25
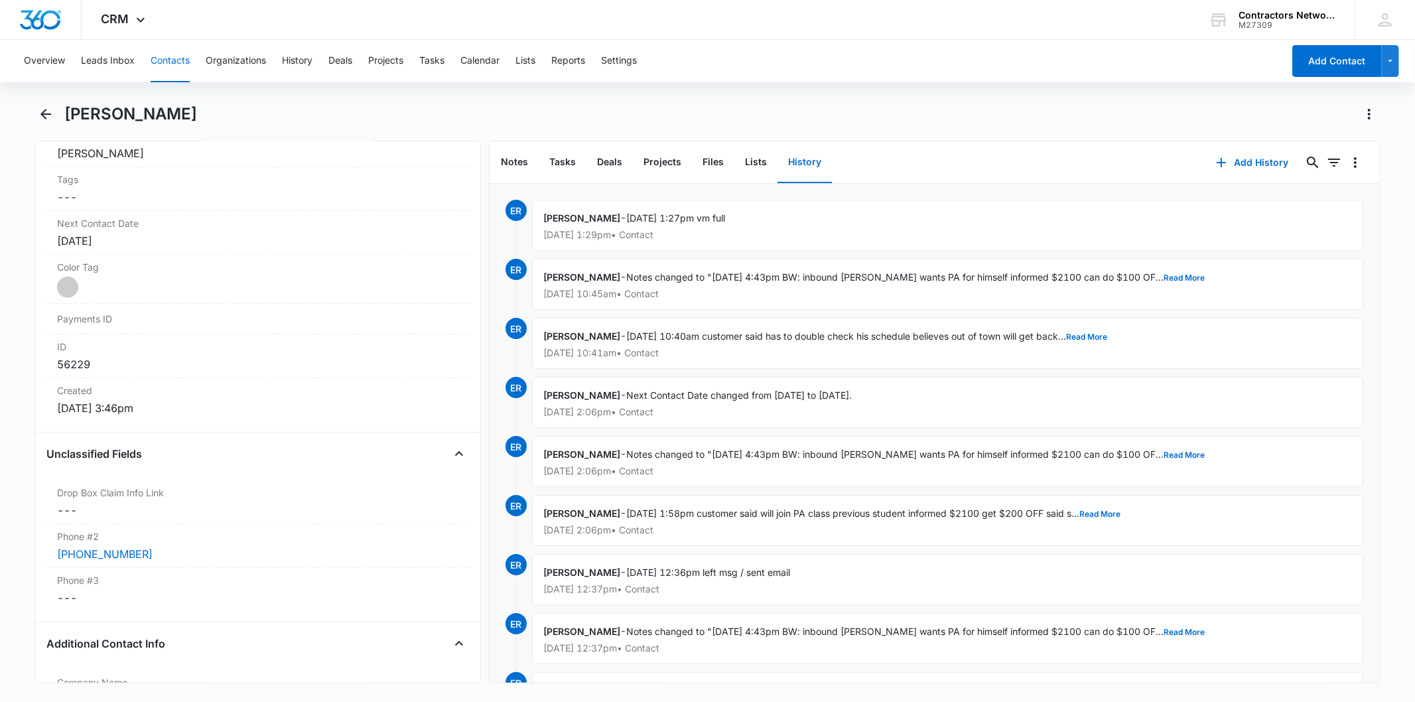
scroll to position [663, 0]
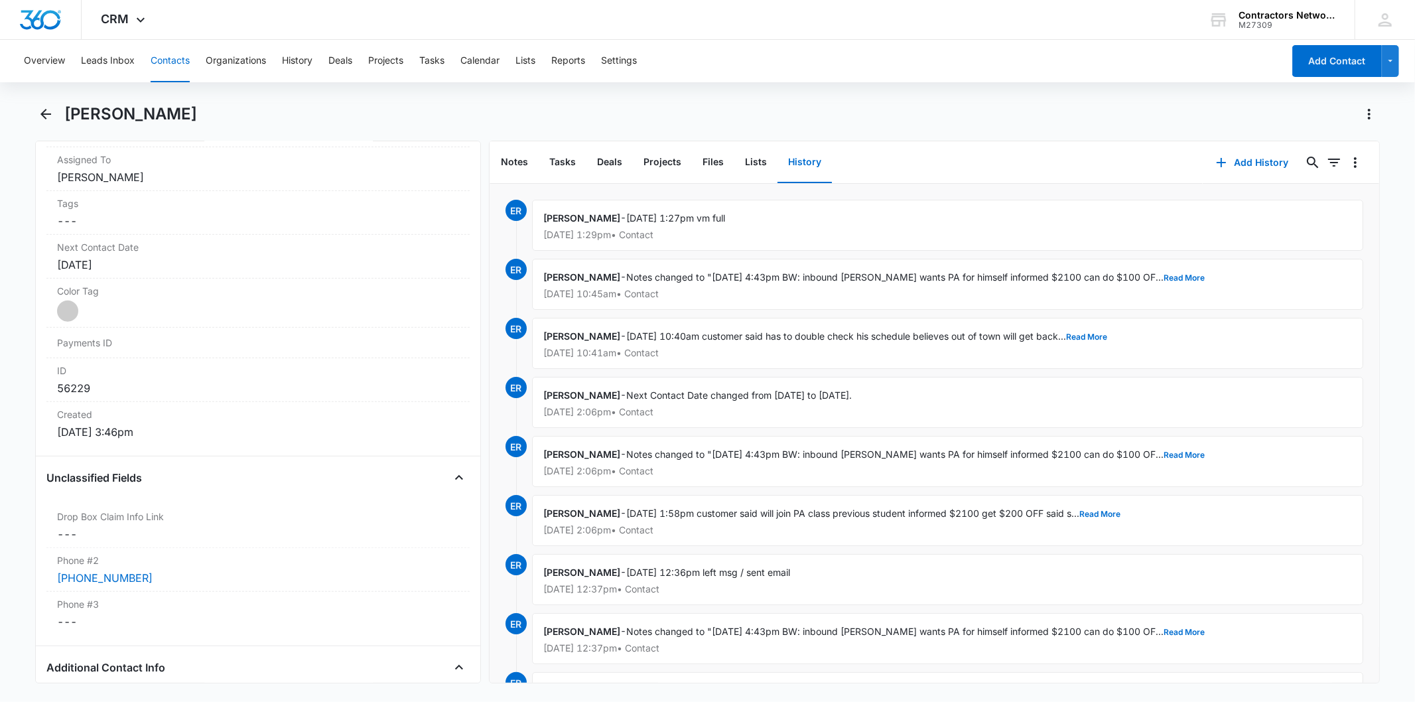
click at [151, 62] on button "Contacts" at bounding box center [170, 61] width 39 height 42
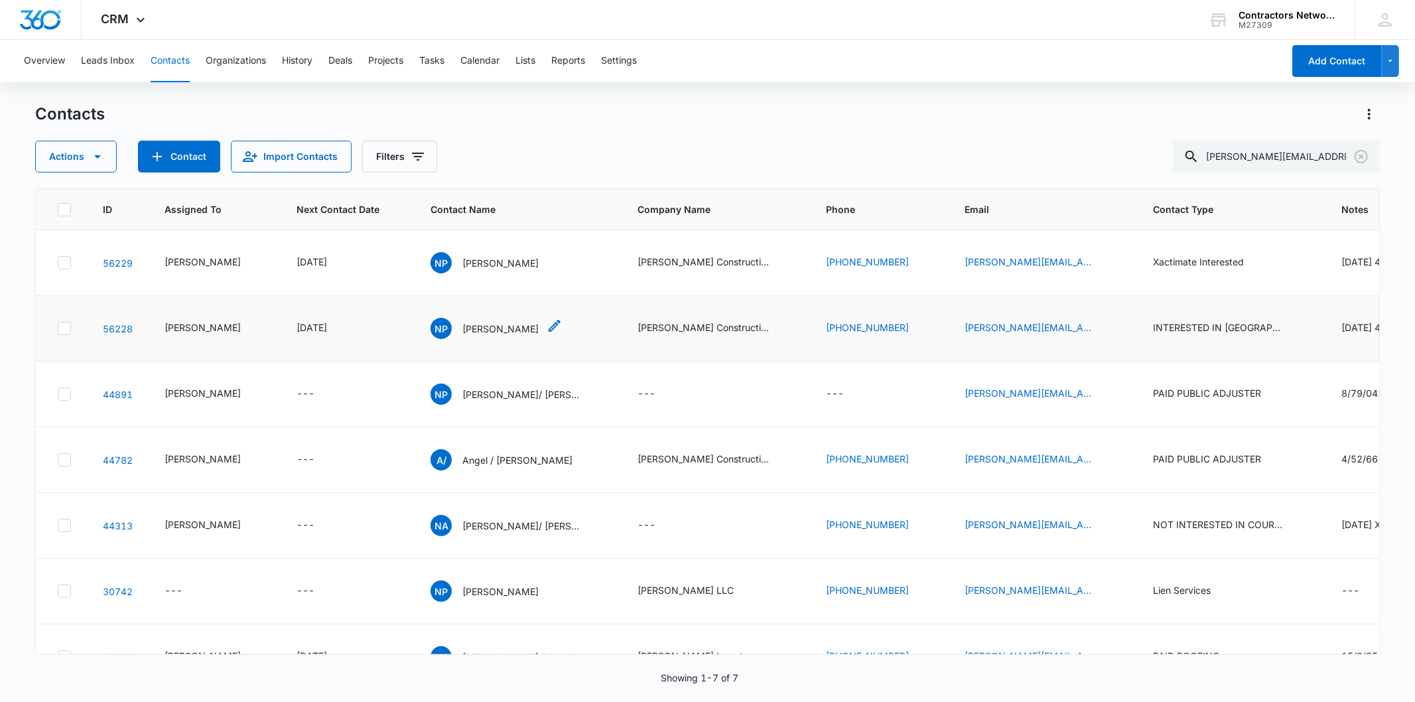
click at [469, 339] on div "NP Noe Patino" at bounding box center [484, 328] width 108 height 21
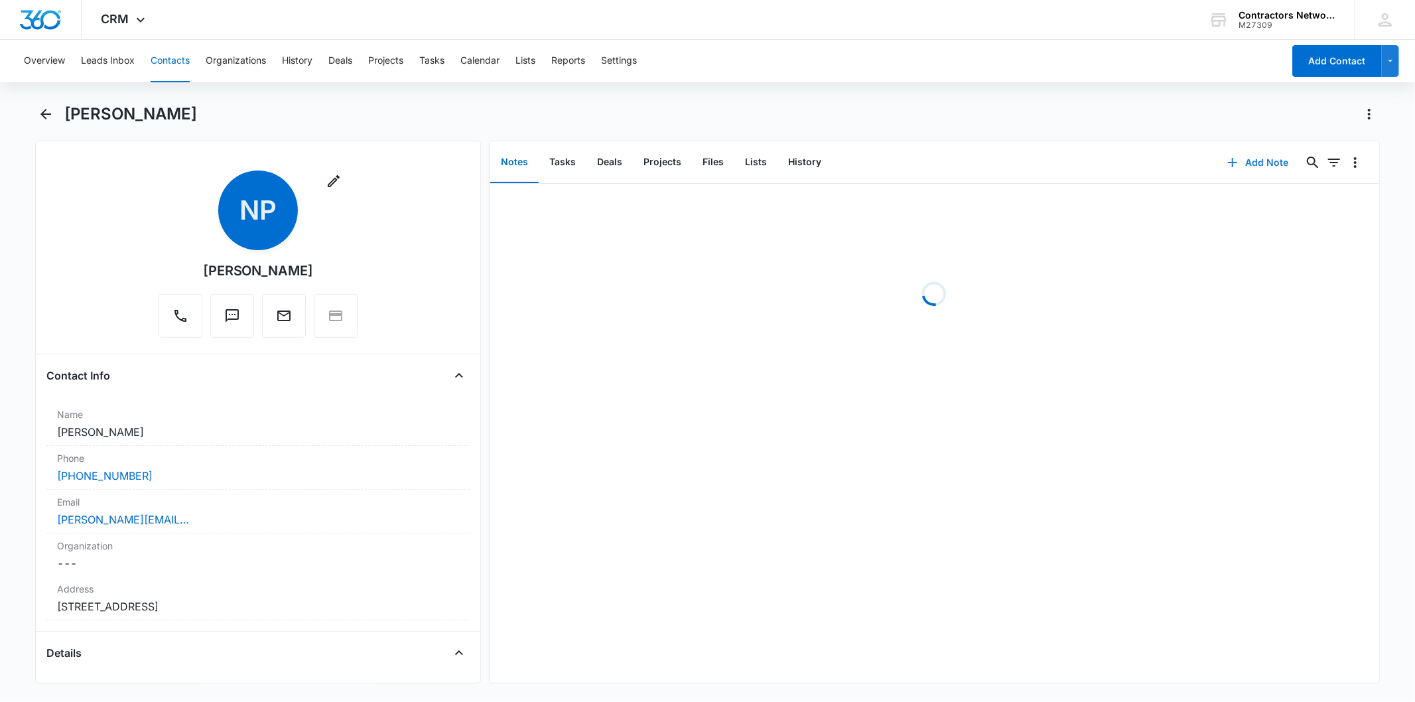
click at [1238, 159] on button "Add Note" at bounding box center [1258, 163] width 88 height 32
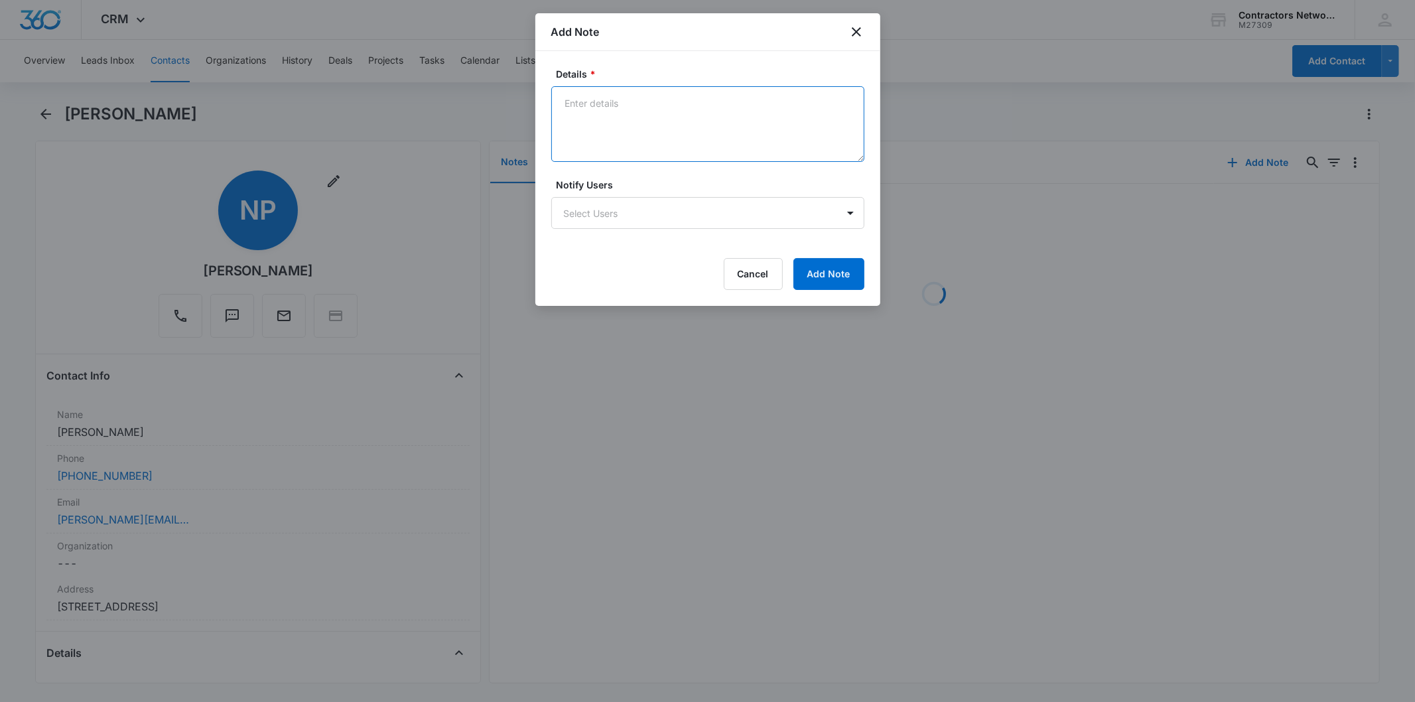
click at [595, 104] on textarea "Details *" at bounding box center [707, 124] width 313 height 76
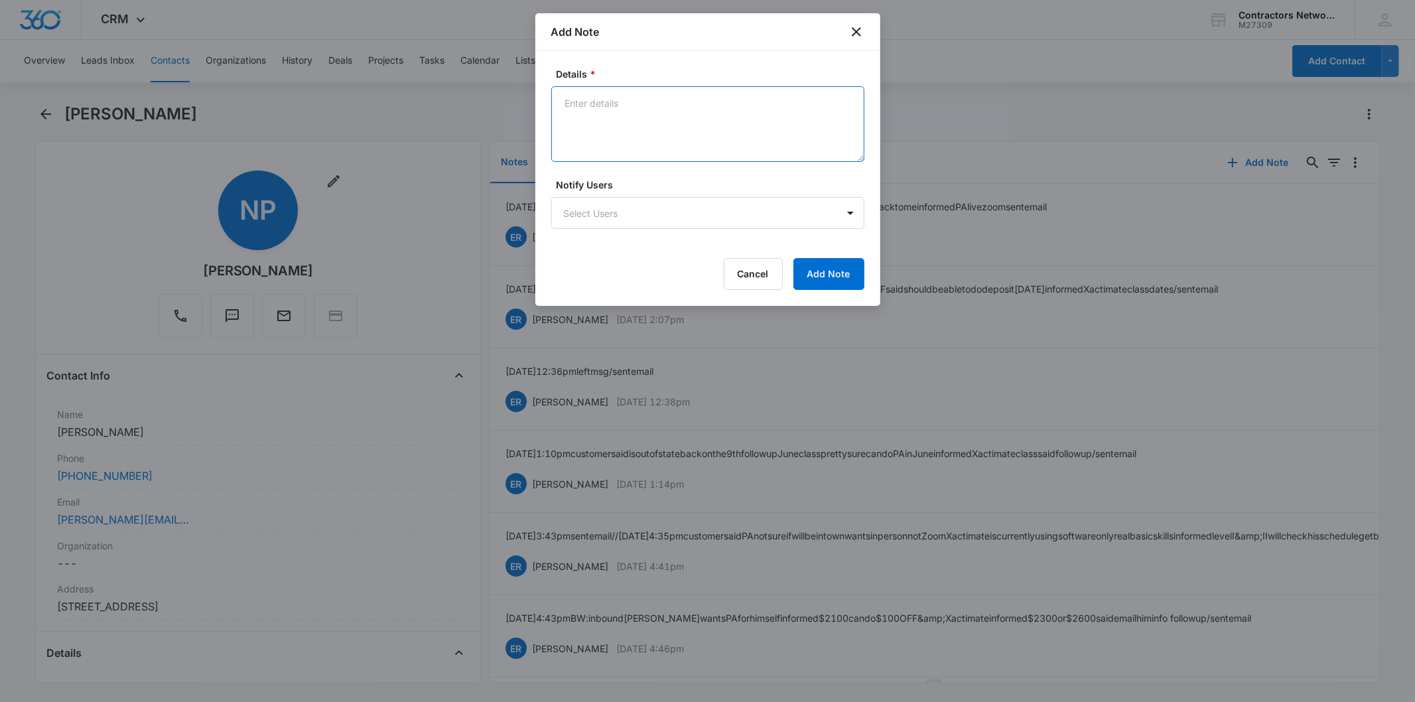
paste textarea "8/14/2025 1:27pm vm full"
type textarea "8/14/2025 1:27pm vm full"
click at [877, 288] on div "Details * 8/14/2025 1:27pm vm full Notify Users Select Users Cancel Add Note" at bounding box center [707, 178] width 345 height 255
click at [840, 281] on button "Add Note" at bounding box center [828, 274] width 71 height 32
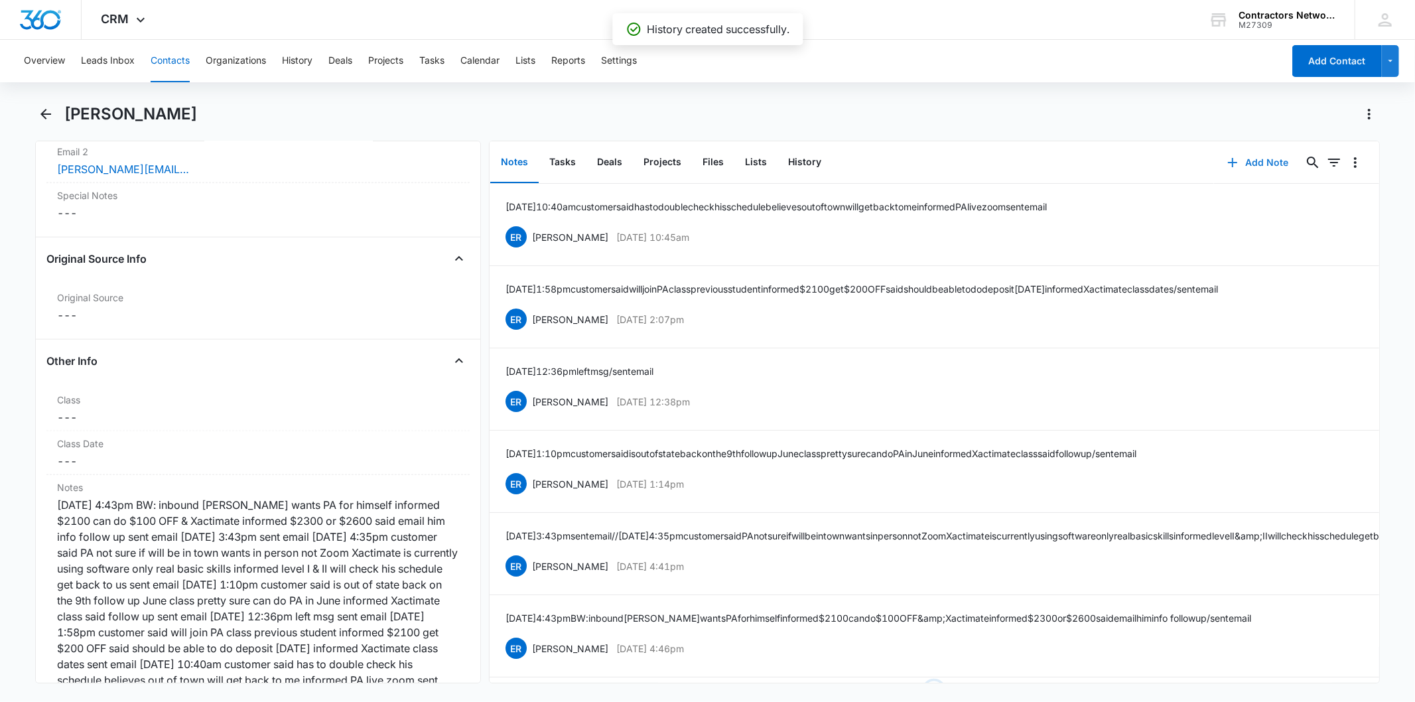
scroll to position [1547, 0]
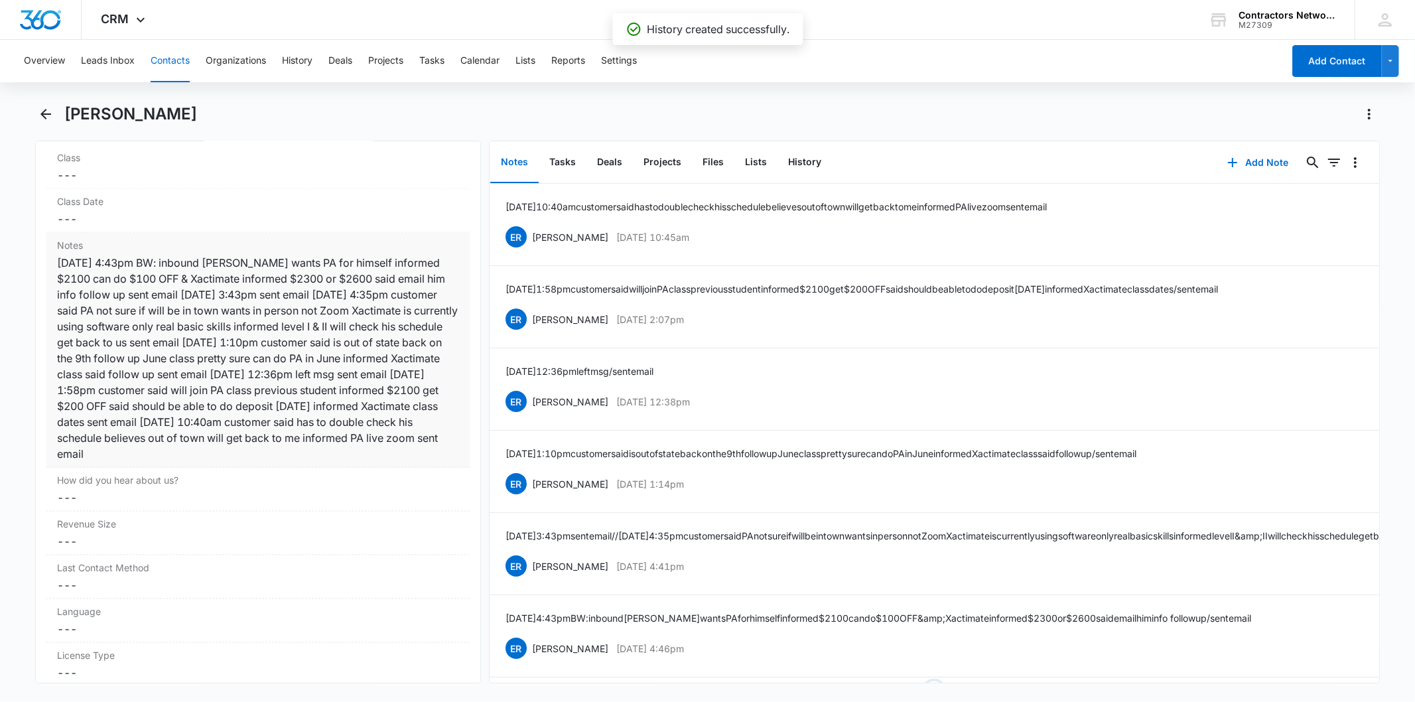
click at [316, 355] on div "3/7/2025 4:43pm BW: inbound Noe wants PA for himself informed $2100 can do $100…" at bounding box center [257, 358] width 401 height 207
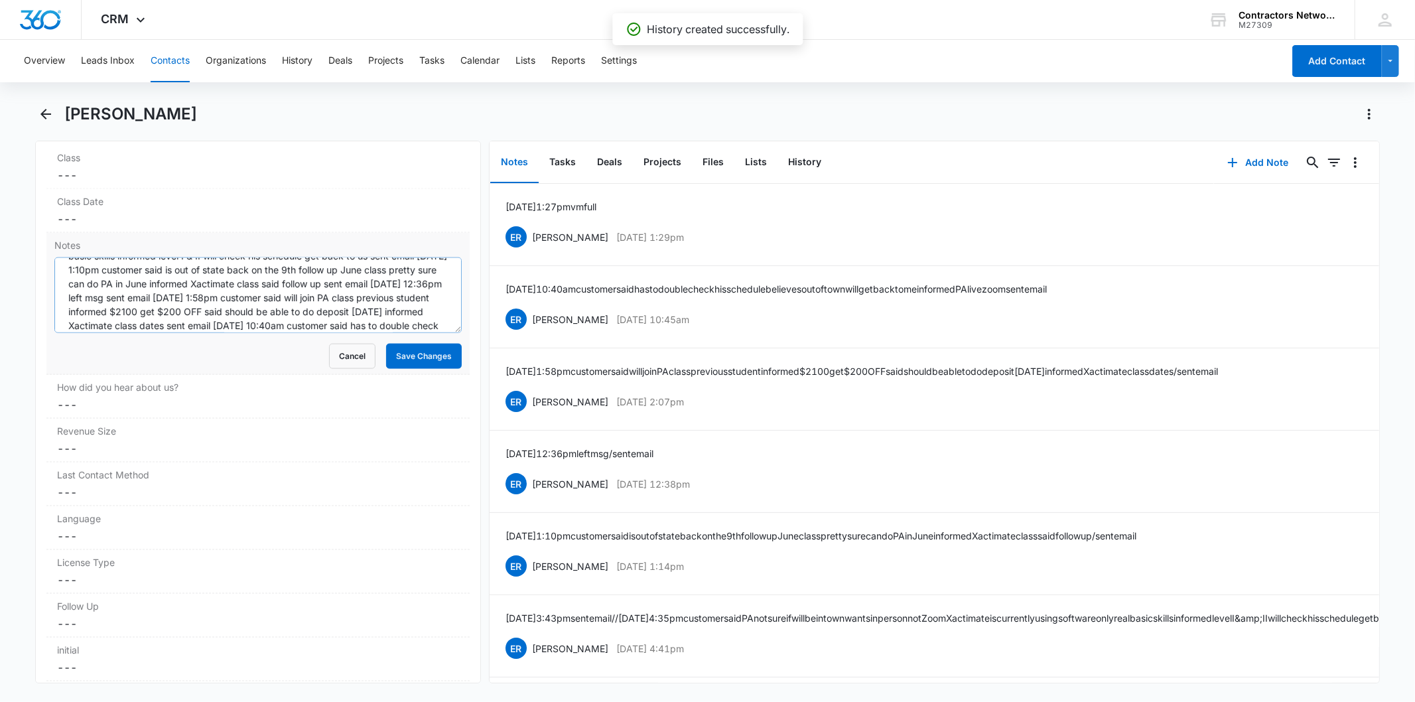
scroll to position [125, 0]
click at [332, 314] on textarea "3/7/2025 4:43pm BW: inbound Noe wants PA for himself informed $2100 can do $100…" at bounding box center [257, 295] width 407 height 76
paste textarea "8/14/2025 1:27pm vm full"
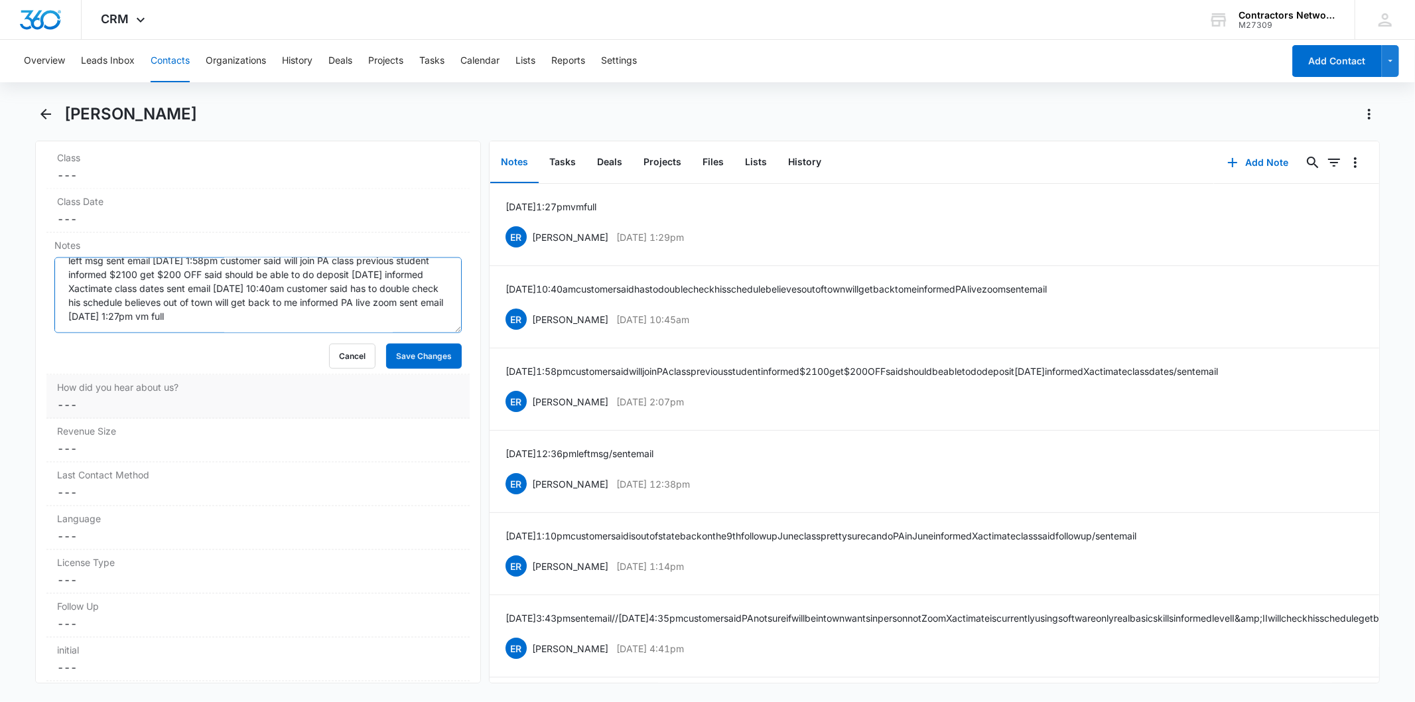
type textarea "3/7/2025 4:43pm BW: inbound Noe wants PA for himself informed $2100 can do $100…"
click at [409, 383] on label "How did you hear about us?" at bounding box center [257, 387] width 401 height 14
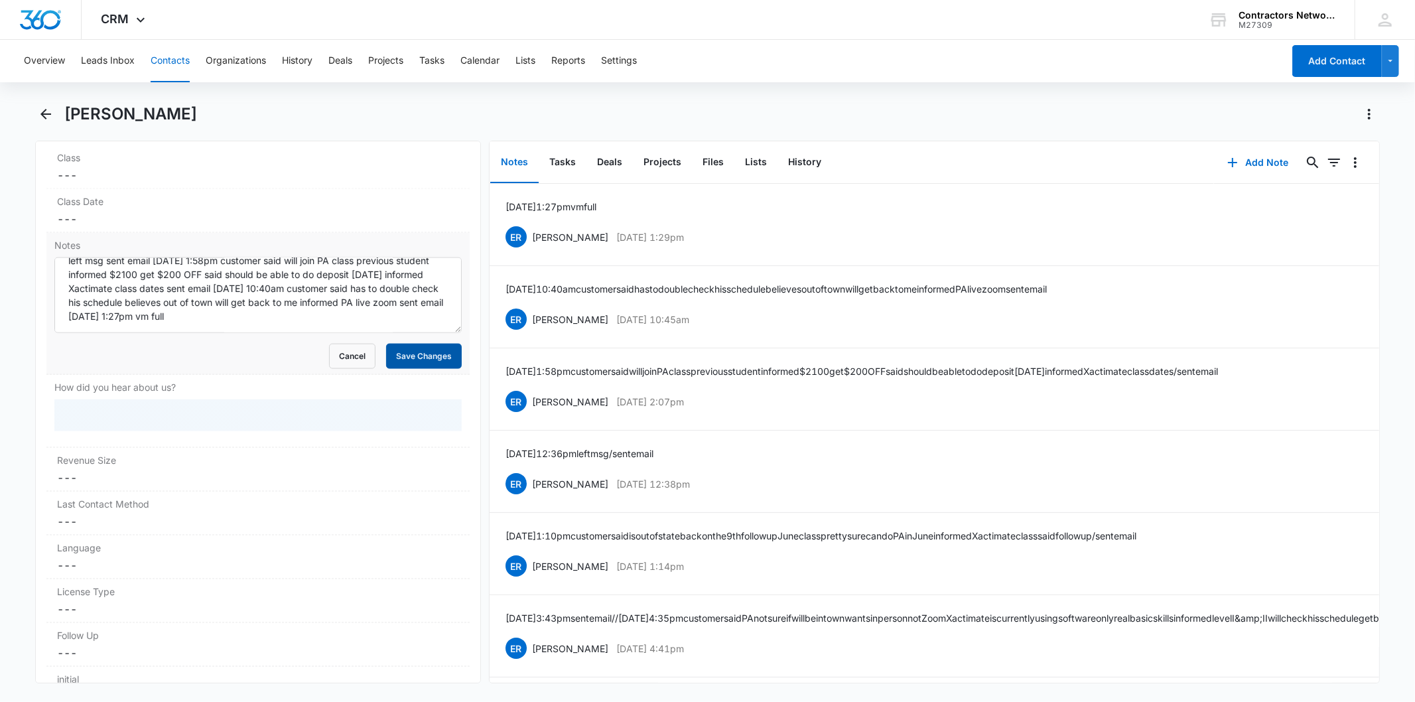
click at [407, 359] on button "Save Changes" at bounding box center [424, 356] width 76 height 25
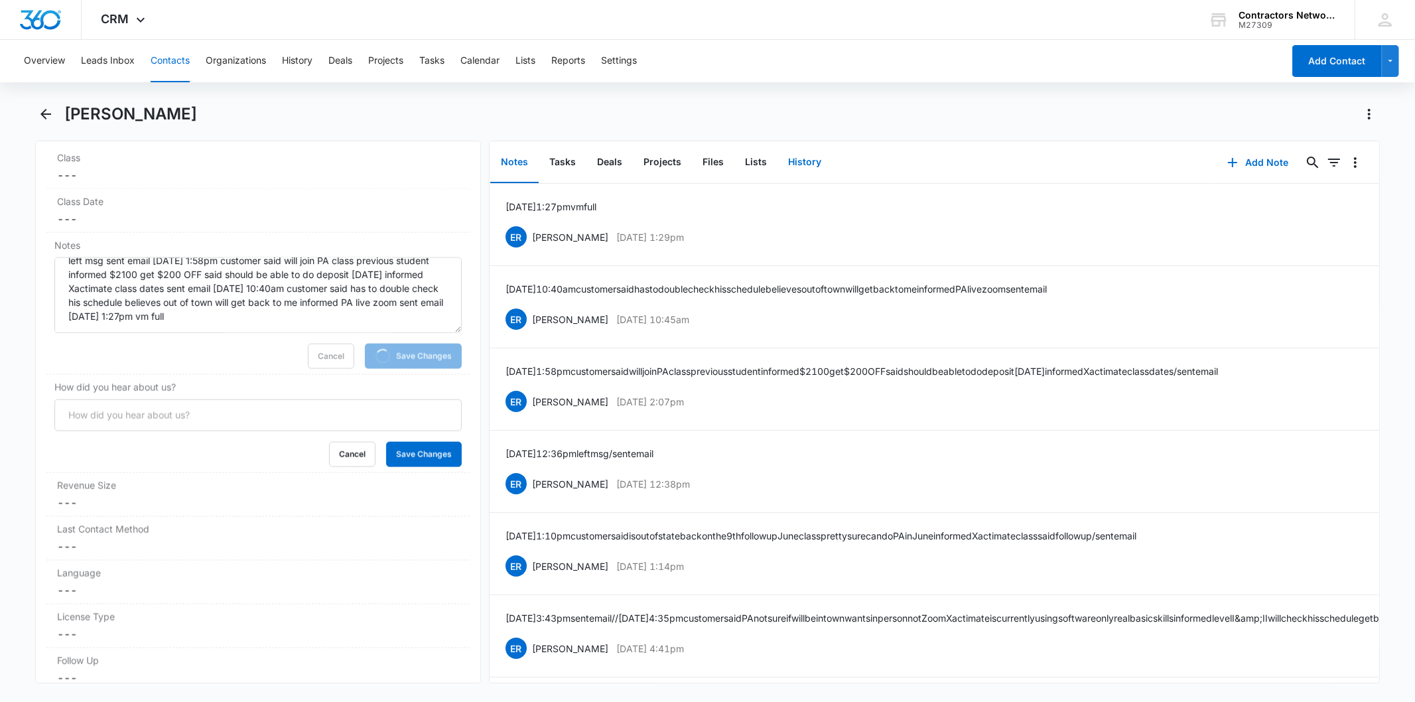
click at [797, 170] on button "History" at bounding box center [804, 162] width 54 height 41
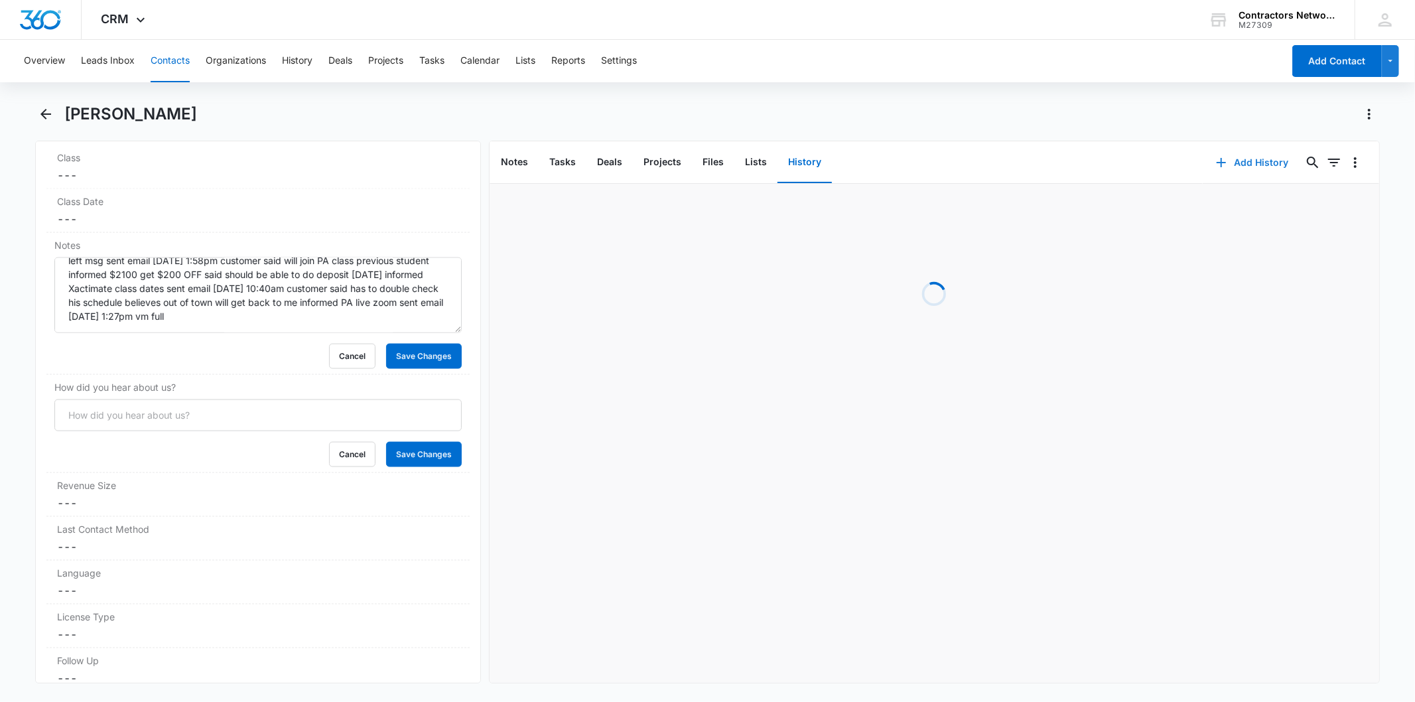
click at [1264, 166] on button "Add History" at bounding box center [1252, 163] width 99 height 32
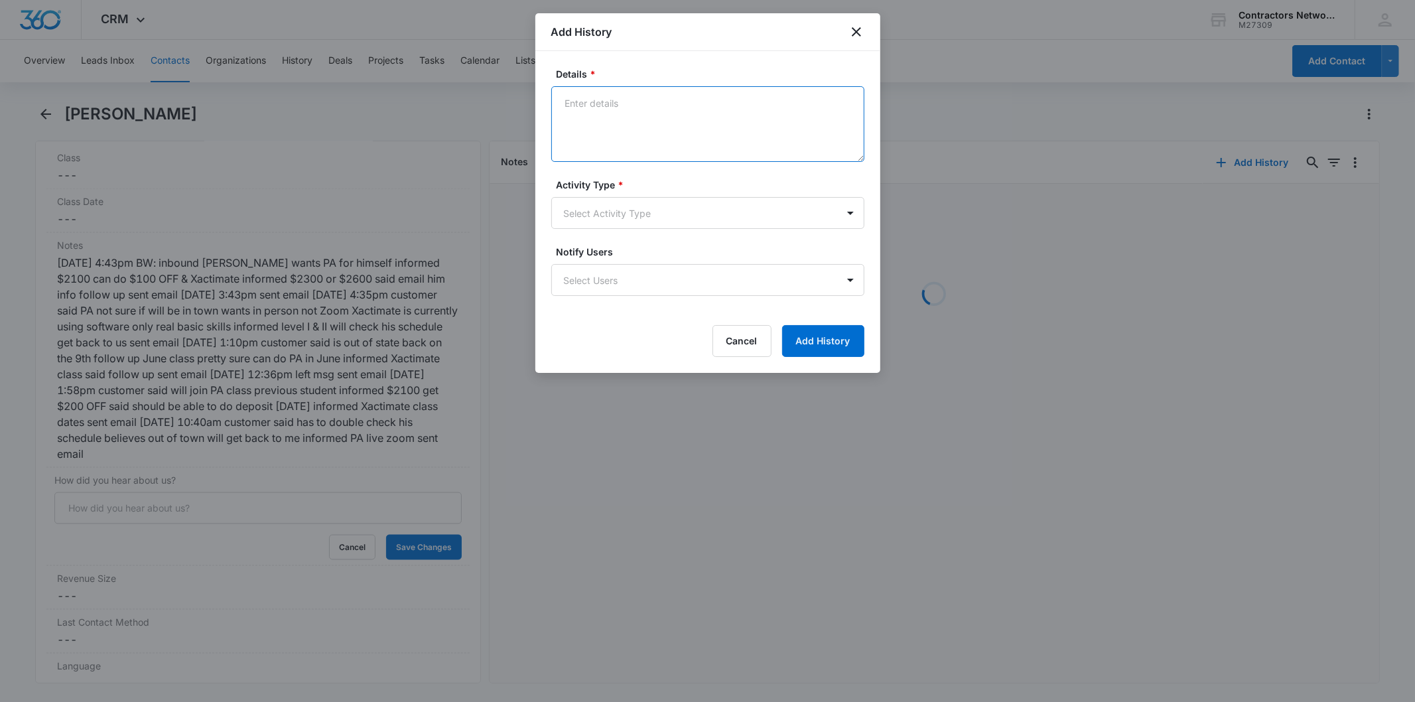
click at [607, 101] on textarea "Details *" at bounding box center [707, 124] width 313 height 76
paste textarea "8/14/2025 1:27pm vm full"
type textarea "8/14/2025 1:27pm vm full"
click at [564, 199] on body "CRM Apps Reputation Websites Forms CRM Email Social Shop Payments POS Content A…" at bounding box center [707, 351] width 1415 height 702
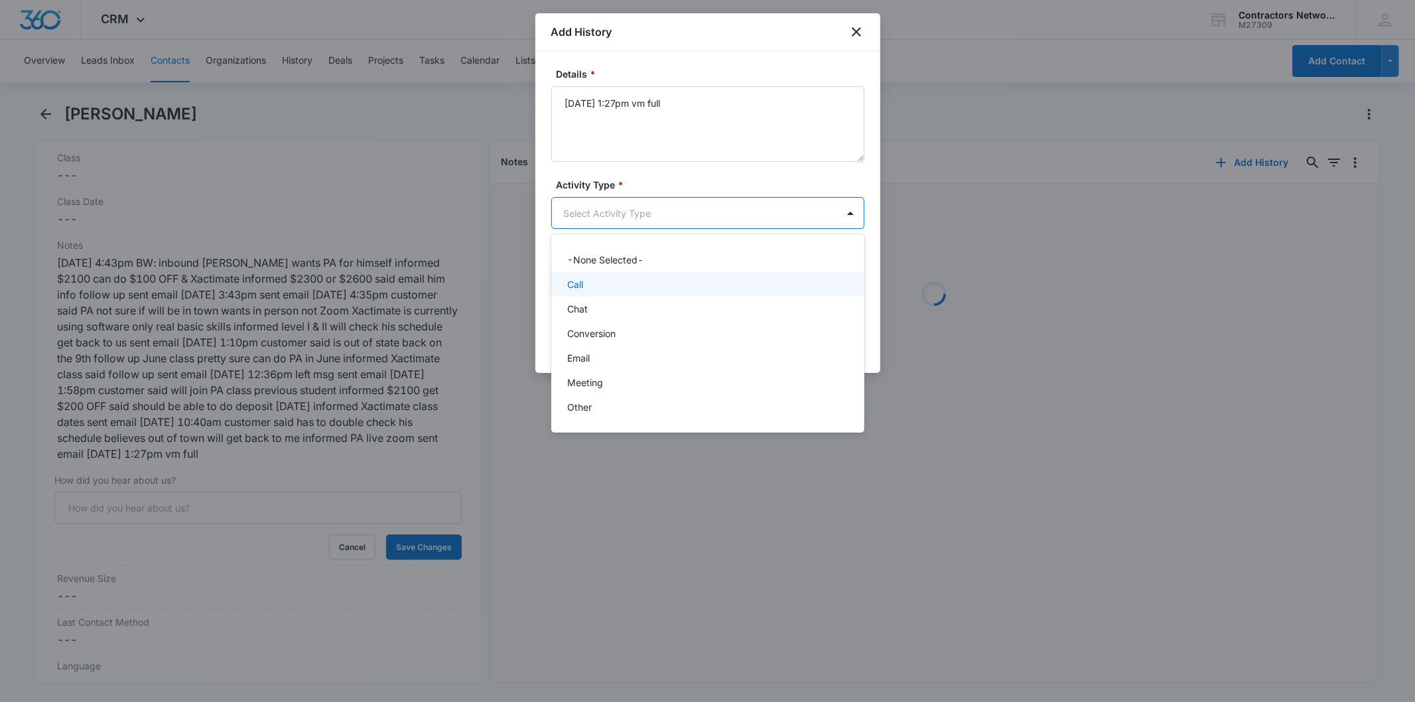
click at [588, 283] on div "-None Selected- Call Chat Conversion Email Meeting Other" at bounding box center [707, 333] width 313 height 177
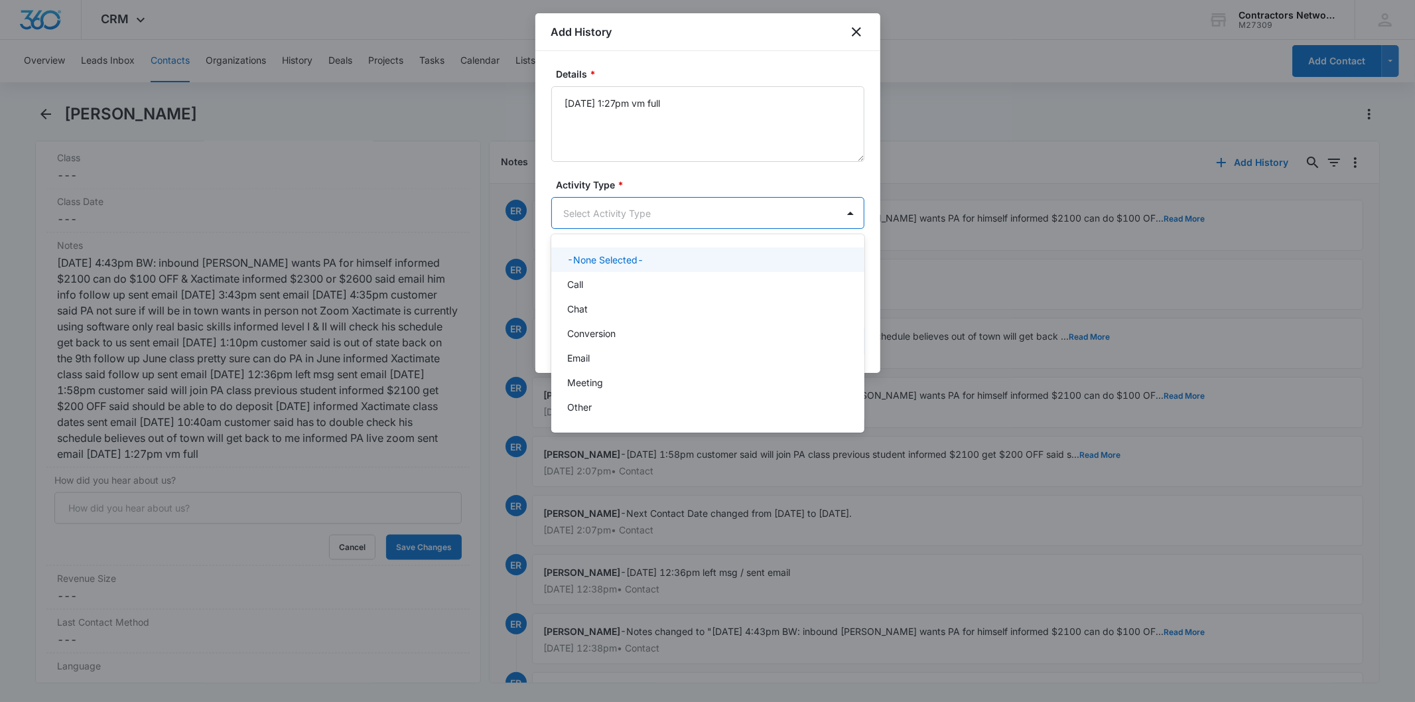
click at [594, 270] on div "-None Selected-" at bounding box center [707, 259] width 313 height 25
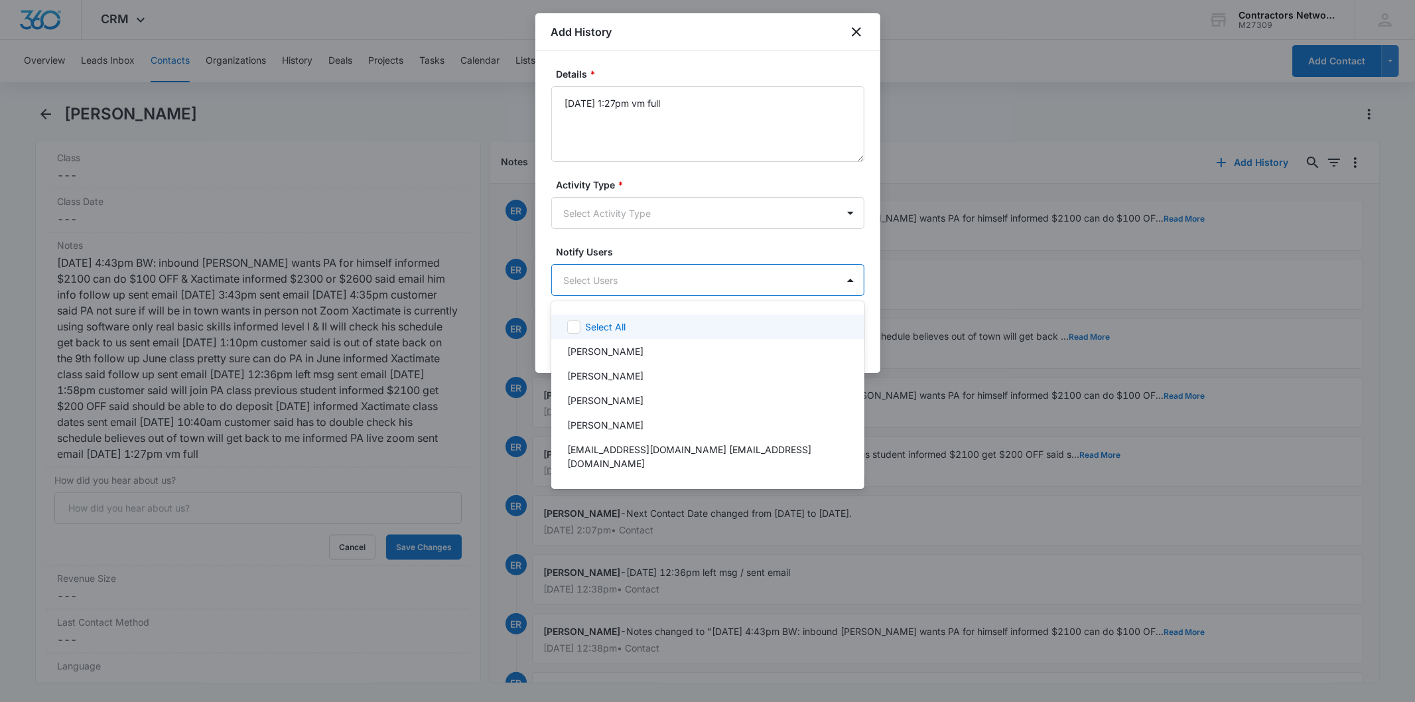
click at [596, 281] on body "CRM Apps Reputation Websites Forms CRM Email Social Shop Payments POS Content A…" at bounding box center [707, 351] width 1415 height 702
click at [592, 222] on div at bounding box center [707, 351] width 1415 height 702
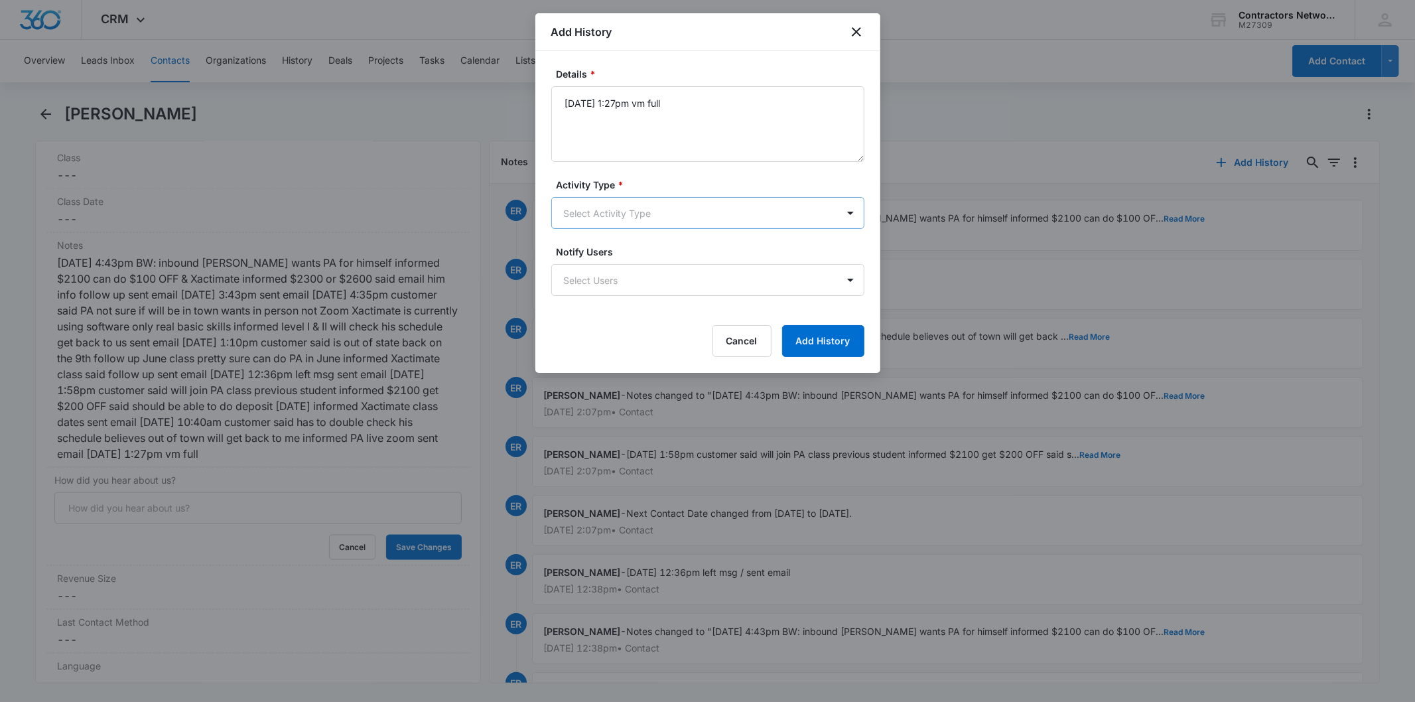
click at [588, 217] on body "CRM Apps Reputation Websites Forms CRM Email Social Shop Payments POS Content A…" at bounding box center [707, 351] width 1415 height 702
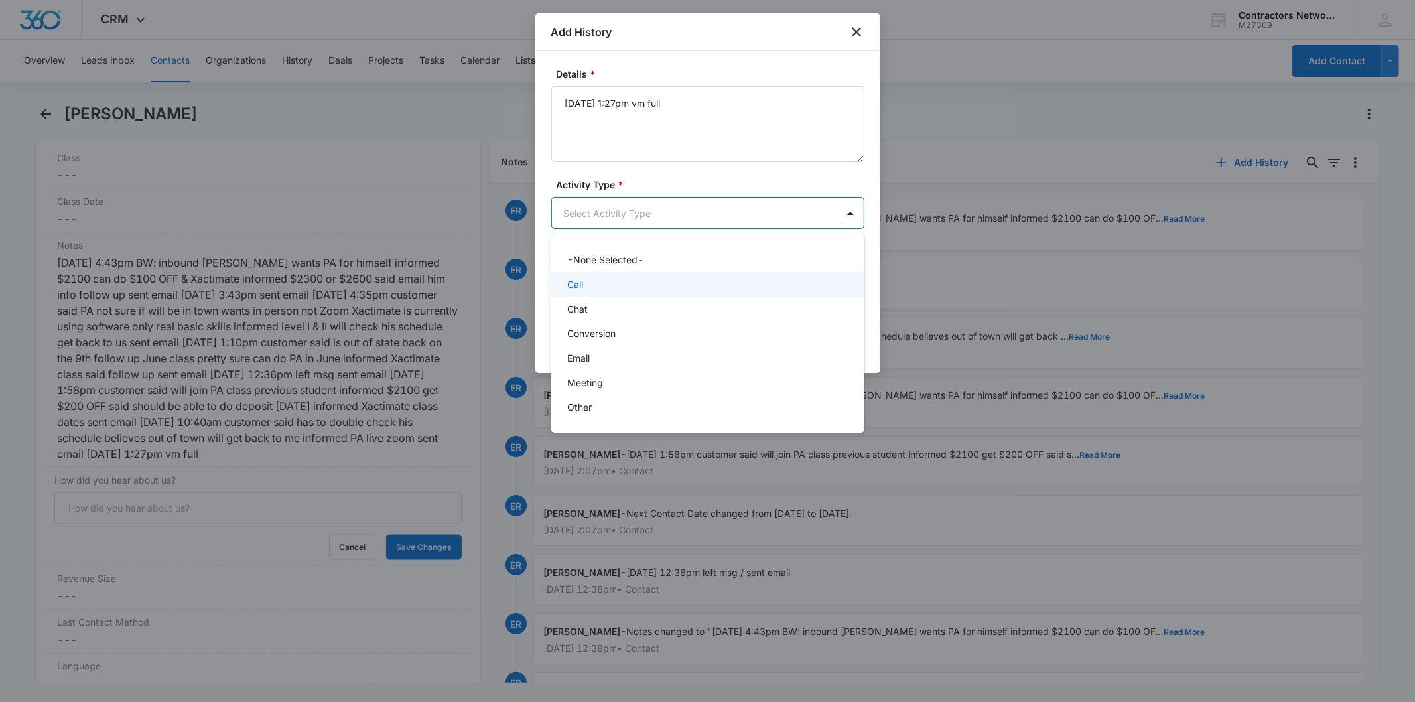
click at [595, 289] on div "Call" at bounding box center [706, 284] width 279 height 14
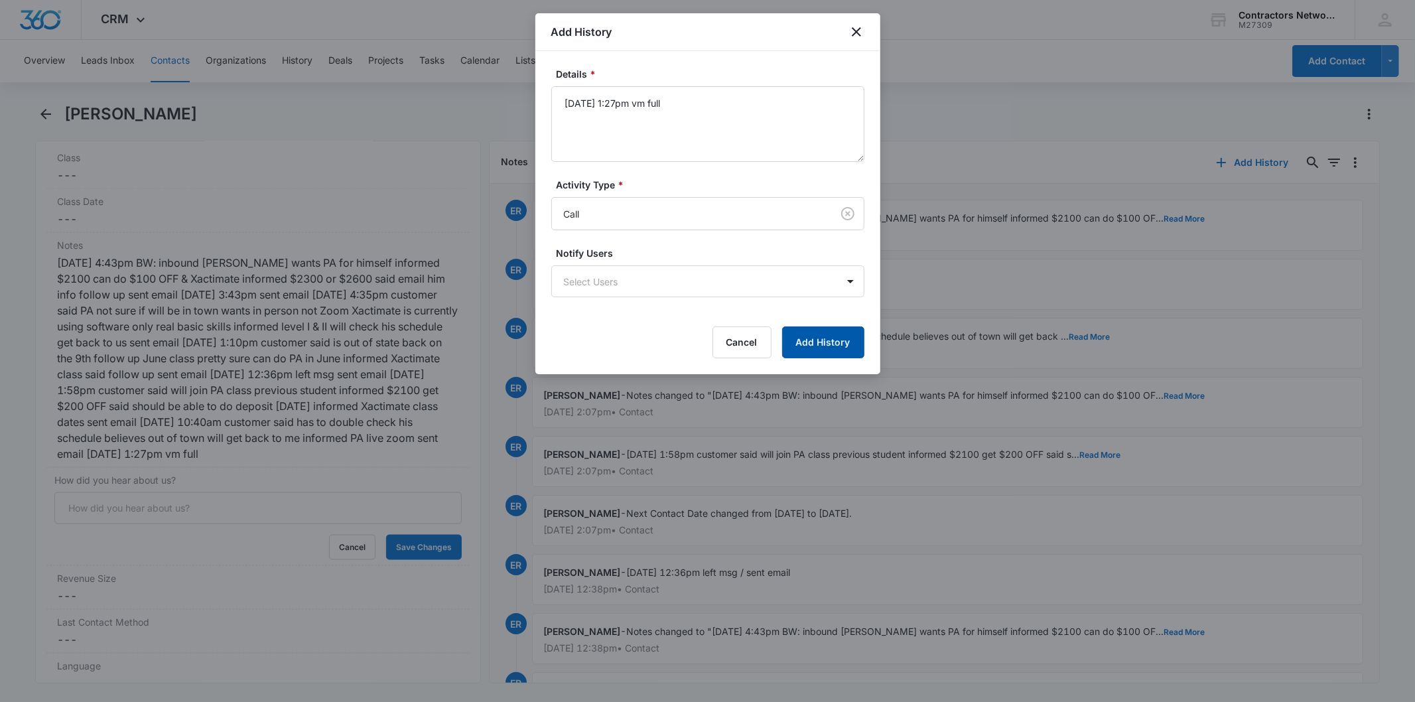
click at [847, 342] on button "Add History" at bounding box center [823, 342] width 82 height 32
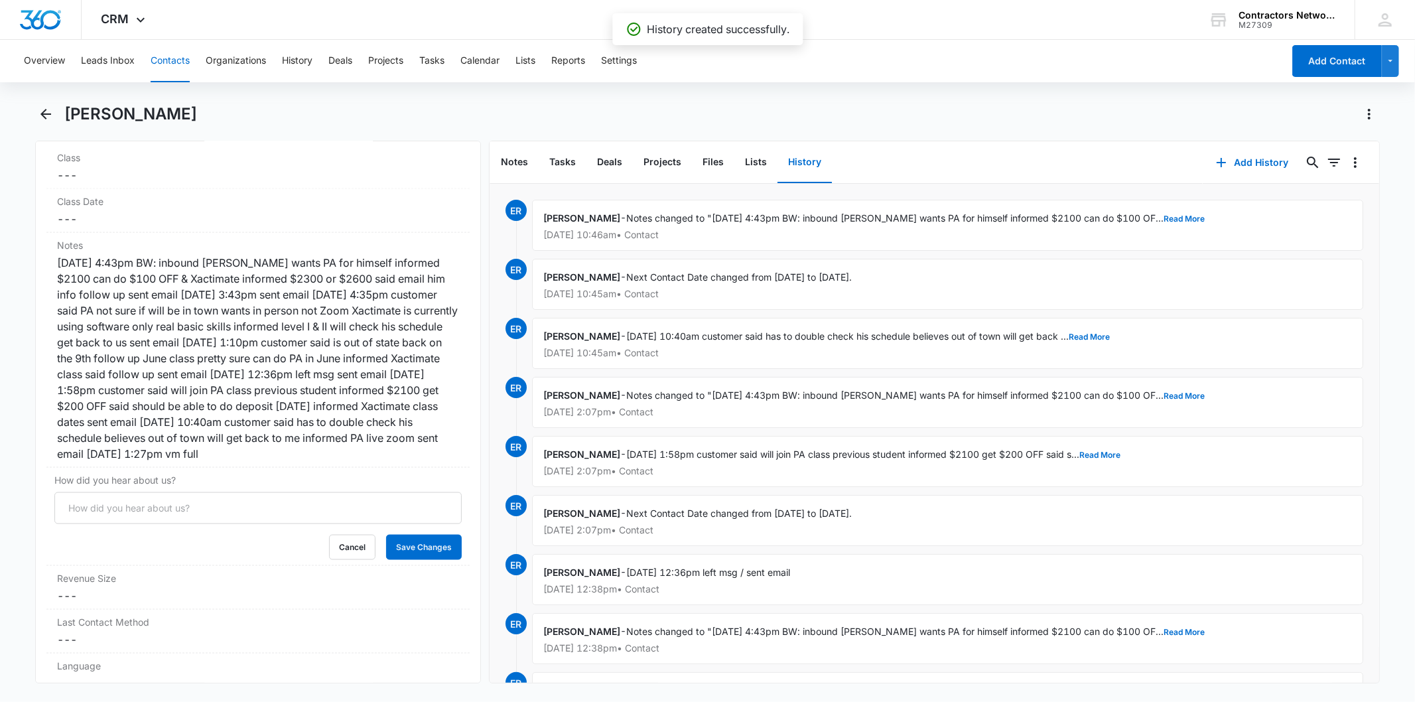
click at [174, 61] on button "Contacts" at bounding box center [170, 61] width 39 height 42
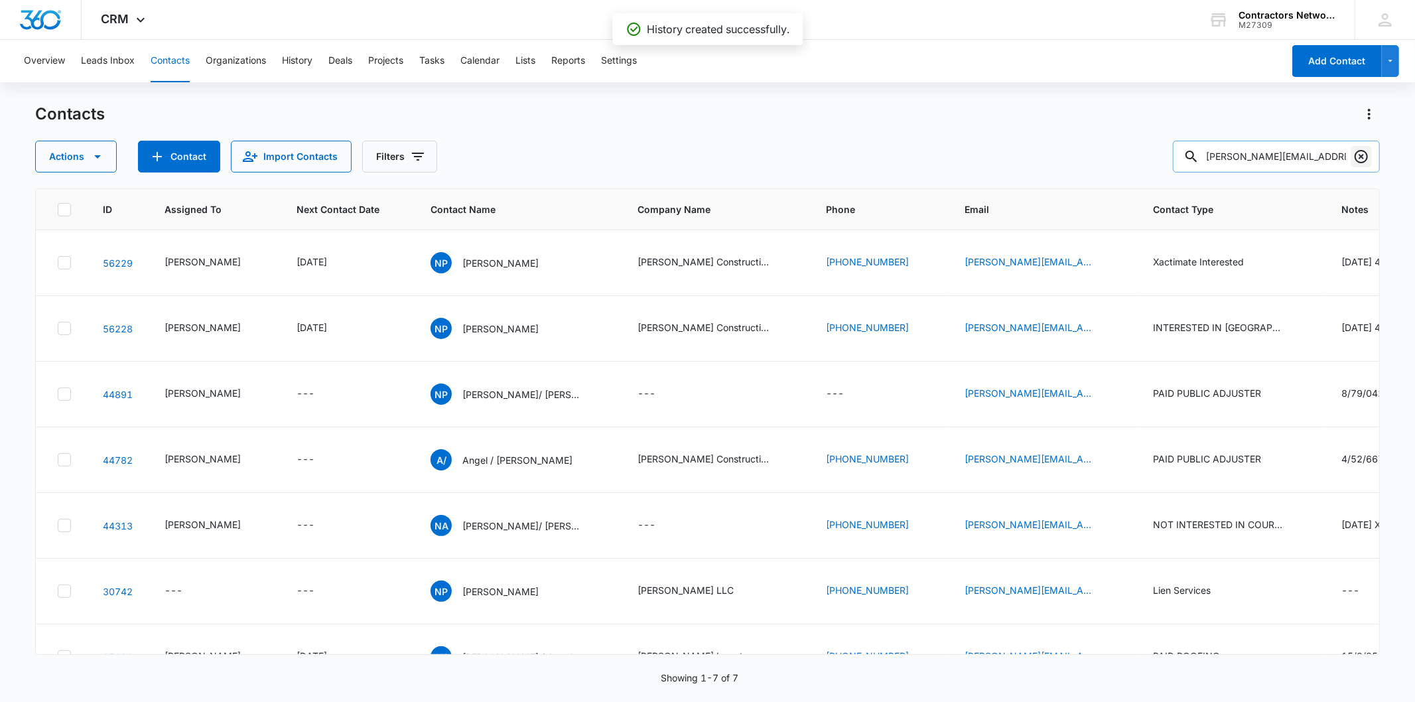
drag, startPoint x: 1344, startPoint y: 143, endPoint x: 1355, endPoint y: 153, distance: 15.0
click at [1350, 149] on div "noe.patino@yahoo.com" at bounding box center [1276, 157] width 207 height 32
click at [1356, 153] on icon "Clear" at bounding box center [1360, 156] width 13 height 13
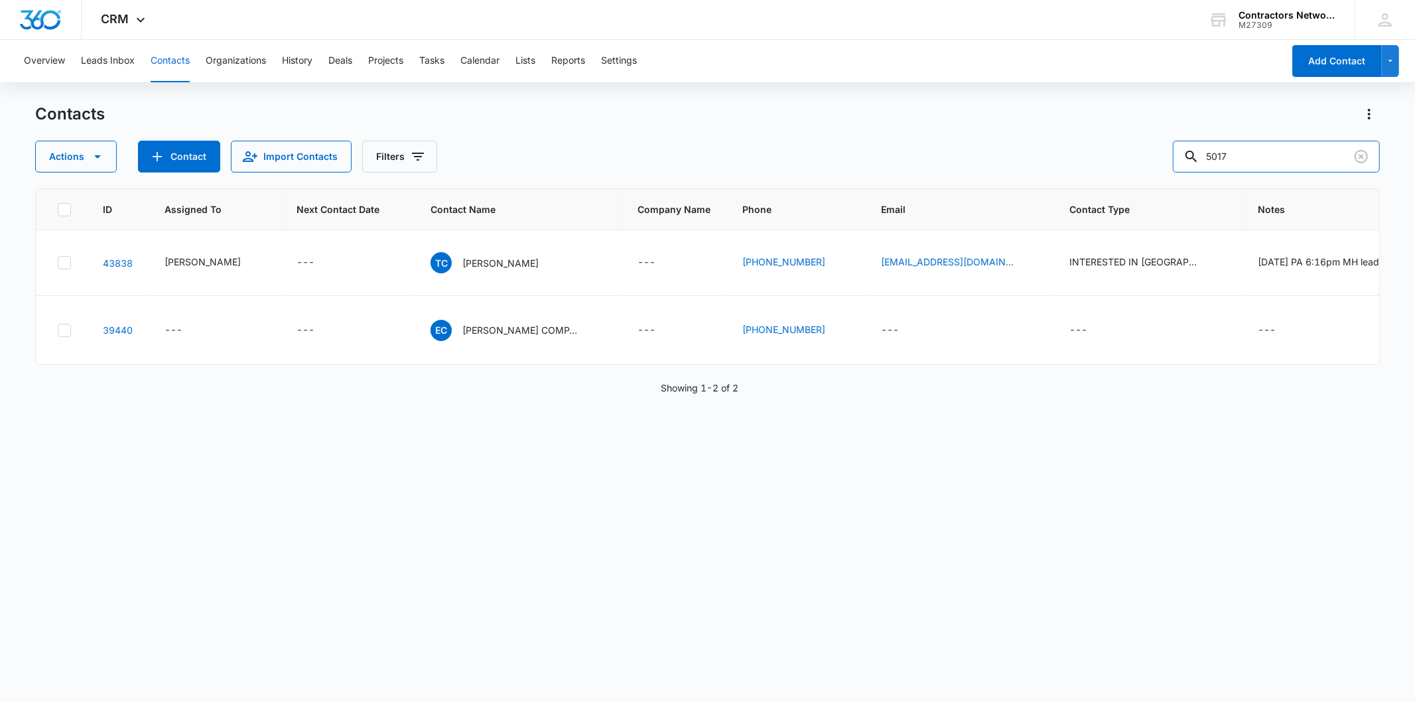
drag, startPoint x: 1313, startPoint y: 143, endPoint x: 1099, endPoint y: 155, distance: 214.5
click at [1099, 155] on div "Actions Contact Import Contacts Filters 5017" at bounding box center [707, 157] width 1344 height 32
type input "francisco"
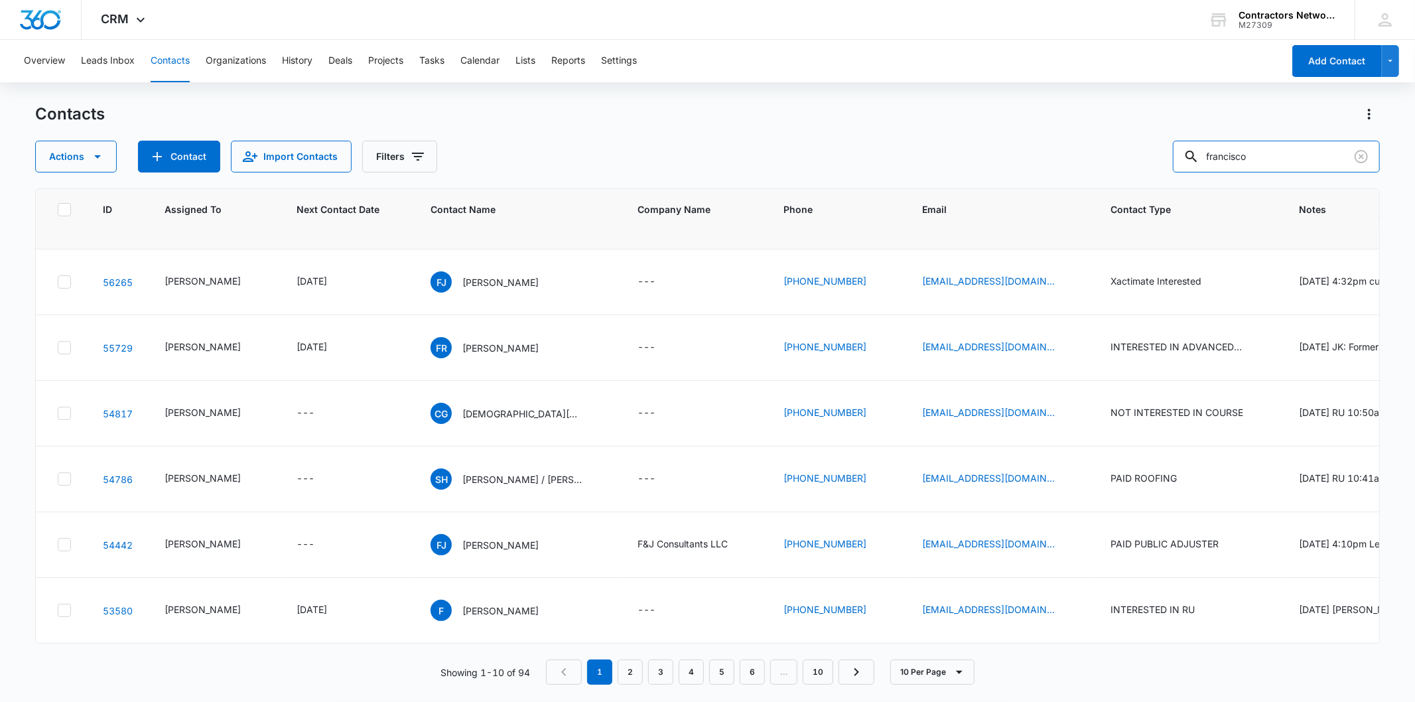
scroll to position [306, 0]
click at [810, 665] on link "10" at bounding box center [818, 671] width 31 height 25
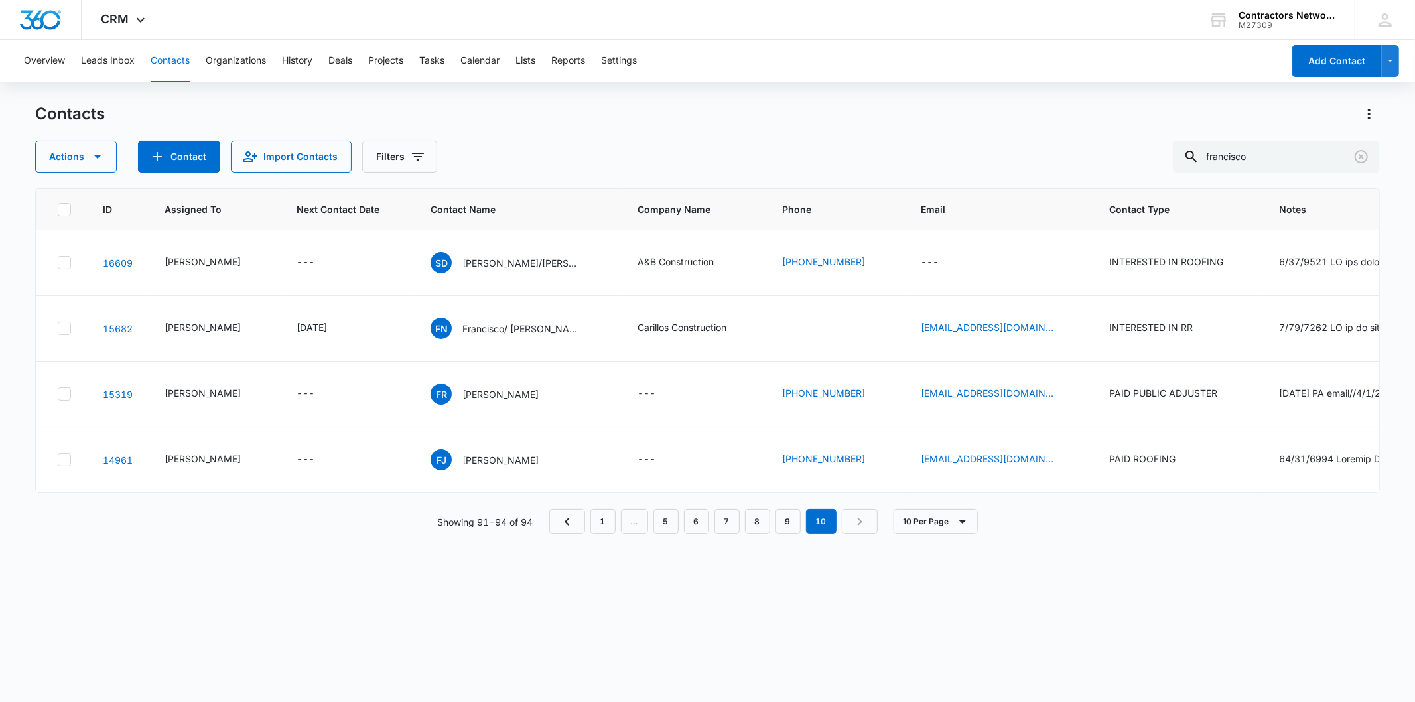
scroll to position [0, 0]
click at [489, 467] on p "[PERSON_NAME]" at bounding box center [500, 460] width 76 height 14
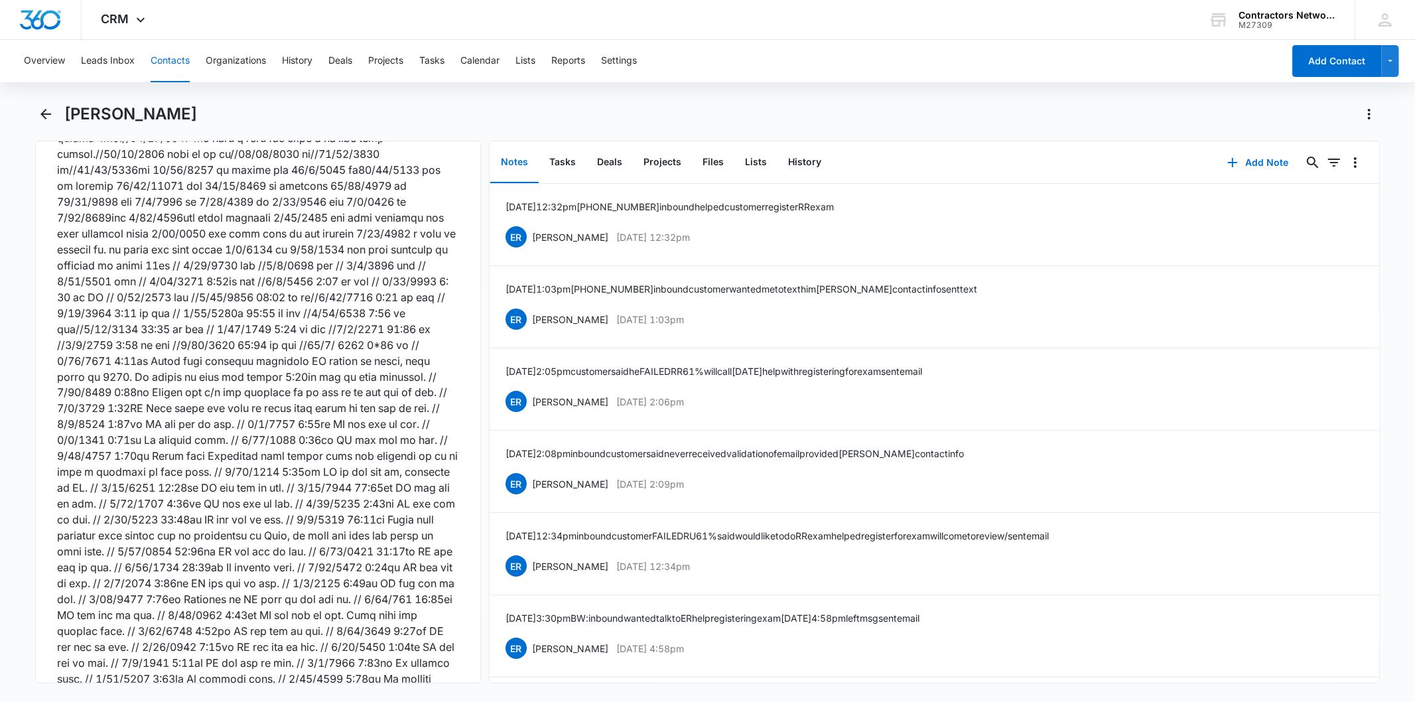
scroll to position [2063, 0]
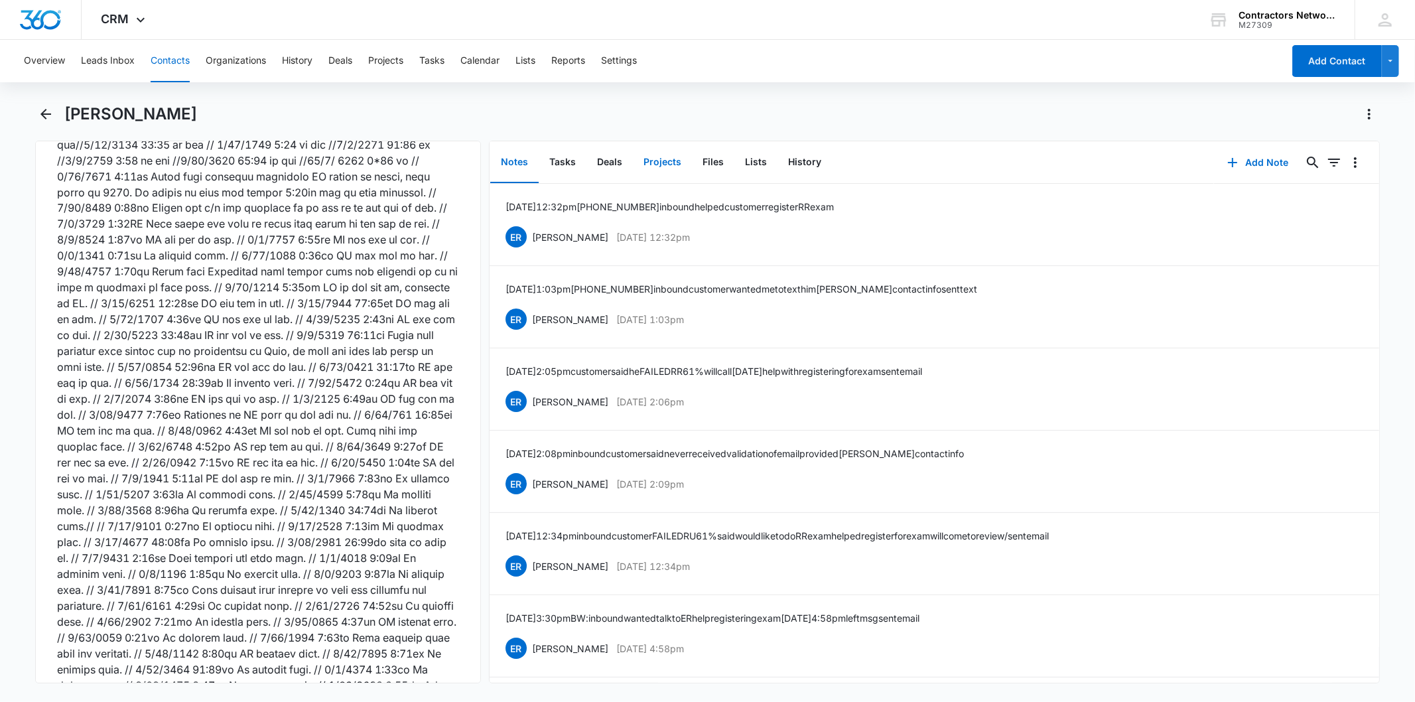
click at [657, 166] on button "Projects" at bounding box center [662, 162] width 59 height 41
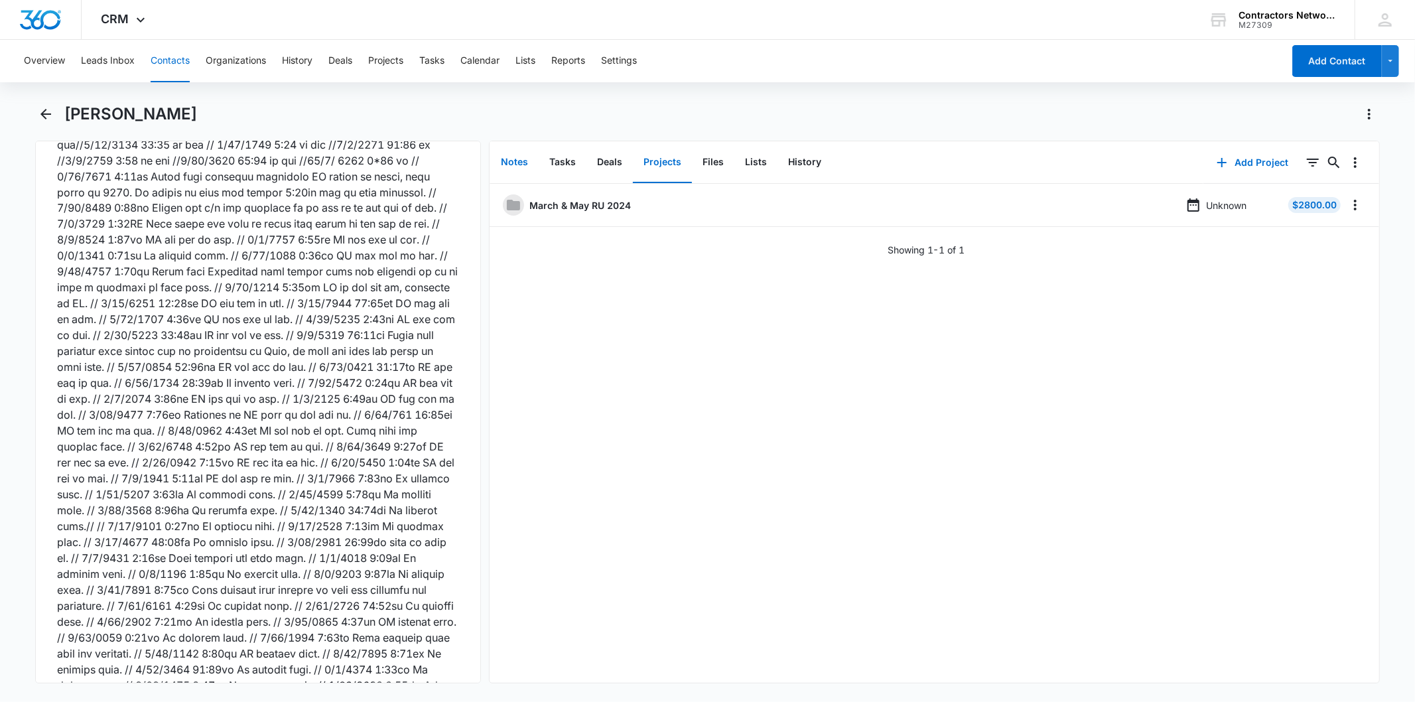
click at [503, 143] on button "Notes" at bounding box center [514, 162] width 48 height 41
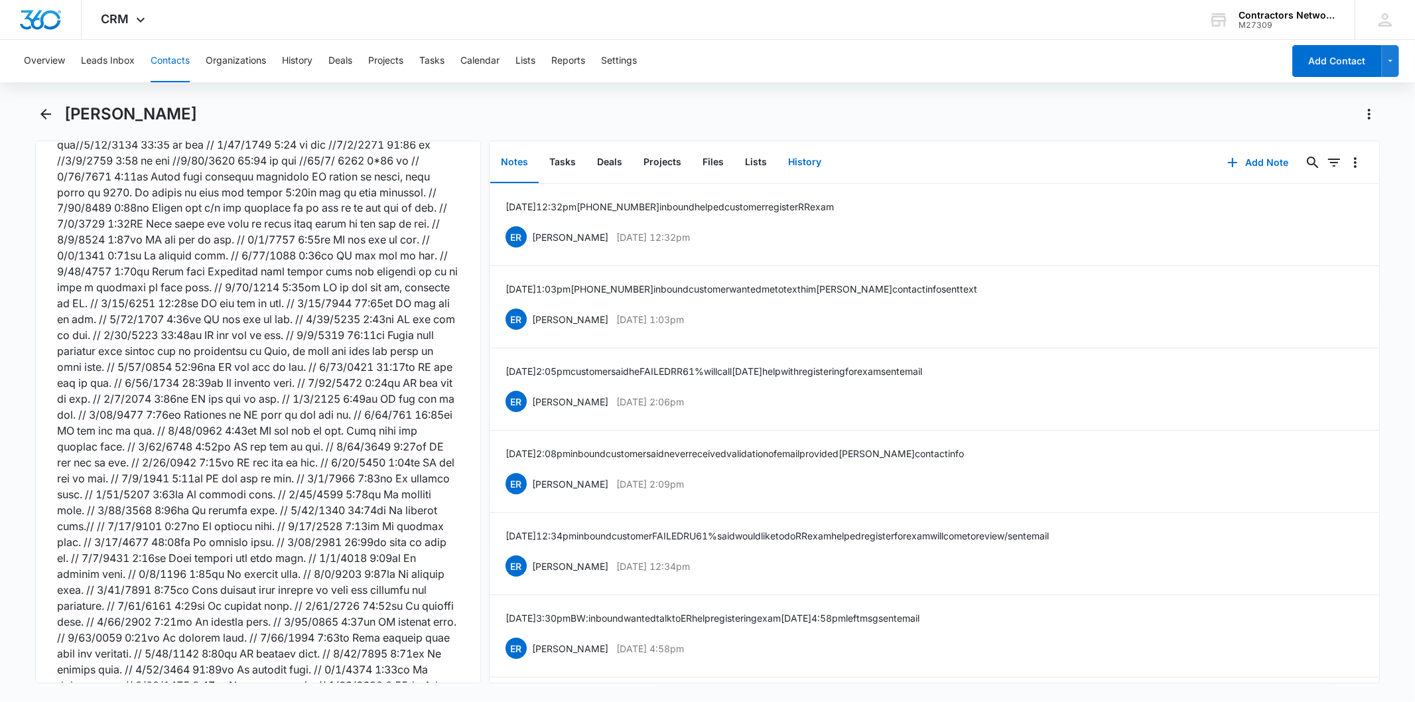
click at [799, 156] on button "History" at bounding box center [804, 162] width 54 height 41
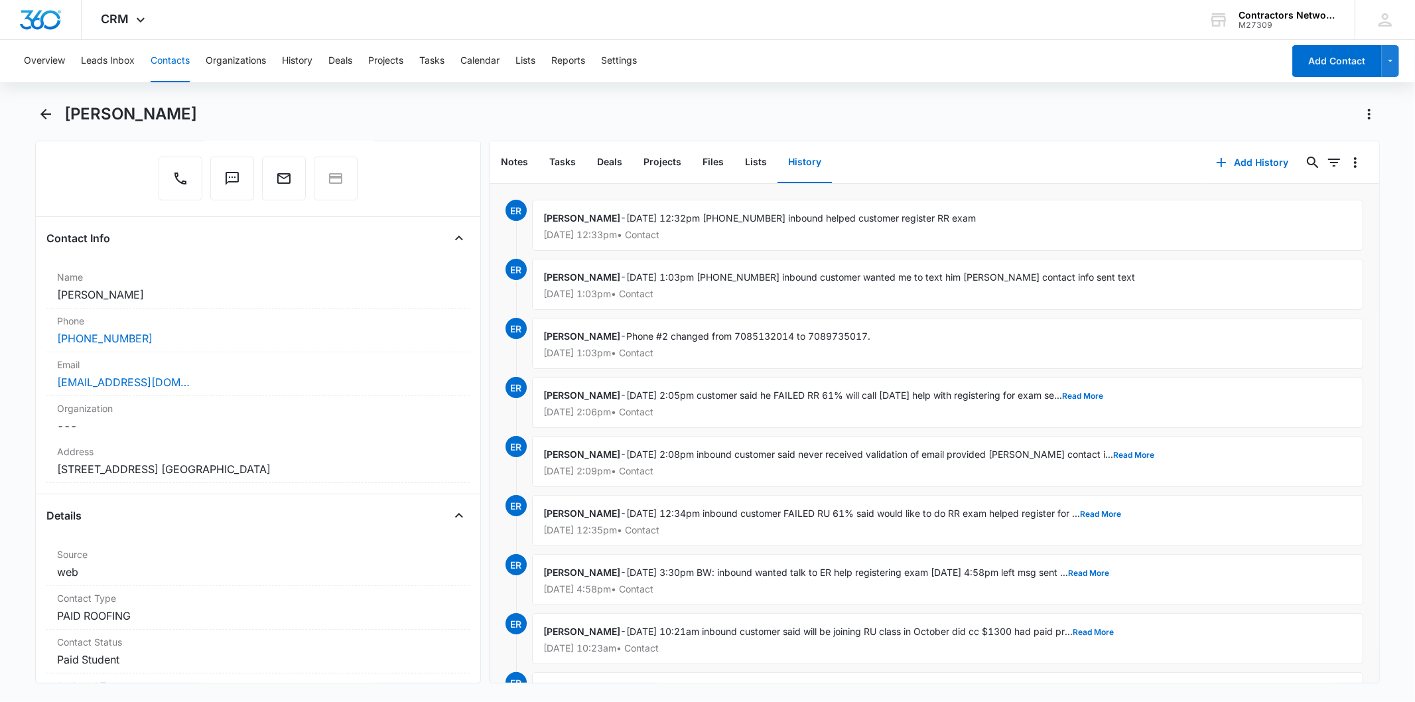
scroll to position [221, 0]
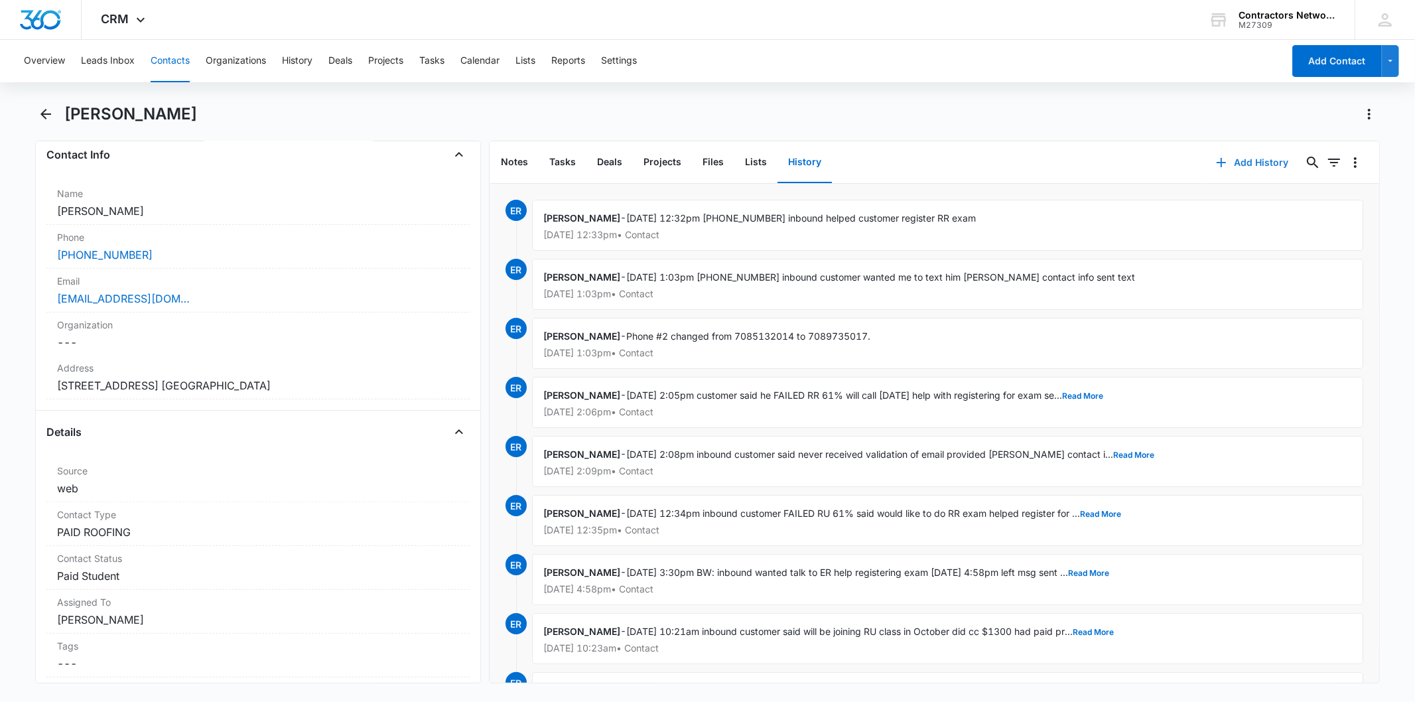
click at [1234, 164] on button "Add History" at bounding box center [1252, 163] width 99 height 32
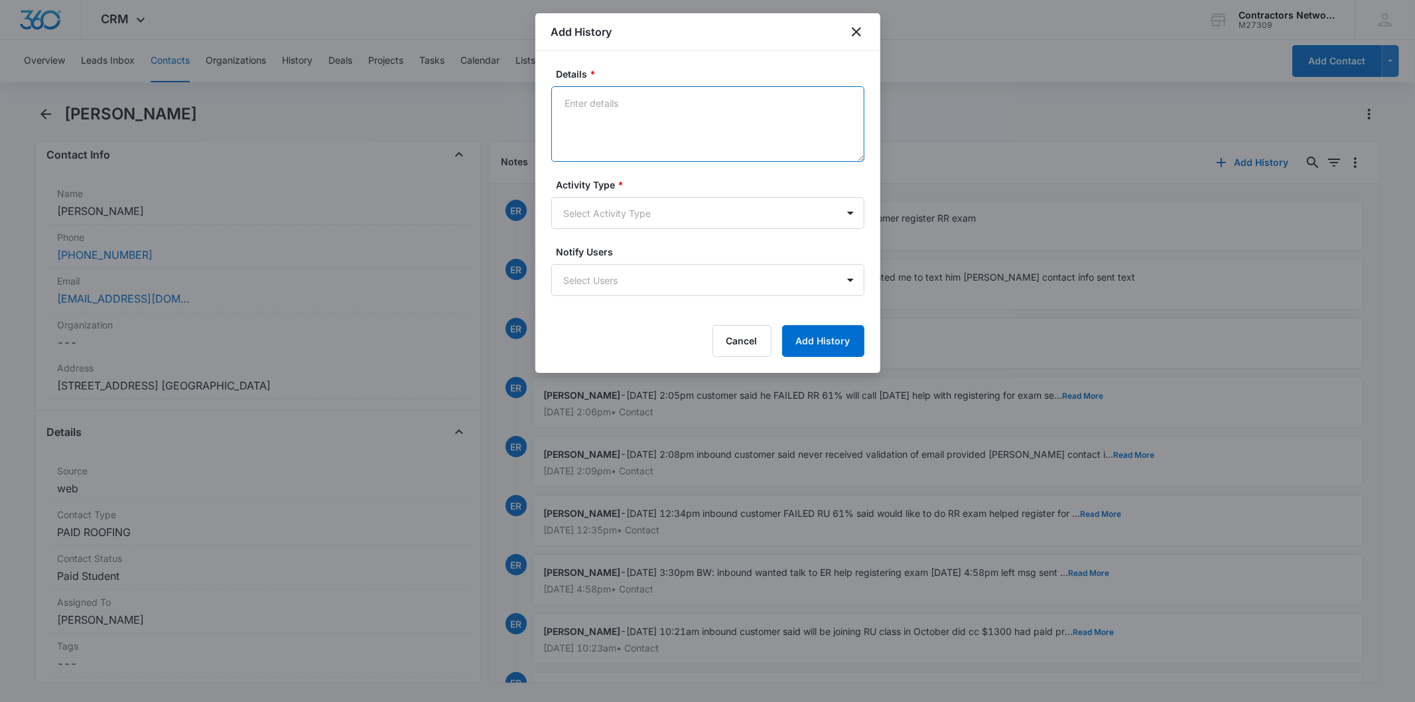
click at [637, 133] on textarea "Details *" at bounding box center [707, 124] width 313 height 76
click at [613, 103] on textarea "8/13/2025 8:55am 708-973-5017 BW customer wanted talk to ER to help register fo…" at bounding box center [707, 124] width 313 height 76
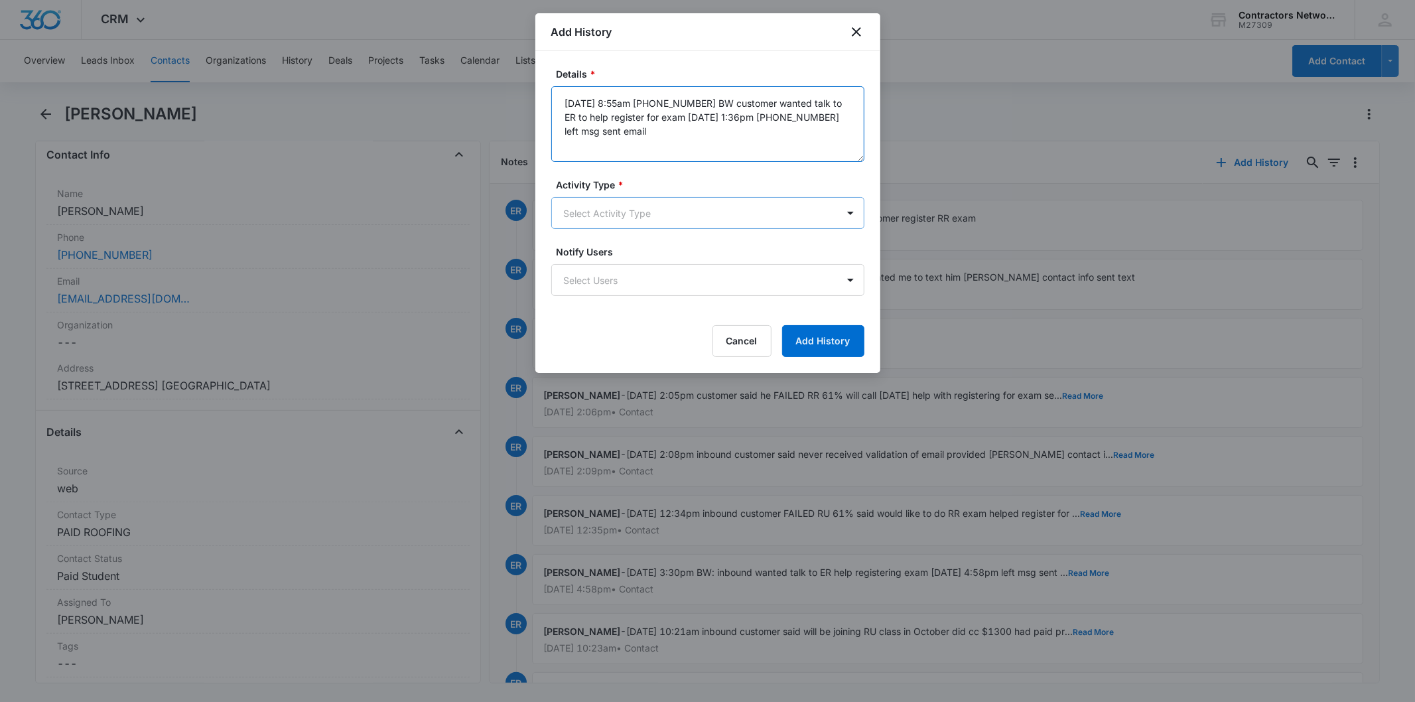
type textarea "8/13/2025 8:55am 708-973-5017 BW customer wanted talk to ER to help register fo…"
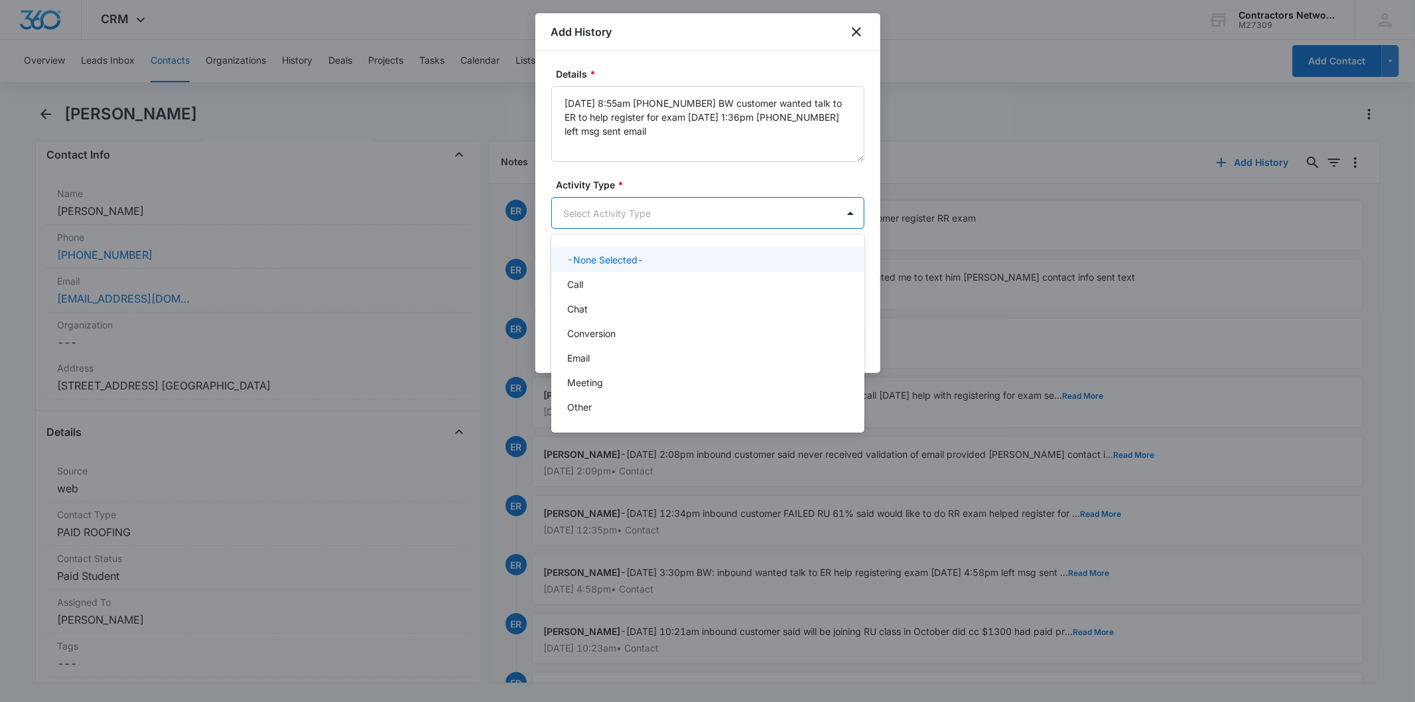
click at [635, 212] on body "CRM Apps Reputation Websites Forms CRM Email Social Shop Payments POS Content A…" at bounding box center [707, 351] width 1415 height 702
drag, startPoint x: 620, startPoint y: 289, endPoint x: 635, endPoint y: 293, distance: 15.1
click at [620, 288] on div "Call" at bounding box center [706, 284] width 279 height 14
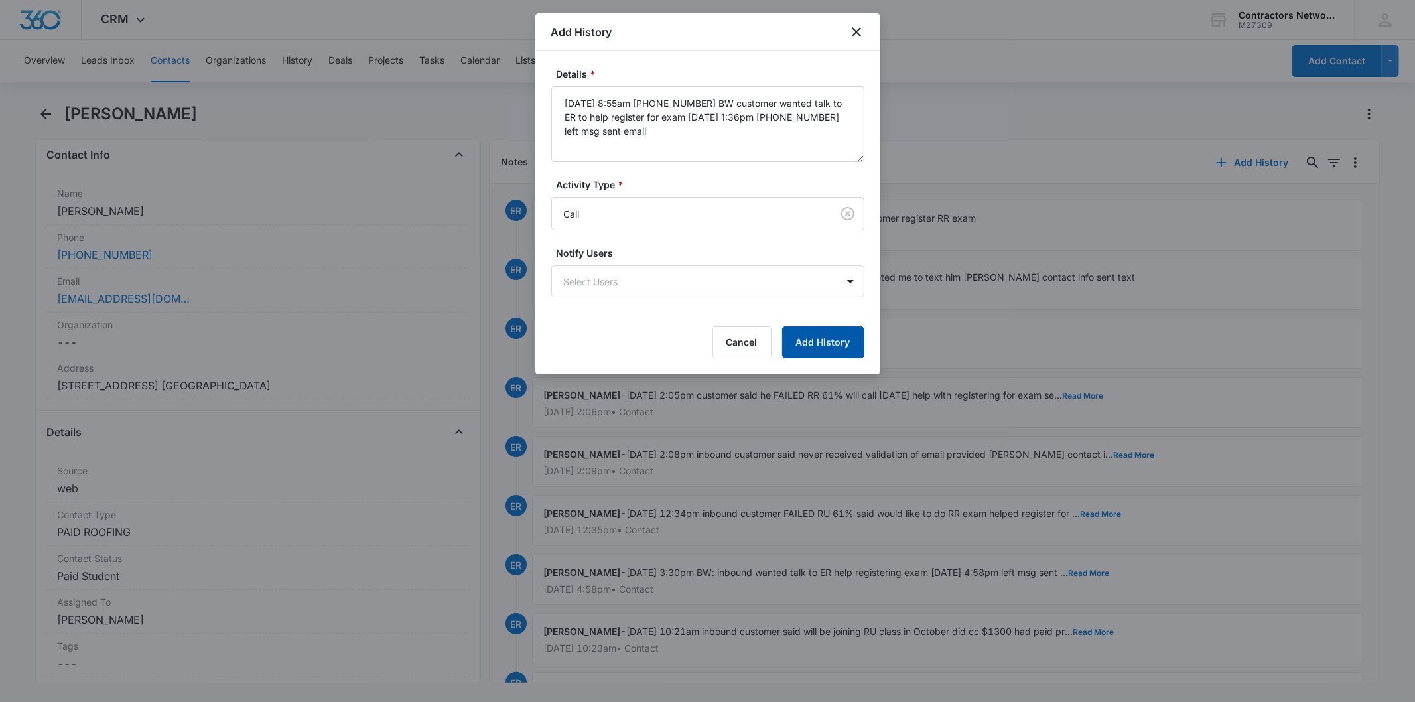
click at [820, 354] on button "Add History" at bounding box center [823, 342] width 82 height 32
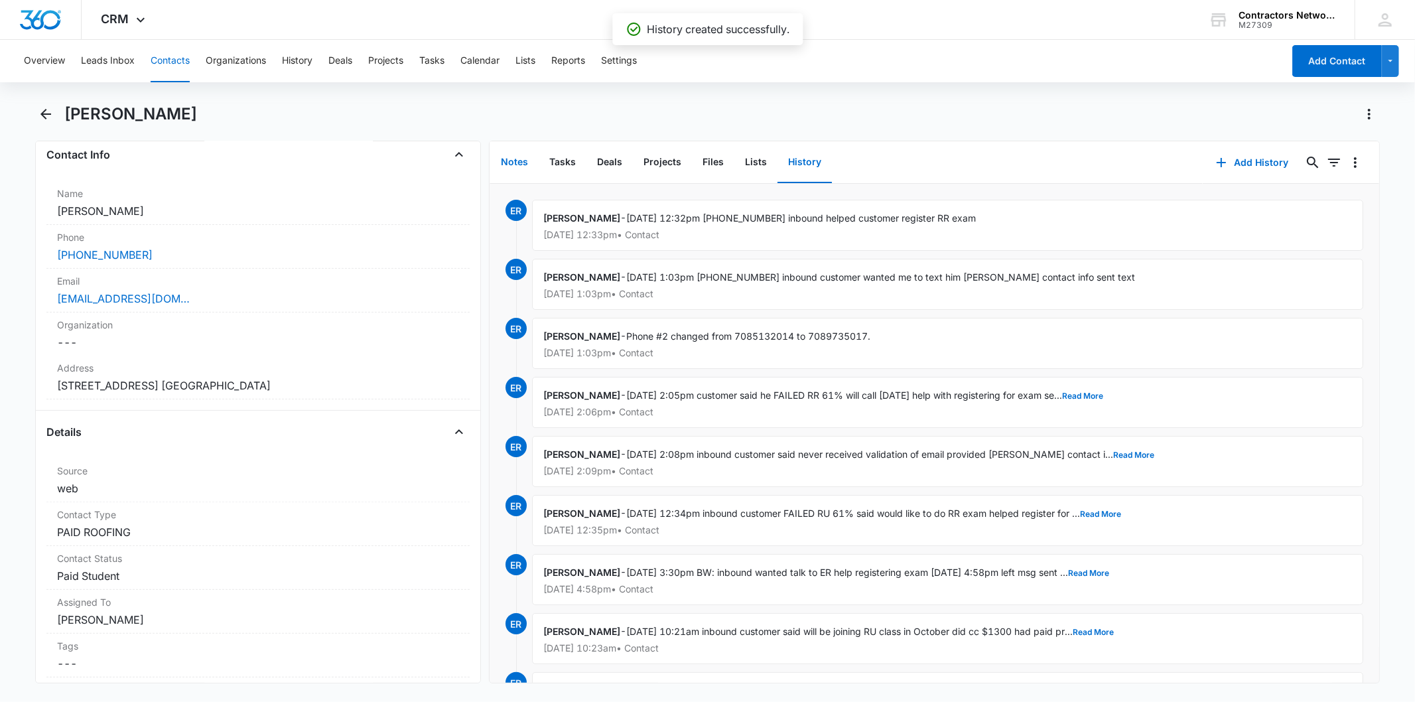
click at [513, 168] on button "Notes" at bounding box center [514, 162] width 48 height 41
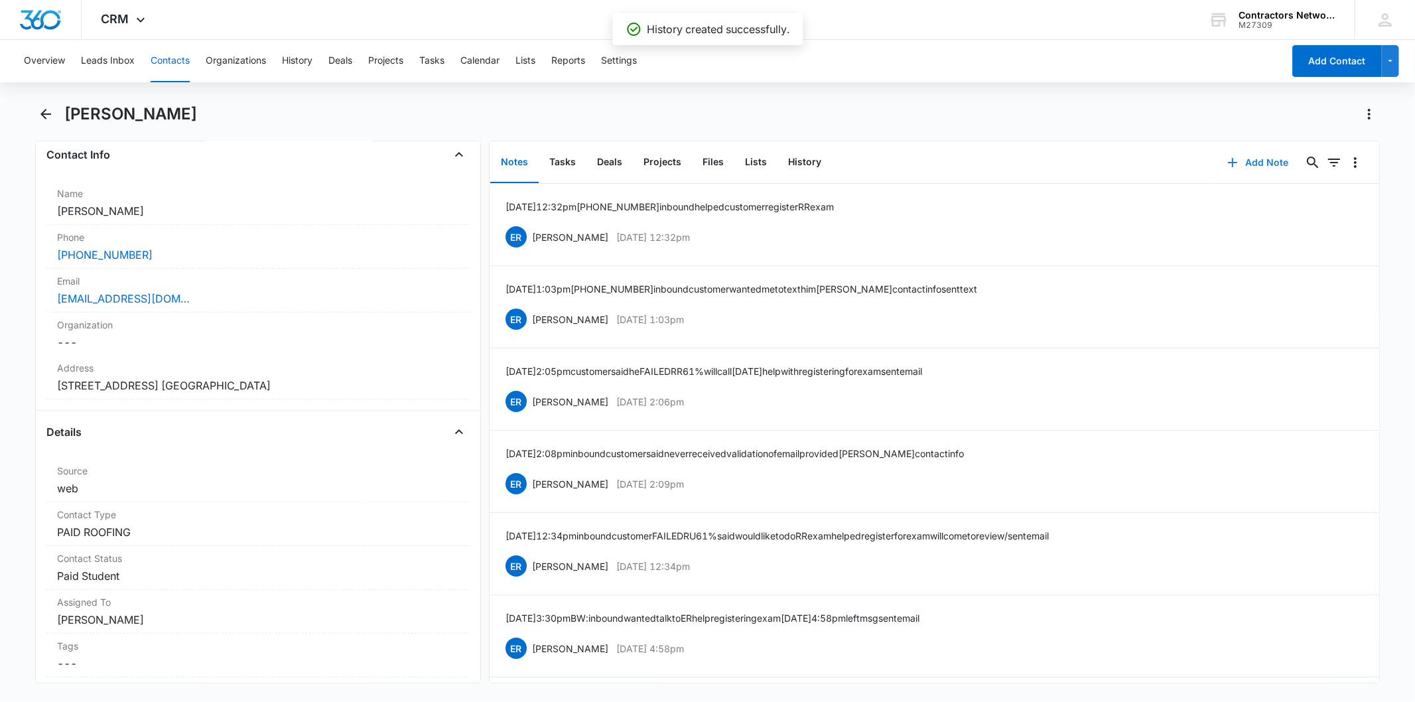
click at [1230, 150] on button "Add Note" at bounding box center [1258, 163] width 88 height 32
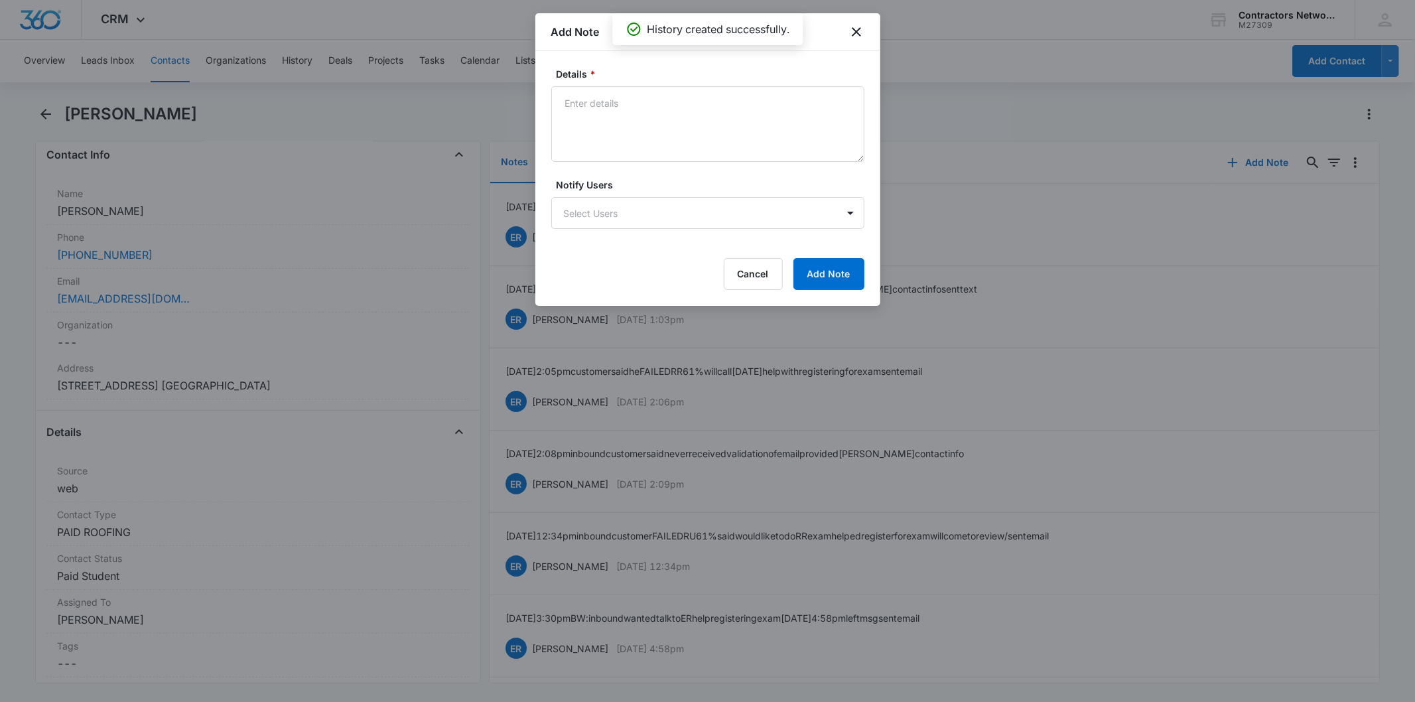
click at [602, 114] on textarea "Details *" at bounding box center [707, 124] width 313 height 76
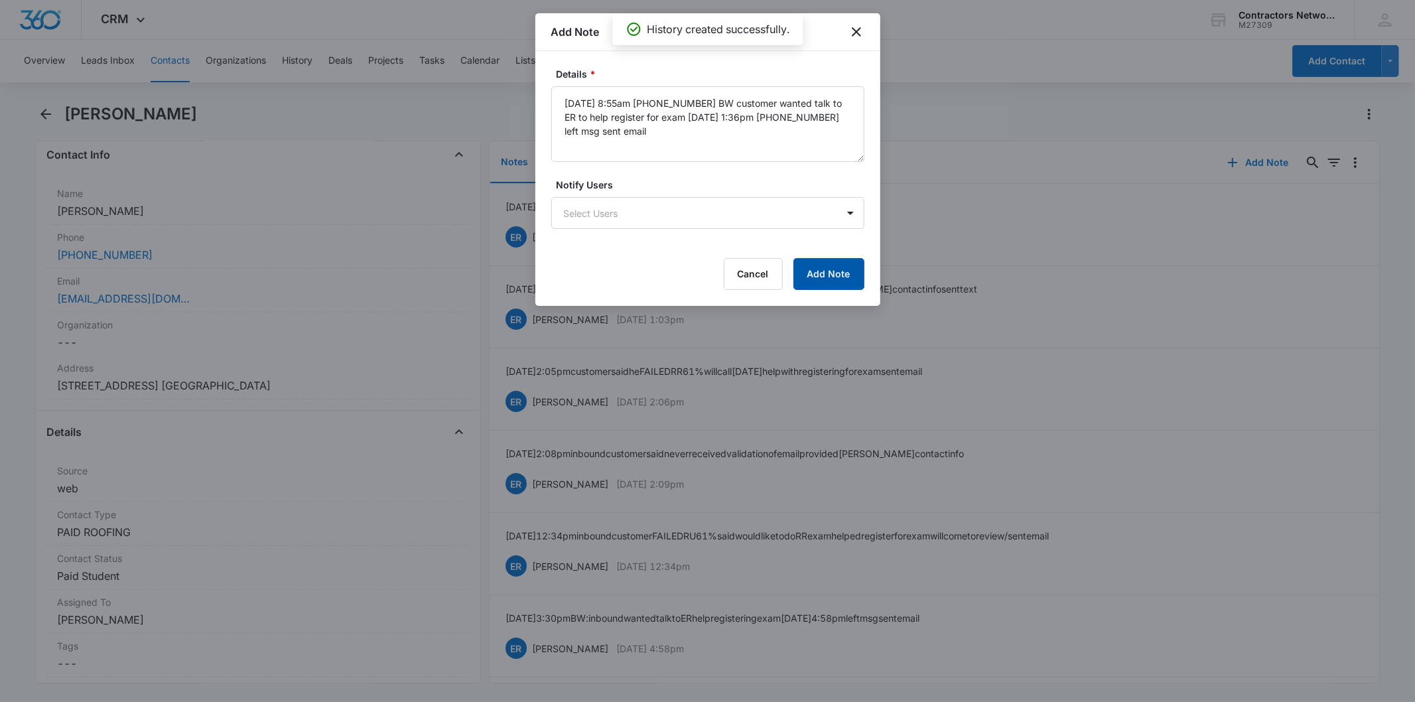
type textarea "8/13/2025 8:55am 708-973-5017 BW customer wanted talk to ER to help register fo…"
click at [827, 281] on button "Add Note" at bounding box center [828, 274] width 71 height 32
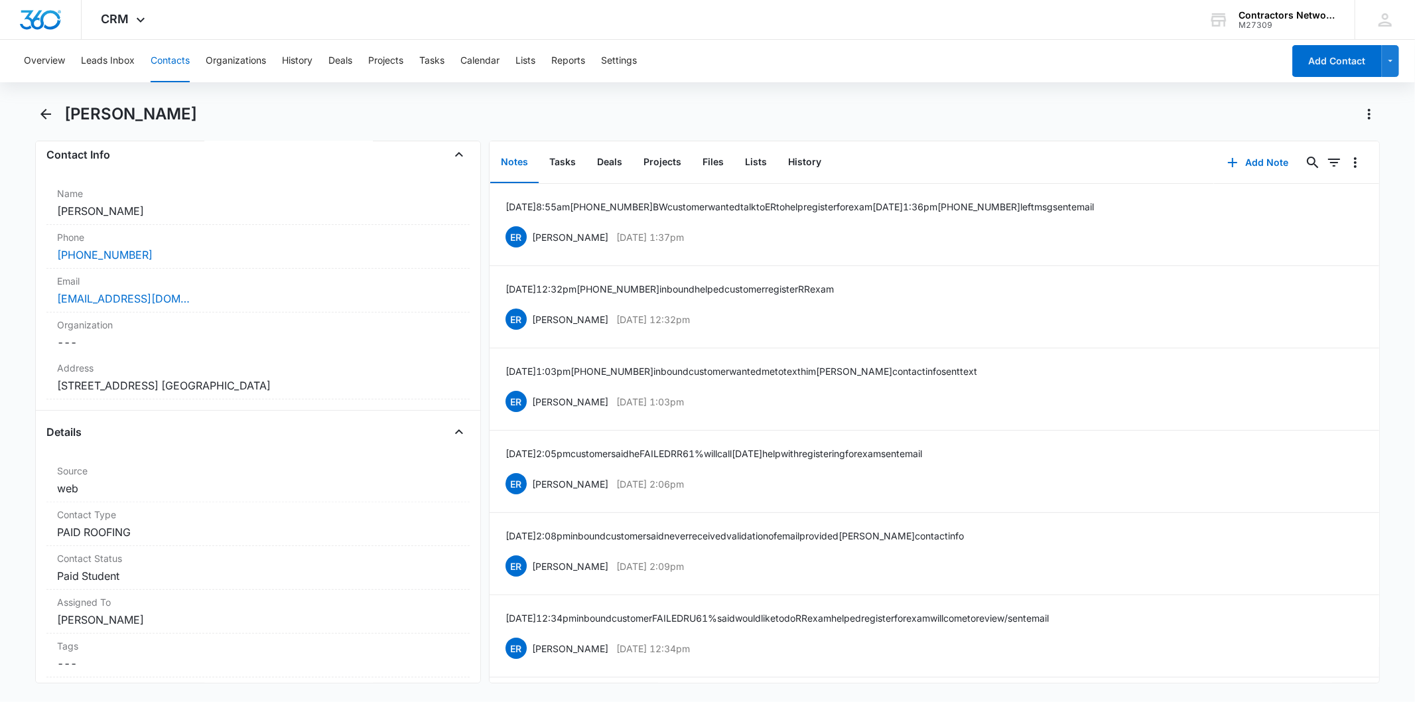
click at [166, 55] on button "Contacts" at bounding box center [170, 61] width 39 height 42
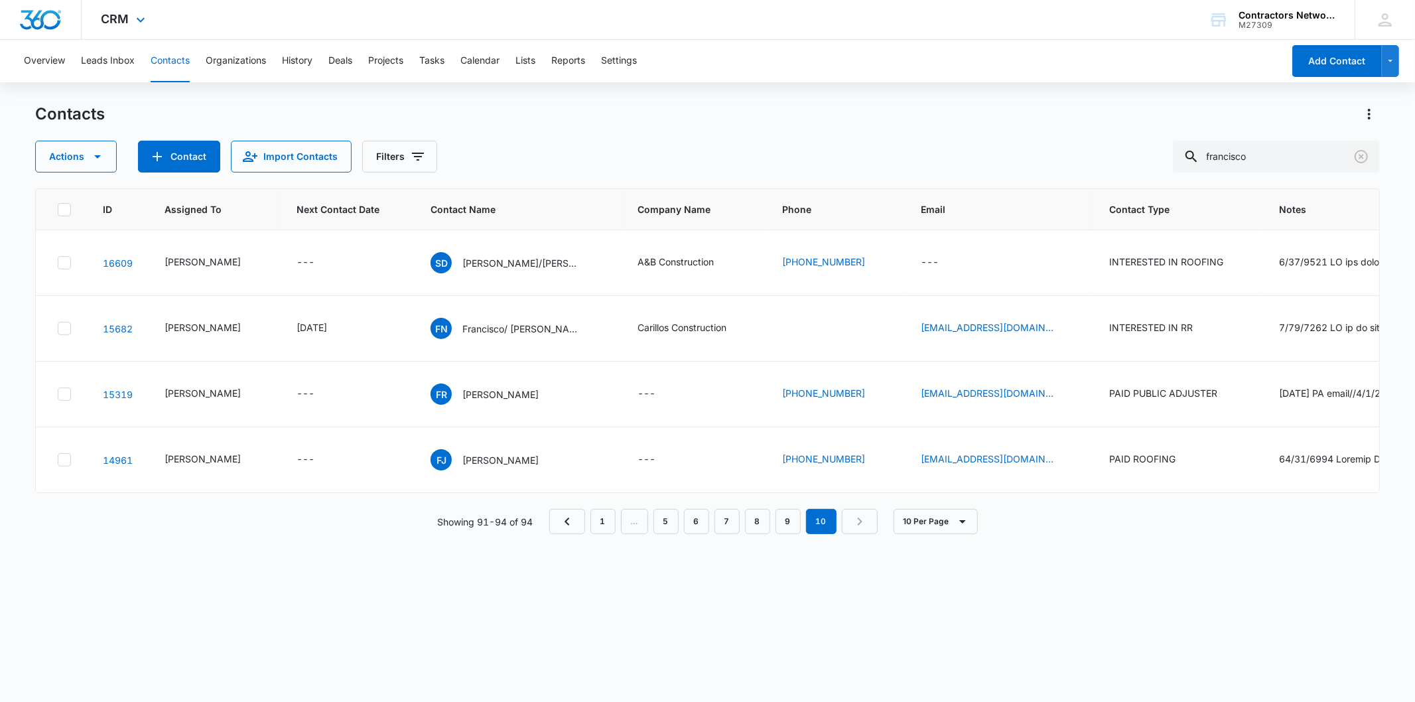
drag, startPoint x: 1362, startPoint y: 157, endPoint x: 903, endPoint y: 17, distance: 480.3
click at [903, 17] on div "CRM Apps Reputation Websites Forms CRM Email Social Shop Payments POS Content A…" at bounding box center [707, 350] width 1415 height 700
click at [499, 467] on p "[PERSON_NAME]" at bounding box center [500, 460] width 76 height 14
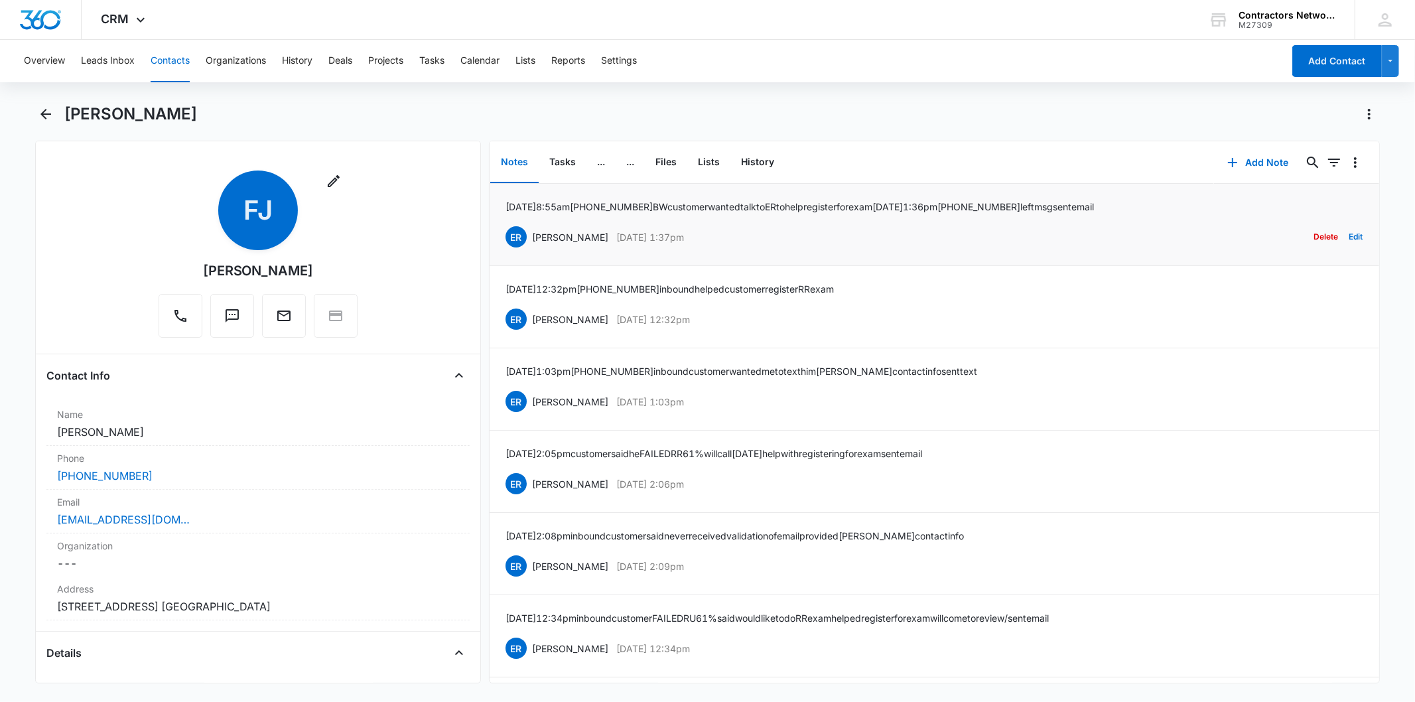
click at [767, 206] on p "8/13/2025 8:55am 708-973-5017 BW customer wanted talk to ER to help register fo…" at bounding box center [799, 207] width 588 height 14
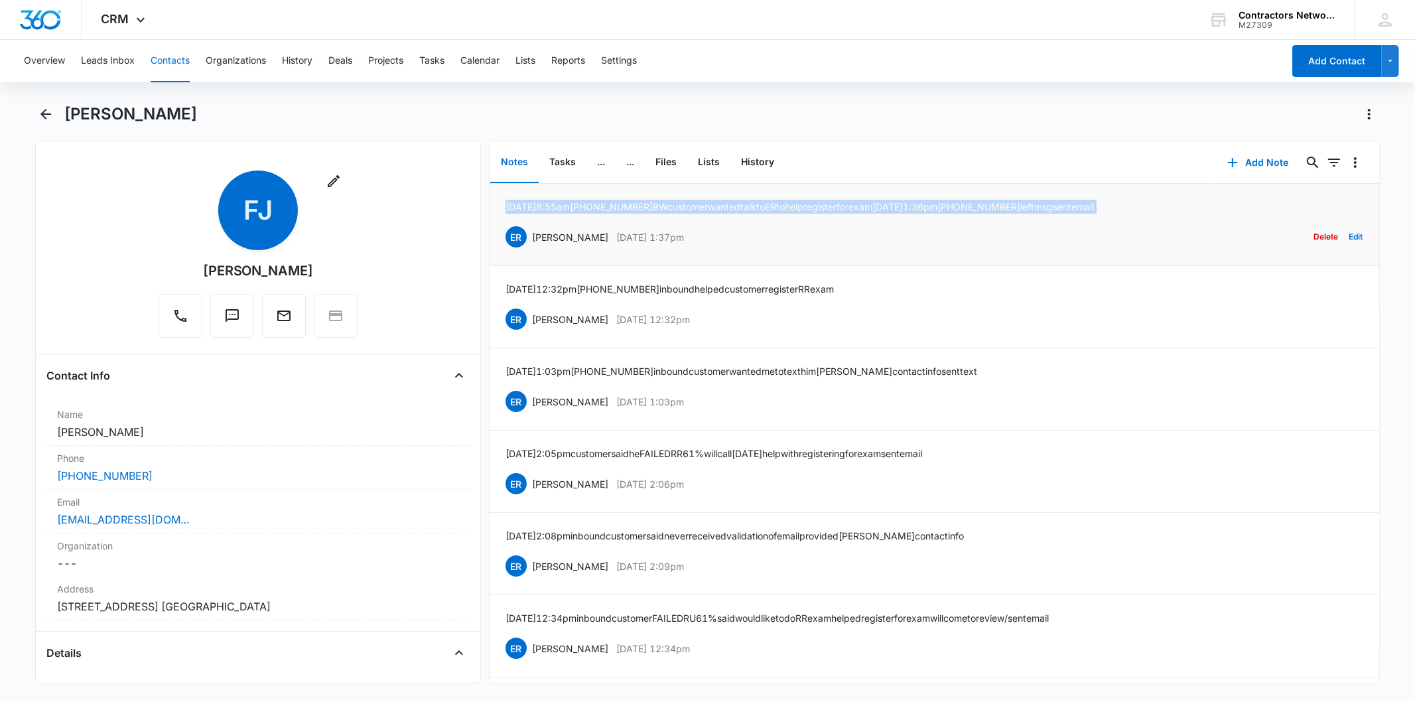
click at [767, 206] on p "8/13/2025 8:55am 708-973-5017 BW customer wanted talk to ER to help register fo…" at bounding box center [799, 207] width 588 height 14
copy p "8/13/2025 8:55am 708-973-5017 BW customer wanted talk to ER to help register fo…"
click at [159, 53] on button "Contacts" at bounding box center [170, 61] width 39 height 42
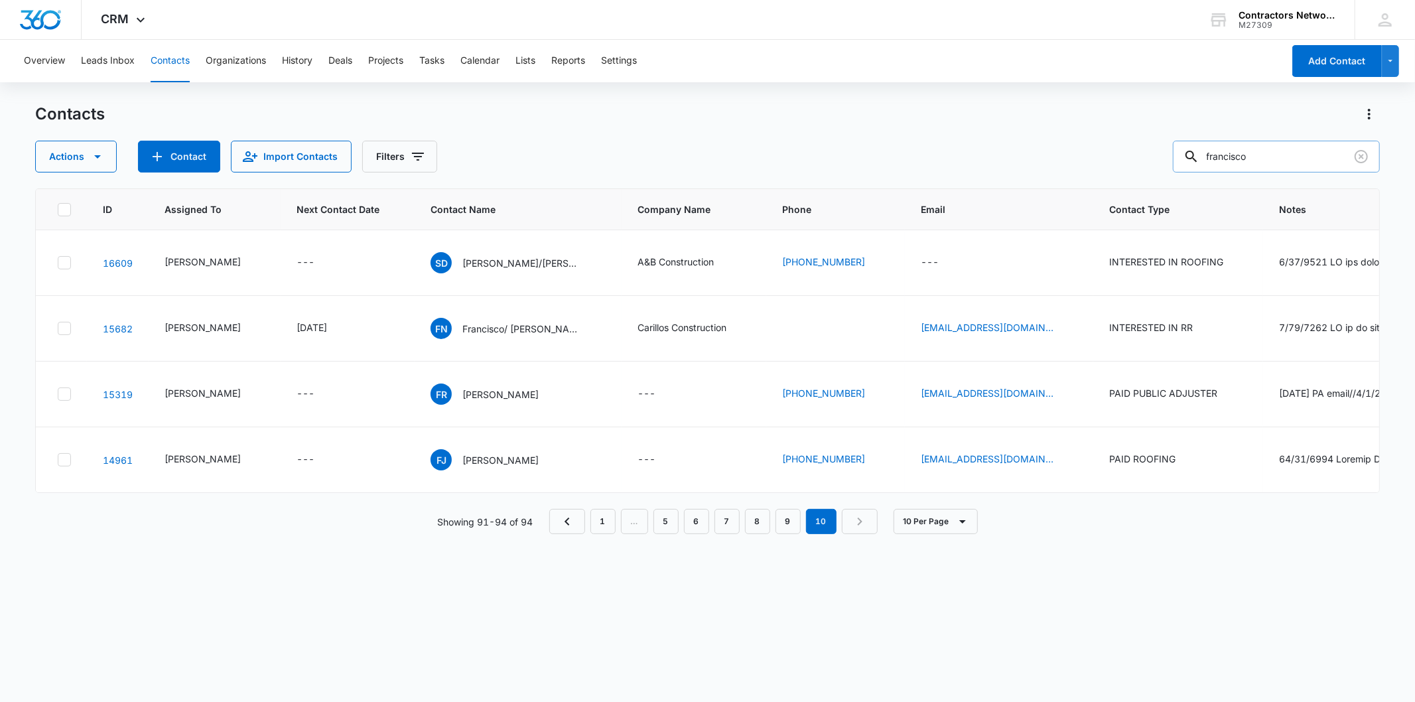
click at [1290, 161] on input "francisco" at bounding box center [1276, 157] width 207 height 32
type input "francisco jaimez"
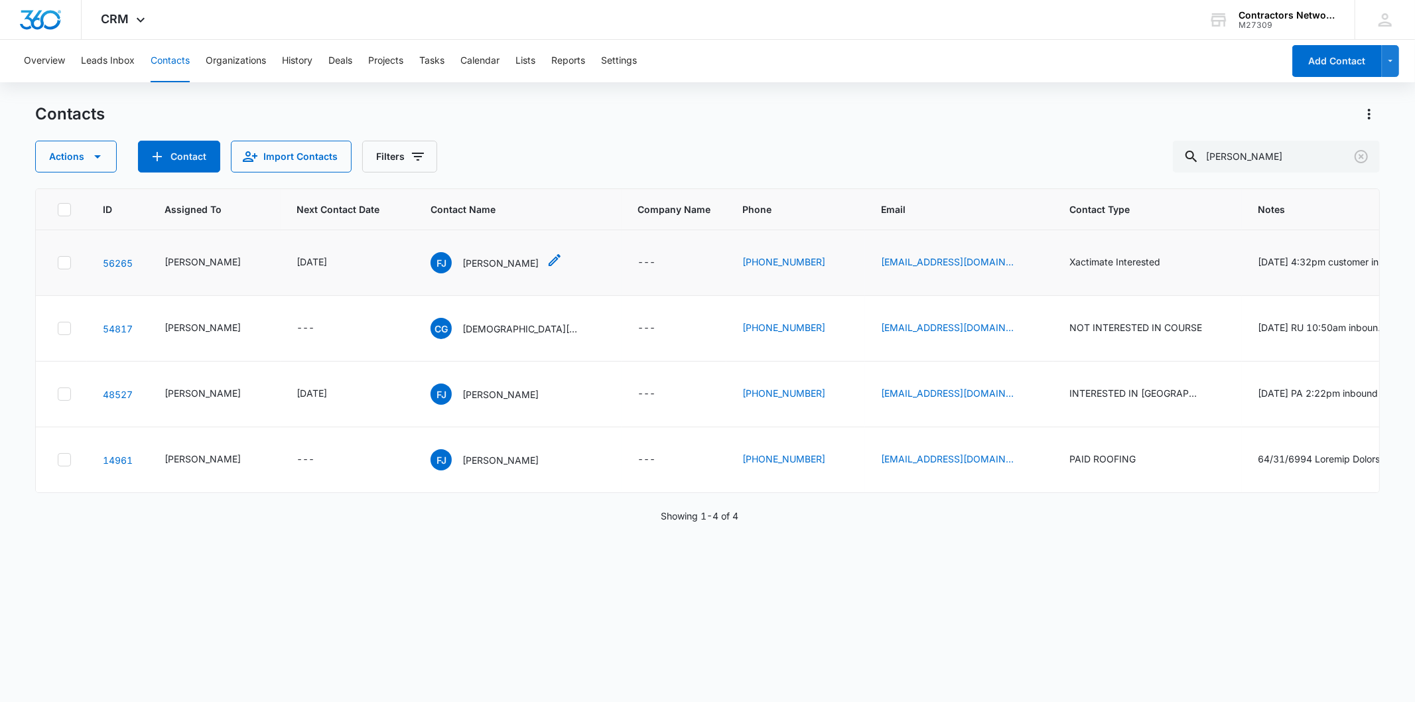
click at [473, 259] on p "[PERSON_NAME]" at bounding box center [500, 263] width 76 height 14
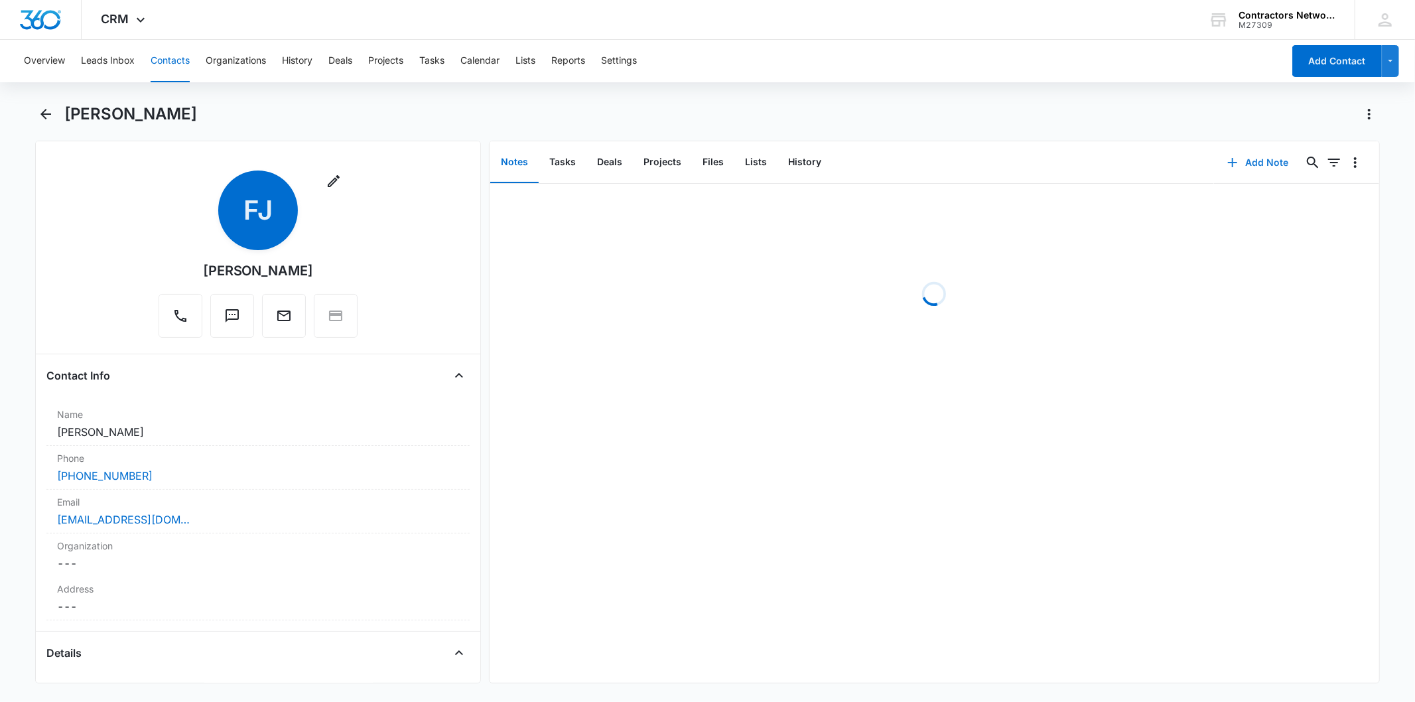
click at [1246, 163] on button "Add Note" at bounding box center [1258, 163] width 88 height 32
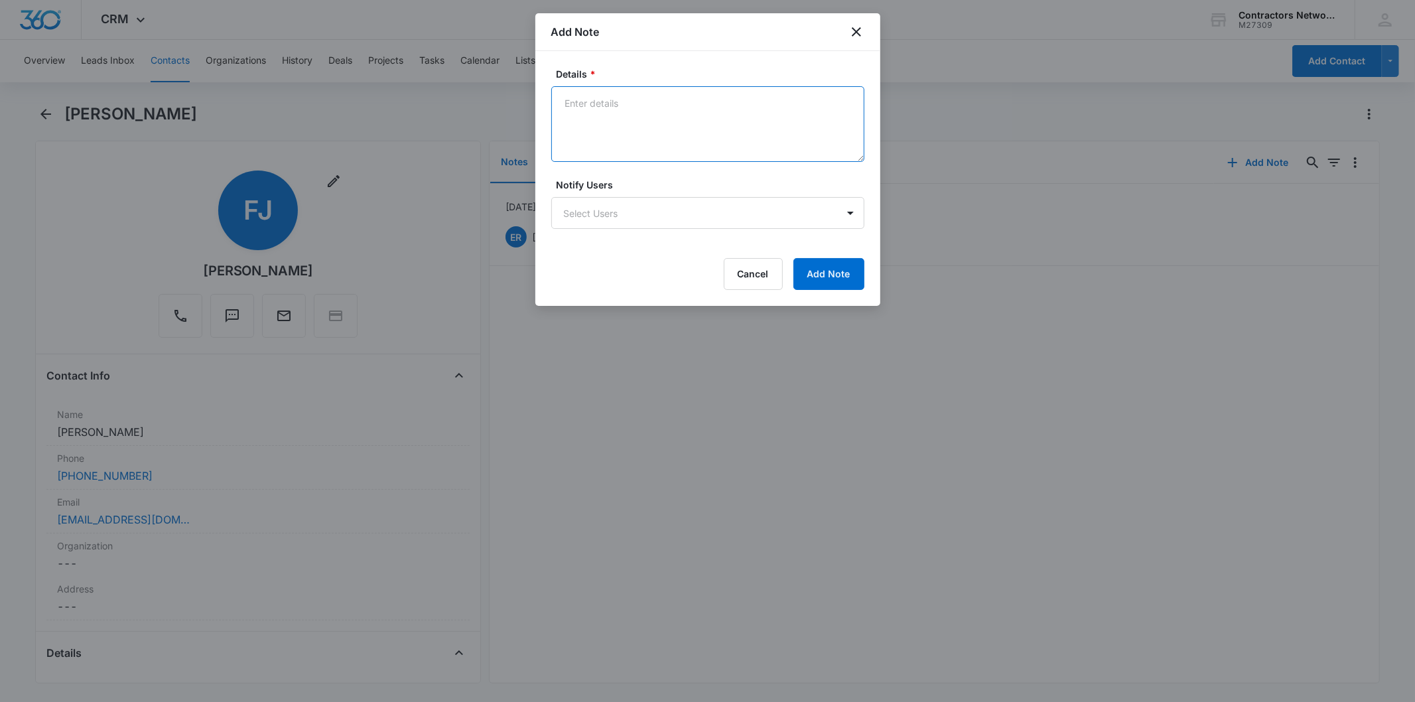
click at [619, 113] on textarea "Details *" at bounding box center [707, 124] width 313 height 76
paste textarea "8/13/2025 8:55am 708-973-5017 BW customer wanted talk to ER to help register fo…"
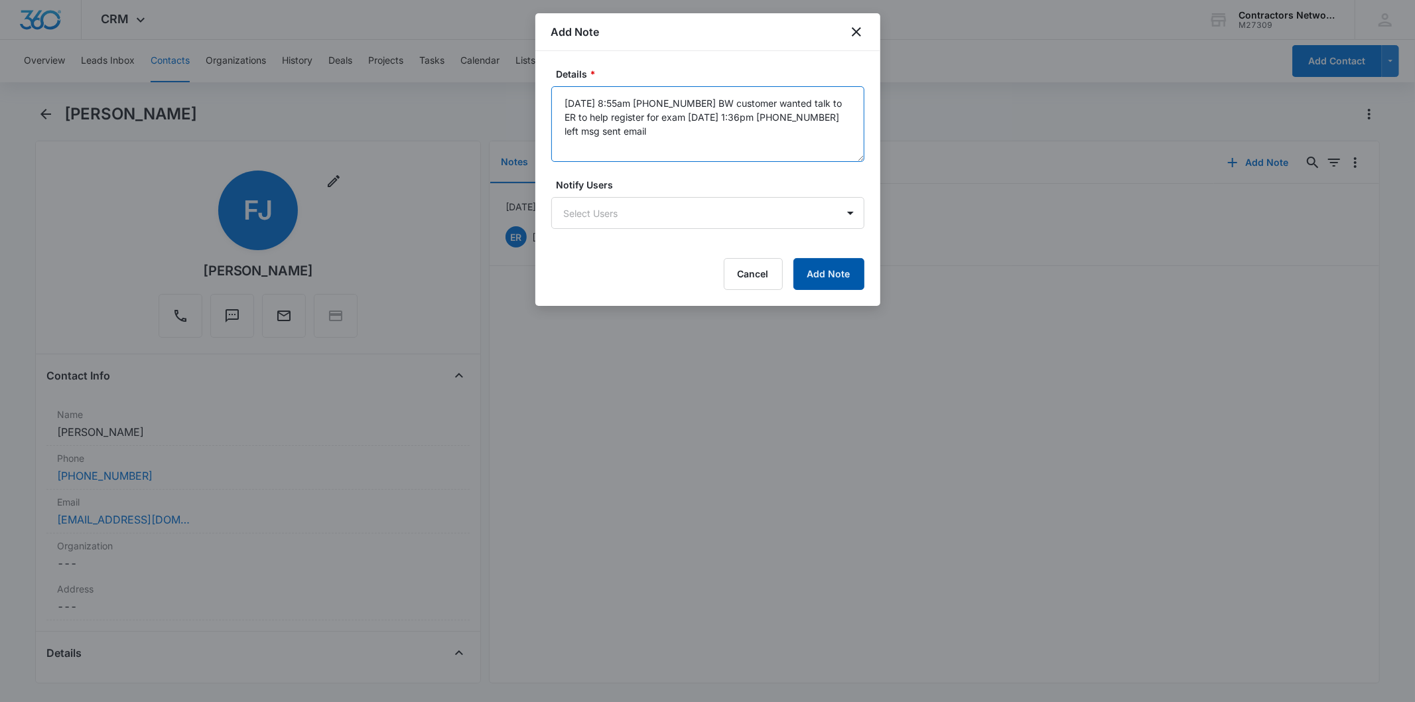
type textarea "8/13/2025 8:55am 708-973-5017 BW customer wanted talk to ER to help register fo…"
click at [852, 272] on button "Add Note" at bounding box center [828, 274] width 71 height 32
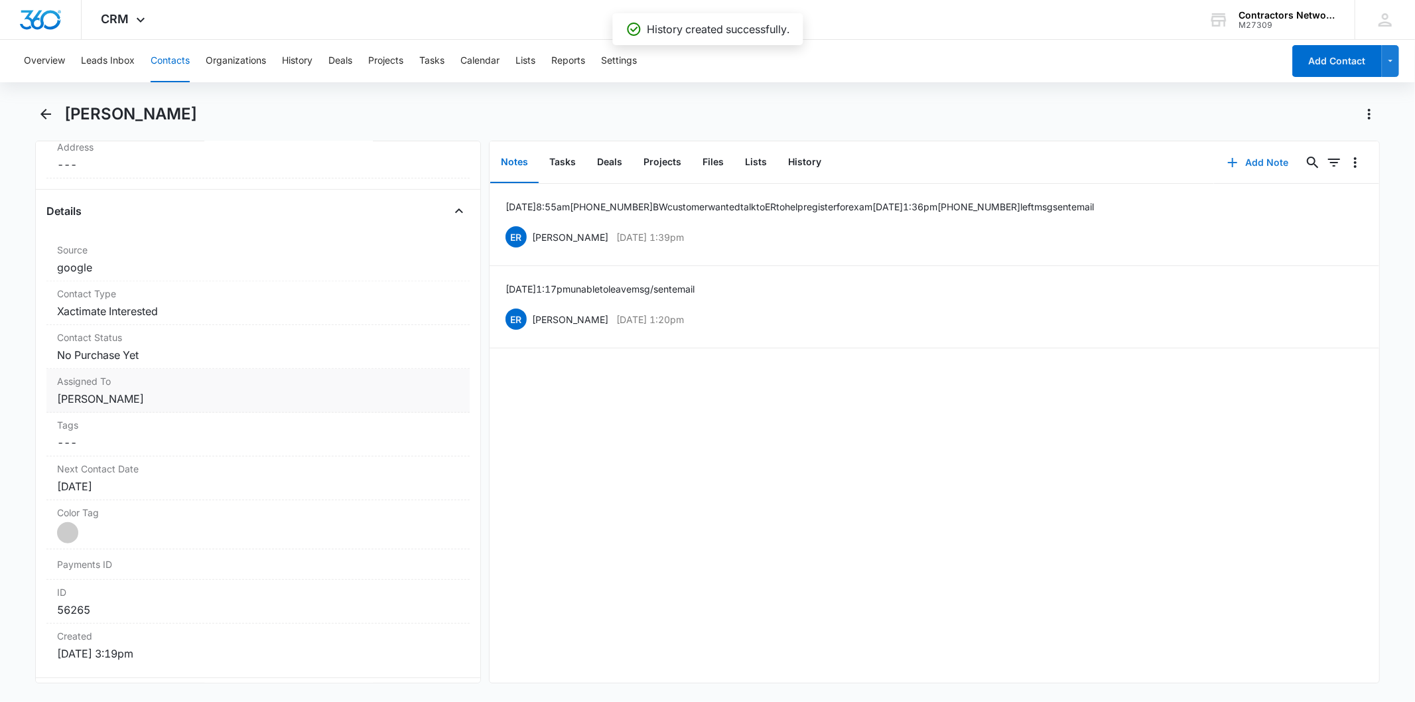
scroll to position [589, 0]
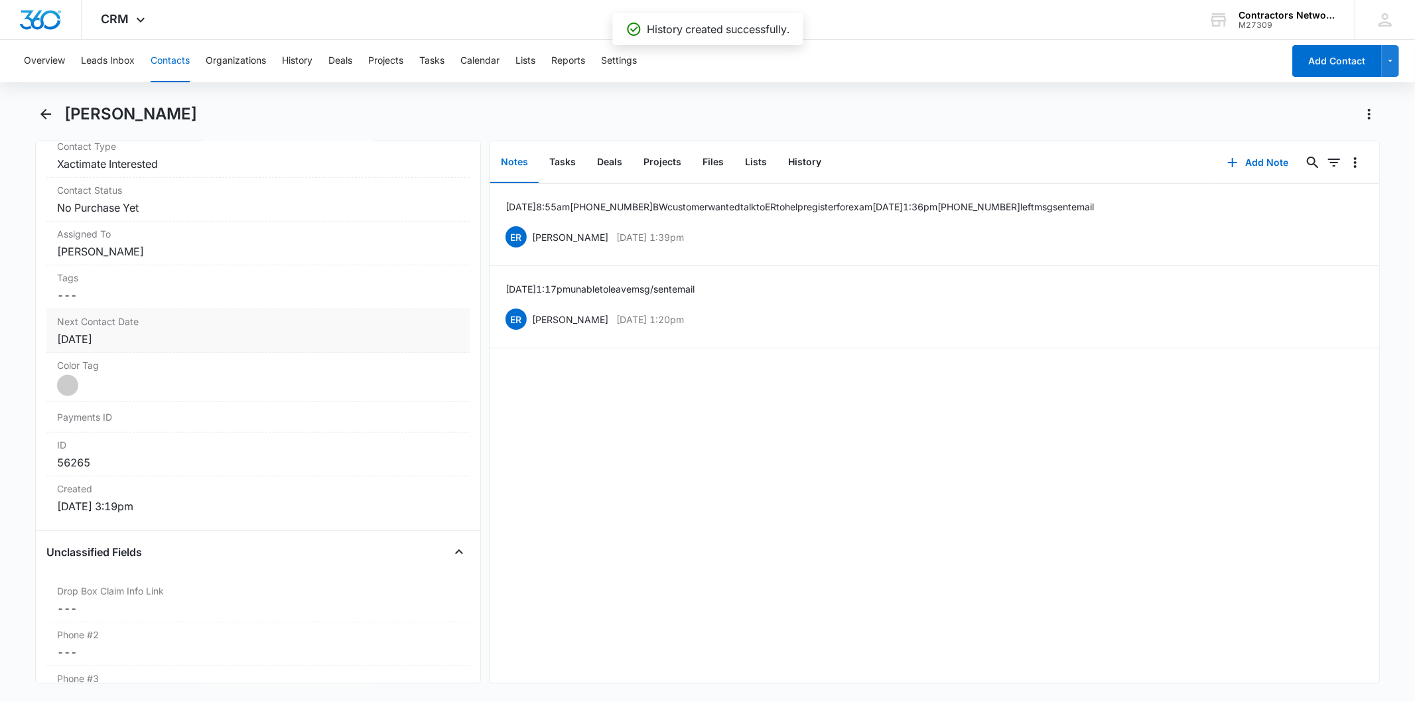
click at [162, 339] on div "Apr 21, 2025" at bounding box center [257, 339] width 401 height 16
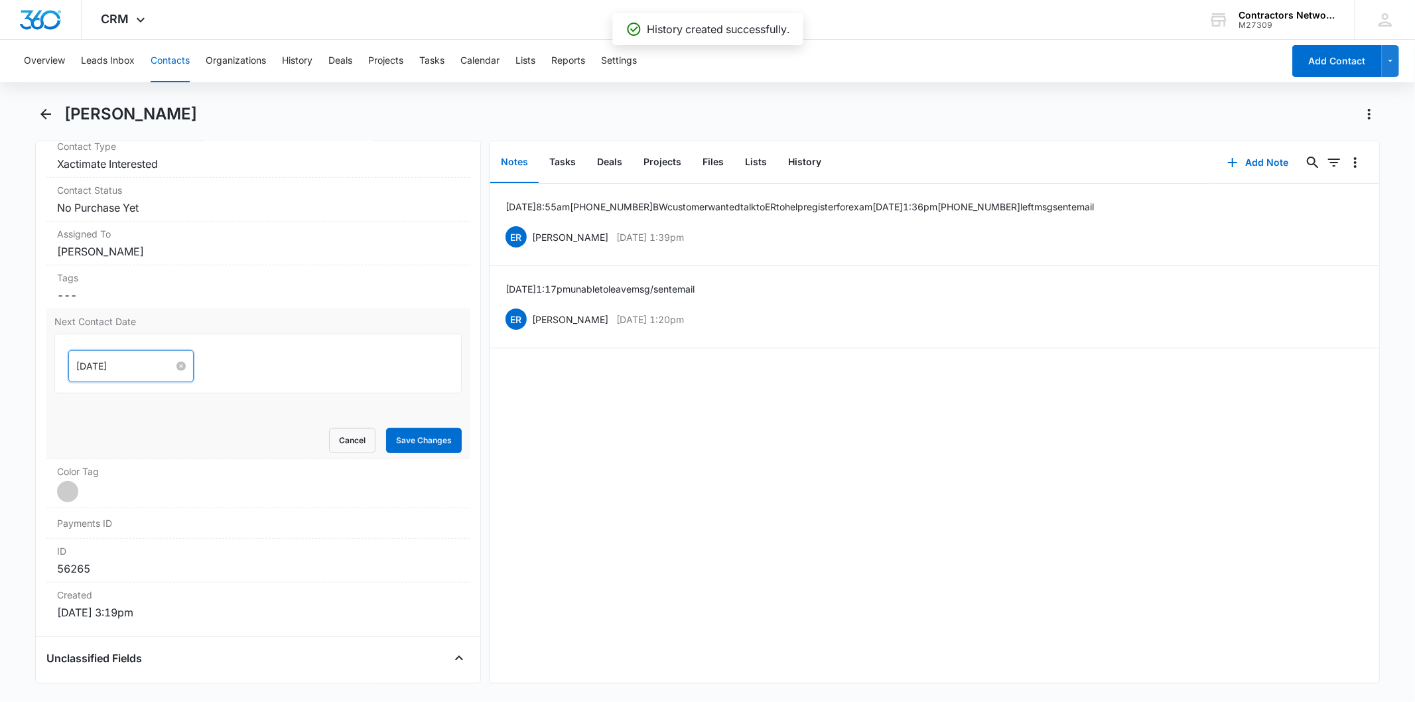
click at [138, 367] on input "Apr 21, 2025" at bounding box center [125, 366] width 98 height 15
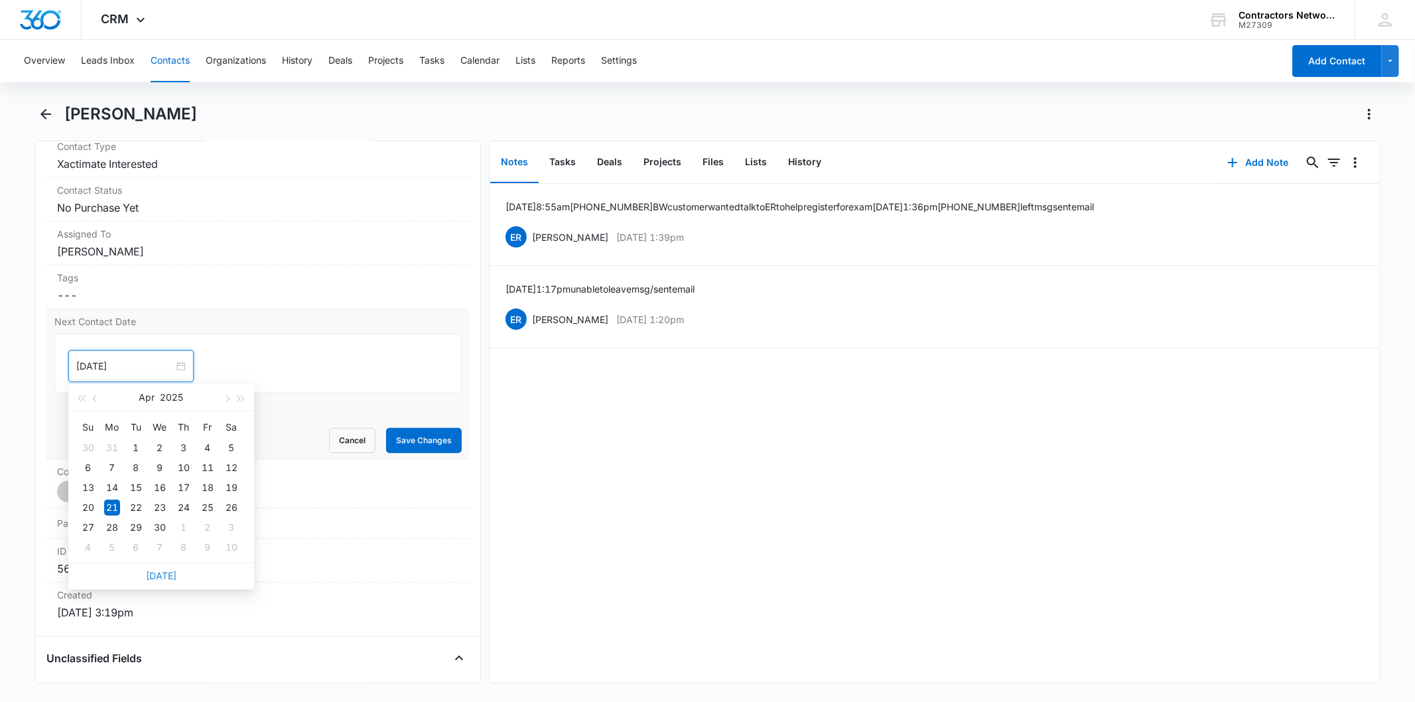
click at [151, 578] on link "[DATE]" at bounding box center [161, 575] width 31 height 11
click at [137, 369] on input "[DATE]" at bounding box center [125, 366] width 98 height 15
click at [224, 401] on button "button" at bounding box center [226, 397] width 15 height 27
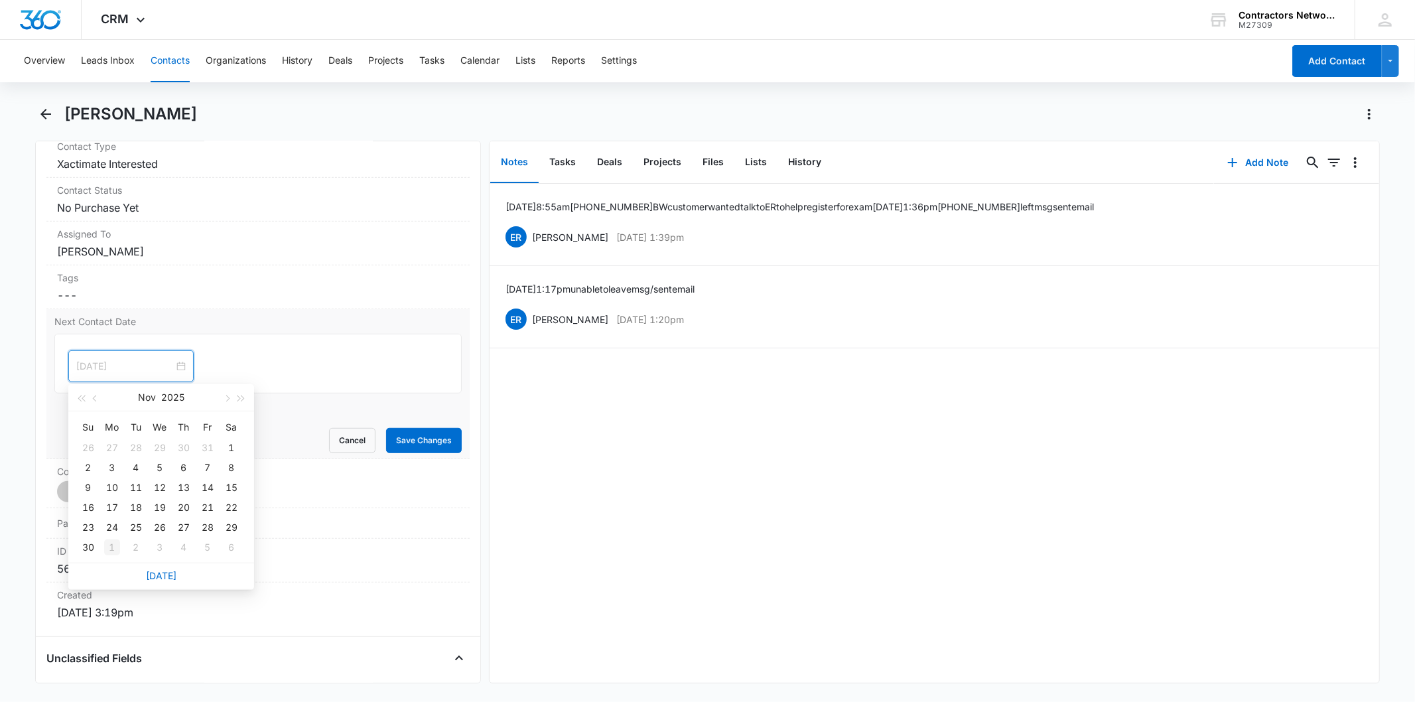
type input "[DATE]"
click at [109, 548] on div "1" at bounding box center [112, 547] width 16 height 16
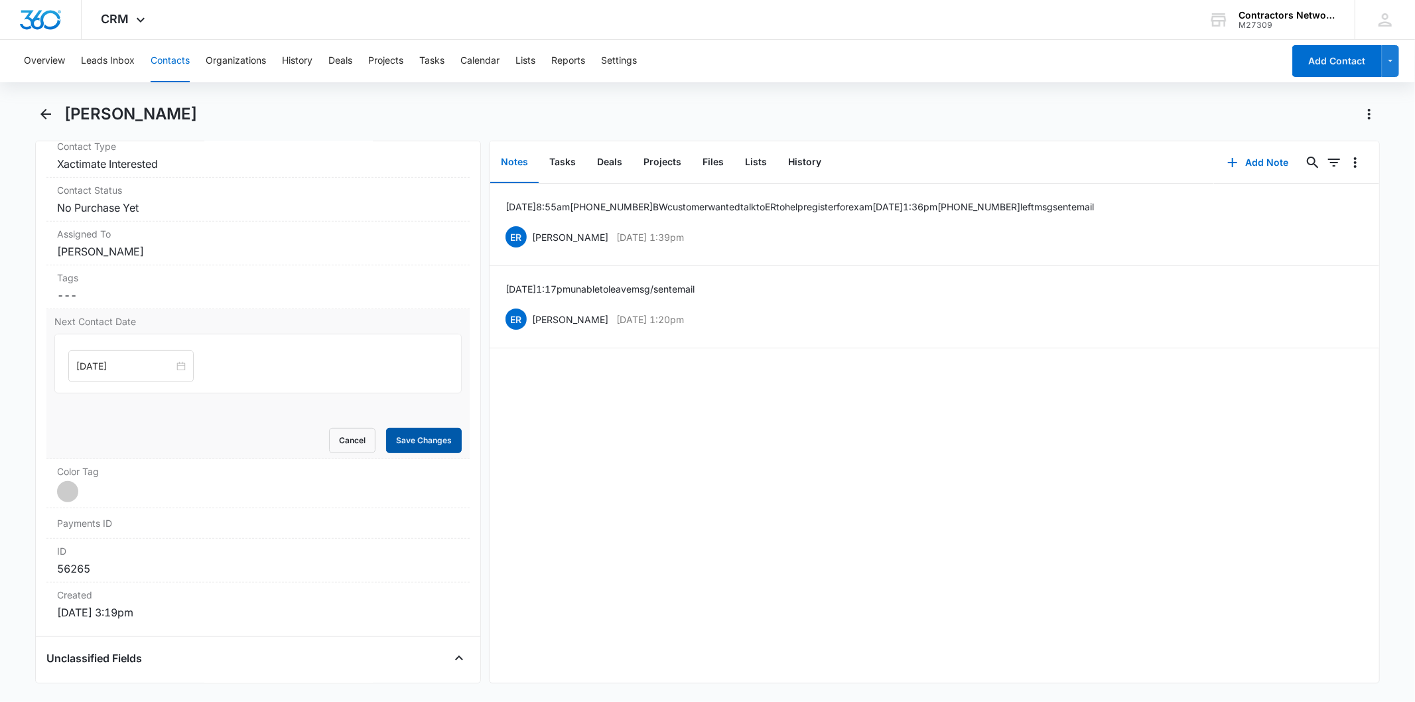
click at [428, 433] on button "Save Changes" at bounding box center [424, 440] width 76 height 25
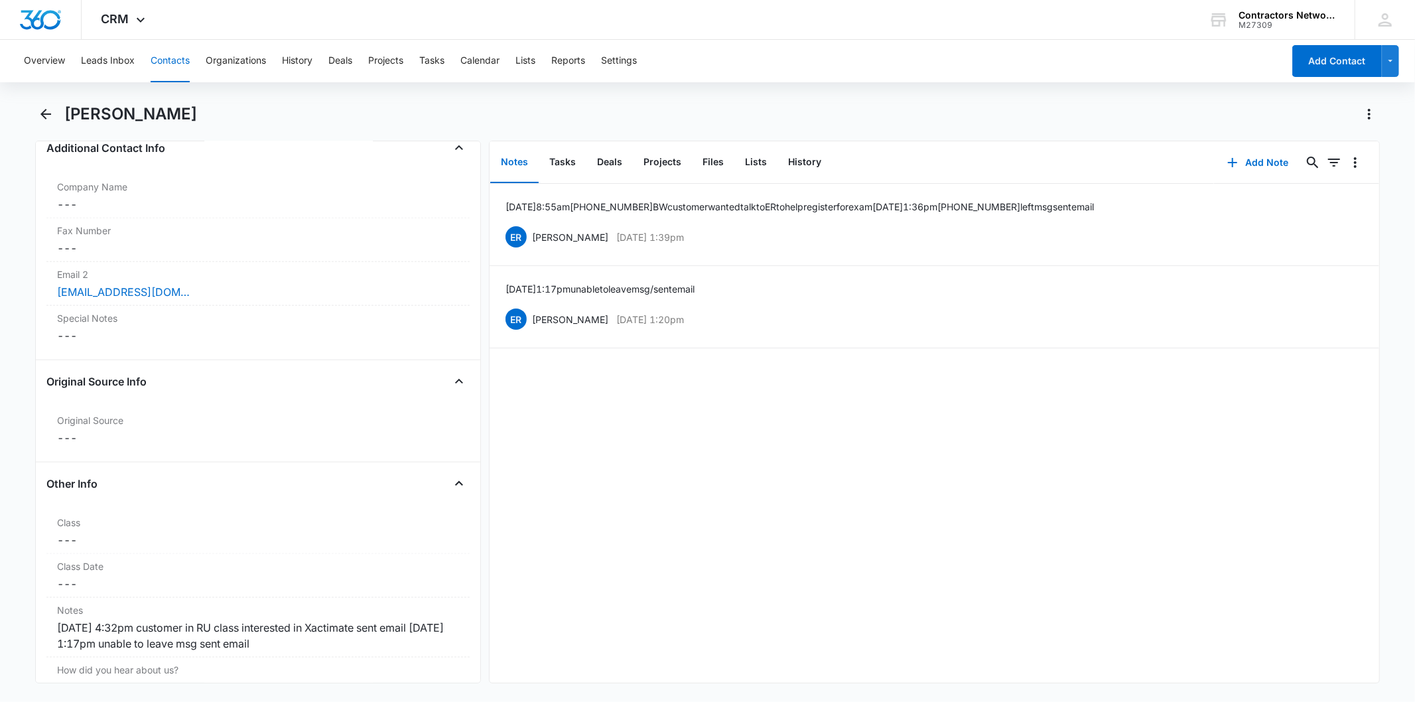
scroll to position [1547, 0]
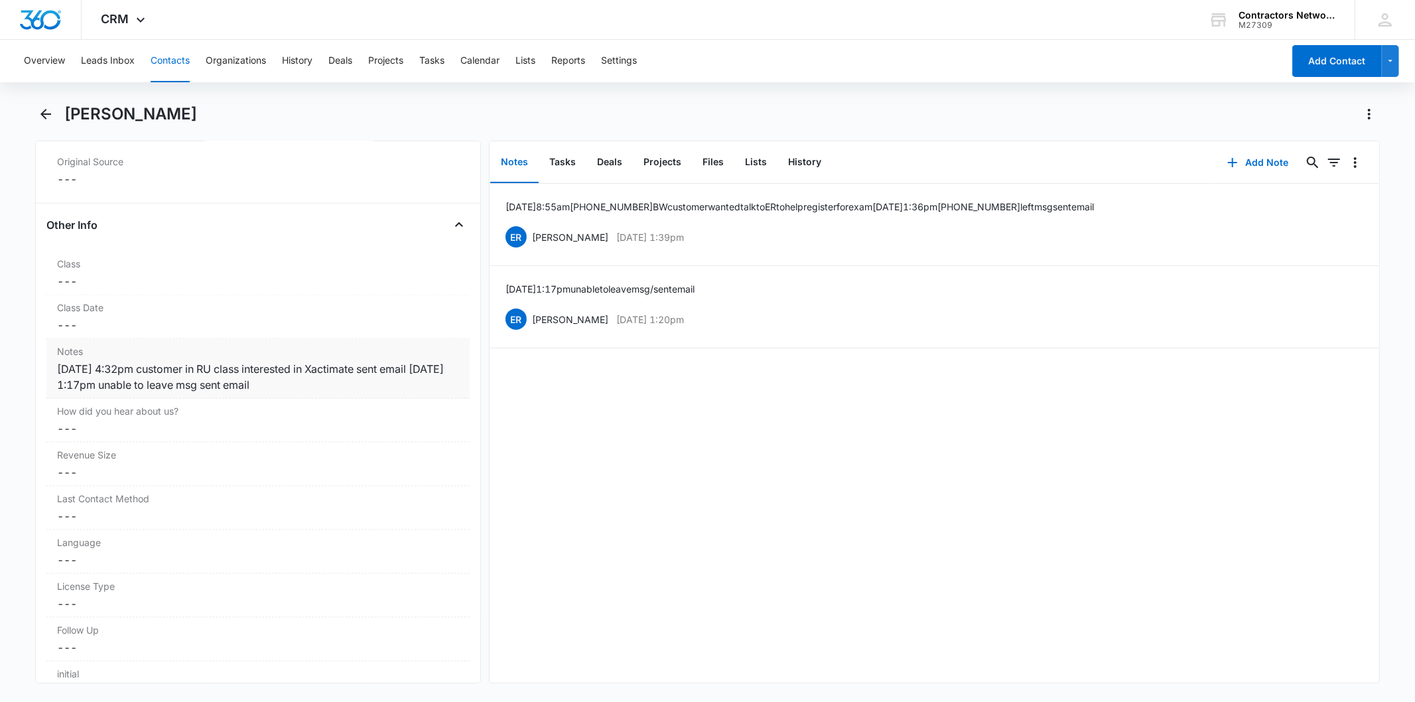
click at [350, 386] on div "3/12/2025 4:32pm customer in RU class interested in Xactimate sent email 3/27/2…" at bounding box center [257, 377] width 401 height 32
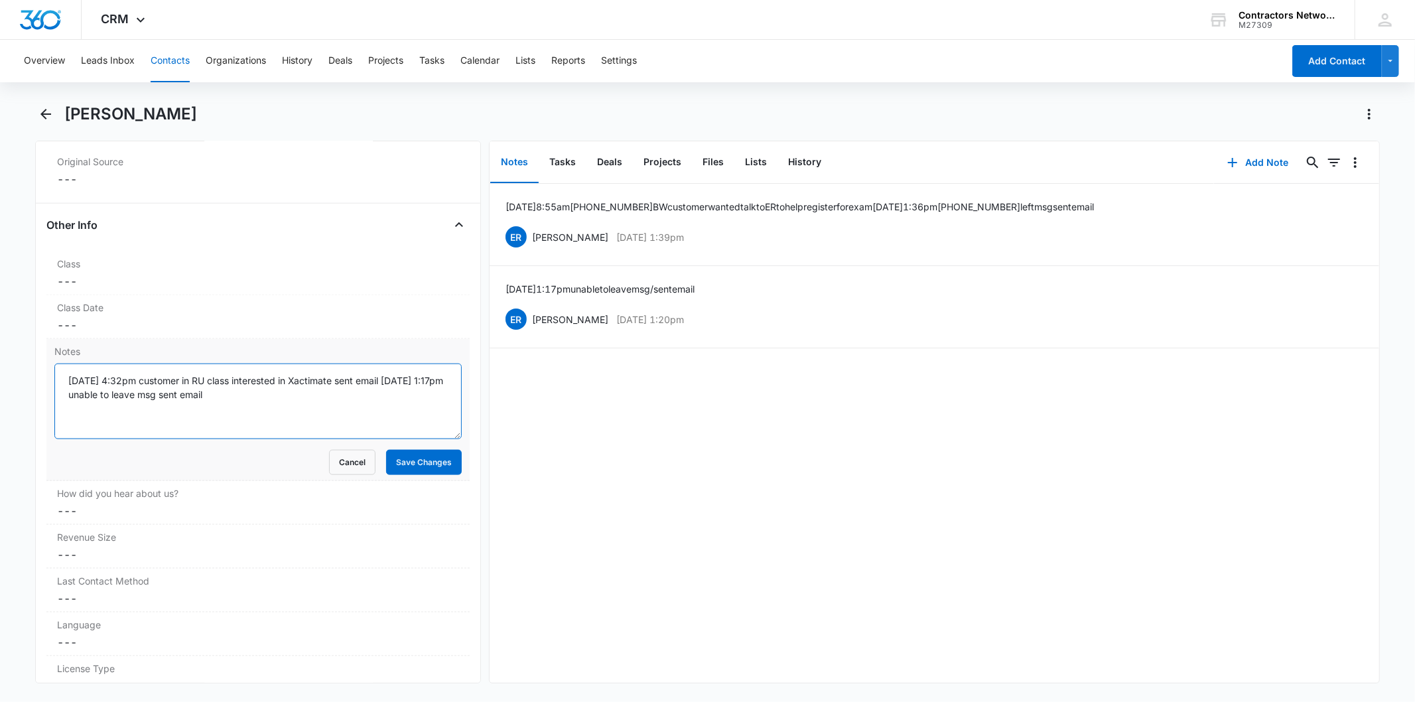
click at [298, 393] on textarea "3/12/2025 4:32pm customer in RU class interested in Xactimate sent email 3/27/2…" at bounding box center [257, 401] width 407 height 76
paste textarea "8/13/2025 8:55am 708-973-5017 BW customer wanted talk to ER to help register fo…"
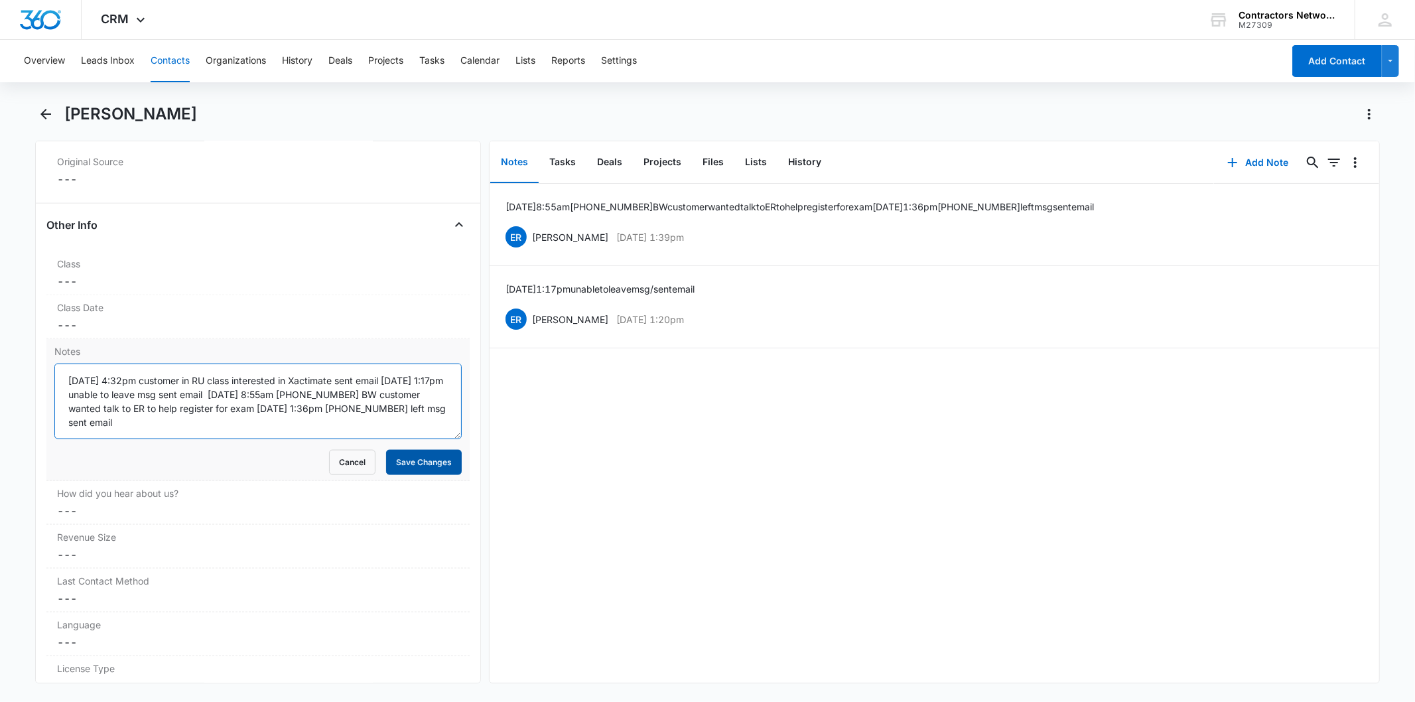
type textarea "3/12/2025 4:32pm customer in RU class interested in Xactimate sent email 3/27/2…"
drag, startPoint x: 406, startPoint y: 456, endPoint x: 454, endPoint y: 440, distance: 51.0
click at [407, 456] on button "Save Changes" at bounding box center [424, 462] width 76 height 25
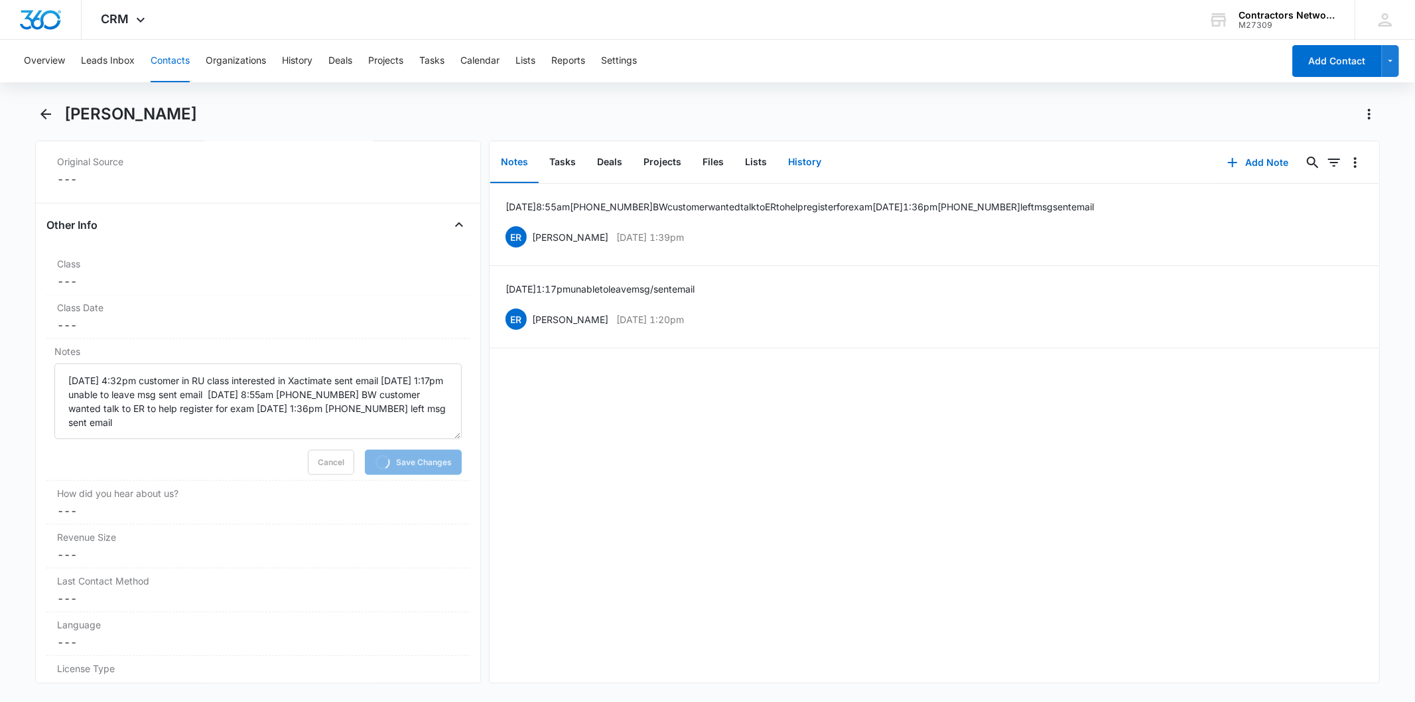
drag, startPoint x: 811, startPoint y: 163, endPoint x: 1142, endPoint y: 171, distance: 331.1
click at [814, 162] on button "History" at bounding box center [804, 162] width 54 height 41
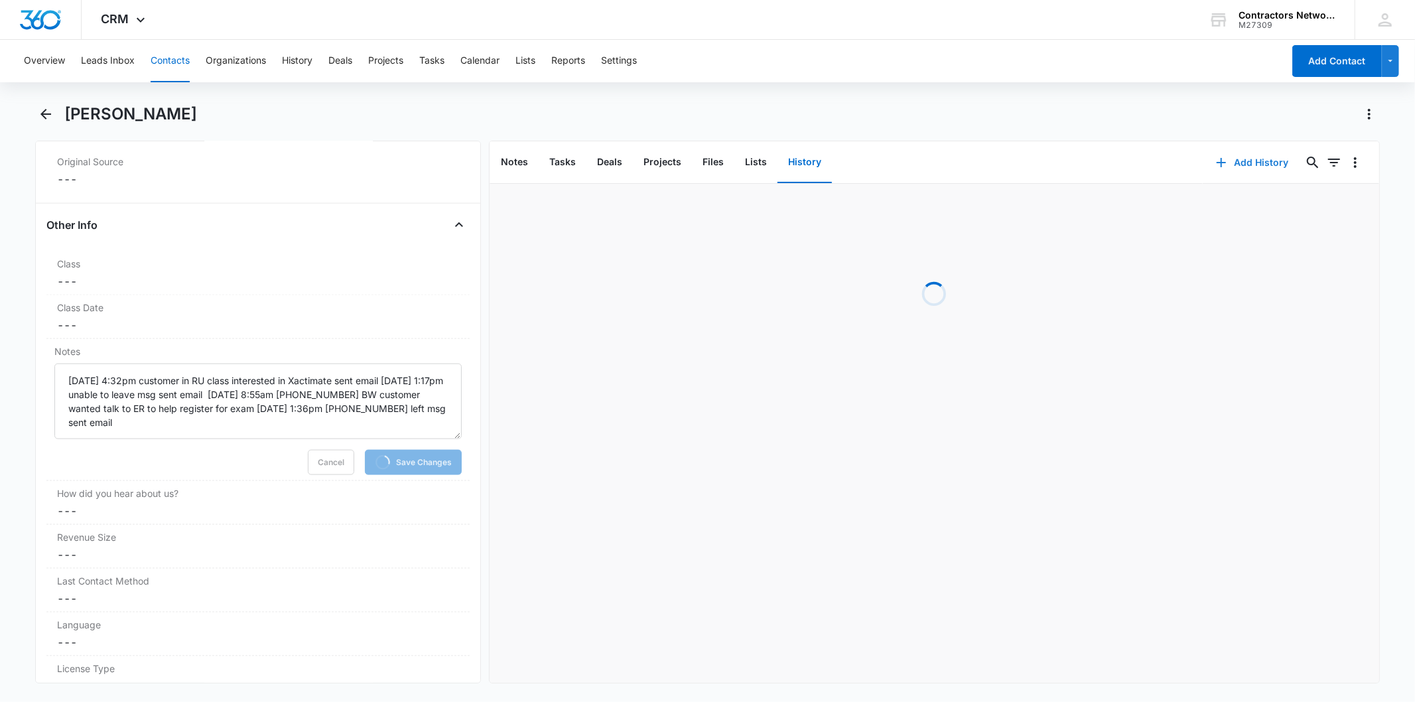
click at [1276, 166] on button "Add History" at bounding box center [1252, 163] width 99 height 32
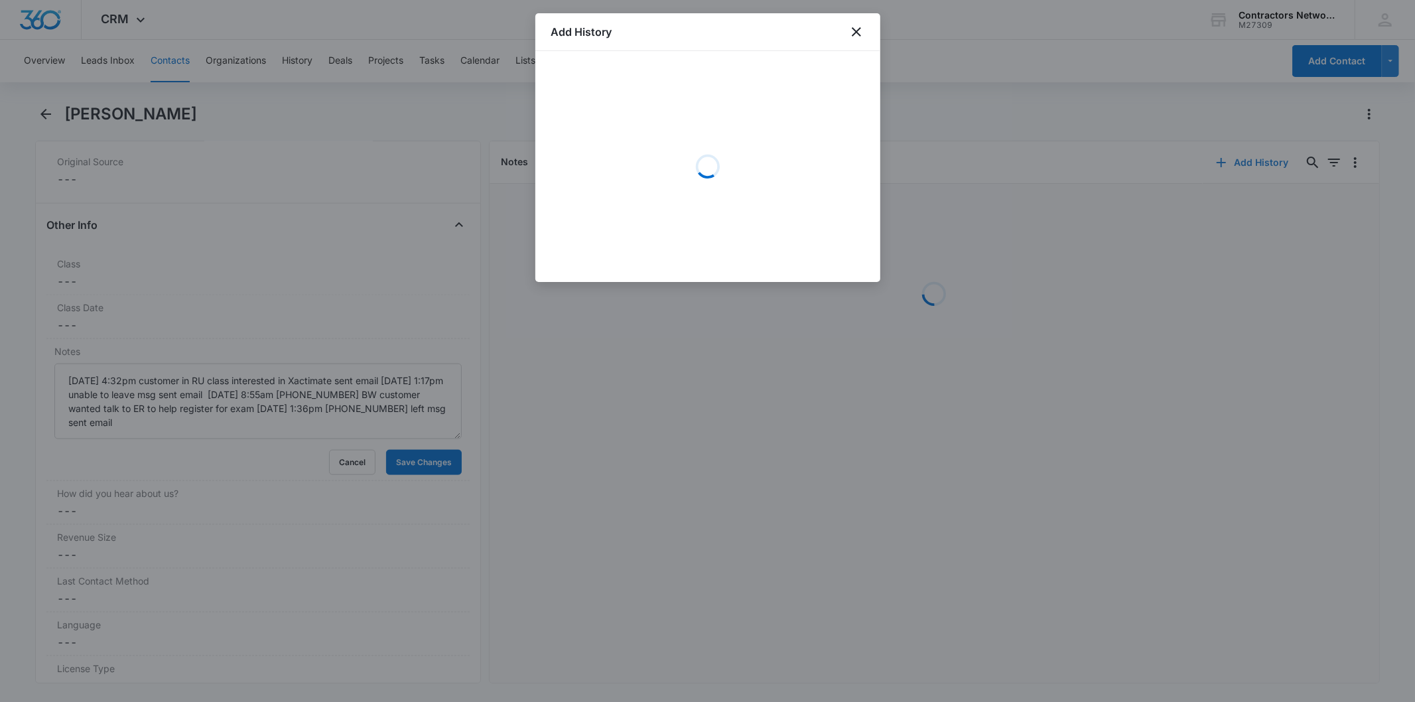
click at [1238, 159] on div at bounding box center [707, 351] width 1415 height 702
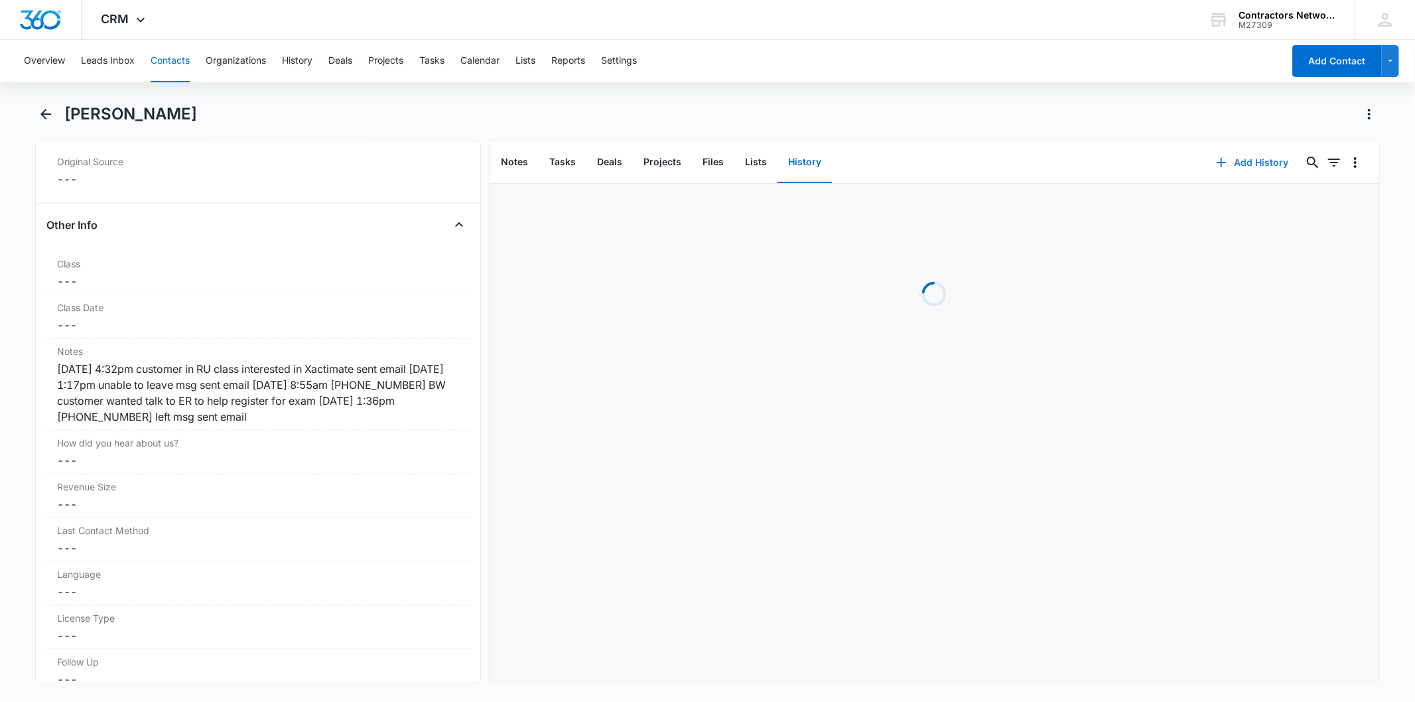
click at [1250, 164] on button "Add History" at bounding box center [1252, 163] width 99 height 32
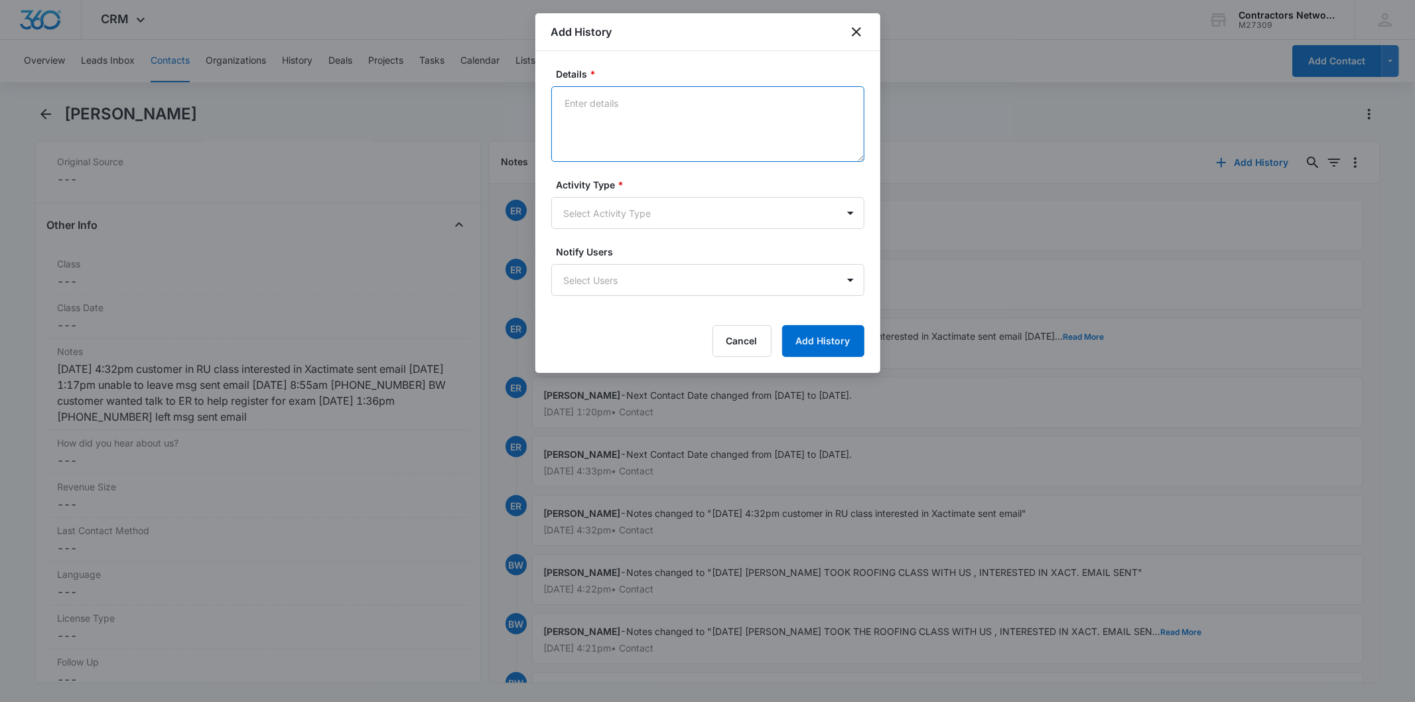
click at [589, 103] on textarea "Details *" at bounding box center [707, 124] width 313 height 76
paste textarea "8/13/2025 8:55am 708-973-5017 BW customer wanted talk to ER to help register fo…"
type textarea "8/13/2025 8:55am 708-973-5017 BW customer wanted talk to ER to help register fo…"
click at [581, 214] on body "CRM Apps Reputation Websites Forms CRM Email Social Shop Payments POS Content A…" at bounding box center [707, 351] width 1415 height 702
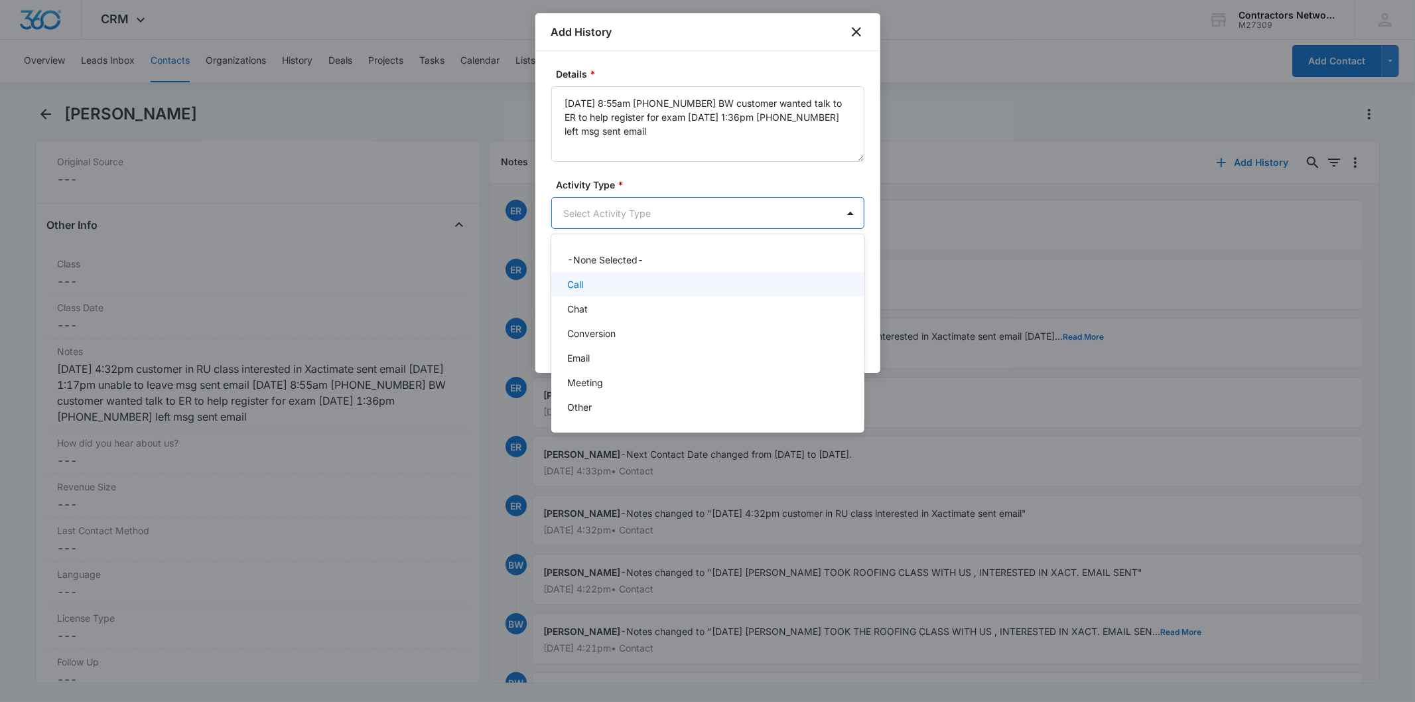
click at [592, 287] on div "Call" at bounding box center [706, 284] width 279 height 14
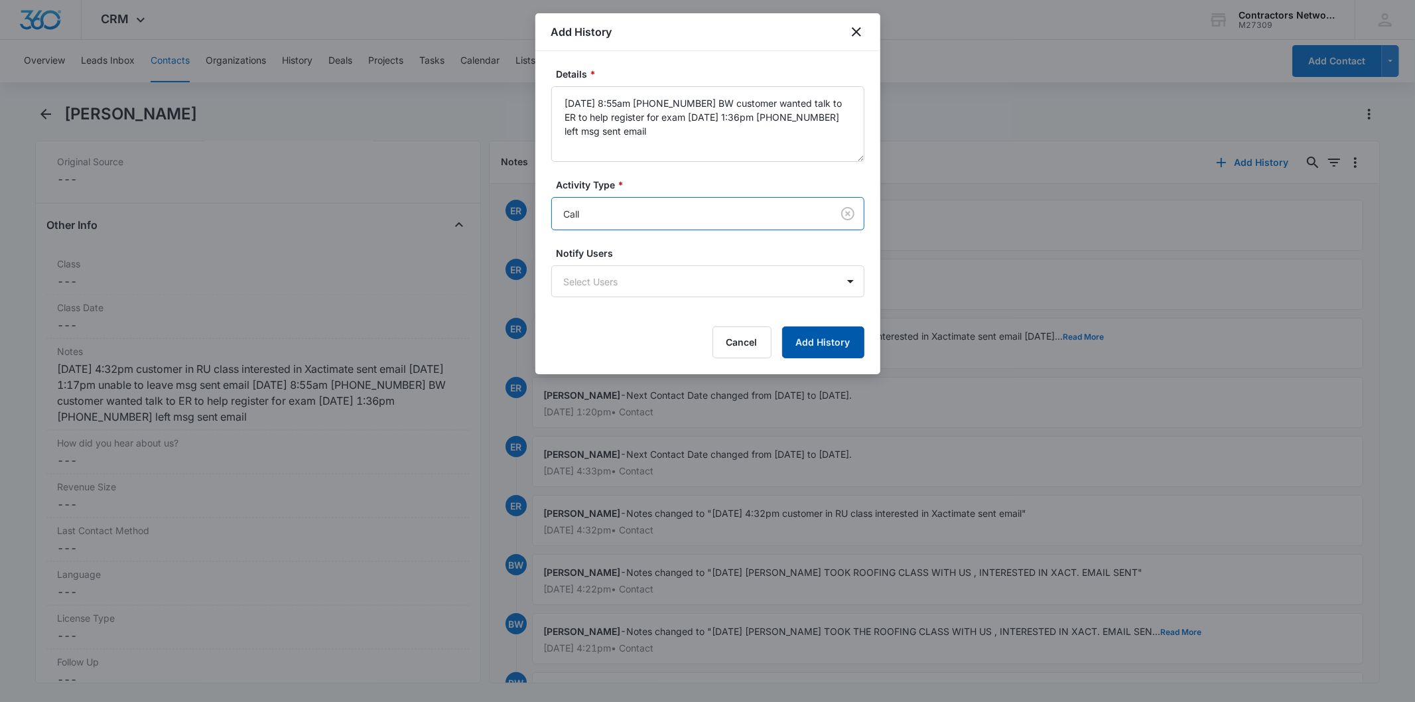
click at [826, 346] on button "Add History" at bounding box center [823, 342] width 82 height 32
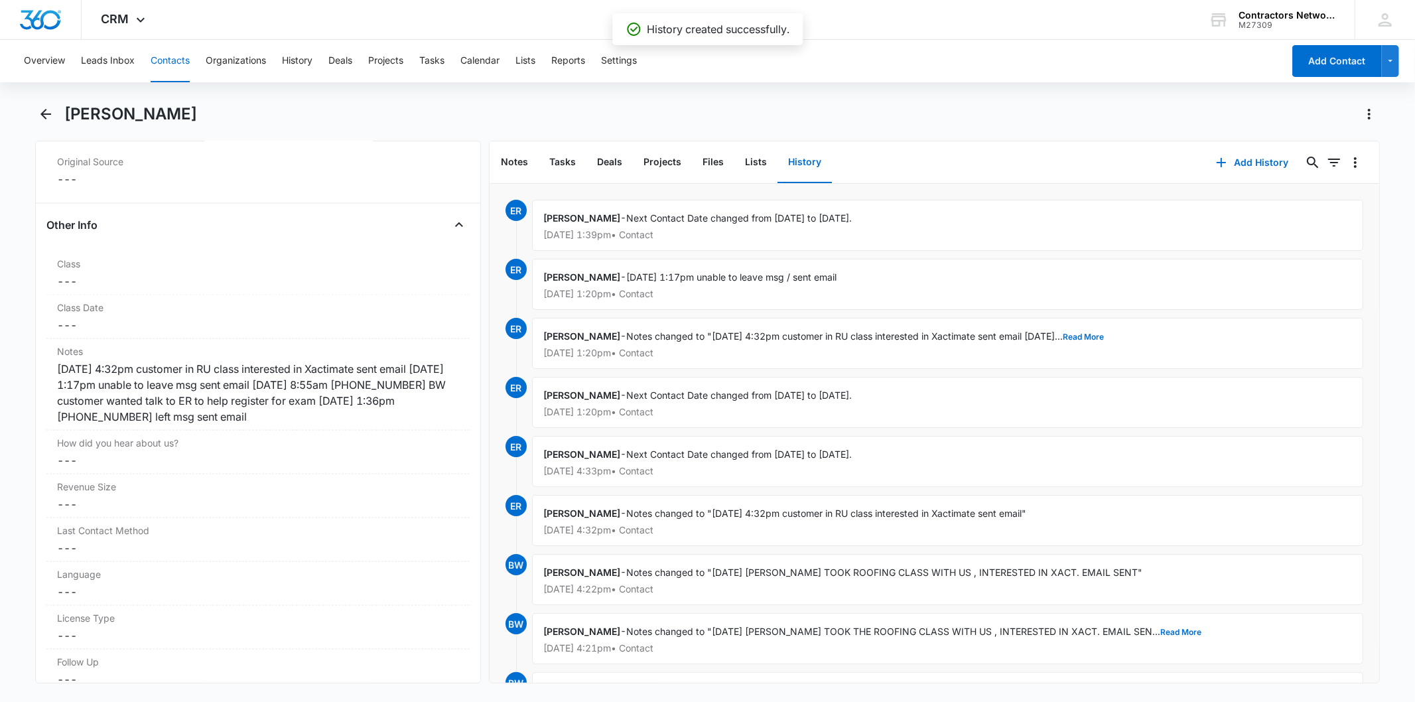
click at [163, 55] on button "Contacts" at bounding box center [170, 61] width 39 height 42
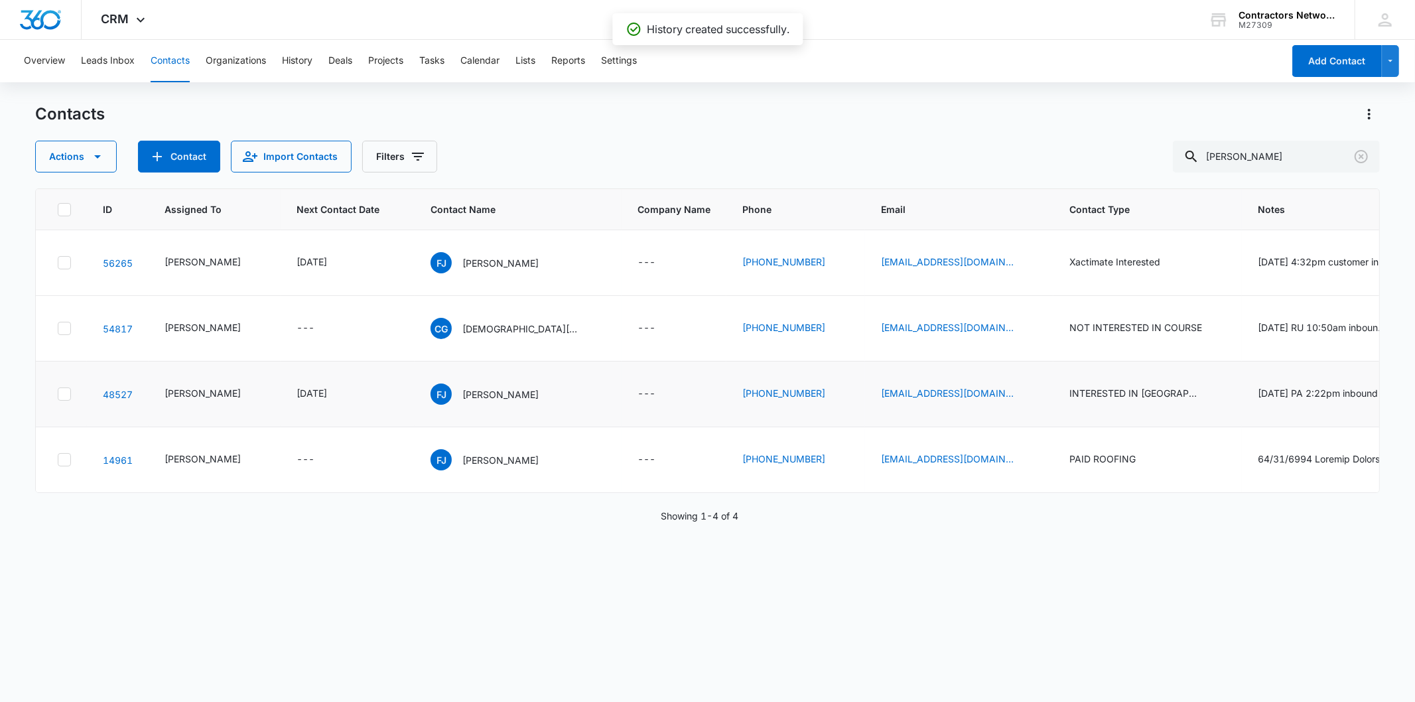
click at [465, 427] on td "FJ Francisco Jaimez" at bounding box center [518, 394] width 207 height 66
click at [462, 401] on p "[PERSON_NAME]" at bounding box center [500, 394] width 76 height 14
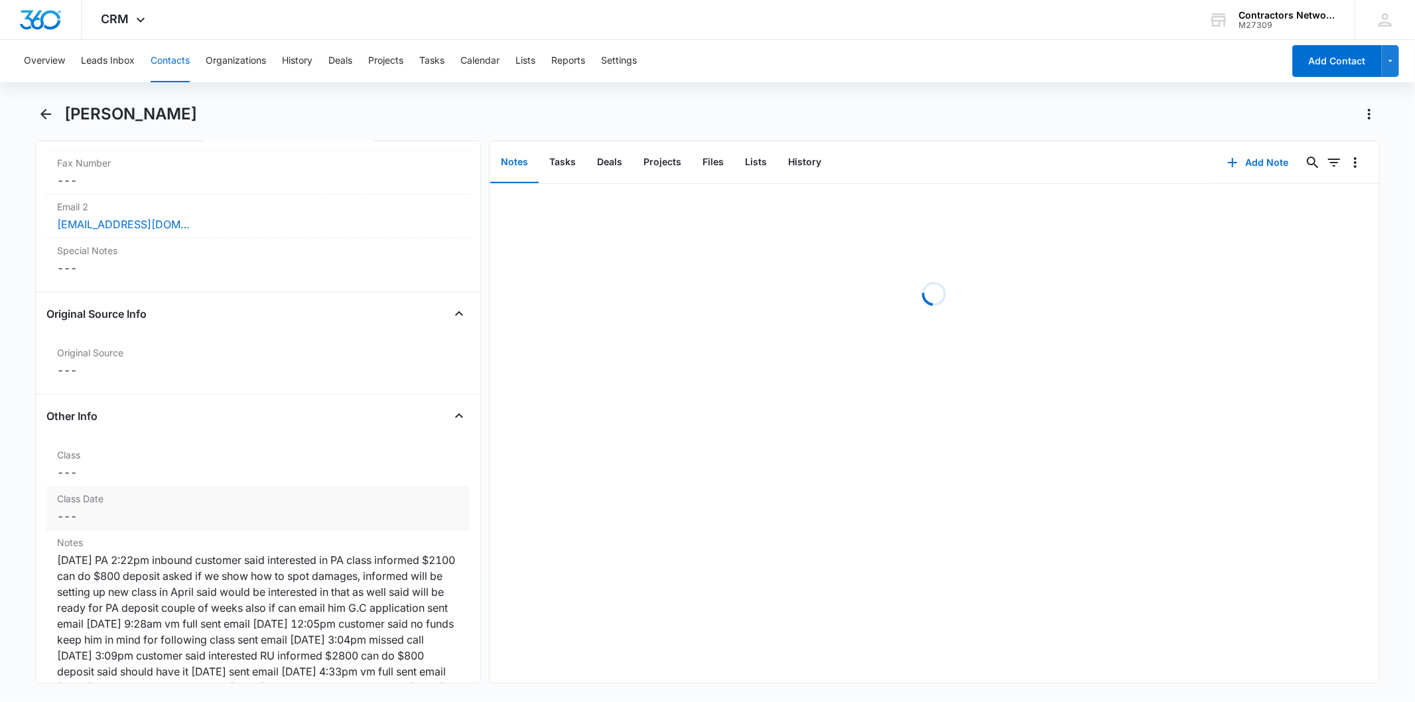
scroll to position [1400, 0]
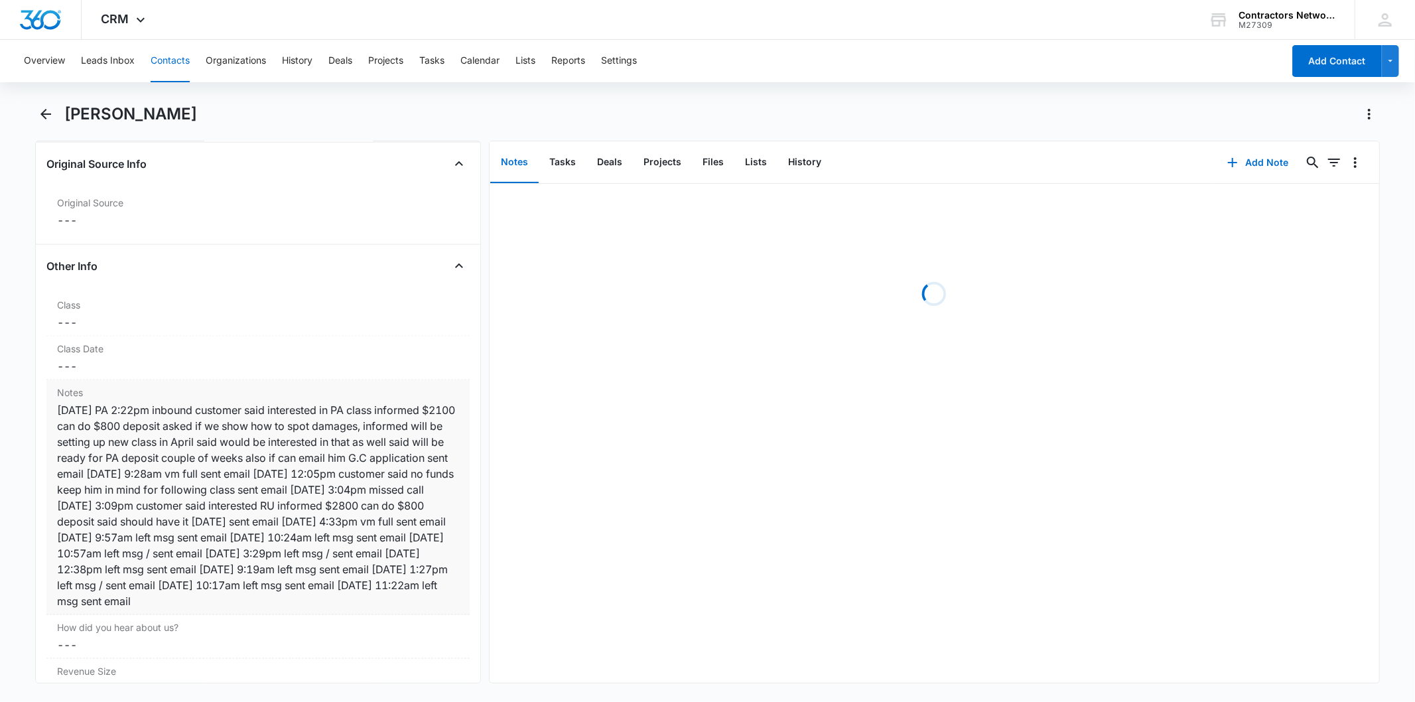
click at [249, 432] on div "[DATE] PA 2:22pm inbound customer said interested in PA class informed $2100 ca…" at bounding box center [257, 505] width 401 height 207
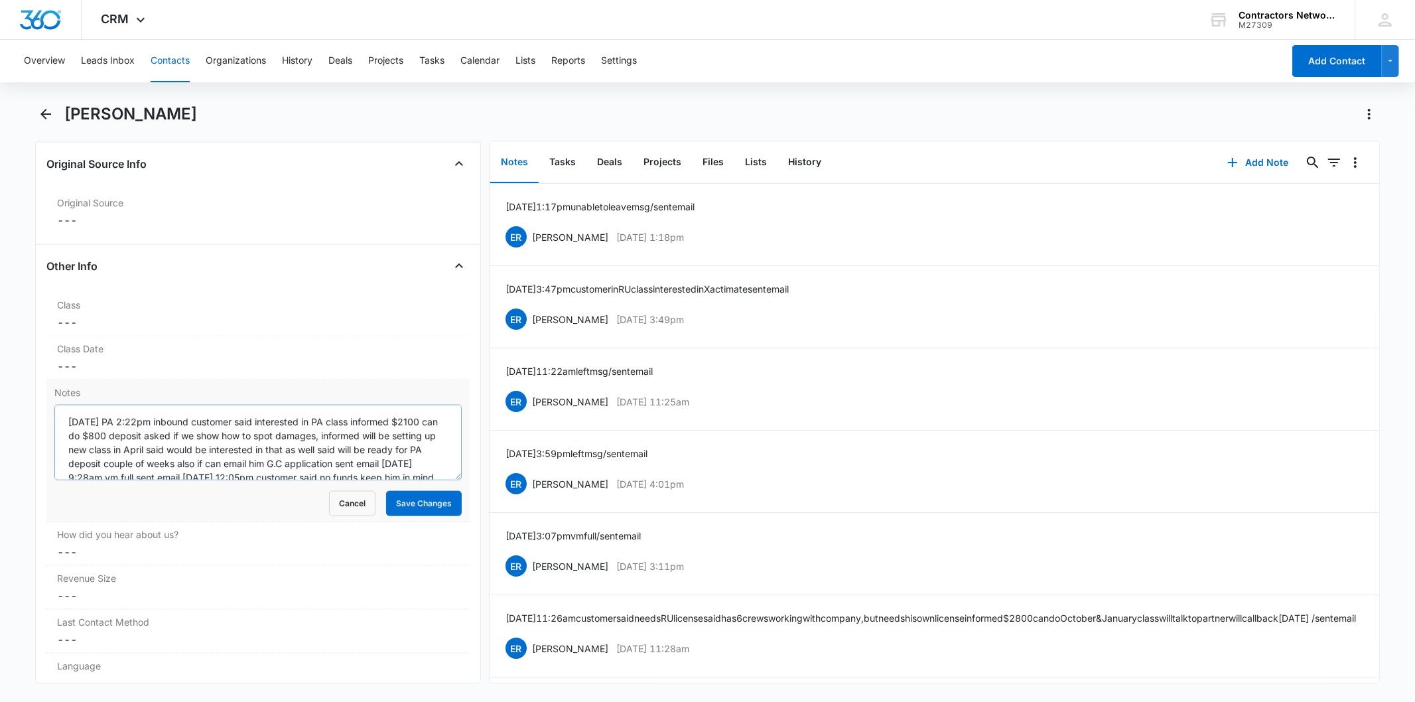
scroll to position [125, 0]
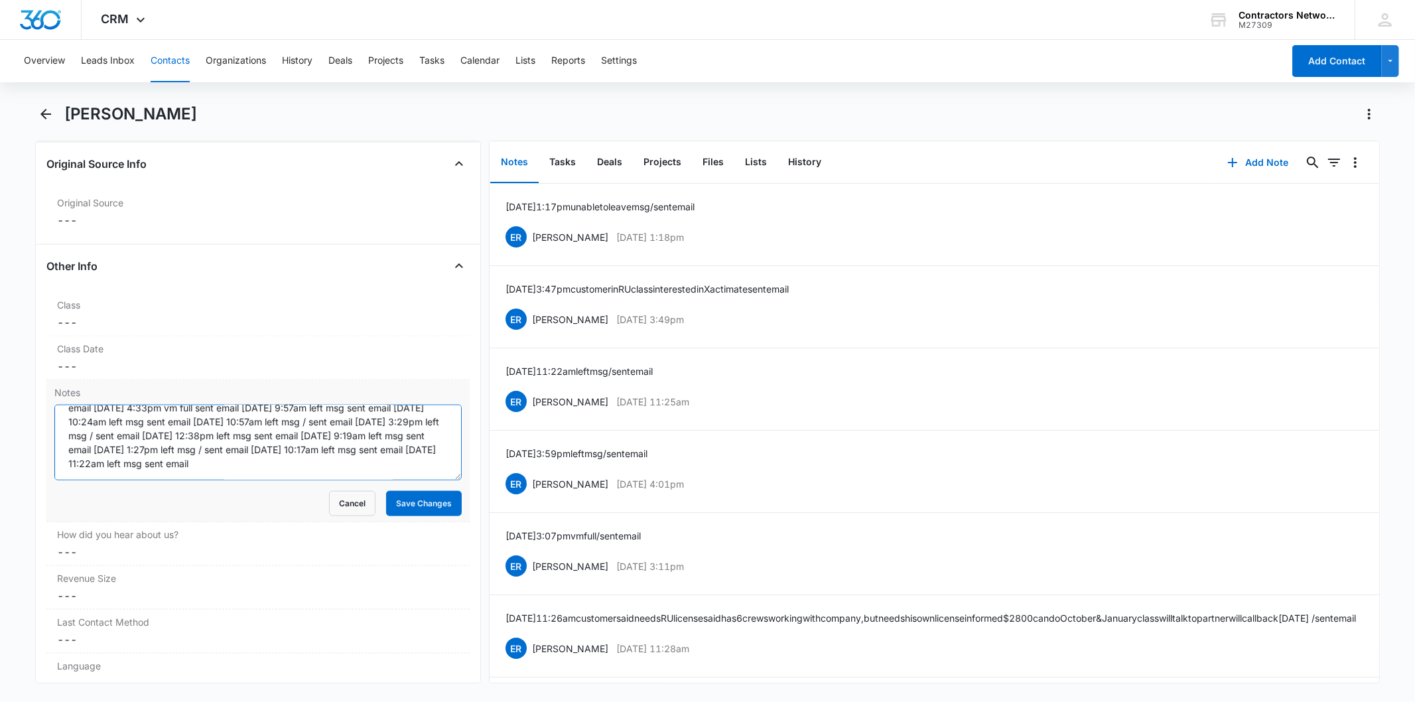
click at [298, 462] on textarea "[DATE] PA 2:22pm inbound customer said interested in PA class informed $2100 ca…" at bounding box center [257, 443] width 407 height 76
paste textarea "8/13/2025 8:55am 708-973-5017 BW customer wanted talk to ER to help register fo…"
type textarea "2/13/2023 PA 2:22pm inbound customer said interested in PA class informed $2100…"
click at [438, 501] on button "Save Changes" at bounding box center [424, 503] width 76 height 25
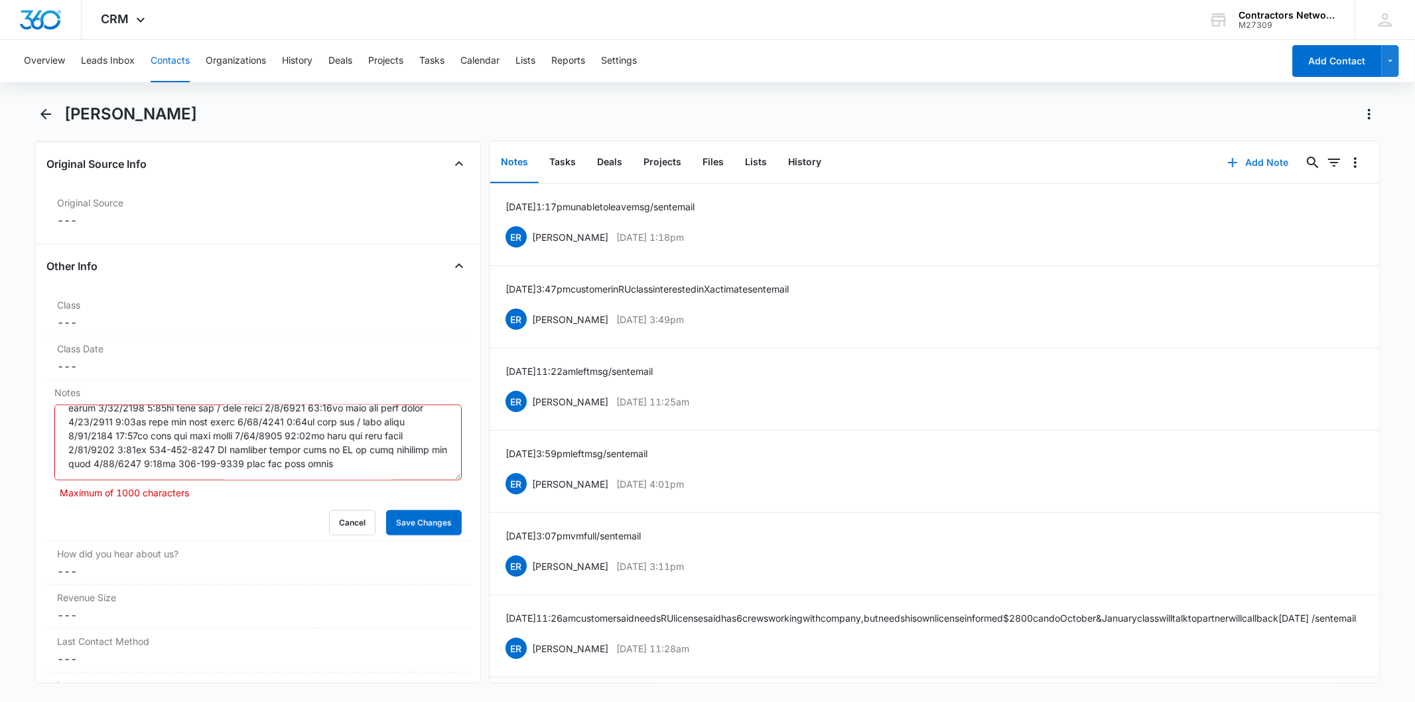
click at [1254, 166] on button "Add Note" at bounding box center [1258, 163] width 88 height 32
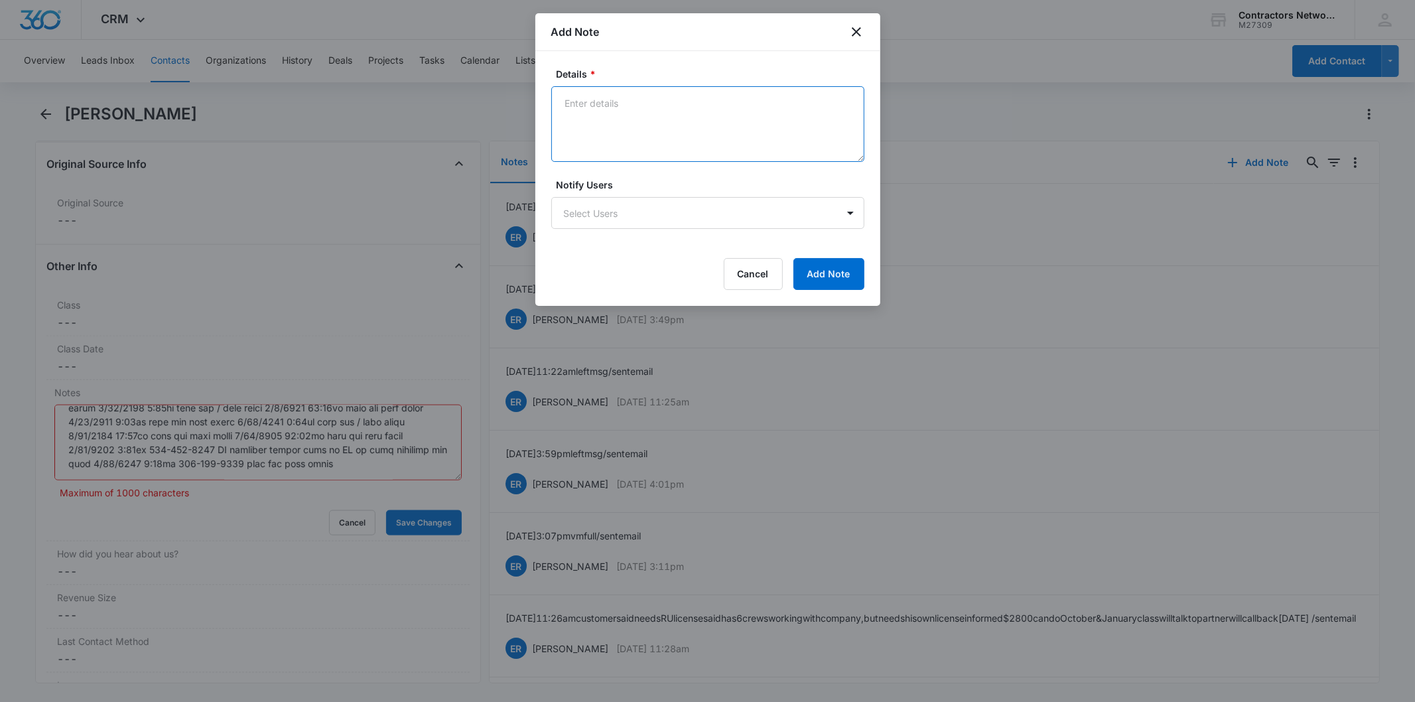
click at [608, 123] on textarea "Details *" at bounding box center [707, 124] width 313 height 76
paste textarea "8/13/2025 8:55am 708-973-5017 BW customer wanted talk to ER to help register fo…"
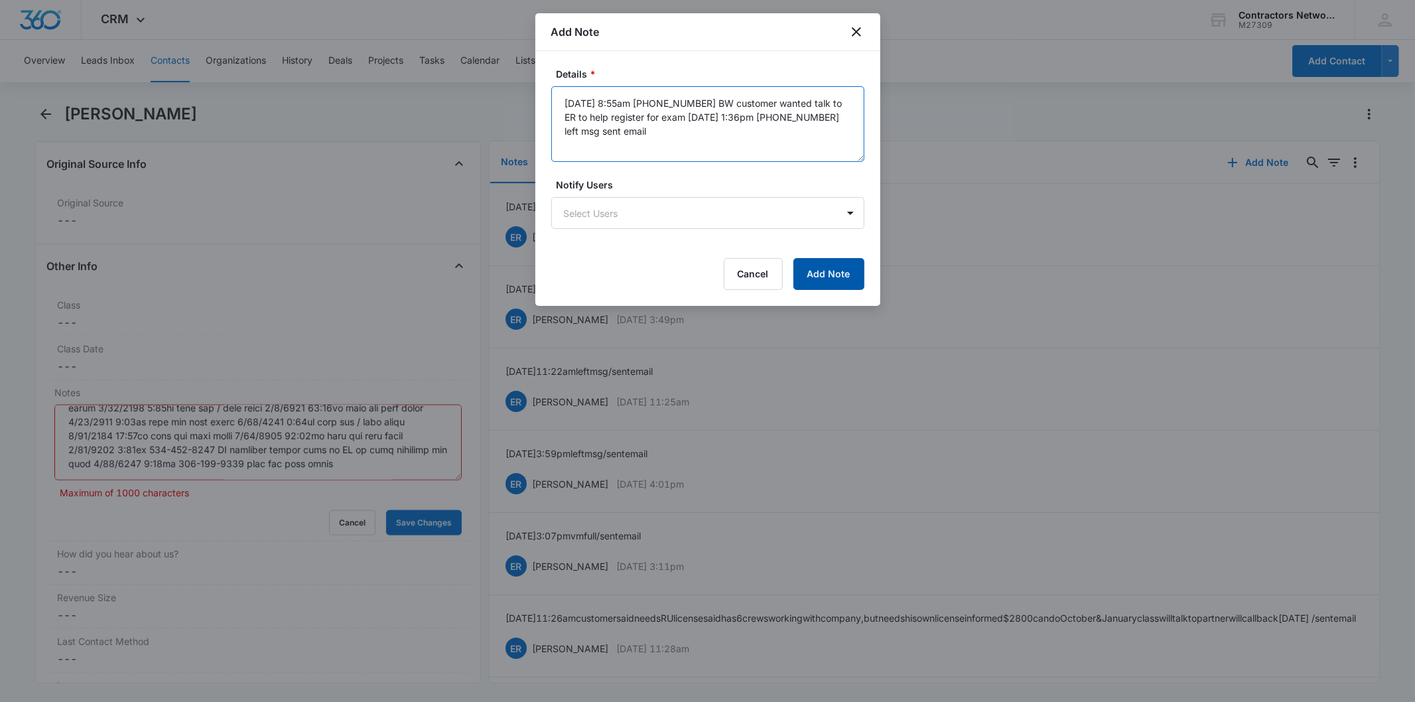
type textarea "8/13/2025 8:55am 708-973-5017 BW customer wanted talk to ER to help register fo…"
click at [825, 266] on button "Add Note" at bounding box center [828, 274] width 71 height 32
click at [310, 469] on div at bounding box center [707, 351] width 1415 height 702
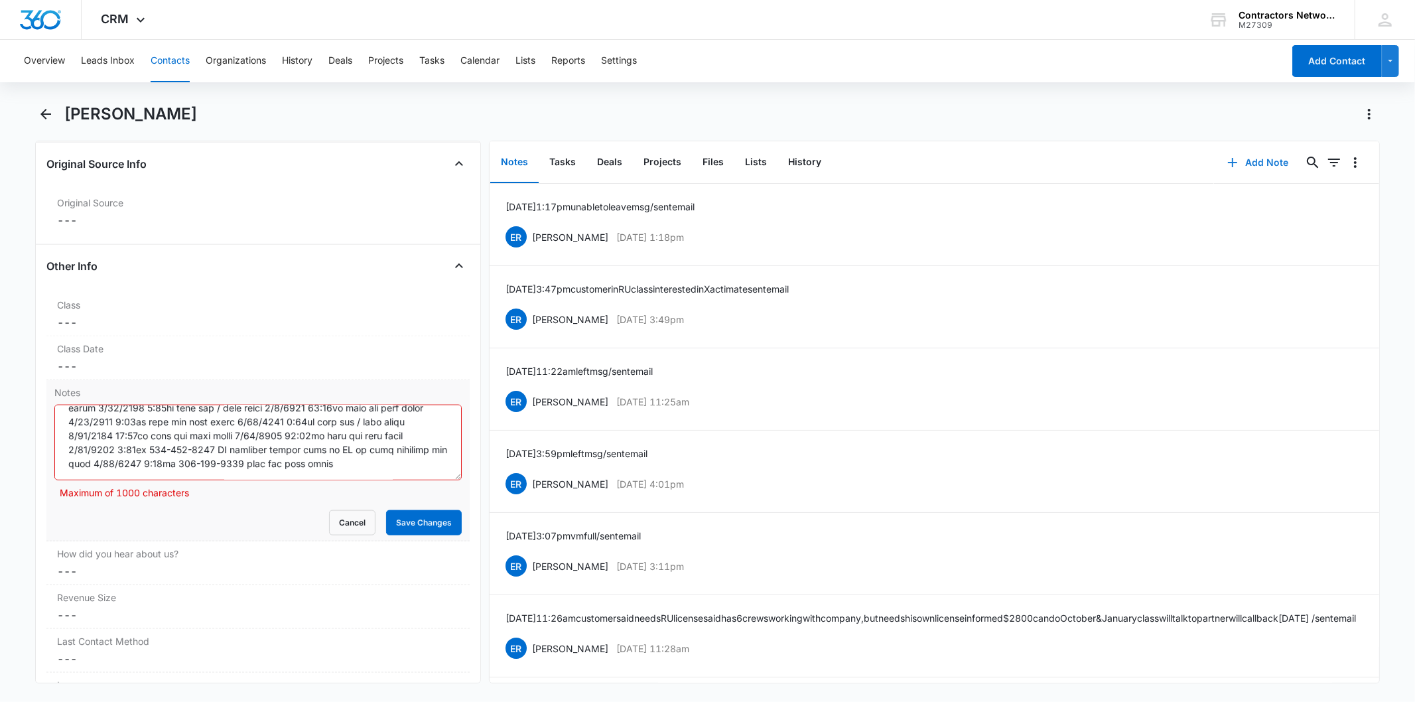
scroll to position [153, 0]
click at [270, 456] on textarea "Notes" at bounding box center [257, 443] width 407 height 76
click at [266, 466] on textarea "Notes" at bounding box center [257, 443] width 407 height 76
drag, startPoint x: 223, startPoint y: 422, endPoint x: 252, endPoint y: 456, distance: 44.7
click at [223, 423] on textarea "Notes" at bounding box center [257, 443] width 407 height 76
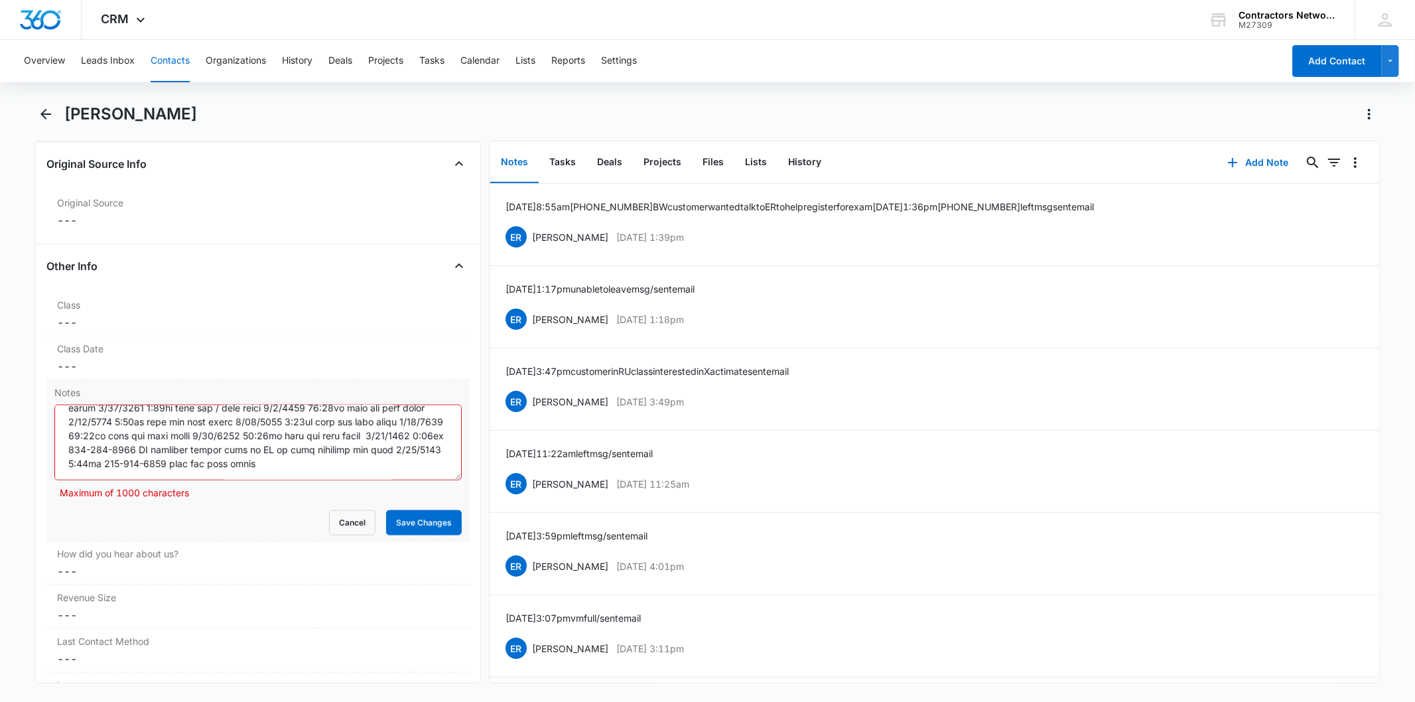
type textarea "2/13/2023 PA 2:22pm inbound customer said interested in PA class informed $2100…"
drag, startPoint x: 313, startPoint y: 531, endPoint x: 325, endPoint y: 522, distance: 15.1
click at [320, 527] on div "Cancel Save Changes" at bounding box center [257, 522] width 407 height 25
click at [329, 522] on button "Cancel" at bounding box center [352, 522] width 46 height 25
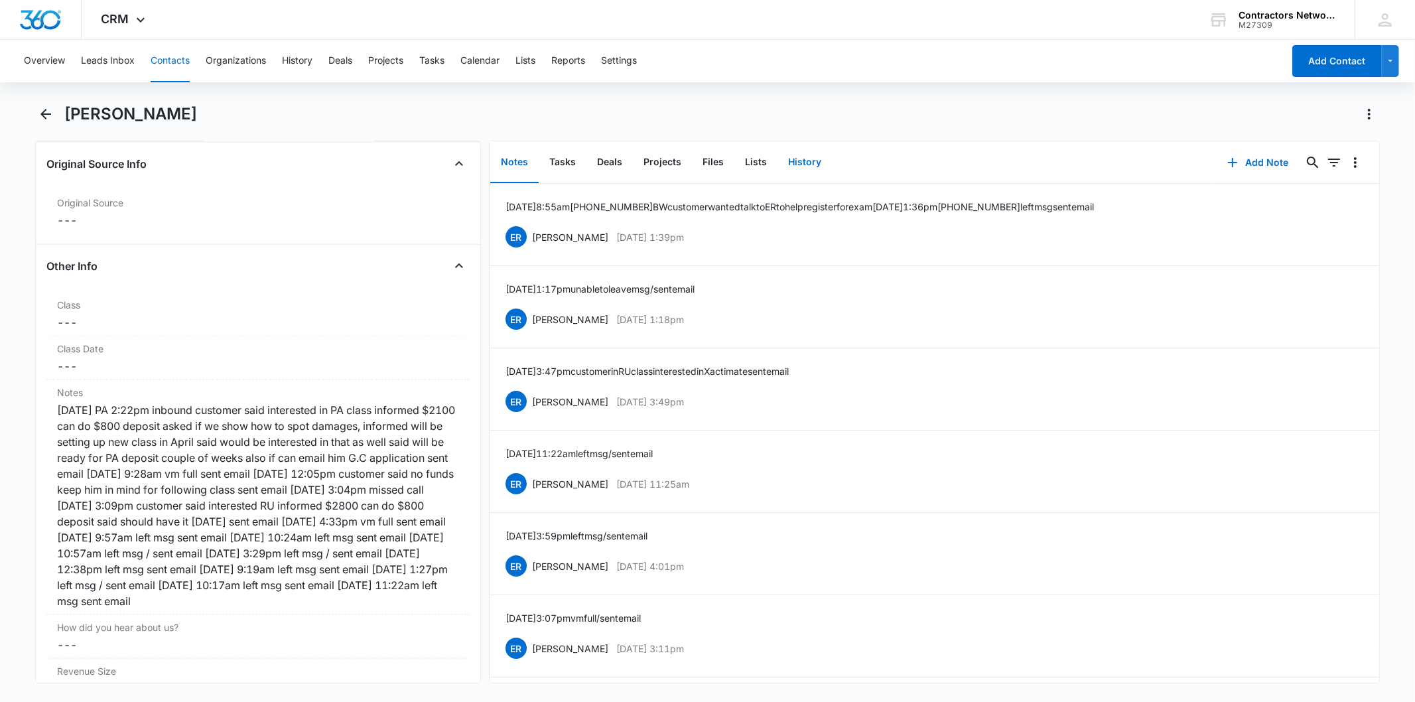
click at [797, 153] on button "History" at bounding box center [804, 162] width 54 height 41
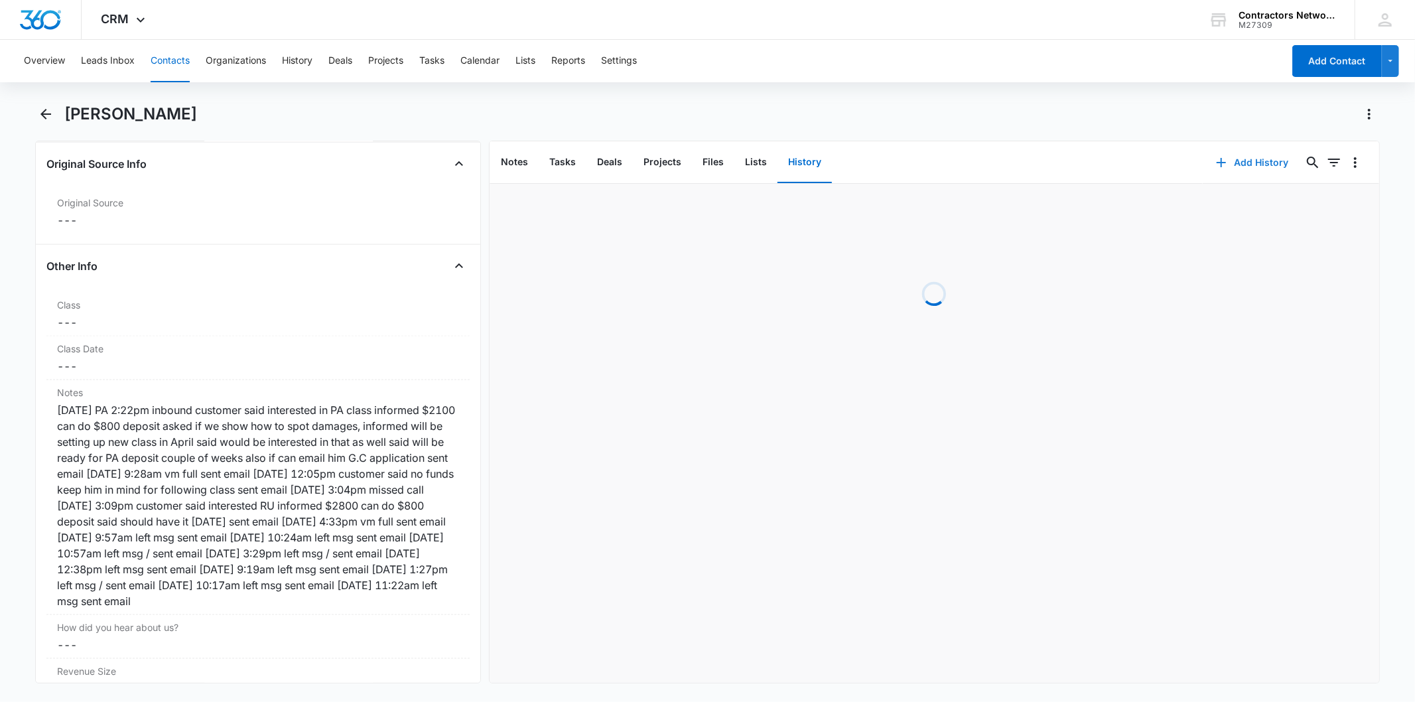
click at [1223, 171] on button "Add History" at bounding box center [1252, 163] width 99 height 32
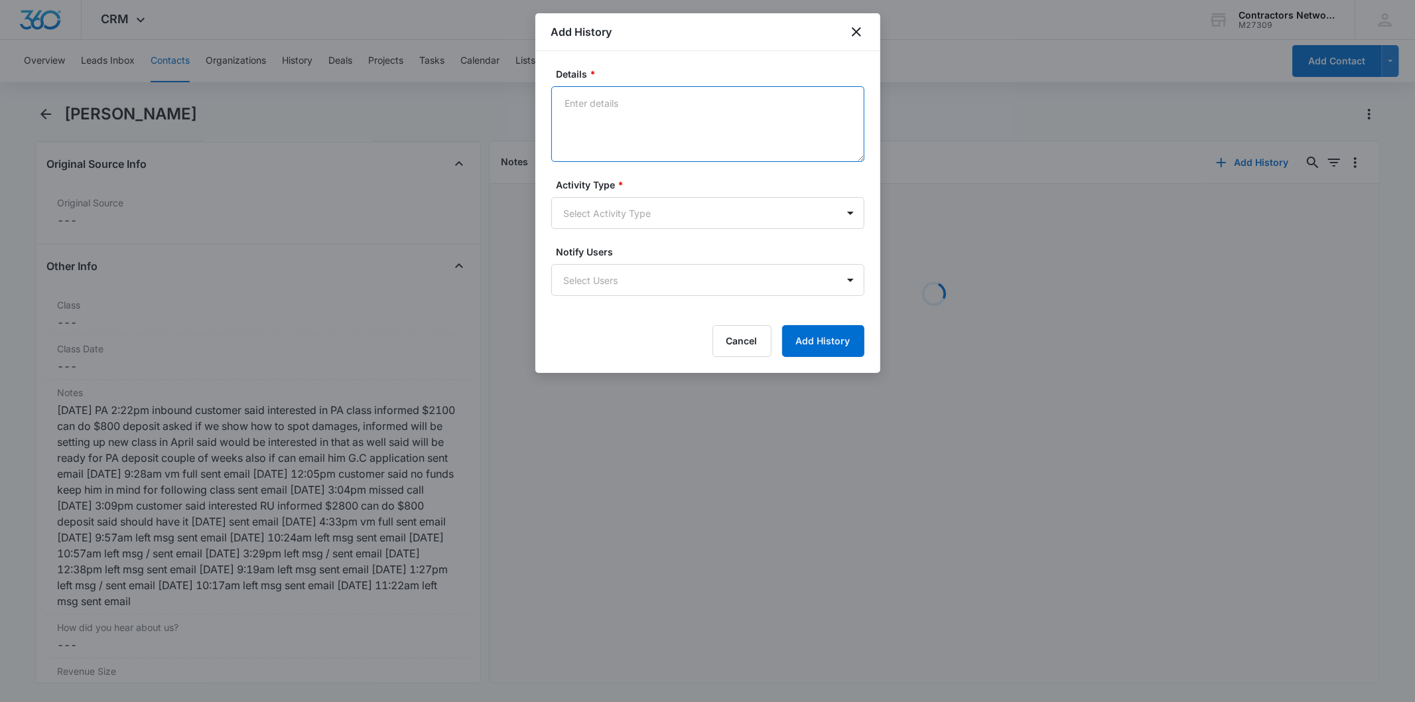
click at [621, 125] on textarea "Details *" at bounding box center [707, 124] width 313 height 76
paste textarea "8/13/2025 8:55am 708-973-5017 BW customer wanted talk to ER to help register fo…"
type textarea "8/13/2025 8:55am 708-973-5017 BW customer wanted talk to ER to help register fo…"
click at [611, 230] on form "Details * 8/13/2025 8:55am 708-973-5017 BW customer wanted talk to ER to help r…" at bounding box center [707, 212] width 313 height 290
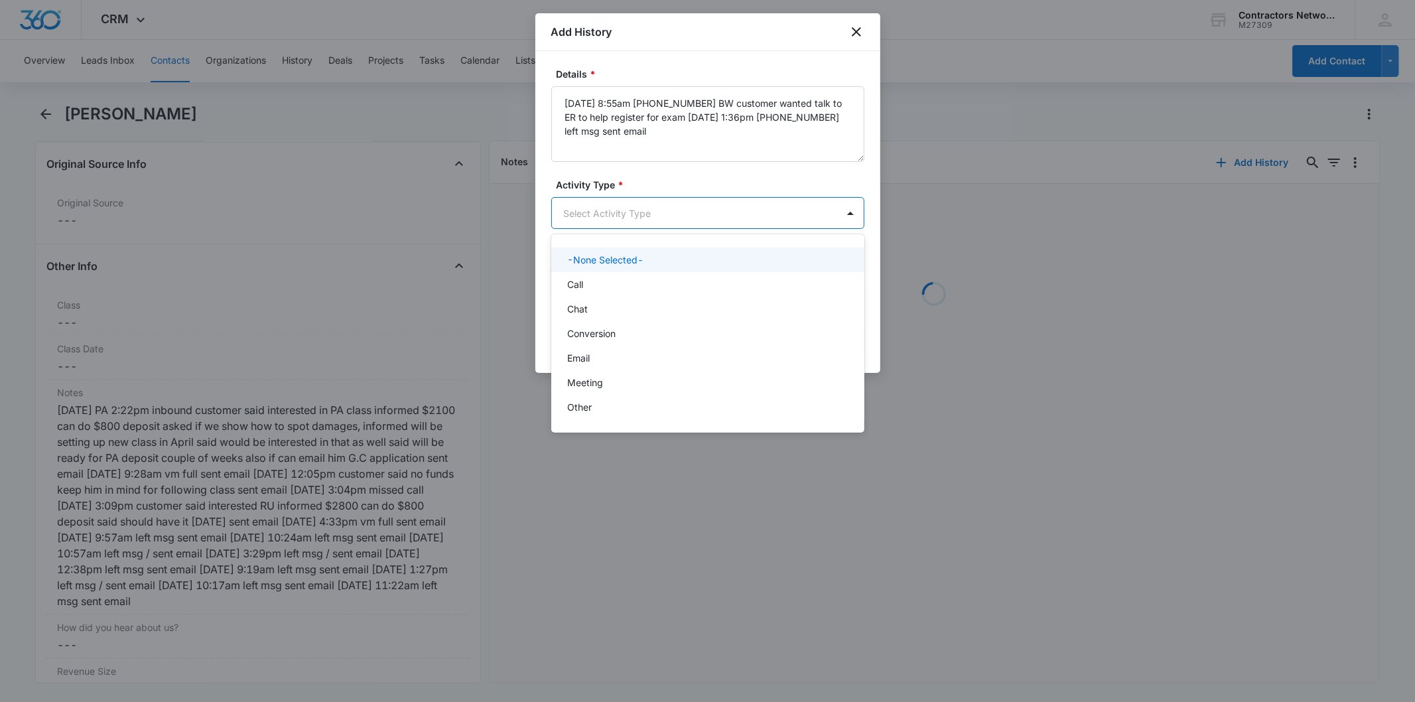
click at [593, 215] on body "CRM Apps Reputation Websites Forms CRM Email Social Shop Payments POS Content A…" at bounding box center [707, 351] width 1415 height 702
click at [587, 282] on div "Call" at bounding box center [706, 284] width 279 height 14
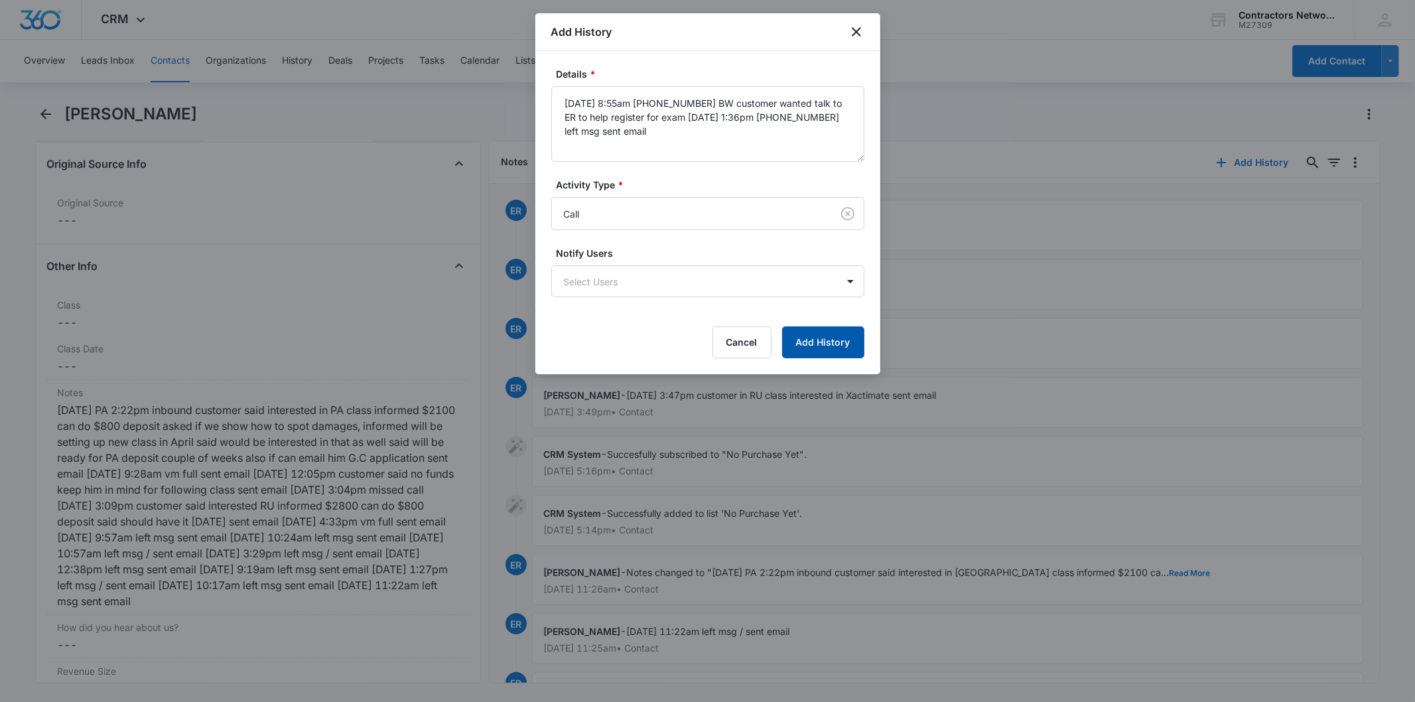
click at [844, 337] on button "Add History" at bounding box center [823, 342] width 82 height 32
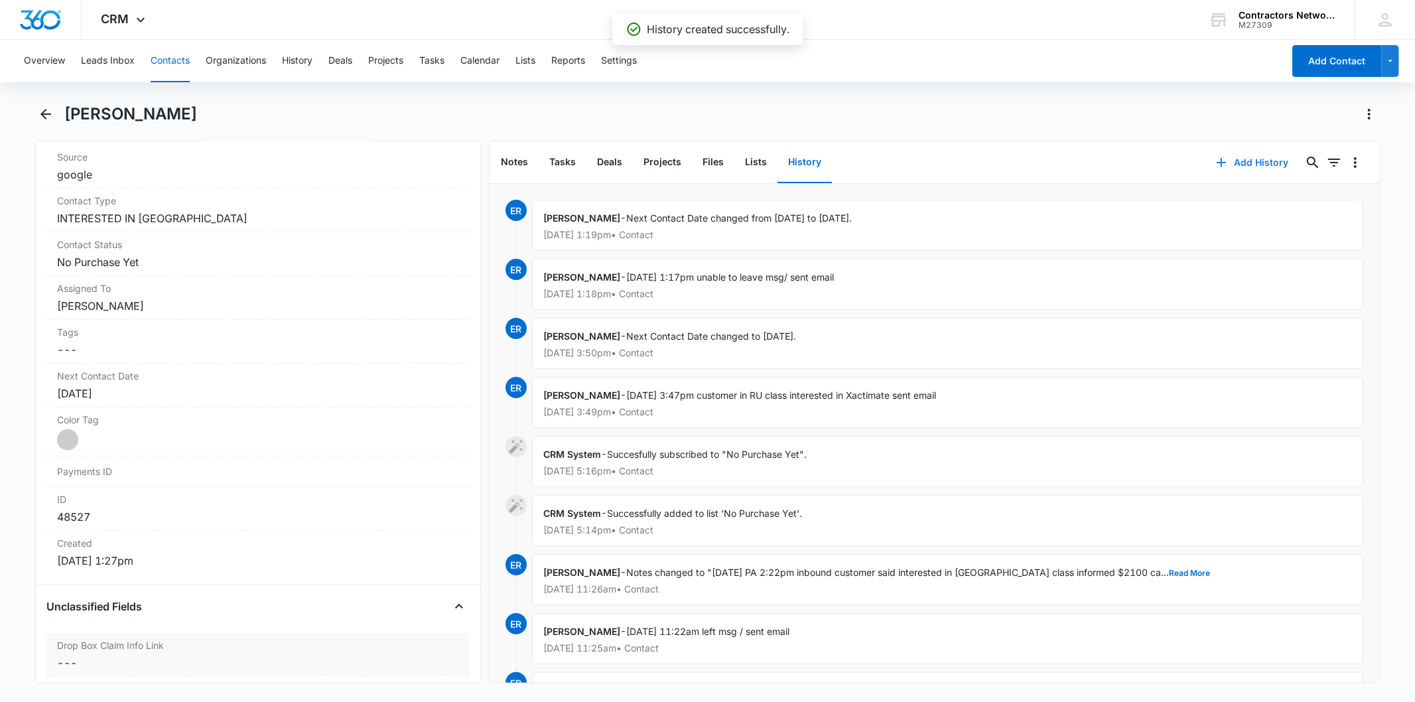
scroll to position [515, 0]
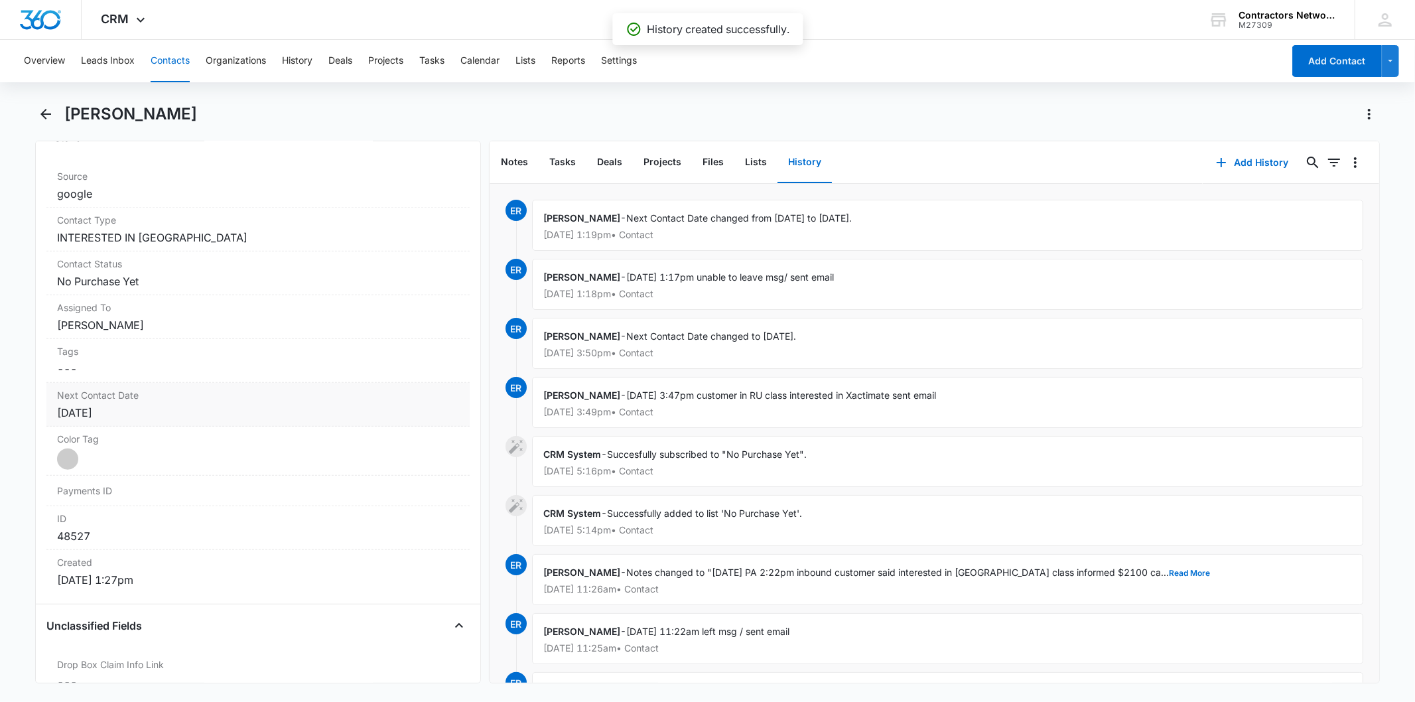
click at [172, 407] on div "[DATE]" at bounding box center [257, 413] width 401 height 16
click at [133, 438] on input "[DATE]" at bounding box center [125, 439] width 98 height 15
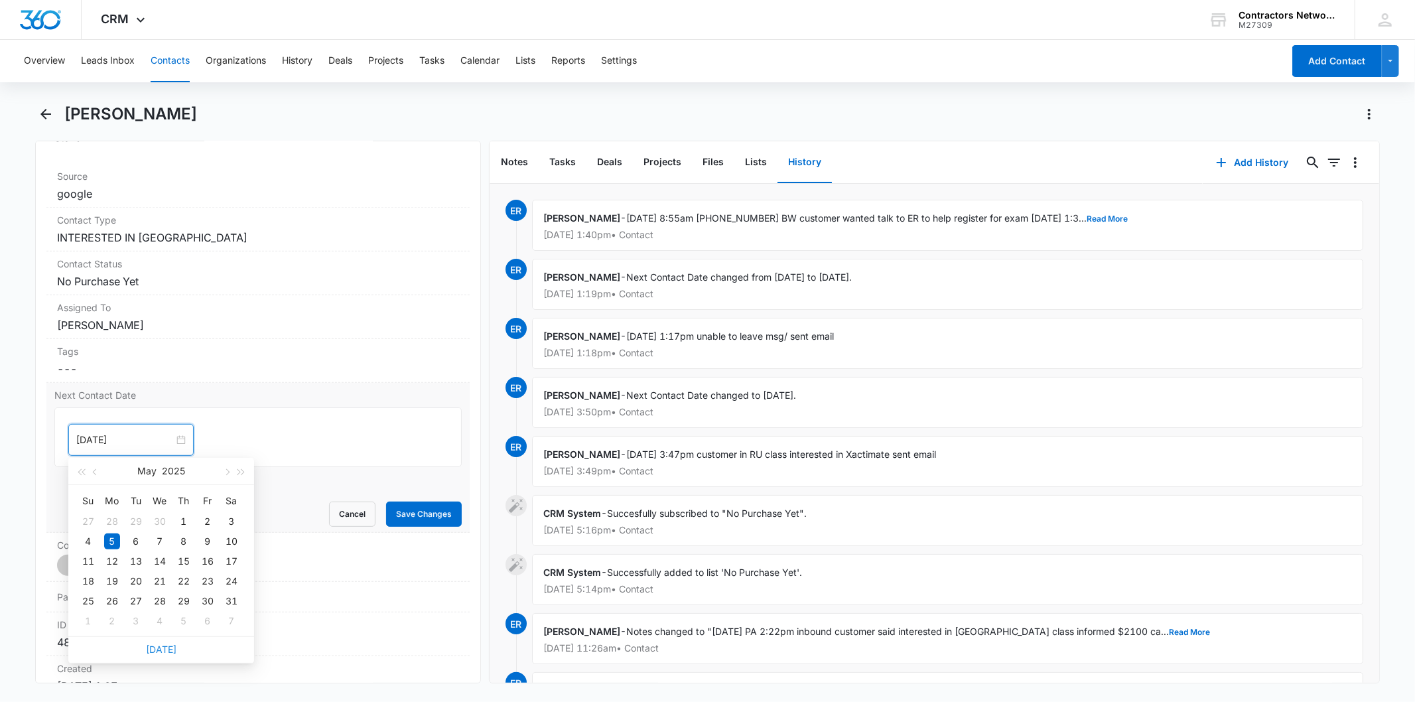
click at [170, 648] on link "[DATE]" at bounding box center [161, 648] width 31 height 11
click at [136, 443] on input "[DATE]" at bounding box center [125, 439] width 98 height 15
click at [220, 472] on button "button" at bounding box center [226, 471] width 15 height 27
click at [222, 471] on button "button" at bounding box center [226, 471] width 15 height 27
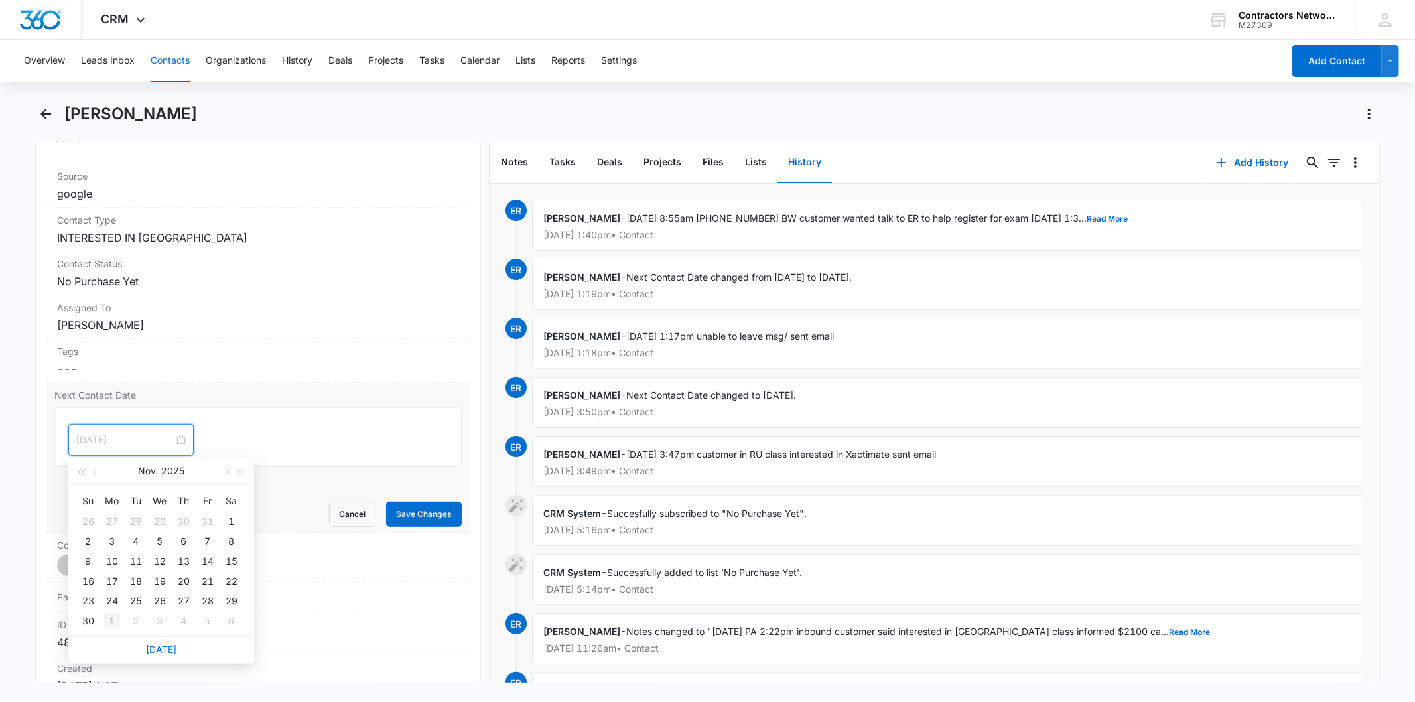
type input "[DATE]"
click at [115, 621] on div "1" at bounding box center [112, 621] width 16 height 16
click at [392, 526] on button "Save Changes" at bounding box center [424, 513] width 76 height 25
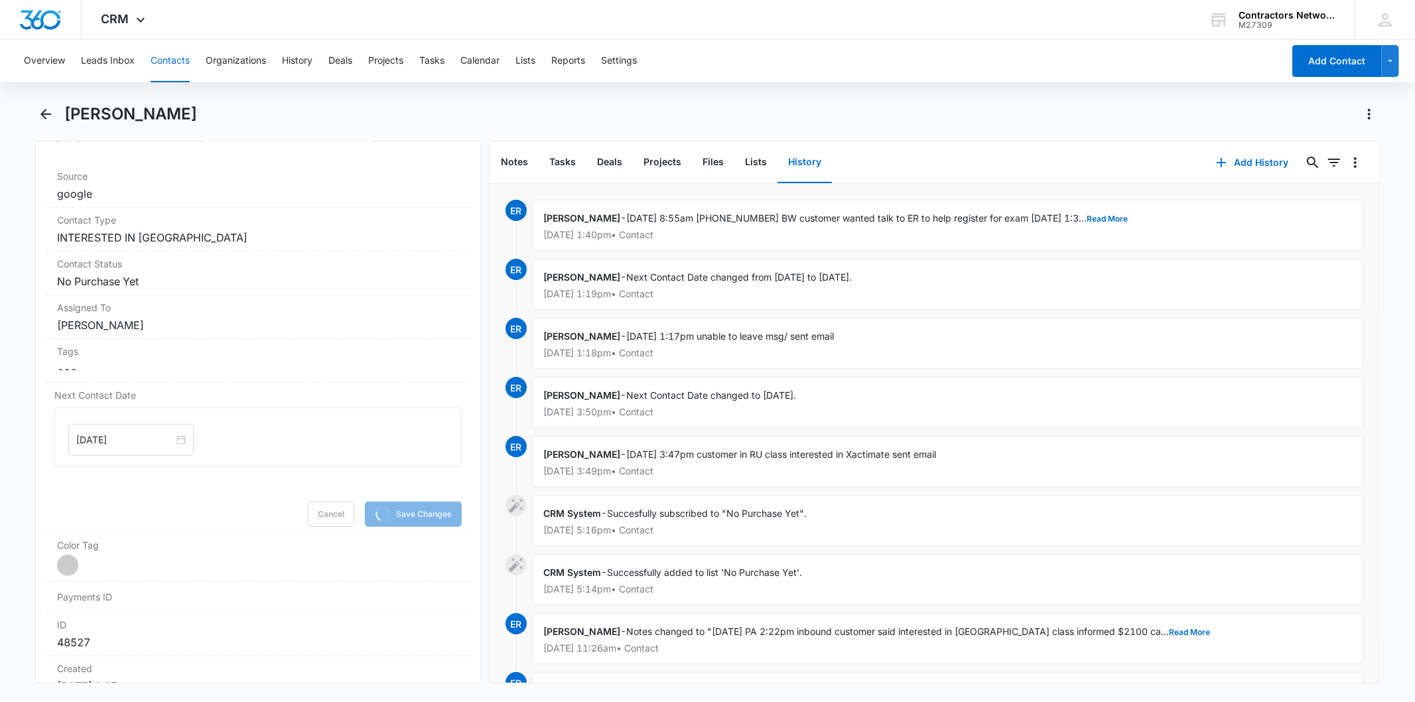
click at [162, 64] on button "Contacts" at bounding box center [170, 61] width 39 height 42
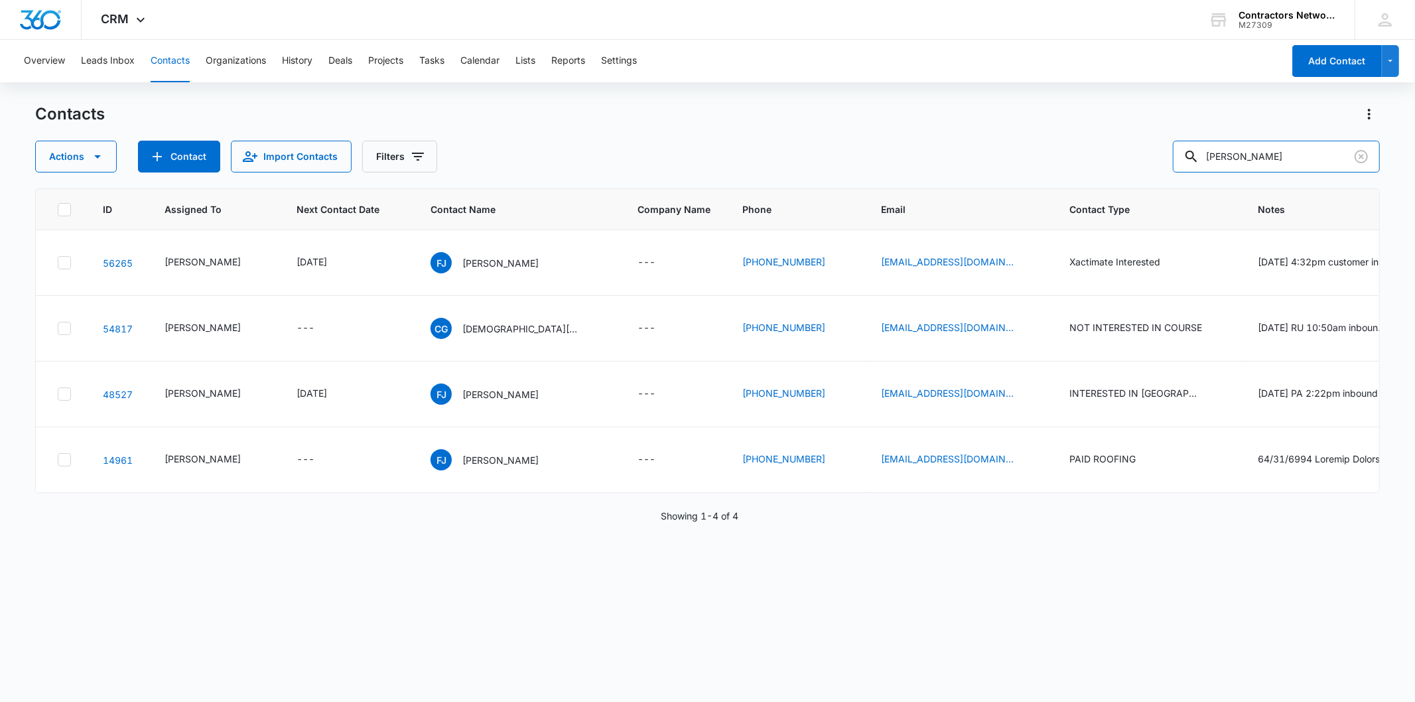
drag, startPoint x: 1298, startPoint y: 158, endPoint x: 1109, endPoint y: 155, distance: 189.1
click at [1109, 155] on div "Actions Contact Import Contacts Filters francisco jaimez" at bounding box center [707, 157] width 1344 height 32
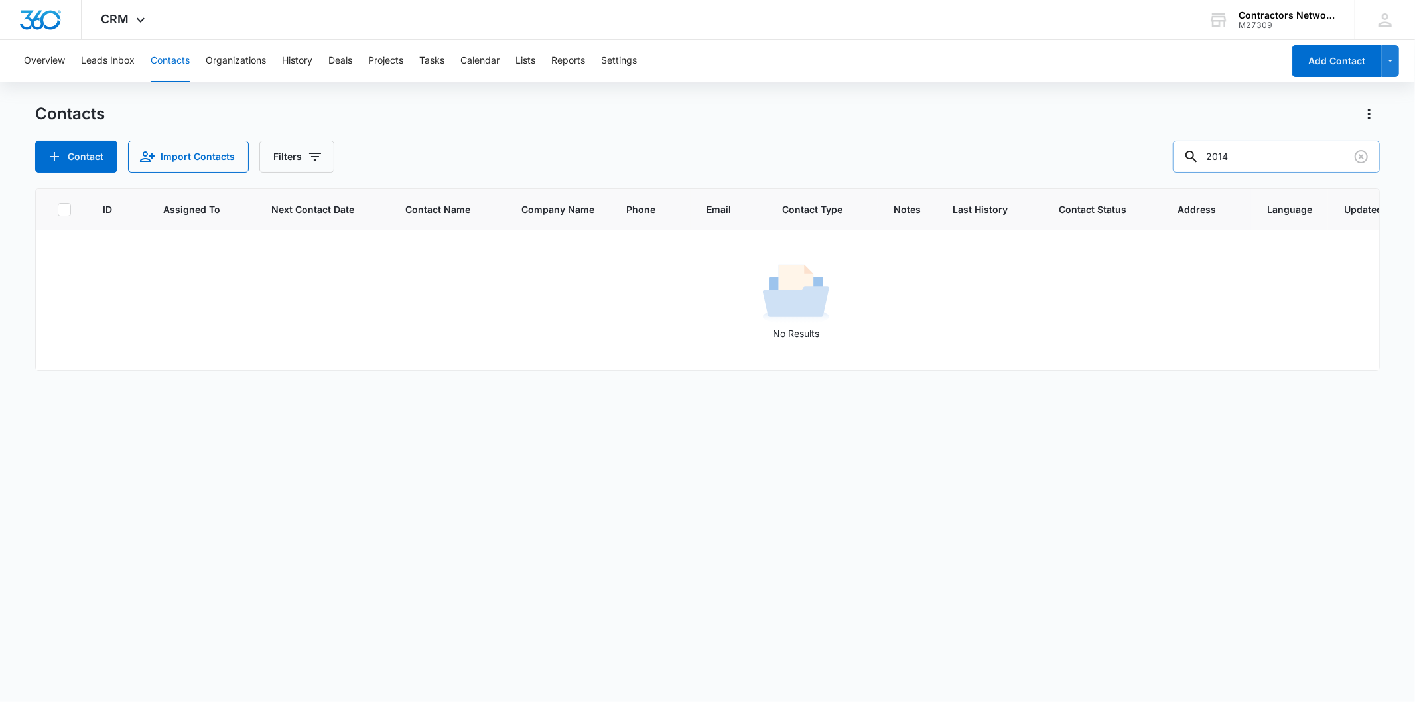
type input "2014"
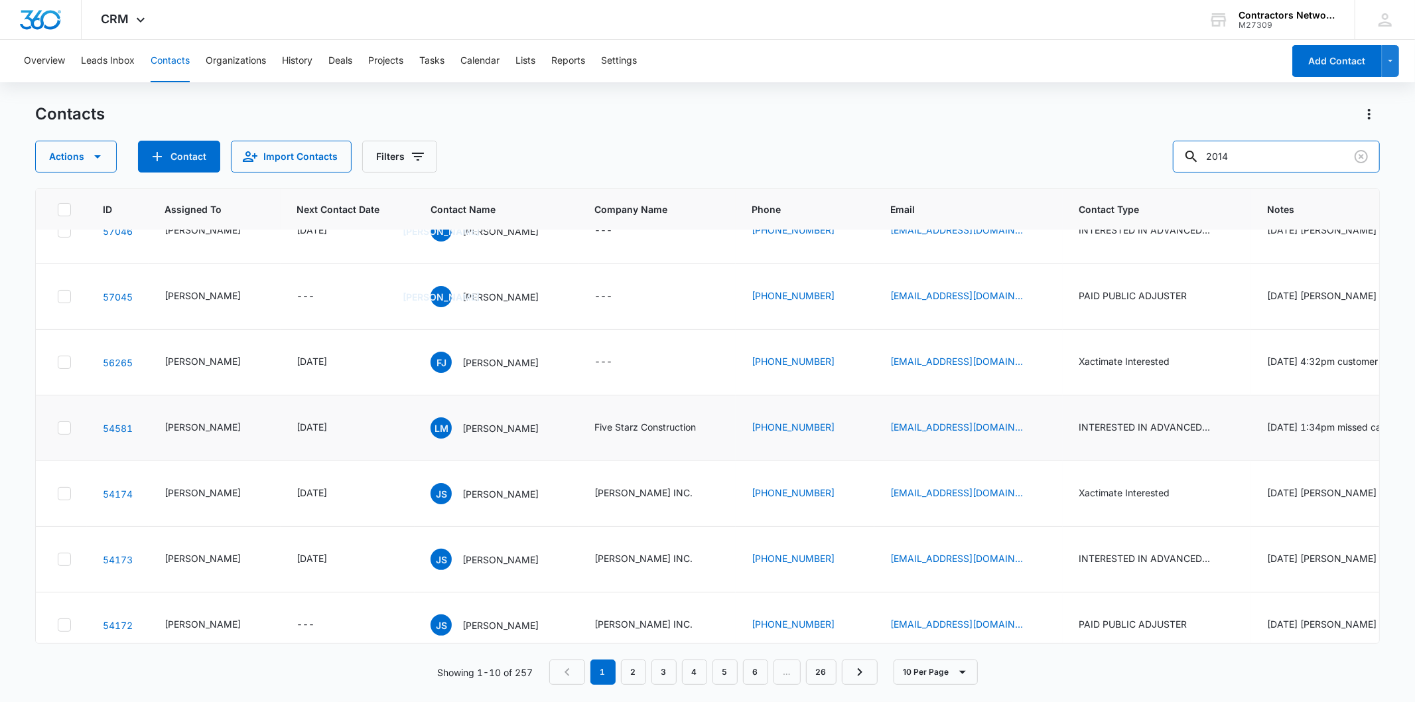
scroll to position [393, 0]
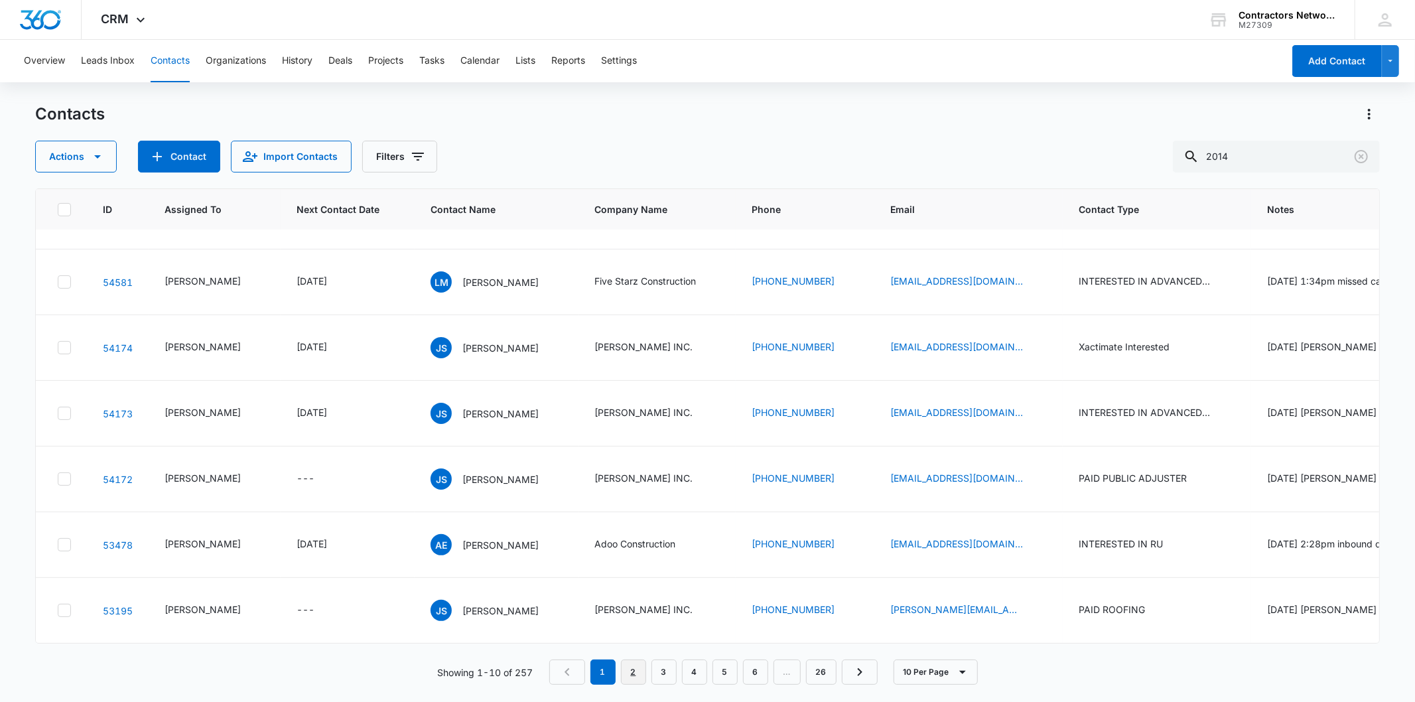
click at [633, 670] on link "2" at bounding box center [633, 671] width 25 height 25
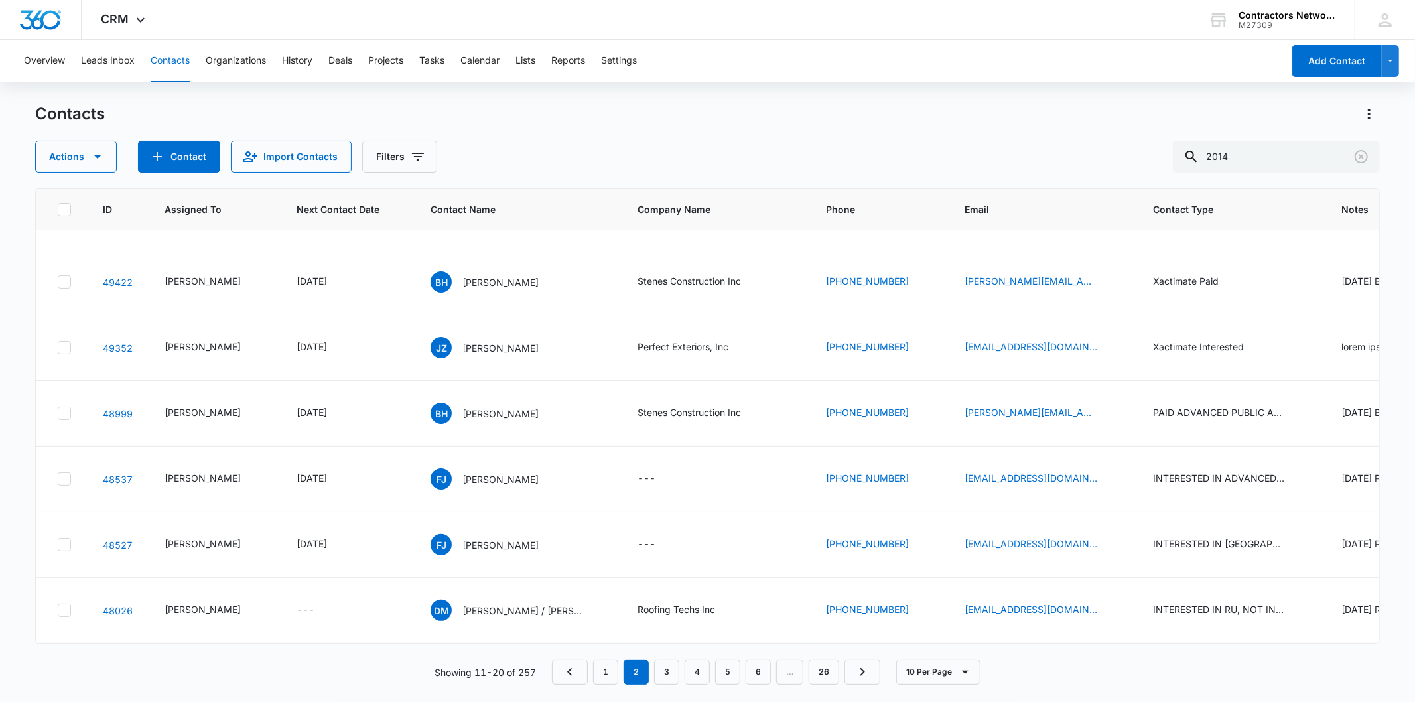
scroll to position [421, 0]
click at [501, 472] on p "[PERSON_NAME]" at bounding box center [500, 479] width 76 height 14
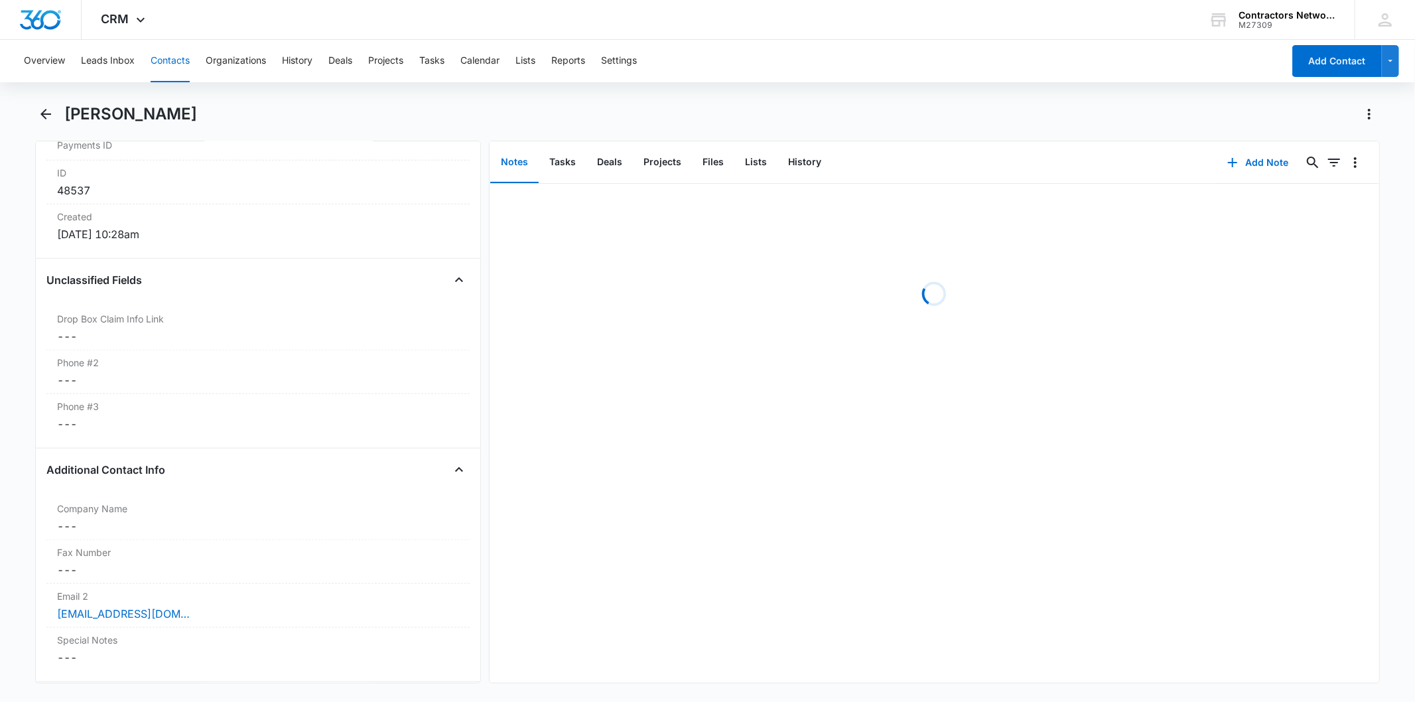
scroll to position [958, 0]
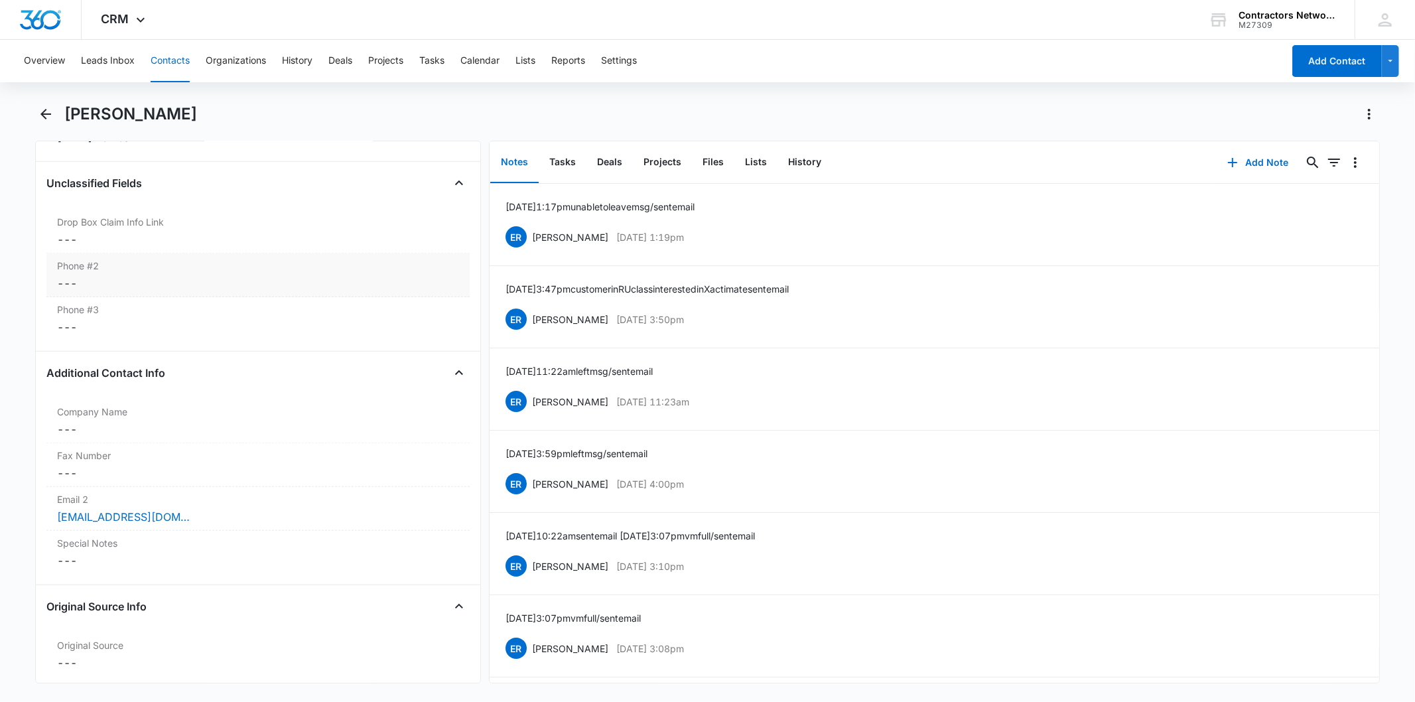
click at [176, 273] on div "Phone #2 Cancel Save Changes ---" at bounding box center [257, 275] width 423 height 44
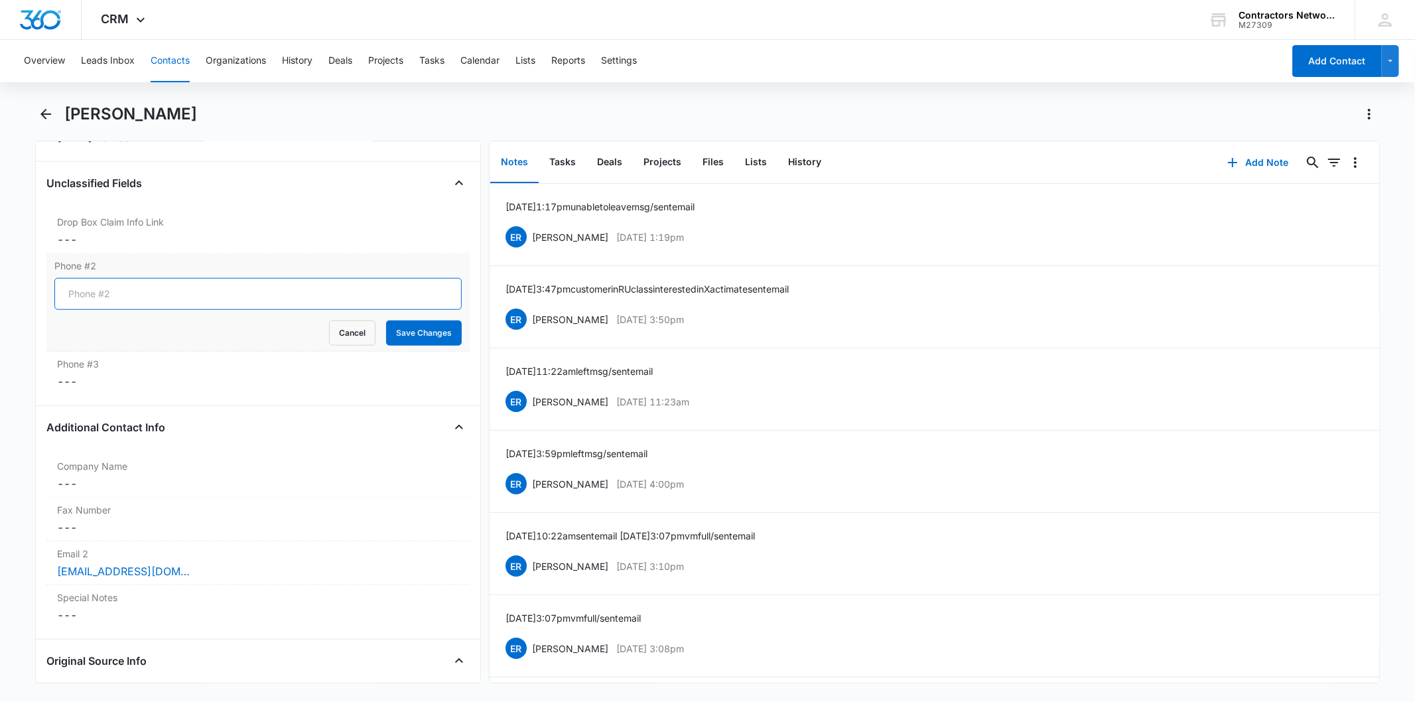
click at [103, 291] on input "Phone #2" at bounding box center [257, 294] width 407 height 32
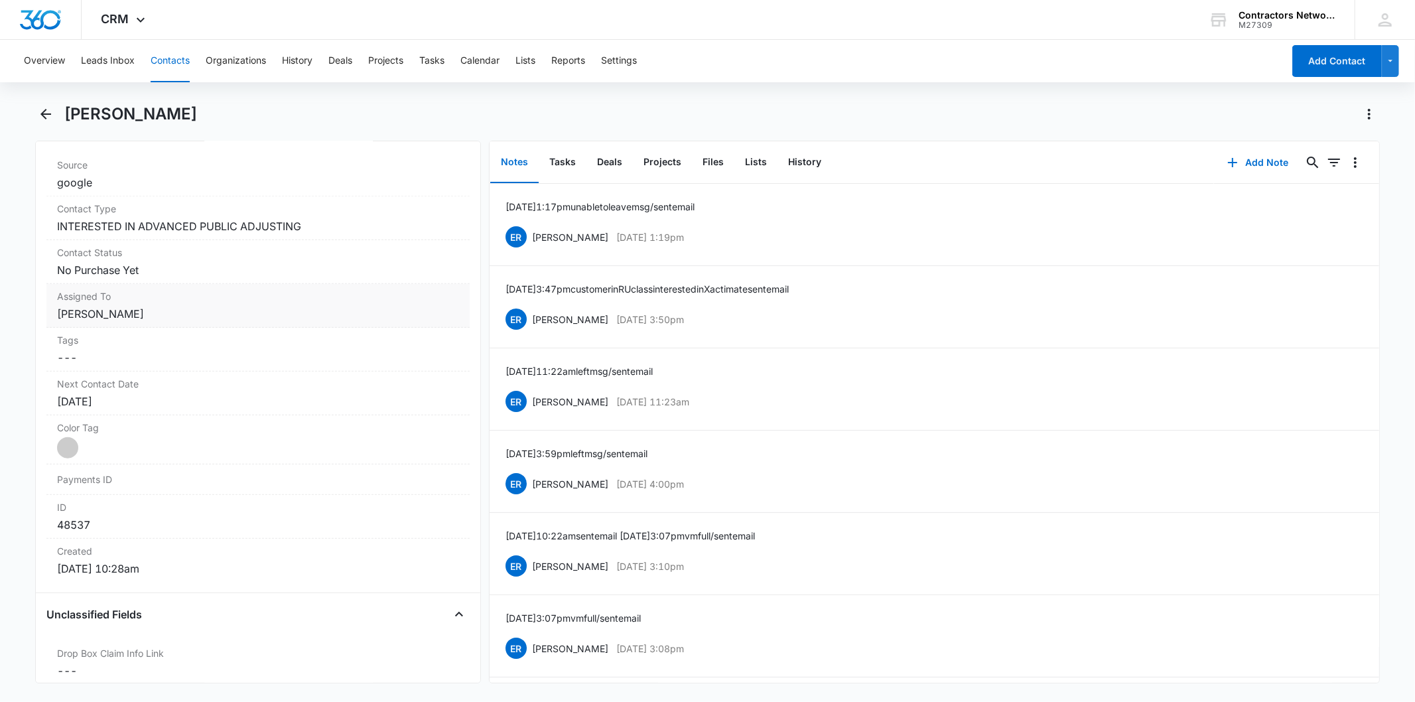
scroll to position [663, 0]
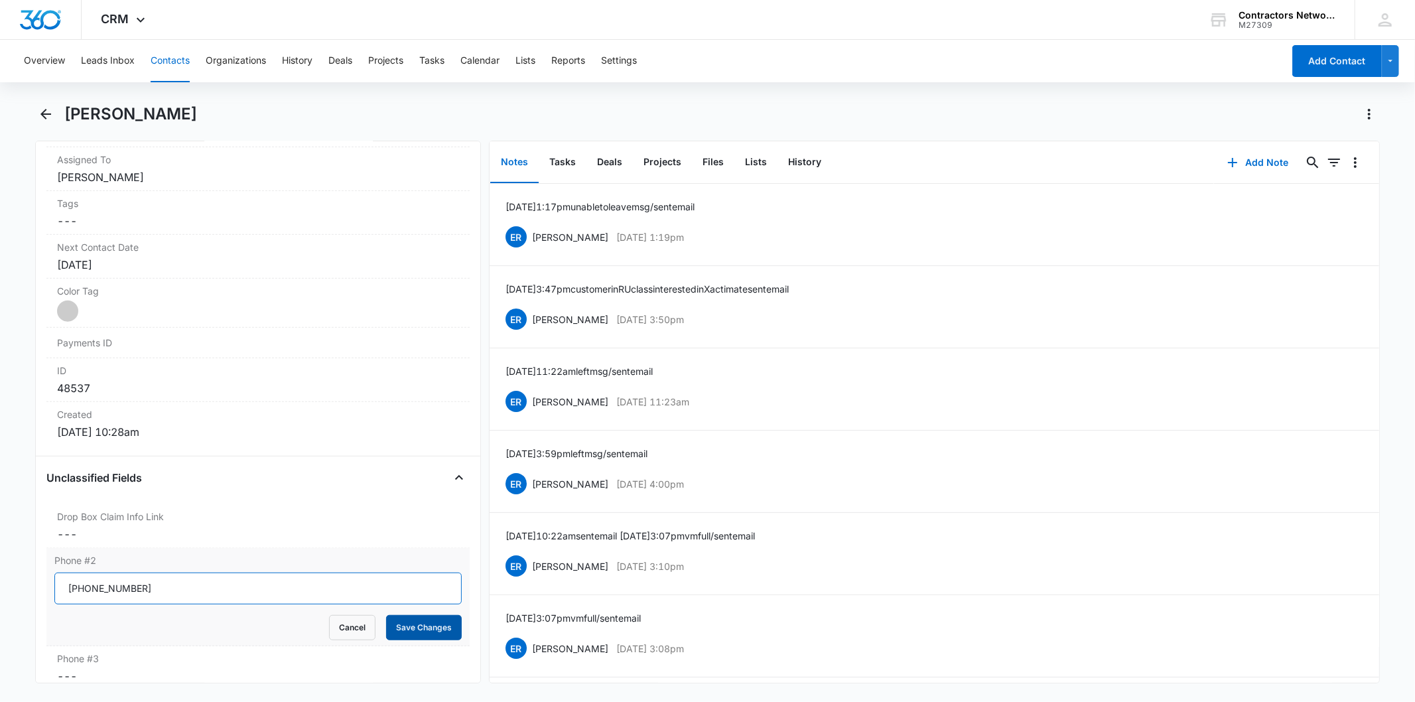
type input "[PHONE_NUMBER]"
click at [406, 628] on button "Save Changes" at bounding box center [424, 627] width 76 height 25
click at [1236, 149] on button "Add Note" at bounding box center [1258, 163] width 88 height 32
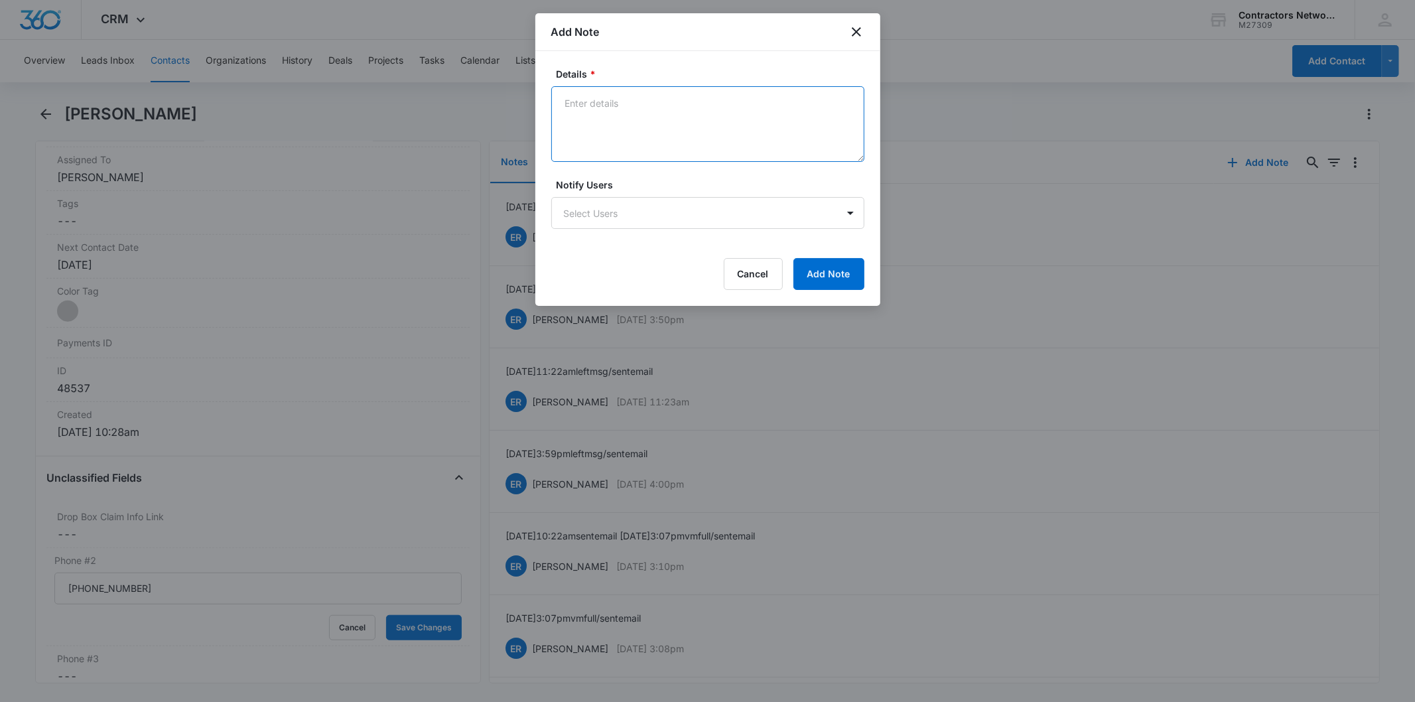
click at [571, 108] on textarea "Details *" at bounding box center [707, 124] width 313 height 76
paste textarea "8/13/2025 8:55am 708-973-5017 BW customer wanted talk to ER to help register fo…"
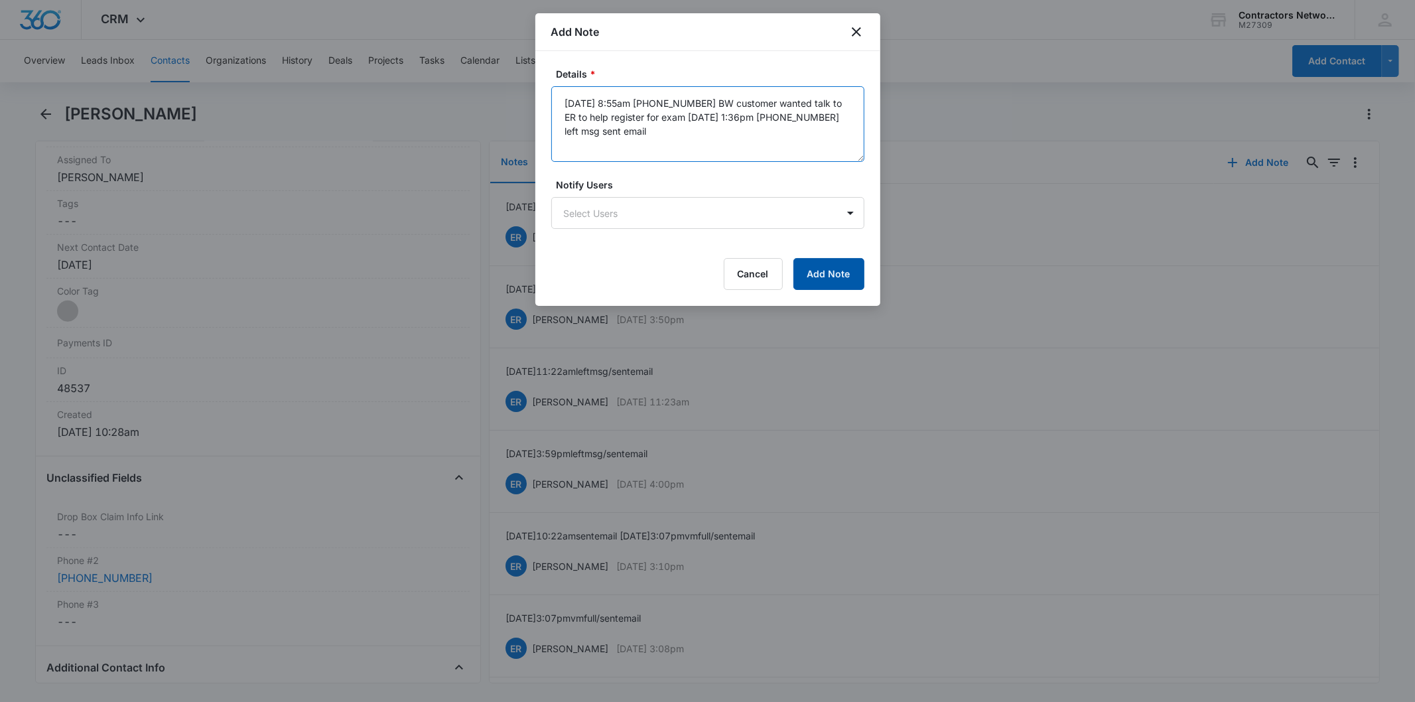
type textarea "8/13/2025 8:55am 708-973-5017 BW customer wanted talk to ER to help register fo…"
click at [820, 265] on button "Add Note" at bounding box center [828, 274] width 71 height 32
click at [139, 255] on div at bounding box center [707, 351] width 1415 height 702
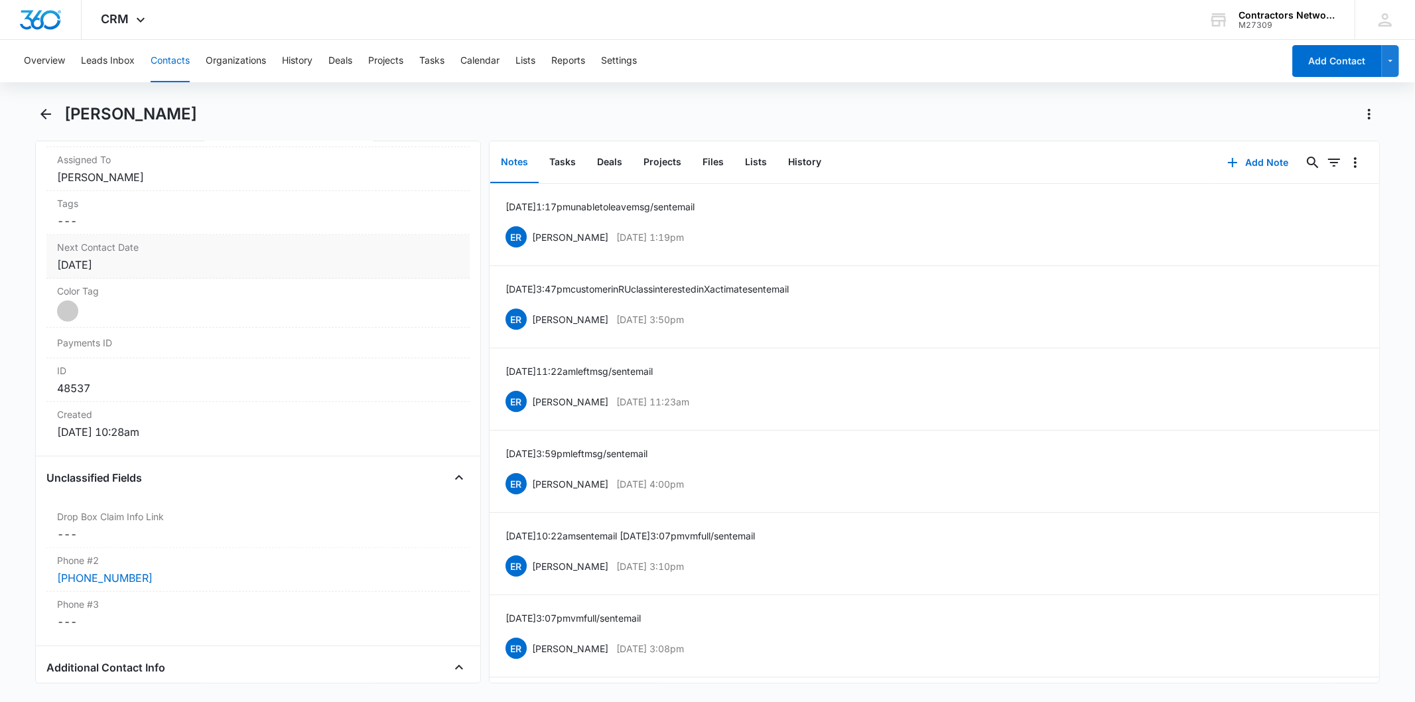
click at [142, 250] on label "Next Contact Date" at bounding box center [257, 247] width 401 height 14
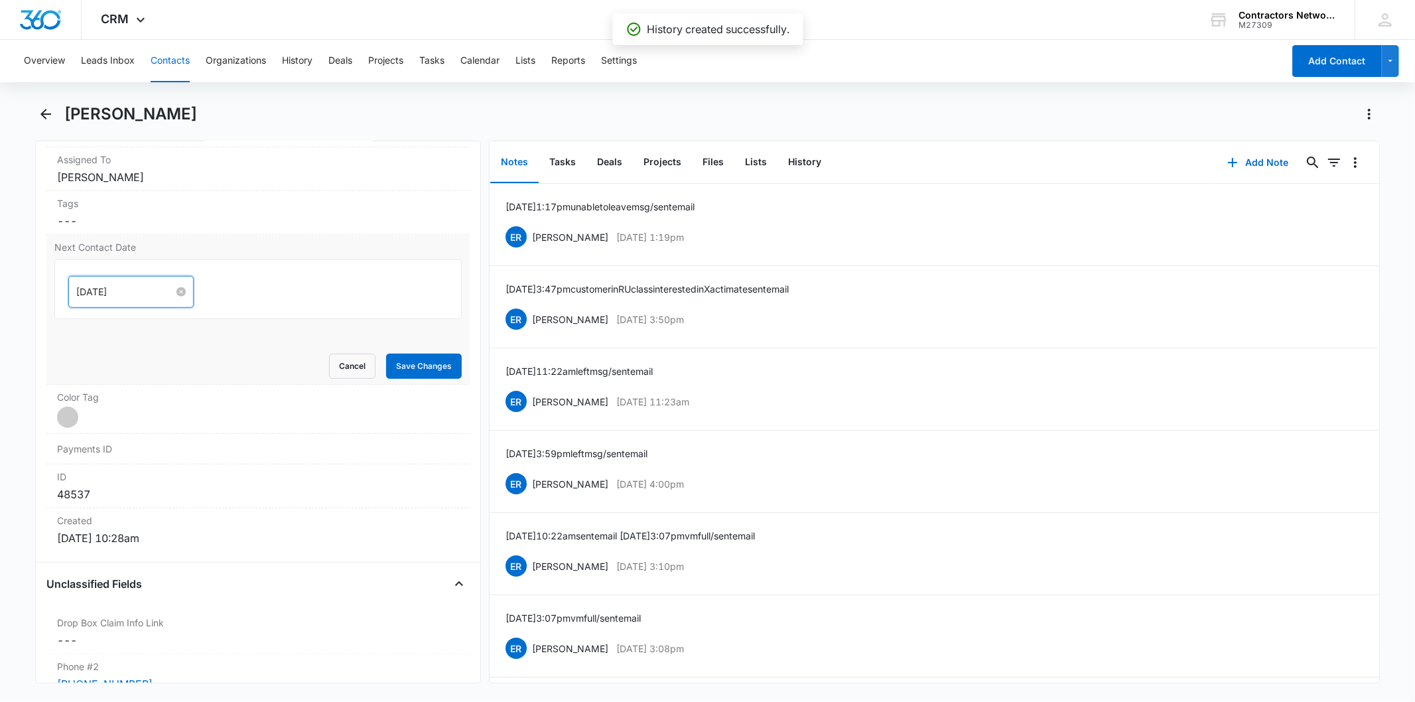
click at [129, 286] on input "[DATE]" at bounding box center [125, 292] width 98 height 15
click at [166, 505] on link "[DATE]" at bounding box center [161, 501] width 31 height 11
click at [137, 287] on input "[DATE]" at bounding box center [125, 292] width 98 height 15
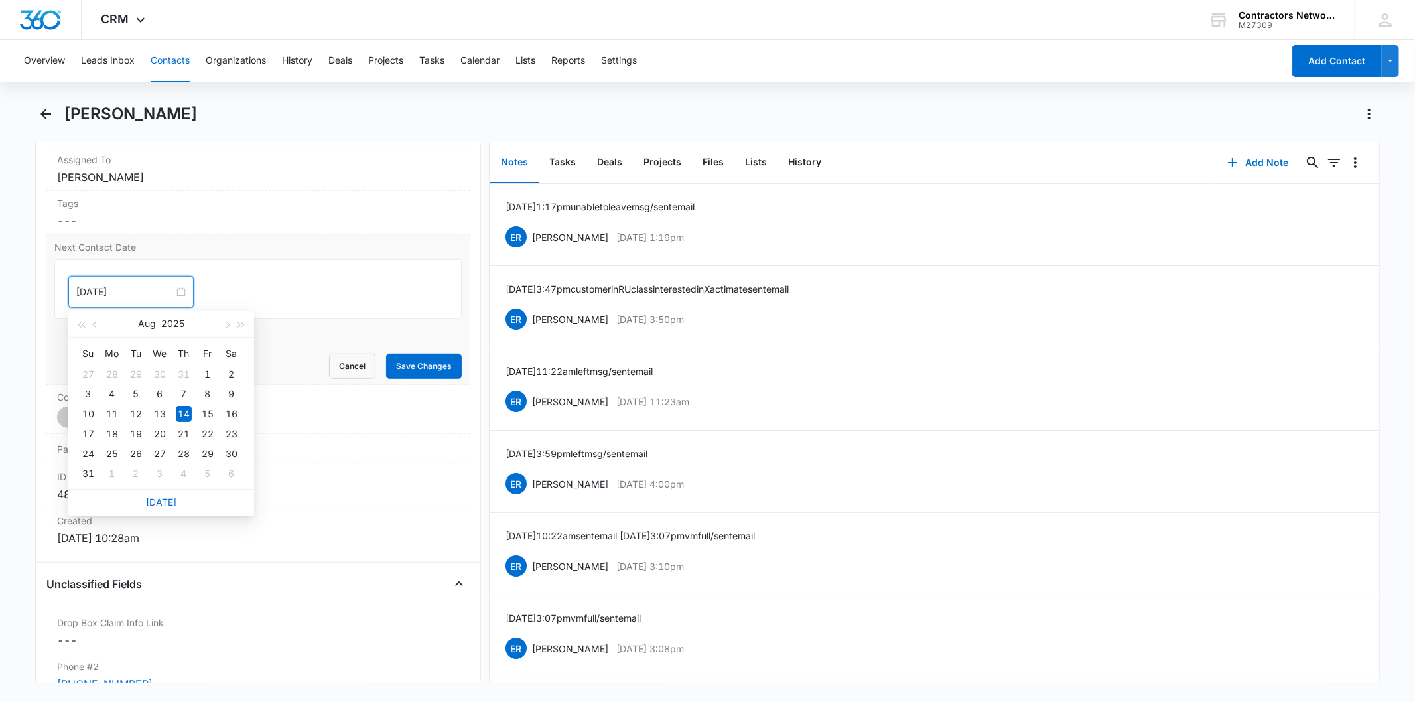
click at [215, 320] on div "Aug 2025" at bounding box center [160, 323] width 115 height 27
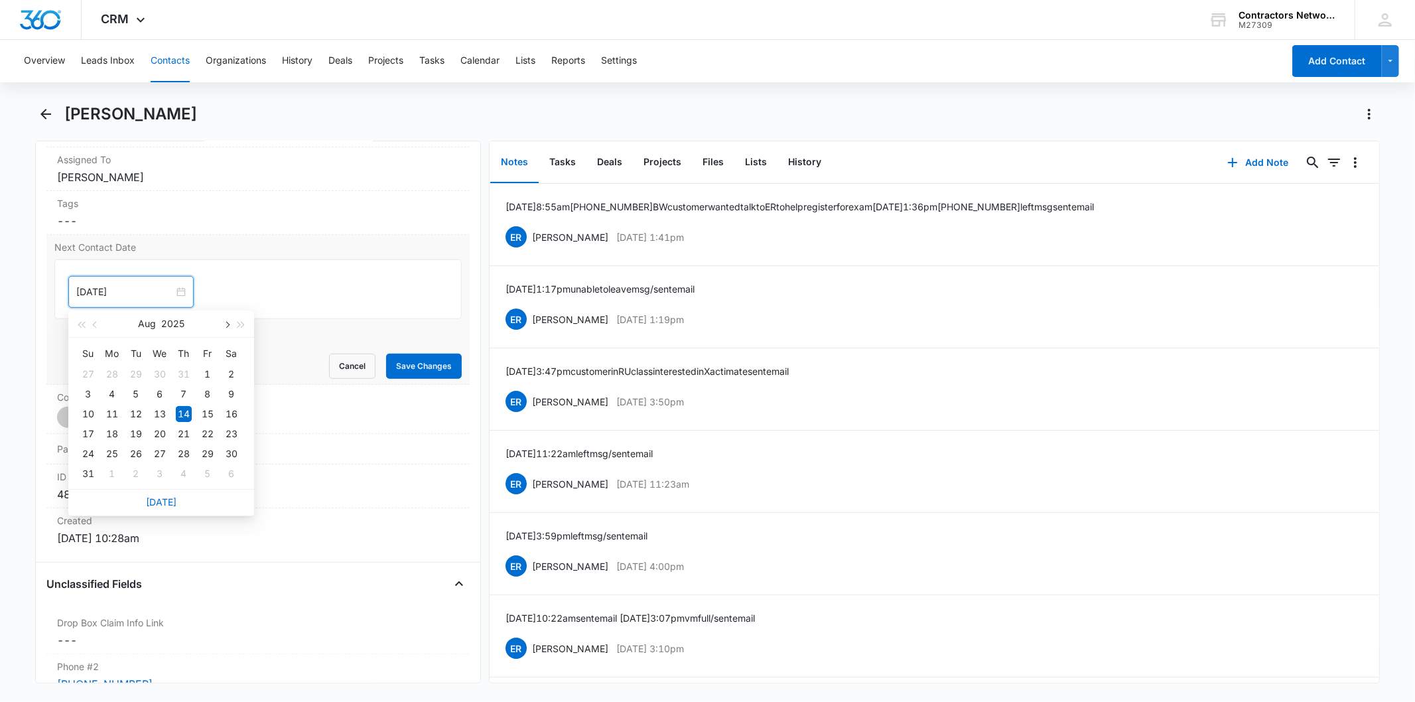
click at [226, 322] on span "button" at bounding box center [226, 325] width 7 height 7
type input "[DATE]"
click at [115, 478] on div "1" at bounding box center [112, 474] width 16 height 16
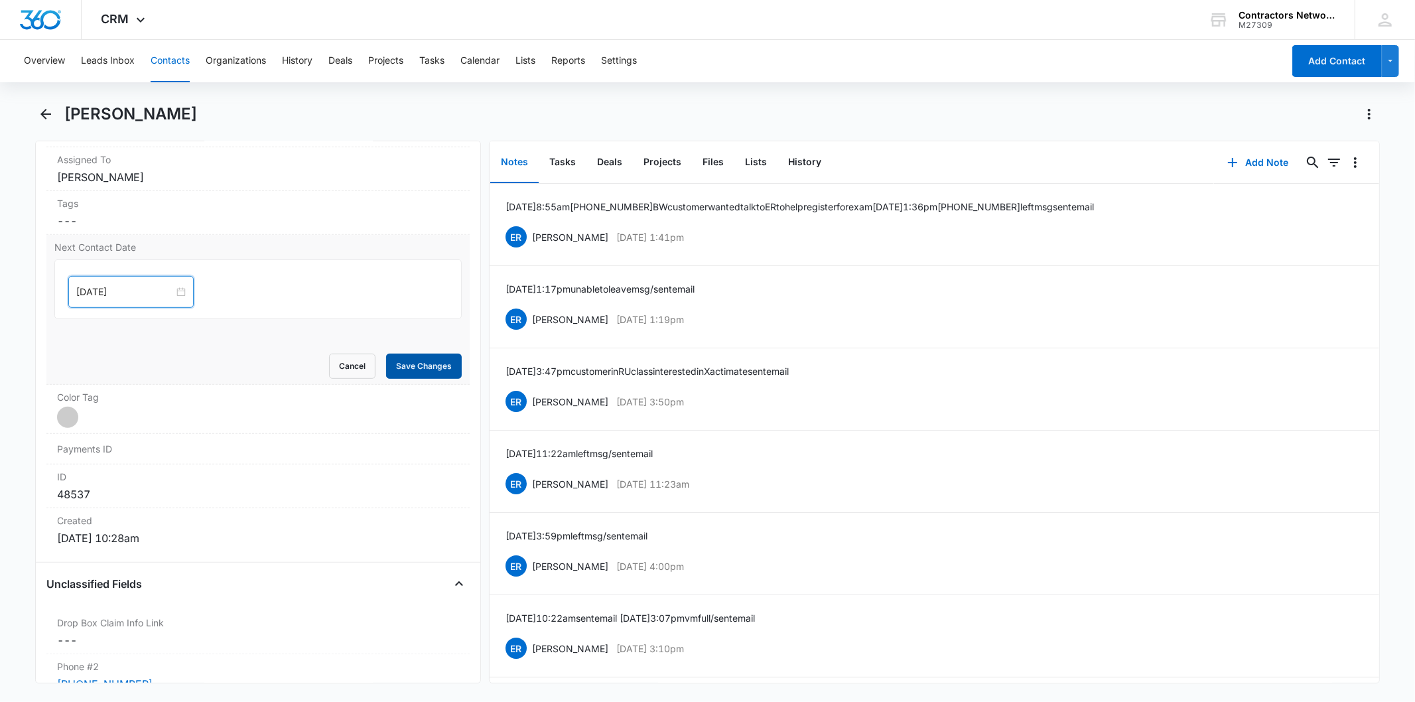
click at [402, 367] on button "Save Changes" at bounding box center [424, 366] width 76 height 25
click at [803, 164] on button "History" at bounding box center [804, 162] width 54 height 41
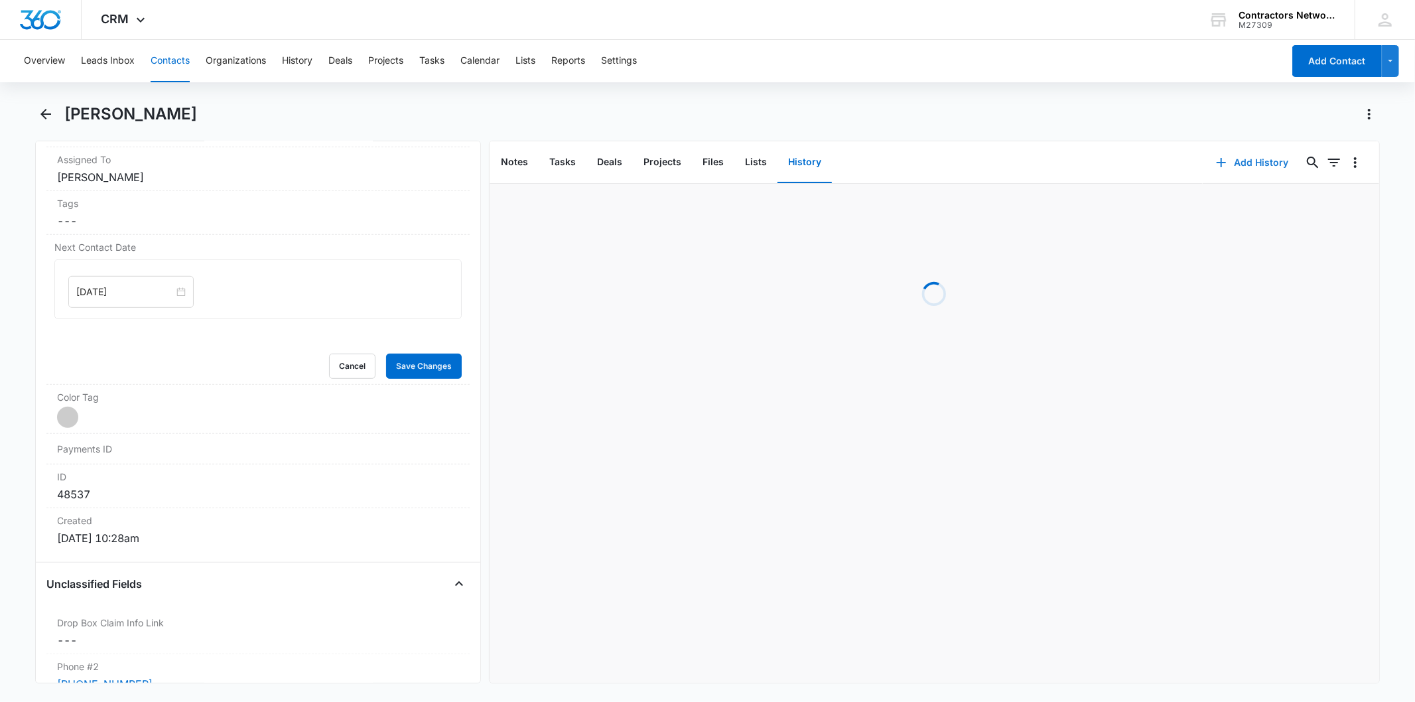
click at [1214, 170] on button "Add History" at bounding box center [1252, 163] width 99 height 32
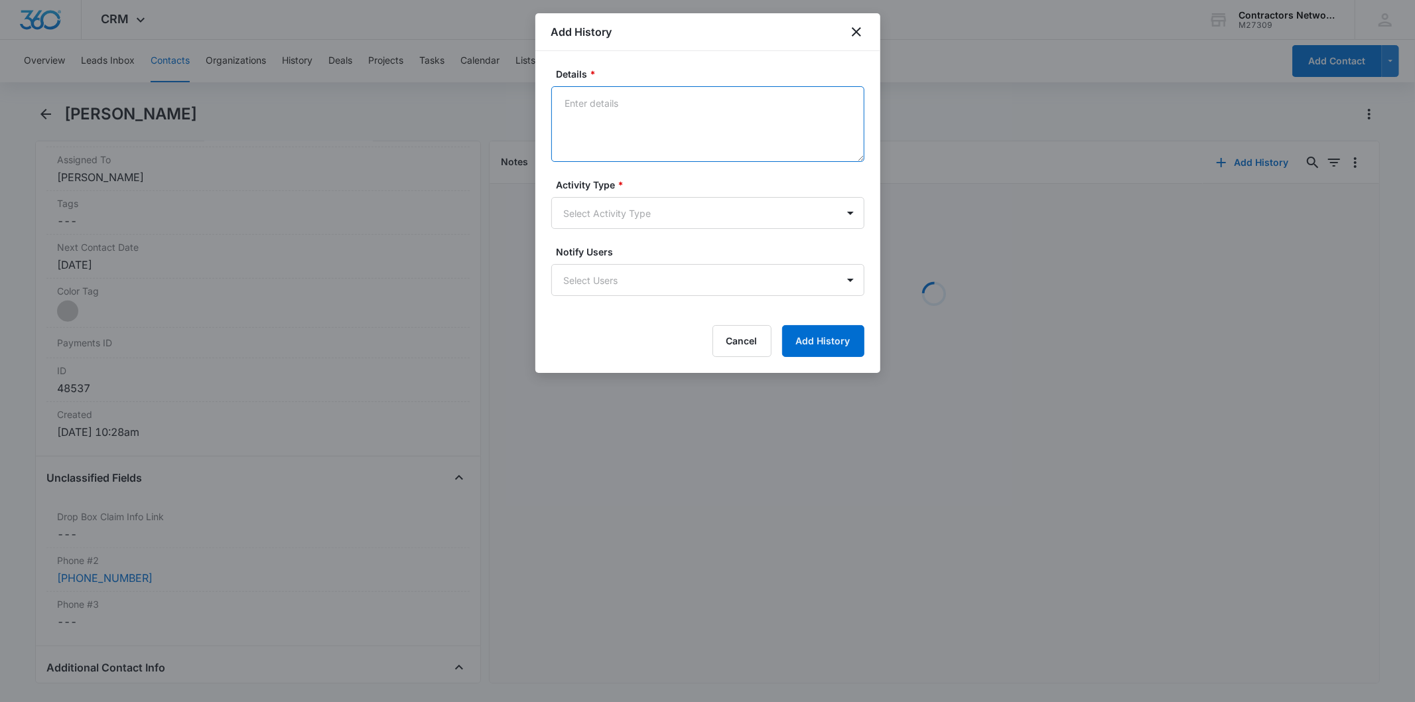
click at [557, 90] on textarea "Details *" at bounding box center [707, 124] width 313 height 76
paste textarea "8/13/2025 8:55am 708-973-5017 BW customer wanted talk to ER to help register fo…"
type textarea "8/13/2025 8:55am 708-973-5017 BW customer wanted talk to ER to help register fo…"
click at [605, 202] on body "CRM Apps Reputation Websites Forms CRM Email Social Shop Payments POS Content A…" at bounding box center [707, 351] width 1415 height 702
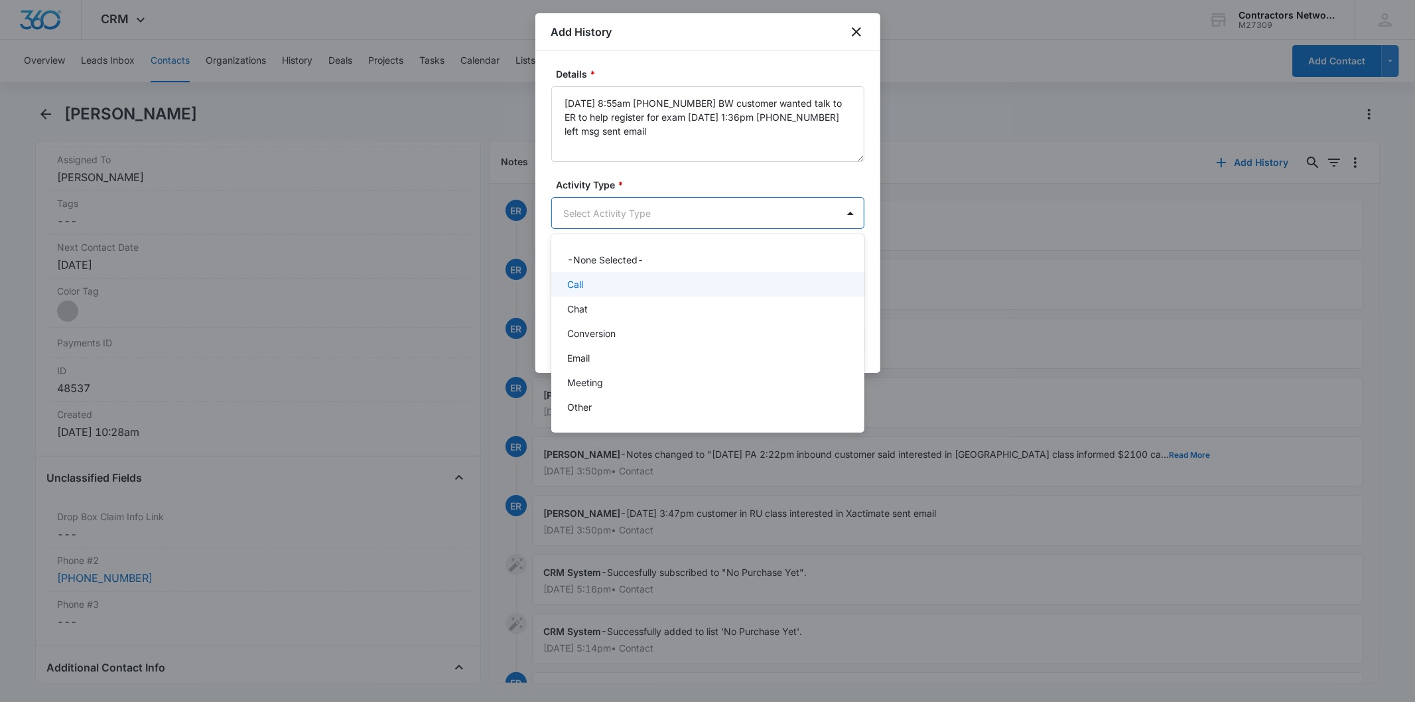
click at [587, 279] on div "Call" at bounding box center [706, 284] width 279 height 14
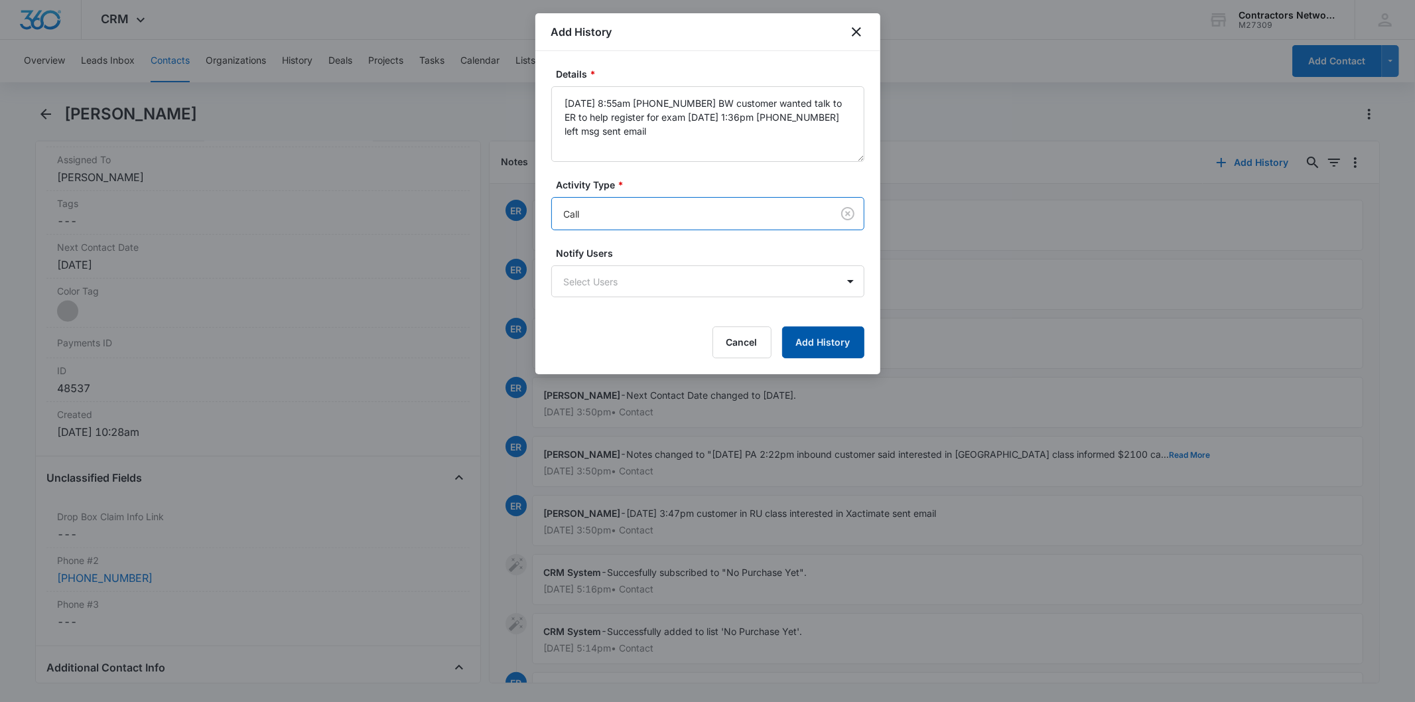
click at [797, 326] on button "Add History" at bounding box center [823, 342] width 82 height 32
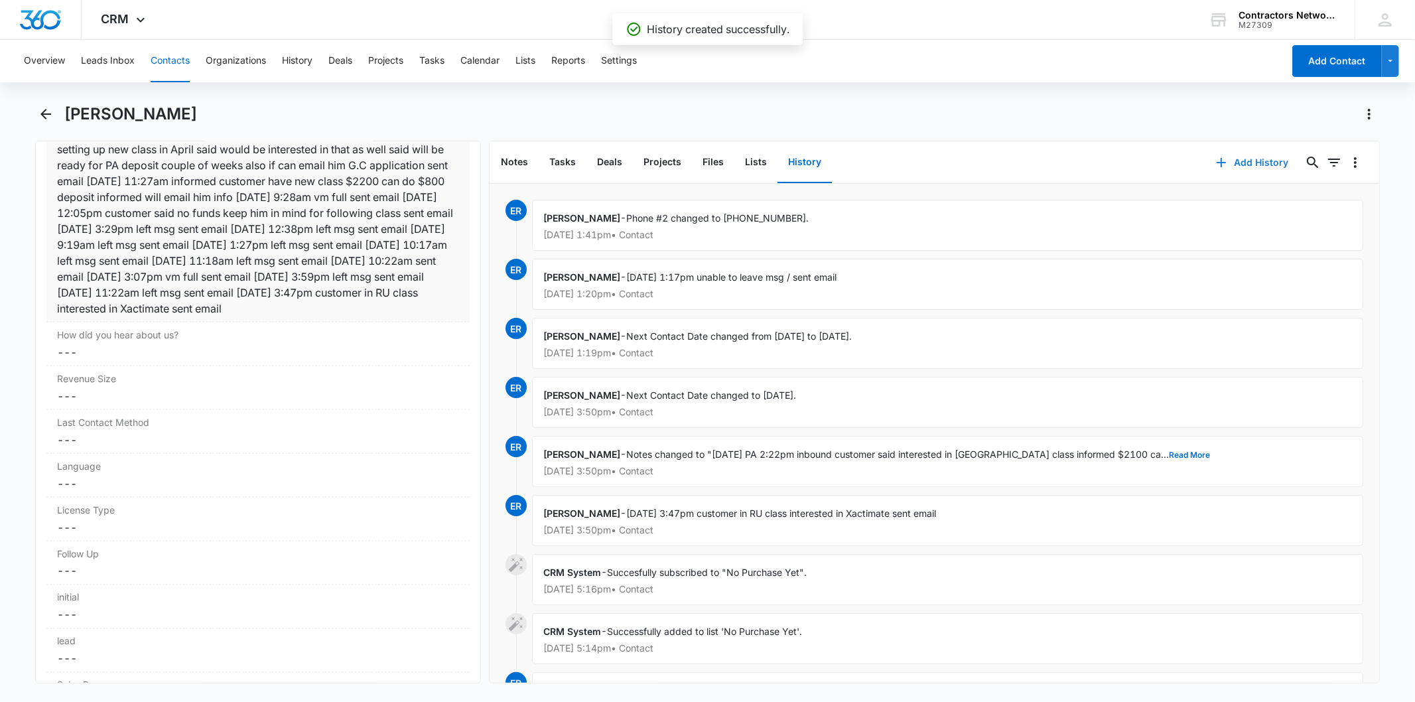
scroll to position [1695, 0]
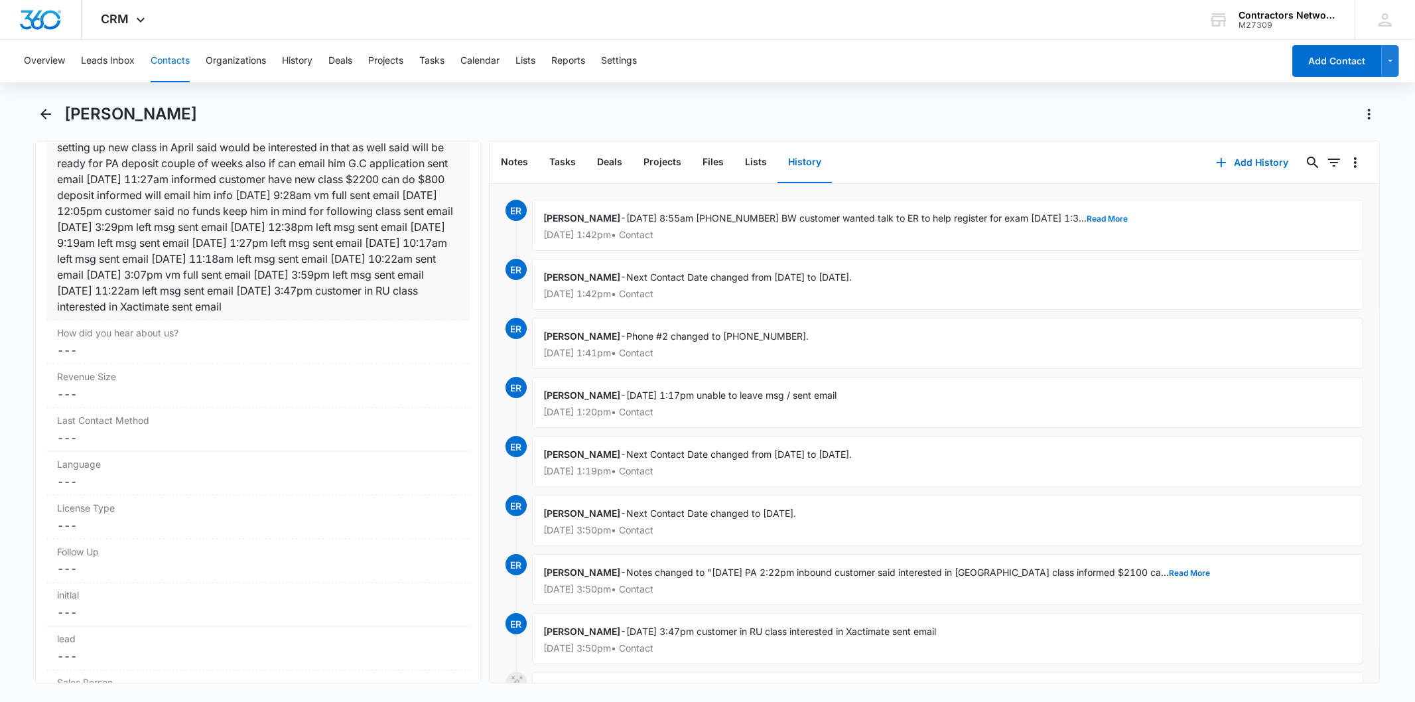
click at [325, 229] on div "[DATE] PA 2:22pm inbound customer said interested in PA class informed $2100 ca…" at bounding box center [257, 210] width 401 height 207
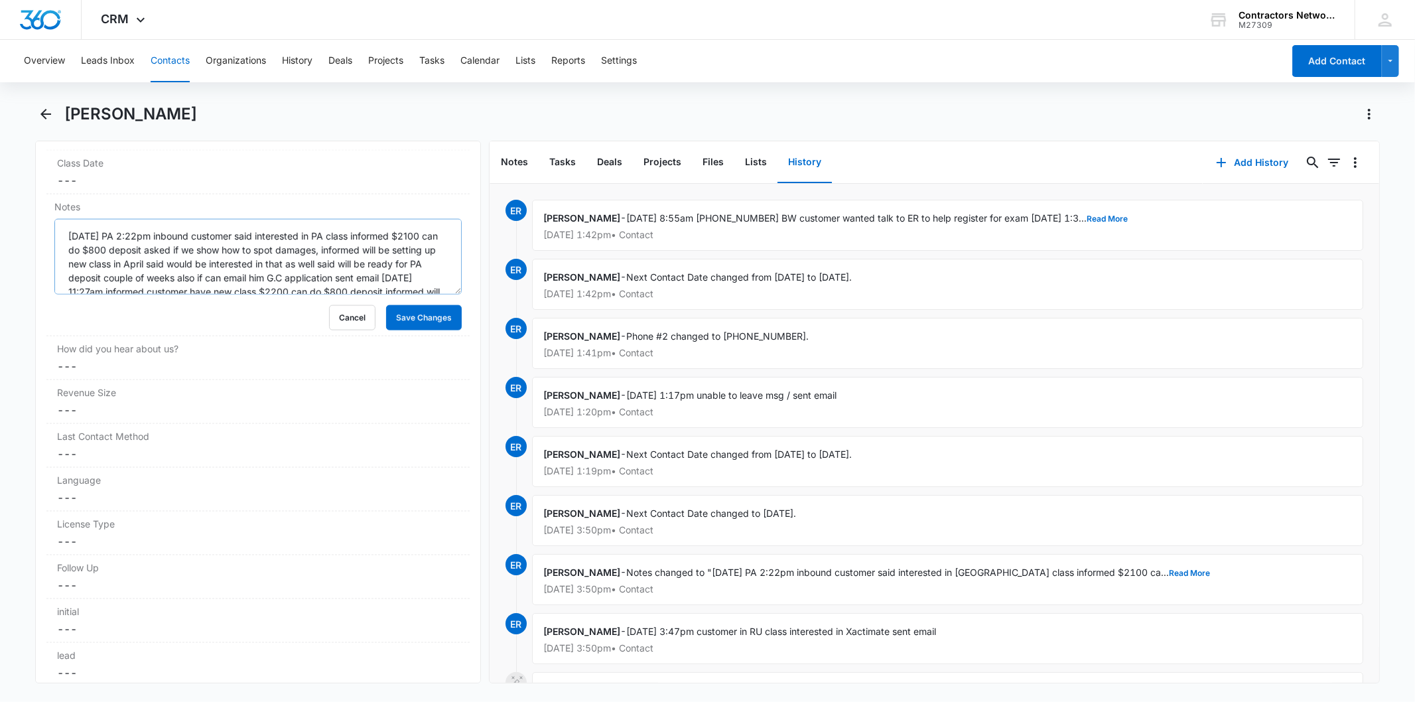
scroll to position [125, 0]
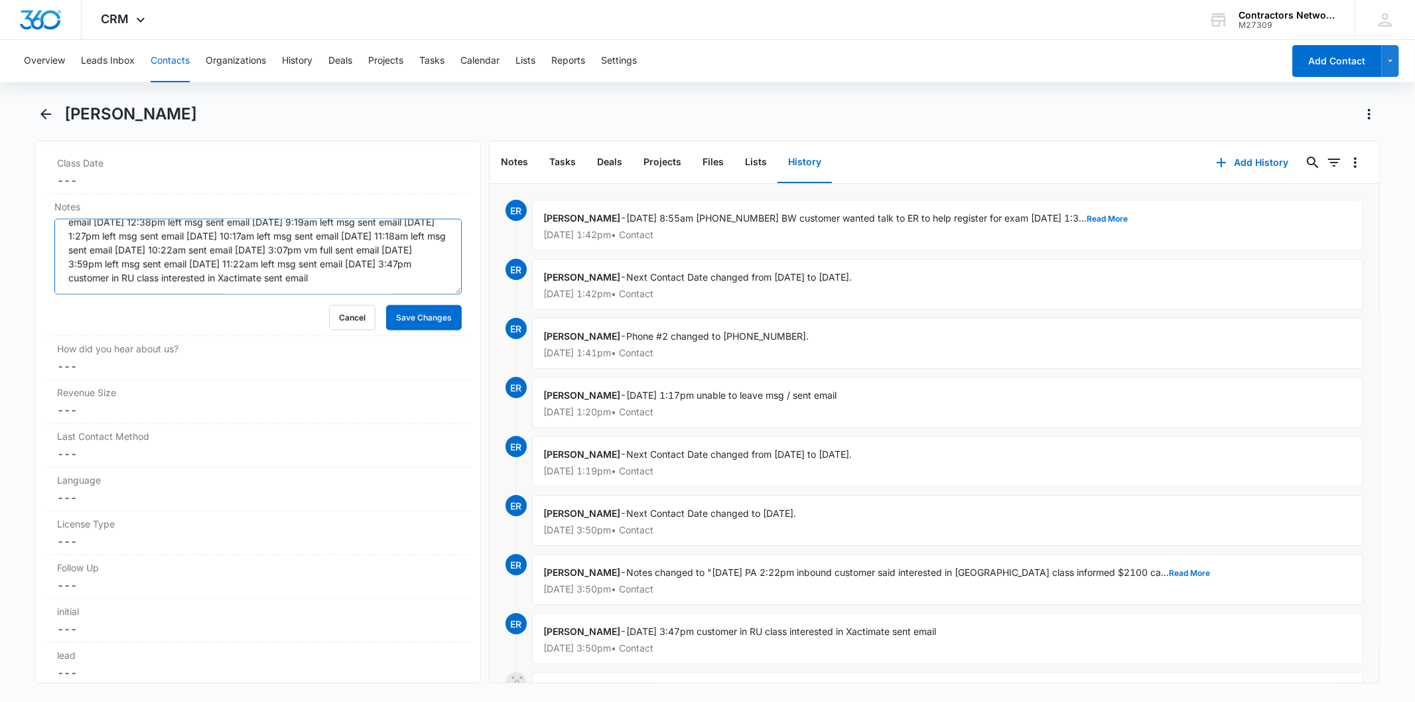
paste textarea "8/13/2025 8:55am 708-973-5017 BW customer wanted talk to ER to help register fo…"
click at [430, 318] on button "Save Changes" at bounding box center [424, 317] width 76 height 25
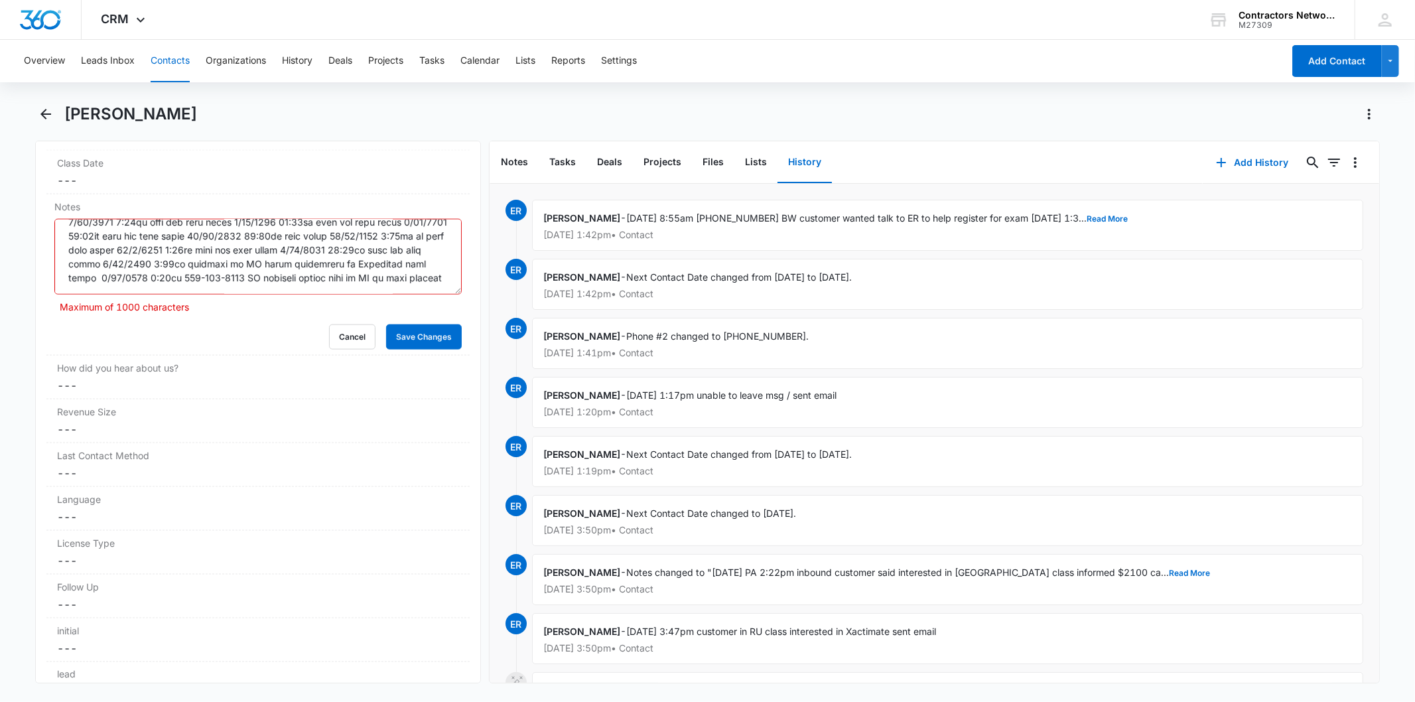
scroll to position [139, 0]
type textarea "2/13/2023 PA 2:22pm inbound customer said interested in PA class informed $2100…"
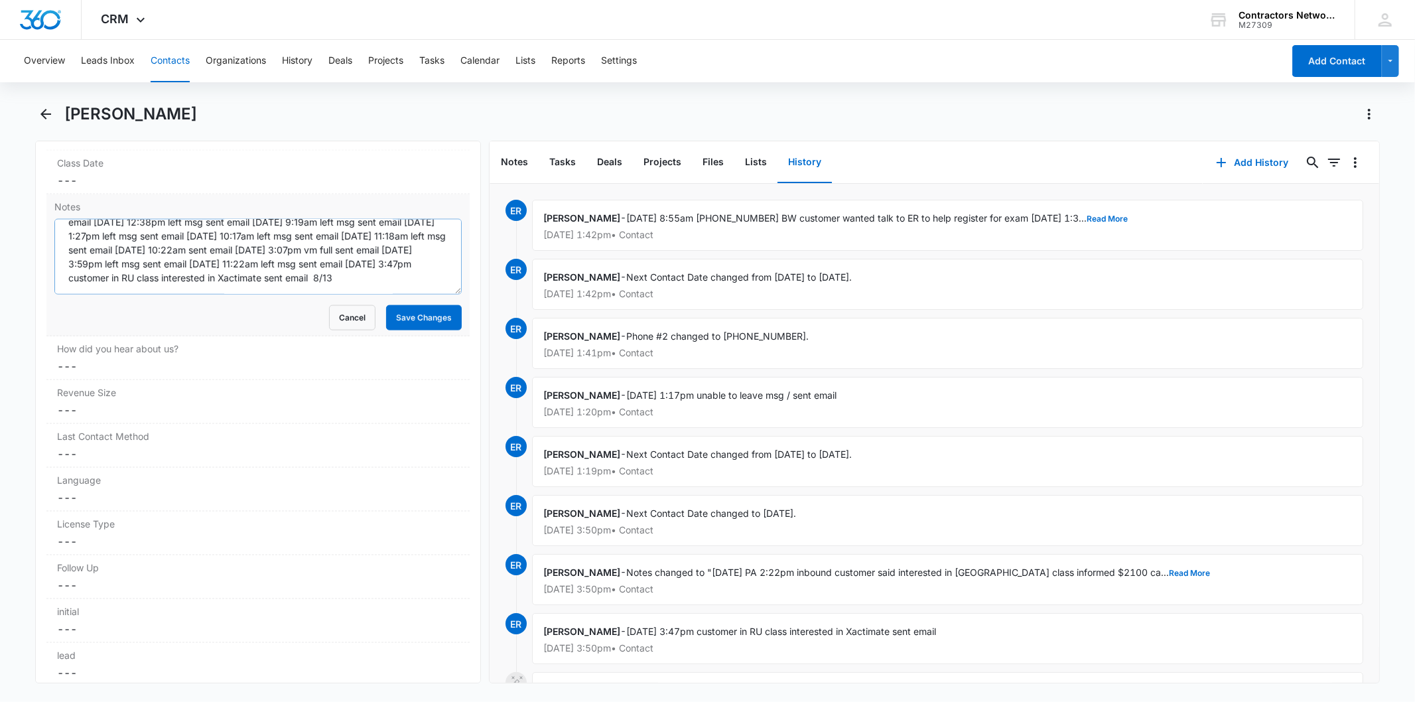
click at [393, 277] on textarea "[DATE] PA 2:22pm inbound customer said interested in PA class informed $2100 ca…" at bounding box center [257, 257] width 407 height 76
type textarea "[DATE] PA 2:22pm inbound customer said interested in PA class informed $2100 ca…"
click at [420, 328] on button "Save Changes" at bounding box center [424, 317] width 76 height 25
drag, startPoint x: 174, startPoint y: 60, endPoint x: 161, endPoint y: 60, distance: 13.9
click at [172, 60] on button "Contacts" at bounding box center [170, 61] width 39 height 42
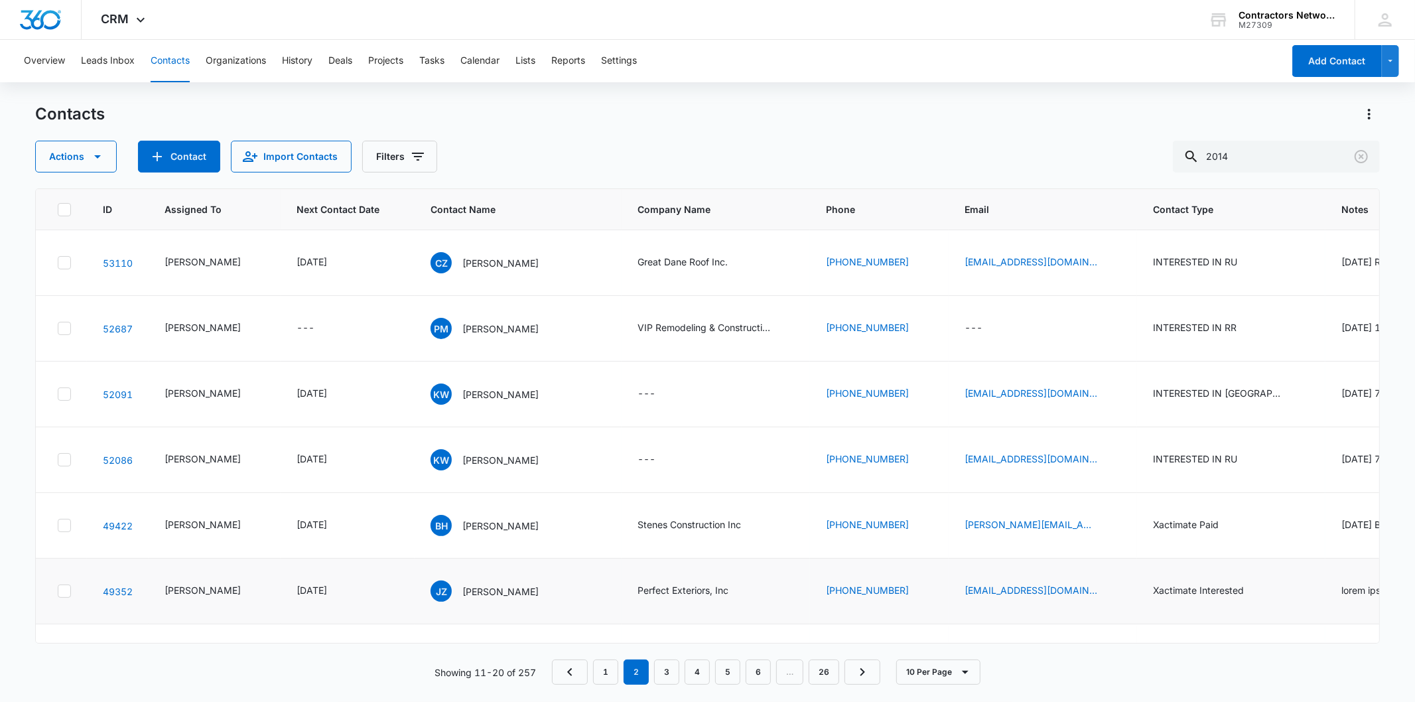
scroll to position [421, 0]
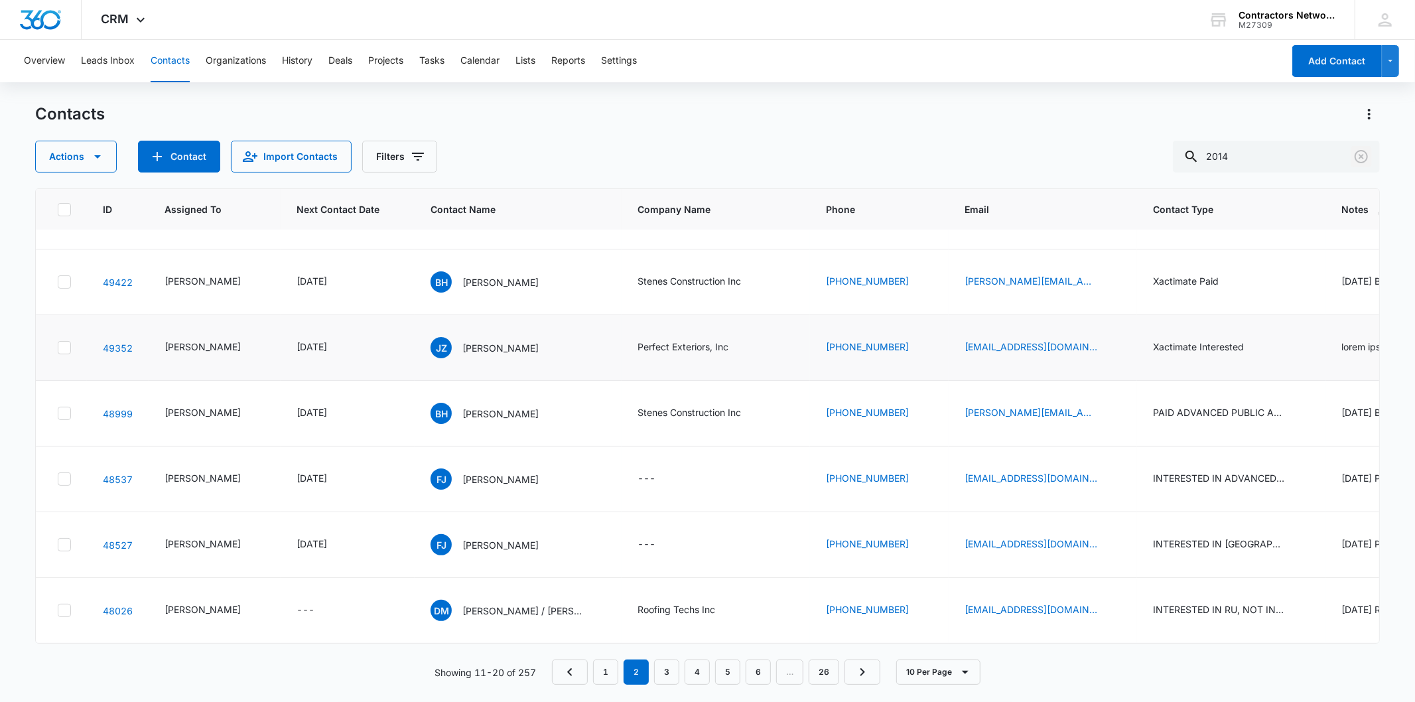
drag, startPoint x: 1360, startPoint y: 159, endPoint x: 1159, endPoint y: 248, distance: 219.7
click at [1159, 248] on div "Contacts Actions Contact Import Contacts Filters 2014 ID Assigned To Next Conta…" at bounding box center [707, 401] width 1344 height 597
click at [1364, 151] on icon "Clear" at bounding box center [1360, 156] width 13 height 13
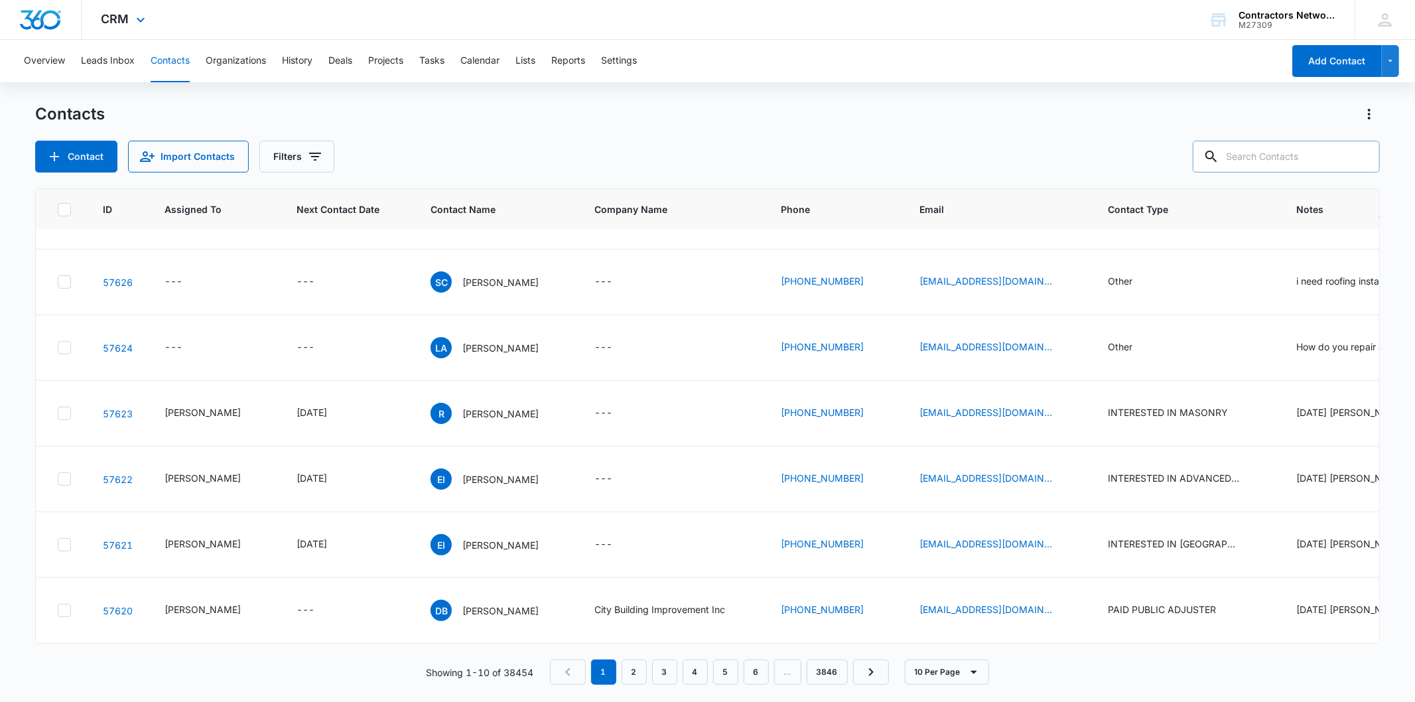
scroll to position [0, 0]
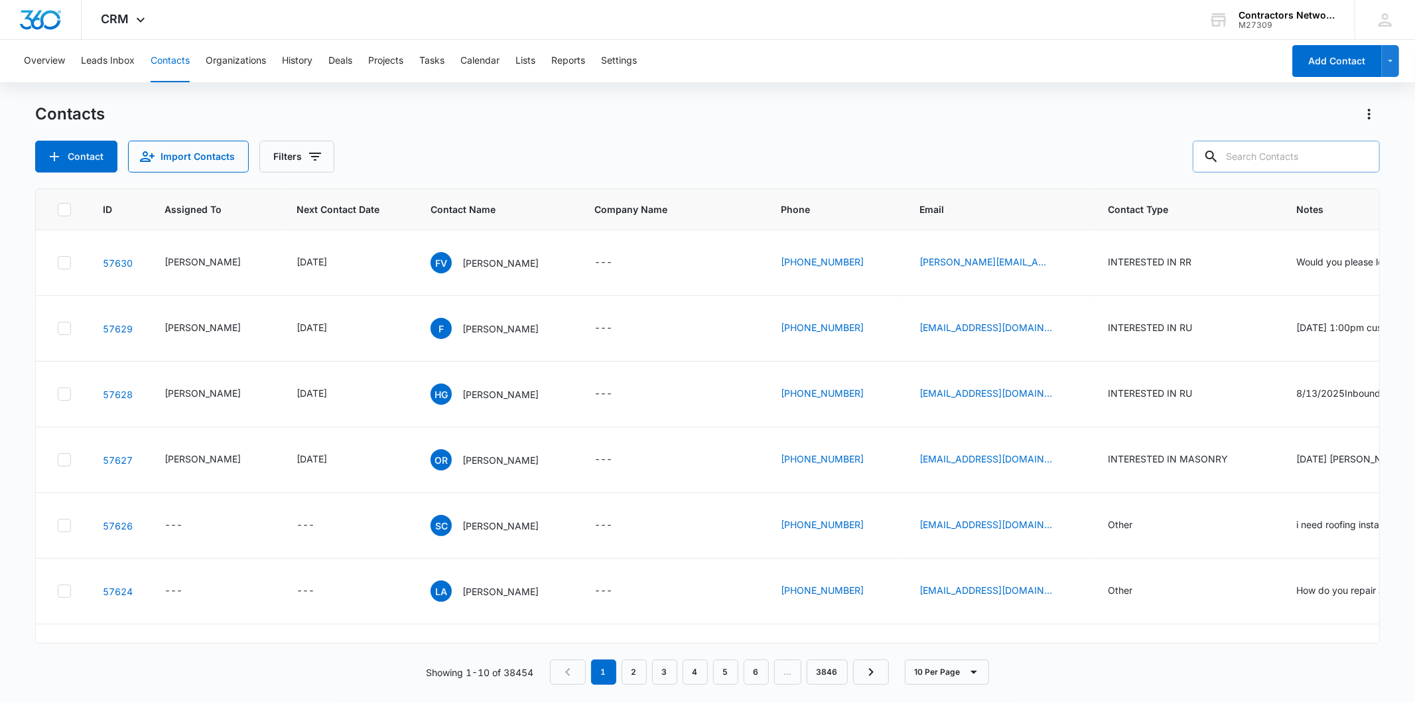
click at [1281, 162] on input "text" at bounding box center [1286, 157] width 187 height 32
paste input "[EMAIL_ADDRESS][DOMAIN_NAME]"
type input "[EMAIL_ADDRESS][DOMAIN_NAME]"
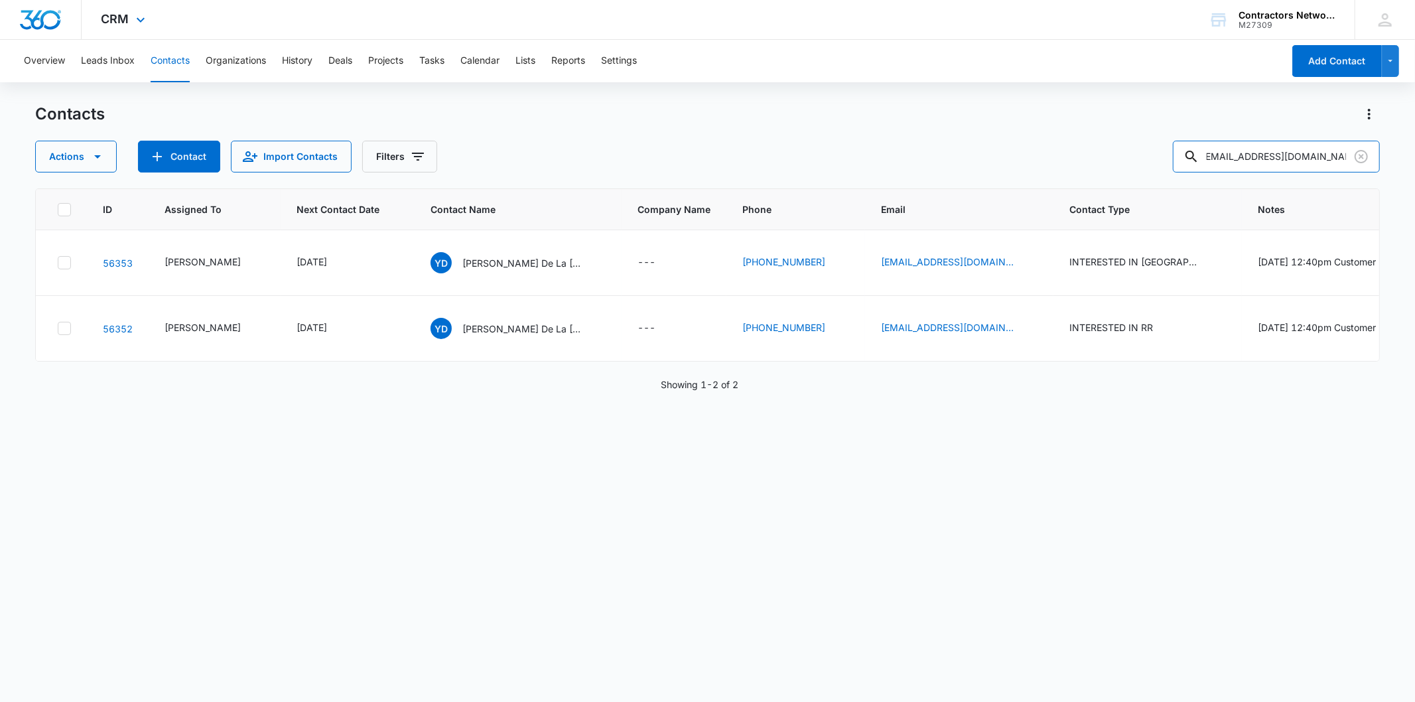
scroll to position [0, 0]
click at [508, 267] on p "[PERSON_NAME] De La [PERSON_NAME] [PERSON_NAME] / [PERSON_NAME]" at bounding box center [521, 263] width 119 height 14
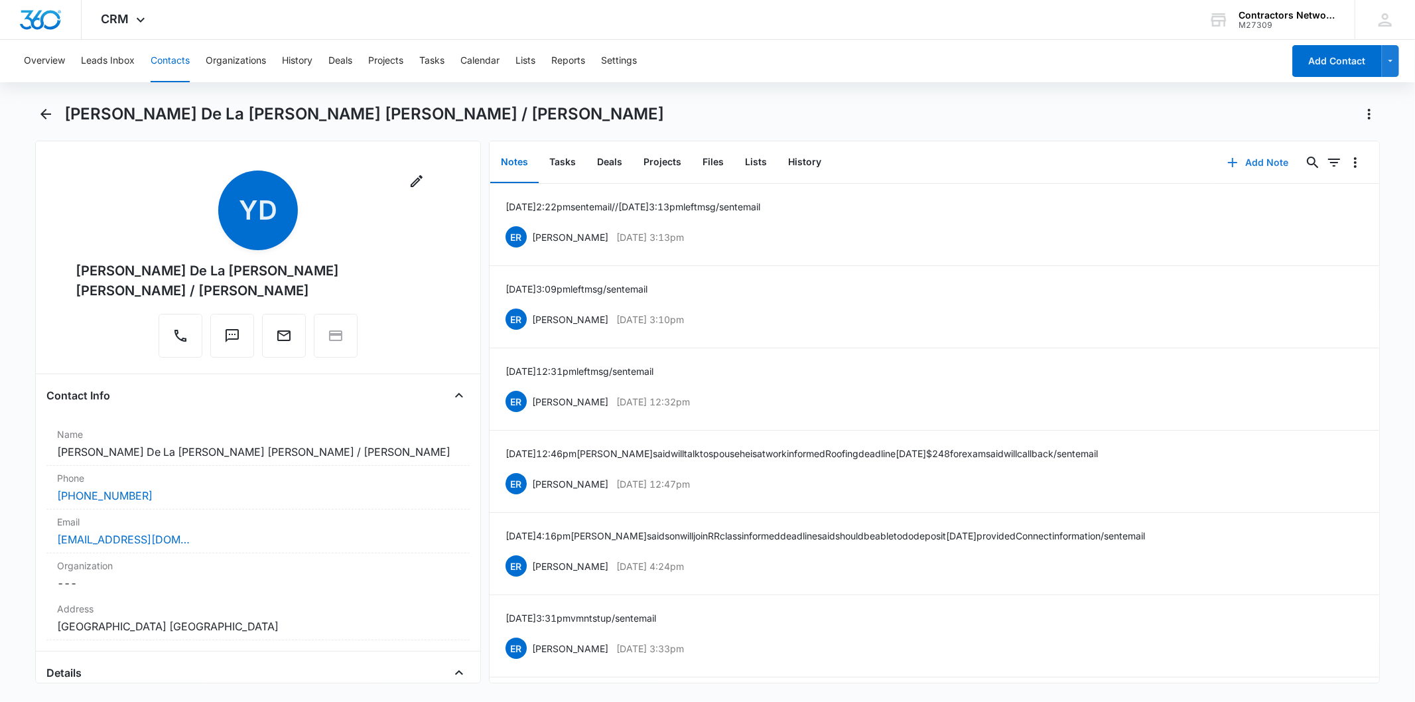
click at [1225, 158] on icon "button" at bounding box center [1232, 163] width 16 height 16
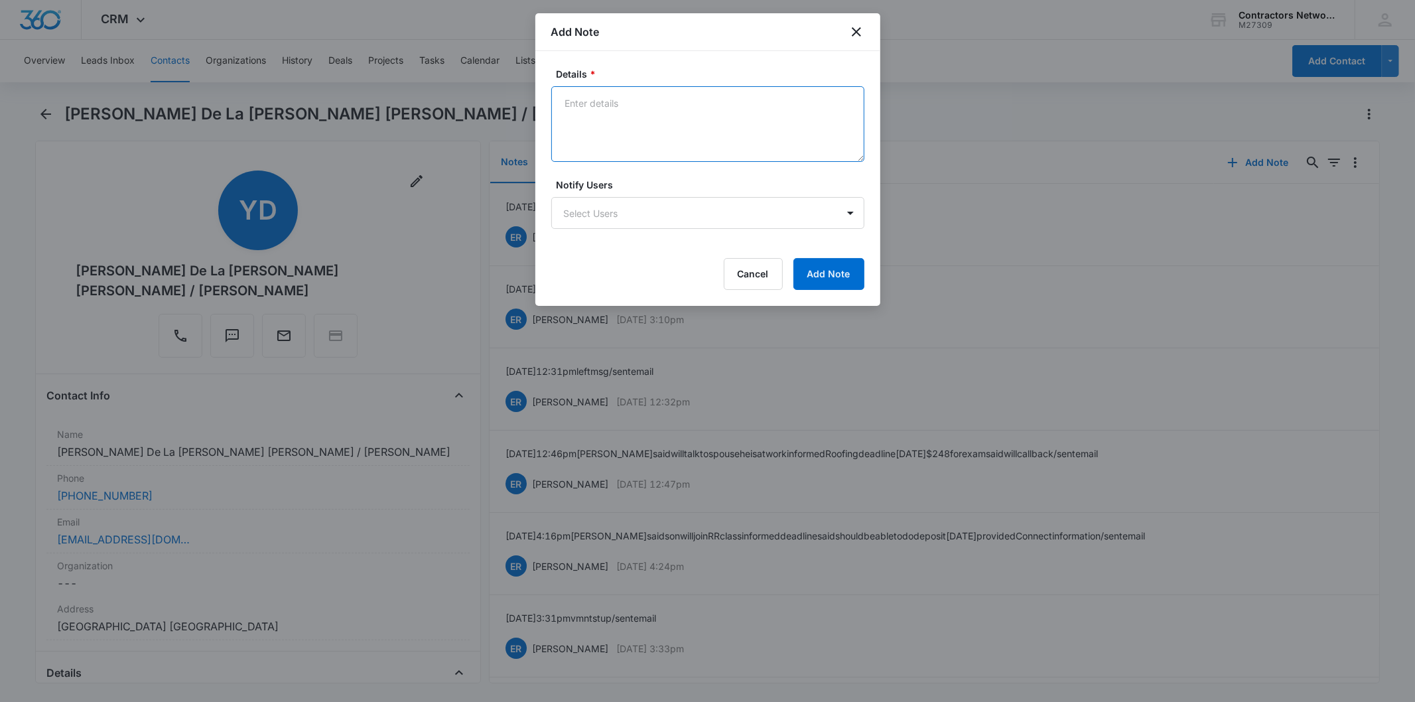
click at [641, 124] on textarea "Details *" at bounding box center [707, 124] width 313 height 76
paste textarea "[DATE] 1:48pm left msg / sent email"
type textarea "[DATE] 1:48pm left msg / sent email"
click at [845, 267] on button "Add Note" at bounding box center [828, 274] width 71 height 32
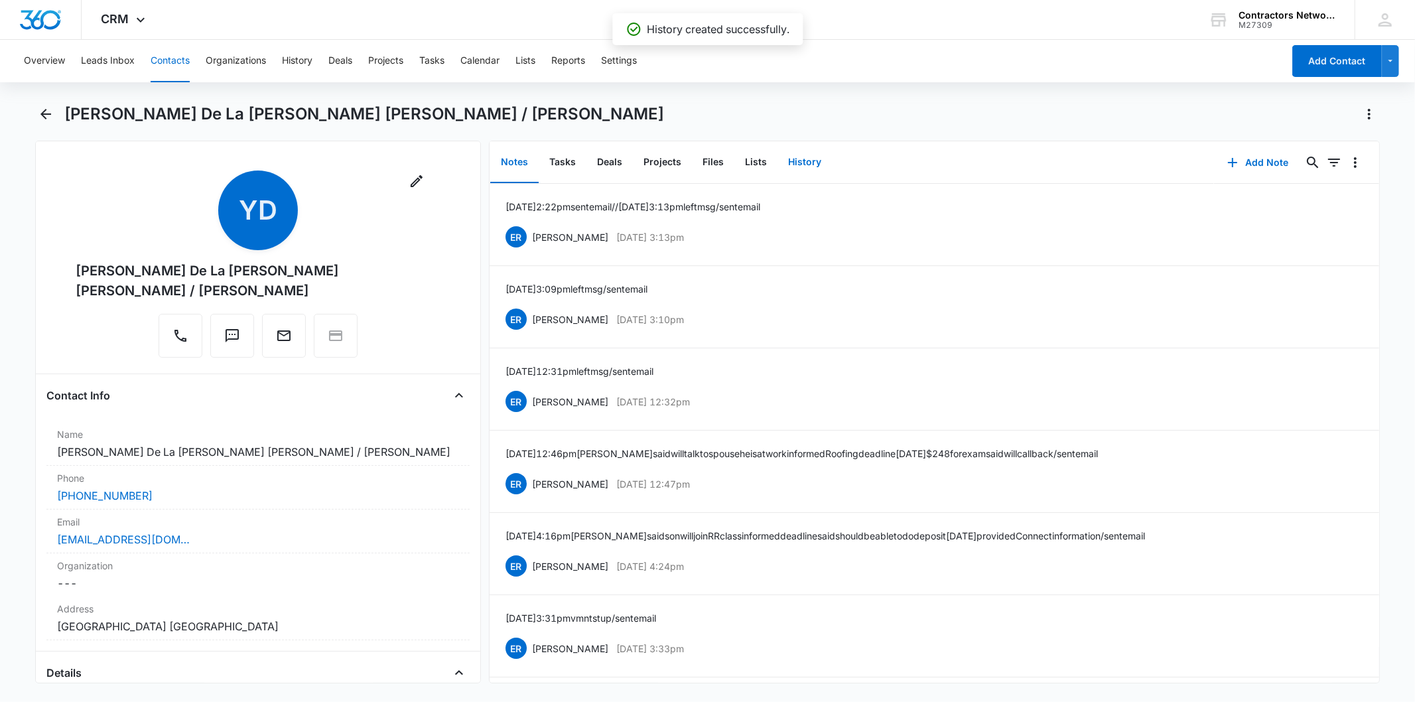
click at [797, 164] on button "History" at bounding box center [804, 162] width 54 height 41
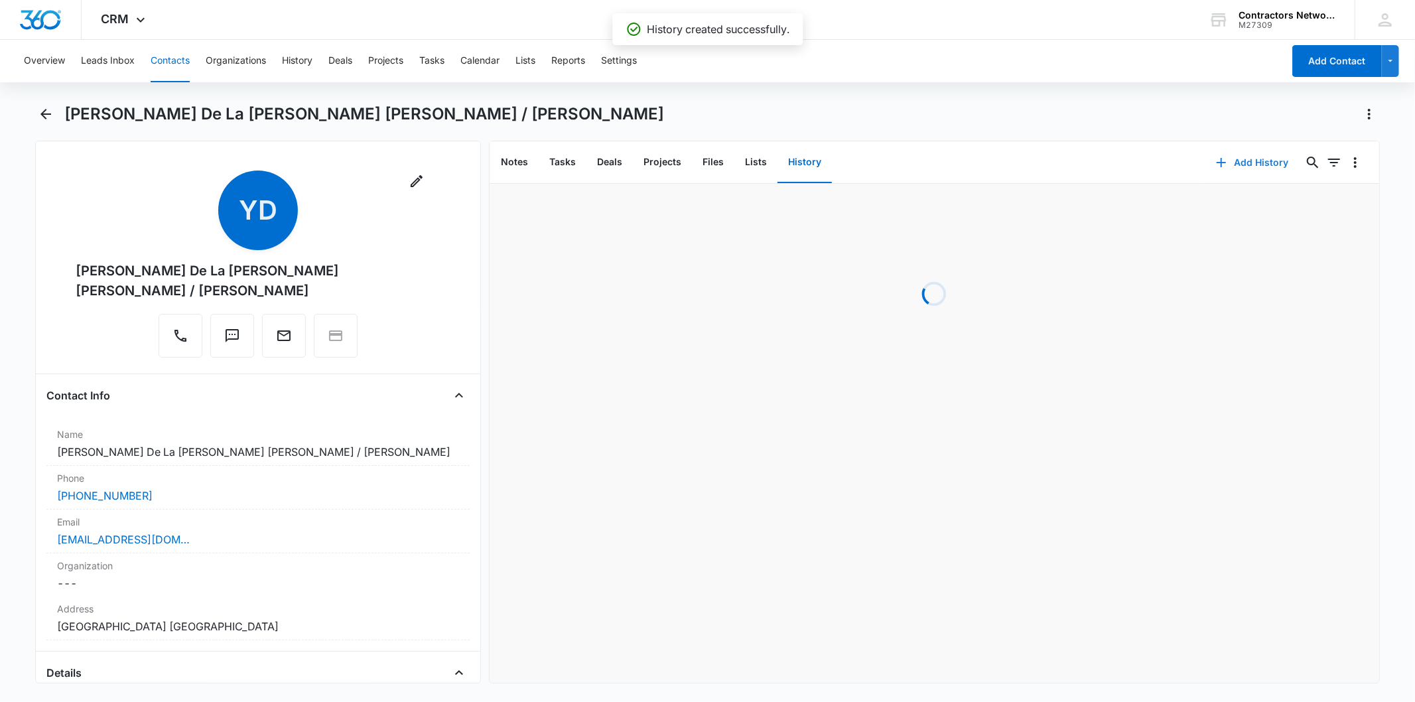
click at [1213, 157] on icon "button" at bounding box center [1221, 163] width 16 height 16
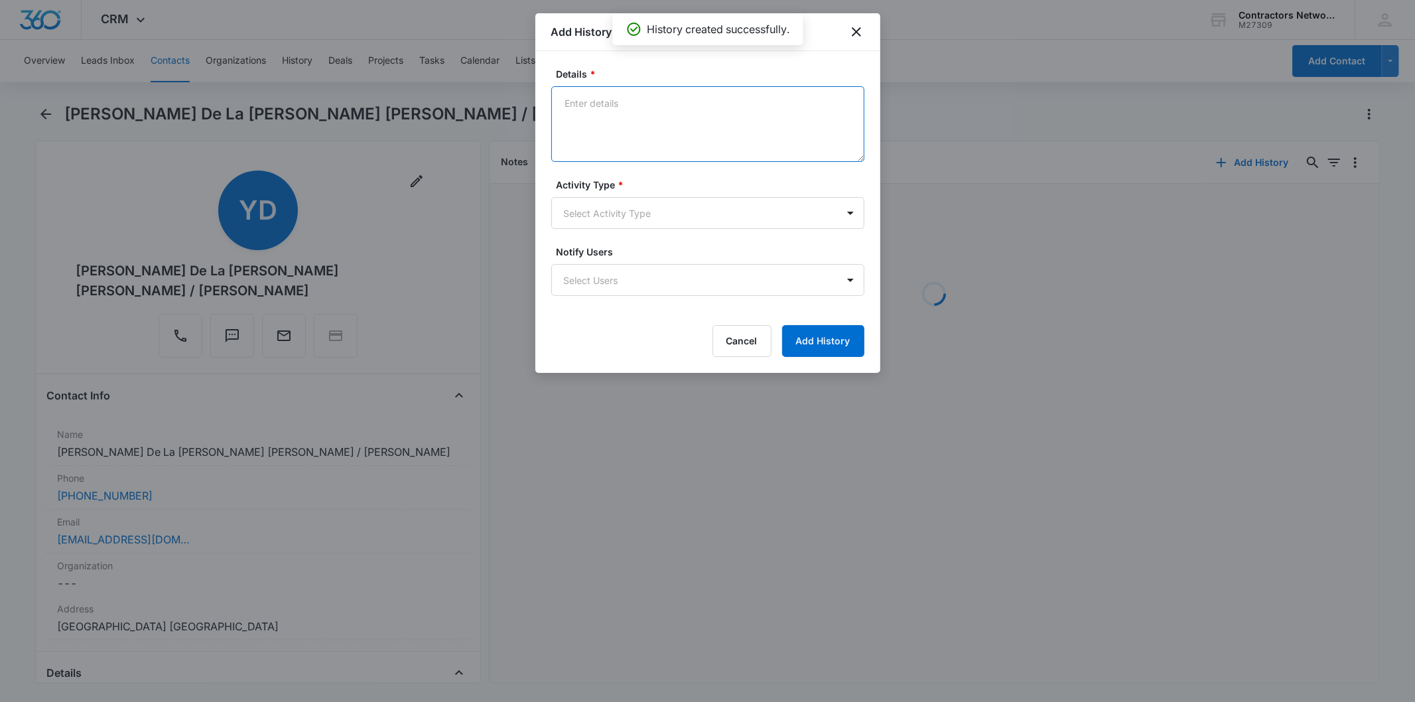
click at [687, 119] on textarea "Details *" at bounding box center [707, 124] width 313 height 76
paste textarea "[DATE] 1:48pm left msg / sent email"
type textarea "[DATE] 1:48pm left msg / sent email"
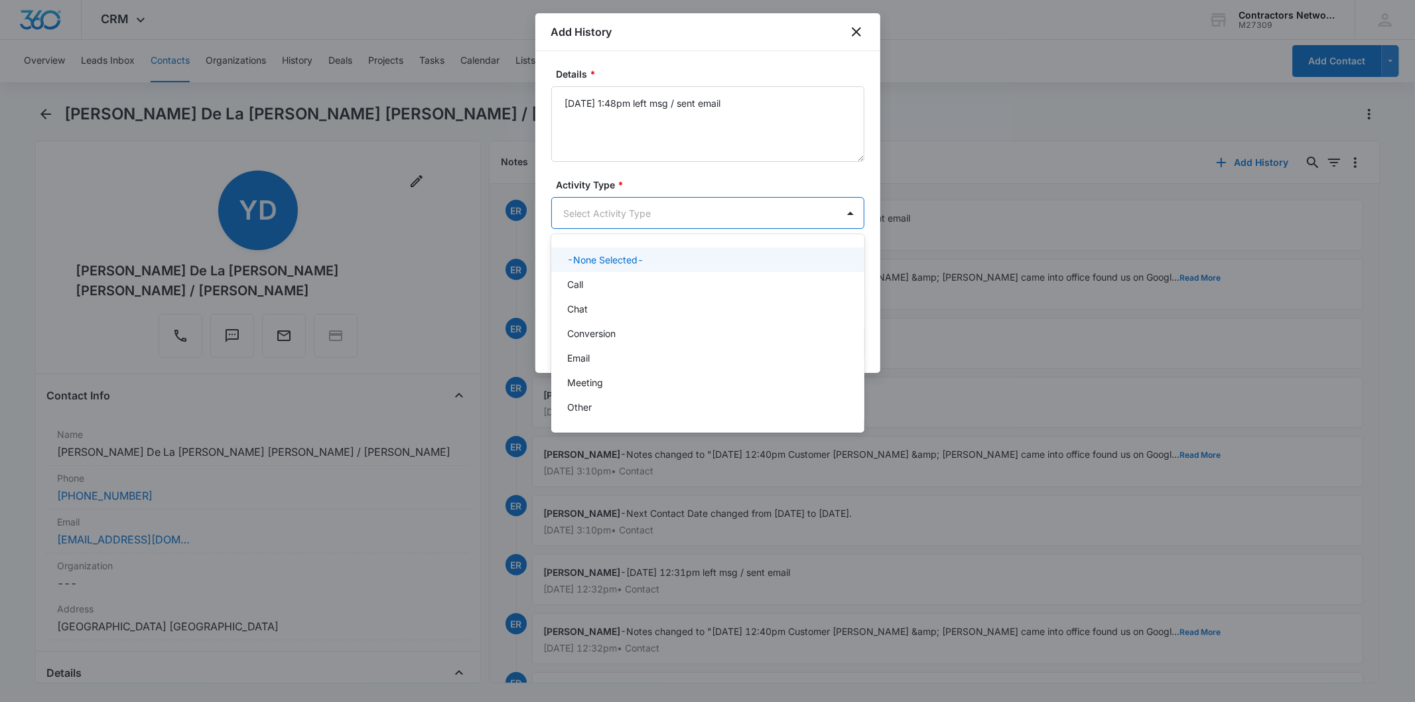
click at [664, 222] on body "CRM Apps Reputation Websites Forms CRM Email Social Shop Payments POS Content A…" at bounding box center [707, 351] width 1415 height 702
click at [644, 279] on div "Call" at bounding box center [706, 284] width 279 height 14
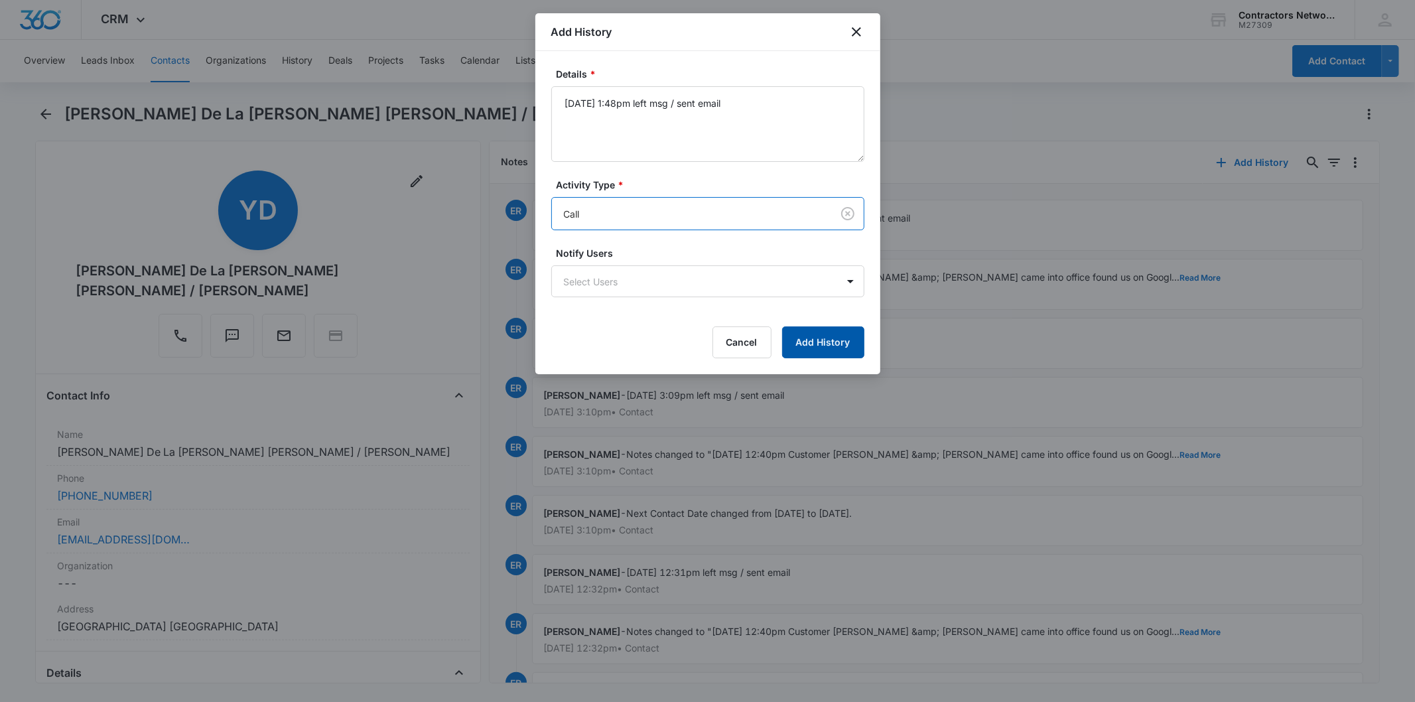
click at [796, 329] on button "Add History" at bounding box center [823, 342] width 82 height 32
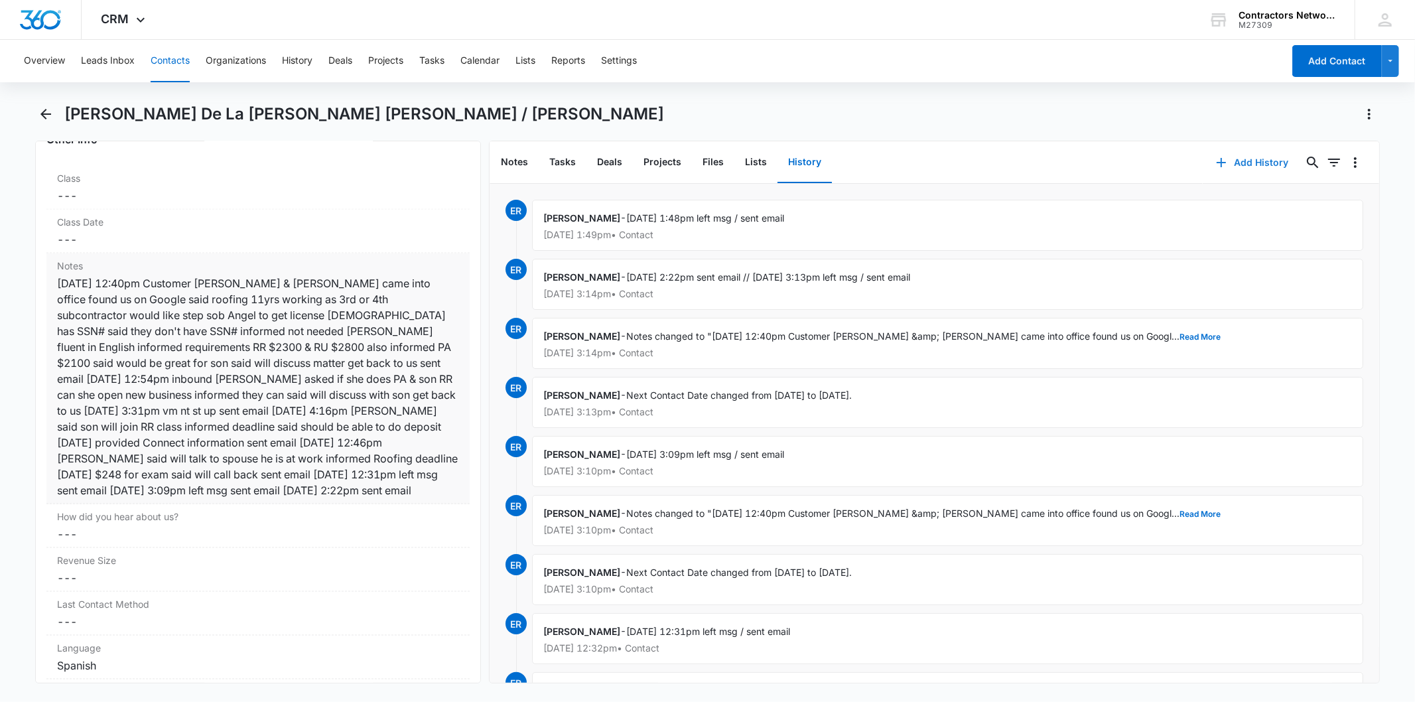
scroll to position [1547, 0]
click at [299, 380] on div "[DATE] 12:40pm Customer [PERSON_NAME] & [PERSON_NAME] came into office found us…" at bounding box center [257, 386] width 401 height 223
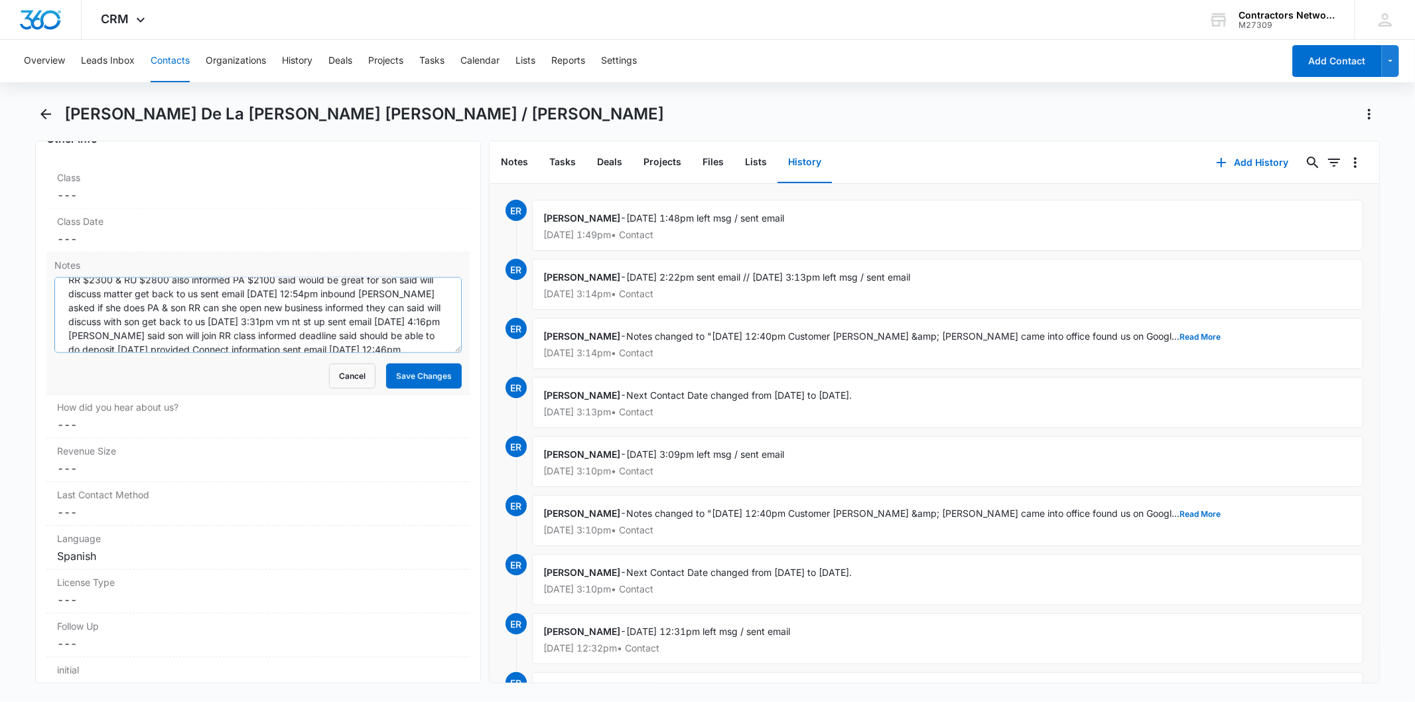
scroll to position [139, 0]
click at [363, 314] on textarea "[DATE] 12:40pm Customer [PERSON_NAME] & [PERSON_NAME] came into office found us…" at bounding box center [257, 315] width 407 height 76
paste textarea "[DATE] 1:48pm left msg / sent email"
click at [275, 320] on textarea "Notes" at bounding box center [257, 315] width 407 height 76
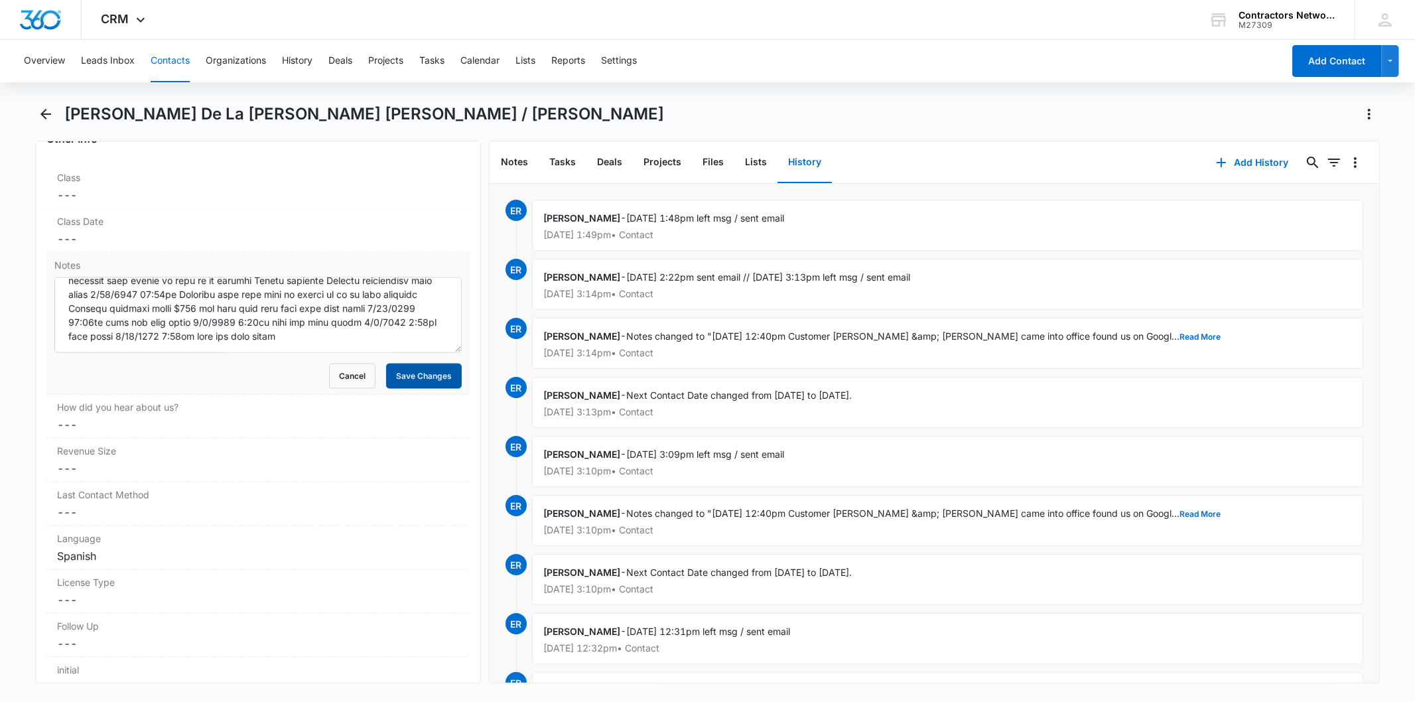
drag, startPoint x: 449, startPoint y: 337, endPoint x: 427, endPoint y: 361, distance: 32.9
click at [446, 342] on form "Cancel Save Changes" at bounding box center [257, 332] width 407 height 111
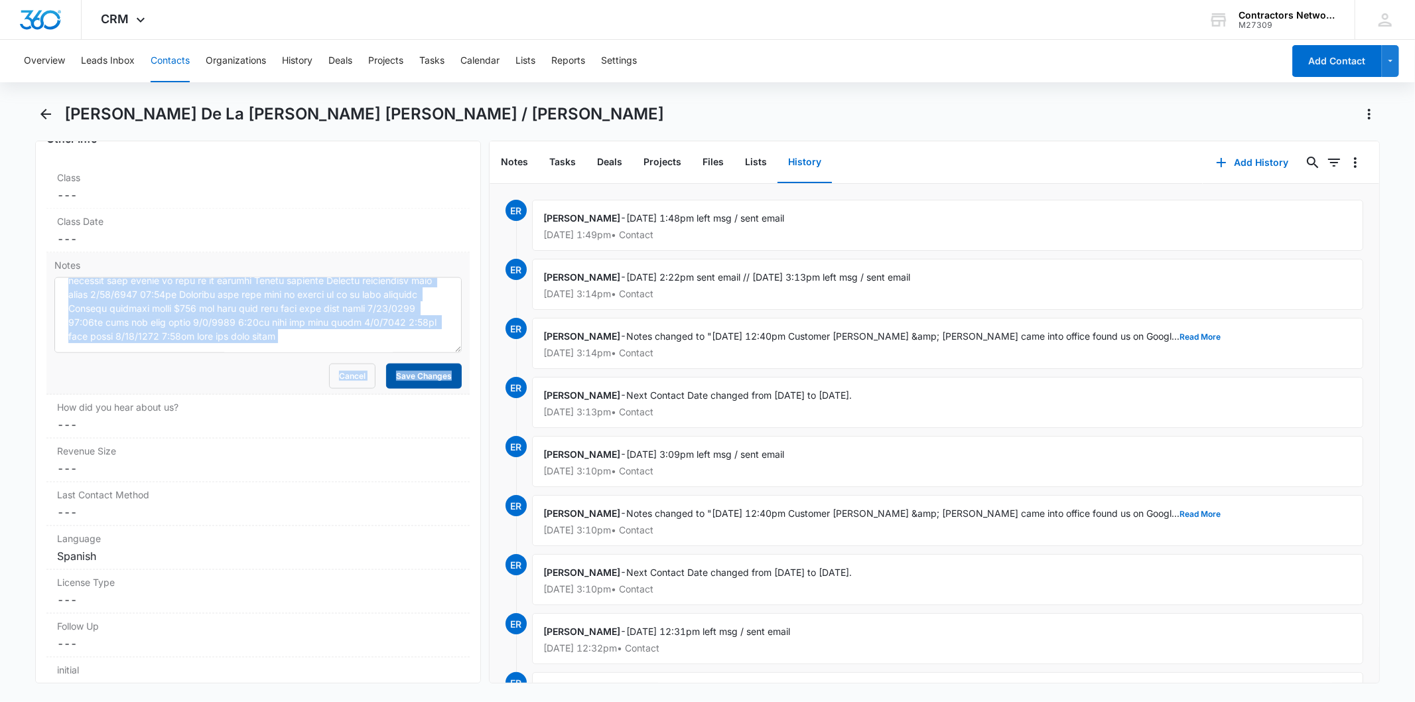
click at [427, 363] on button "Save Changes" at bounding box center [424, 375] width 76 height 25
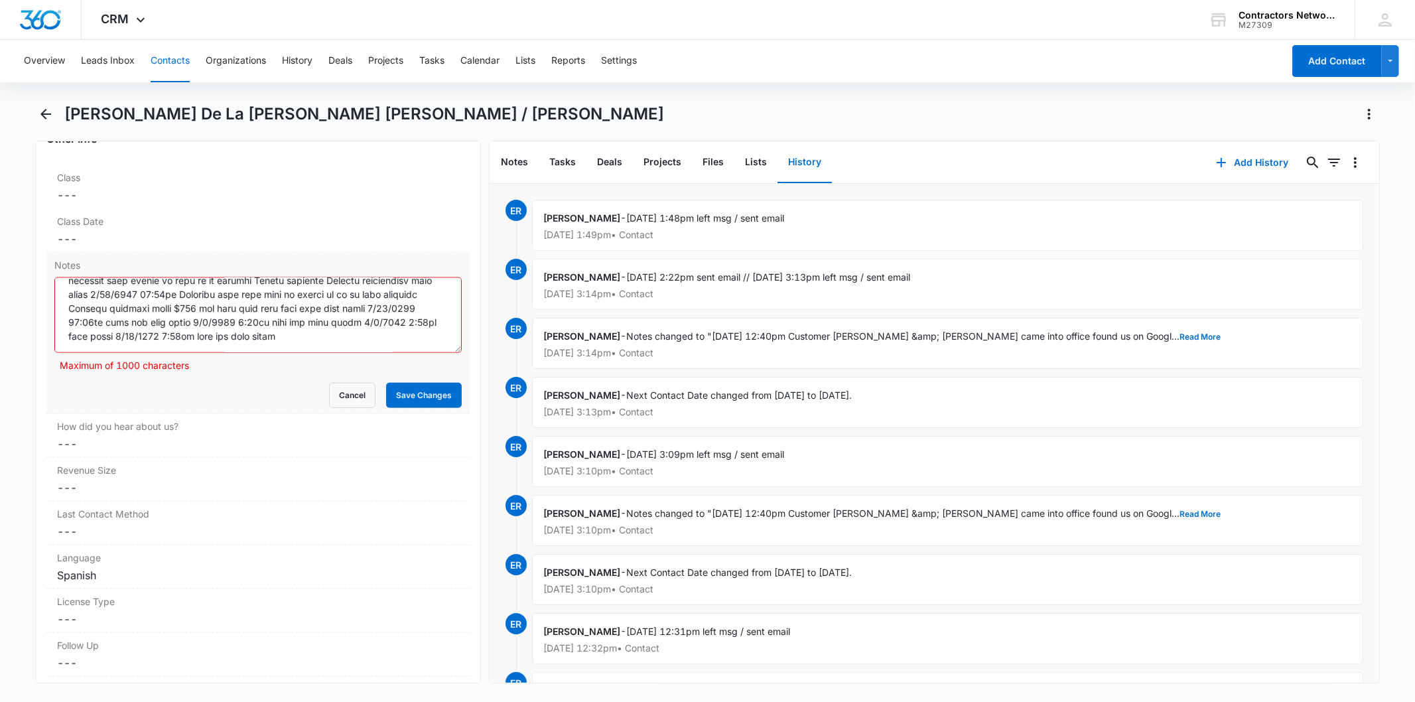
click at [379, 326] on textarea "Notes" at bounding box center [257, 315] width 407 height 76
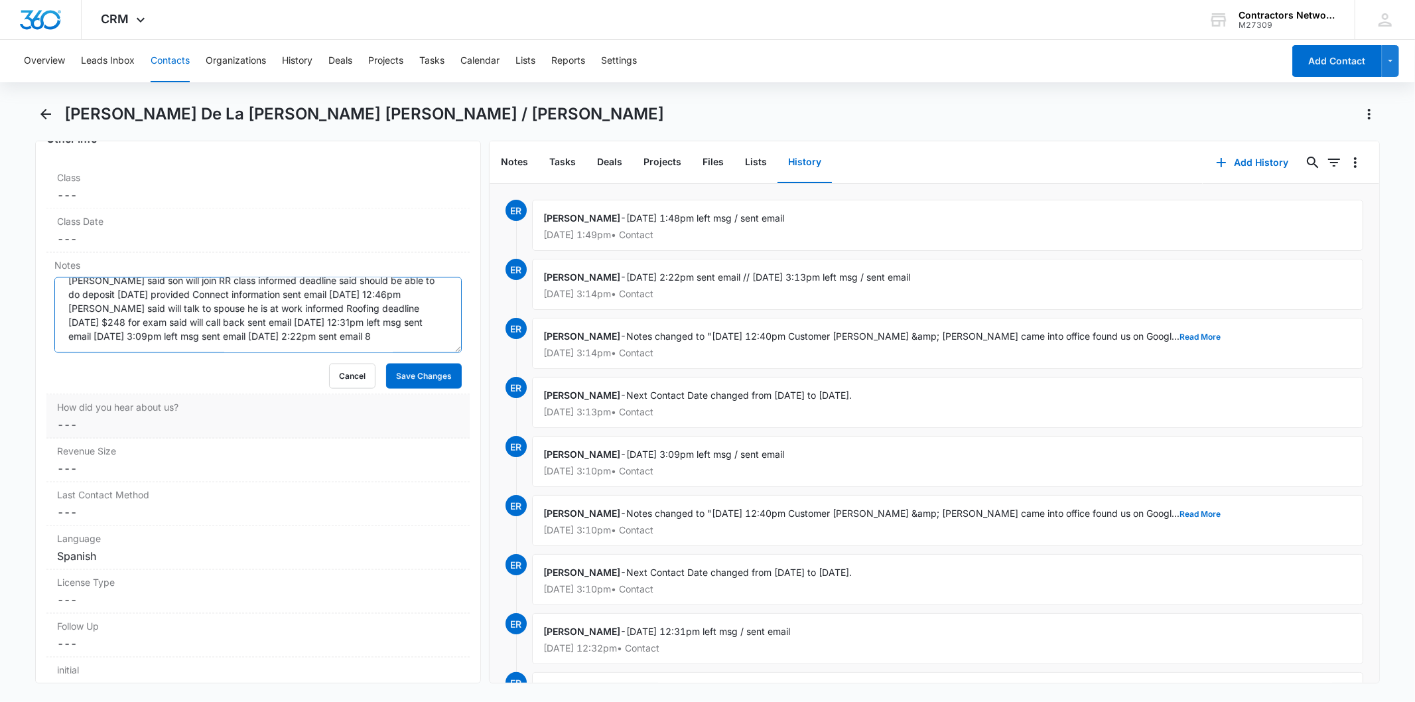
type textarea "[DATE] 12:40pm Customer [PERSON_NAME] & [PERSON_NAME] came into office found us…"
drag, startPoint x: 390, startPoint y: 381, endPoint x: 400, endPoint y: 358, distance: 24.6
click at [393, 372] on dl "Class Cancel Save Changes --- Class Date Cancel Save Changes --- Notes Cancel S…" at bounding box center [257, 520] width 423 height 710
click at [400, 363] on button "Save Changes" at bounding box center [424, 375] width 76 height 25
click at [158, 57] on button "Contacts" at bounding box center [170, 61] width 39 height 42
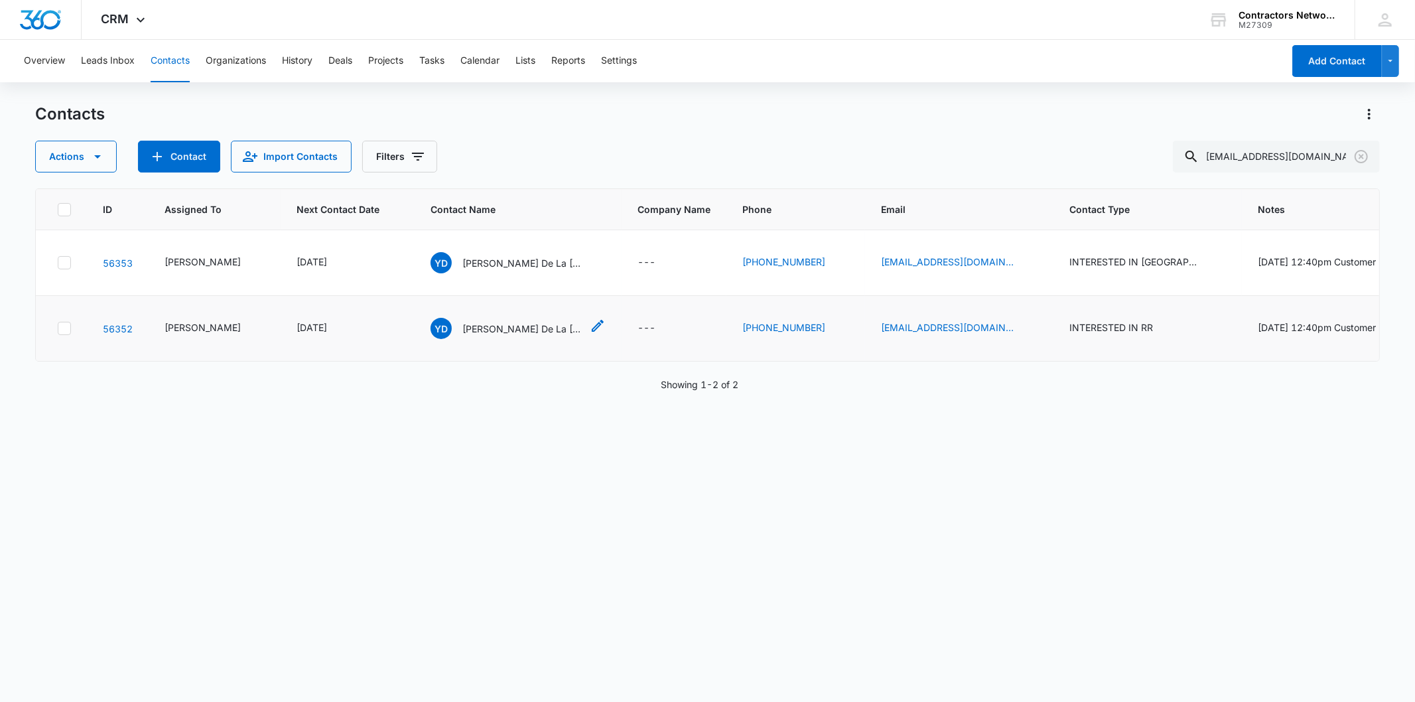
click at [462, 330] on p "[PERSON_NAME] De La [PERSON_NAME] [PERSON_NAME] / [PERSON_NAME]" at bounding box center [521, 329] width 119 height 14
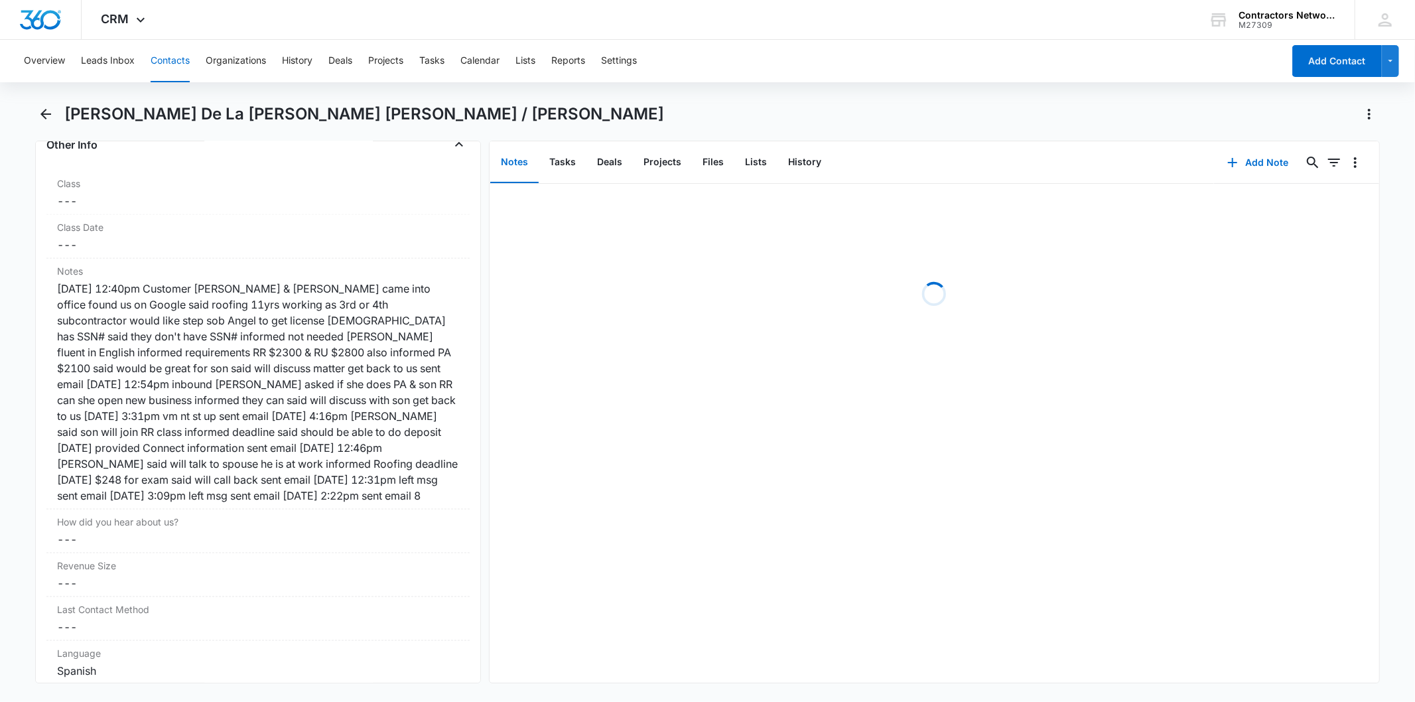
scroll to position [1547, 0]
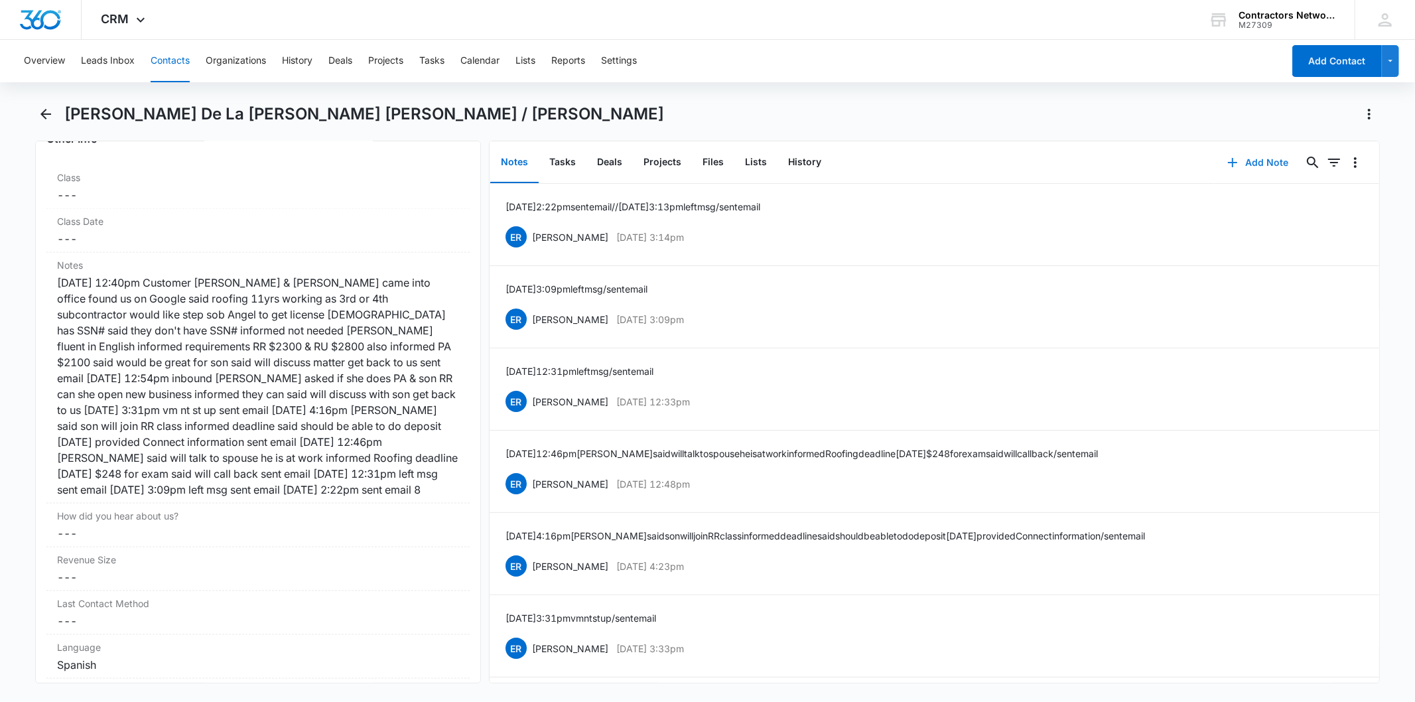
click at [1238, 159] on button "Add Note" at bounding box center [1258, 163] width 88 height 32
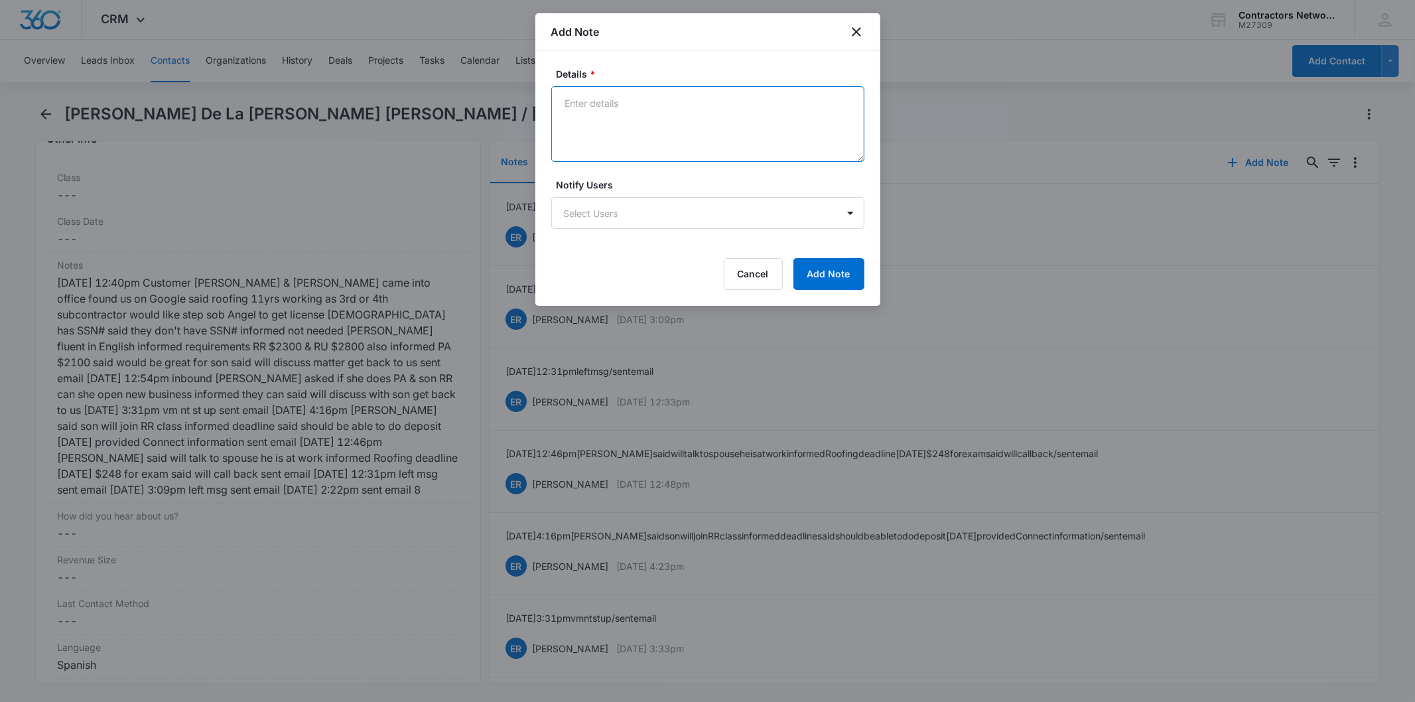
click at [626, 117] on textarea "Details *" at bounding box center [707, 124] width 313 height 76
paste textarea "[DATE] 1:48pm left msg / sent email"
type textarea "[DATE] 1:48pm left msg / sent email"
drag, startPoint x: 874, startPoint y: 245, endPoint x: 840, endPoint y: 267, distance: 40.3
click at [872, 248] on div "Details * [DATE] 1:48pm left msg / sent email Notify Users Select Users Cancel …" at bounding box center [707, 178] width 345 height 255
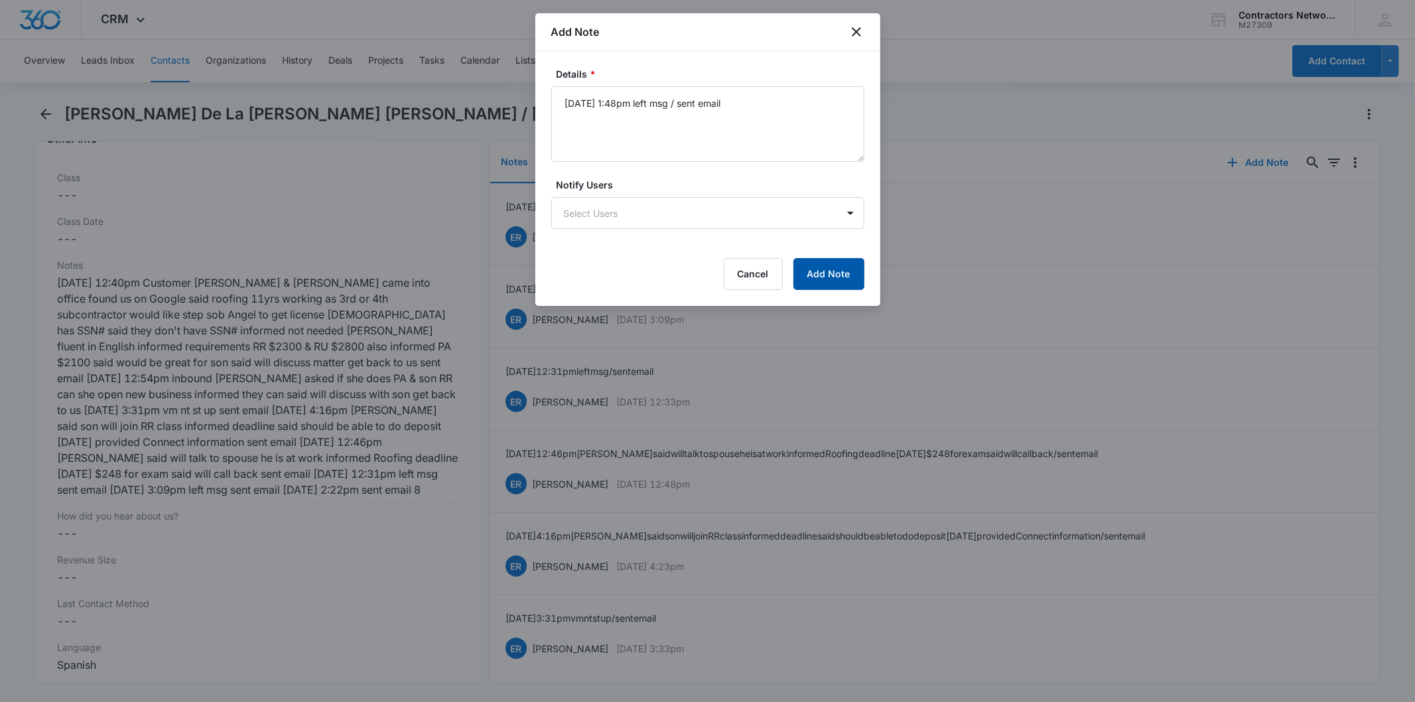
click at [840, 267] on button "Add Note" at bounding box center [828, 274] width 71 height 32
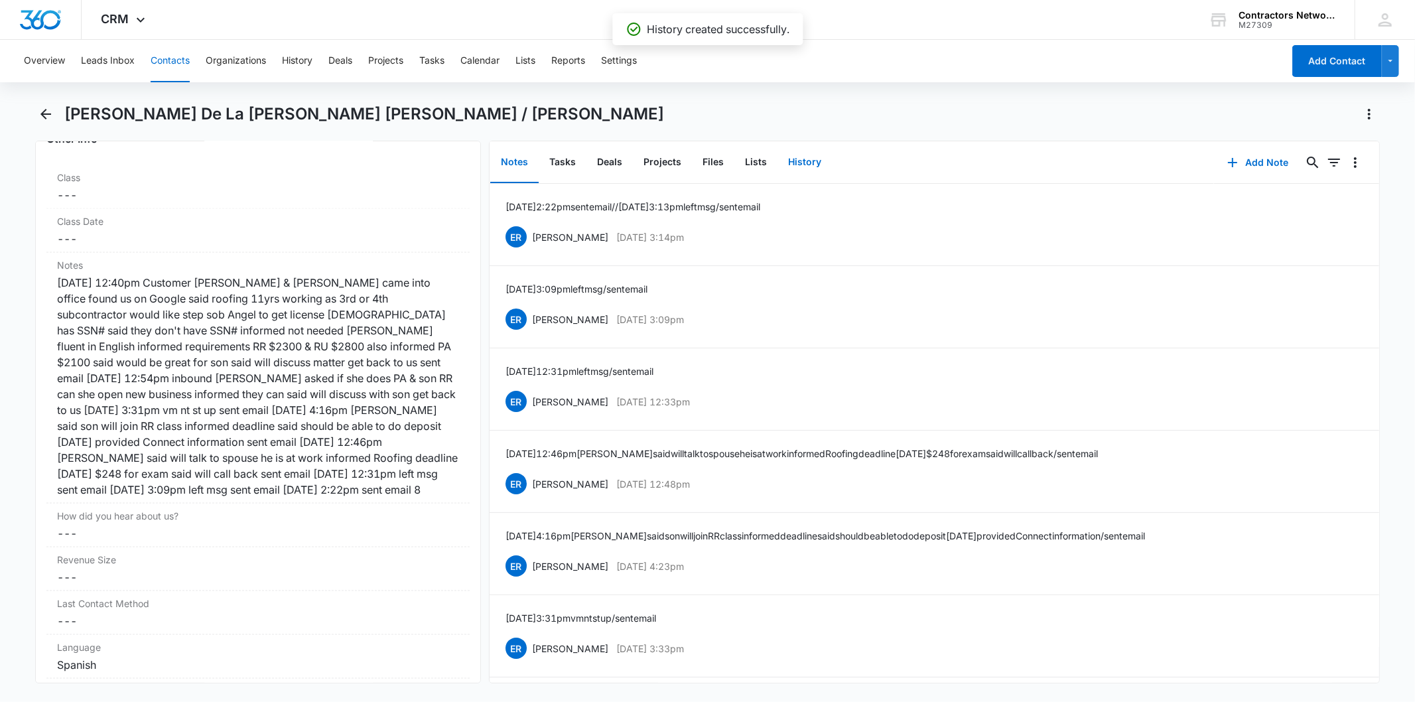
click at [795, 164] on button "History" at bounding box center [804, 162] width 54 height 41
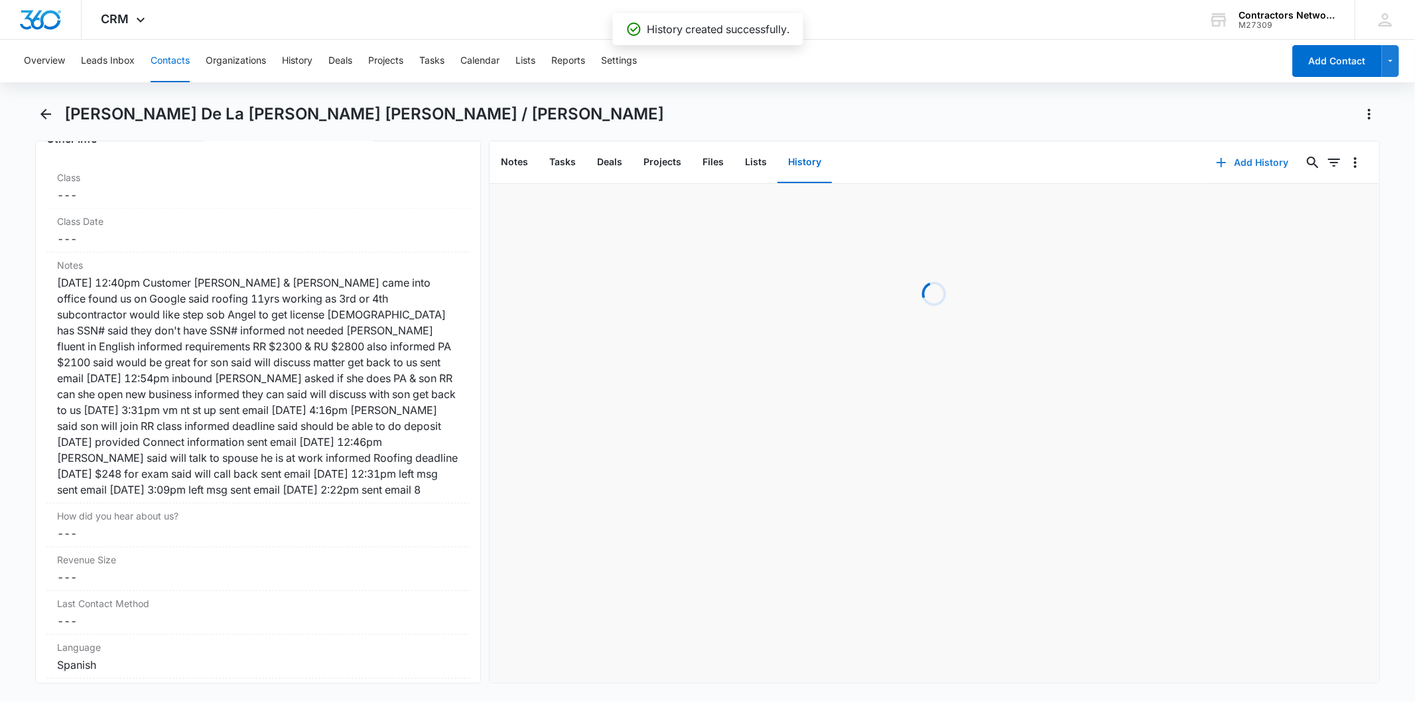
click at [1218, 155] on icon "button" at bounding box center [1221, 163] width 16 height 16
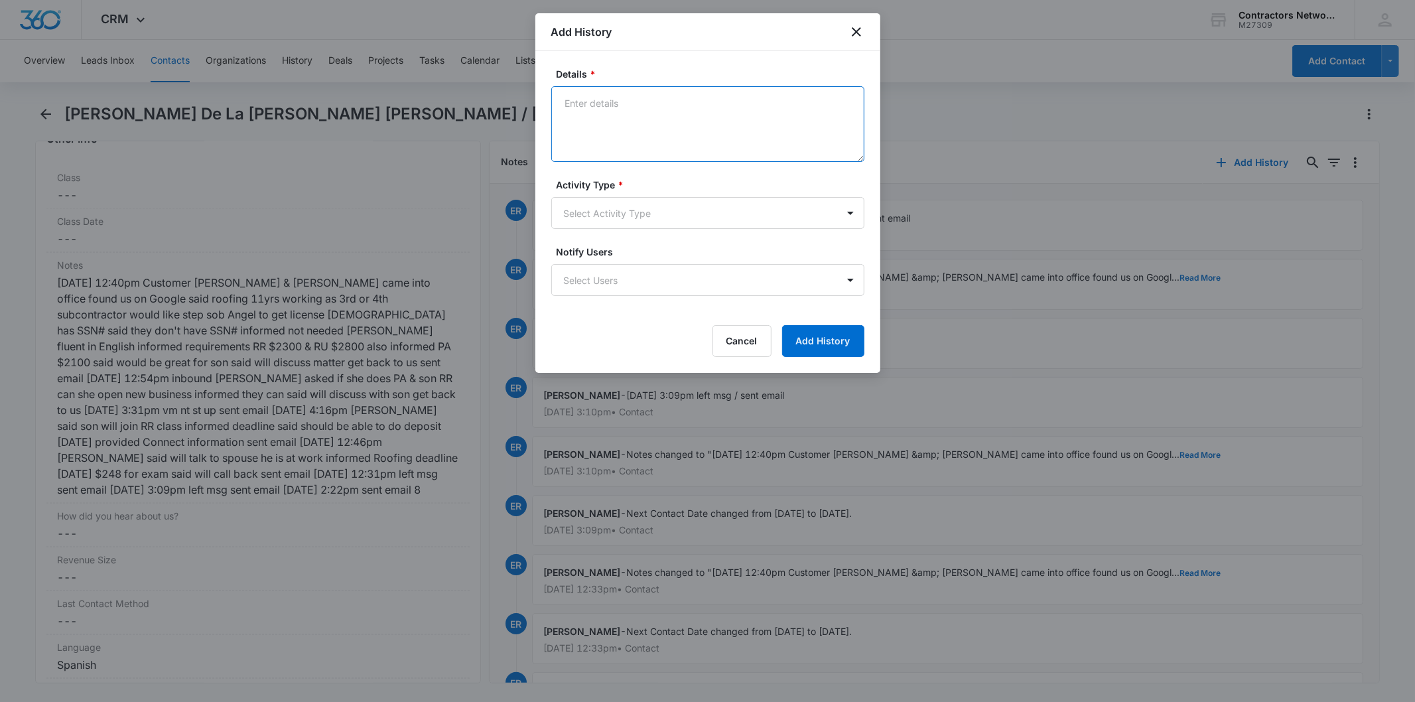
click at [644, 145] on textarea "Details *" at bounding box center [707, 124] width 313 height 76
paste textarea "[DATE] 1:48pm left msg / sent email"
type textarea "[DATE] 1:48pm left msg / sent email"
click at [584, 194] on div "Activity Type * Select Activity Type" at bounding box center [707, 203] width 313 height 51
click at [589, 219] on body "CRM Apps Reputation Websites Forms CRM Email Social Shop Payments POS Content A…" at bounding box center [707, 351] width 1415 height 702
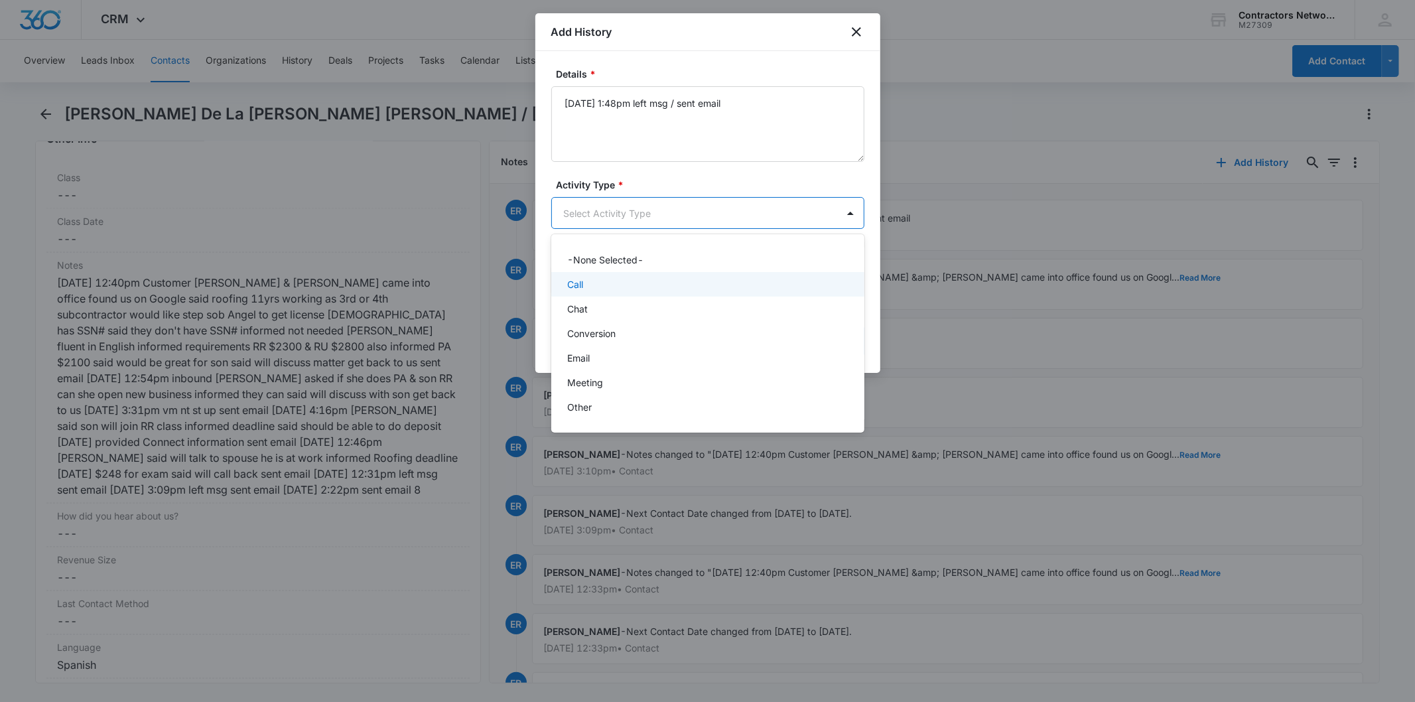
click at [591, 286] on div "Call" at bounding box center [706, 284] width 279 height 14
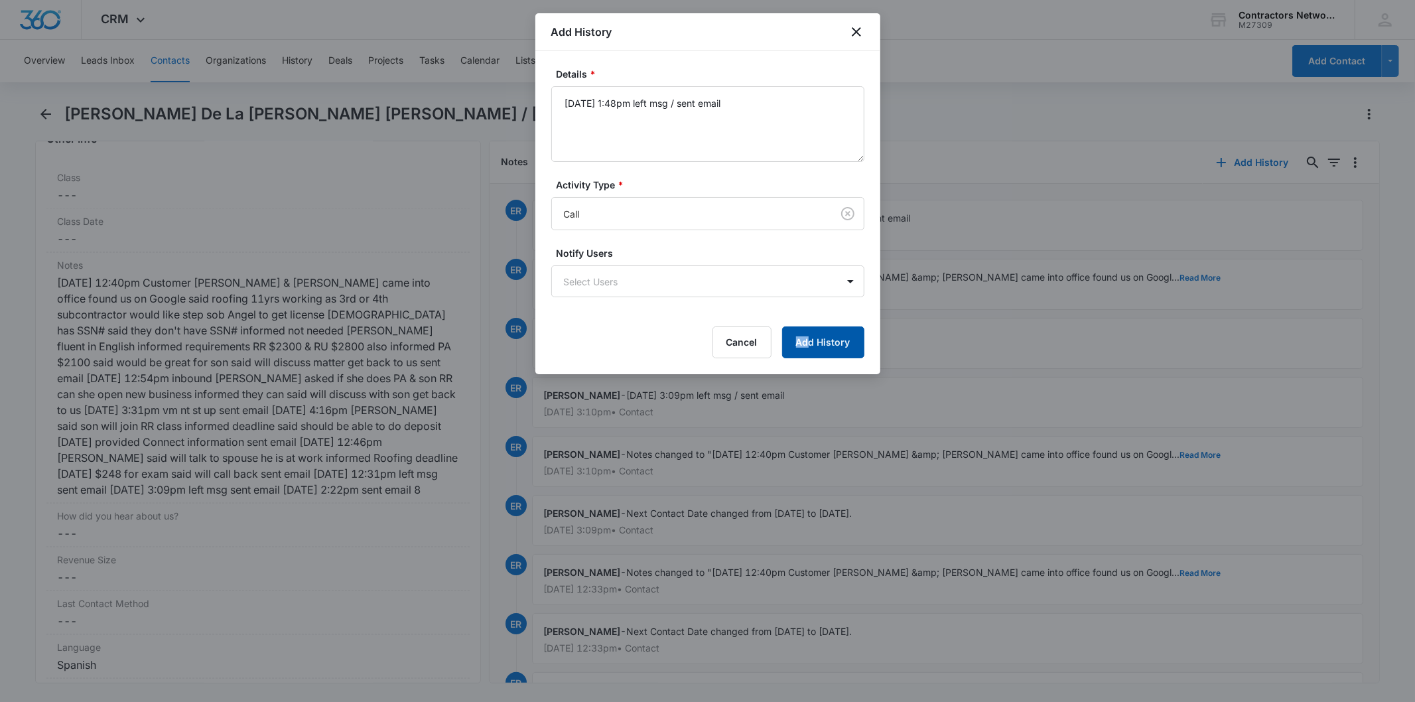
drag, startPoint x: 805, startPoint y: 330, endPoint x: 810, endPoint y: 336, distance: 7.6
click at [810, 336] on form "Details * [DATE] 1:48pm left msg / sent email Activity Type * Call Notify Users…" at bounding box center [707, 212] width 313 height 291
click at [810, 336] on button "Add History" at bounding box center [823, 342] width 82 height 32
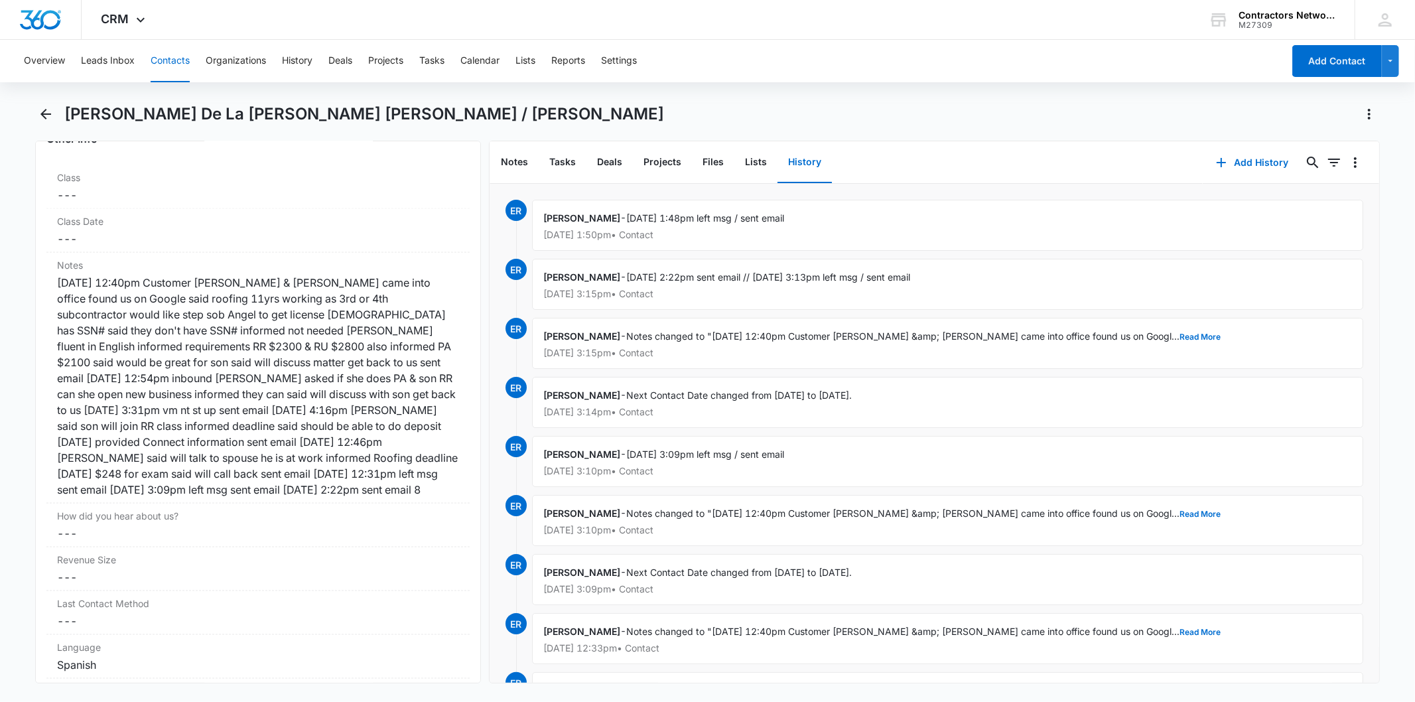
click at [166, 54] on button "Contacts" at bounding box center [170, 61] width 39 height 42
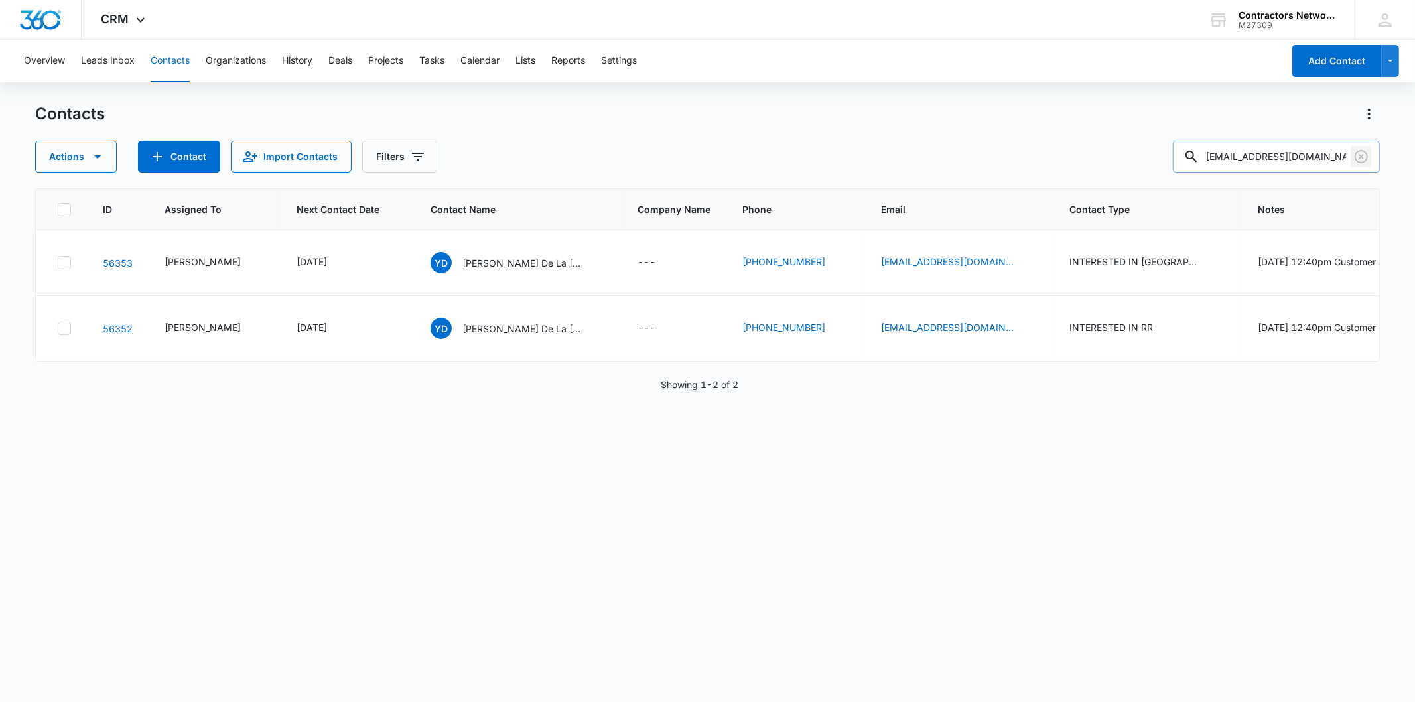
click at [1354, 153] on icon "Clear" at bounding box center [1361, 157] width 16 height 16
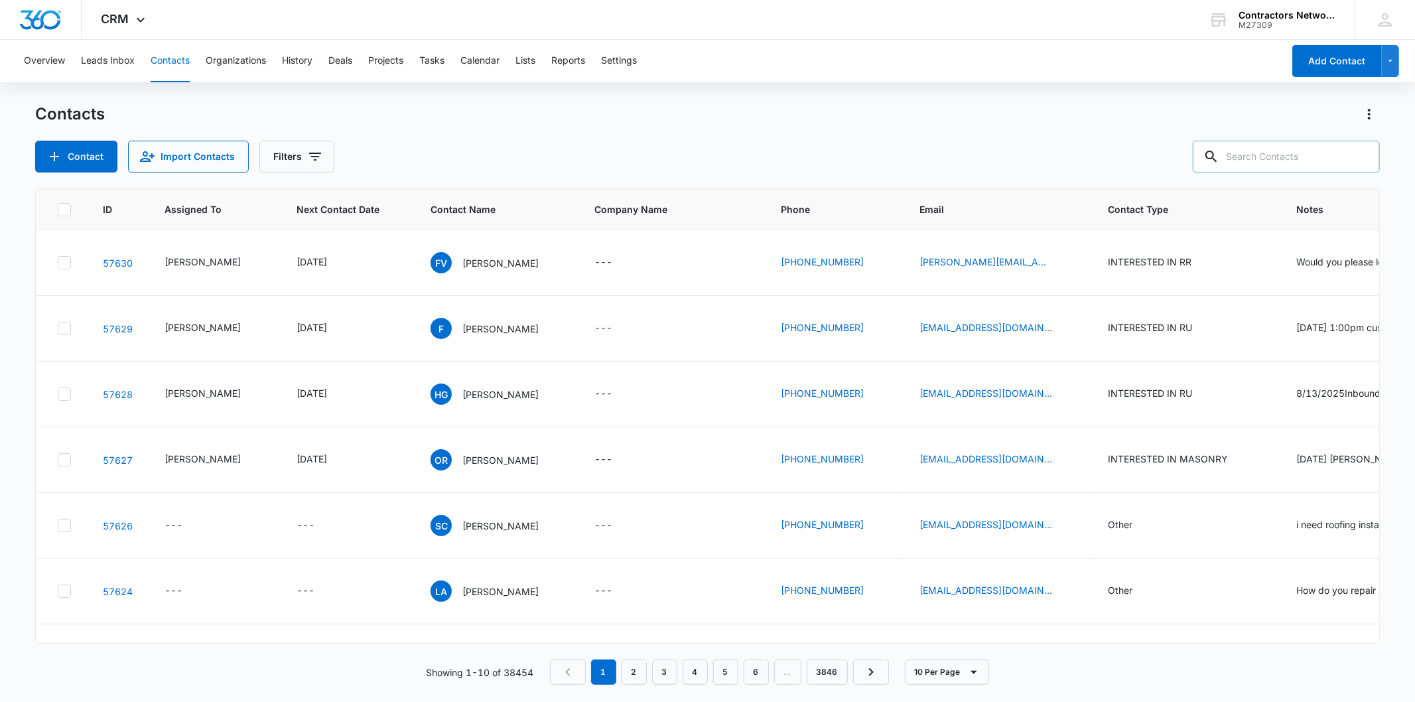
paste input "[EMAIL_ADDRESS][DOMAIN_NAME]"
type input "[EMAIL_ADDRESS][DOMAIN_NAME]"
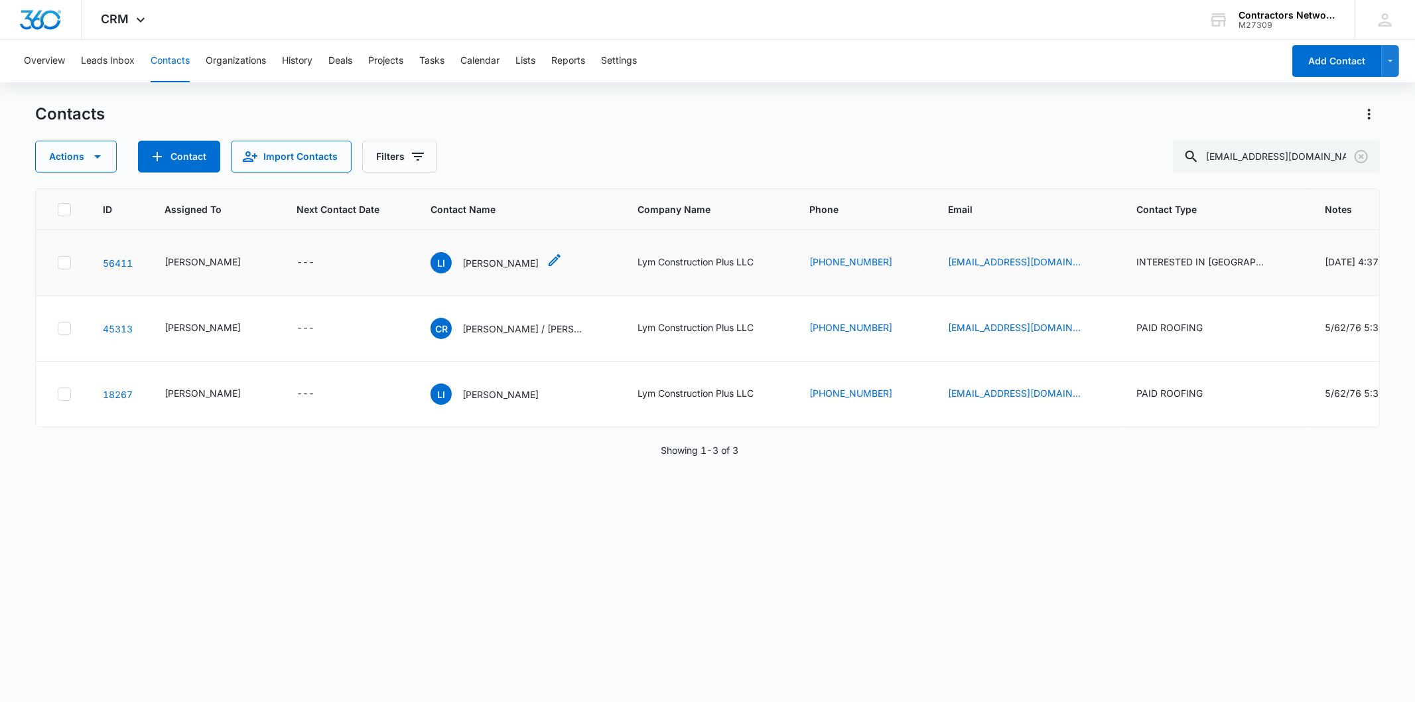
click at [462, 270] on p "[PERSON_NAME]" at bounding box center [500, 263] width 76 height 14
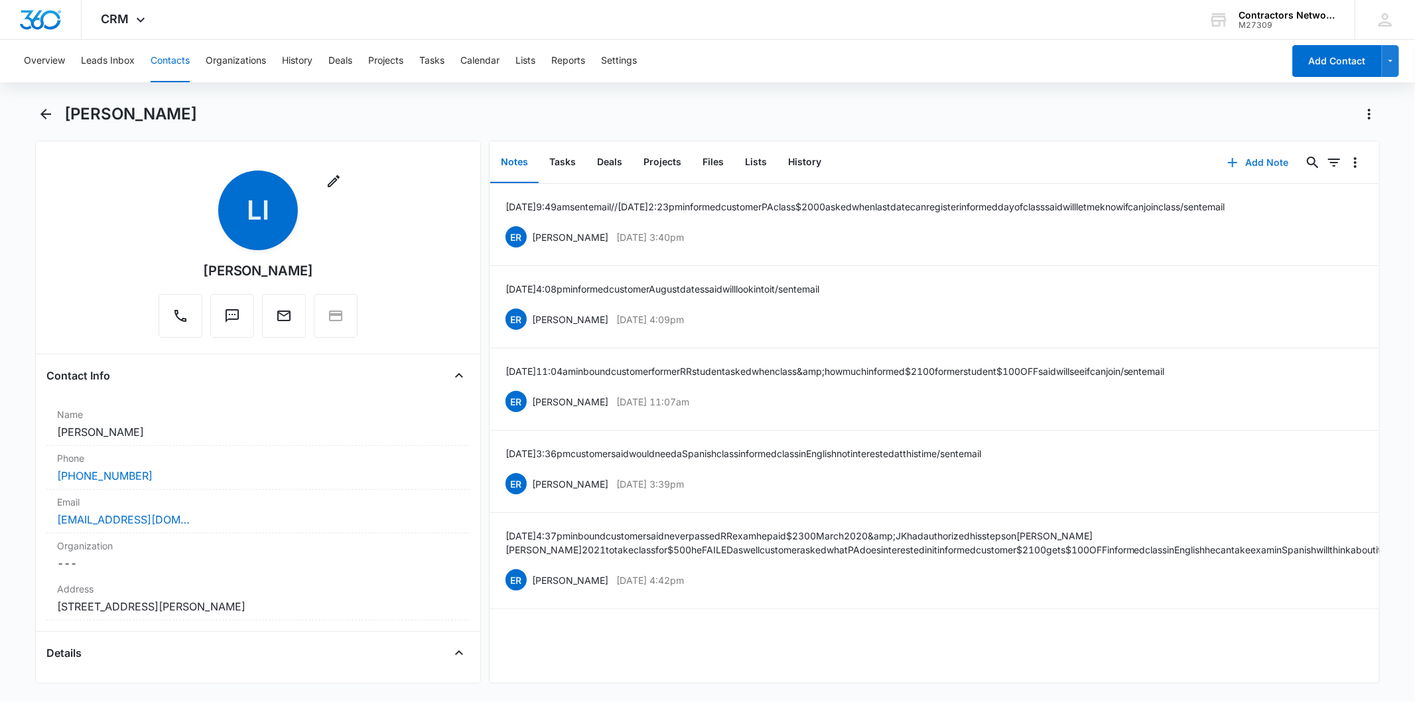
click at [1229, 161] on icon "button" at bounding box center [1232, 163] width 16 height 16
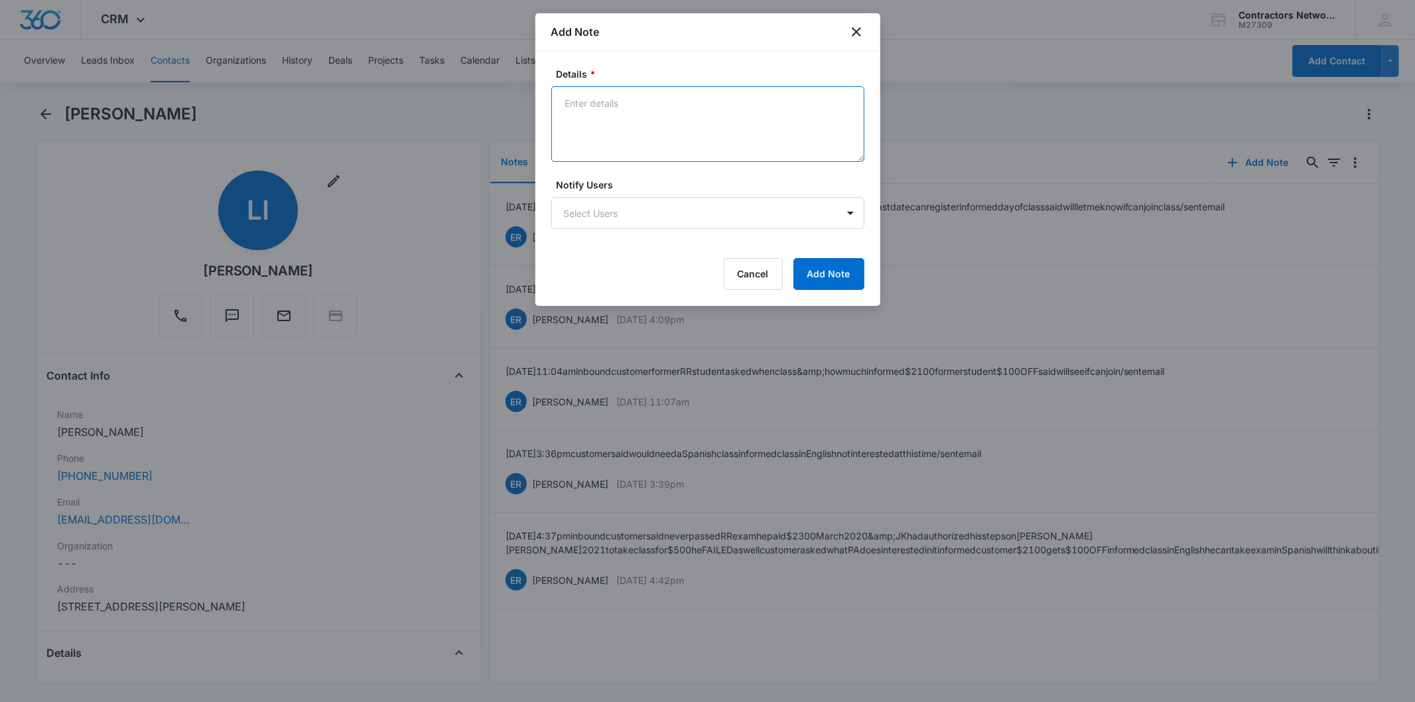
click at [595, 113] on textarea "Details *" at bounding box center [707, 124] width 313 height 76
paste textarea "[DATE] 1:53pm customer said will not be joining us Englis is the issue sent ema…"
drag, startPoint x: 826, startPoint y: 101, endPoint x: 818, endPoint y: 104, distance: 8.4
click at [753, 107] on textarea "[DATE] 1:53pm customer said will not be joining us English is the issue sent em…" at bounding box center [707, 124] width 313 height 76
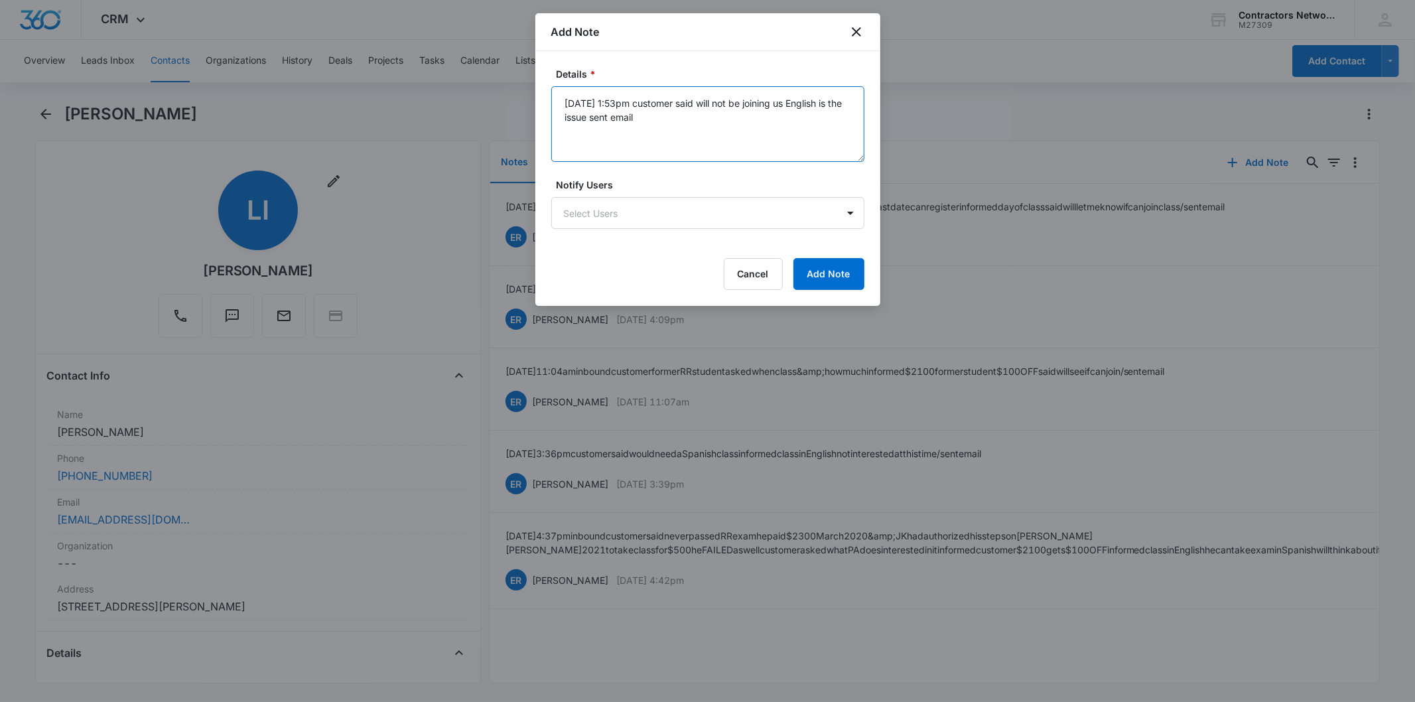
click at [753, 107] on textarea "[DATE] 1:53pm customer said will not be joining us English is the issue sent em…" at bounding box center [707, 124] width 313 height 76
type textarea "[DATE] 1:53pm customer said will not be joining us English is the issue sent em…"
click at [827, 277] on button "Add Note" at bounding box center [828, 274] width 71 height 32
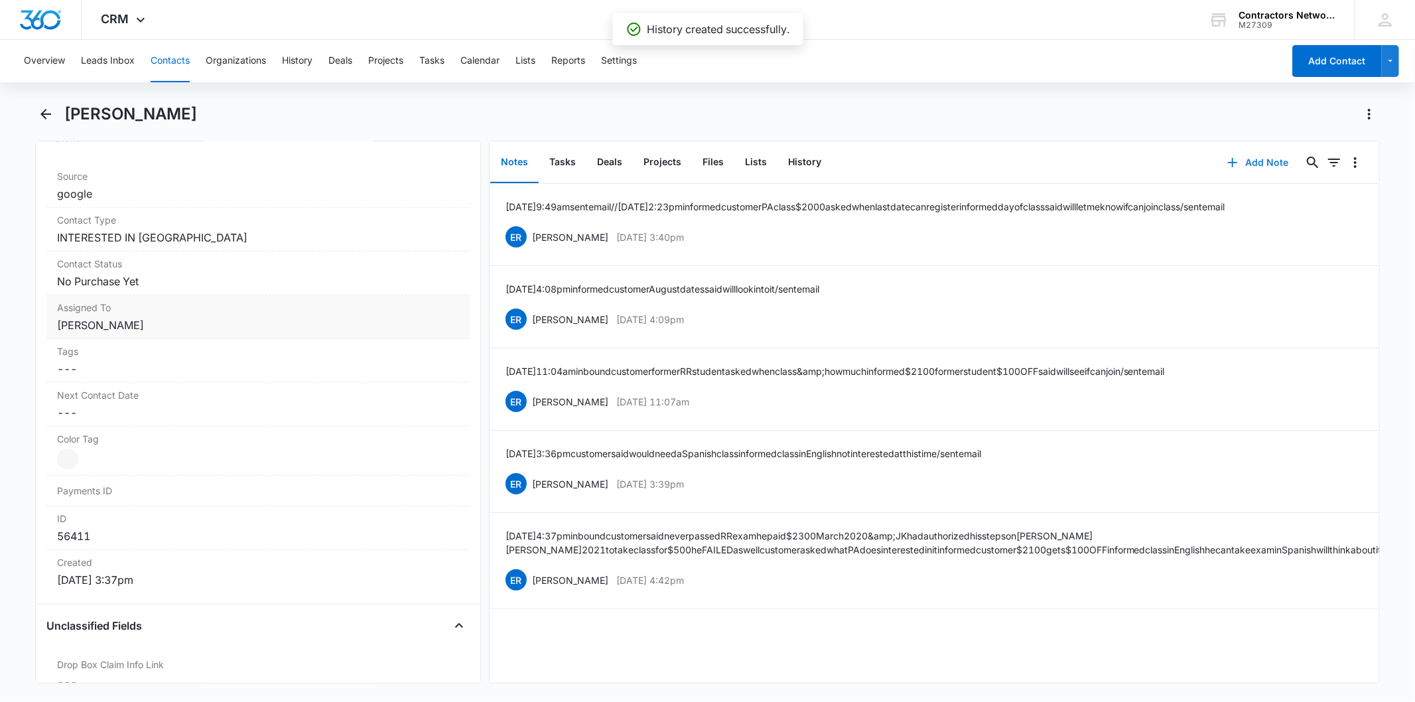
scroll to position [589, 0]
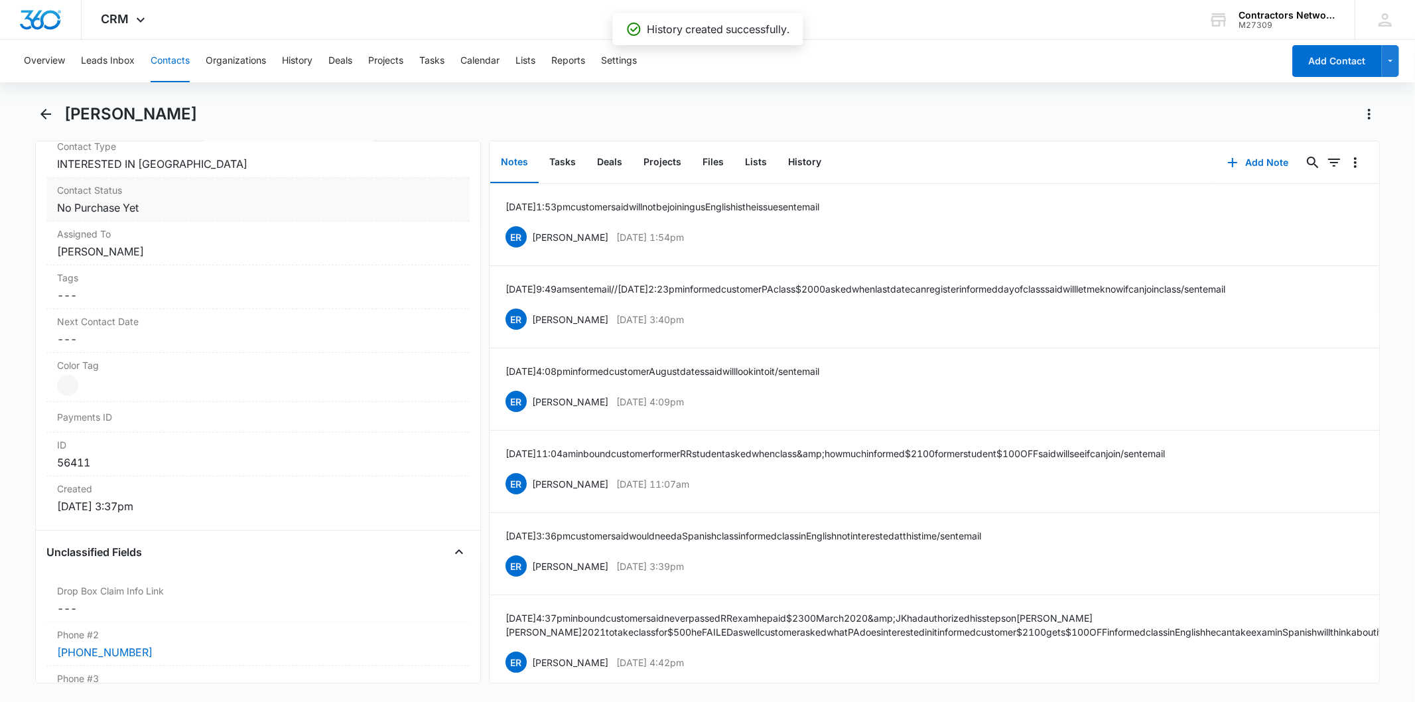
click at [166, 216] on div "Contact Status Cancel Save Changes No Purchase Yet" at bounding box center [257, 200] width 423 height 44
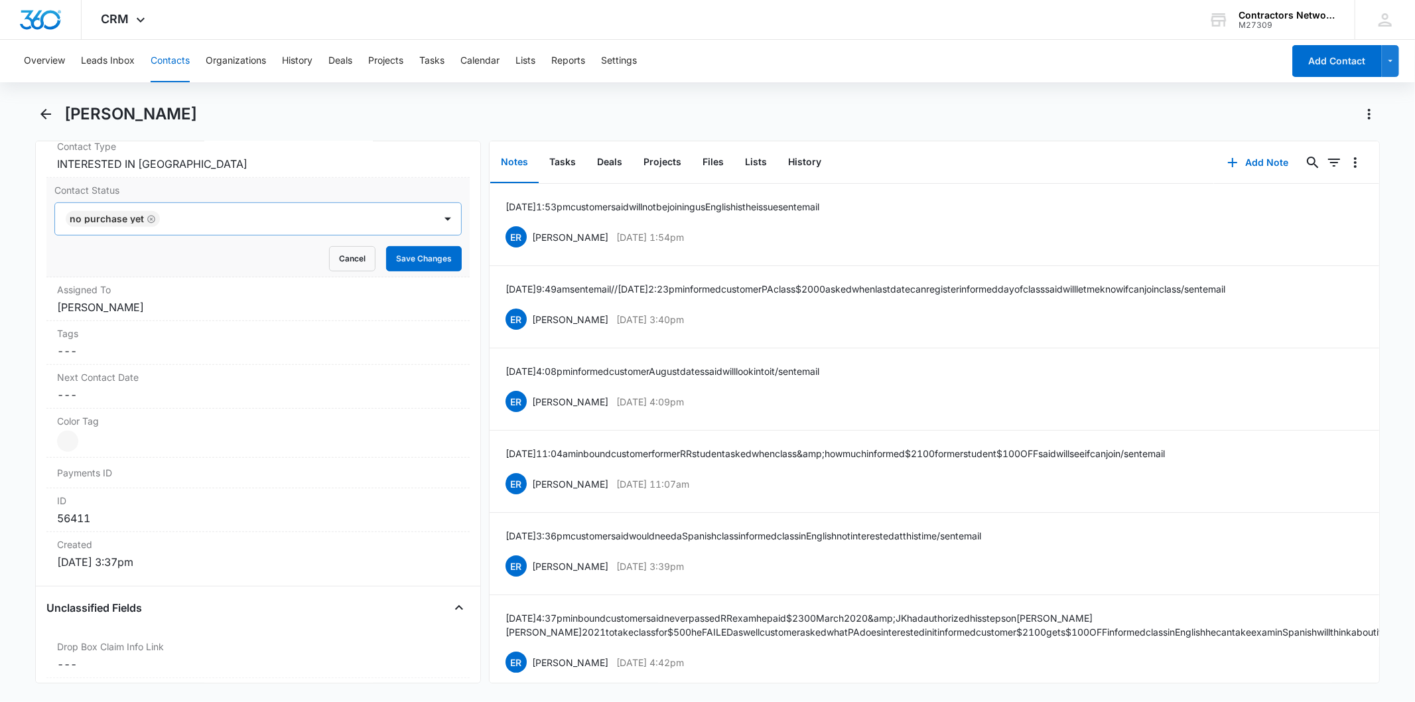
click at [147, 216] on icon "Remove No Purchase Yet" at bounding box center [151, 219] width 8 height 8
click at [147, 216] on div at bounding box center [242, 219] width 350 height 19
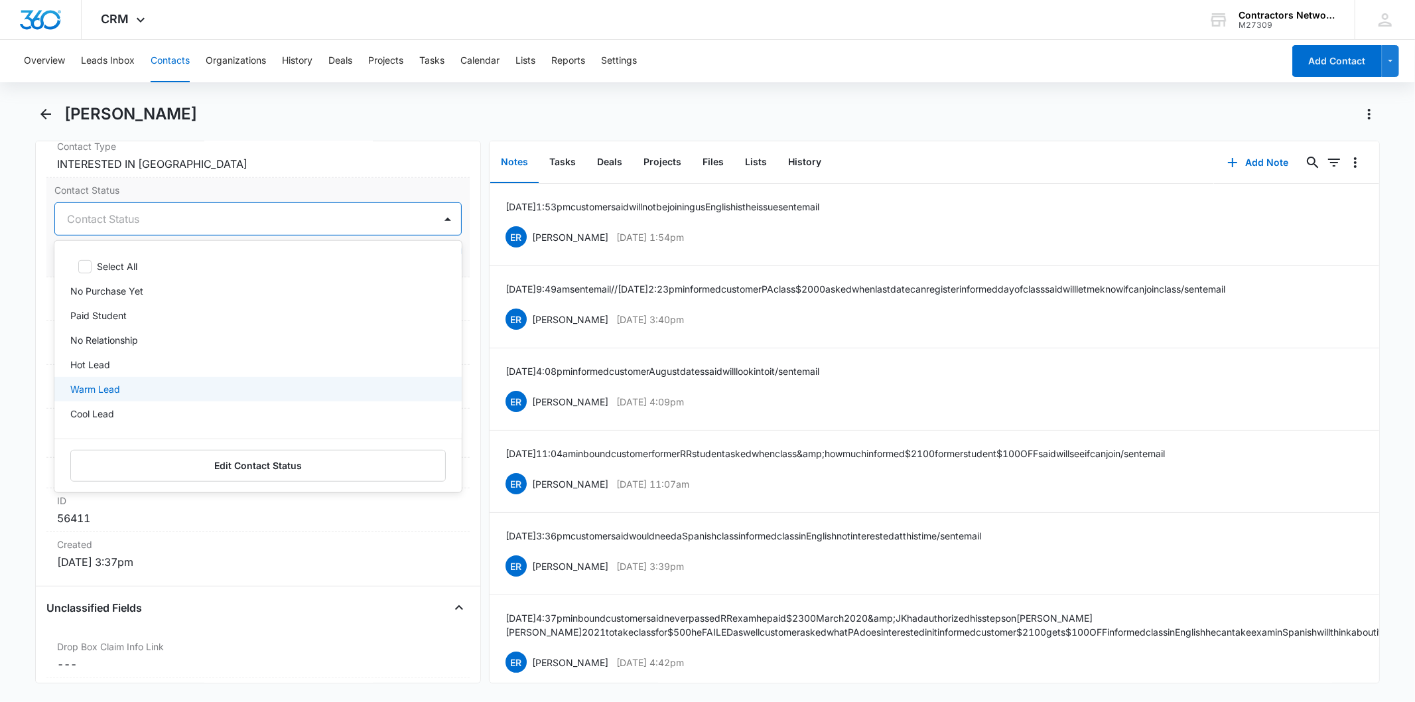
scroll to position [68, 0]
click at [133, 385] on div "Dead Lead" at bounding box center [257, 394] width 407 height 25
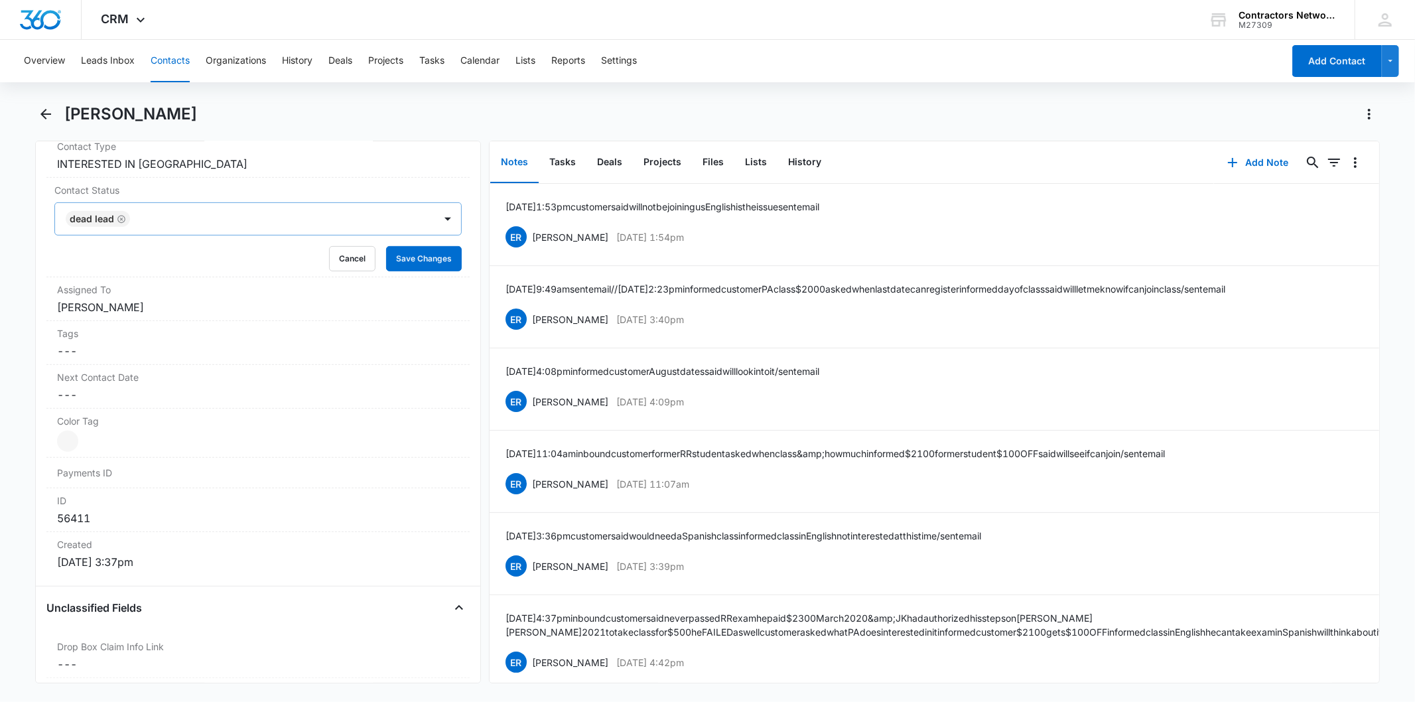
click at [459, 243] on div "Remove [PERSON_NAME] Contact Info Name Cancel Save Changes [PERSON_NAME] Phone …" at bounding box center [257, 412] width 445 height 543
drag, startPoint x: 436, startPoint y: 240, endPoint x: 426, endPoint y: 253, distance: 16.5
click at [436, 240] on form "Dead Lead Cancel Save Changes" at bounding box center [257, 236] width 407 height 69
click at [420, 261] on button "Save Changes" at bounding box center [424, 258] width 76 height 25
click at [797, 167] on button "History" at bounding box center [804, 162] width 54 height 41
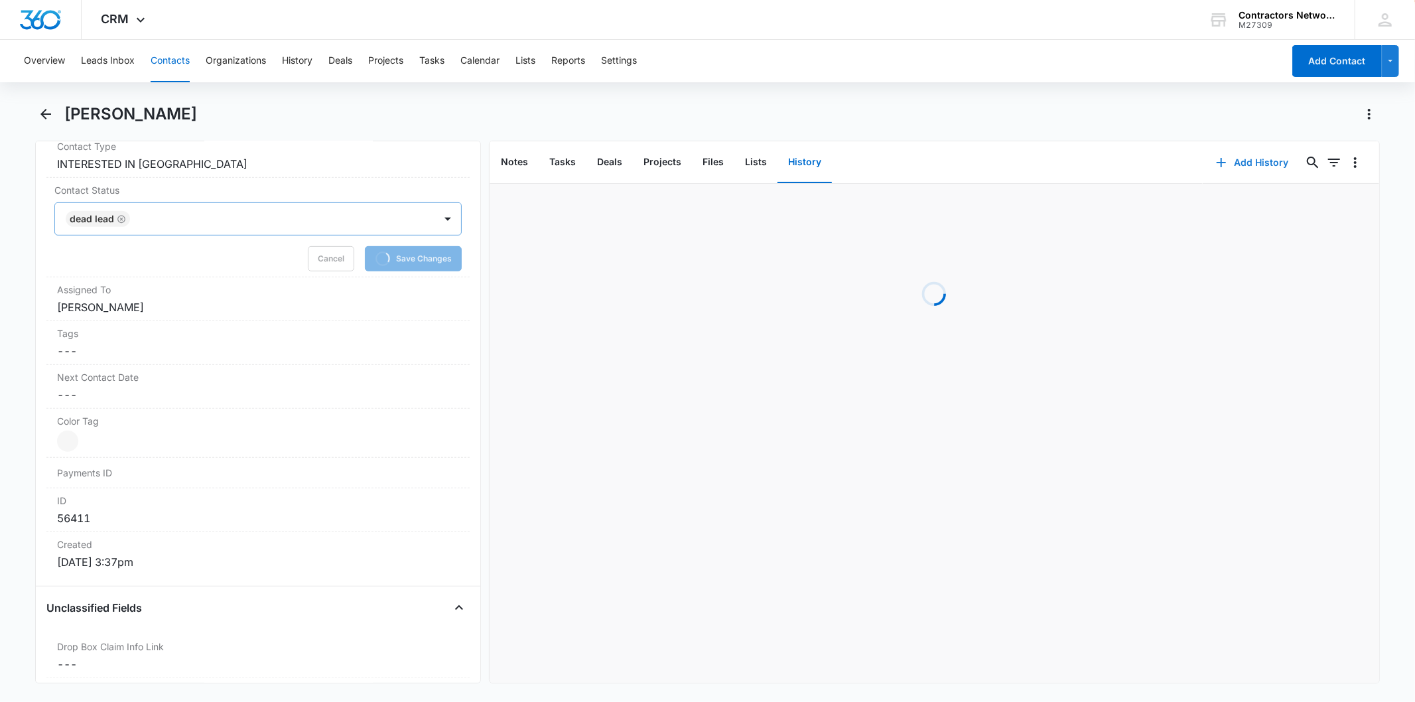
click at [1228, 161] on button "Add History" at bounding box center [1252, 163] width 99 height 32
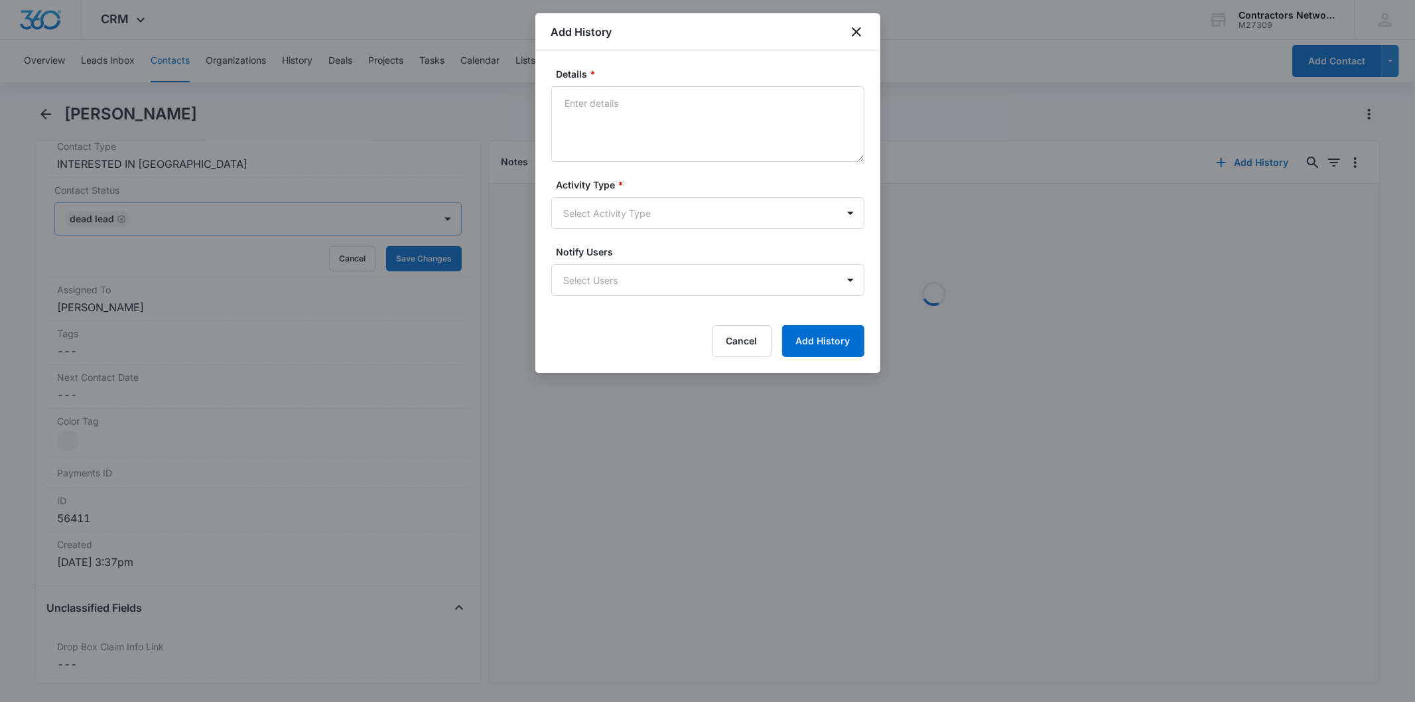
click at [594, 103] on textarea "Details *" at bounding box center [707, 124] width 313 height 76
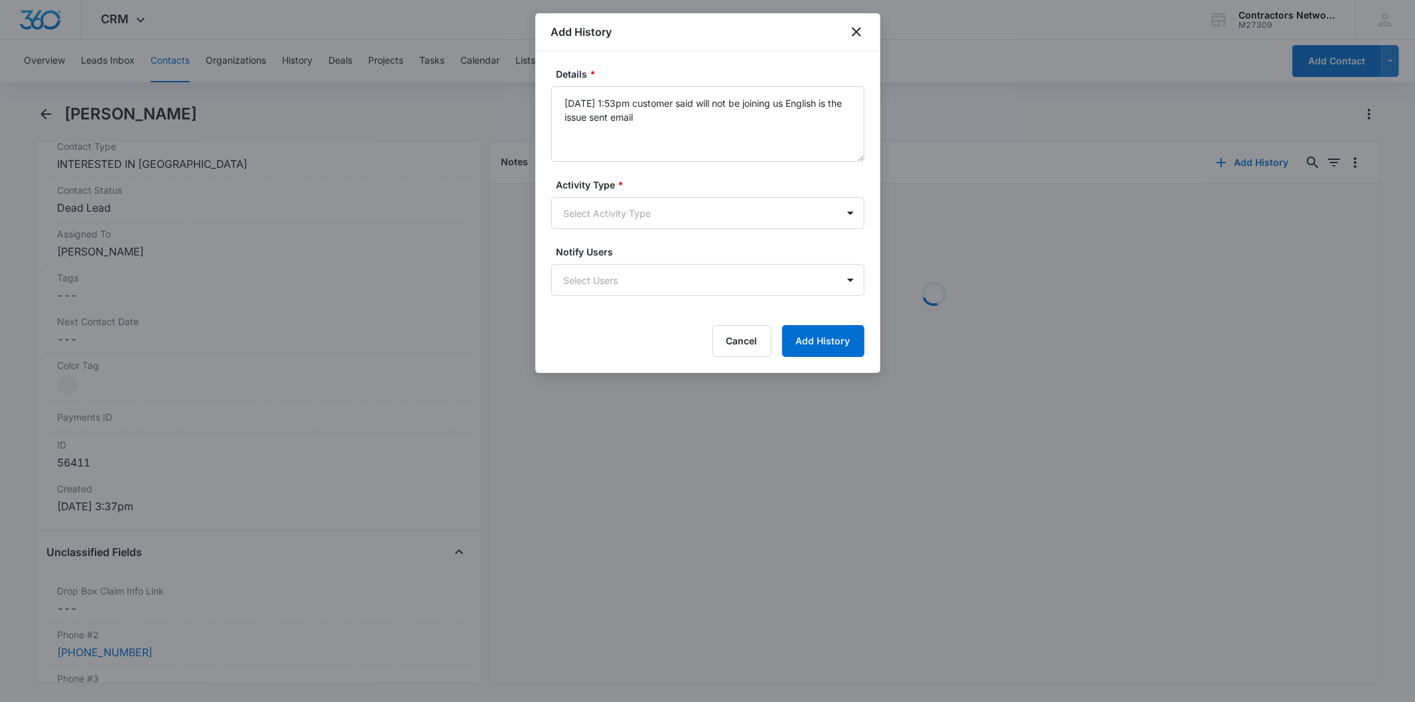
type textarea "[DATE] 1:53pm customer said will not be joining us English is the issue sent em…"
drag, startPoint x: 580, startPoint y: 195, endPoint x: 582, endPoint y: 226, distance: 30.5
click at [580, 202] on div "Activity Type * Select Activity Type" at bounding box center [707, 203] width 313 height 51
click at [582, 226] on body "CRM Apps Reputation Websites Forms CRM Email Social Shop Payments POS Content A…" at bounding box center [707, 351] width 1415 height 702
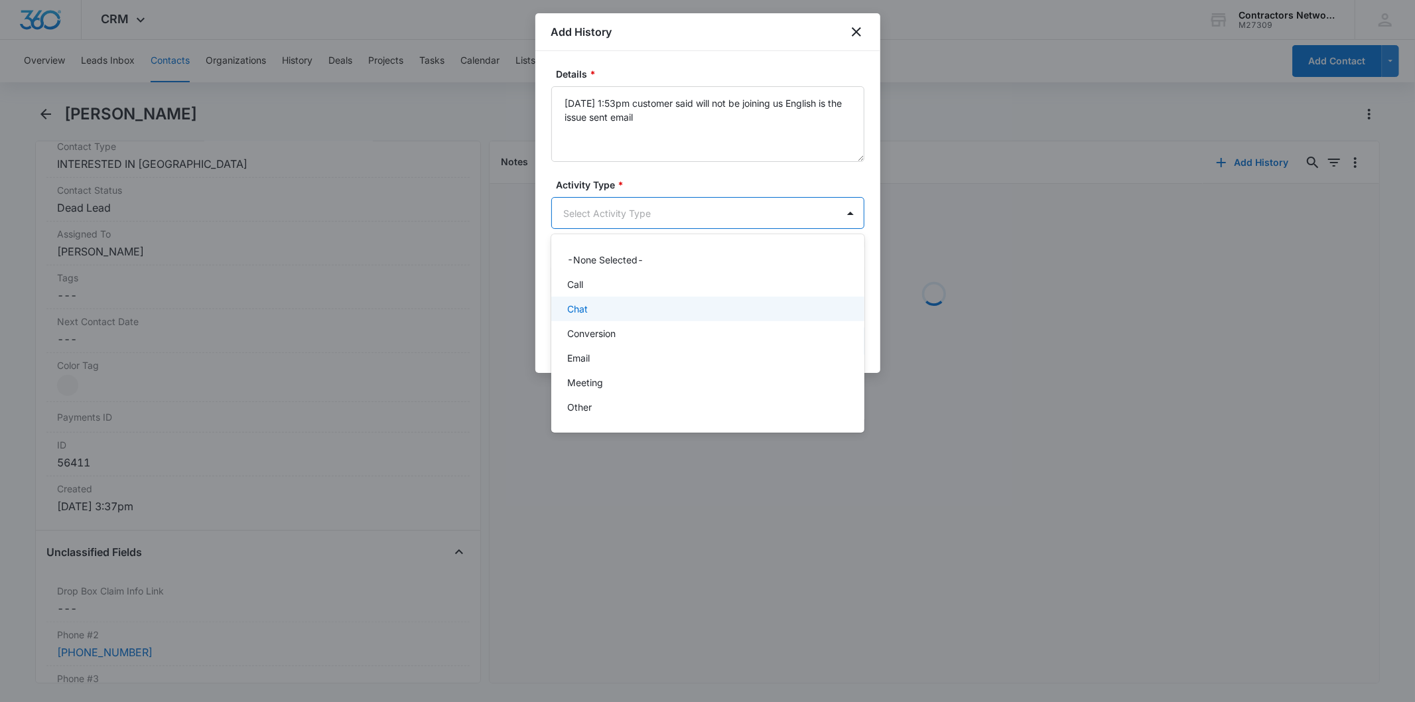
click at [594, 314] on div "Chat" at bounding box center [706, 309] width 279 height 14
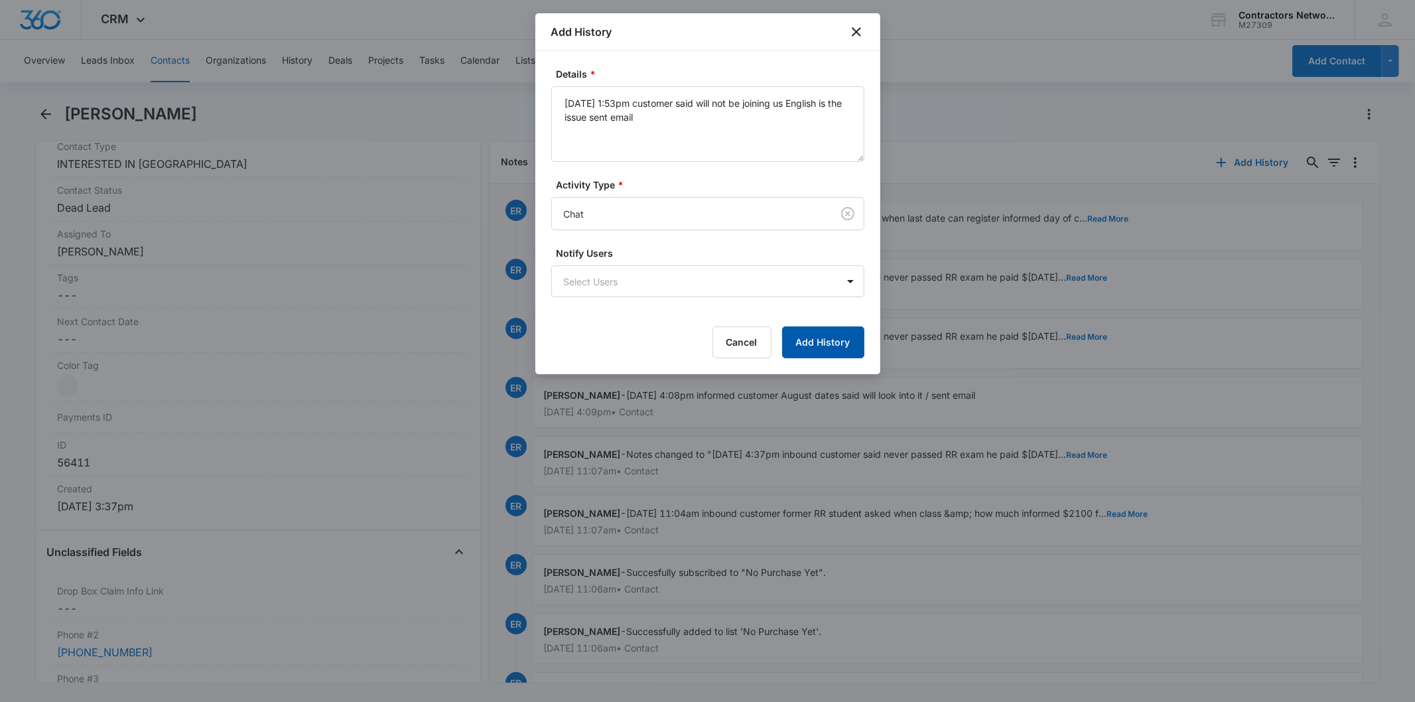
click at [816, 343] on button "Add History" at bounding box center [823, 342] width 82 height 32
click at [474, 313] on div at bounding box center [707, 351] width 1415 height 702
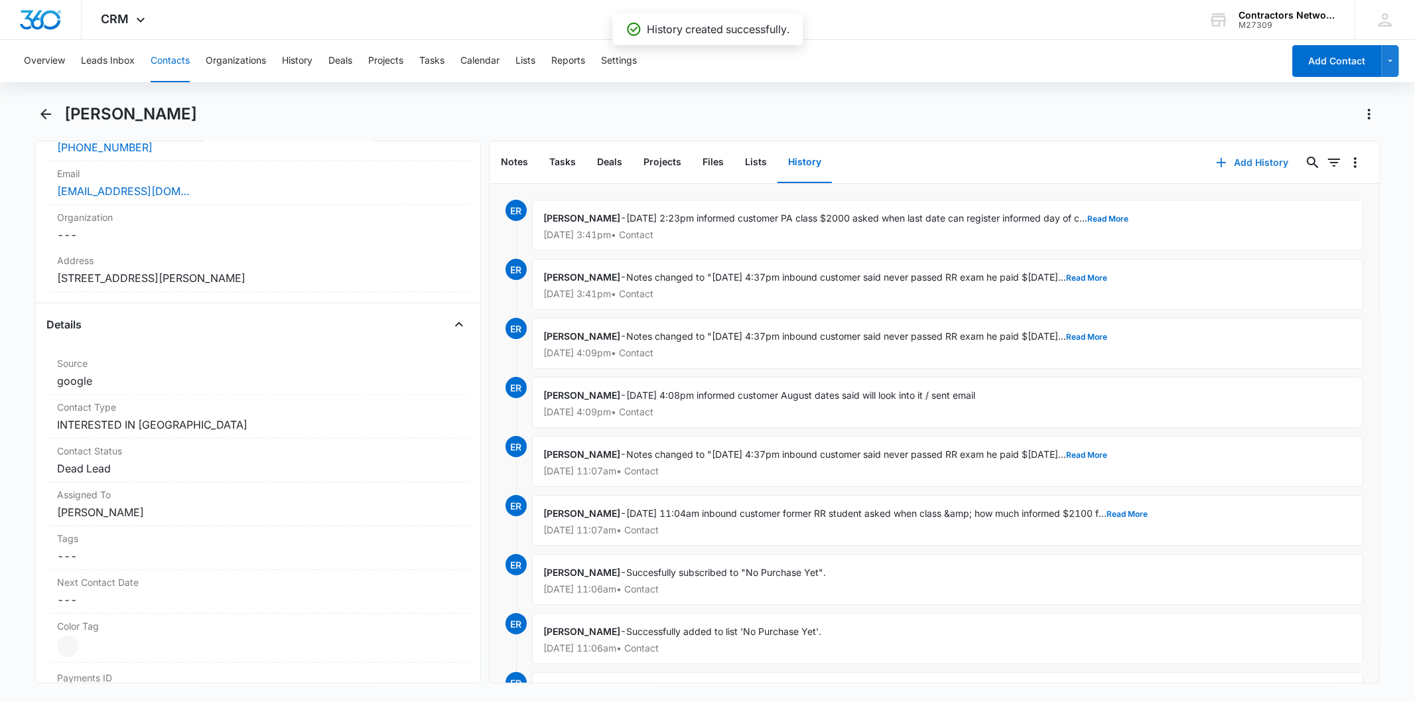
scroll to position [294, 0]
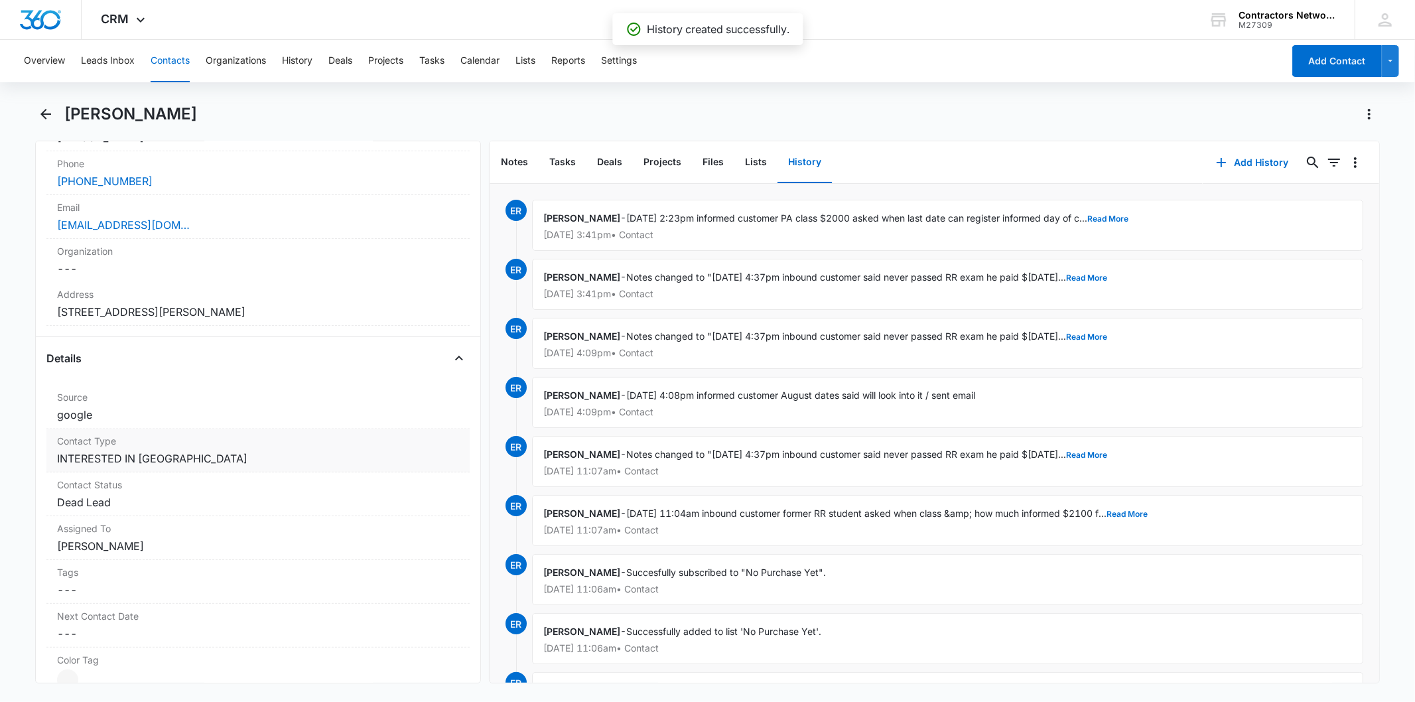
click at [209, 464] on dd "Cancel Save Changes INTERESTED IN [GEOGRAPHIC_DATA]" at bounding box center [257, 458] width 401 height 16
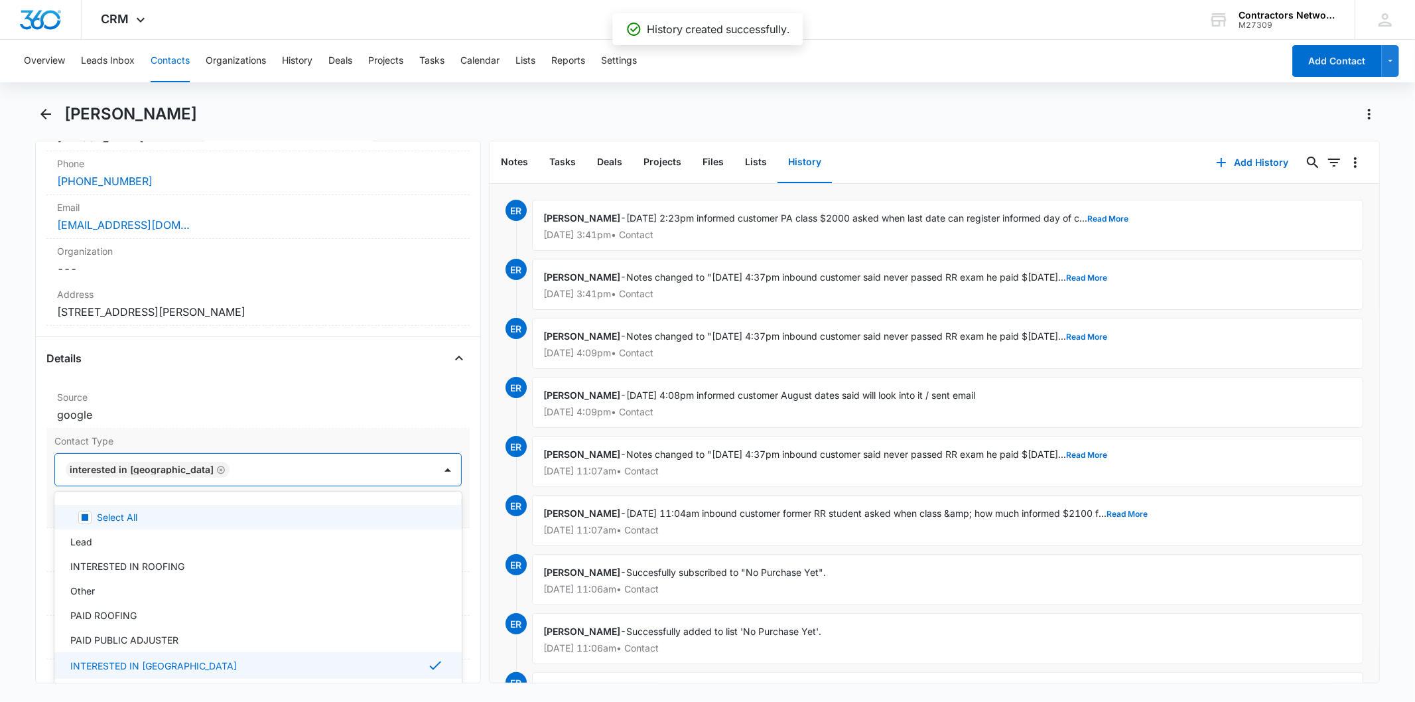
click at [233, 472] on div at bounding box center [324, 469] width 183 height 19
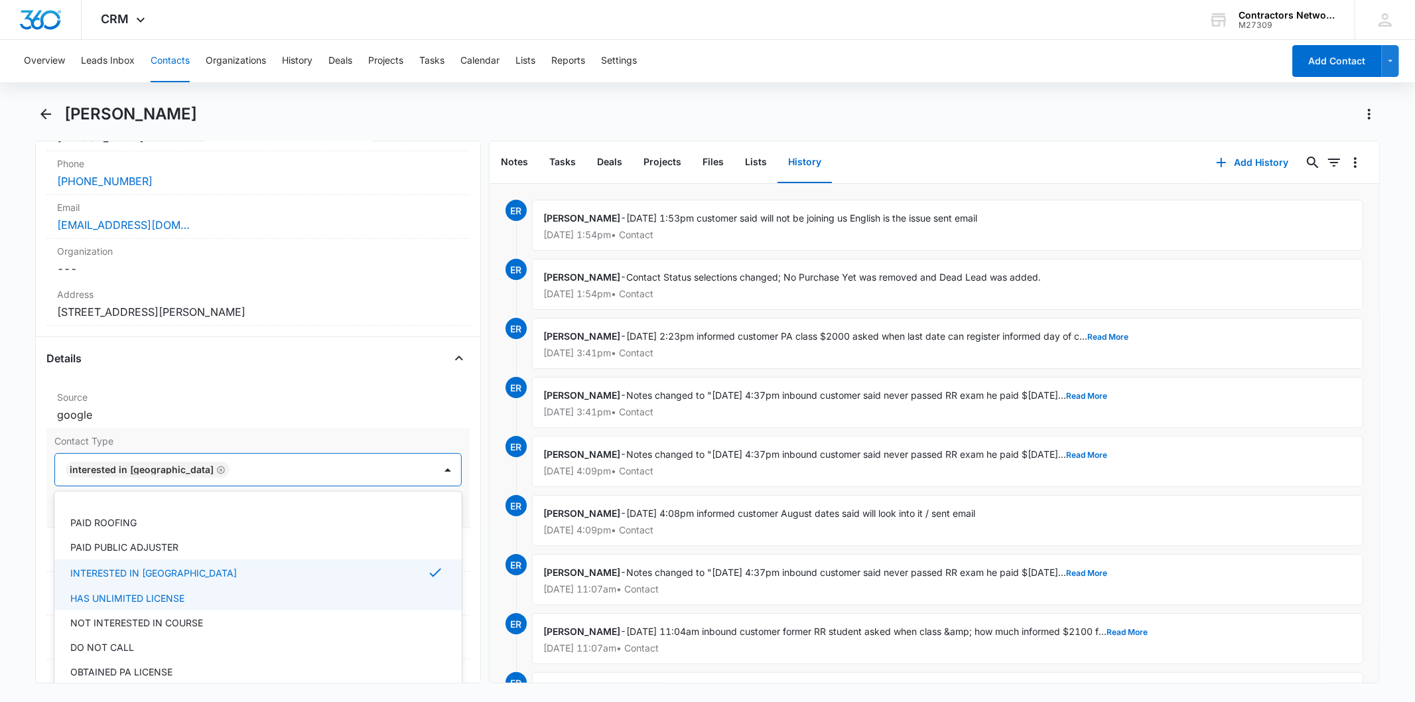
scroll to position [147, 0]
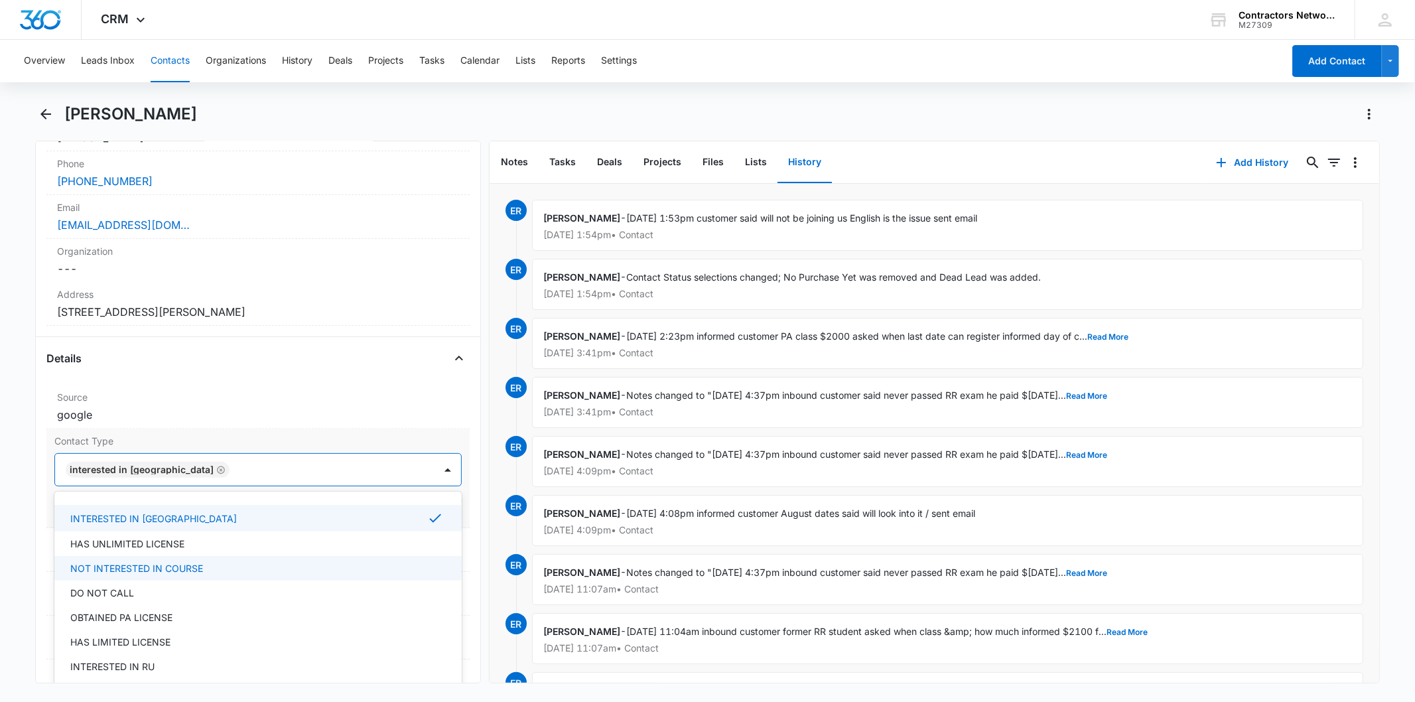
click at [207, 572] on div "NOT INTERESTED IN COURSE" at bounding box center [256, 568] width 372 height 14
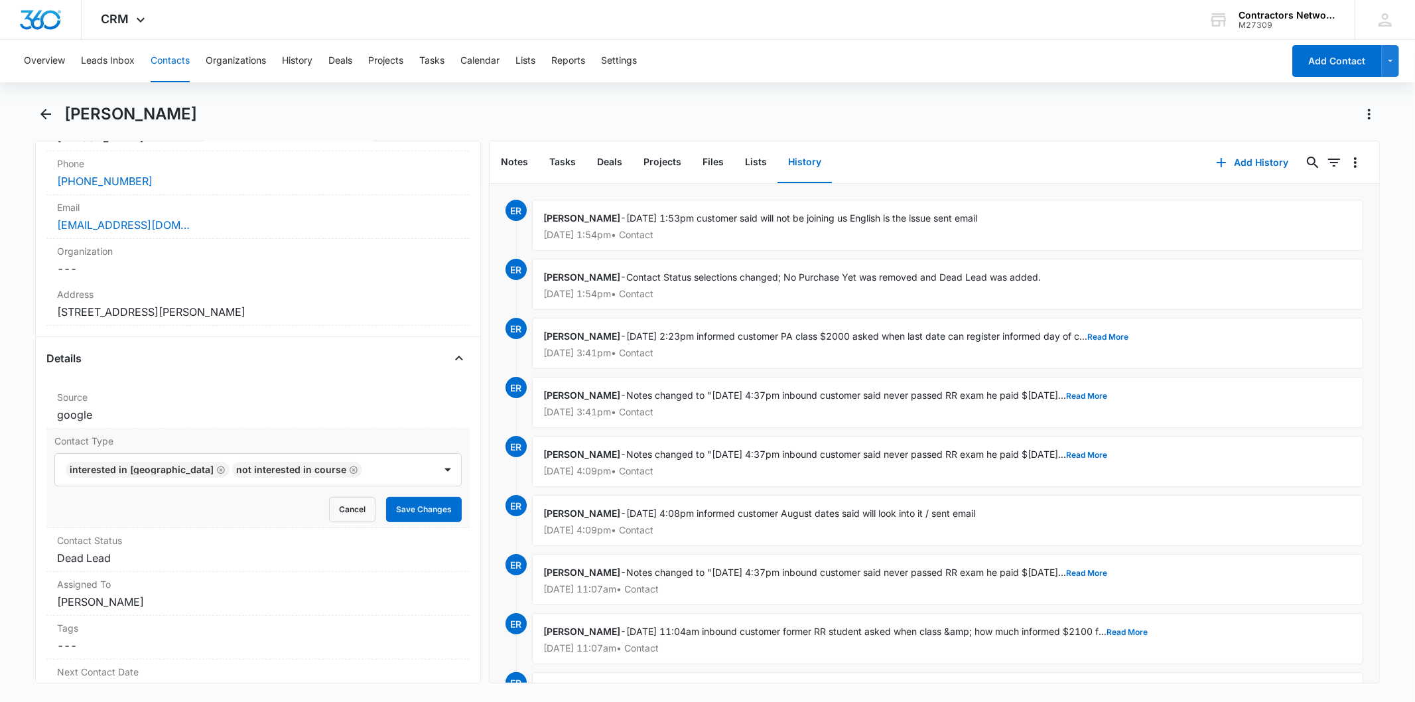
click at [462, 498] on div "Remove [PERSON_NAME] Contact Info Name Cancel Save Changes [PERSON_NAME] Phone …" at bounding box center [257, 412] width 445 height 543
click at [436, 505] on button "Save Changes" at bounding box center [424, 509] width 76 height 25
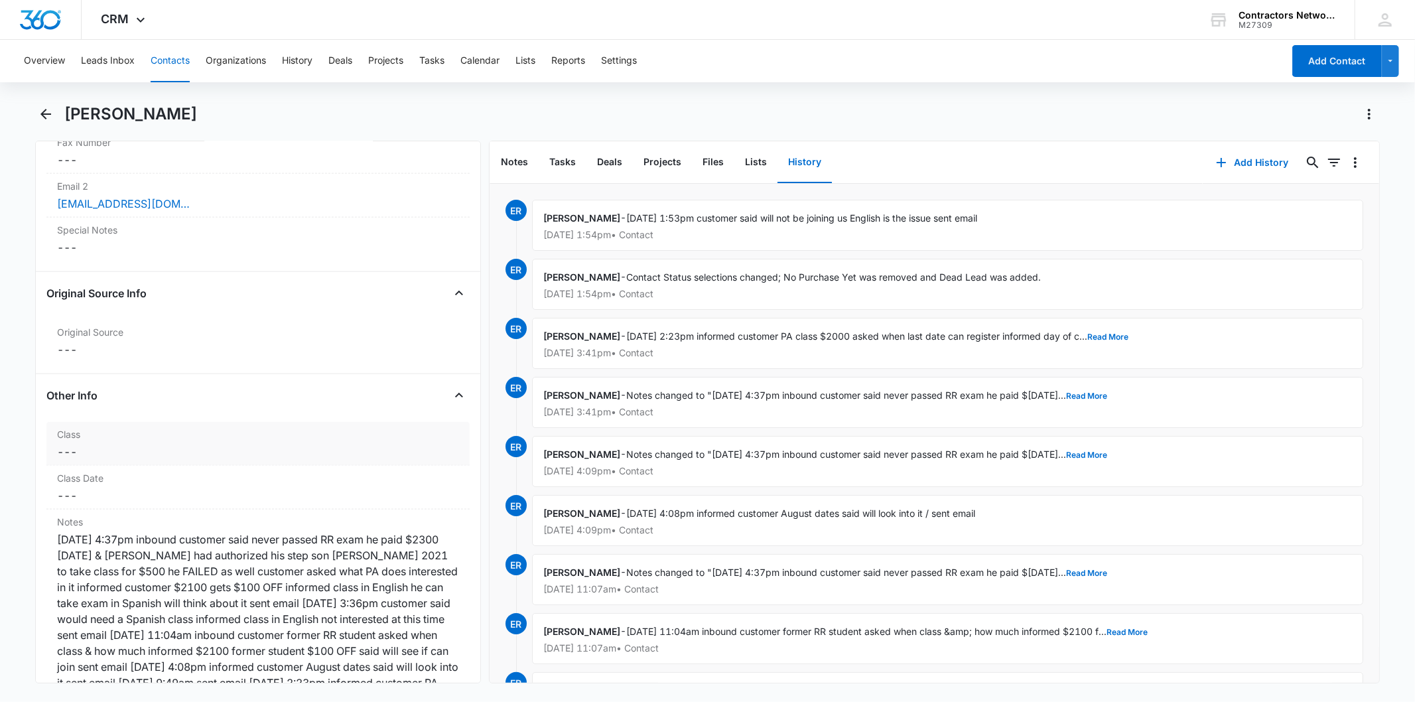
scroll to position [1547, 0]
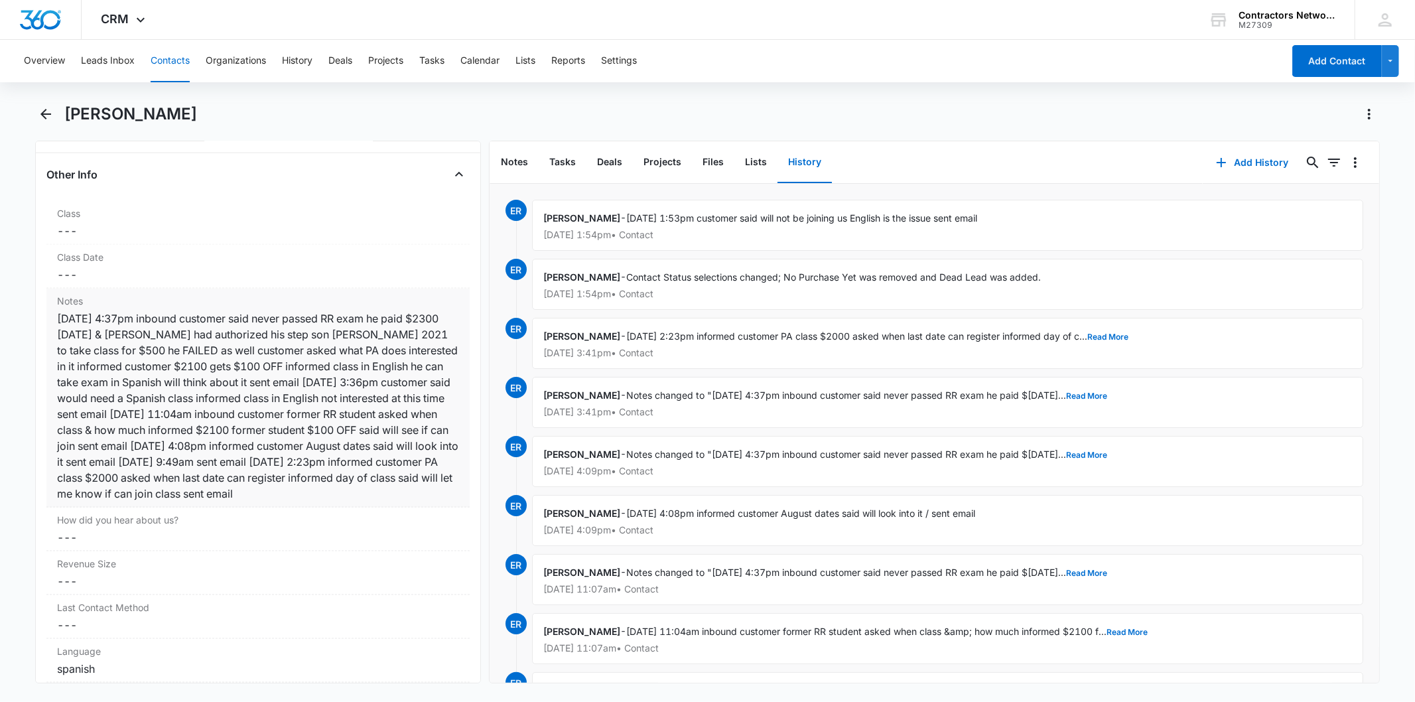
click at [354, 346] on div "[DATE] 4:37pm inbound customer said never passed RR exam he paid $2300 [DATE] &…" at bounding box center [257, 405] width 401 height 191
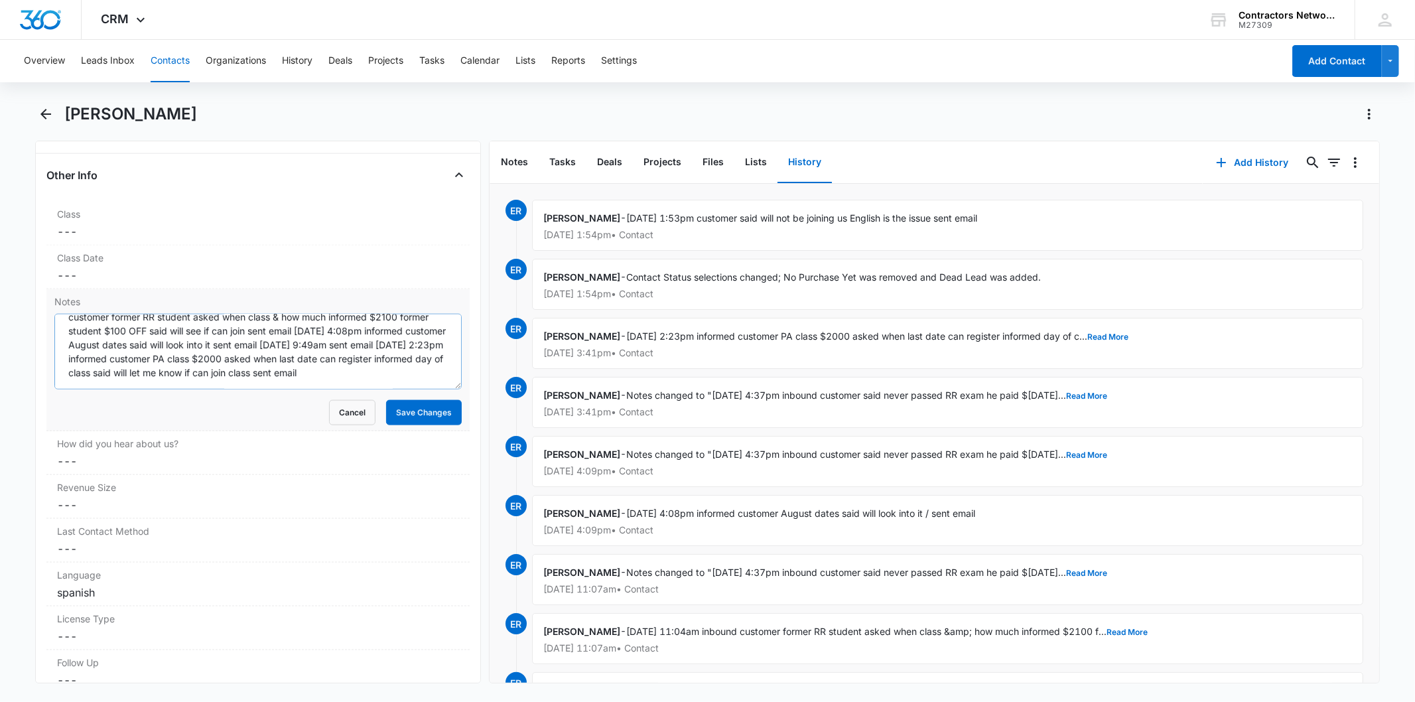
scroll to position [111, 0]
click at [346, 375] on textarea "[DATE] 4:37pm inbound customer said never passed RR exam he paid $2300 [DATE] &…" at bounding box center [257, 352] width 407 height 76
paste textarea "[DATE] 1:53pm customer said will not be joining us English is the issue sent em…"
type textarea "[DATE] 4:37pm inbound customer said never passed RR exam he paid $2300 [DATE] &…"
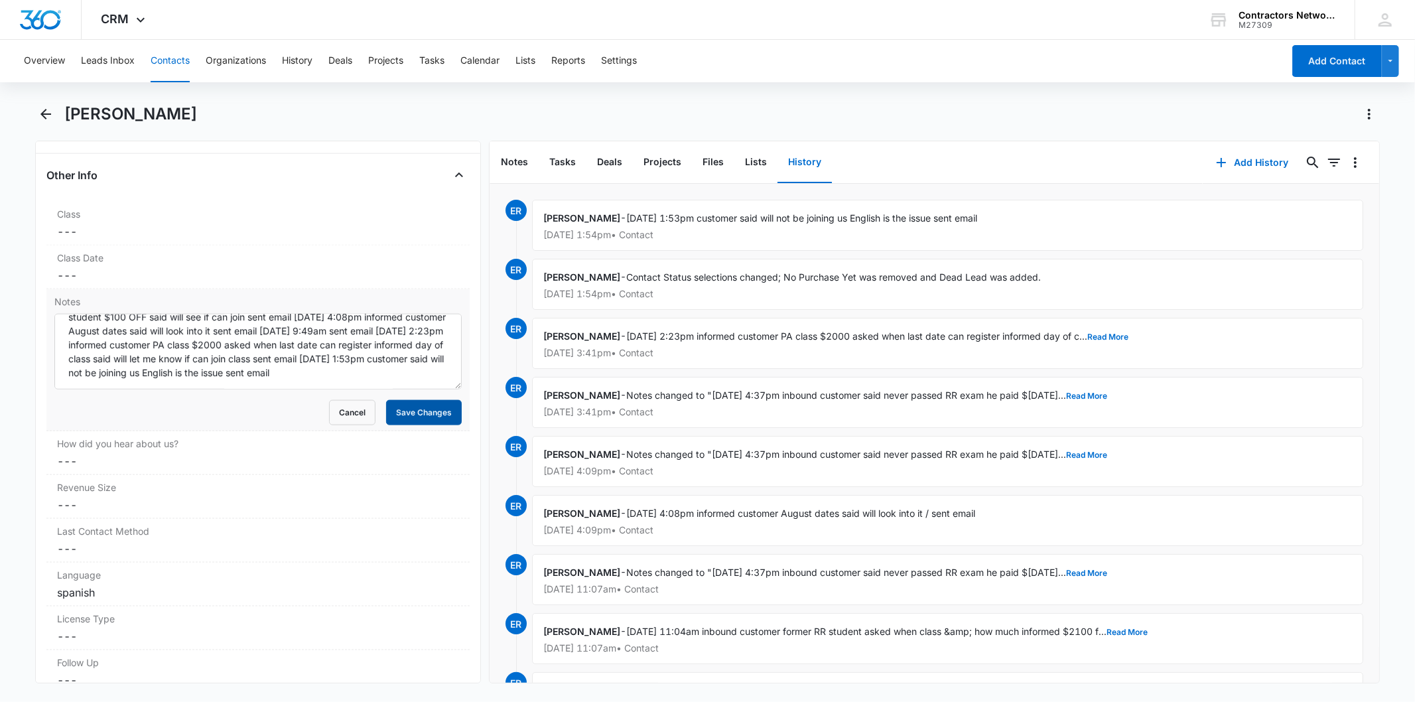
click at [401, 413] on button "Save Changes" at bounding box center [424, 412] width 76 height 25
click at [164, 58] on button "Contacts" at bounding box center [170, 61] width 39 height 42
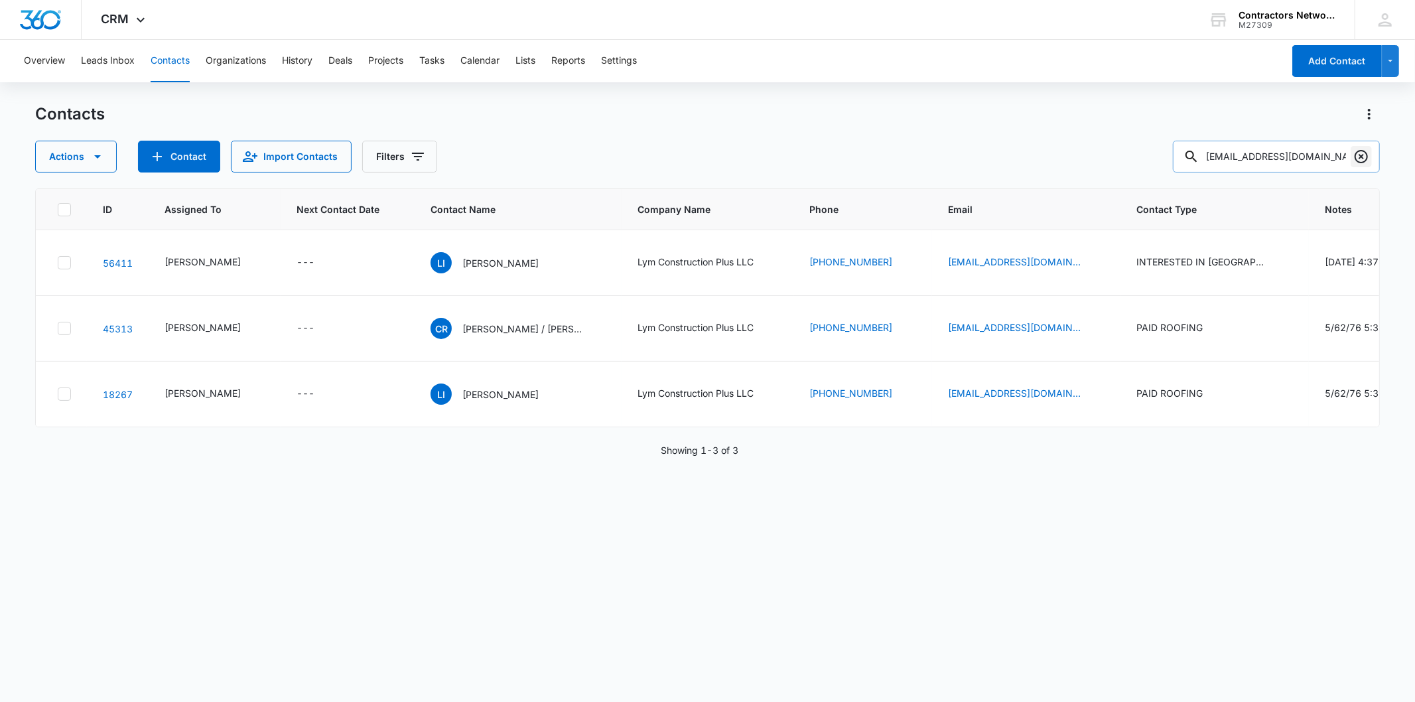
click at [1358, 161] on icon "Clear" at bounding box center [1361, 157] width 16 height 16
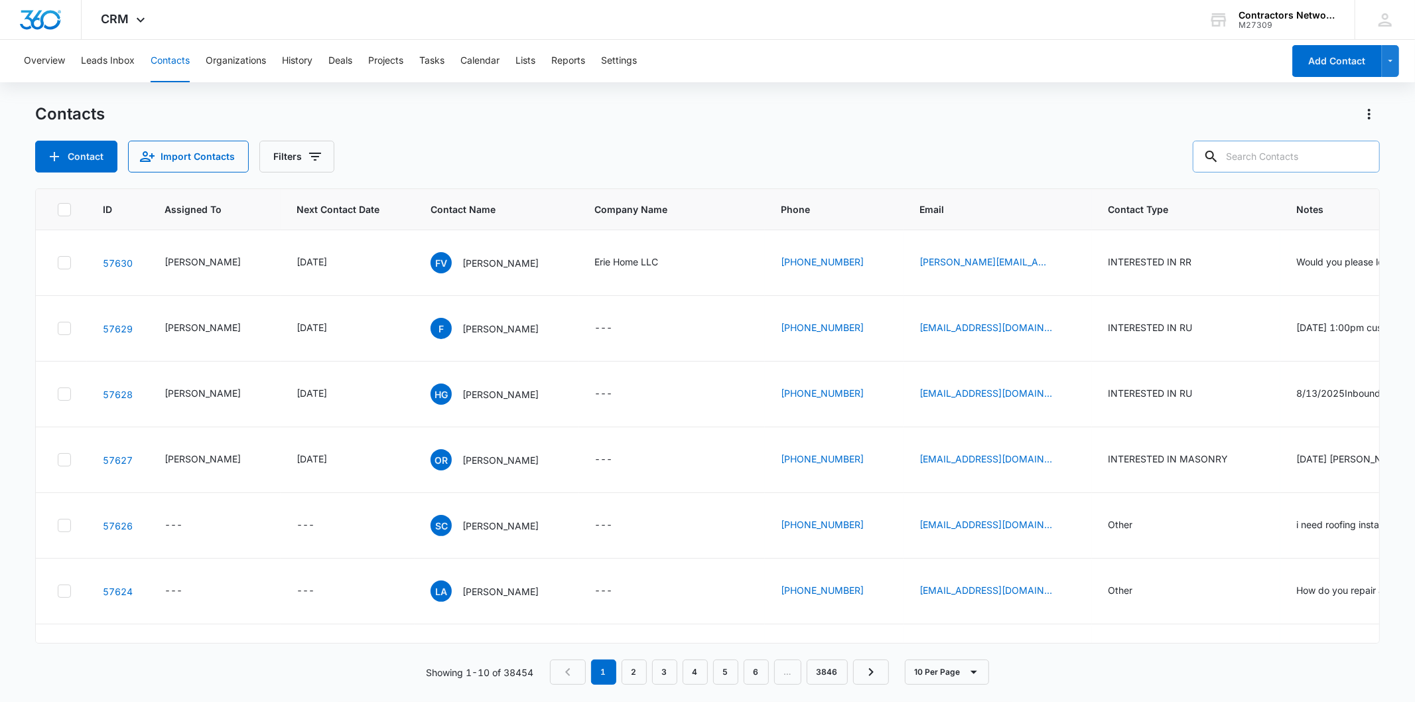
drag, startPoint x: 1303, startPoint y: 151, endPoint x: 1298, endPoint y: 155, distance: 7.1
click at [1303, 153] on input "text" at bounding box center [1286, 157] width 187 height 32
paste input "[EMAIL_ADDRESS][DOMAIN_NAME]"
type input "[EMAIL_ADDRESS][DOMAIN_NAME]"
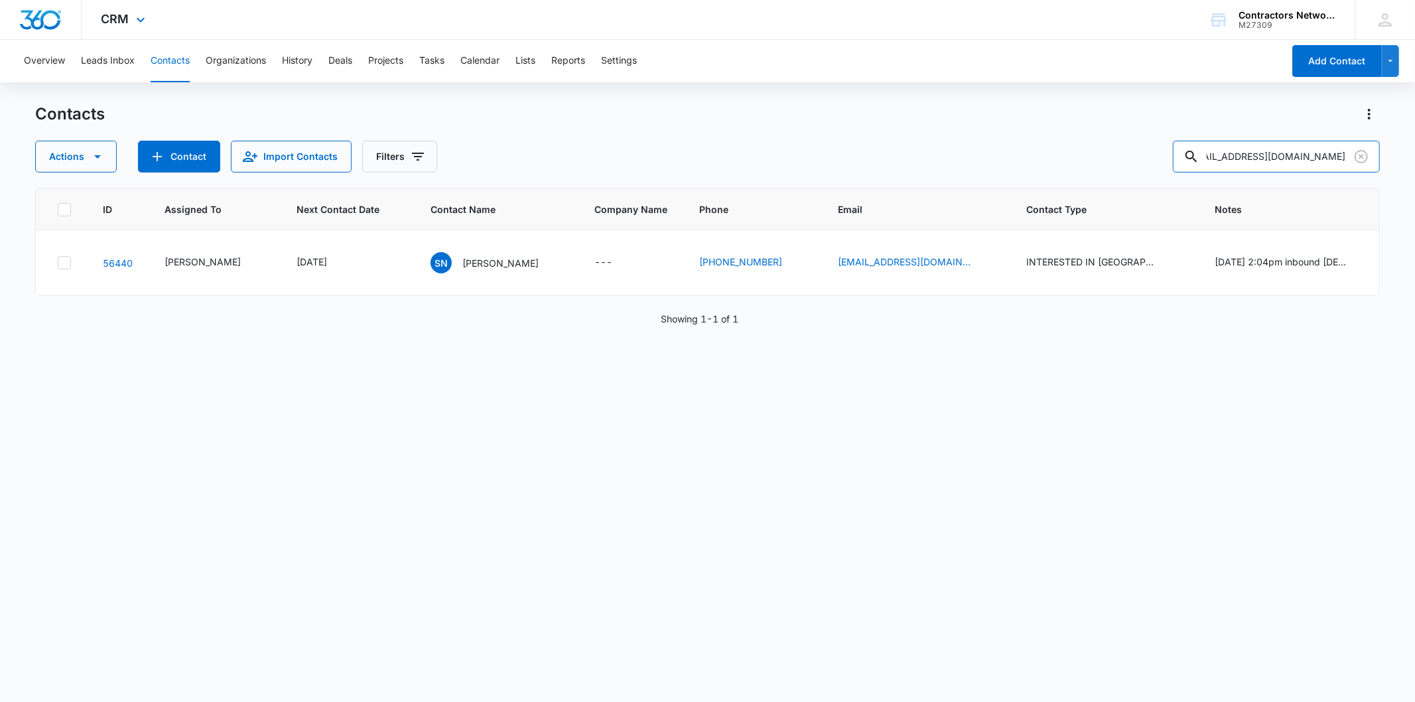
scroll to position [0, 0]
click at [469, 273] on div "SN [PERSON_NAME]" at bounding box center [484, 262] width 108 height 21
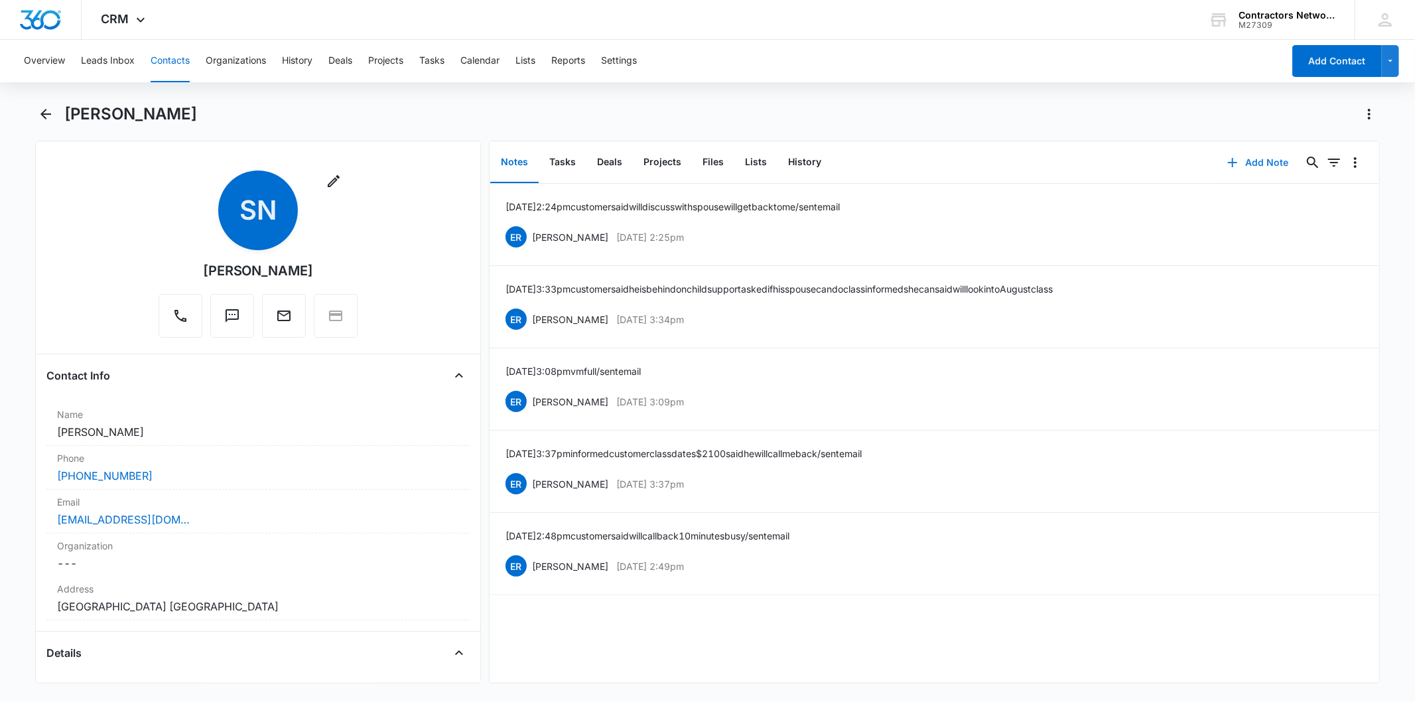
click at [1224, 157] on icon "button" at bounding box center [1232, 163] width 16 height 16
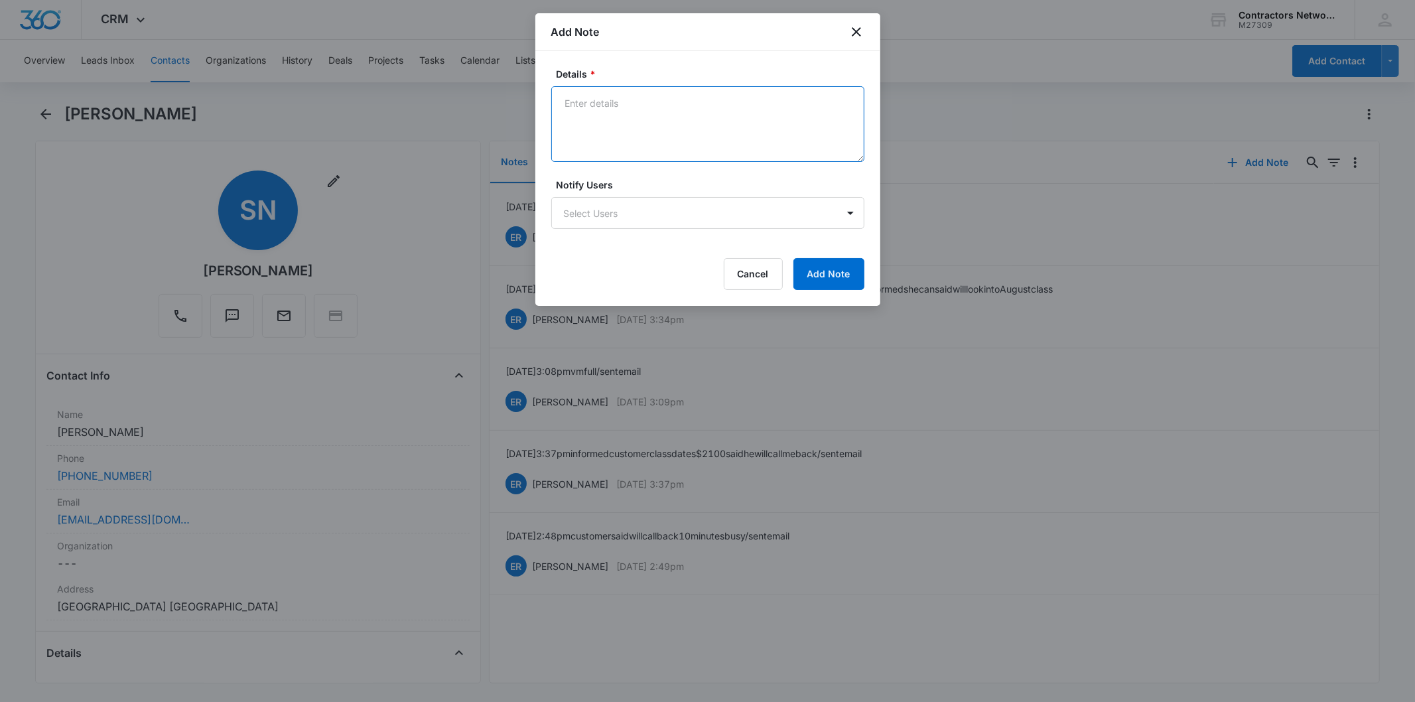
click at [614, 123] on textarea "Details *" at bounding box center [707, 124] width 313 height 76
paste textarea "[DATE] 2:11pm customer said will let me know if has time / sent email"
type textarea "[DATE] 2:11pm customer said will let me know if has time / sent email"
click at [811, 262] on button "Add Note" at bounding box center [828, 274] width 71 height 32
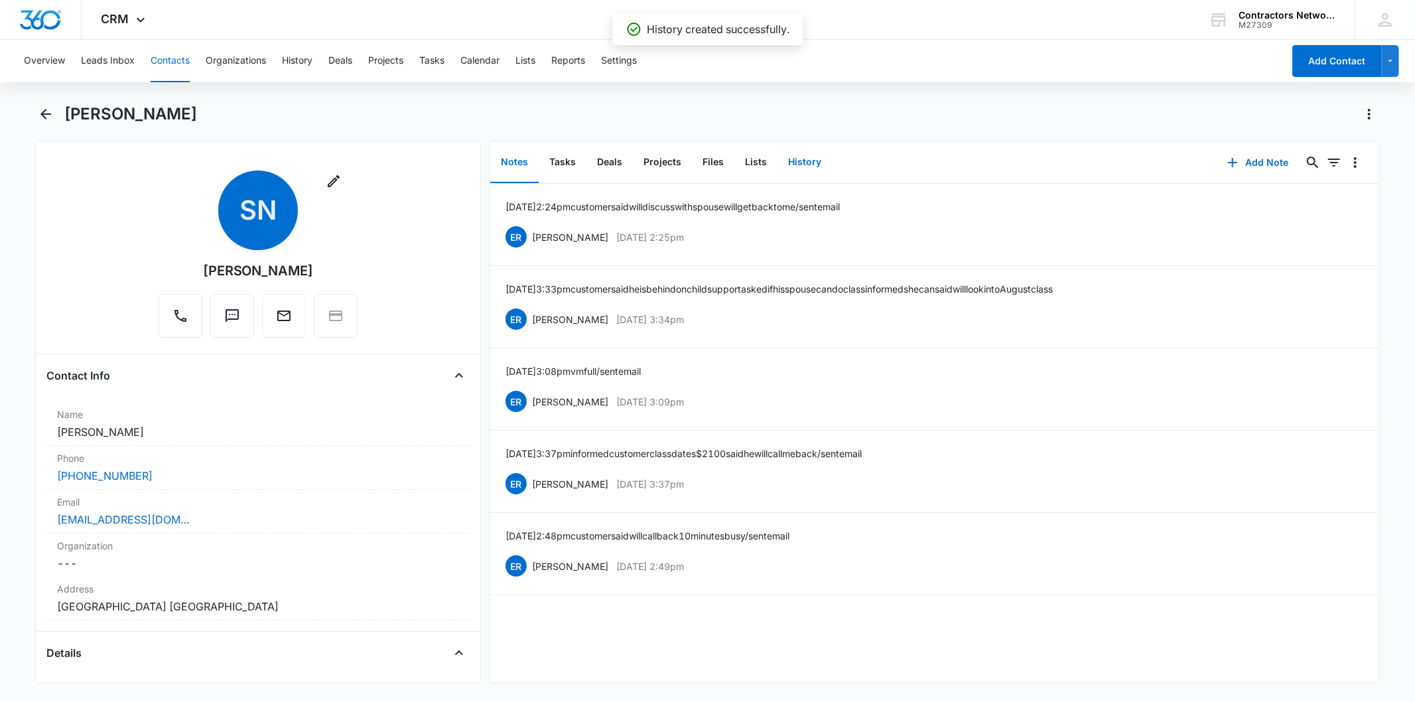
click at [807, 156] on button "History" at bounding box center [804, 162] width 54 height 41
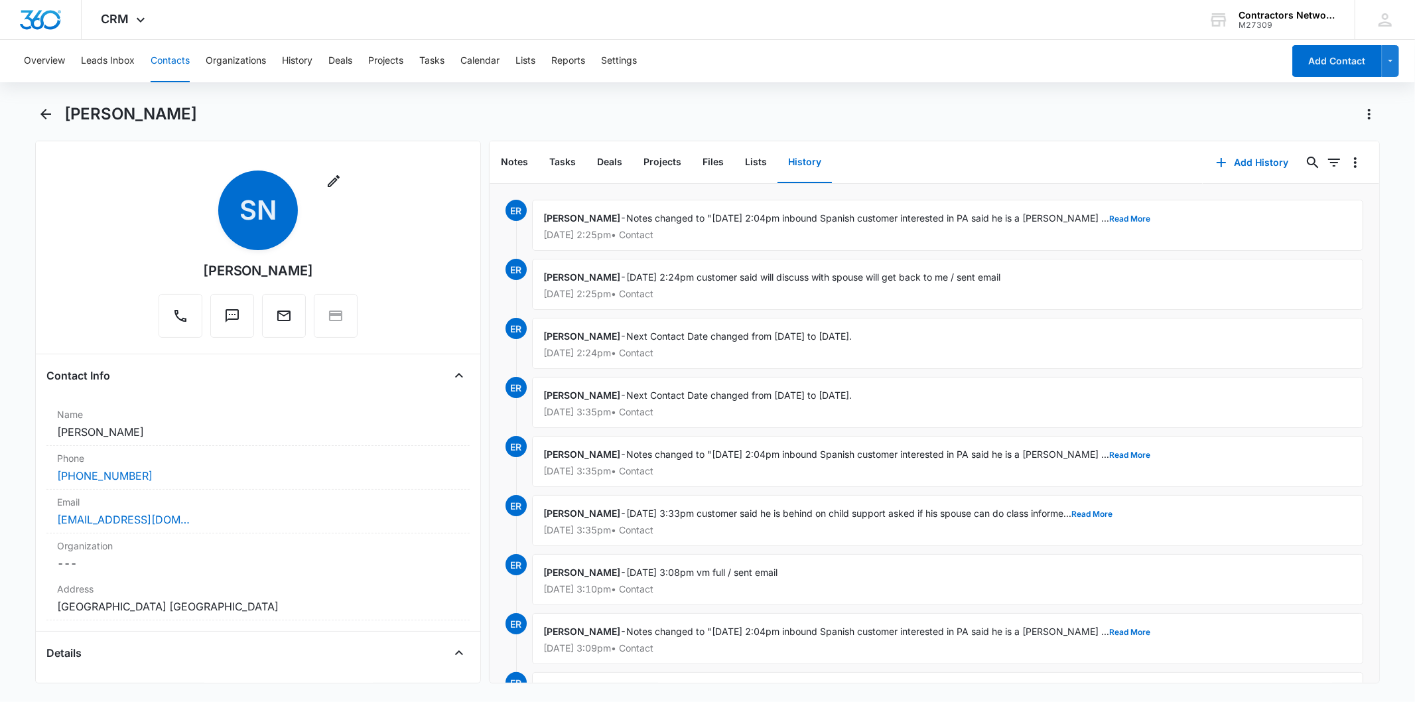
click at [807, 156] on button "History" at bounding box center [804, 162] width 54 height 41
click at [1228, 157] on button "Add History" at bounding box center [1252, 163] width 99 height 32
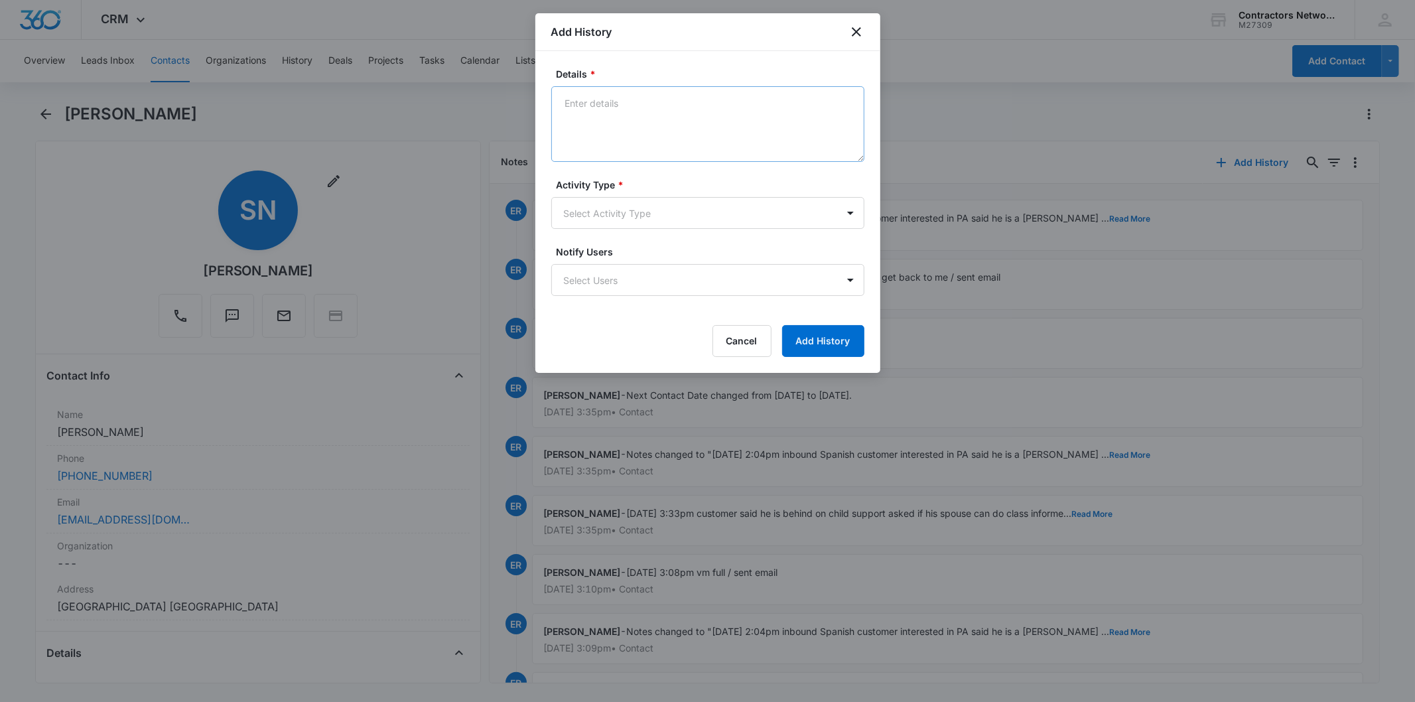
drag, startPoint x: 619, startPoint y: 80, endPoint x: 616, endPoint y: 90, distance: 9.9
click at [618, 82] on div "Details *" at bounding box center [707, 114] width 313 height 95
click at [607, 98] on textarea "Details *" at bounding box center [707, 124] width 313 height 76
paste textarea "[DATE] 2:11pm customer said will let me know if has time / sent email"
type textarea "[DATE] 2:11pm customer said will let me know if has time / sent email"
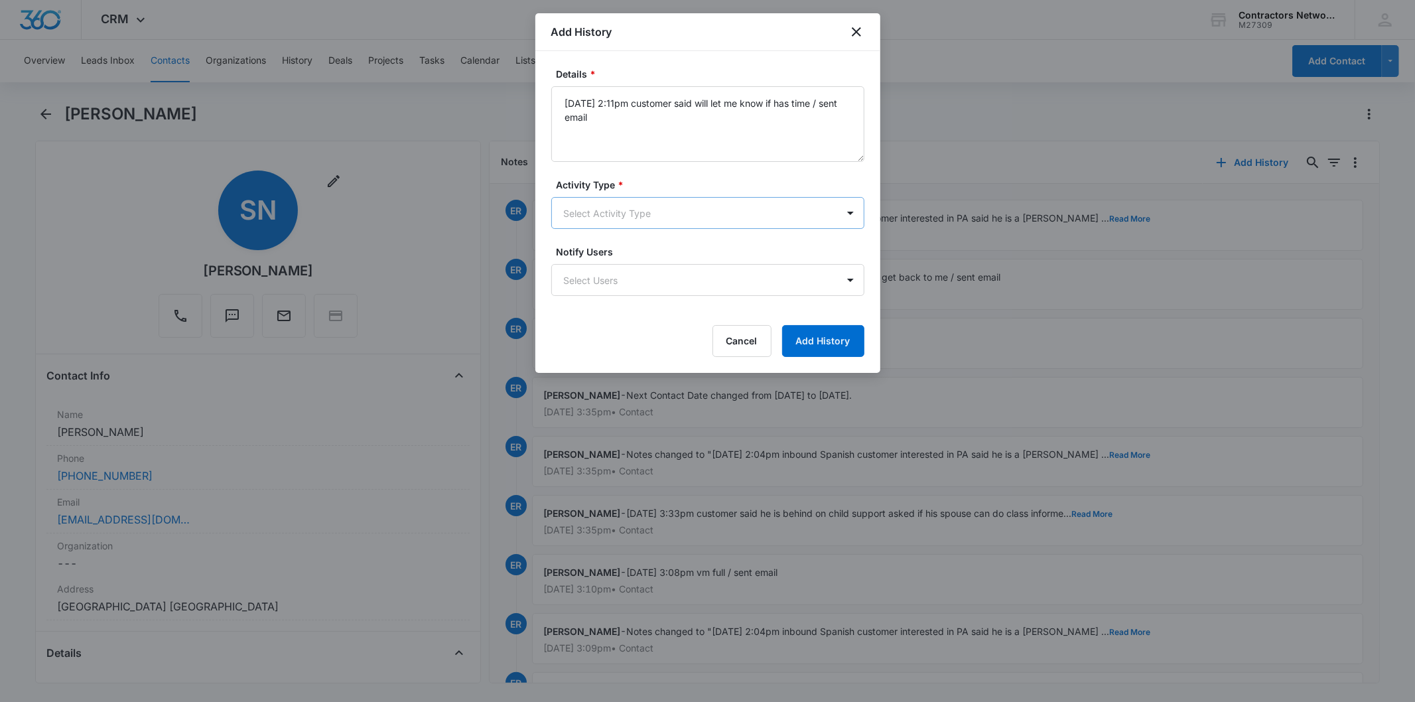
click at [605, 210] on body "CRM Apps Reputation Websites Forms CRM Email Social Shop Payments POS Content A…" at bounding box center [707, 351] width 1415 height 702
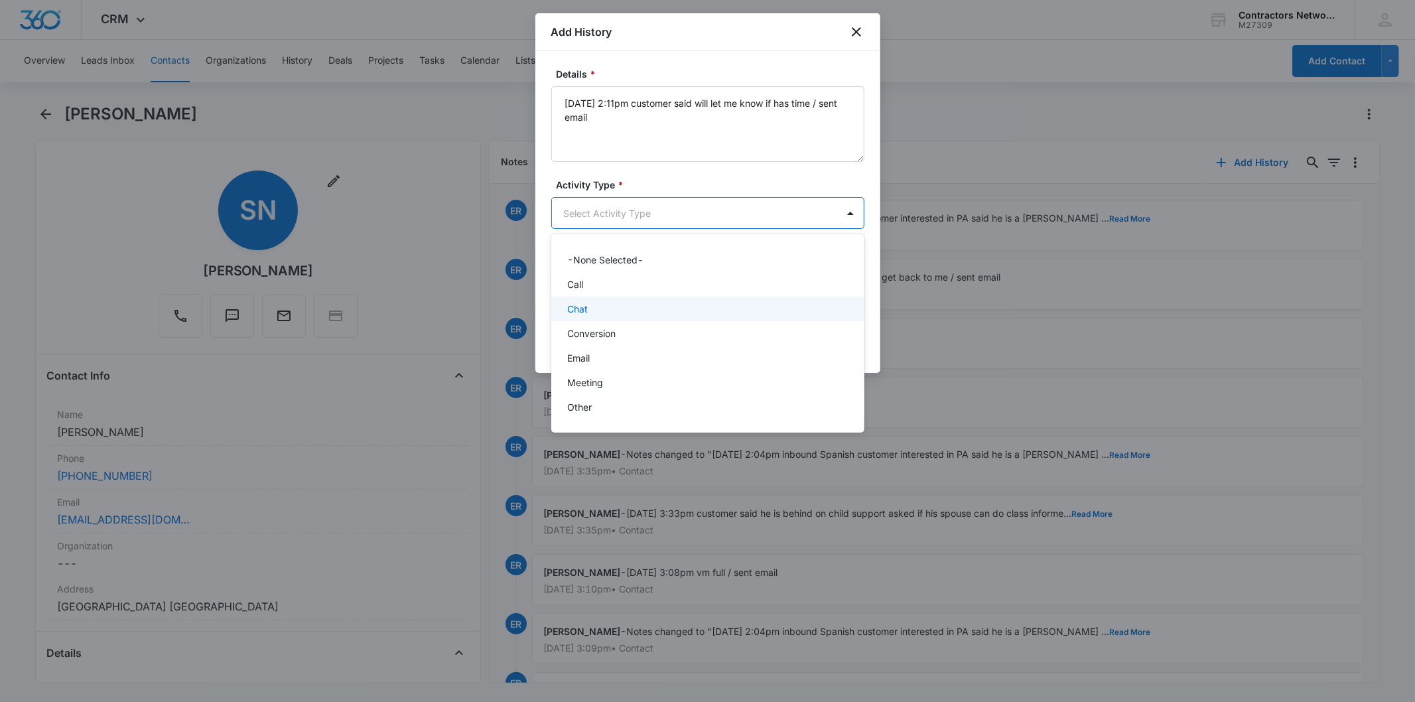
click at [589, 305] on div "Chat" at bounding box center [706, 309] width 279 height 14
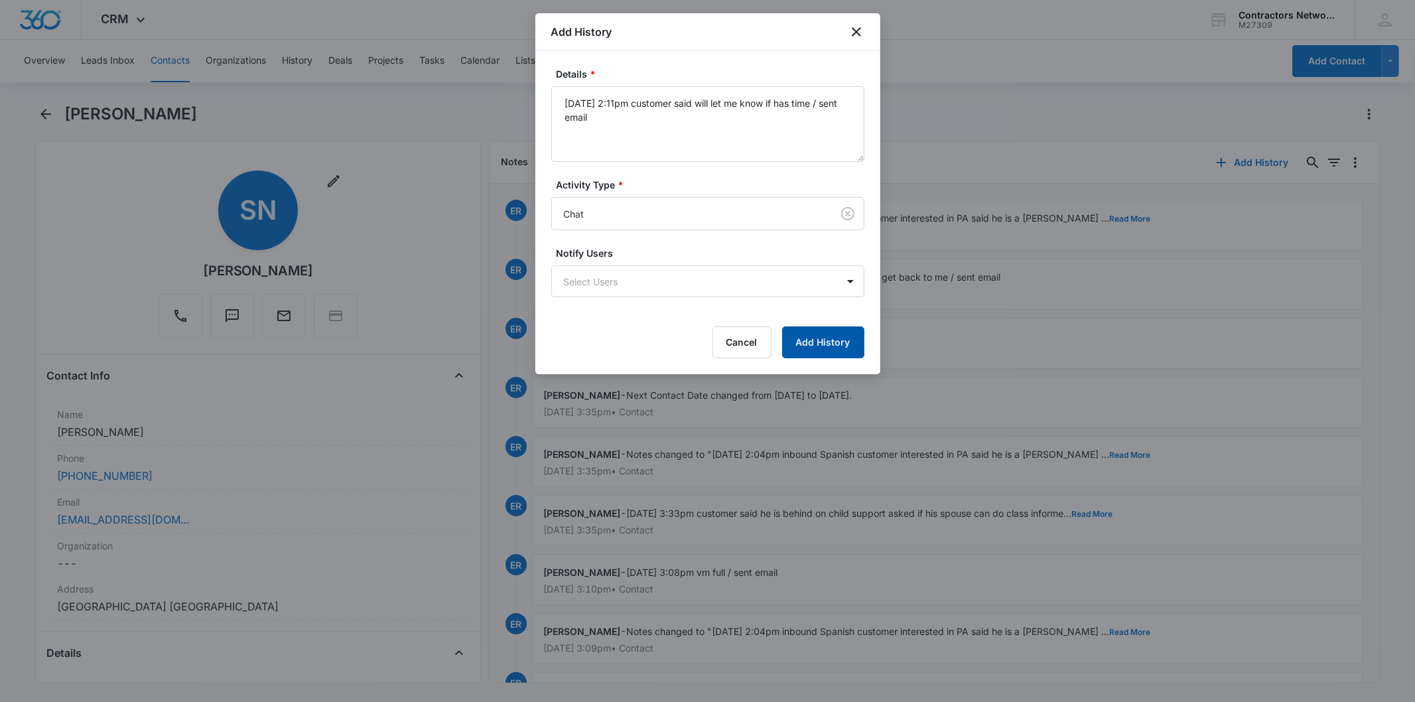
click at [811, 339] on button "Add History" at bounding box center [823, 342] width 82 height 32
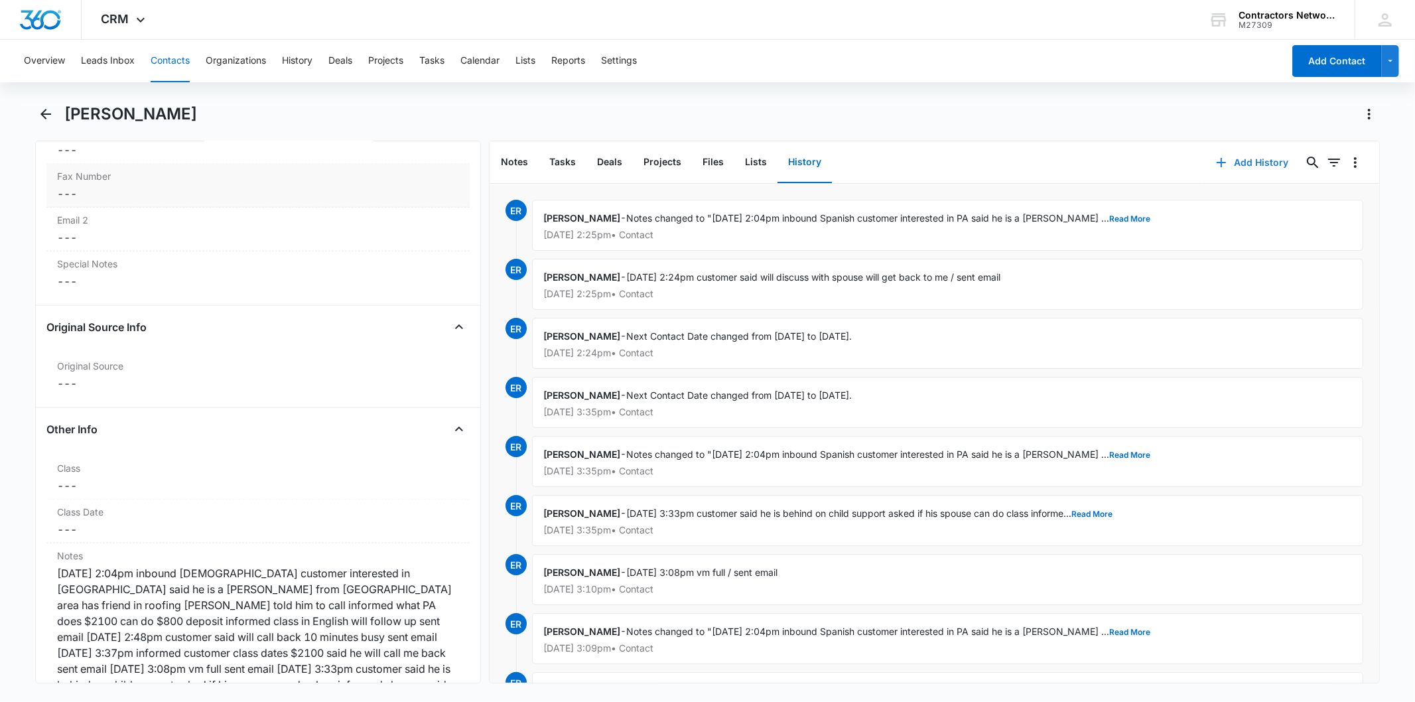
scroll to position [1621, 0]
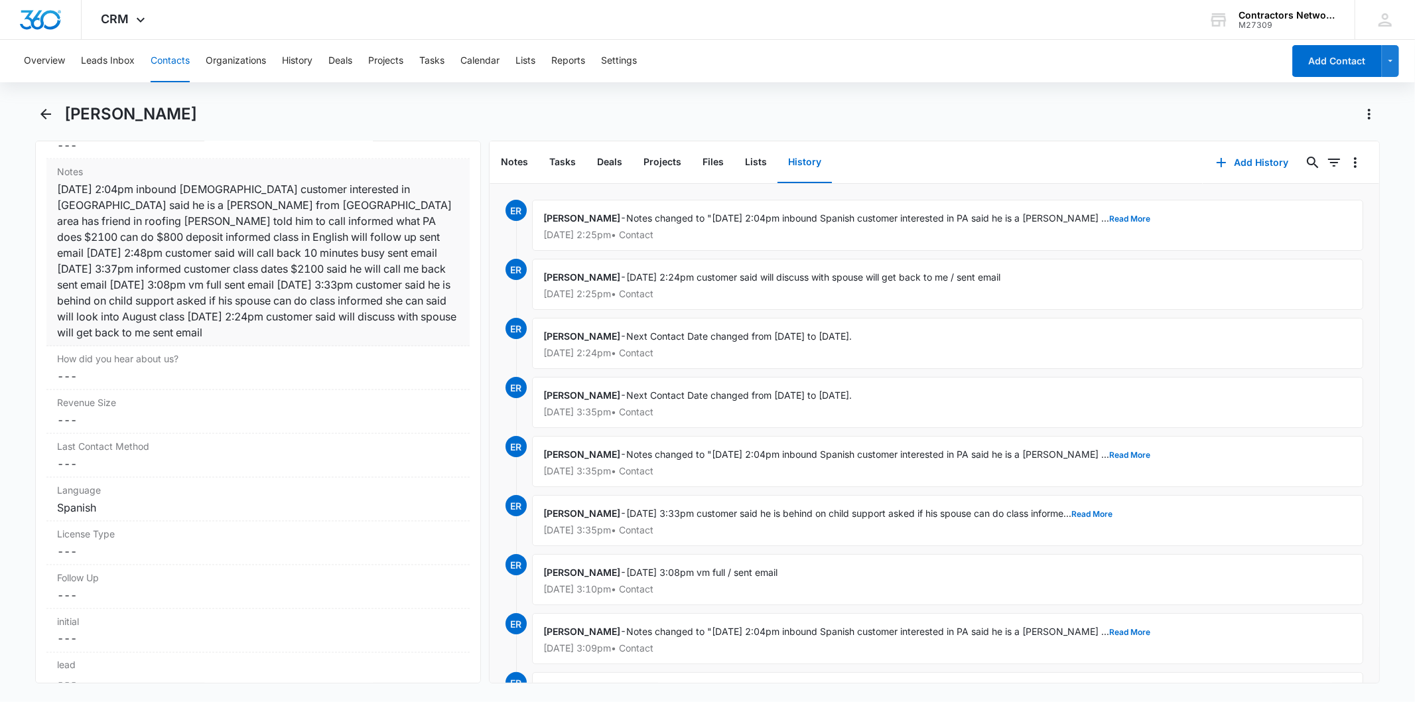
click at [308, 265] on div "[DATE] 2:04pm inbound [DEMOGRAPHIC_DATA] customer interested in [GEOGRAPHIC_DAT…" at bounding box center [257, 260] width 401 height 159
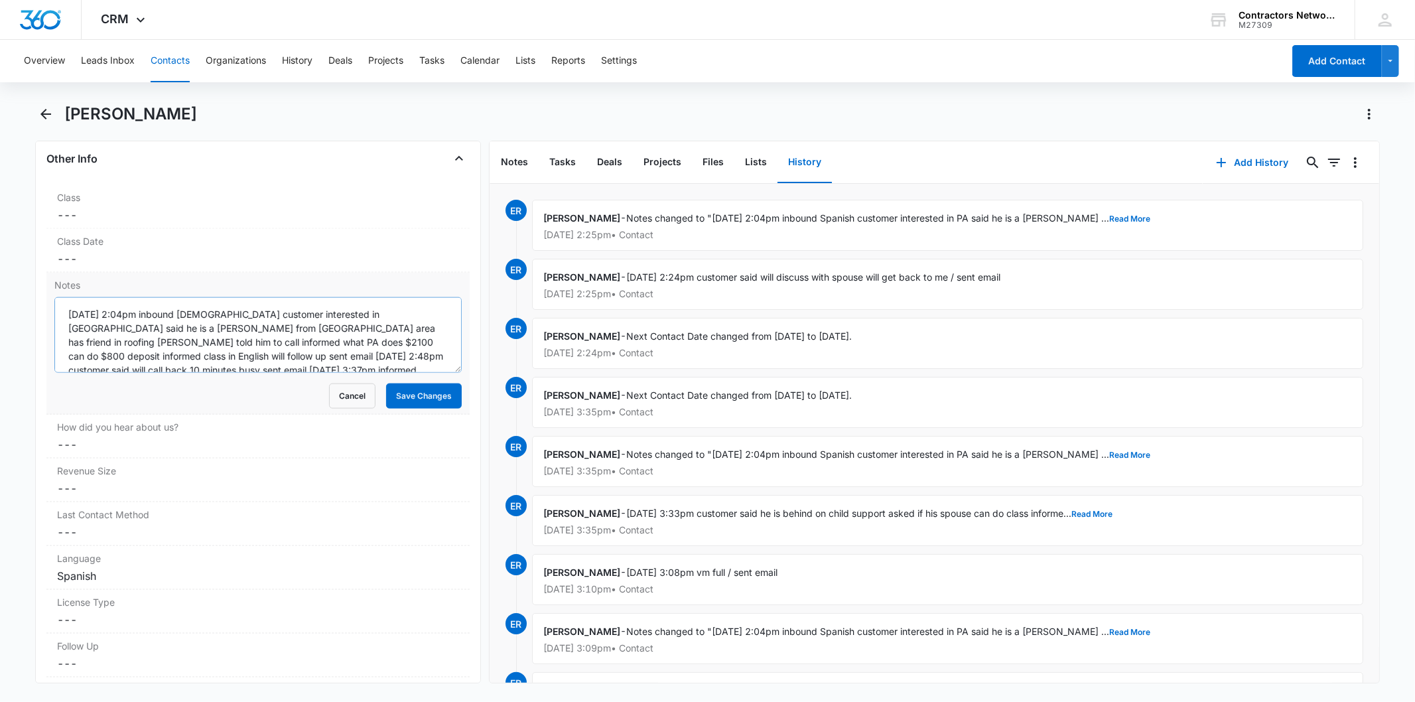
scroll to position [69, 0]
click at [427, 356] on textarea "[DATE] 2:04pm inbound [DEMOGRAPHIC_DATA] customer interested in [GEOGRAPHIC_DAT…" at bounding box center [257, 335] width 407 height 76
paste textarea "[DATE] 2:11pm customer said will let me know if has time / sent email"
drag, startPoint x: 338, startPoint y: 361, endPoint x: 339, endPoint y: 368, distance: 7.3
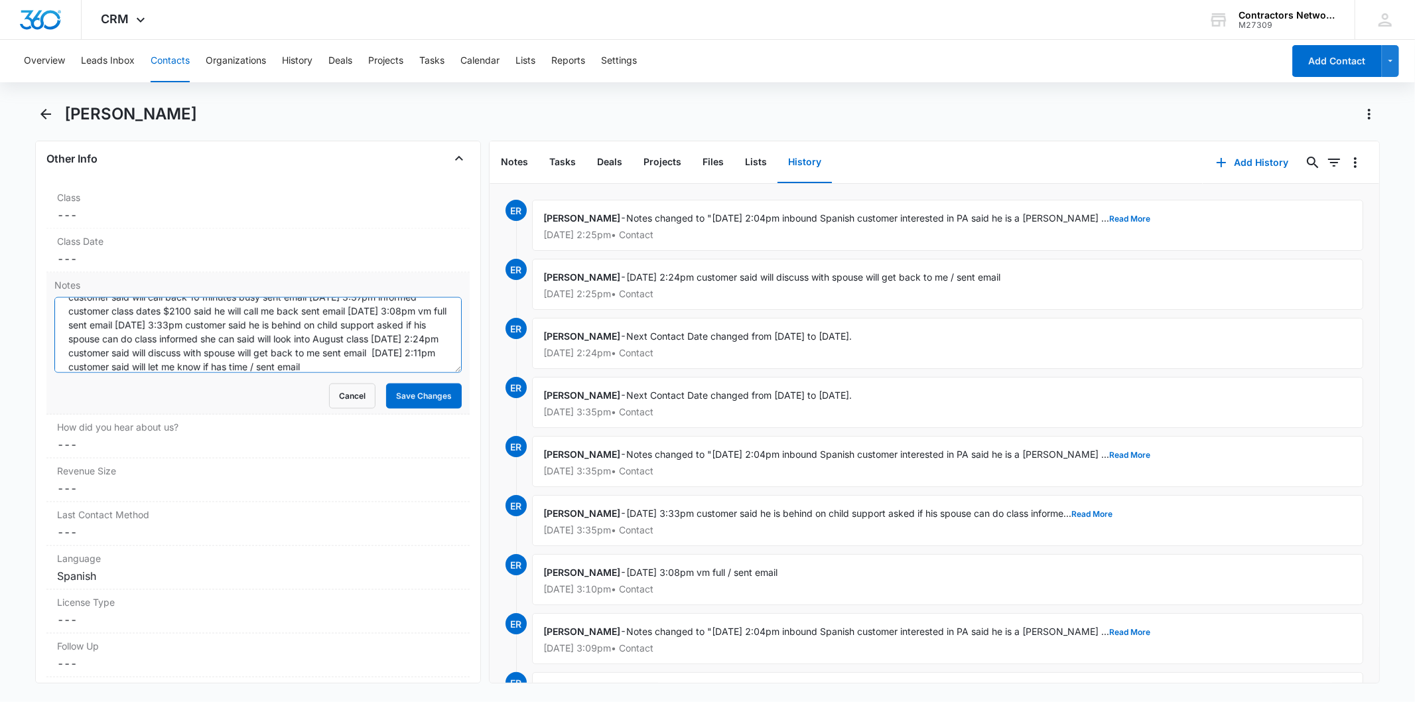
click at [339, 368] on textarea "[DATE] 2:04pm inbound [DEMOGRAPHIC_DATA] customer interested in [GEOGRAPHIC_DAT…" at bounding box center [257, 335] width 407 height 76
type textarea "[DATE] 2:04pm inbound [DEMOGRAPHIC_DATA] customer interested in [GEOGRAPHIC_DAT…"
click at [409, 392] on button "Save Changes" at bounding box center [424, 395] width 76 height 25
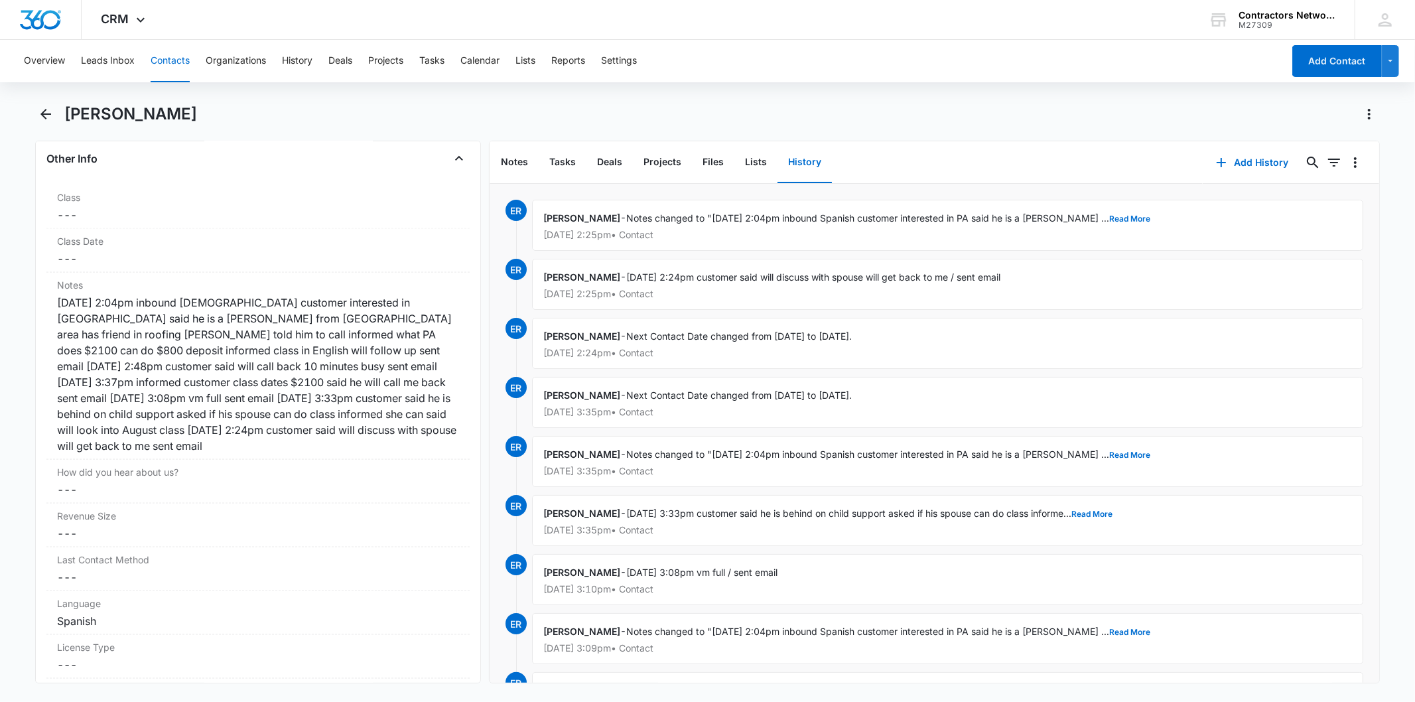
click at [154, 62] on button "Contacts" at bounding box center [170, 61] width 39 height 42
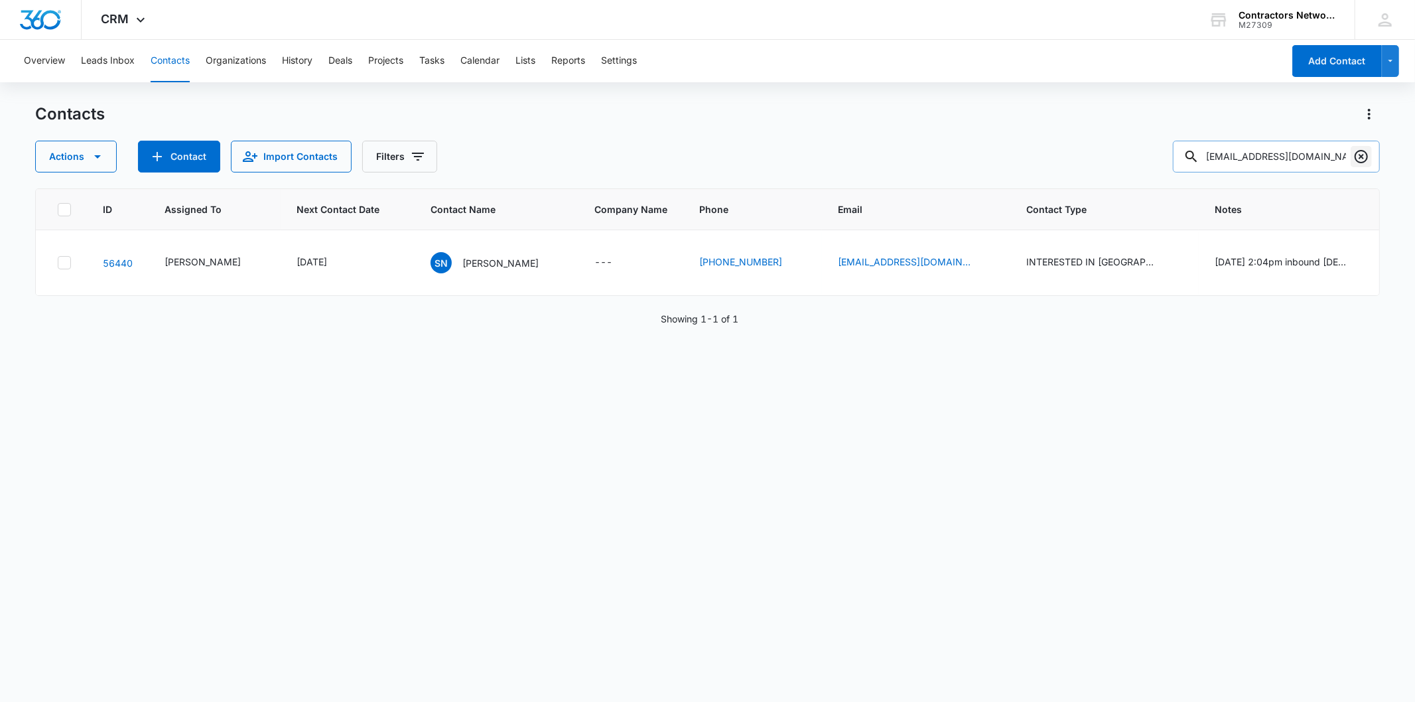
click at [1358, 162] on icon "Clear" at bounding box center [1360, 156] width 13 height 13
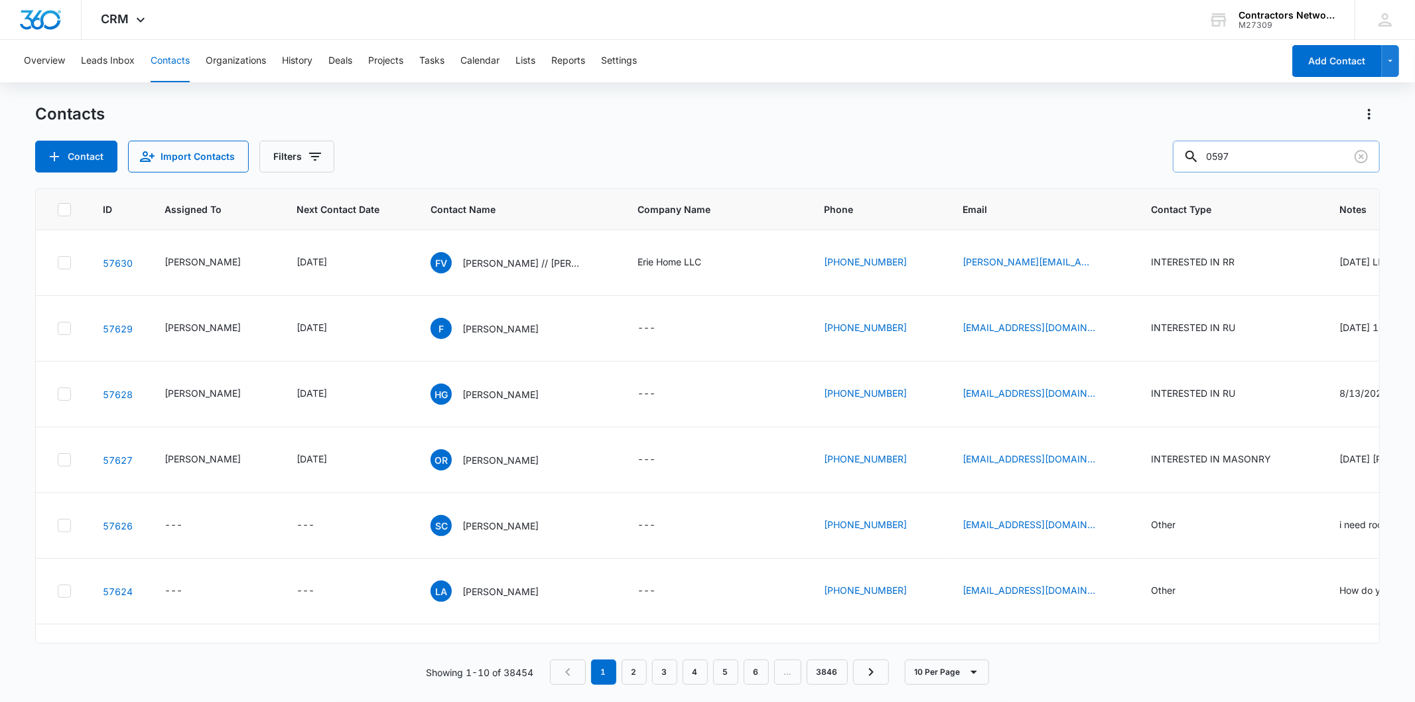
type input "0597"
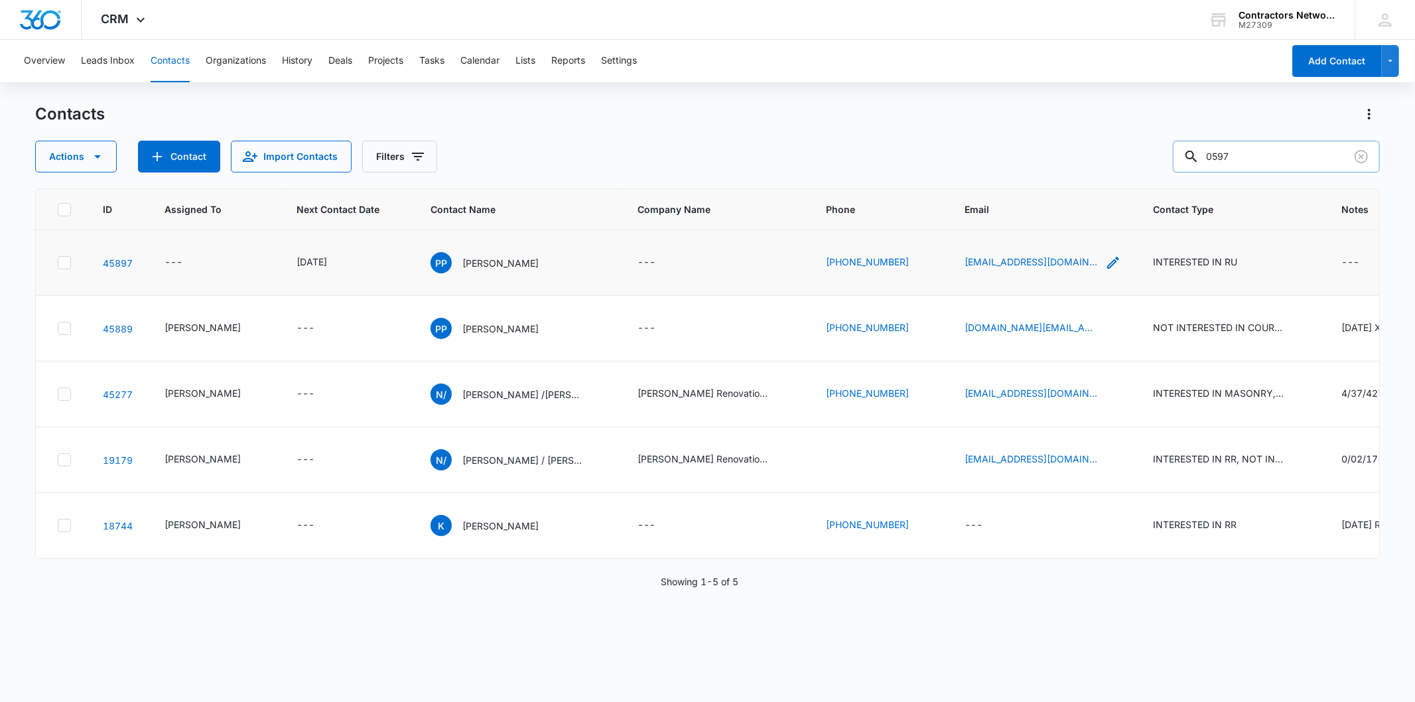
click at [1105, 255] on icon "Email - rx.perez8253@gmail.com - Select to Edit Field" at bounding box center [1113, 263] width 16 height 16
click at [954, 177] on input "[EMAIL_ADDRESS][DOMAIN_NAME]" at bounding box center [973, 178] width 167 height 32
click at [1105, 323] on icon "Email - vmc.4.group@gmail.com - Select to Edit Field" at bounding box center [1113, 328] width 16 height 16
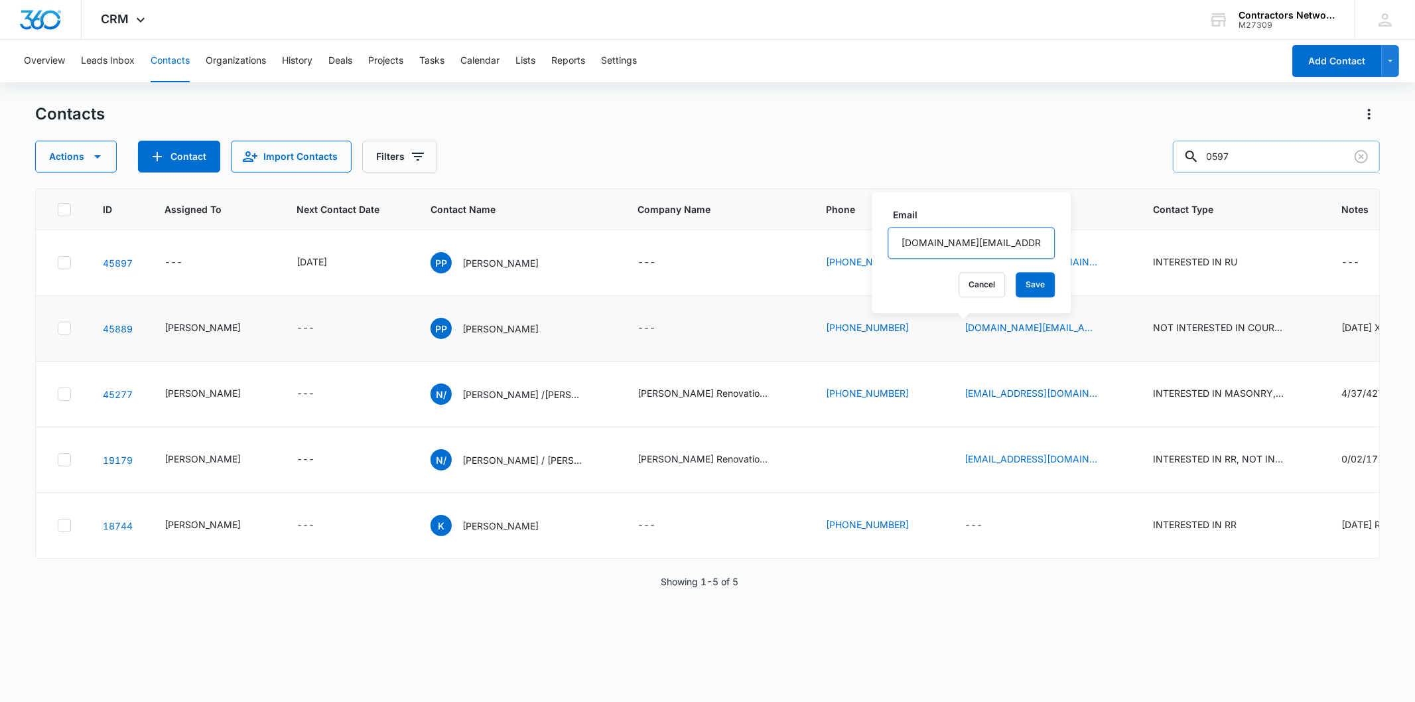
click at [953, 227] on div "Email [DOMAIN_NAME][EMAIL_ADDRESS][DOMAIN_NAME]" at bounding box center [970, 233] width 167 height 51
click at [950, 232] on input "[DOMAIN_NAME][EMAIL_ADDRESS][DOMAIN_NAME]" at bounding box center [970, 243] width 167 height 32
click at [462, 268] on p "[PERSON_NAME]" at bounding box center [500, 263] width 76 height 14
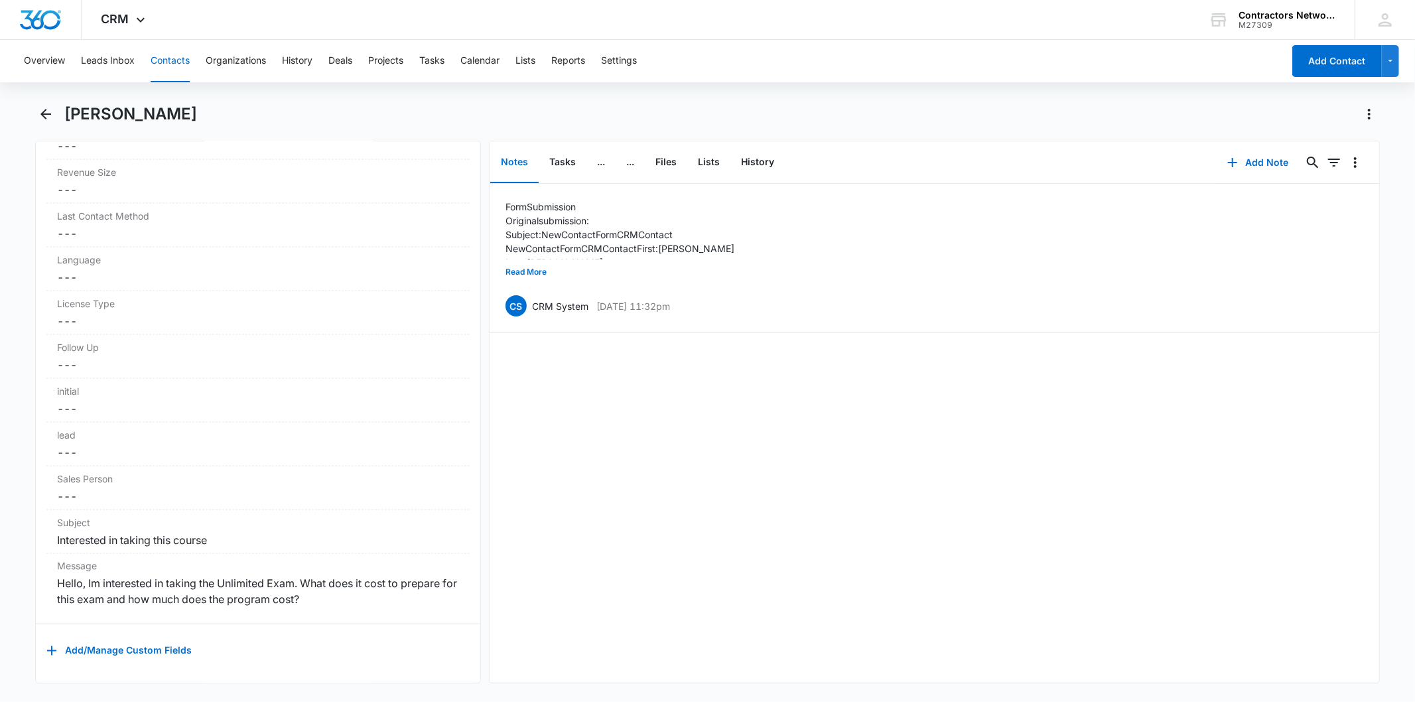
scroll to position [1725, 0]
click at [756, 149] on button "History" at bounding box center [757, 162] width 54 height 41
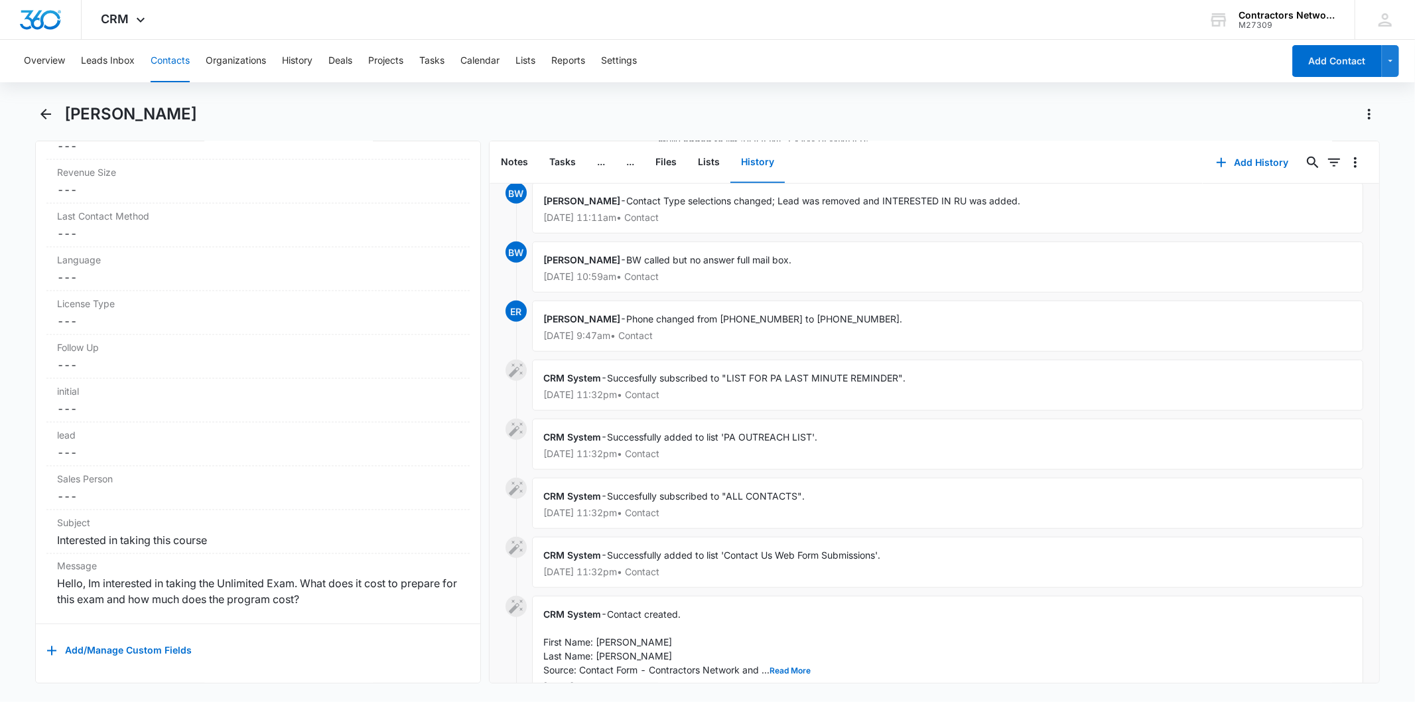
scroll to position [811, 0]
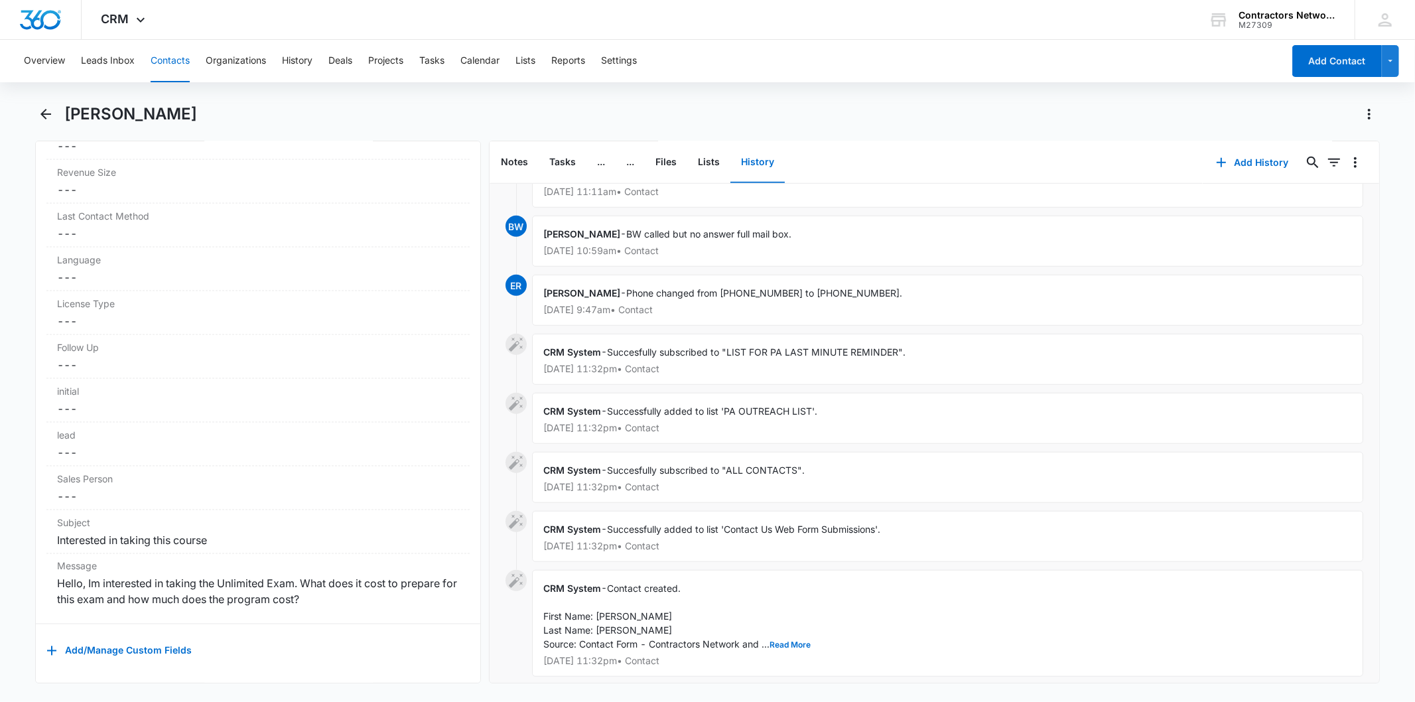
click at [180, 60] on button "Contacts" at bounding box center [170, 61] width 39 height 42
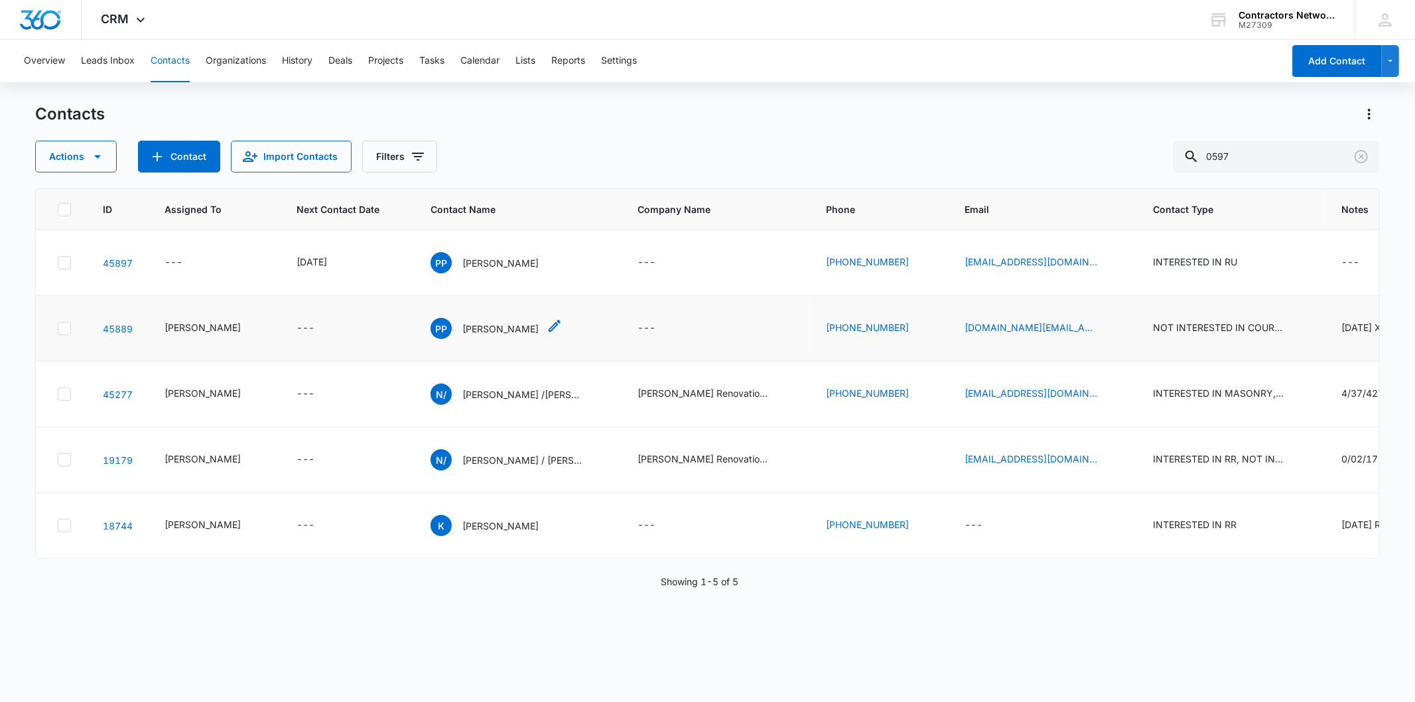
click at [467, 330] on p "[PERSON_NAME]" at bounding box center [500, 329] width 76 height 14
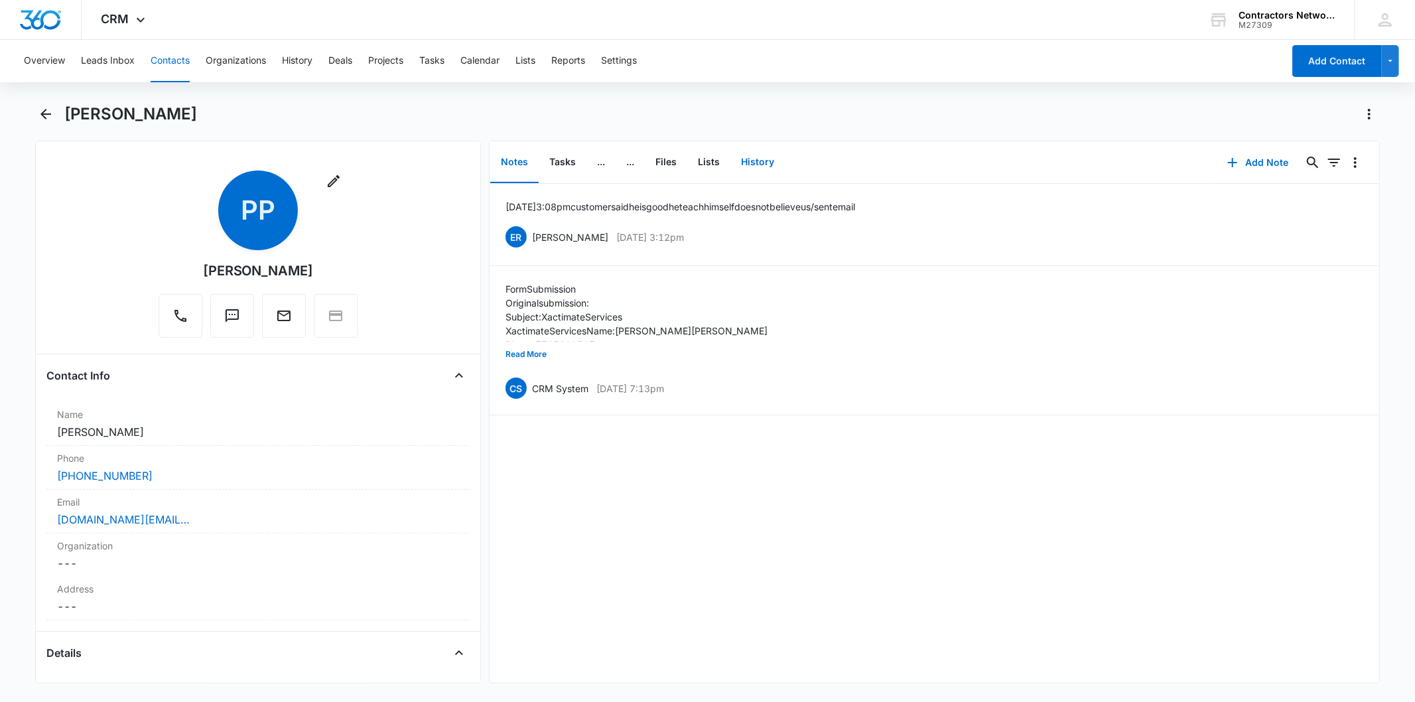
drag, startPoint x: 757, startPoint y: 166, endPoint x: 720, endPoint y: 103, distance: 73.1
click at [720, 103] on div "[PERSON_NAME] Remove PP [PERSON_NAME] Contact Info Name Cancel Save Changes [PE…" at bounding box center [707, 393] width 1344 height 580
click at [770, 164] on button "History" at bounding box center [757, 162] width 54 height 41
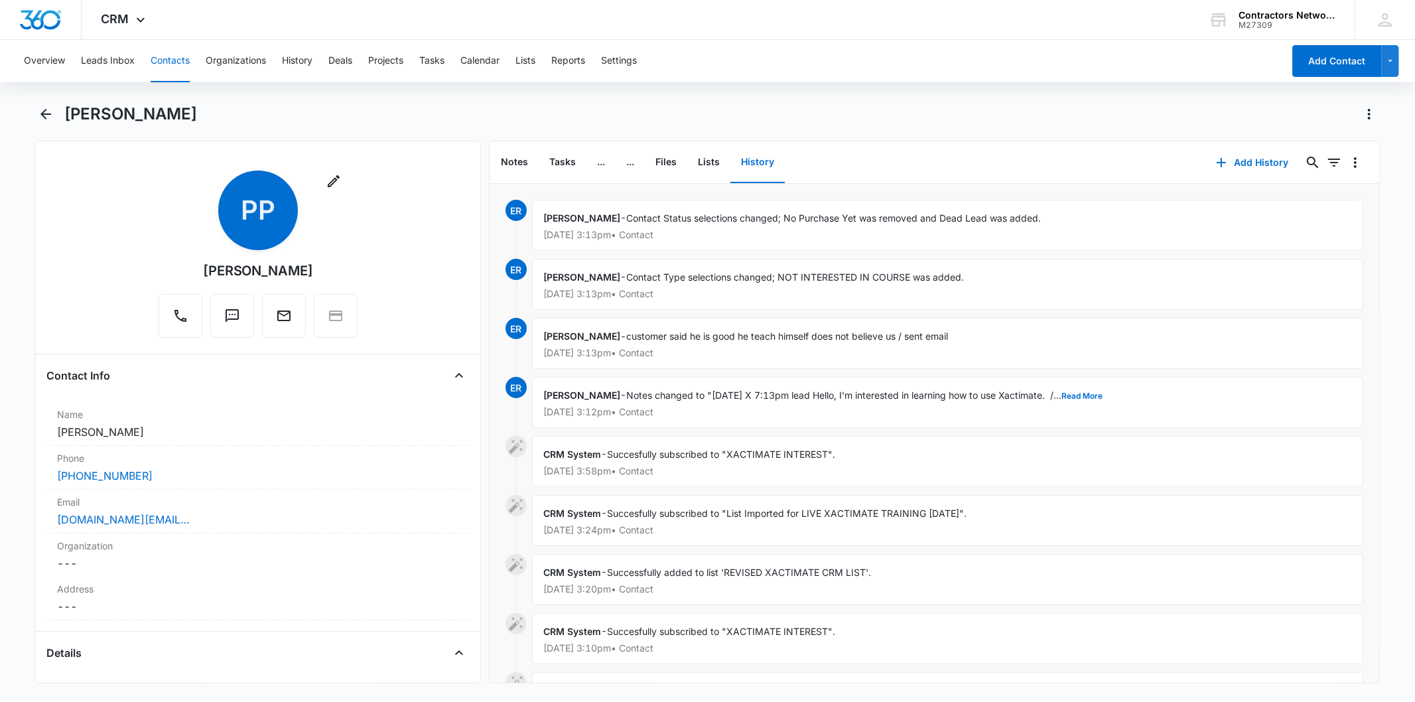
click at [162, 54] on button "Contacts" at bounding box center [170, 61] width 39 height 42
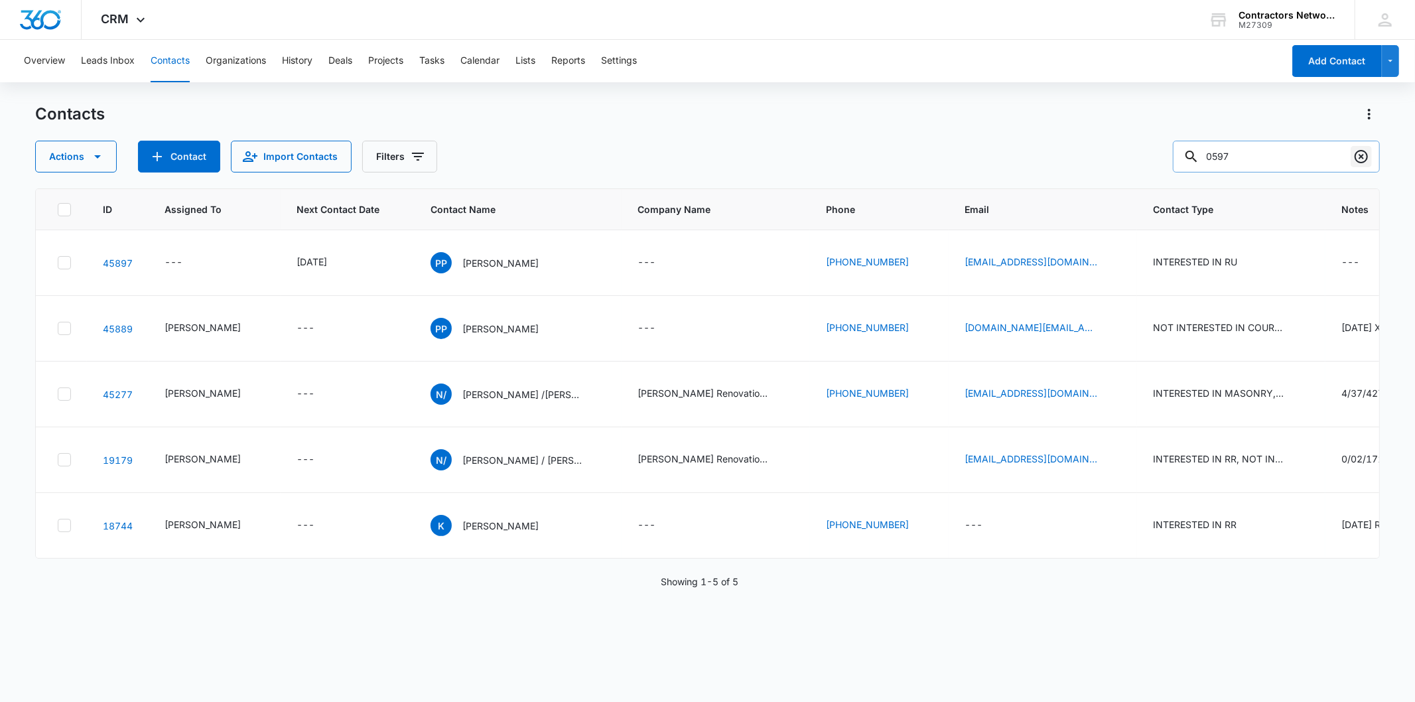
click at [1361, 161] on icon "Clear" at bounding box center [1361, 157] width 16 height 16
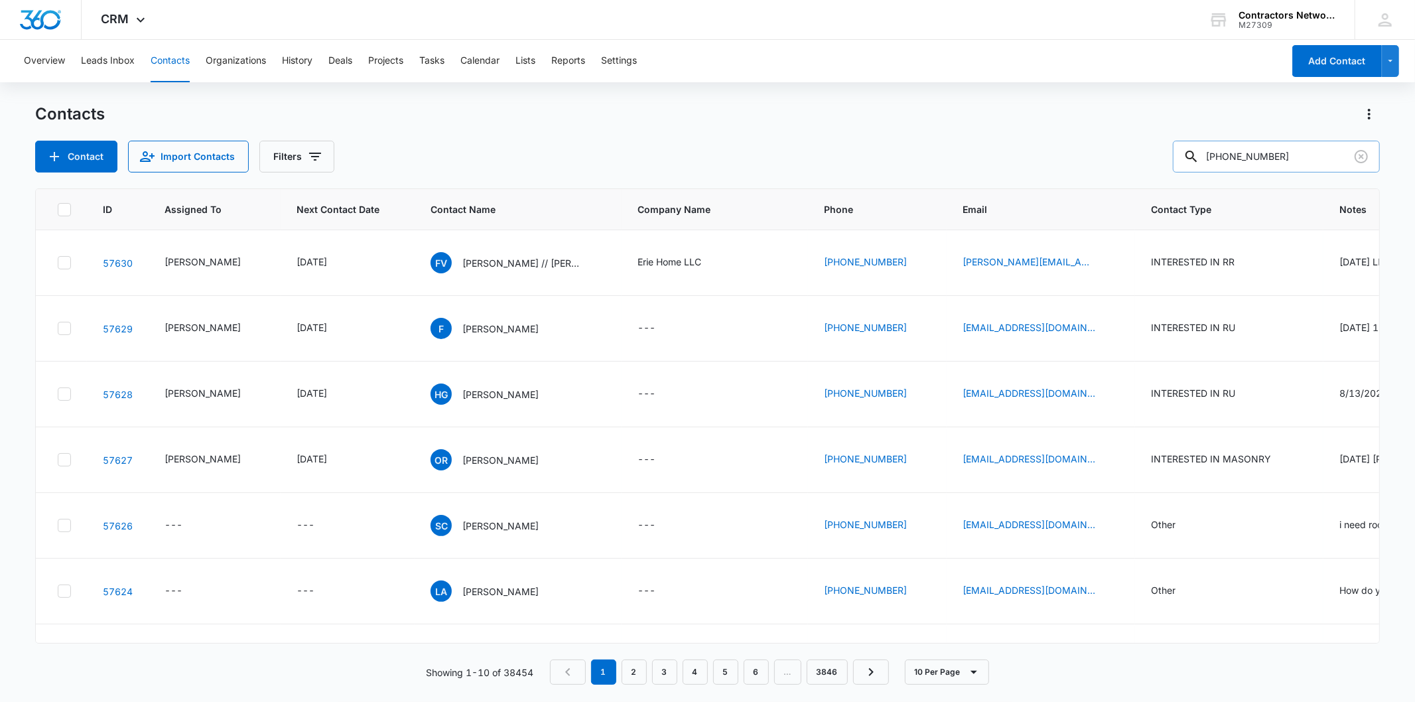
type input "[PHONE_NUMBER]"
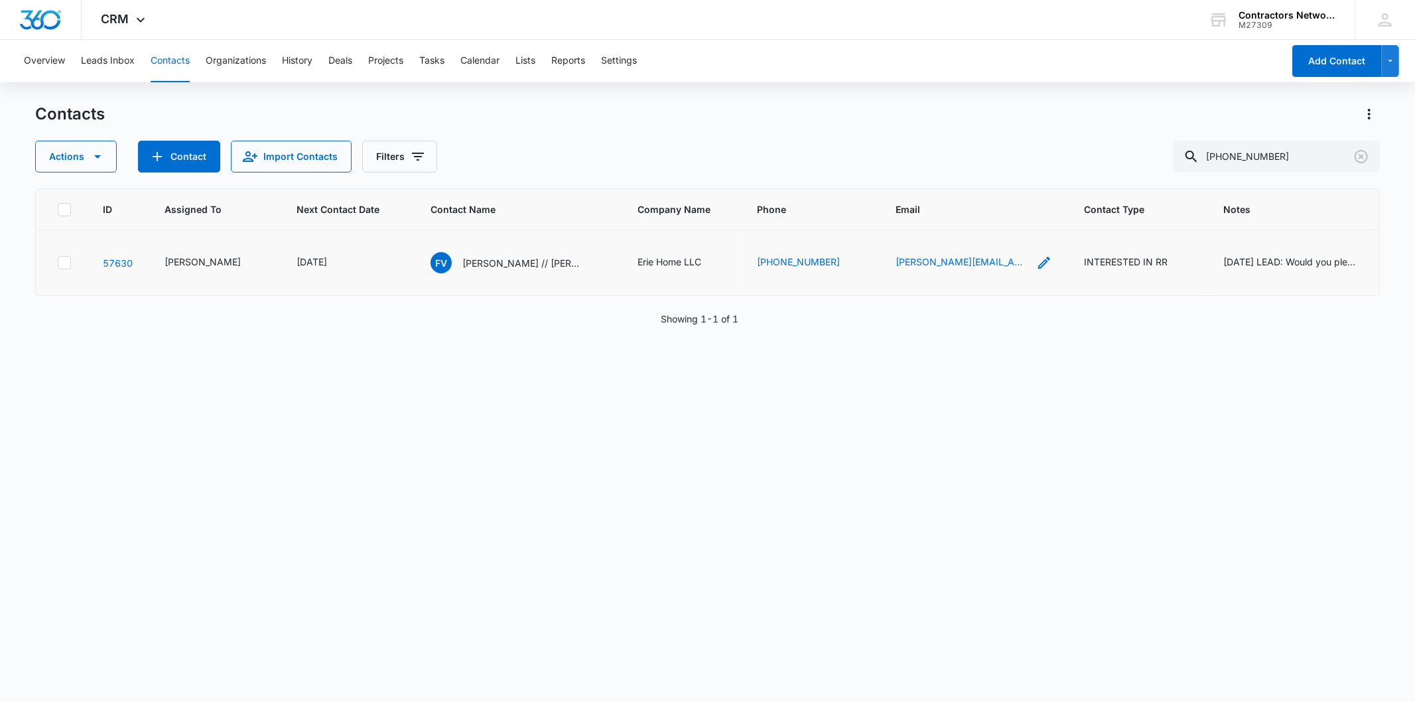
click at [1036, 263] on icon "Email - fidel.velasquez@eriehome.com - Select to Edit Field" at bounding box center [1044, 263] width 16 height 16
click at [962, 171] on input "[PERSON_NAME][EMAIL_ADDRESS][PERSON_NAME][DOMAIN_NAME]" at bounding box center [965, 178] width 167 height 32
drag, startPoint x: 963, startPoint y: 217, endPoint x: 1057, endPoint y: 204, distance: 94.5
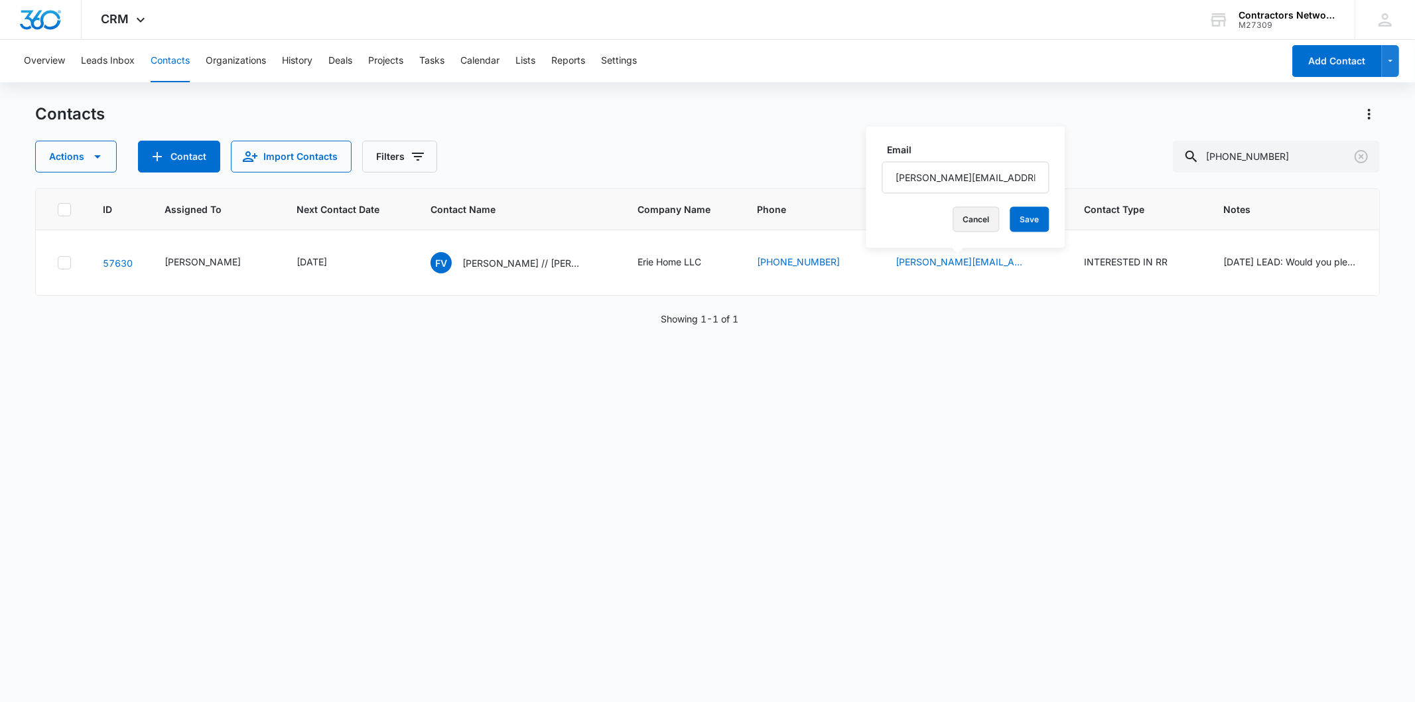
click at [978, 216] on button "Cancel" at bounding box center [976, 219] width 46 height 25
click at [1355, 153] on icon "Clear" at bounding box center [1361, 157] width 16 height 16
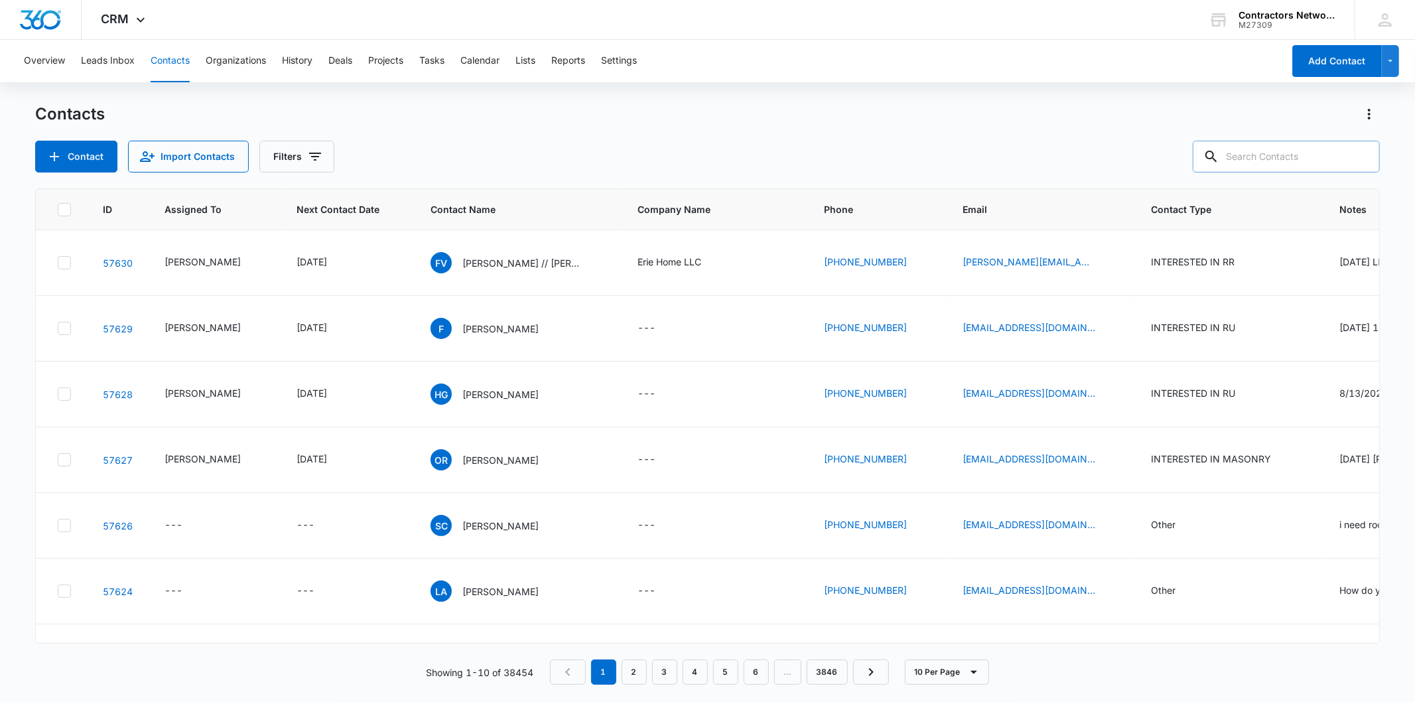
paste input "[PERSON_NAME][EMAIL_ADDRESS][PERSON_NAME][DOMAIN_NAME]"
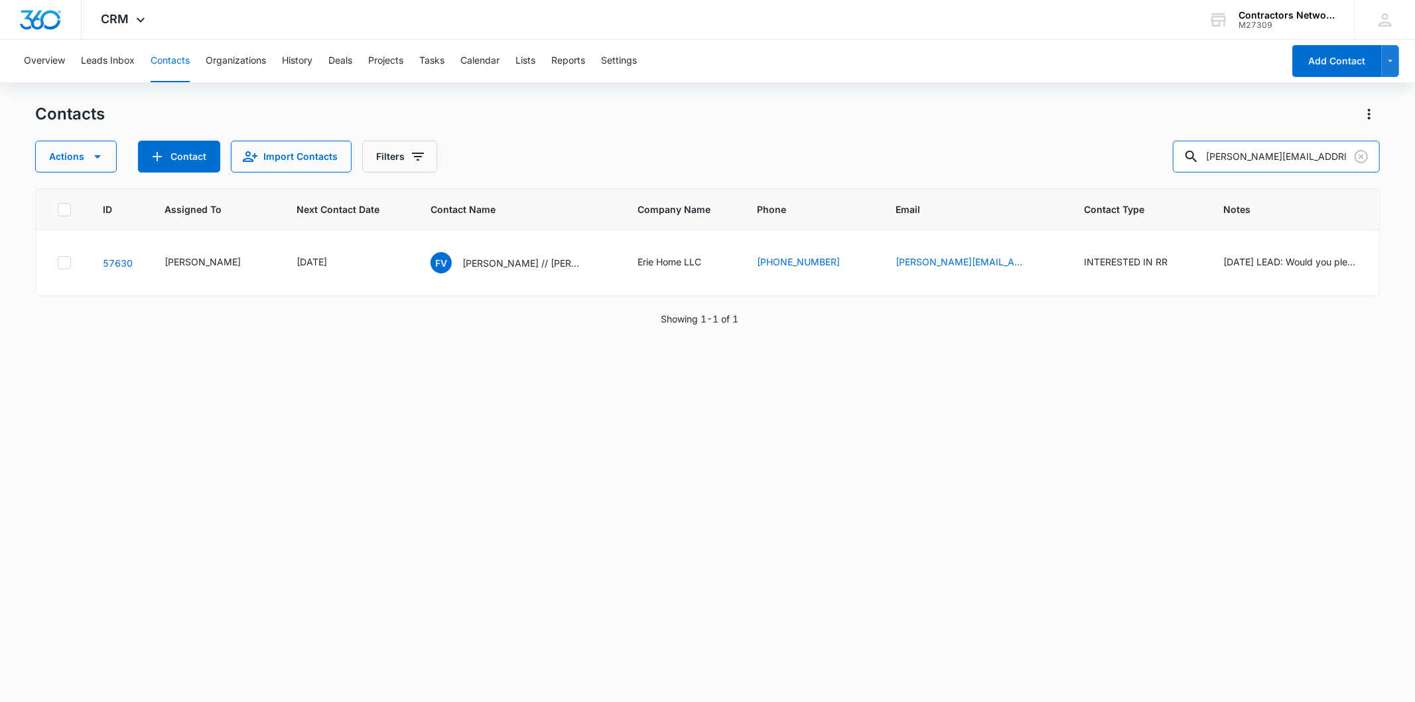
drag, startPoint x: 1282, startPoint y: 153, endPoint x: 1143, endPoint y: 153, distance: 138.6
click at [1143, 153] on div "Actions Contact Import Contacts Filters [PERSON_NAME][EMAIL_ADDRESS][PERSON_NAM…" at bounding box center [707, 157] width 1344 height 32
drag, startPoint x: 1317, startPoint y: 149, endPoint x: 1098, endPoint y: 164, distance: 218.7
click at [1098, 164] on div "Actions Contact Import Contacts Filters [DOMAIN_NAME]" at bounding box center [707, 157] width 1344 height 32
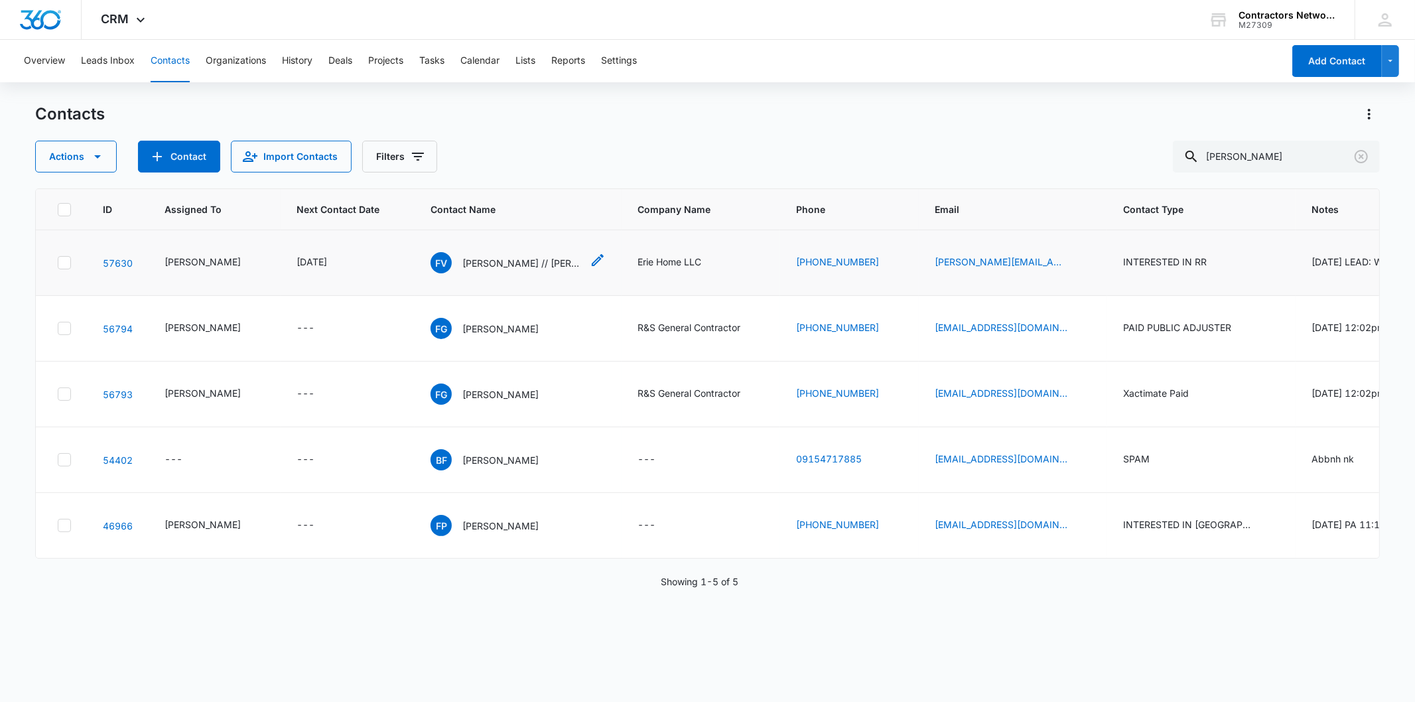
click at [592, 259] on icon "Contact Name - Fidel Velasquez // Jacob Spatenka - Select to Edit Field" at bounding box center [598, 260] width 12 height 12
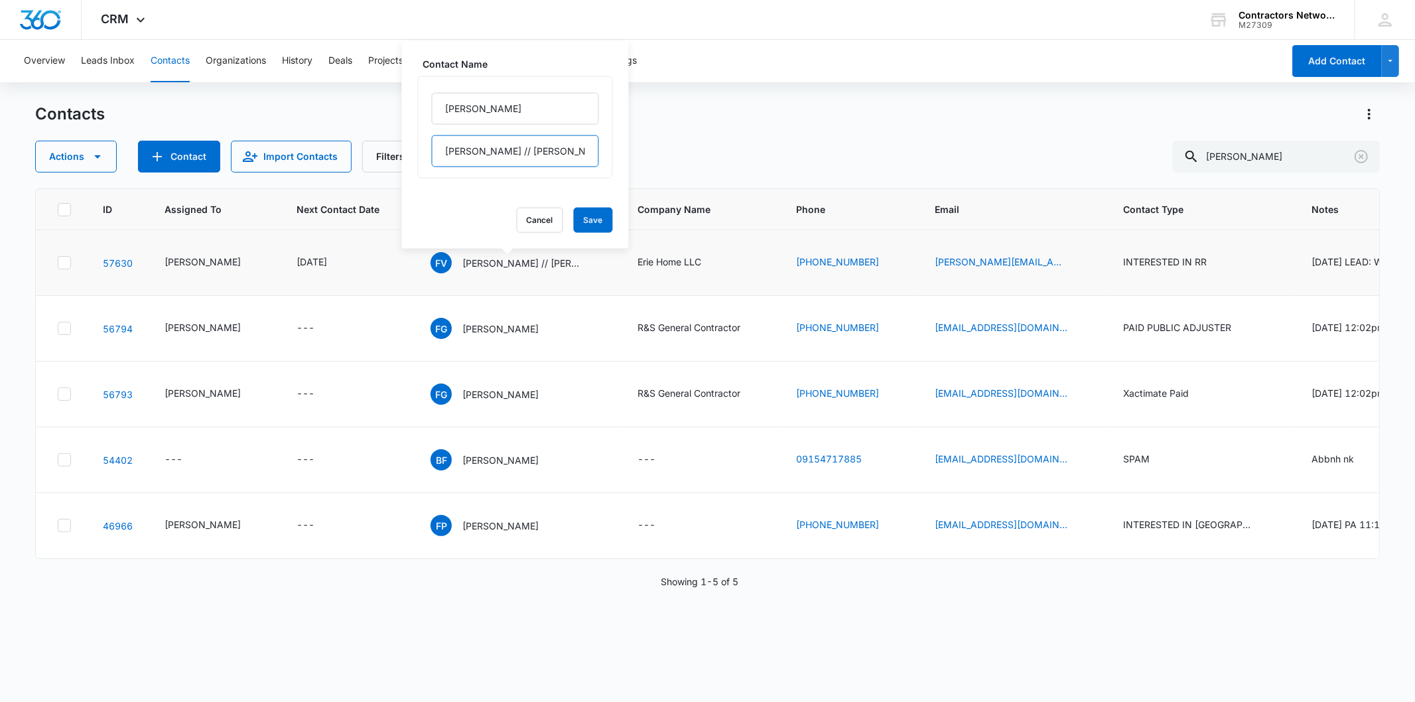
scroll to position [0, 4]
drag, startPoint x: 503, startPoint y: 151, endPoint x: 581, endPoint y: 153, distance: 78.3
click at [581, 153] on input "[PERSON_NAME] // [PERSON_NAME]" at bounding box center [515, 151] width 167 height 32
click at [525, 213] on button "Cancel" at bounding box center [540, 220] width 46 height 25
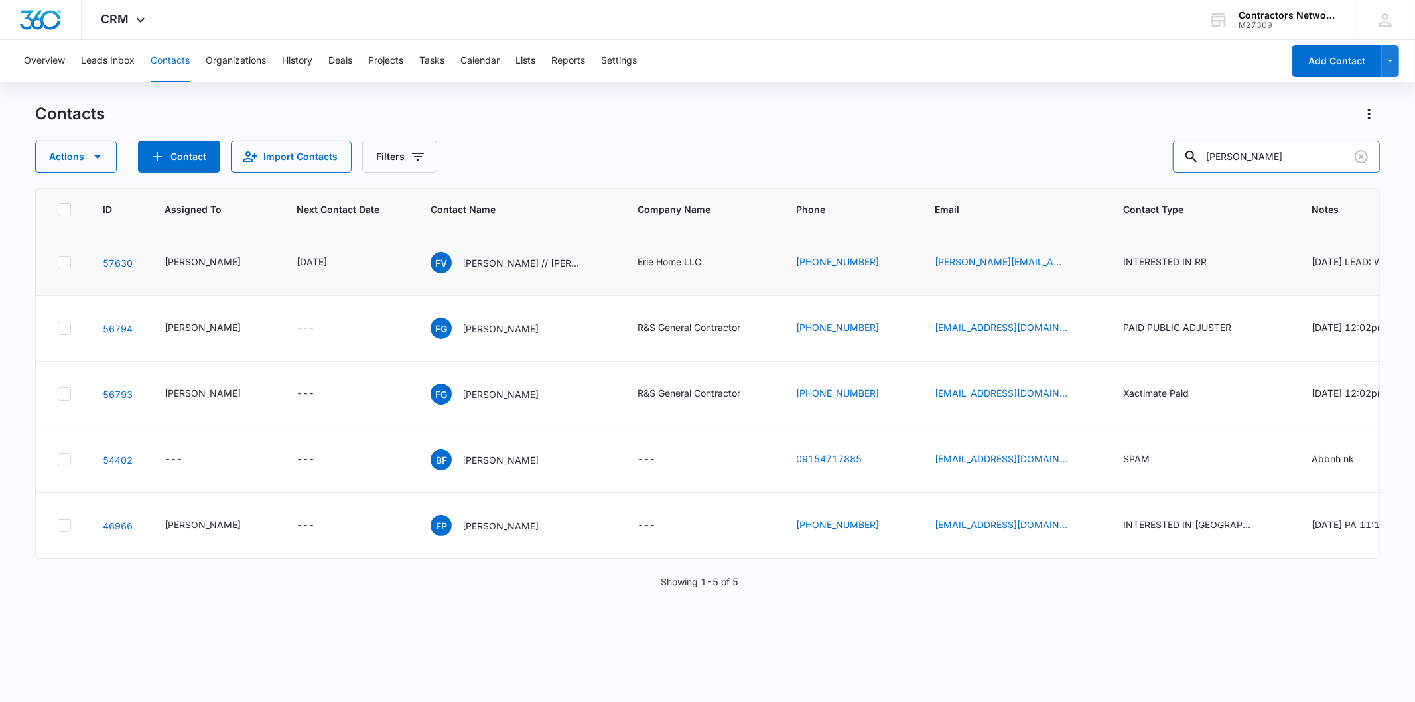
drag, startPoint x: 1331, startPoint y: 158, endPoint x: 1183, endPoint y: 166, distance: 148.2
click at [1183, 166] on div "Actions Contact Import Contacts Filters [PERSON_NAME]" at bounding box center [707, 157] width 1344 height 32
type input "erie home"
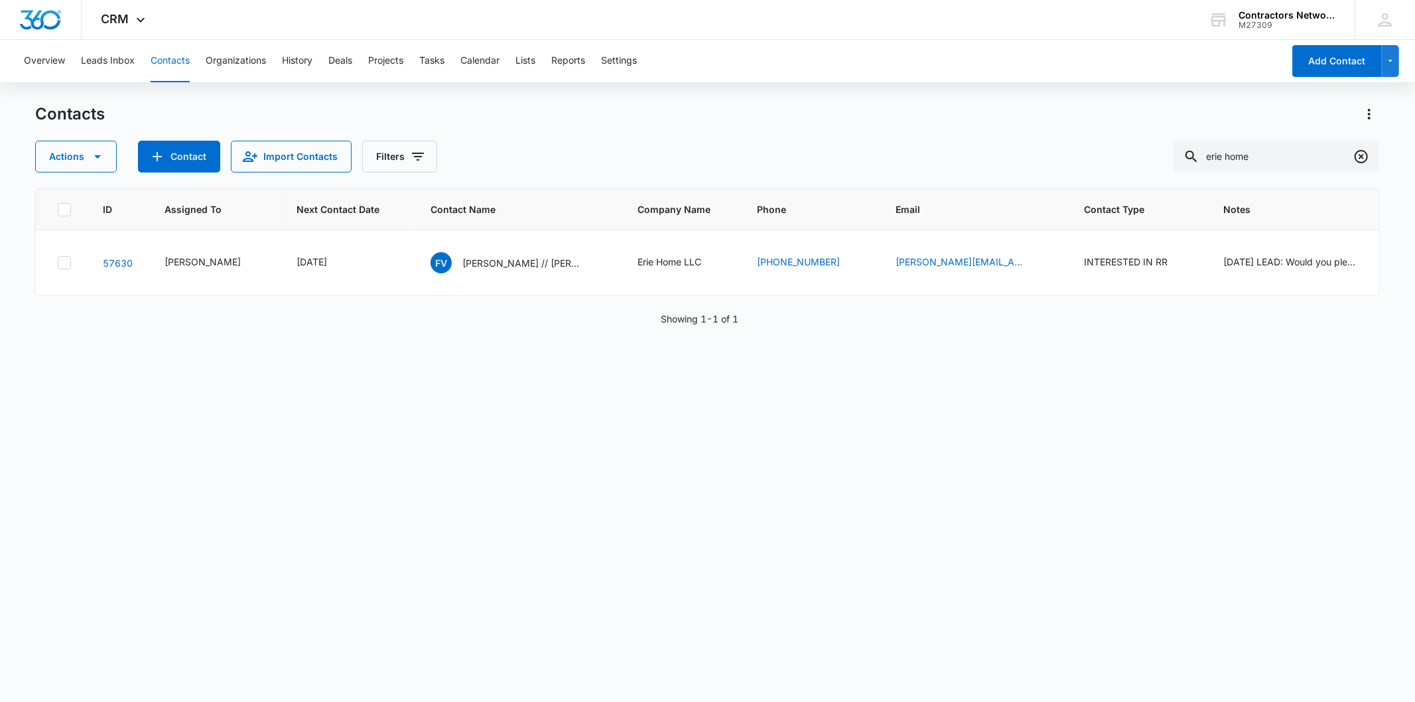
click at [1354, 154] on icon "Clear" at bounding box center [1361, 157] width 16 height 16
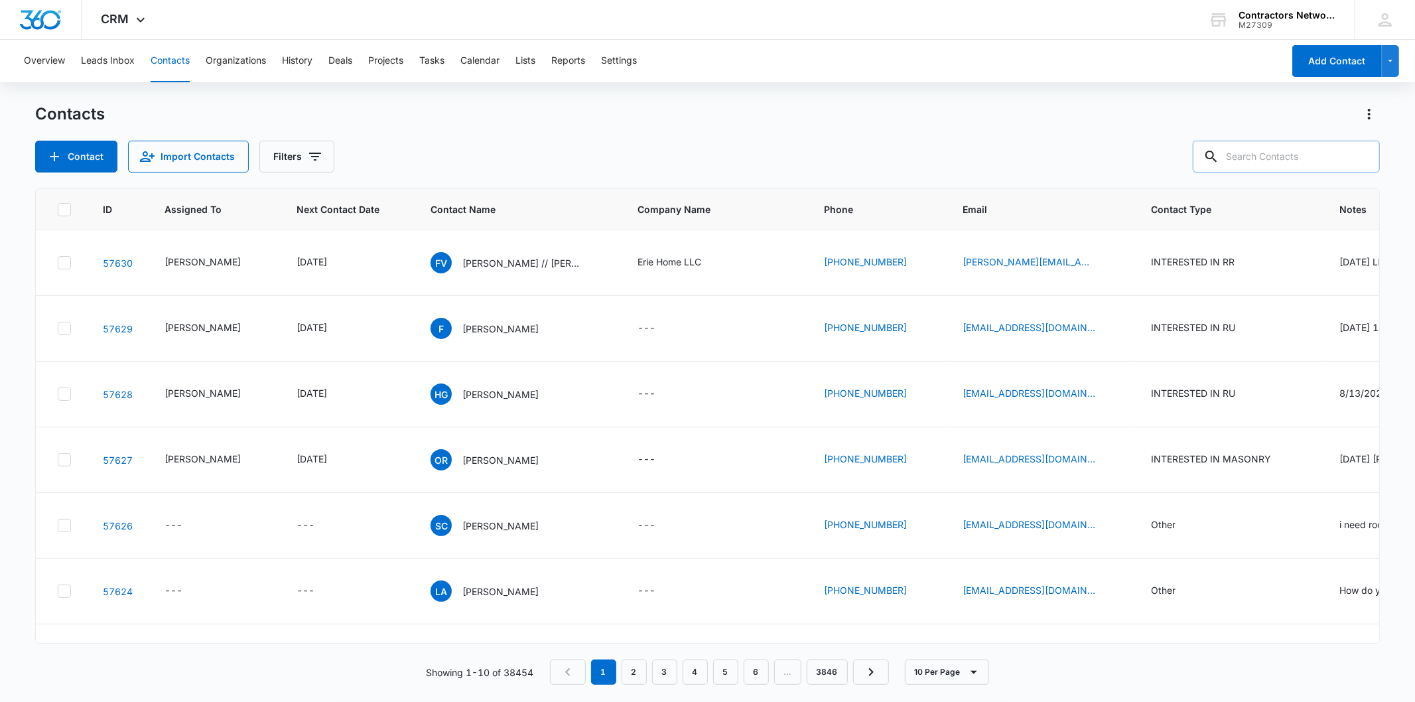
paste input "[PERSON_NAME]"
type input "[PERSON_NAME]"
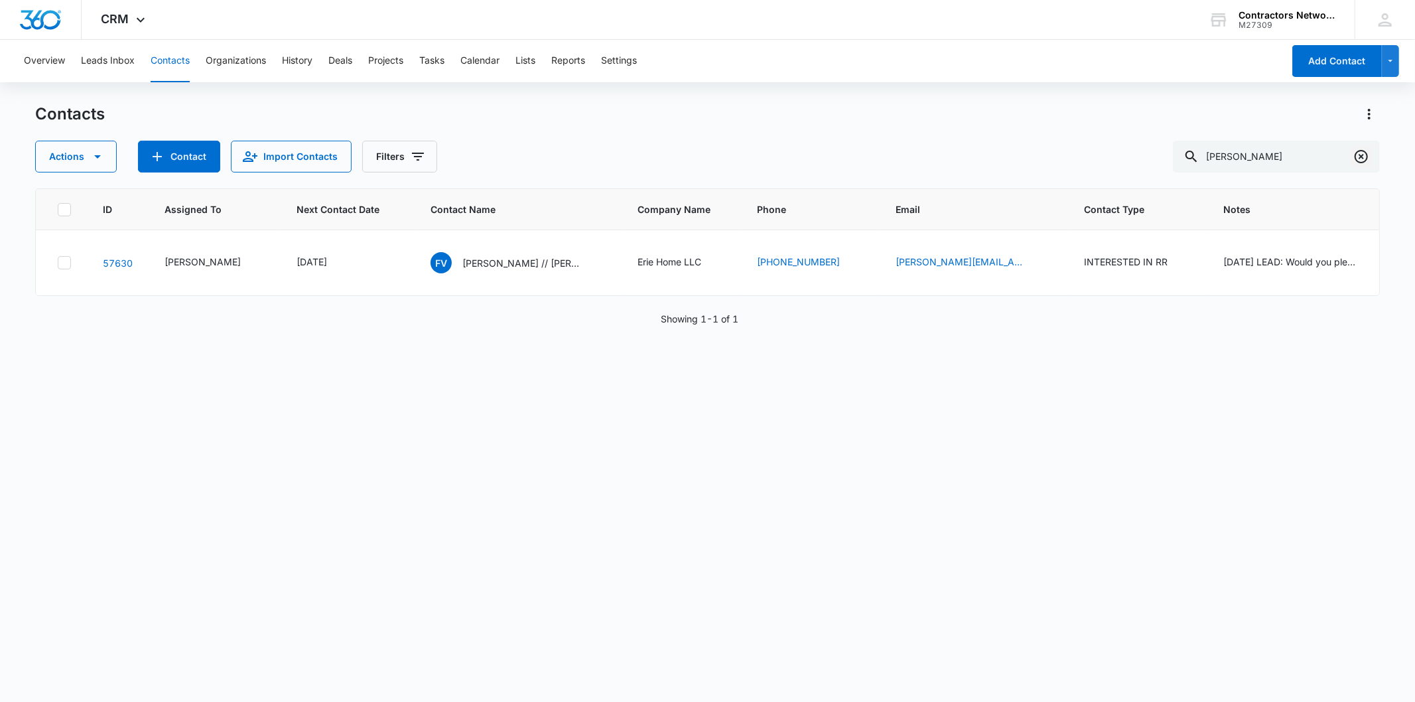
click at [1362, 153] on icon "Clear" at bounding box center [1361, 157] width 16 height 16
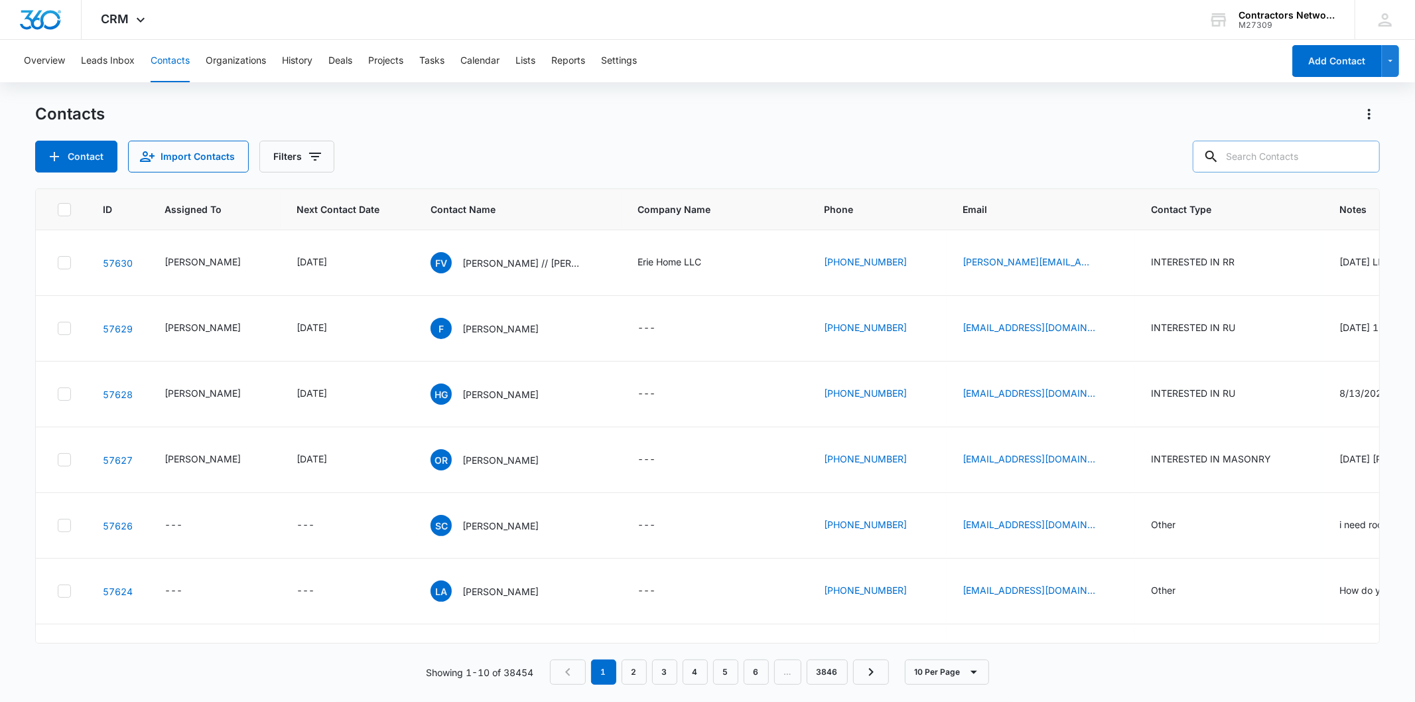
click at [1254, 163] on input "text" at bounding box center [1286, 157] width 187 height 32
paste input "[EMAIL_ADDRESS][DOMAIN_NAME]"
type input "[EMAIL_ADDRESS][DOMAIN_NAME]"
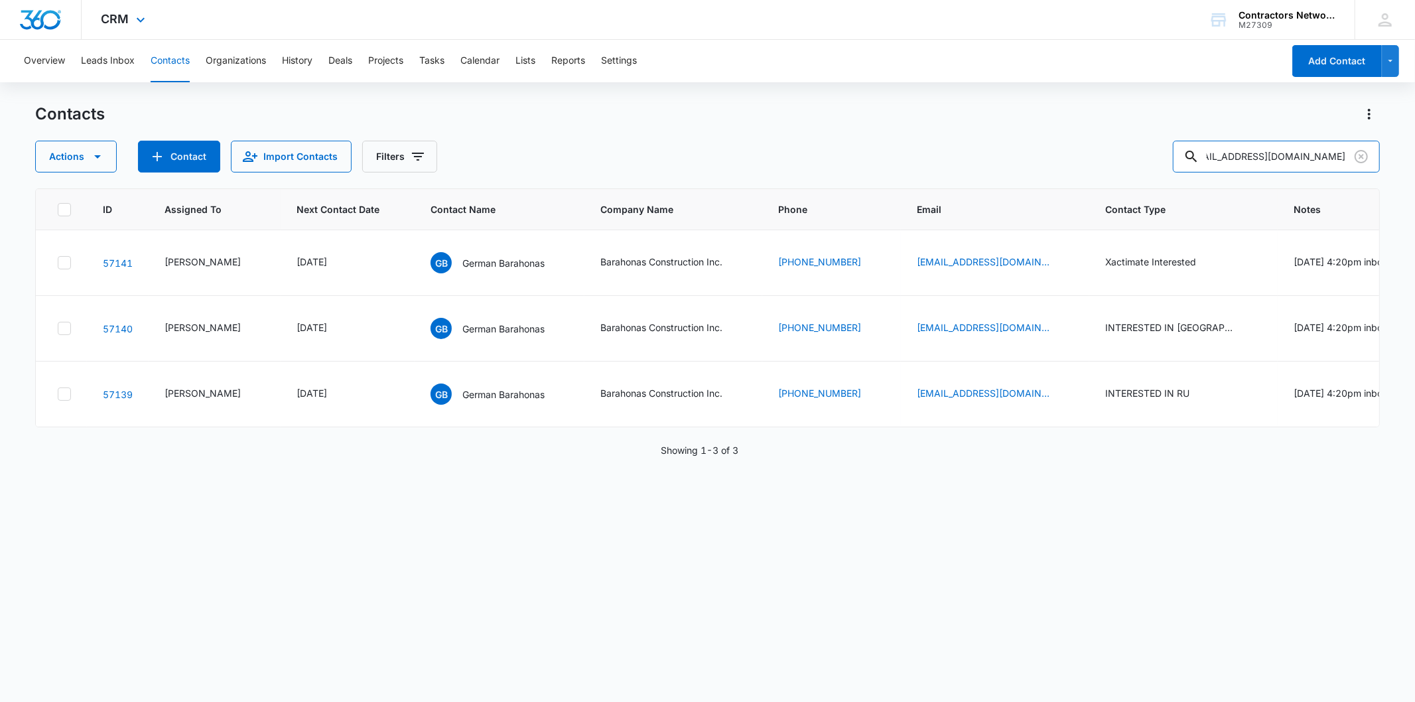
scroll to position [0, 0]
click at [1360, 160] on icon "Clear" at bounding box center [1361, 157] width 16 height 16
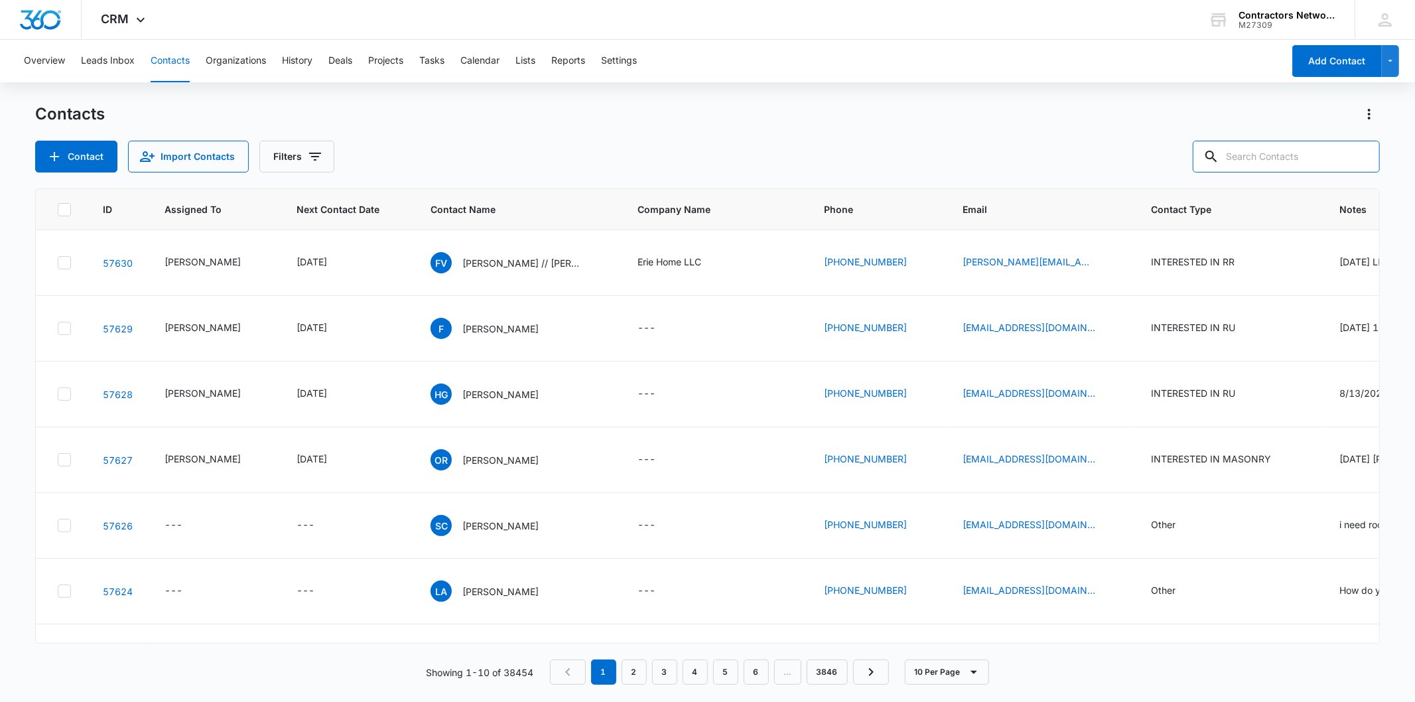
paste input "[EMAIL_ADDRESS][DOMAIN_NAME],"
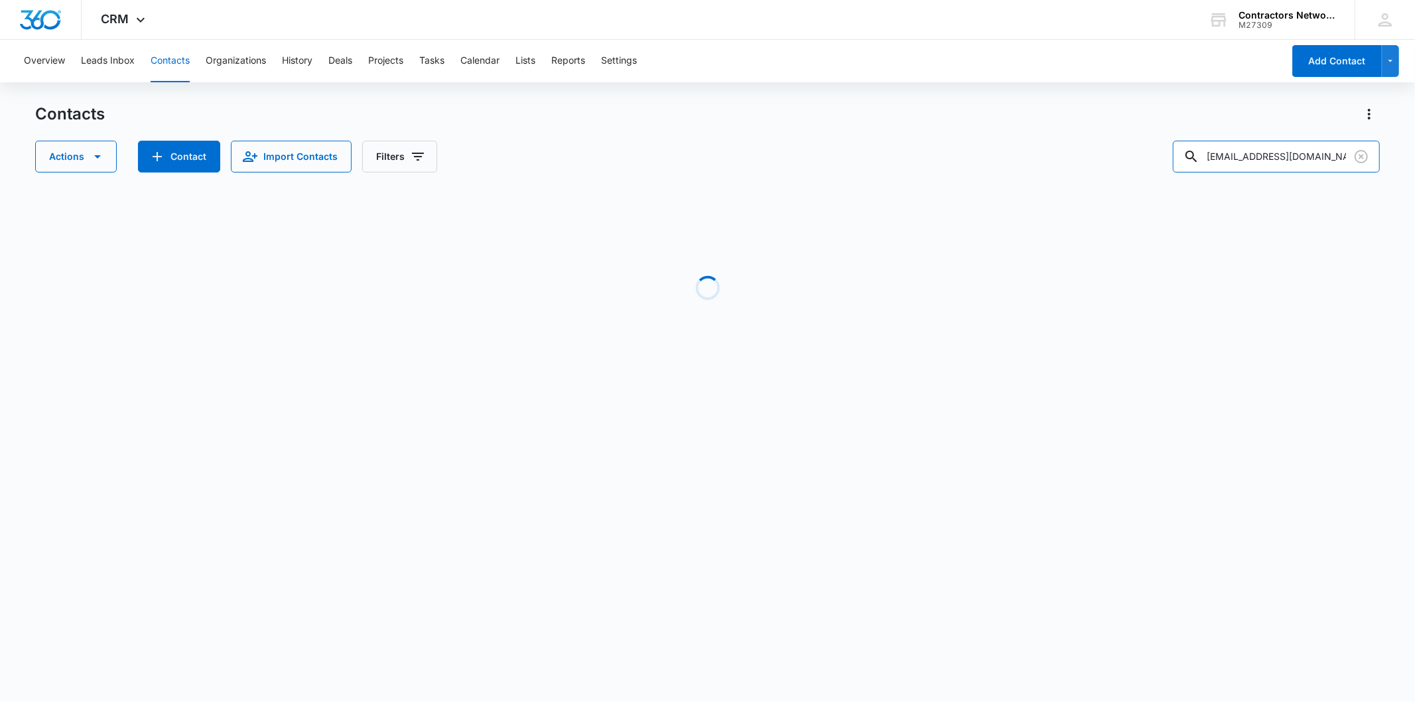
type input "[EMAIL_ADDRESS][DOMAIN_NAME]"
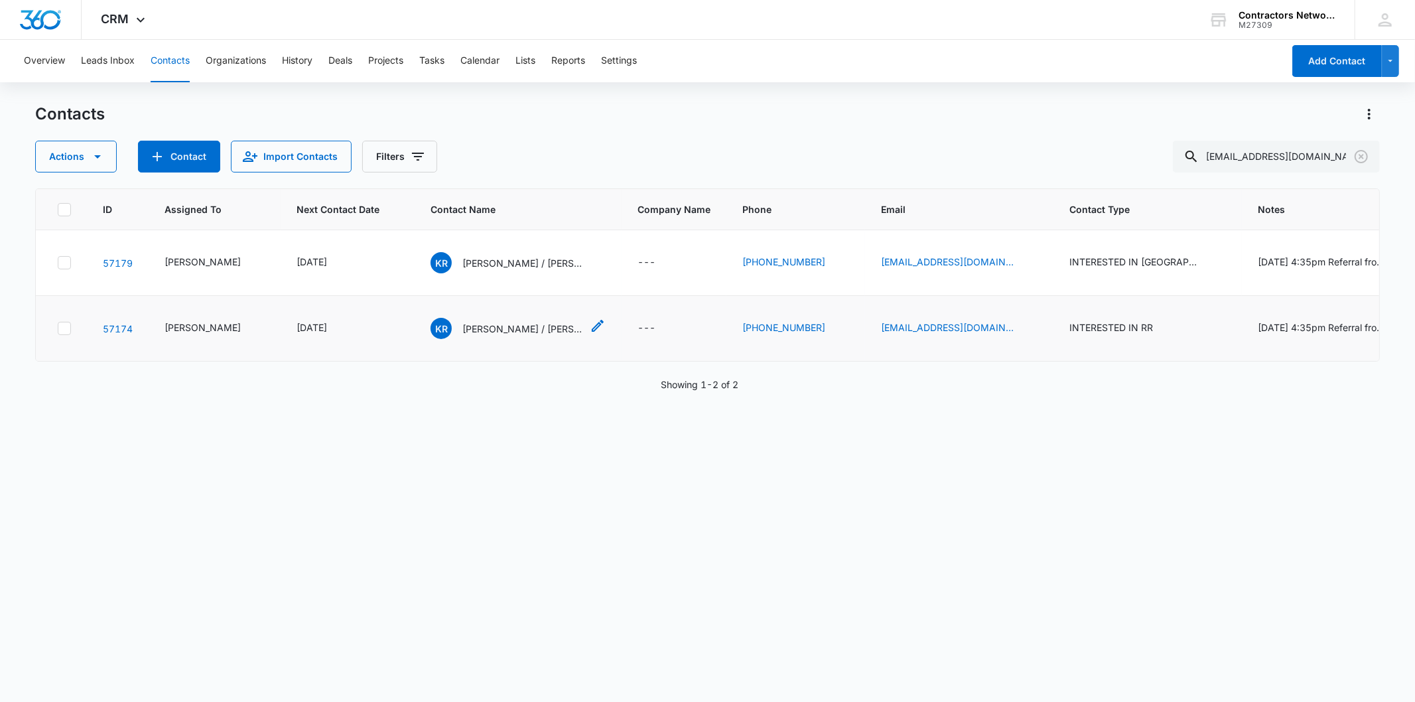
click at [462, 336] on p "[PERSON_NAME] / [PERSON_NAME] / [PERSON_NAME]" at bounding box center [521, 329] width 119 height 14
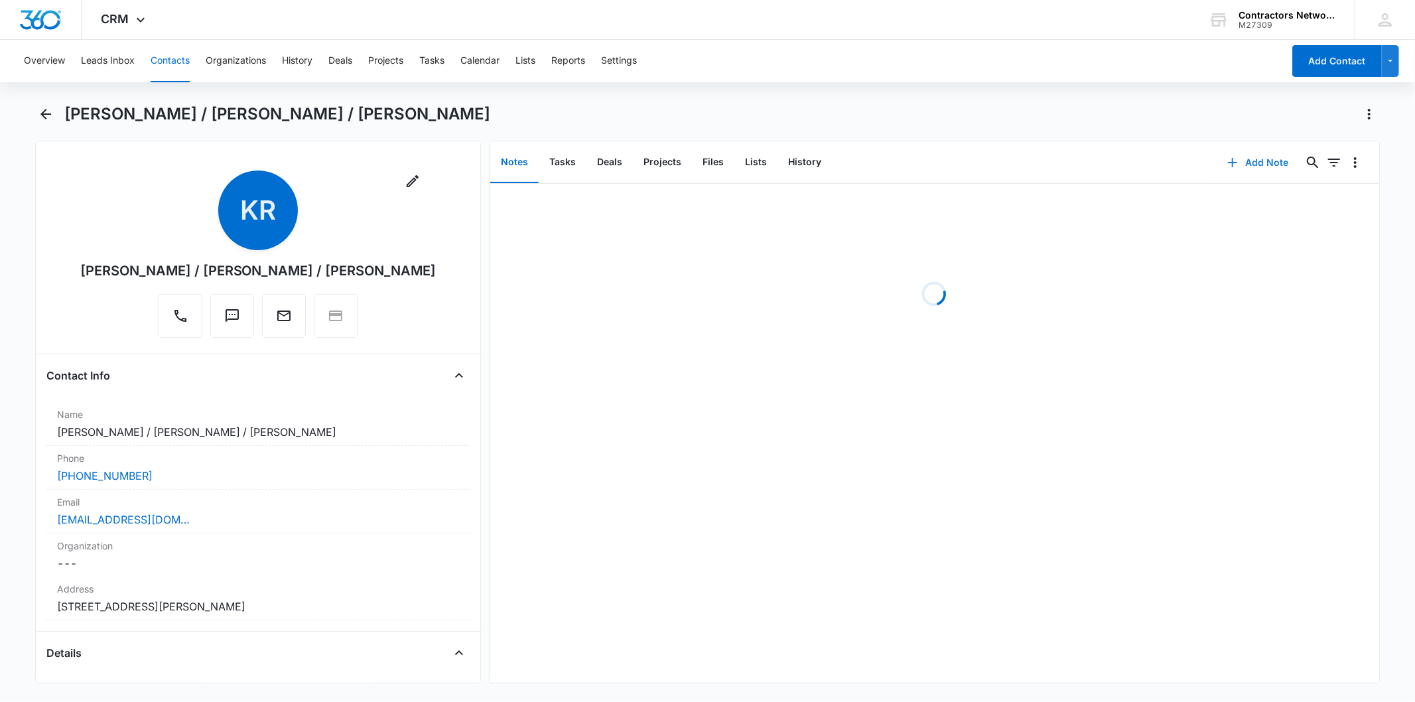
click at [1234, 161] on button "Add Note" at bounding box center [1258, 163] width 88 height 32
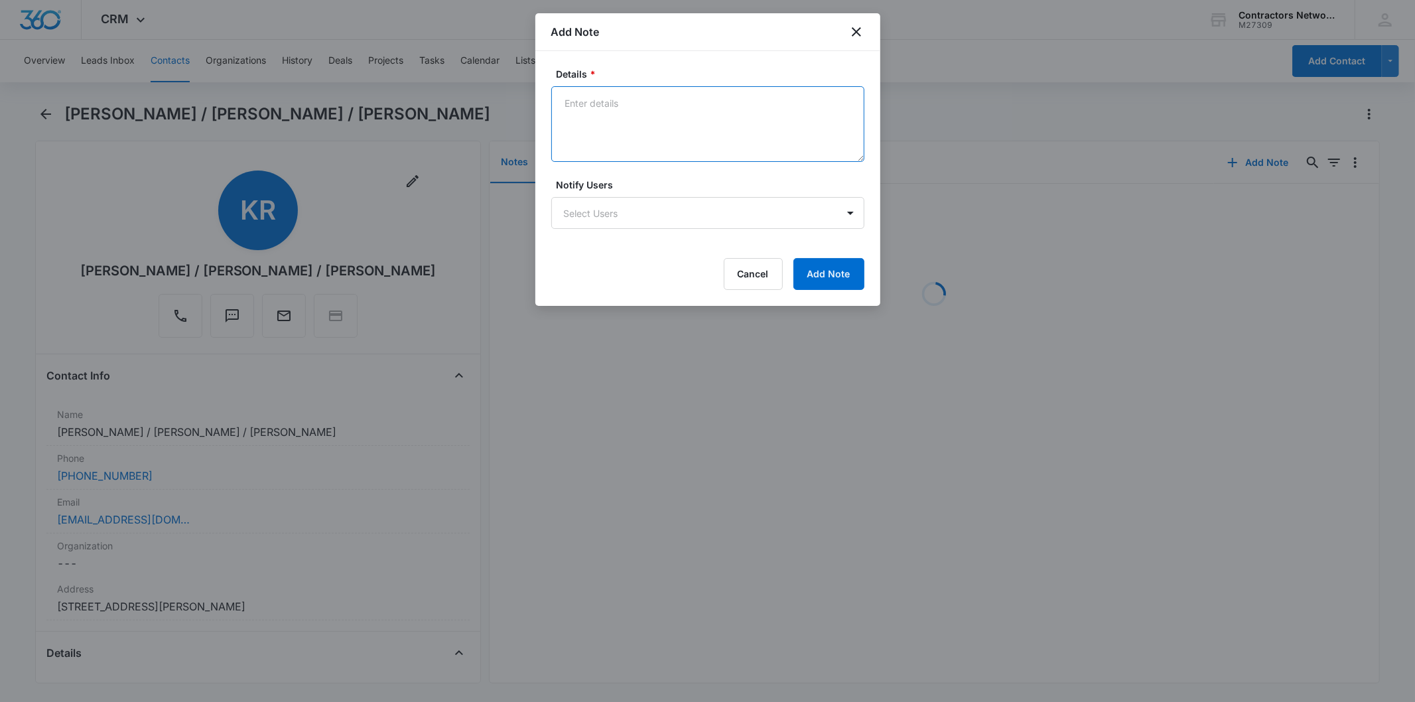
click at [618, 128] on textarea "Details *" at bounding box center [707, 124] width 313 height 76
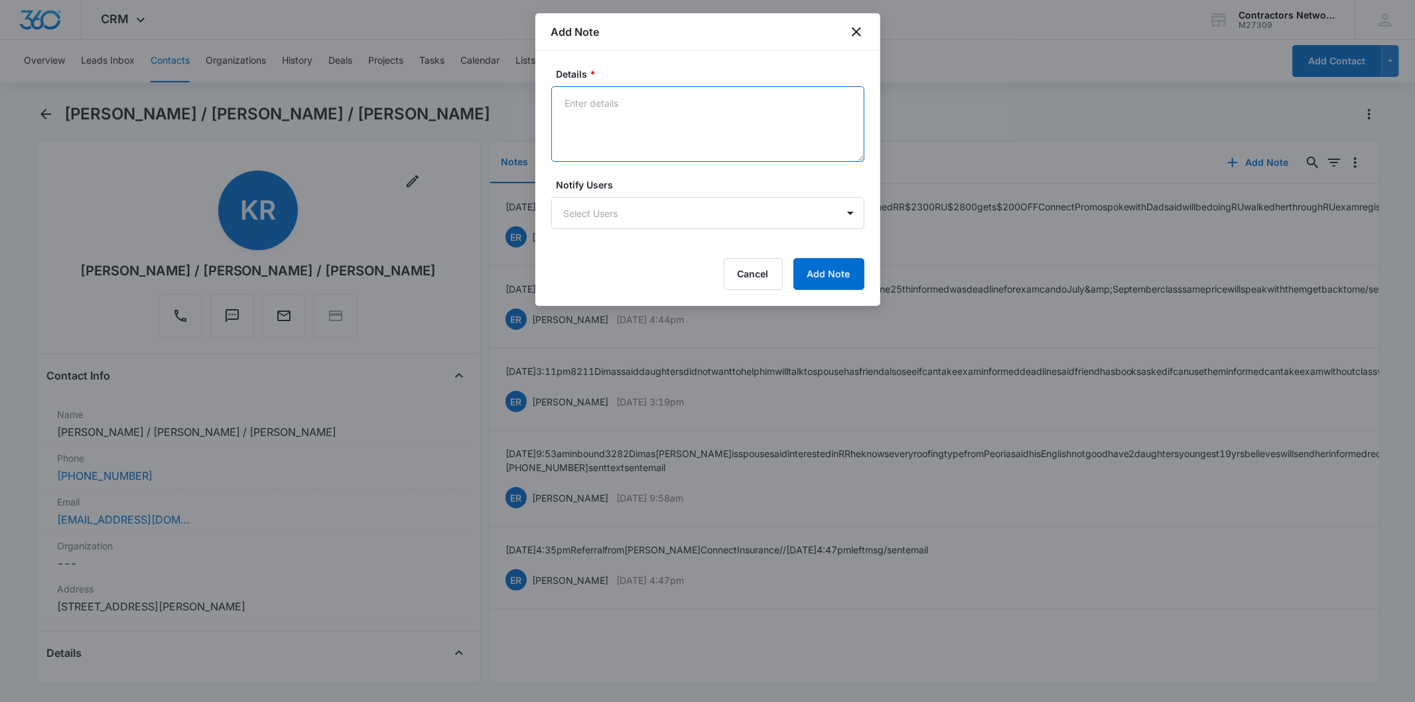
paste textarea "[DATE] 2:40pm 3644 vm nt st up // 8211 [PERSON_NAME] said will have RU $800 dep…"
type textarea "[DATE] 2:40pm 3644 vm nt st up // 8211 [PERSON_NAME] said will have RU $800 dep…"
click at [824, 276] on button "Add Note" at bounding box center [828, 274] width 71 height 32
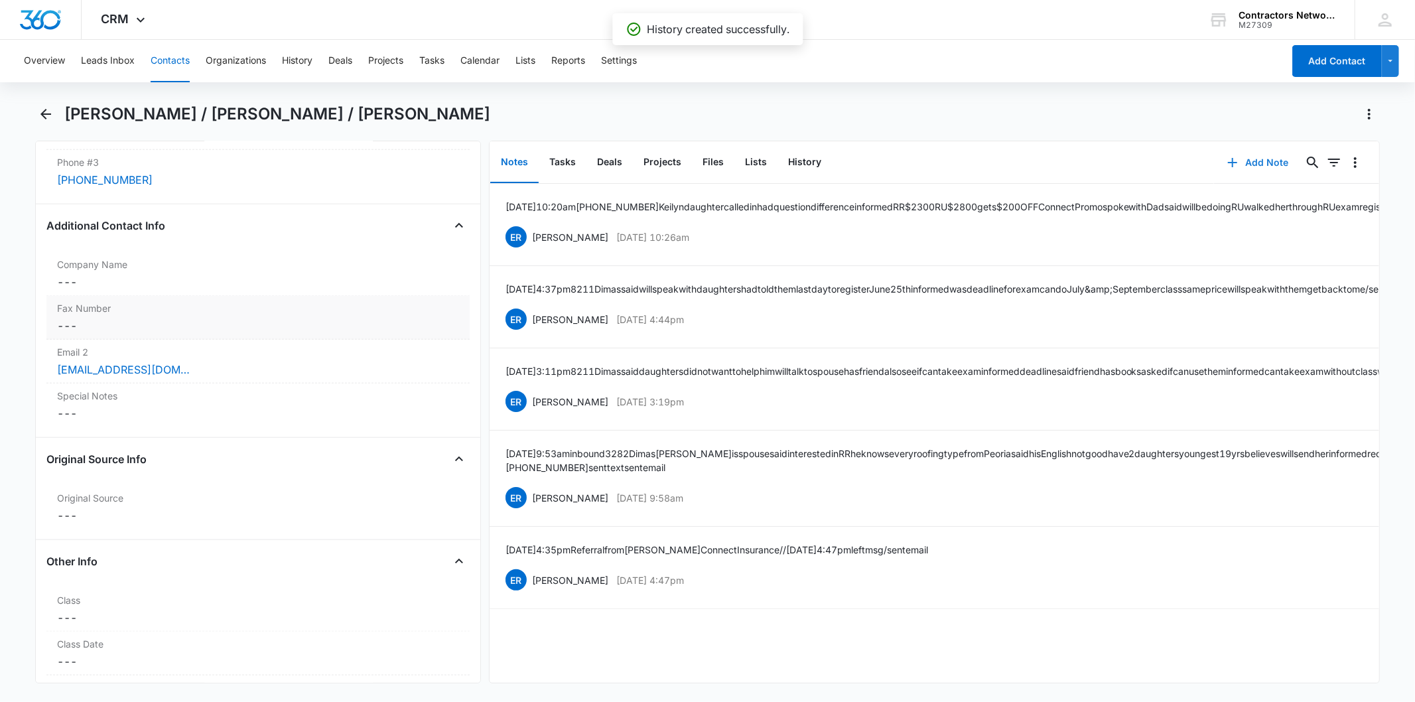
scroll to position [1621, 0]
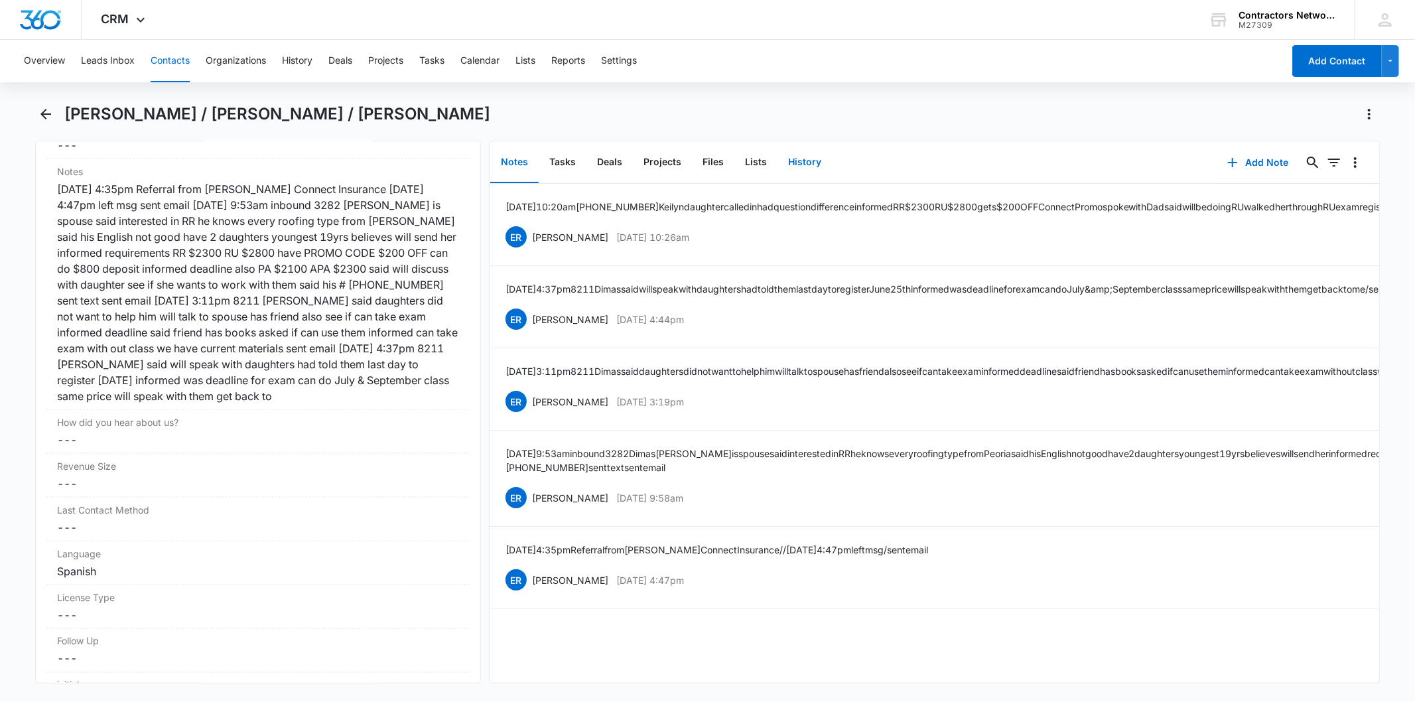
click at [797, 161] on button "History" at bounding box center [804, 162] width 54 height 41
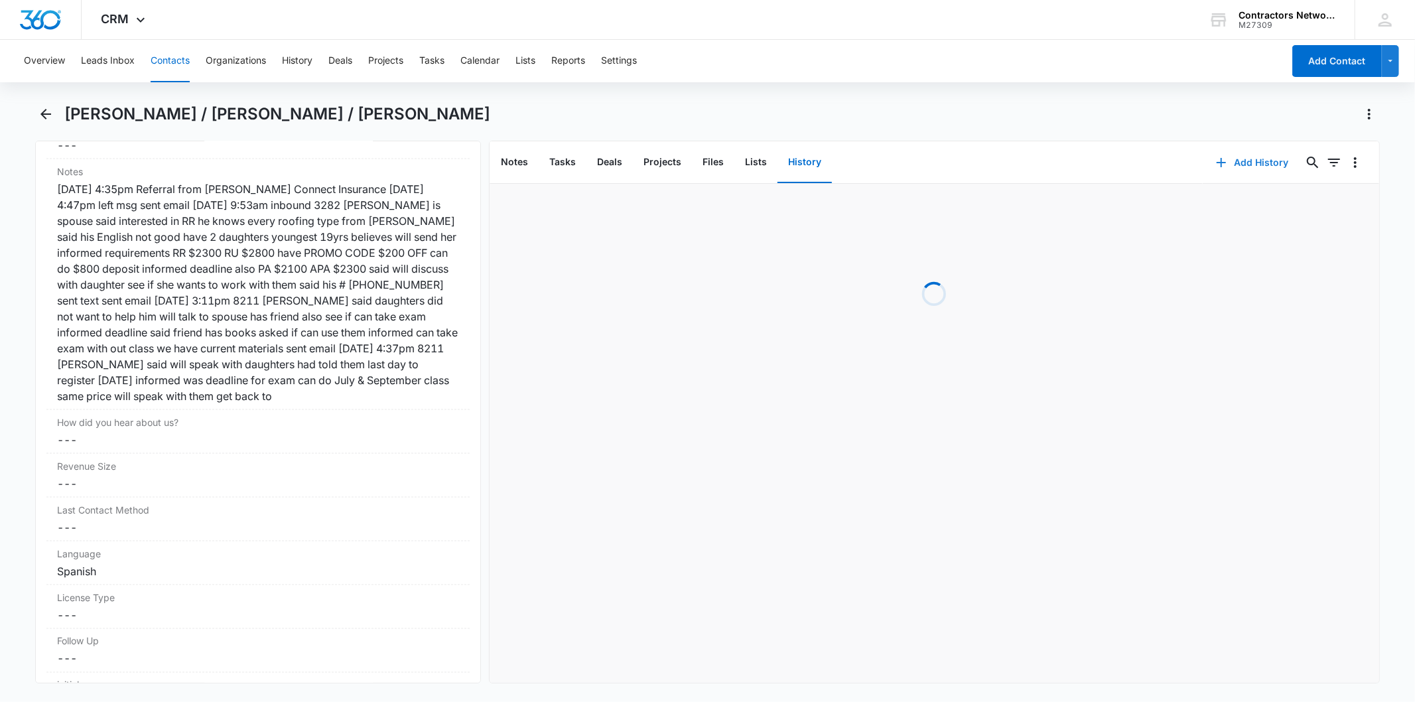
click at [1256, 161] on button "Add History" at bounding box center [1252, 163] width 99 height 32
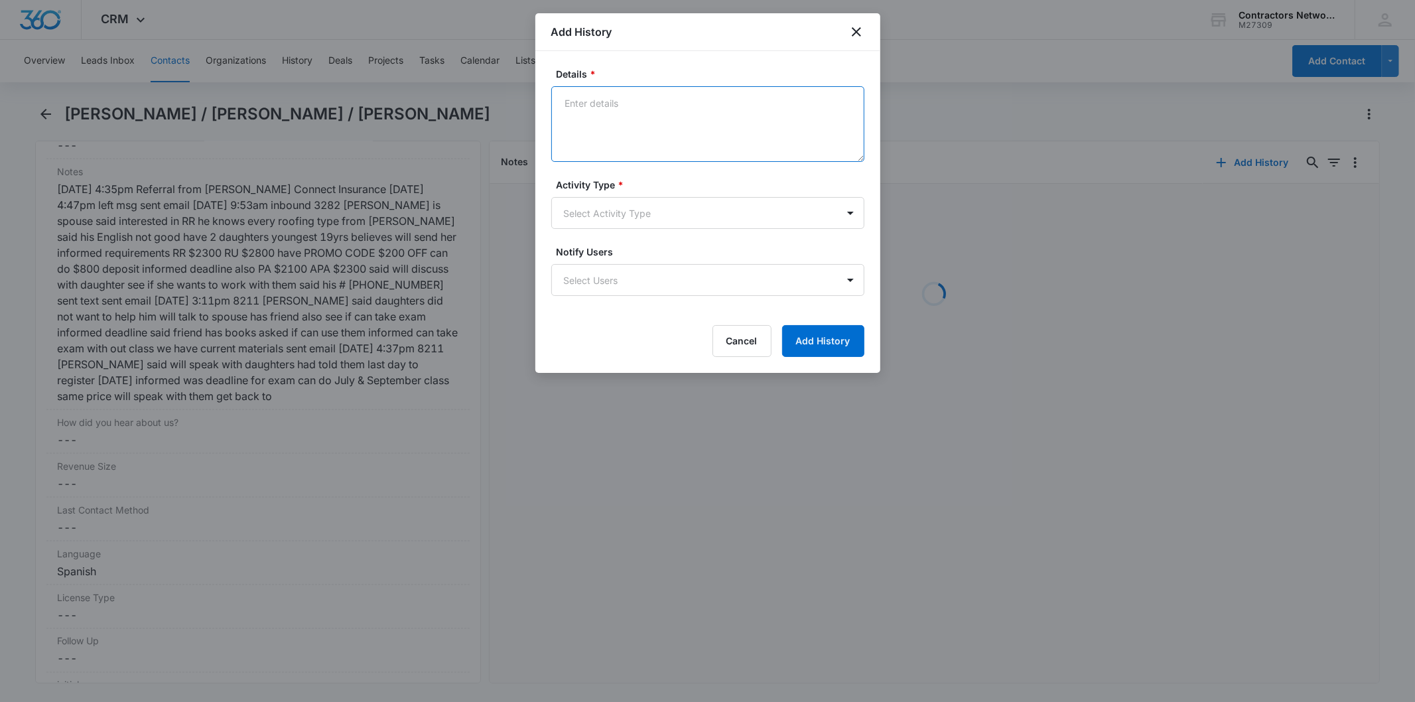
click at [588, 120] on textarea "Details *" at bounding box center [707, 124] width 313 height 76
paste textarea "[DATE] 2:40pm 3644 vm nt st up // 8211 [PERSON_NAME] said will have RU $800 dep…"
type textarea "[DATE] 2:40pm 3644 vm nt st up // 8211 [PERSON_NAME] said will have RU $800 dep…"
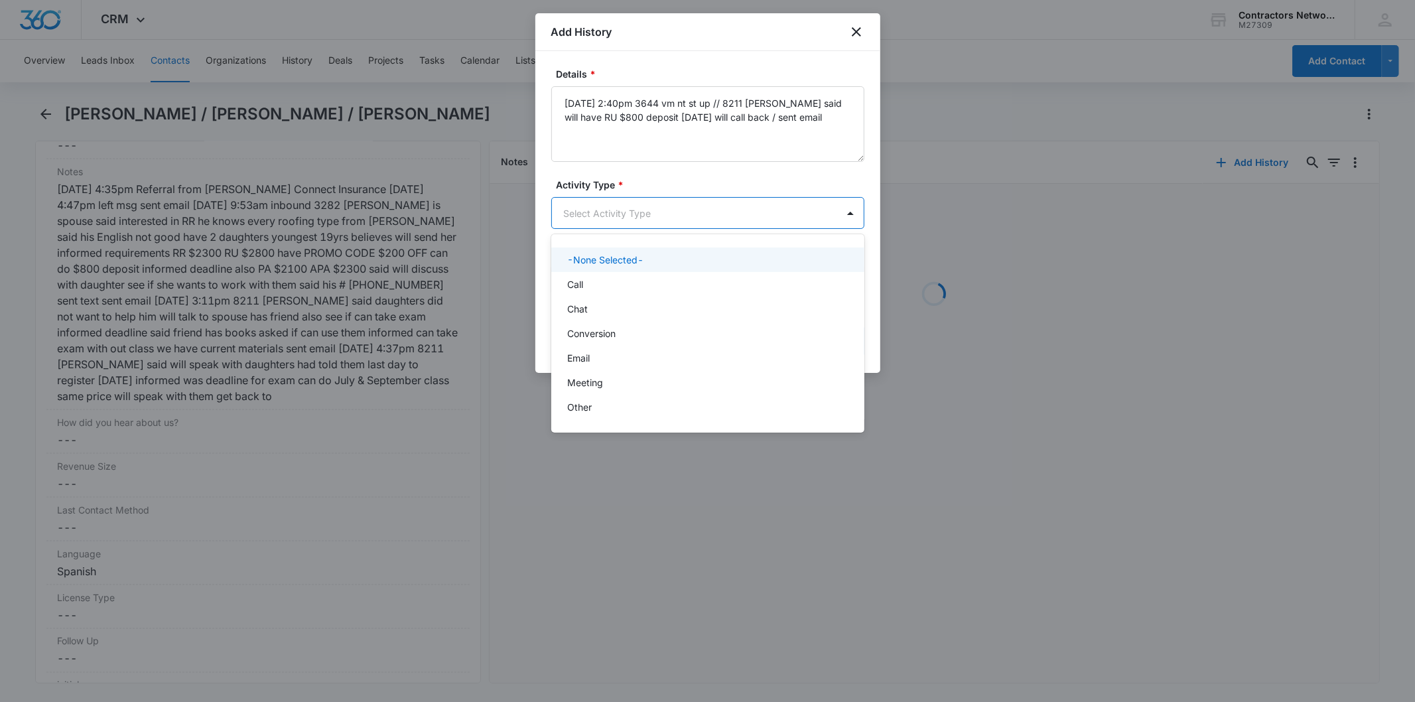
click at [611, 204] on body "CRM Apps Reputation Websites Forms CRM Email Social Shop Payments POS Content A…" at bounding box center [707, 351] width 1415 height 702
click at [585, 306] on p "Chat" at bounding box center [577, 309] width 21 height 14
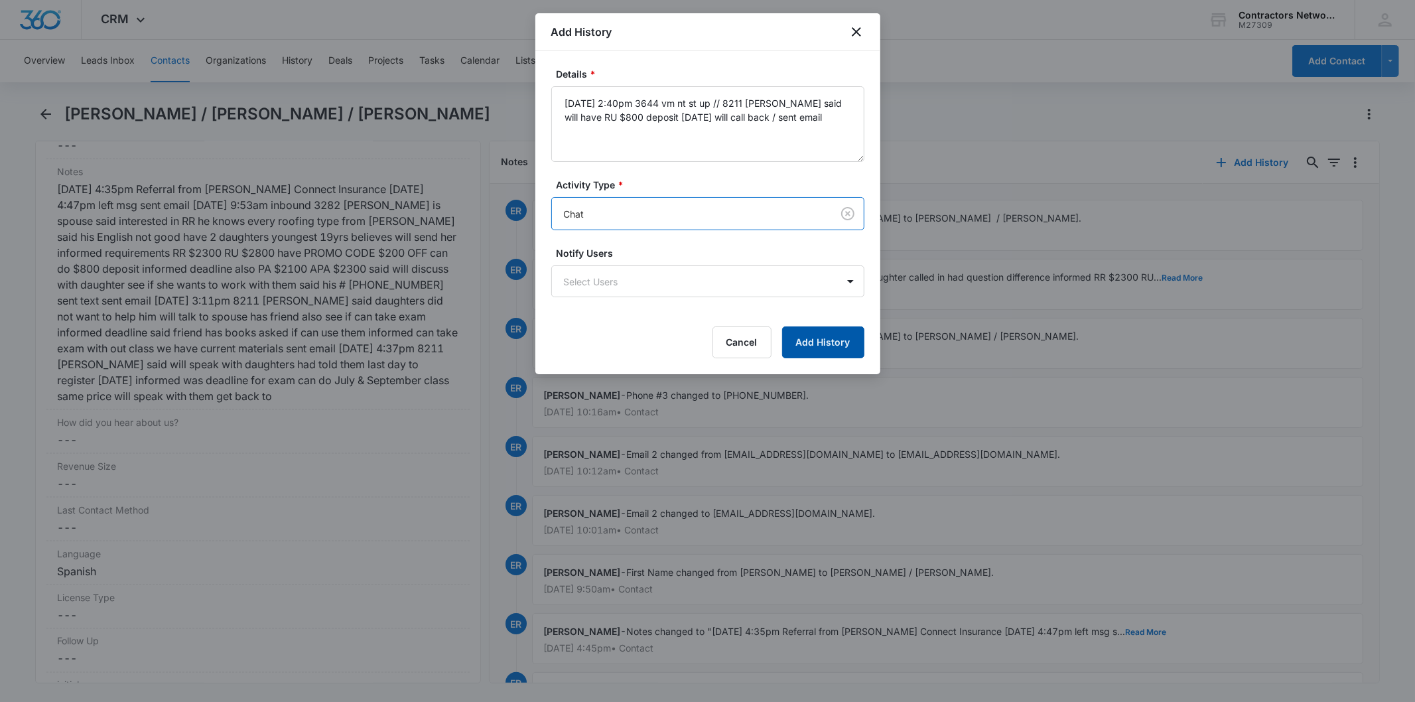
click at [837, 327] on button "Add History" at bounding box center [823, 342] width 82 height 32
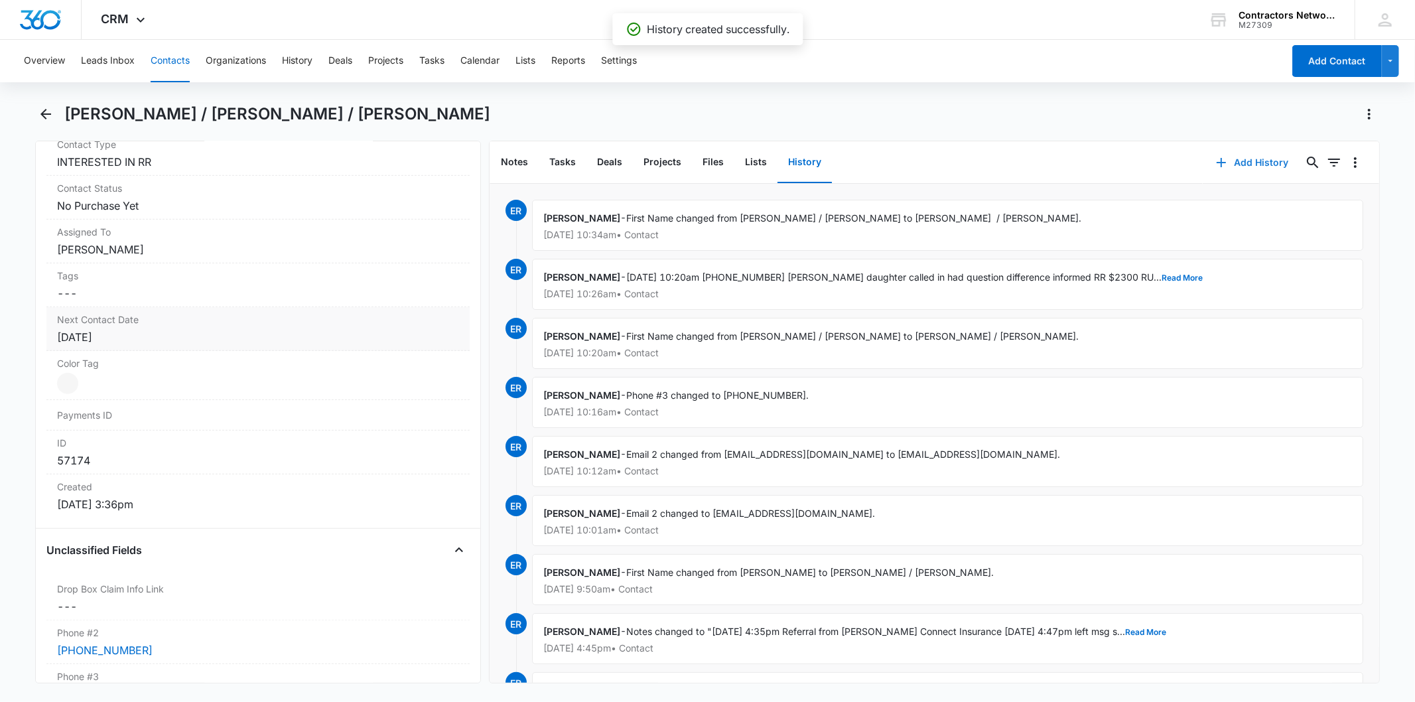
scroll to position [589, 0]
click at [168, 347] on div "[DATE]" at bounding box center [257, 339] width 401 height 16
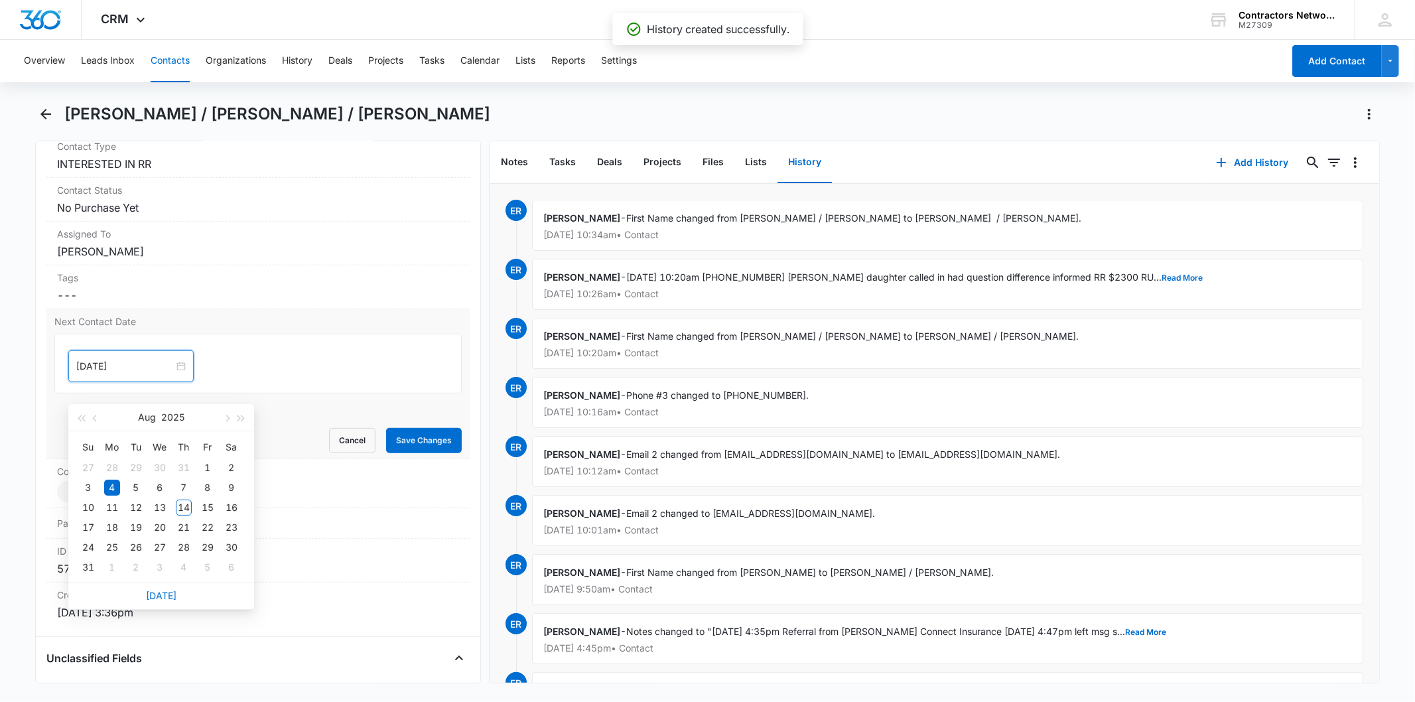
click at [137, 373] on input "[DATE]" at bounding box center [125, 366] width 98 height 15
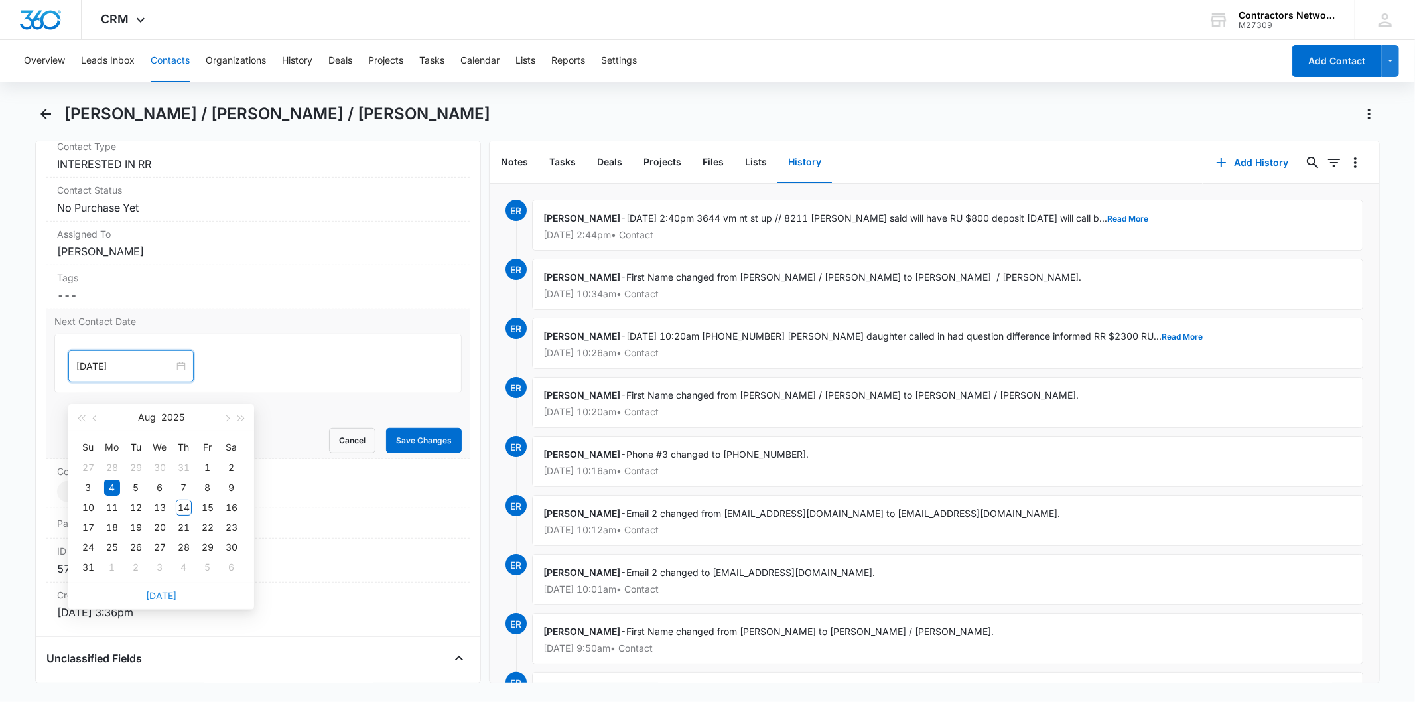
click at [170, 597] on link "[DATE]" at bounding box center [161, 595] width 31 height 11
click at [147, 373] on input "[DATE]" at bounding box center [125, 366] width 98 height 15
type input "[DATE]"
click at [117, 526] on div "18" at bounding box center [112, 527] width 16 height 16
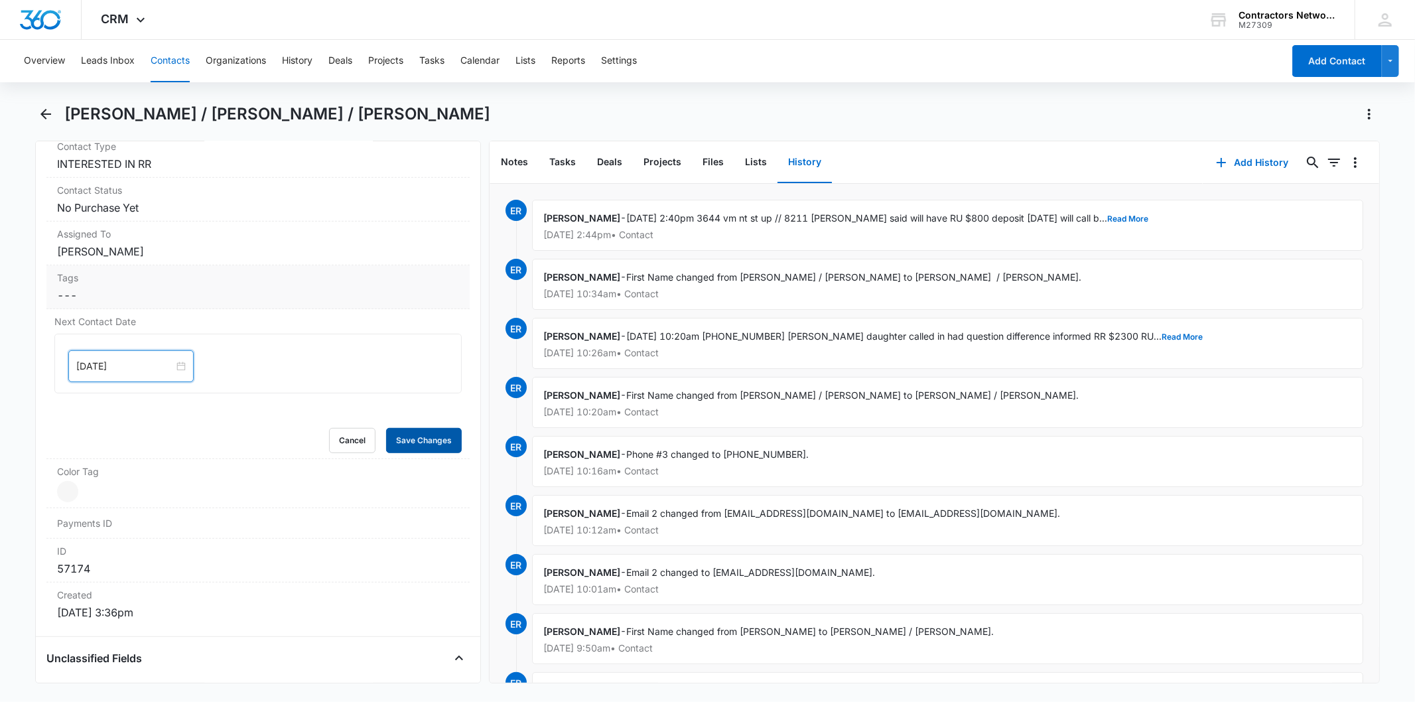
drag, startPoint x: 425, startPoint y: 458, endPoint x: 342, endPoint y: 296, distance: 182.1
click at [425, 453] on button "Save Changes" at bounding box center [424, 440] width 76 height 25
click at [157, 52] on button "Contacts" at bounding box center [170, 61] width 39 height 42
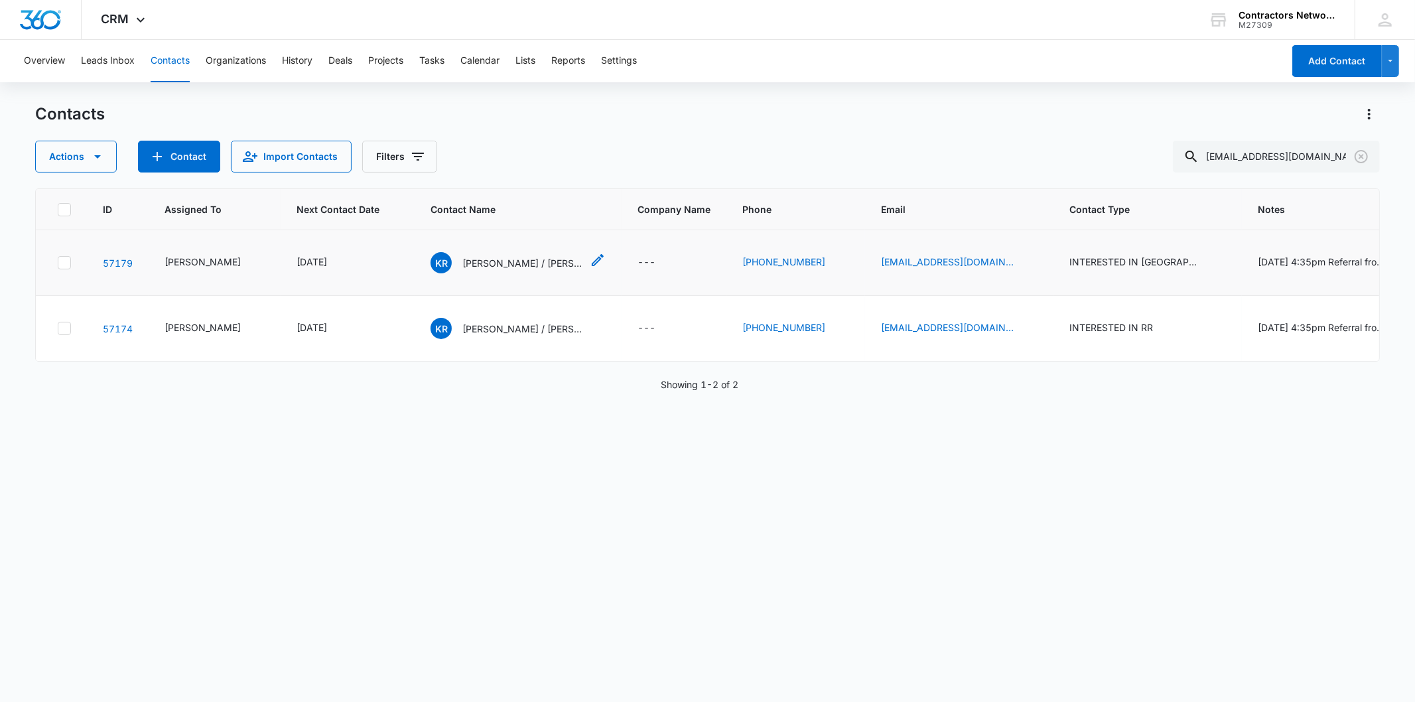
click at [462, 270] on p "[PERSON_NAME] / [PERSON_NAME] / [PERSON_NAME]" at bounding box center [521, 263] width 119 height 14
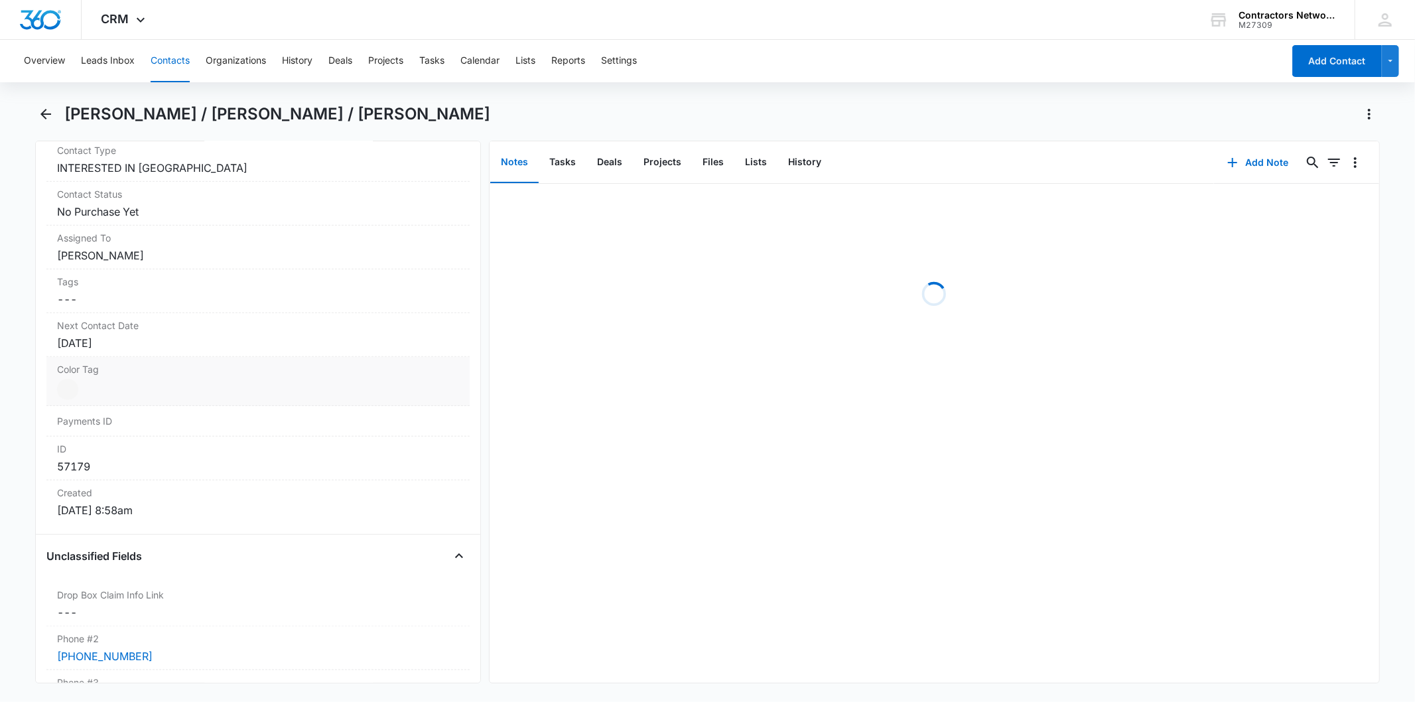
scroll to position [589, 0]
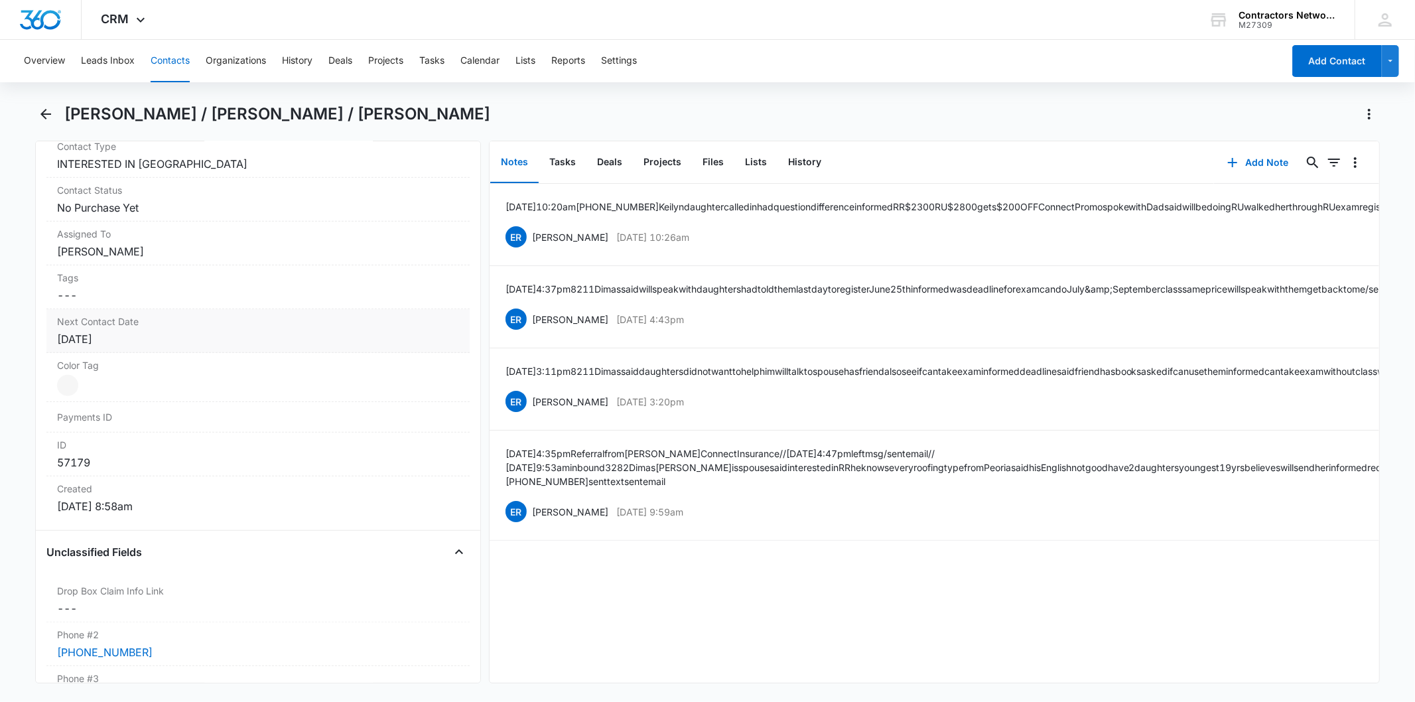
click at [163, 347] on div "[DATE]" at bounding box center [257, 339] width 401 height 16
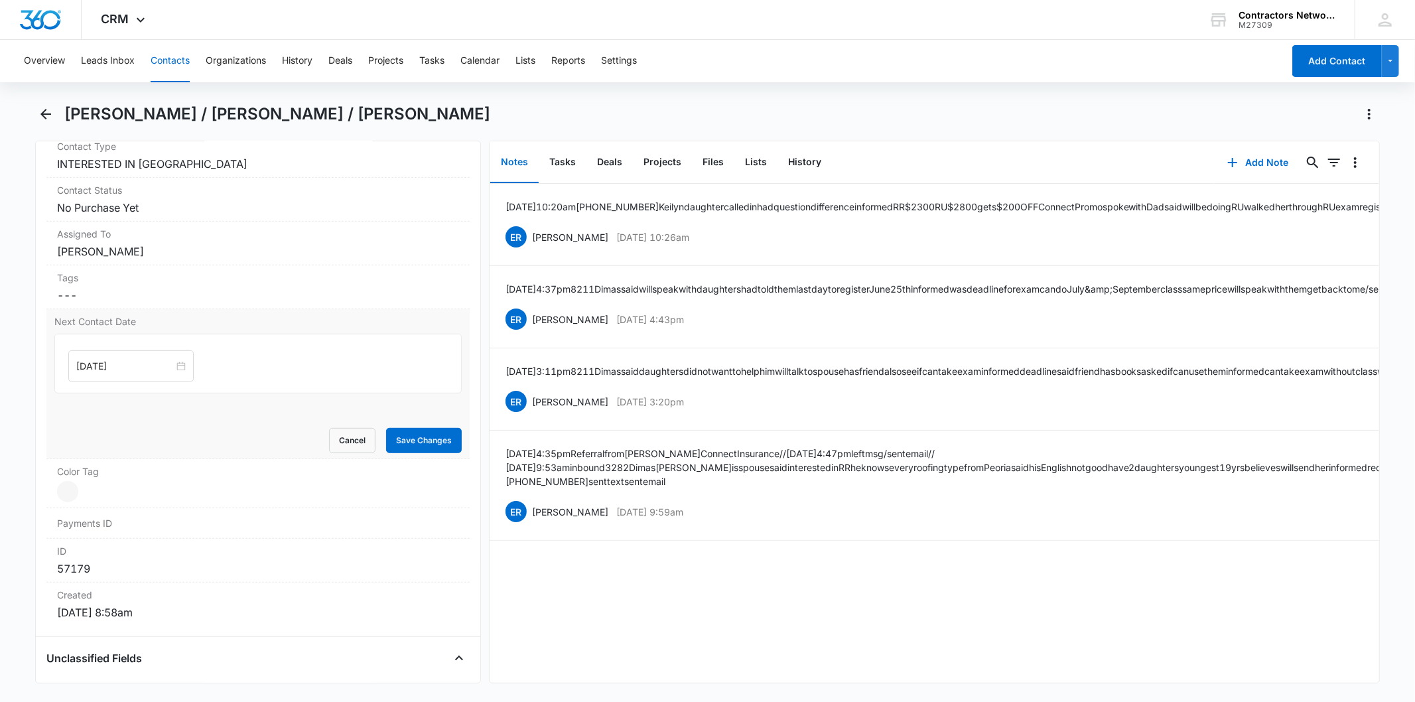
click at [141, 377] on div "[DATE]" at bounding box center [130, 366] width 125 height 32
type input "[DATE]"
click at [113, 569] on div "6" at bounding box center [112, 567] width 16 height 16
click at [440, 449] on button "Save Changes" at bounding box center [424, 440] width 76 height 25
click at [1261, 153] on button "Add Note" at bounding box center [1258, 163] width 88 height 32
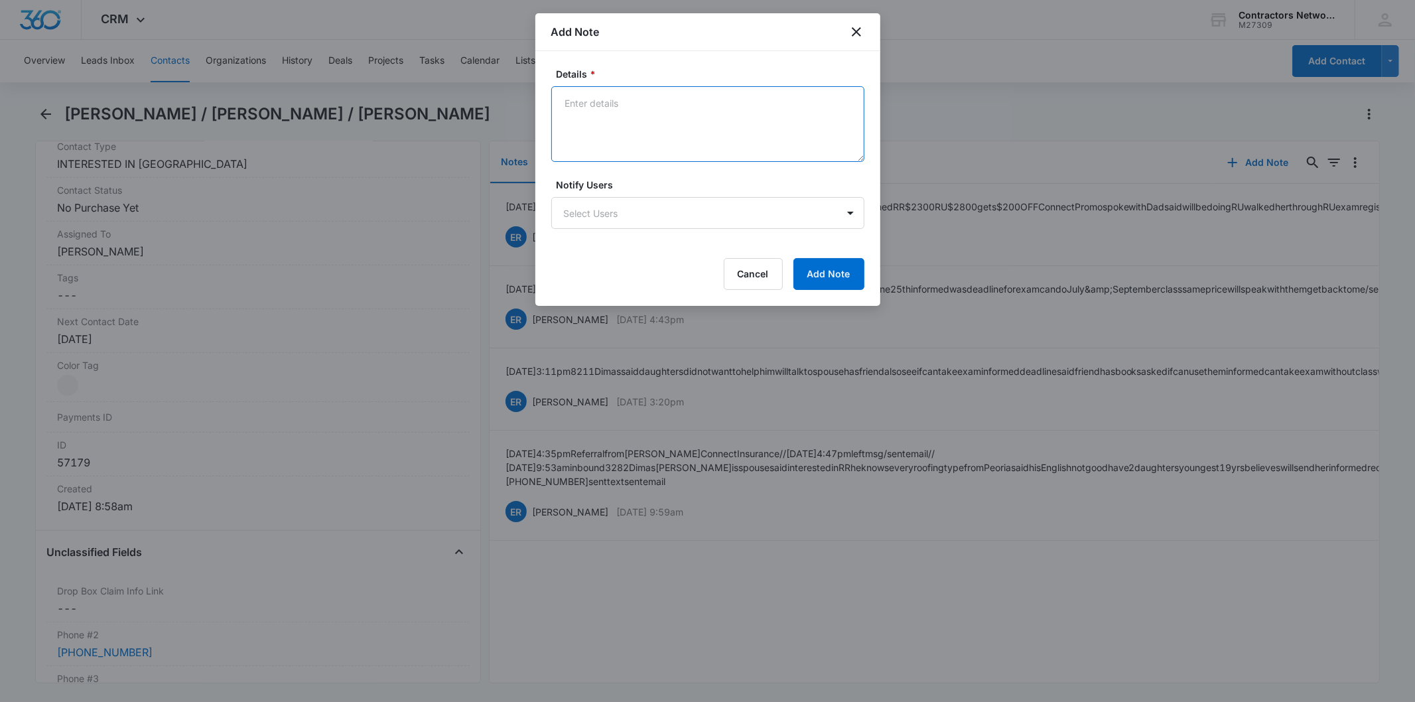
click at [592, 113] on textarea "Details *" at bounding box center [707, 124] width 313 height 76
paste textarea "[DATE] 2:40pm 3644 vm nt st up // 8211 [PERSON_NAME] said will have RU $800 dep…"
type textarea "[DATE] 2:40pm 3644 vm nt st up // 8211 [PERSON_NAME] said will have RU $800 dep…"
click at [847, 253] on form "Details * [DATE] 2:40pm 3644 vm nt st up // 8211 [PERSON_NAME] said will have R…" at bounding box center [707, 178] width 313 height 223
click at [834, 271] on button "Add Note" at bounding box center [828, 274] width 71 height 32
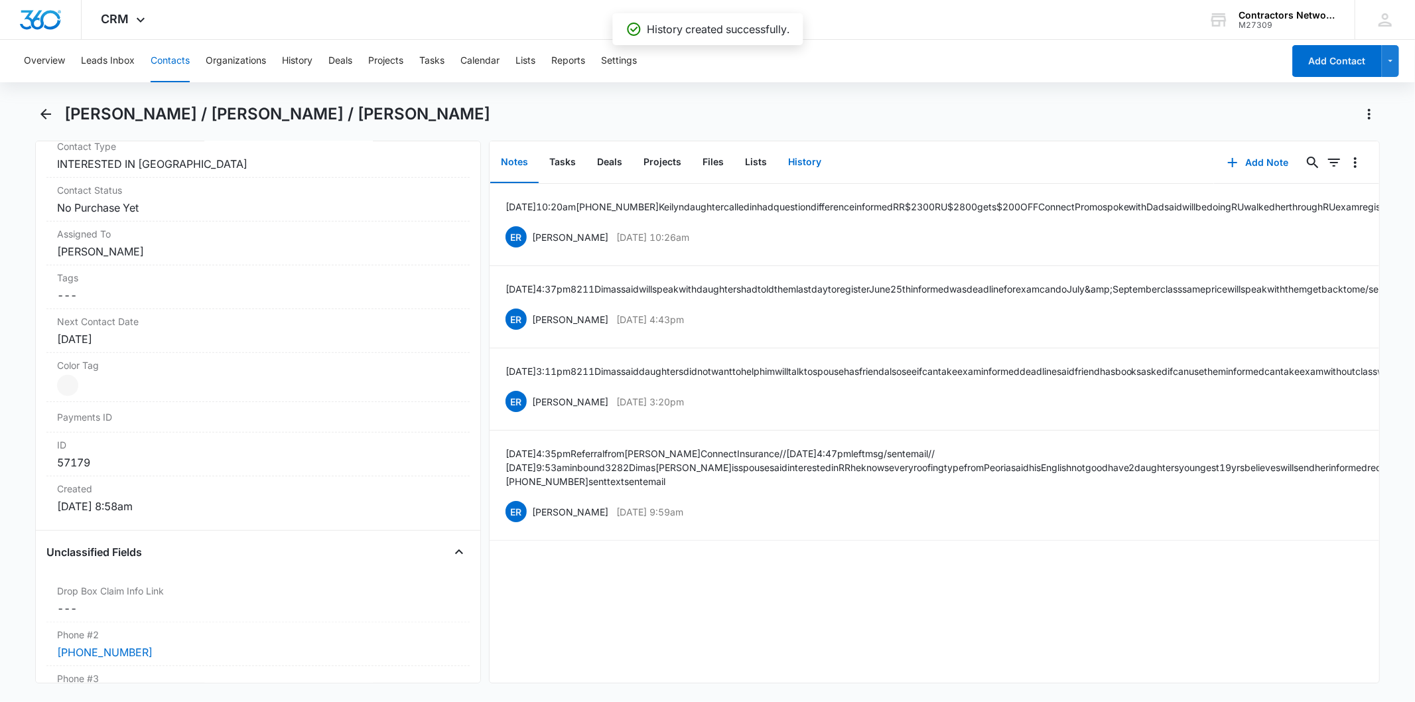
click at [790, 155] on button "History" at bounding box center [804, 162] width 54 height 41
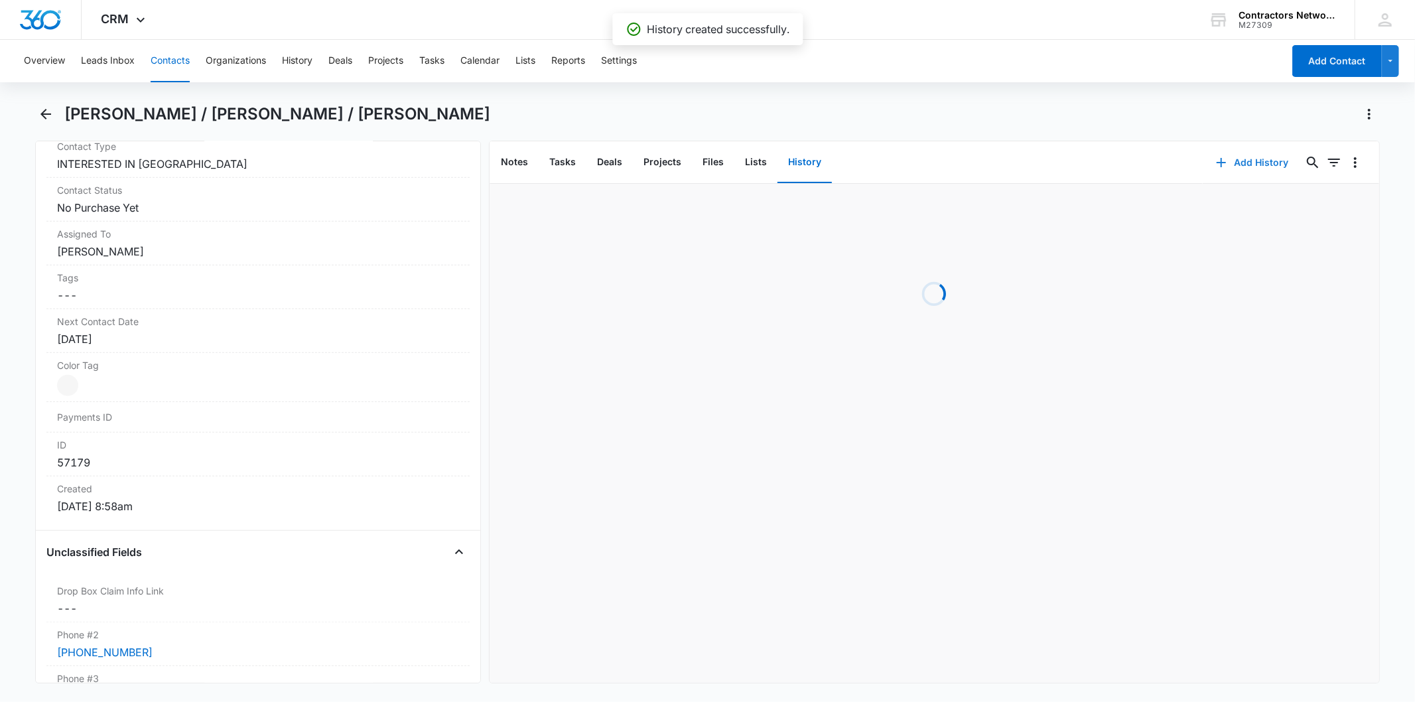
click at [1251, 157] on button "Add History" at bounding box center [1252, 163] width 99 height 32
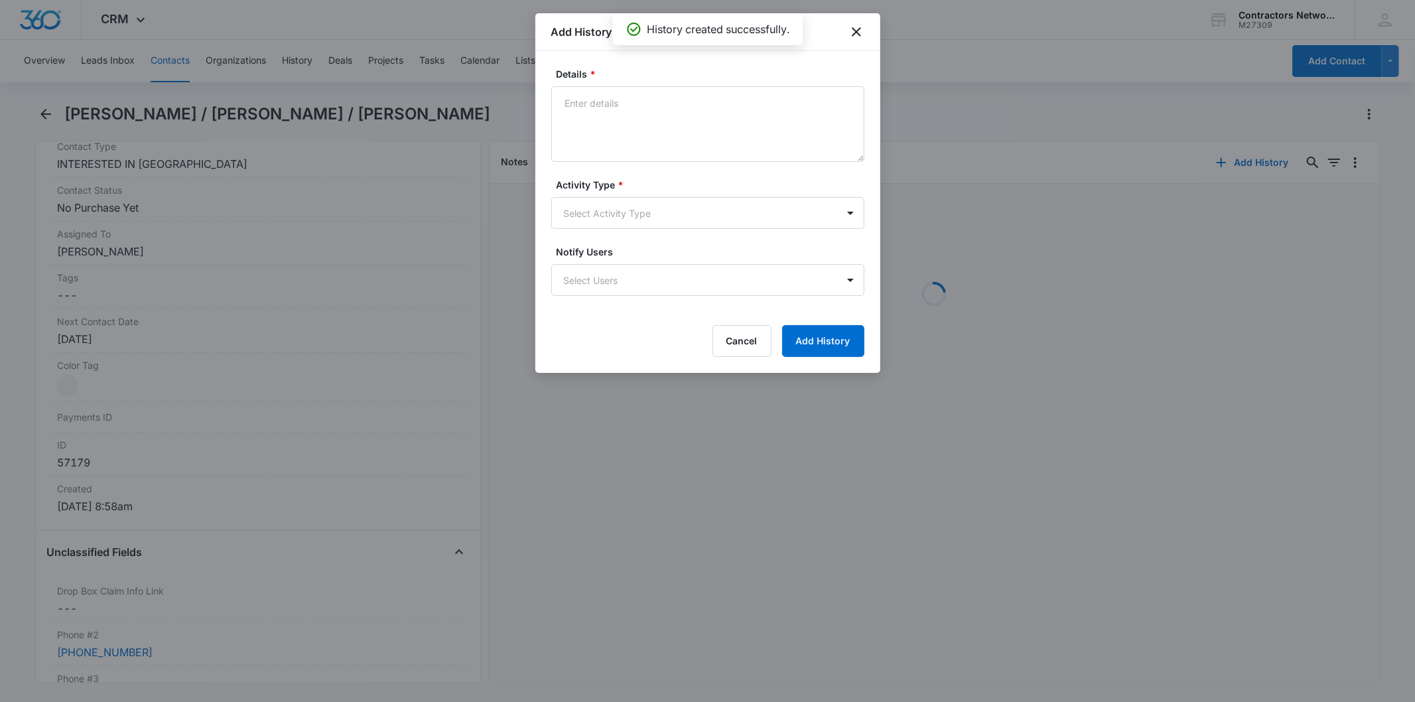
click at [606, 113] on textarea "Details *" at bounding box center [707, 124] width 313 height 76
type textarea "[DATE] 2:40pm 3644 vm nt st up // 8211 [PERSON_NAME] said will have RU $800 dep…"
click at [607, 231] on form "Details * [DATE] 2:40pm 3644 vm nt st up // 8211 [PERSON_NAME] said will have R…" at bounding box center [707, 212] width 313 height 290
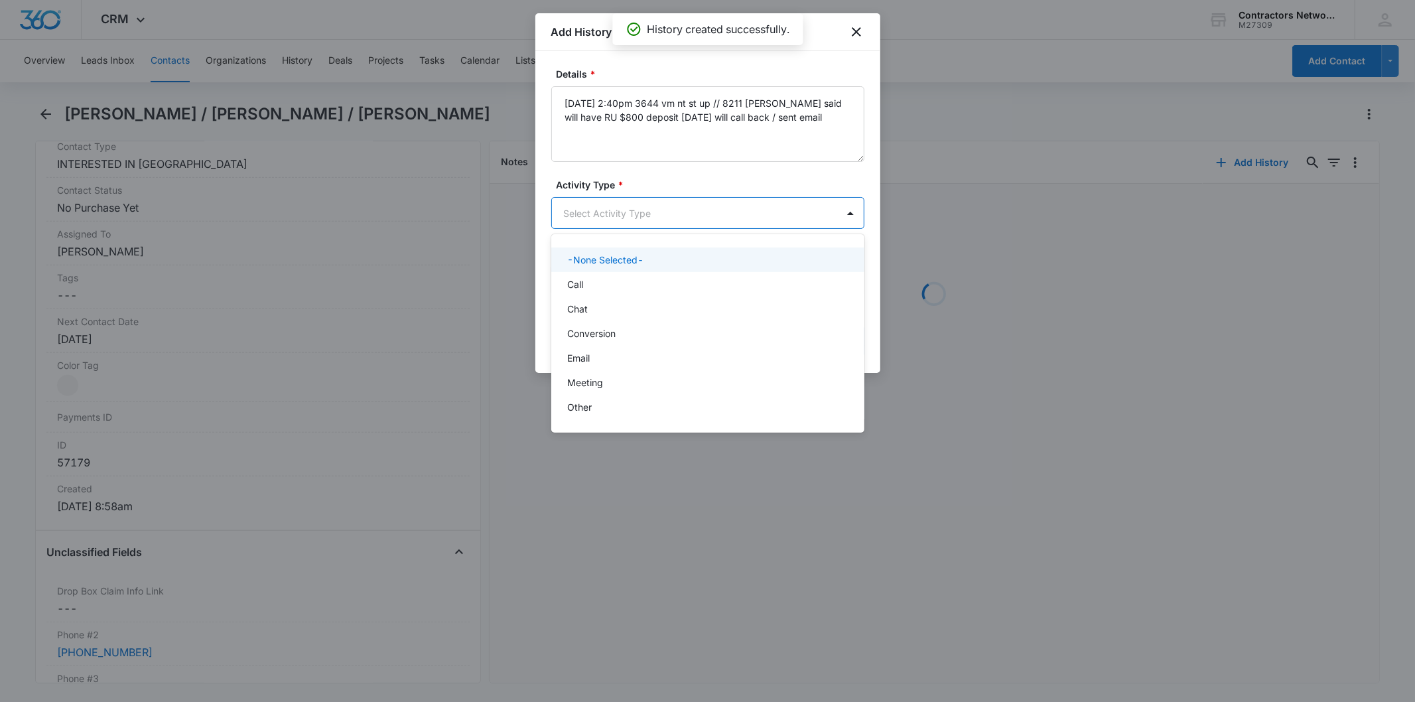
click at [578, 210] on body "CRM Apps Reputation Websites Forms CRM Email Social Shop Payments POS Content A…" at bounding box center [707, 351] width 1415 height 702
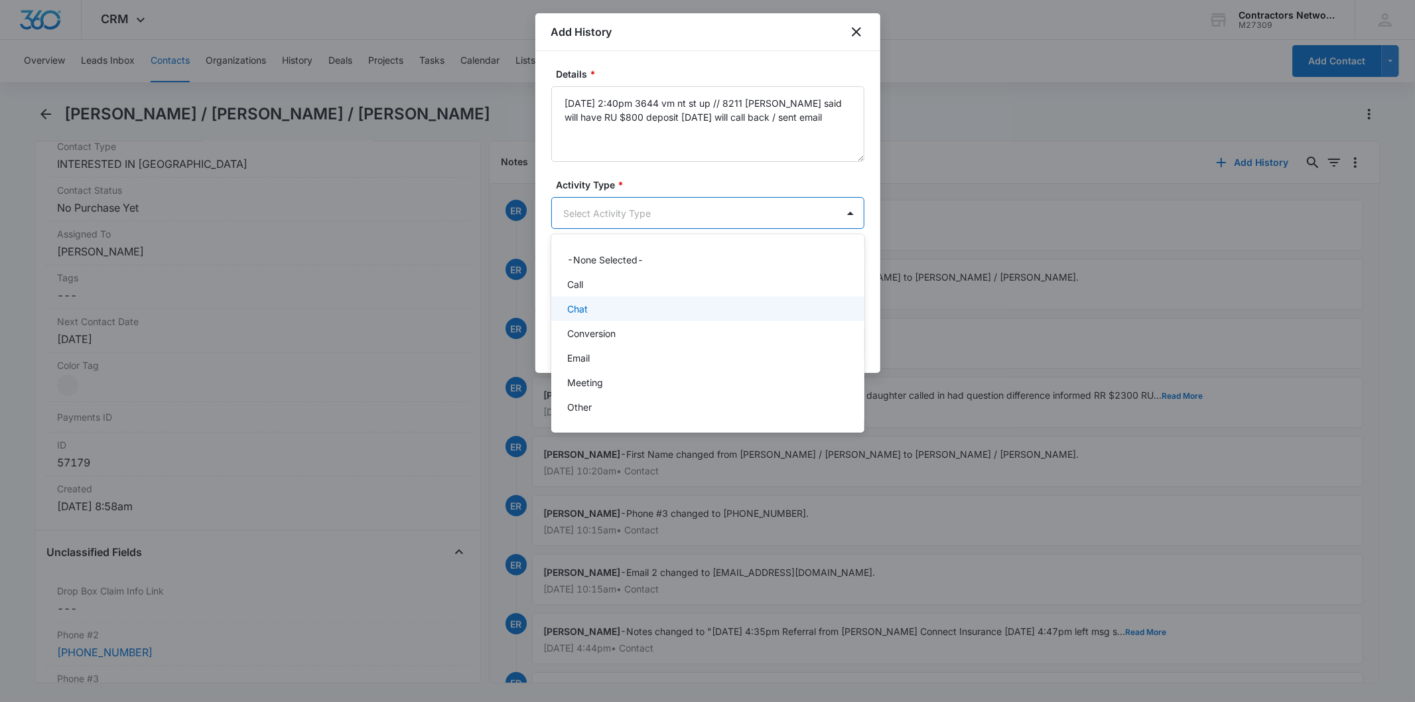
click at [580, 315] on p "Chat" at bounding box center [577, 309] width 21 height 14
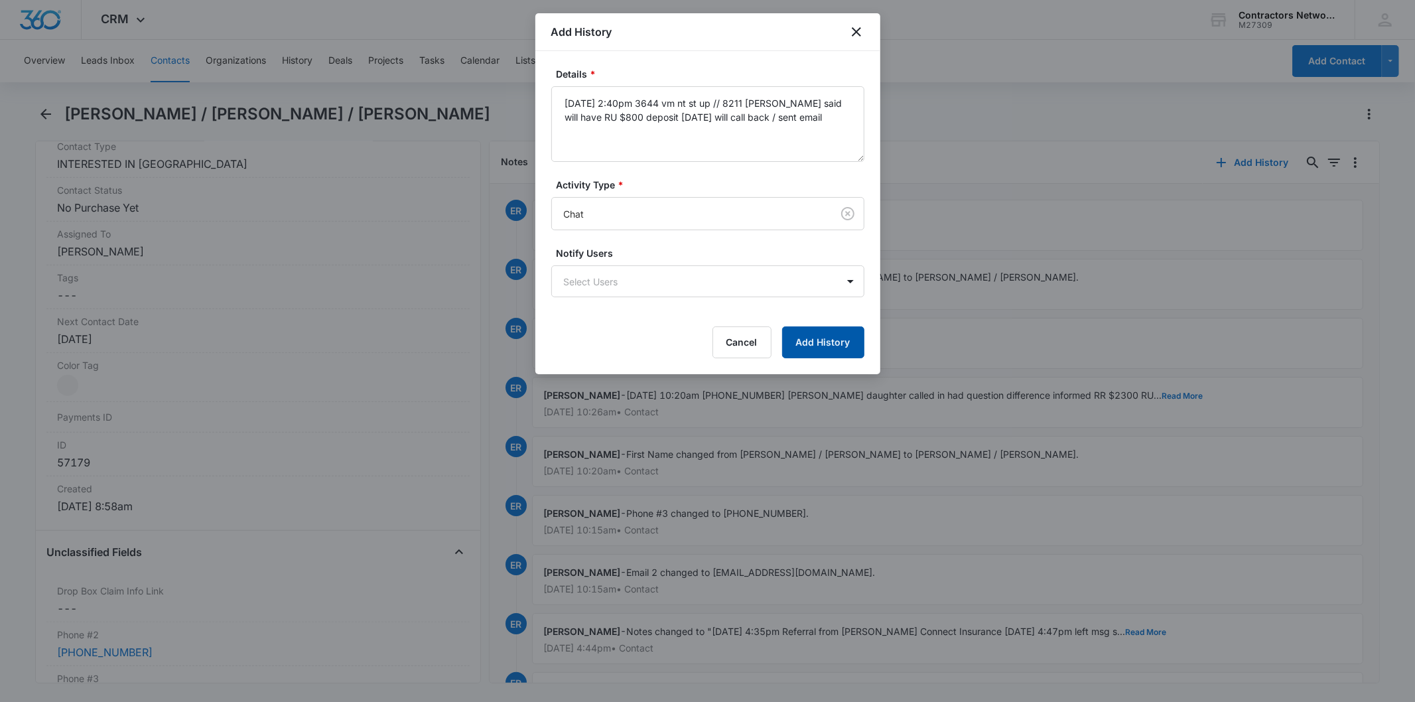
click at [860, 326] on button "Add History" at bounding box center [823, 342] width 82 height 32
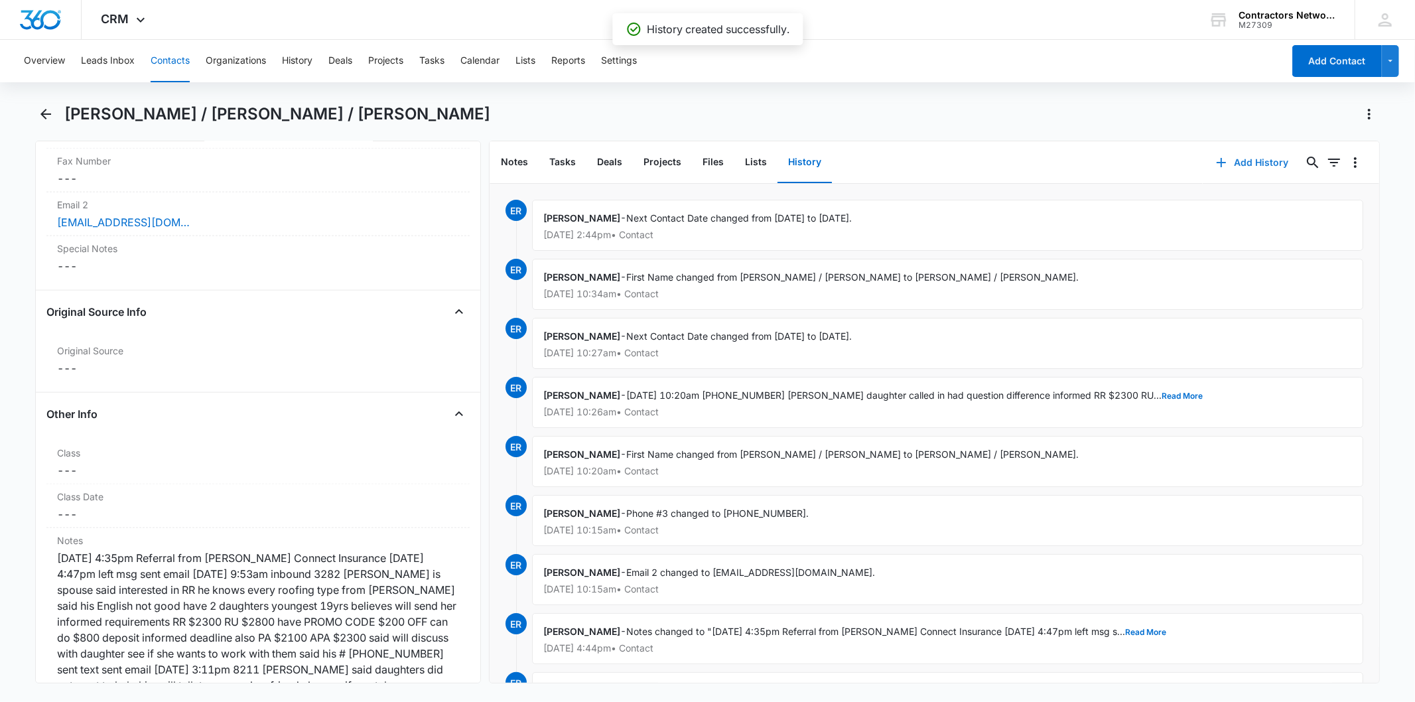
scroll to position [1768, 0]
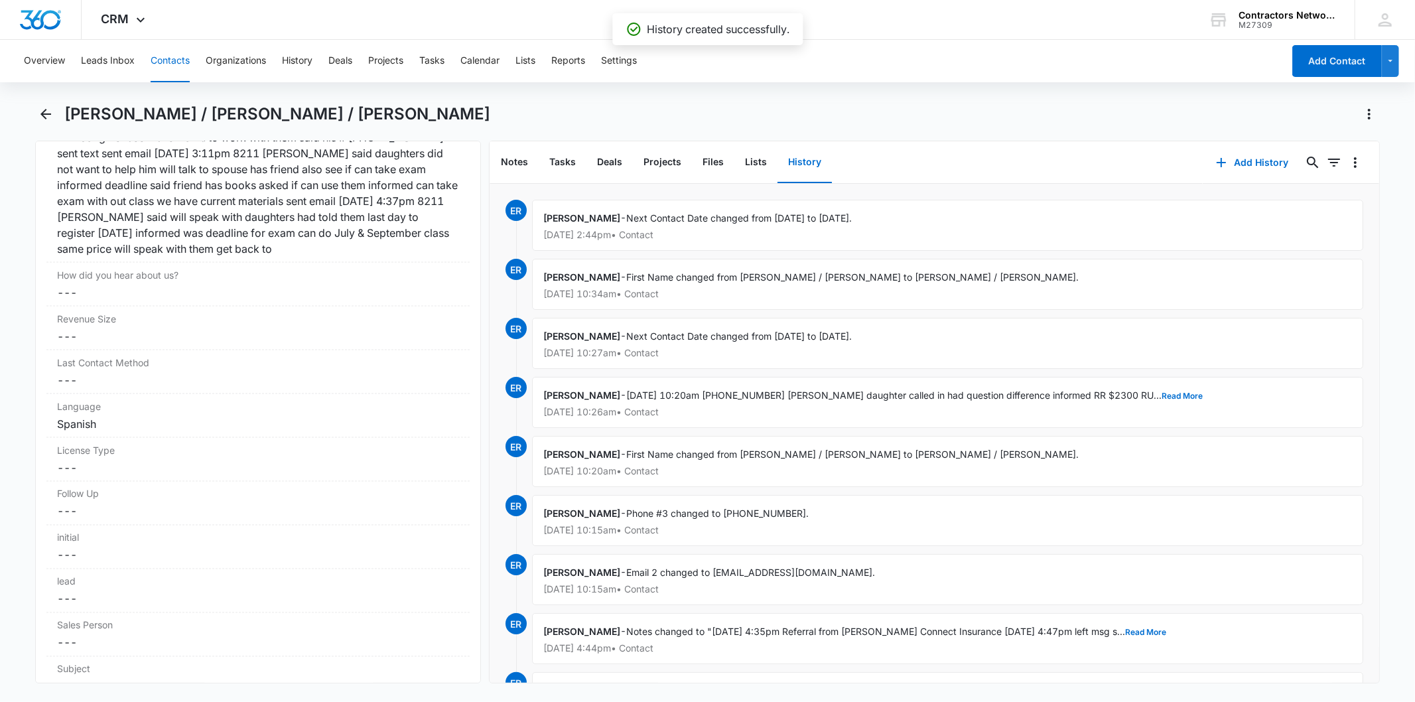
click at [173, 61] on button "Contacts" at bounding box center [170, 61] width 39 height 42
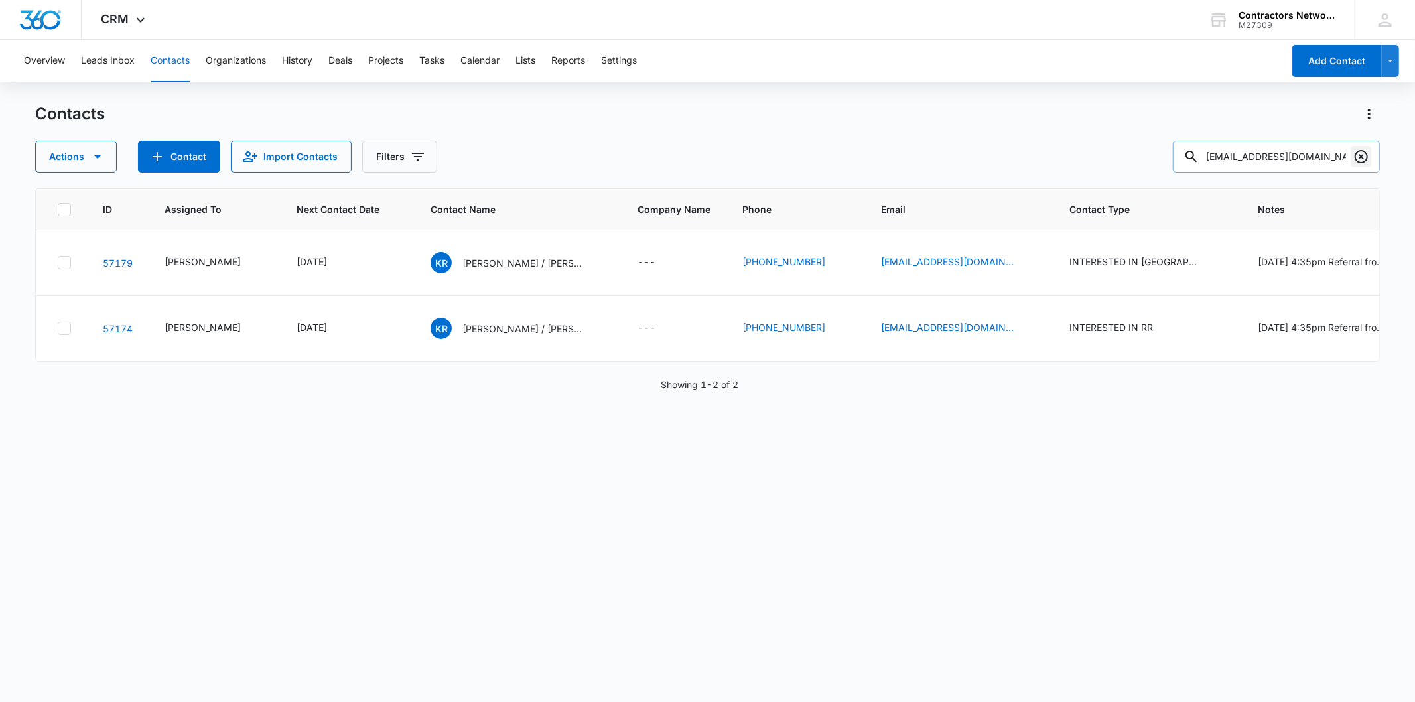
click at [1360, 155] on icon "Clear" at bounding box center [1360, 156] width 13 height 13
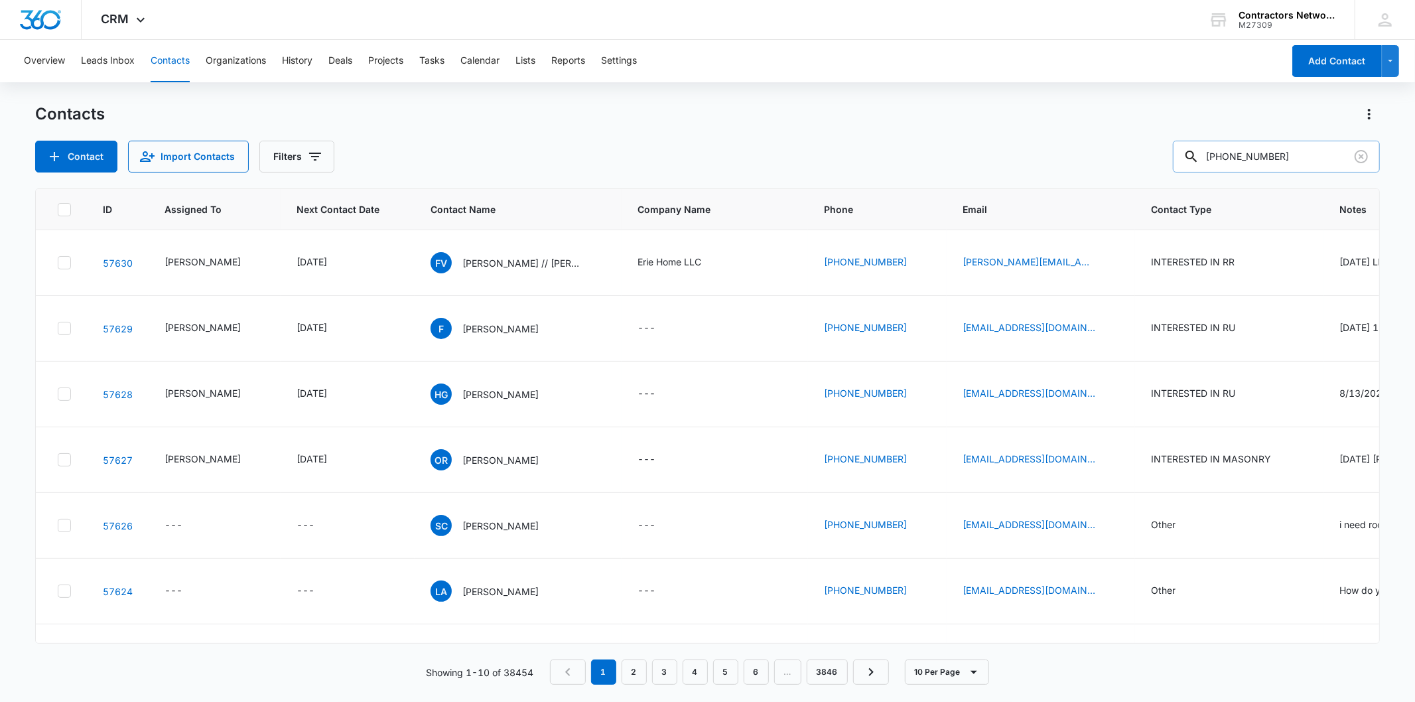
type input "[PHONE_NUMBER]"
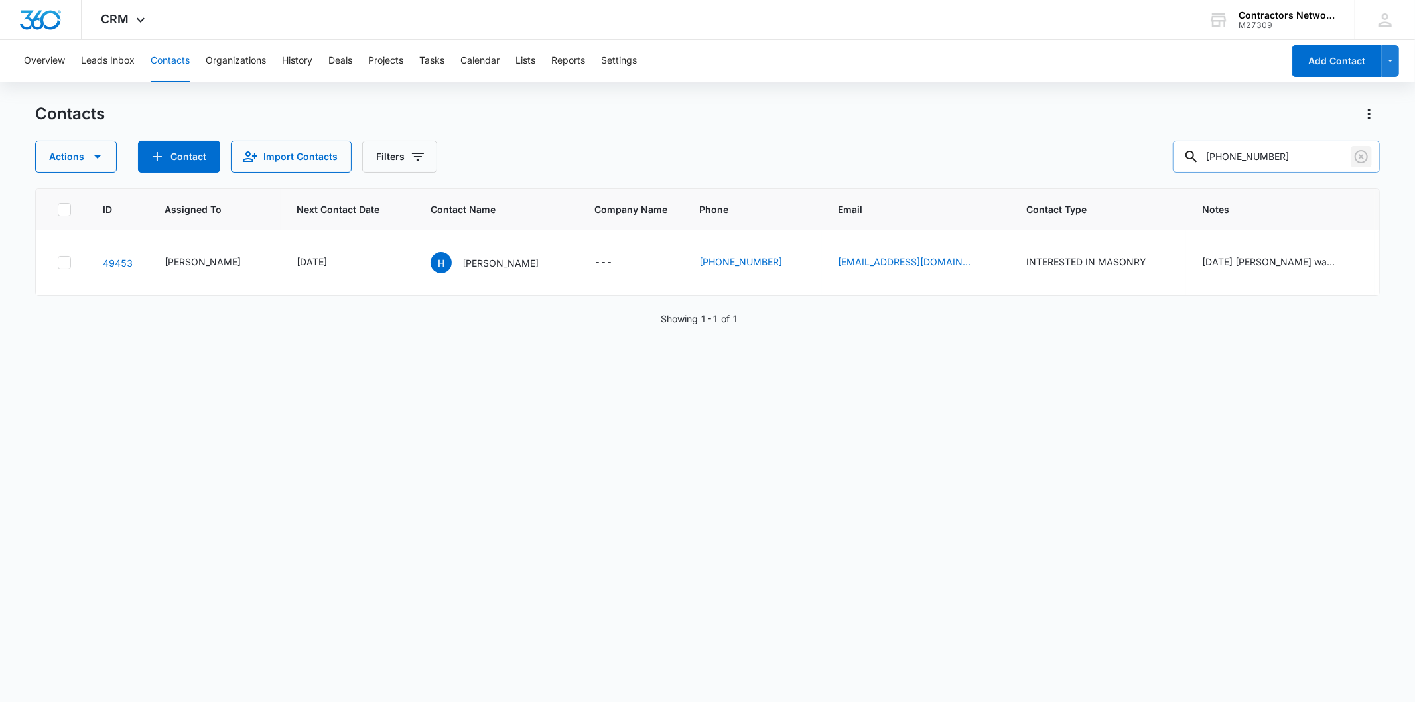
click at [1360, 155] on icon "Clear" at bounding box center [1360, 156] width 13 height 13
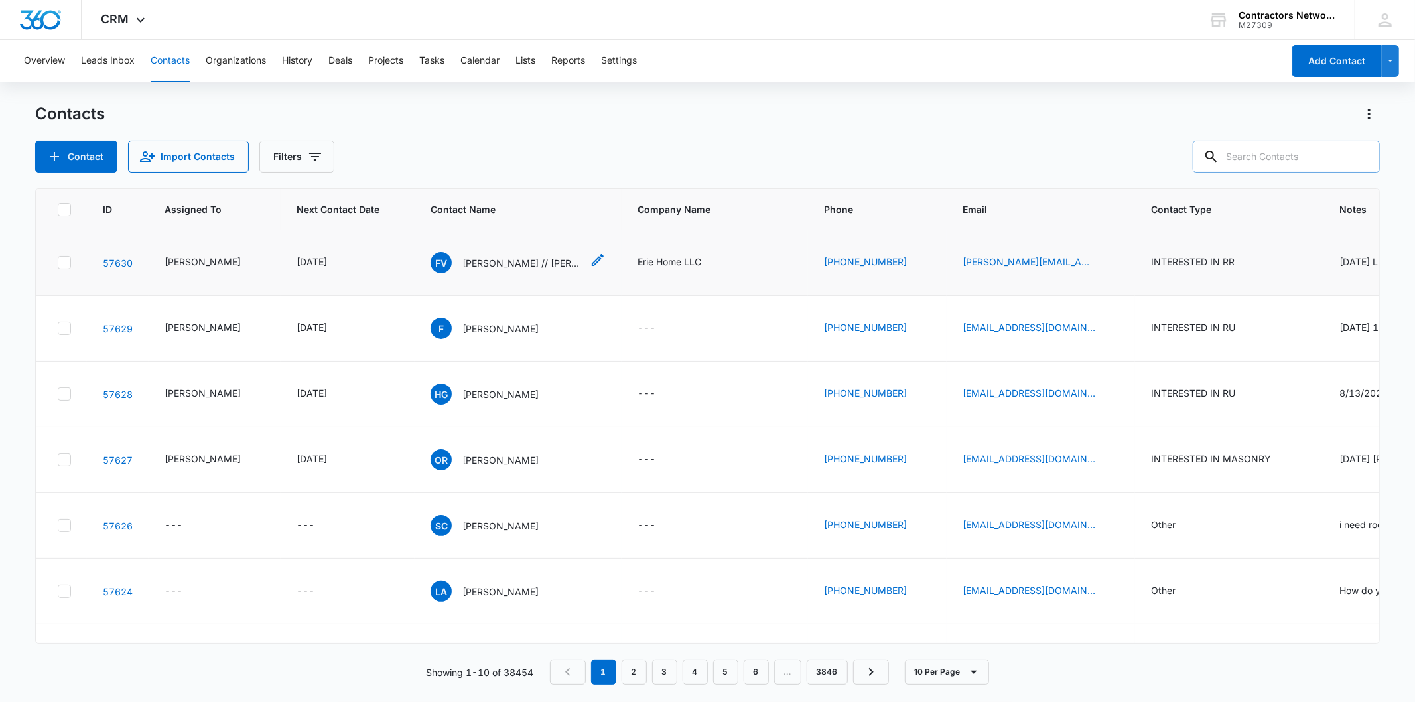
click at [508, 269] on p "[PERSON_NAME] // [PERSON_NAME]" at bounding box center [521, 263] width 119 height 14
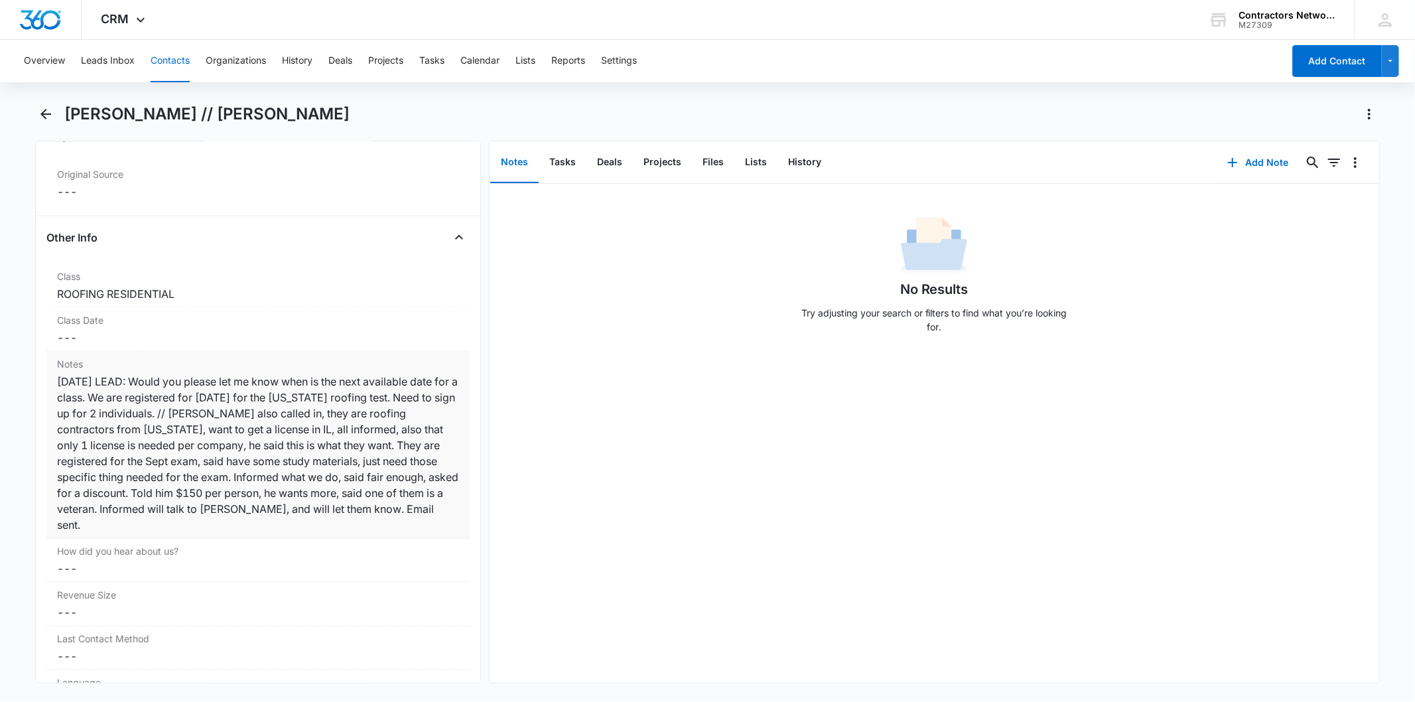
scroll to position [1474, 0]
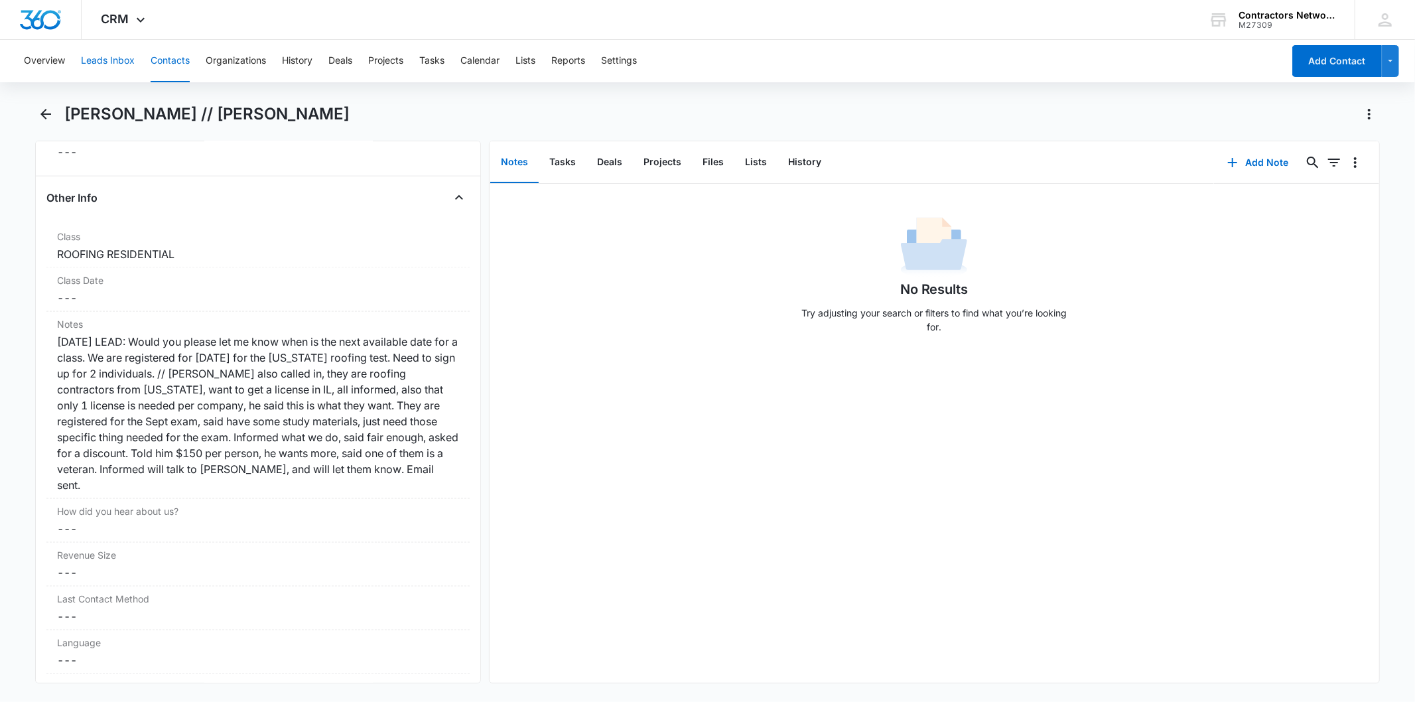
click at [115, 50] on button "Leads Inbox" at bounding box center [108, 61] width 54 height 42
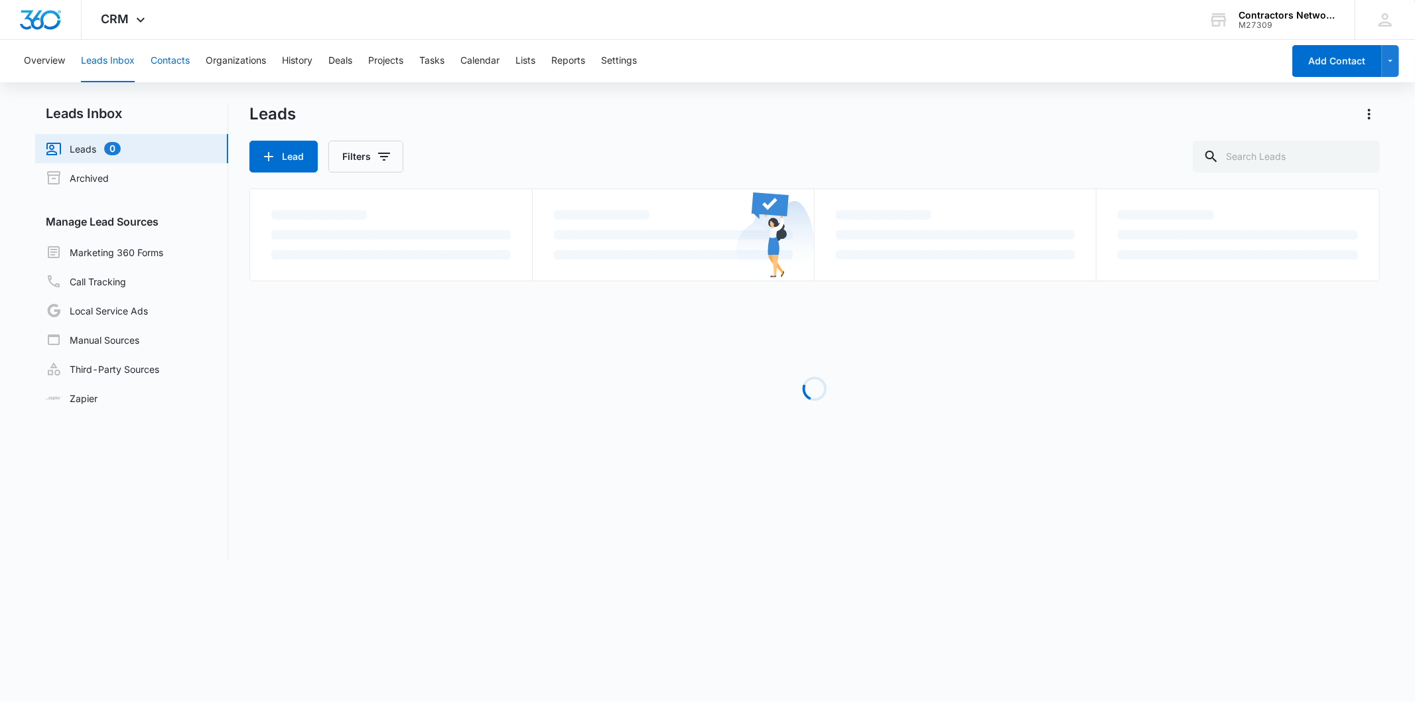
drag, startPoint x: 115, startPoint y: 50, endPoint x: 177, endPoint y: 57, distance: 62.7
click at [177, 57] on button "Contacts" at bounding box center [170, 61] width 39 height 42
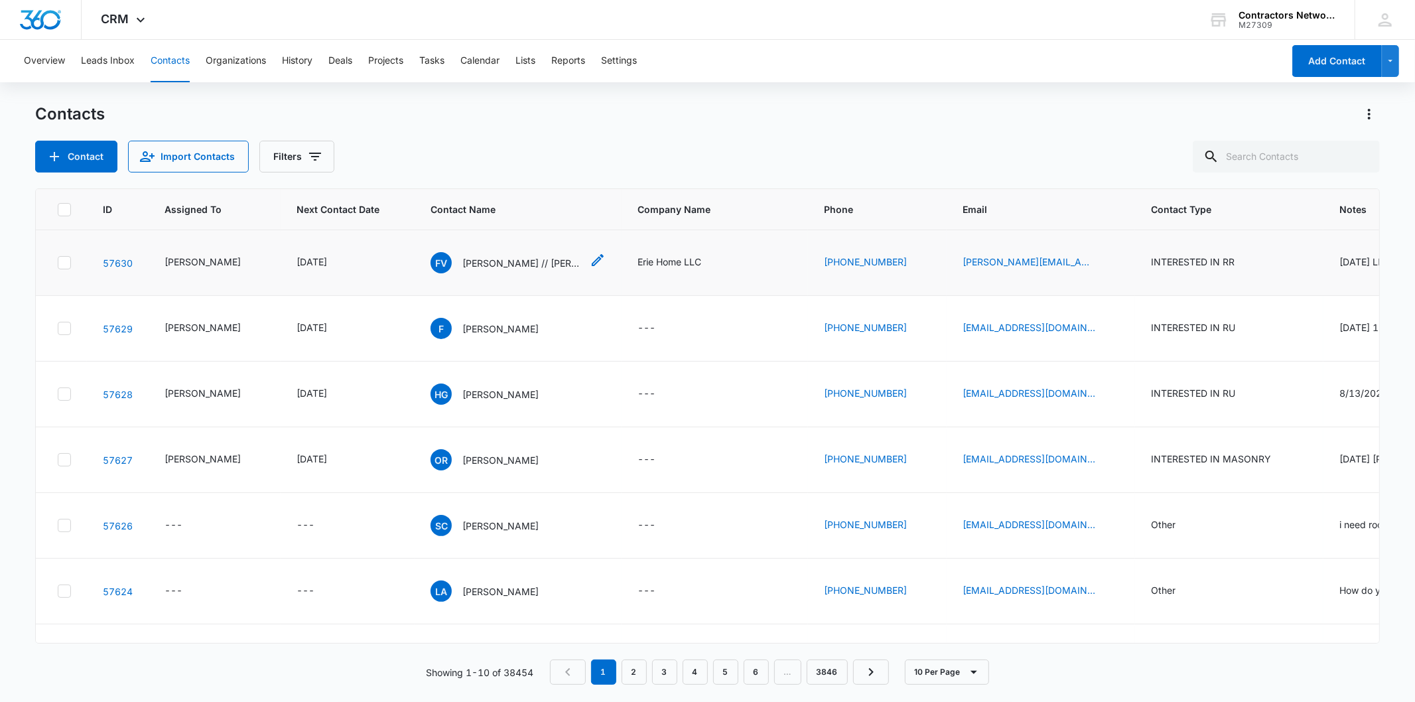
click at [501, 267] on p "[PERSON_NAME] // [PERSON_NAME]" at bounding box center [521, 263] width 119 height 14
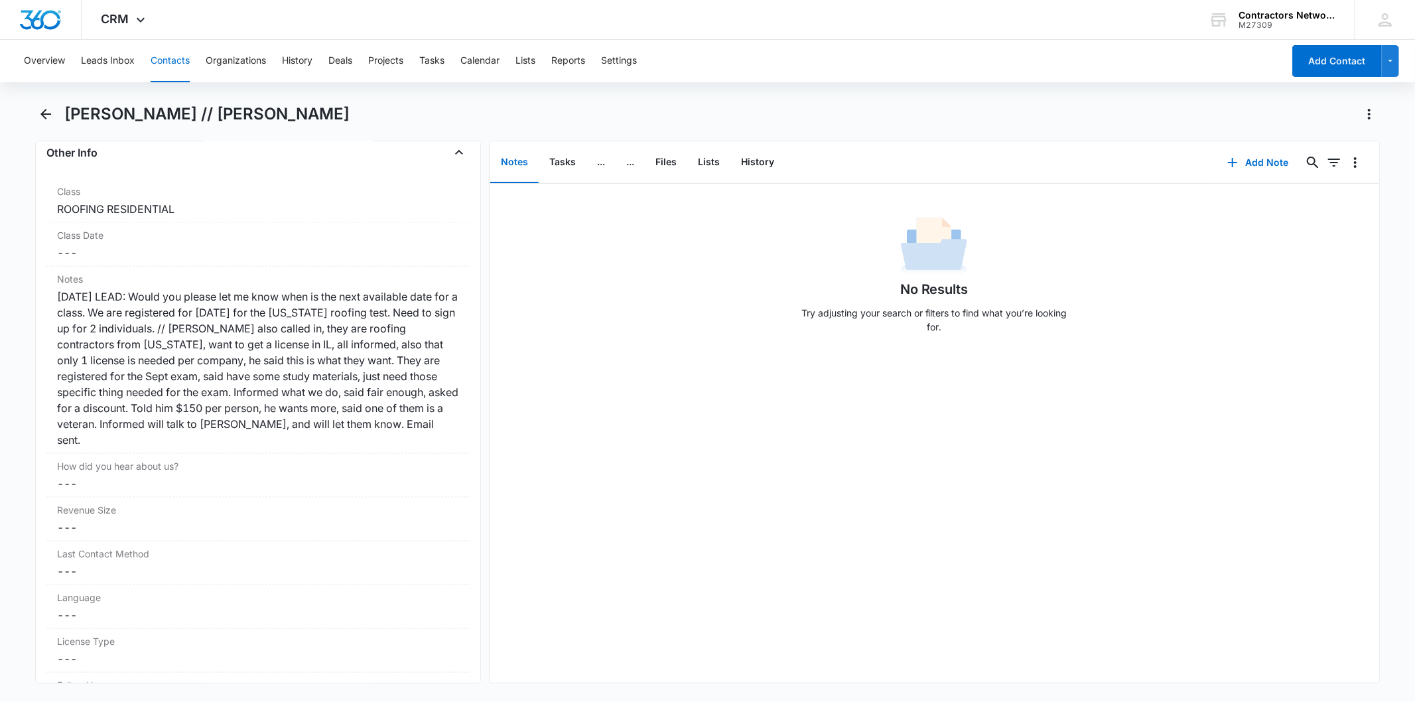
scroll to position [1547, 0]
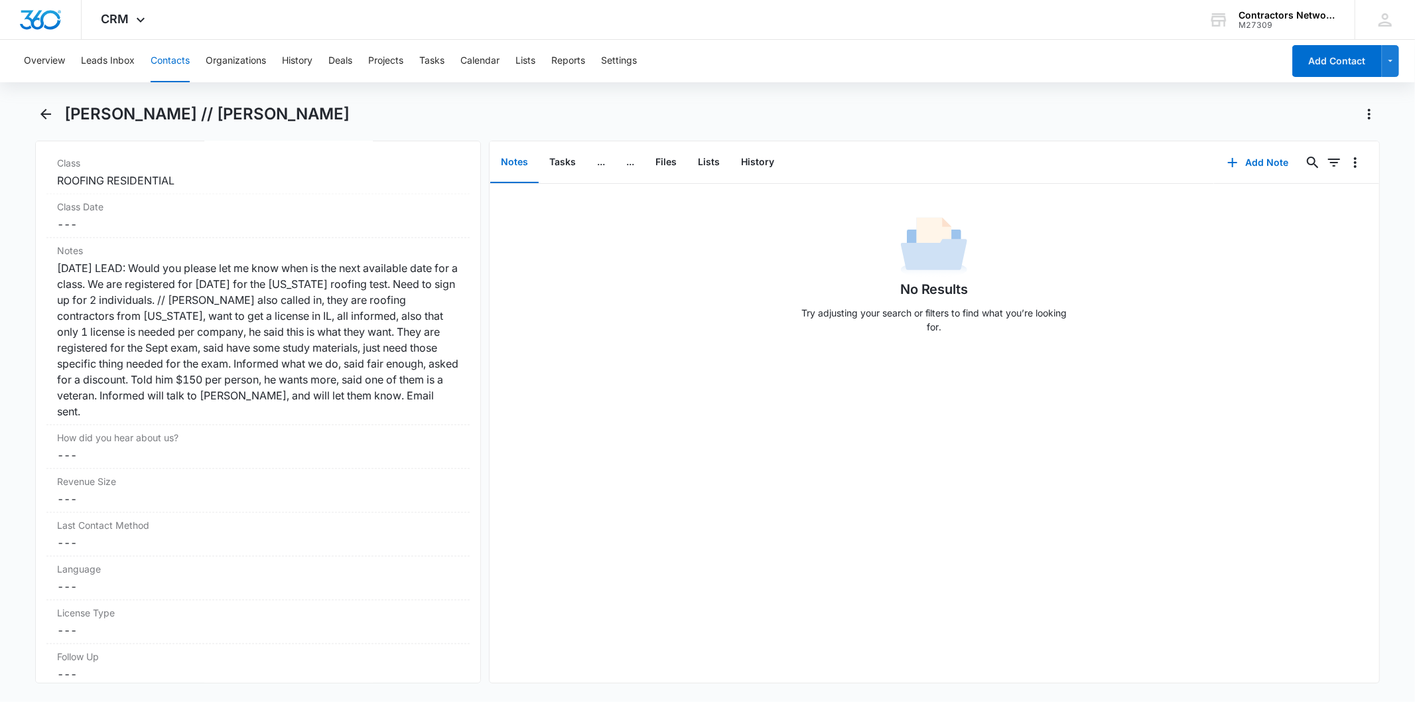
click at [164, 61] on button "Contacts" at bounding box center [170, 61] width 39 height 42
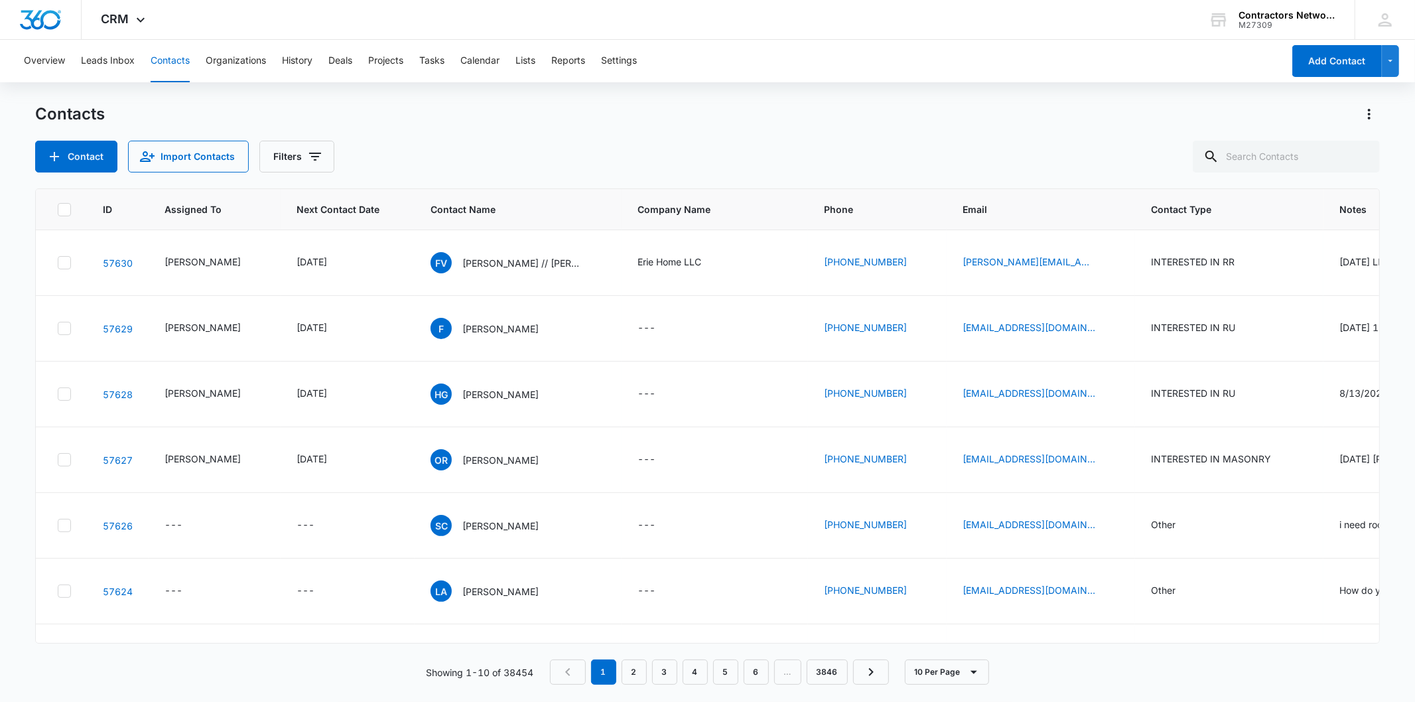
click at [667, 113] on div "Contacts" at bounding box center [707, 113] width 1344 height 21
click at [1311, 147] on input "text" at bounding box center [1286, 157] width 187 height 32
paste input "[EMAIL_ADDRESS][DOMAIN_NAME]"
type input "[EMAIL_ADDRESS][DOMAIN_NAME]"
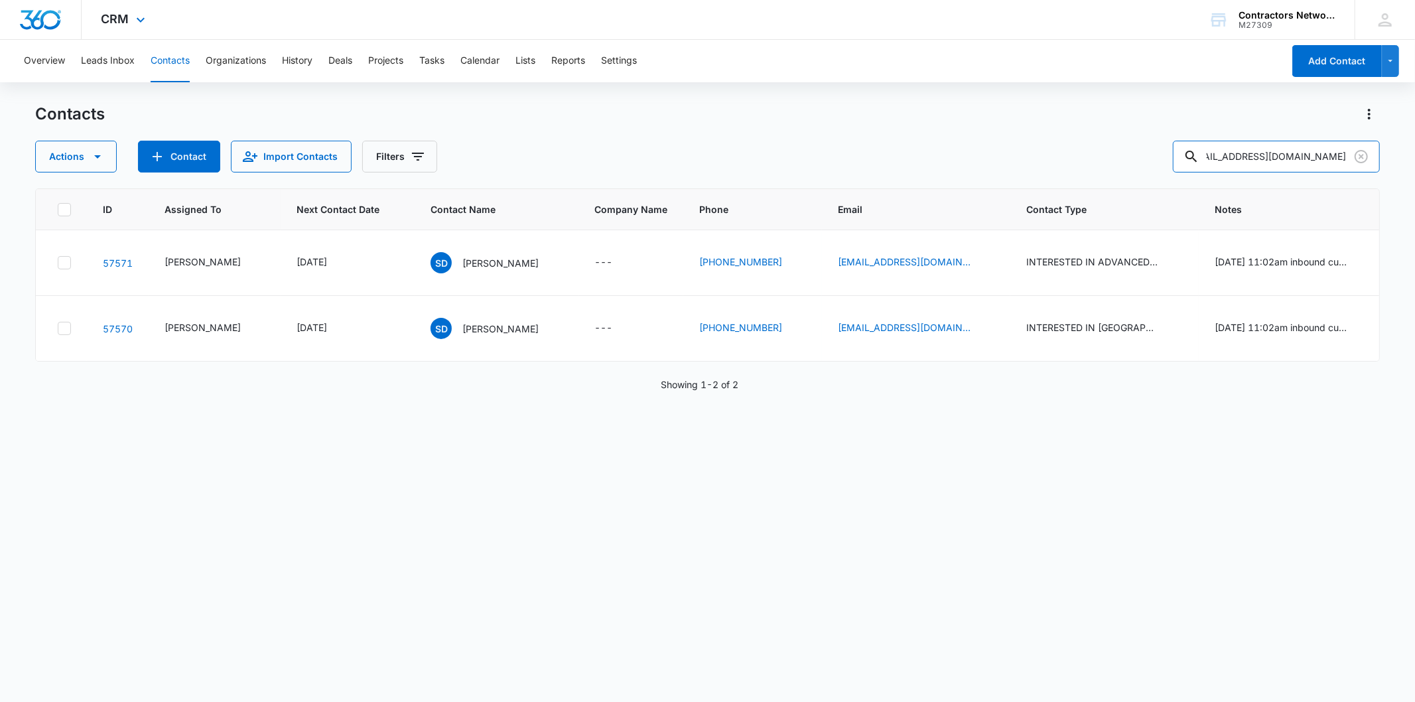
scroll to position [0, 0]
click at [359, 330] on div "[DATE]" at bounding box center [347, 328] width 102 height 16
click at [345, 328] on icon "Next Contact Date - 1754870400 - Select to Edit Field" at bounding box center [343, 328] width 16 height 16
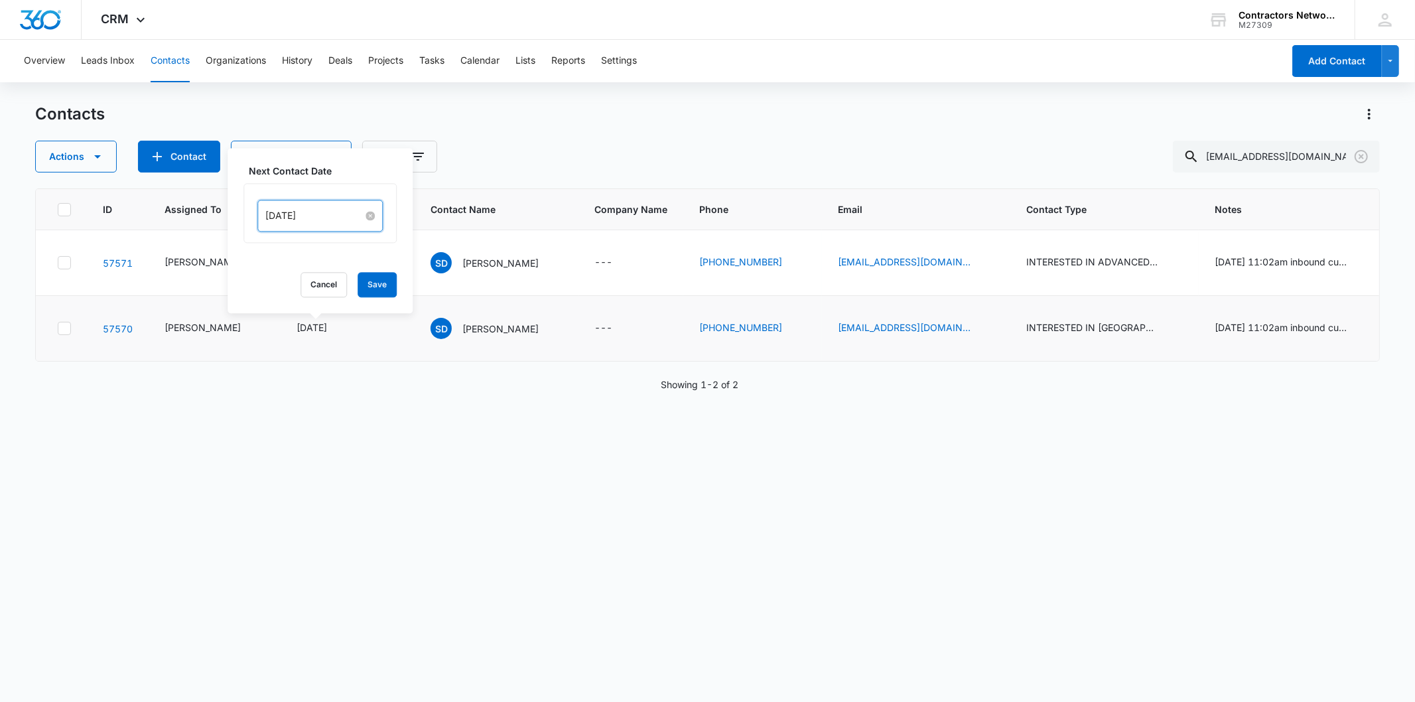
click at [330, 217] on input "[DATE]" at bounding box center [314, 215] width 98 height 15
type input "[DATE]"
click at [305, 359] on div "18" at bounding box center [301, 357] width 16 height 16
click at [367, 274] on button "Save" at bounding box center [377, 284] width 39 height 25
click at [476, 322] on p "[PERSON_NAME]" at bounding box center [500, 329] width 76 height 14
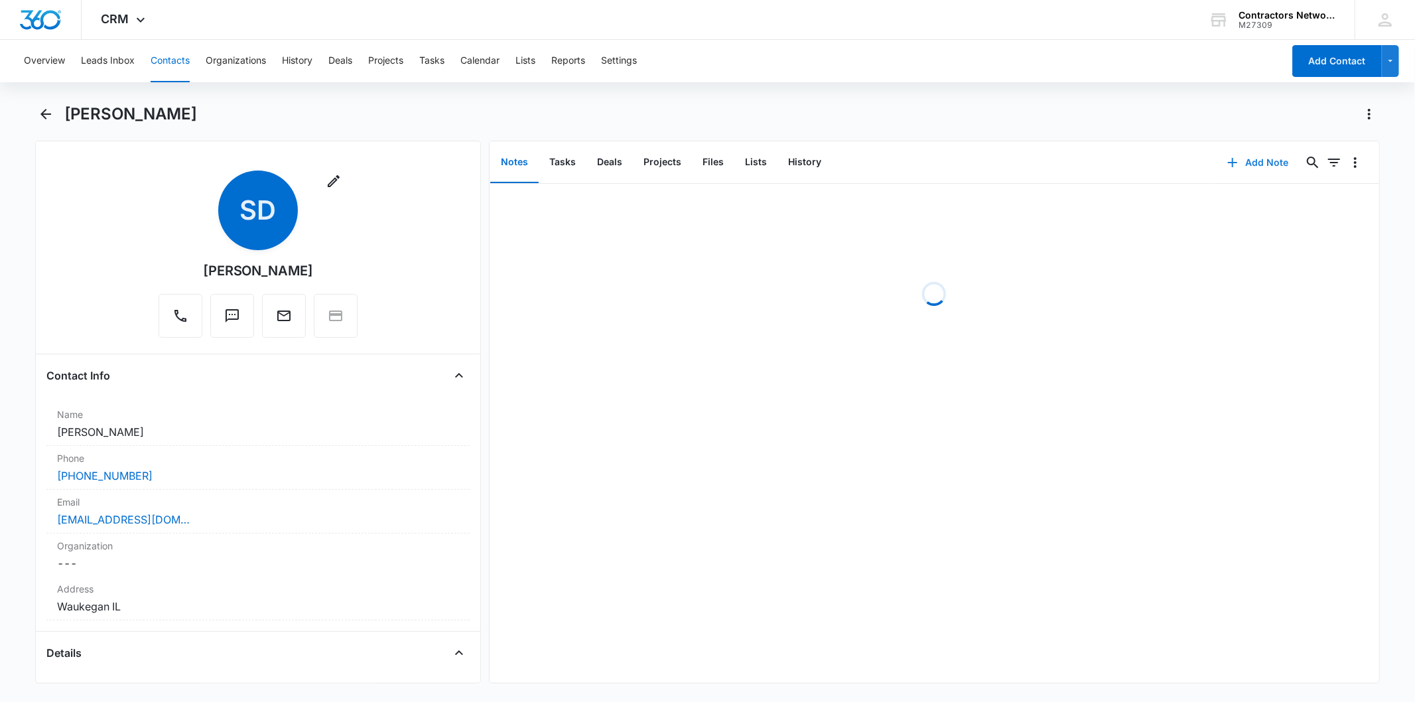
click at [1245, 163] on button "Add Note" at bounding box center [1258, 163] width 88 height 32
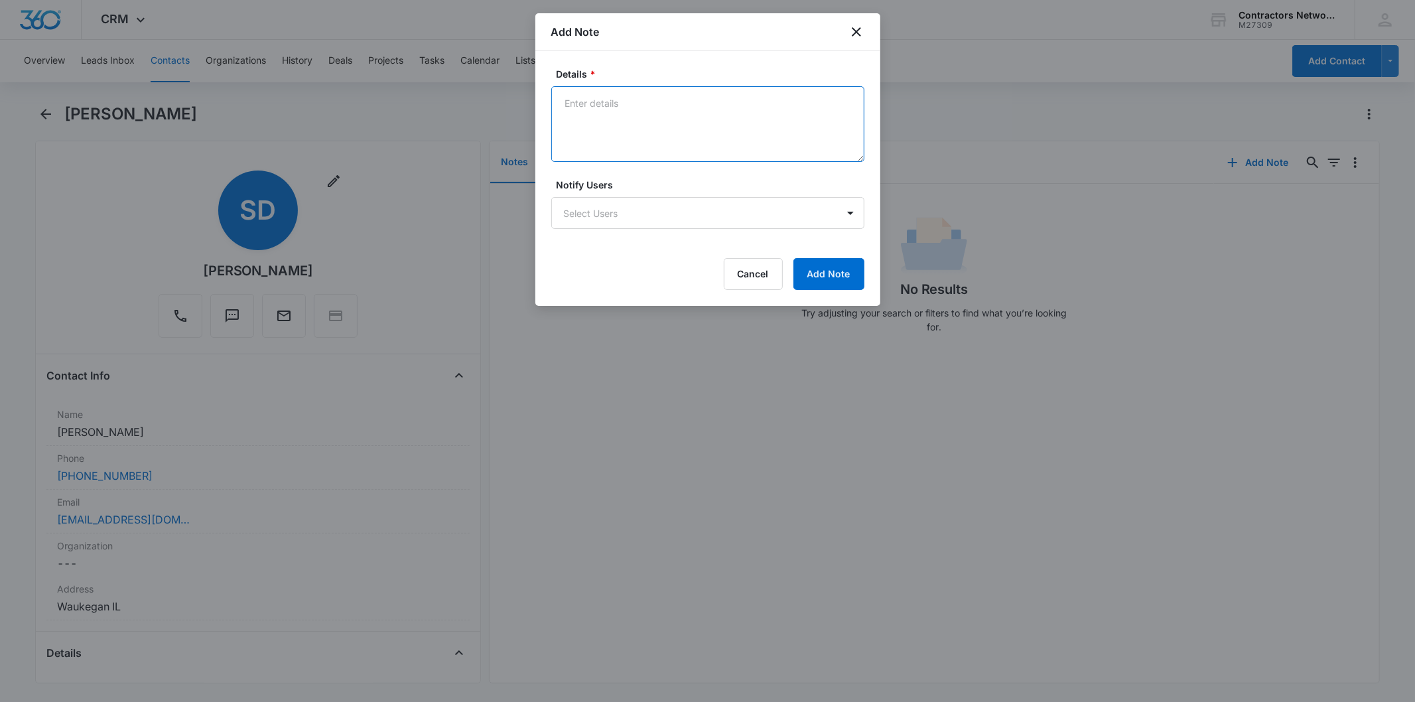
click at [591, 121] on textarea "Details *" at bounding box center [707, 124] width 313 height 76
paste textarea "[DATE] 3:13pm customer said trying to make PA class moving things around financ…"
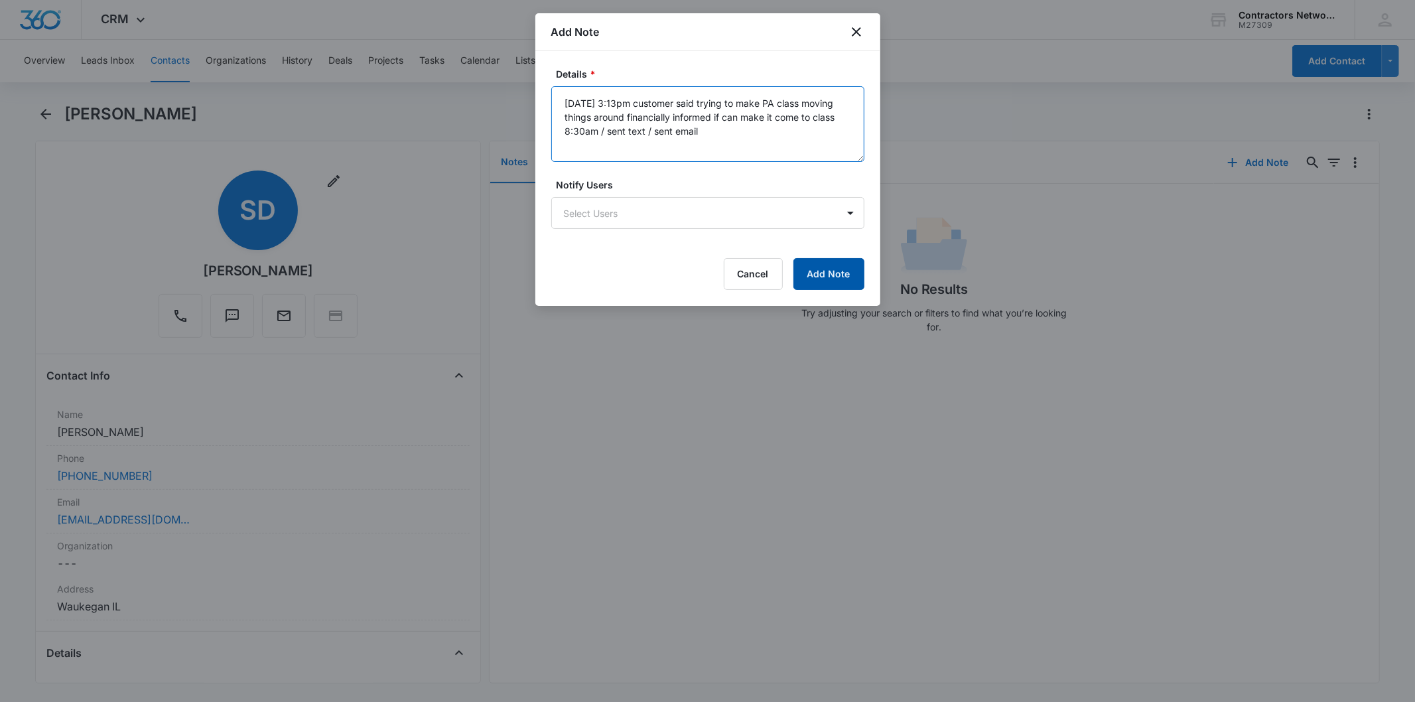
type textarea "[DATE] 3:13pm customer said trying to make PA class moving things around financ…"
click at [833, 275] on button "Add Note" at bounding box center [828, 274] width 71 height 32
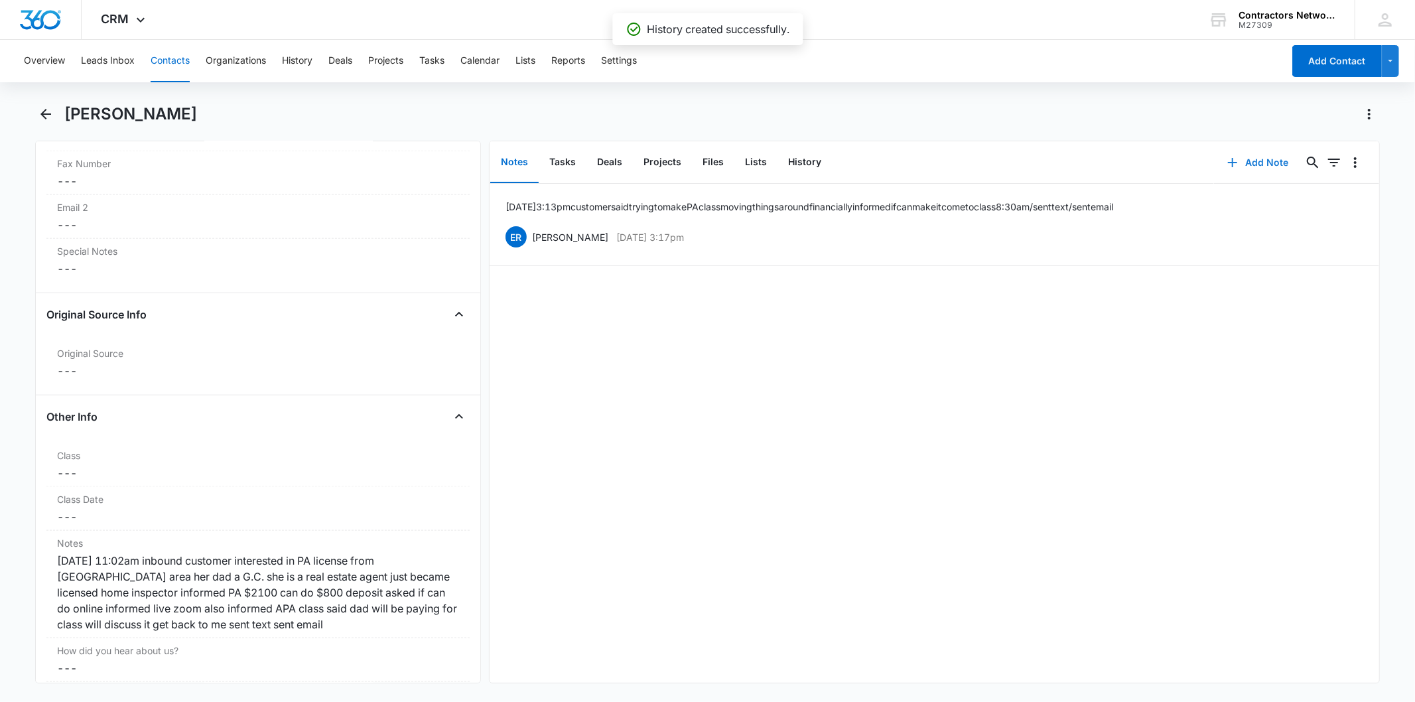
scroll to position [1621, 0]
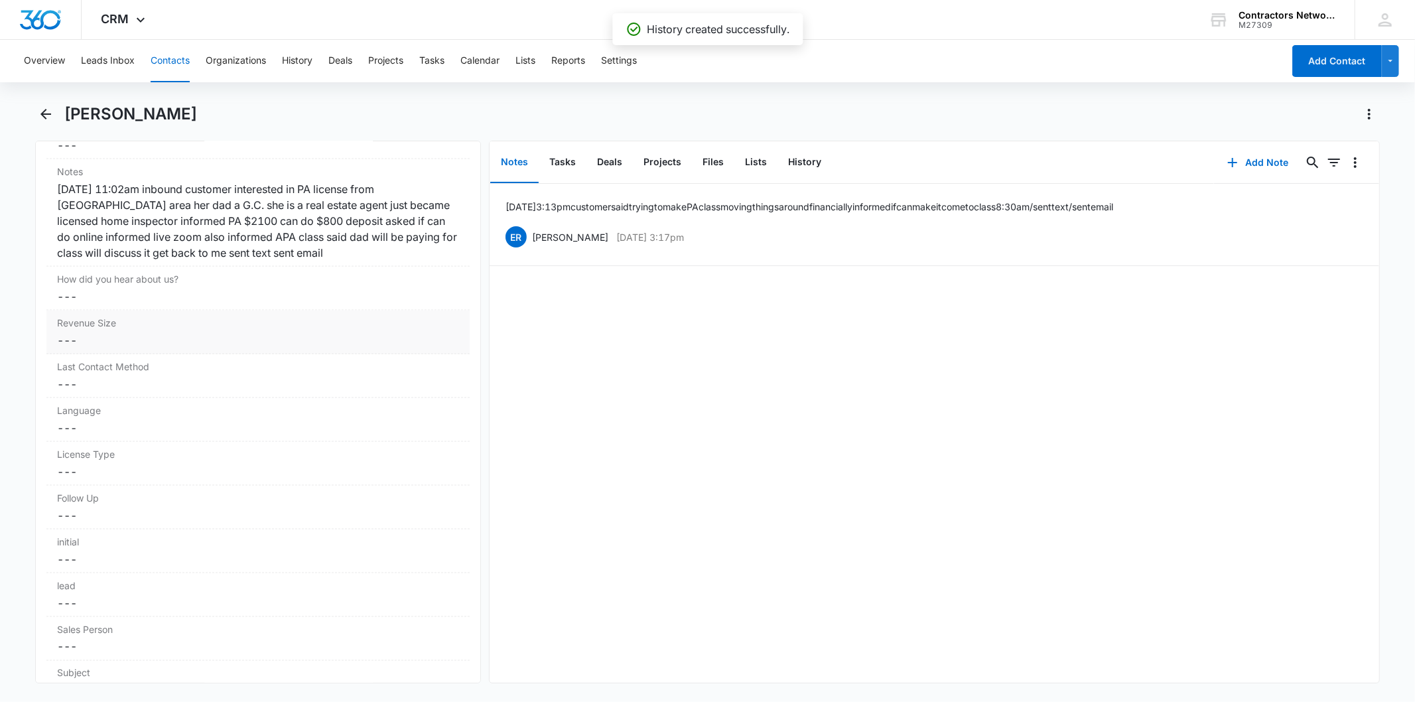
click at [310, 241] on div "[DATE] 11:02am inbound customer interested in PA license from [GEOGRAPHIC_DATA]…" at bounding box center [257, 221] width 401 height 80
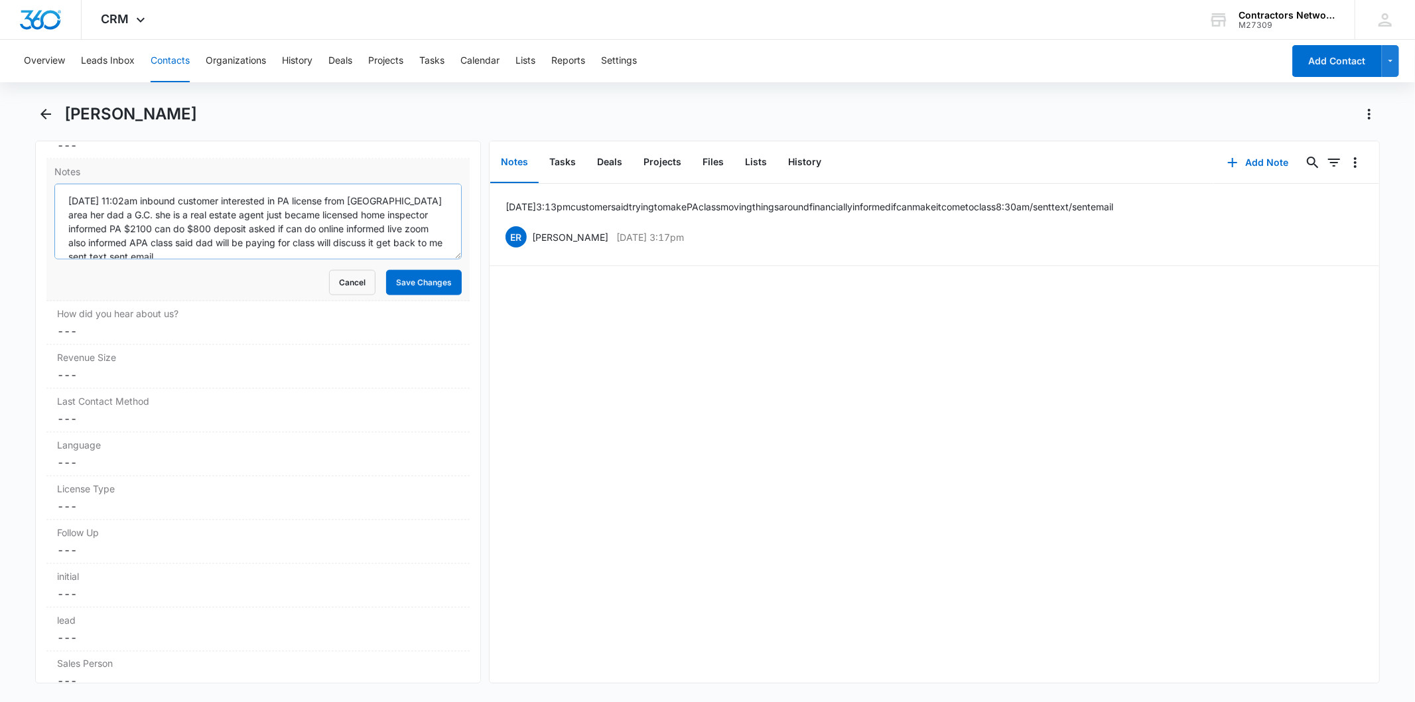
scroll to position [14, 0]
click at [306, 239] on textarea "[DATE] 11:02am inbound customer interested in PA license from [GEOGRAPHIC_DATA]…" at bounding box center [257, 222] width 407 height 76
paste textarea "[DATE] 3:13pm customer said trying to make PA class moving things around financ…"
click at [220, 255] on textarea "[DATE] 11:02am inbound customer interested in PA license from [GEOGRAPHIC_DATA]…" at bounding box center [257, 222] width 407 height 76
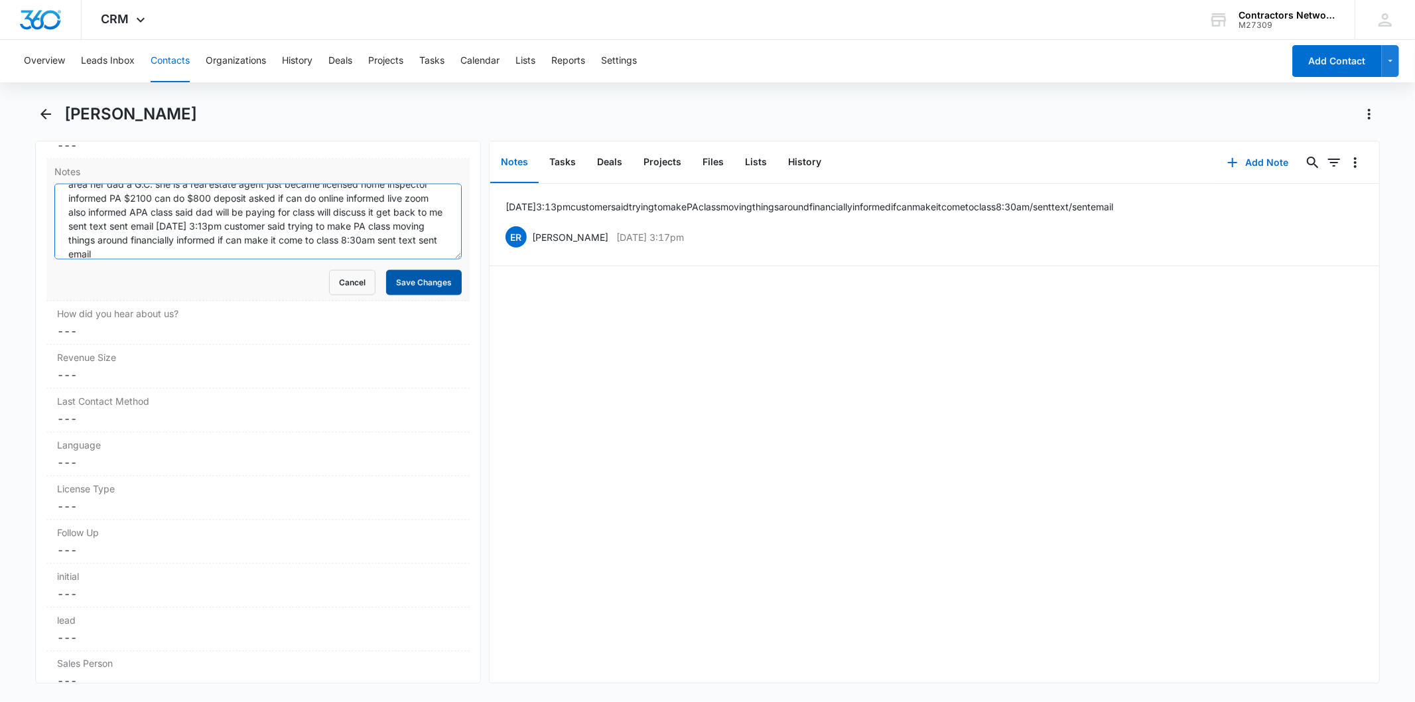
type textarea "[DATE] 11:02am inbound customer interested in PA license from [GEOGRAPHIC_DATA]…"
click at [415, 281] on button "Save Changes" at bounding box center [424, 282] width 76 height 25
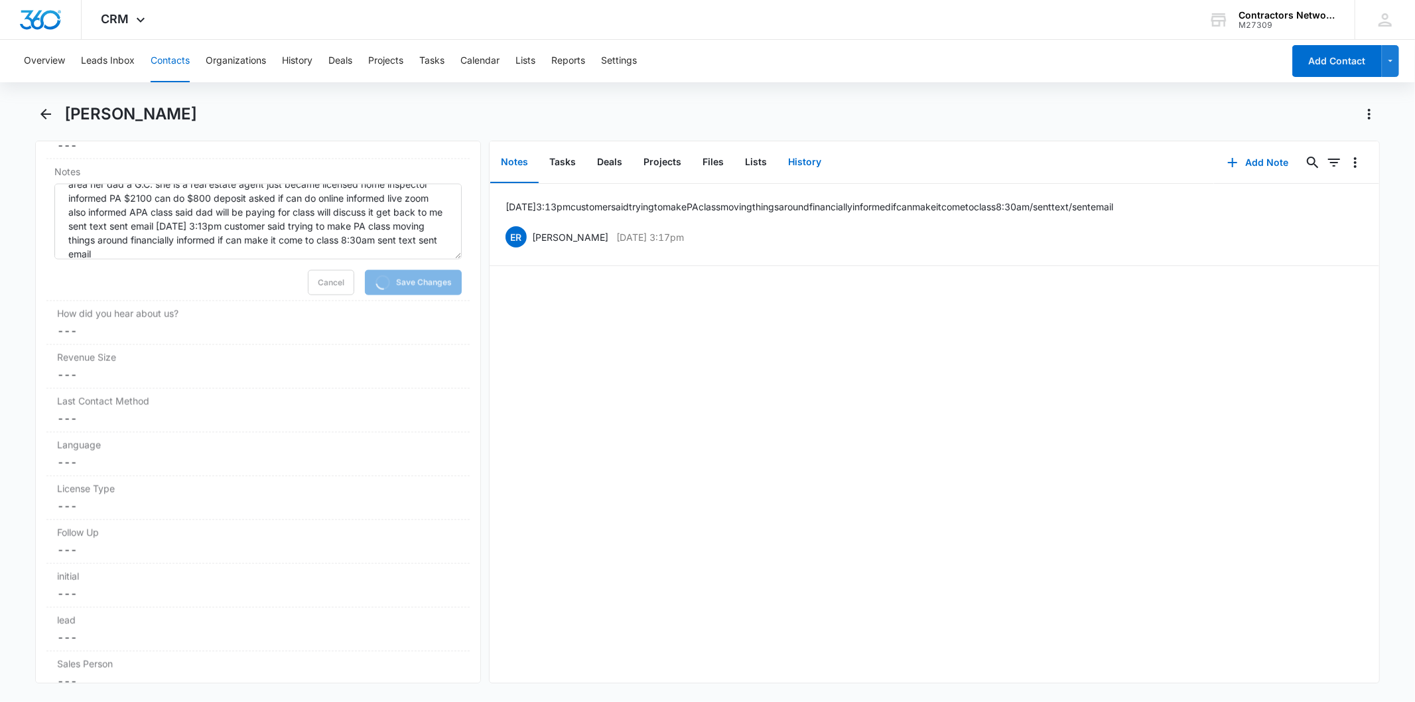
click at [777, 151] on button "History" at bounding box center [804, 162] width 54 height 41
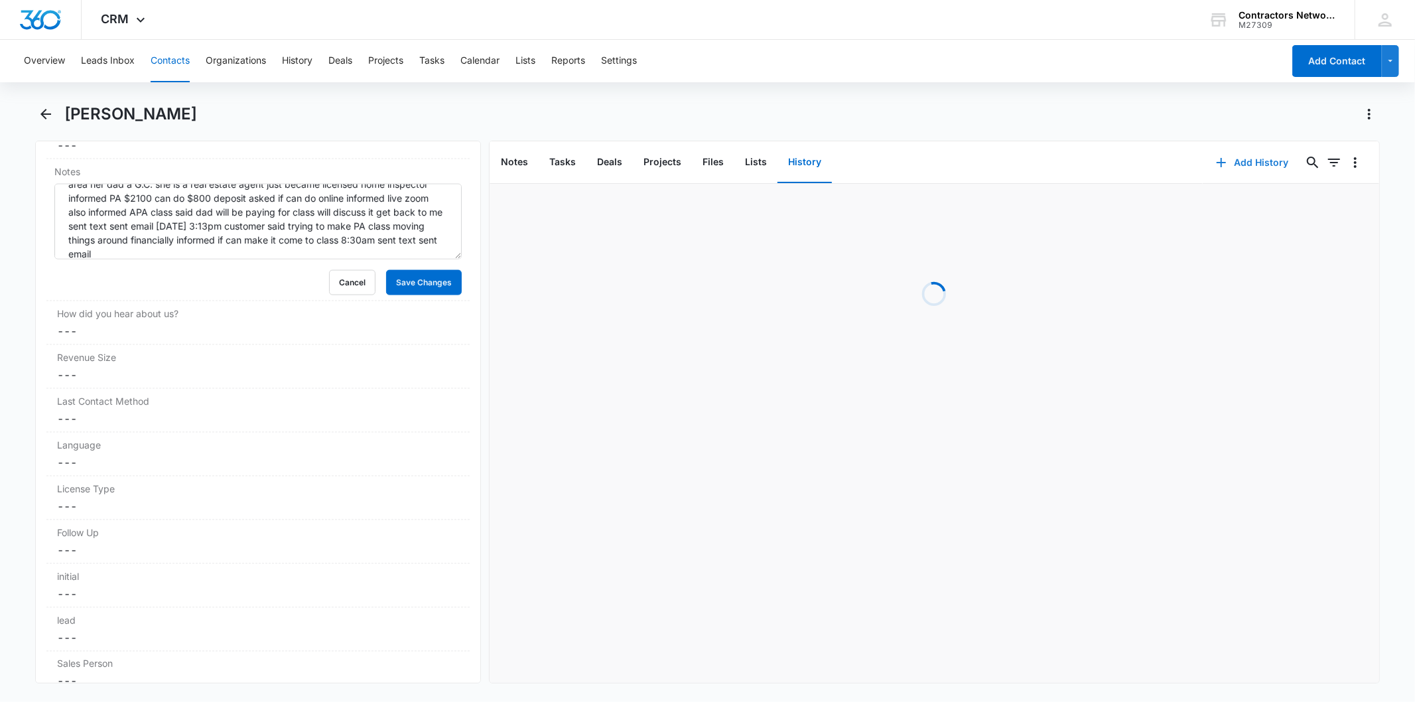
click at [1250, 164] on button "Add History" at bounding box center [1252, 163] width 99 height 32
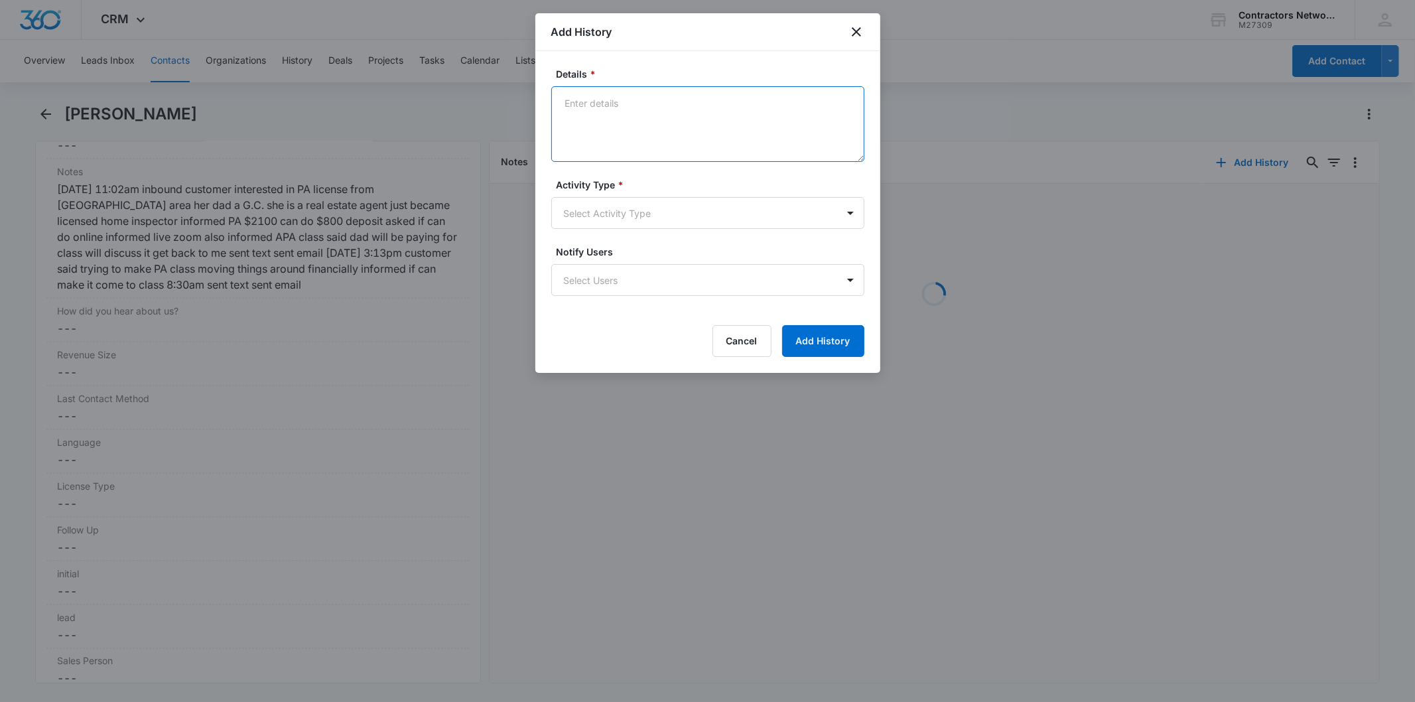
drag, startPoint x: 637, startPoint y: 104, endPoint x: 581, endPoint y: 116, distance: 57.6
click at [581, 116] on textarea "Details *" at bounding box center [707, 124] width 313 height 76
paste textarea "[DATE] 3:13pm customer said trying to make PA class moving things around financ…"
type textarea "[DATE] 3:13pm customer said trying to make PA class moving things around financ…"
click at [569, 219] on body "CRM Apps Reputation Websites Forms CRM Email Social Shop Payments POS Content A…" at bounding box center [707, 351] width 1415 height 702
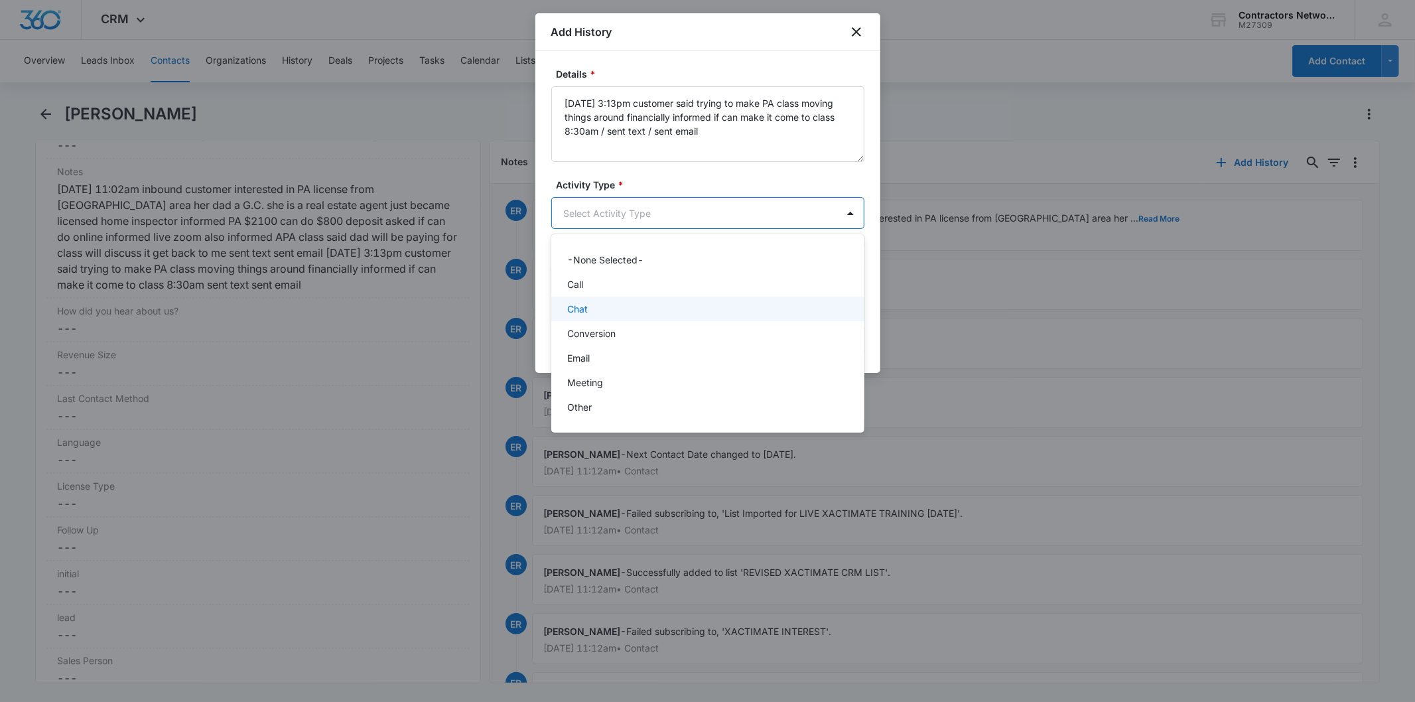
click at [588, 310] on div "Chat" at bounding box center [706, 309] width 279 height 14
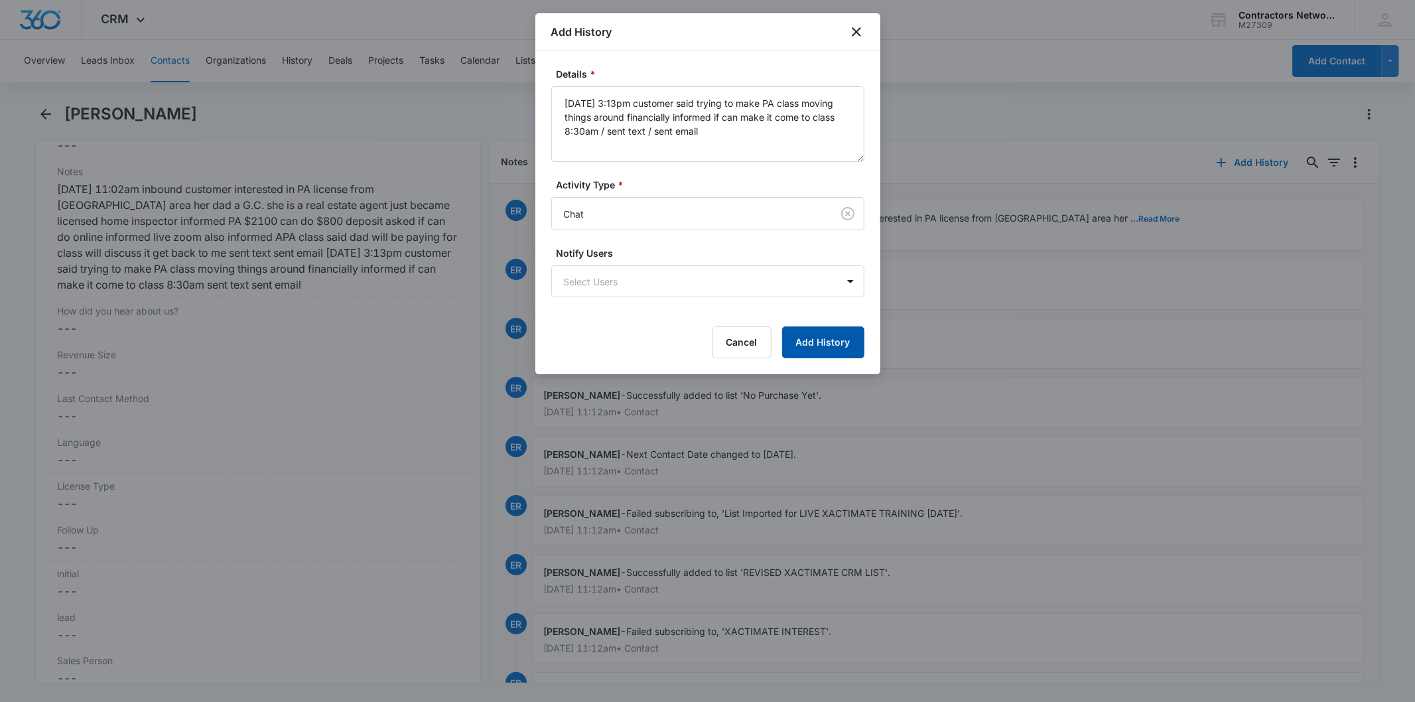
click at [806, 337] on button "Add History" at bounding box center [823, 342] width 82 height 32
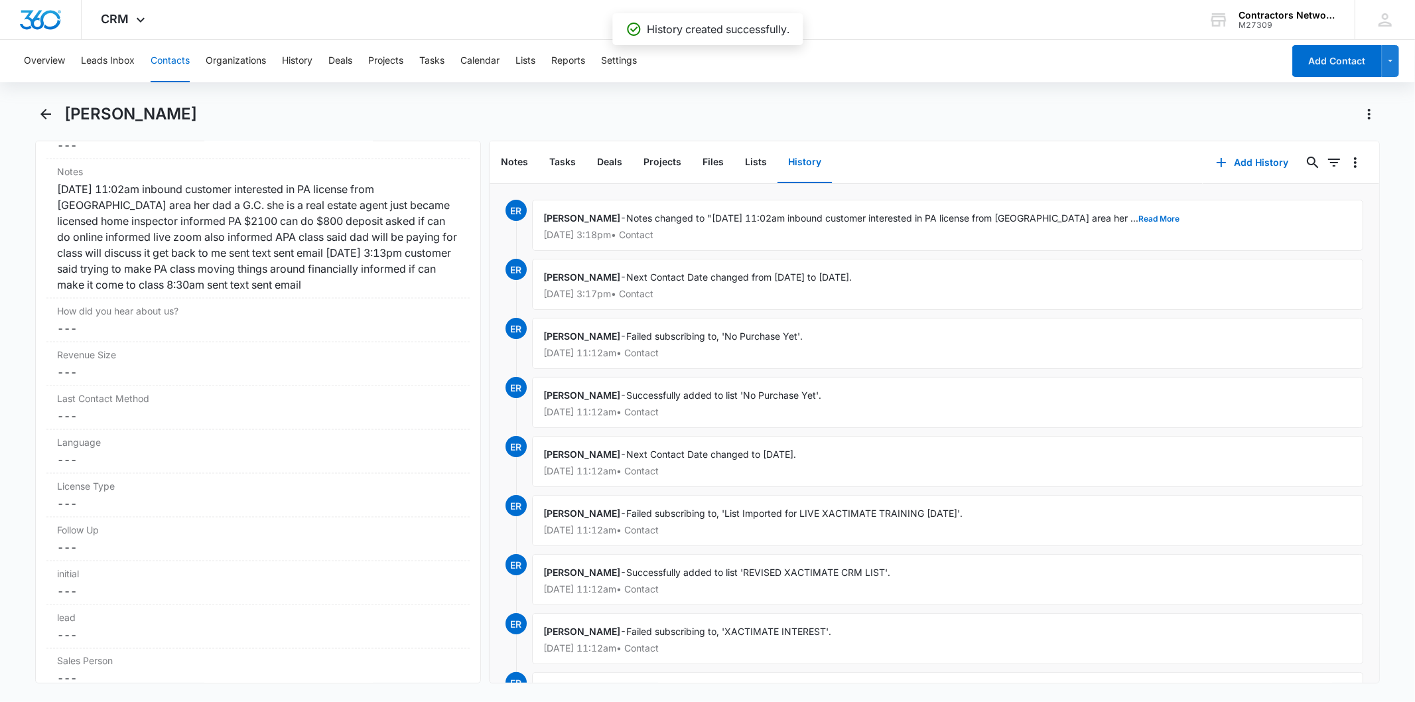
click at [157, 64] on button "Contacts" at bounding box center [170, 61] width 39 height 42
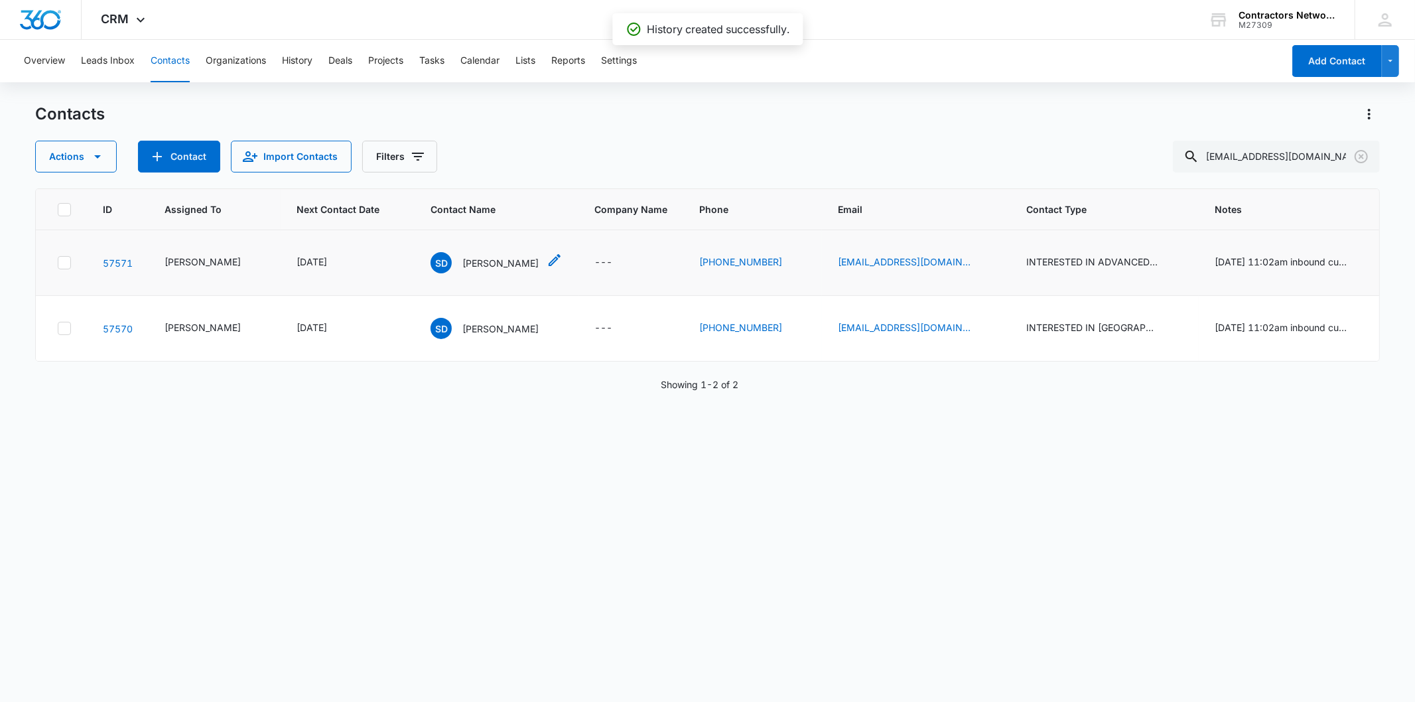
click at [466, 273] on div "SD [PERSON_NAME]" at bounding box center [484, 262] width 108 height 21
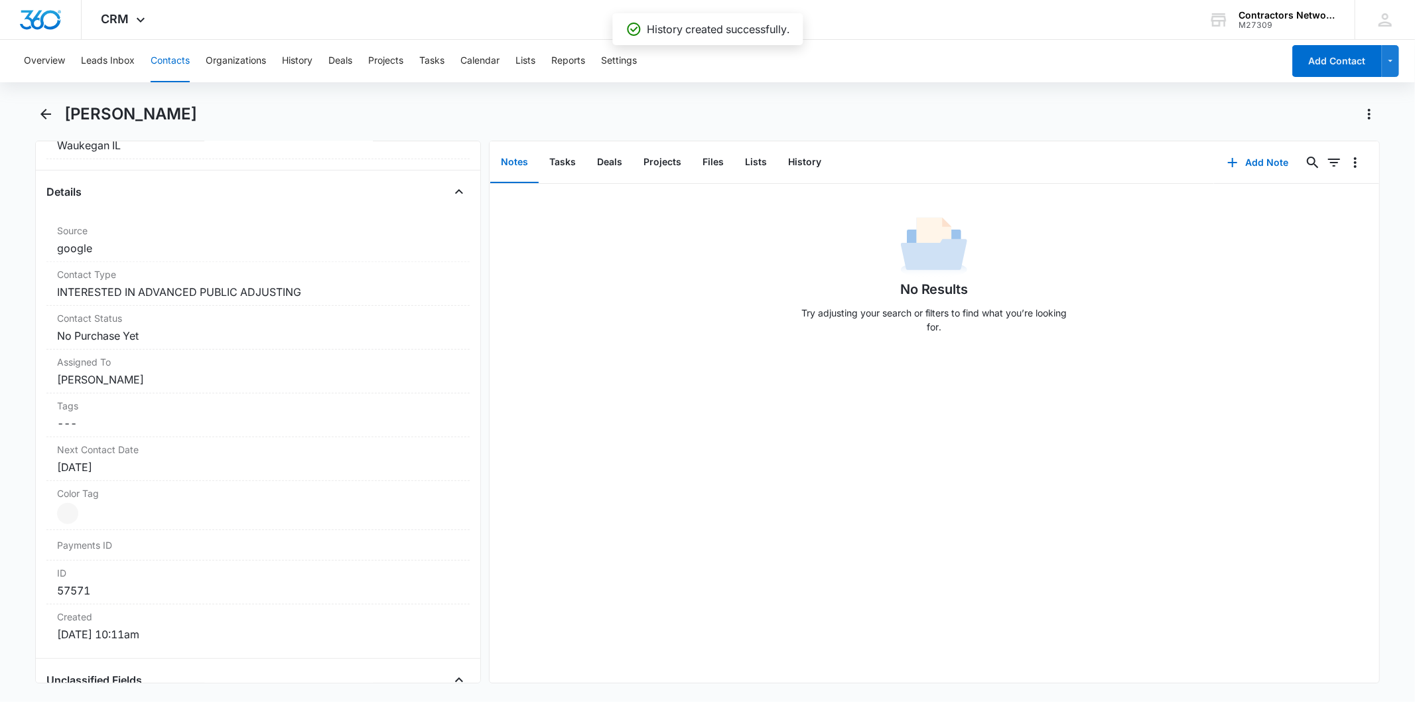
scroll to position [515, 0]
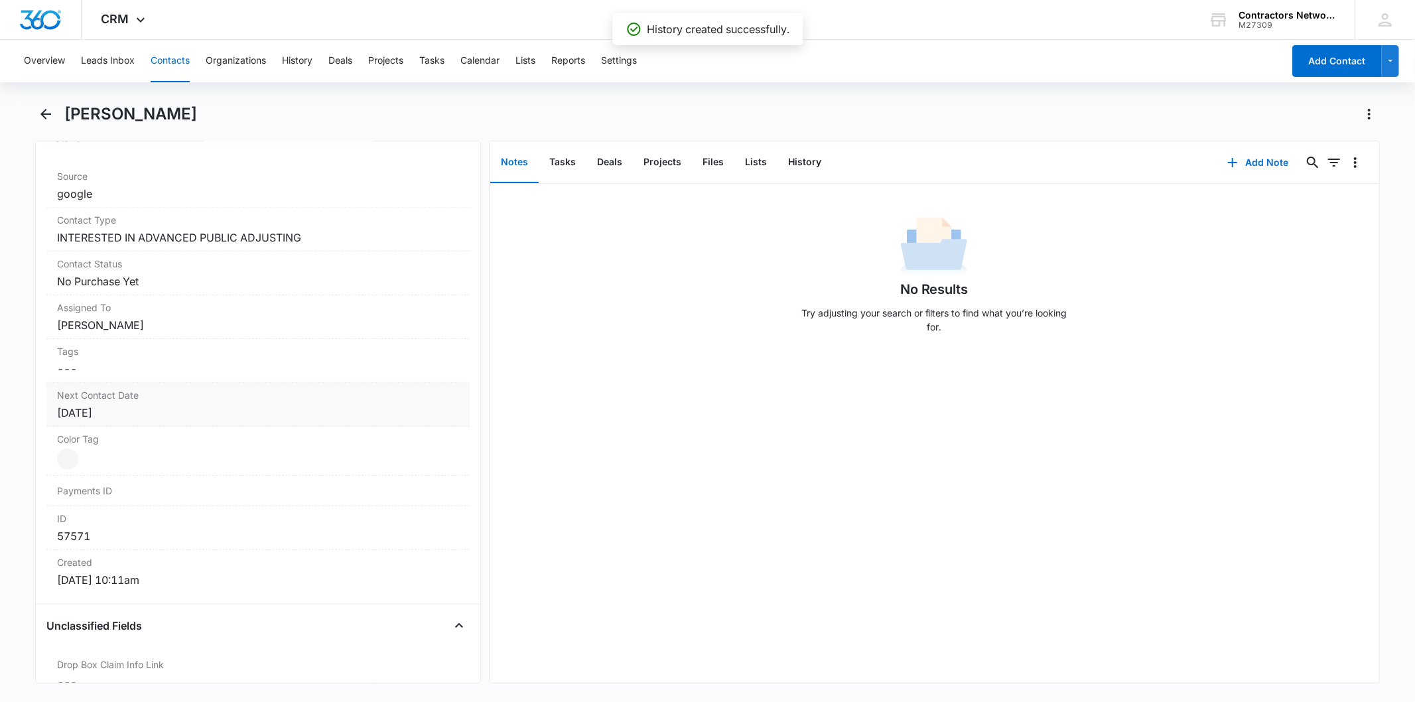
drag, startPoint x: 208, startPoint y: 392, endPoint x: 198, endPoint y: 399, distance: 12.0
click at [207, 392] on label "Next Contact Date" at bounding box center [257, 395] width 401 height 14
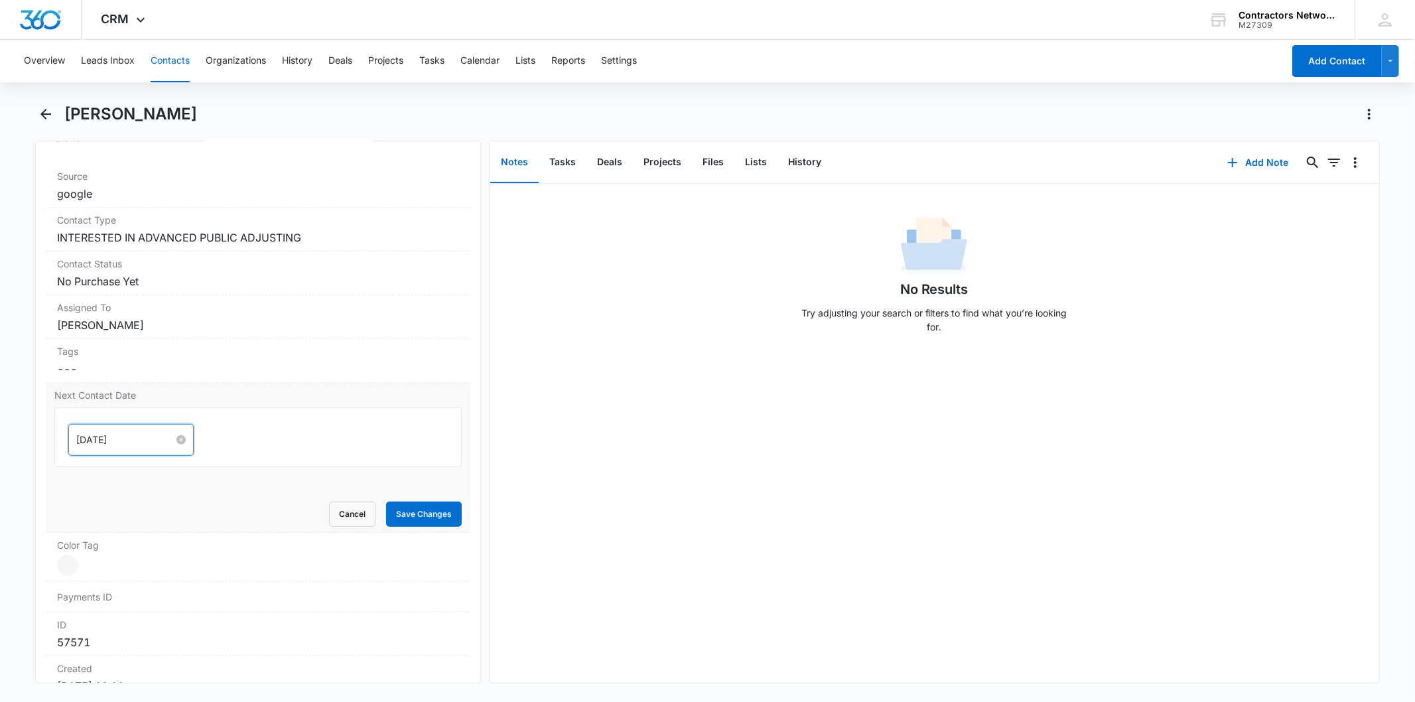
click at [135, 442] on input "[DATE]" at bounding box center [125, 439] width 98 height 15
click at [221, 473] on button "button" at bounding box center [226, 471] width 15 height 27
type input "[DATE]"
click at [116, 619] on div "6" at bounding box center [112, 621] width 16 height 16
click at [407, 518] on button "Save Changes" at bounding box center [424, 513] width 76 height 25
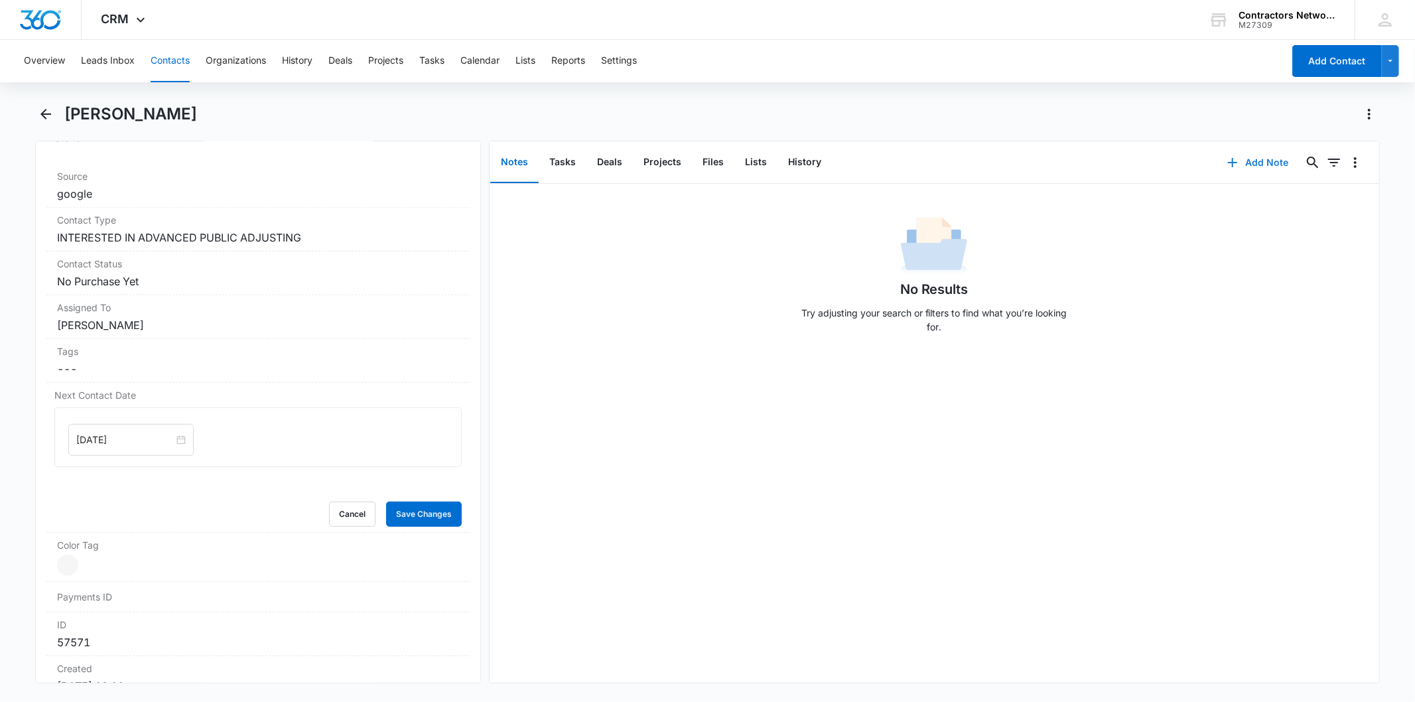
click at [1273, 173] on button "Add Note" at bounding box center [1258, 163] width 88 height 32
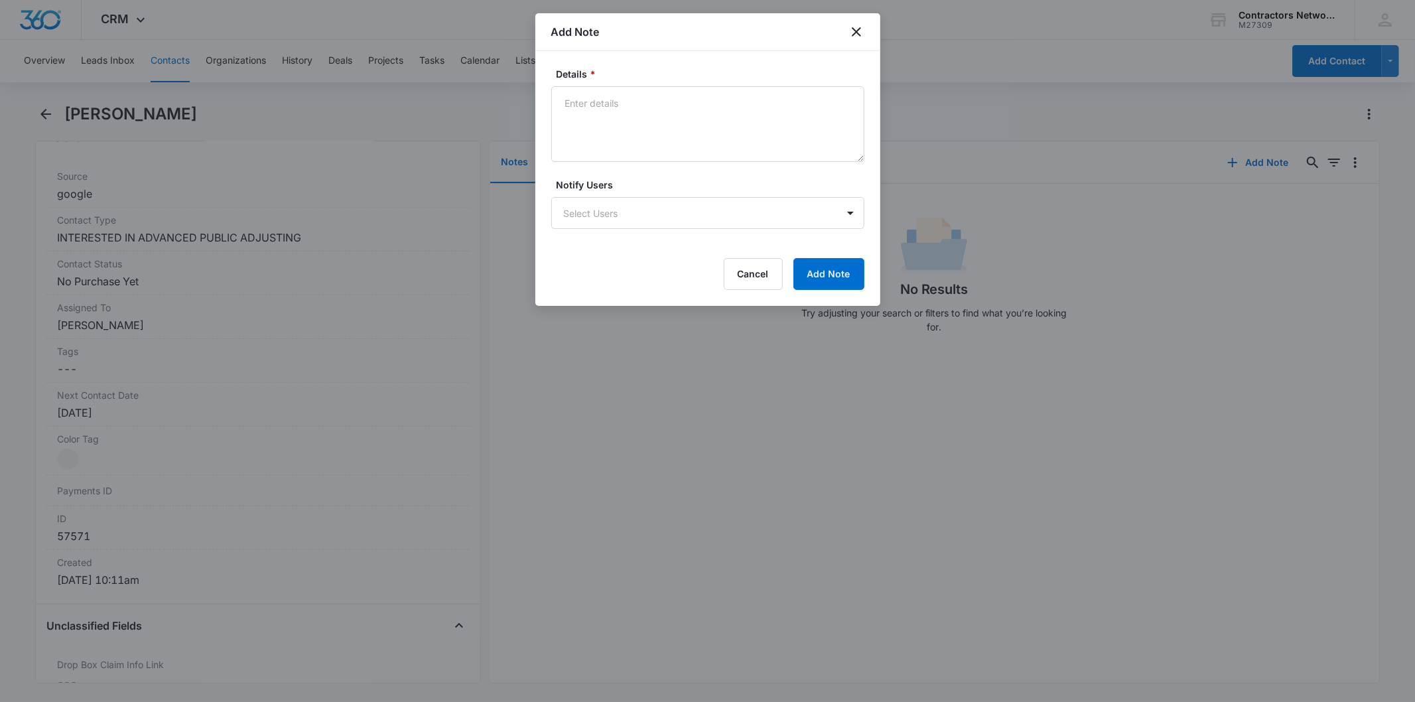
click at [639, 111] on textarea "Details *" at bounding box center [707, 124] width 313 height 76
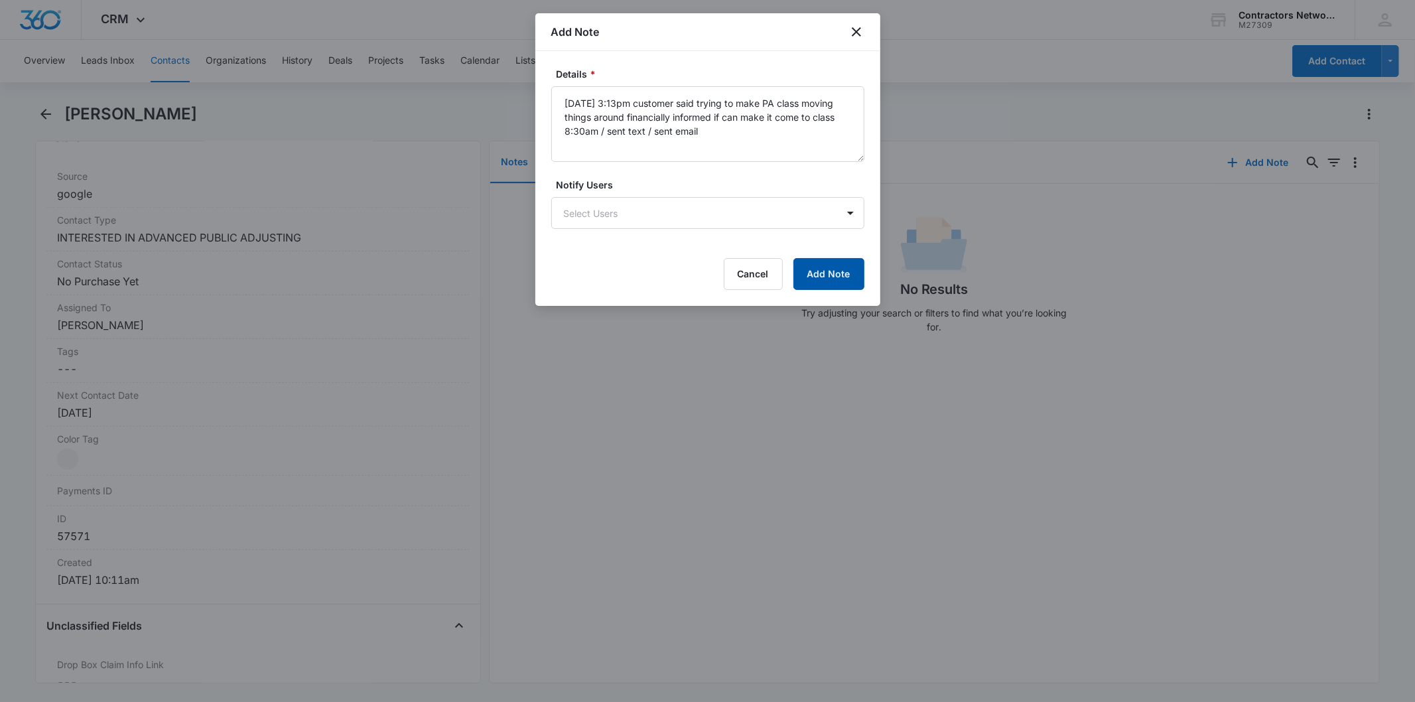
type textarea "[DATE] 3:13pm customer said trying to make PA class moving things around financ…"
click at [816, 267] on button "Add Note" at bounding box center [828, 274] width 71 height 32
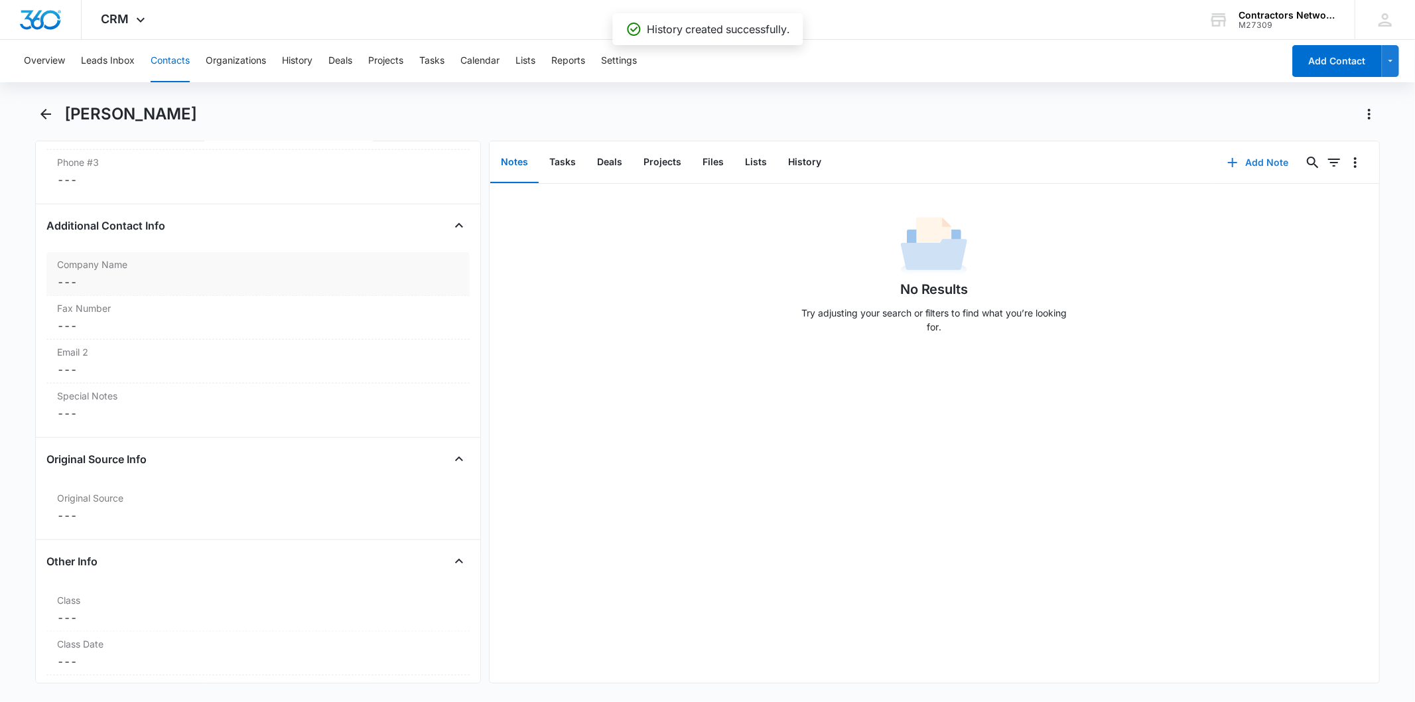
scroll to position [1621, 0]
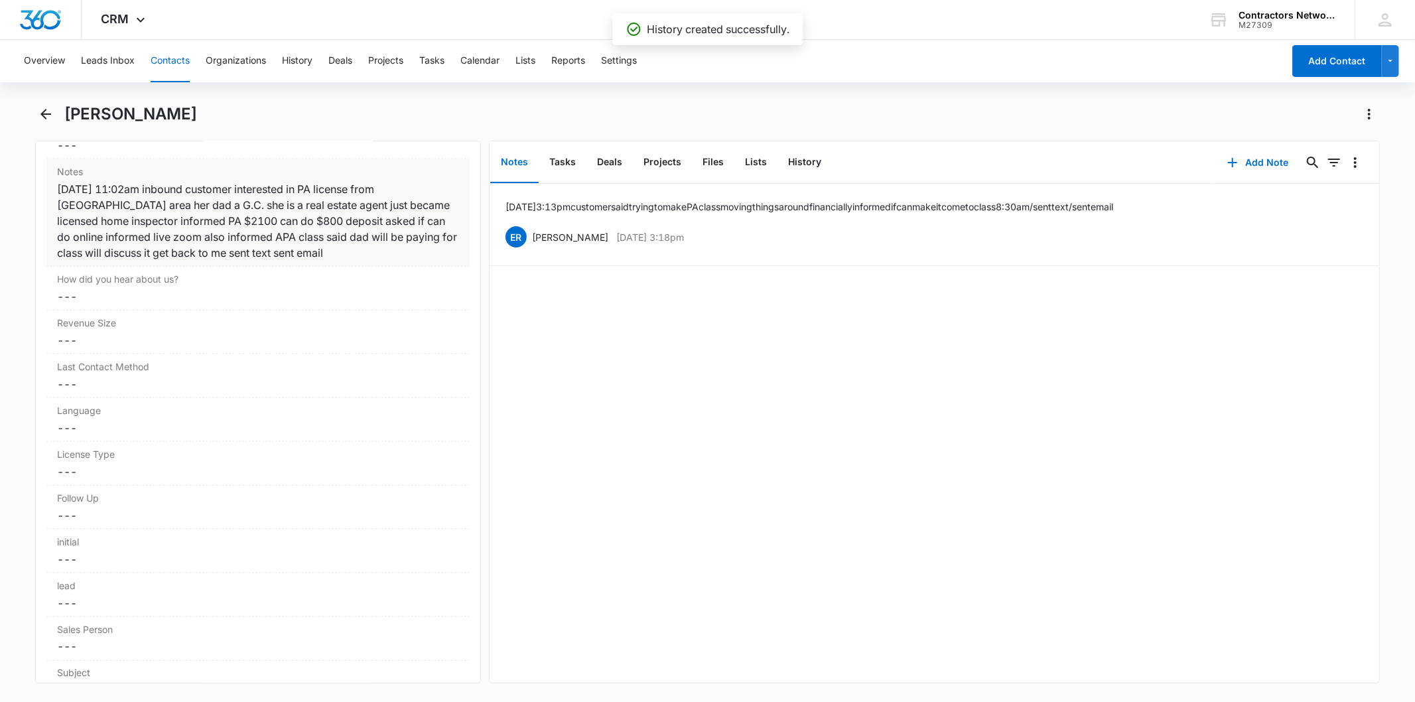
click at [284, 265] on div "Notes Cancel Save Changes [DATE] 11:02am inbound customer interested in PA lice…" at bounding box center [257, 212] width 423 height 107
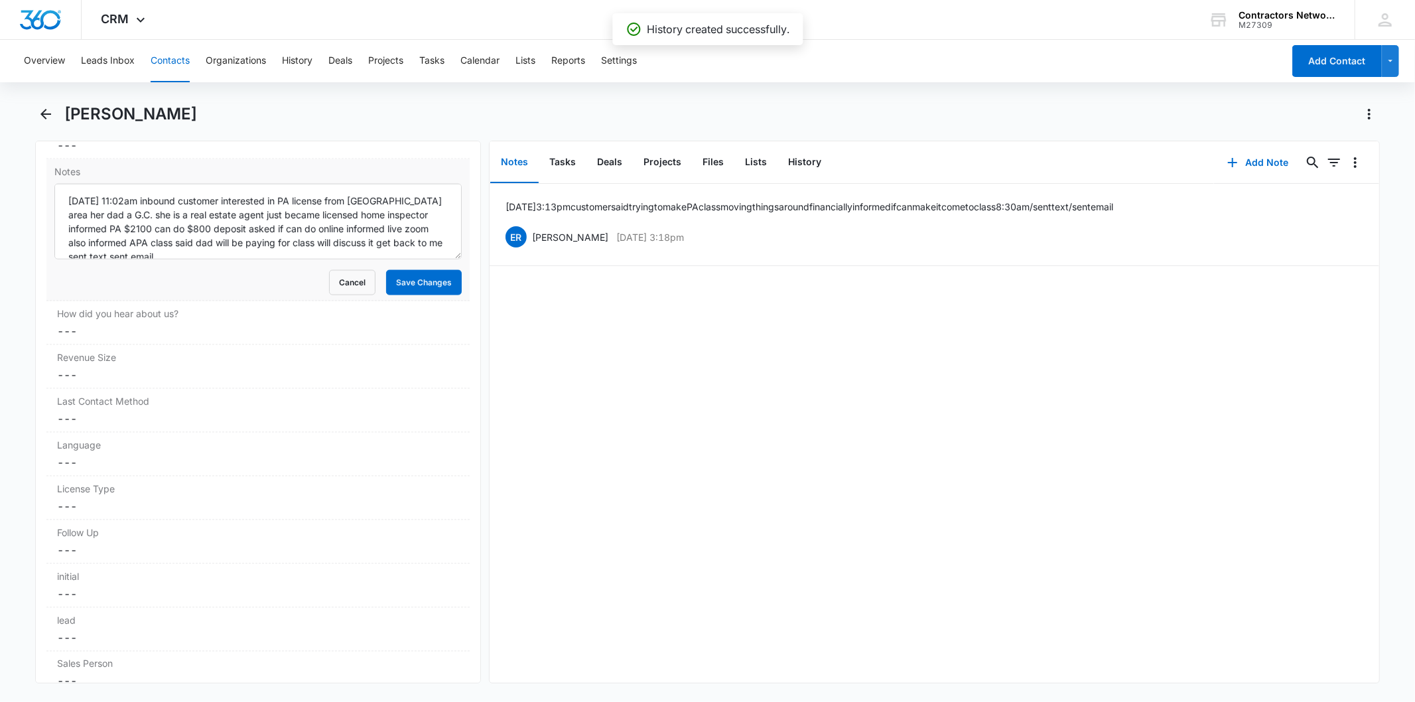
scroll to position [14, 0]
click at [282, 249] on textarea "[DATE] 11:02am inbound customer interested in PA license from [GEOGRAPHIC_DATA]…" at bounding box center [257, 222] width 407 height 76
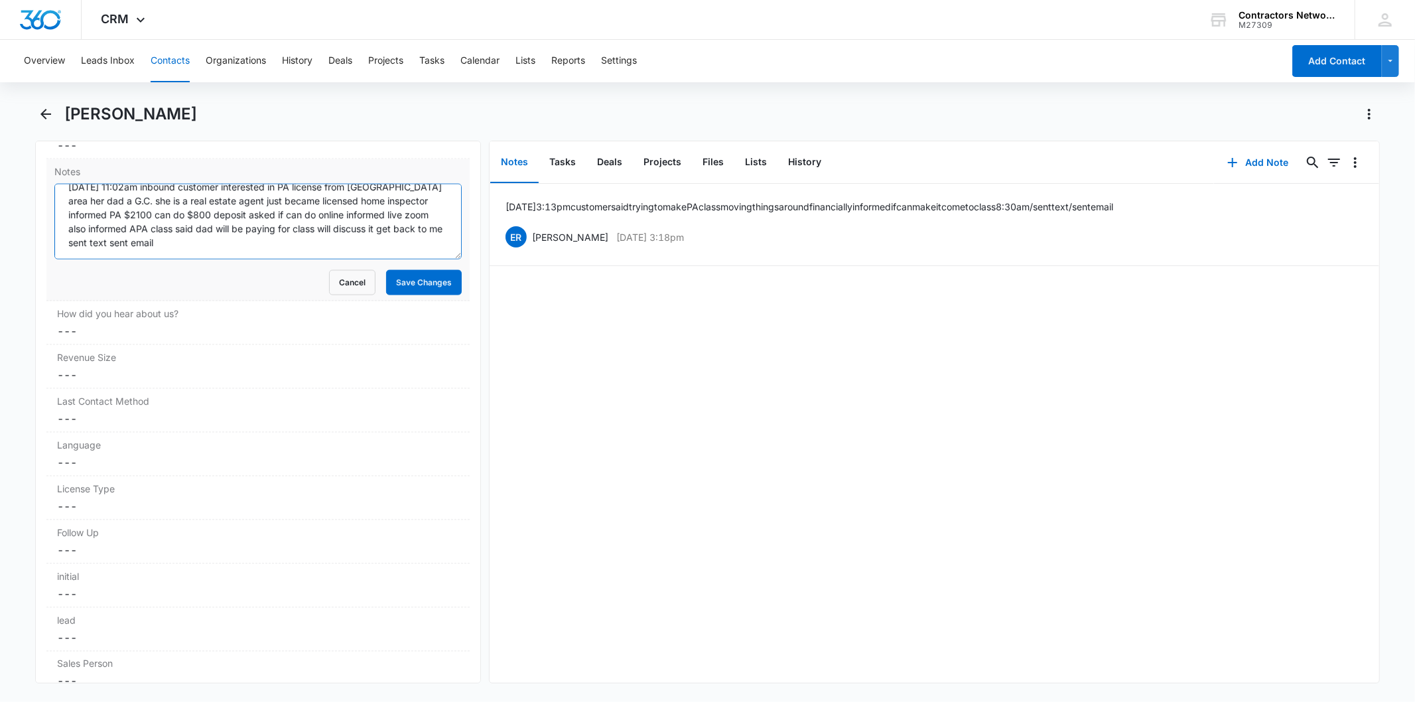
paste textarea "[DATE] 3:13pm customer said trying to make PA class moving things around financ…"
click at [175, 249] on textarea "[DATE] 11:02am inbound customer interested in PA license from [GEOGRAPHIC_DATA]…" at bounding box center [257, 222] width 407 height 76
type textarea "[DATE] 11:02am inbound customer interested in PA license from [GEOGRAPHIC_DATA]…"
click at [400, 294] on button "Save Changes" at bounding box center [424, 282] width 76 height 25
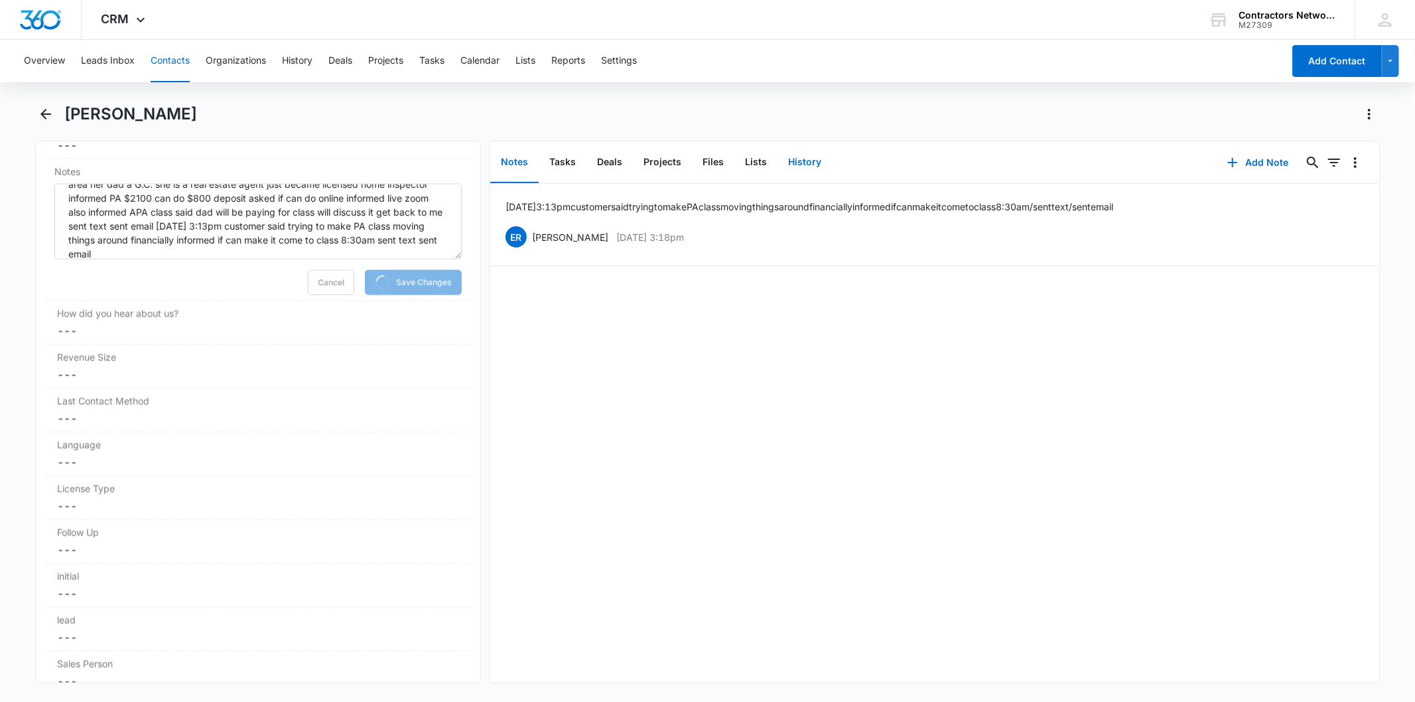
click at [795, 155] on button "History" at bounding box center [804, 162] width 54 height 41
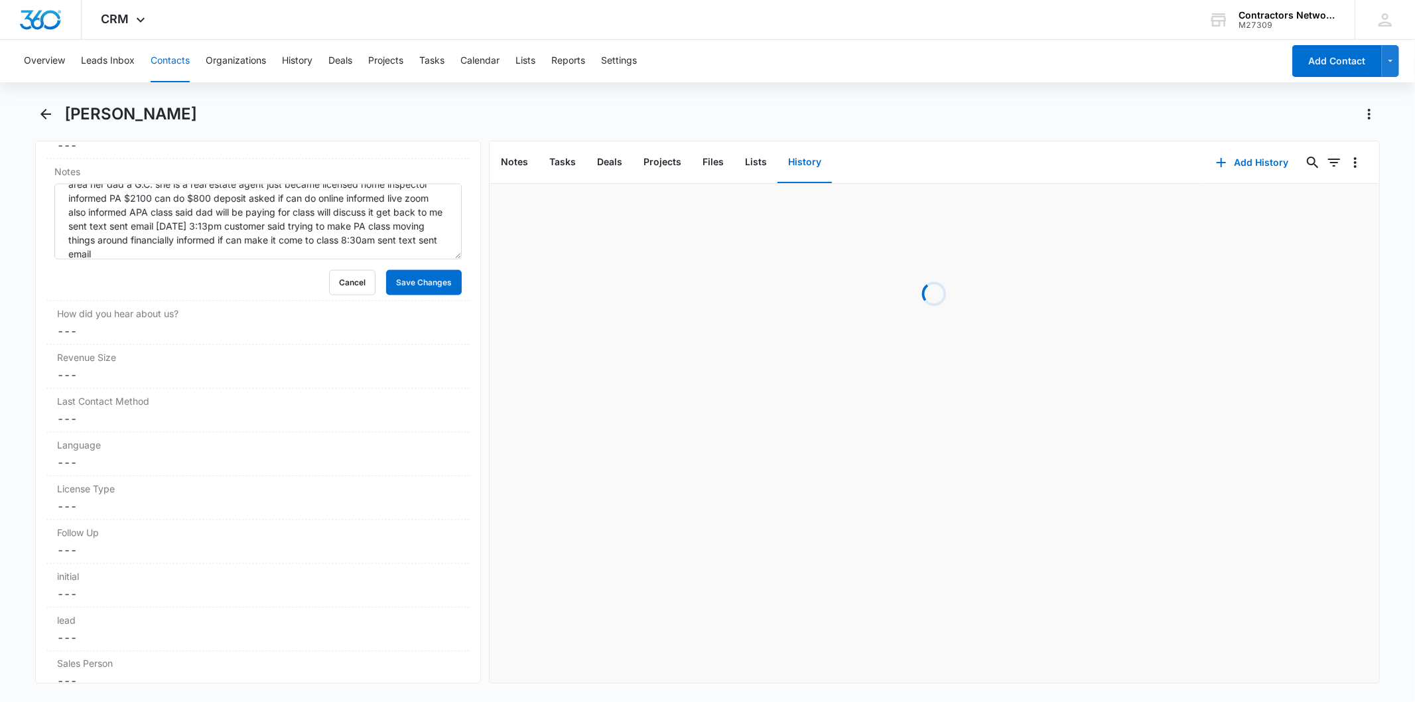
click at [1256, 179] on div "Add History 0 0" at bounding box center [1291, 162] width 176 height 42
click at [1250, 170] on button "Add History" at bounding box center [1252, 163] width 99 height 32
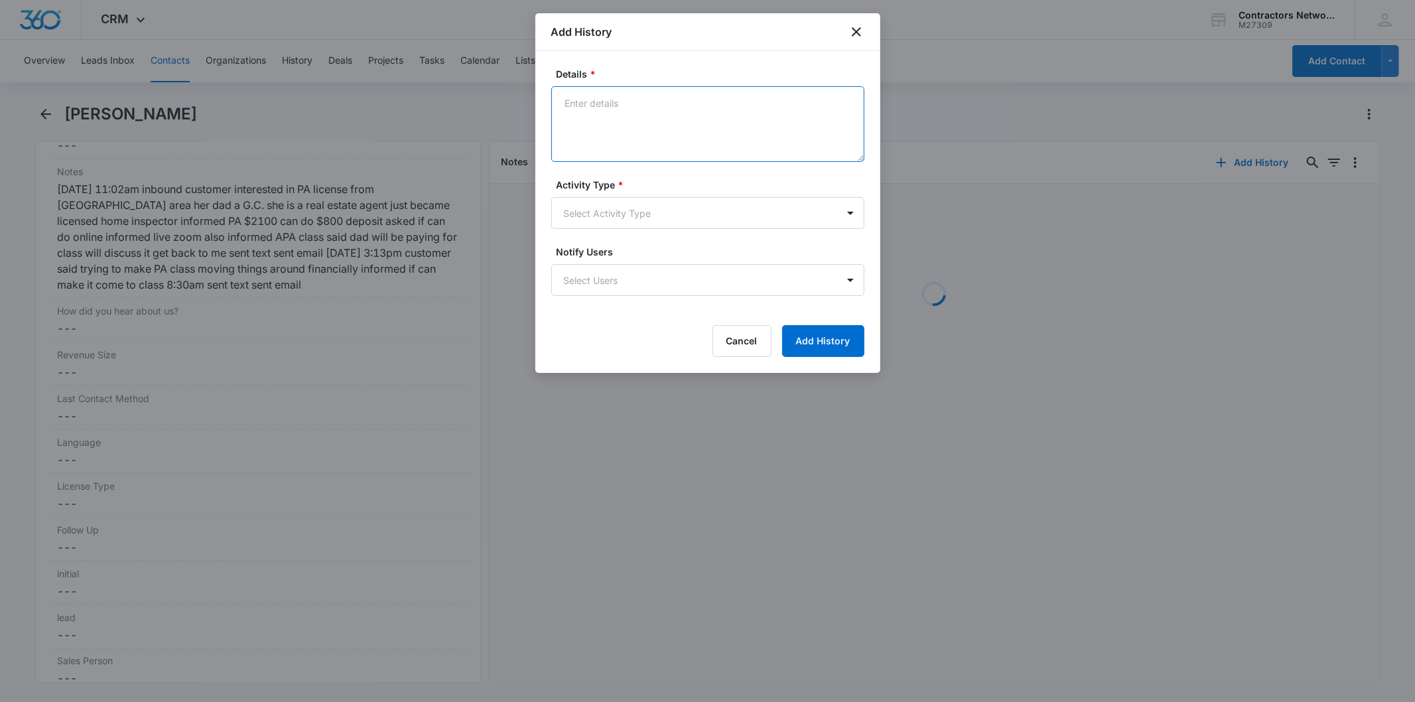
click at [618, 107] on textarea "Details *" at bounding box center [707, 124] width 313 height 76
paste textarea "[DATE] 3:13pm customer said trying to make PA class moving things around financ…"
type textarea "[DATE] 3:13pm customer said trying to make PA class moving things around financ…"
click at [622, 229] on form "Details * [DATE] 3:13pm customer said trying to make PA class moving things aro…" at bounding box center [707, 212] width 313 height 290
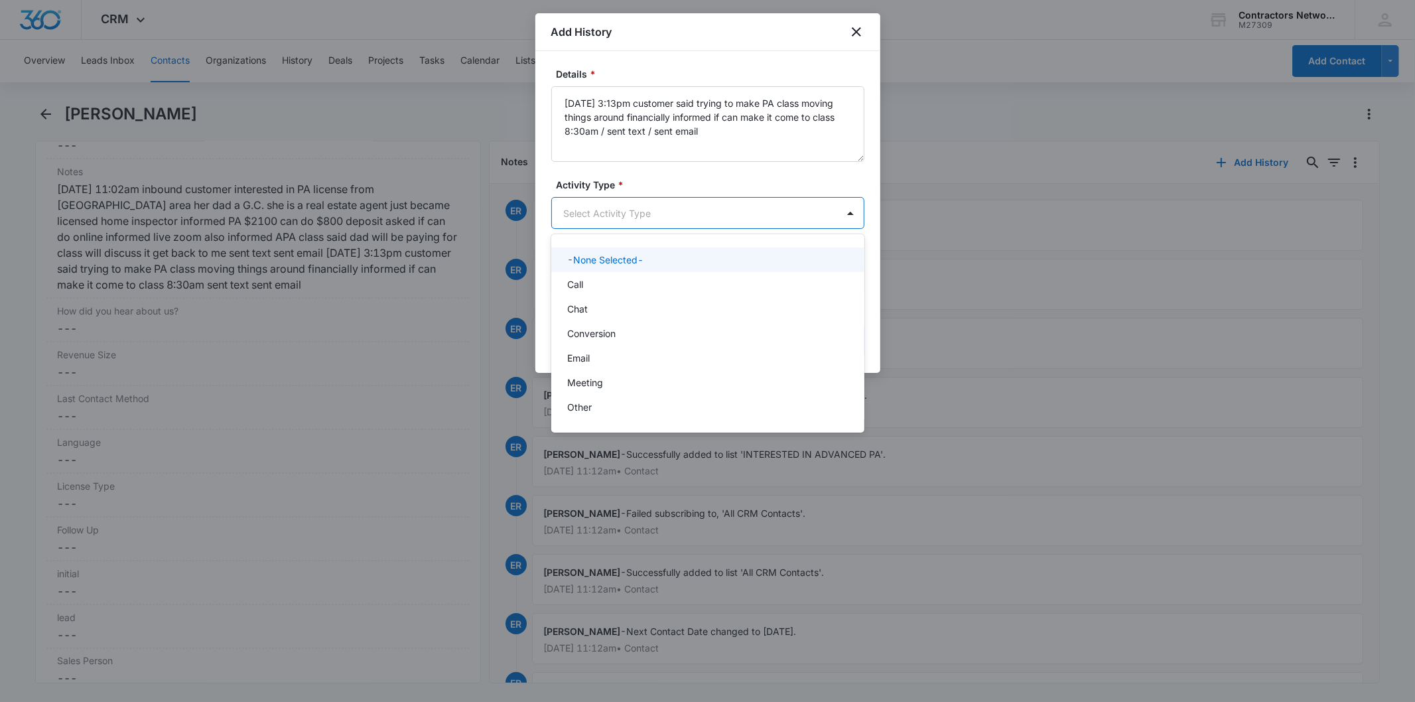
click at [619, 226] on body "CRM Apps Reputation Websites Forms CRM Email Social Shop Payments POS Content A…" at bounding box center [707, 351] width 1415 height 702
click at [605, 309] on div "Chat" at bounding box center [706, 309] width 279 height 14
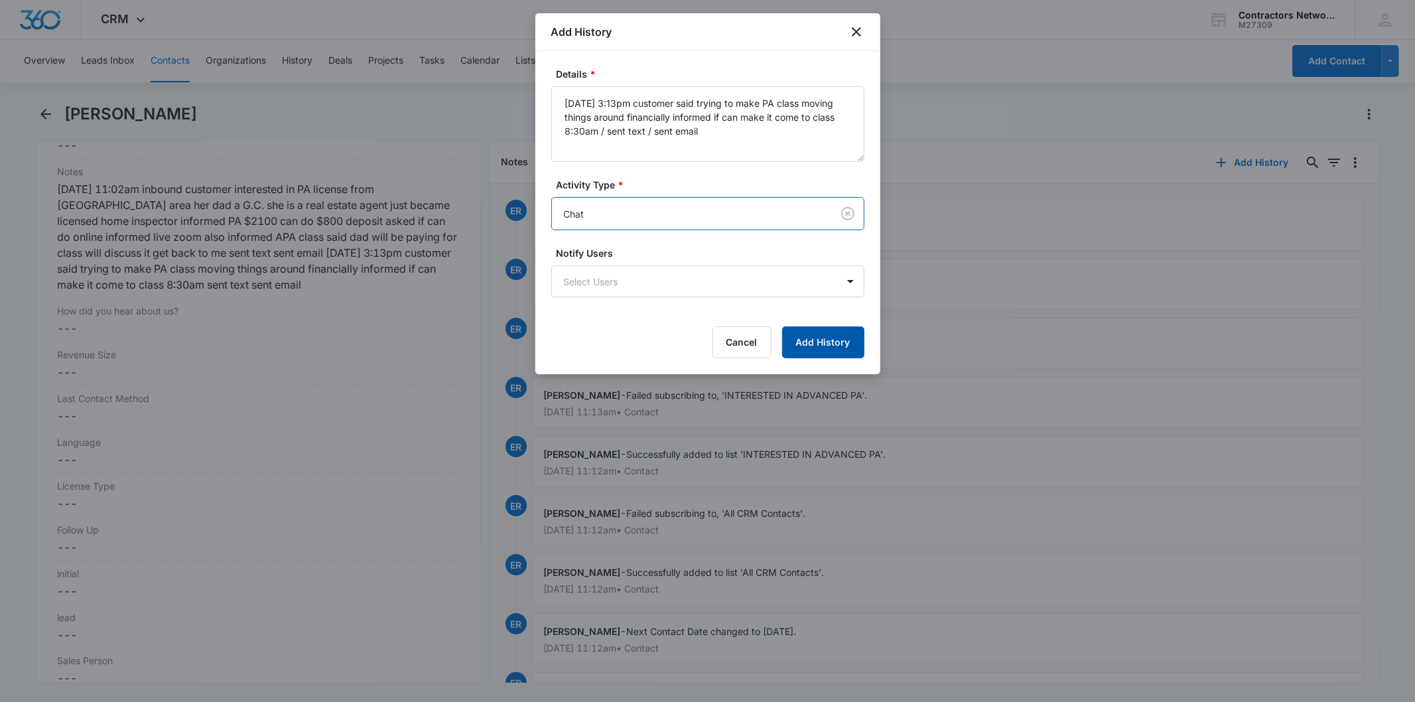
click at [836, 342] on button "Add History" at bounding box center [823, 342] width 82 height 32
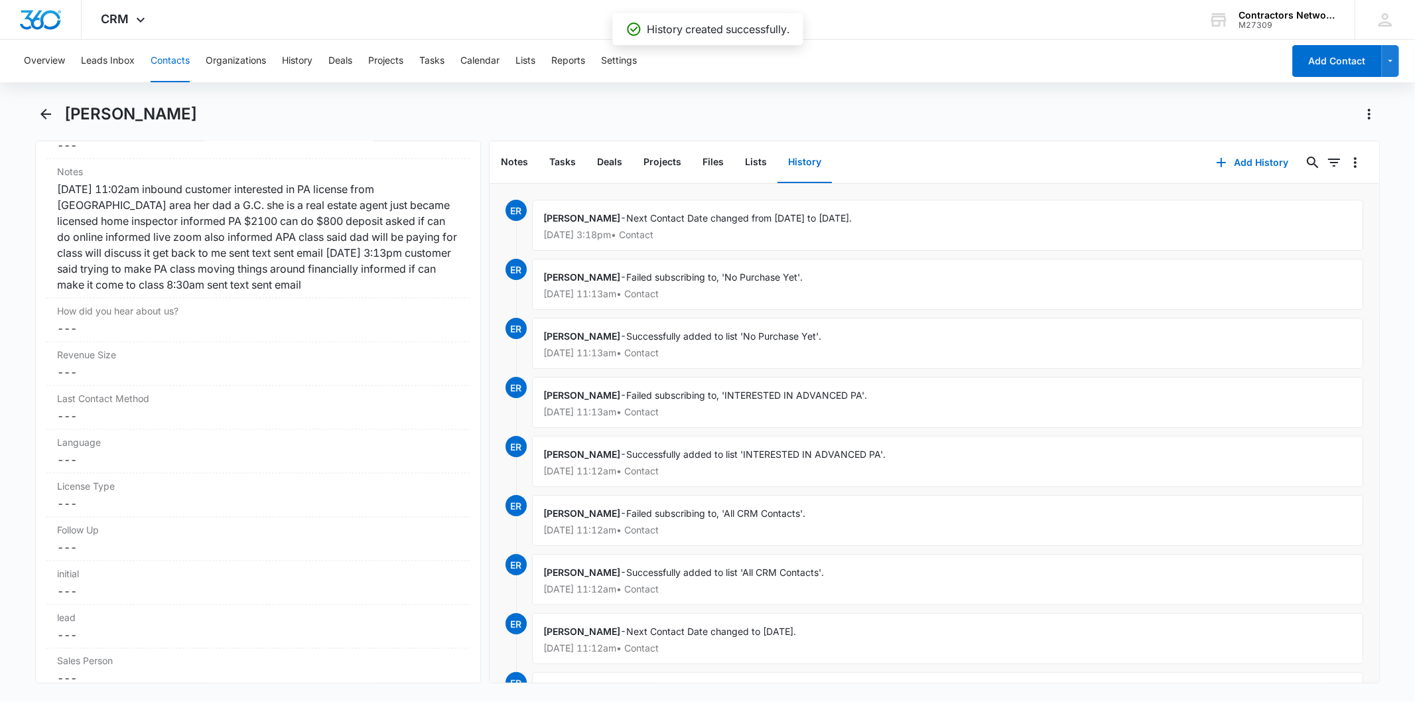
click at [176, 56] on button "Contacts" at bounding box center [170, 61] width 39 height 42
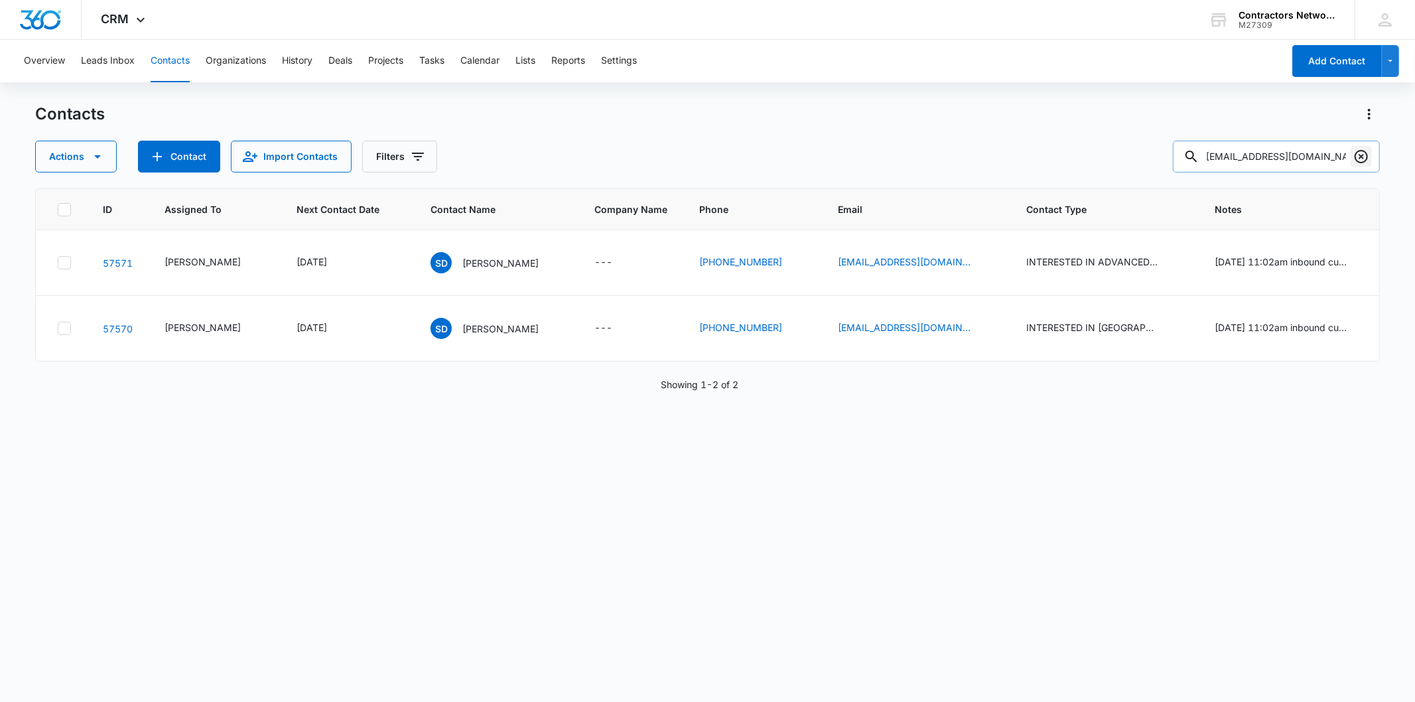
click at [1363, 157] on icon "Clear" at bounding box center [1361, 157] width 16 height 16
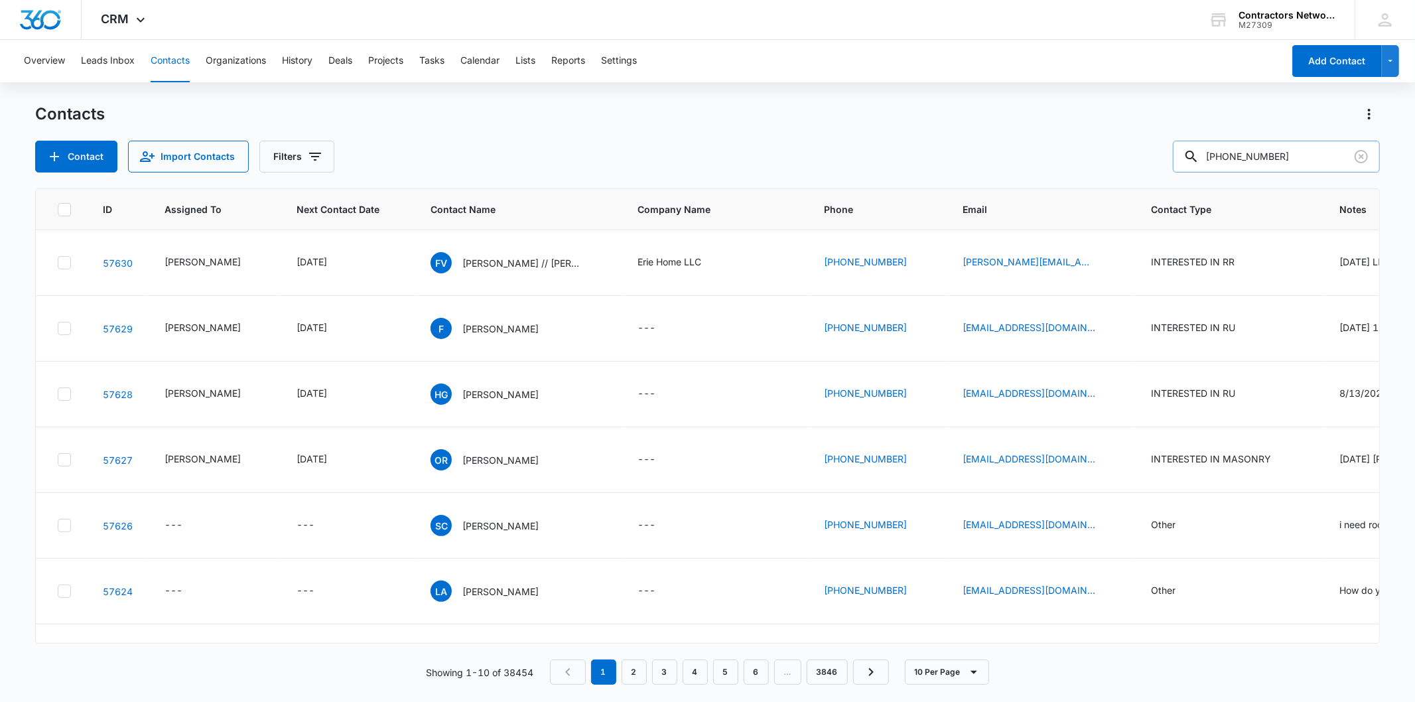
type input "[PHONE_NUMBER]"
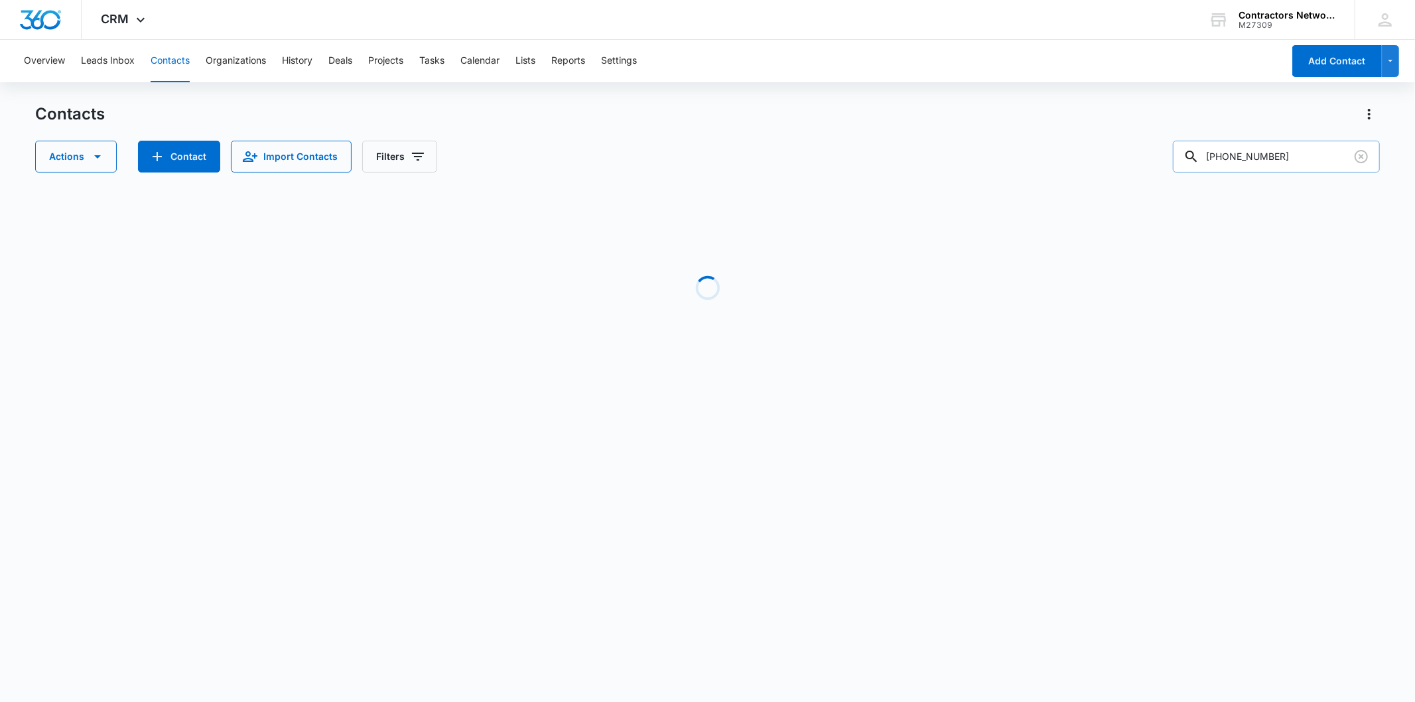
click at [1281, 149] on input "[PHONE_NUMBER]" at bounding box center [1276, 157] width 207 height 32
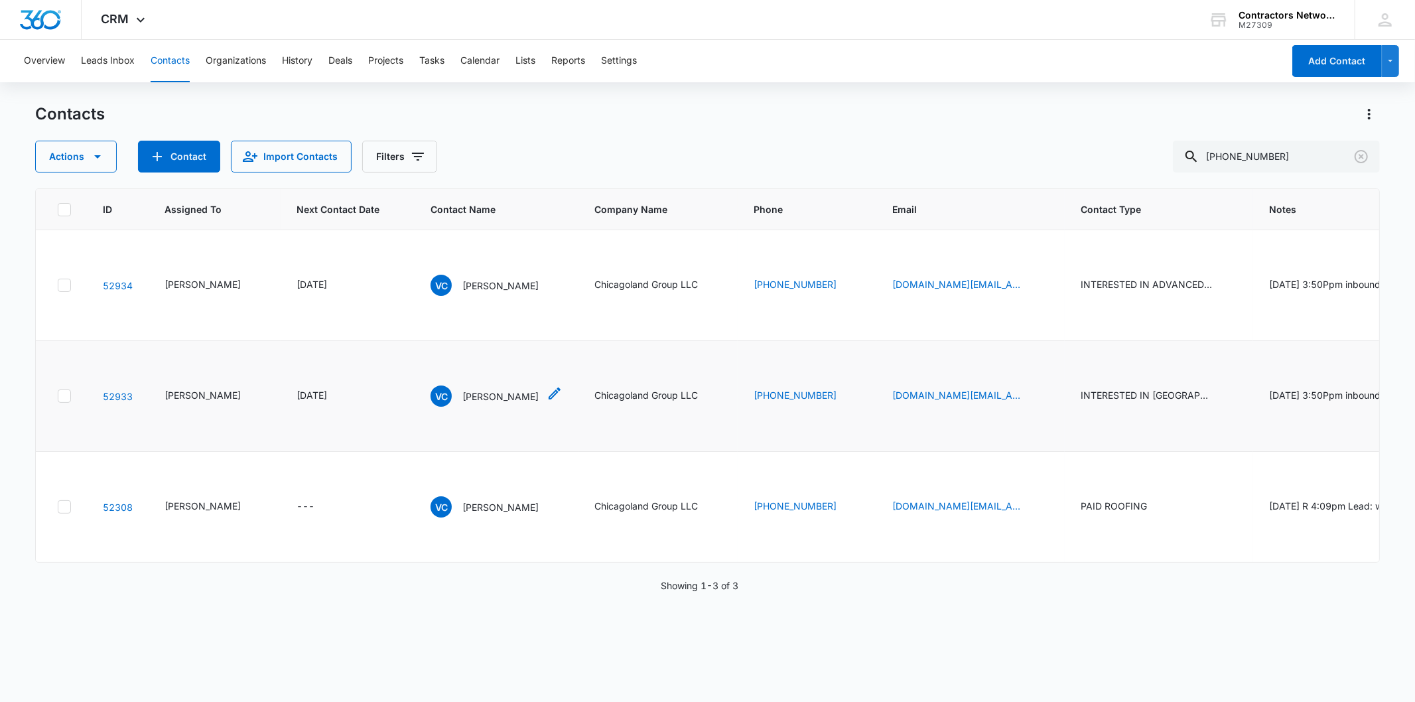
click at [462, 403] on p "[PERSON_NAME]" at bounding box center [500, 396] width 76 height 14
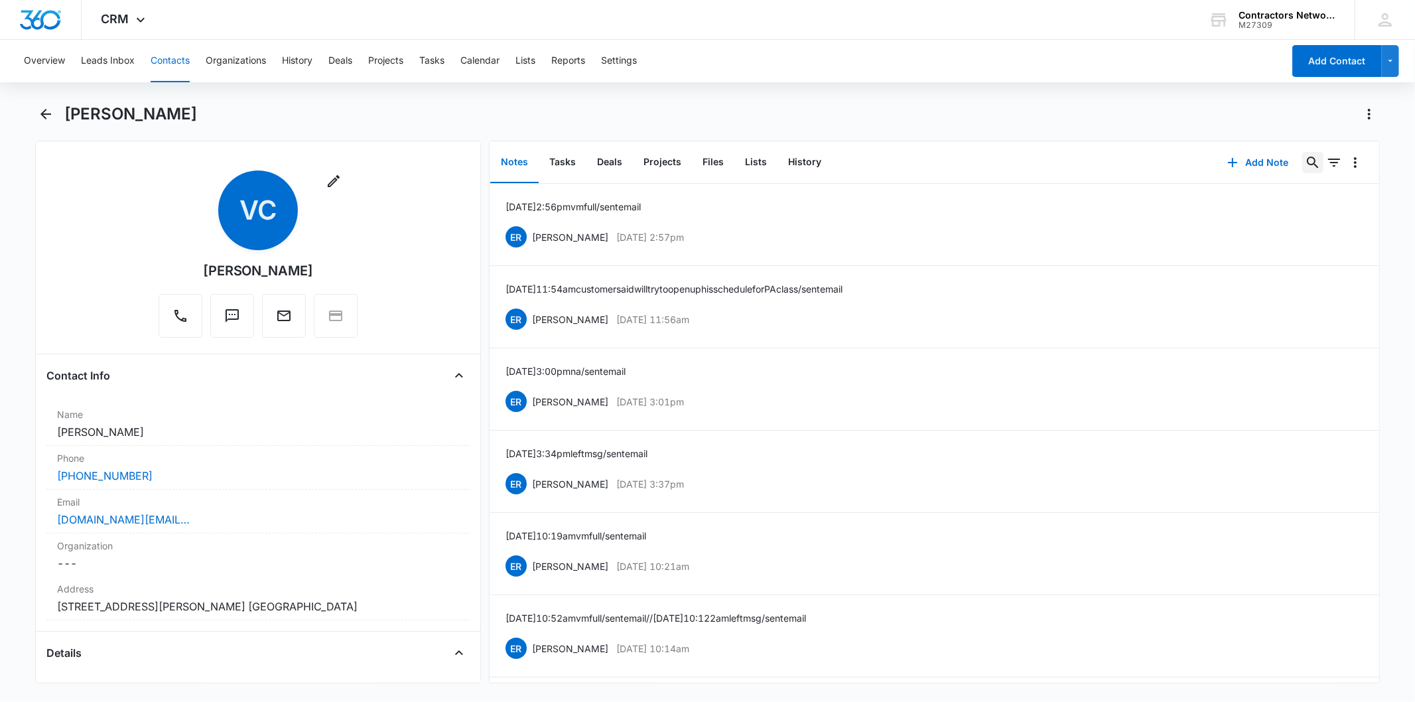
click at [1305, 160] on icon "Search..." at bounding box center [1313, 163] width 16 height 16
click at [1262, 160] on button "Add Note" at bounding box center [1258, 163] width 88 height 32
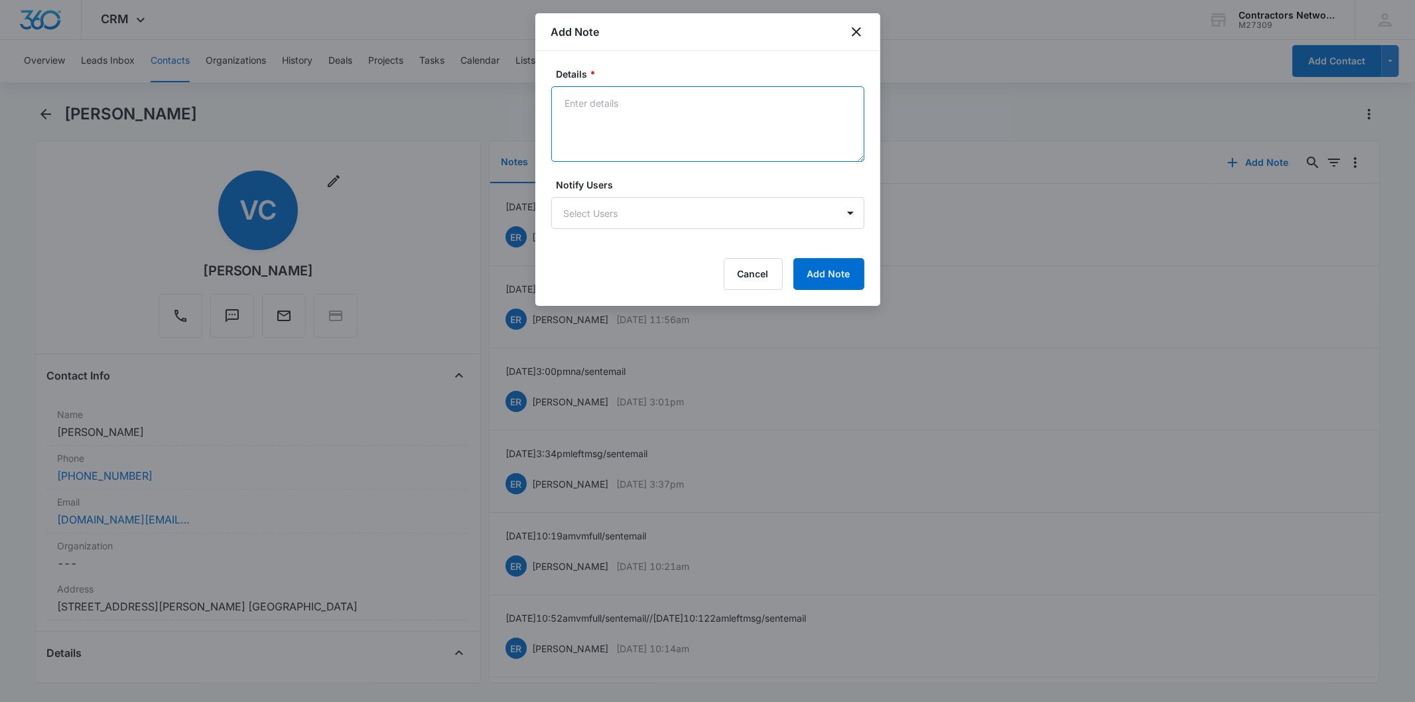
click at [653, 101] on textarea "Details *" at bounding box center [707, 124] width 313 height 76
paste textarea "[DATE] 3:21pm left msg / sent email"
type textarea "[DATE] 3:21pm left msg / sent email"
click at [833, 269] on button "Add Note" at bounding box center [828, 274] width 71 height 32
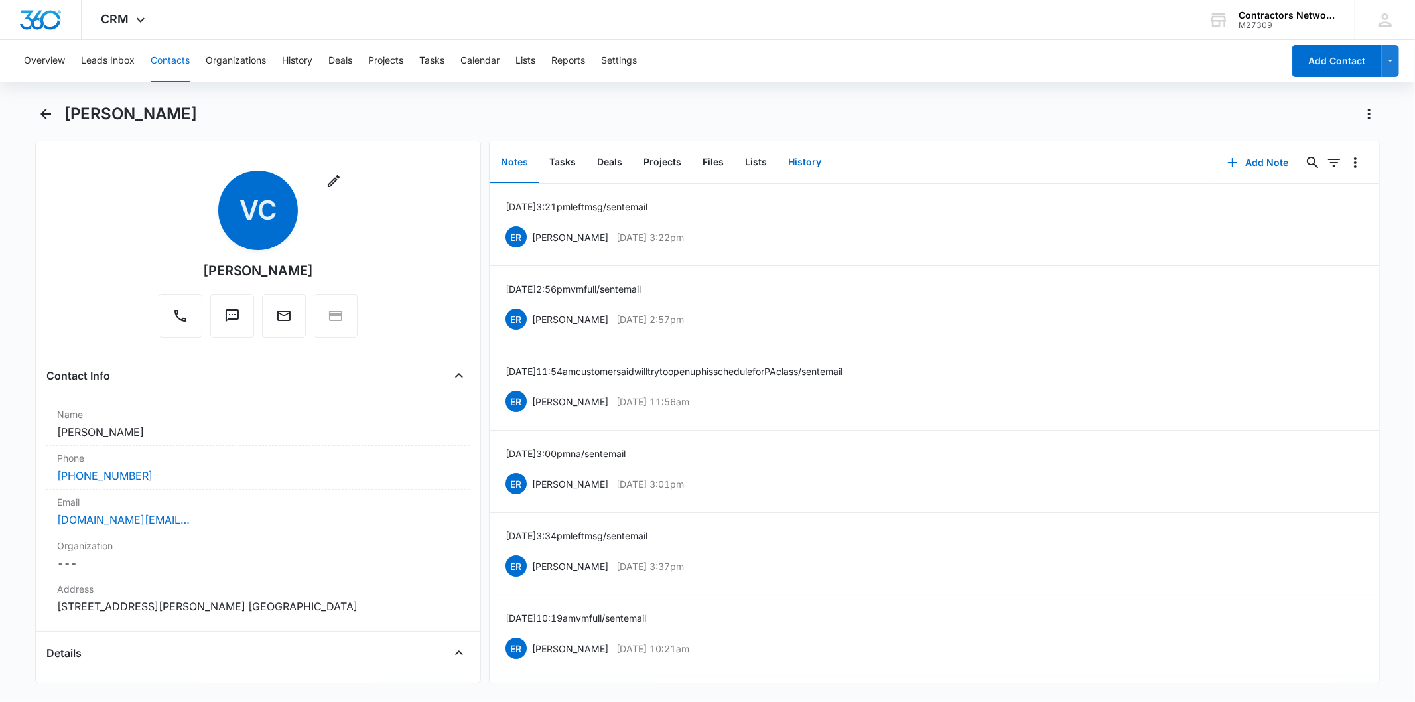
click at [812, 153] on button "History" at bounding box center [804, 162] width 54 height 41
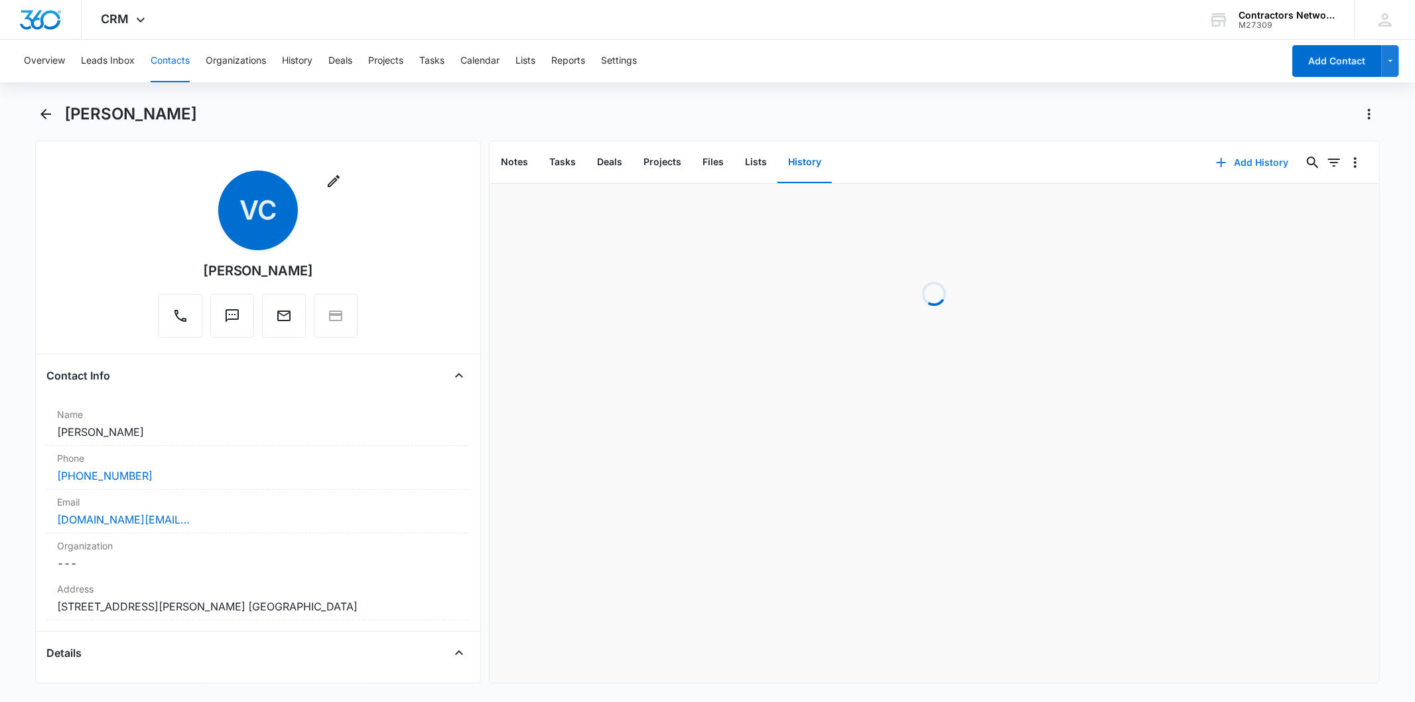
click at [1249, 157] on button "Add History" at bounding box center [1252, 163] width 99 height 32
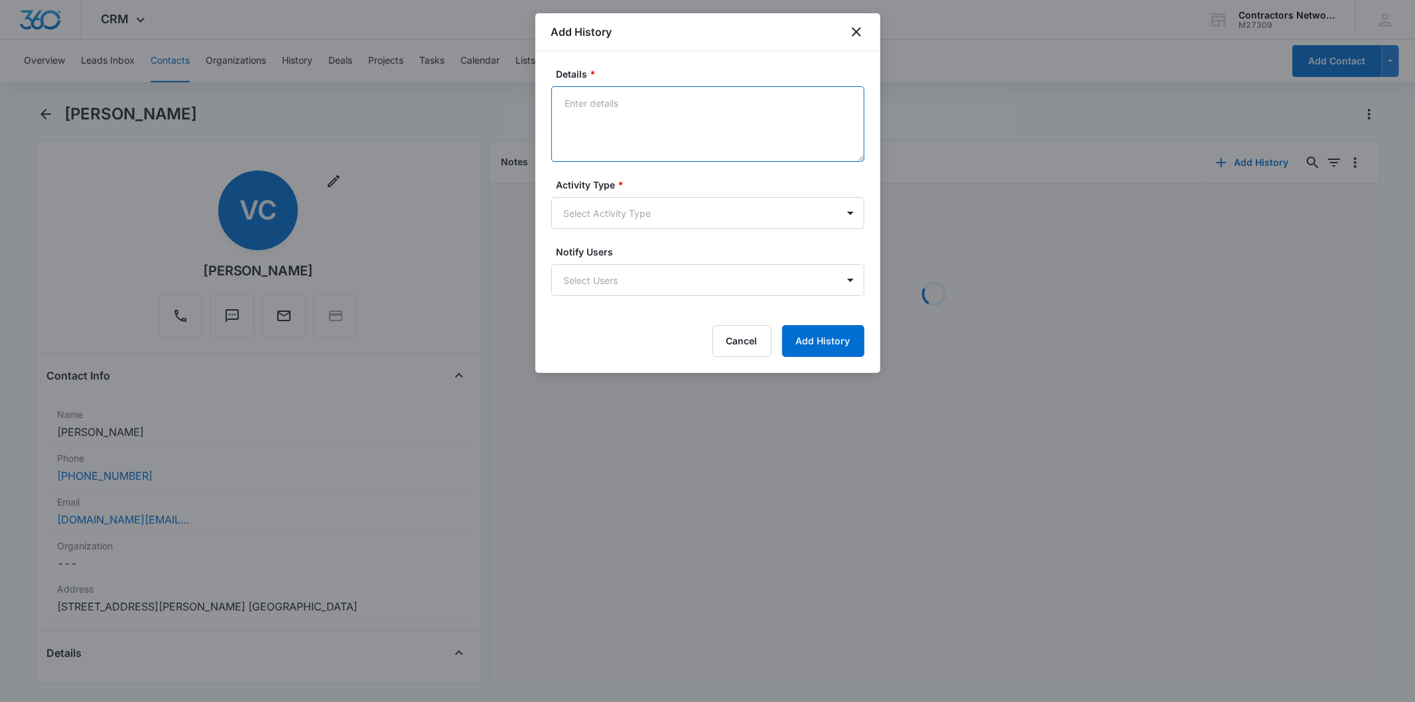
paste textarea "[DATE] 3:21pm left msg / sent email"
type textarea "[DATE] 3:21pm left msg / sent email"
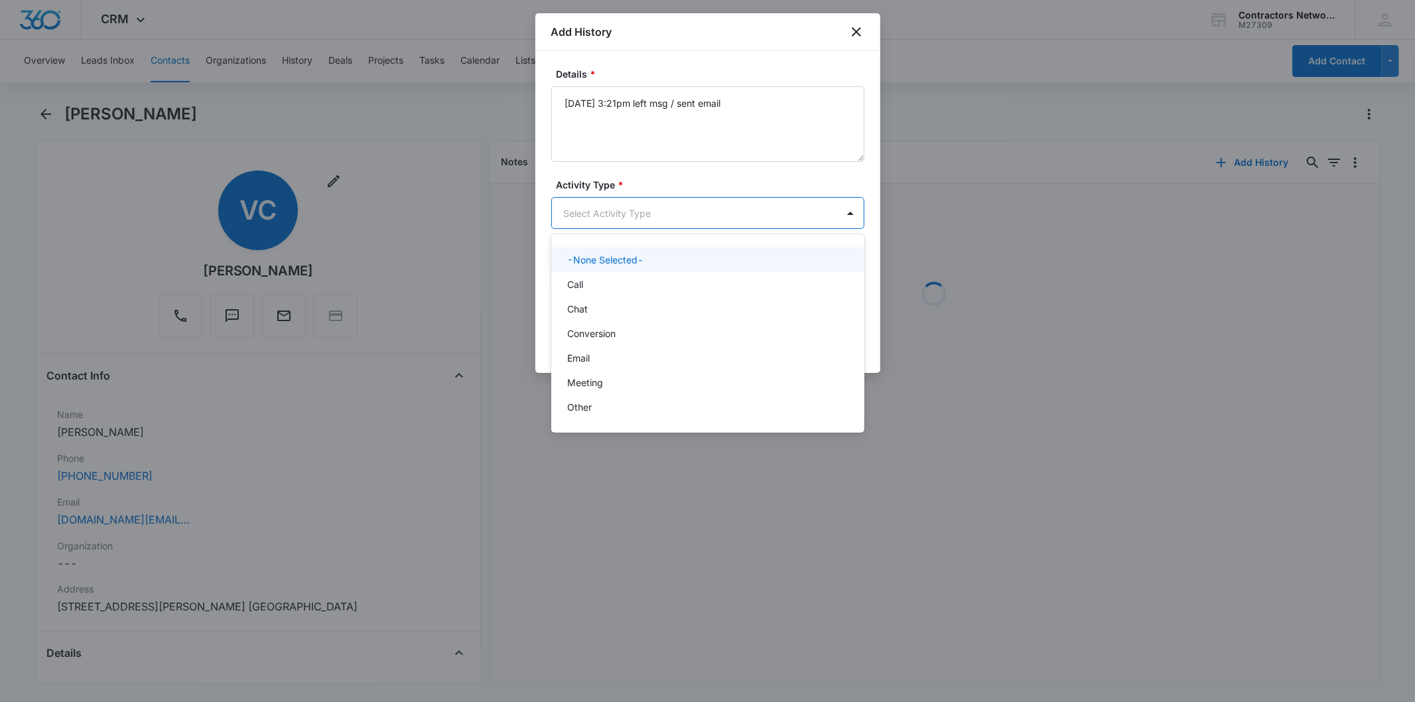
click at [600, 226] on body "CRM Apps Reputation Websites Forms CRM Email Social Shop Payments POS Content A…" at bounding box center [707, 351] width 1415 height 702
click at [598, 279] on div "Call" at bounding box center [706, 284] width 279 height 14
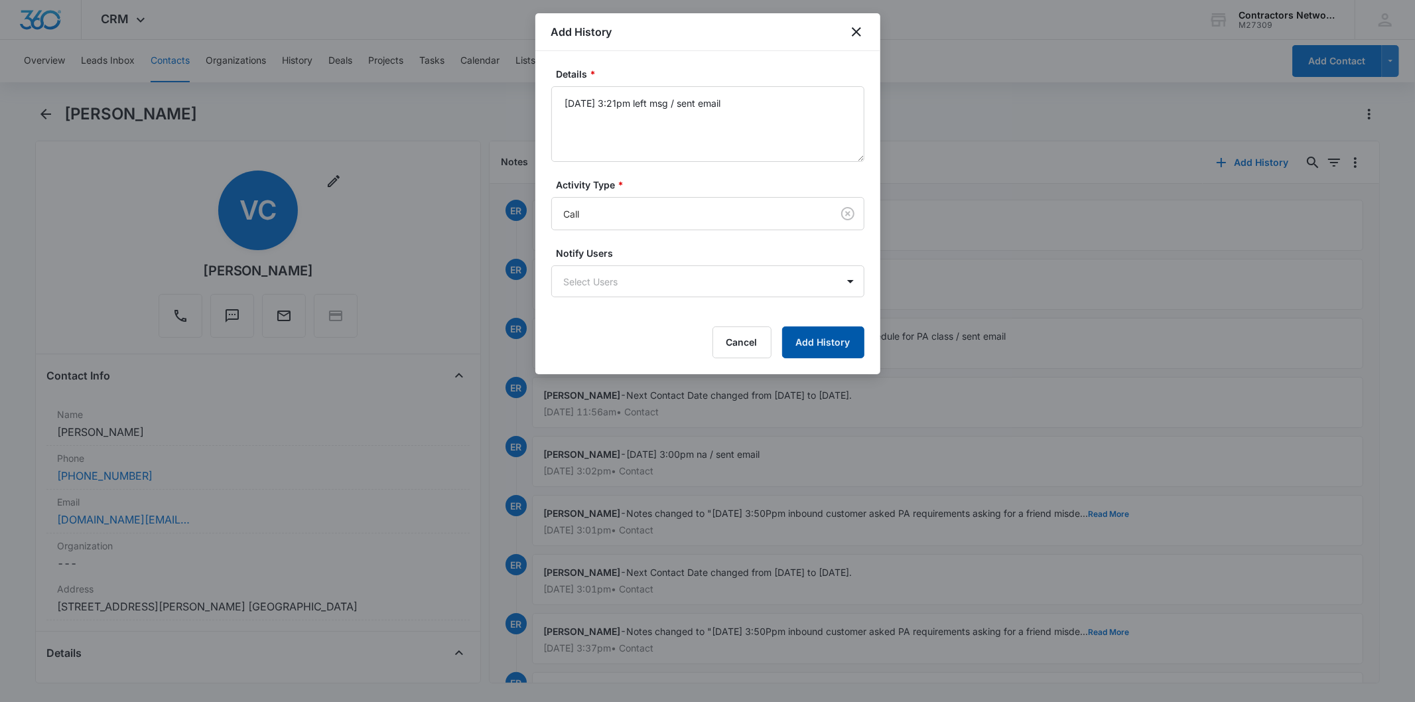
click at [850, 330] on button "Add History" at bounding box center [823, 342] width 82 height 32
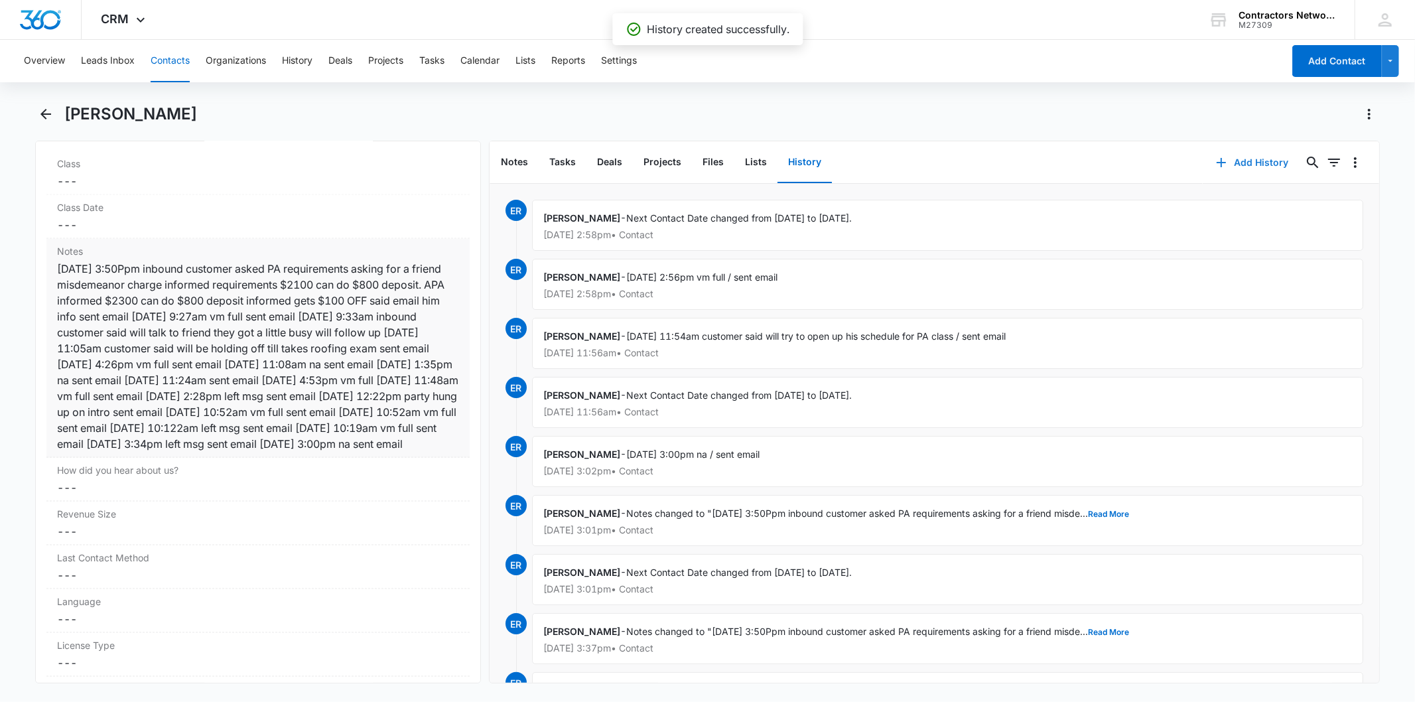
scroll to position [1547, 0]
click at [321, 356] on div "[DATE] 3:50Ppm inbound customer asked PA requirements asking for a friend misde…" at bounding box center [257, 355] width 401 height 191
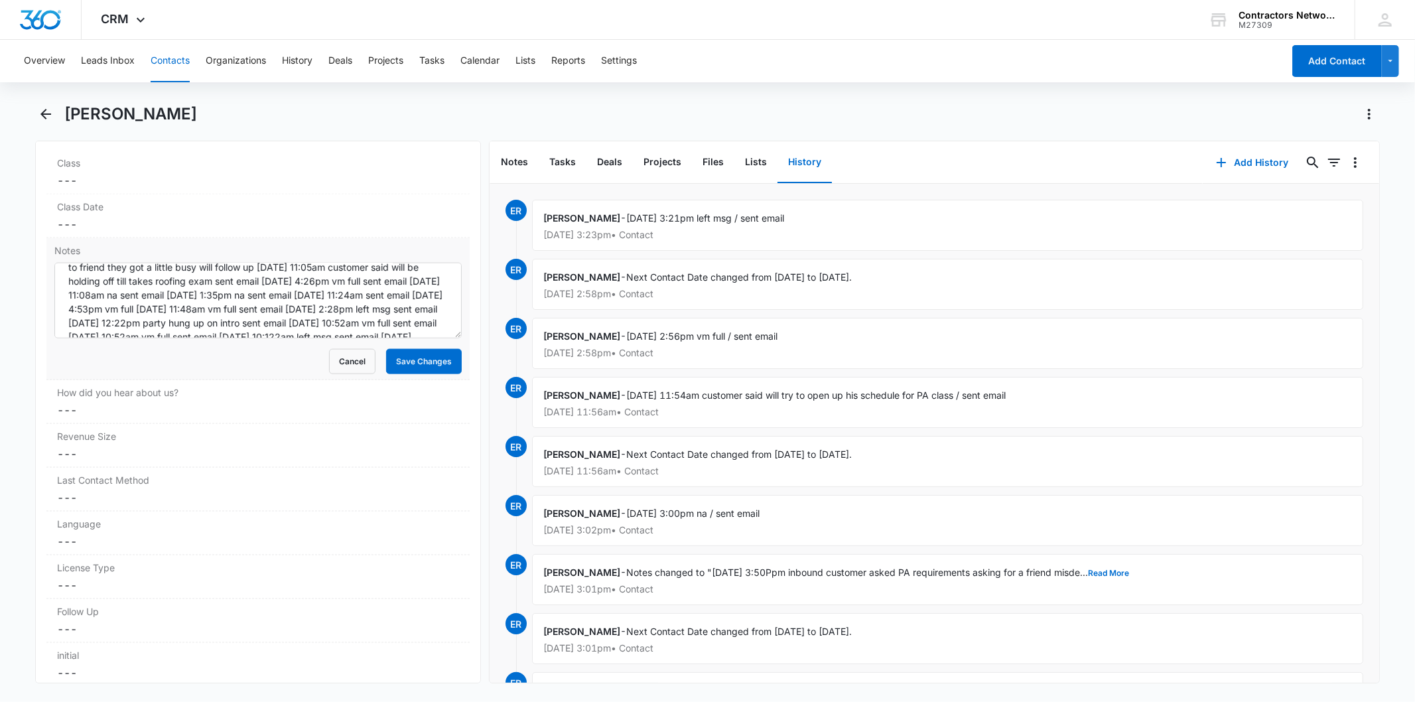
scroll to position [125, 0]
click at [300, 321] on textarea "[DATE] 3:50Ppm inbound customer asked PA requirements asking for a friend misde…" at bounding box center [257, 301] width 407 height 76
paste textarea "[DATE] 3:21pm left msg / sent email"
type textarea "[DATE] 3:50Ppm inbound customer asked PA requirements asking for a friend misde…"
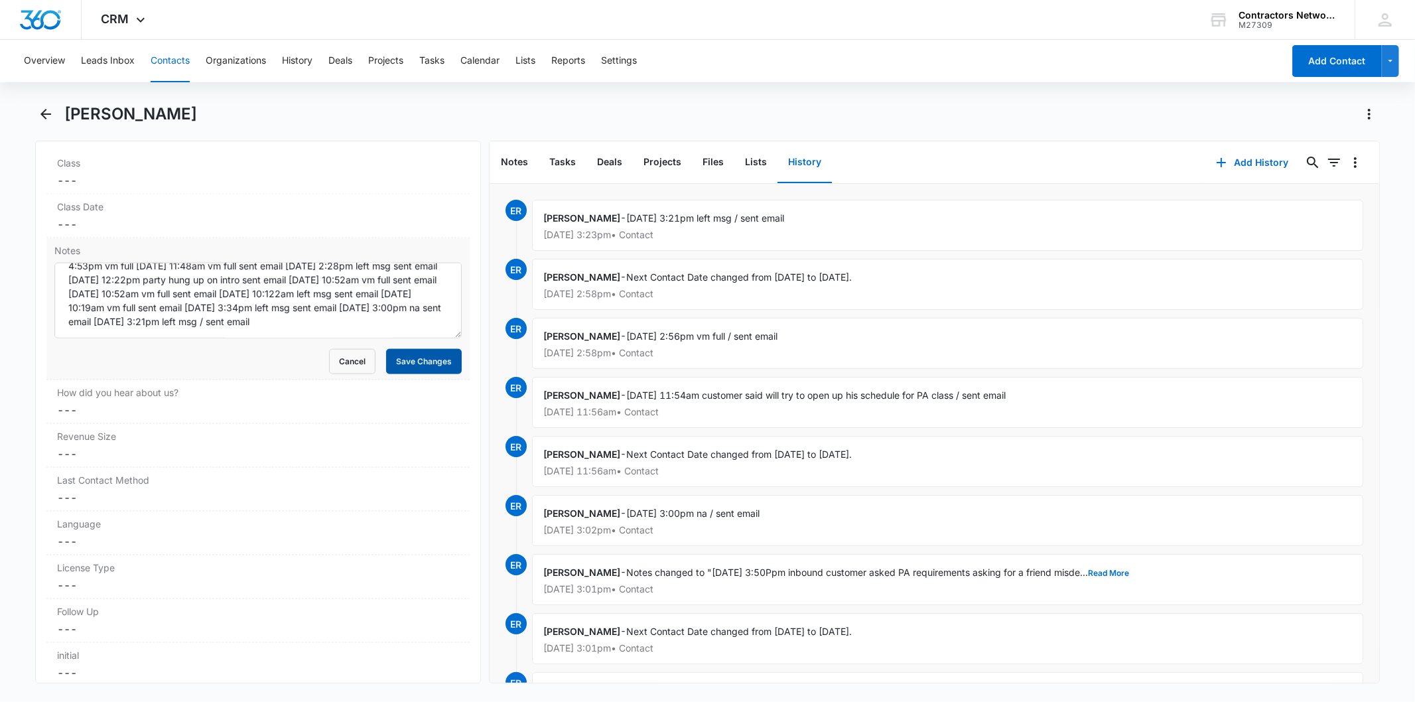
click at [413, 374] on button "Save Changes" at bounding box center [424, 361] width 76 height 25
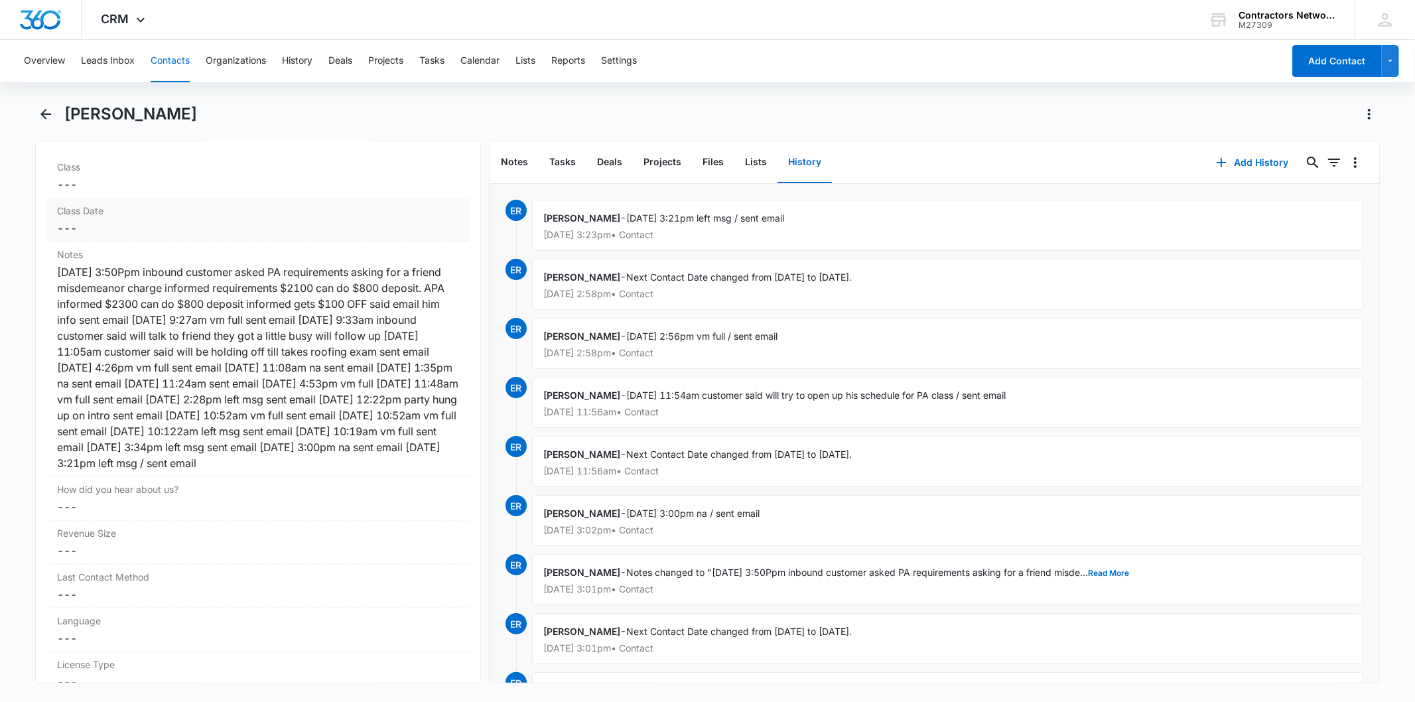
scroll to position [1547, 0]
click at [255, 324] on div "[DATE] 3:50Ppm inbound customer asked PA requirements asking for a friend misde…" at bounding box center [257, 363] width 401 height 207
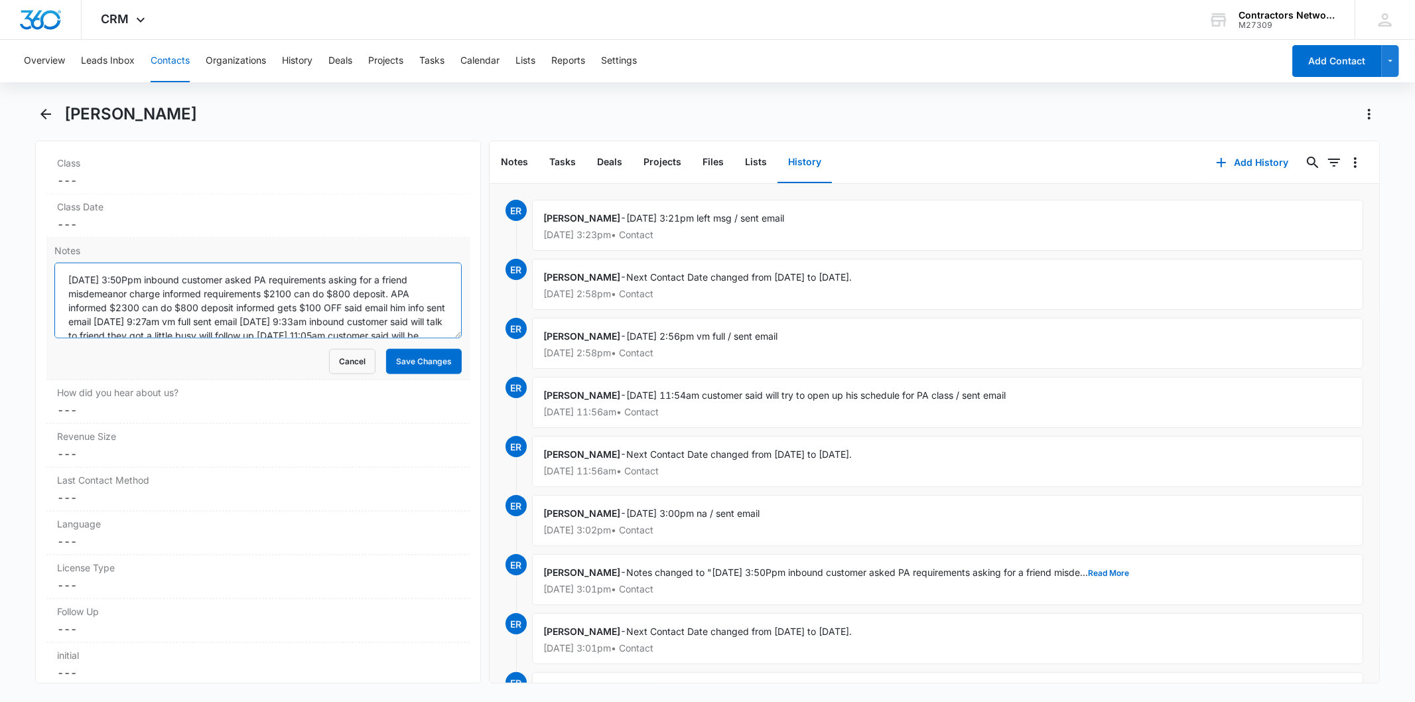
click at [257, 308] on textarea "[DATE] 3:50Ppm inbound customer asked PA requirements asking for a friend misde…" at bounding box center [257, 301] width 407 height 76
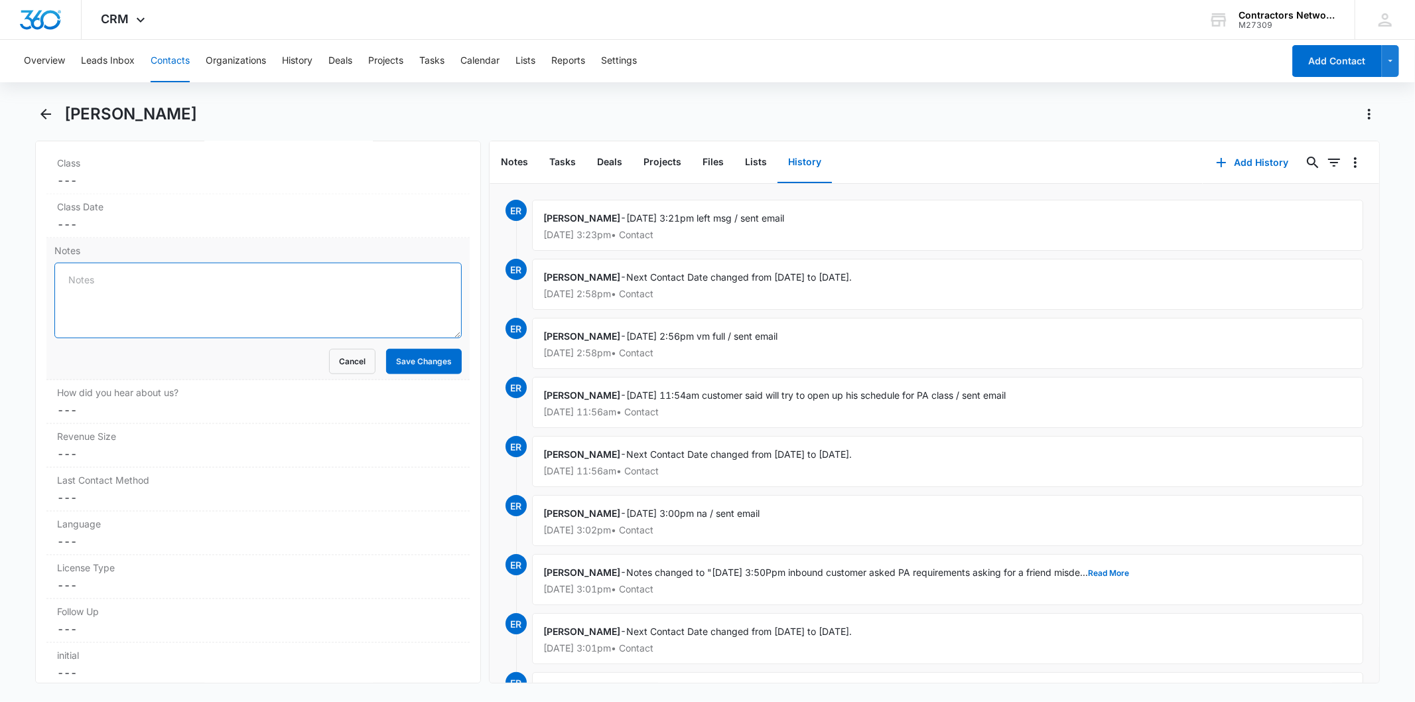
paste textarea "[DATE] 3:50pm inbound customer asked PA requirements asking for a friend misdem…"
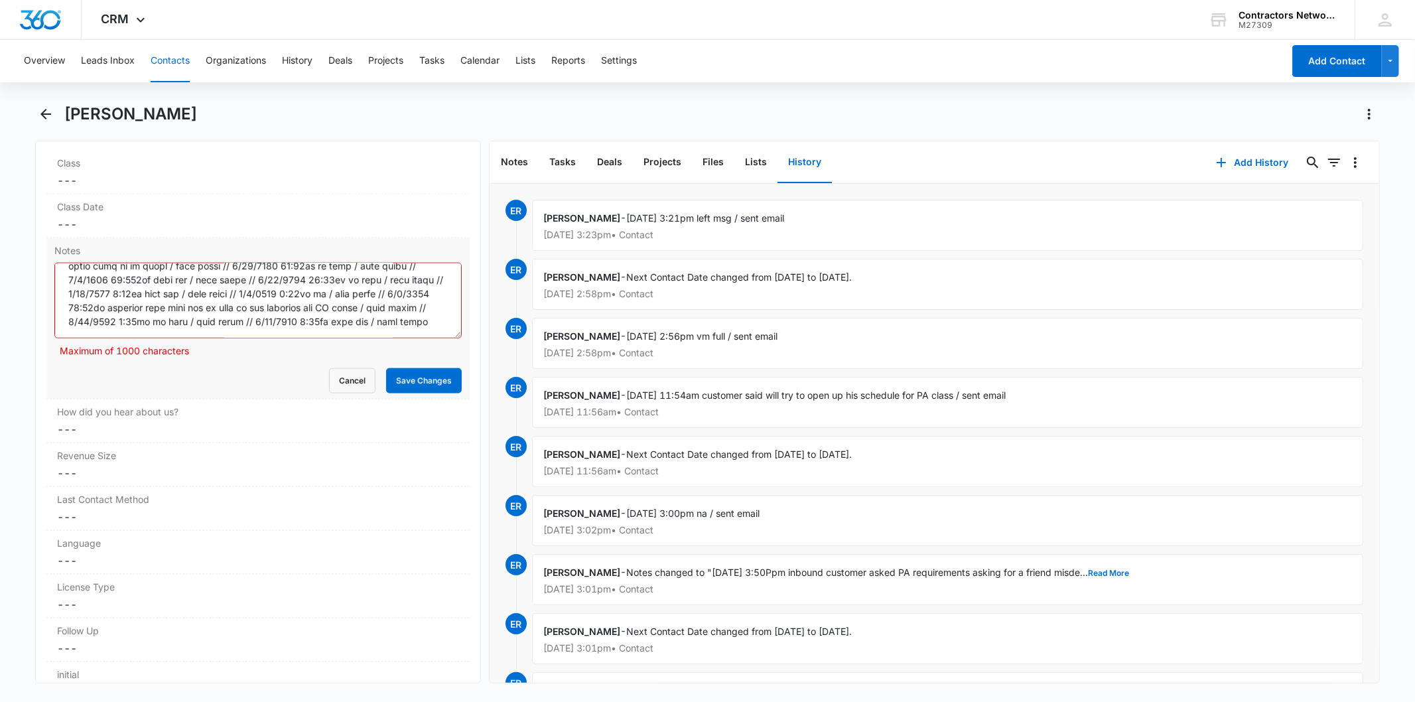
scroll to position [0, 0]
click at [275, 316] on textarea "Notes" at bounding box center [257, 301] width 407 height 76
click at [273, 314] on textarea "Notes" at bounding box center [257, 301] width 407 height 76
click at [275, 323] on textarea "Notes" at bounding box center [257, 301] width 407 height 76
drag, startPoint x: 89, startPoint y: 288, endPoint x: 78, endPoint y: 295, distance: 13.4
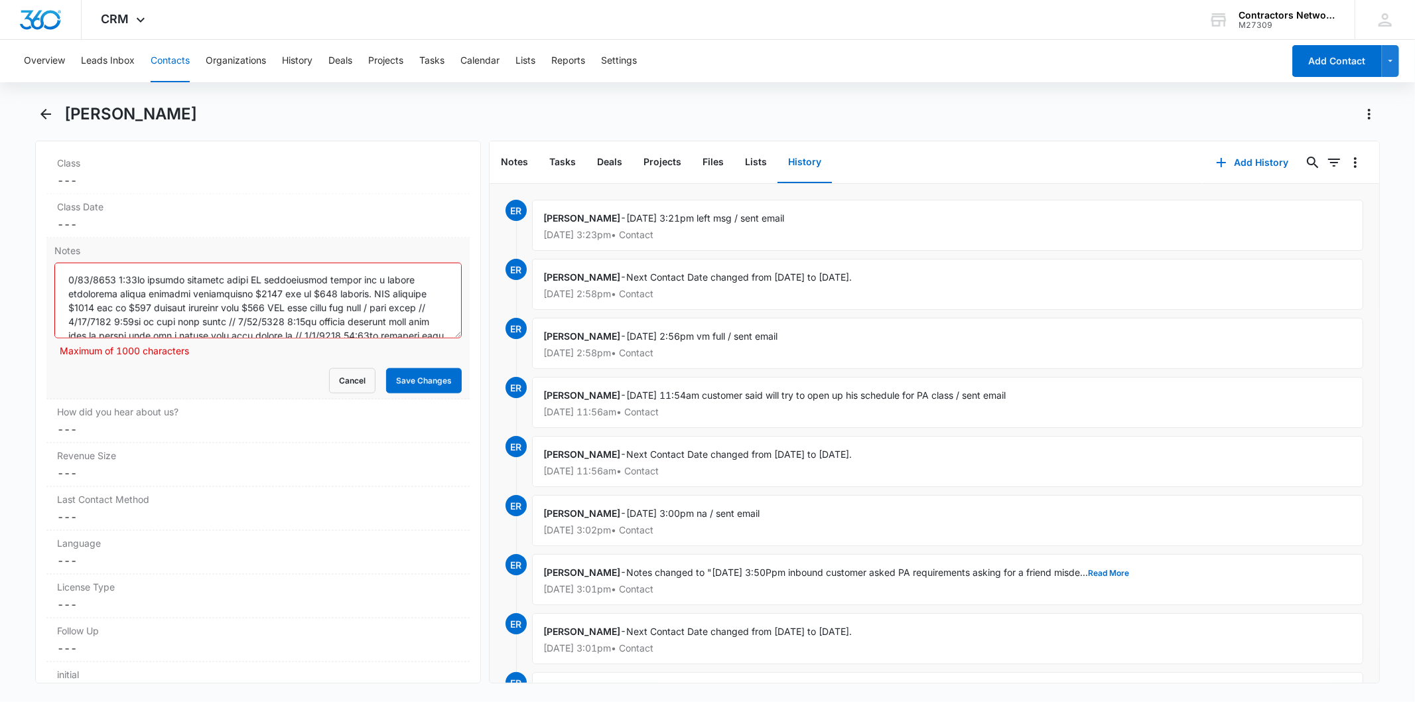
click at [78, 295] on textarea "Notes" at bounding box center [257, 301] width 407 height 76
click at [105, 294] on textarea "Notes" at bounding box center [257, 301] width 407 height 76
click at [92, 319] on textarea "Notes" at bounding box center [257, 301] width 407 height 76
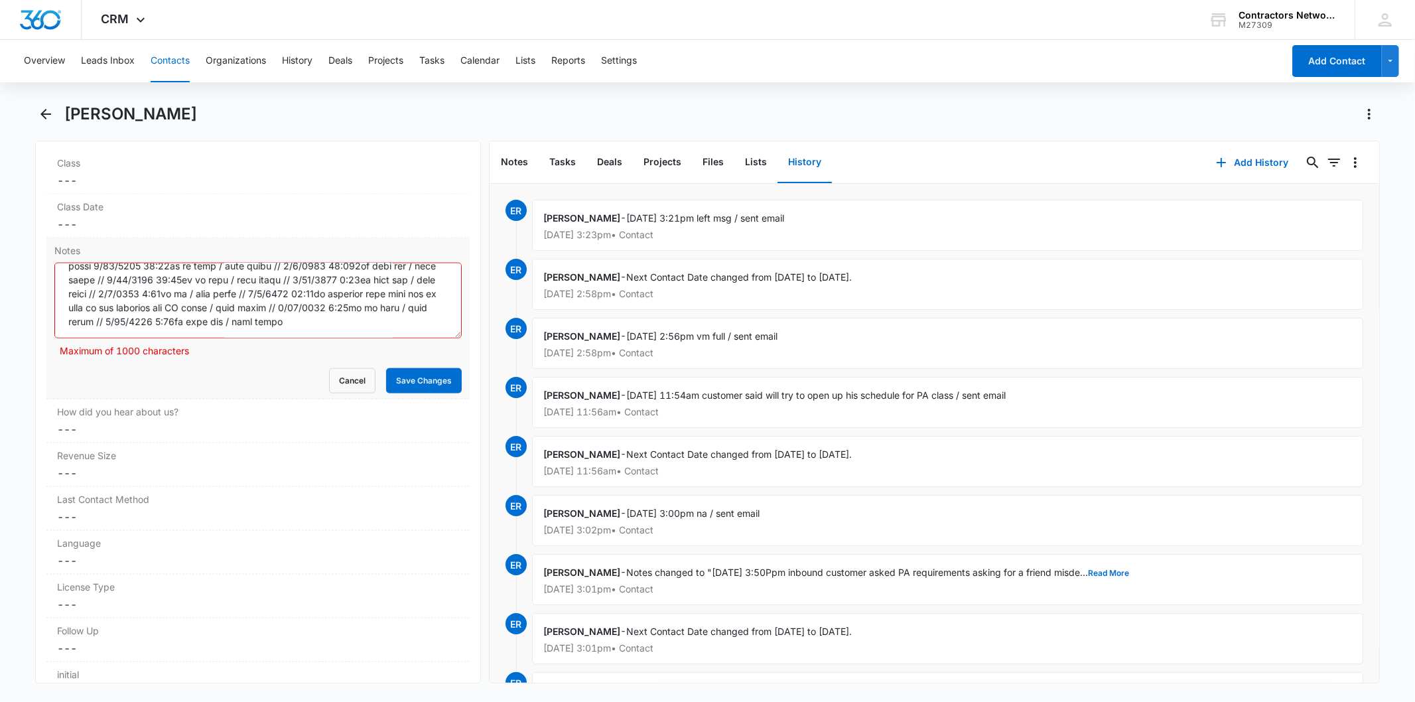
scroll to position [153, 0]
drag, startPoint x: 224, startPoint y: 304, endPoint x: 350, endPoint y: 338, distance: 130.7
click at [347, 353] on div "Maximum of 1000 characters" at bounding box center [257, 310] width 407 height 95
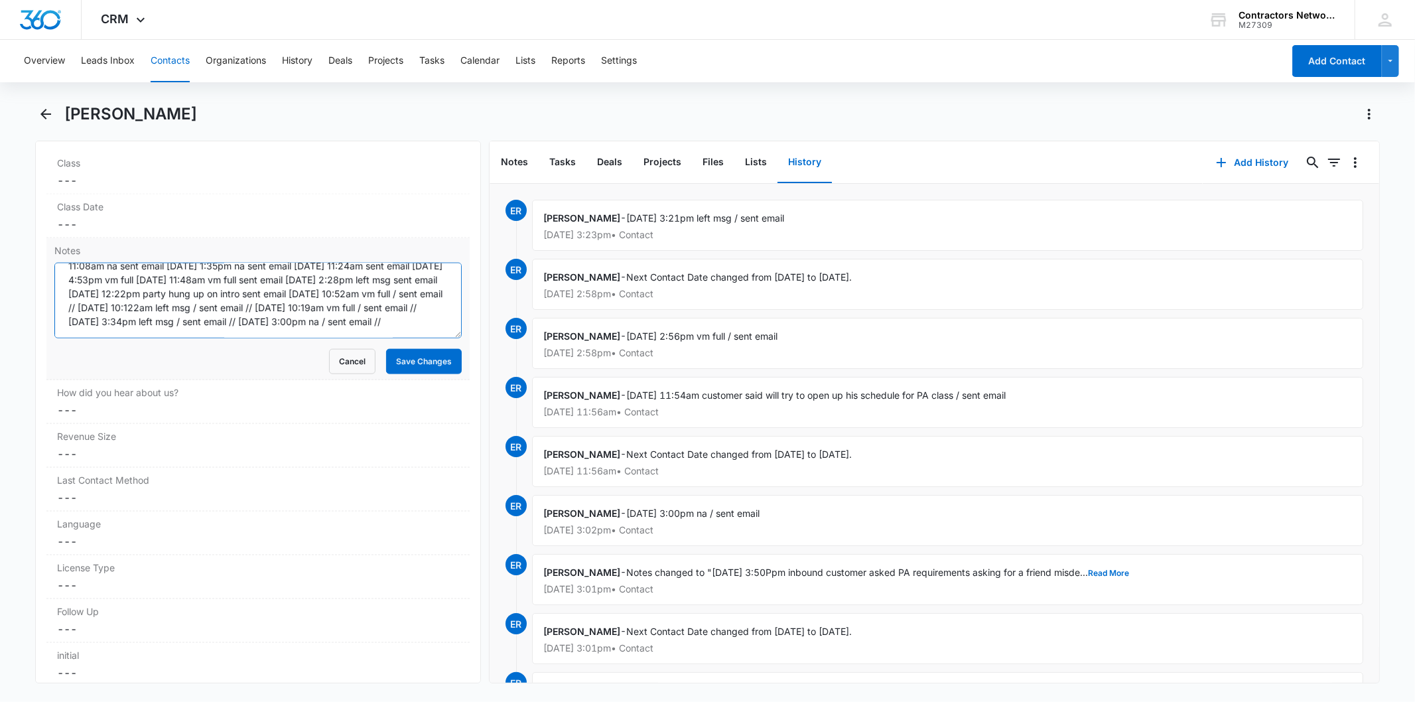
click at [259, 327] on textarea "[DATE] 3:50pm inbound customer asked PA requirements asking for a friend misdem…" at bounding box center [257, 301] width 407 height 76
paste textarea "[DATE] 11:54am customer said will try to open up his schedule for PA class / se…"
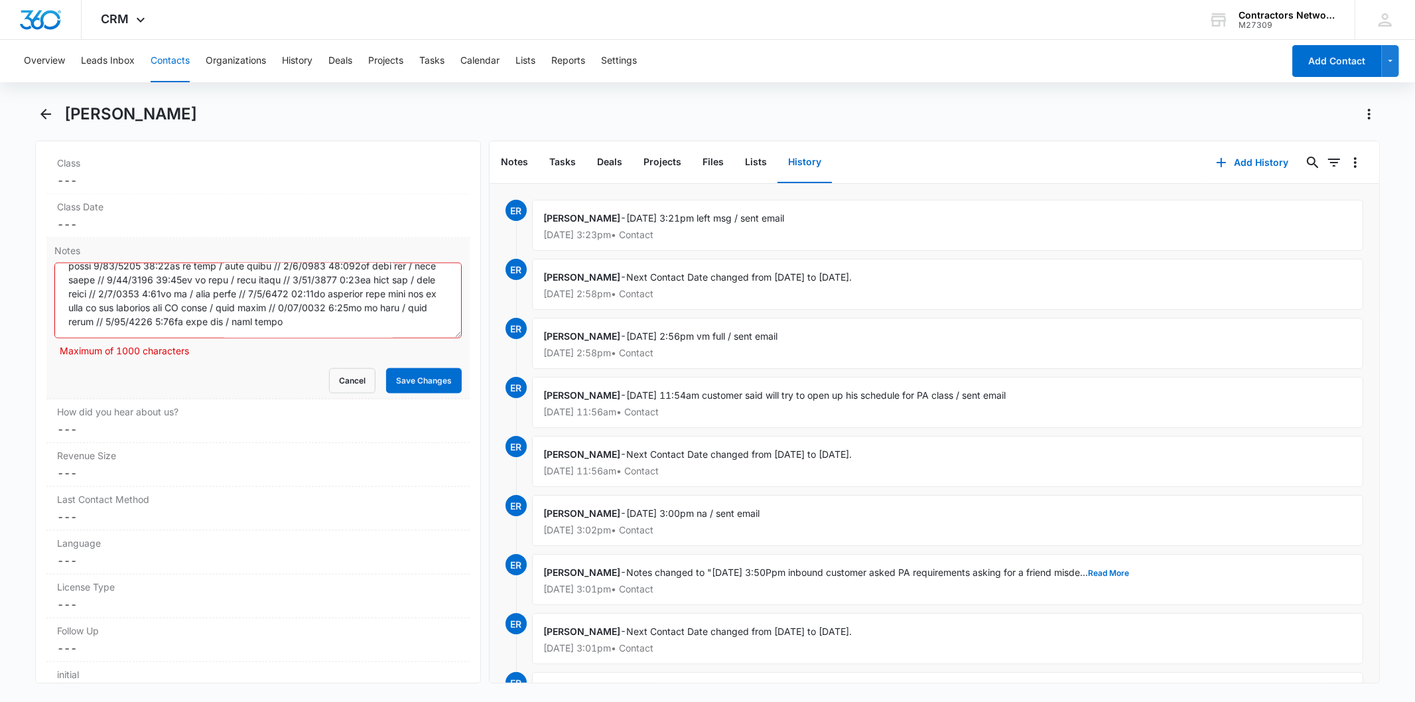
click at [161, 267] on textarea "Notes" at bounding box center [257, 301] width 407 height 76
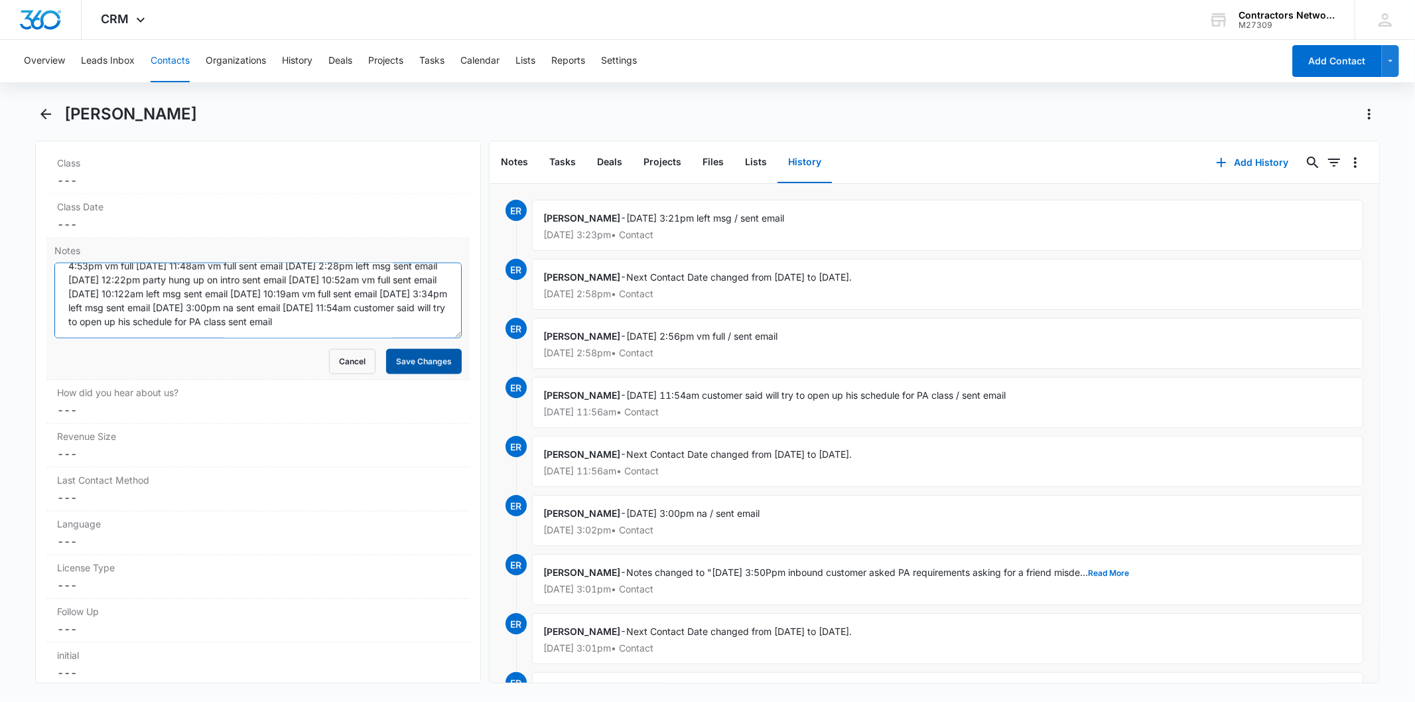
type textarea "[DATE] 3:50pm inbound customer asked PA requirements asking for a friend misdem…"
click at [399, 365] on button "Save Changes" at bounding box center [424, 361] width 76 height 25
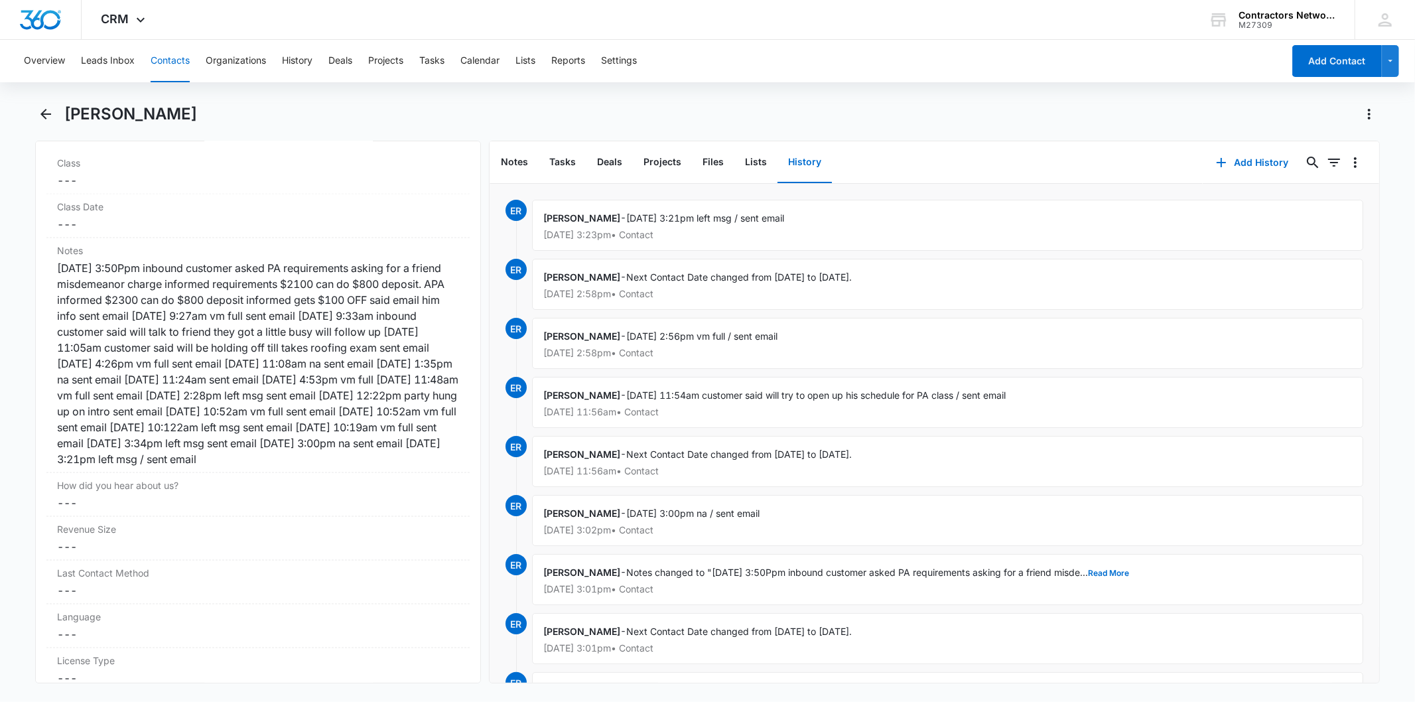
click at [168, 55] on button "Contacts" at bounding box center [170, 61] width 39 height 42
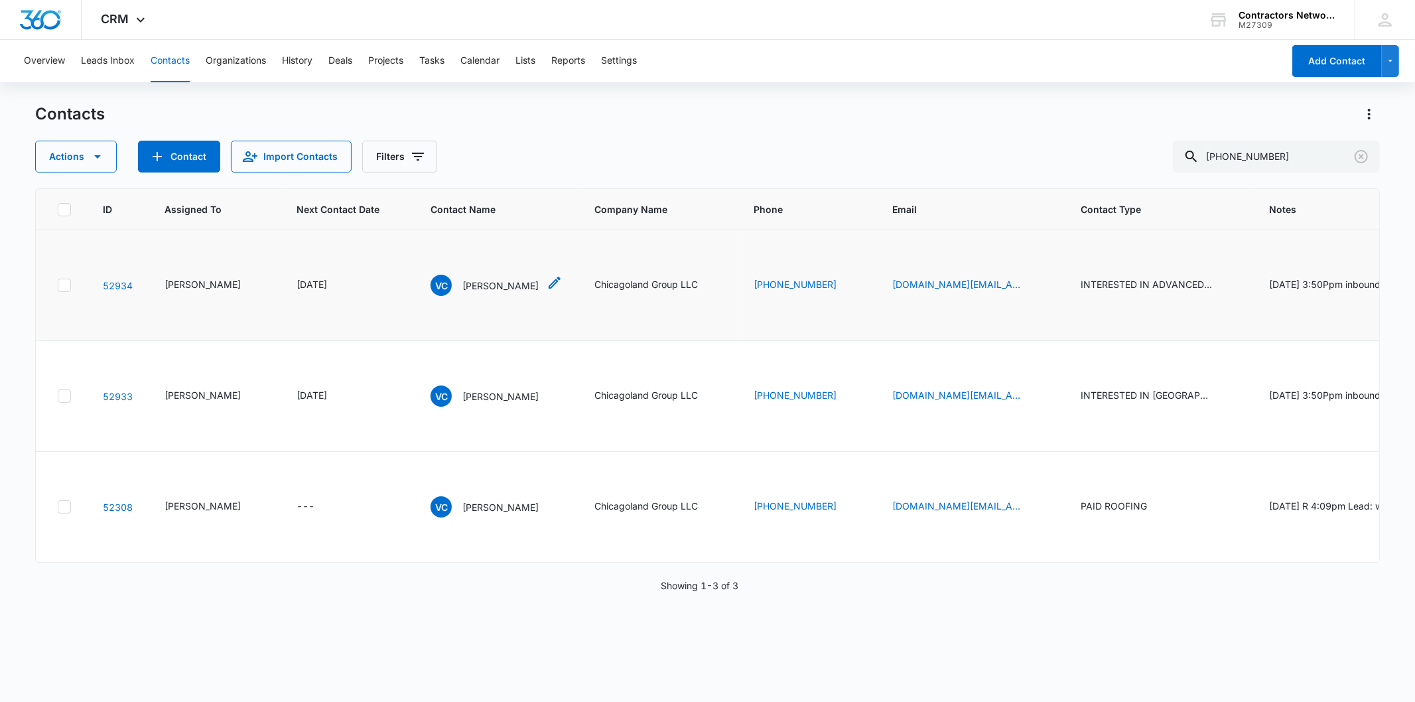
click at [476, 296] on div "VC [PERSON_NAME]" at bounding box center [484, 285] width 108 height 21
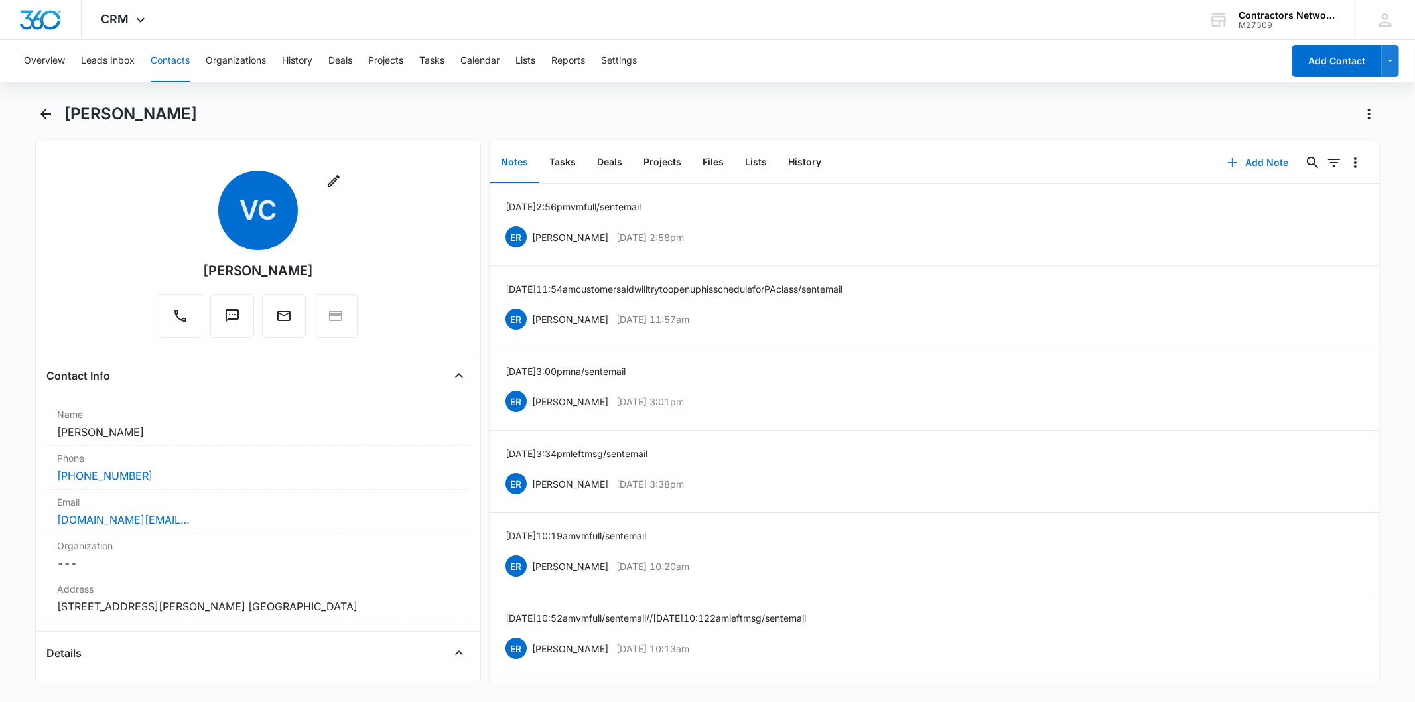
click at [1256, 164] on button "Add Note" at bounding box center [1258, 163] width 88 height 32
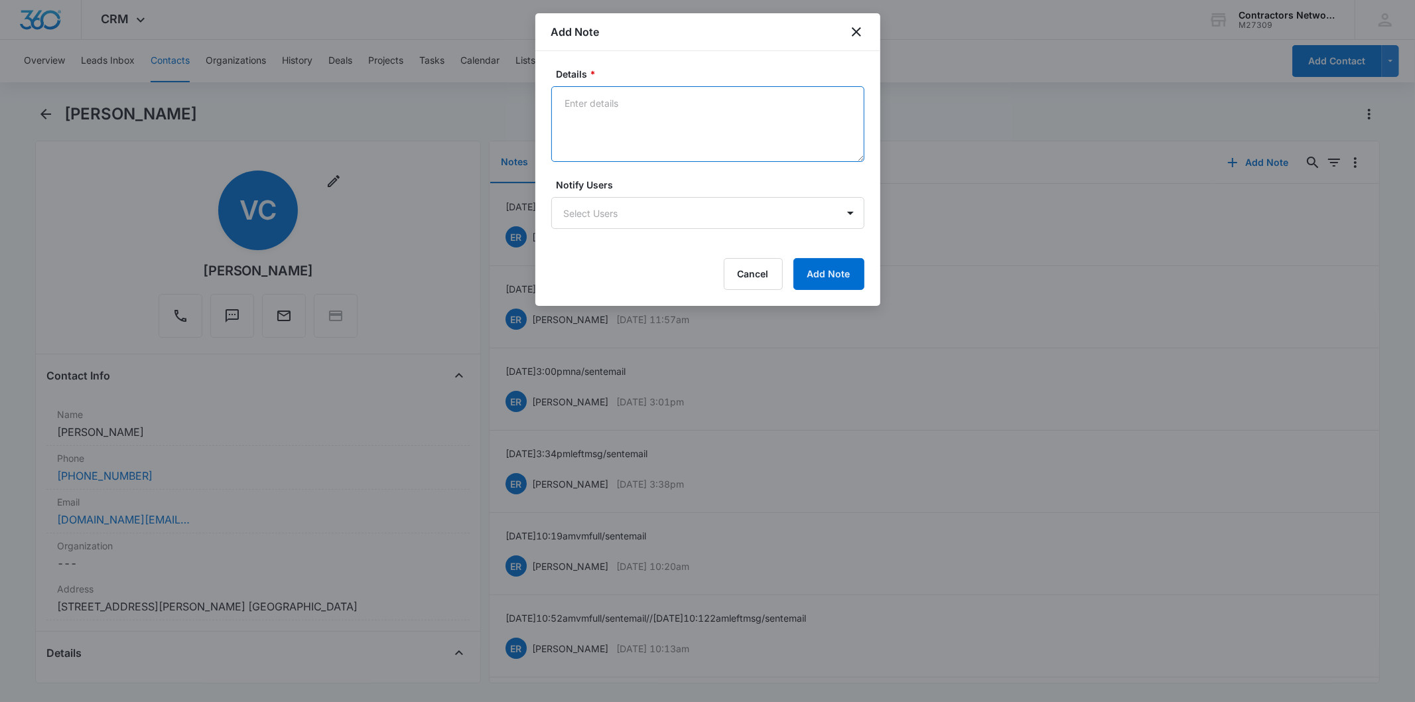
click at [592, 113] on textarea "Details *" at bounding box center [707, 124] width 313 height 76
paste textarea "[DATE] 3:21pm left msg / sent email"
type textarea "[DATE] 3:21pm left msg / sent email"
click at [832, 281] on button "Add Note" at bounding box center [828, 274] width 71 height 32
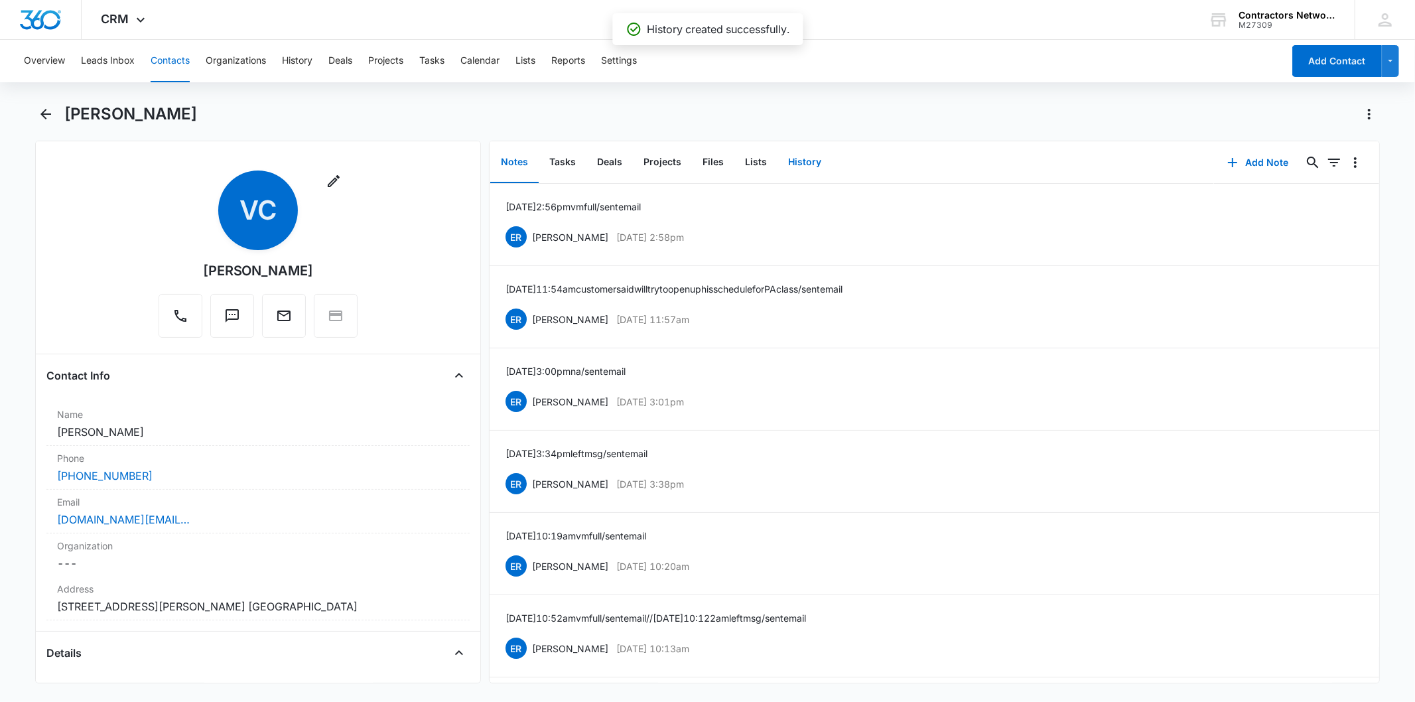
click at [803, 157] on button "History" at bounding box center [804, 162] width 54 height 41
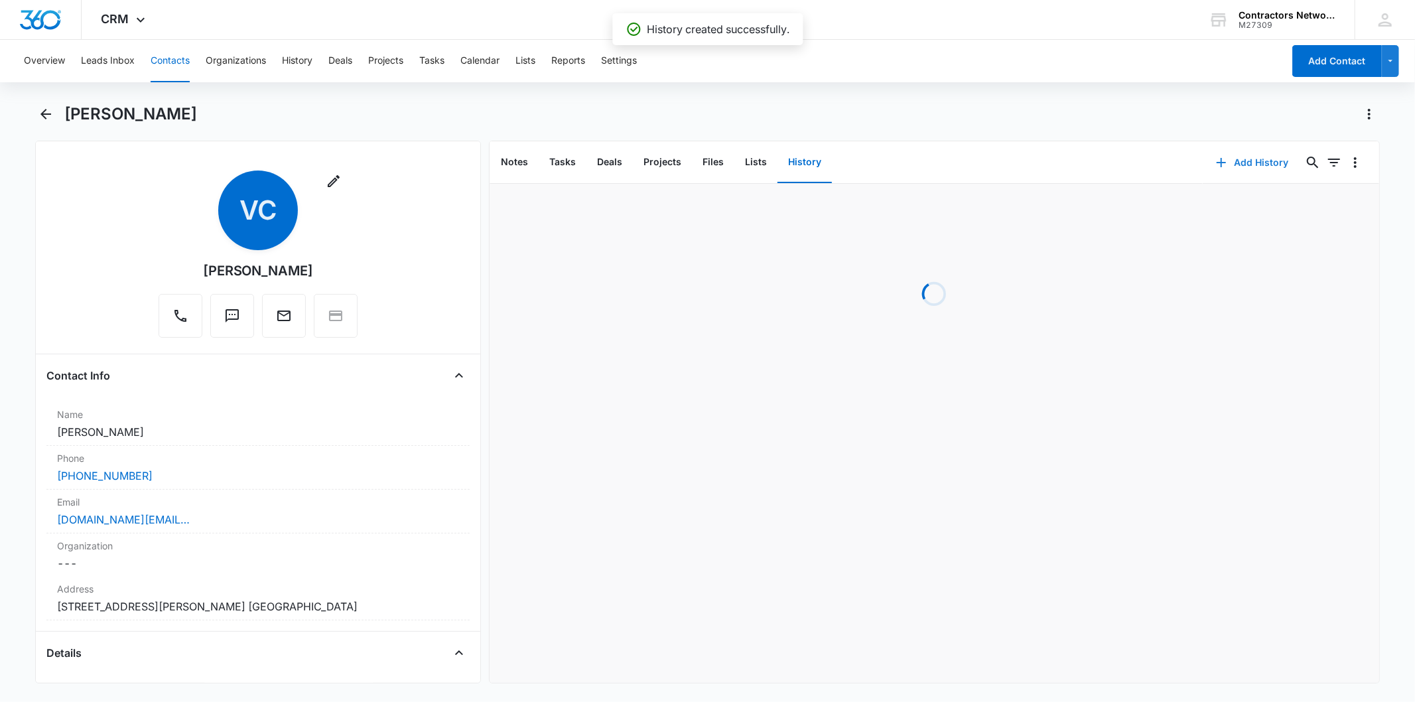
click at [1239, 149] on button "Add History" at bounding box center [1252, 163] width 99 height 32
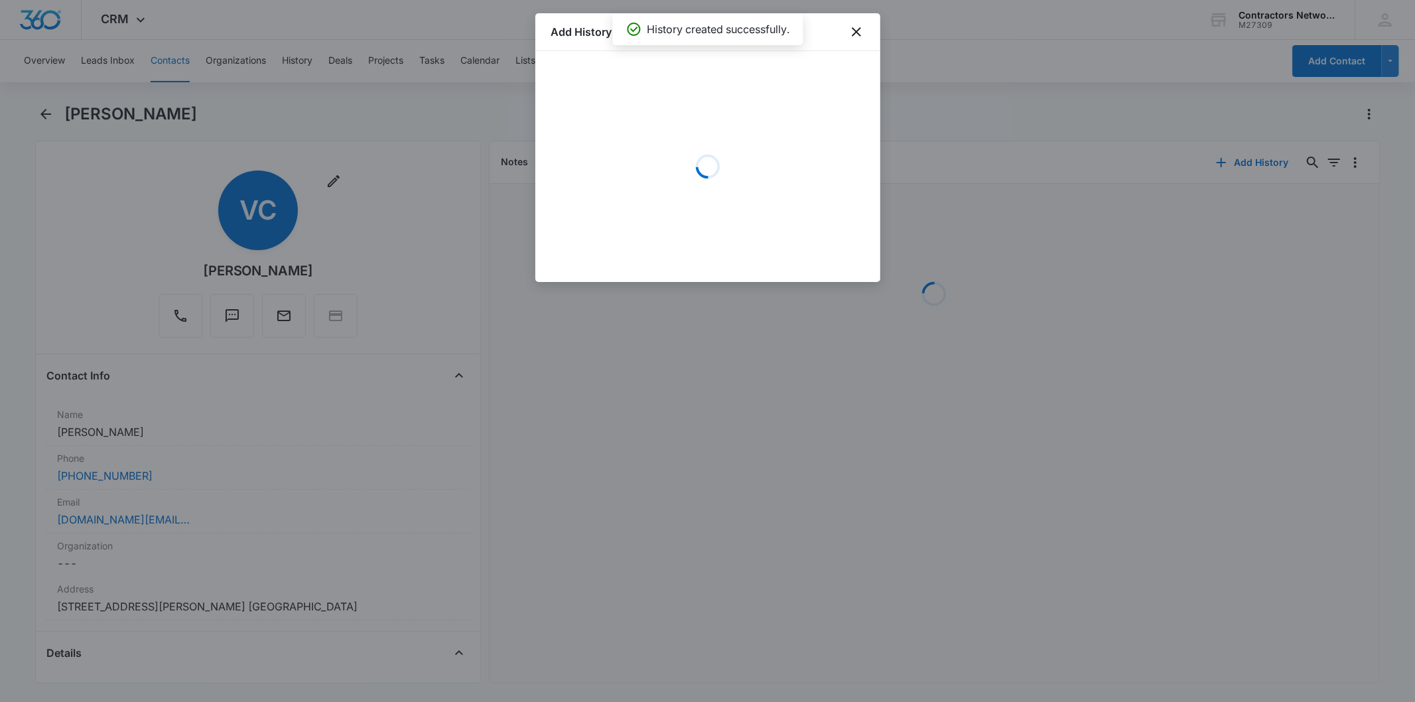
click at [626, 106] on div "Loading" at bounding box center [707, 166] width 313 height 199
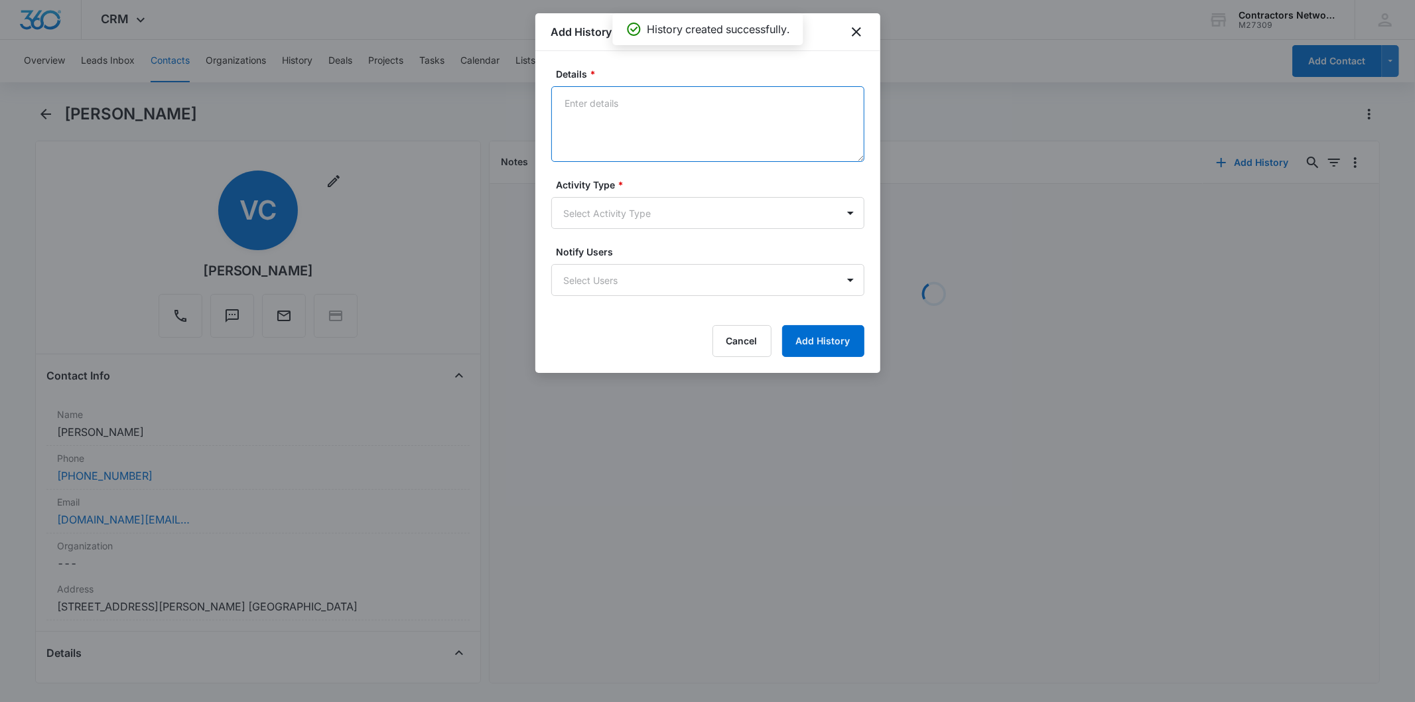
click at [604, 114] on textarea "Details *" at bounding box center [707, 124] width 313 height 76
paste textarea "[DATE] 3:21pm left msg / sent email"
type textarea "[DATE] 3:21pm left msg / sent email"
click at [581, 191] on label "Activity Type *" at bounding box center [712, 185] width 313 height 14
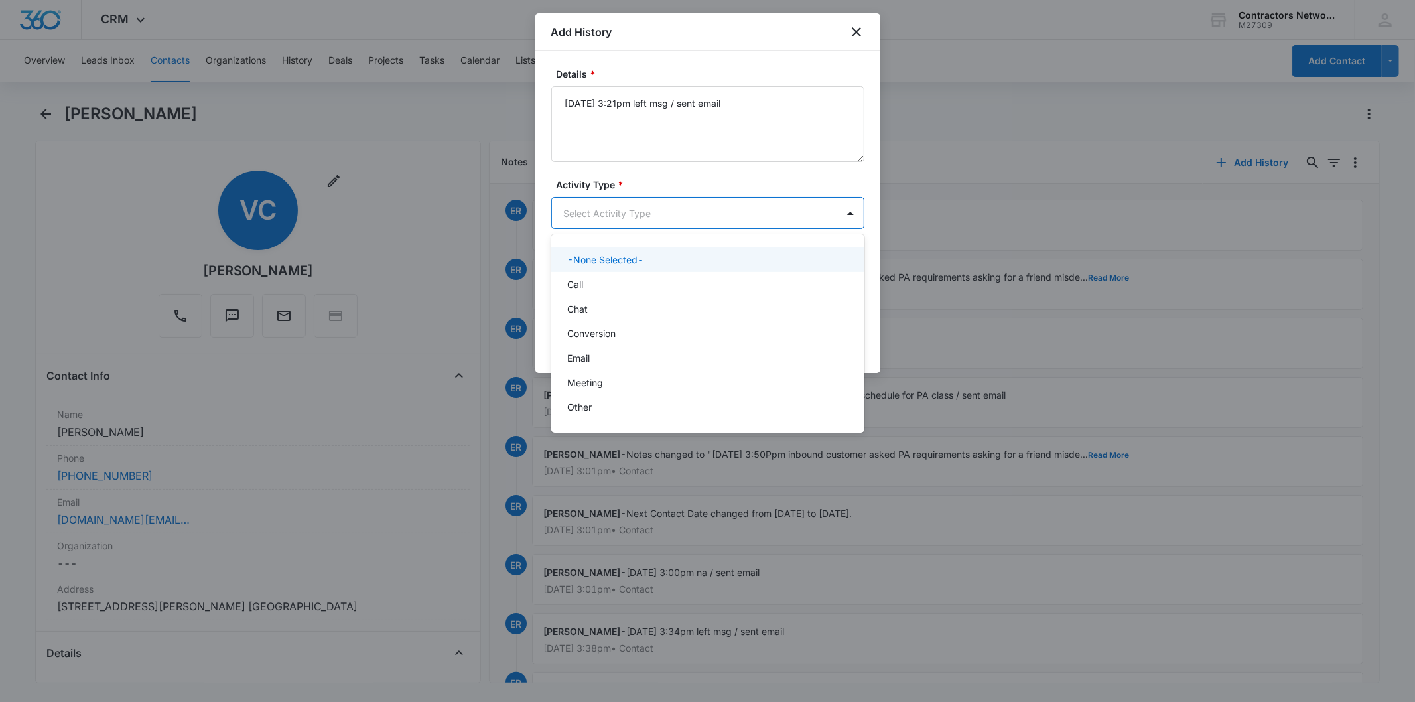
click at [577, 218] on body "CRM Apps Reputation Websites Forms CRM Email Social Shop Payments POS Content A…" at bounding box center [707, 351] width 1415 height 702
click at [593, 283] on div "Call" at bounding box center [706, 284] width 279 height 14
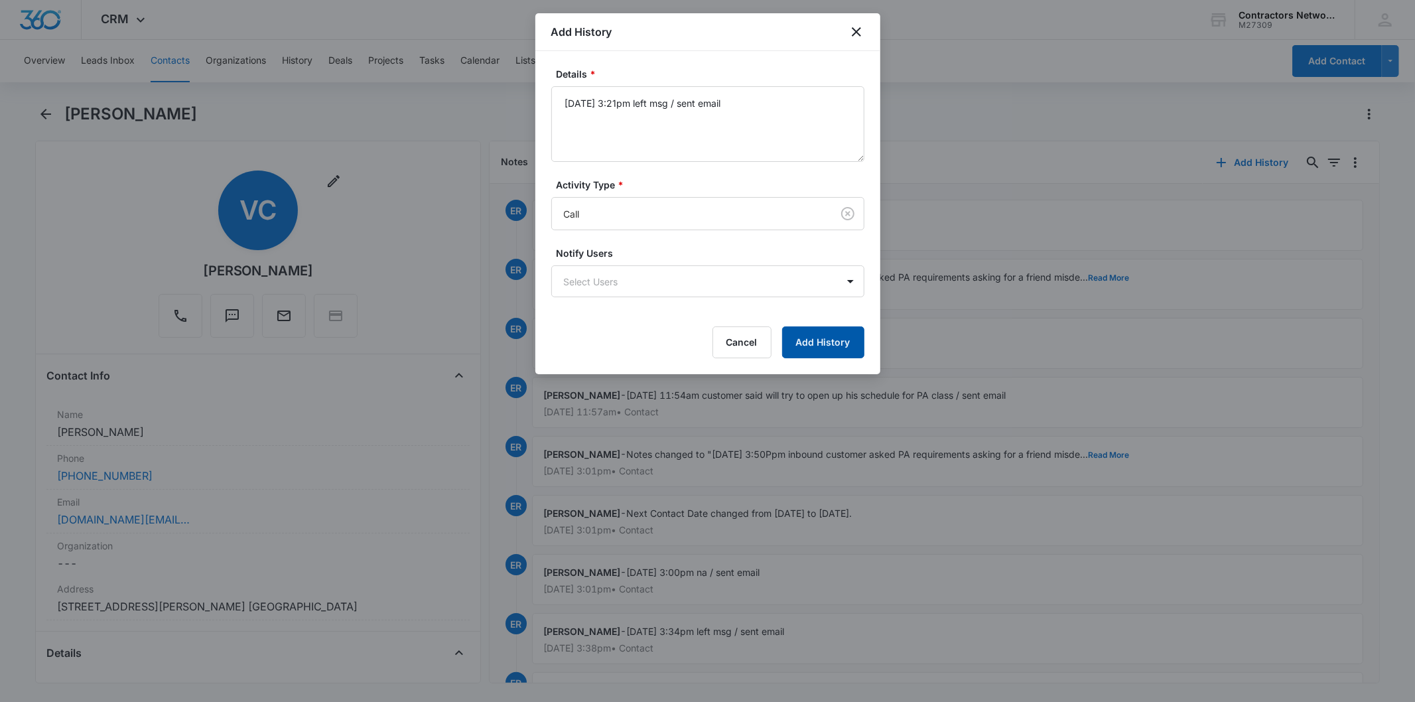
click at [840, 336] on button "Add History" at bounding box center [823, 342] width 82 height 32
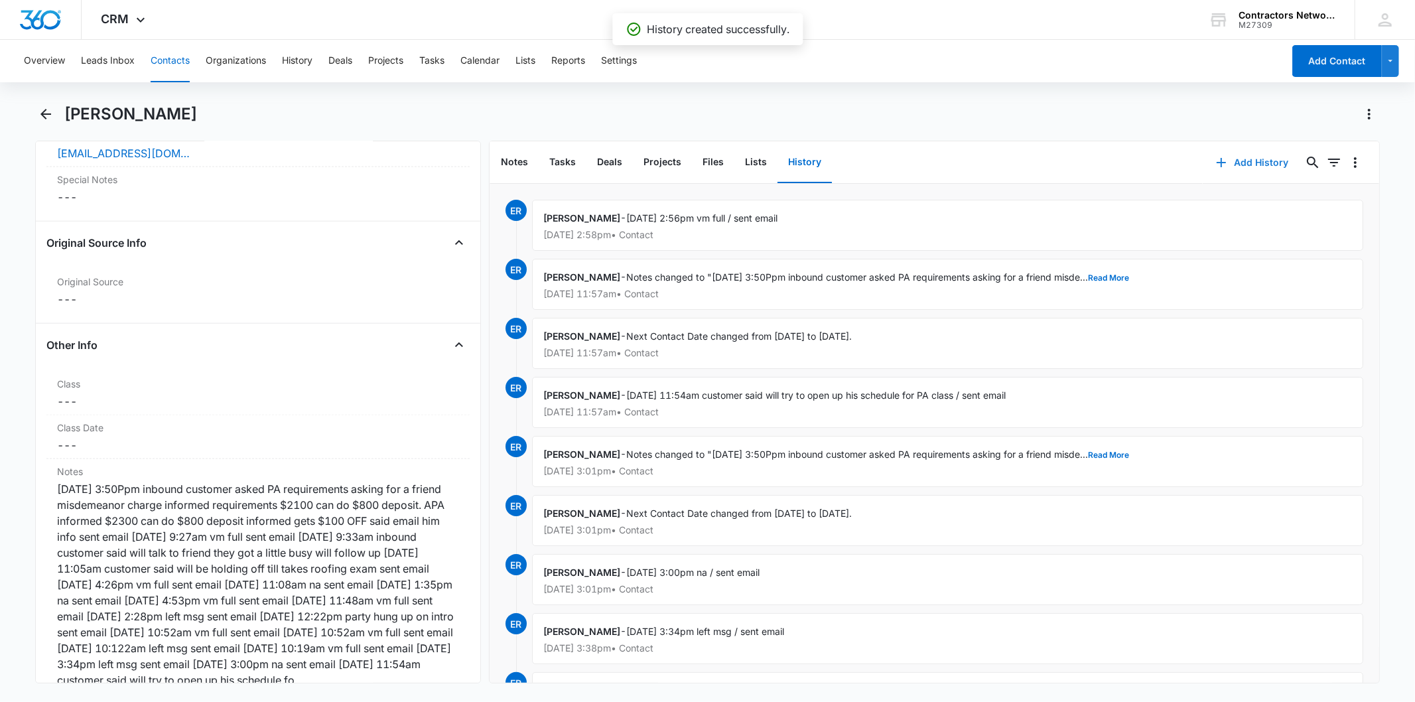
scroll to position [1621, 0]
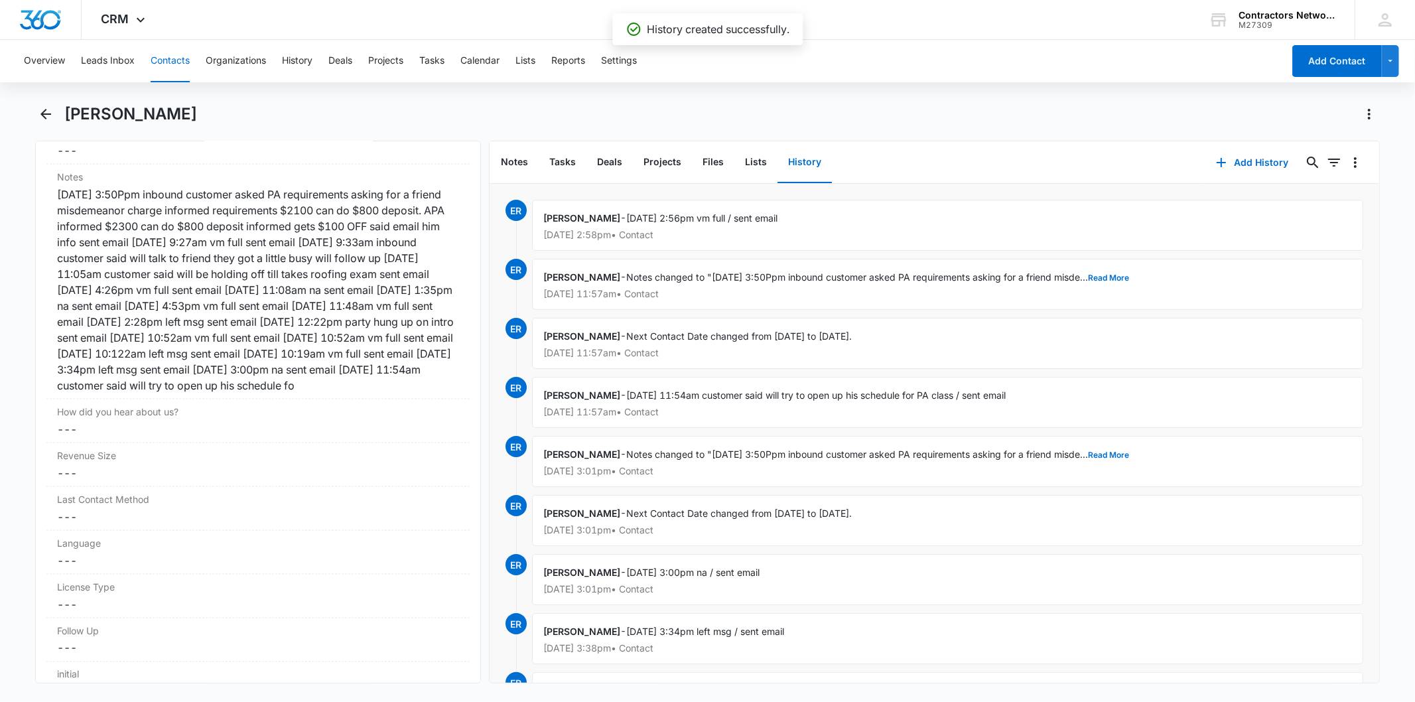
click at [170, 64] on button "Contacts" at bounding box center [170, 61] width 39 height 42
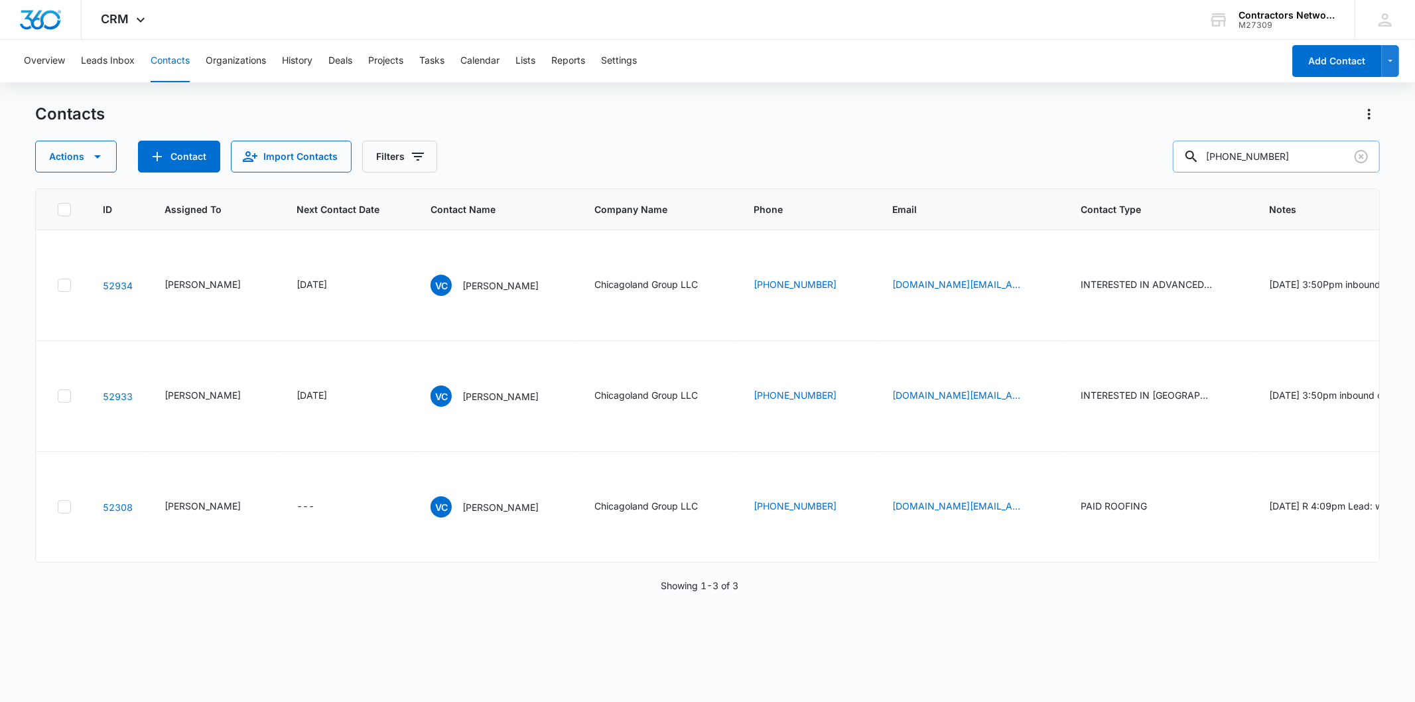
click at [1375, 159] on input "[PHONE_NUMBER]" at bounding box center [1276, 157] width 207 height 32
click at [1364, 160] on icon "Clear" at bounding box center [1361, 157] width 16 height 16
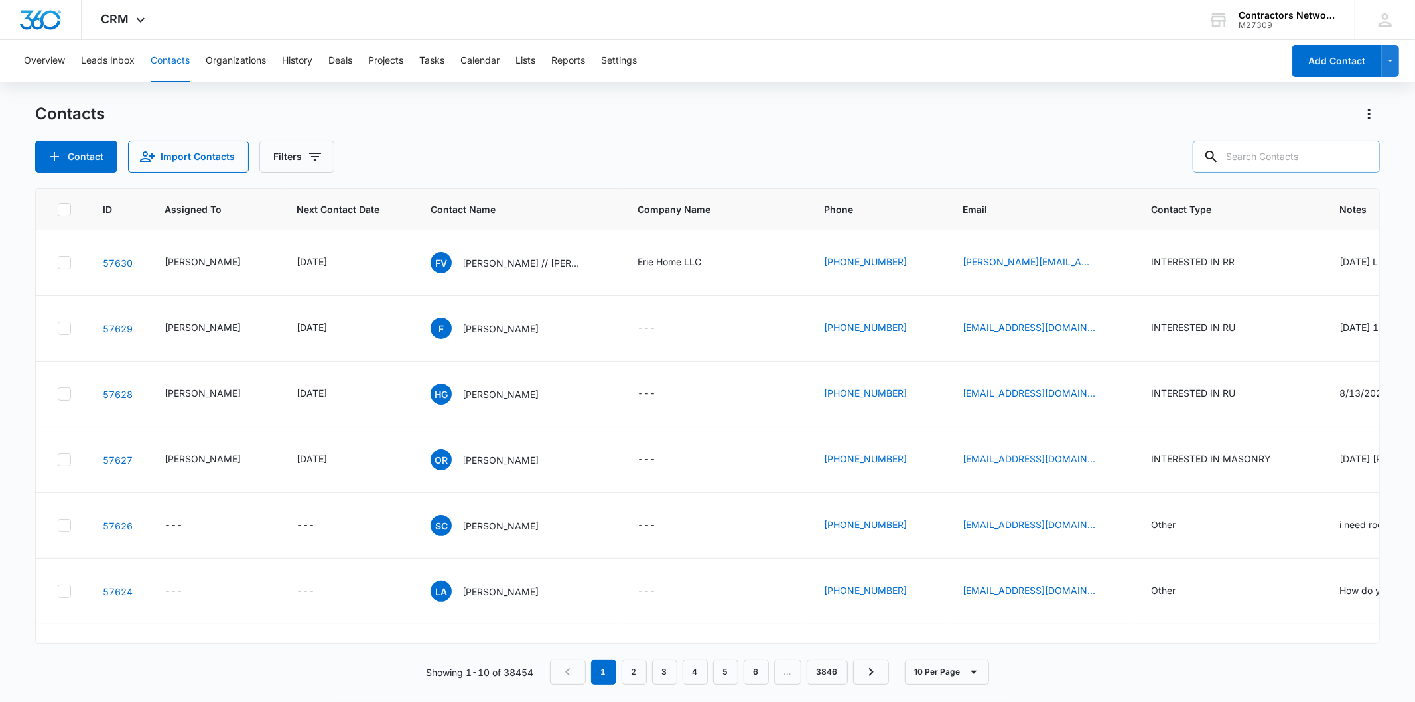
paste input "[EMAIL_ADDRESS][DOMAIN_NAME]"
type input "[EMAIL_ADDRESS][DOMAIN_NAME]"
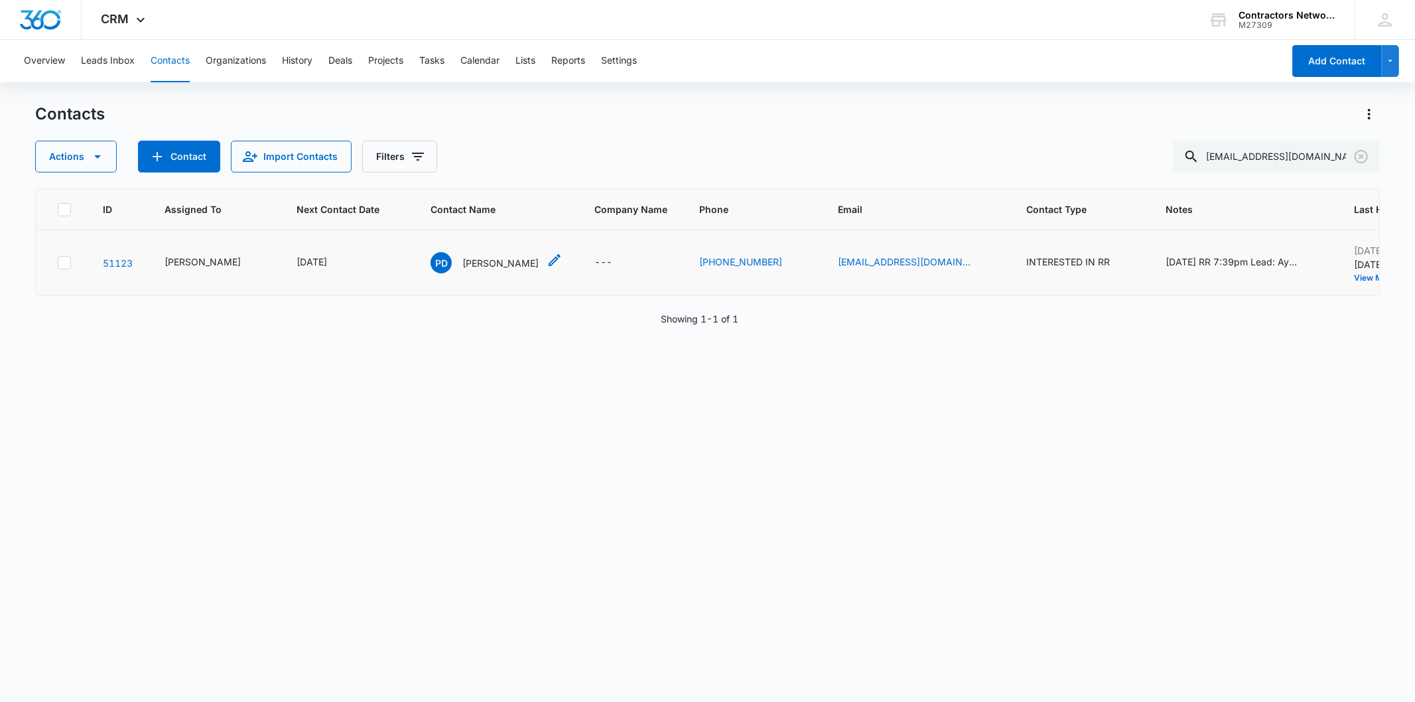
click at [436, 263] on div "PD [PERSON_NAME]" at bounding box center [484, 262] width 108 height 21
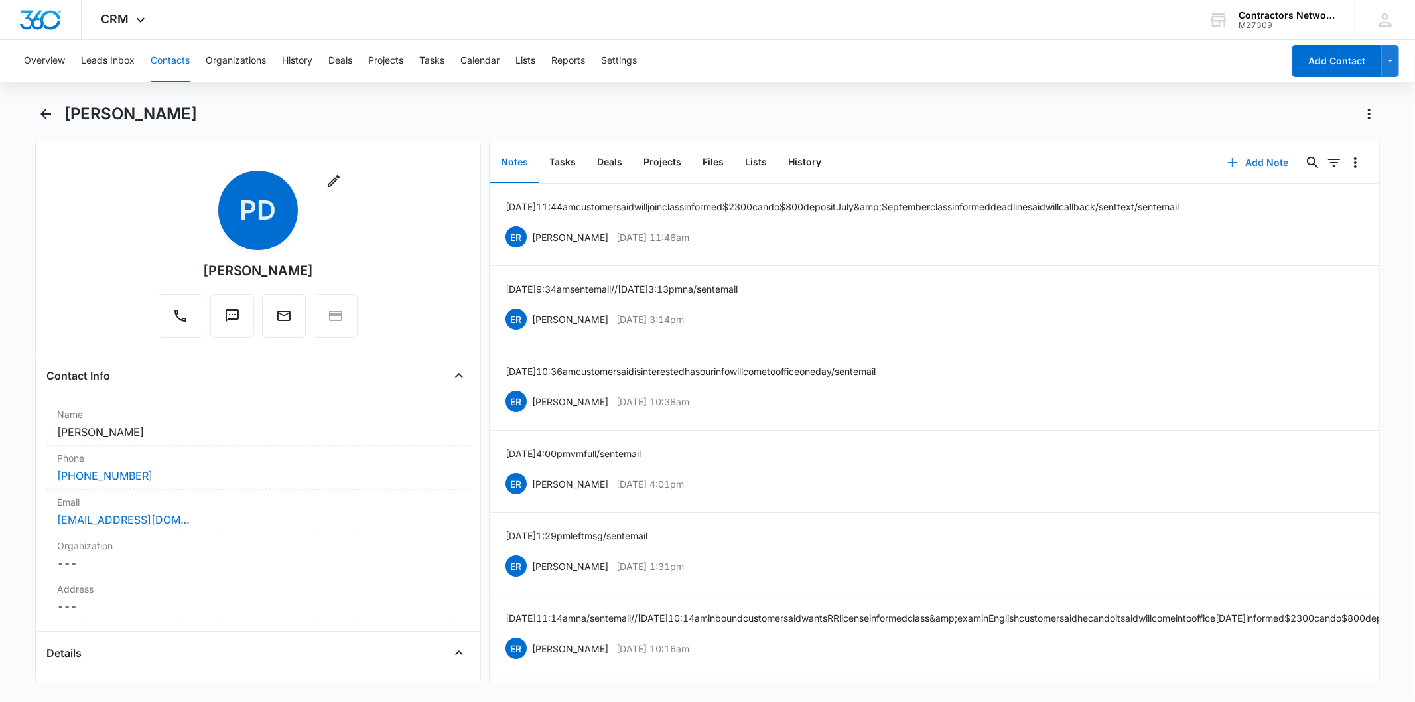
click at [1258, 163] on button "Add Note" at bounding box center [1258, 163] width 88 height 32
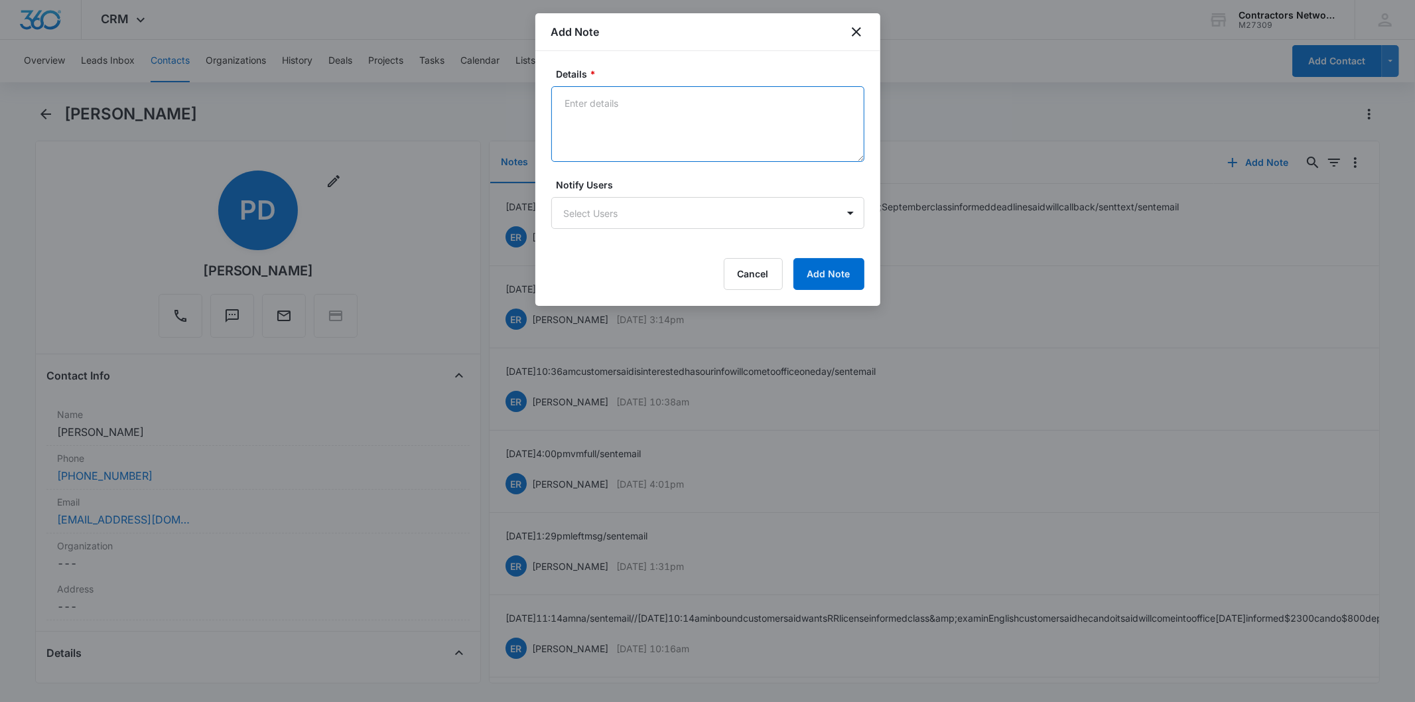
click at [613, 137] on textarea "Details *" at bounding box center [707, 124] width 313 height 76
click at [595, 120] on textarea "Details *" at bounding box center [707, 124] width 313 height 76
paste textarea "[DATE] 4:14pm sent email // [DATE] 3:28pm customer said unable to join Septembe…"
type textarea "[DATE] 4:14pm sent email // [DATE] 3:28pm customer said unable to join Septembe…"
click at [819, 260] on button "Add Note" at bounding box center [828, 274] width 71 height 32
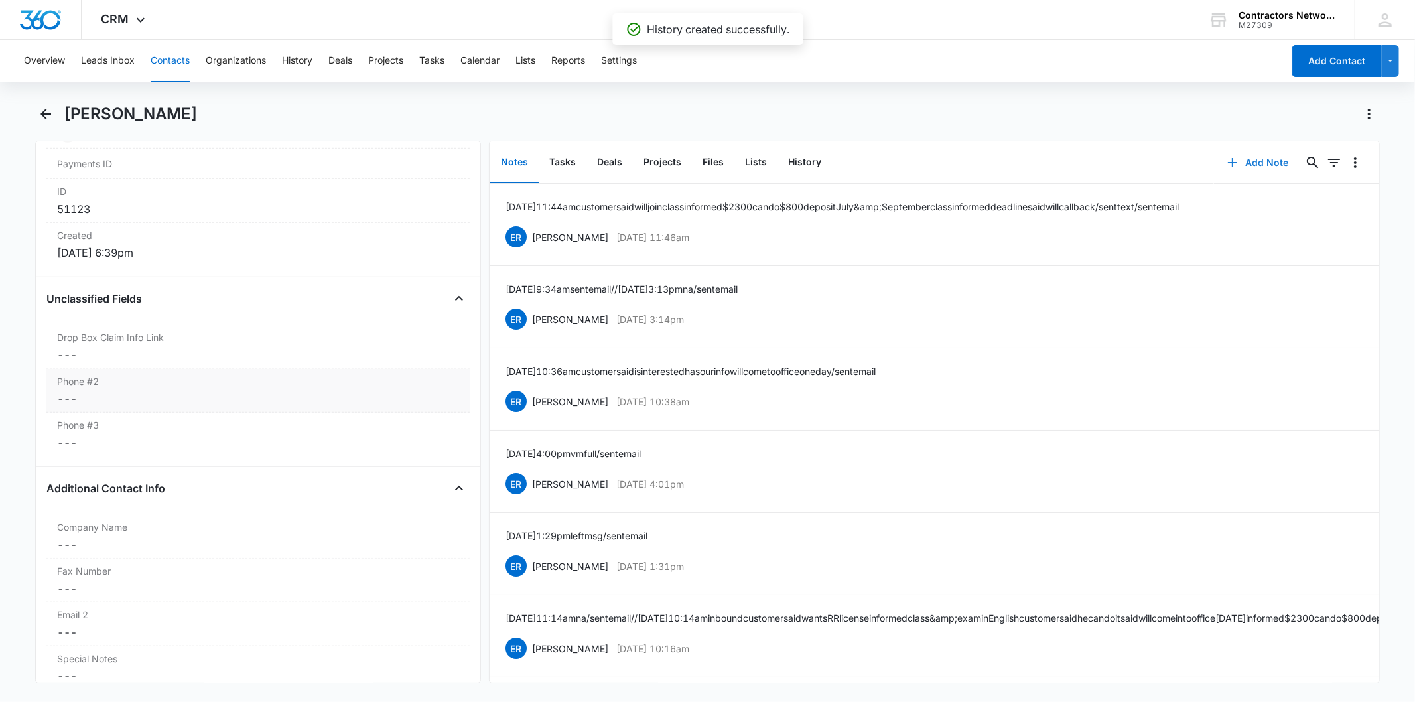
scroll to position [663, 0]
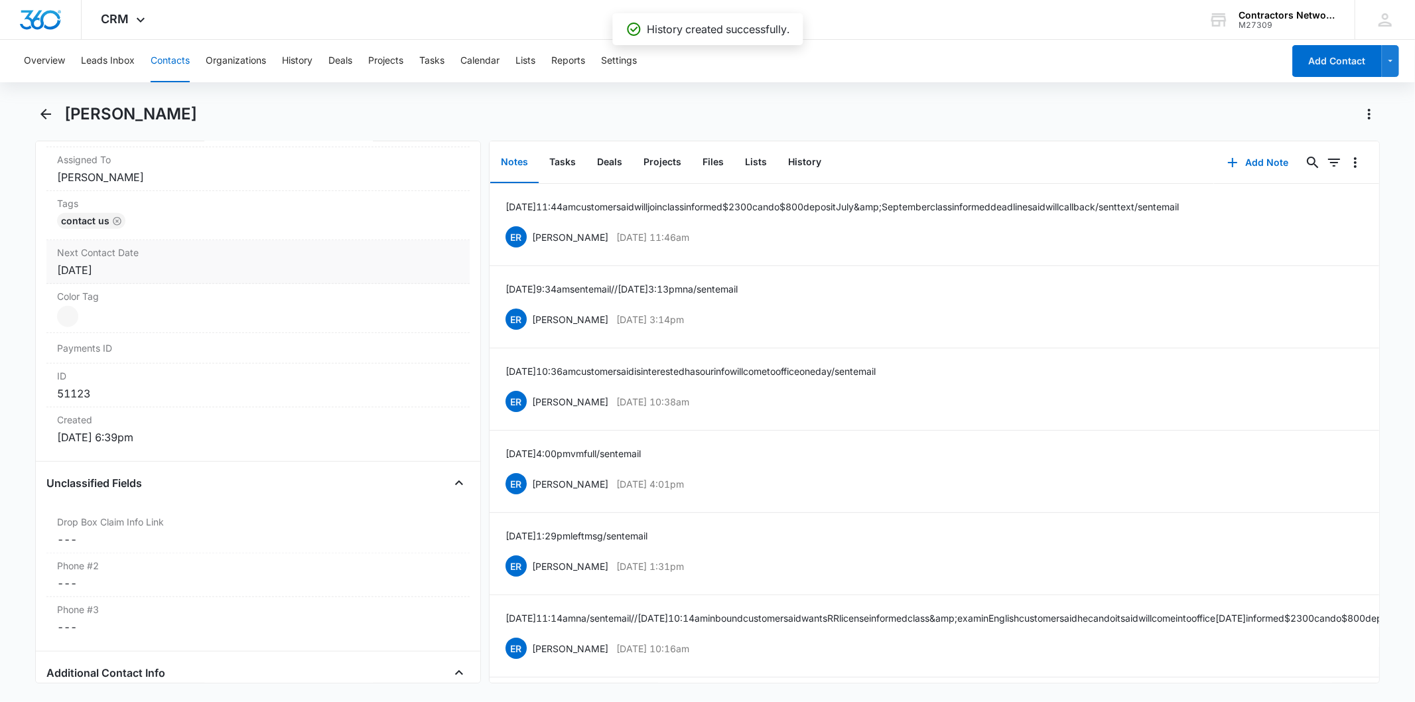
click at [169, 263] on div "[DATE]" at bounding box center [257, 270] width 401 height 16
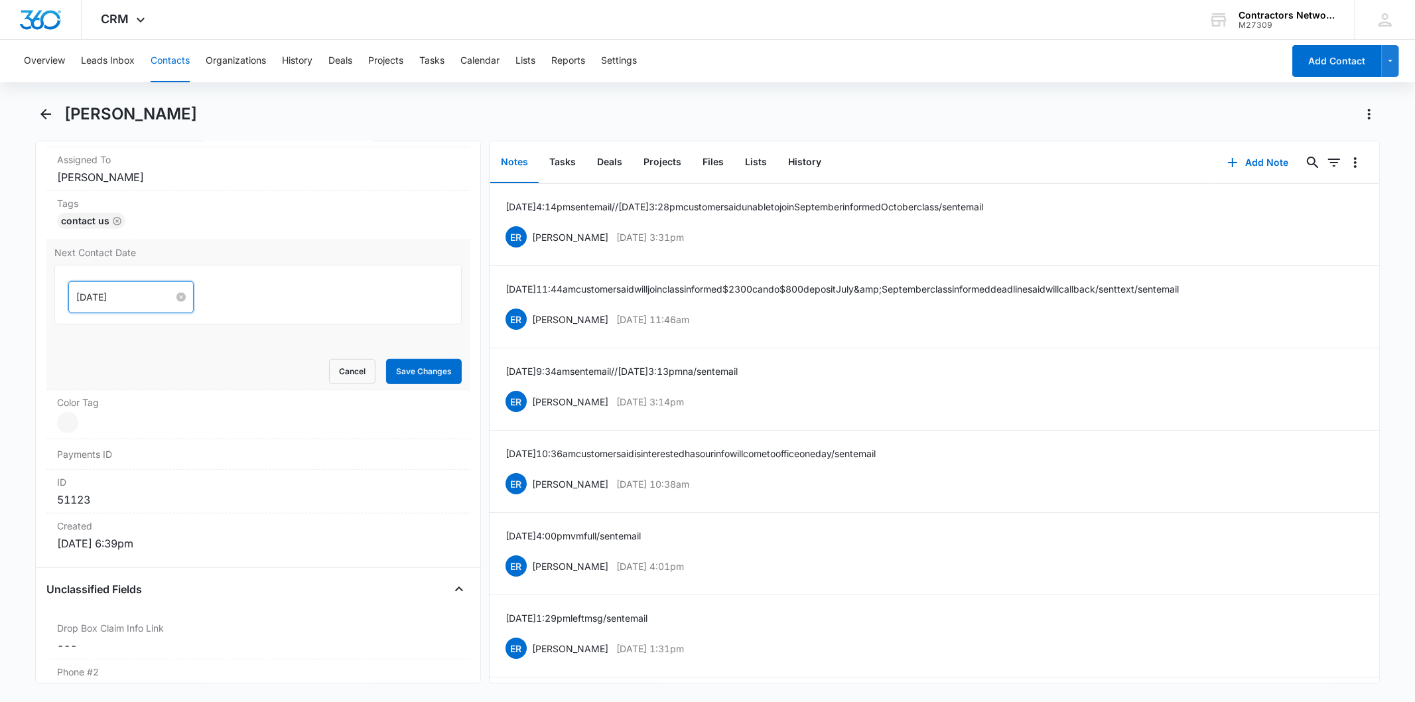
click at [133, 292] on input "[DATE]" at bounding box center [125, 297] width 98 height 15
click at [228, 325] on button "button" at bounding box center [226, 329] width 15 height 27
type input "[DATE]"
click at [113, 479] on div "3" at bounding box center [112, 479] width 16 height 16
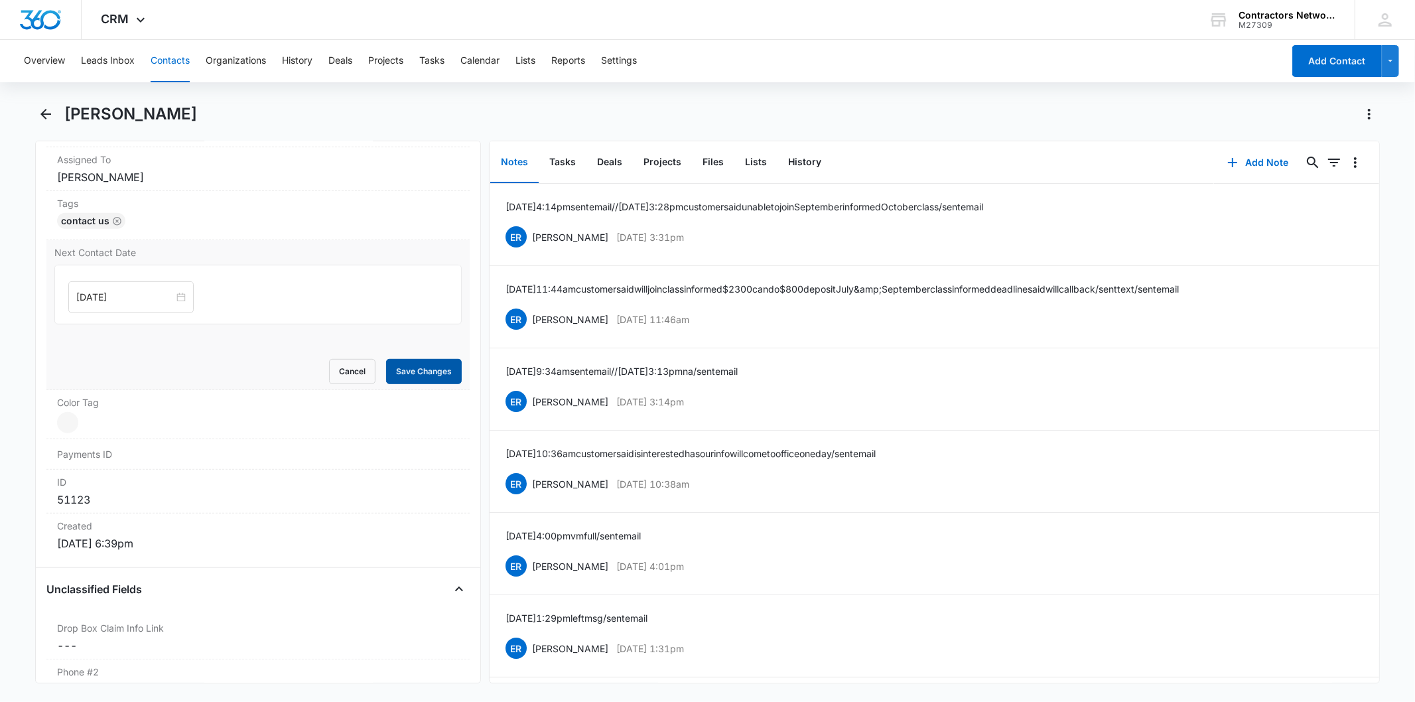
click at [418, 363] on button "Save Changes" at bounding box center [424, 371] width 76 height 25
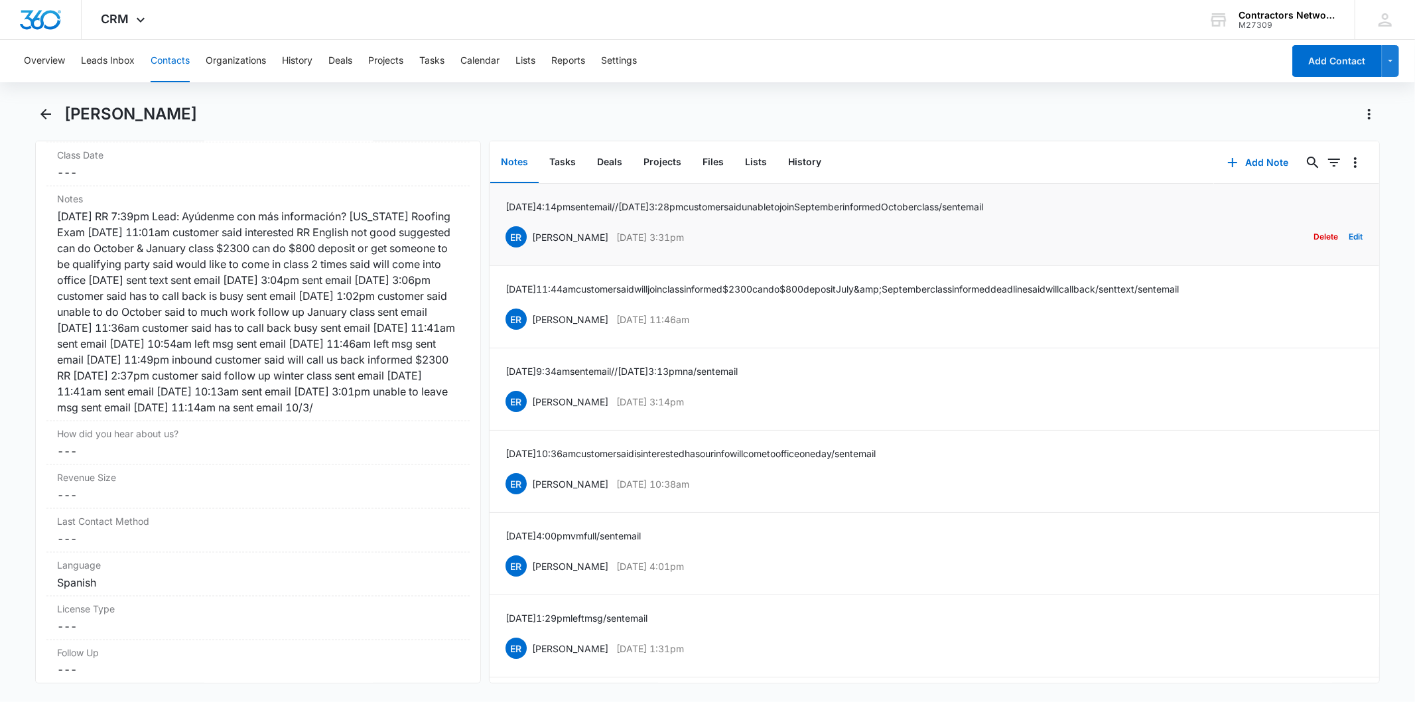
scroll to position [1589, 0]
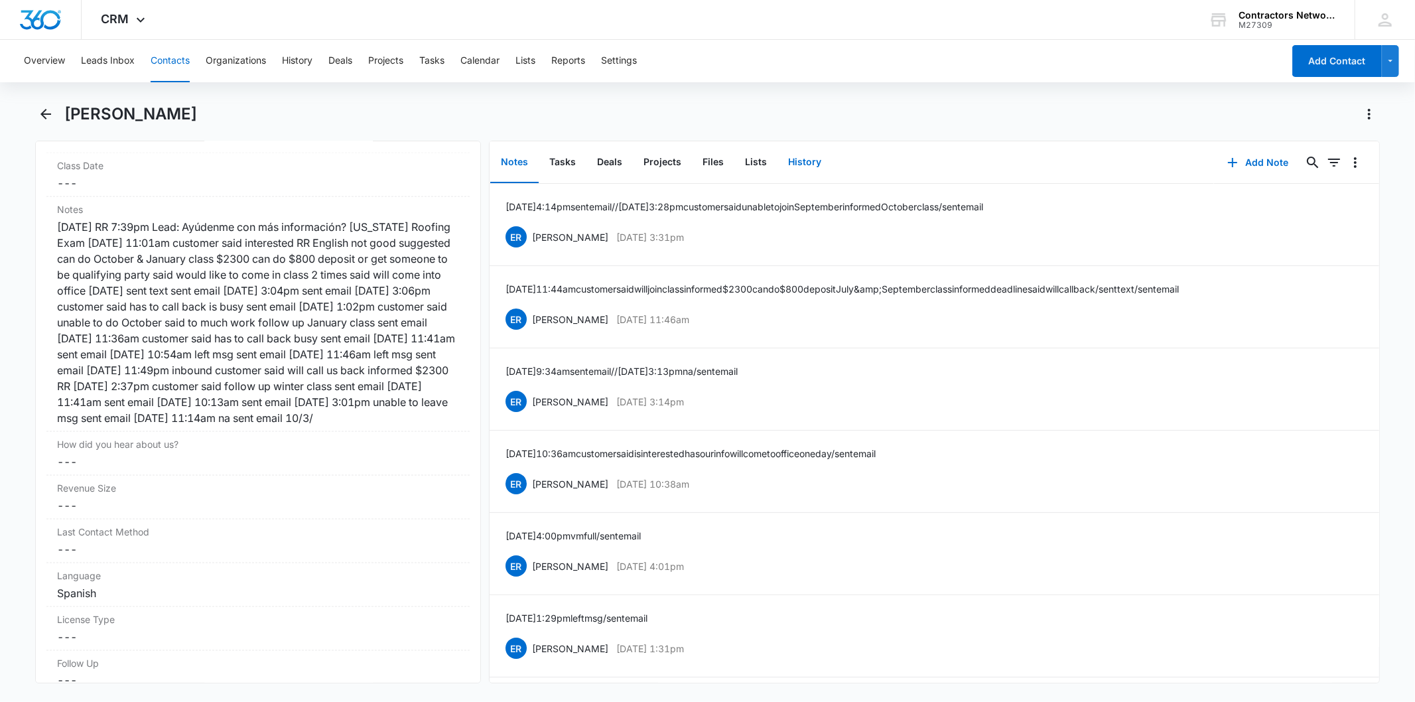
click at [803, 162] on button "History" at bounding box center [804, 162] width 54 height 41
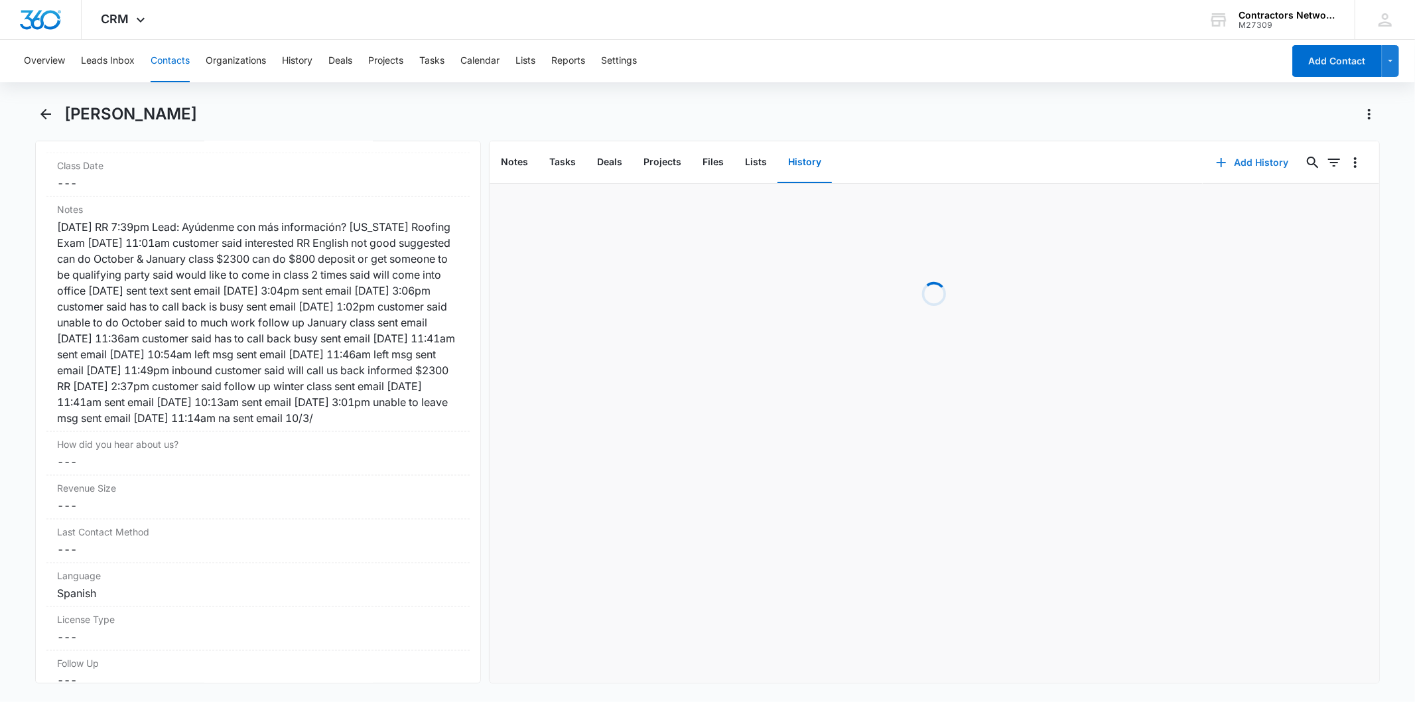
click at [1217, 167] on icon "button" at bounding box center [1221, 163] width 16 height 16
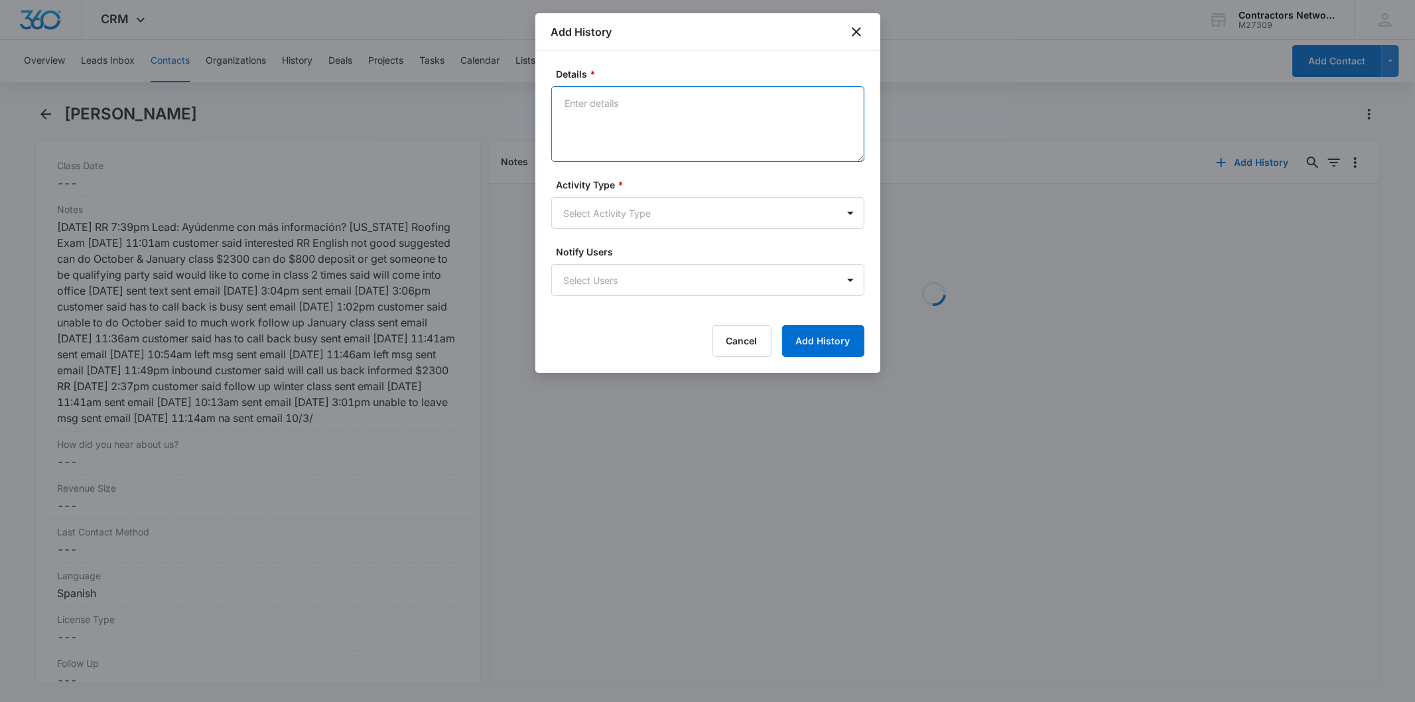
click at [618, 120] on textarea "Details *" at bounding box center [707, 124] width 313 height 76
paste textarea "[DATE] 4:14pm sent email // [DATE] 3:28pm customer said unable to join Septembe…"
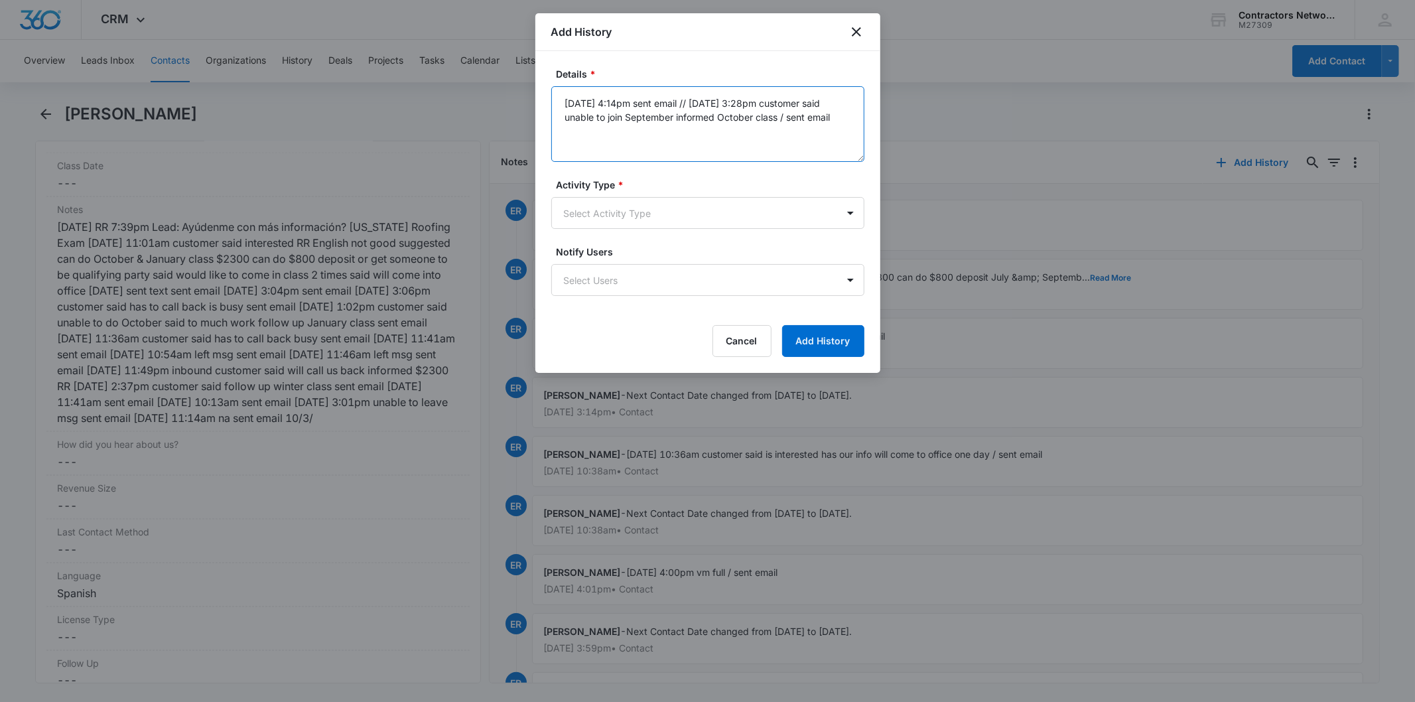
drag, startPoint x: 700, startPoint y: 101, endPoint x: 460, endPoint y: 109, distance: 239.6
click at [460, 109] on body "CRM Apps Reputation Websites Forms CRM Email Social Shop Payments POS Content A…" at bounding box center [707, 351] width 1415 height 702
type textarea "[DATE] 3:28pm customer said unable to join September informed October class / s…"
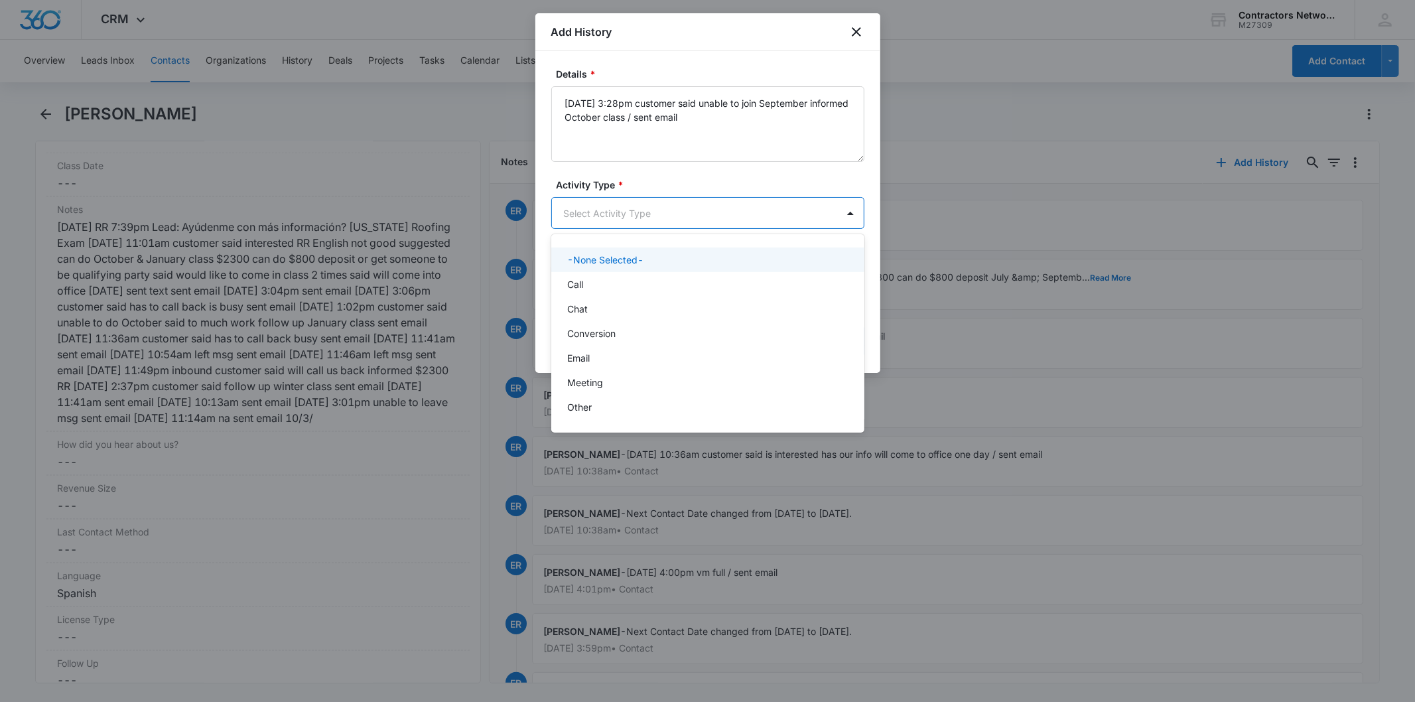
click at [580, 199] on body "CRM Apps Reputation Websites Forms CRM Email Social Shop Payments POS Content A…" at bounding box center [707, 351] width 1415 height 702
click at [600, 303] on div "Chat" at bounding box center [706, 309] width 279 height 14
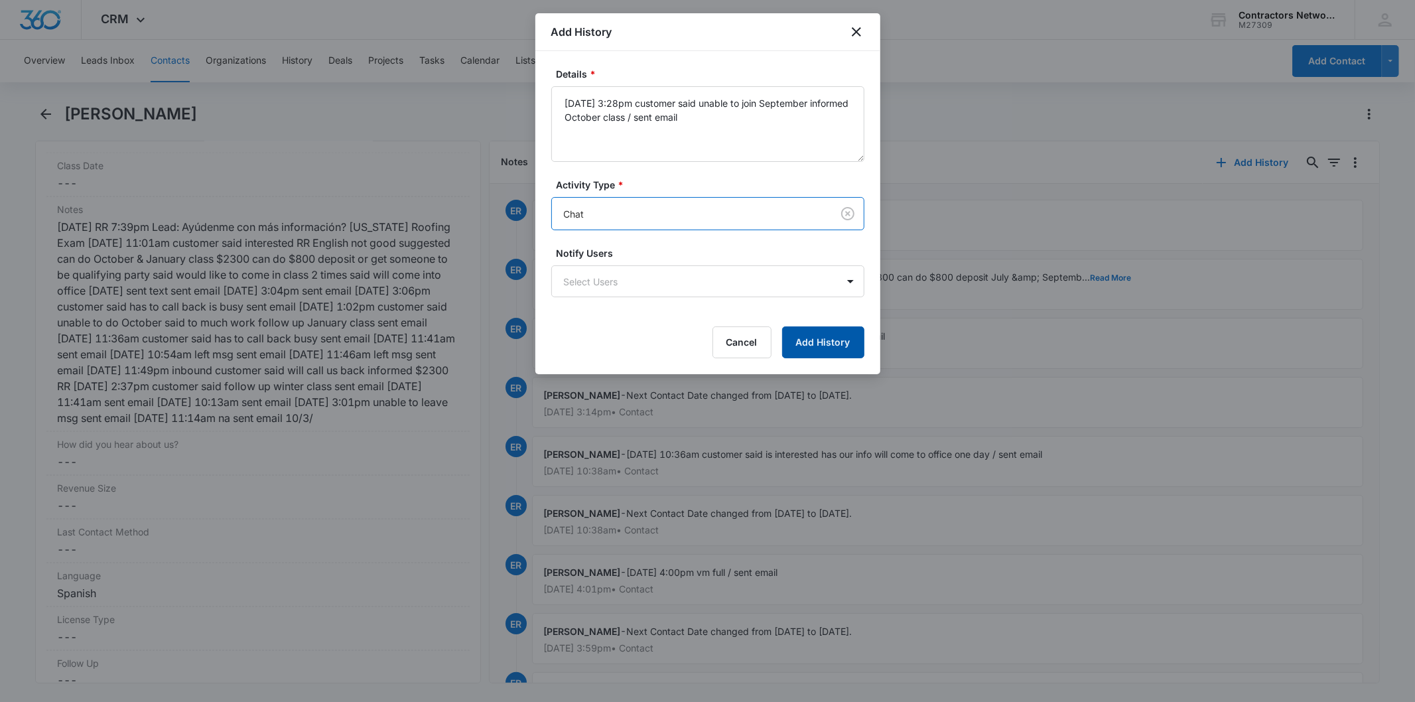
click at [812, 354] on button "Add History" at bounding box center [823, 342] width 82 height 32
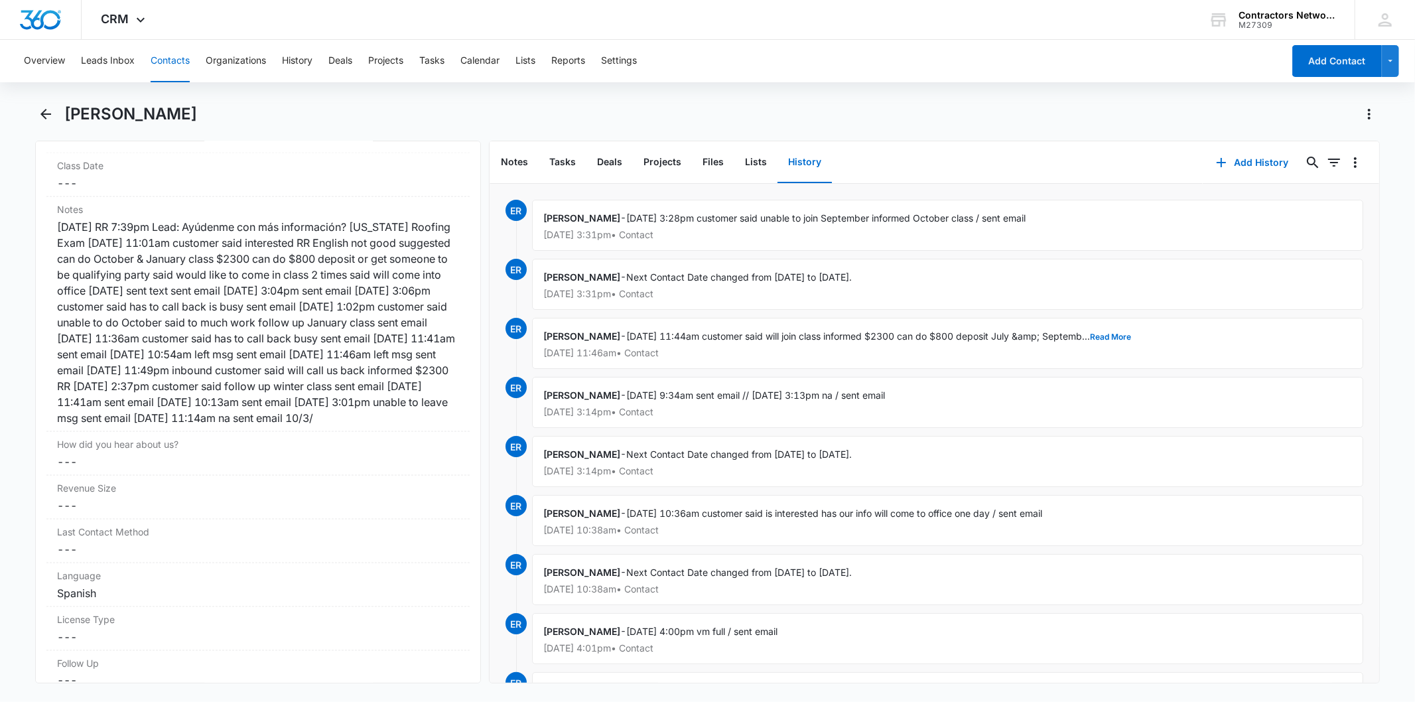
click at [173, 66] on button "Contacts" at bounding box center [170, 61] width 39 height 42
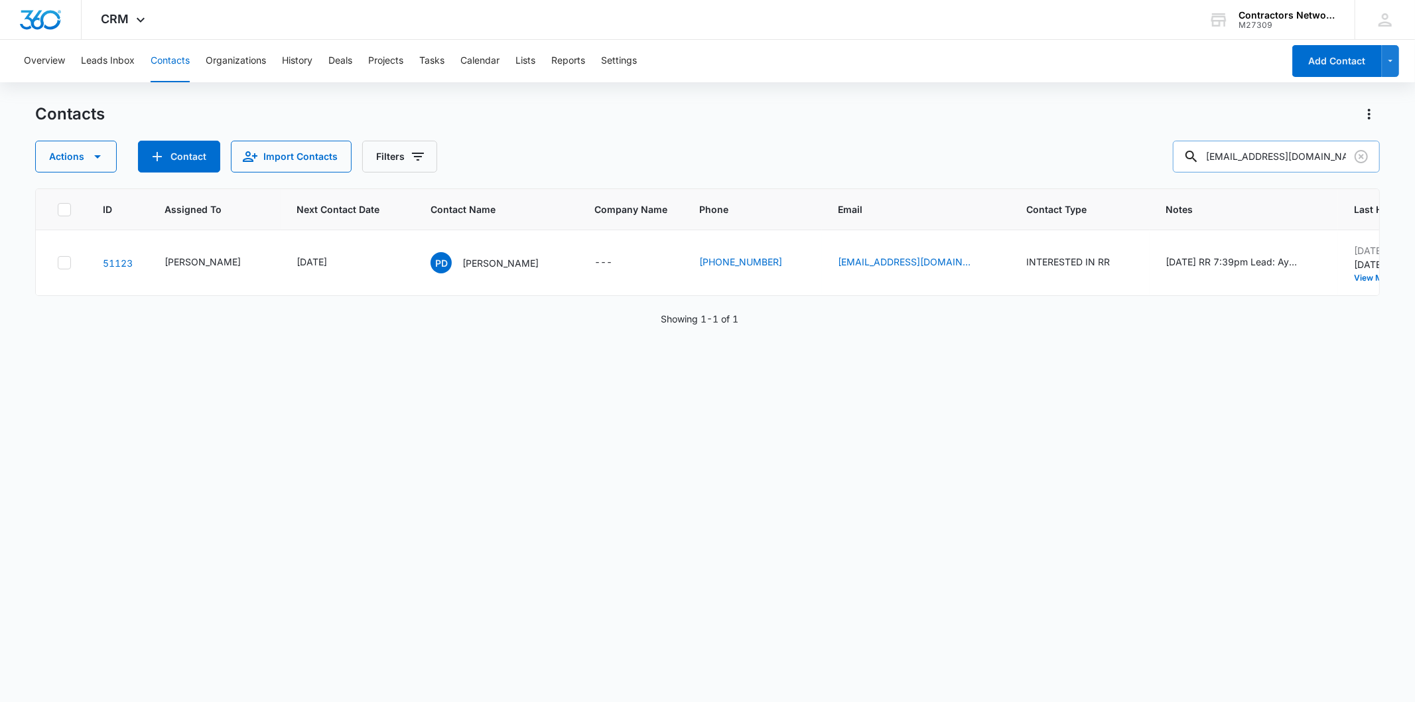
click at [1348, 151] on input "[EMAIL_ADDRESS][DOMAIN_NAME]" at bounding box center [1276, 157] width 207 height 32
click at [1362, 155] on icon "Clear" at bounding box center [1360, 156] width 13 height 13
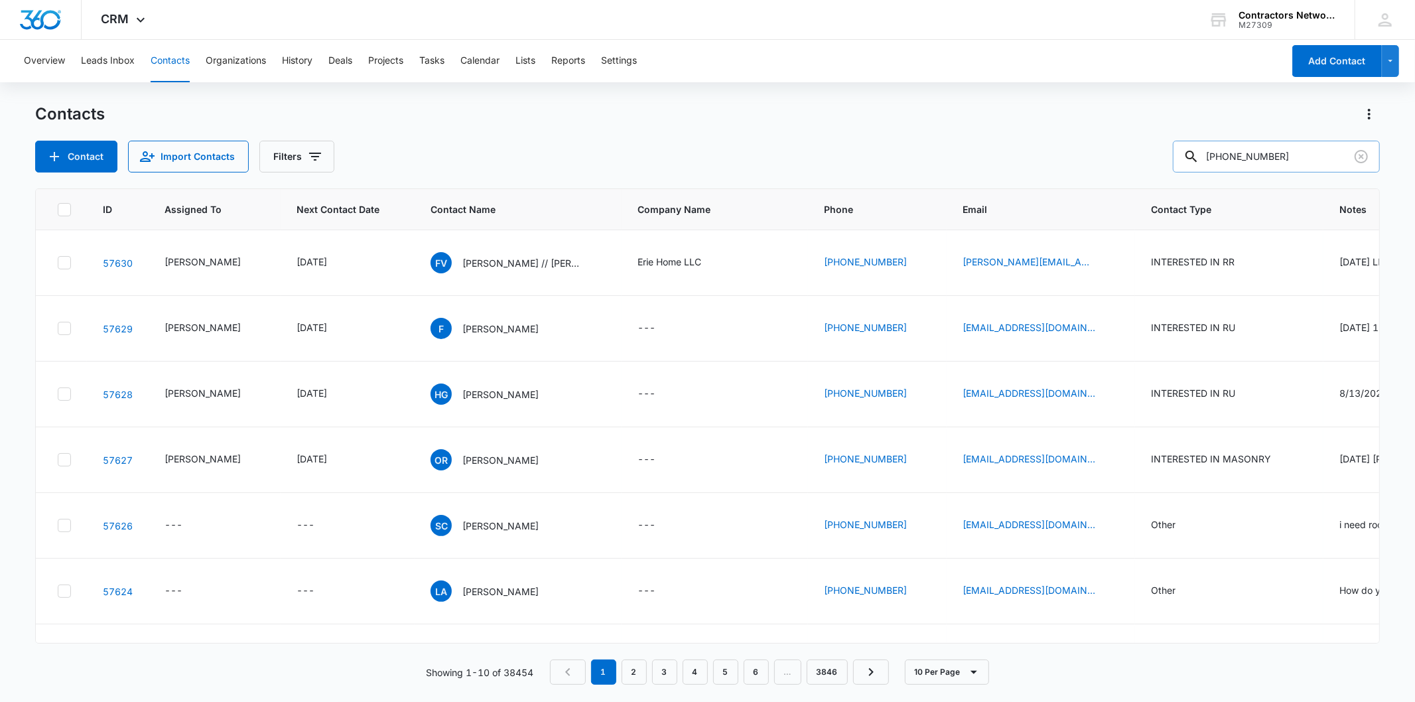
type input "[PHONE_NUMBER]"
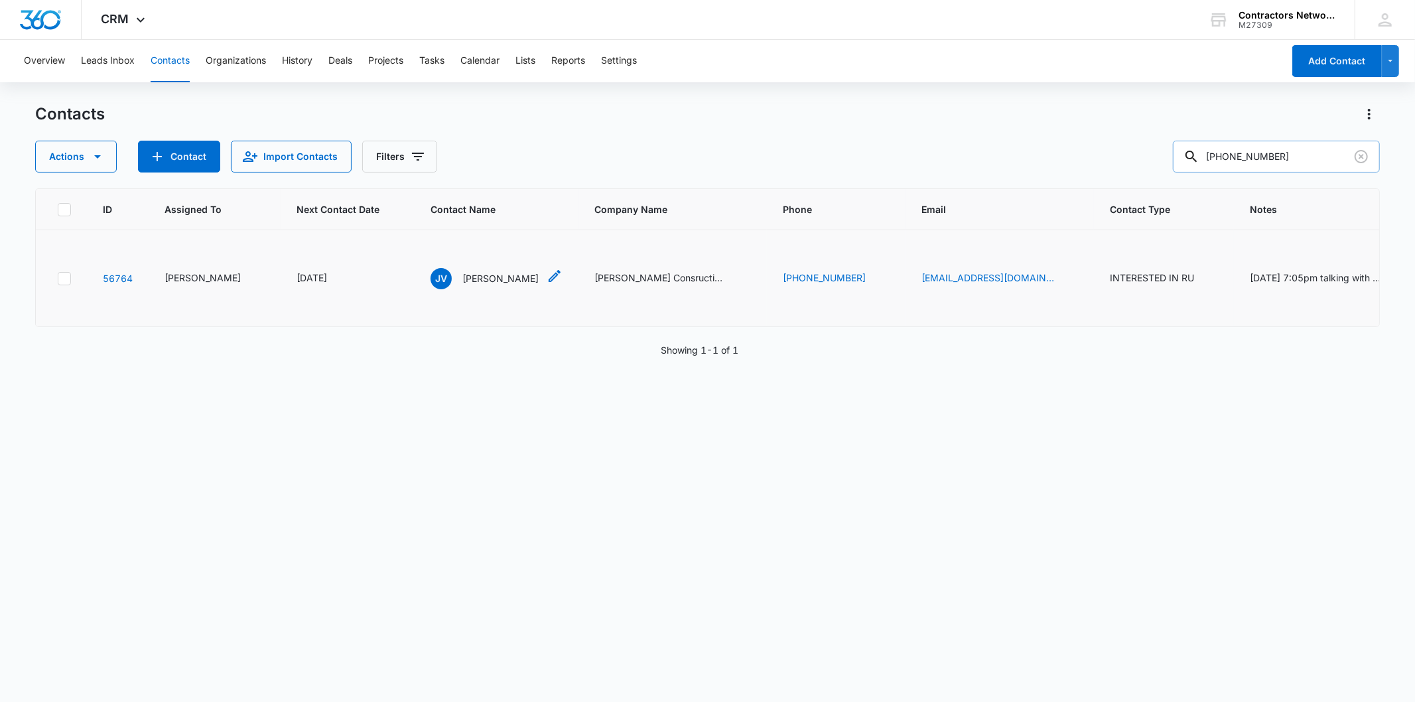
click at [462, 285] on p "[PERSON_NAME]" at bounding box center [500, 278] width 76 height 14
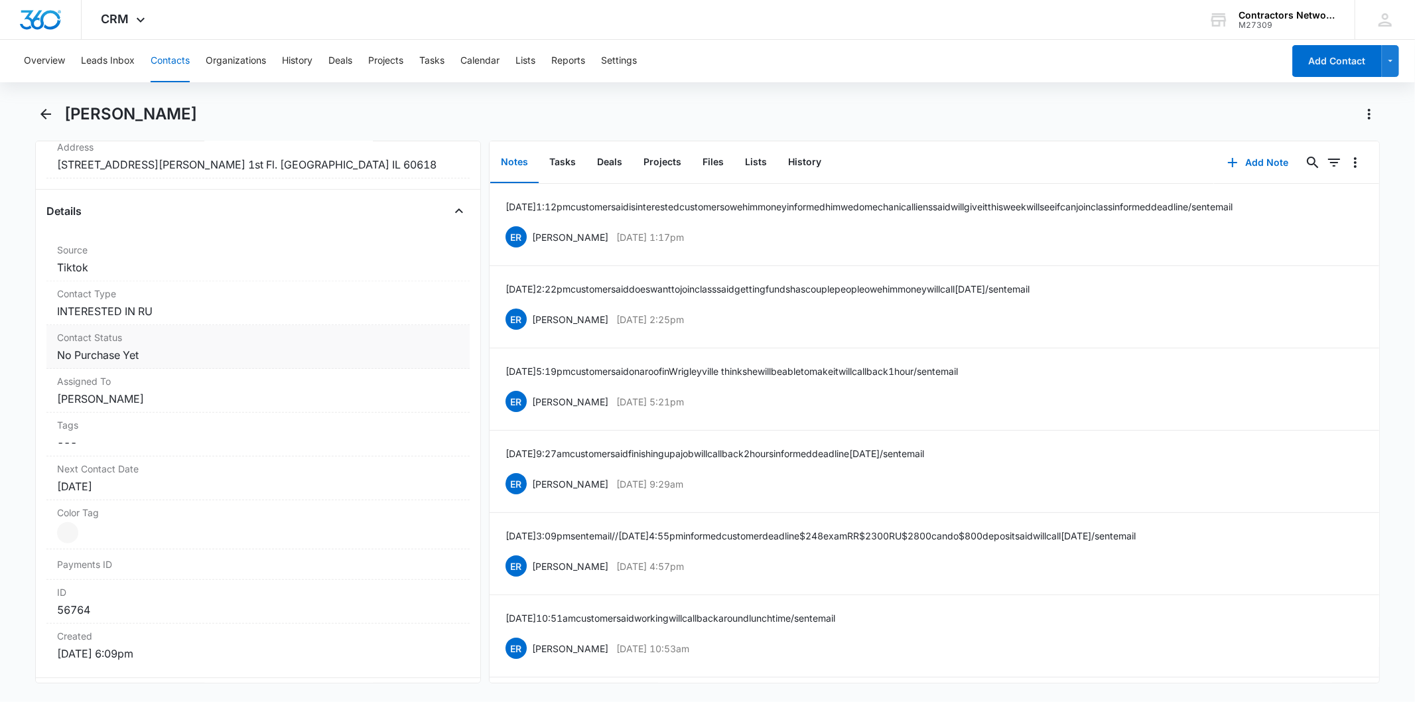
scroll to position [147, 0]
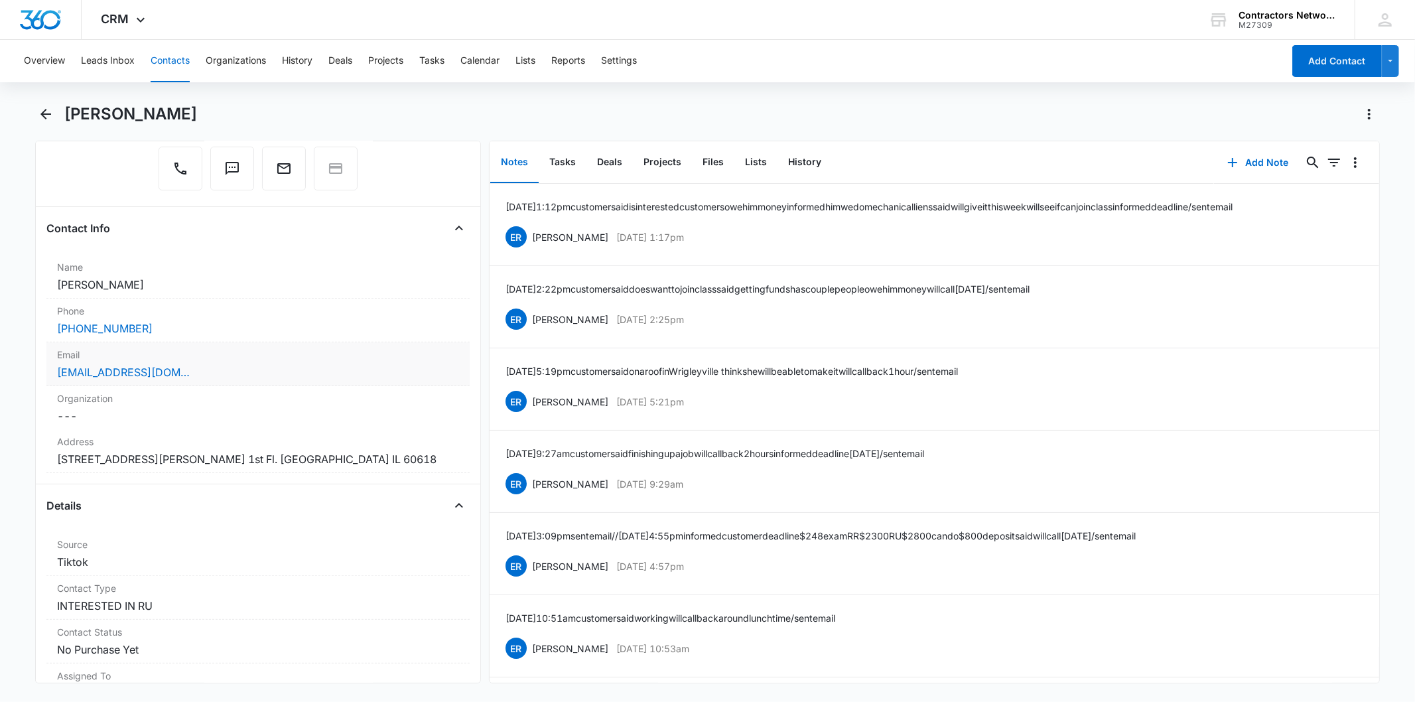
click at [234, 368] on div "[EMAIL_ADDRESS][DOMAIN_NAME]" at bounding box center [257, 372] width 401 height 16
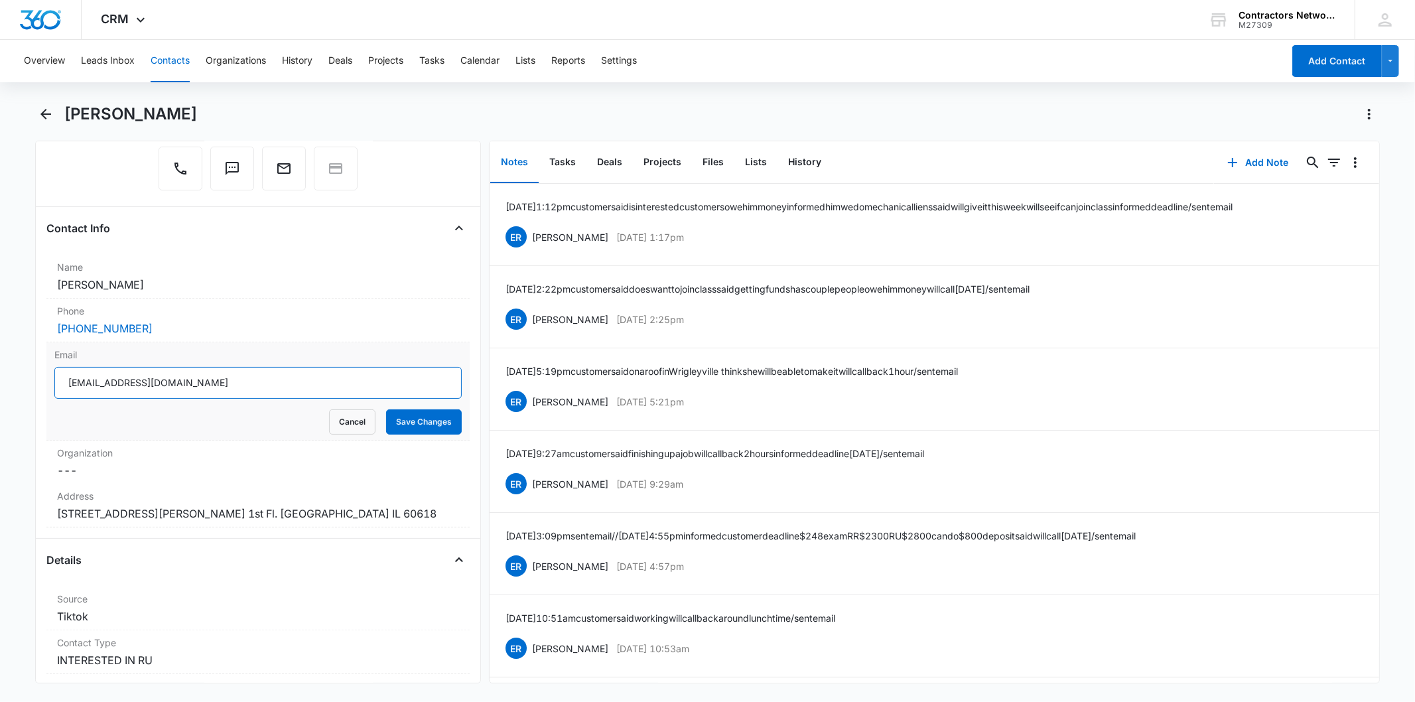
click at [134, 383] on input "[EMAIL_ADDRESS][DOMAIN_NAME]" at bounding box center [257, 383] width 407 height 32
click at [338, 415] on button "Cancel" at bounding box center [352, 421] width 46 height 25
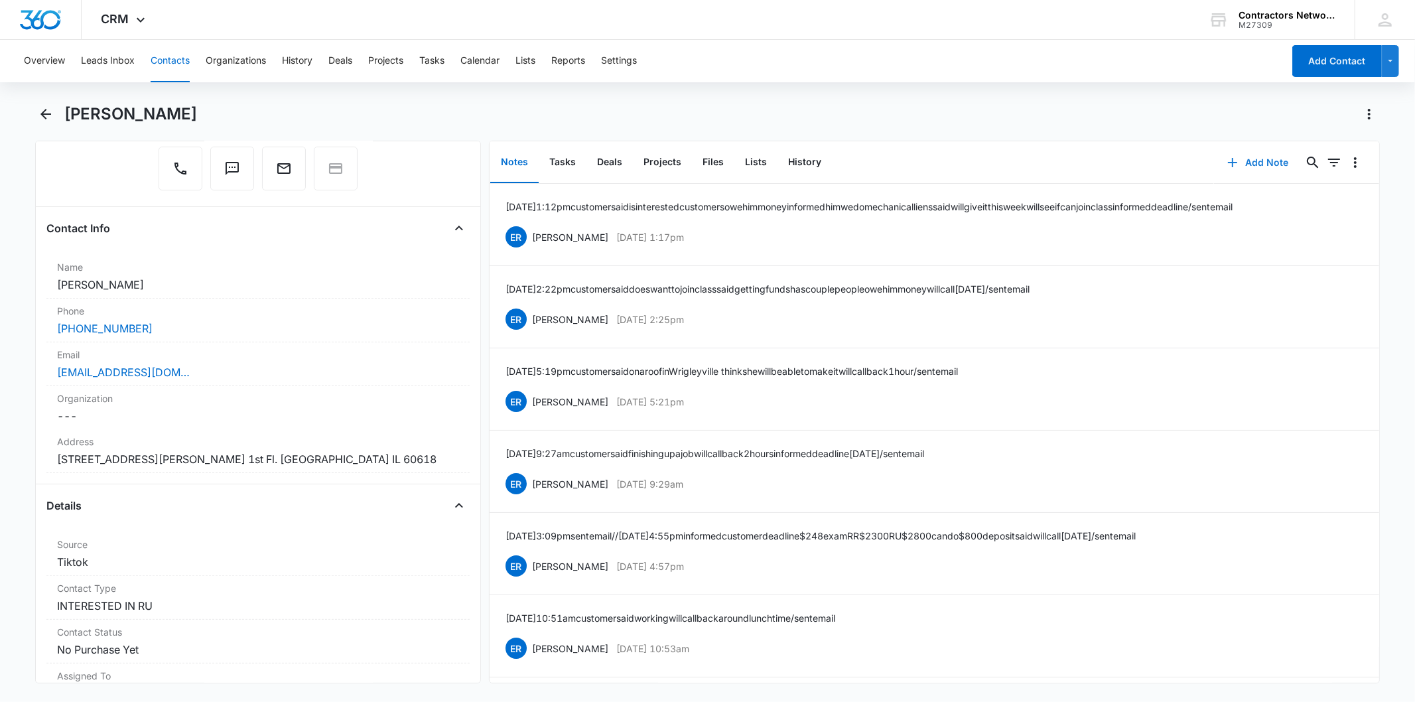
click at [1239, 161] on button "Add Note" at bounding box center [1258, 163] width 88 height 32
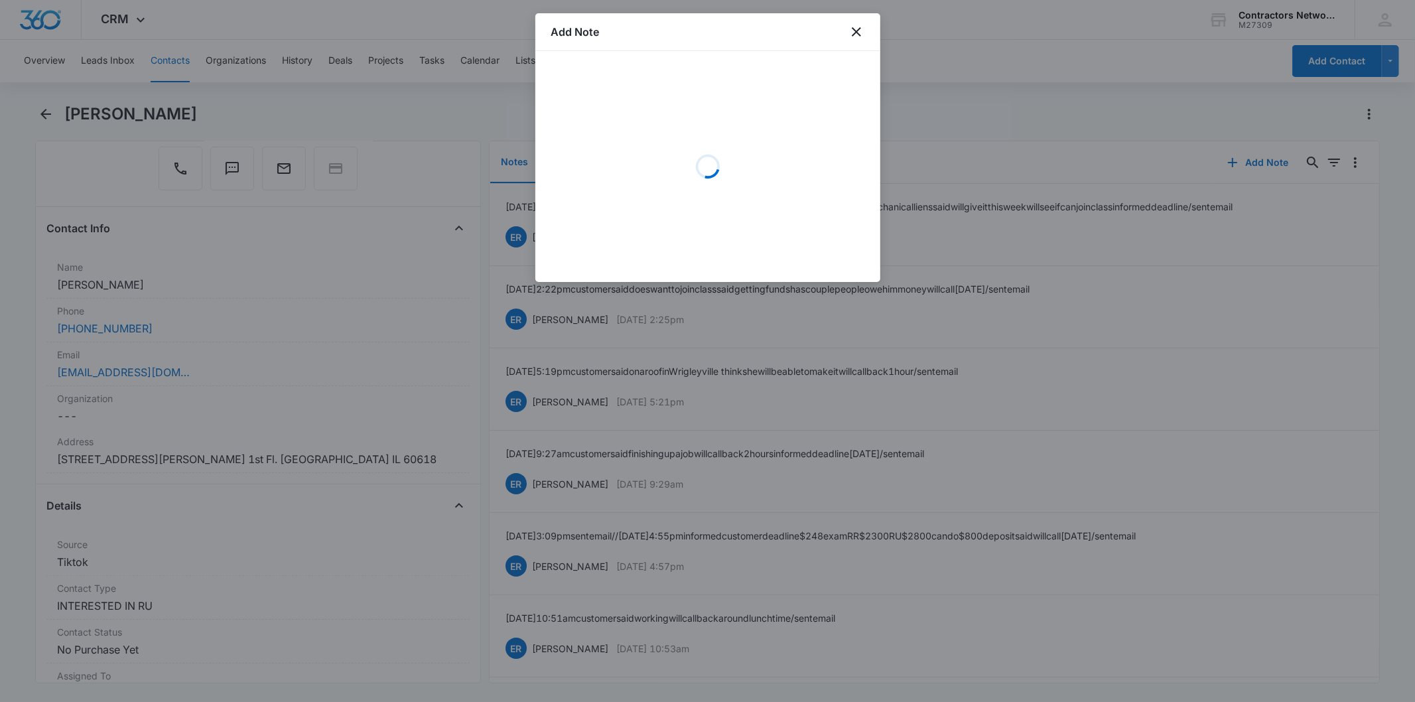
click at [580, 103] on div "Loading" at bounding box center [707, 166] width 313 height 199
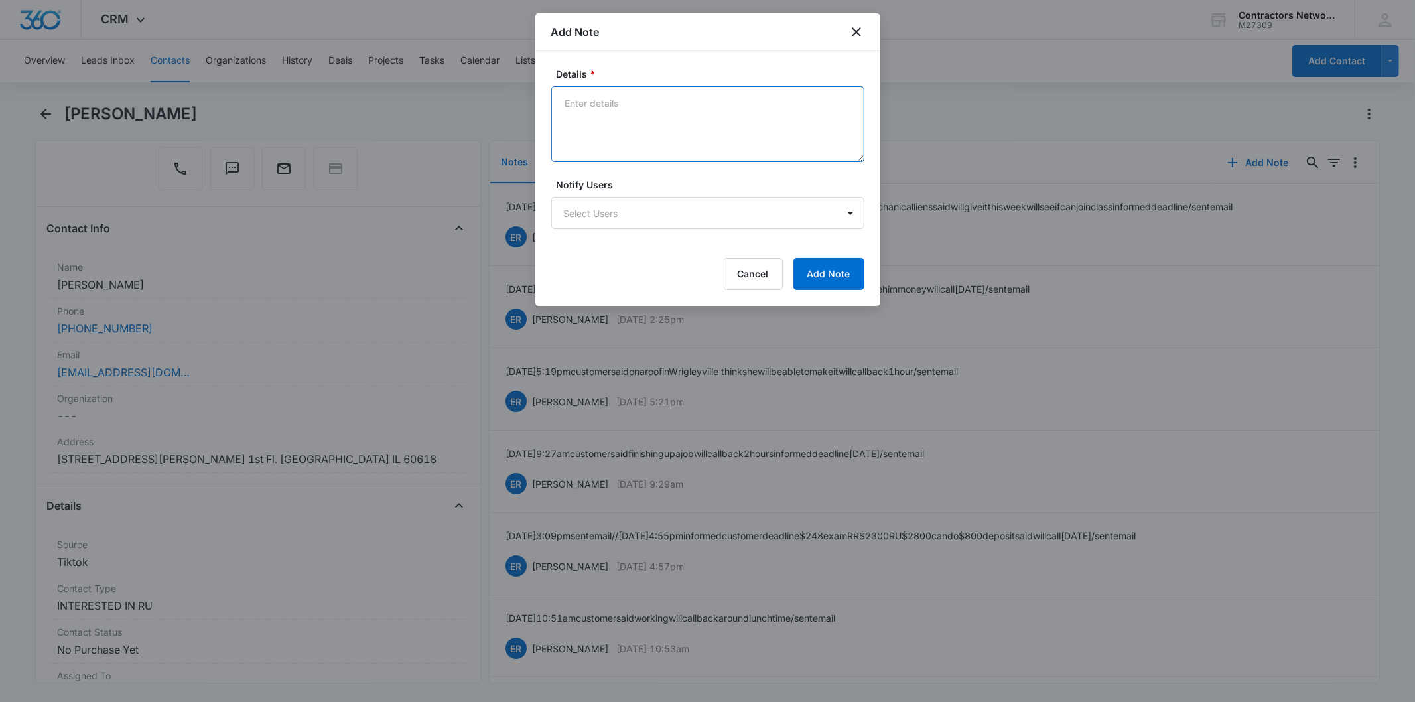
click at [580, 103] on textarea "Details *" at bounding box center [707, 124] width 313 height 76
paste textarea "[DATE] 3:35pm na / sent email"
type textarea "[DATE] 3:35pm na / sent email"
click at [834, 279] on button "Add Note" at bounding box center [828, 274] width 71 height 32
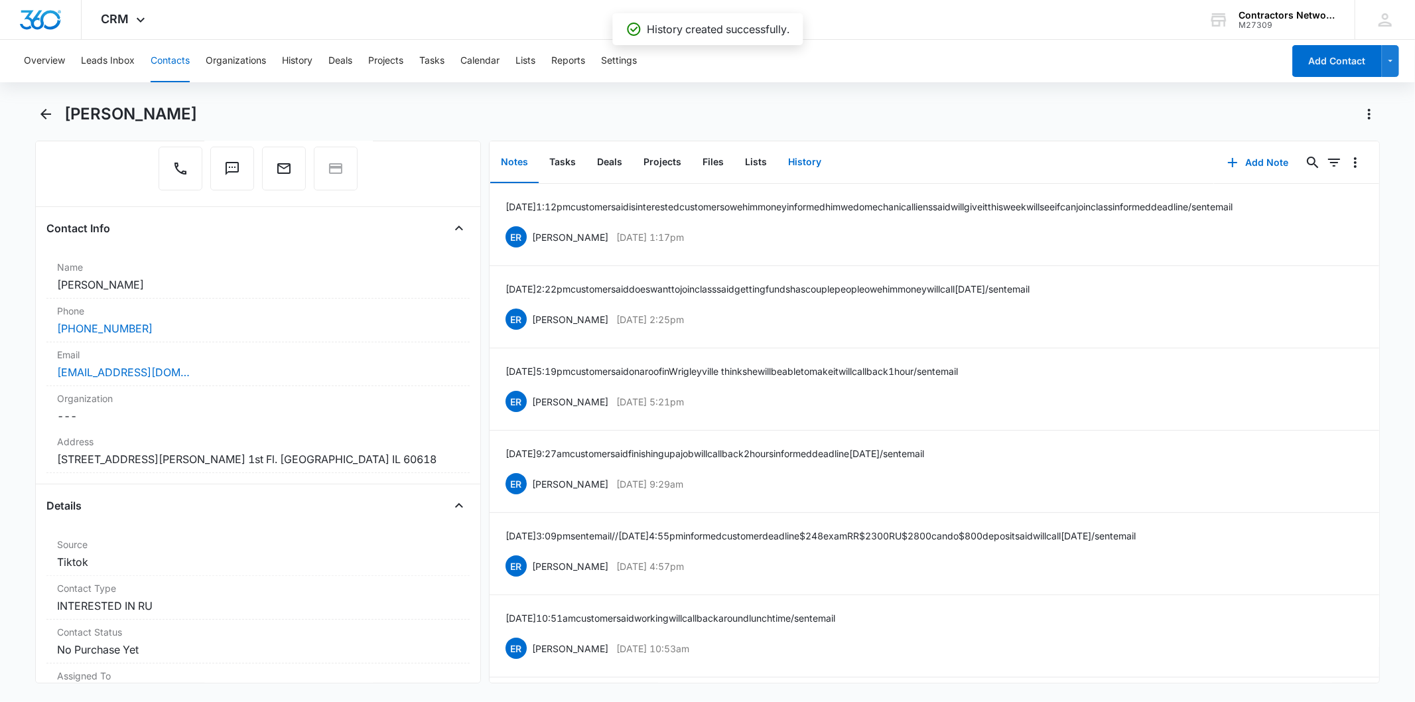
click at [825, 180] on button "History" at bounding box center [804, 162] width 54 height 41
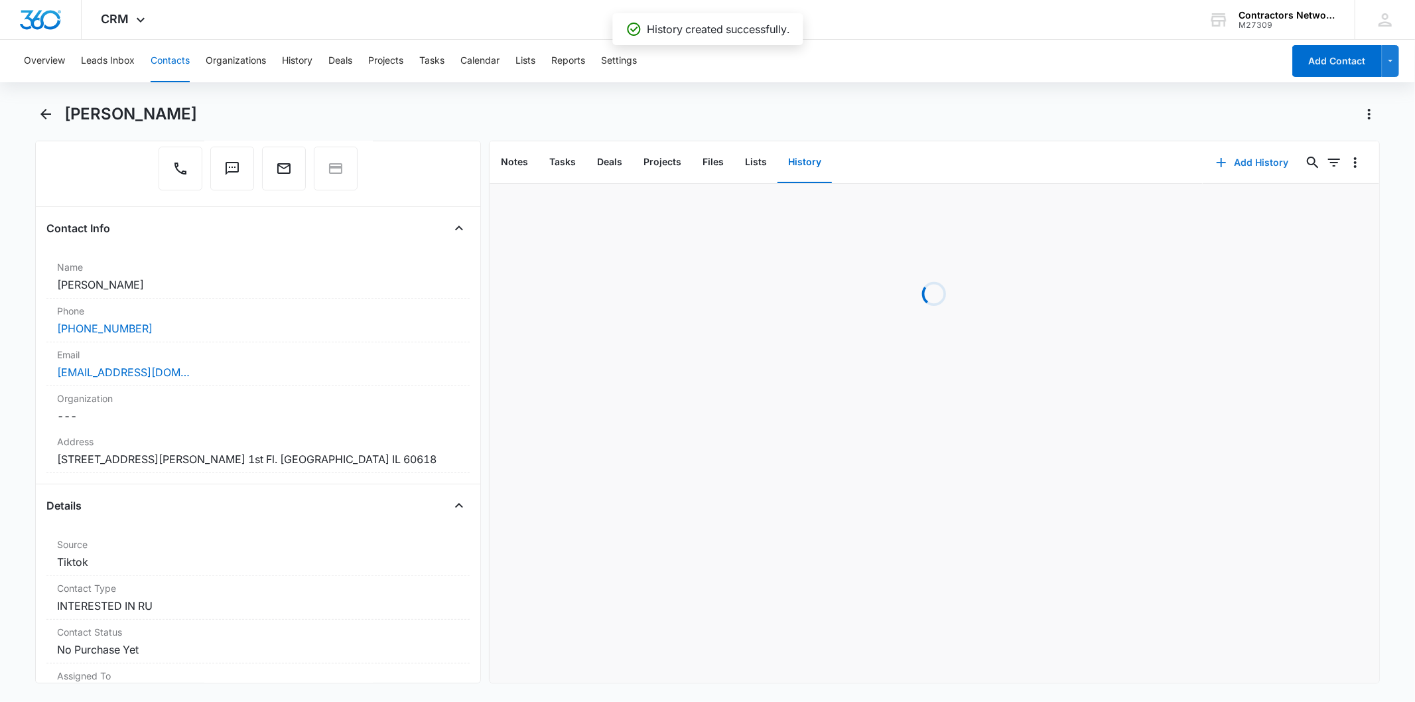
click at [1241, 175] on button "Add History" at bounding box center [1252, 163] width 99 height 32
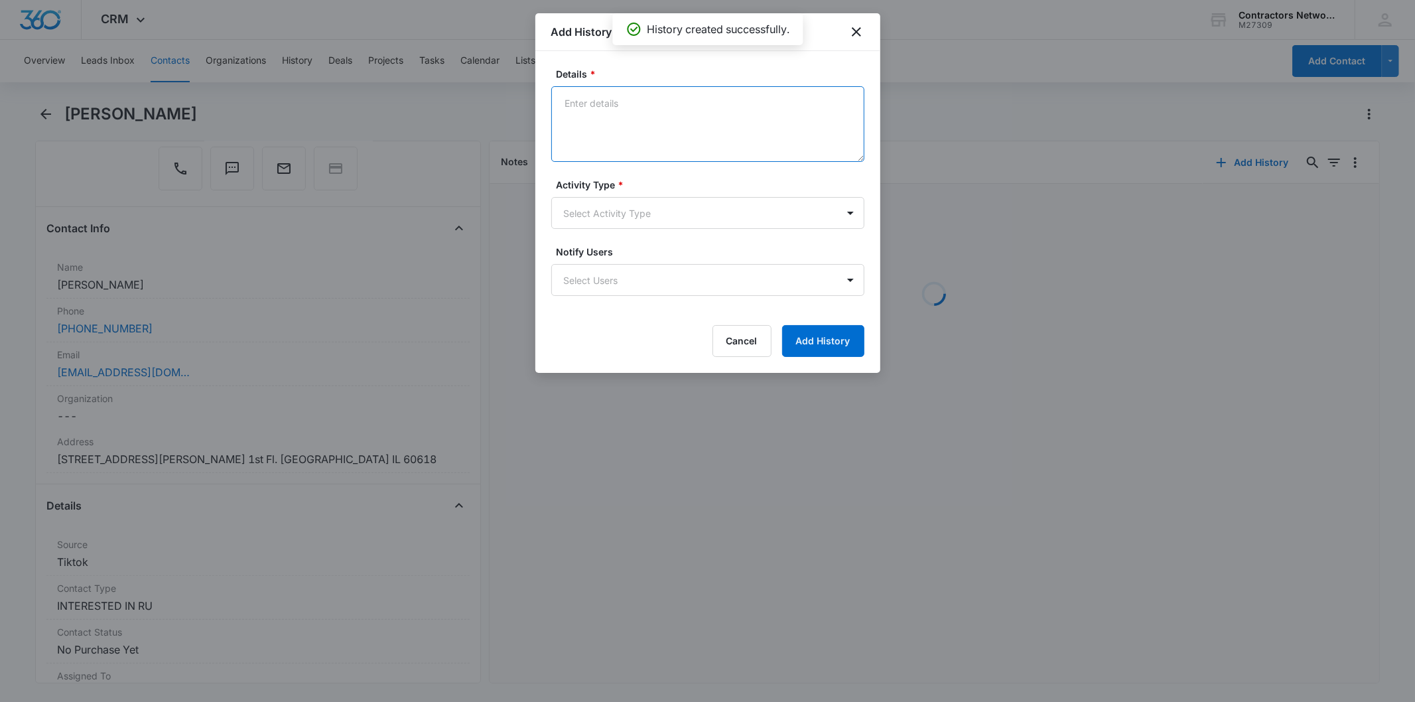
click at [588, 117] on textarea "Details *" at bounding box center [707, 124] width 313 height 76
paste textarea "[DATE] 3:35pm na / sent email"
type textarea "[DATE] 3:35pm na / sent email"
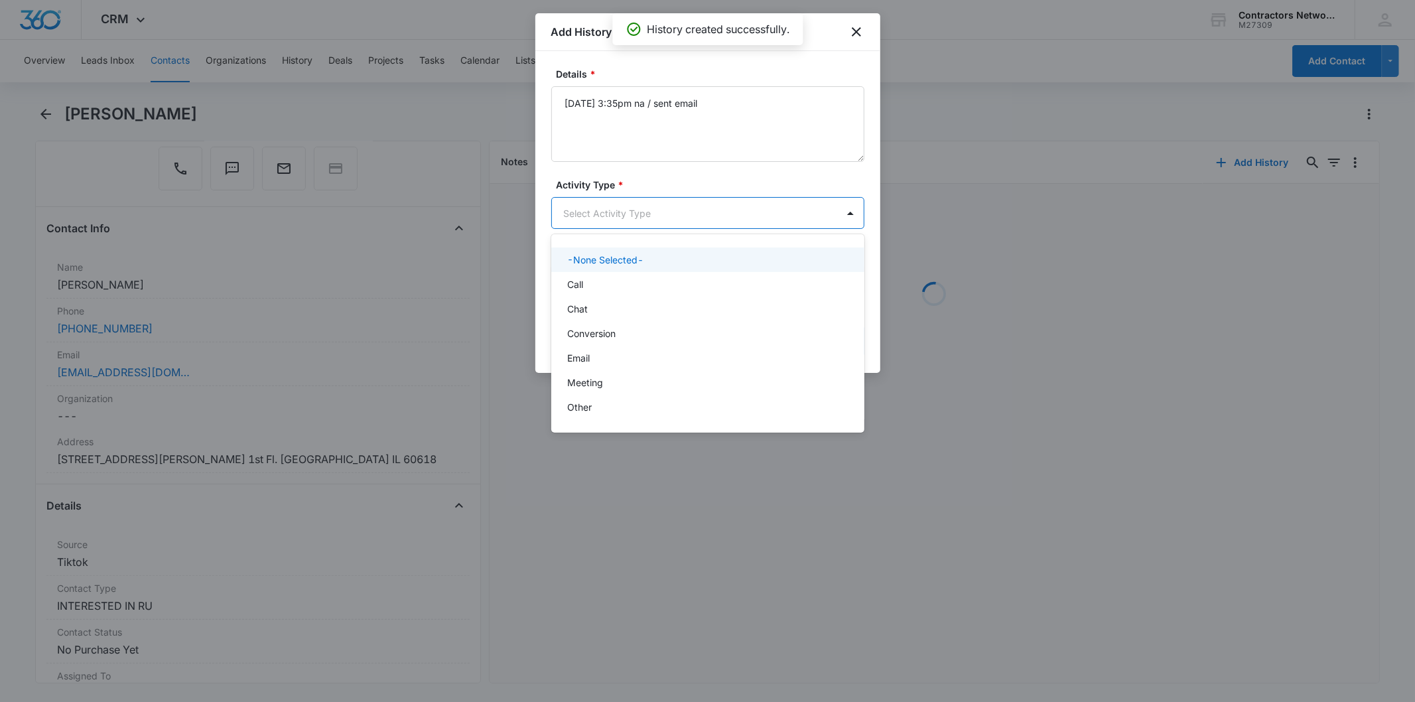
click at [557, 206] on body "CRM Apps Reputation Websites Forms CRM Email Social Shop Payments POS Content A…" at bounding box center [707, 351] width 1415 height 702
click at [619, 279] on div "Call" at bounding box center [706, 284] width 279 height 14
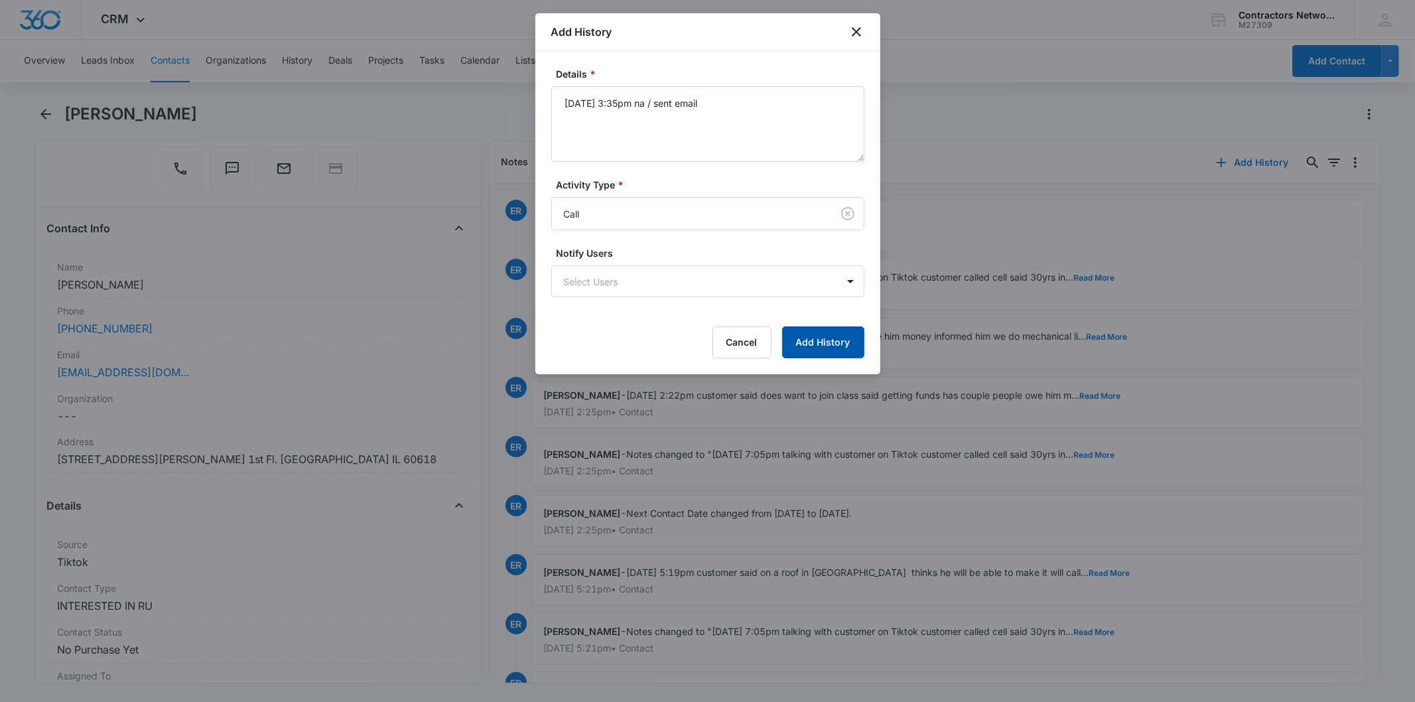
click at [830, 354] on button "Add History" at bounding box center [823, 342] width 82 height 32
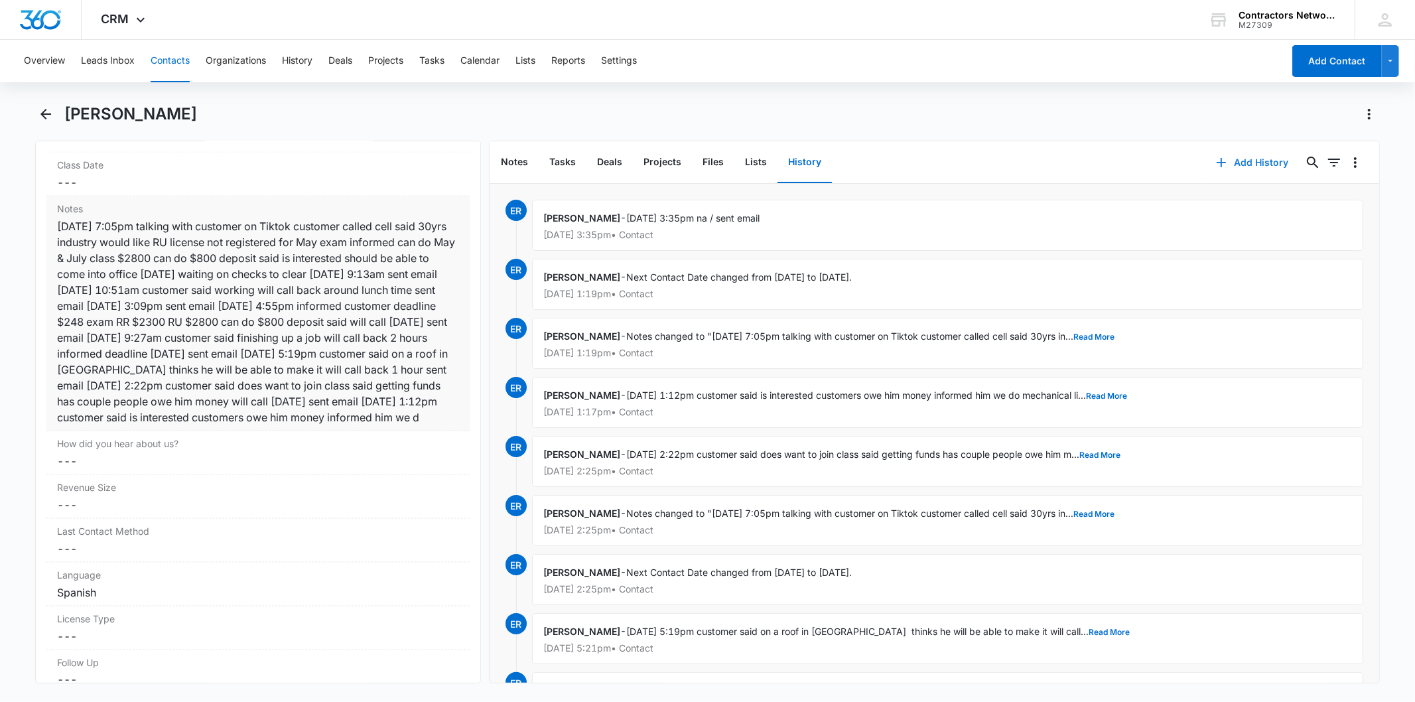
scroll to position [1768, 0]
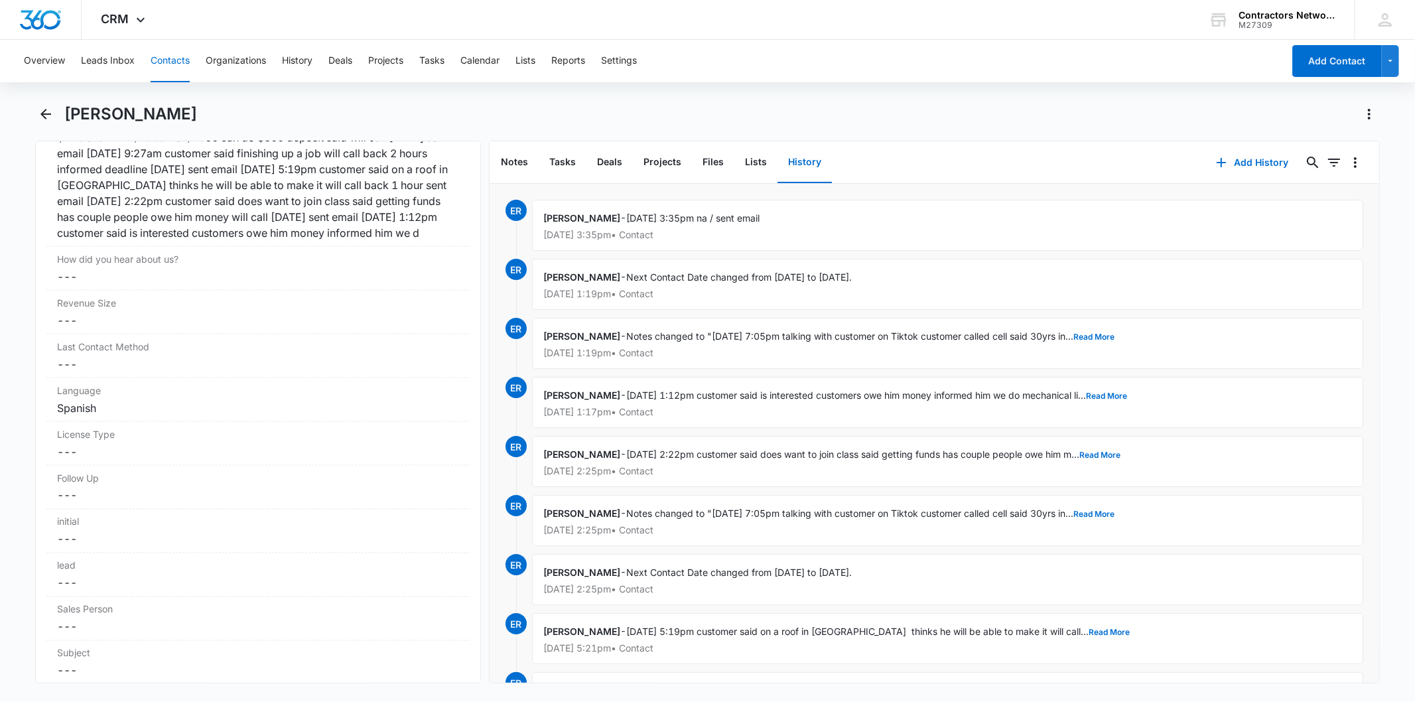
click at [167, 64] on button "Contacts" at bounding box center [170, 61] width 39 height 42
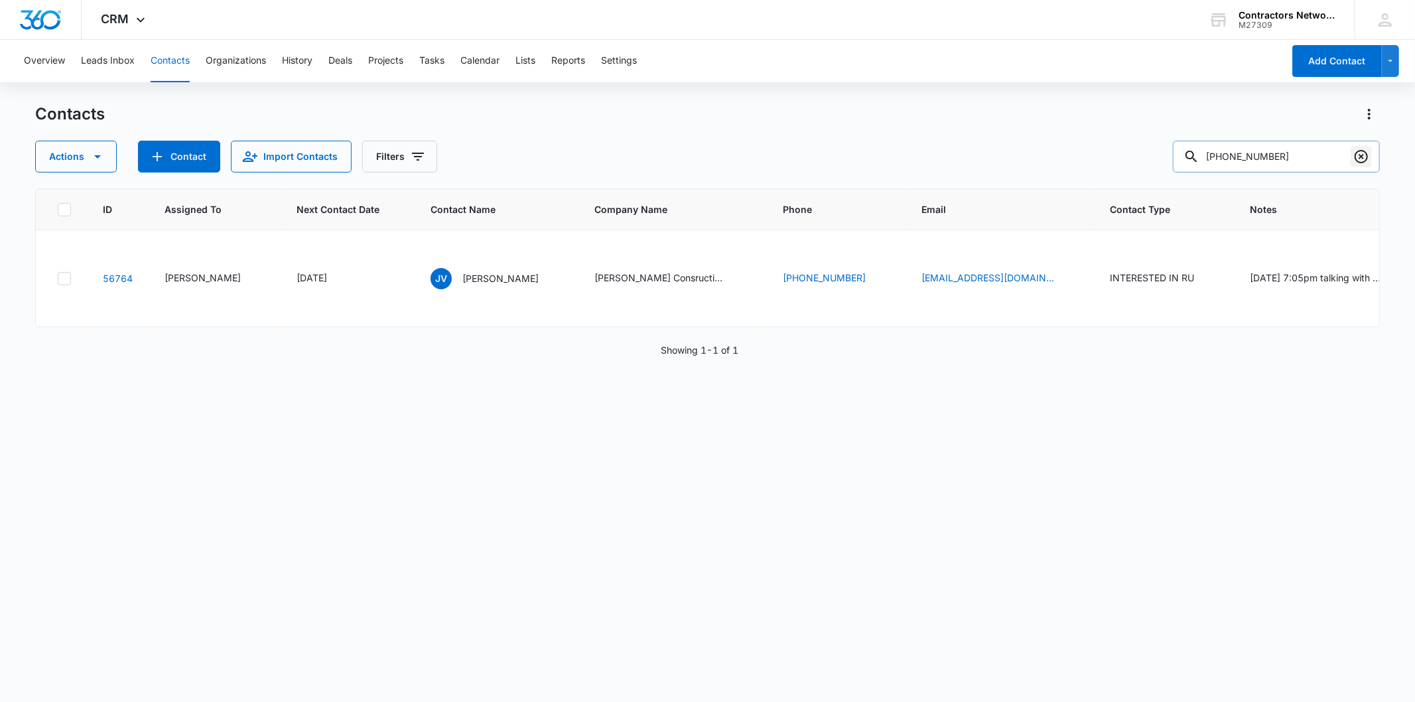
click at [1366, 157] on icon "Clear" at bounding box center [1360, 156] width 13 height 13
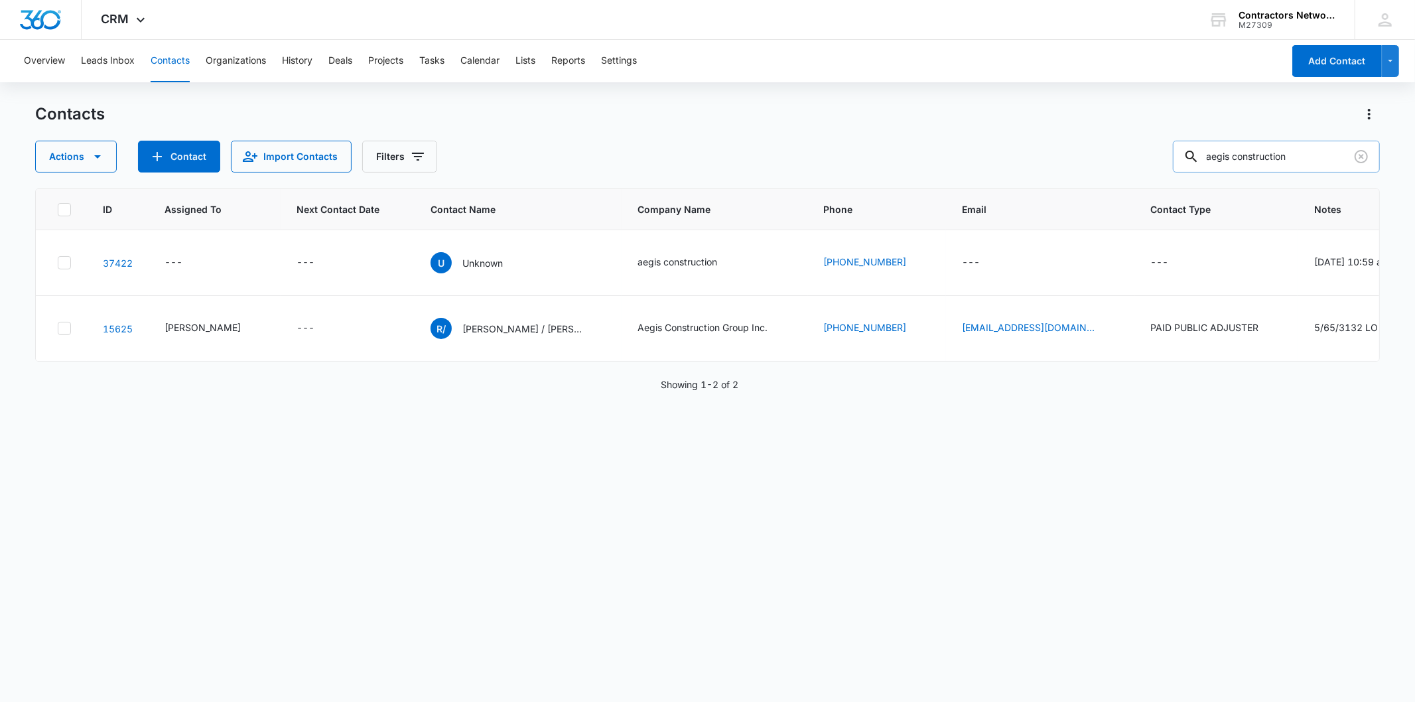
drag, startPoint x: 1247, startPoint y: 155, endPoint x: 1338, endPoint y: 164, distance: 92.0
click at [1338, 164] on input "aegis construction" at bounding box center [1276, 157] width 207 height 32
type input "aegis"
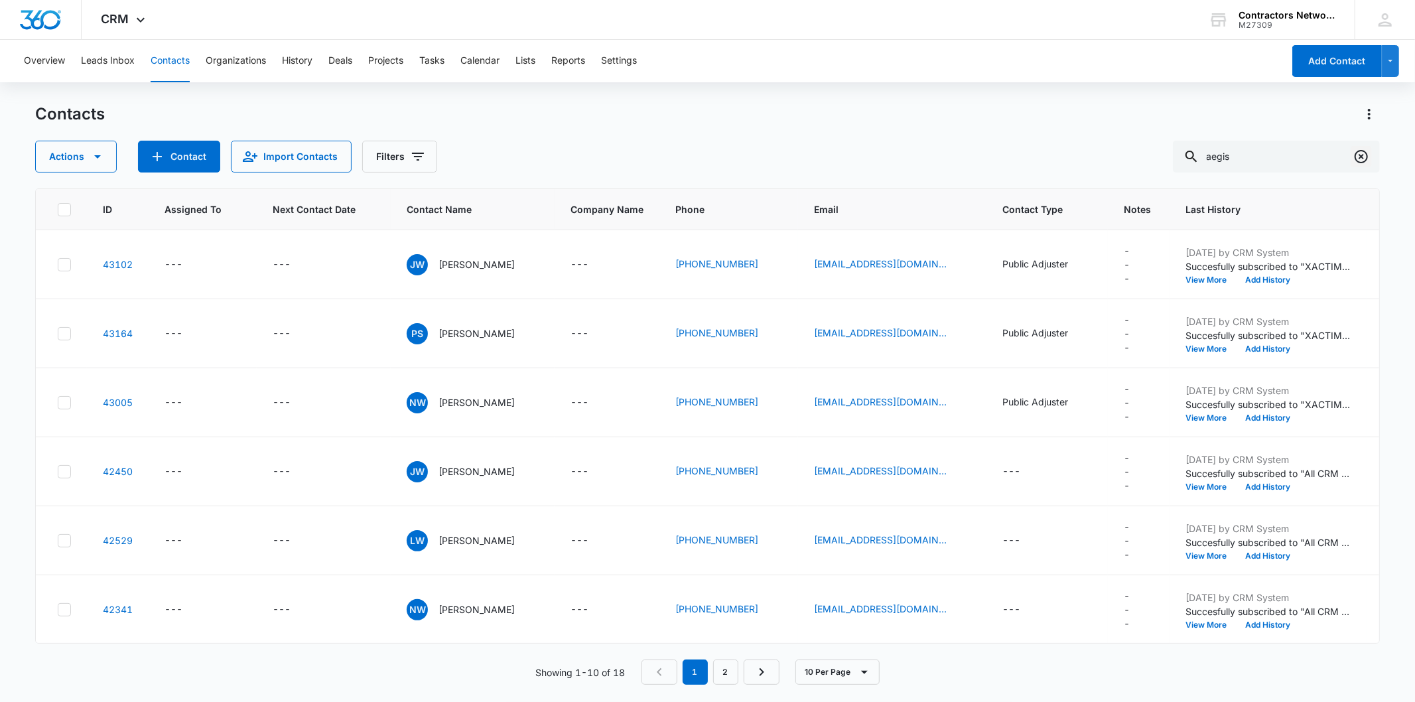
click at [1357, 159] on icon "Clear" at bounding box center [1361, 157] width 16 height 16
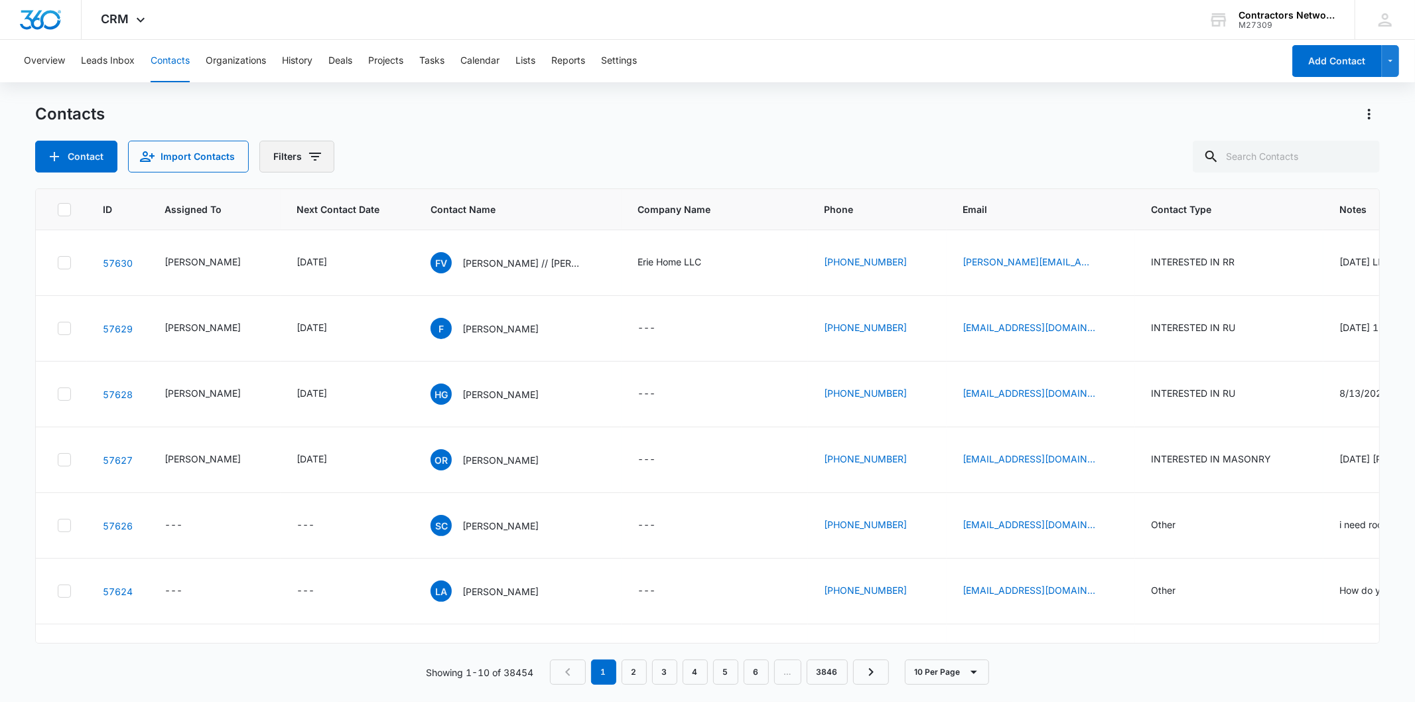
click at [310, 142] on button "Filters" at bounding box center [296, 157] width 75 height 32
click at [415, 307] on icon "Show Type filters" at bounding box center [417, 308] width 16 height 16
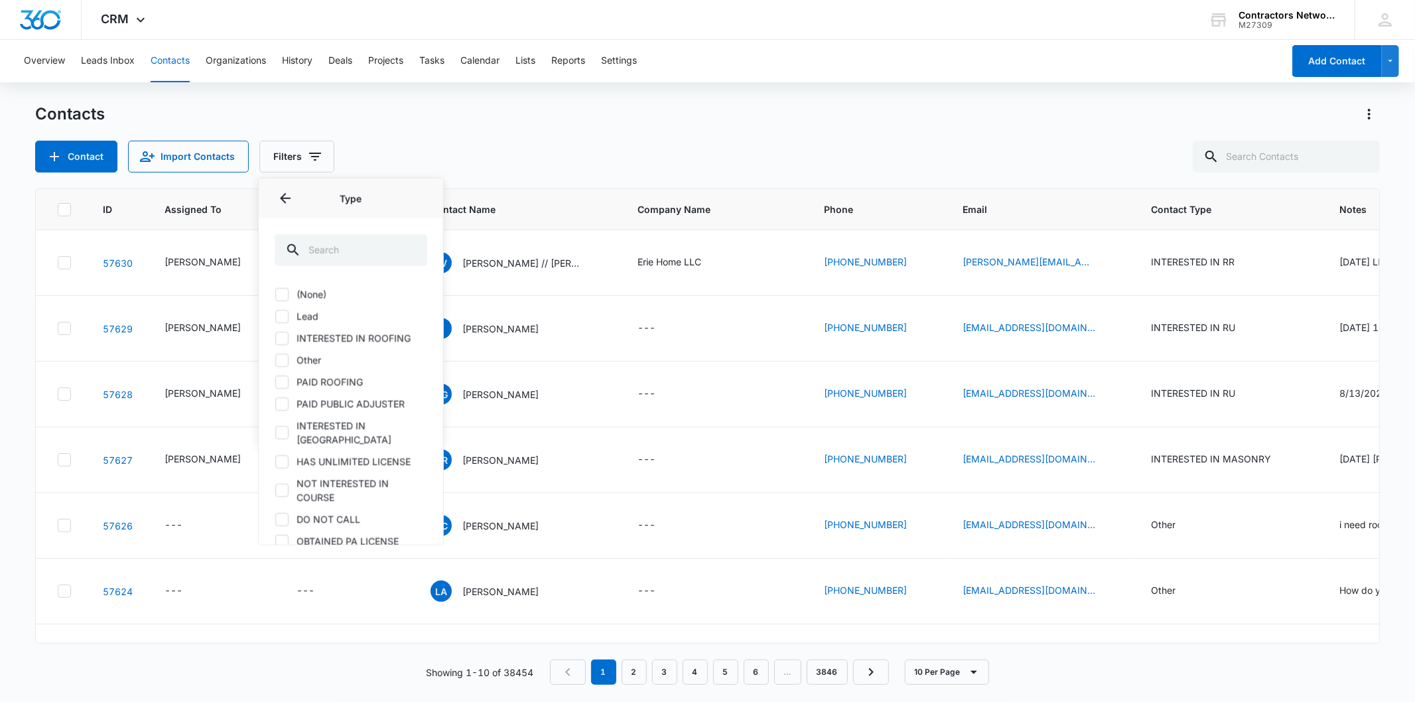
click at [304, 318] on label "Lead" at bounding box center [351, 316] width 153 height 14
click at [275, 316] on input "Lead" at bounding box center [275, 316] width 1 height 1
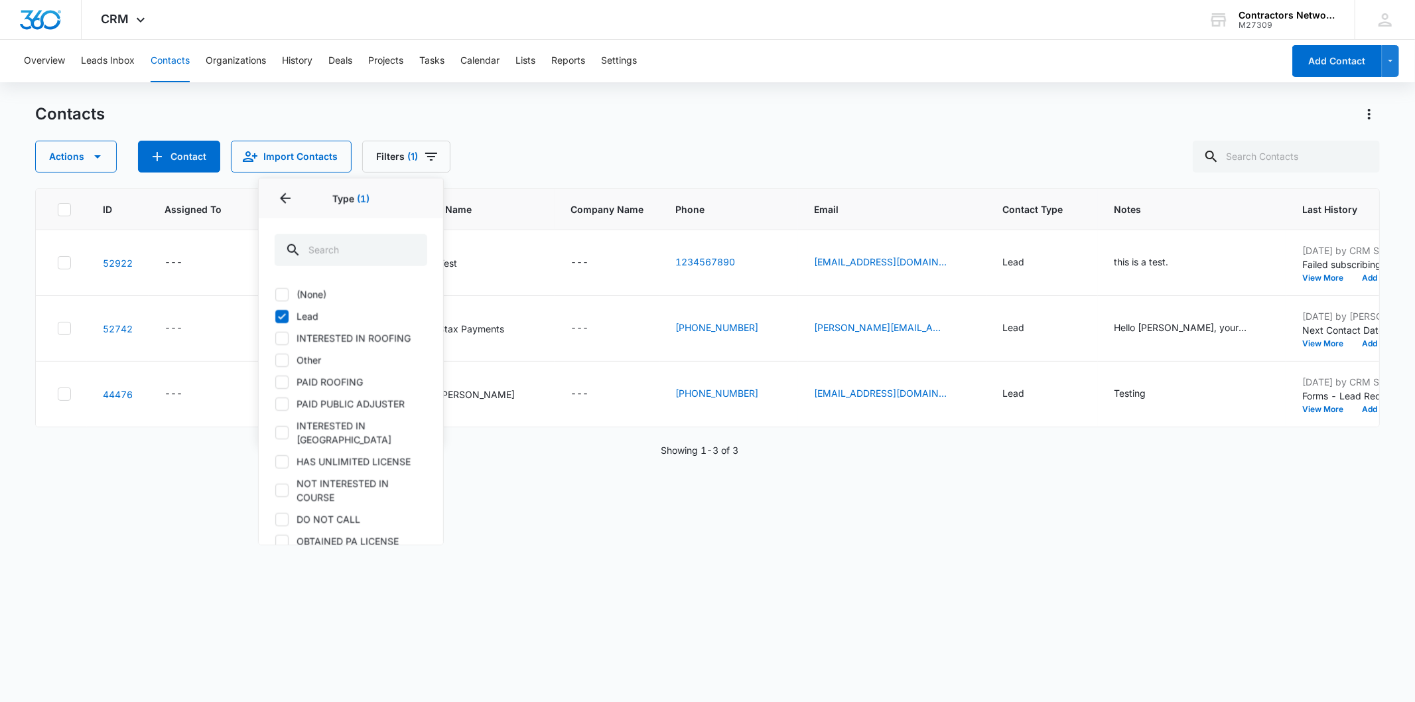
click at [304, 318] on label "Lead" at bounding box center [351, 316] width 153 height 14
click at [275, 316] on input "Lead" at bounding box center [275, 316] width 1 height 1
checkbox input "false"
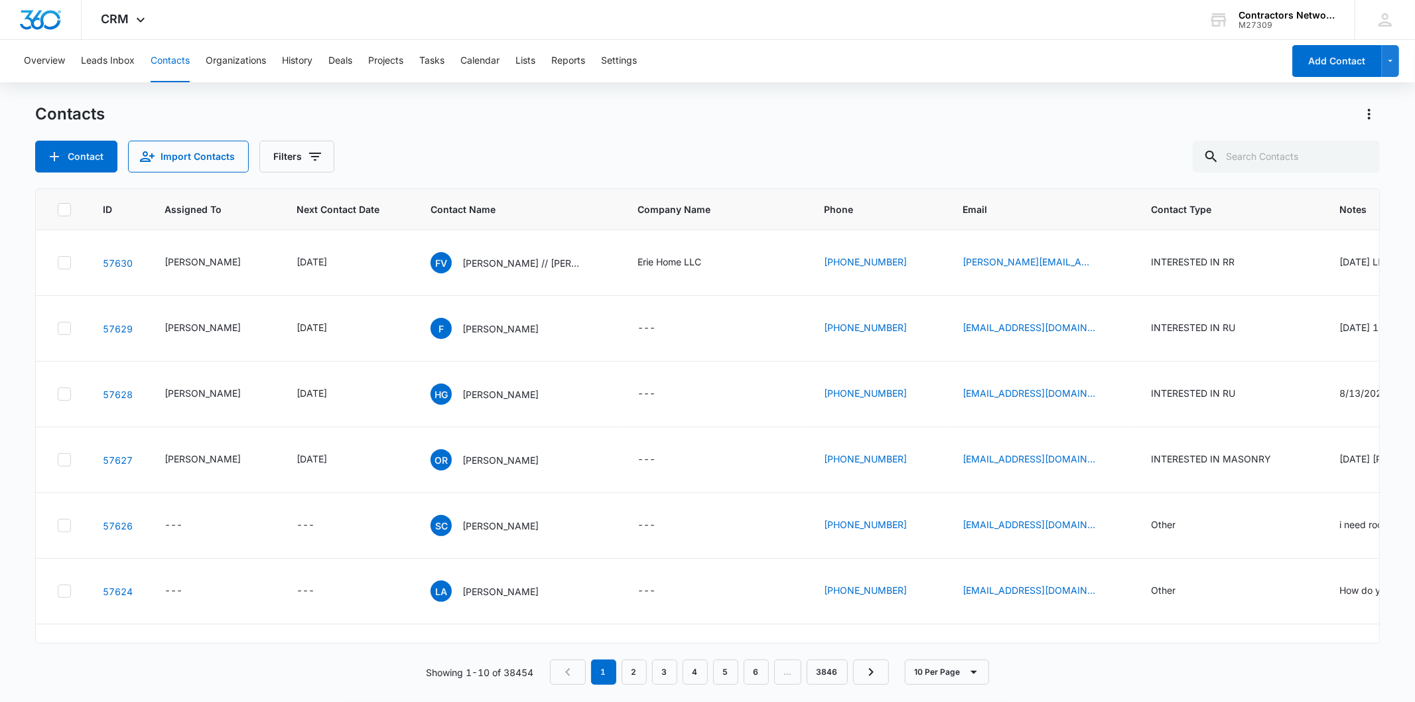
click at [623, 144] on div "Contact Import Contacts Filters" at bounding box center [707, 157] width 1344 height 32
click at [1318, 162] on input "text" at bounding box center [1286, 157] width 187 height 32
type input "[PHONE_NUMBER]"
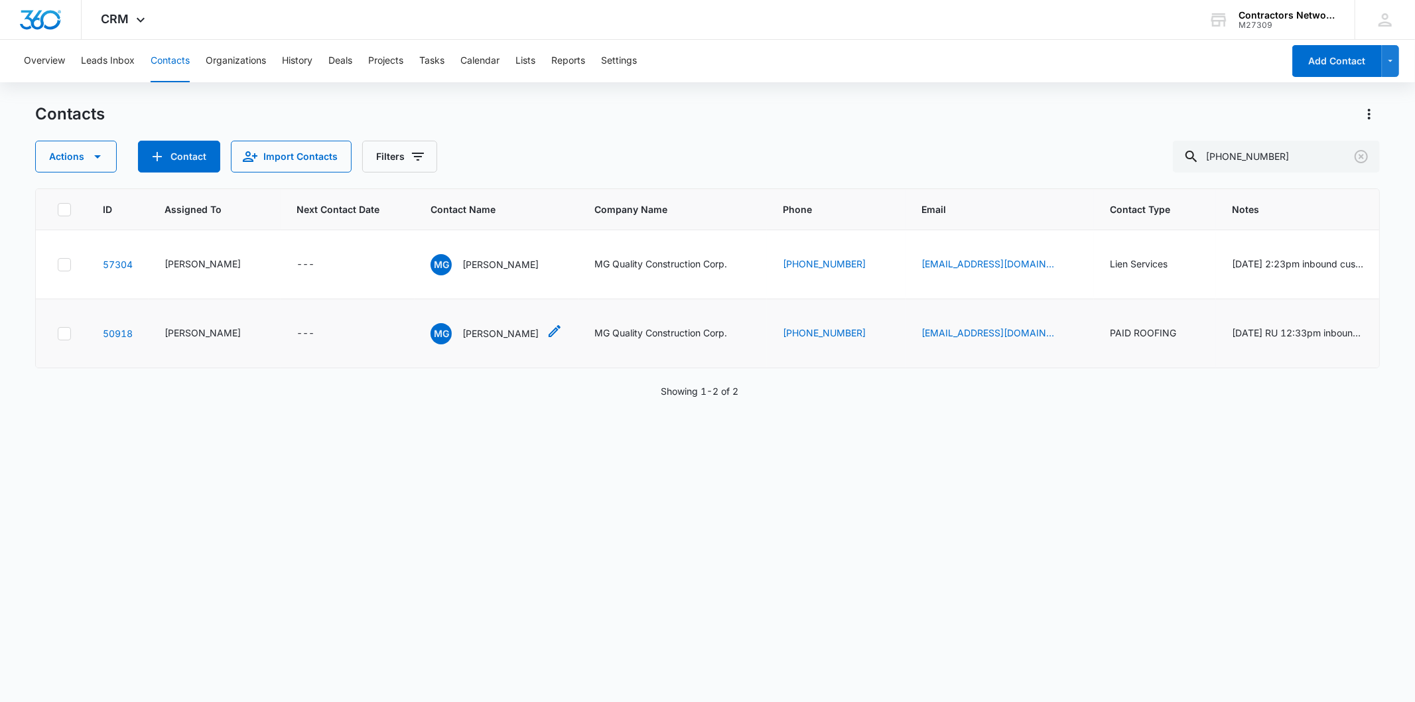
click at [487, 340] on p "[PERSON_NAME]" at bounding box center [500, 333] width 76 height 14
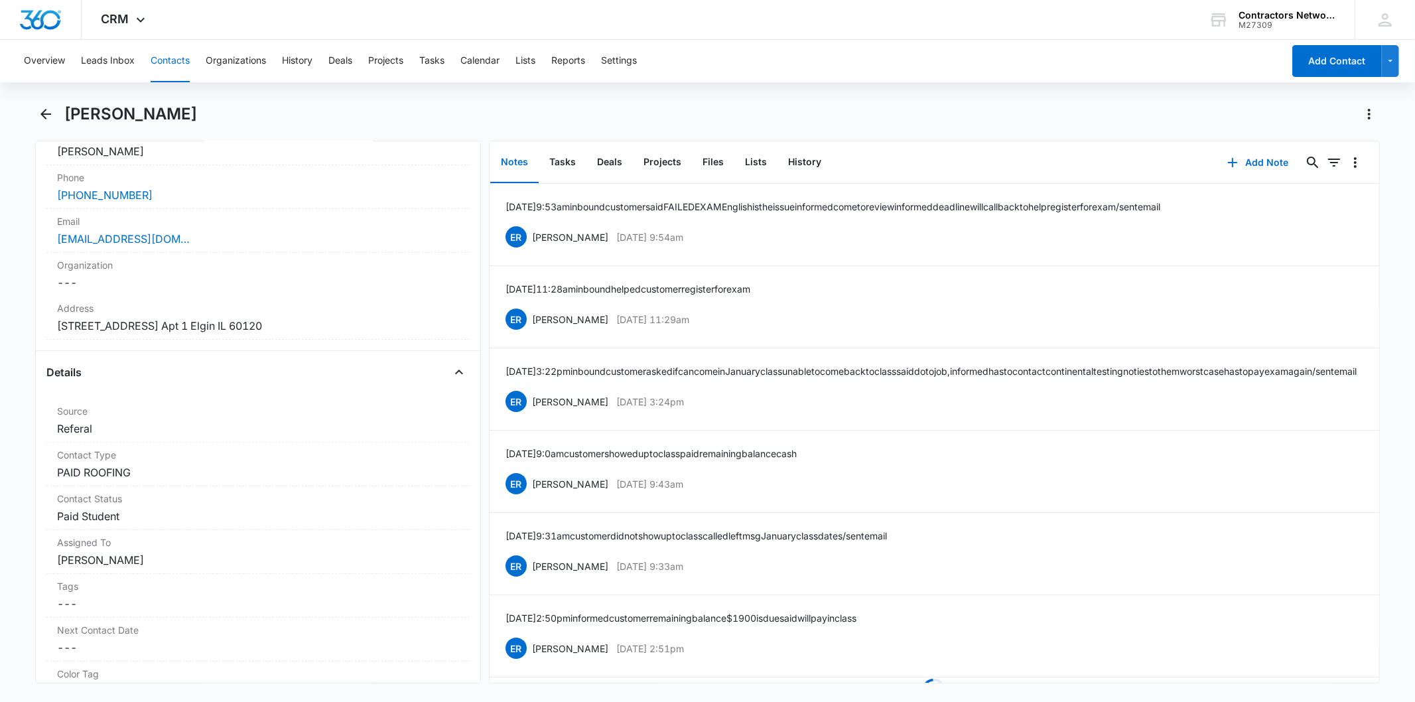
scroll to position [74, 0]
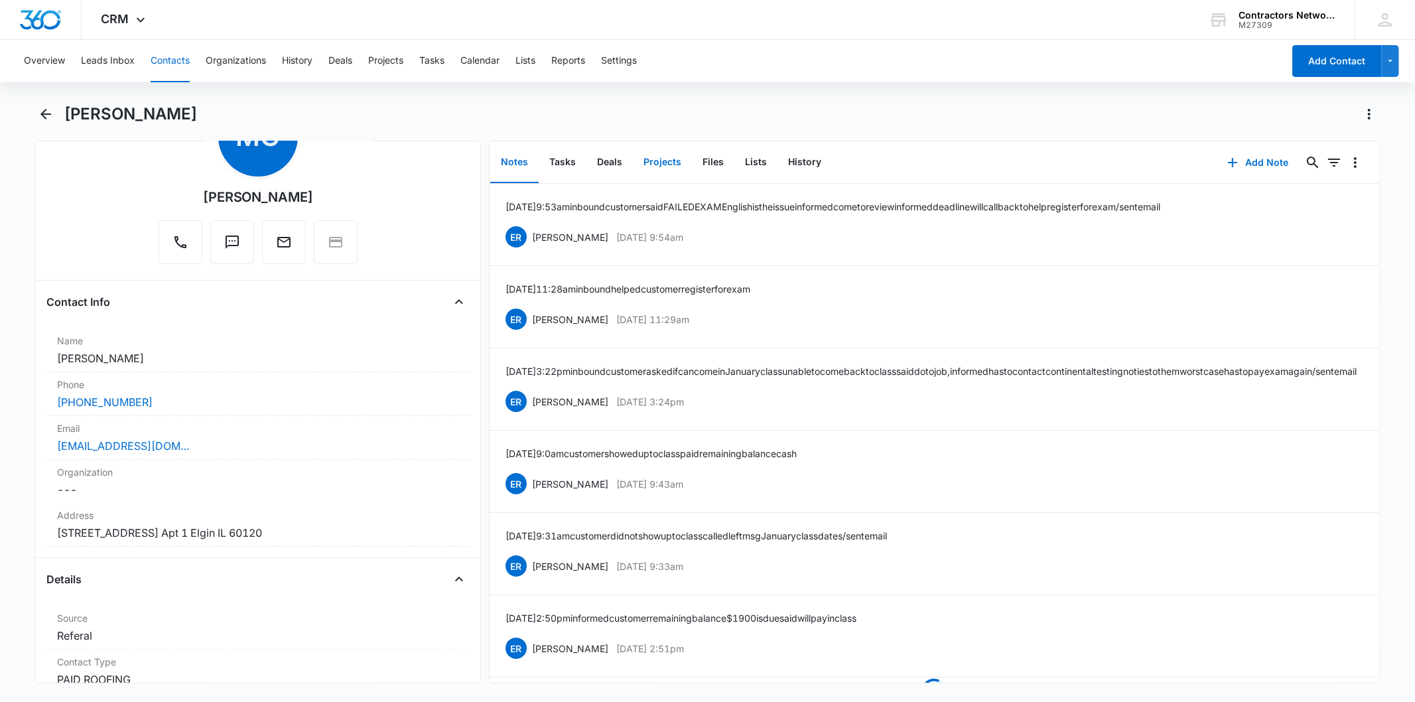
click at [649, 163] on button "Projects" at bounding box center [662, 162] width 59 height 41
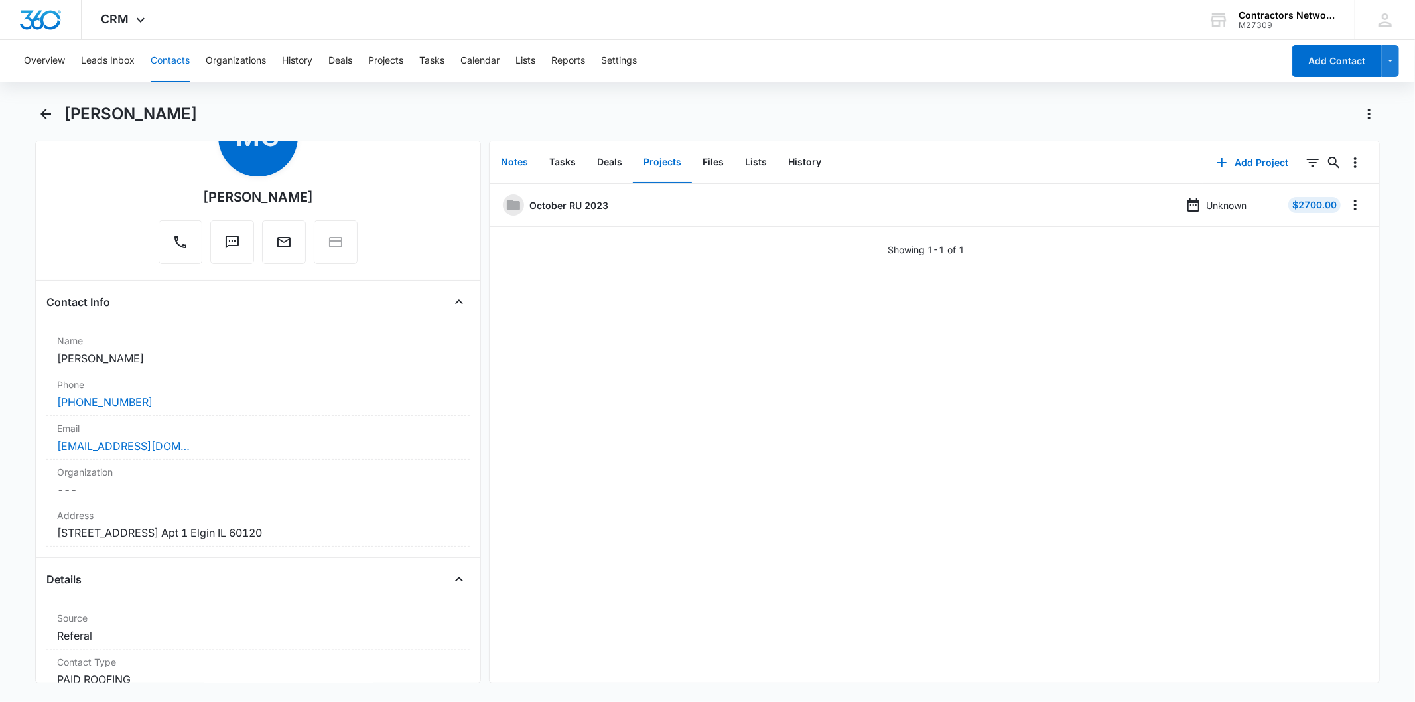
click at [502, 167] on button "Notes" at bounding box center [514, 162] width 48 height 41
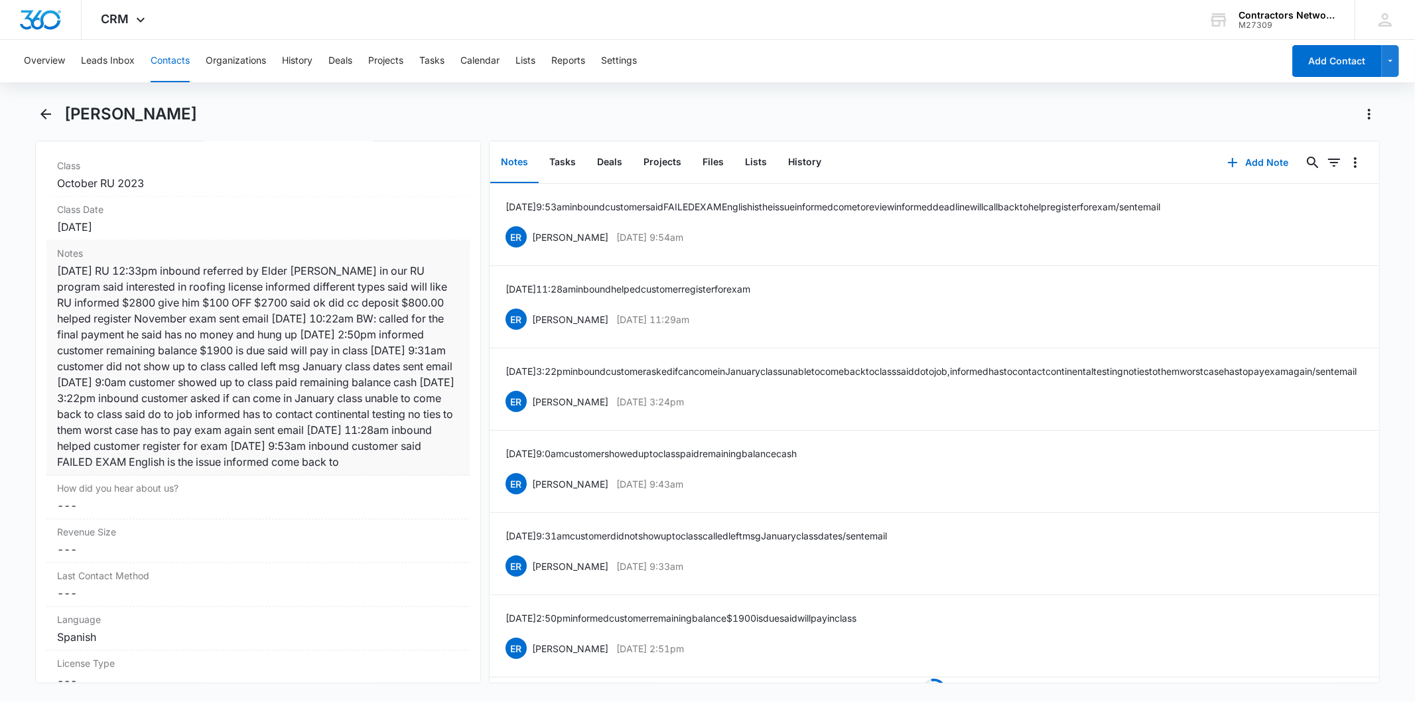
scroll to position [1547, 0]
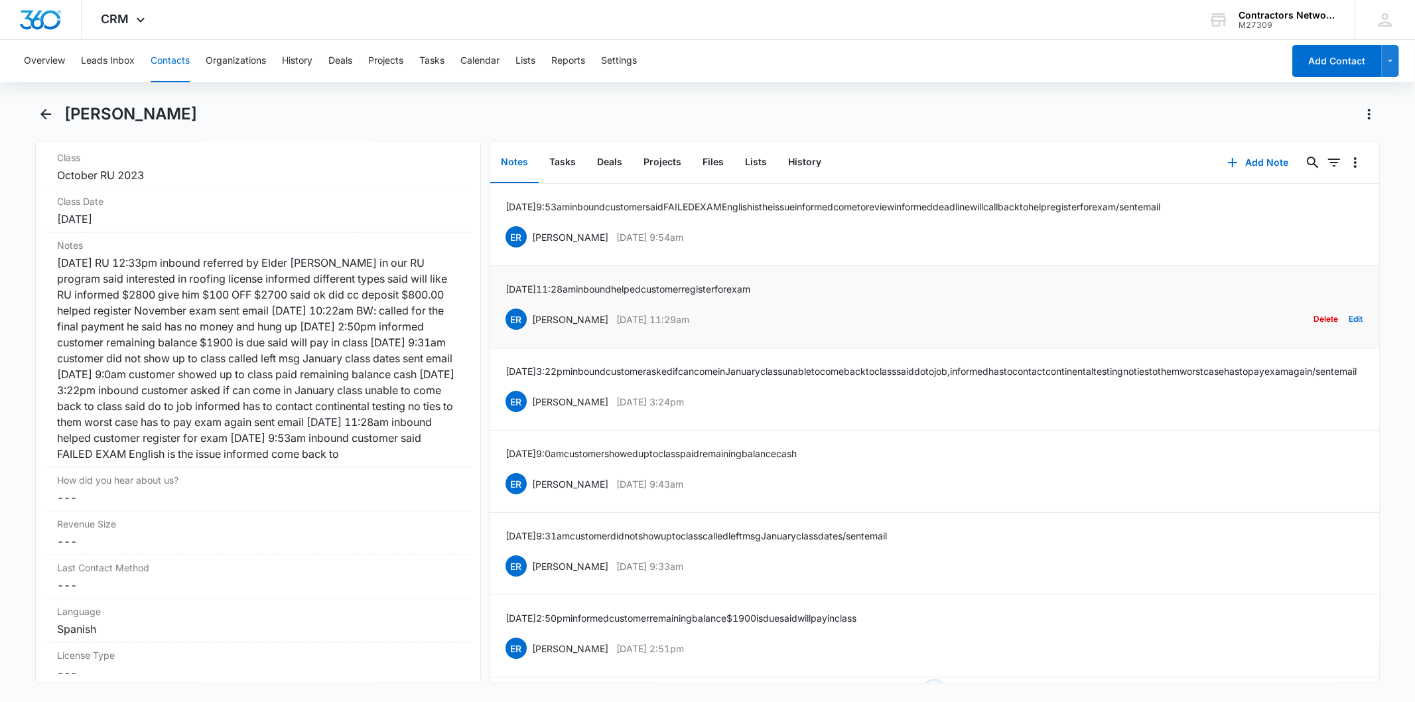
drag, startPoint x: 163, startPoint y: 62, endPoint x: 521, endPoint y: 335, distance: 450.1
click at [495, 336] on div "Overview Leads Inbox Contacts Organizations History Deals Projects Tasks Calend…" at bounding box center [707, 369] width 1415 height 659
click at [612, 154] on button "Deals" at bounding box center [609, 162] width 46 height 41
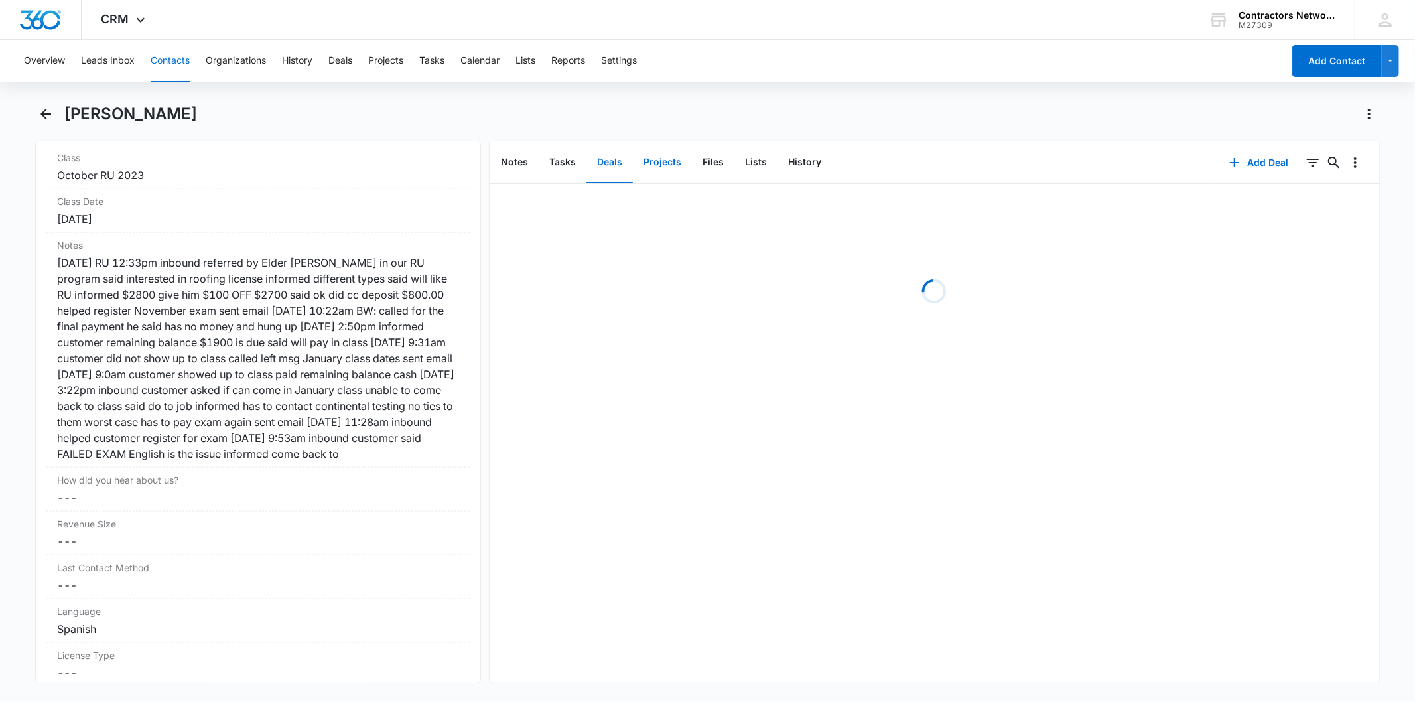
click at [650, 162] on button "Projects" at bounding box center [662, 162] width 59 height 41
click at [501, 155] on button "Notes" at bounding box center [514, 162] width 48 height 41
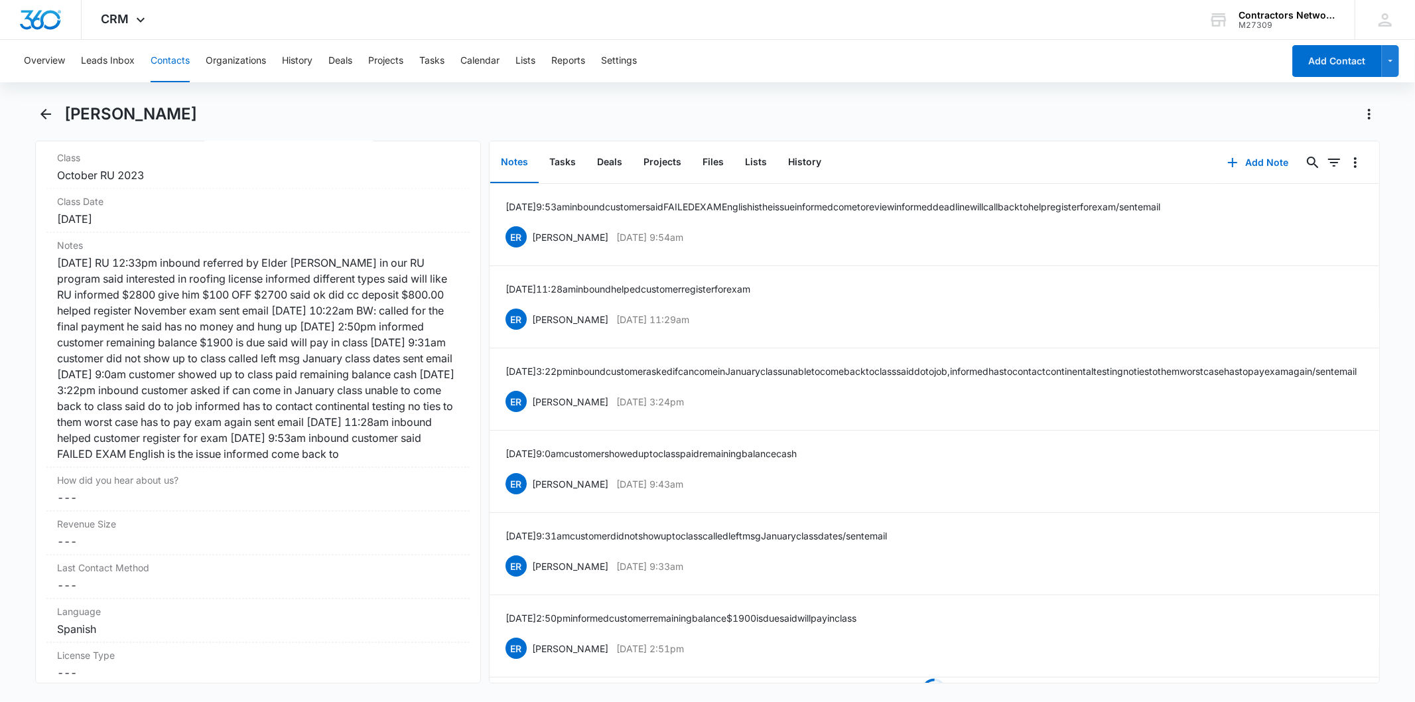
click at [166, 58] on button "Contacts" at bounding box center [170, 61] width 39 height 42
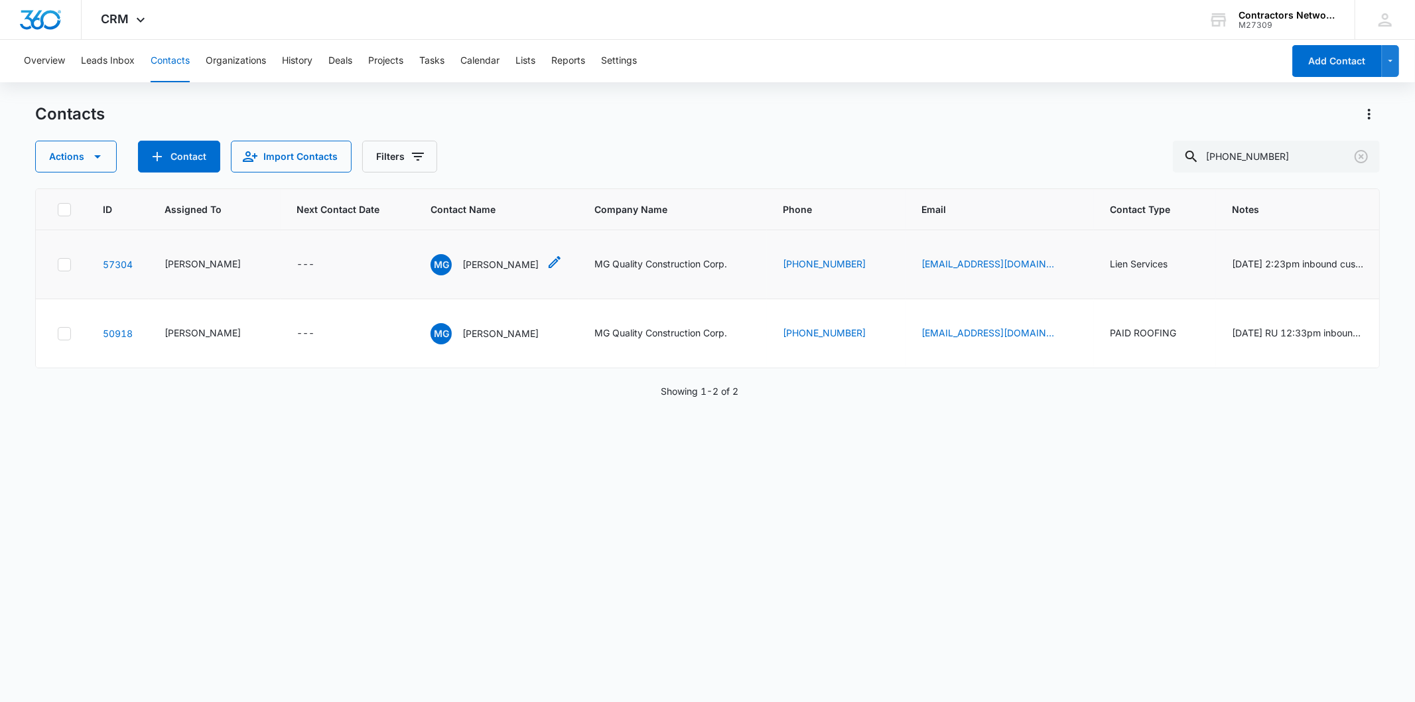
click at [486, 271] on p "[PERSON_NAME]" at bounding box center [500, 264] width 76 height 14
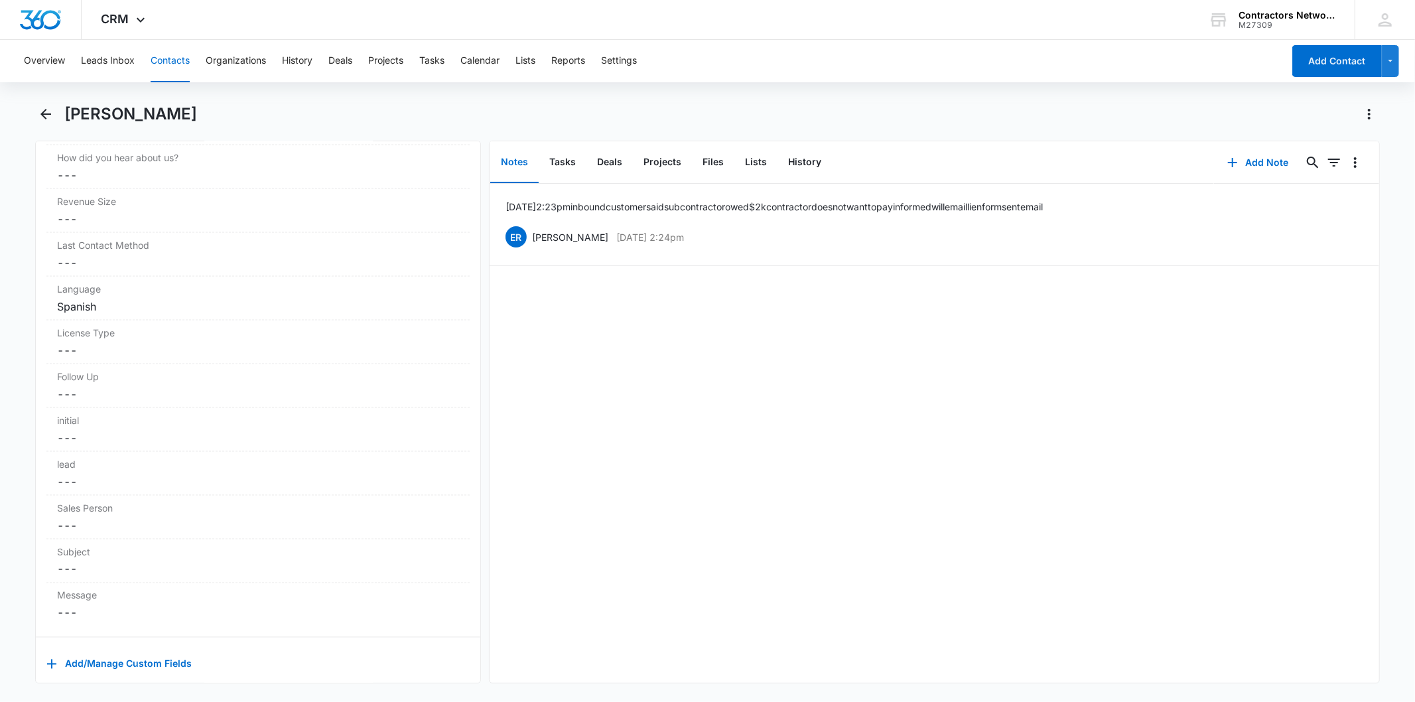
scroll to position [1474, 0]
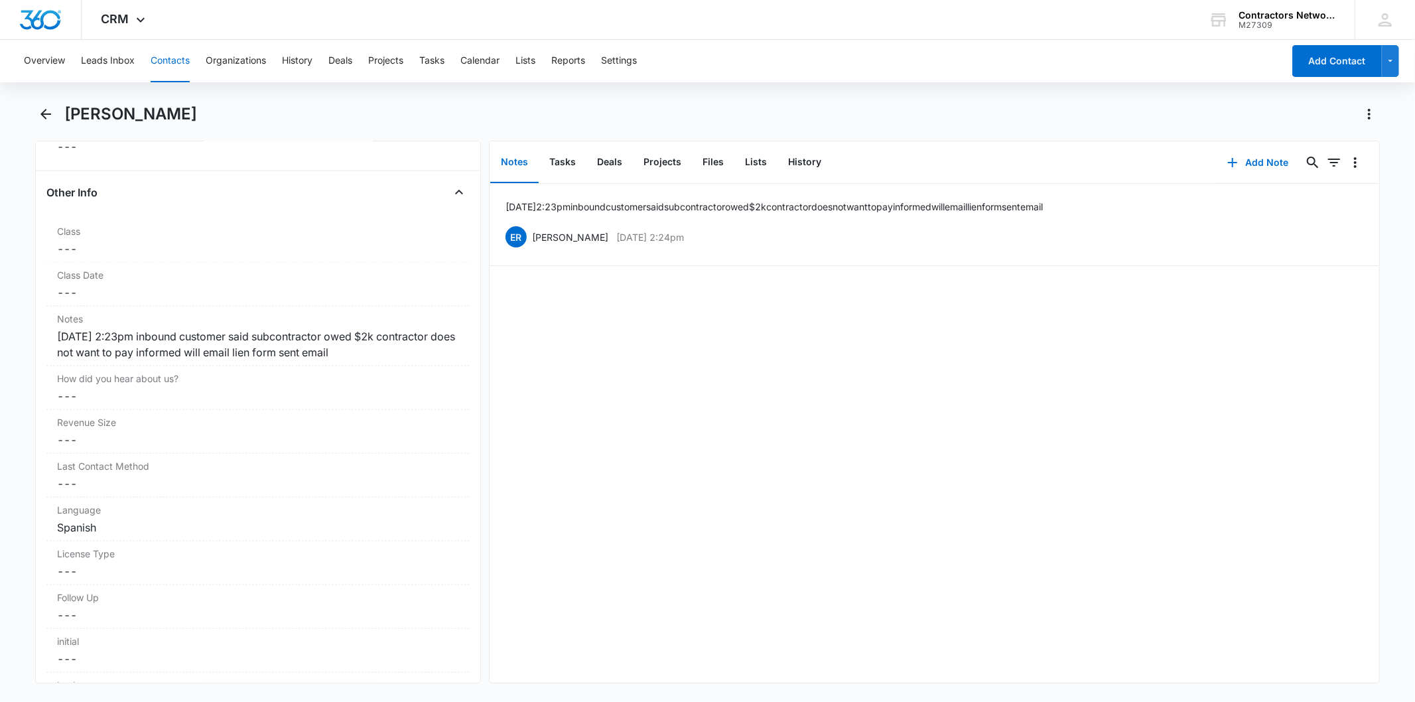
click at [170, 61] on button "Contacts" at bounding box center [170, 61] width 39 height 42
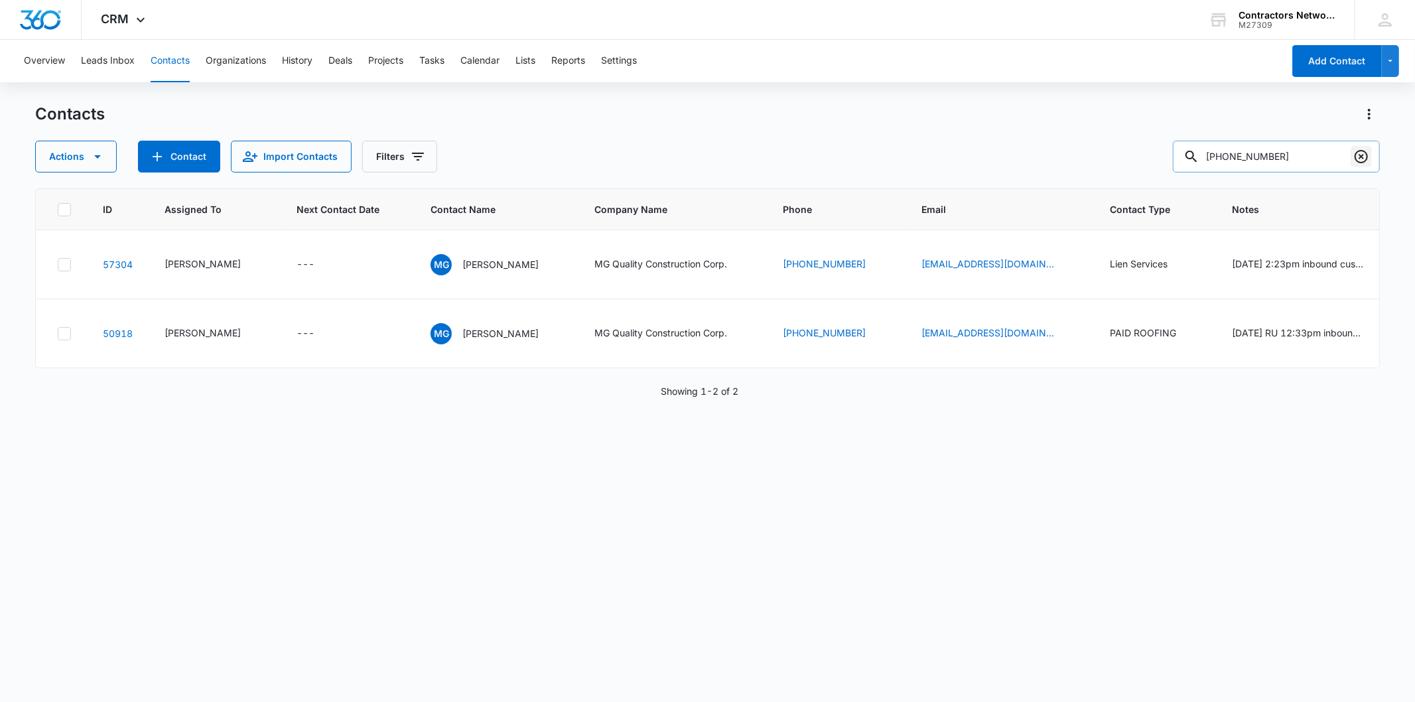
click at [1358, 154] on icon "Clear" at bounding box center [1361, 157] width 16 height 16
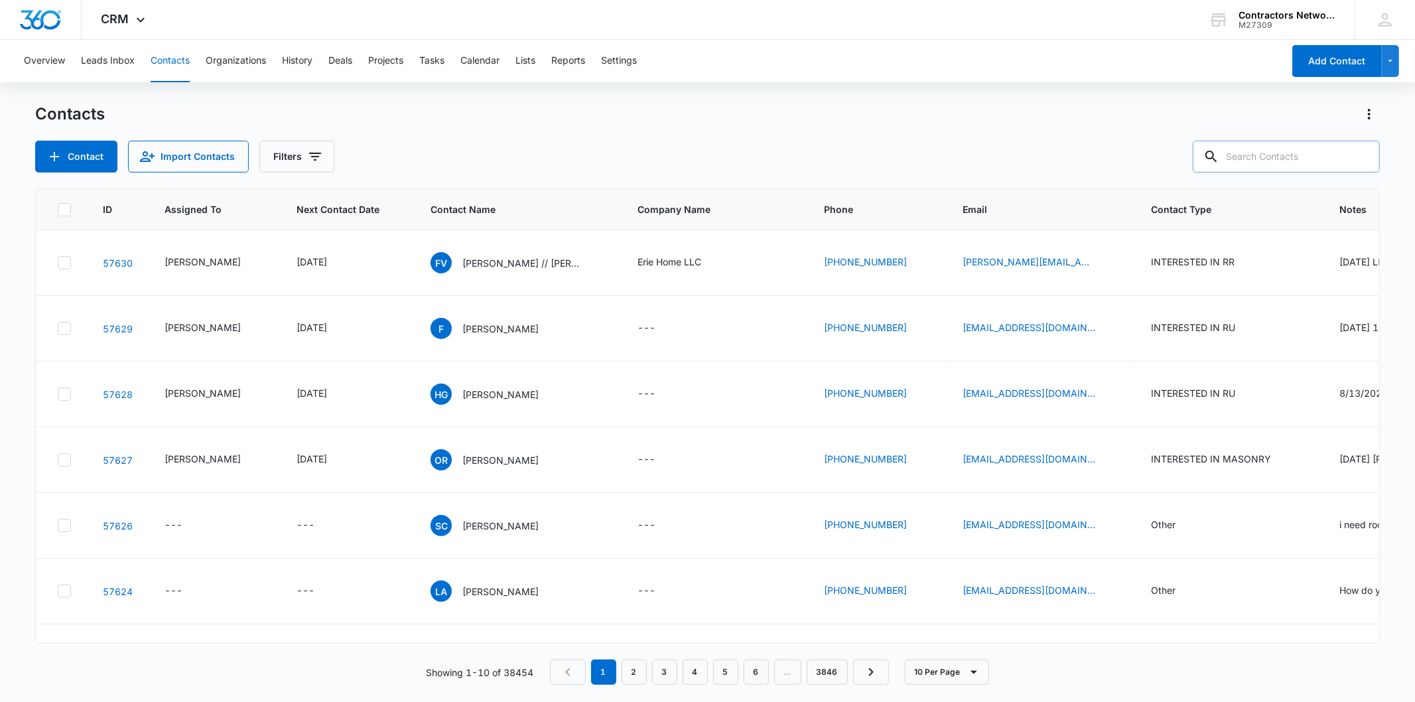
drag, startPoint x: 1328, startPoint y: 183, endPoint x: 1305, endPoint y: 161, distance: 31.9
click at [1327, 183] on div "Contacts Contact Import Contacts Filters ID Assigned To Next Contact Date Conta…" at bounding box center [707, 401] width 1344 height 597
click at [1305, 161] on input "text" at bounding box center [1286, 157] width 187 height 32
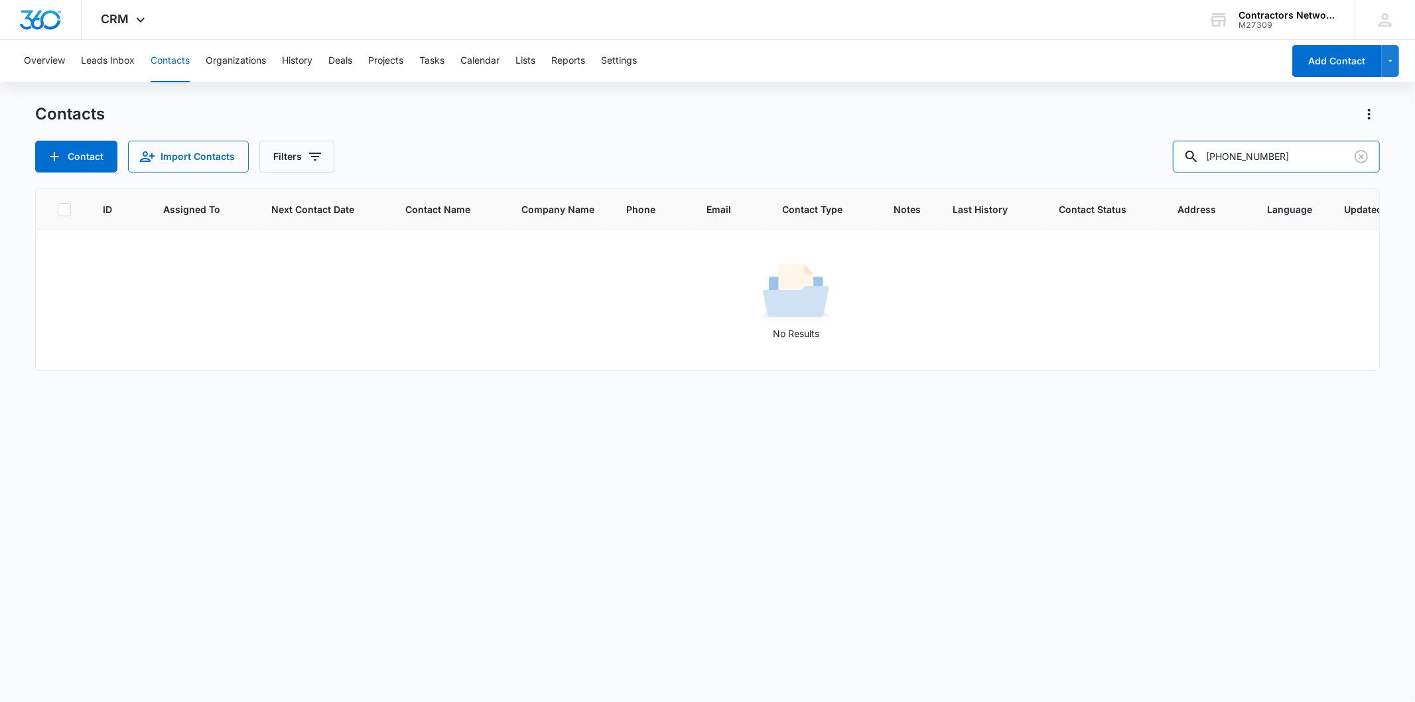
drag, startPoint x: 1262, startPoint y: 151, endPoint x: 1080, endPoint y: 155, distance: 182.5
click at [1080, 155] on div "Contact Import Contacts Filters [PHONE_NUMBER]" at bounding box center [707, 157] width 1344 height 32
type input "7762"
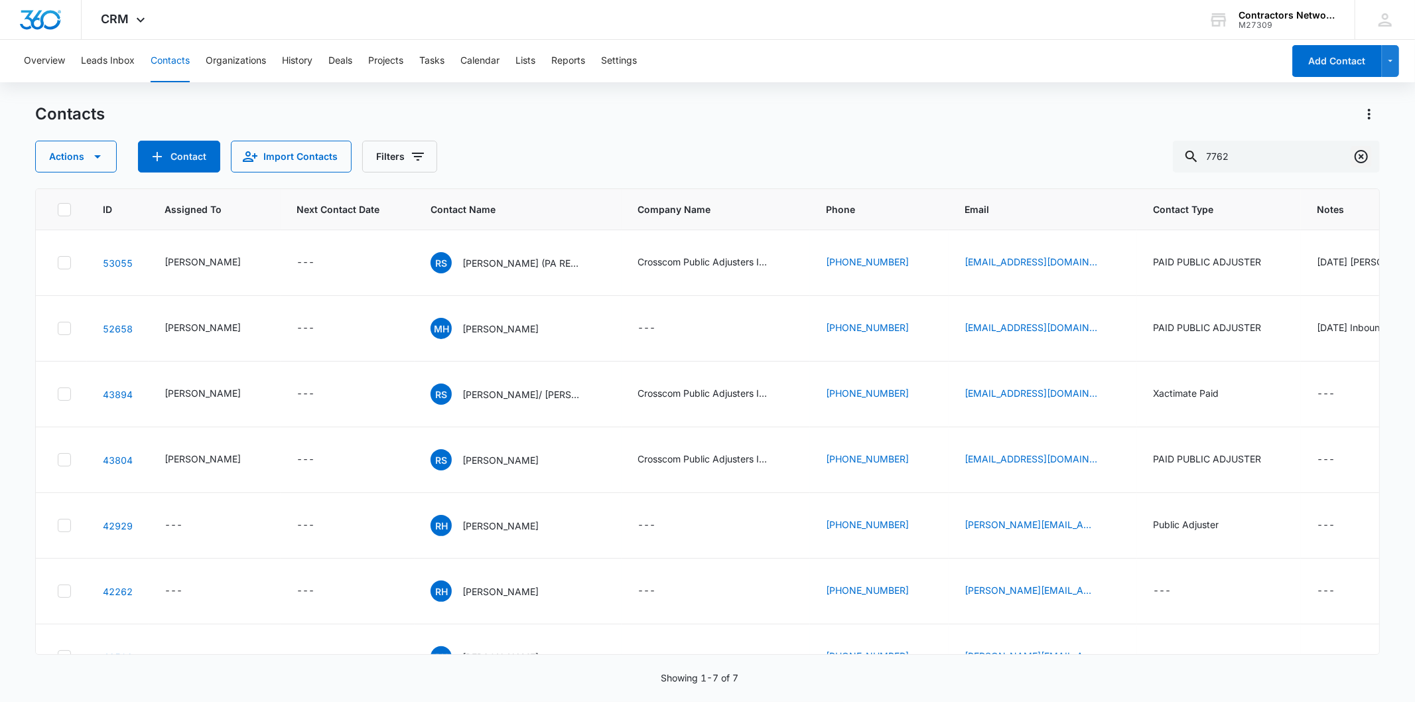
click at [1355, 155] on icon "Clear" at bounding box center [1360, 156] width 13 height 13
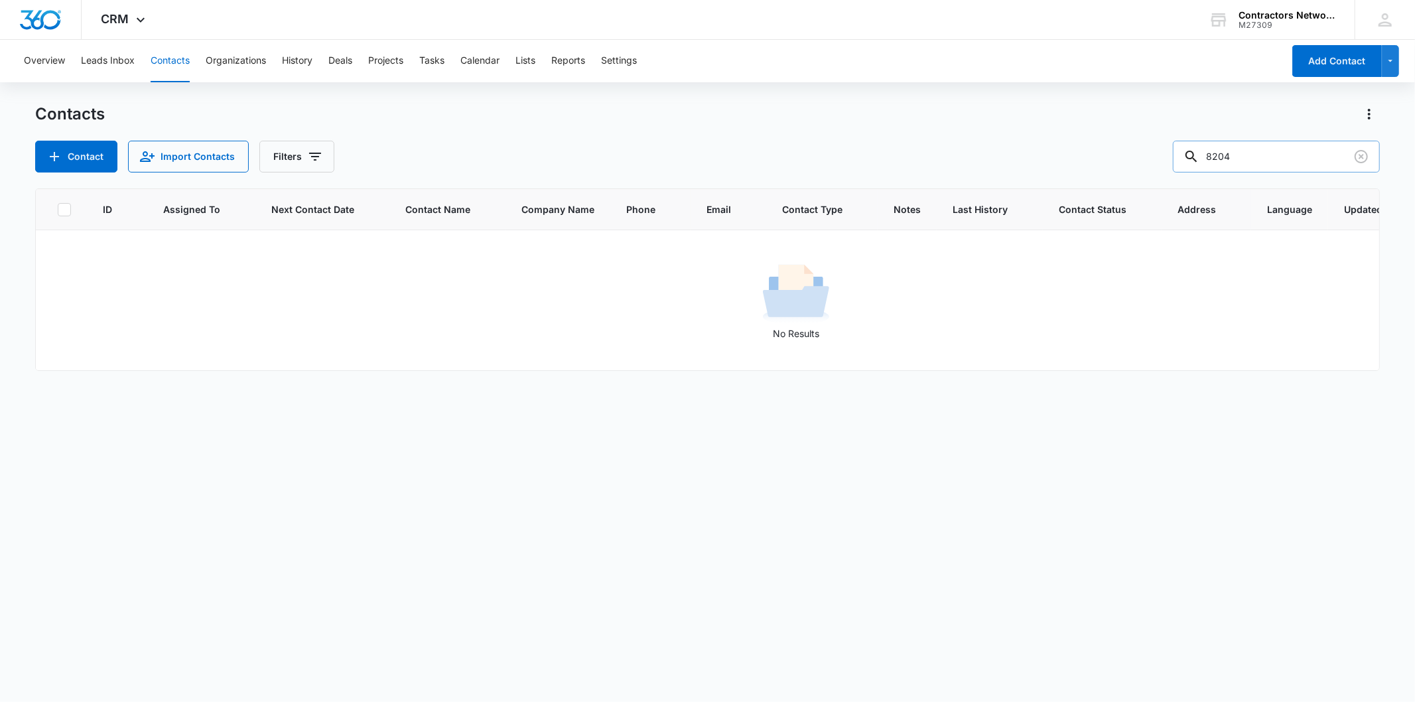
type input "8204"
